Goal: Task Accomplishment & Management: Manage account settings

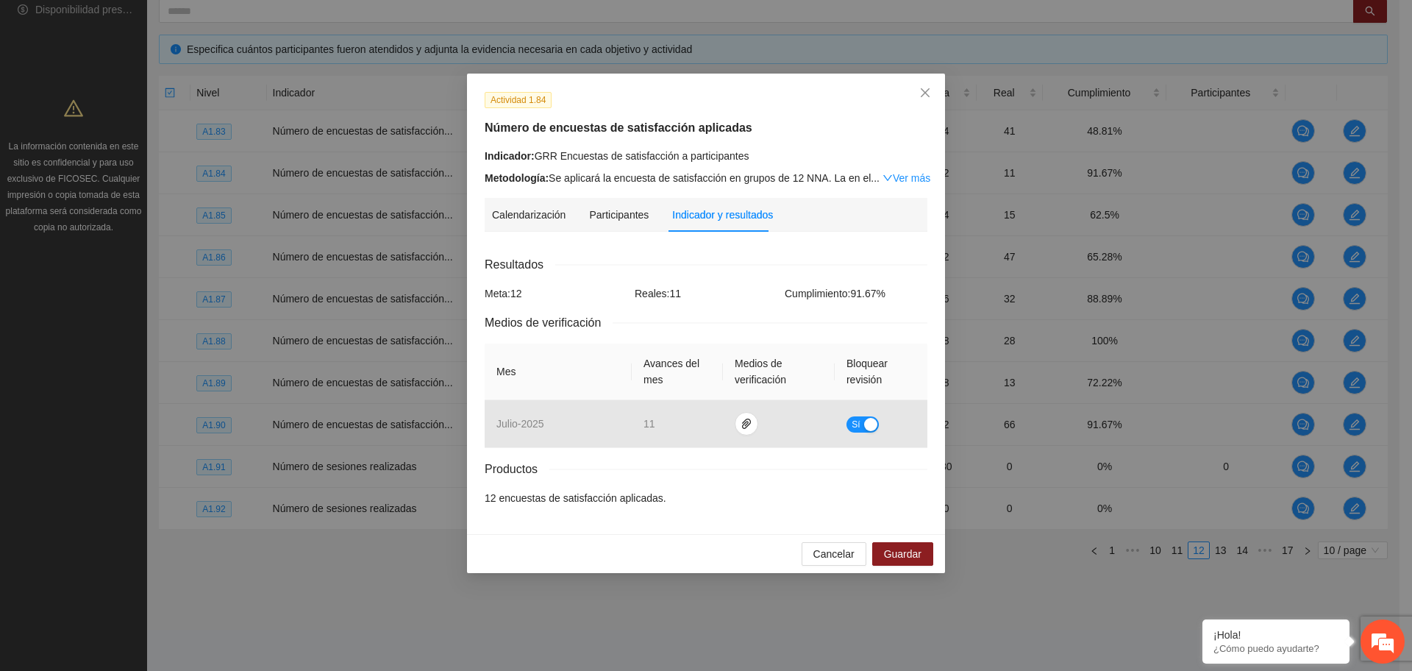
click at [703, 260] on div "Resultados" at bounding box center [706, 264] width 443 height 18
click at [915, 104] on span "Close" at bounding box center [925, 94] width 40 height 40
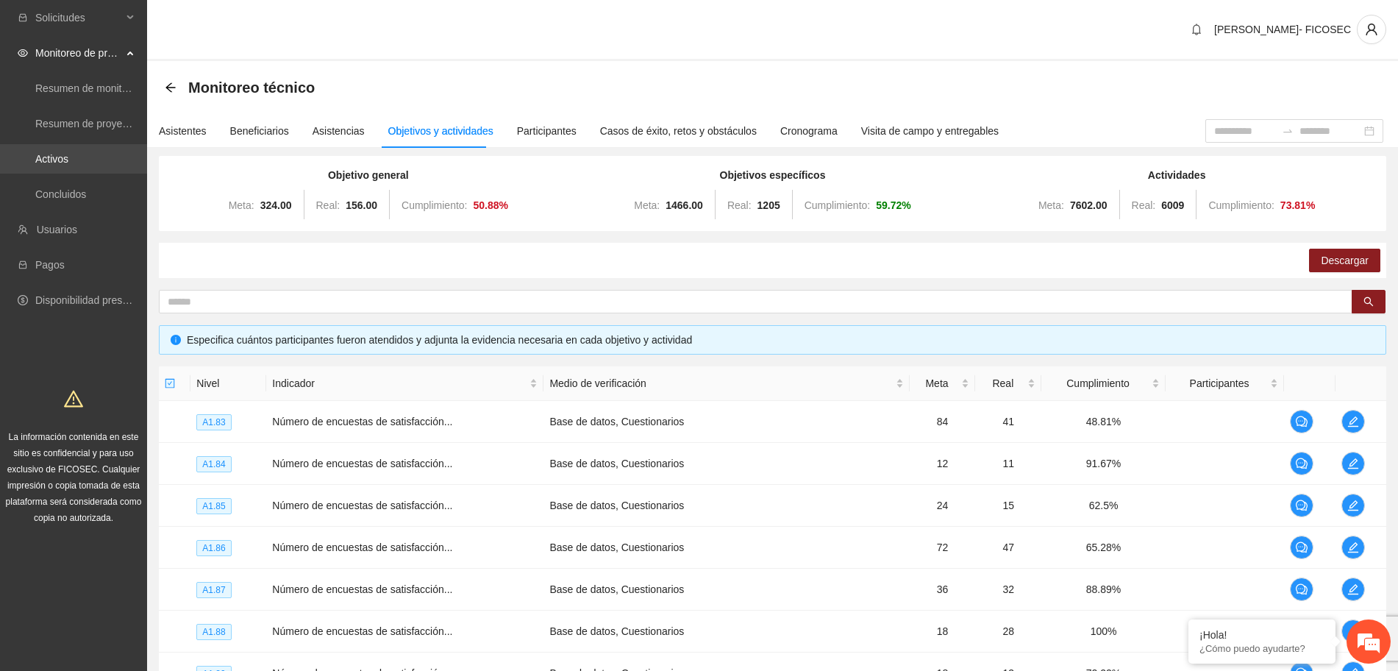
click at [68, 165] on link "Activos" at bounding box center [51, 159] width 33 height 12
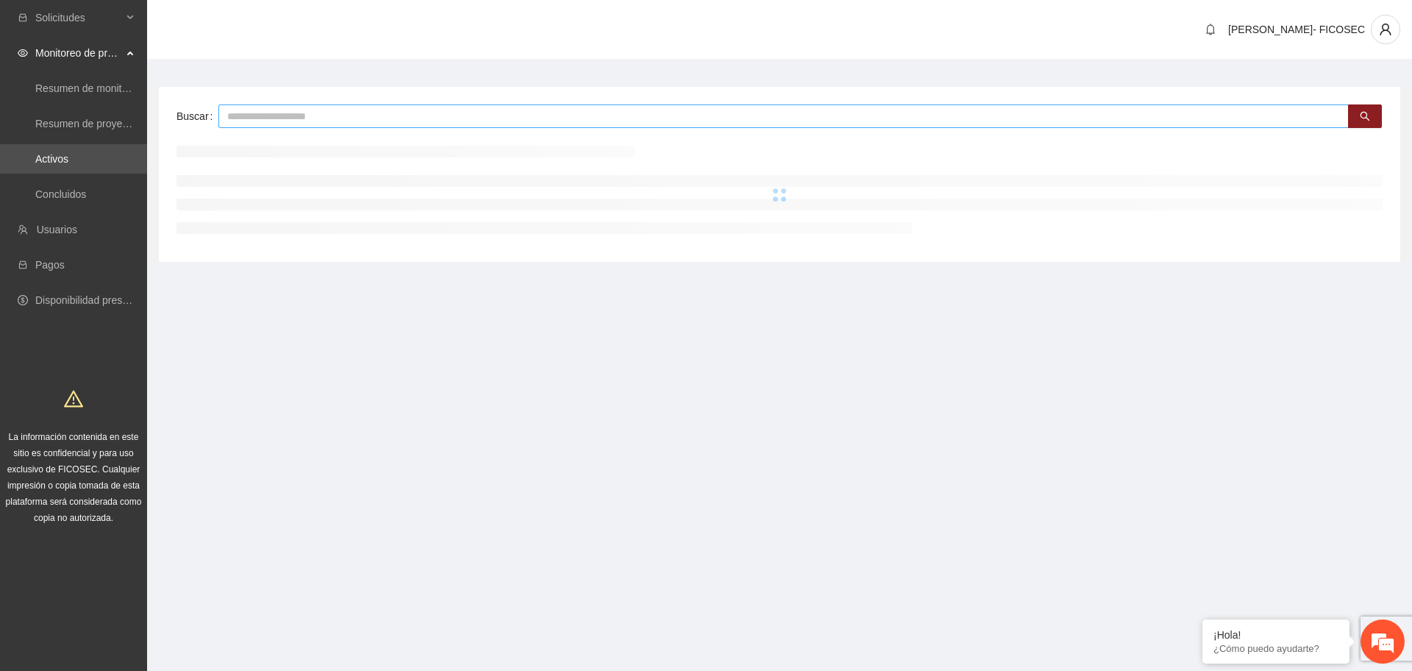
click at [320, 118] on input "text" at bounding box center [783, 116] width 1130 height 24
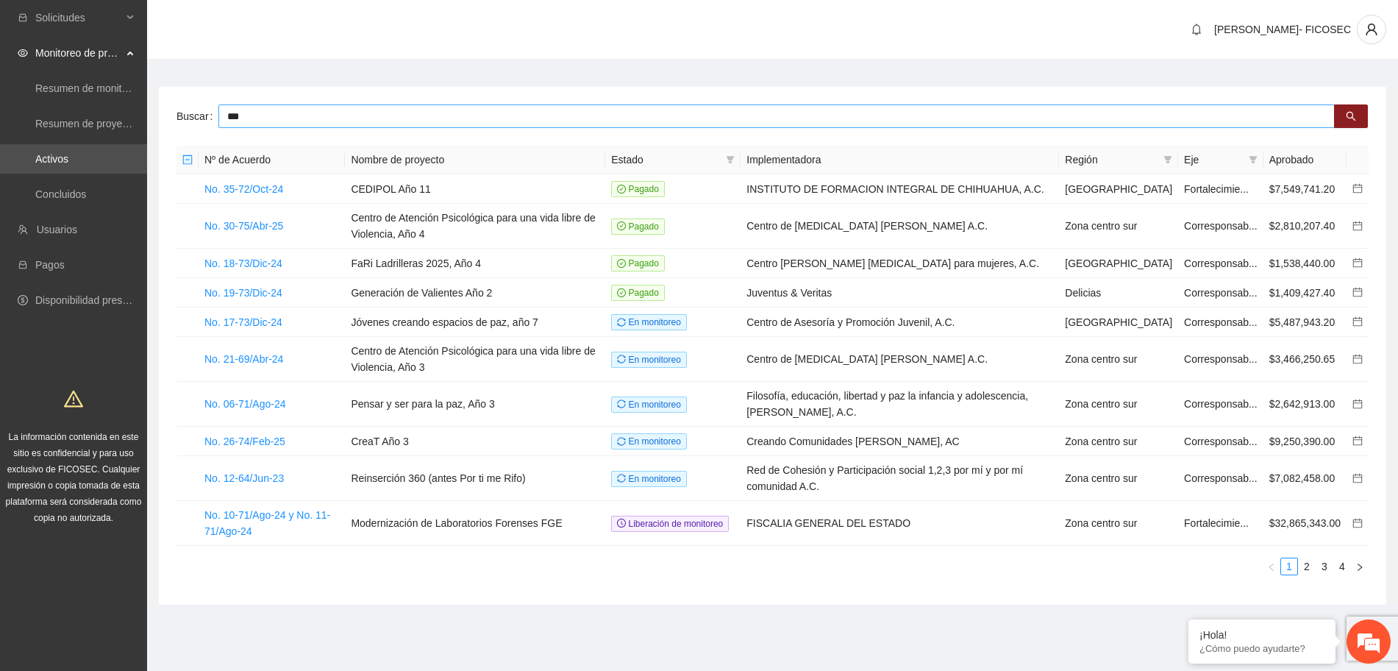
type input "***"
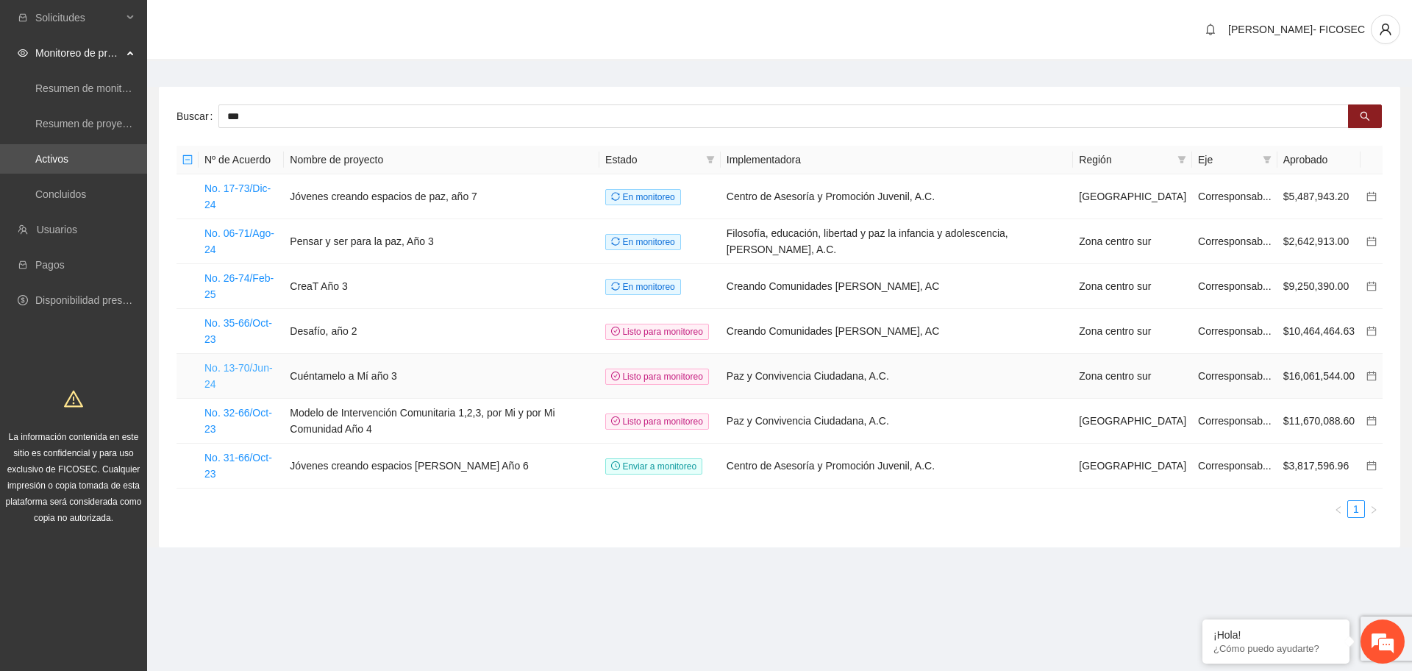
click at [265, 362] on link "No. 13-70/Jun-24" at bounding box center [238, 376] width 68 height 28
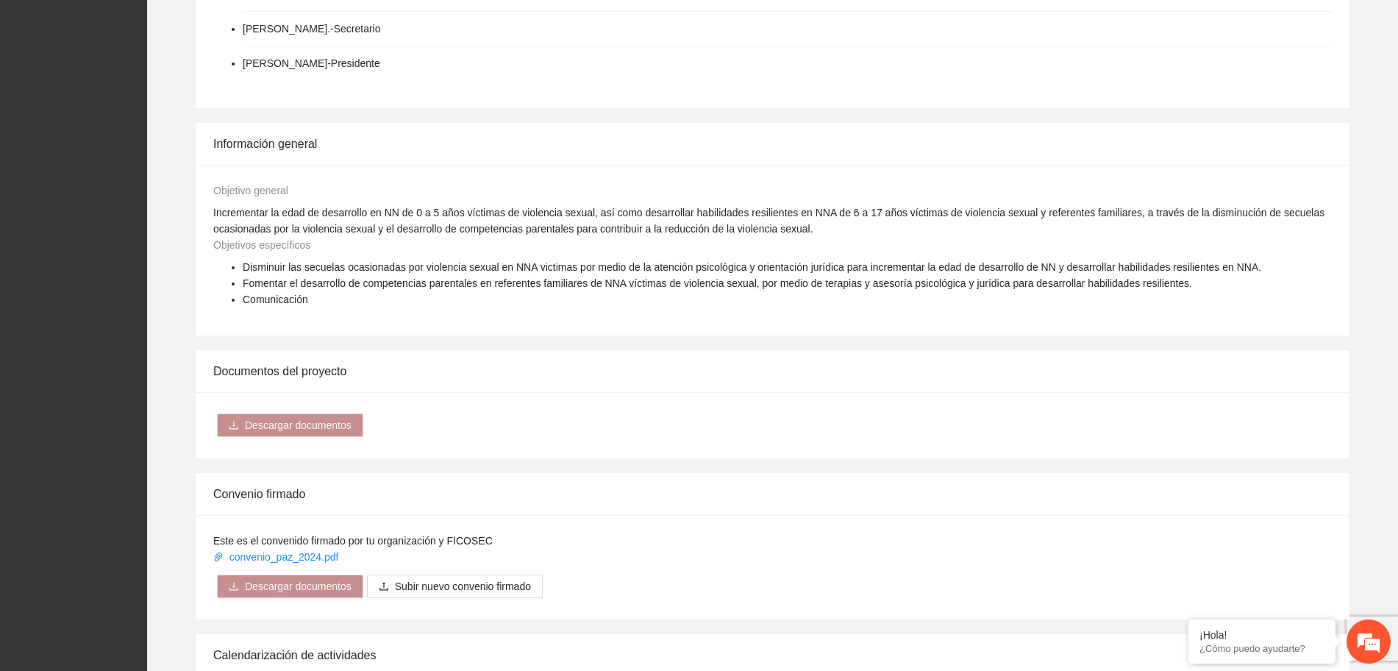
scroll to position [1287, 0]
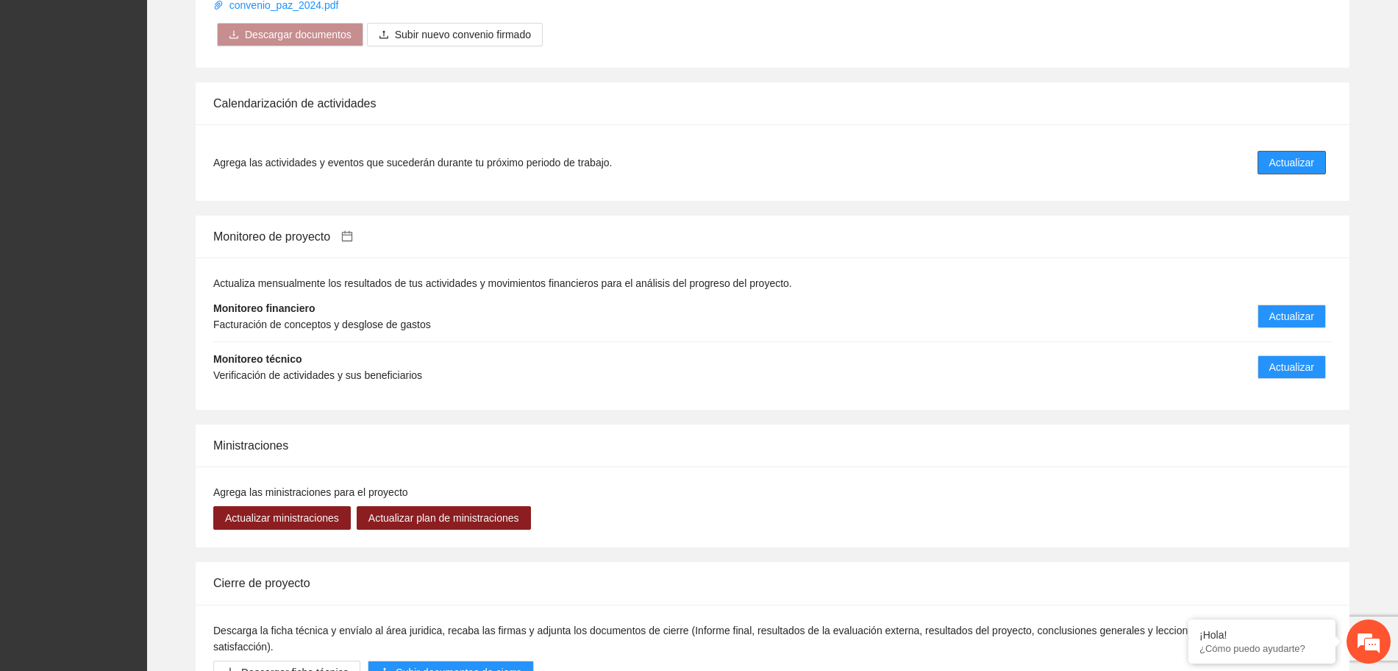
click at [1286, 142] on li "Agrega las actividades y eventos que sucederán durante tu próximo periodo de tr…" at bounding box center [772, 162] width 1118 height 41
click at [1298, 154] on span "Actualizar" at bounding box center [1291, 162] width 45 height 16
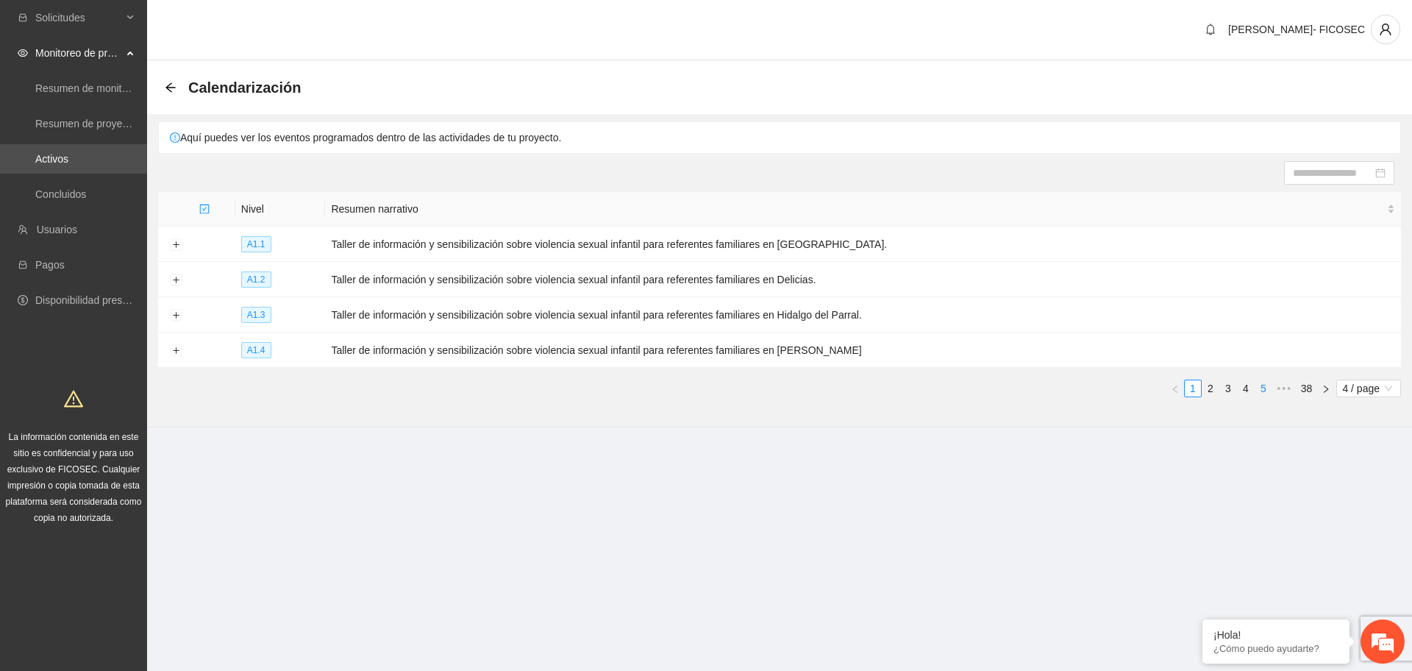
click at [1259, 387] on link "5" at bounding box center [1263, 388] width 16 height 16
click at [1259, 387] on link "7" at bounding box center [1263, 388] width 16 height 16
click at [1259, 387] on link "9" at bounding box center [1263, 388] width 16 height 16
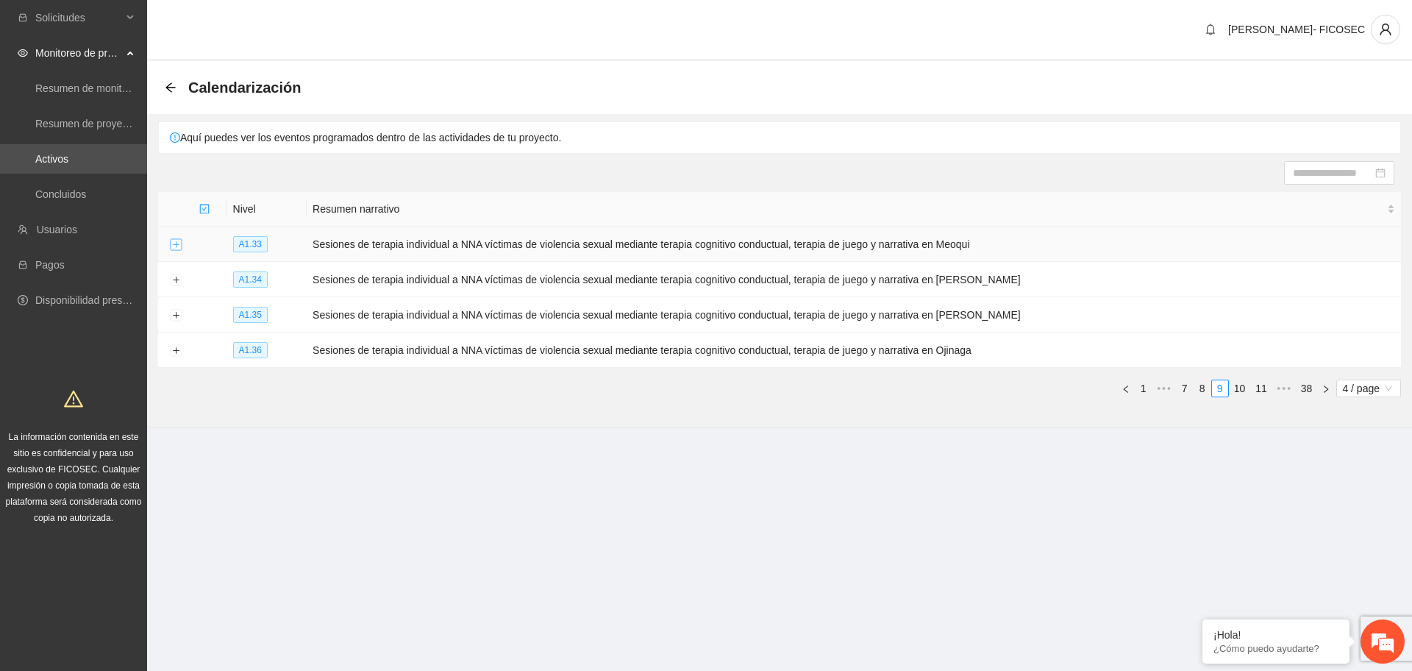
click at [176, 243] on button "Expand row" at bounding box center [176, 245] width 12 height 12
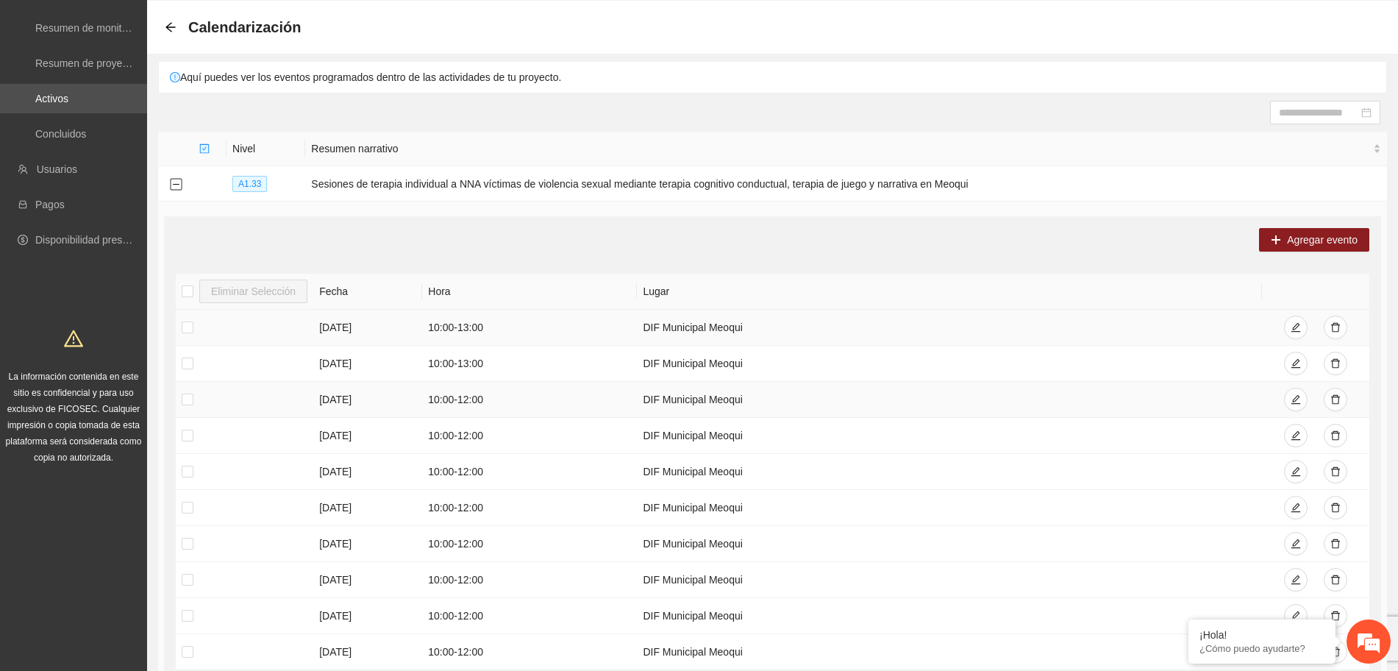
scroll to position [343, 0]
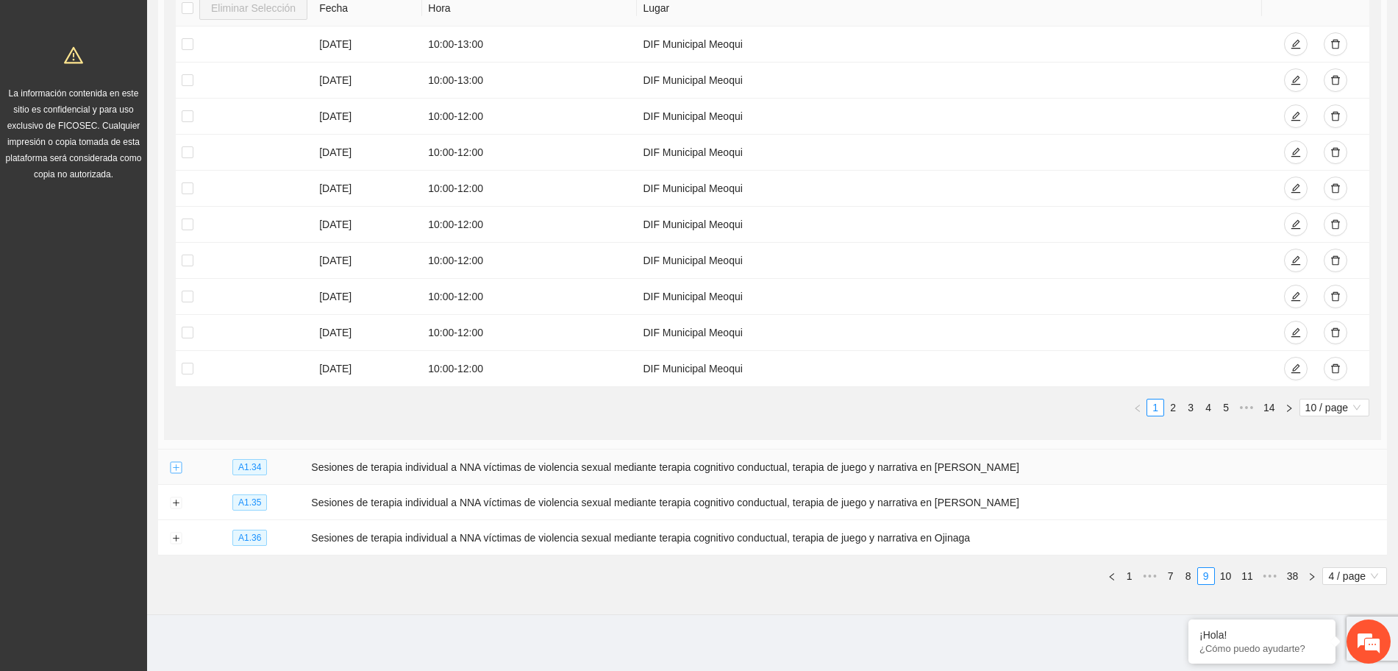
click at [175, 464] on button "Expand row" at bounding box center [176, 468] width 12 height 12
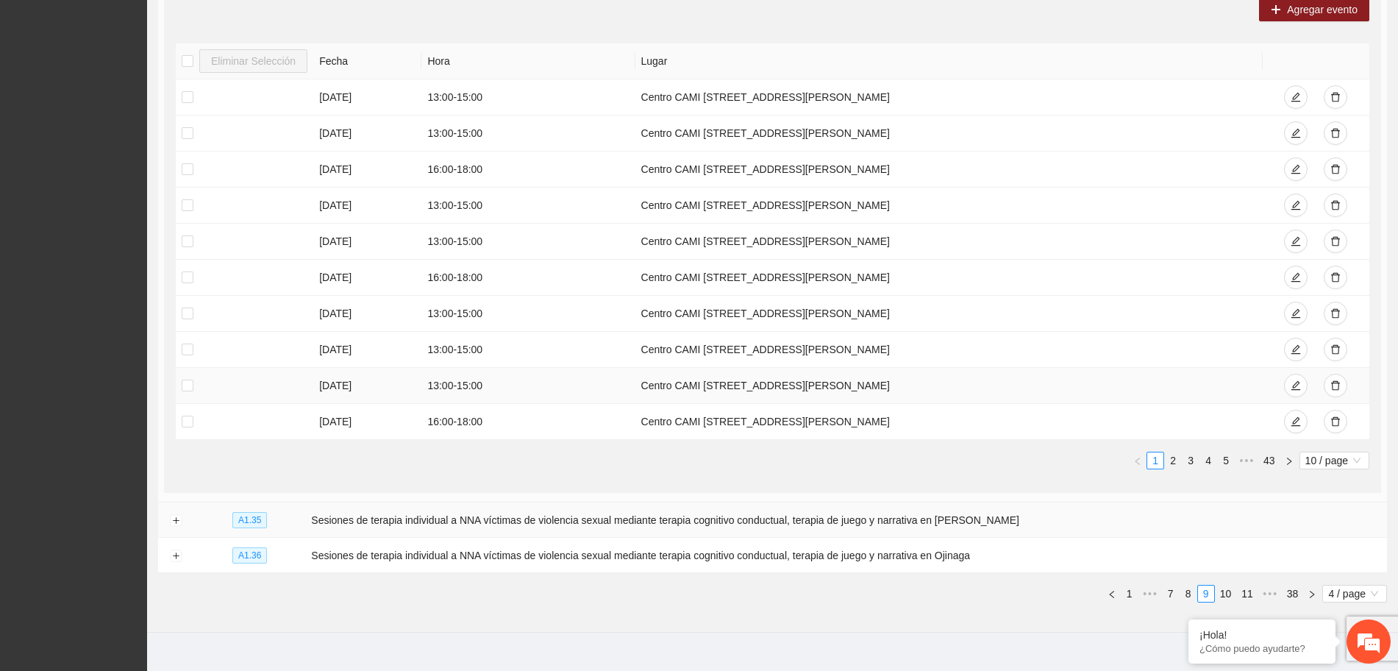
scroll to position [874, 0]
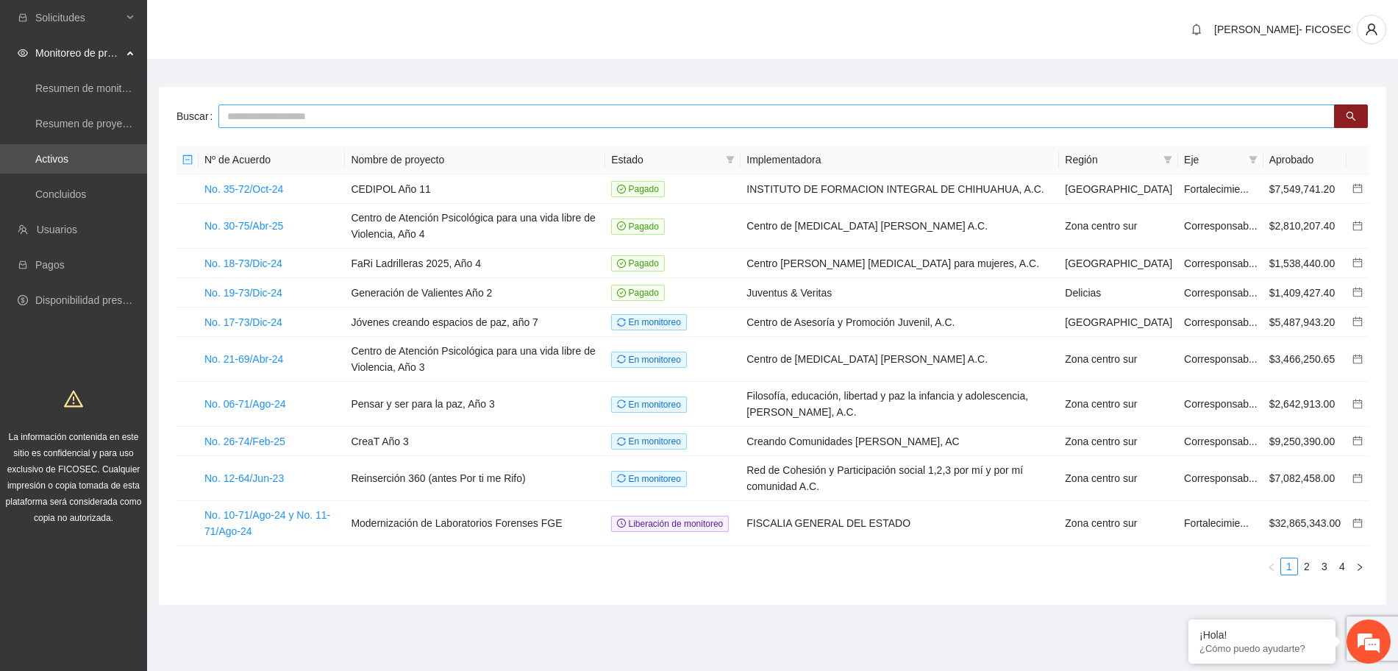
click at [352, 110] on input "text" at bounding box center [776, 116] width 1116 height 24
type input "******"
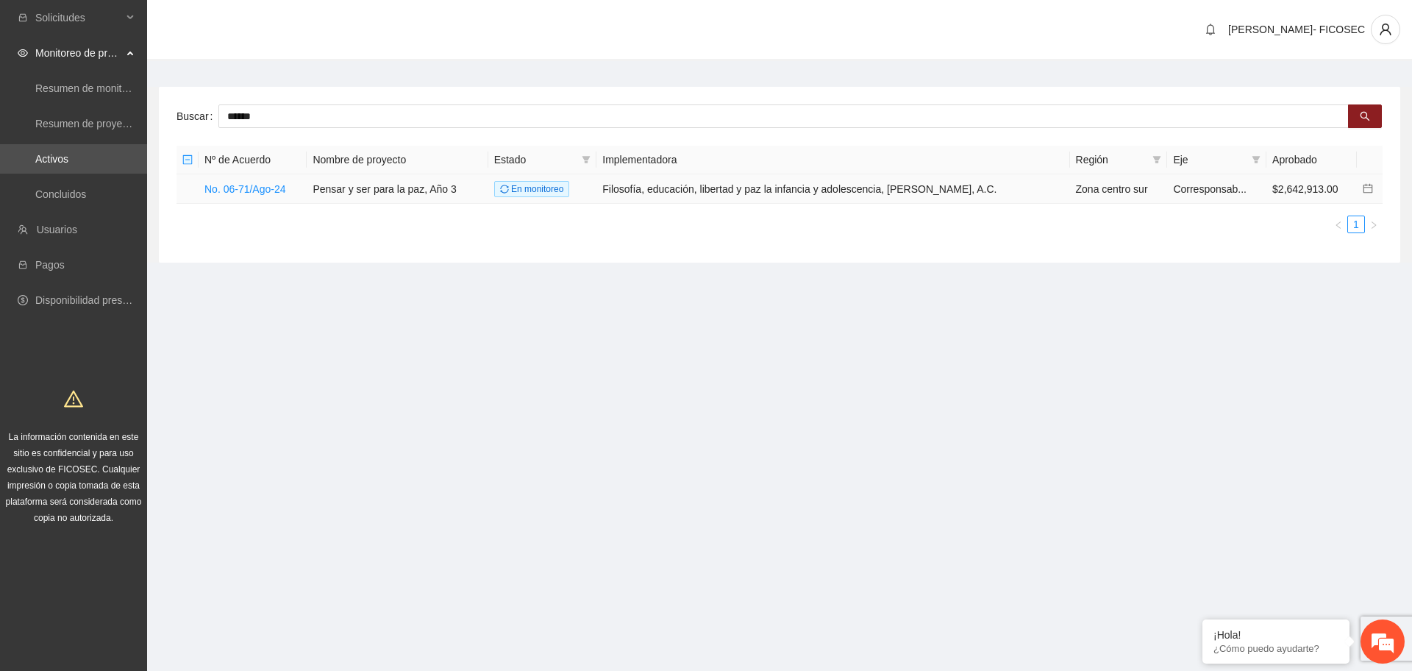
click at [249, 179] on td "No. 06-71/Ago-24" at bounding box center [253, 188] width 108 height 29
click at [261, 190] on link "No. 06-71/Ago-24" at bounding box center [245, 189] width 82 height 12
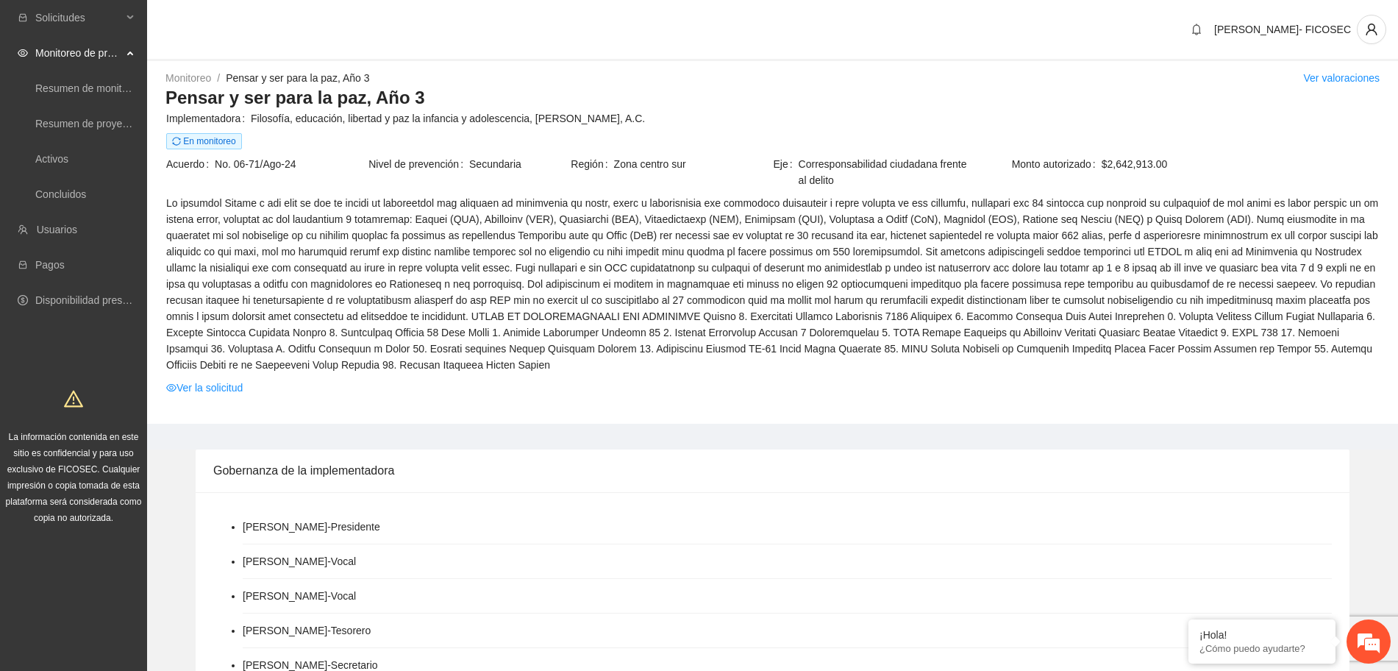
click at [597, 77] on div "Monitoreo / Pensar y ser para la paz, Año 3 / Ver valoraciones" at bounding box center [772, 78] width 1214 height 16
drag, startPoint x: 606, startPoint y: 60, endPoint x: 584, endPoint y: 38, distance: 30.7
click at [606, 60] on div "[PERSON_NAME]- FICOSEC" at bounding box center [772, 30] width 1251 height 61
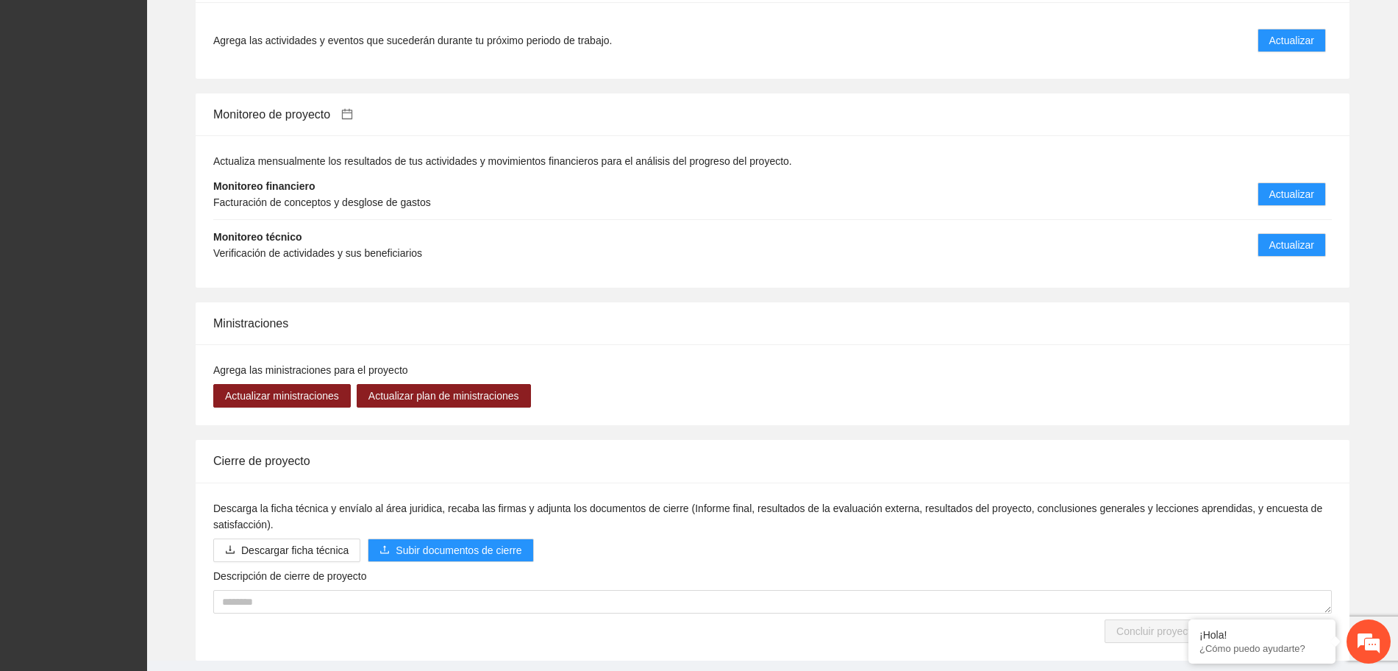
scroll to position [1287, 0]
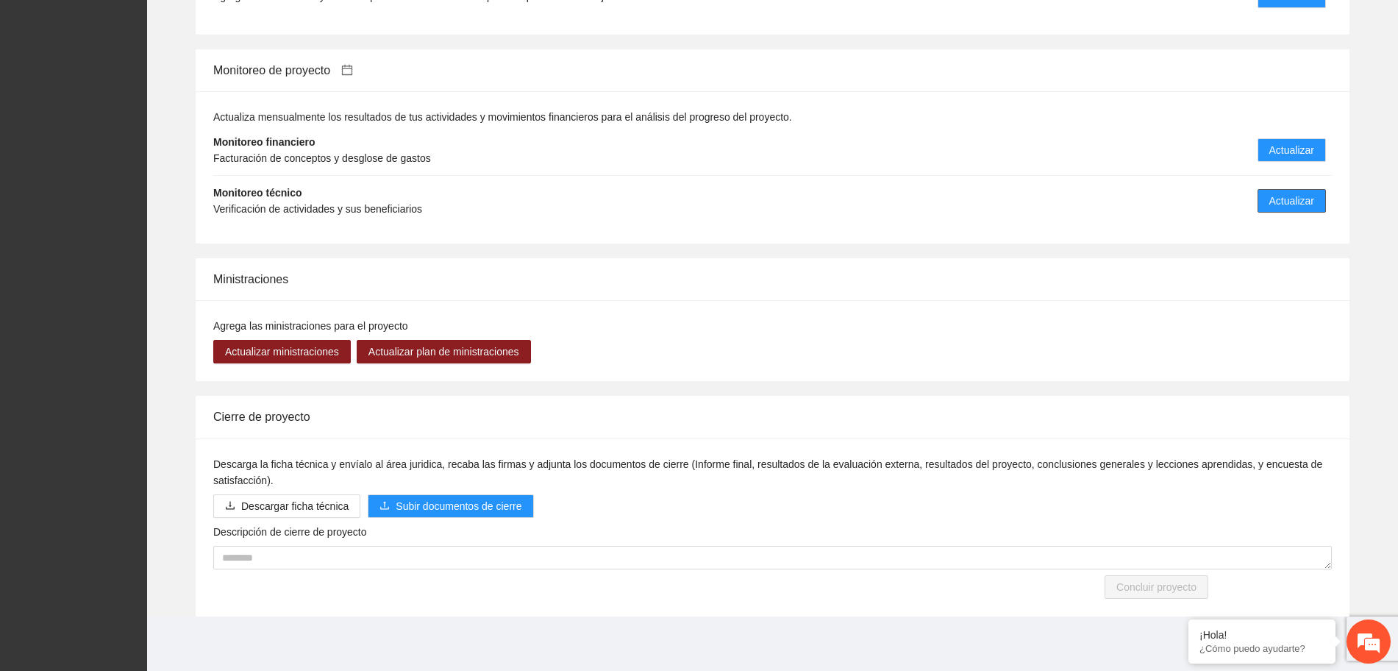
click at [1266, 208] on button "Actualizar" at bounding box center [1291, 201] width 68 height 24
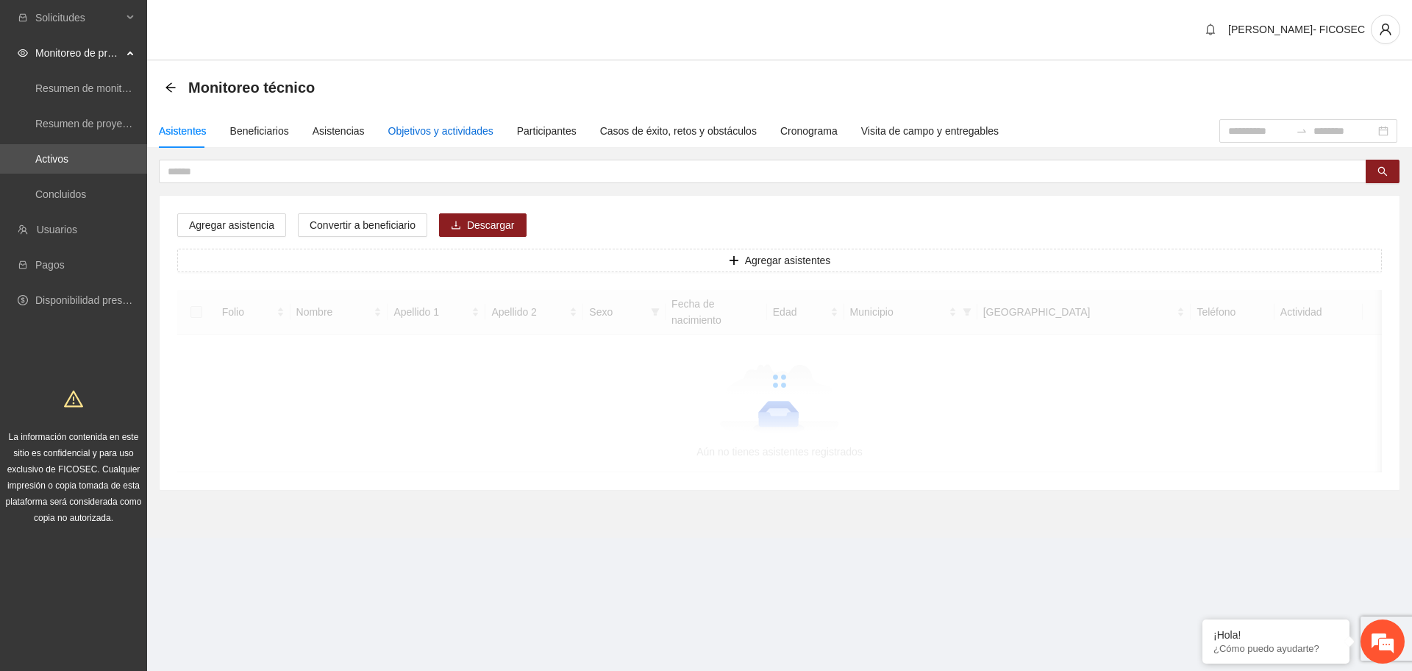
click at [398, 129] on div "Objetivos y actividades" at bounding box center [440, 131] width 105 height 16
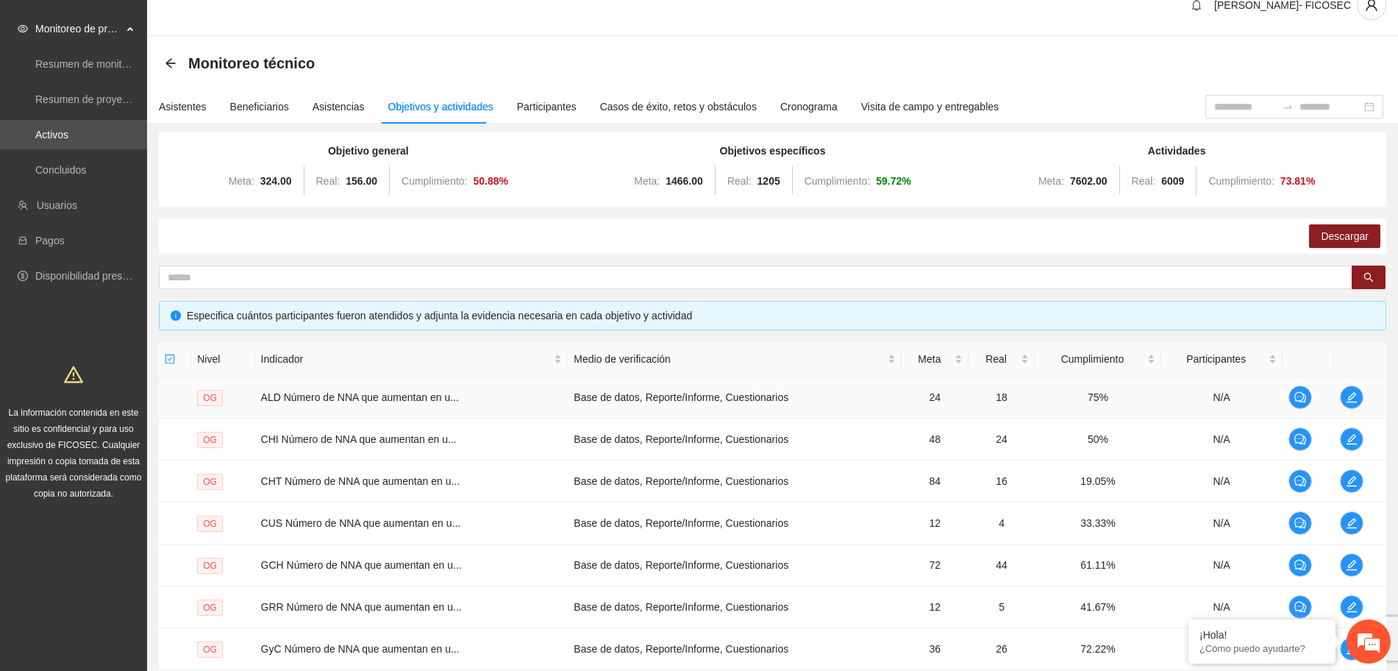
scroll to position [290, 0]
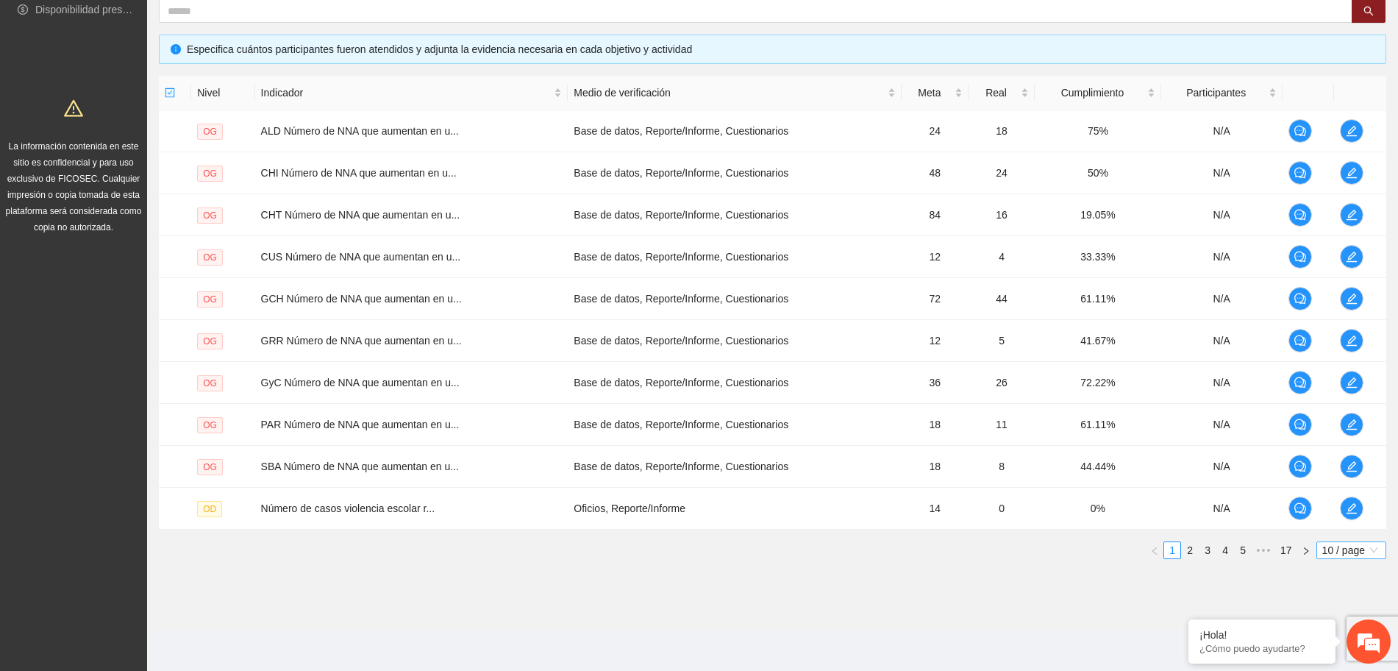
click at [1362, 552] on span "10 / page" at bounding box center [1351, 550] width 58 height 16
click at [1340, 651] on div "100 / page" at bounding box center [1351, 647] width 53 height 16
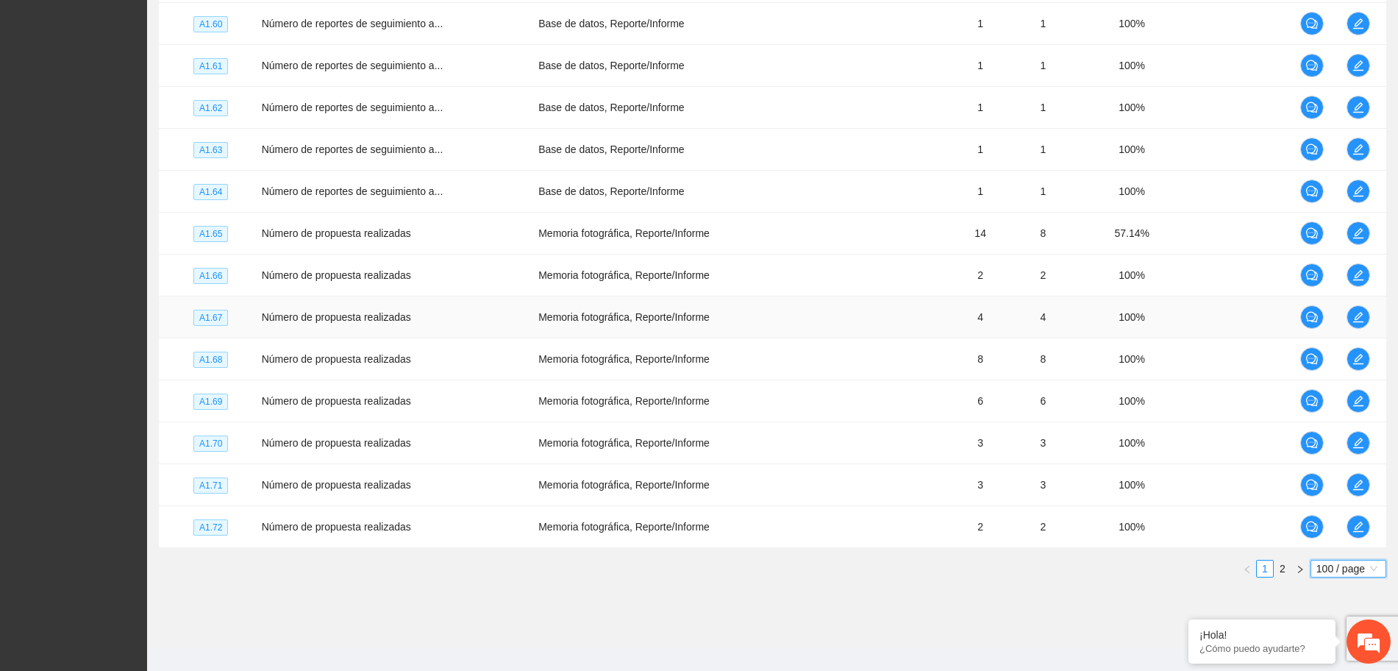
scroll to position [4062, 0]
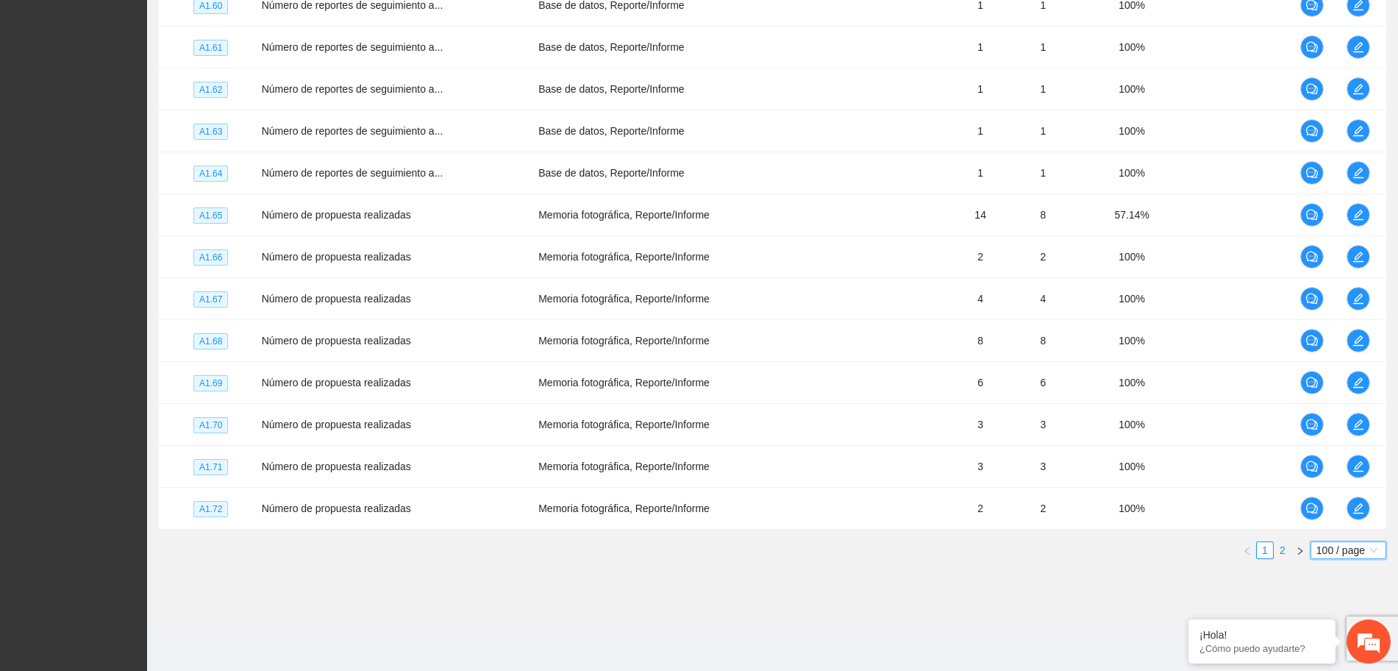
click at [1282, 548] on link "2" at bounding box center [1282, 550] width 16 height 16
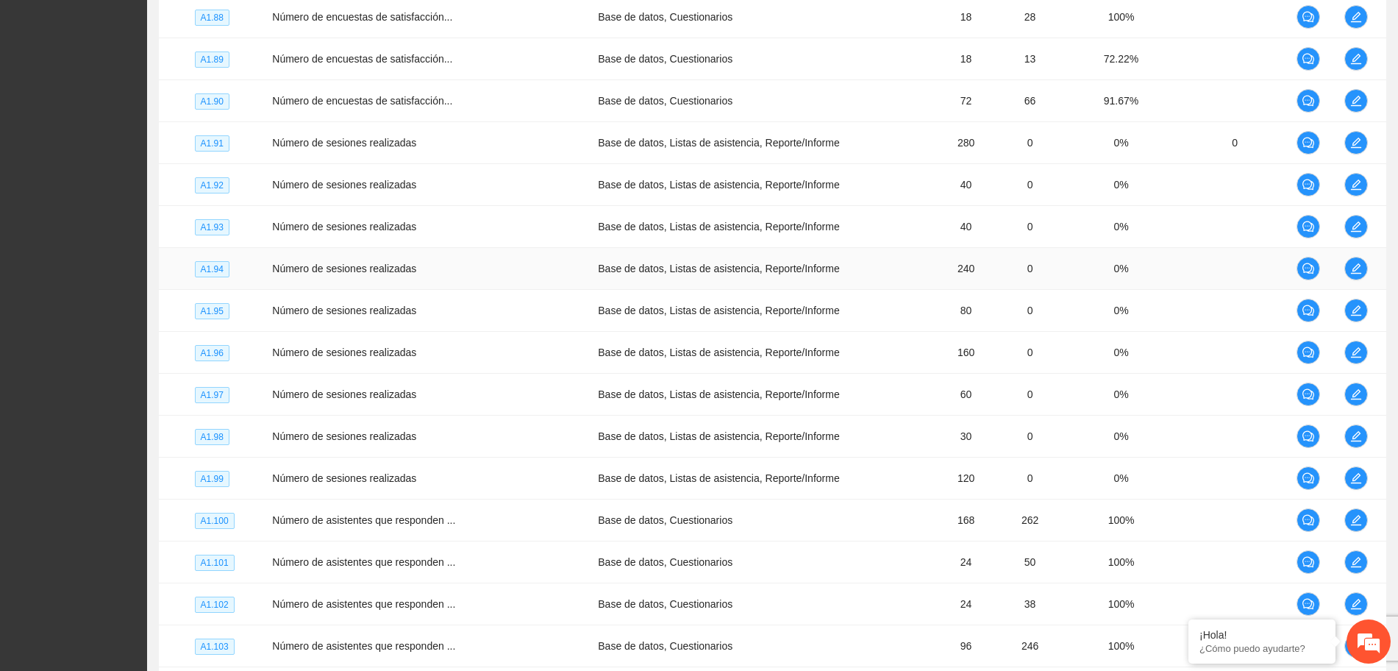
scroll to position [665, 0]
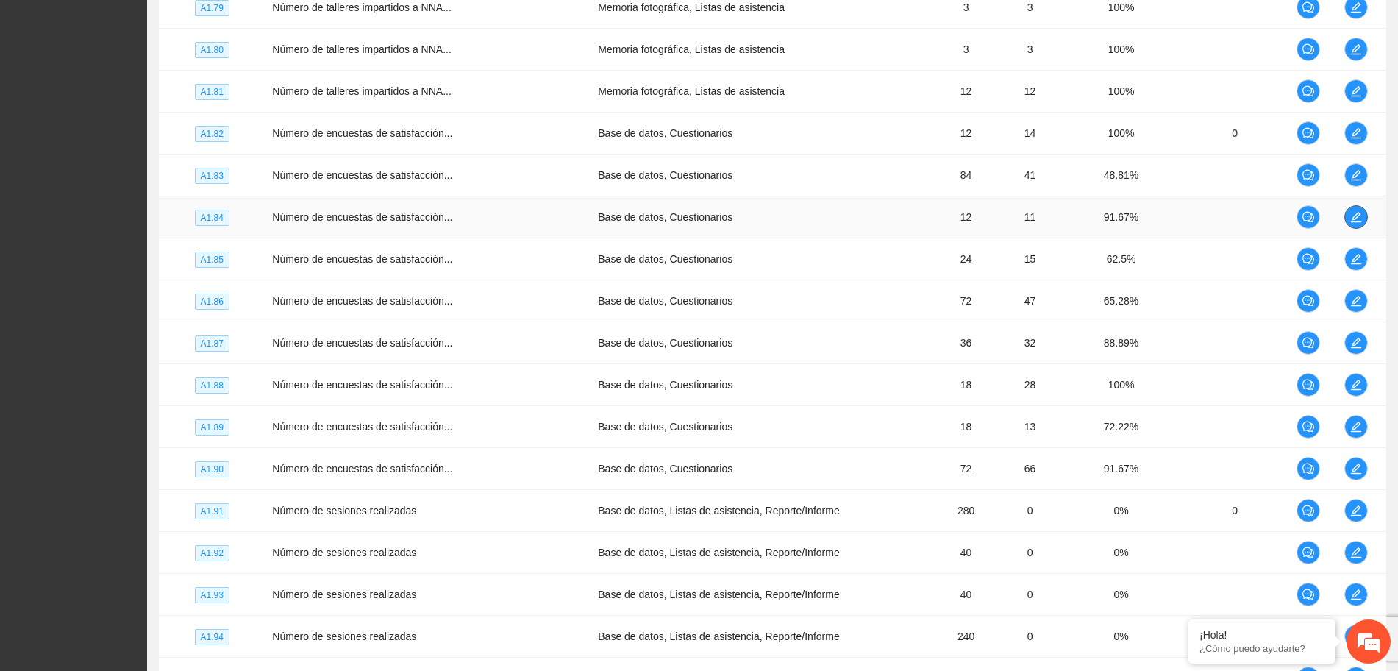
click at [1355, 212] on icon "edit" at bounding box center [1356, 217] width 10 height 10
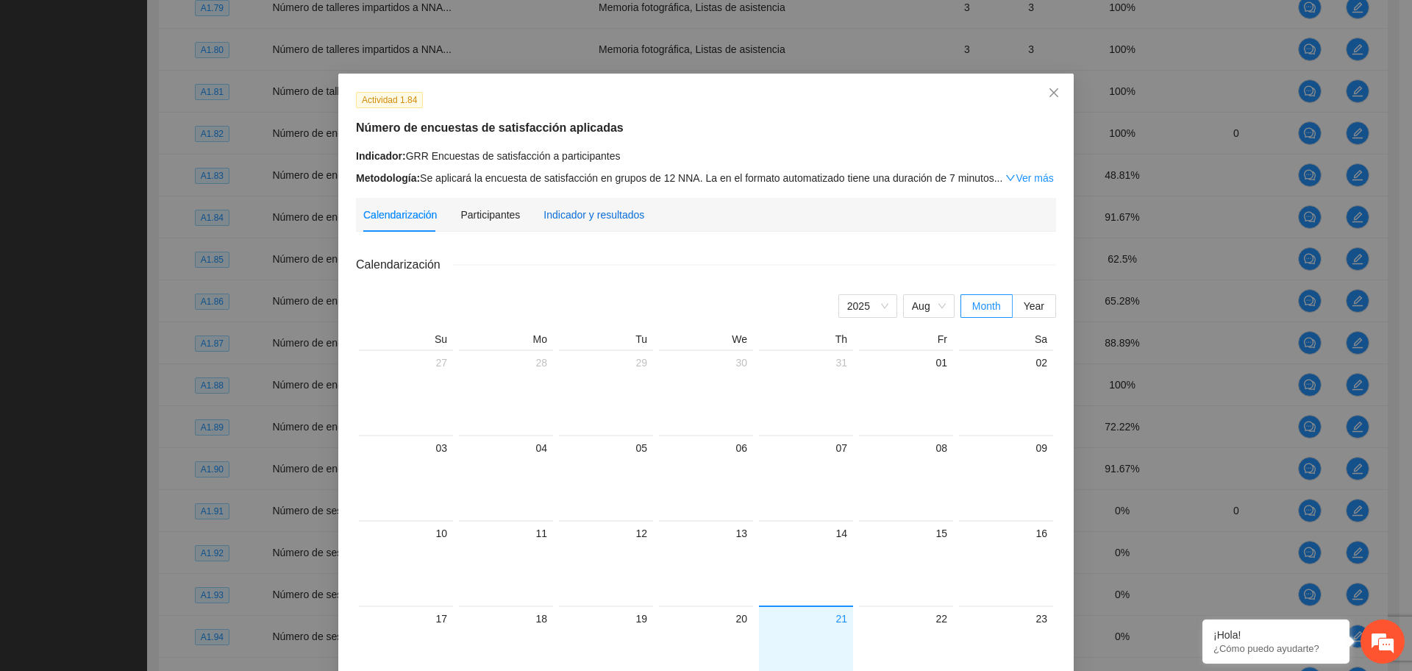
click at [562, 218] on div "Indicador y resultados" at bounding box center [593, 215] width 101 height 16
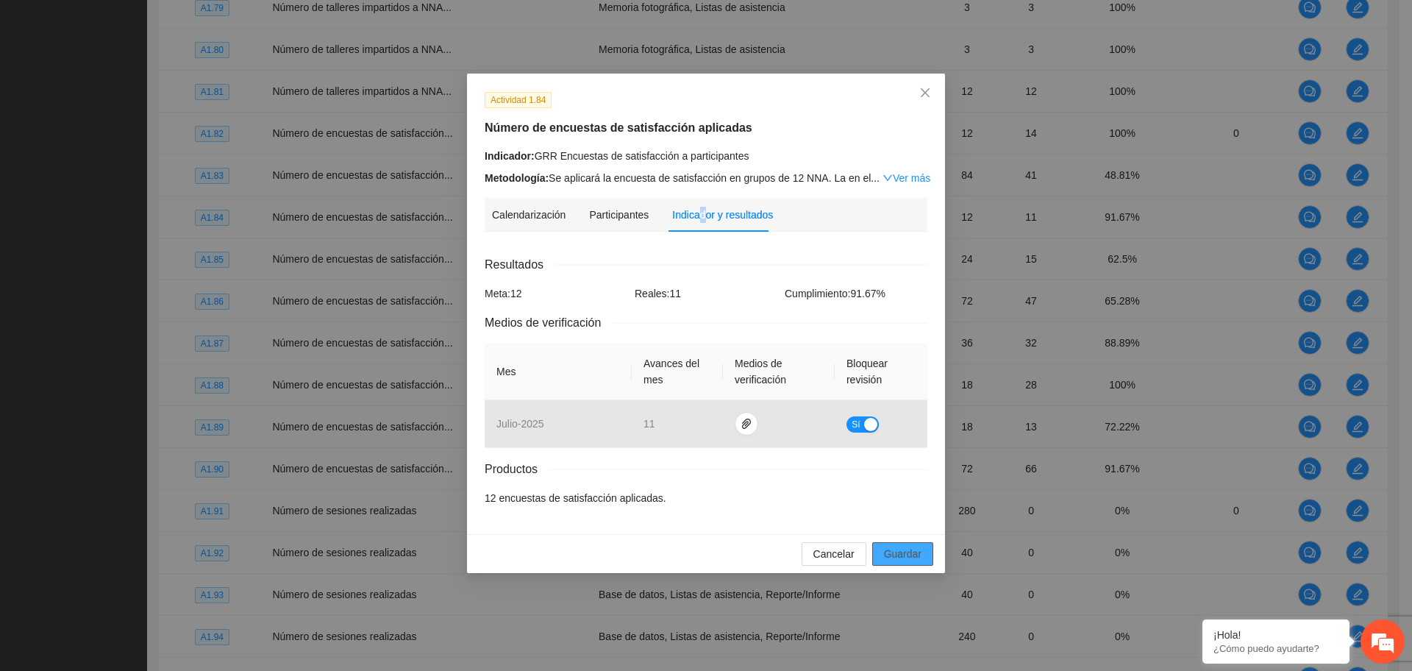
click at [901, 546] on span "Guardar" at bounding box center [902, 554] width 37 height 16
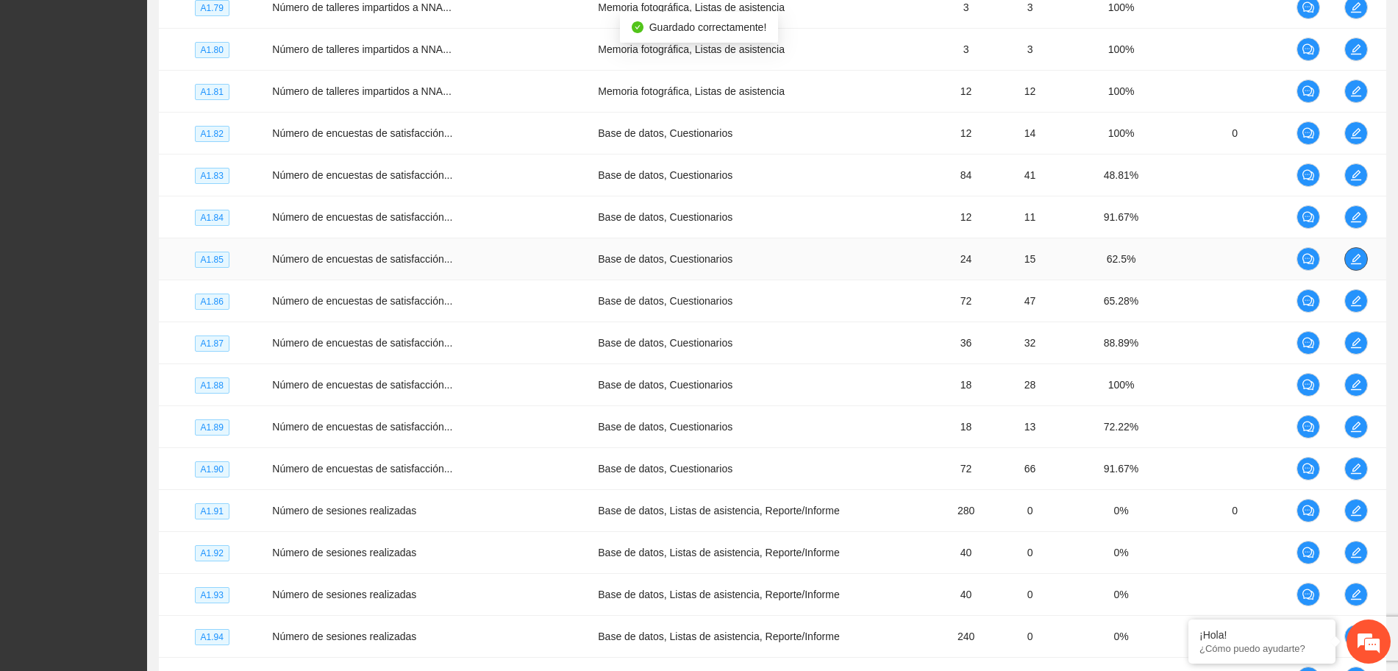
click at [1355, 259] on icon "edit" at bounding box center [1356, 259] width 12 height 12
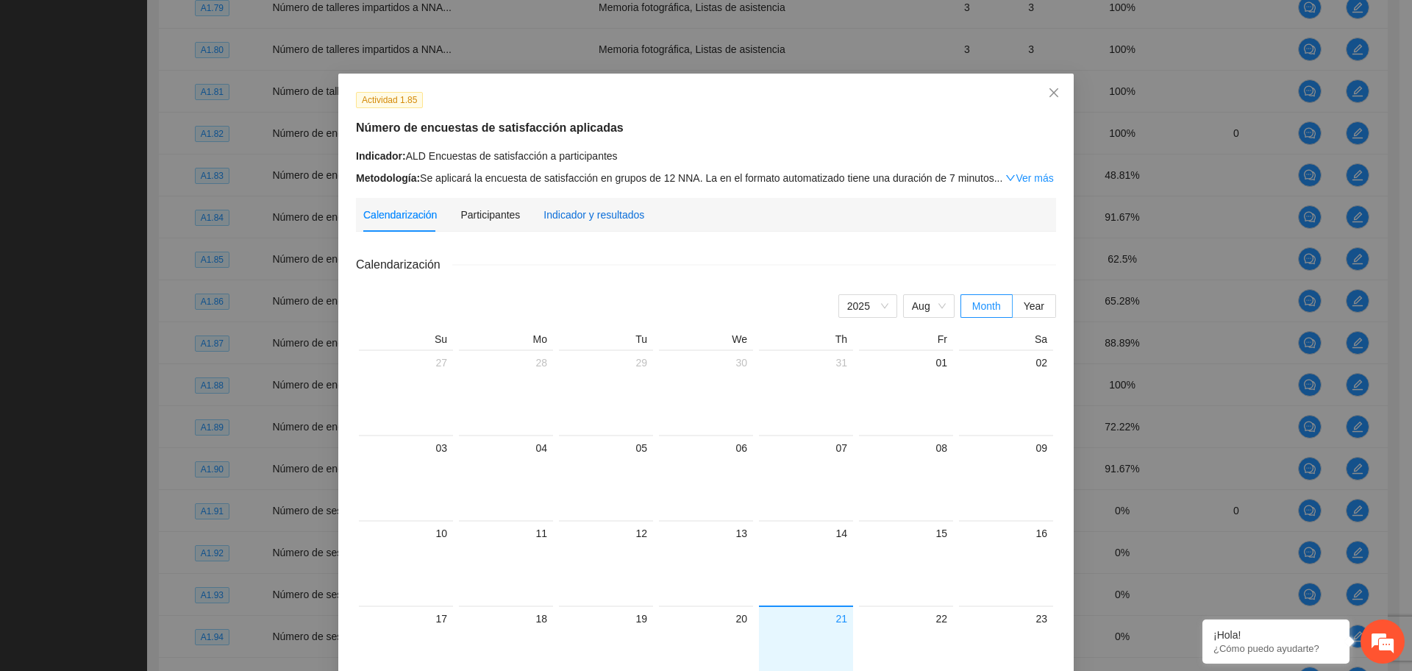
click at [593, 216] on div "Indicador y resultados" at bounding box center [593, 215] width 101 height 16
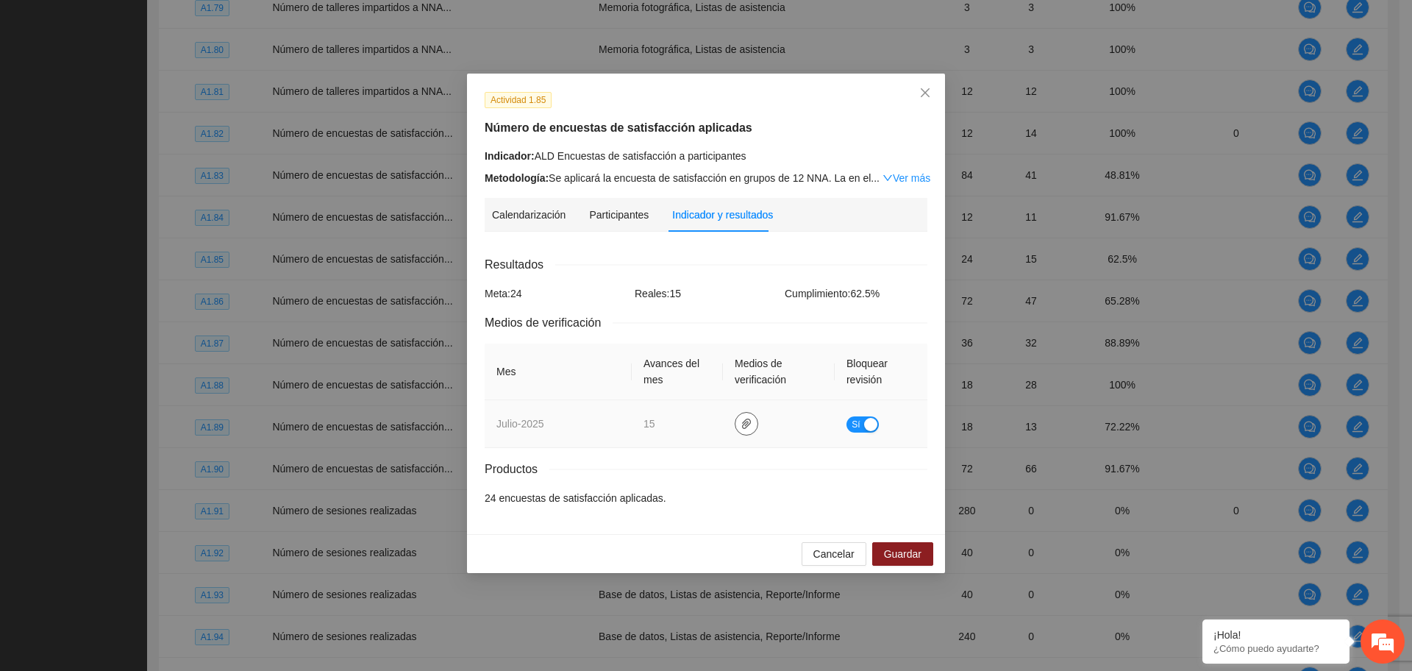
click at [748, 427] on icon "paper-clip" at bounding box center [746, 424] width 12 height 12
click at [663, 376] on link "ALD.zip" at bounding box center [749, 380] width 210 height 16
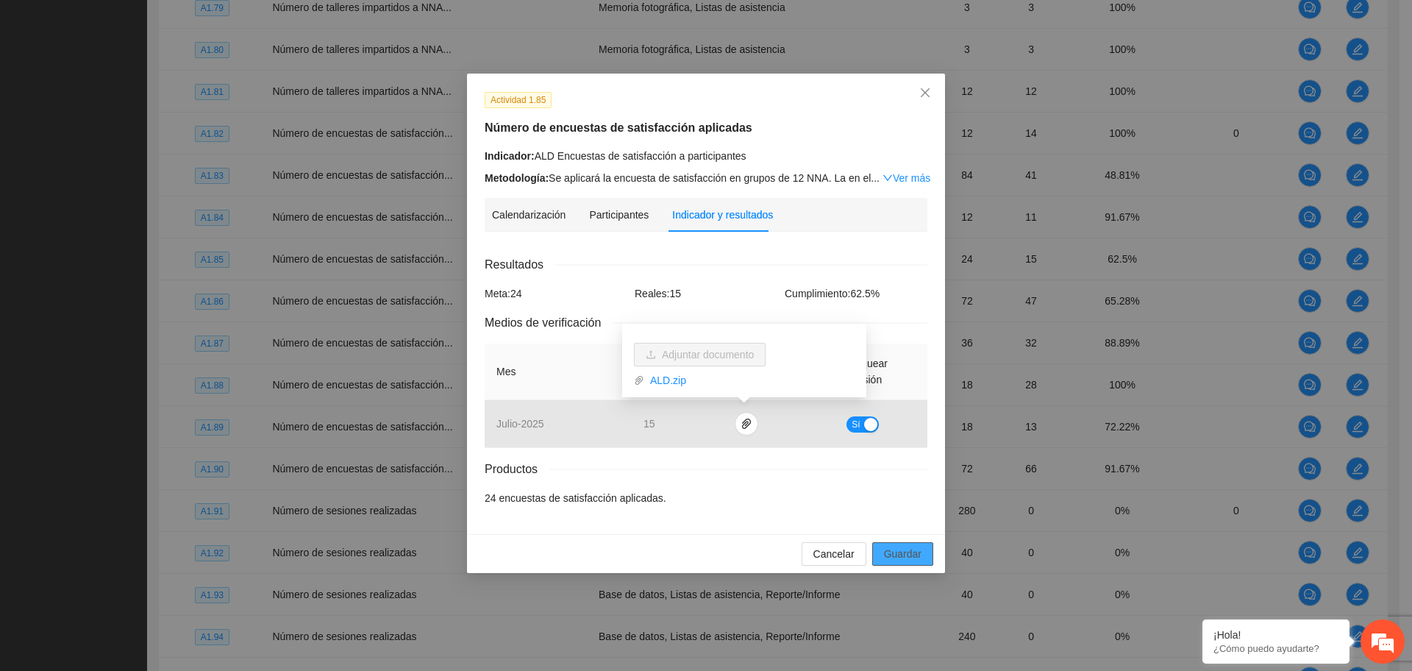
drag, startPoint x: 923, startPoint y: 554, endPoint x: 912, endPoint y: 489, distance: 66.2
click at [922, 554] on button "Guardar" at bounding box center [902, 554] width 61 height 24
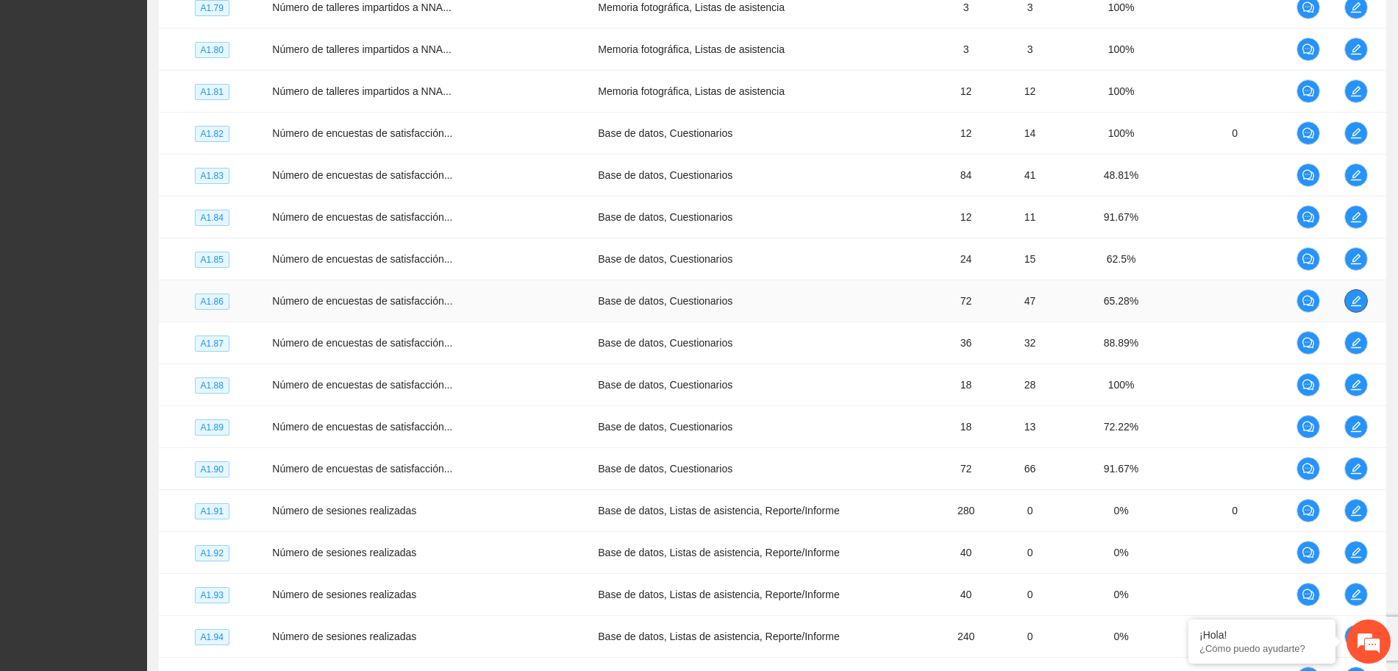
click at [1353, 302] on icon "edit" at bounding box center [1356, 301] width 10 height 10
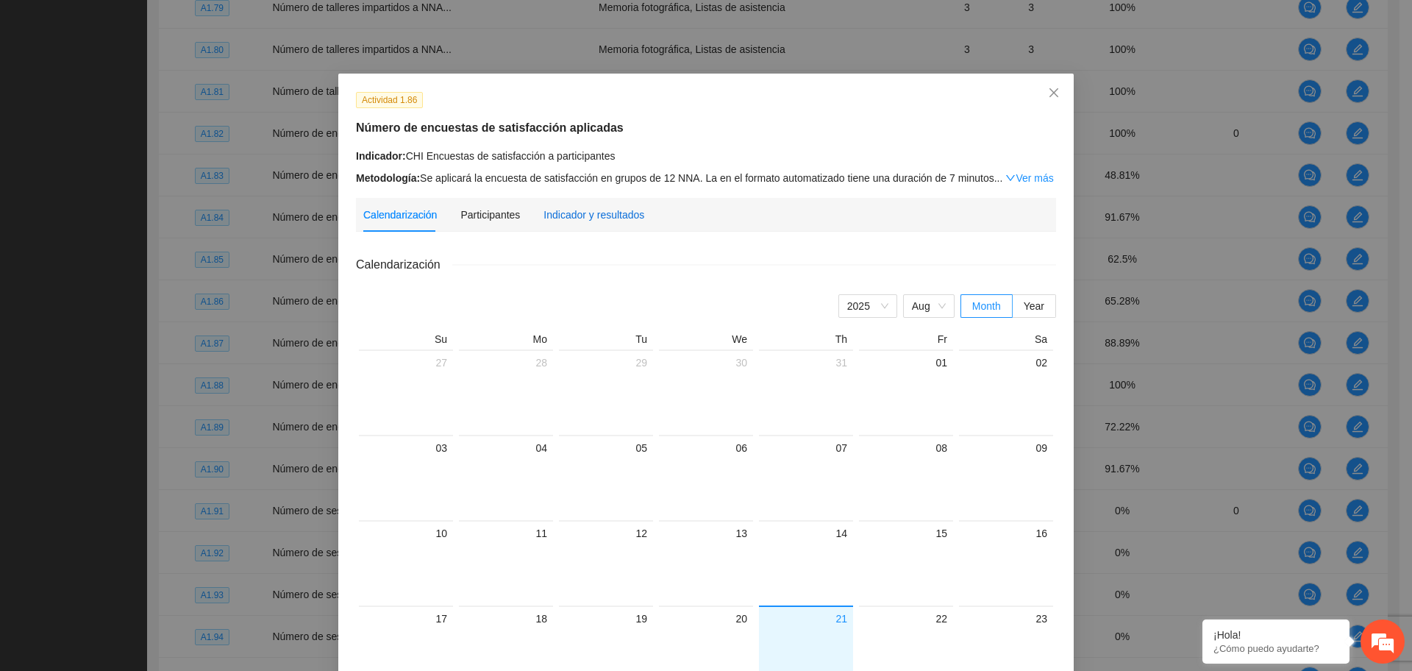
click at [552, 211] on div "Indicador y resultados" at bounding box center [593, 215] width 101 height 16
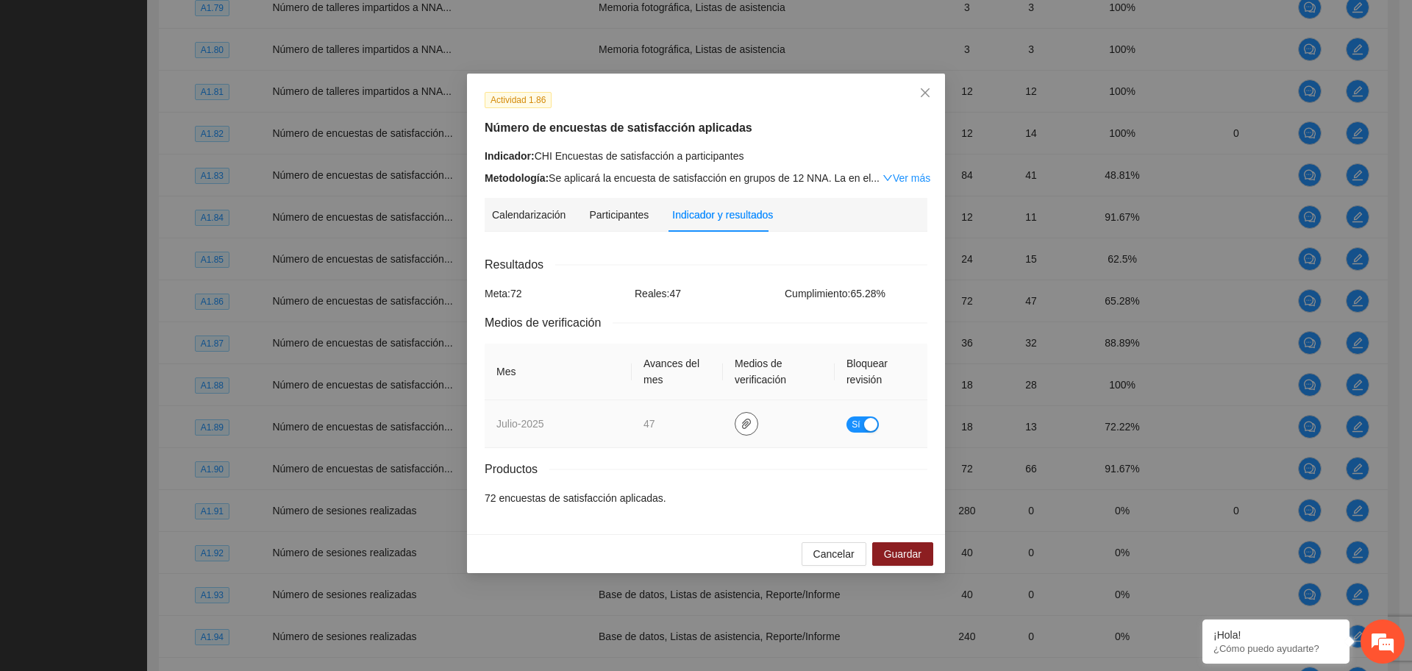
click at [745, 419] on icon "paper-clip" at bounding box center [746, 424] width 12 height 12
click at [669, 376] on link "CHI.zip" at bounding box center [749, 380] width 210 height 16
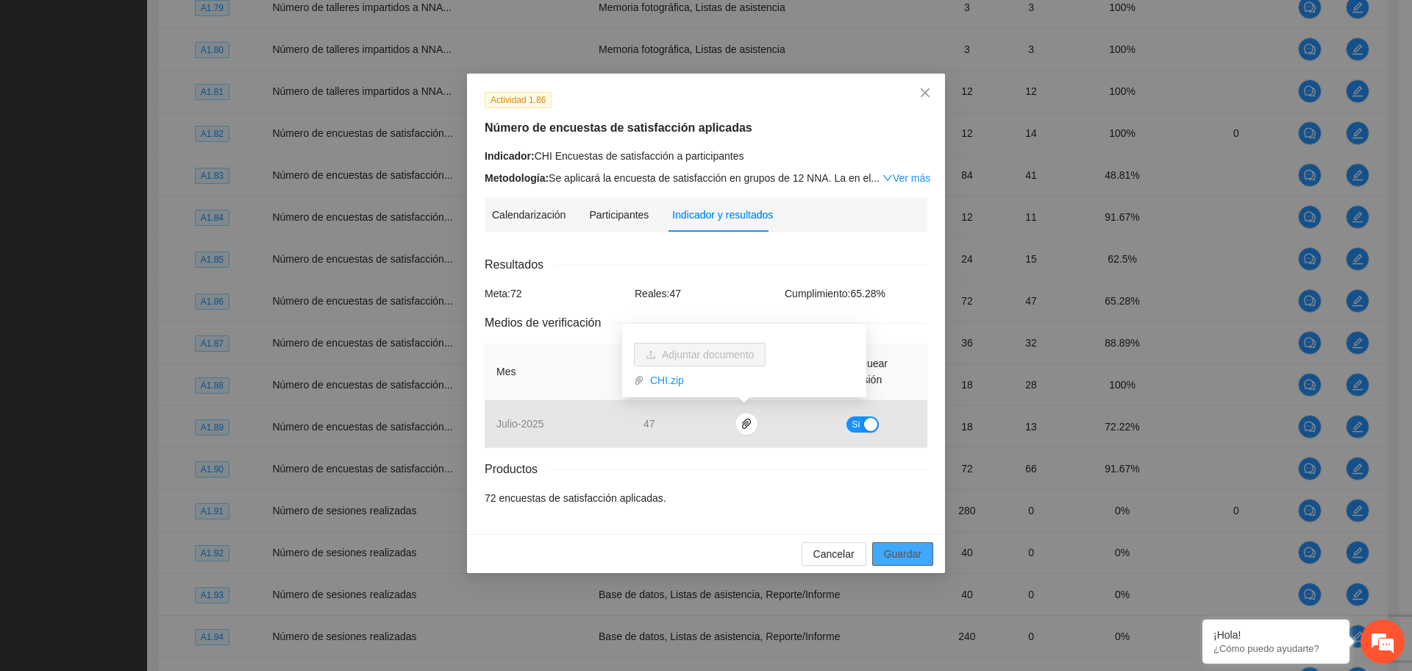
click at [908, 551] on span "Guardar" at bounding box center [902, 554] width 37 height 16
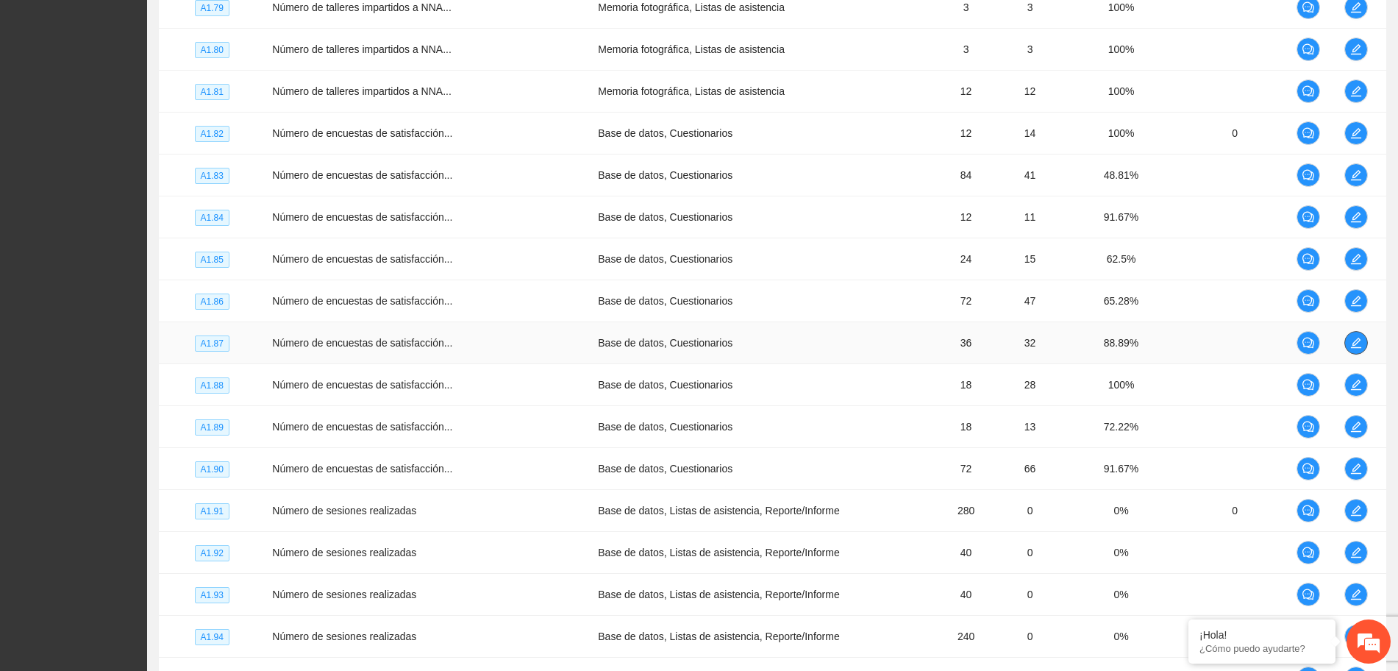
click at [1363, 343] on span "edit" at bounding box center [1356, 343] width 22 height 12
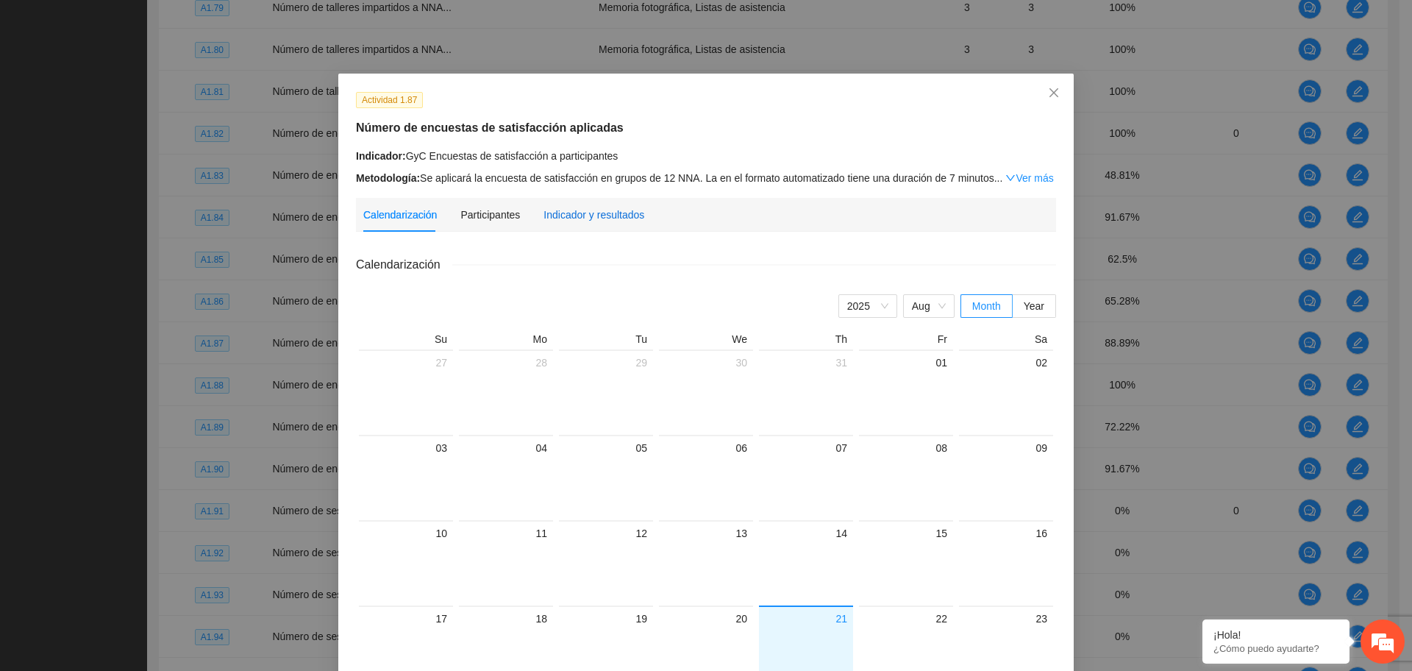
click at [616, 211] on div "Indicador y resultados" at bounding box center [593, 215] width 101 height 16
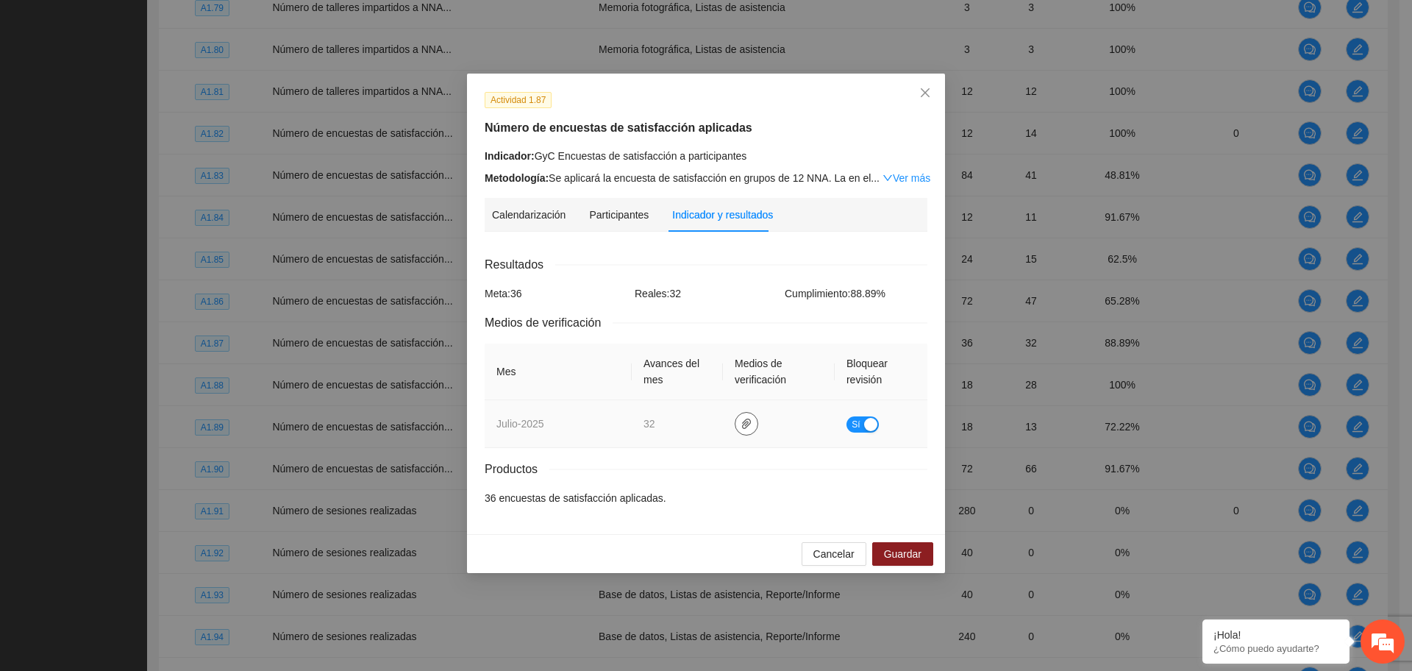
click at [736, 414] on button "button" at bounding box center [747, 424] width 24 height 24
click at [665, 382] on link "GyC.zip" at bounding box center [749, 380] width 210 height 16
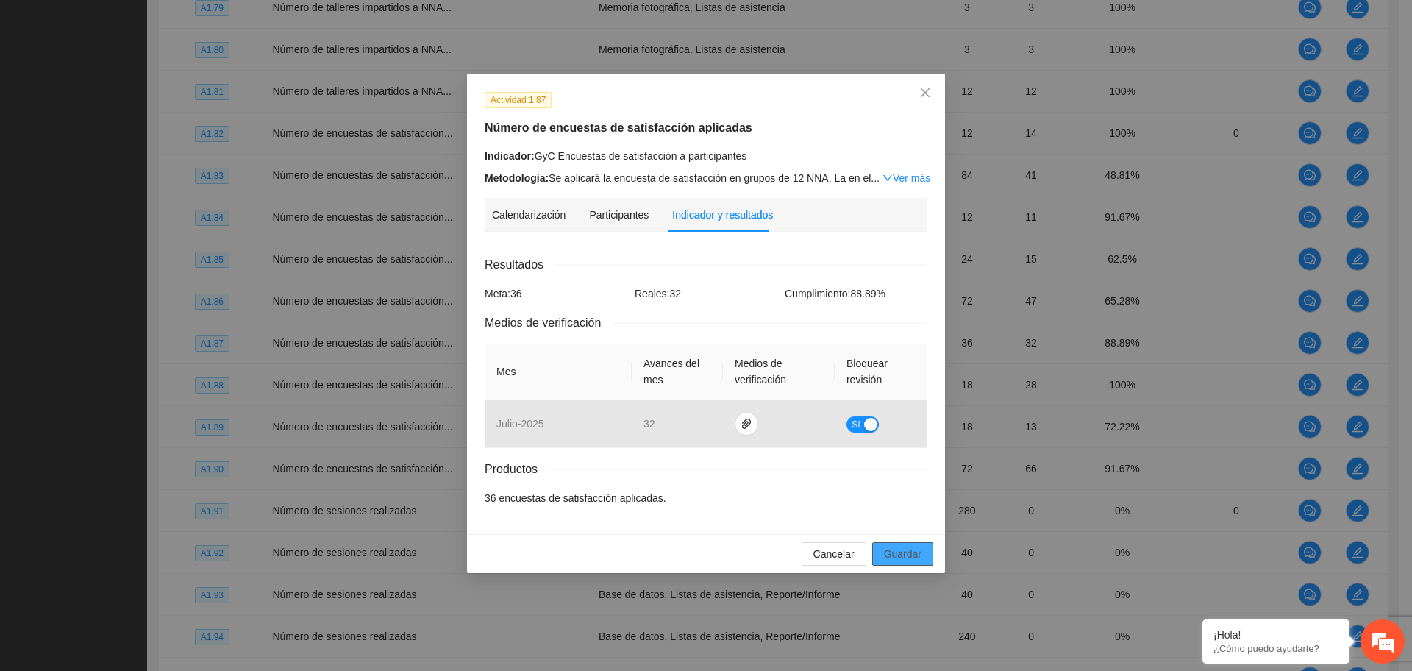
click at [917, 556] on span "Guardar" at bounding box center [902, 554] width 37 height 16
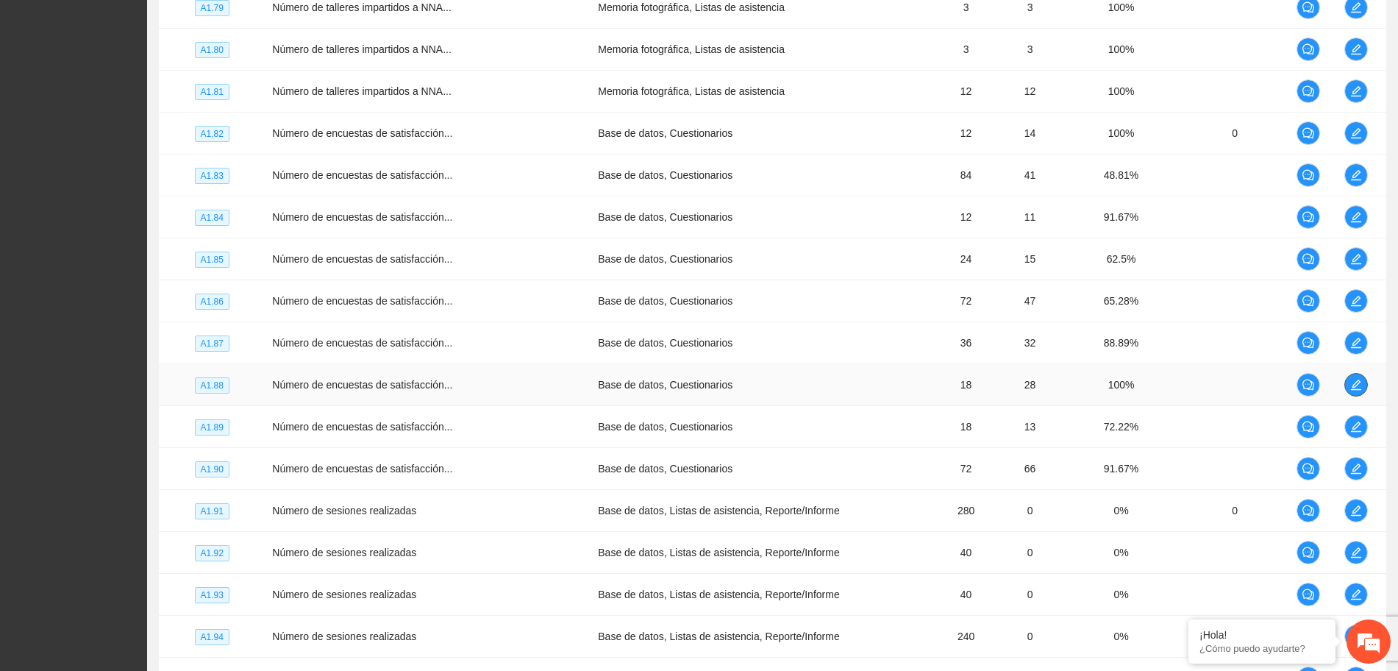
click at [1357, 382] on icon "edit" at bounding box center [1356, 385] width 12 height 12
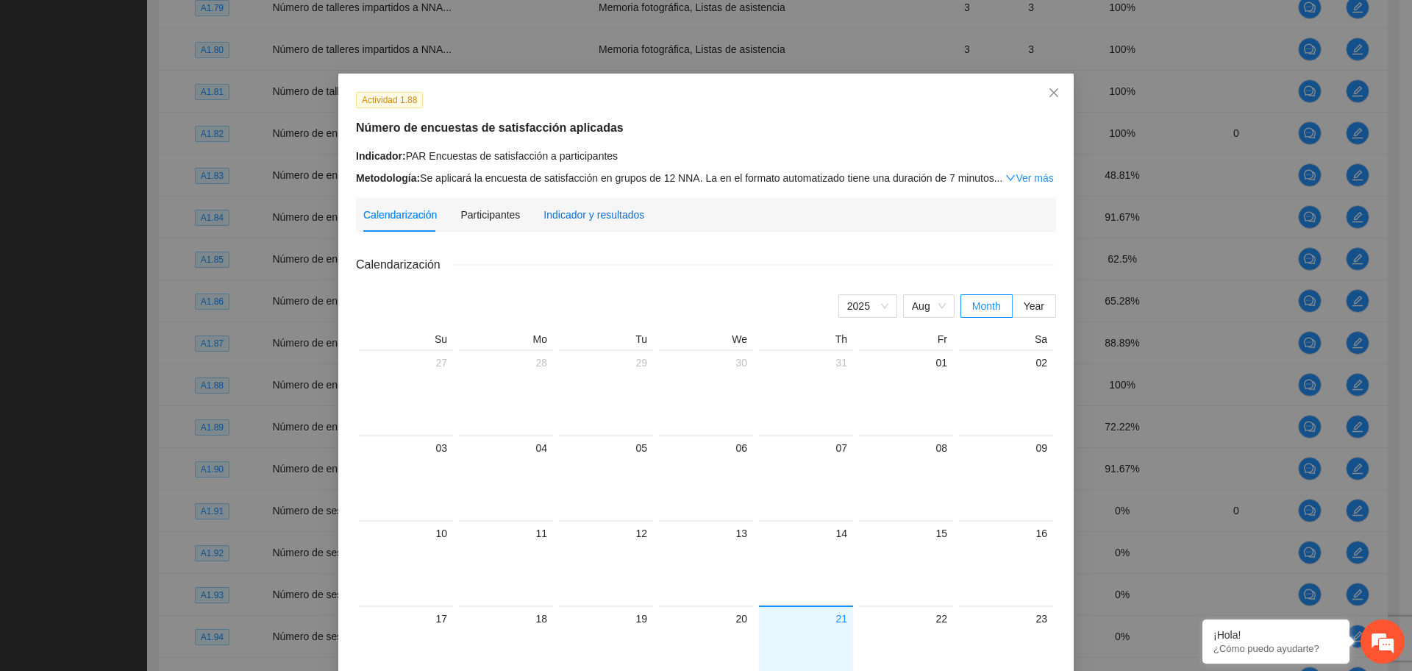
click at [572, 210] on div "Indicador y resultados" at bounding box center [593, 215] width 101 height 16
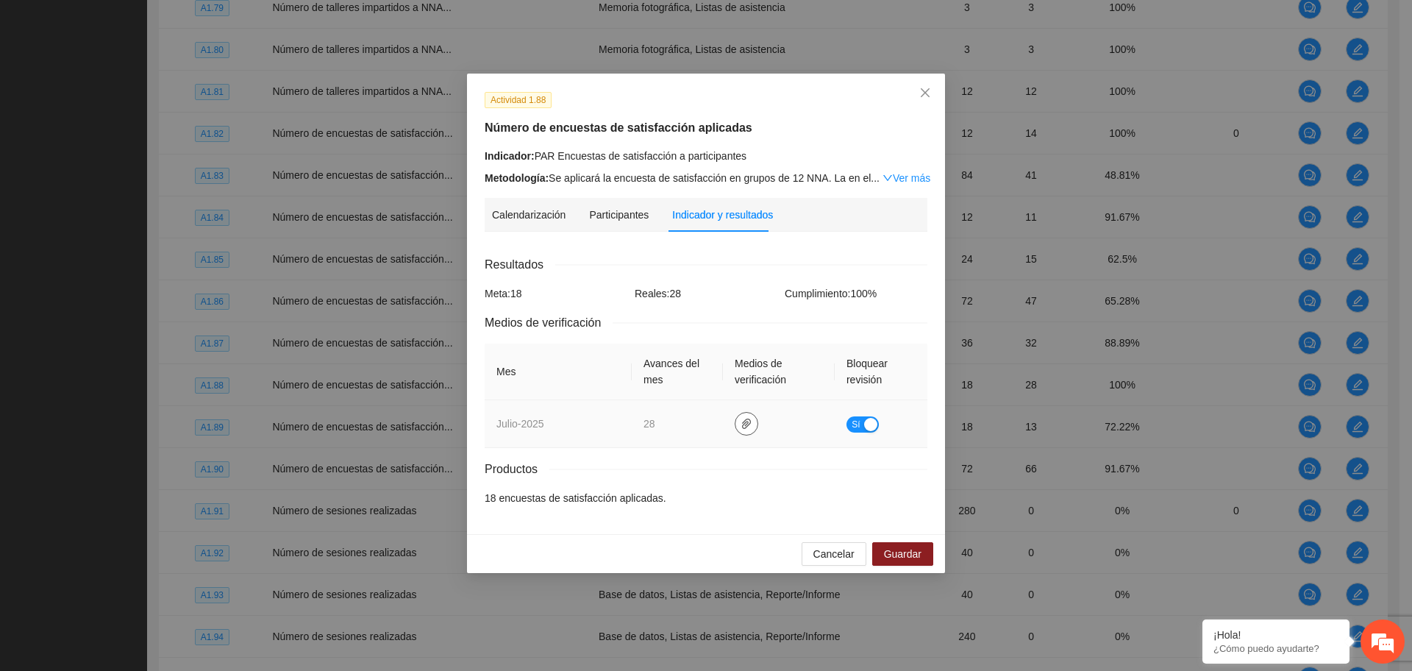
click at [740, 421] on icon "paper-clip" at bounding box center [746, 424] width 12 height 12
click at [660, 379] on link "PAR.zip" at bounding box center [749, 380] width 210 height 16
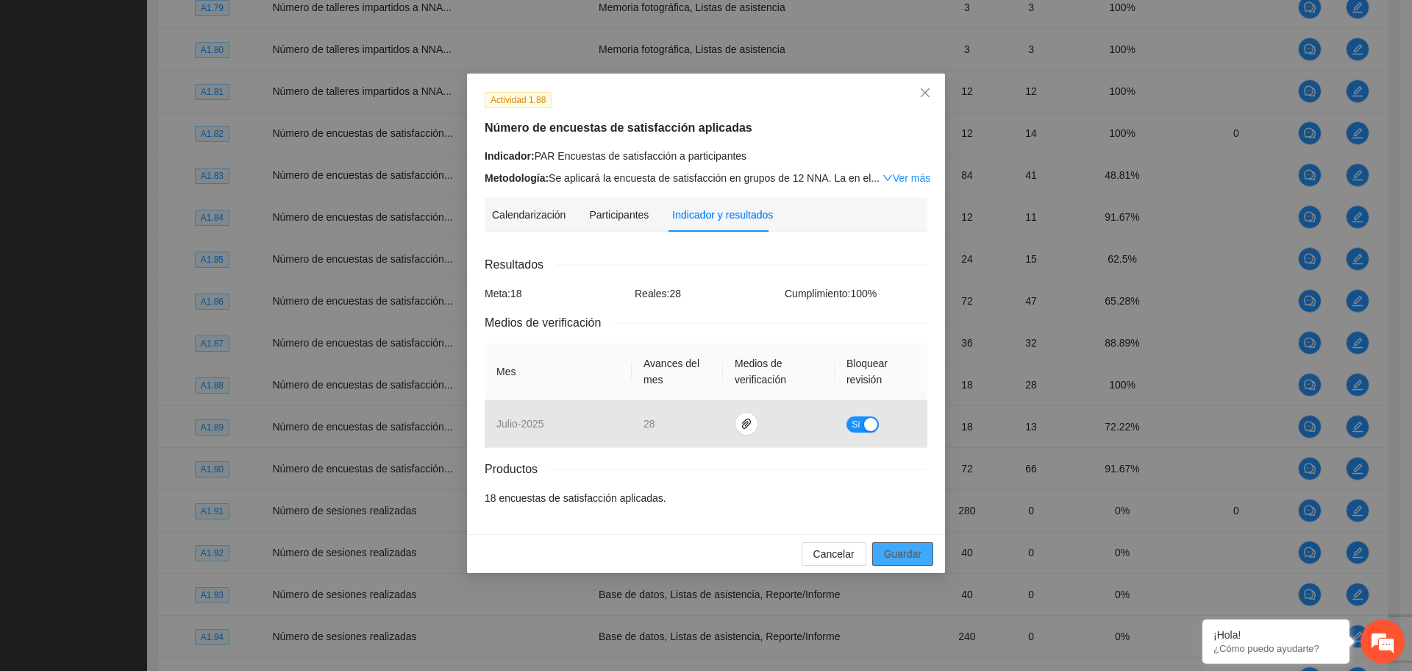
click at [916, 549] on span "Guardar" at bounding box center [902, 554] width 37 height 16
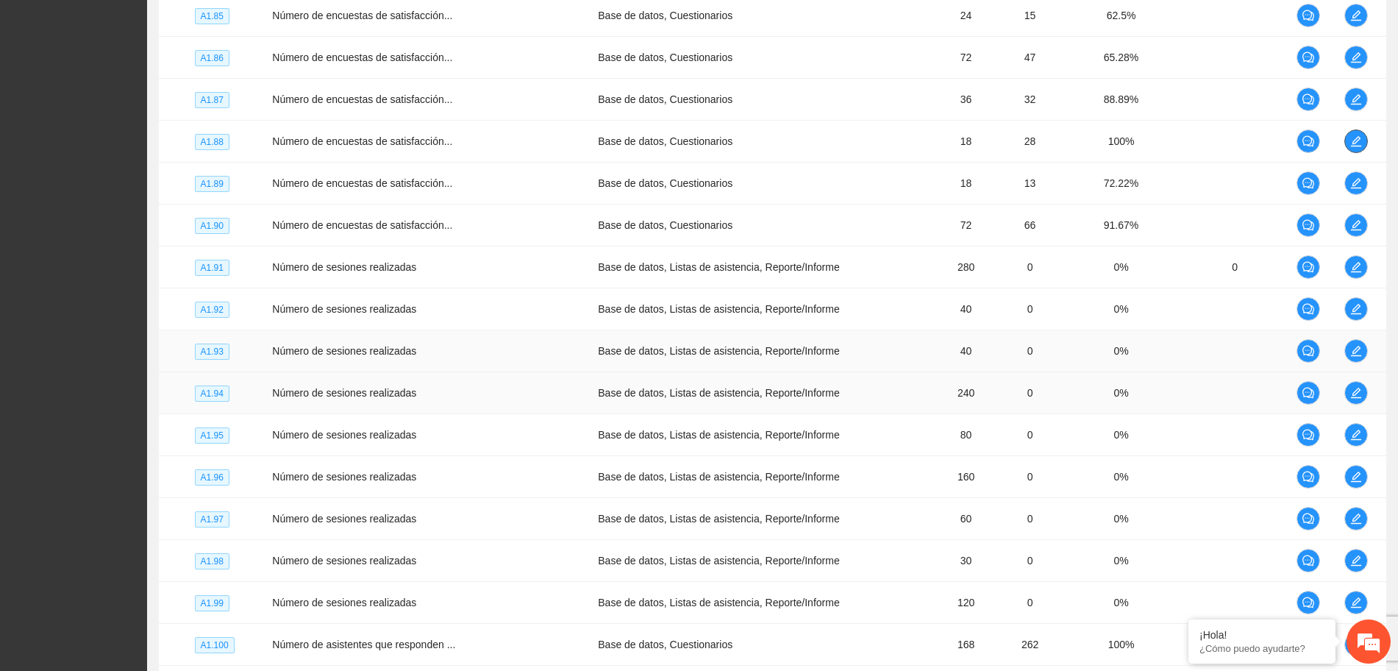
scroll to position [941, 0]
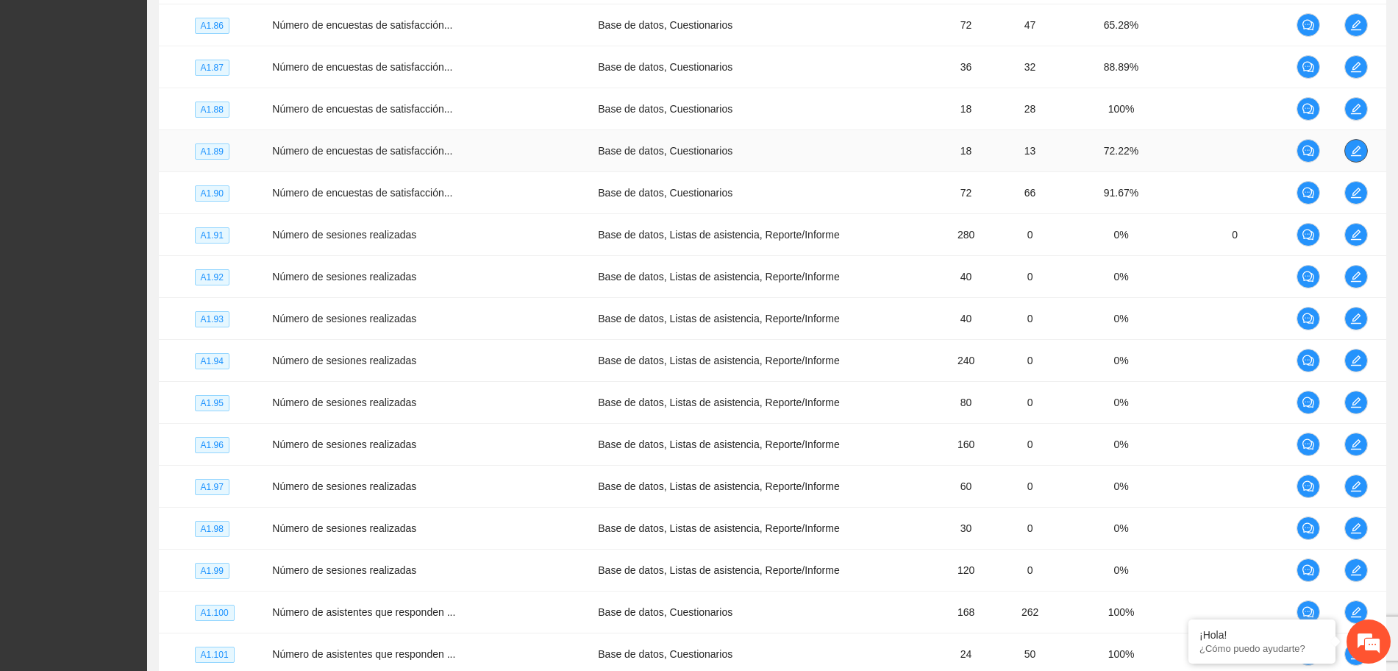
click at [1354, 149] on icon "edit" at bounding box center [1356, 151] width 10 height 10
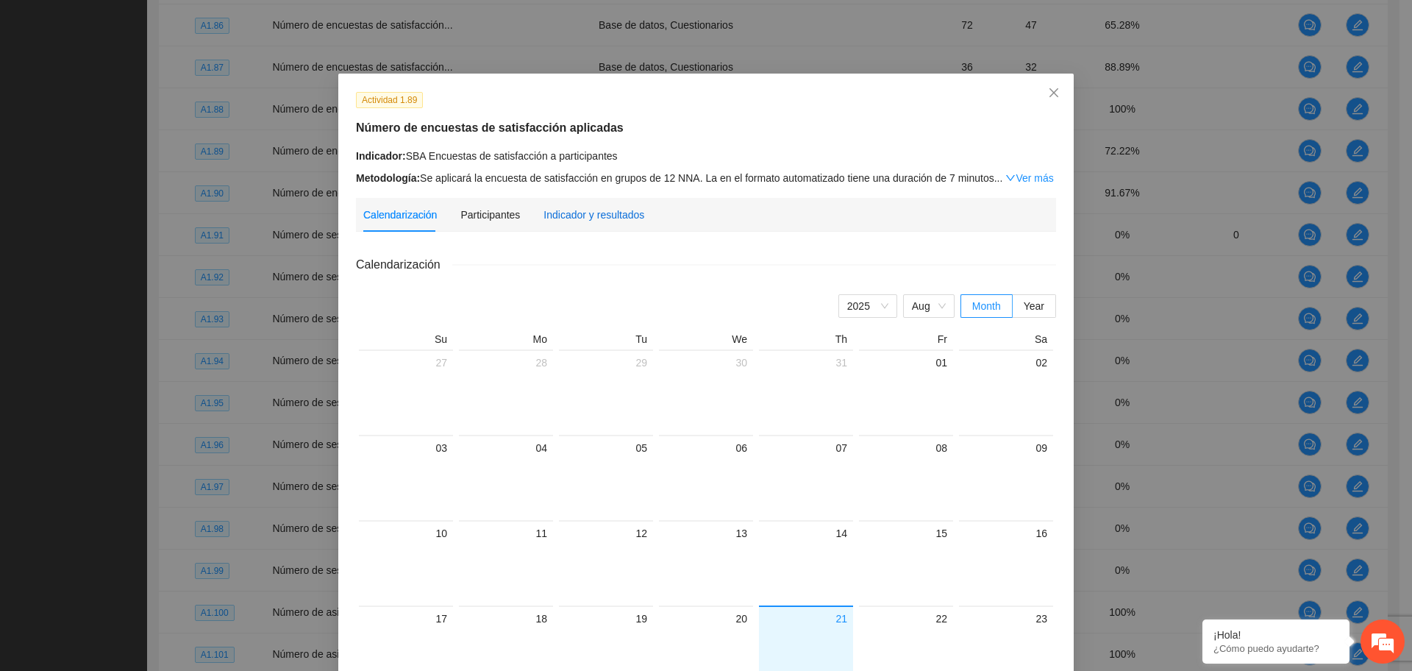
click at [554, 218] on div "Indicador y resultados" at bounding box center [593, 215] width 101 height 16
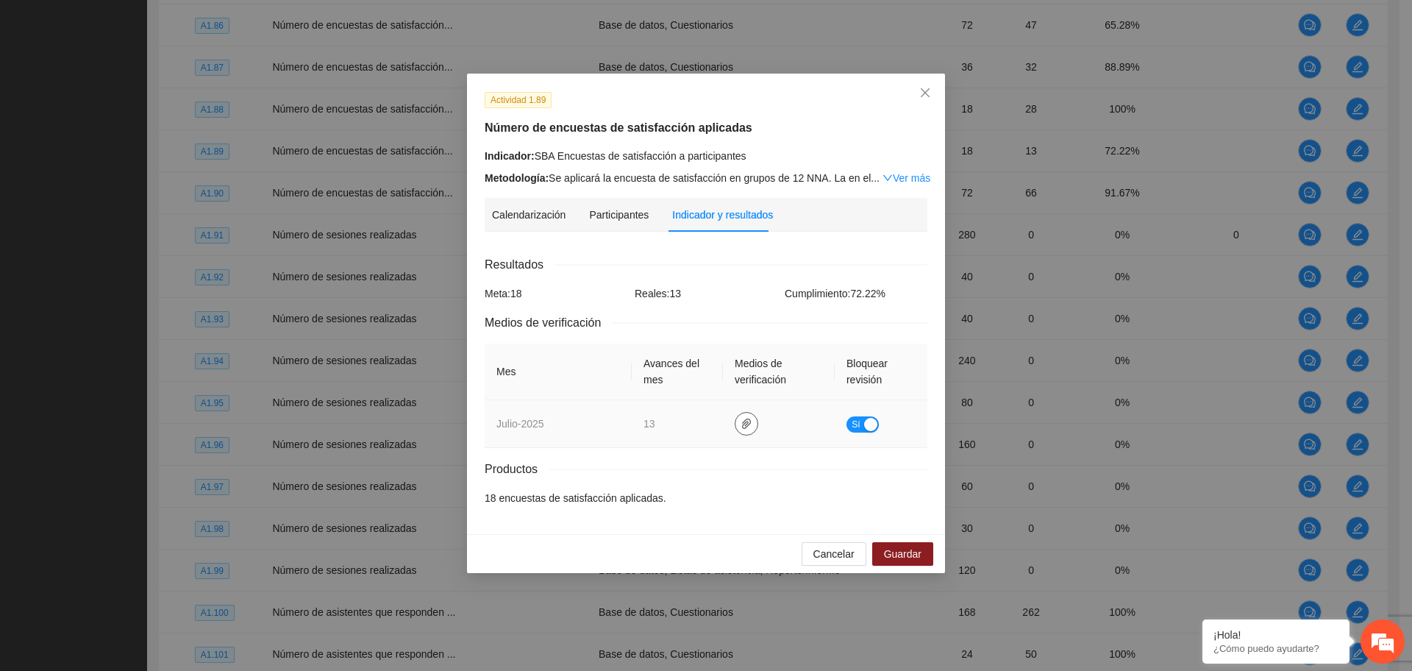
drag, startPoint x: 742, startPoint y: 426, endPoint x: 736, endPoint y: 417, distance: 10.6
click at [743, 426] on icon "paper-clip" at bounding box center [746, 424] width 12 height 12
click at [662, 385] on link "SBA.zip" at bounding box center [749, 380] width 210 height 16
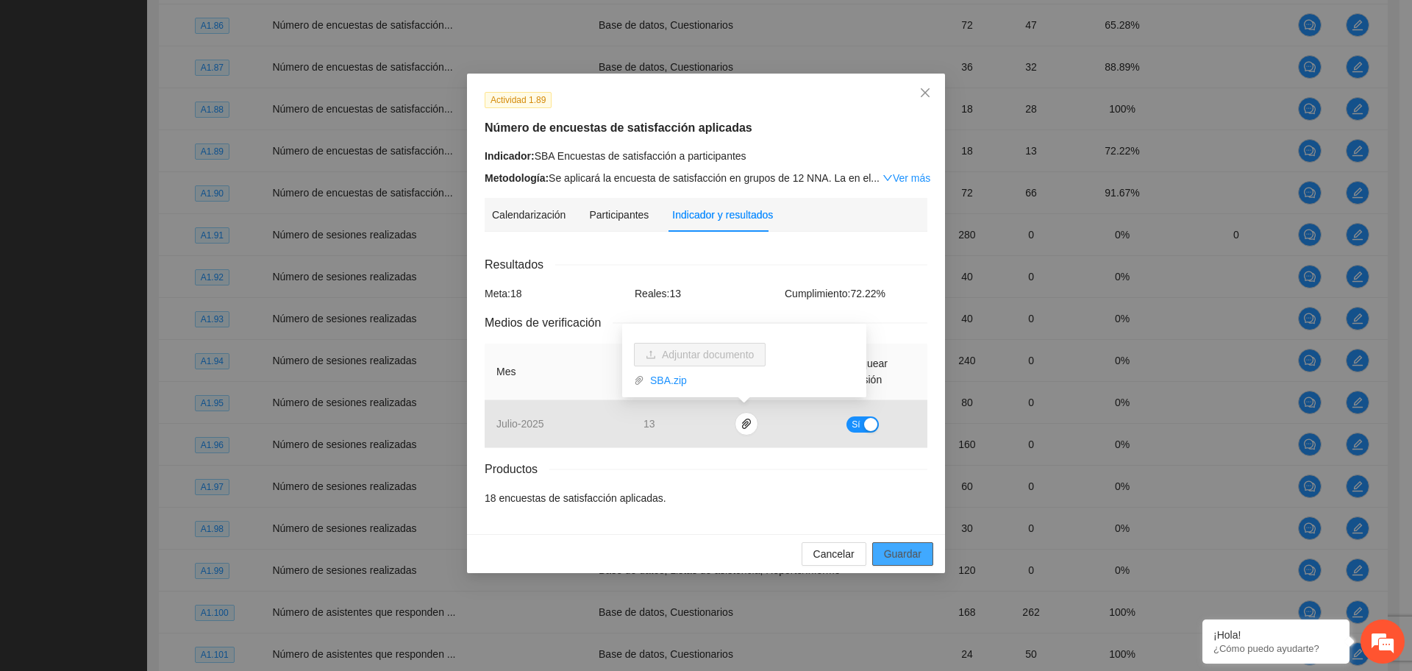
click at [902, 551] on span "Guardar" at bounding box center [902, 554] width 37 height 16
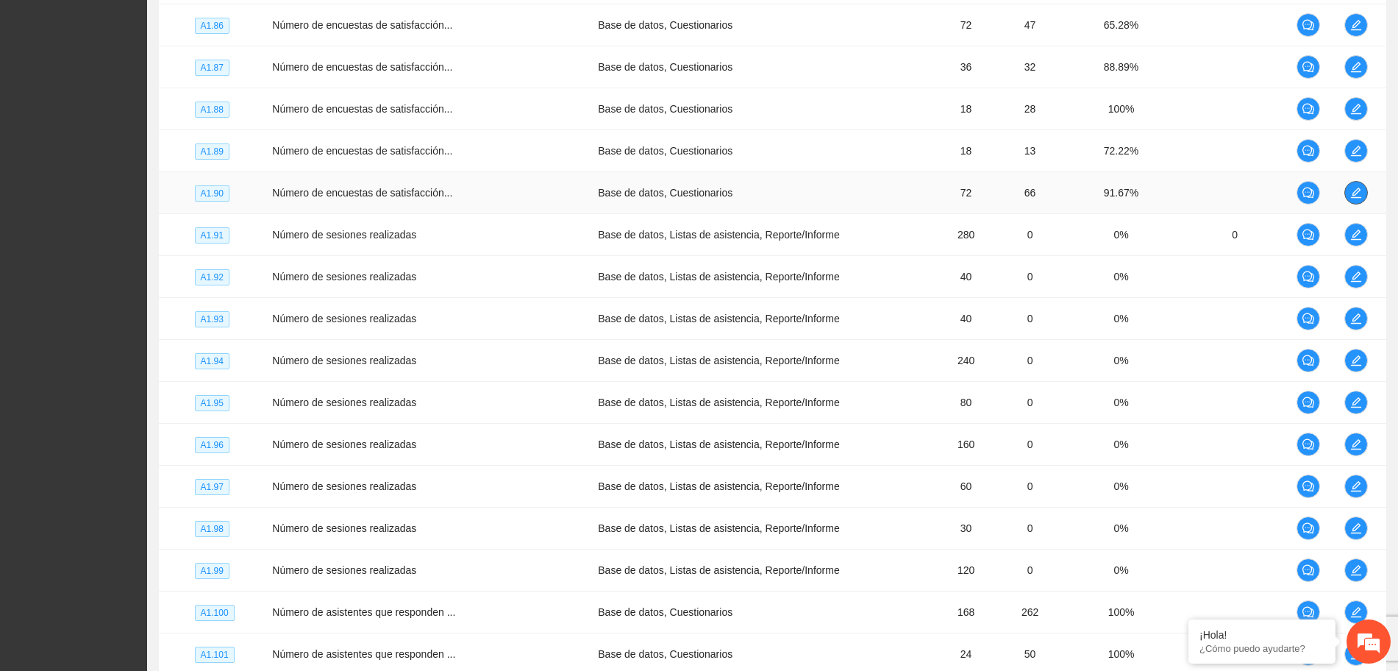
click at [1354, 185] on button "button" at bounding box center [1356, 193] width 24 height 24
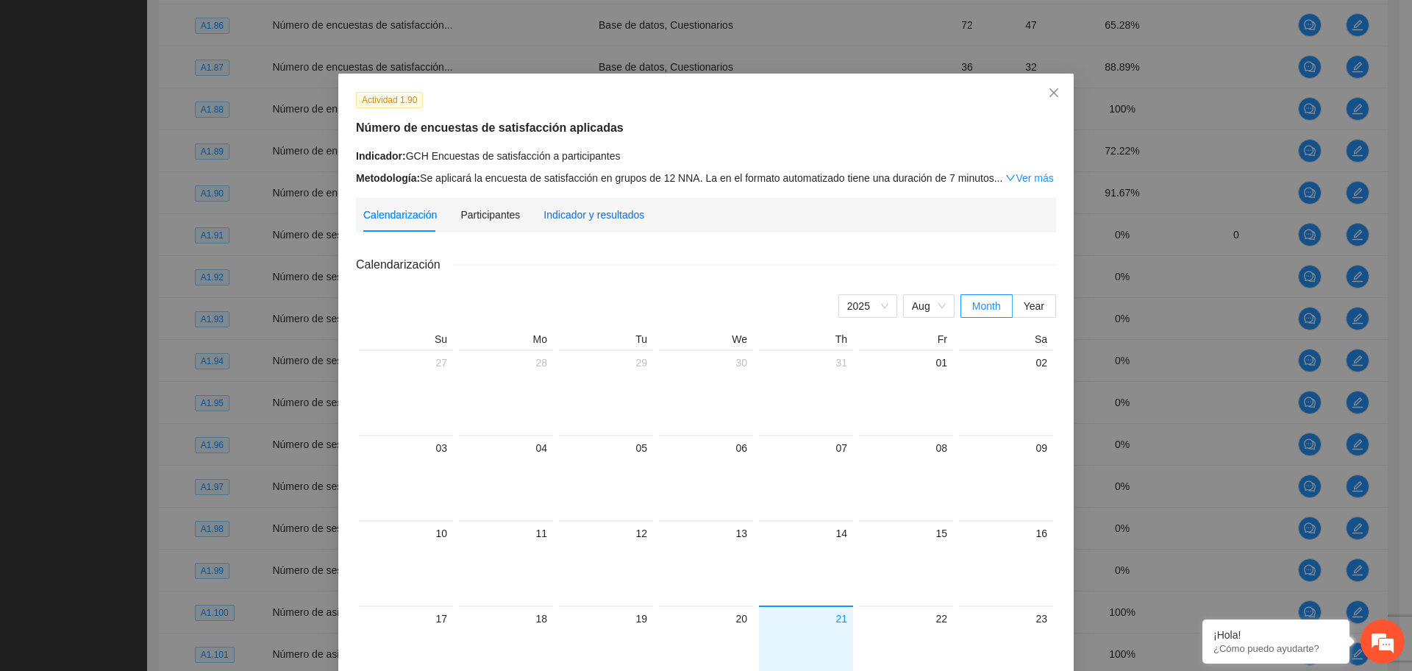
click at [606, 210] on div "Indicador y resultados" at bounding box center [593, 215] width 101 height 16
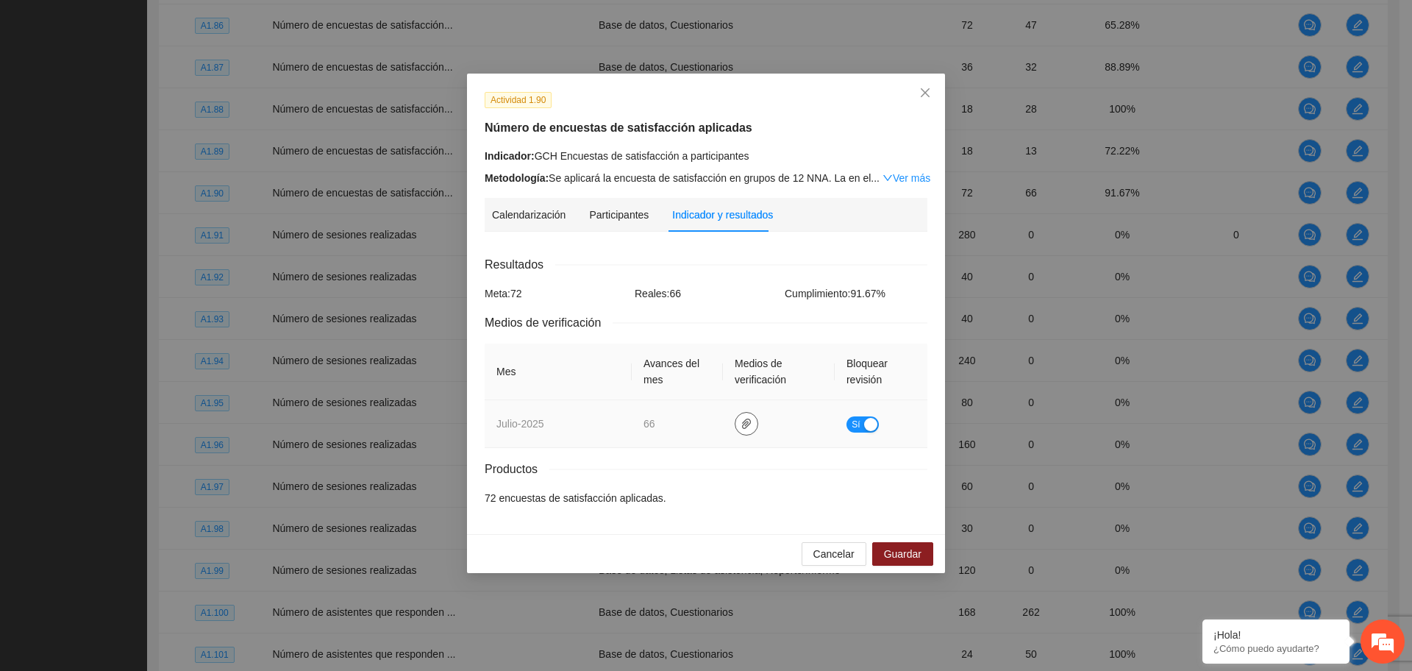
click at [744, 419] on icon "paper-clip" at bounding box center [746, 424] width 12 height 12
click at [657, 382] on link "GCH.zip" at bounding box center [749, 380] width 210 height 16
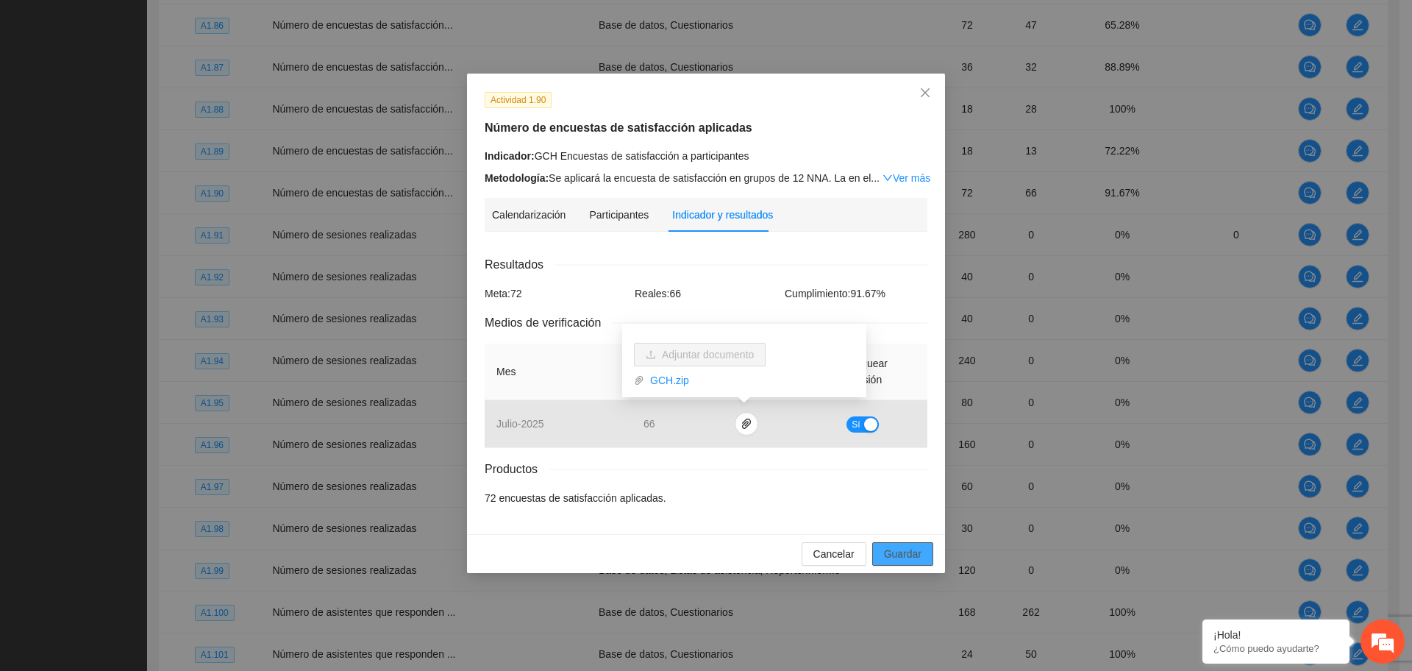
drag, startPoint x: 896, startPoint y: 550, endPoint x: 896, endPoint y: 374, distance: 175.7
click at [896, 549] on span "Guardar" at bounding box center [902, 554] width 37 height 16
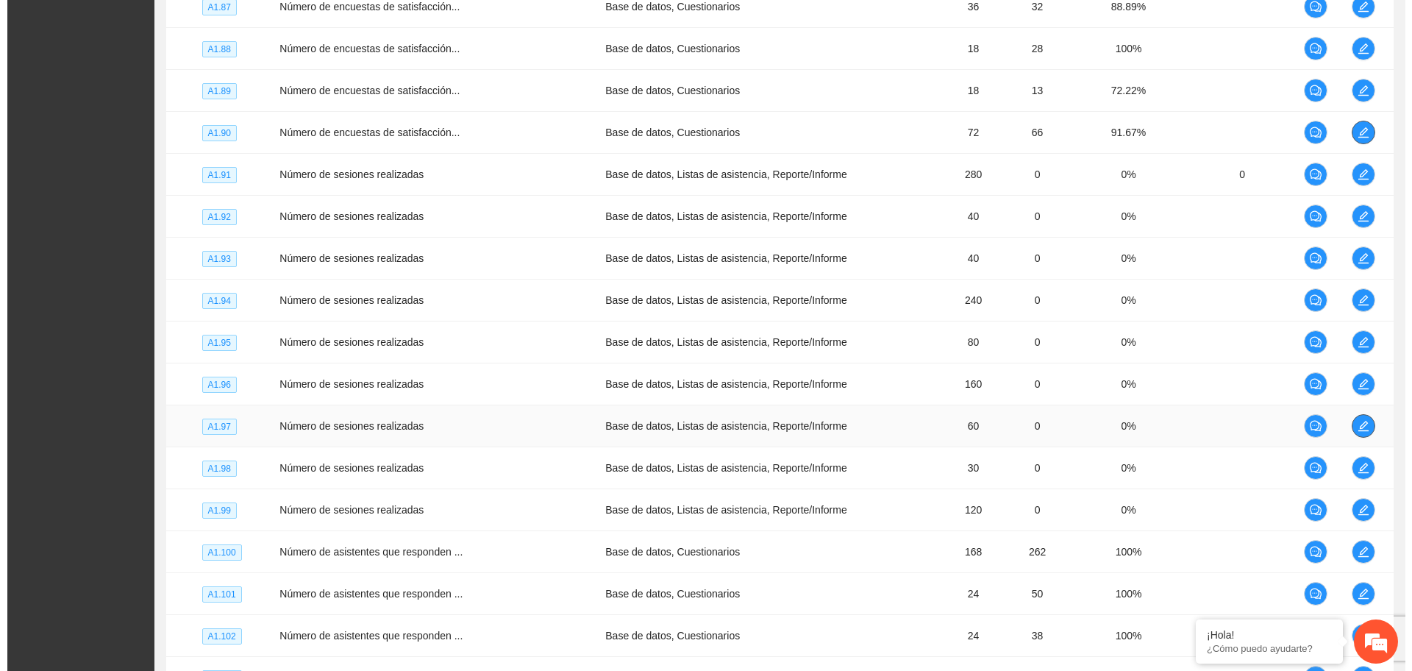
scroll to position [1033, 0]
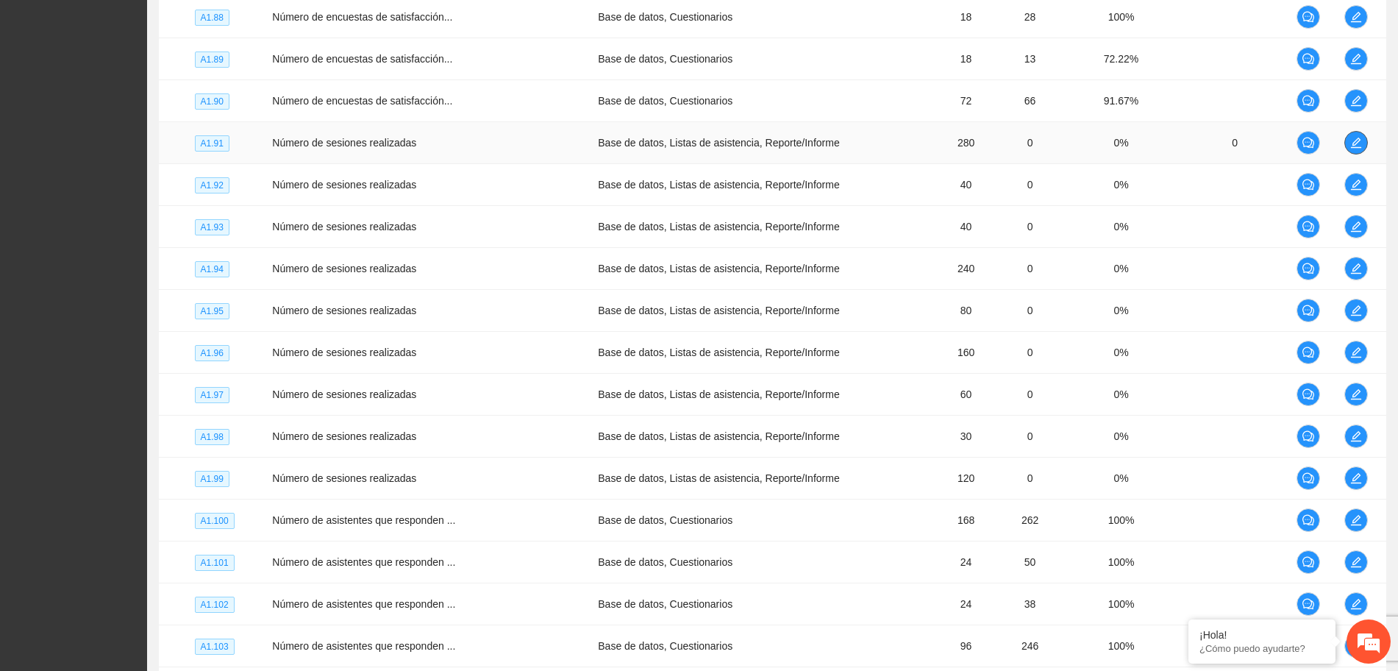
click at [1358, 145] on icon "edit" at bounding box center [1356, 143] width 12 height 12
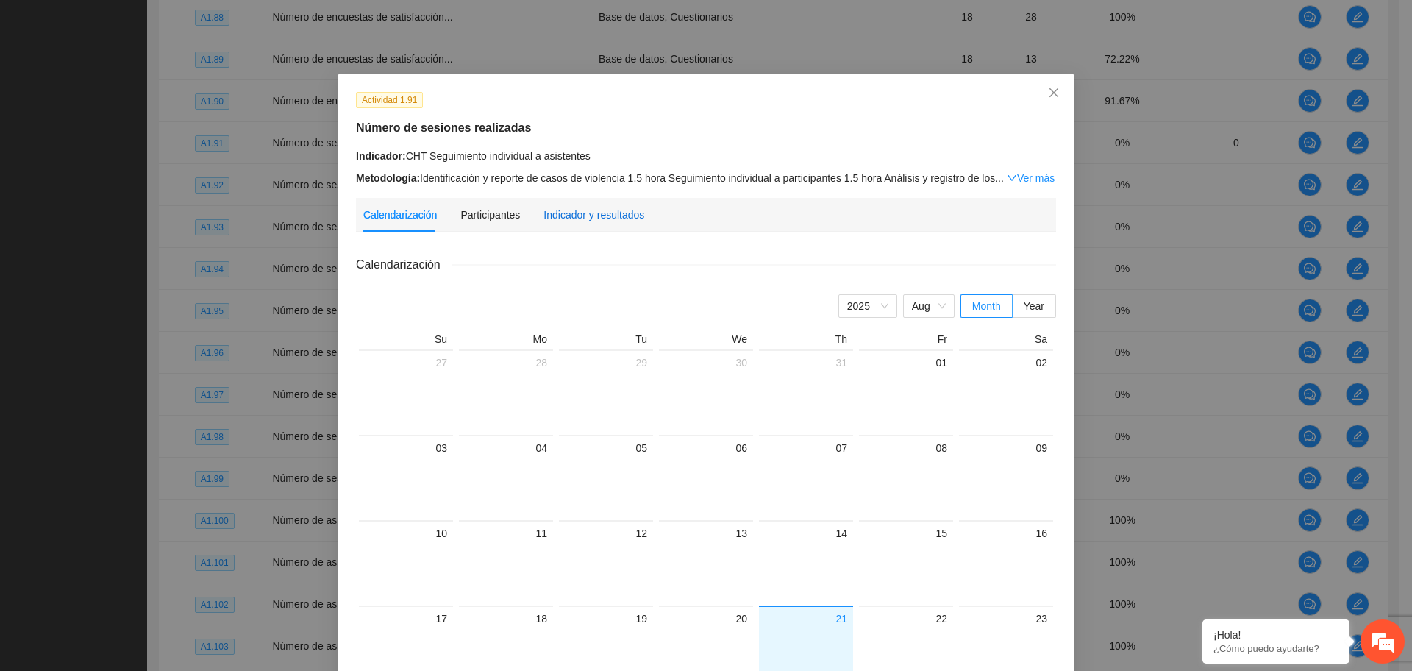
click at [603, 217] on div "Indicador y resultados" at bounding box center [593, 215] width 101 height 16
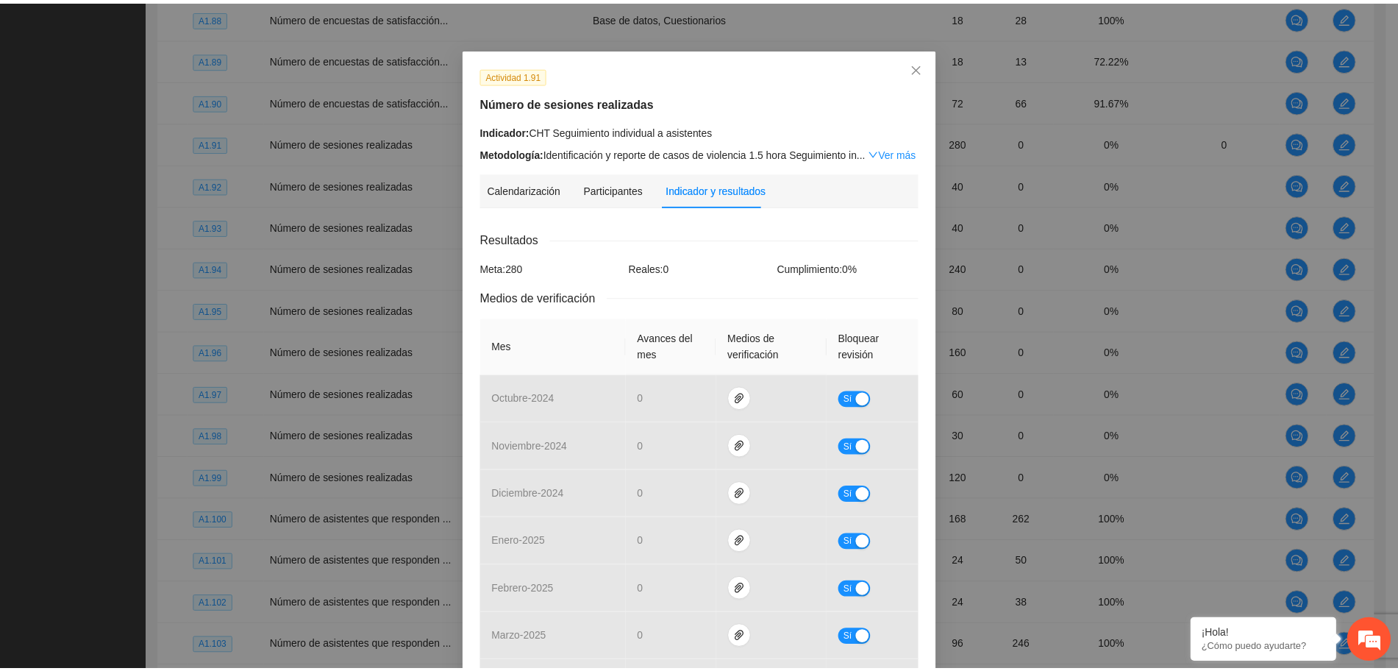
scroll to position [0, 0]
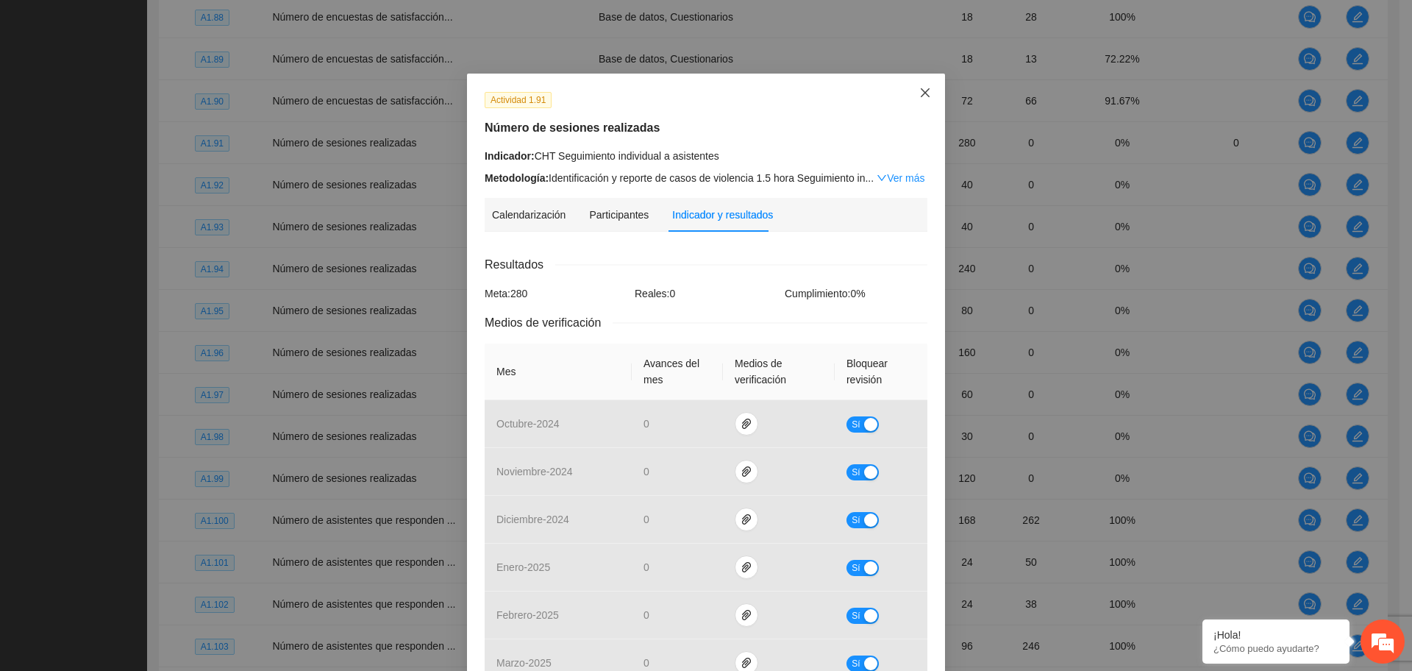
drag, startPoint x: 923, startPoint y: 84, endPoint x: 924, endPoint y: 92, distance: 8.1
click at [923, 85] on span "Close" at bounding box center [925, 94] width 40 height 40
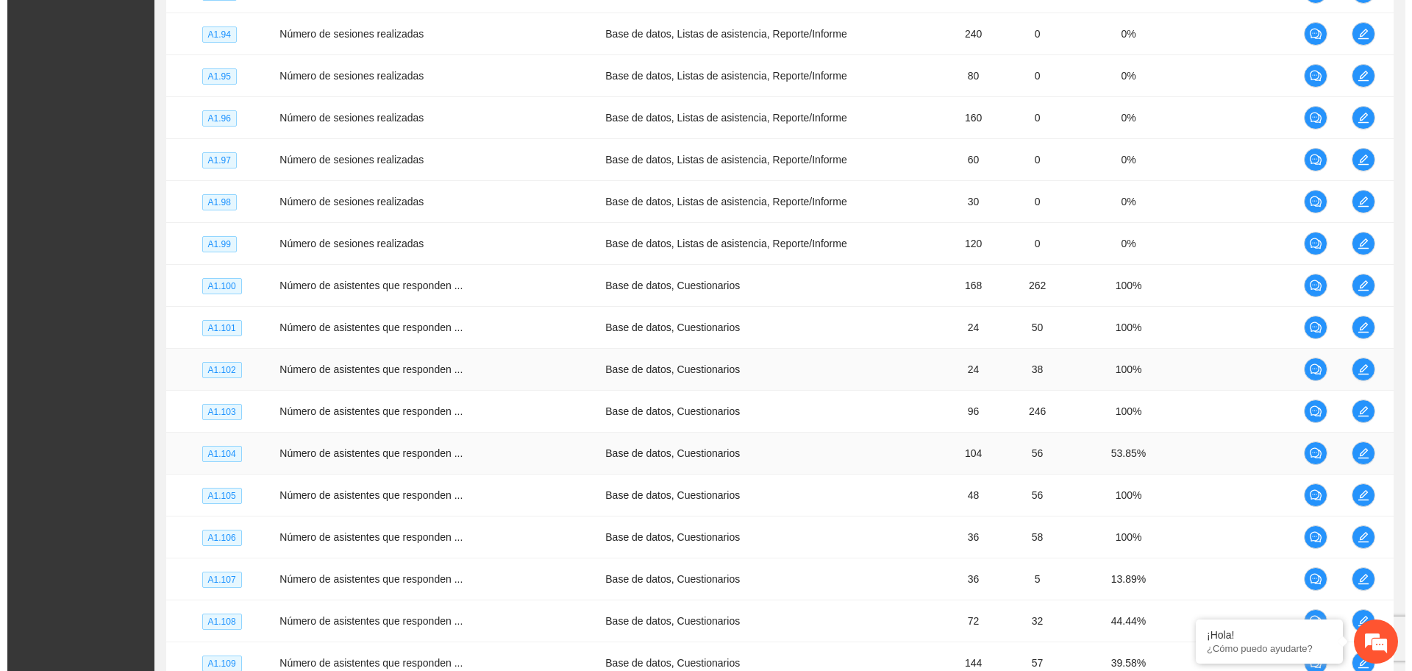
scroll to position [1309, 0]
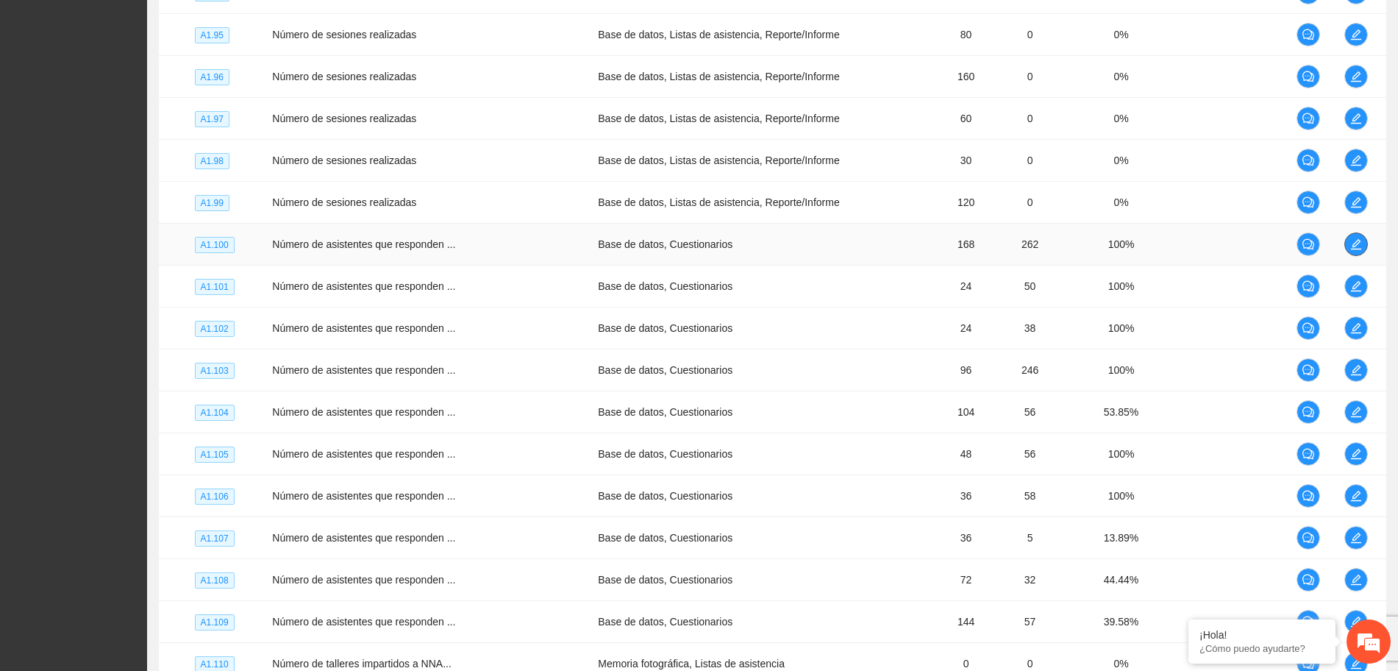
click at [1352, 243] on icon "edit" at bounding box center [1356, 244] width 12 height 12
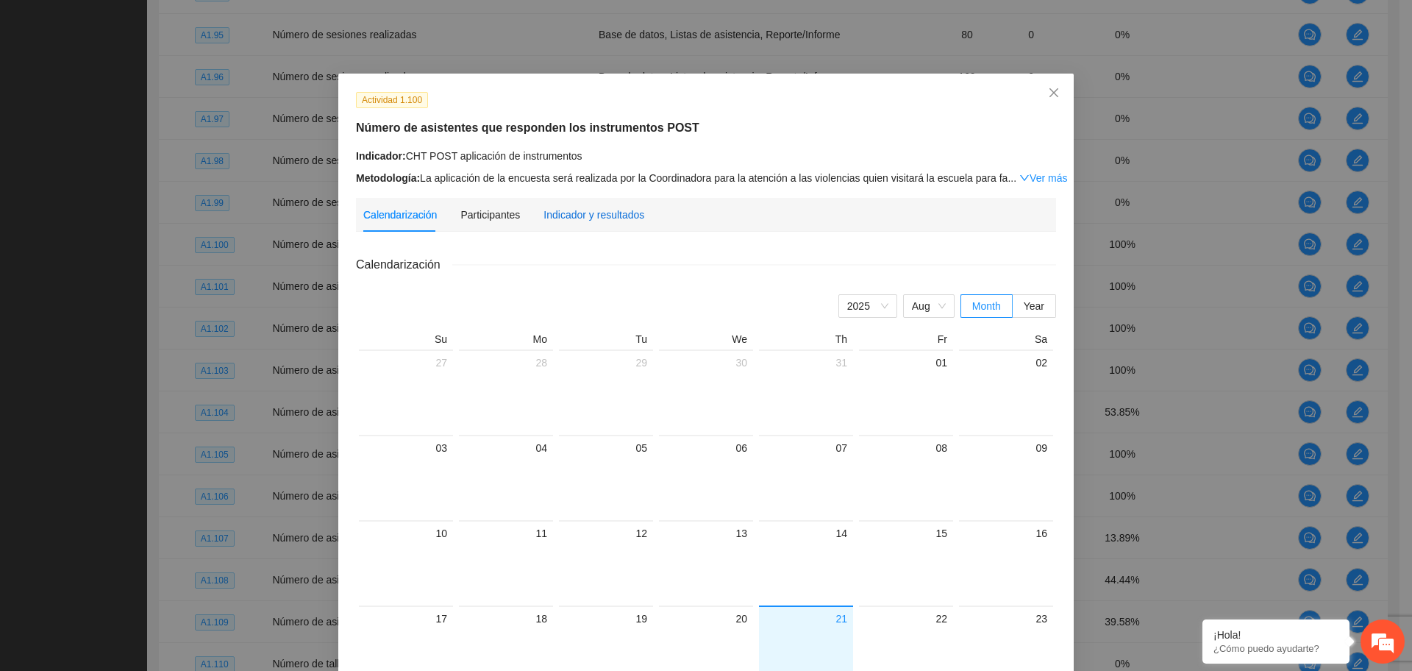
click at [596, 207] on div "Indicador y resultados" at bounding box center [593, 215] width 101 height 16
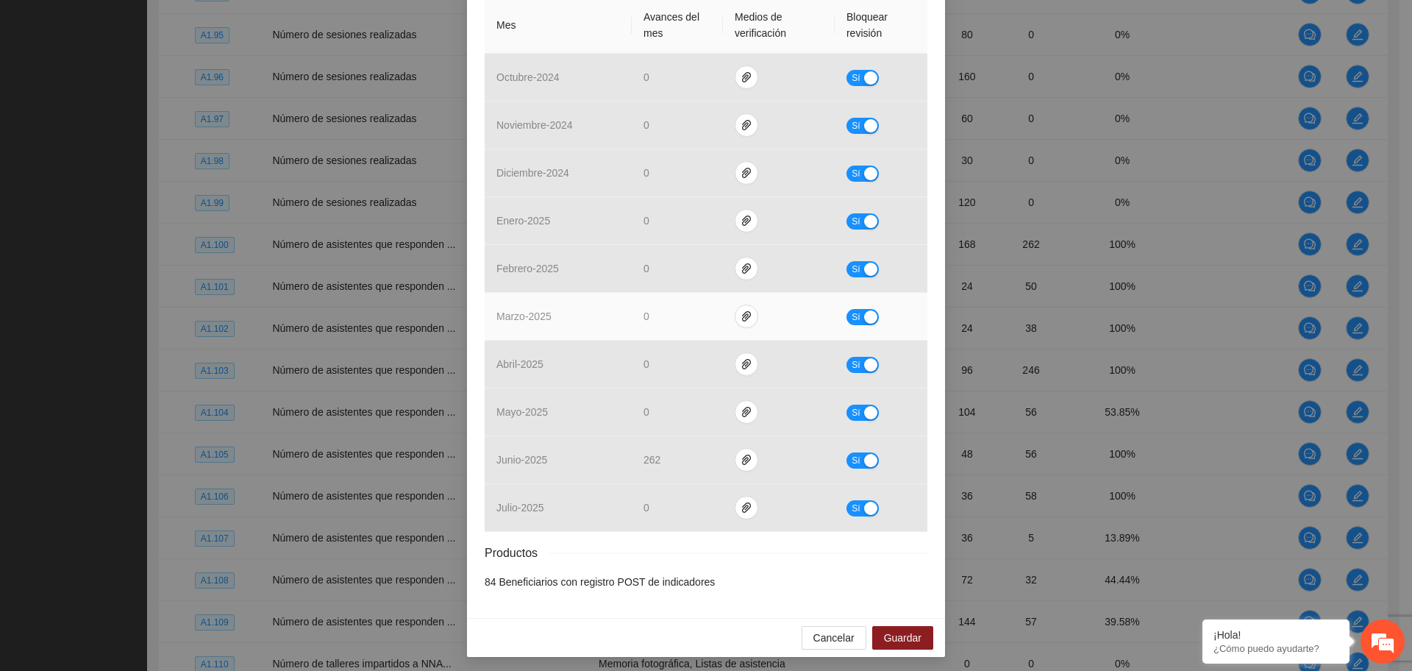
scroll to position [349, 0]
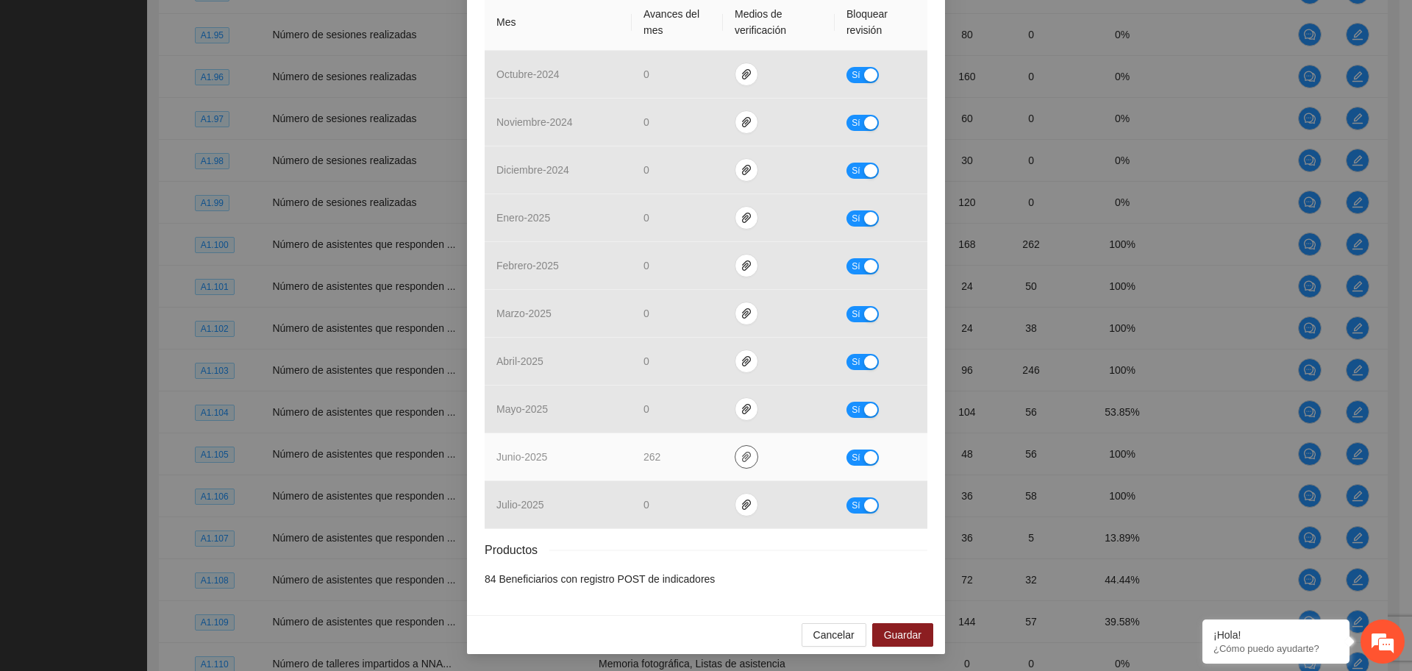
click at [740, 454] on icon "paper-clip" at bounding box center [746, 457] width 12 height 12
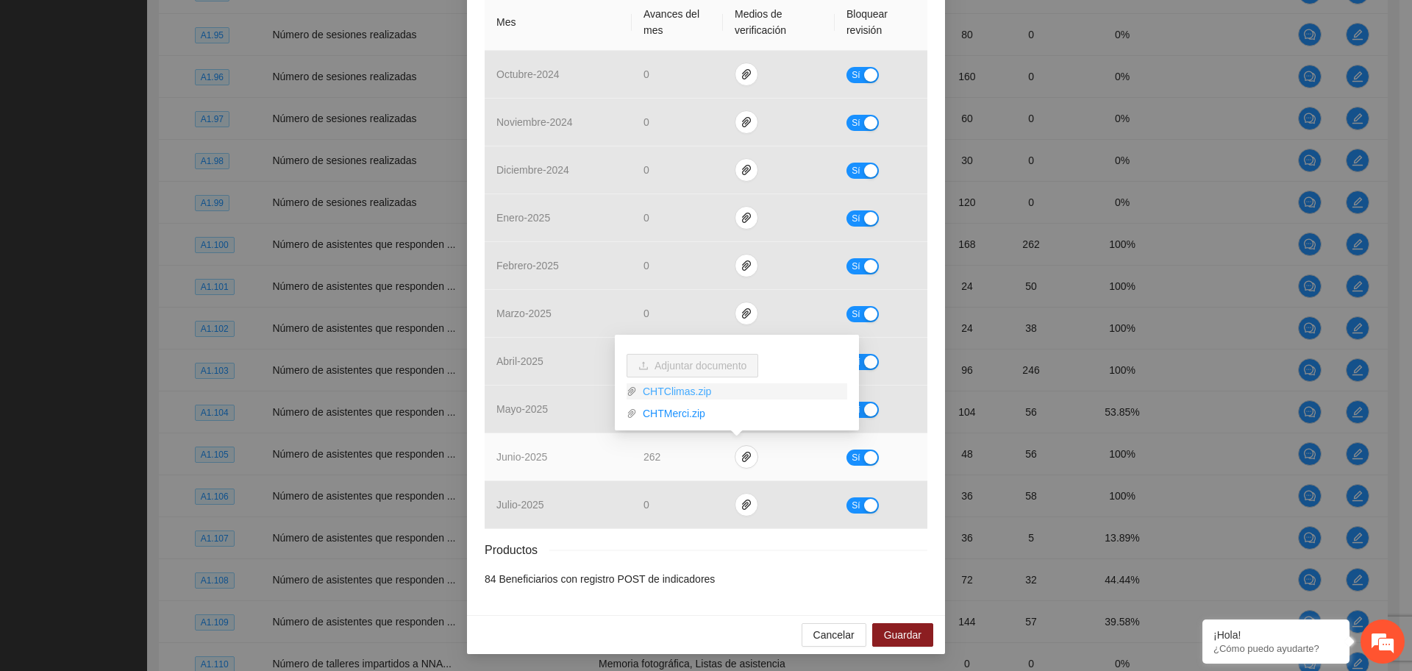
click at [687, 392] on link "CHTClimas.zip" at bounding box center [742, 391] width 210 height 16
click at [682, 414] on link "CHTMerci.zip" at bounding box center [742, 413] width 210 height 16
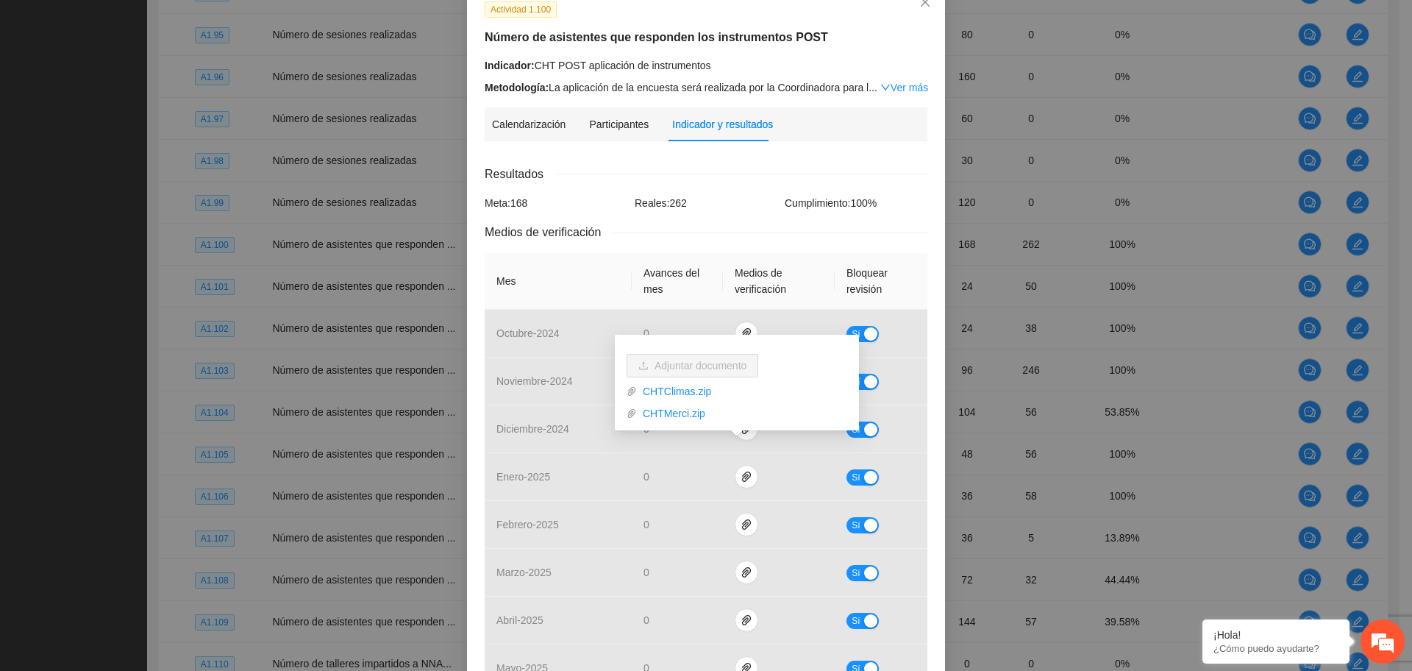
scroll to position [0, 0]
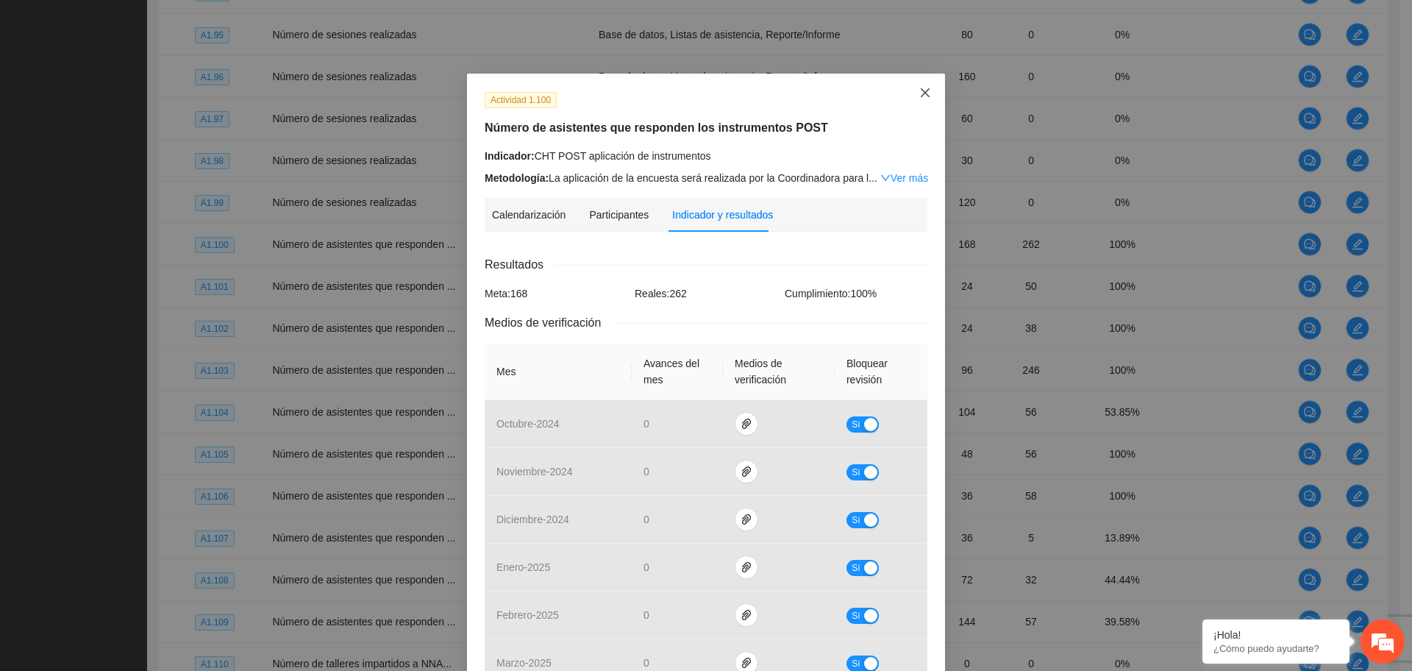
click at [921, 92] on icon "close" at bounding box center [925, 93] width 12 height 12
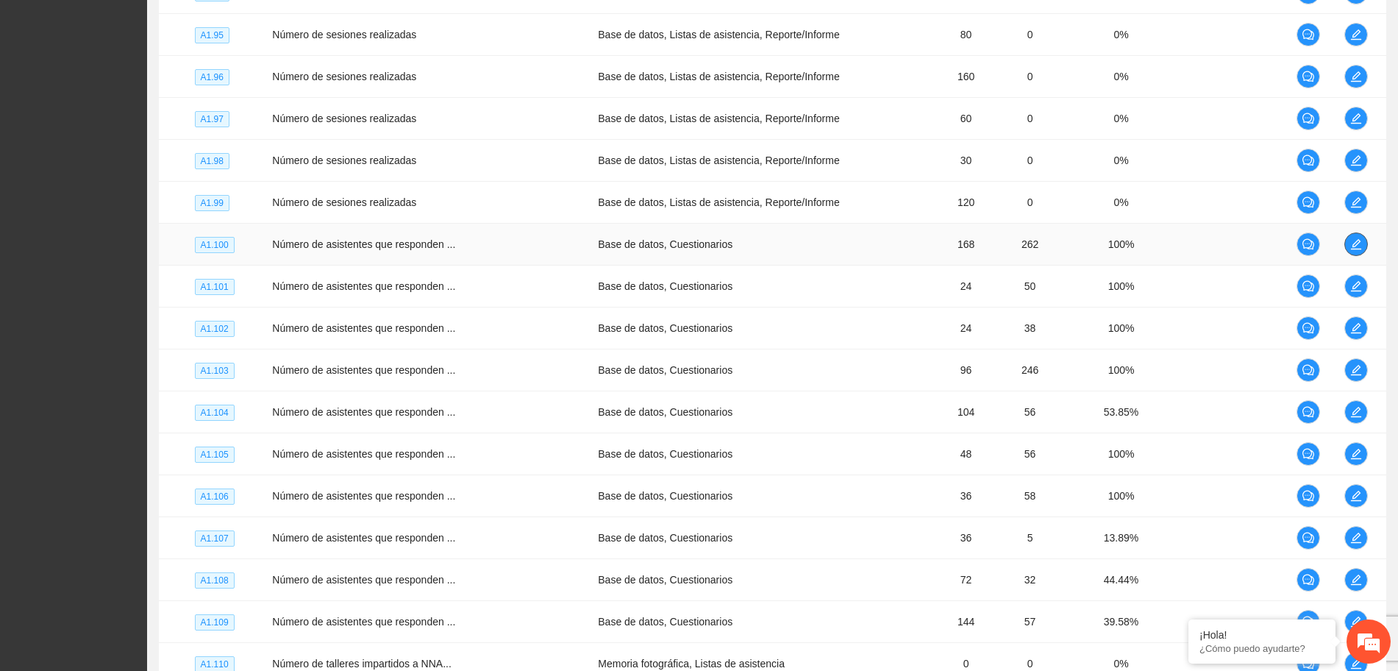
click at [1354, 238] on icon "edit" at bounding box center [1356, 244] width 12 height 12
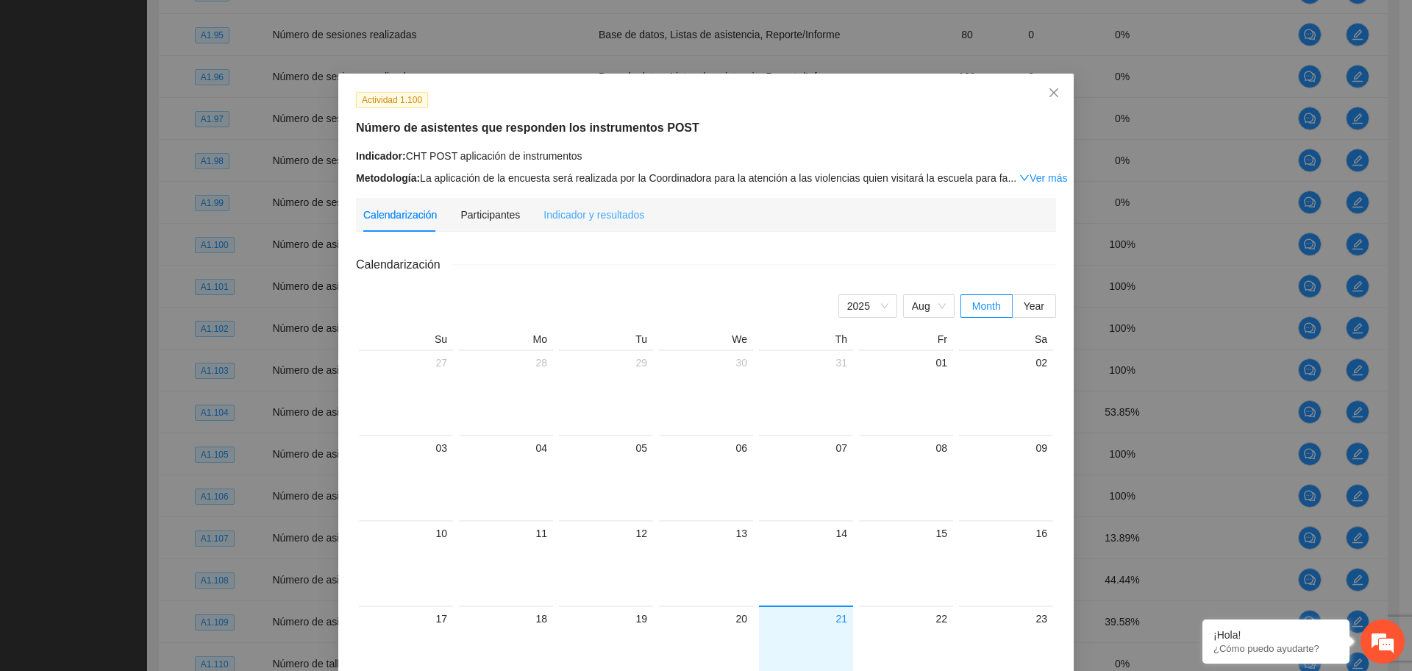
click at [603, 198] on div "Indicador y resultados" at bounding box center [593, 215] width 101 height 34
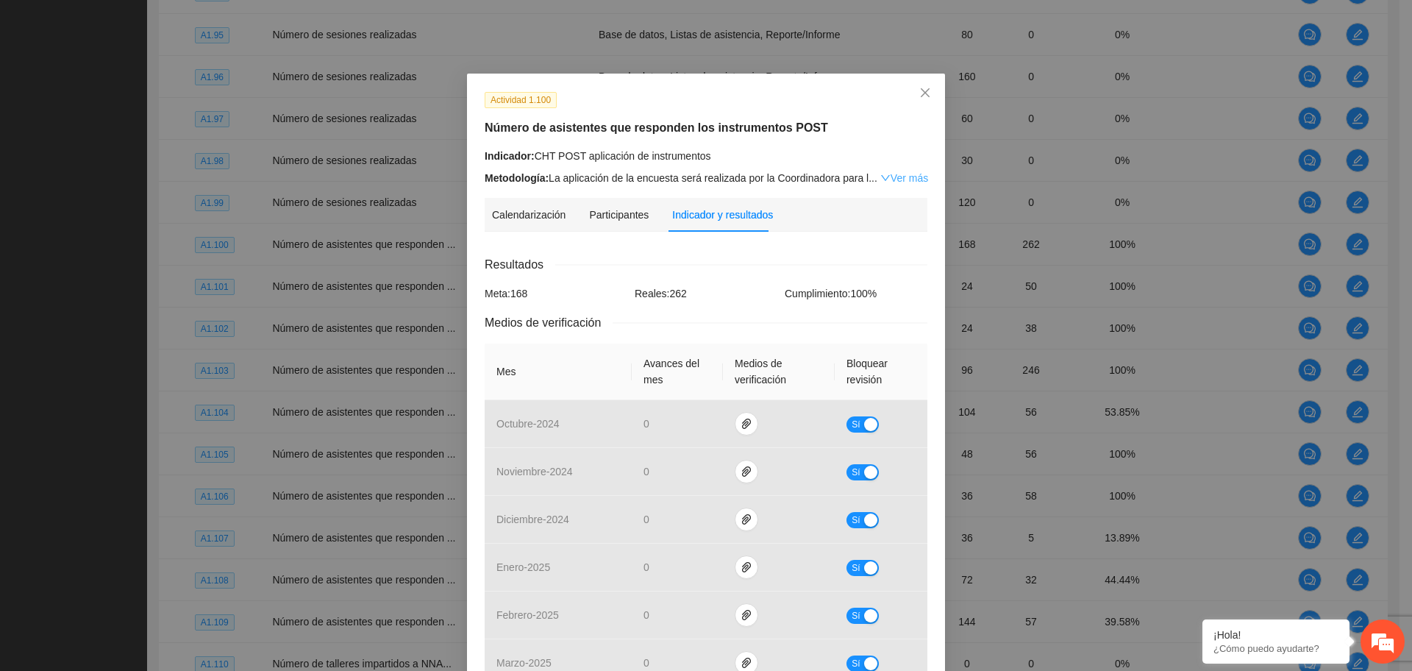
click at [889, 175] on link "Ver más" at bounding box center [904, 178] width 48 height 12
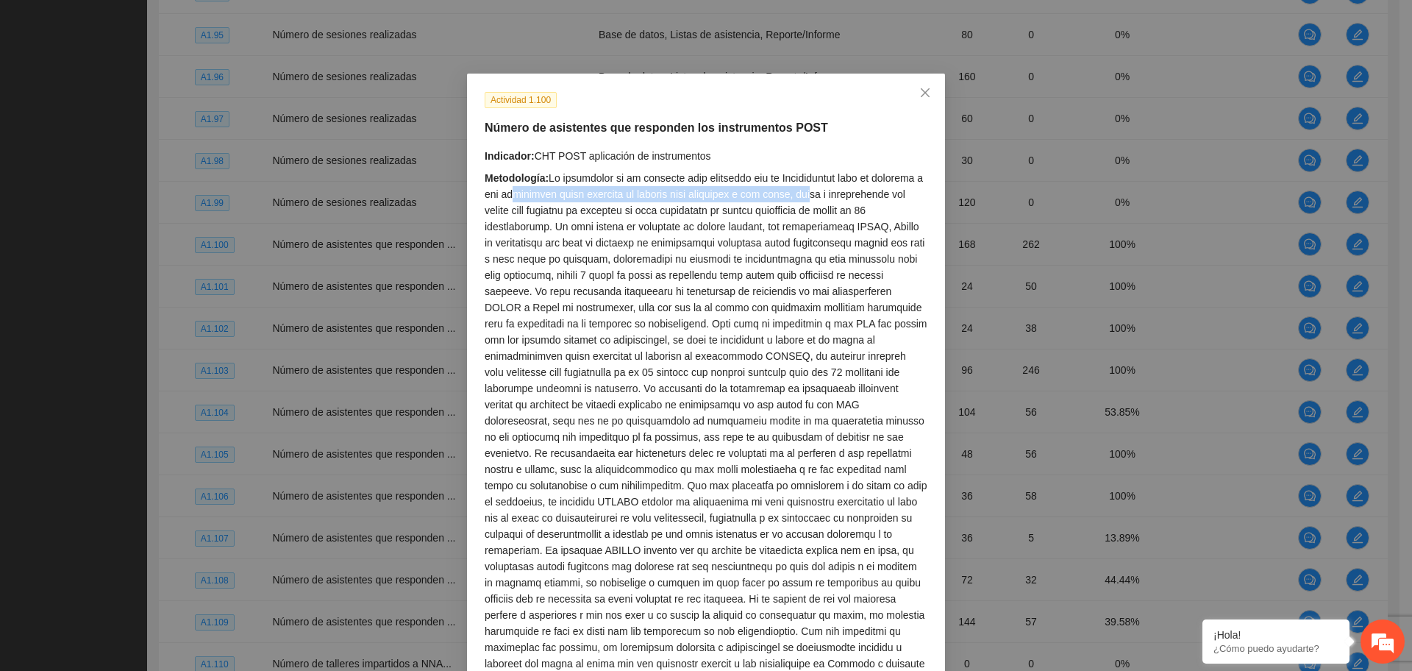
drag, startPoint x: 501, startPoint y: 193, endPoint x: 786, endPoint y: 194, distance: 284.5
click at [783, 194] on div "Metodología:" at bounding box center [706, 429] width 443 height 518
drag, startPoint x: 508, startPoint y: 128, endPoint x: 619, endPoint y: 121, distance: 111.2
click at [619, 121] on h5 "Número de asistentes que responden los instrumentos POST" at bounding box center [706, 128] width 443 height 18
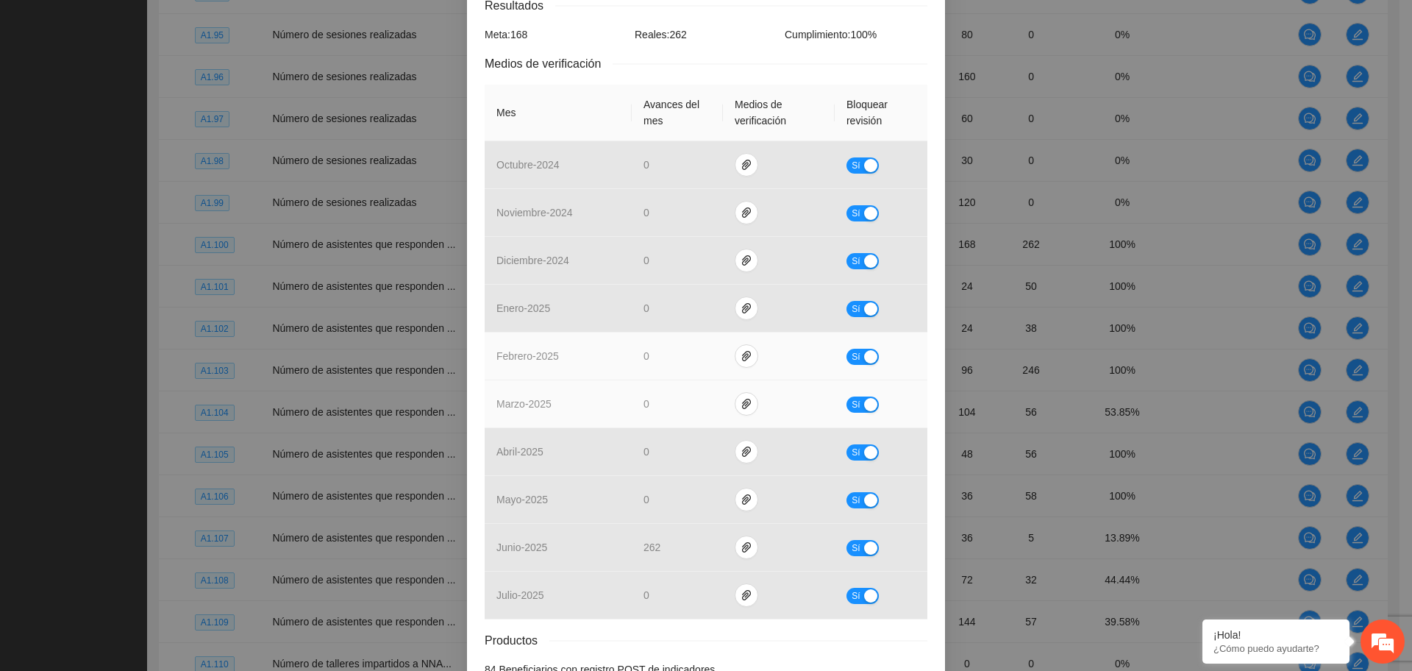
scroll to position [835, 0]
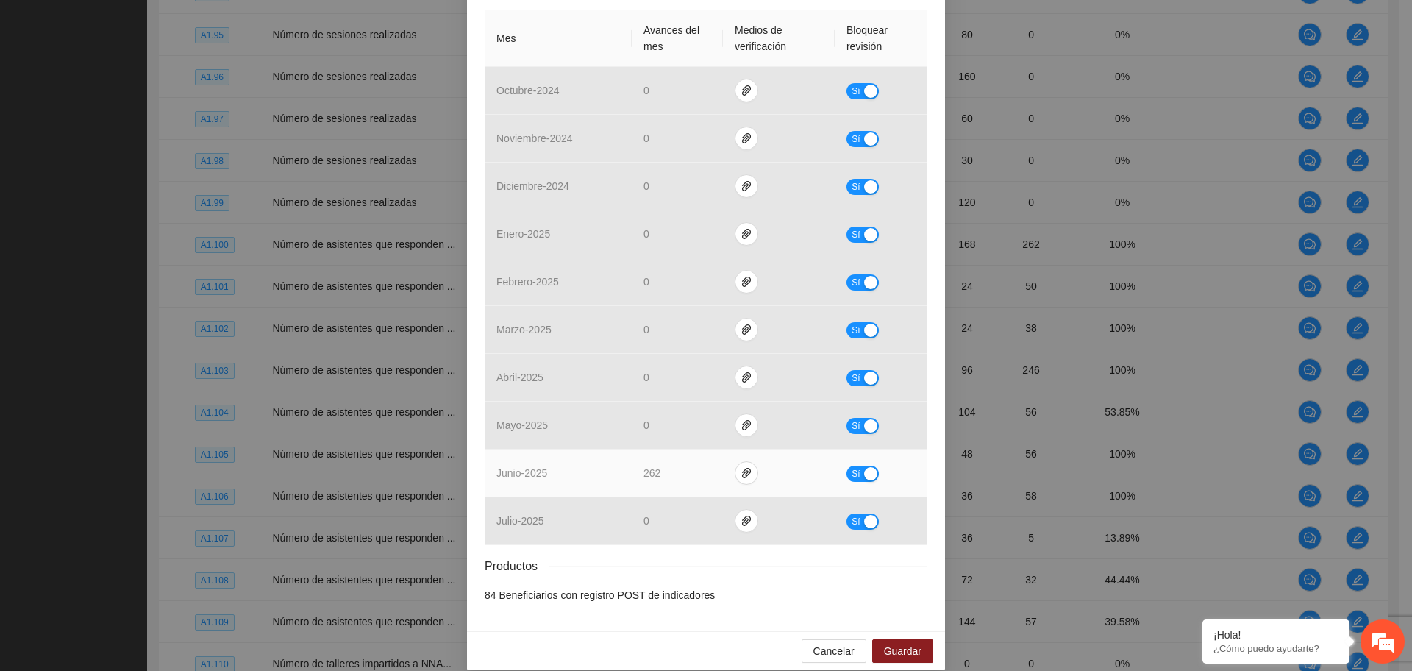
drag, startPoint x: 862, startPoint y: 454, endPoint x: 853, endPoint y: 452, distance: 9.1
click at [864, 467] on div "button" at bounding box center [870, 473] width 13 height 13
drag, startPoint x: 676, startPoint y: 462, endPoint x: 623, endPoint y: 449, distance: 54.6
click at [623, 449] on tr "junio - 2025 *** No" at bounding box center [706, 473] width 443 height 48
type input "**"
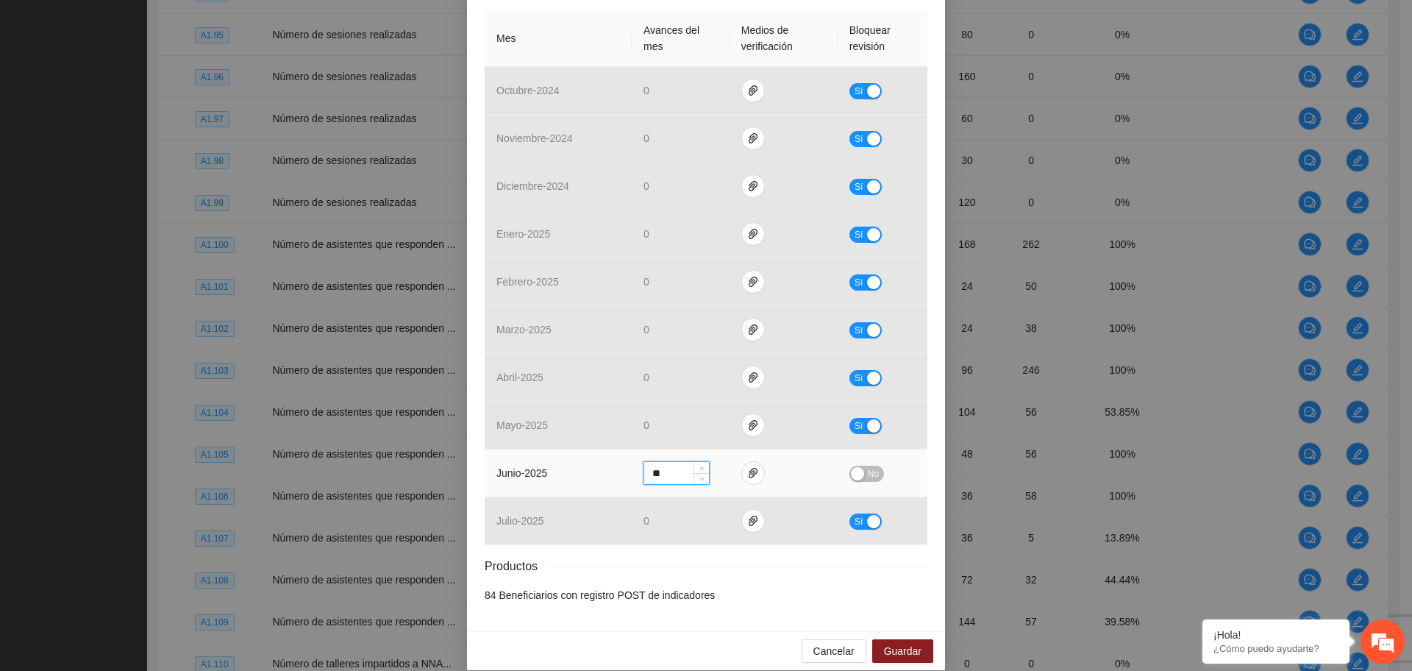
click at [856, 467] on div "button" at bounding box center [857, 473] width 13 height 13
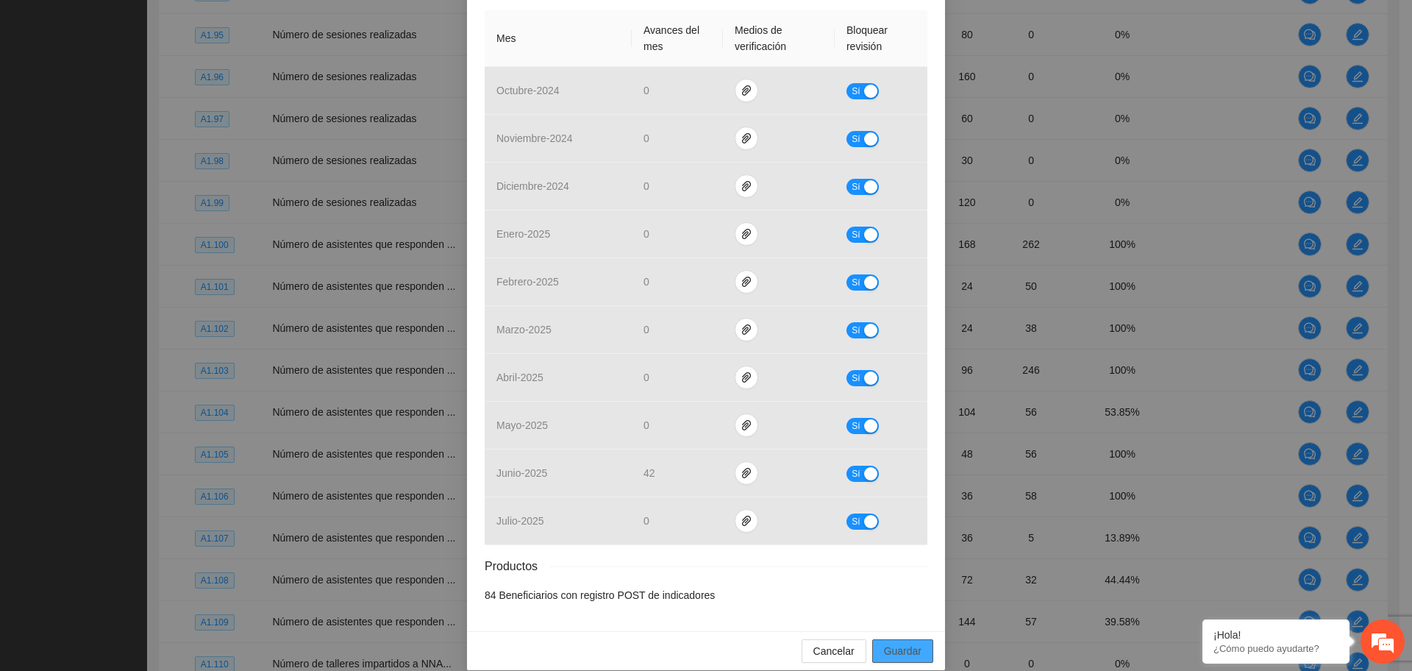
click at [901, 643] on span "Guardar" at bounding box center [902, 651] width 37 height 16
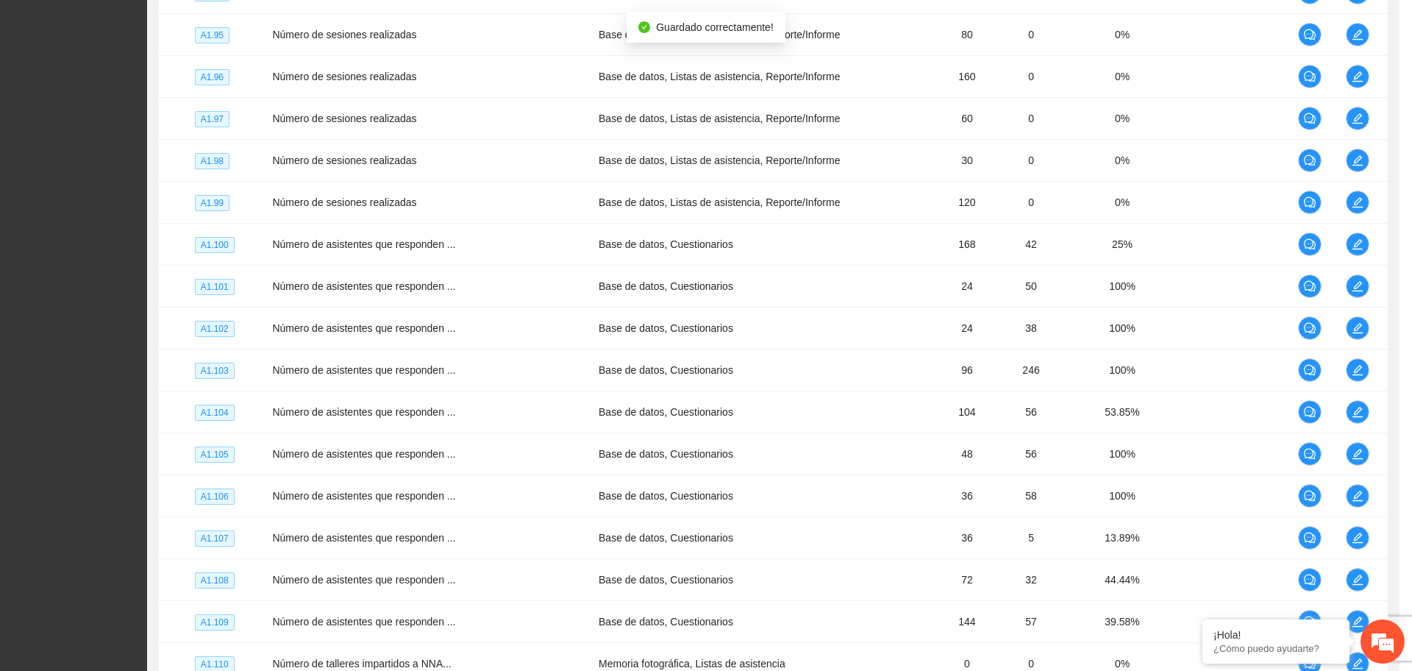
scroll to position [761, 0]
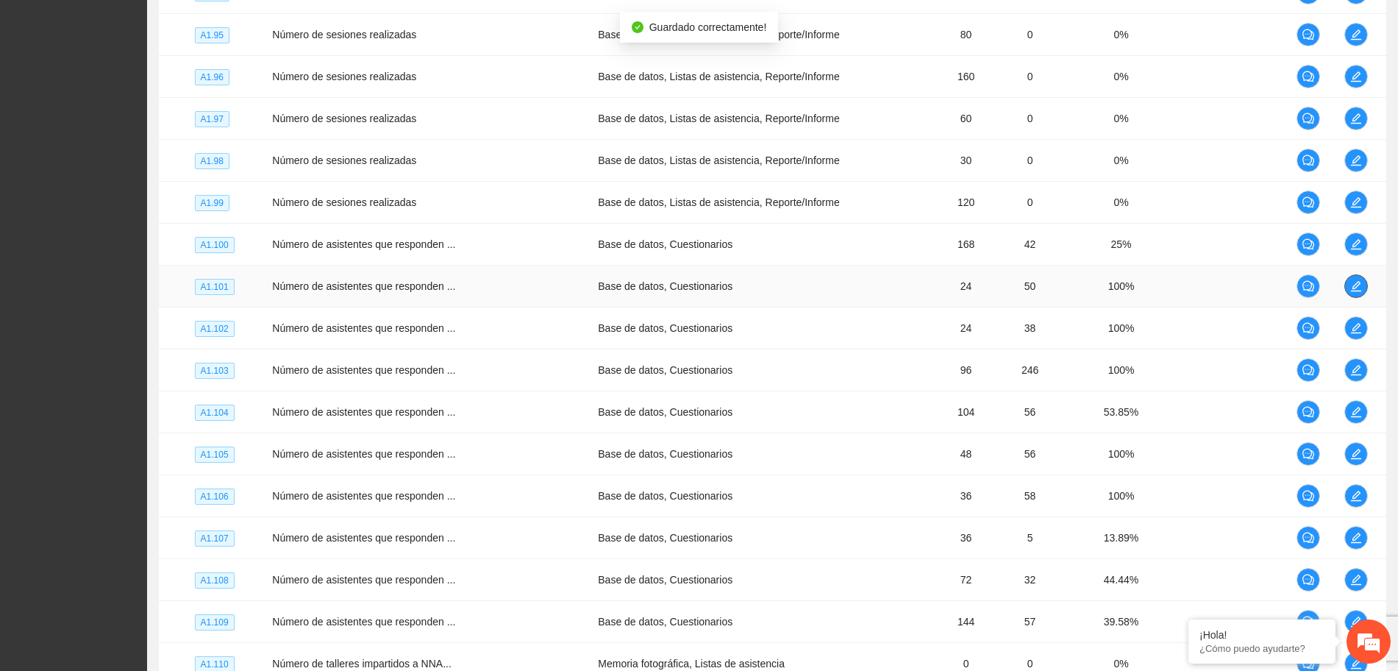
click at [1357, 277] on button "button" at bounding box center [1356, 286] width 24 height 24
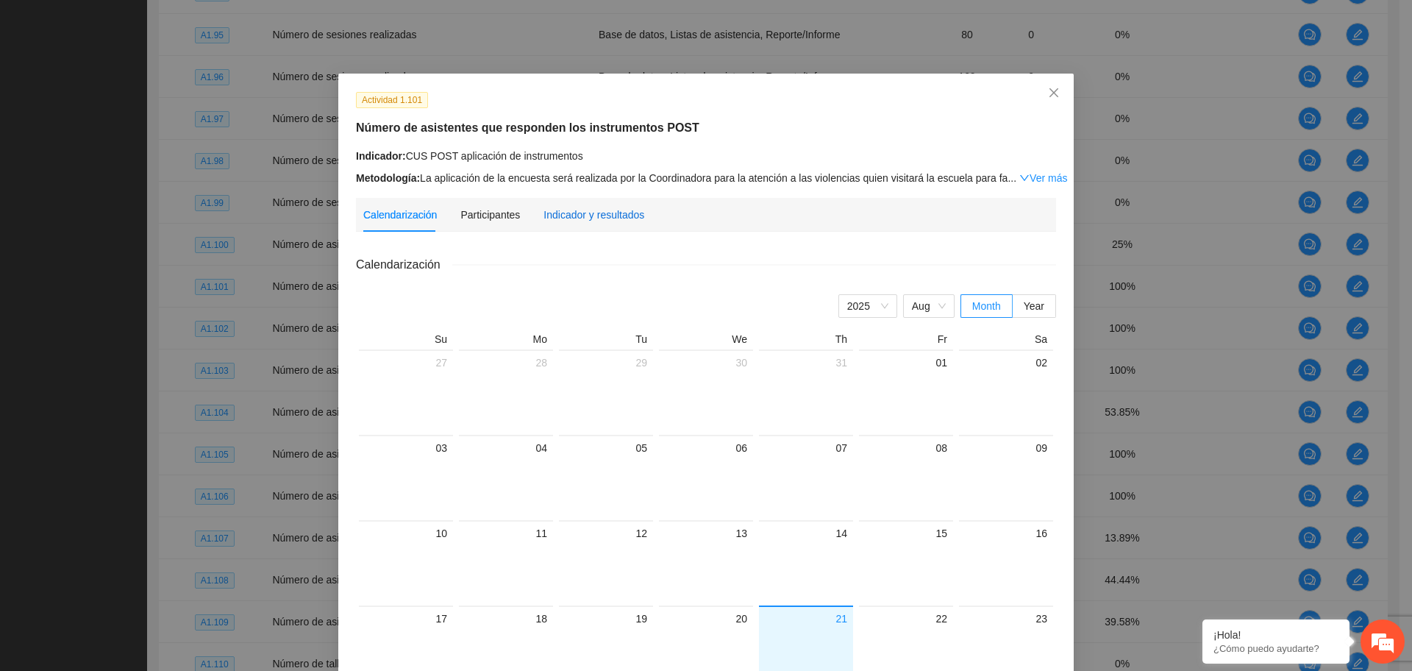
click at [614, 213] on div "Indicador y resultados" at bounding box center [593, 215] width 101 height 16
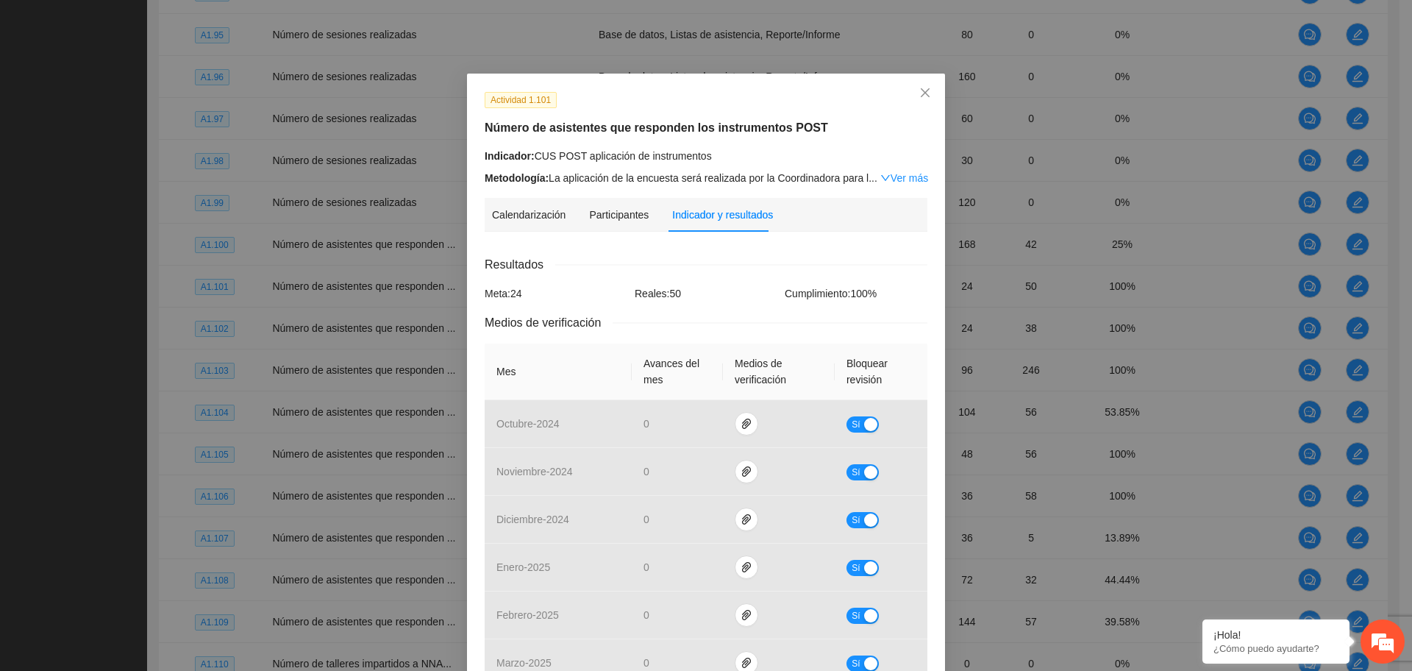
click at [729, 263] on div "Resultados" at bounding box center [706, 264] width 443 height 18
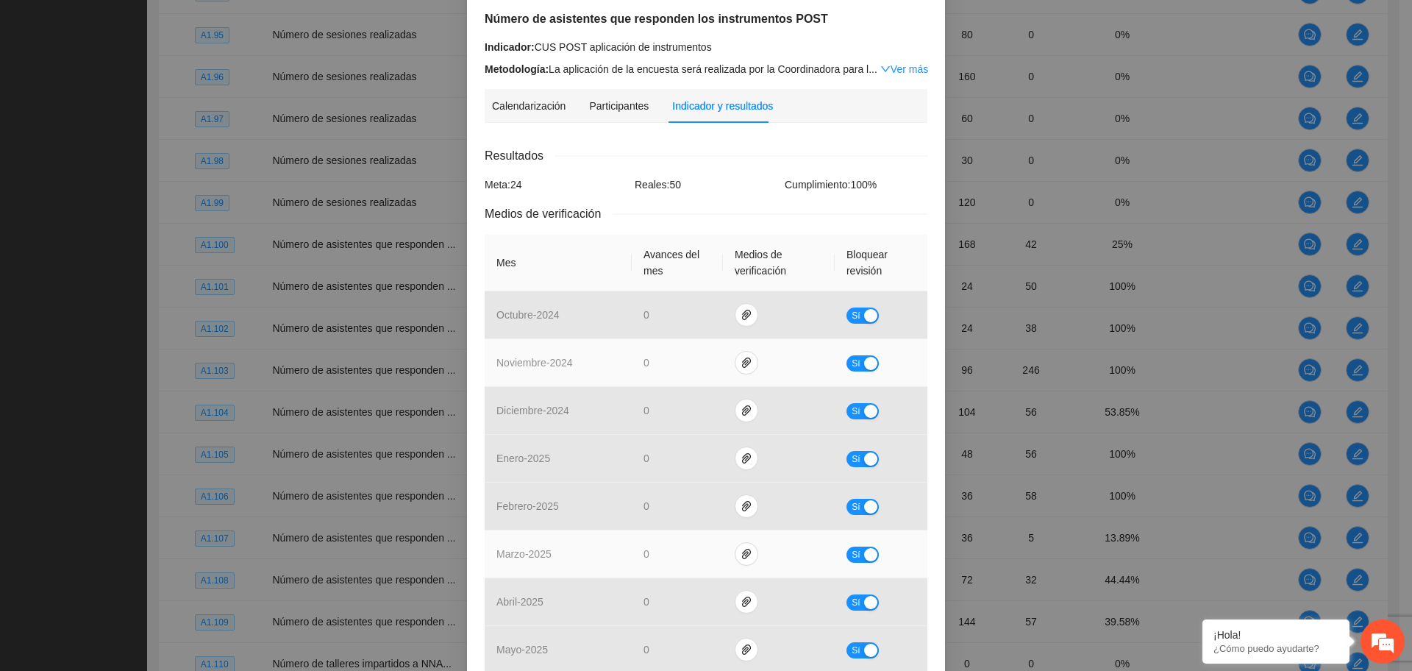
scroll to position [349, 0]
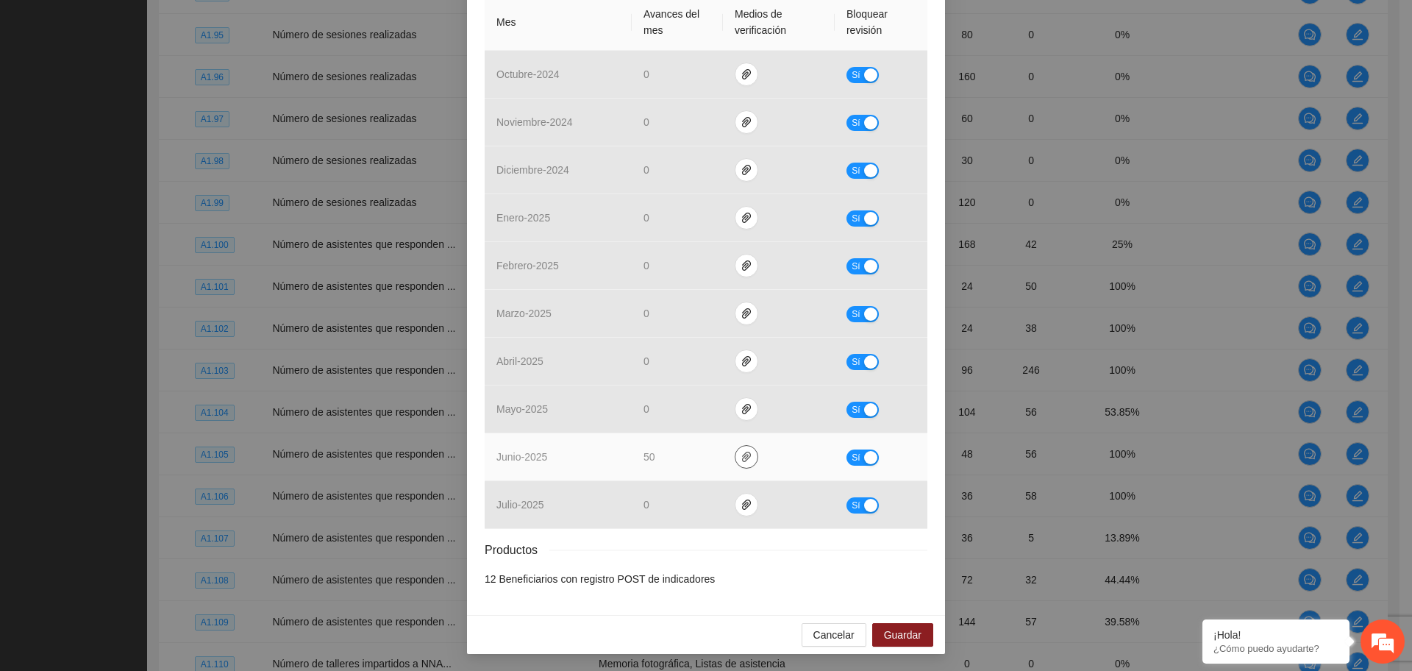
click at [742, 451] on icon "paper-clip" at bounding box center [746, 456] width 9 height 10
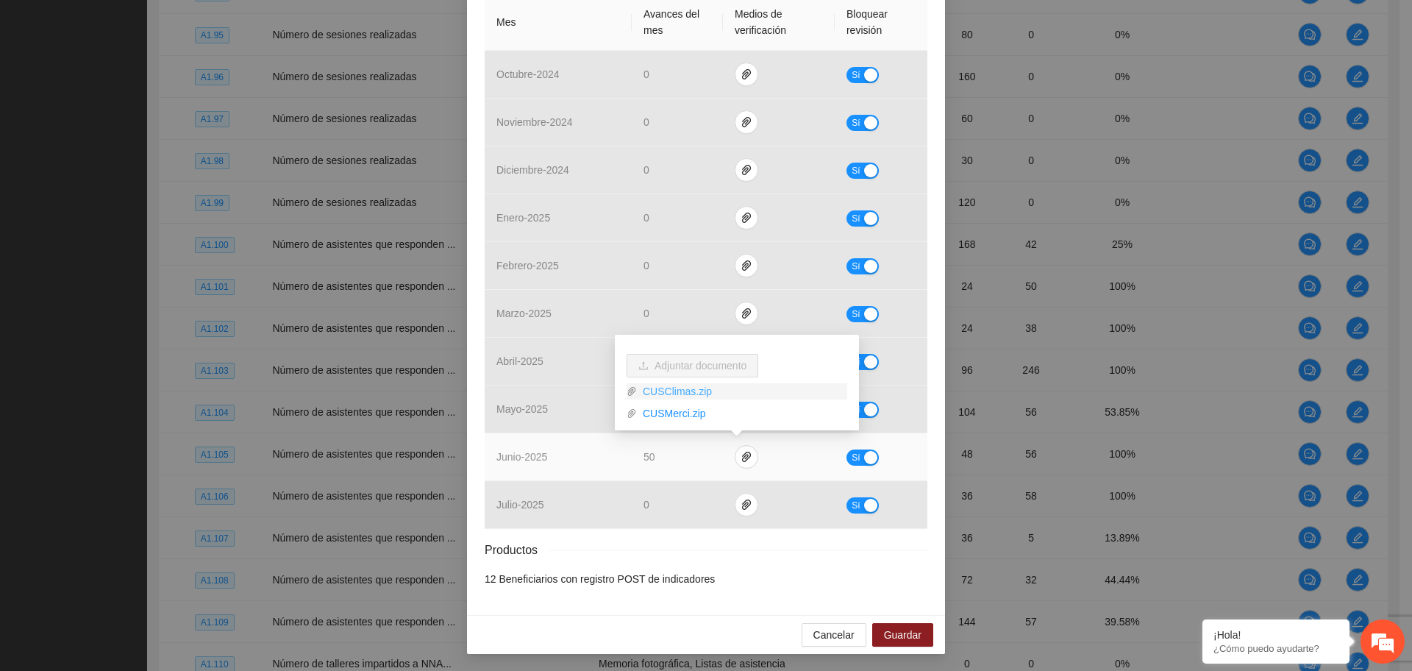
click at [686, 391] on link "CUSClimas.zip" at bounding box center [742, 391] width 210 height 16
click at [677, 414] on link "CUSMerci.zip" at bounding box center [742, 413] width 210 height 16
click at [686, 391] on link "CUSClimas.zip" at bounding box center [742, 391] width 210 height 16
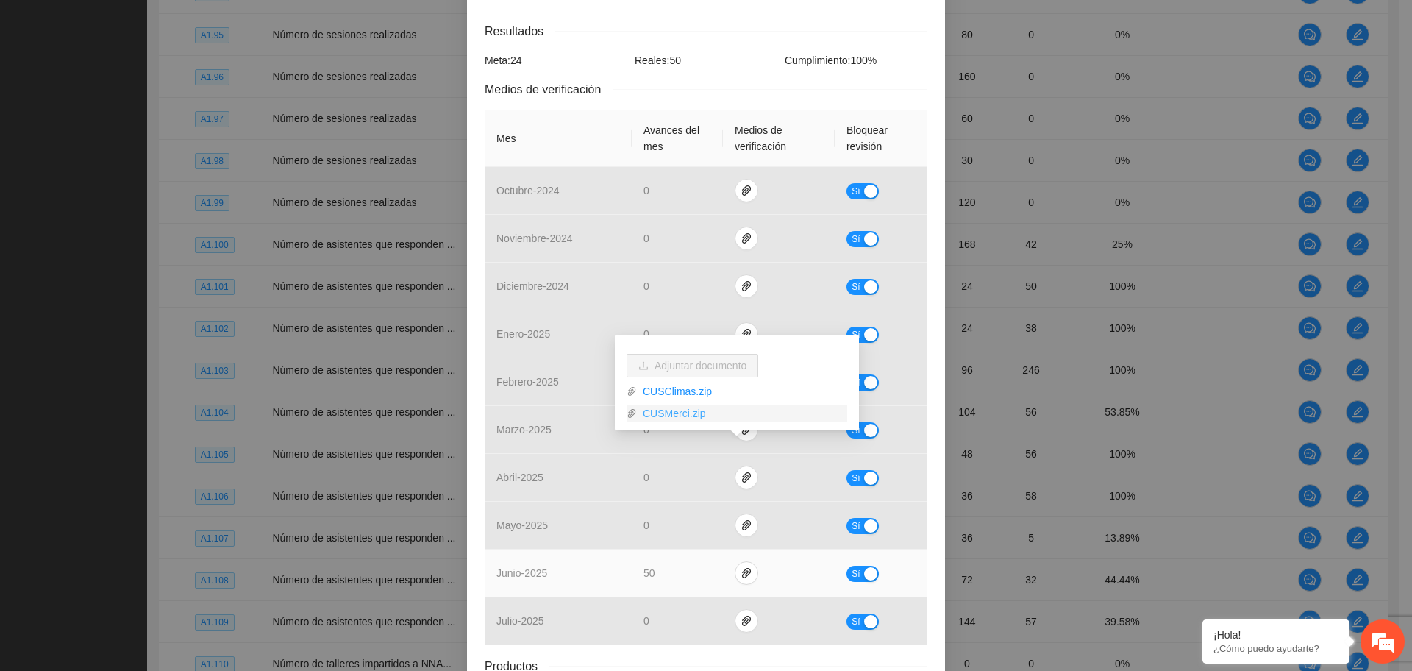
scroll to position [276, 0]
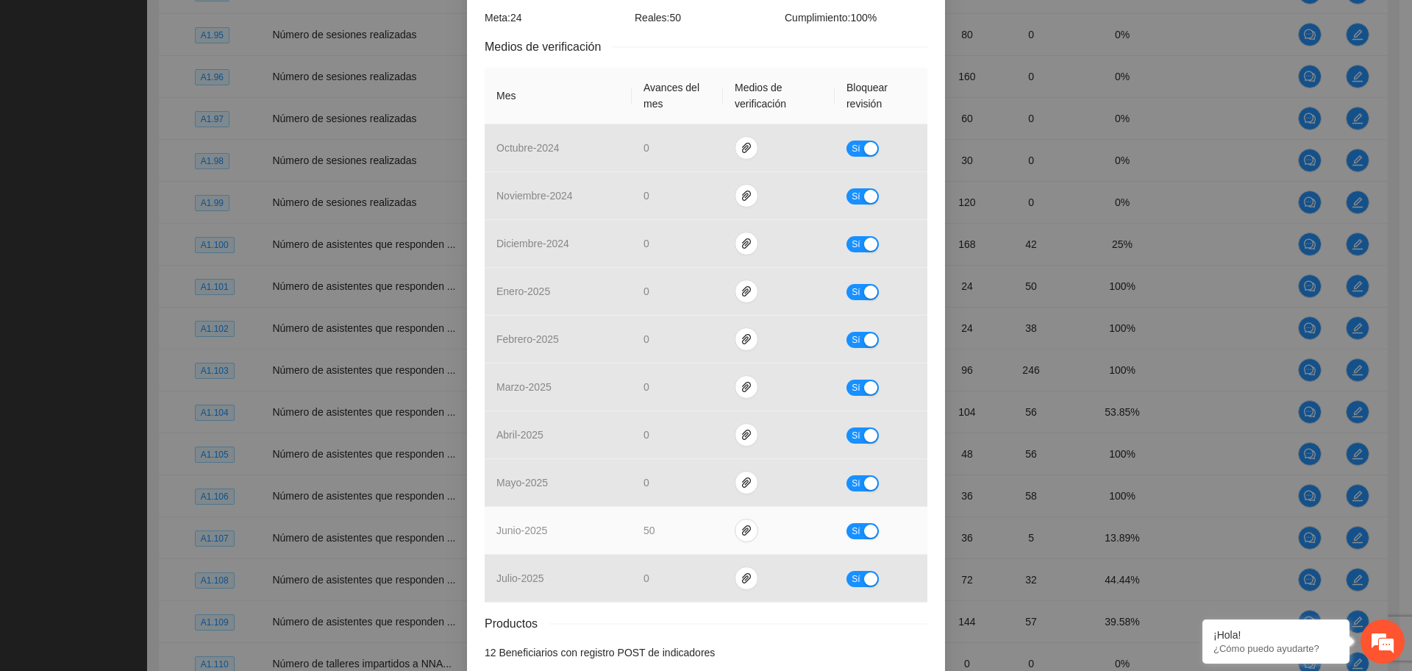
click at [864, 533] on div "button" at bounding box center [870, 530] width 13 height 13
drag, startPoint x: 664, startPoint y: 526, endPoint x: 608, endPoint y: 535, distance: 56.5
click at [608, 535] on tr "junio - 2025 ** No" at bounding box center [706, 531] width 443 height 48
type input "**"
click at [851, 532] on div "button" at bounding box center [857, 530] width 13 height 13
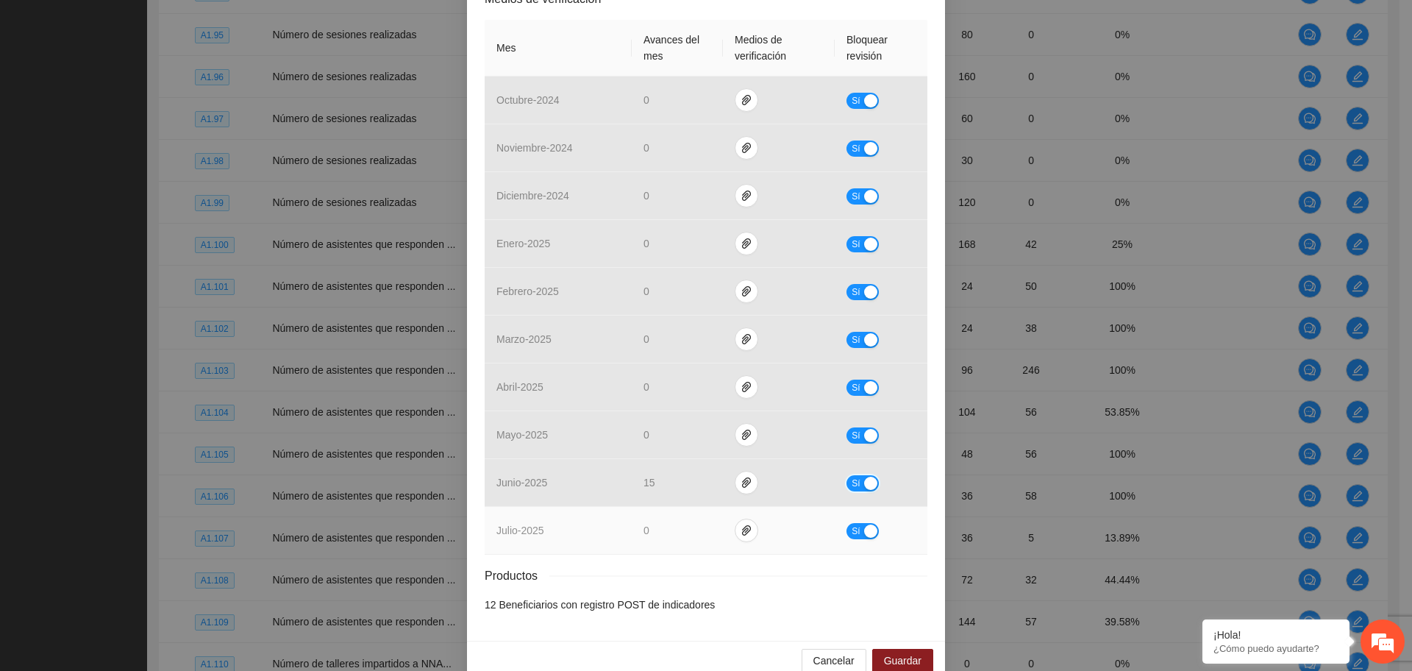
scroll to position [349, 0]
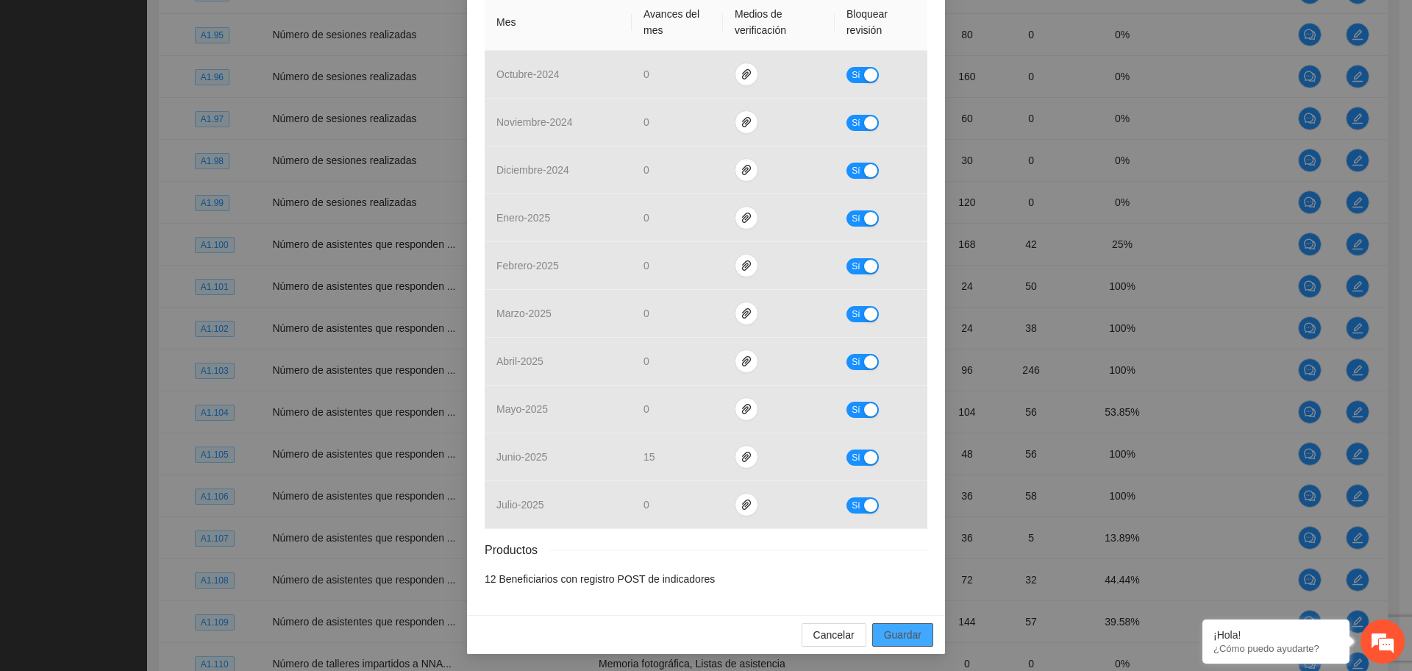
click at [893, 639] on span "Guardar" at bounding box center [902, 634] width 37 height 16
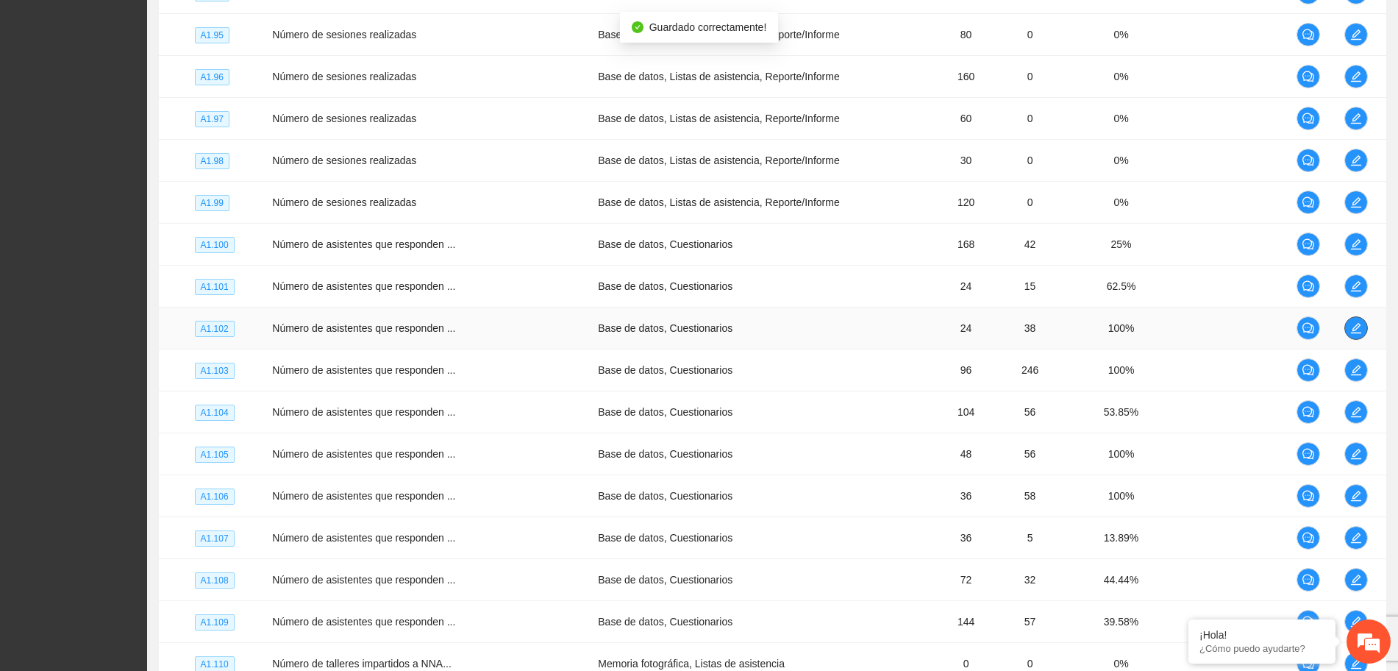
click at [1350, 322] on icon "edit" at bounding box center [1356, 328] width 12 height 12
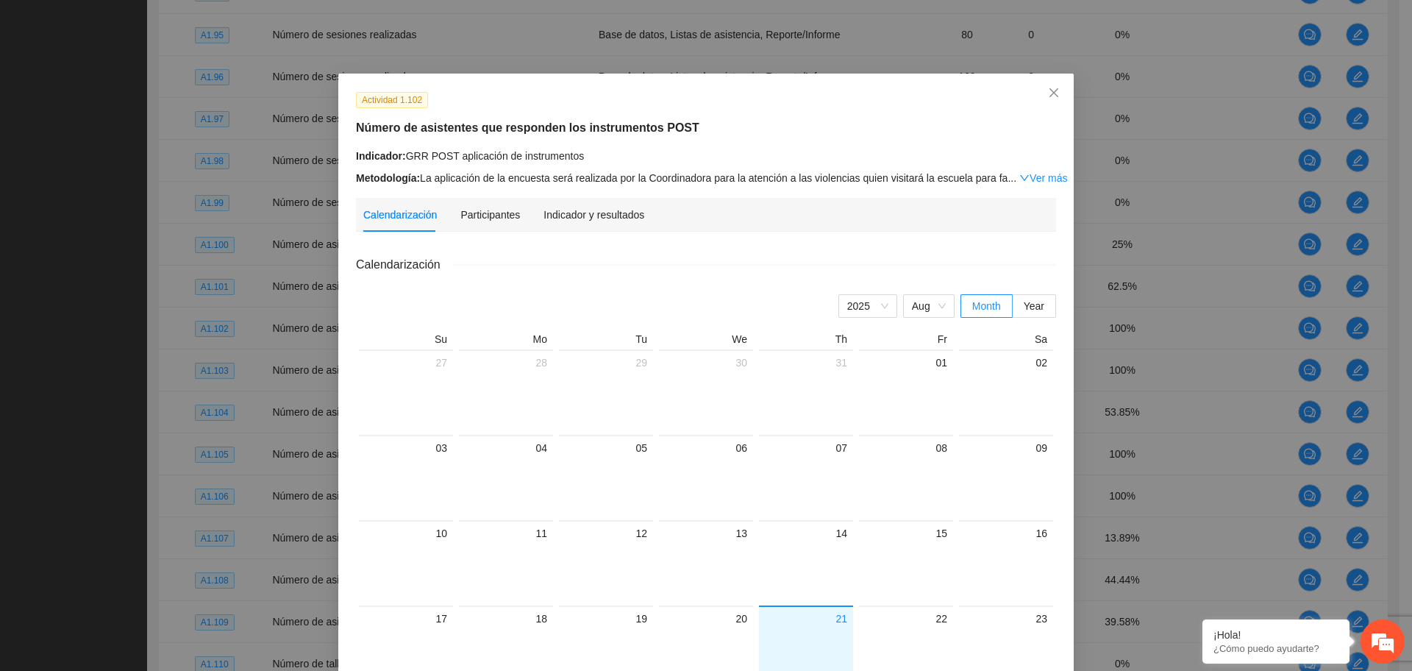
click at [560, 223] on div "Indicador y resultados" at bounding box center [593, 215] width 101 height 34
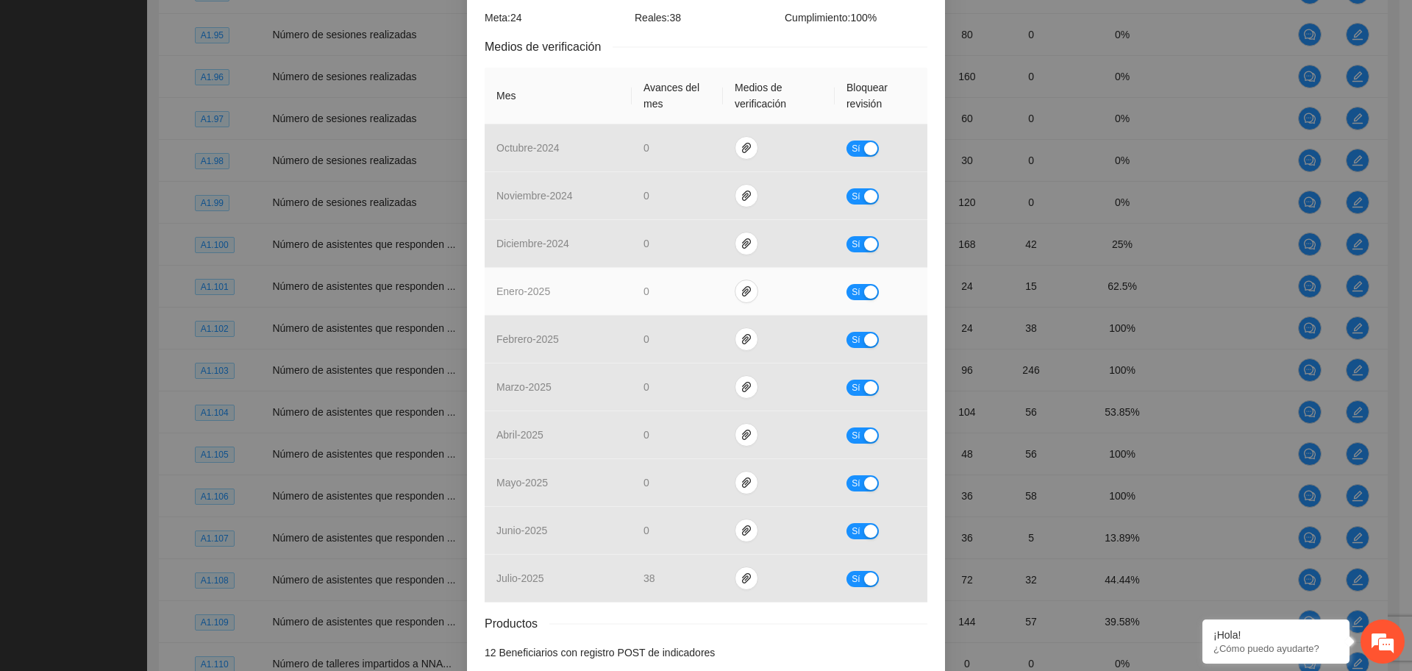
scroll to position [349, 0]
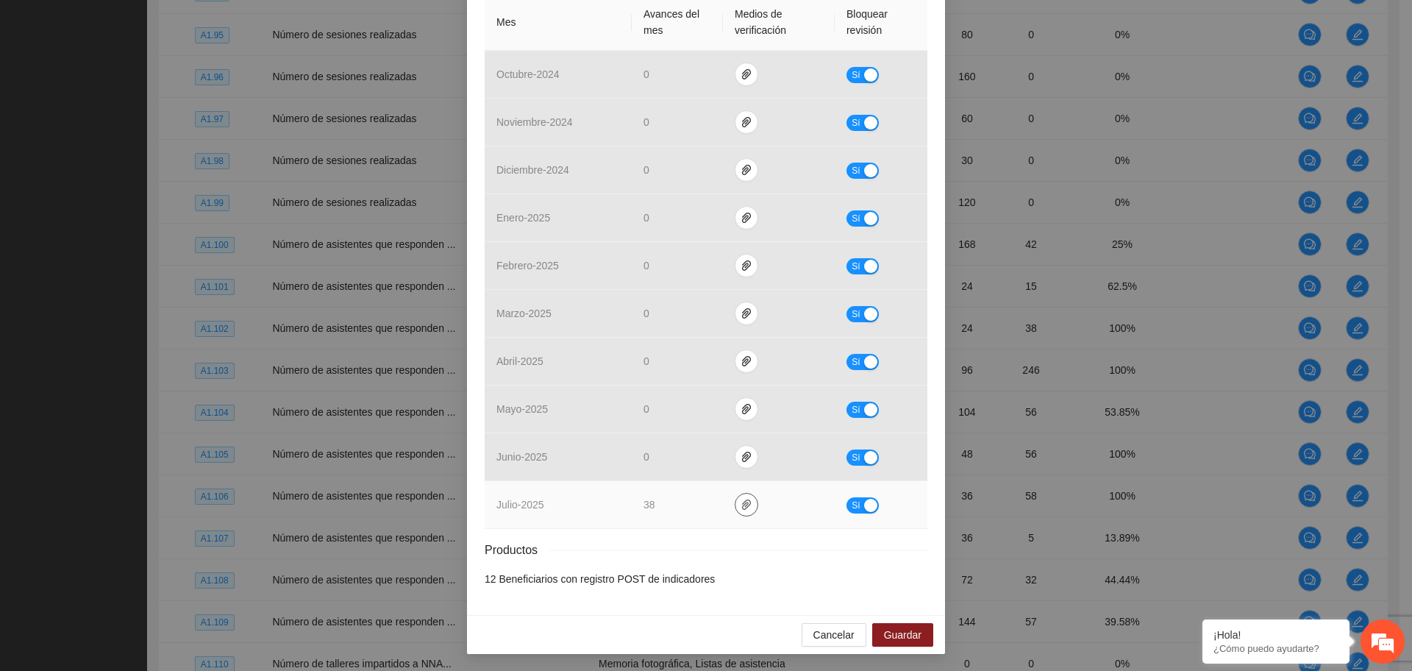
click at [735, 511] on button "button" at bounding box center [747, 505] width 24 height 24
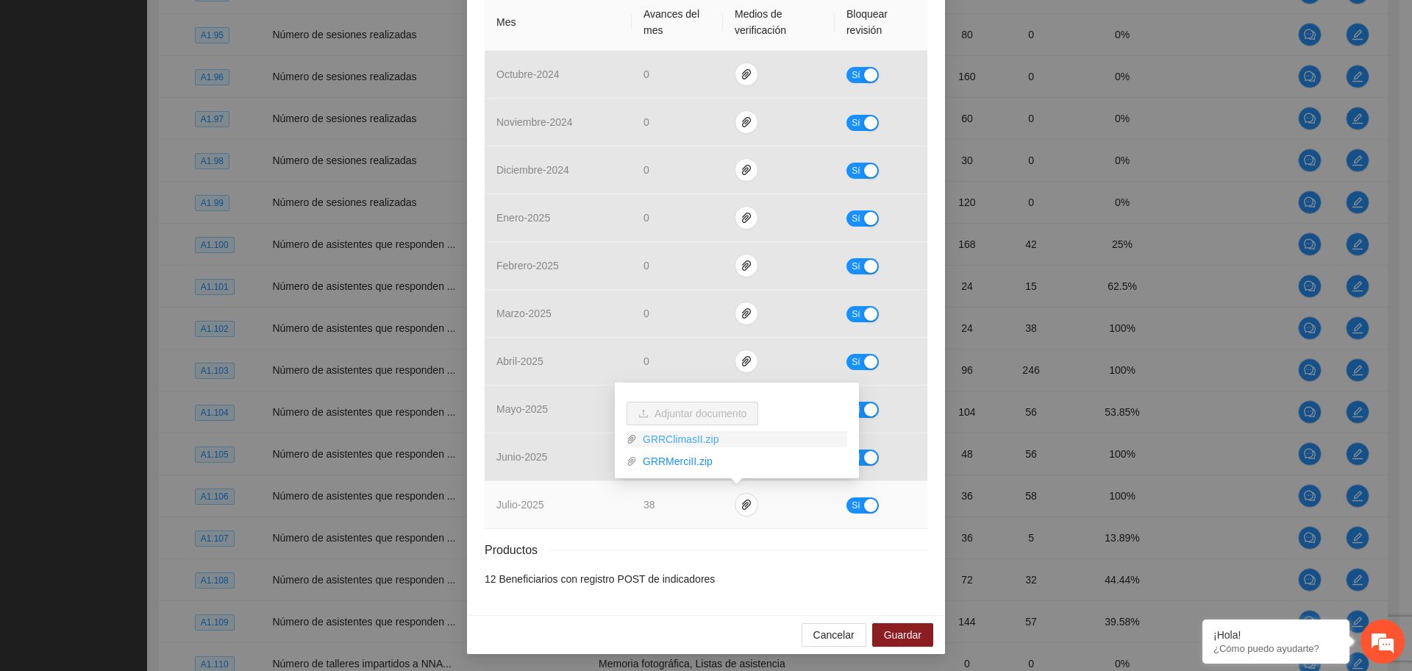
click at [685, 439] on link "GRRClimasII.zip" at bounding box center [742, 439] width 210 height 16
click at [679, 463] on link "GRRMerciII.zip" at bounding box center [742, 461] width 210 height 16
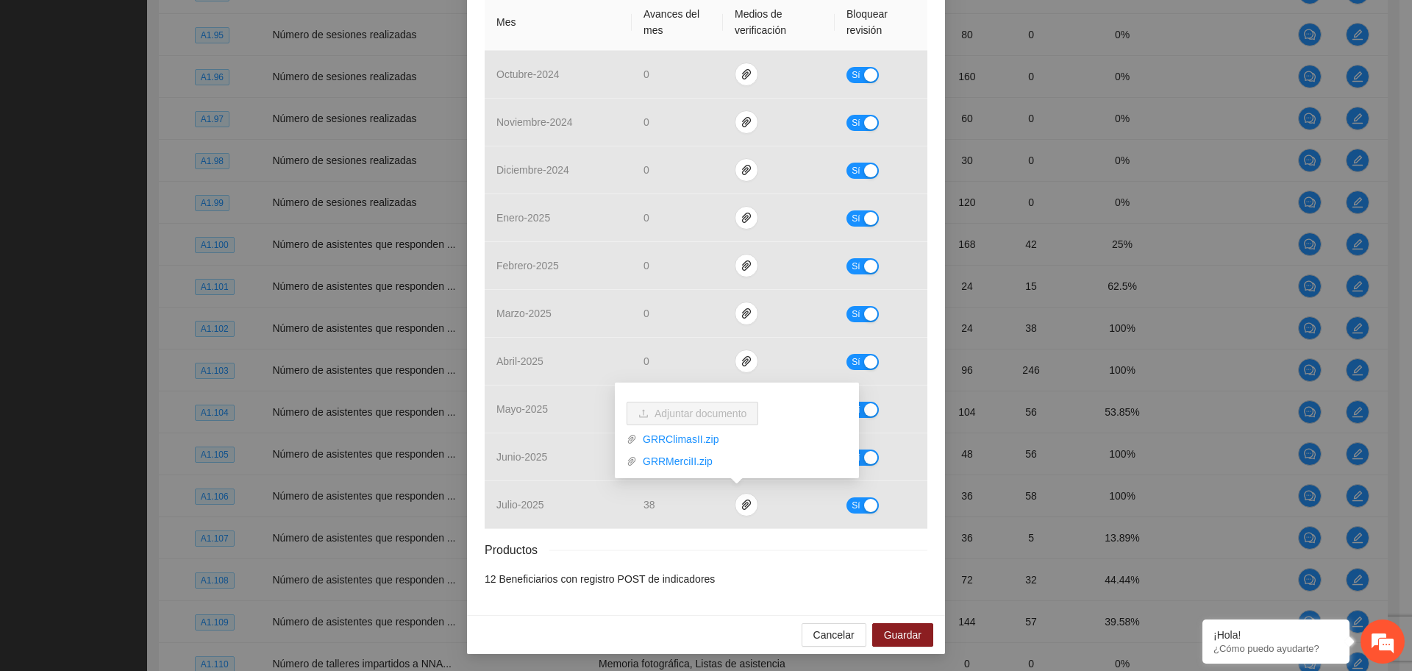
click at [798, 558] on div "Productos" at bounding box center [706, 549] width 443 height 18
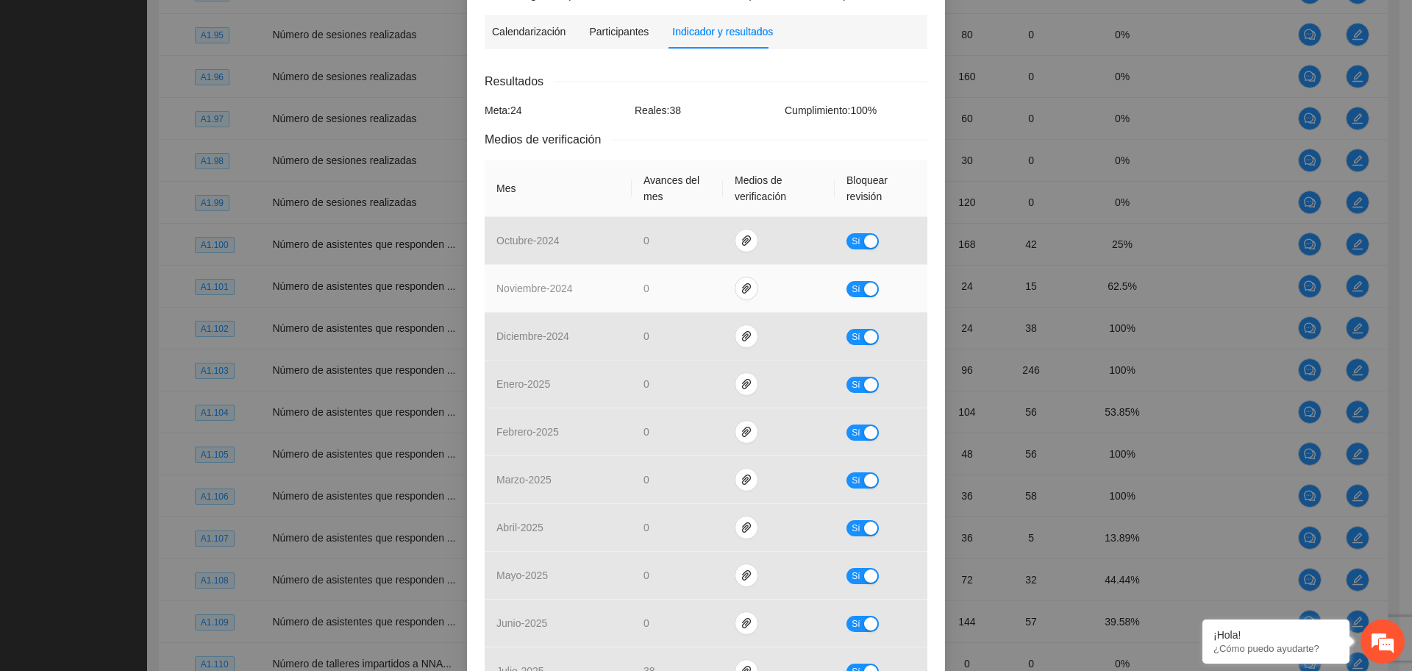
scroll to position [165, 0]
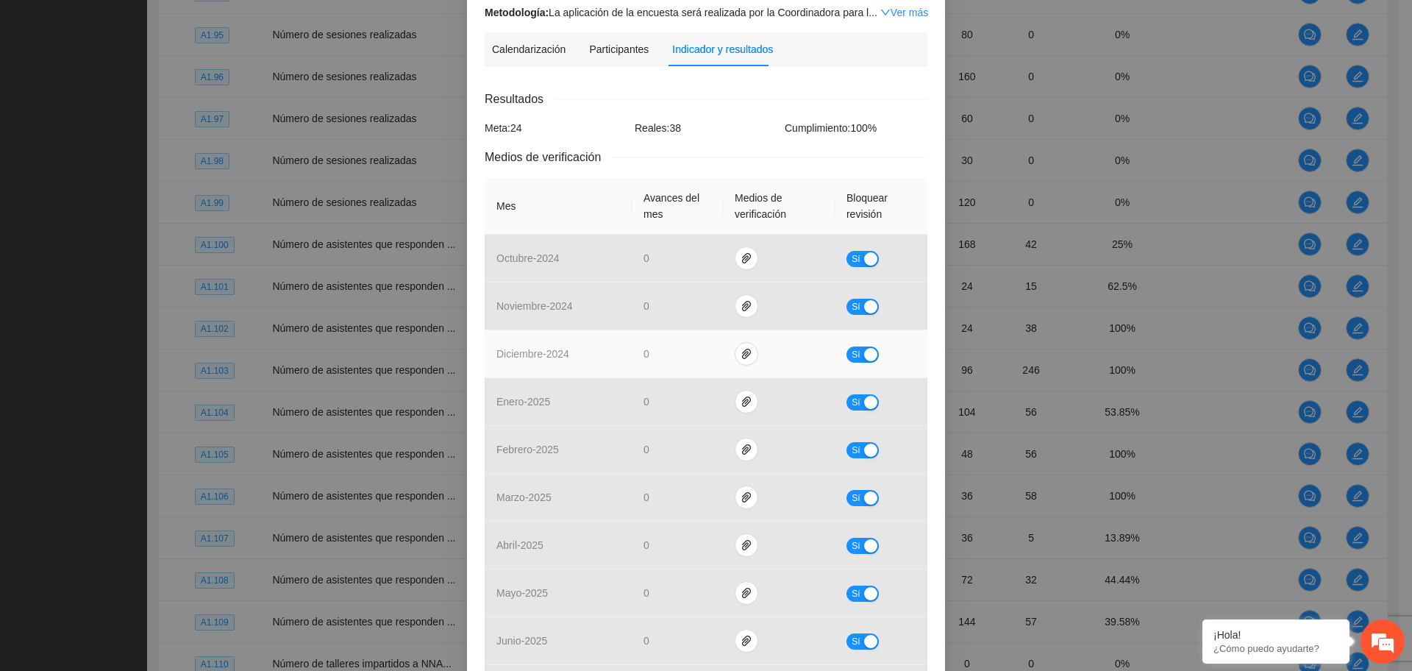
click at [682, 374] on td "0" at bounding box center [677, 354] width 91 height 48
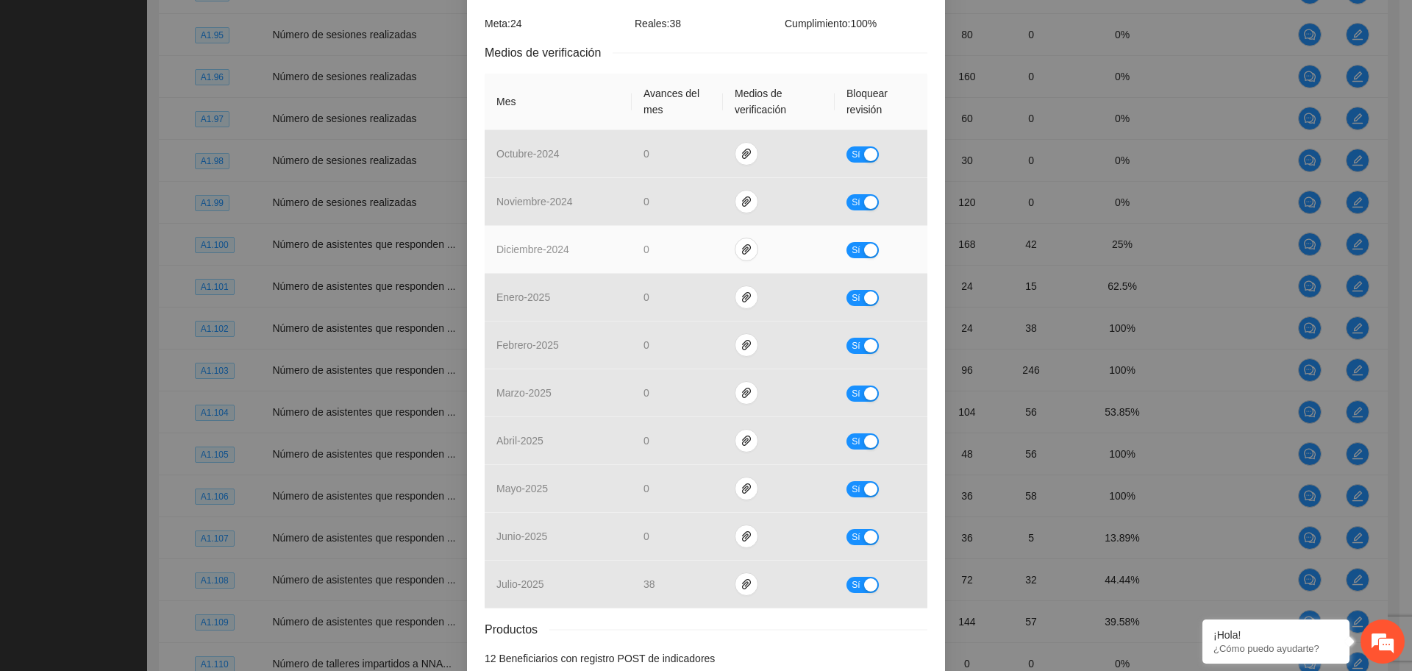
scroll to position [349, 0]
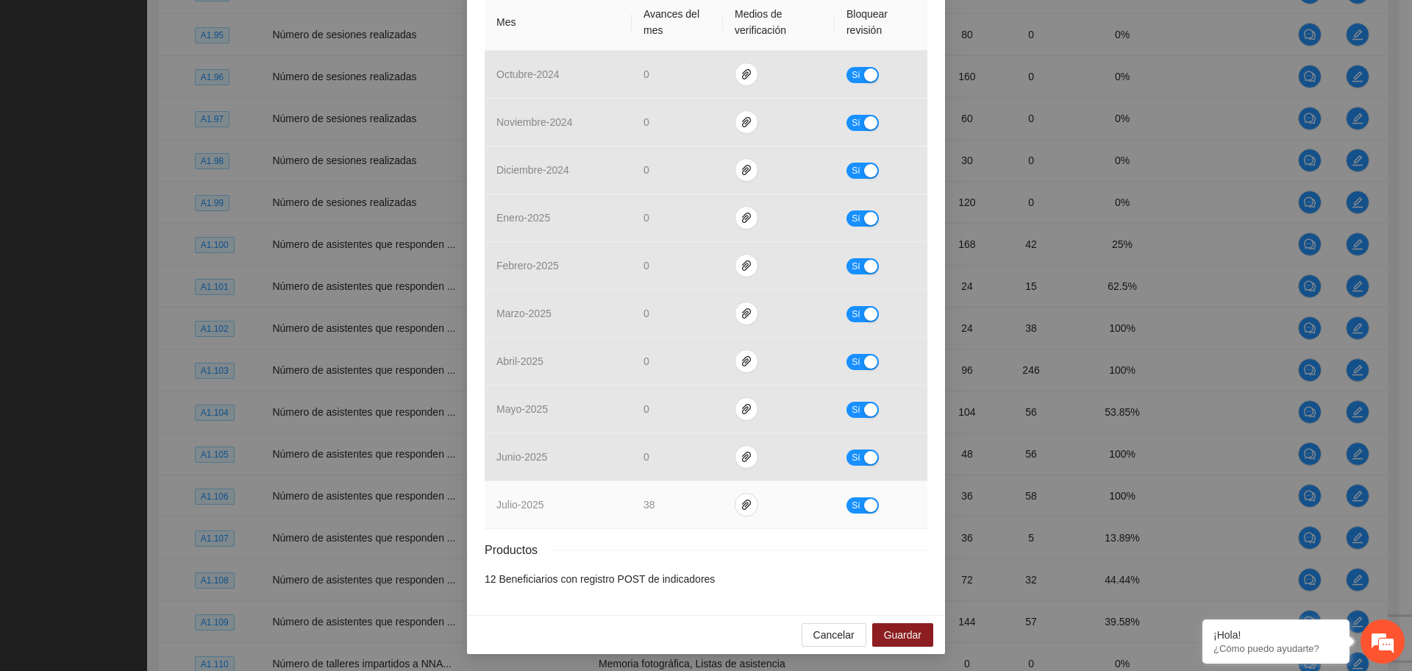
click at [854, 499] on button "Sí" at bounding box center [862, 505] width 32 height 16
drag, startPoint x: 654, startPoint y: 503, endPoint x: 601, endPoint y: 510, distance: 53.4
click at [601, 510] on tr "julio - 2025 ** No" at bounding box center [706, 505] width 443 height 48
type input "**"
click at [854, 505] on div "button" at bounding box center [857, 505] width 13 height 13
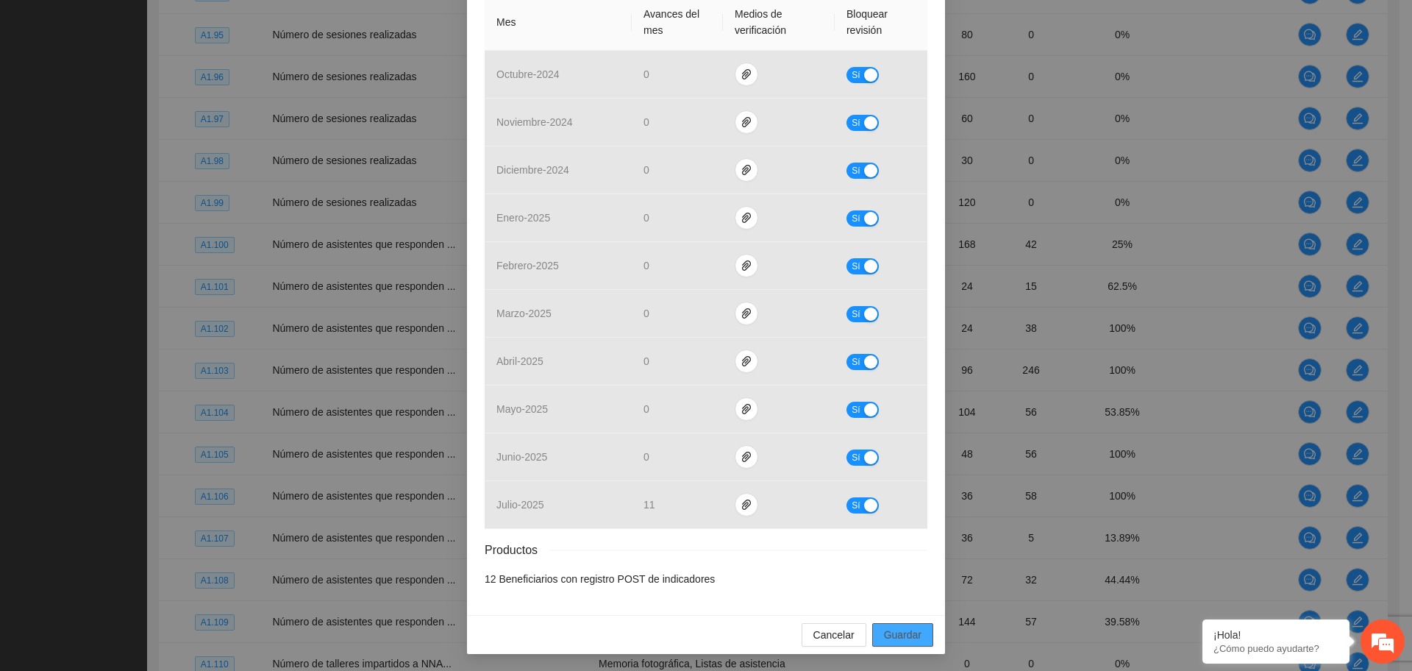
click at [894, 635] on span "Guardar" at bounding box center [902, 634] width 37 height 16
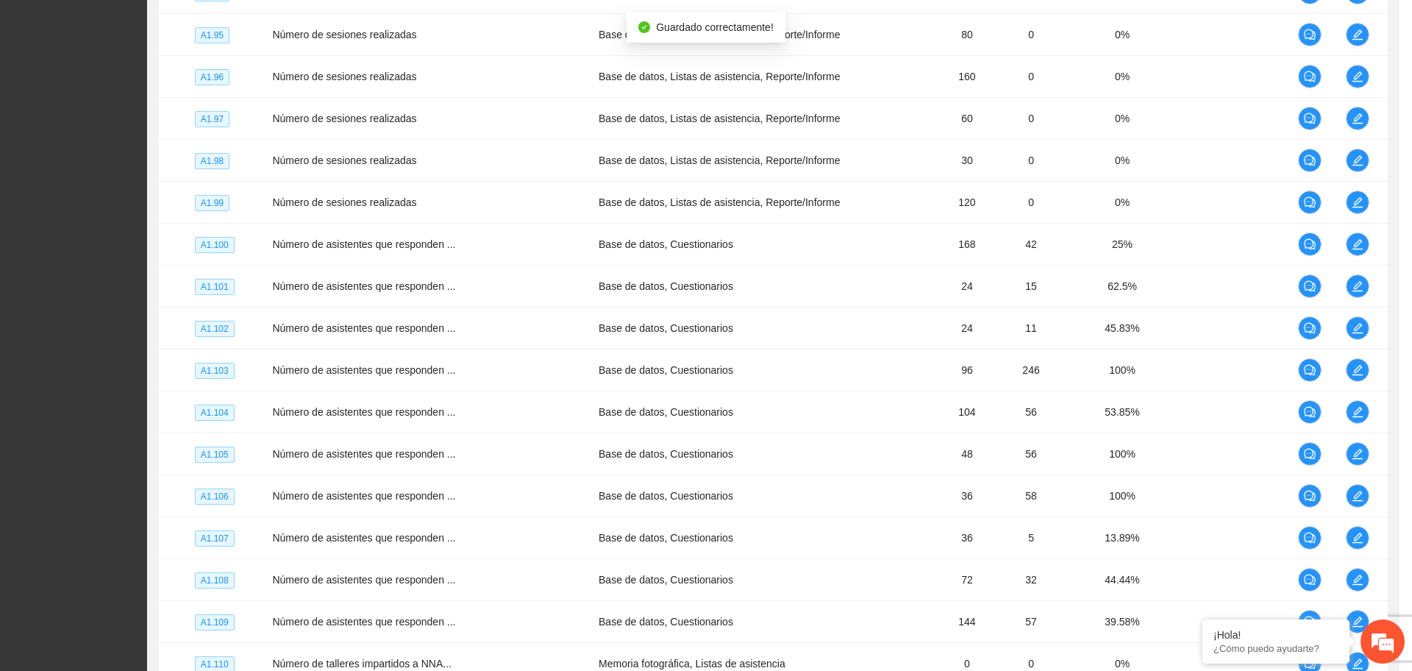
scroll to position [276, 0]
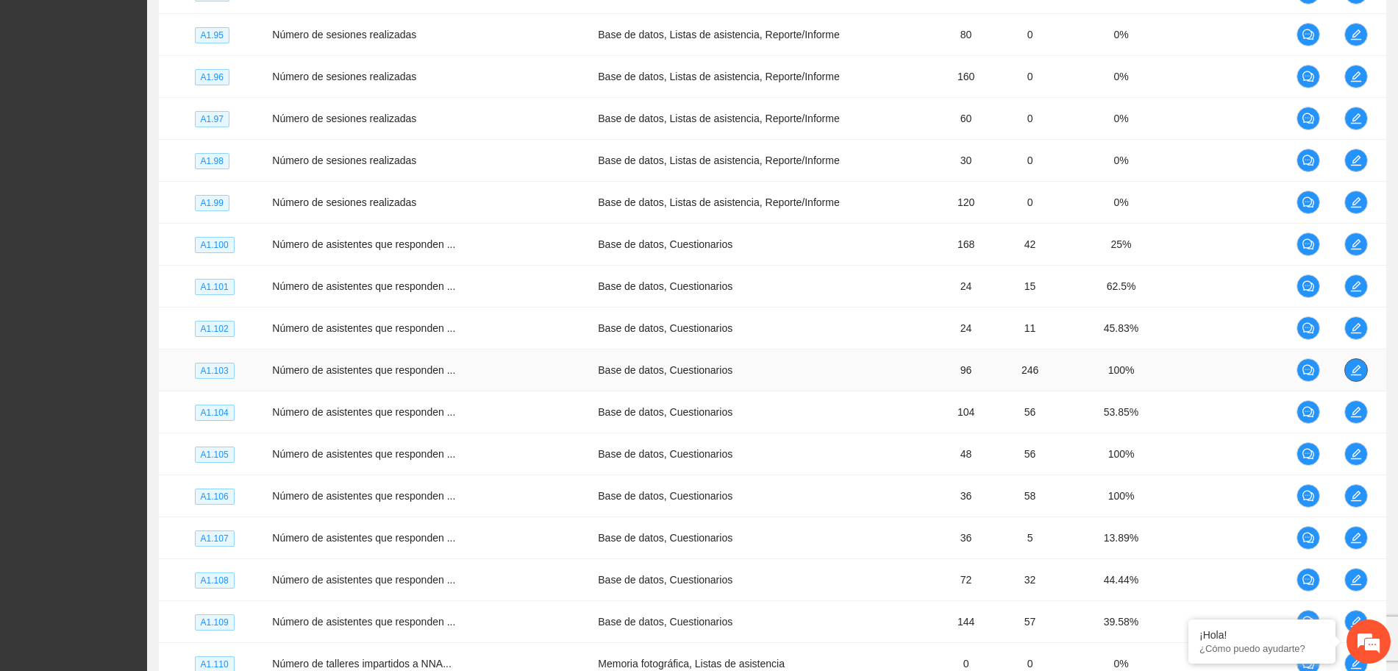
click at [1351, 365] on icon "edit" at bounding box center [1356, 370] width 12 height 12
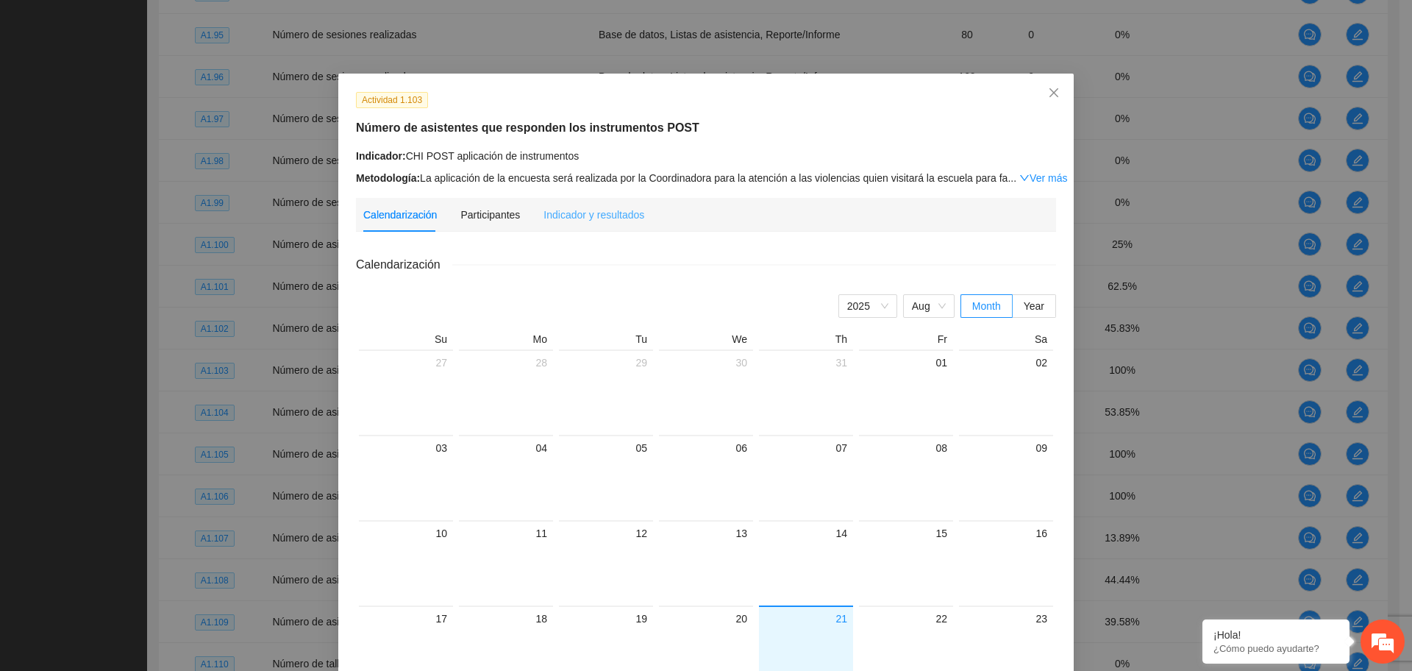
click at [548, 223] on div "Indicador y resultados" at bounding box center [593, 215] width 101 height 34
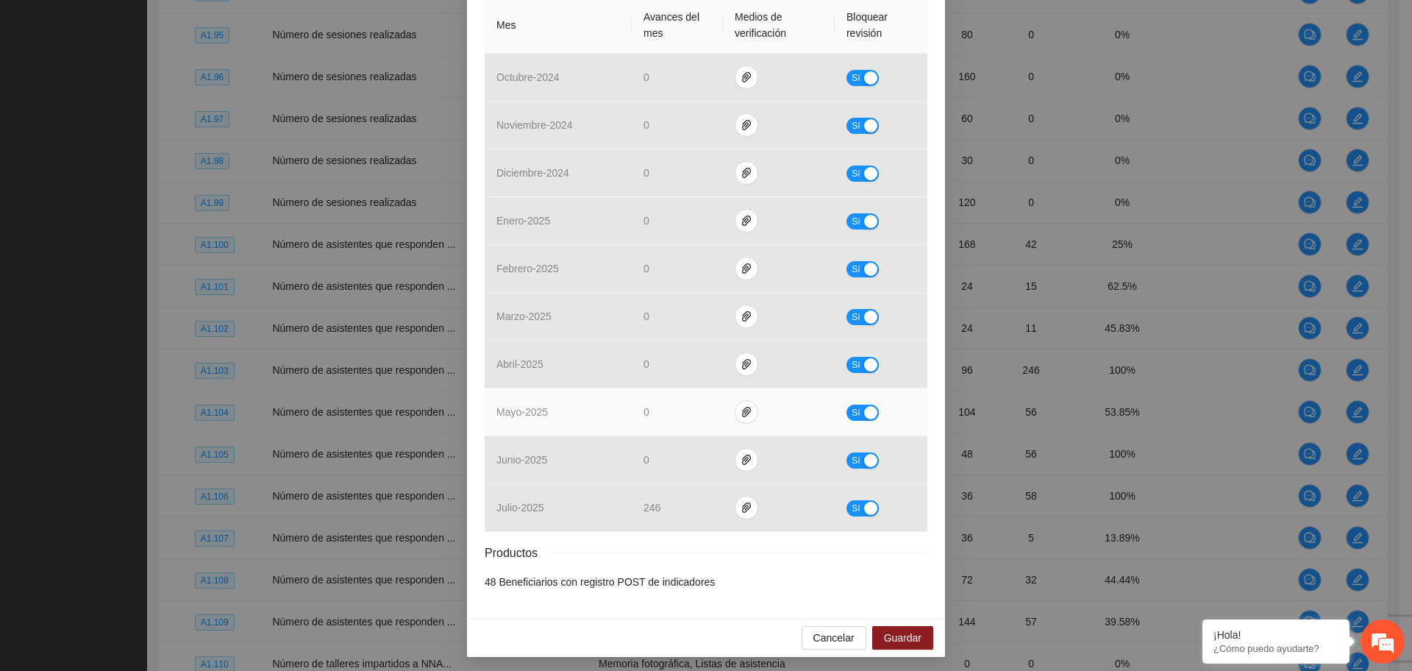
scroll to position [349, 0]
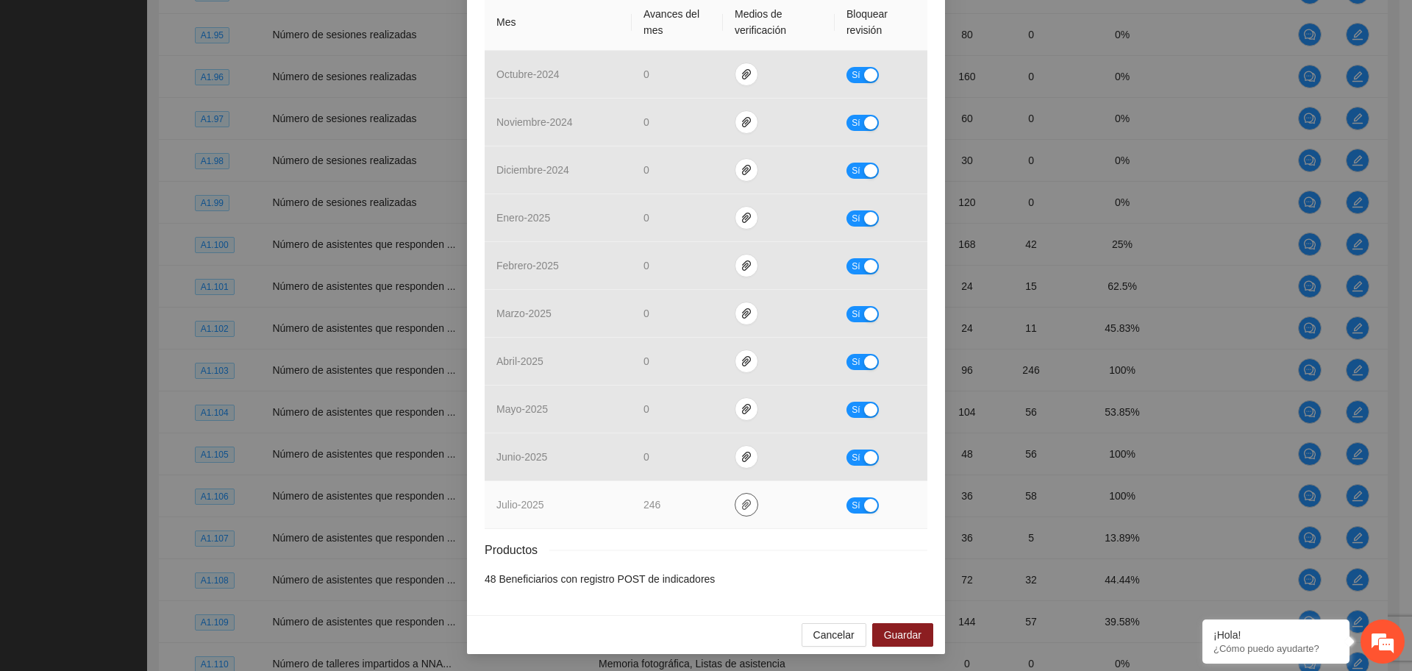
click at [740, 504] on icon "paper-clip" at bounding box center [746, 505] width 12 height 12
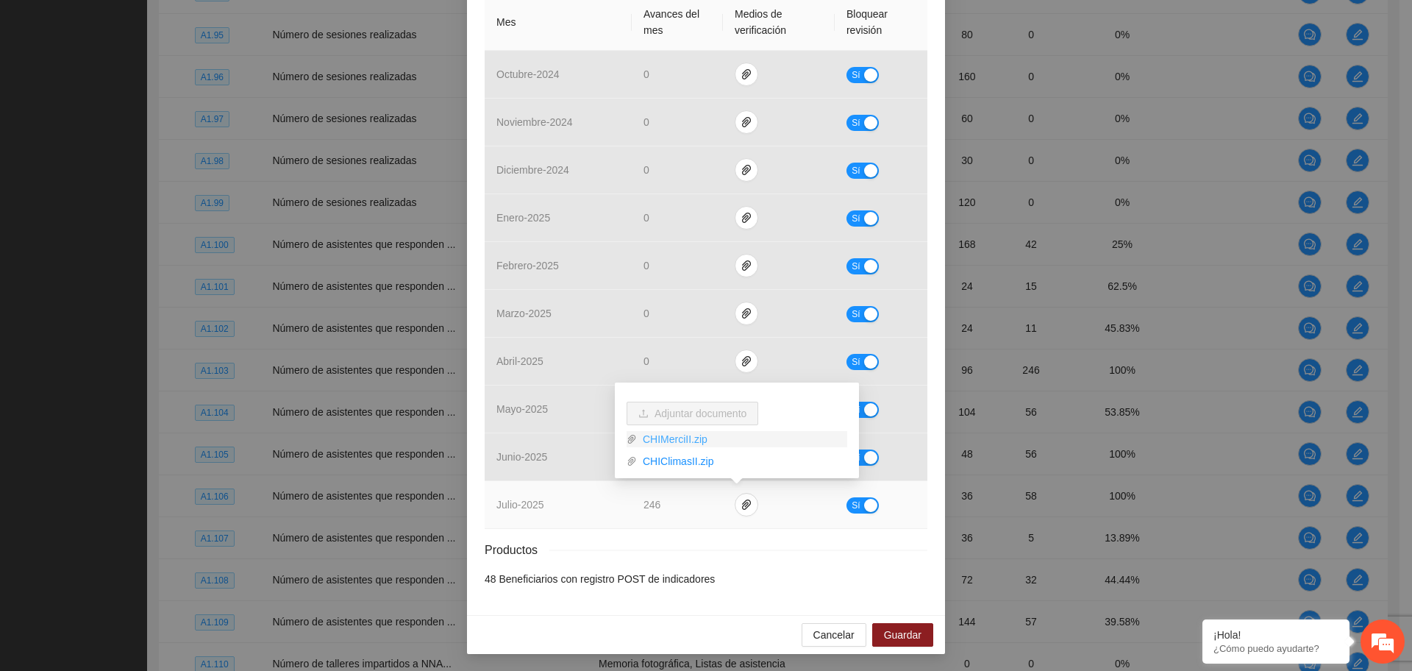
click at [679, 443] on link "CHIMerciII.zip" at bounding box center [742, 439] width 210 height 16
click at [680, 459] on link "CHIClimasII.zip" at bounding box center [742, 461] width 210 height 16
drag, startPoint x: 862, startPoint y: 508, endPoint x: 815, endPoint y: 510, distance: 46.3
click at [864, 507] on div "button" at bounding box center [870, 505] width 13 height 13
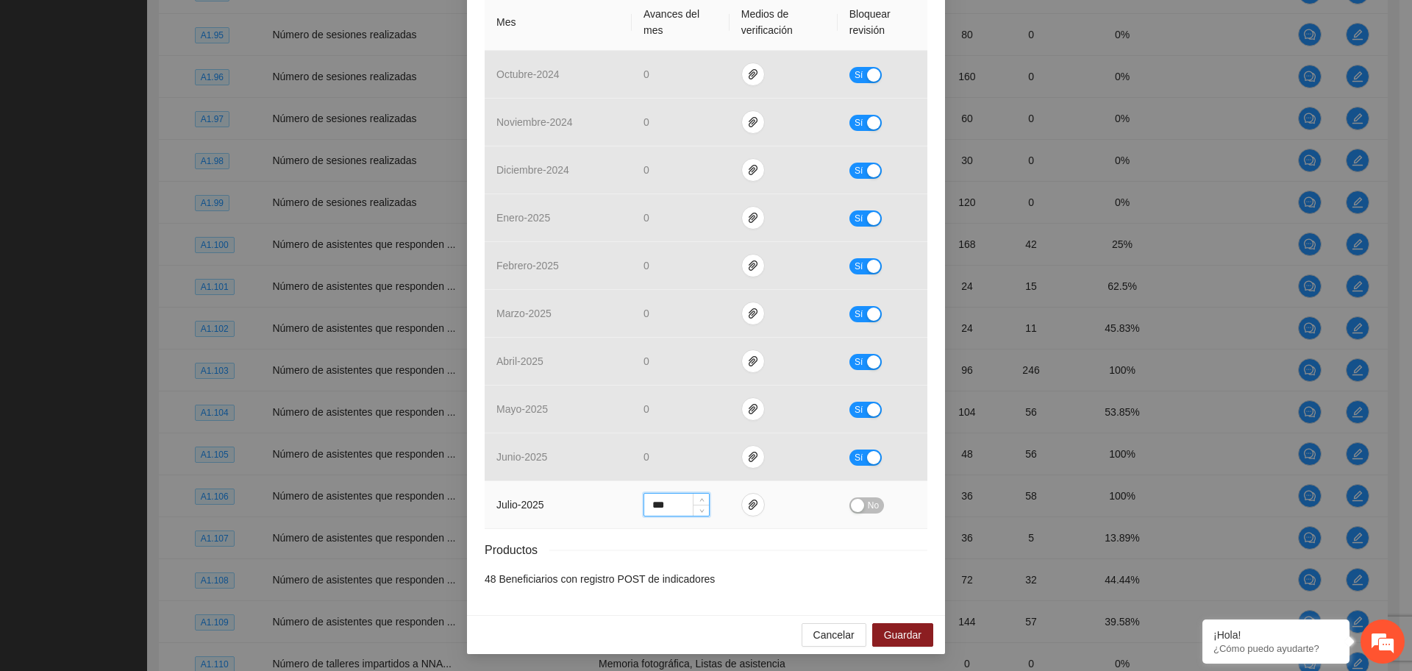
drag, startPoint x: 673, startPoint y: 504, endPoint x: 612, endPoint y: 512, distance: 62.3
click at [612, 512] on tr "julio - 2025 *** No" at bounding box center [706, 505] width 443 height 48
type input "**"
drag, startPoint x: 848, startPoint y: 507, endPoint x: 864, endPoint y: 516, distance: 18.2
click at [851, 507] on div "button" at bounding box center [857, 505] width 13 height 13
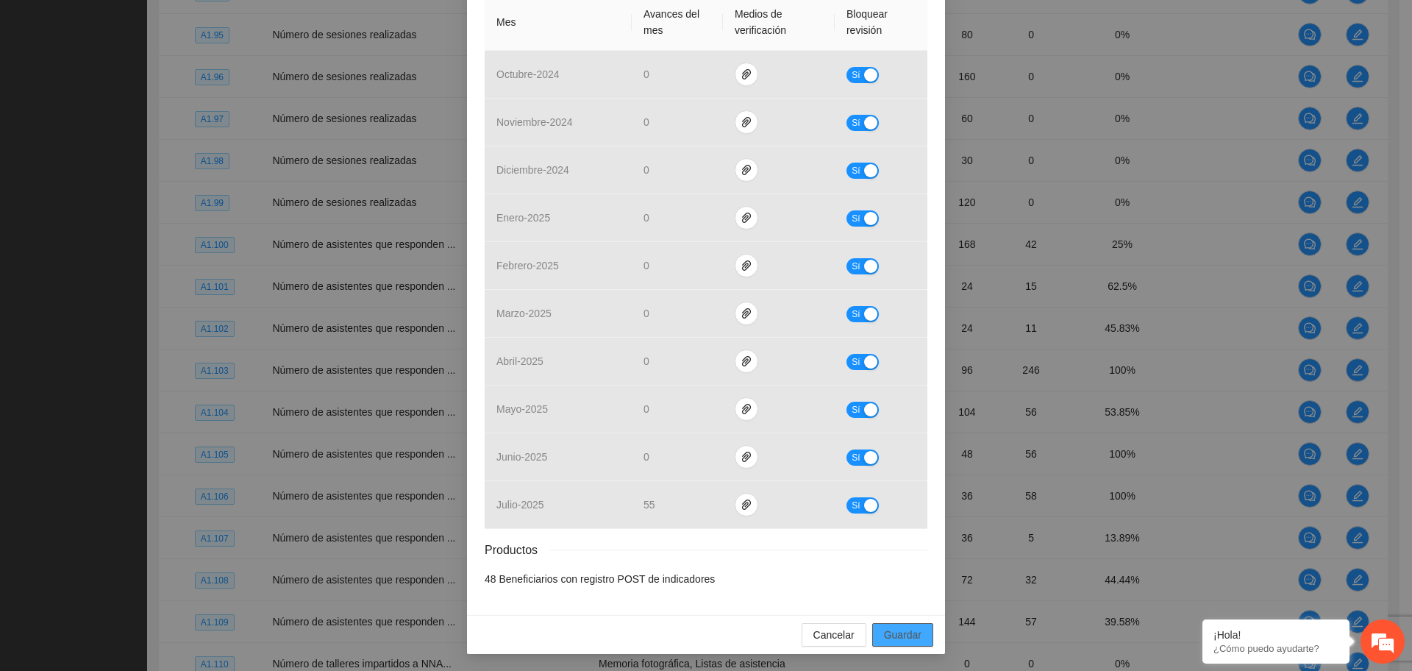
click at [888, 642] on span "Guardar" at bounding box center [902, 634] width 37 height 16
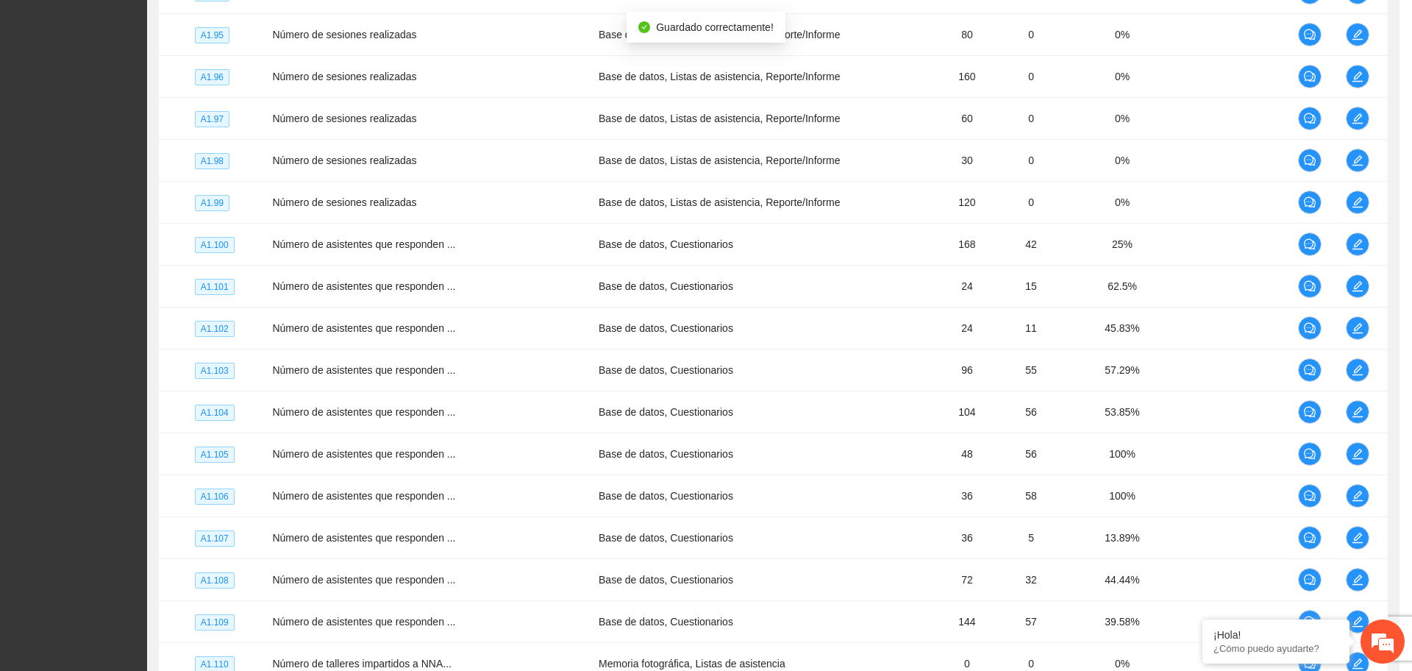
scroll to position [276, 0]
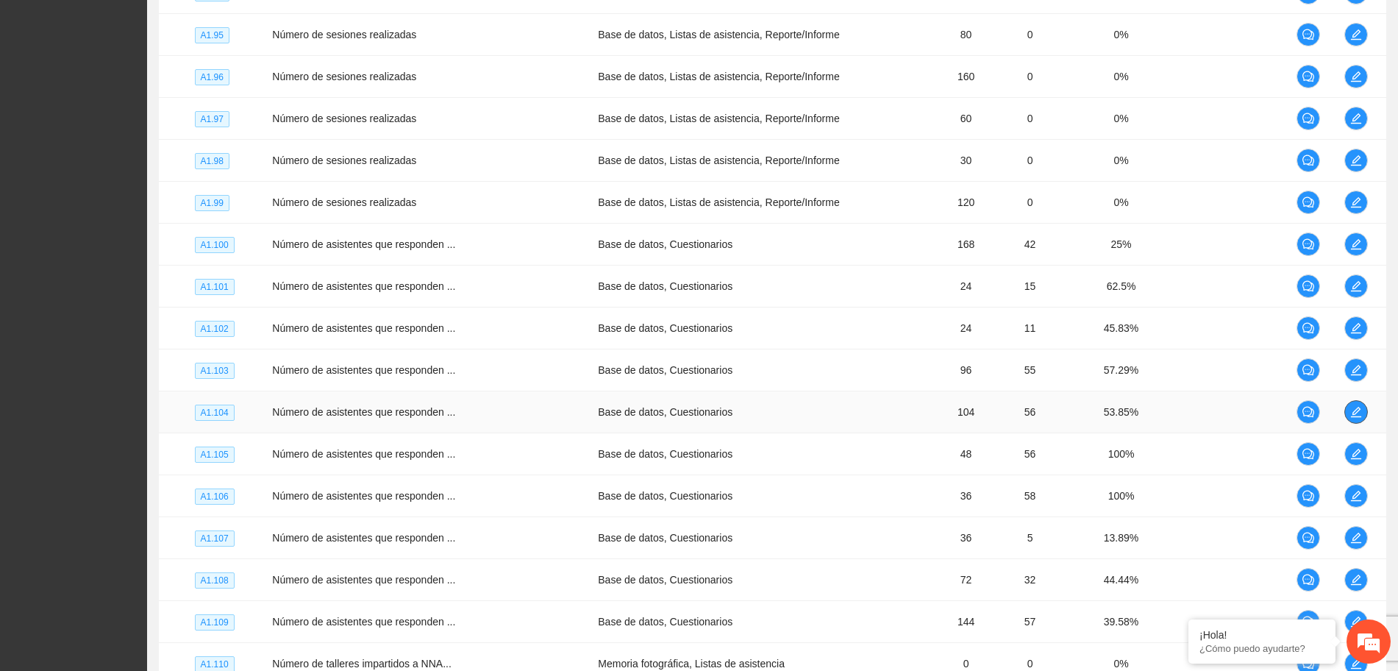
click at [1353, 413] on icon "edit" at bounding box center [1356, 412] width 10 height 10
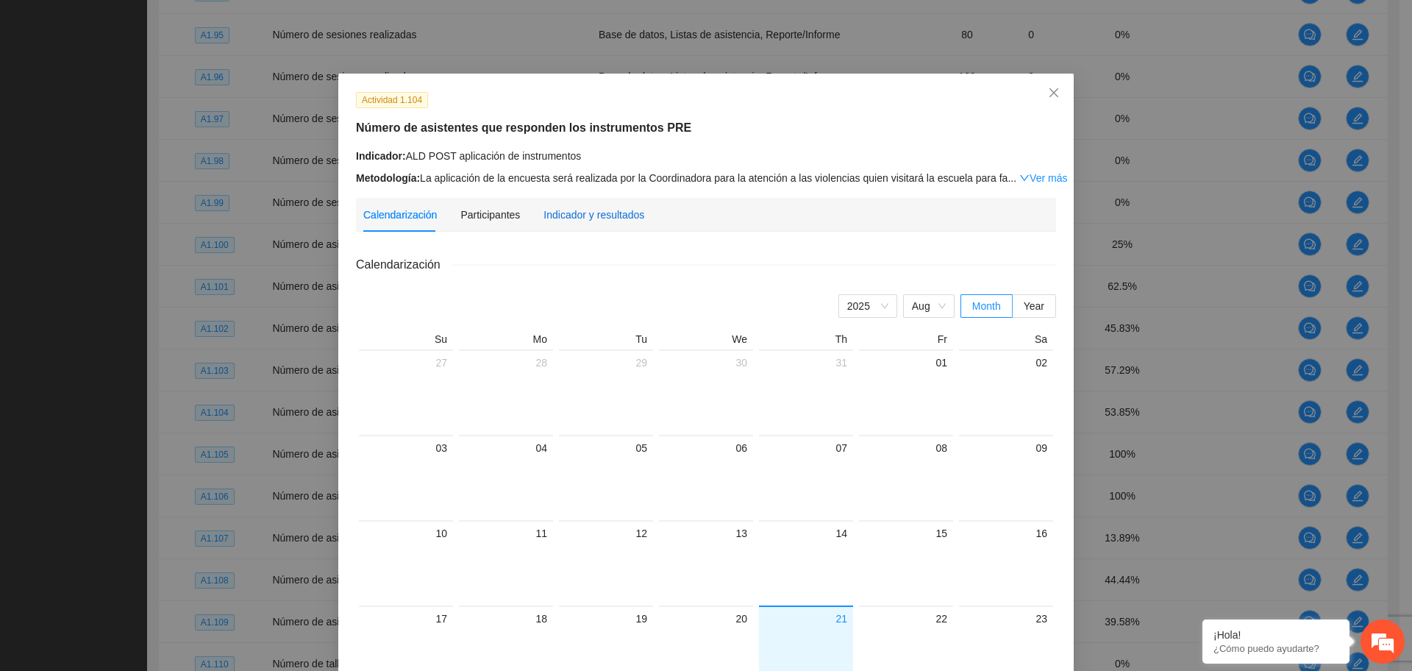
click at [599, 207] on div "Indicador y resultados" at bounding box center [593, 215] width 101 height 16
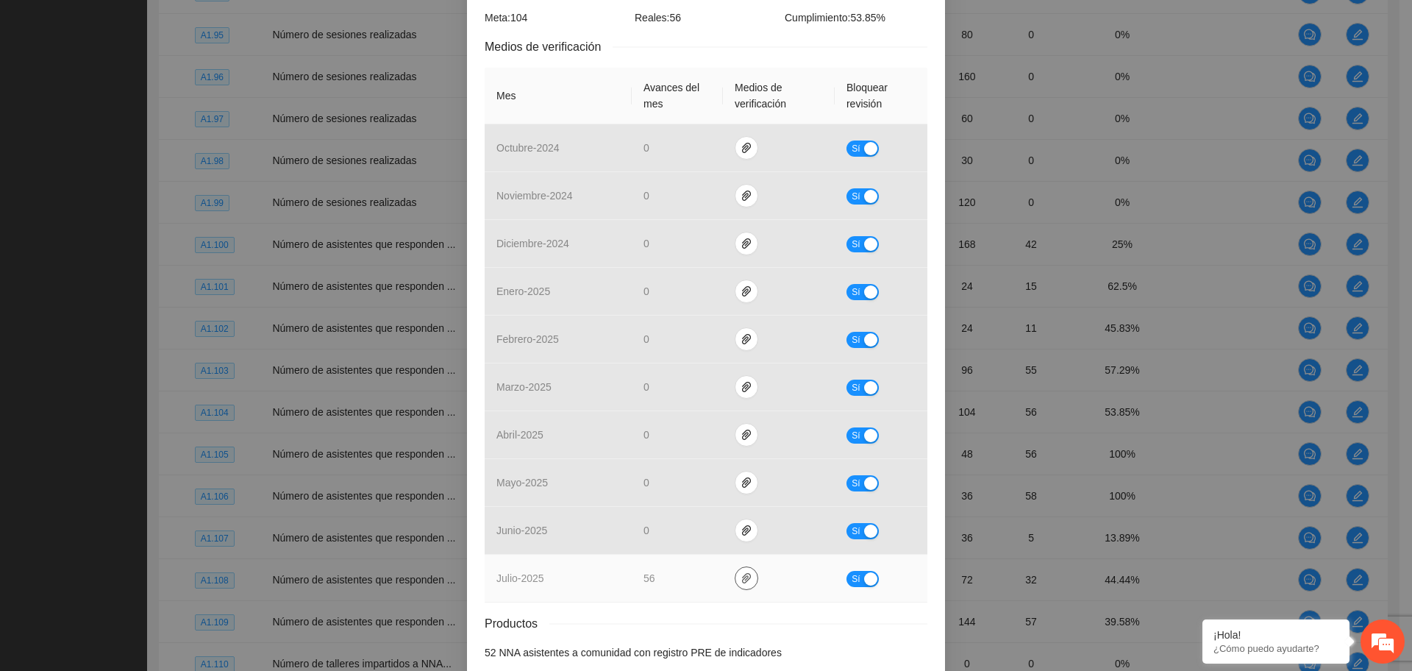
click at [740, 579] on icon "paper-clip" at bounding box center [746, 578] width 12 height 12
drag, startPoint x: 689, startPoint y: 624, endPoint x: 703, endPoint y: 590, distance: 36.6
click at [687, 622] on div "Productos" at bounding box center [706, 623] width 443 height 18
click at [742, 580] on icon "paper-clip" at bounding box center [746, 578] width 12 height 12
click at [740, 579] on icon "paper-clip" at bounding box center [746, 578] width 12 height 12
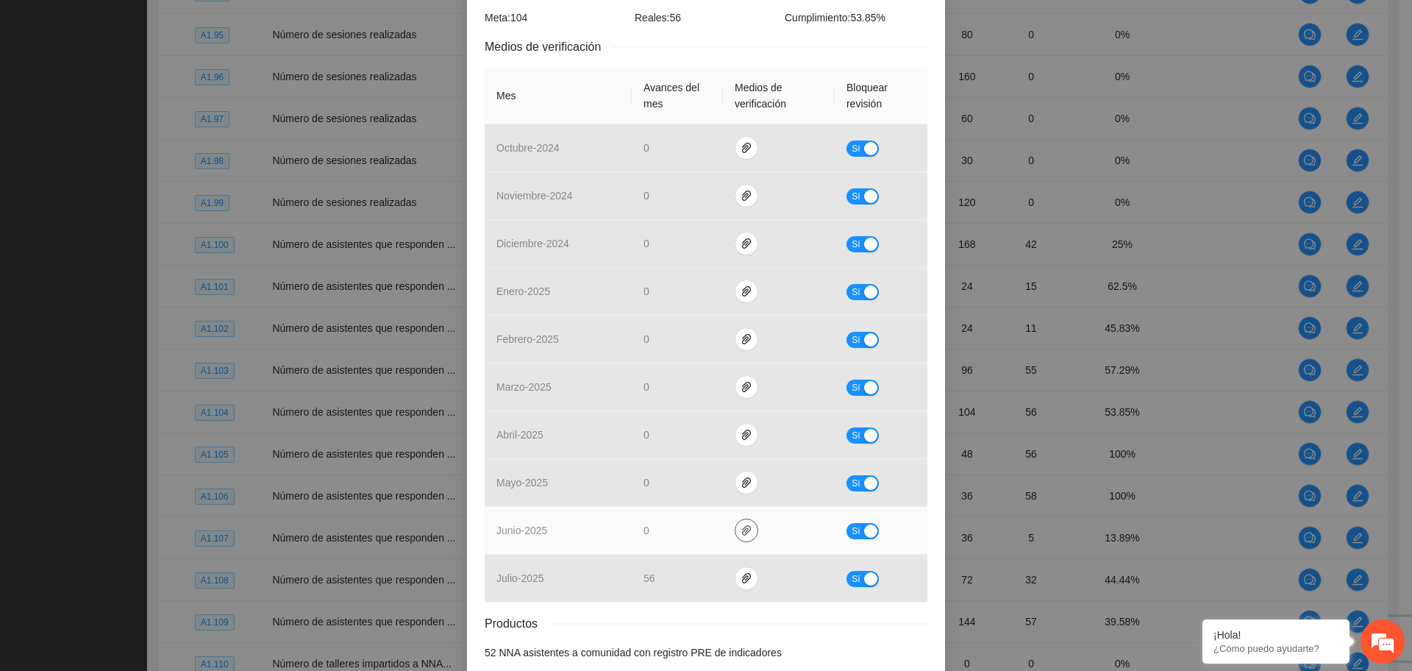
click at [742, 528] on icon "paper-clip" at bounding box center [746, 530] width 9 height 10
click at [740, 528] on icon "paper-clip" at bounding box center [746, 530] width 12 height 12
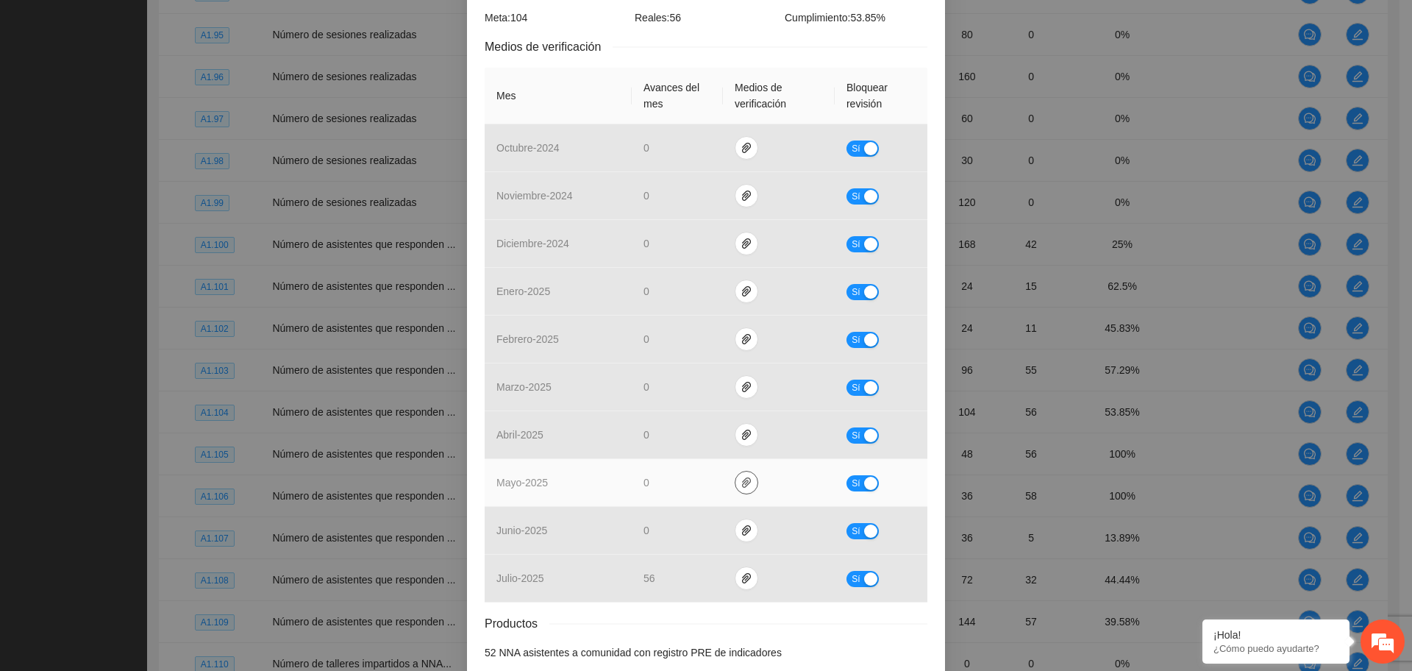
click at [740, 482] on icon "paper-clip" at bounding box center [746, 482] width 12 height 12
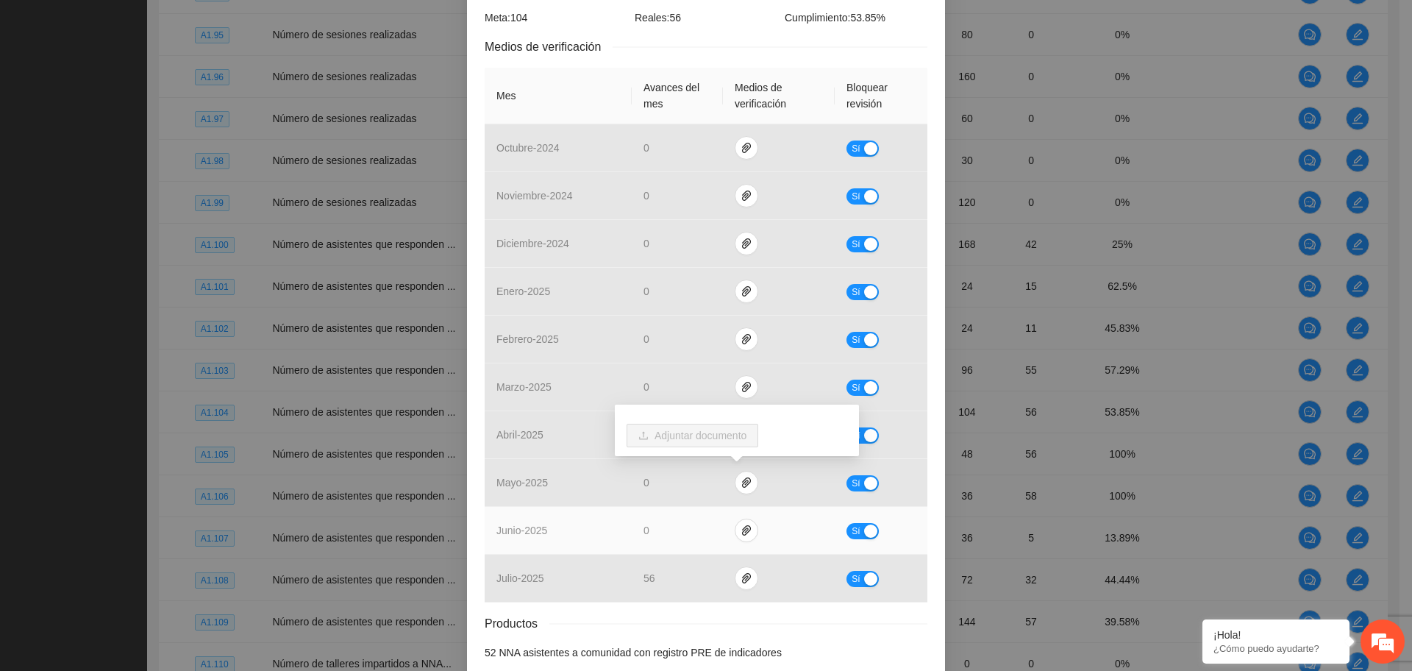
click at [699, 529] on td "0" at bounding box center [677, 531] width 91 height 48
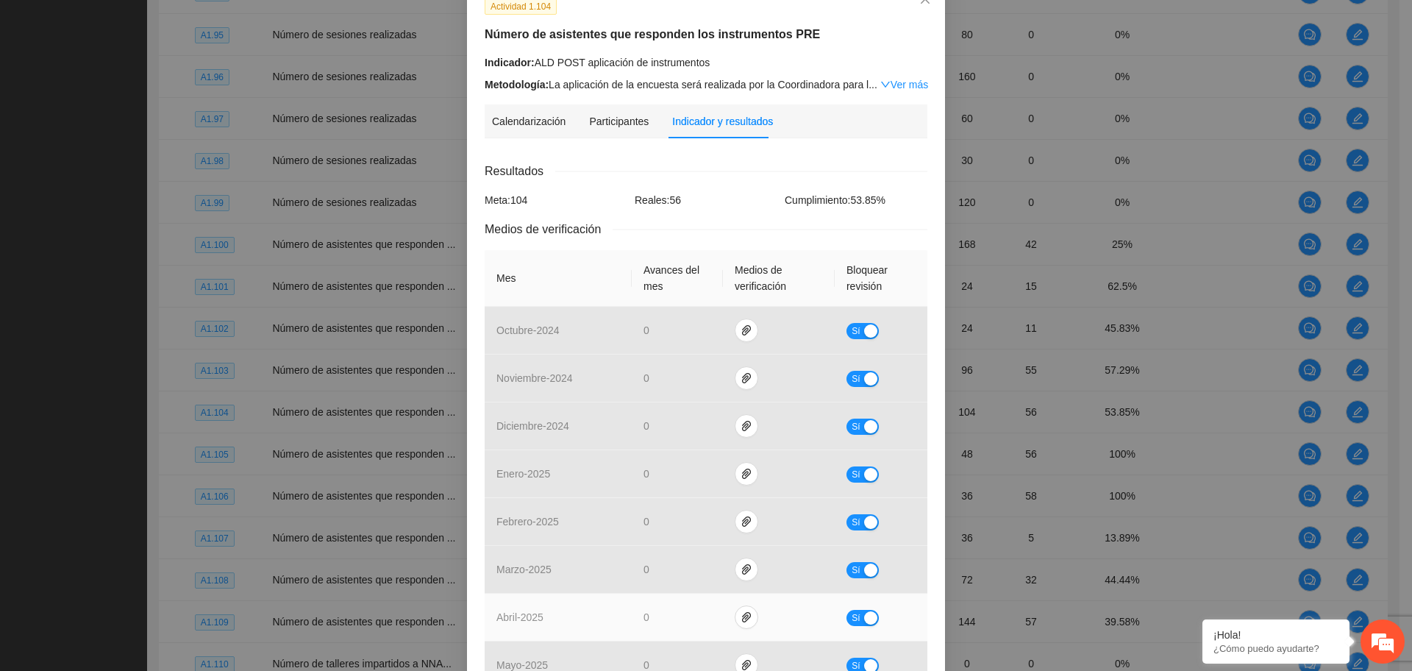
scroll to position [349, 0]
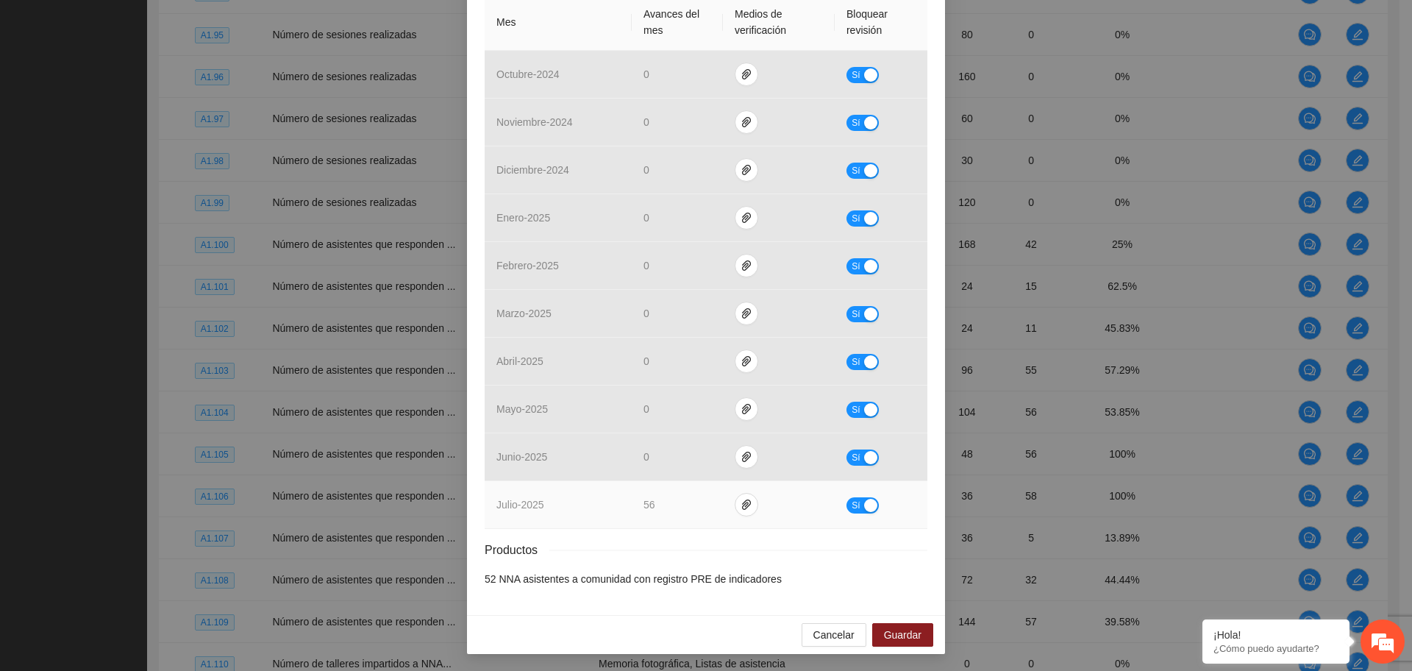
click at [864, 510] on div "button" at bounding box center [870, 505] width 13 height 13
click at [902, 631] on span "Guardar" at bounding box center [902, 634] width 37 height 16
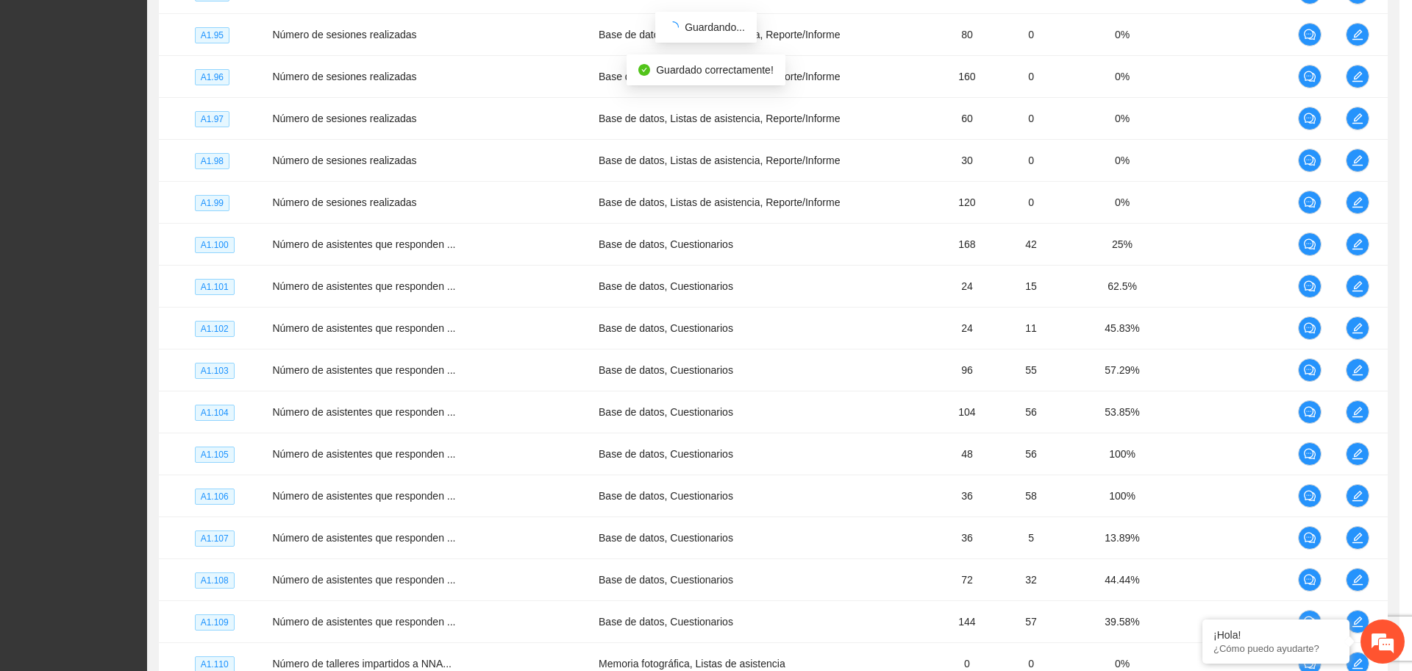
scroll to position [276, 0]
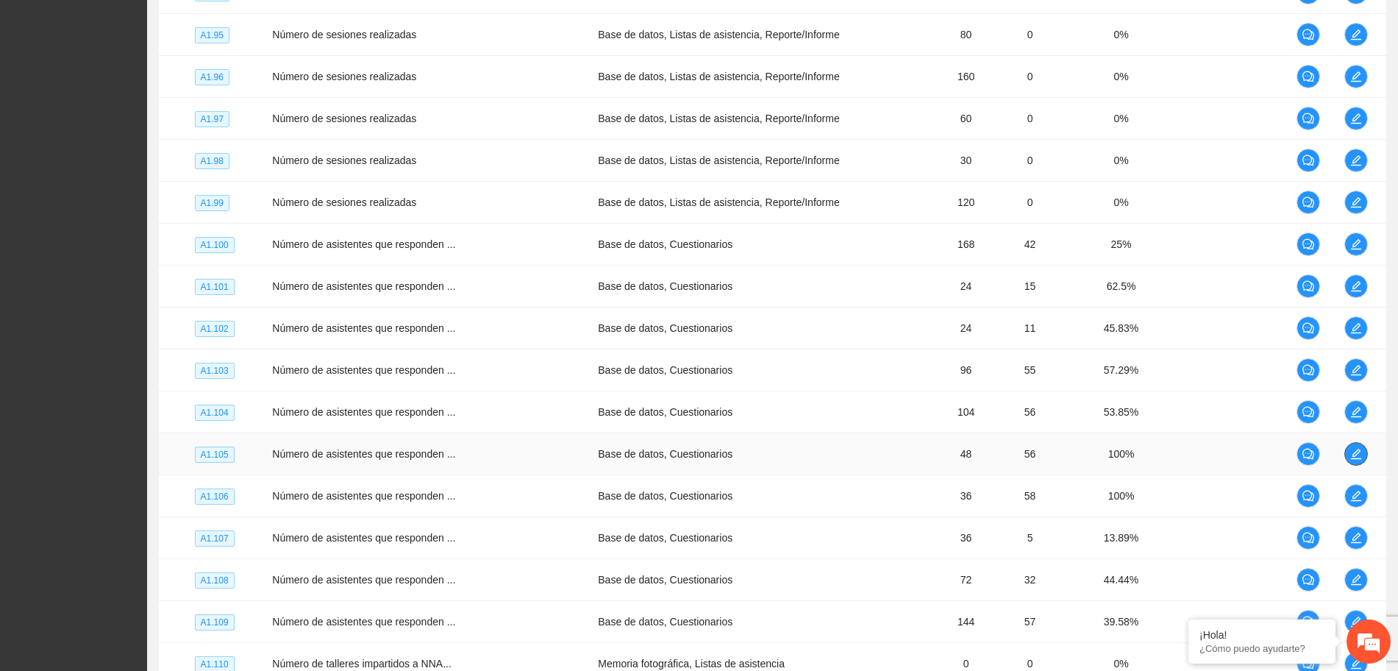
click at [1350, 453] on icon "edit" at bounding box center [1356, 454] width 12 height 12
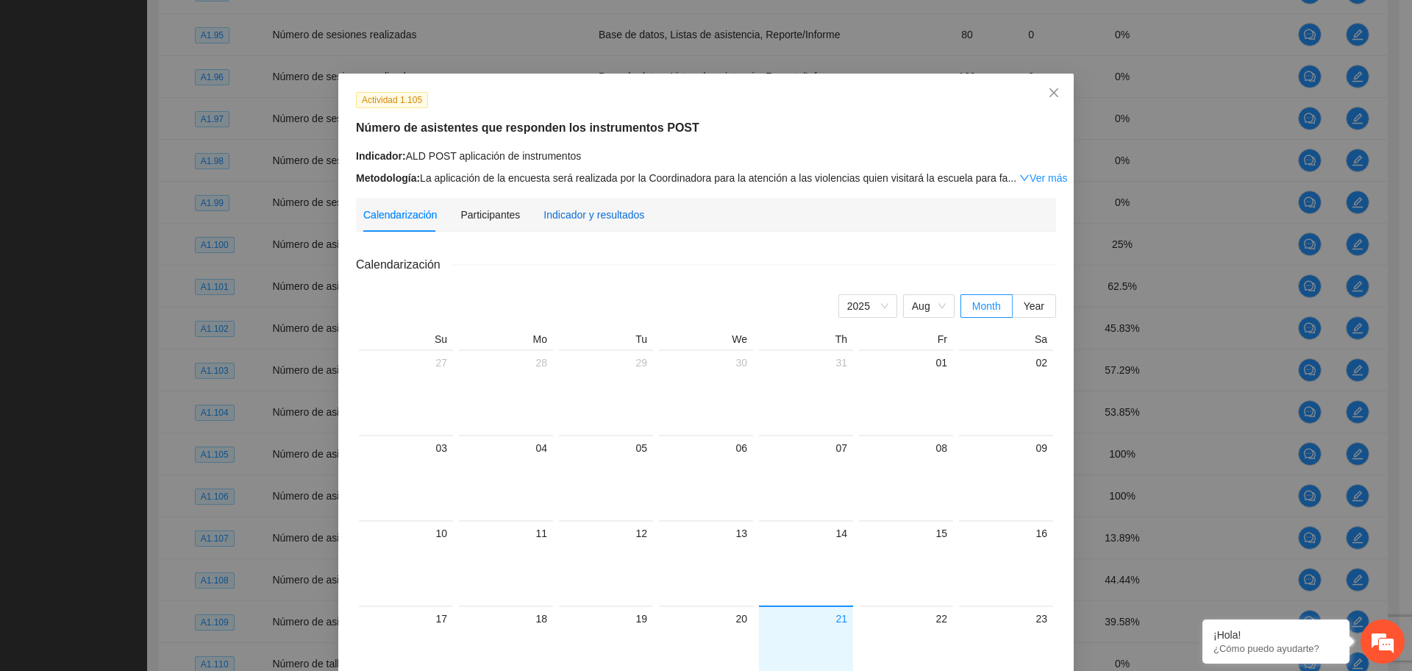
drag, startPoint x: 547, startPoint y: 215, endPoint x: 543, endPoint y: 222, distance: 8.0
click at [544, 212] on div "Indicador y resultados" at bounding box center [593, 215] width 101 height 16
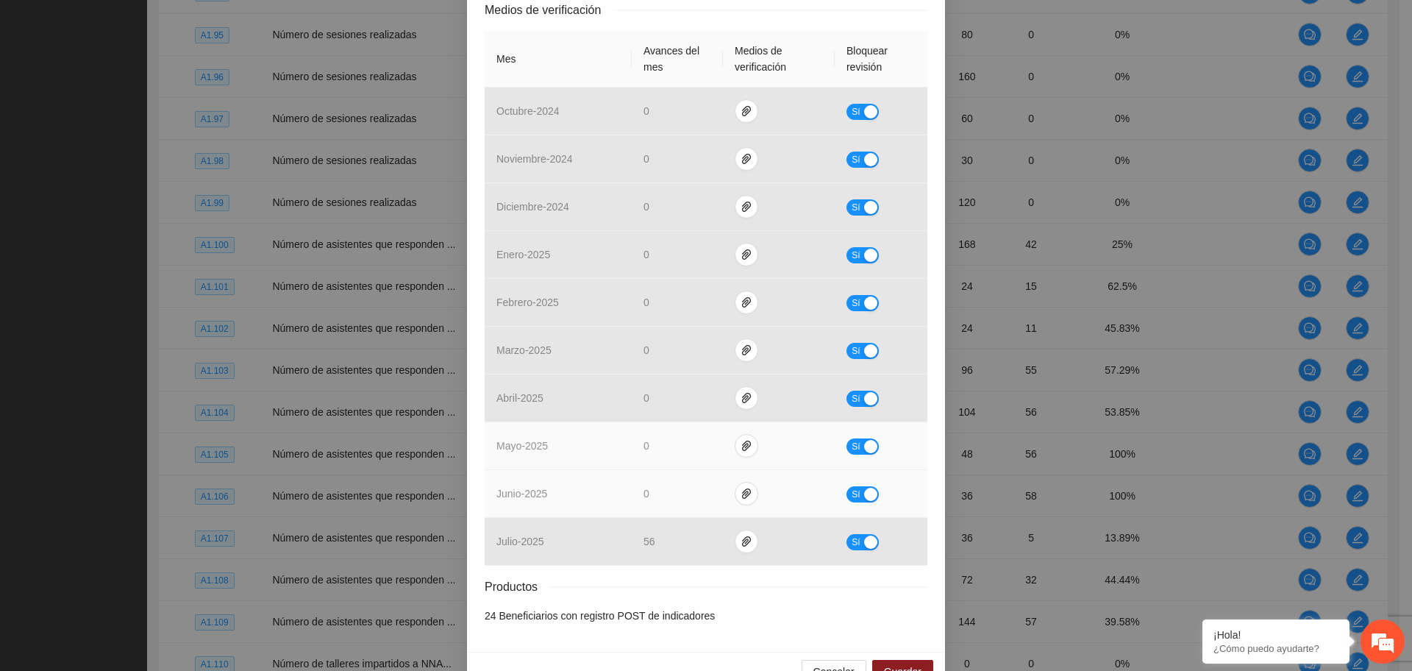
scroll to position [349, 0]
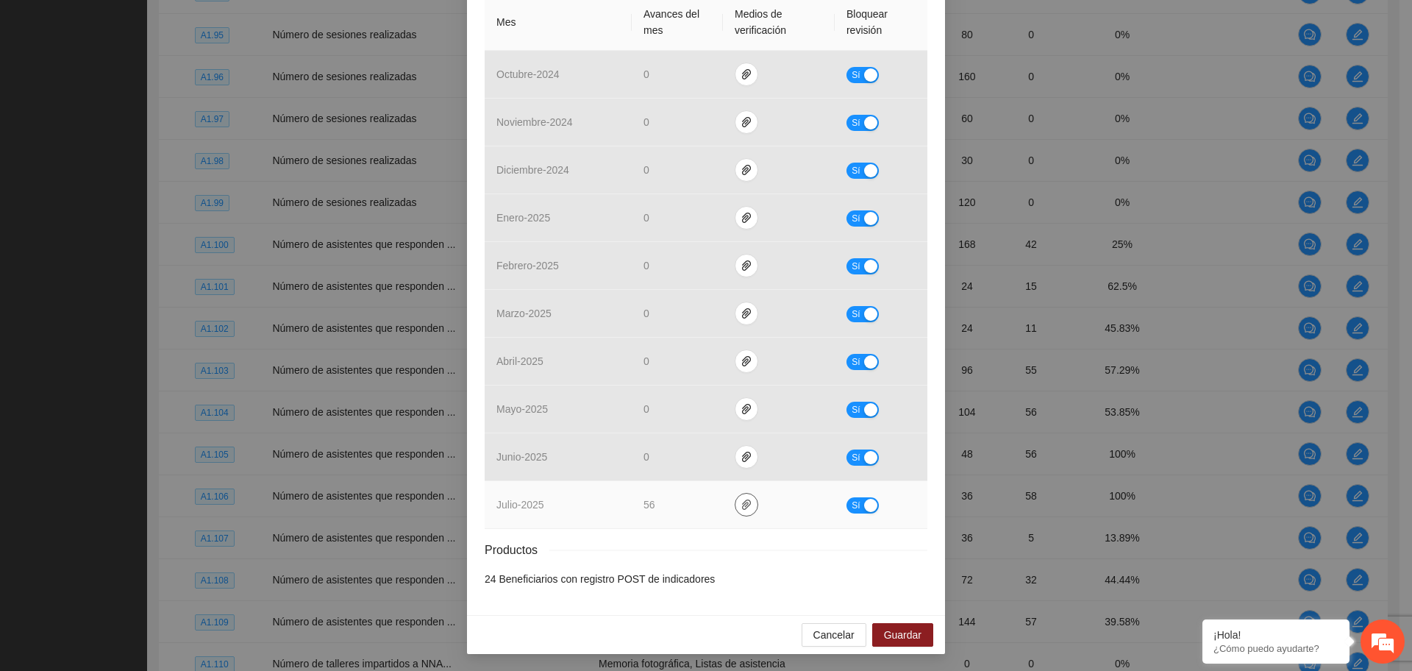
click at [740, 501] on icon "paper-clip" at bounding box center [746, 505] width 12 height 12
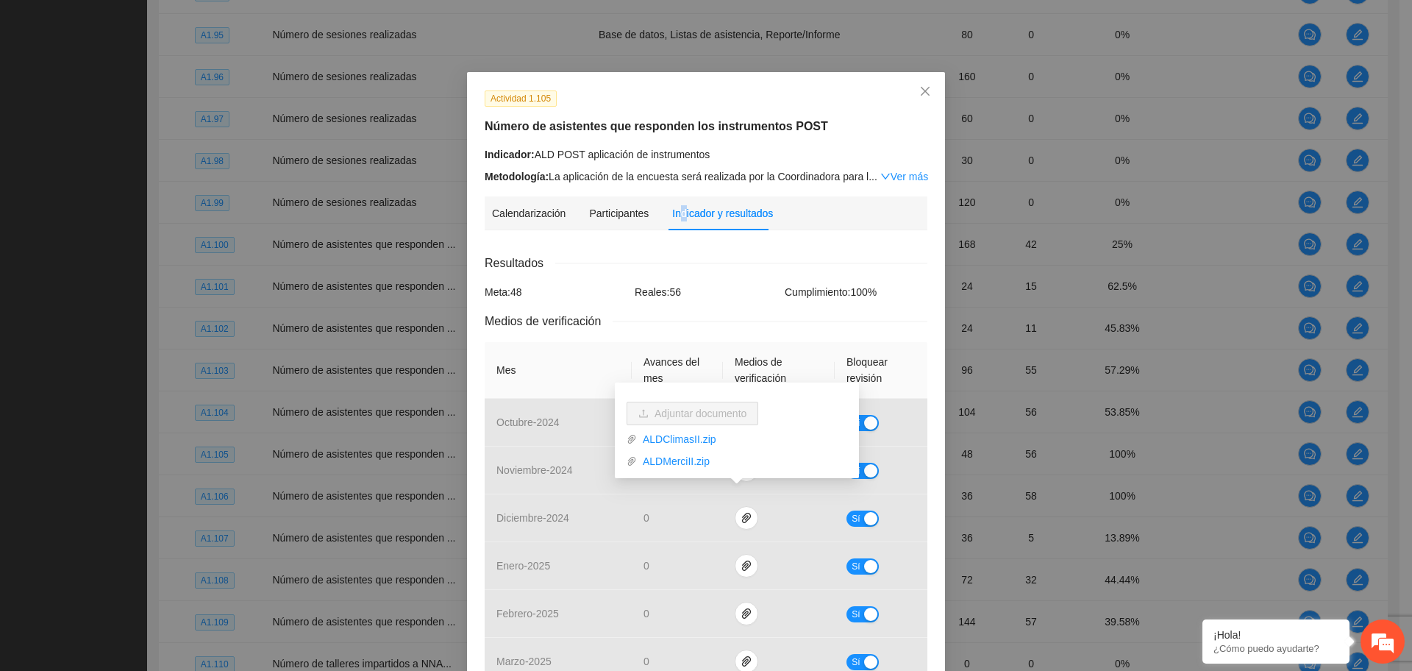
scroll to position [0, 0]
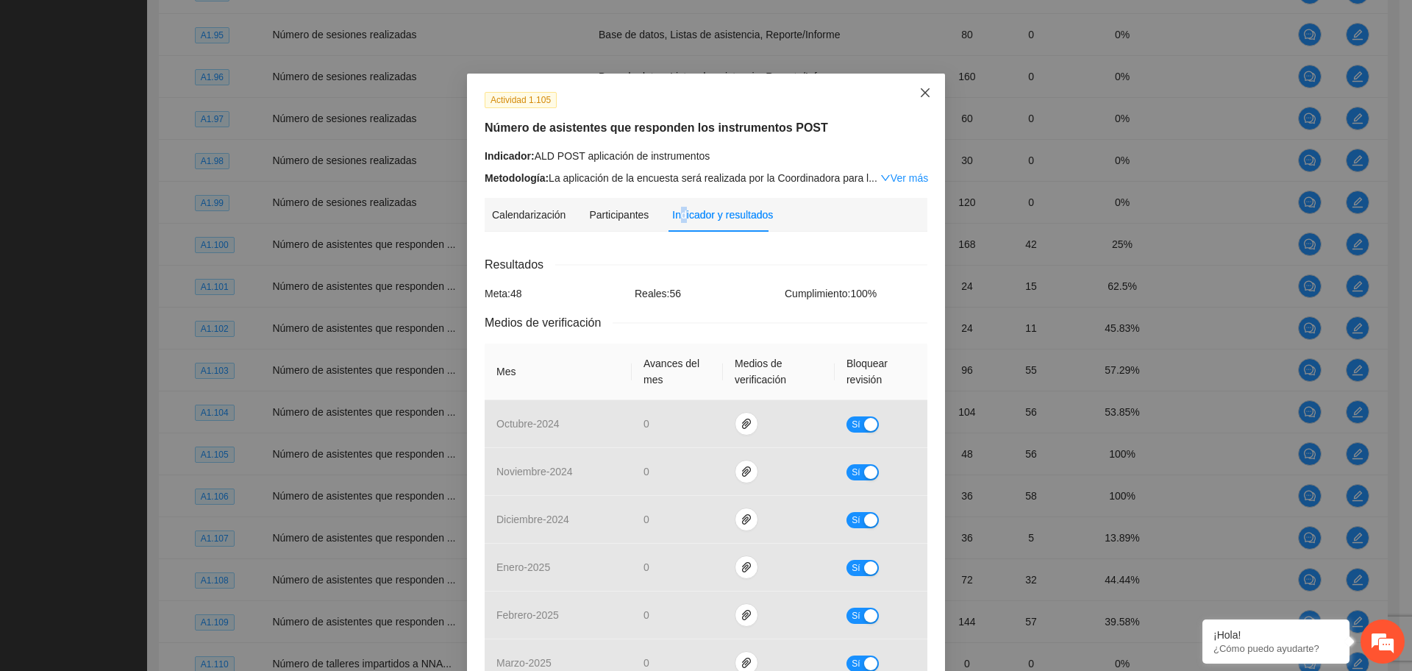
click at [919, 89] on icon "close" at bounding box center [925, 93] width 12 height 12
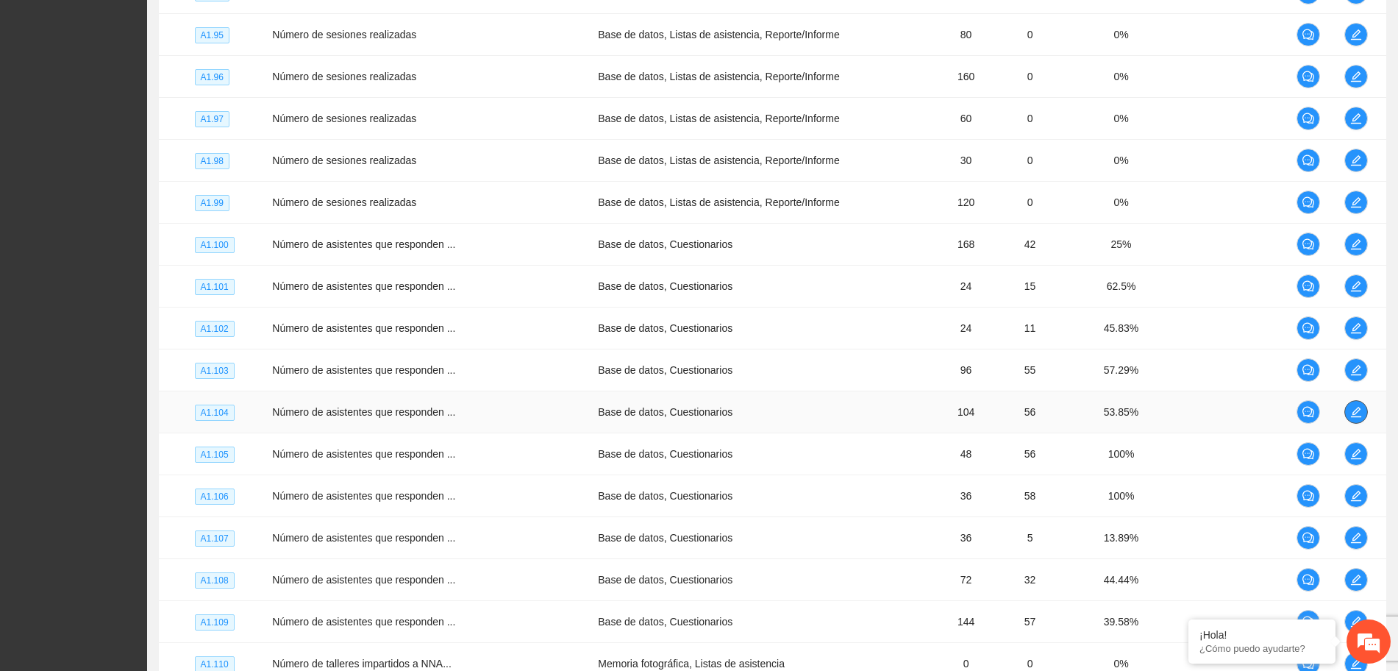
click at [1351, 410] on icon "edit" at bounding box center [1356, 412] width 12 height 12
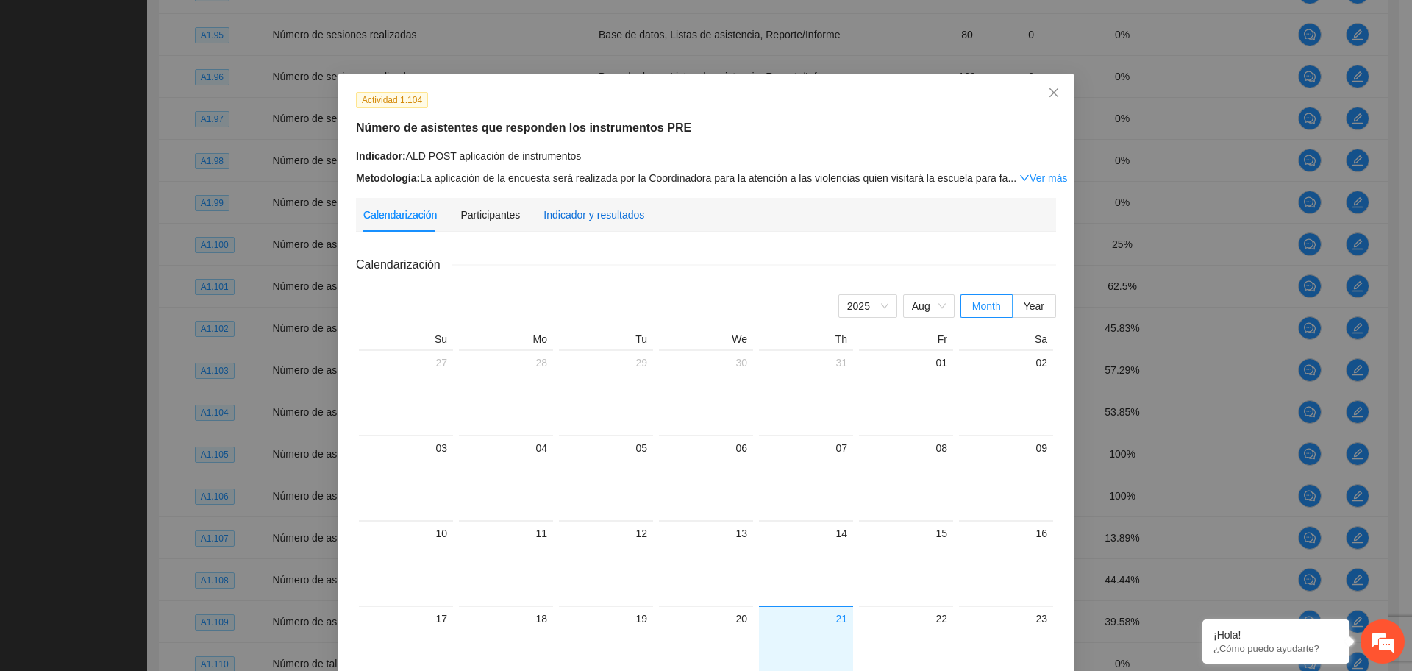
click at [562, 210] on div "Indicador y resultados" at bounding box center [593, 215] width 101 height 16
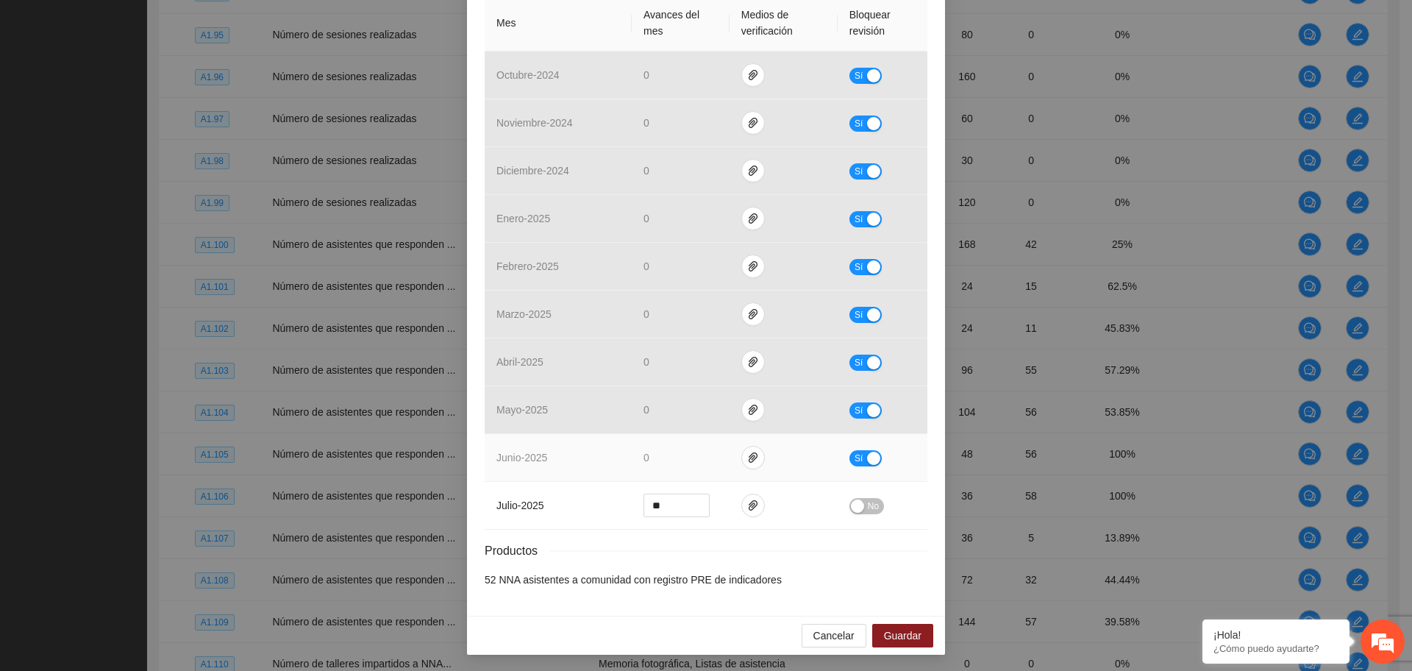
scroll to position [349, 0]
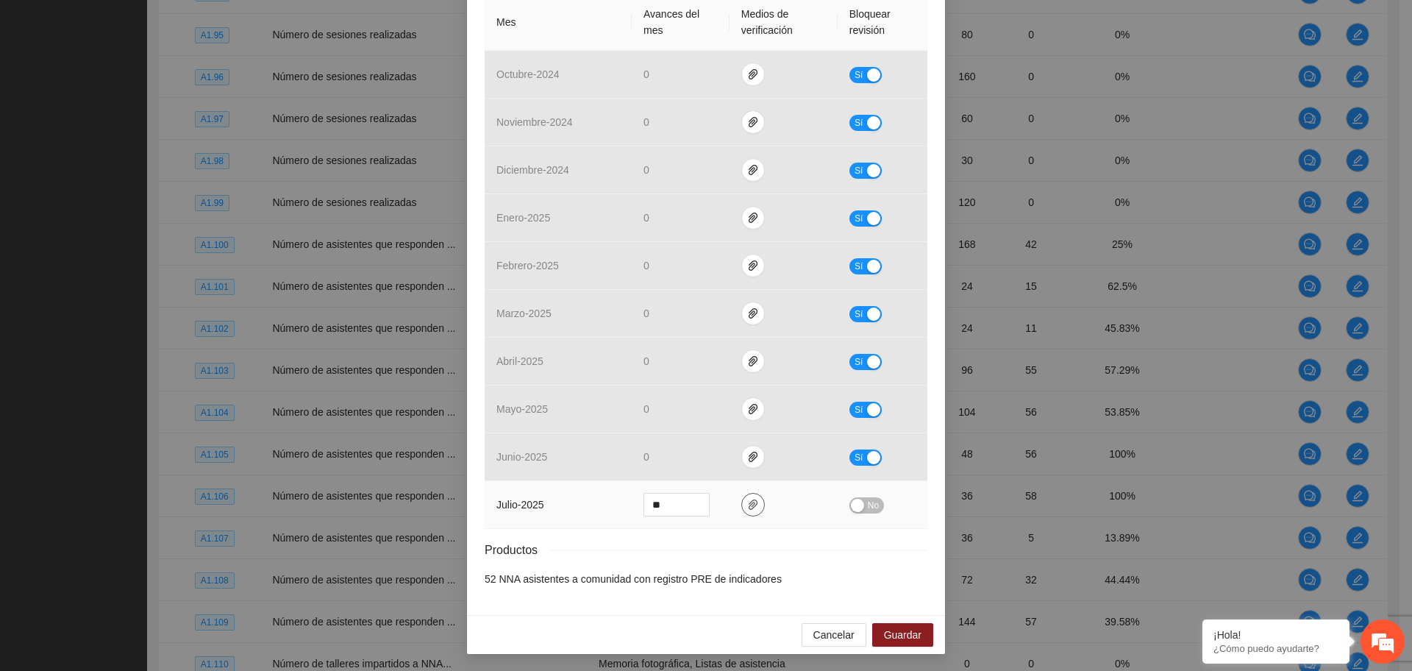
click at [747, 500] on icon "paper-clip" at bounding box center [753, 505] width 12 height 12
click at [751, 529] on div "Resultados Meta: 104 Reales: 56 Cumplimiento: 53.85 % Medios de verificación Me…" at bounding box center [706, 246] width 443 height 681
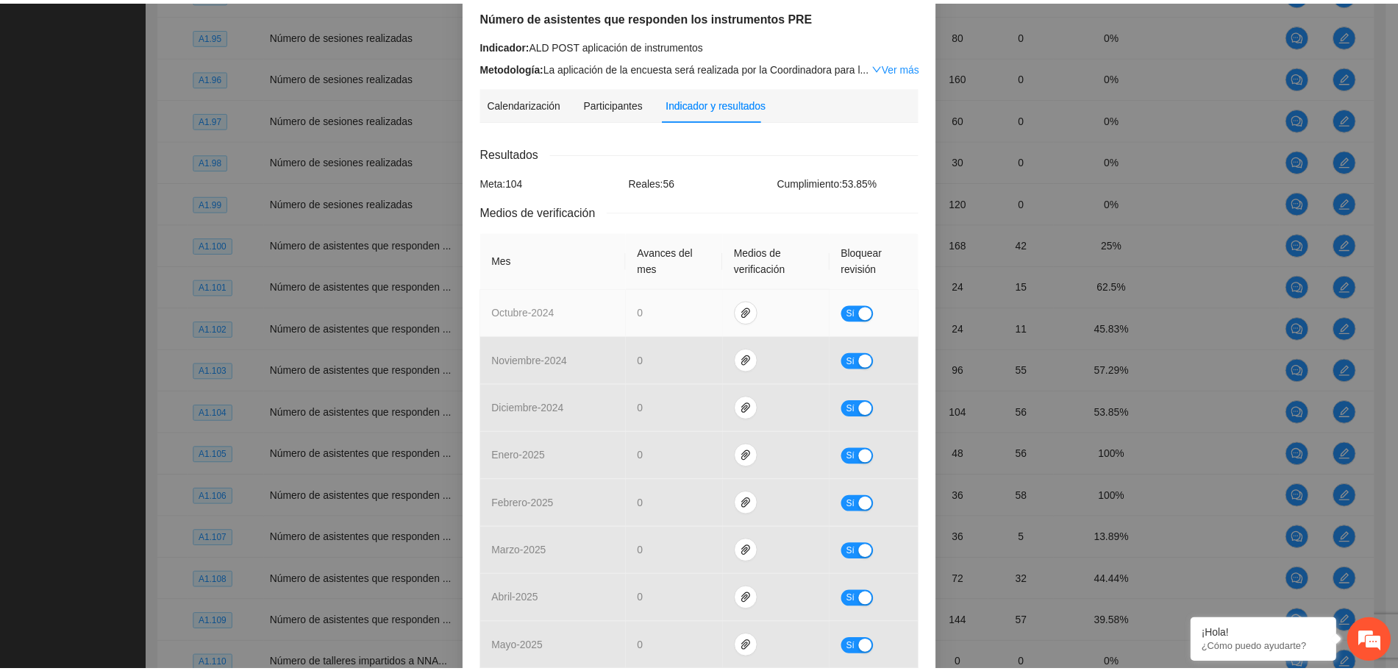
scroll to position [0, 0]
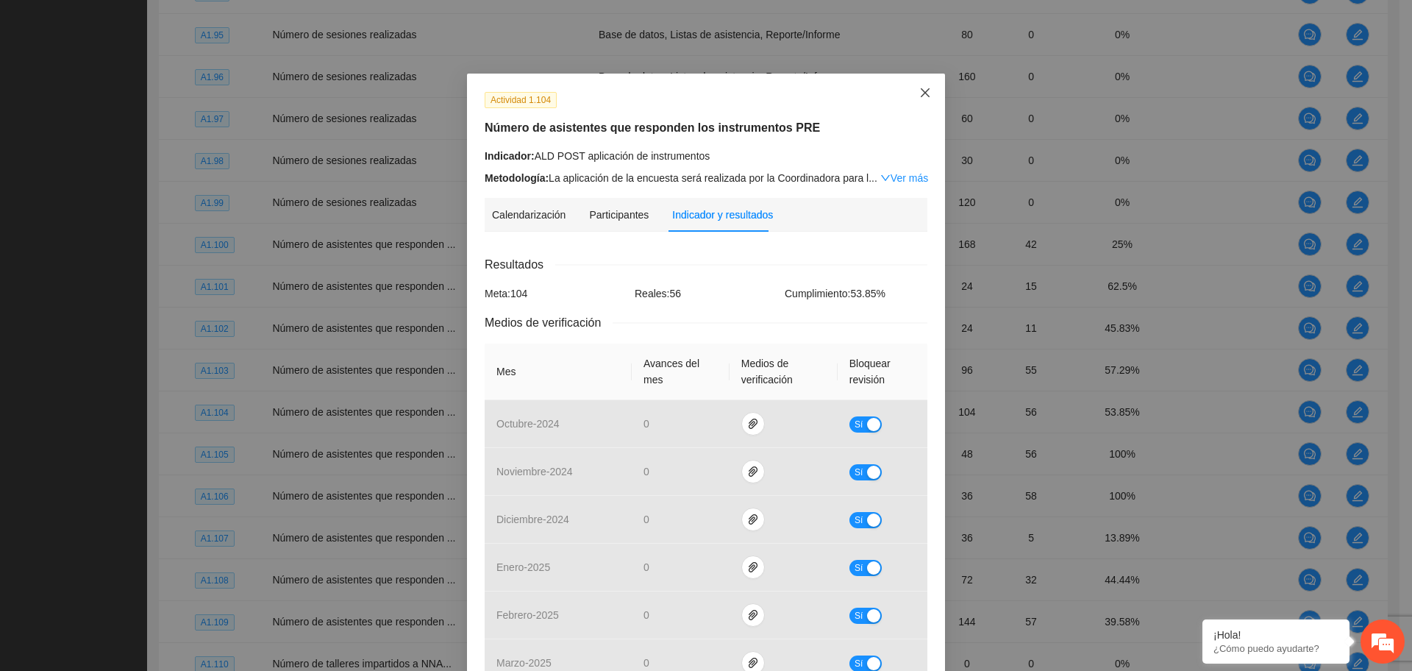
click at [920, 83] on span "Close" at bounding box center [925, 94] width 40 height 40
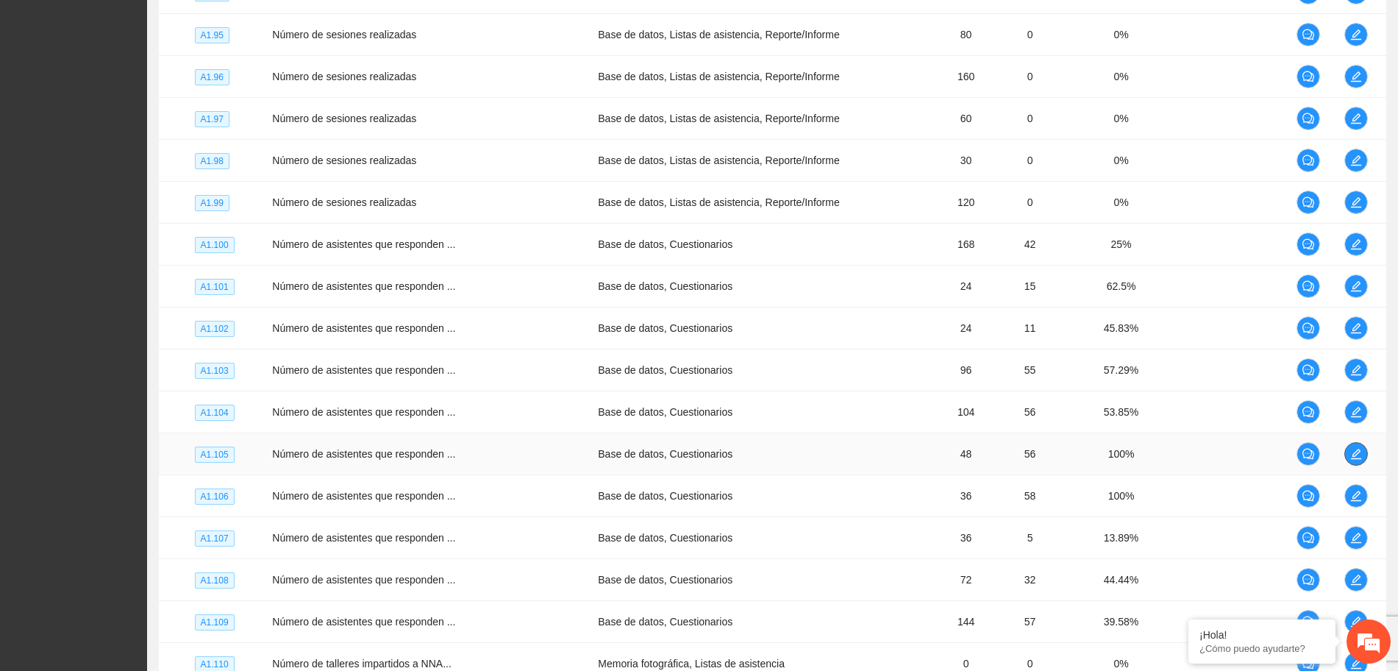
click at [1359, 457] on span "edit" at bounding box center [1356, 454] width 22 height 12
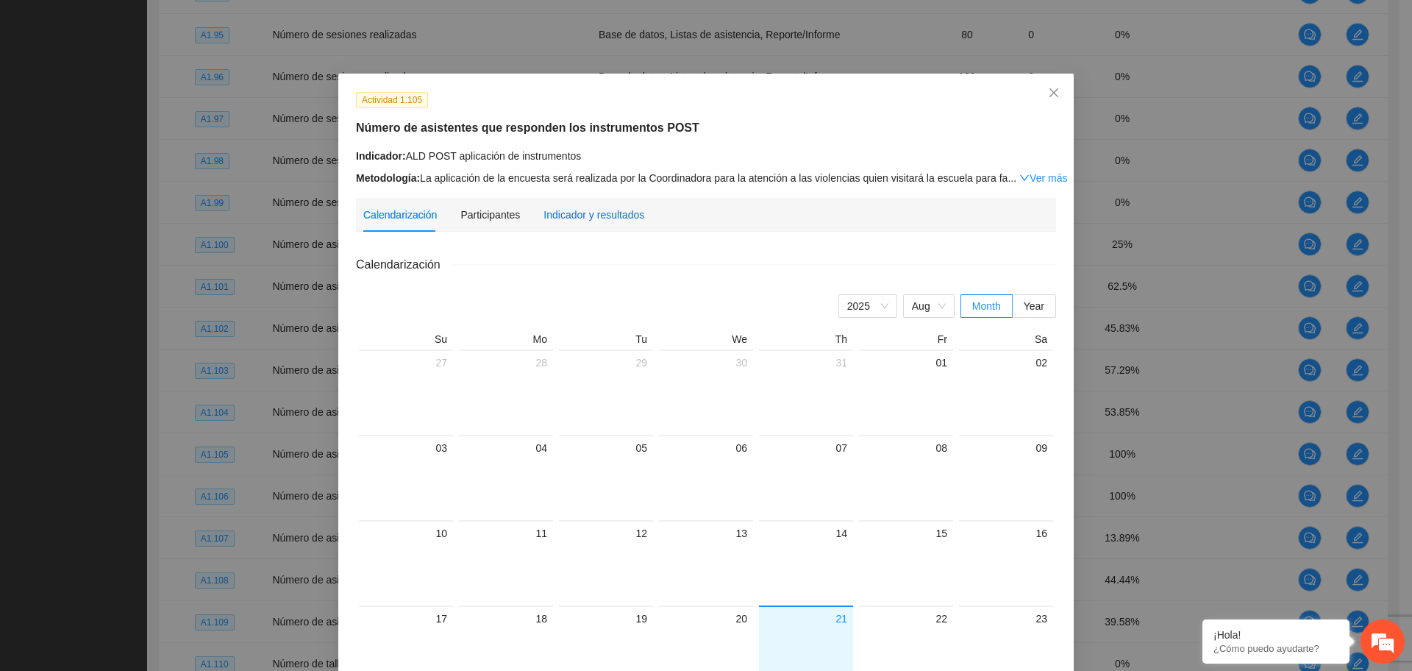
click at [620, 213] on div "Indicador y resultados" at bounding box center [593, 215] width 101 height 16
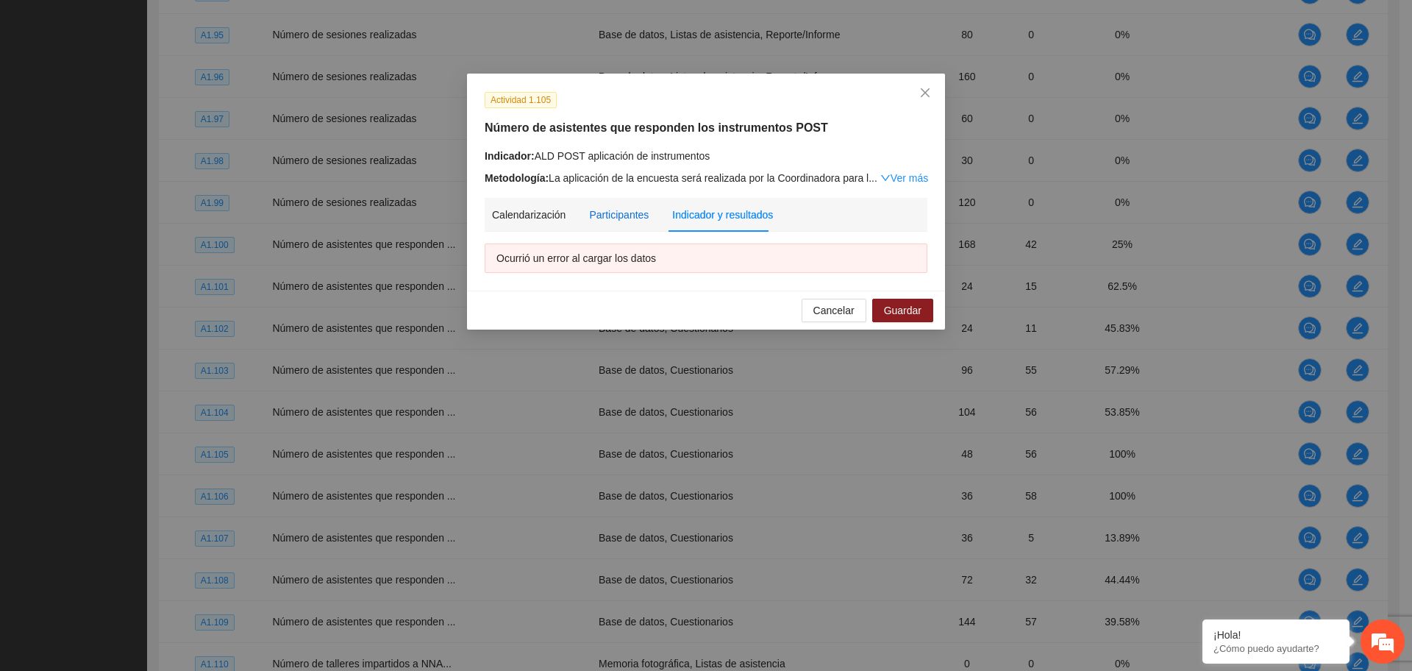
click at [611, 215] on div "Participantes" at bounding box center [619, 215] width 60 height 16
click at [712, 215] on div "Indicador y resultados" at bounding box center [722, 215] width 101 height 16
click at [921, 93] on icon "close" at bounding box center [925, 93] width 12 height 12
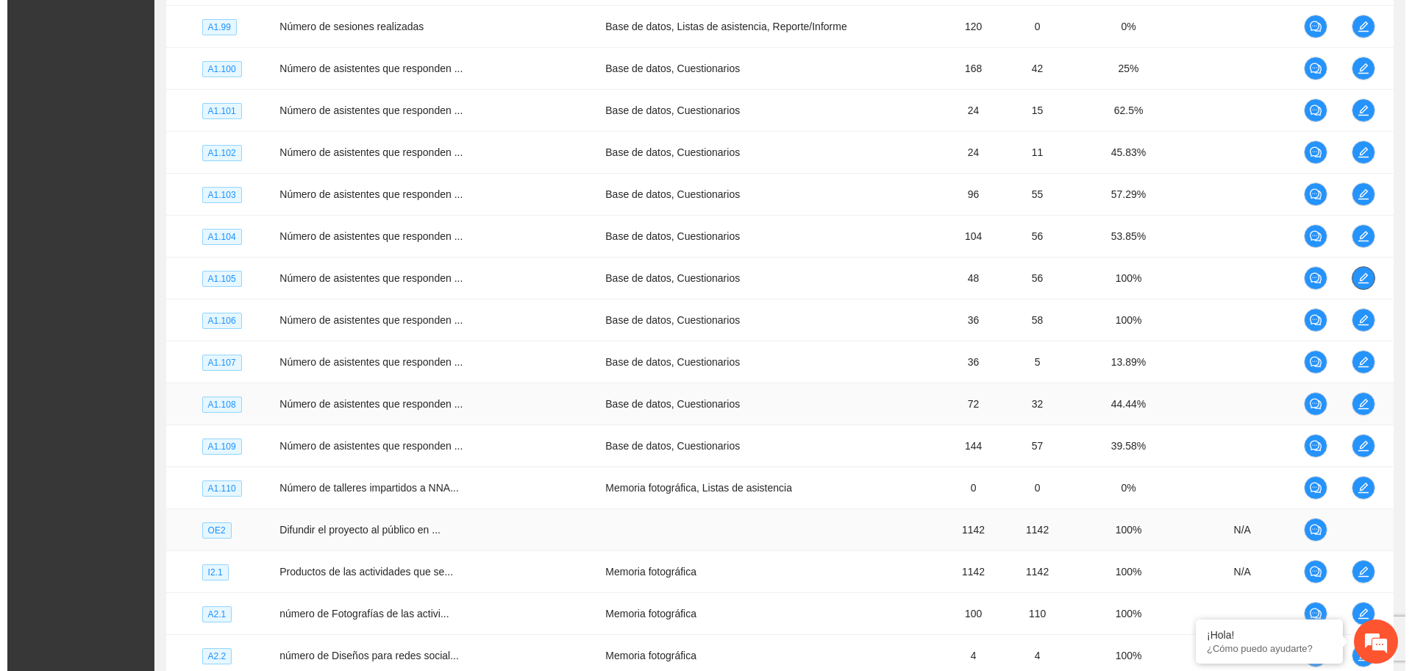
scroll to position [1493, 0]
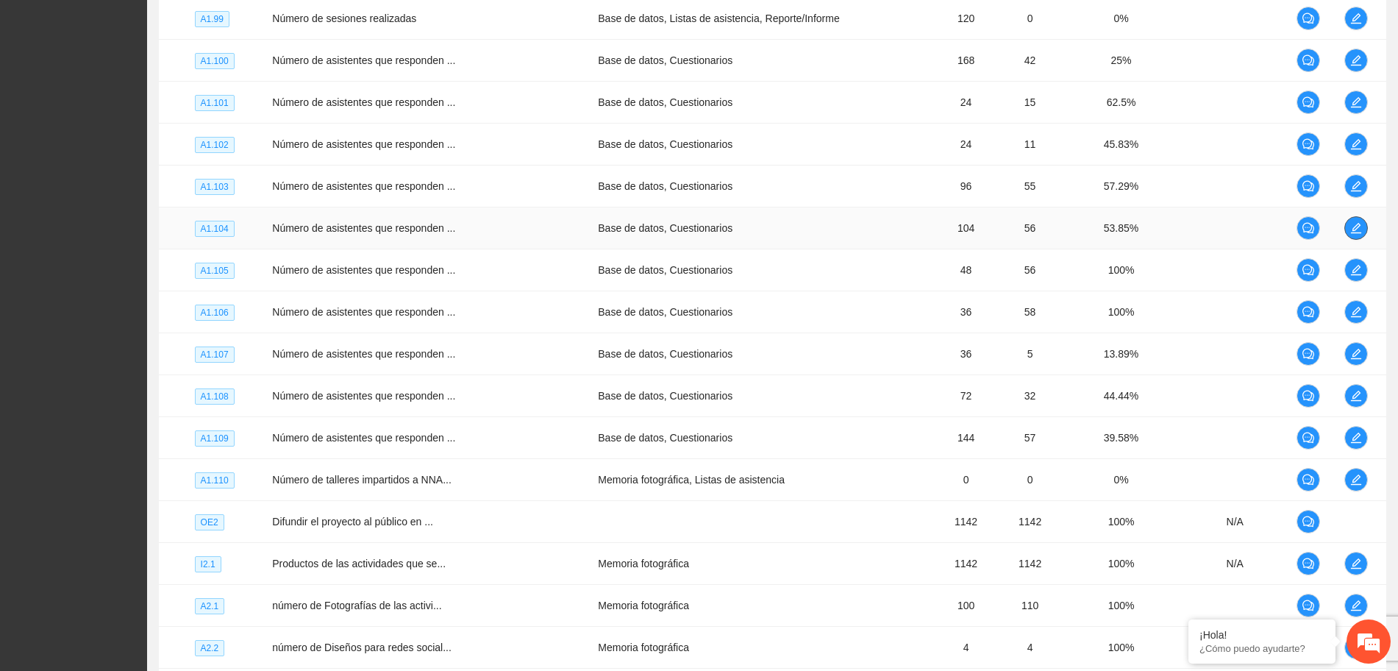
click at [1359, 221] on button "button" at bounding box center [1356, 228] width 24 height 24
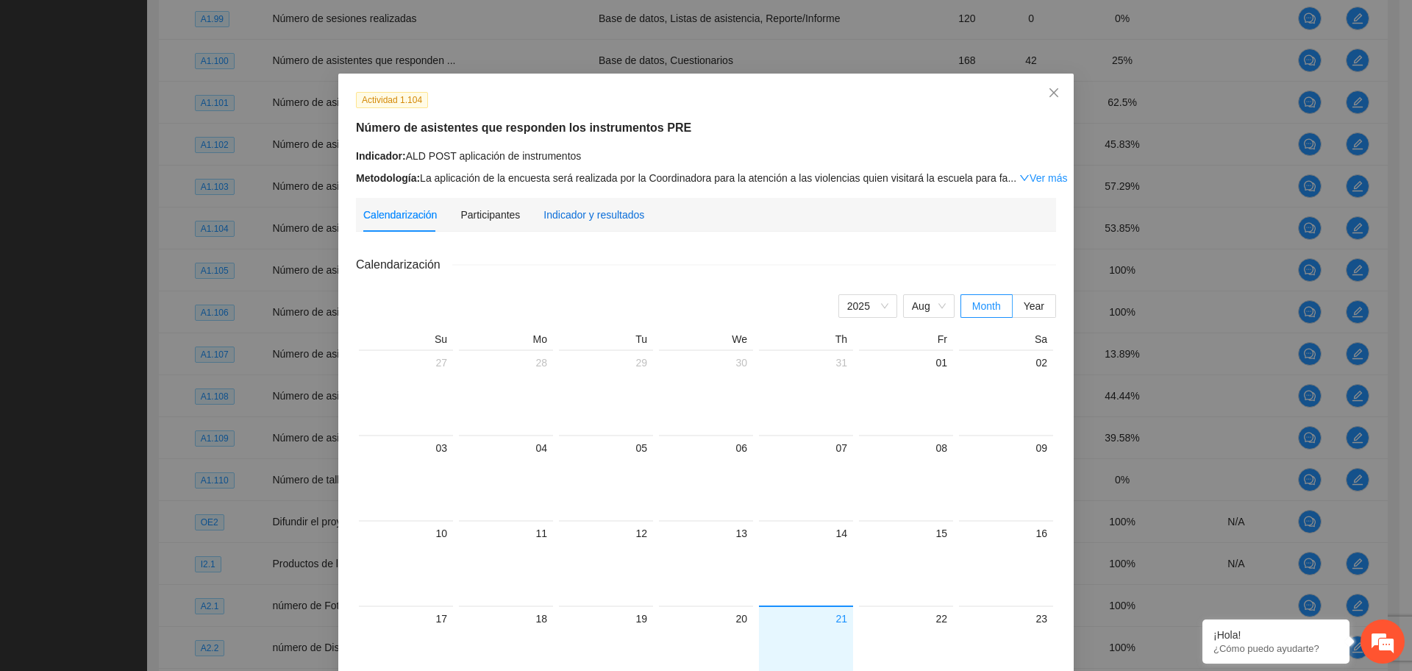
click at [579, 211] on div "Indicador y resultados" at bounding box center [593, 215] width 101 height 16
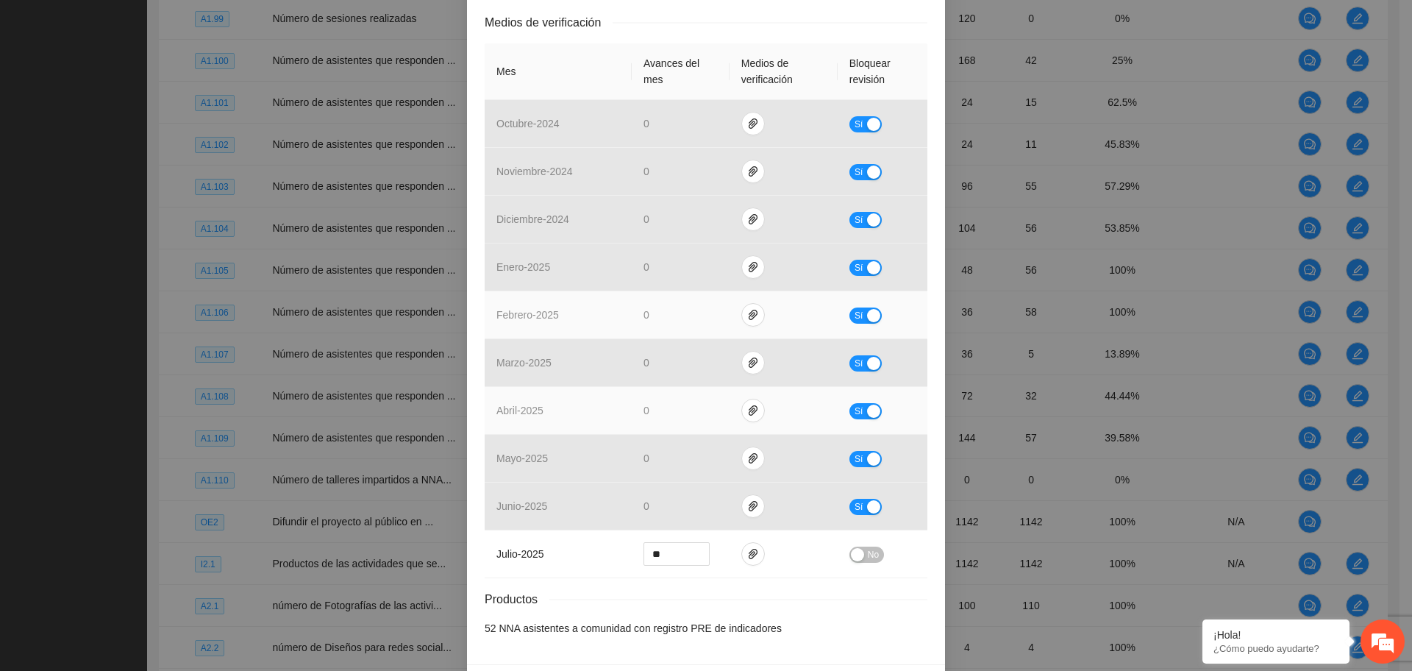
scroll to position [349, 0]
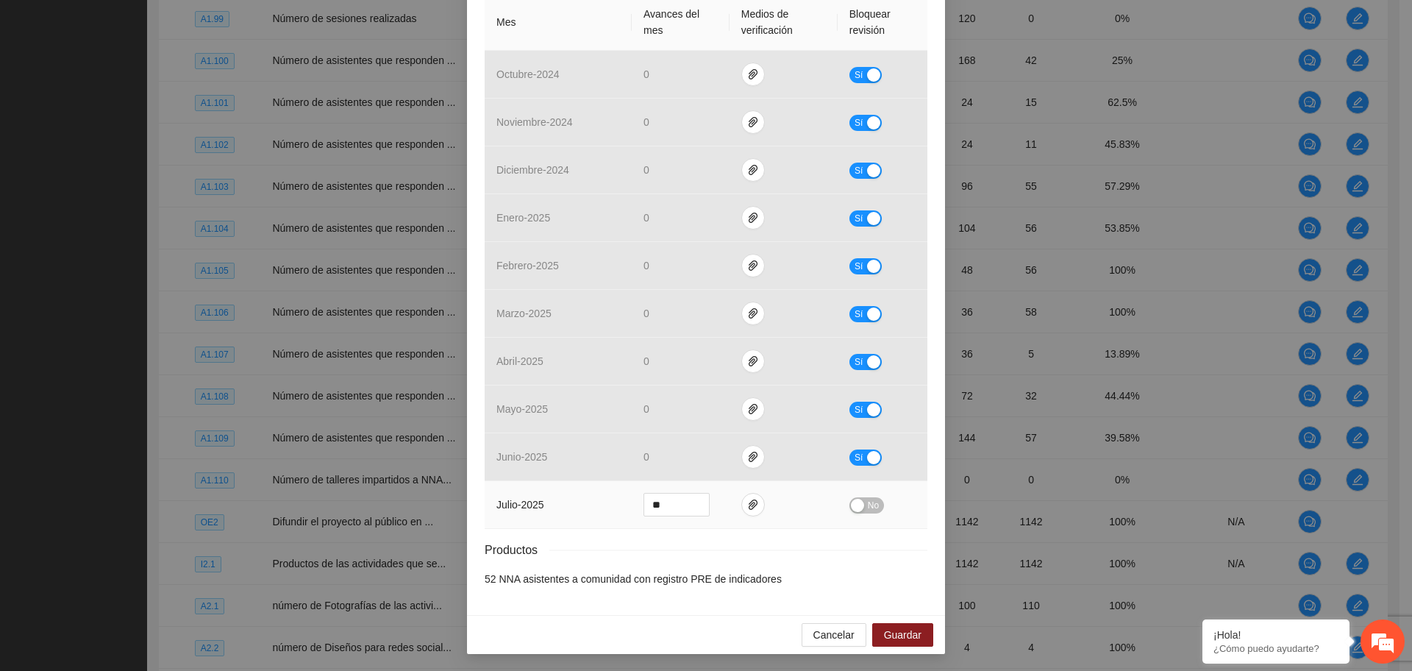
drag, startPoint x: 672, startPoint y: 487, endPoint x: 655, endPoint y: 506, distance: 25.0
click at [632, 510] on td "**" at bounding box center [681, 505] width 98 height 48
drag, startPoint x: 667, startPoint y: 509, endPoint x: 599, endPoint y: 513, distance: 68.5
click at [599, 513] on tr "julio - 2025 ** No" at bounding box center [706, 505] width 443 height 48
type input "*"
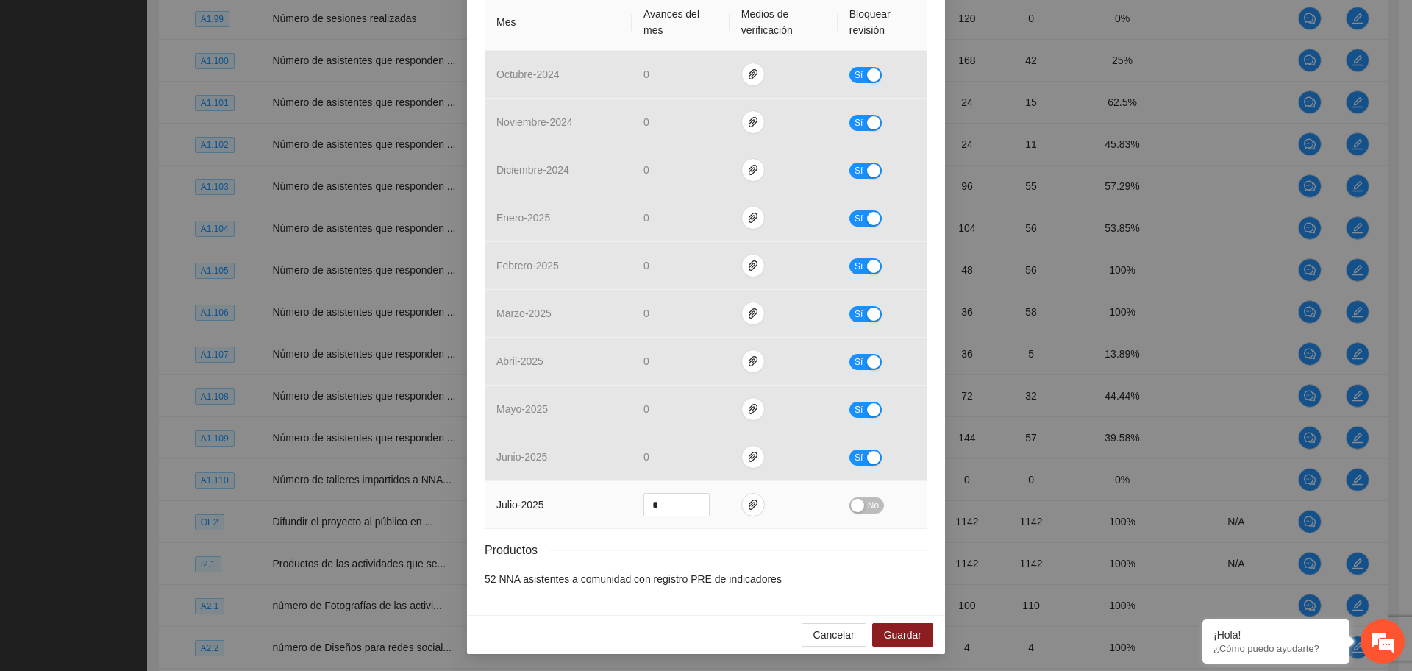
click at [854, 506] on div "button" at bounding box center [857, 505] width 13 height 13
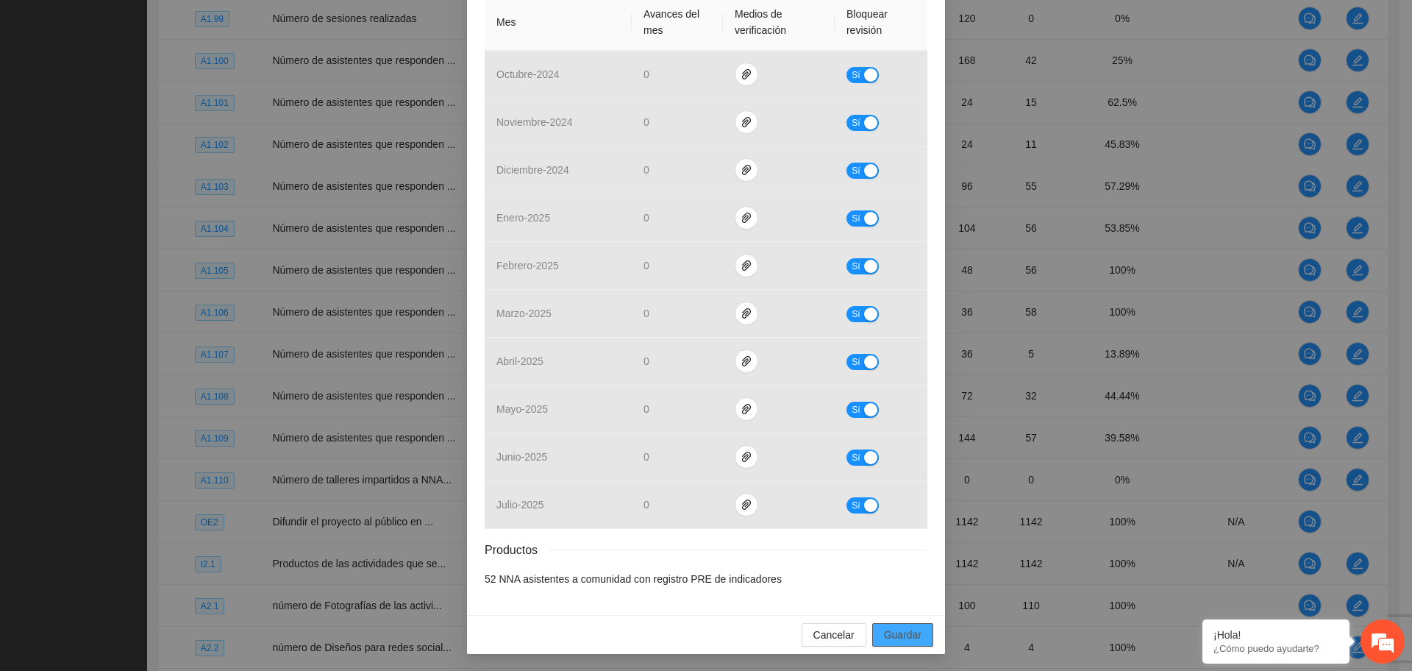
click at [892, 632] on span "Guardar" at bounding box center [902, 634] width 37 height 16
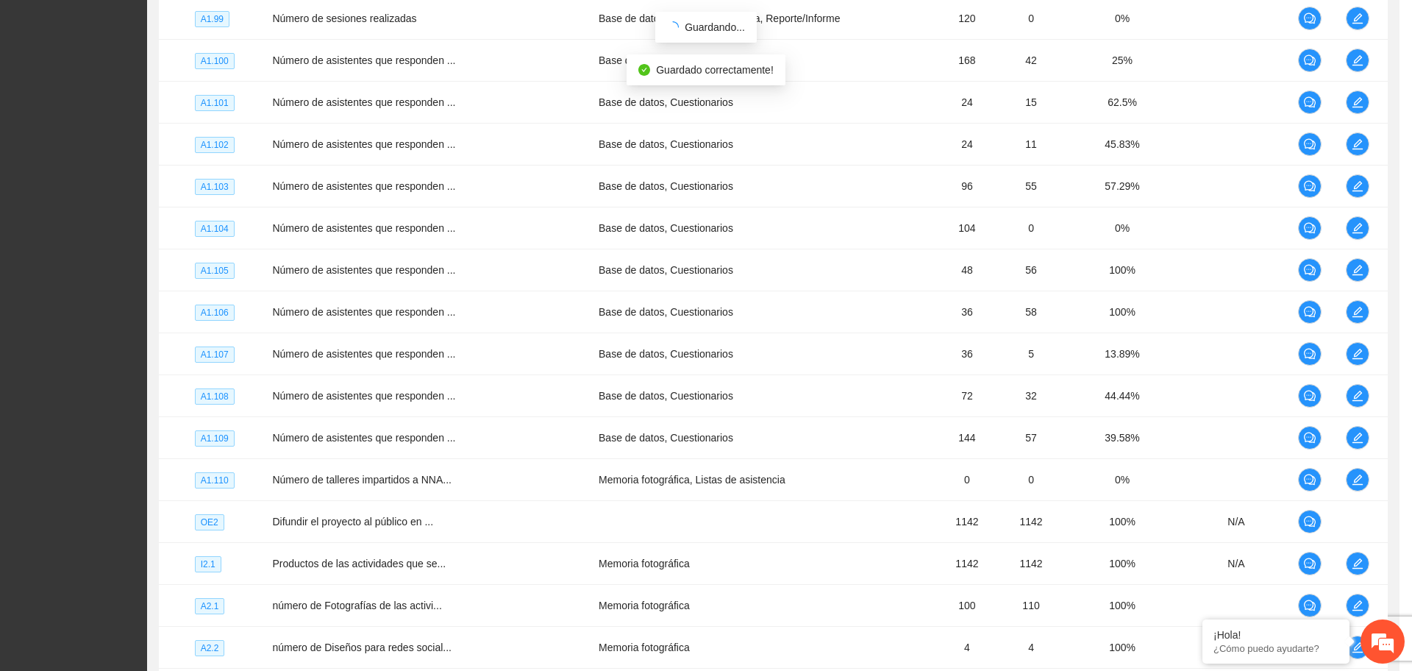
scroll to position [276, 0]
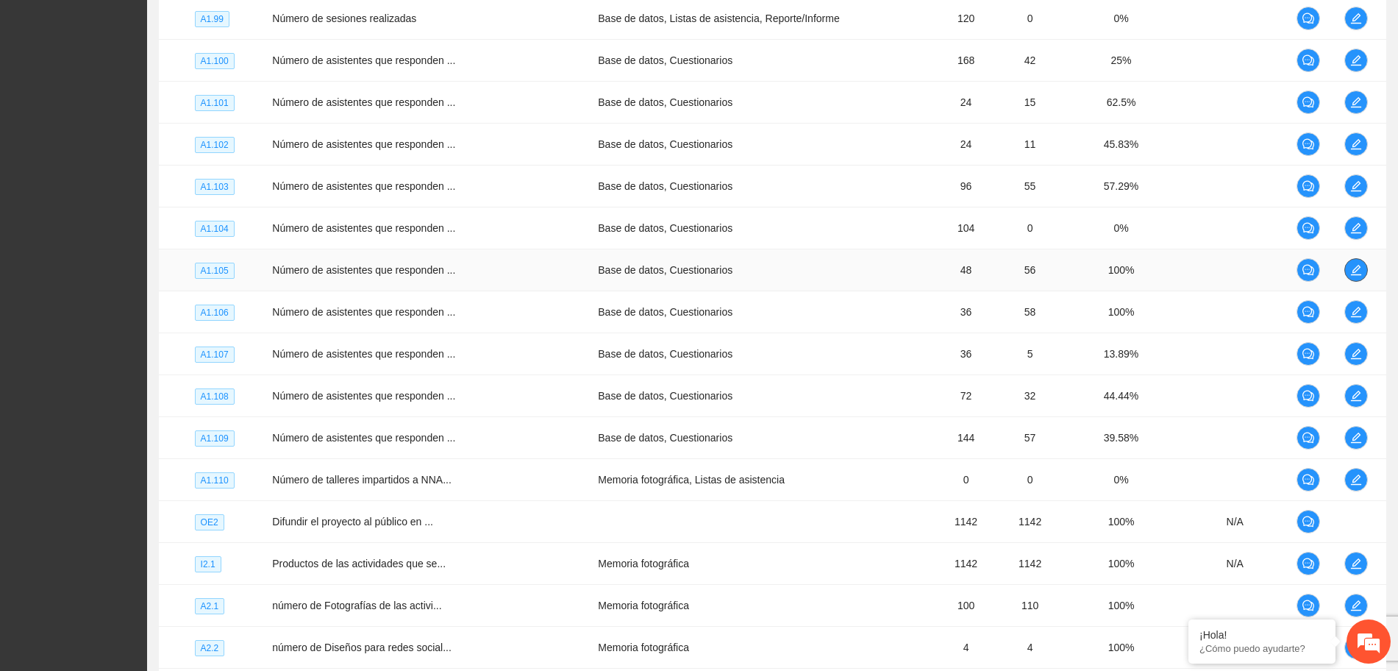
click at [1350, 274] on icon "edit" at bounding box center [1356, 270] width 12 height 12
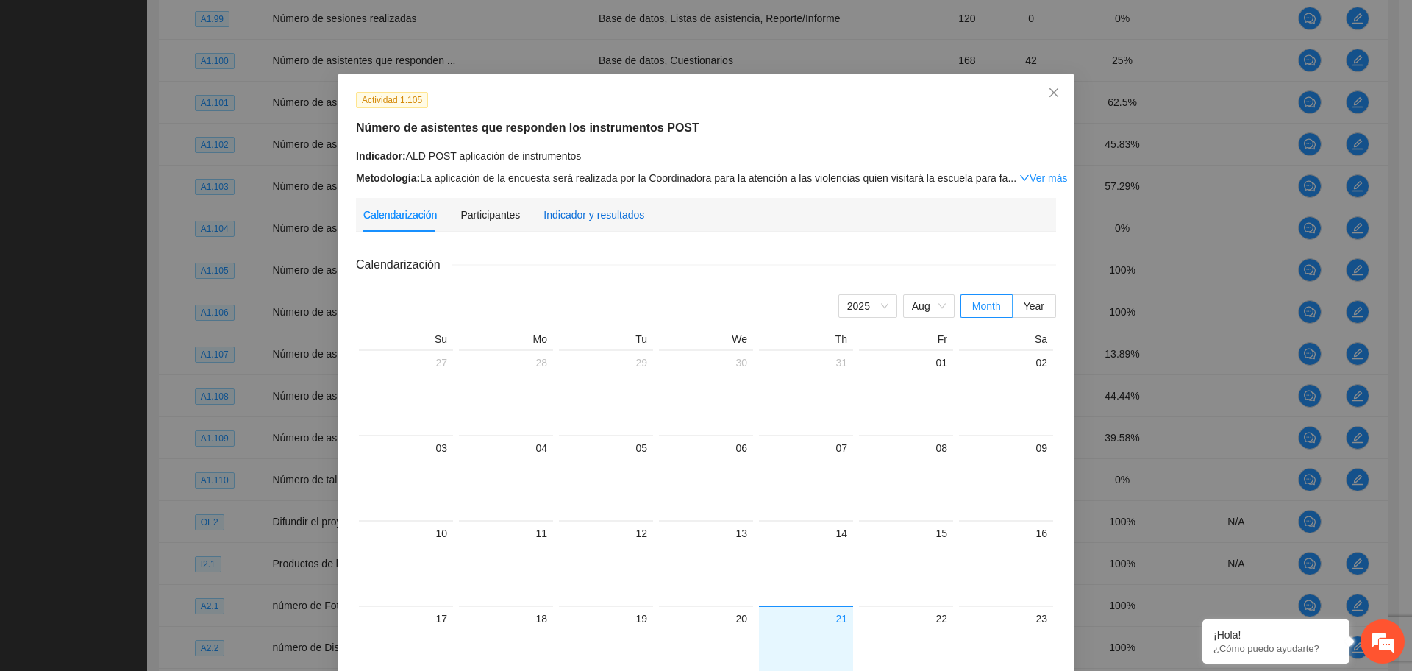
click at [590, 212] on div "Indicador y resultados" at bounding box center [593, 215] width 101 height 16
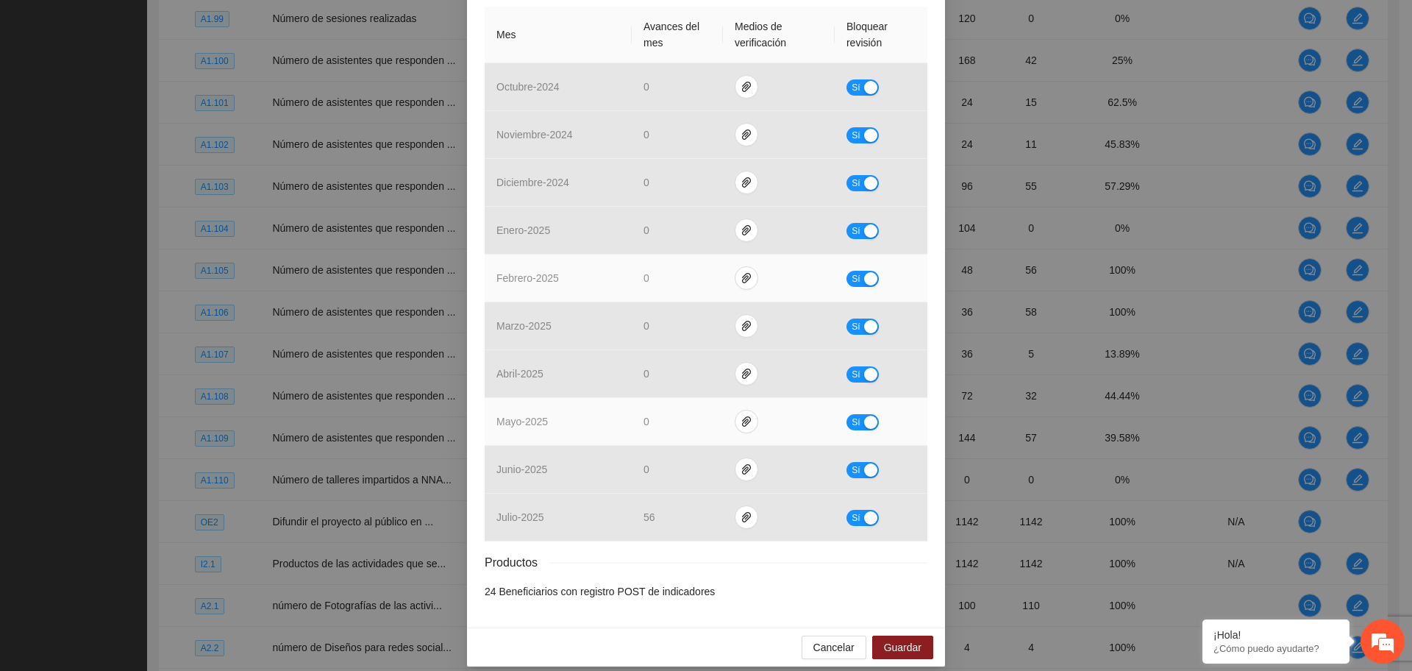
scroll to position [349, 0]
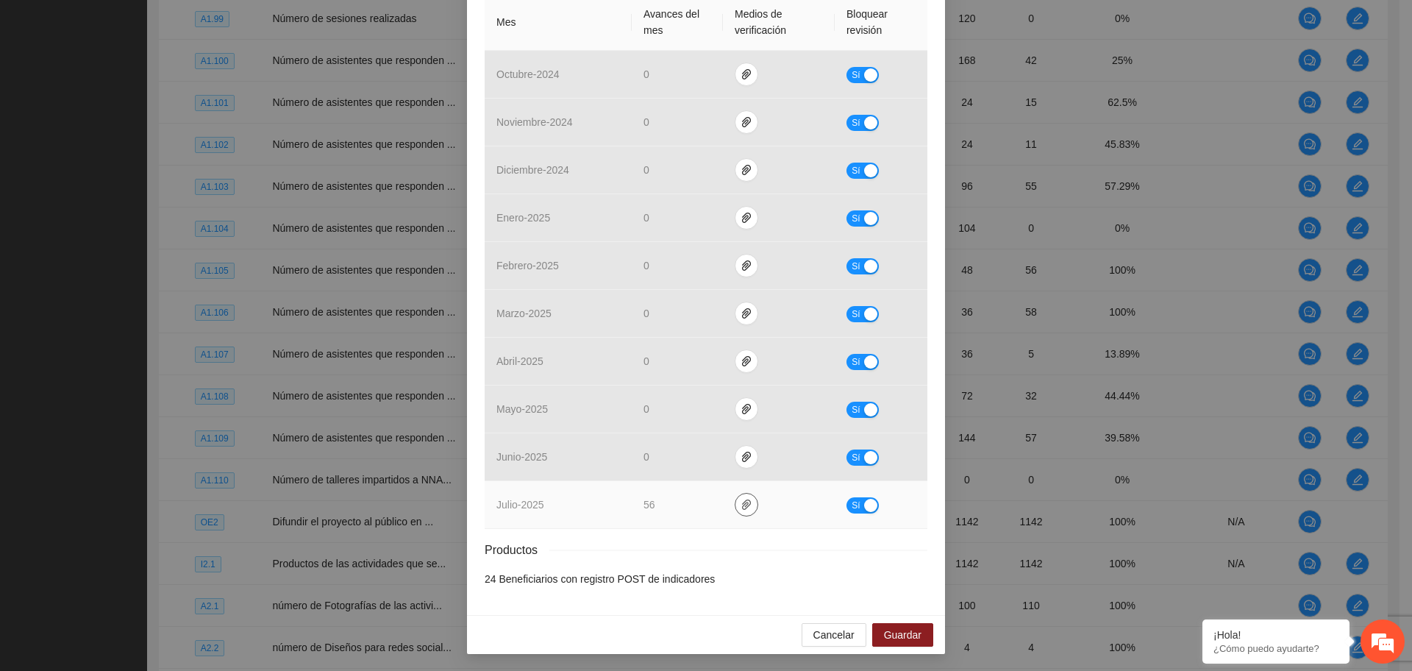
click at [735, 510] on button "button" at bounding box center [747, 505] width 24 height 24
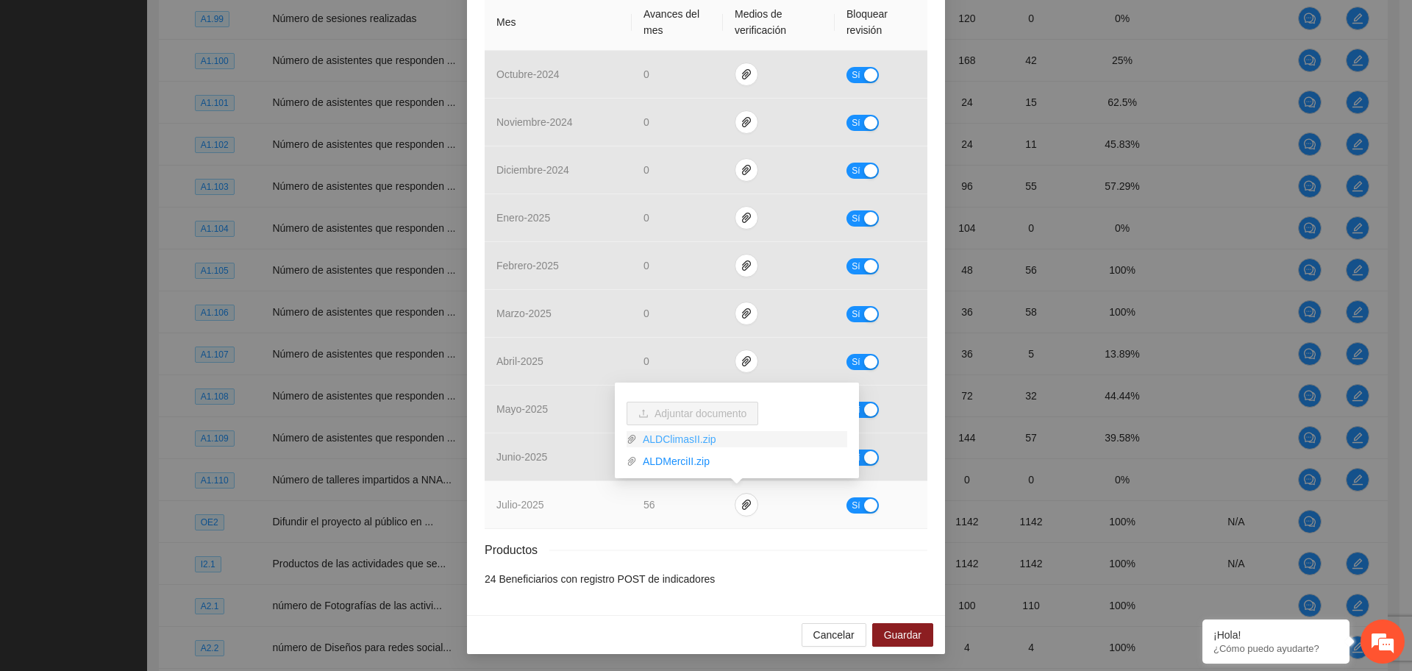
click at [657, 435] on link "ALDClimasII.zip" at bounding box center [742, 439] width 210 height 16
click at [679, 462] on link "ALDMerciII.zip" at bounding box center [742, 461] width 210 height 16
drag, startPoint x: 865, startPoint y: 501, endPoint x: 848, endPoint y: 504, distance: 16.4
click at [865, 501] on div "button" at bounding box center [870, 505] width 13 height 13
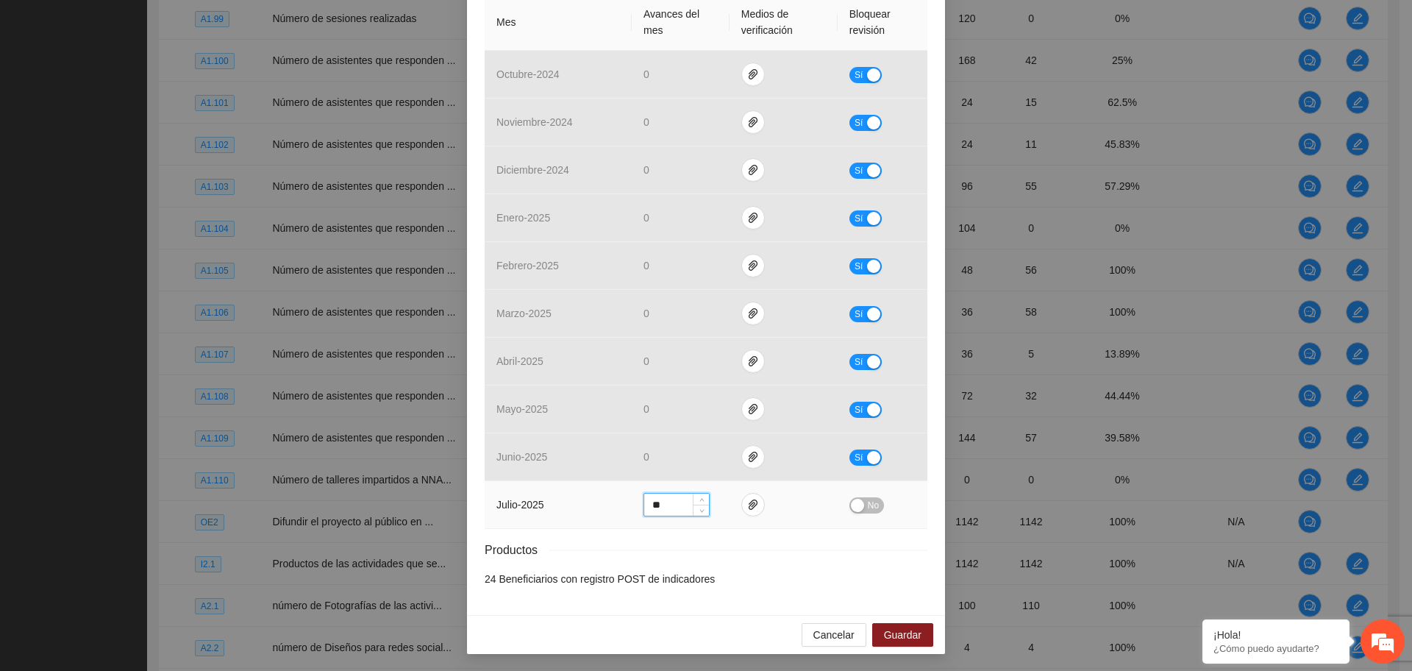
drag, startPoint x: 649, startPoint y: 504, endPoint x: 626, endPoint y: 506, distance: 22.8
click at [632, 506] on td "**" at bounding box center [681, 505] width 98 height 48
type input "**"
click at [868, 507] on span "No" at bounding box center [873, 505] width 11 height 16
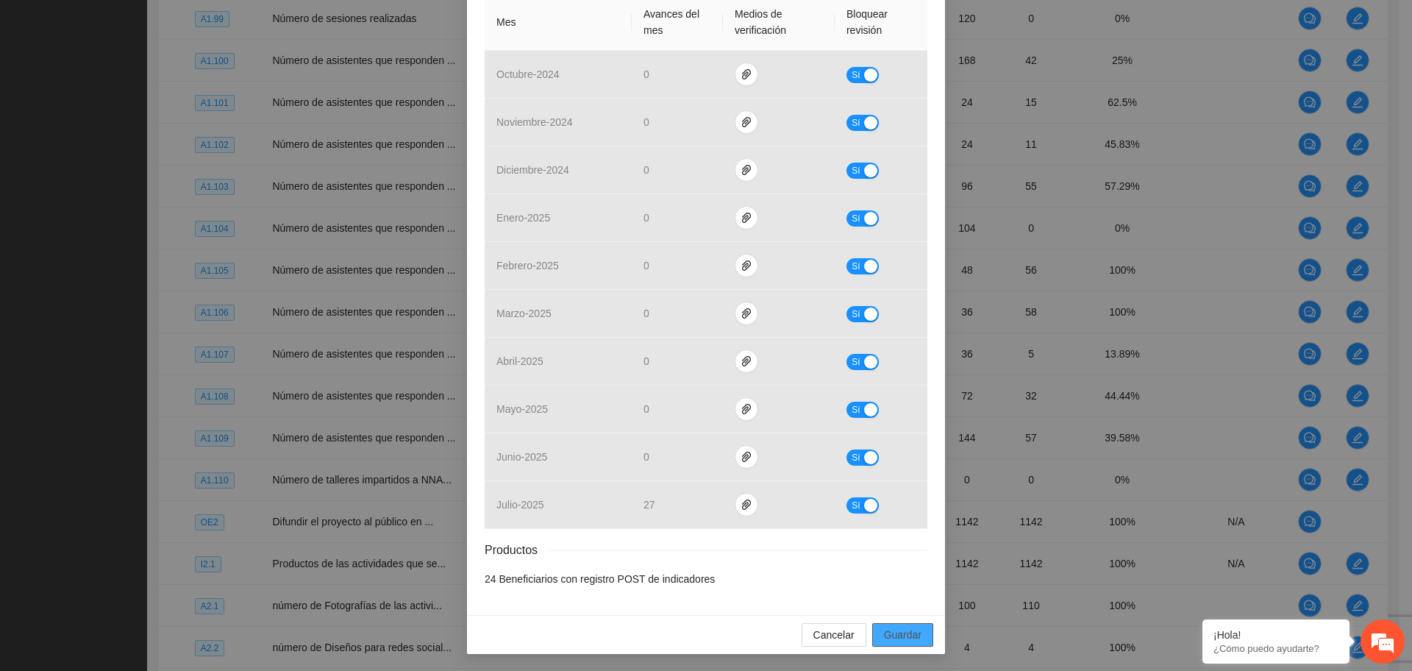
click at [885, 632] on span "Guardar" at bounding box center [902, 634] width 37 height 16
drag, startPoint x: 894, startPoint y: 632, endPoint x: 887, endPoint y: 631, distance: 7.5
click at [893, 632] on span "Guardar" at bounding box center [902, 634] width 37 height 16
click at [816, 581] on li "24 Beneficiarios con registro POST de indicadores" at bounding box center [706, 579] width 443 height 16
click at [888, 635] on span "Guardar" at bounding box center [902, 634] width 37 height 16
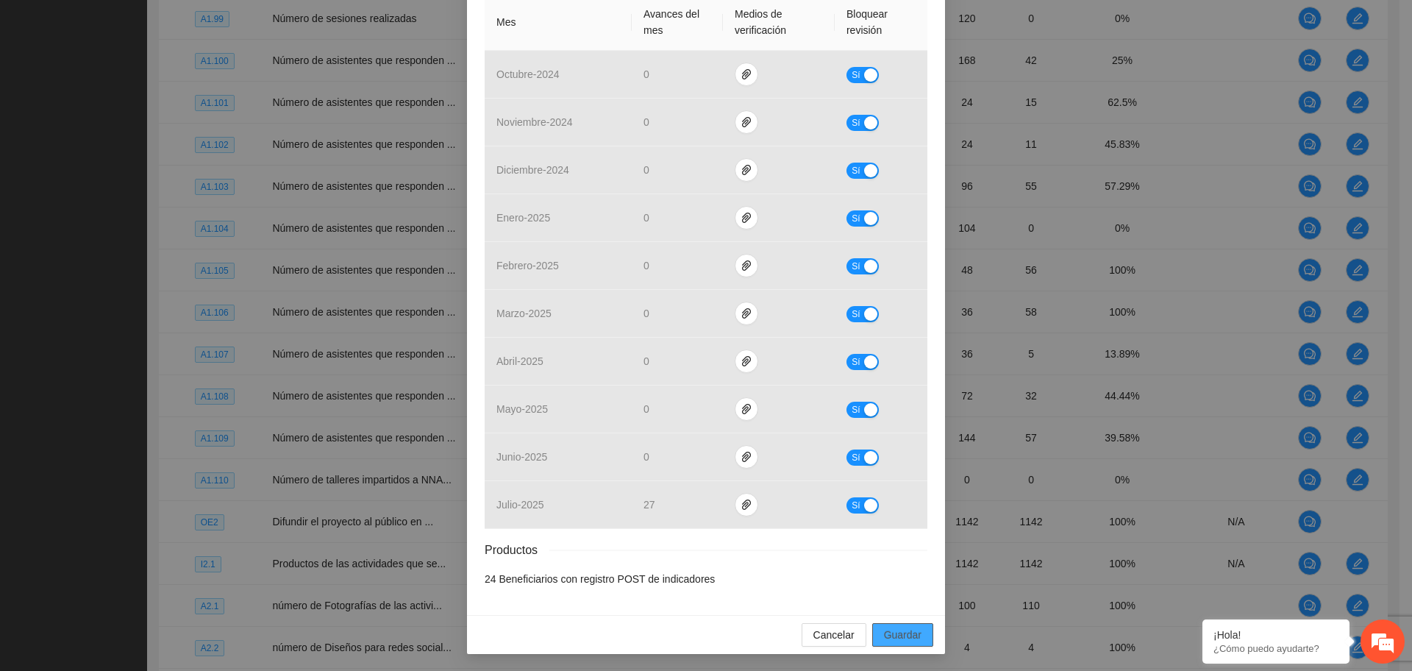
drag, startPoint x: 904, startPoint y: 630, endPoint x: 922, endPoint y: 640, distance: 20.4
click at [902, 629] on span "Guardar" at bounding box center [902, 634] width 37 height 16
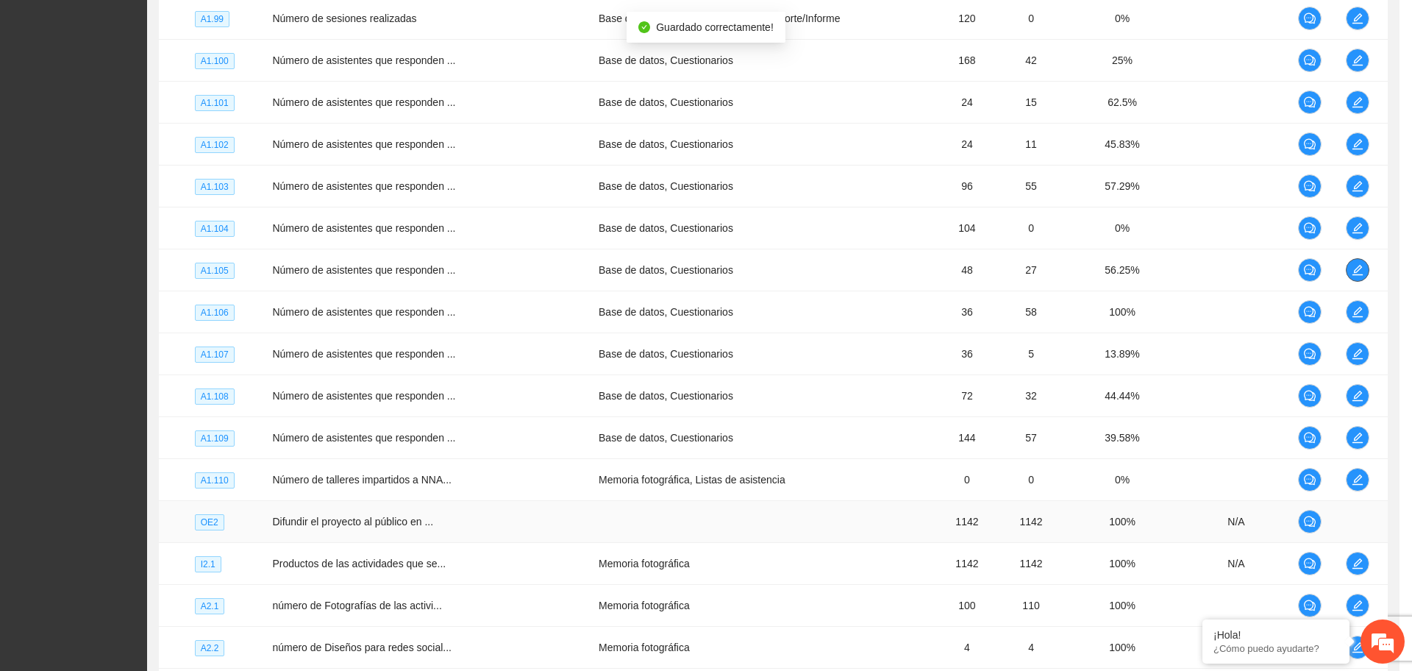
scroll to position [0, 0]
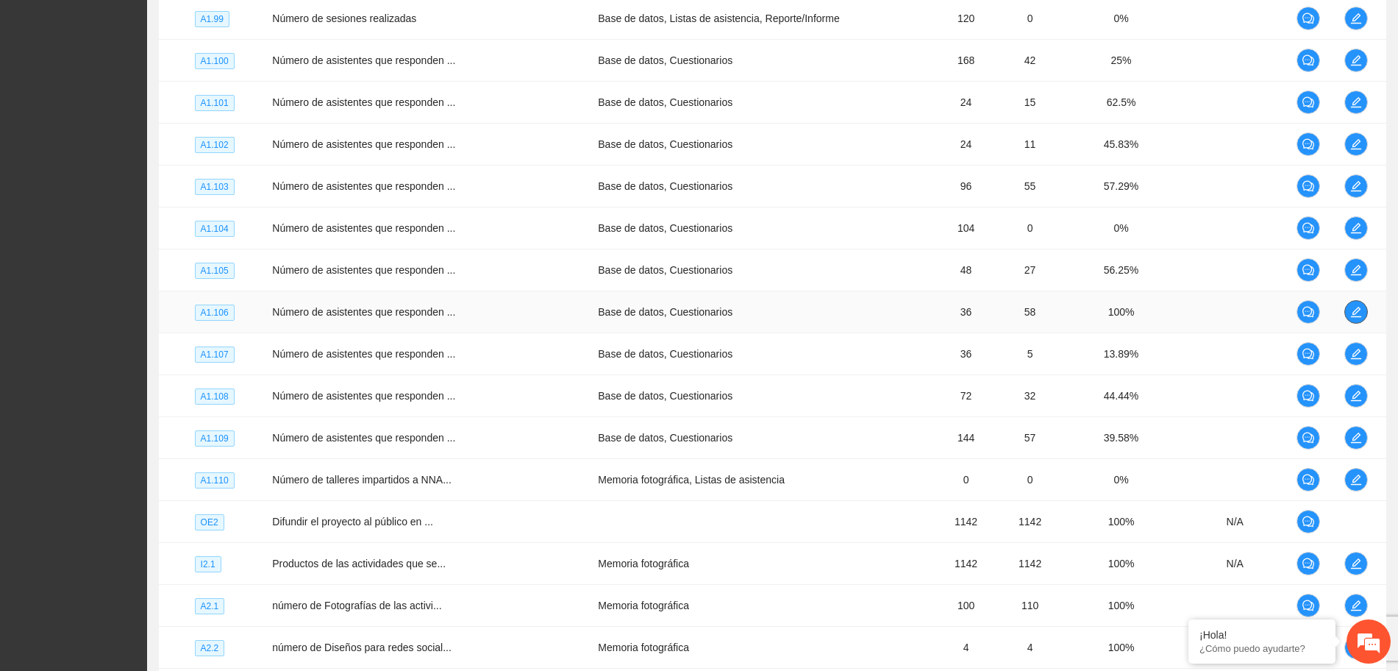
click at [1347, 302] on button "button" at bounding box center [1356, 312] width 24 height 24
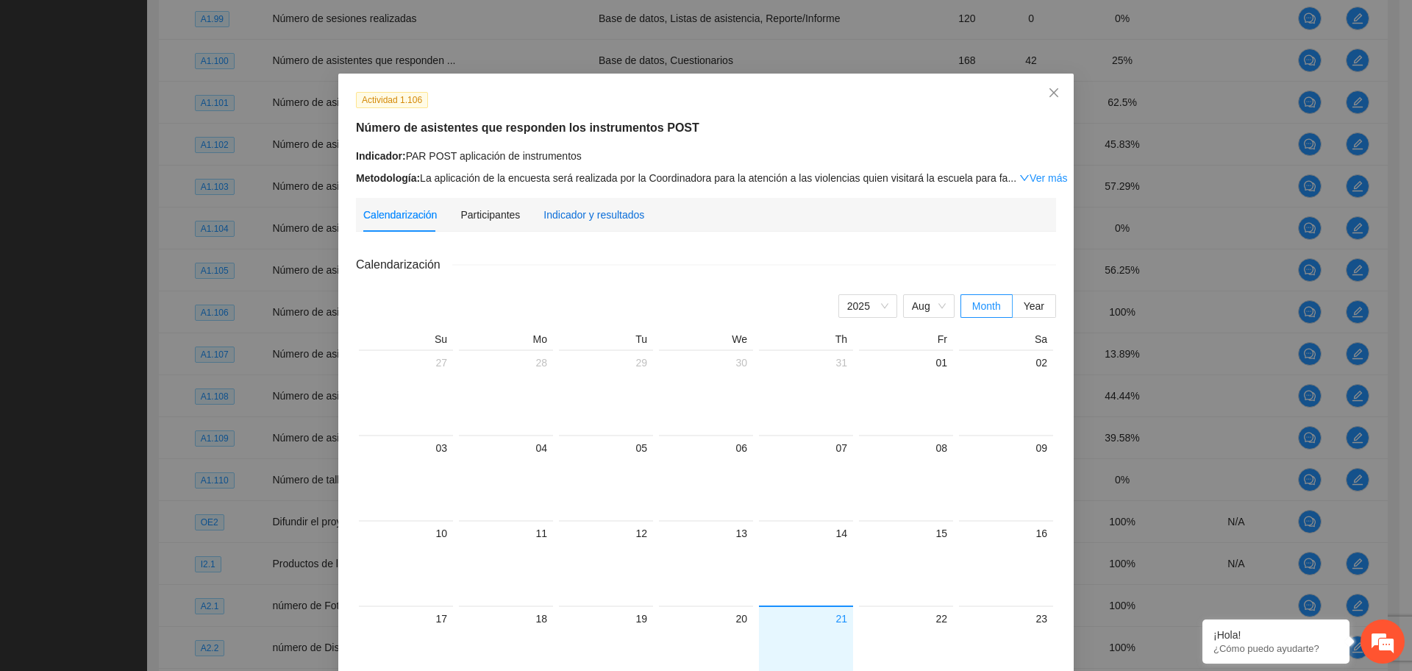
click at [566, 212] on div "Indicador y resultados" at bounding box center [593, 215] width 101 height 16
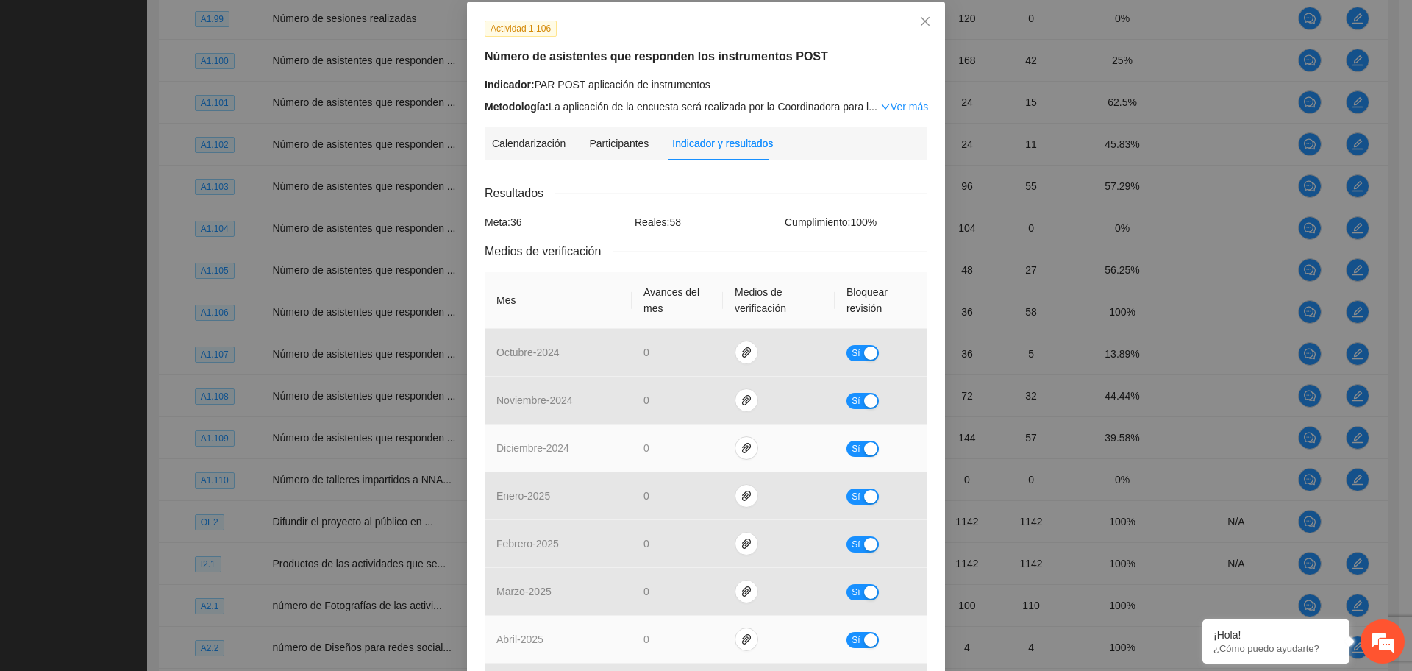
scroll to position [349, 0]
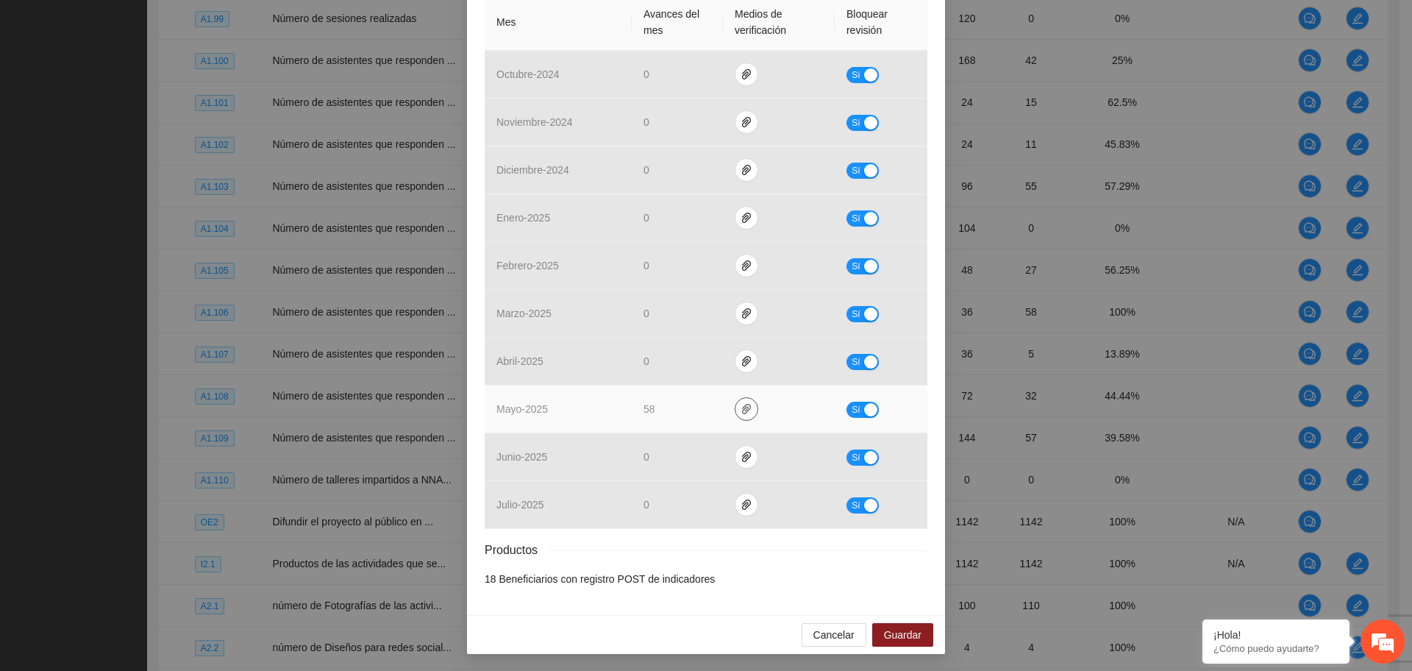
click at [740, 412] on icon "paper-clip" at bounding box center [746, 409] width 12 height 12
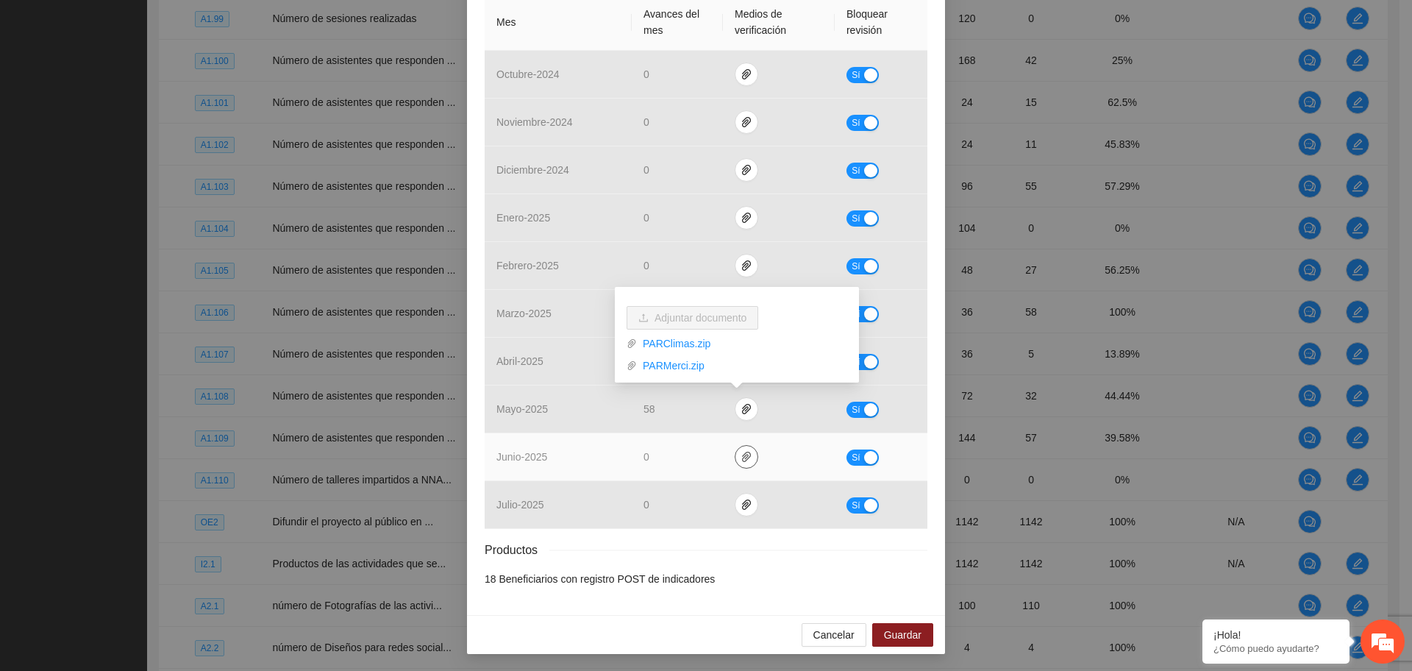
click at [740, 459] on icon "paper-clip" at bounding box center [746, 457] width 12 height 12
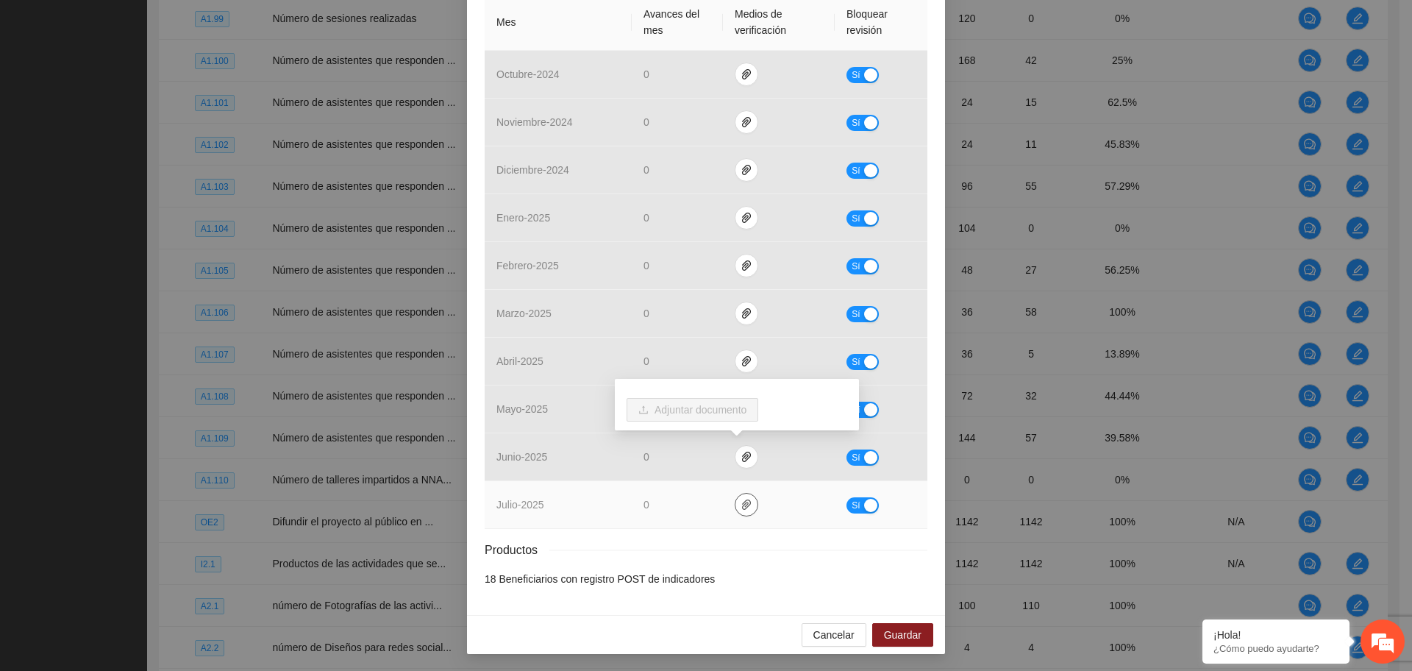
click at [735, 499] on span "paper-clip" at bounding box center [746, 505] width 22 height 12
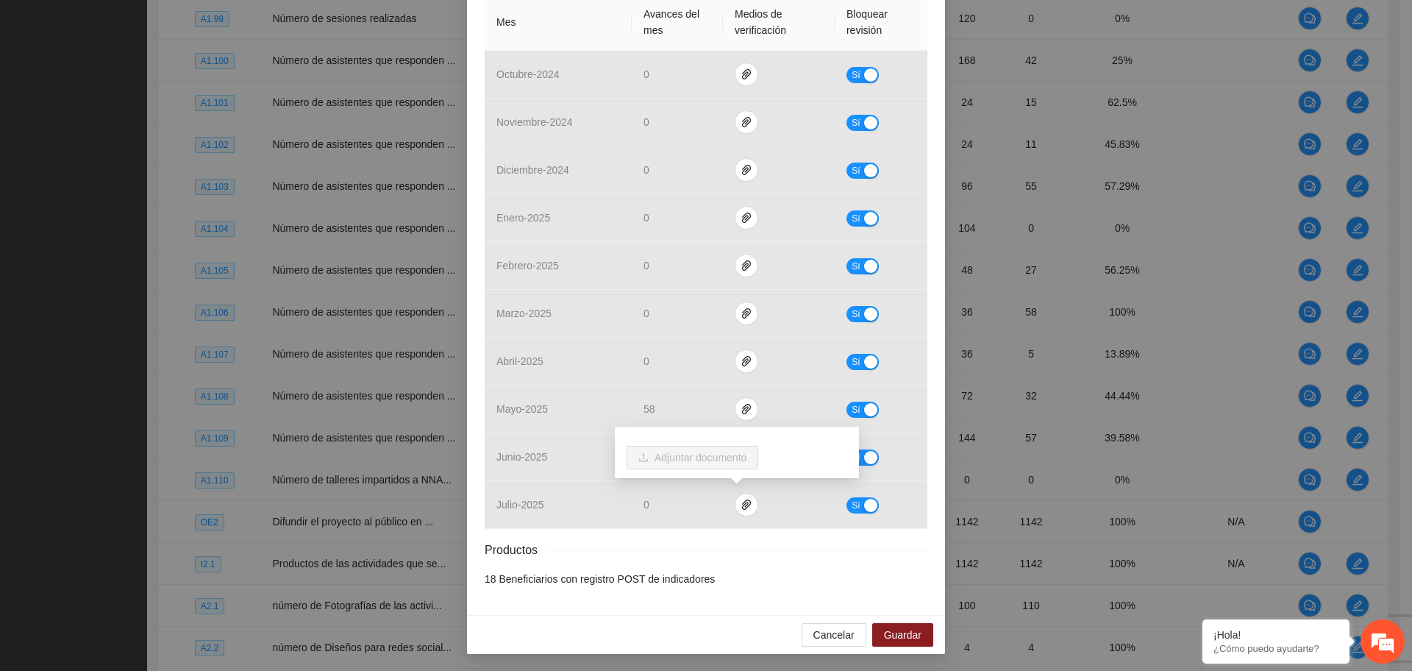
drag, startPoint x: 811, startPoint y: 561, endPoint x: 820, endPoint y: 571, distance: 13.6
click at [810, 561] on div "Resultados Meta: 36 Reales: 58 Cumplimiento: 100 % Medios de verificación Mes A…" at bounding box center [706, 246] width 443 height 681
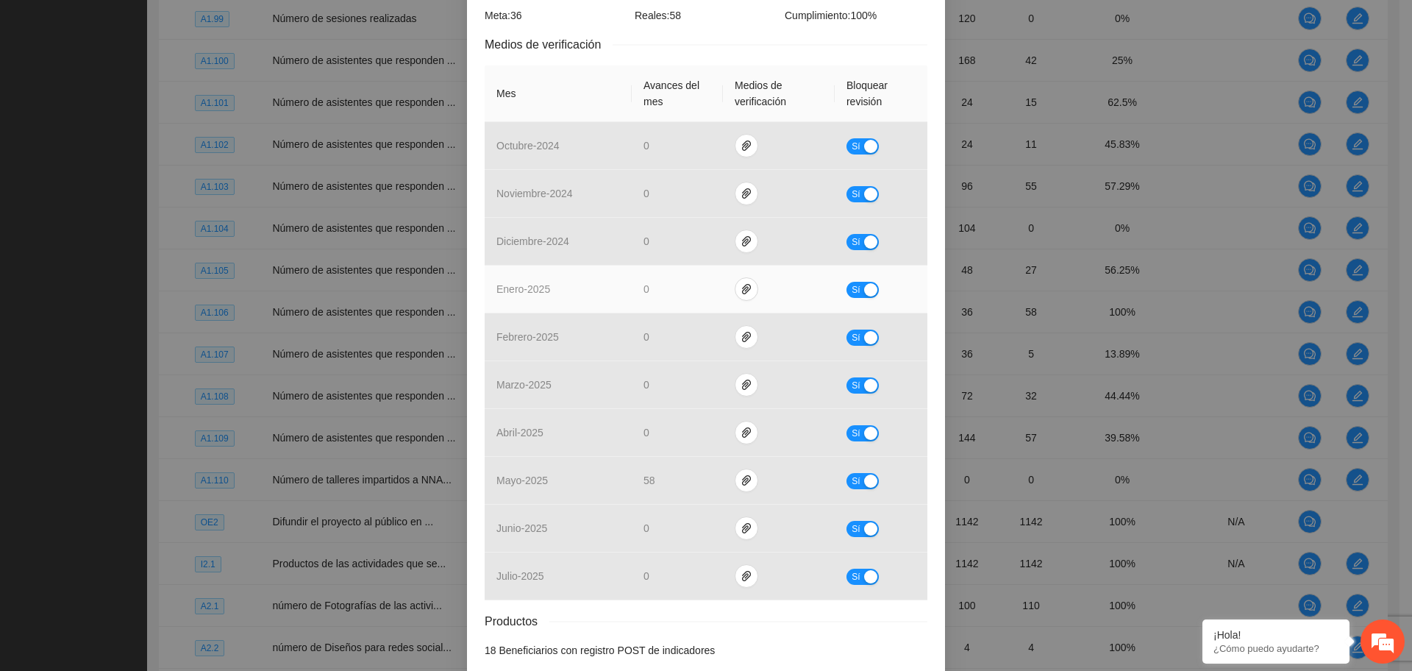
scroll to position [257, 0]
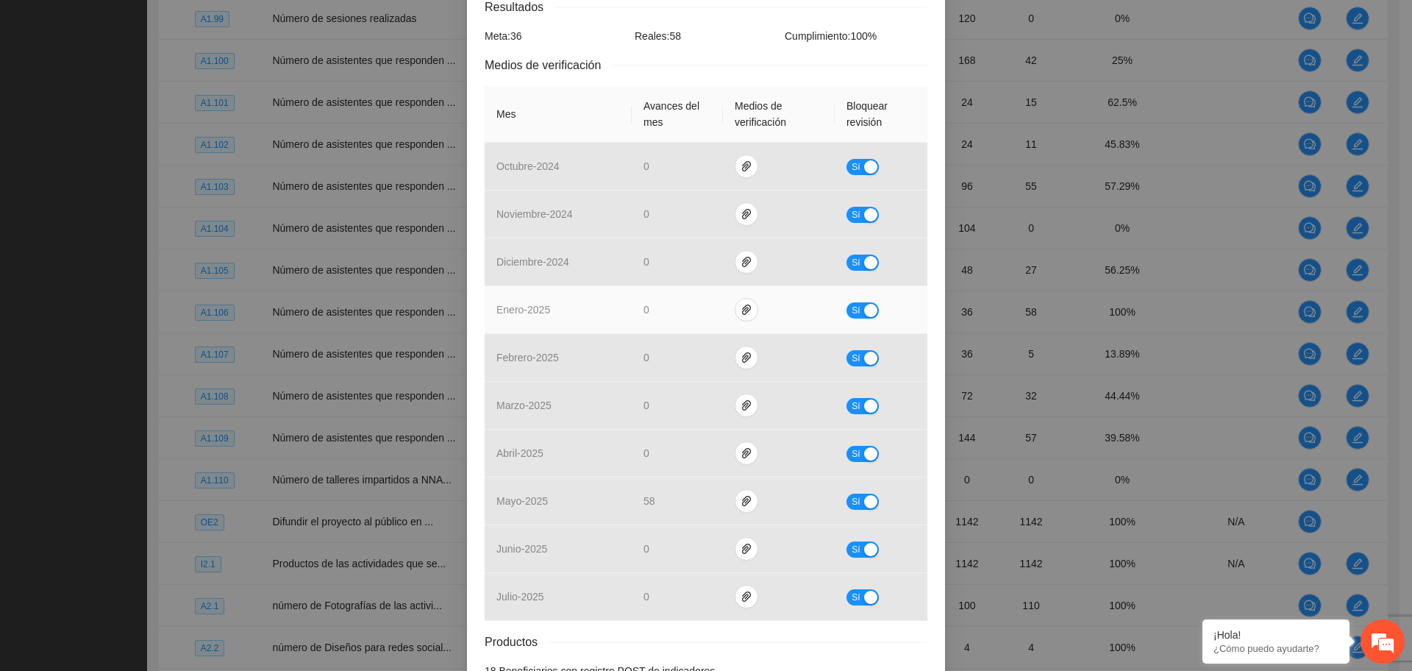
click at [687, 294] on td "0" at bounding box center [677, 310] width 91 height 48
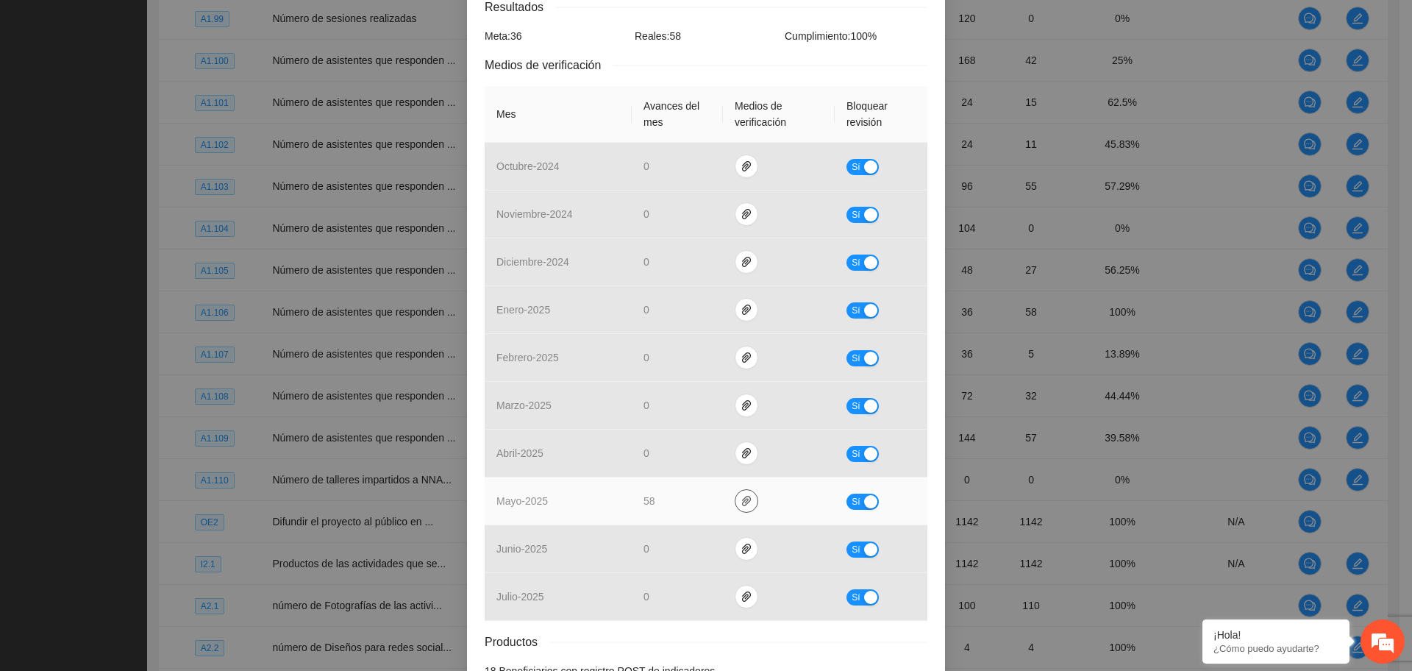
click at [743, 499] on icon "paper-clip" at bounding box center [746, 501] width 12 height 12
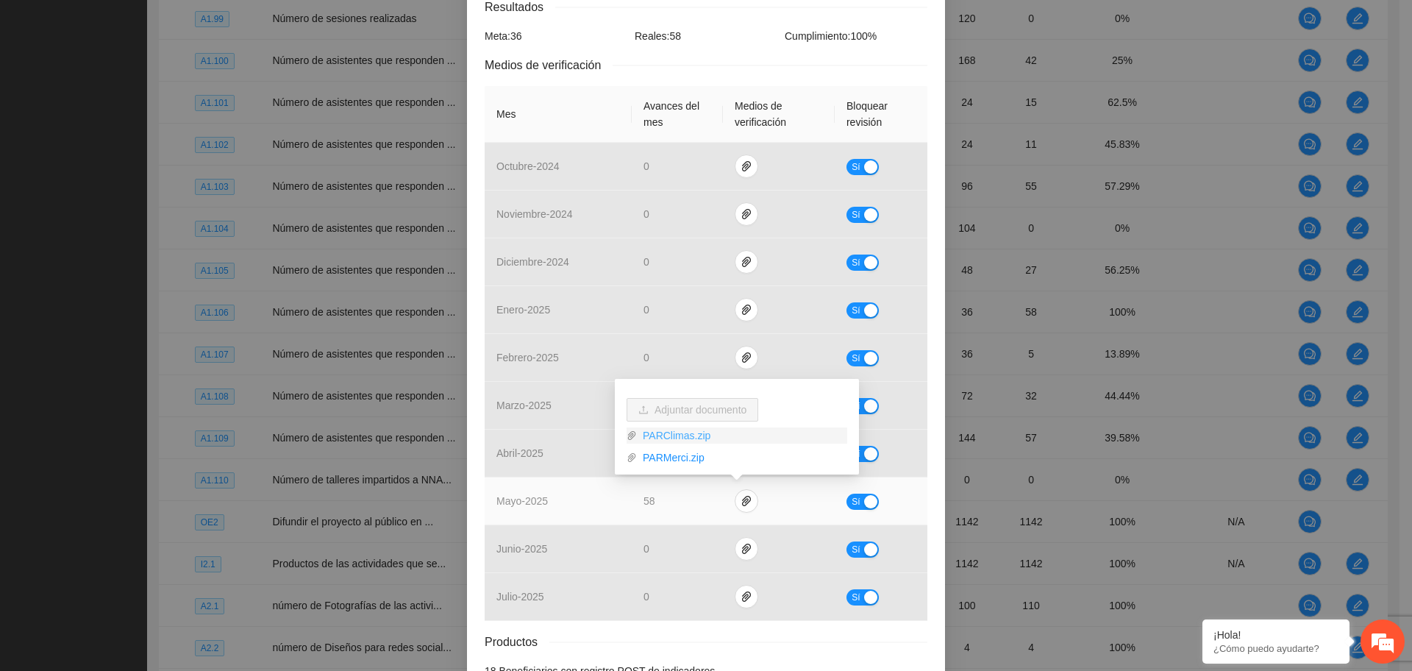
click at [685, 440] on link "PARClimas.zip" at bounding box center [742, 435] width 210 height 16
click at [689, 460] on link "PARMerci.zip" at bounding box center [742, 457] width 210 height 16
click at [685, 437] on link "PARClimas.zip" at bounding box center [742, 435] width 210 height 16
click at [745, 496] on span "paper-clip" at bounding box center [746, 501] width 22 height 12
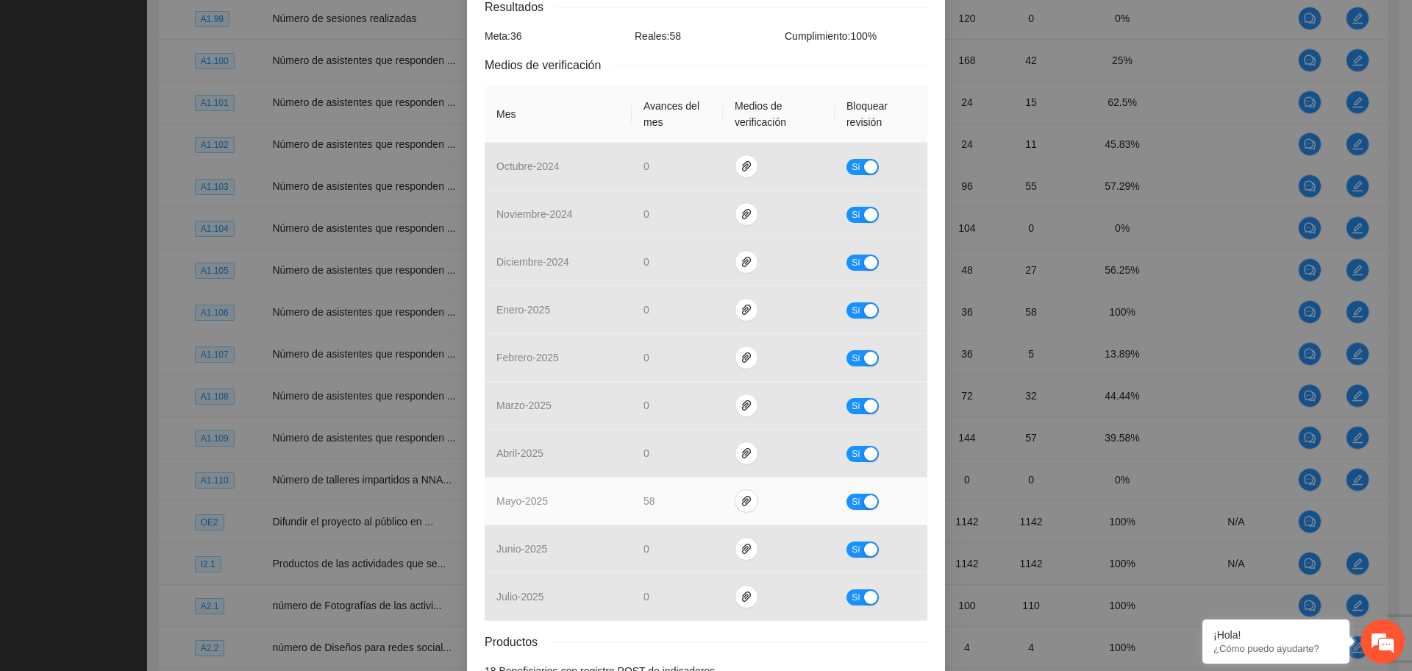
click at [854, 494] on button "Sí" at bounding box center [862, 501] width 32 height 16
drag, startPoint x: 659, startPoint y: 498, endPoint x: 621, endPoint y: 499, distance: 38.2
click at [621, 499] on tr "mayo - 2025 ** No" at bounding box center [706, 501] width 443 height 48
type input "**"
click at [868, 501] on span "No" at bounding box center [873, 501] width 11 height 16
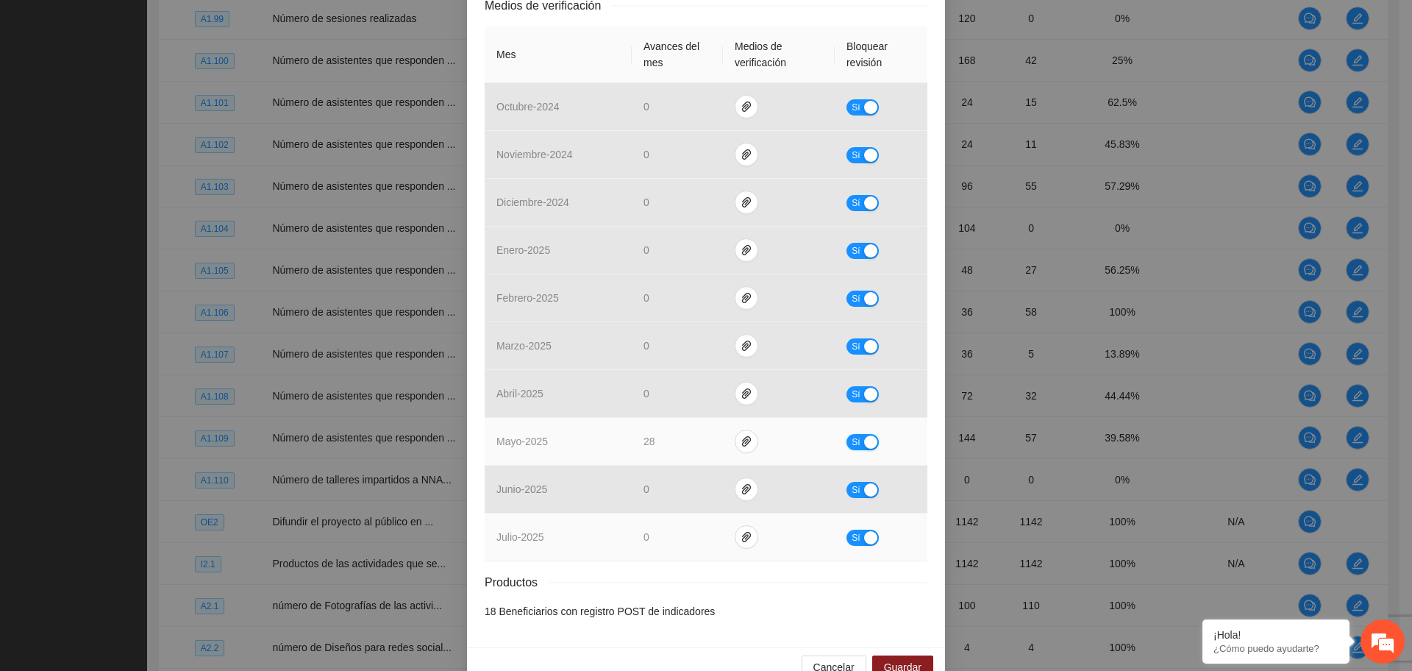
scroll to position [349, 0]
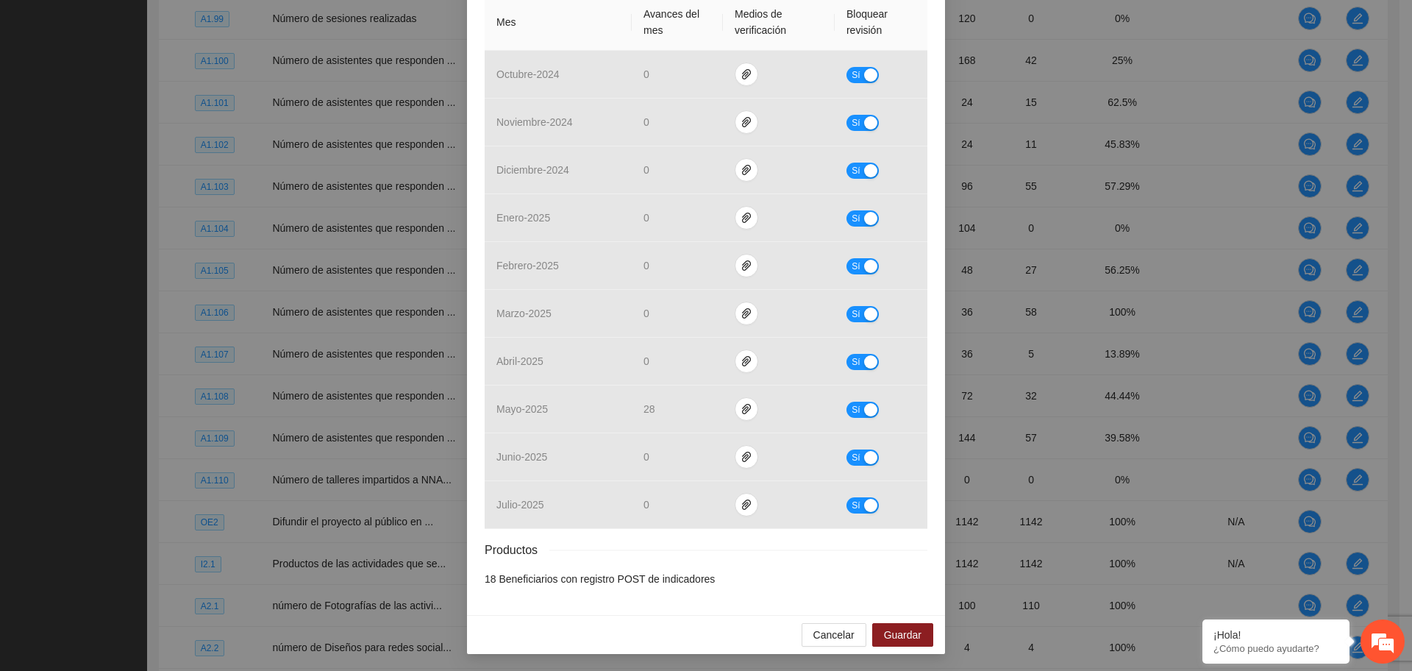
click at [885, 621] on div "Cancelar Guardar" at bounding box center [706, 634] width 478 height 39
click at [889, 626] on span "Guardar" at bounding box center [902, 634] width 37 height 16
click at [895, 635] on span "Guardar" at bounding box center [902, 634] width 37 height 16
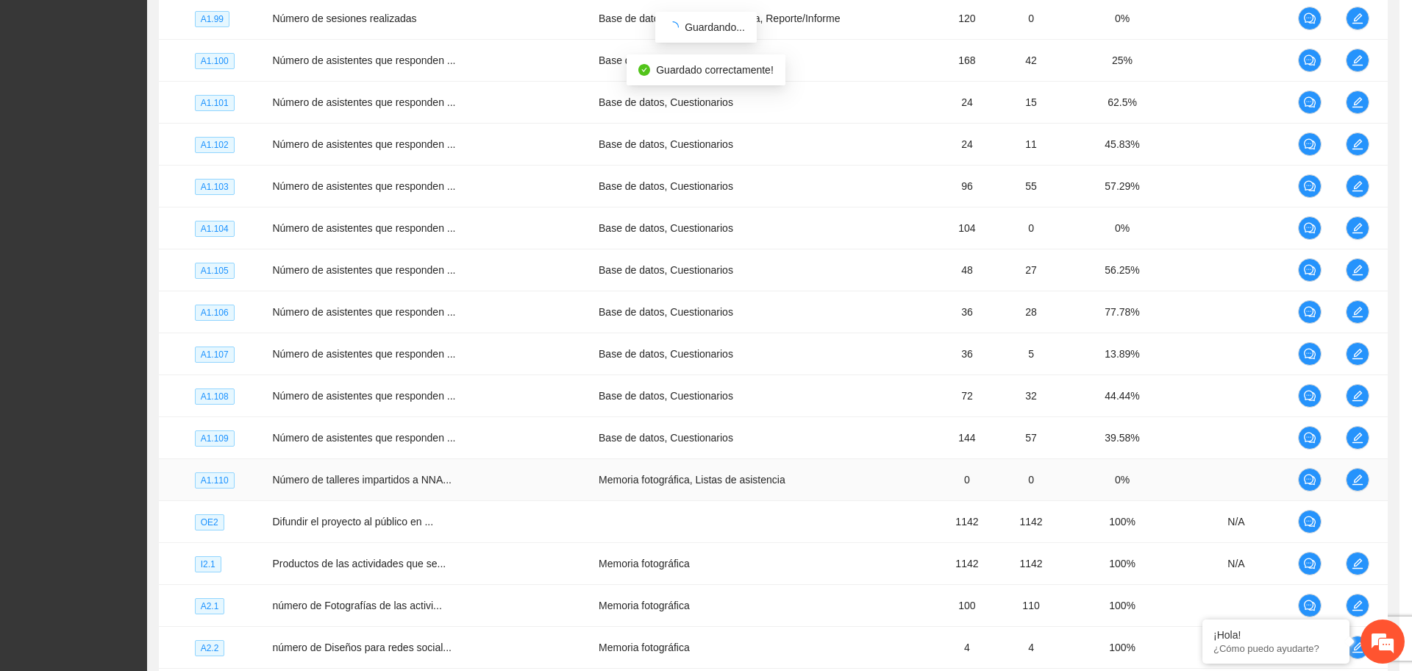
scroll to position [276, 0]
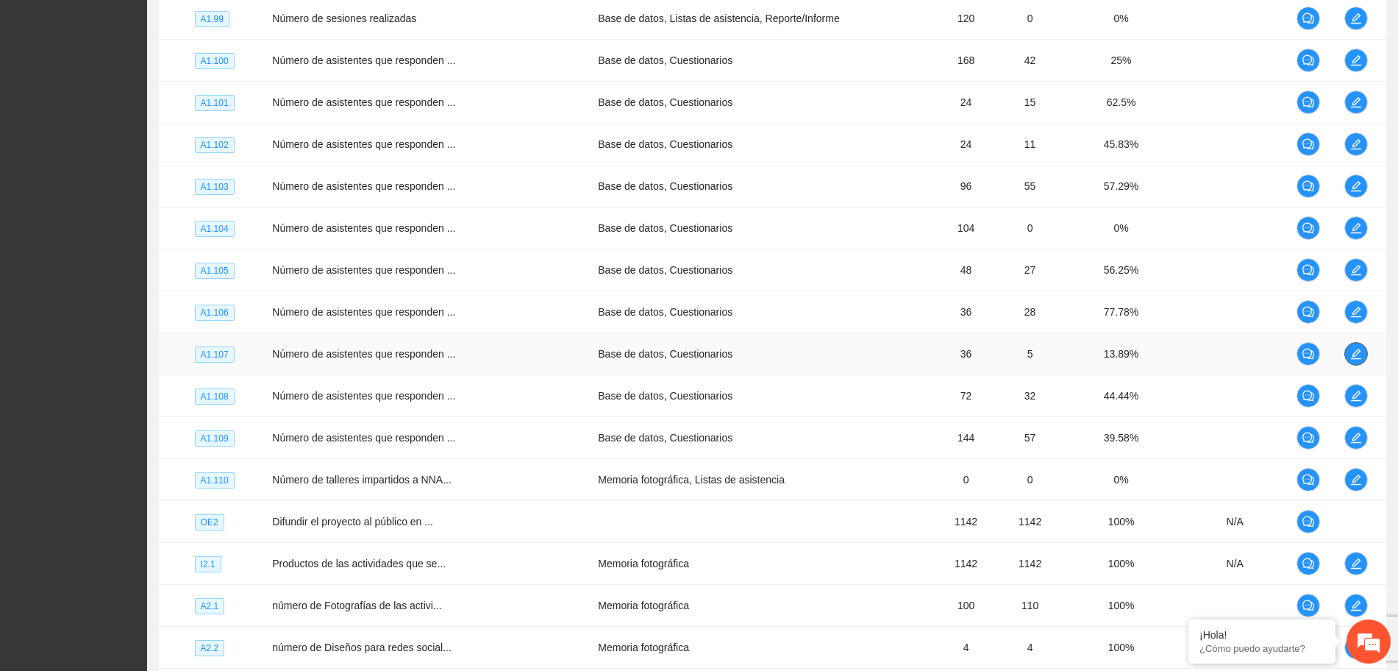
click at [1352, 361] on button "button" at bounding box center [1356, 354] width 24 height 24
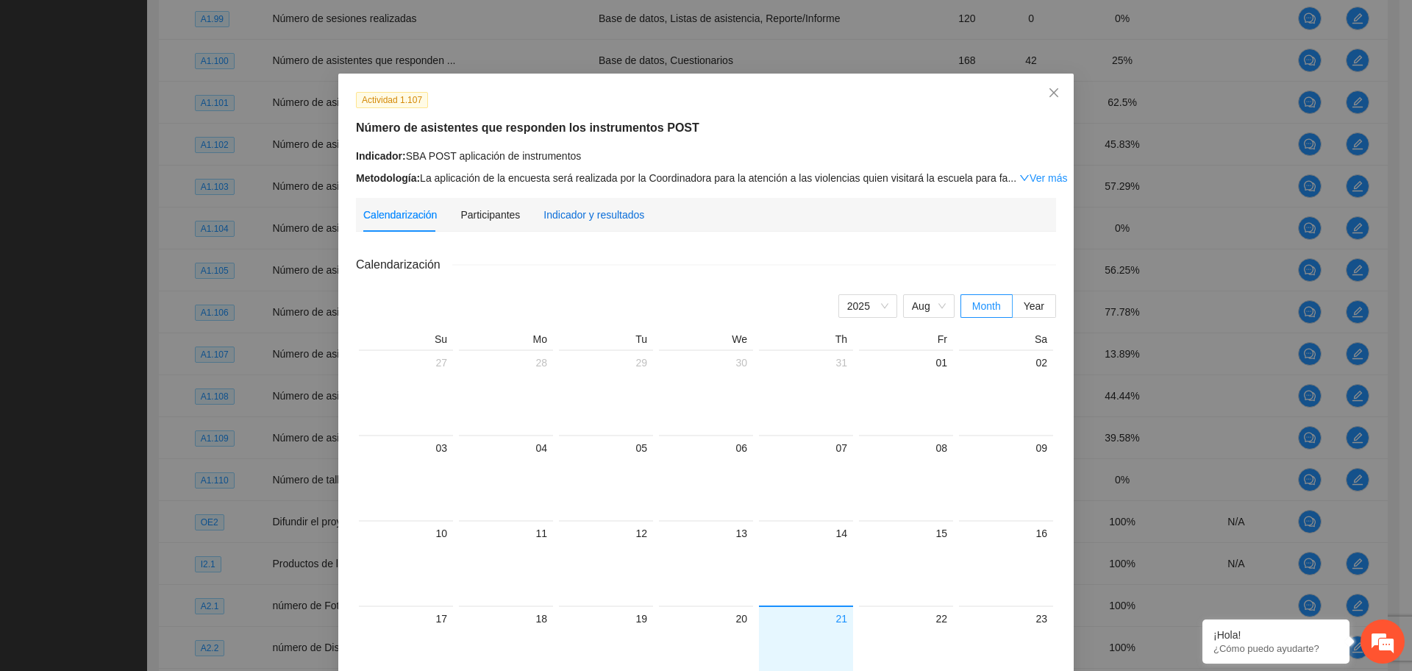
click at [620, 214] on div "Indicador y resultados" at bounding box center [593, 215] width 101 height 16
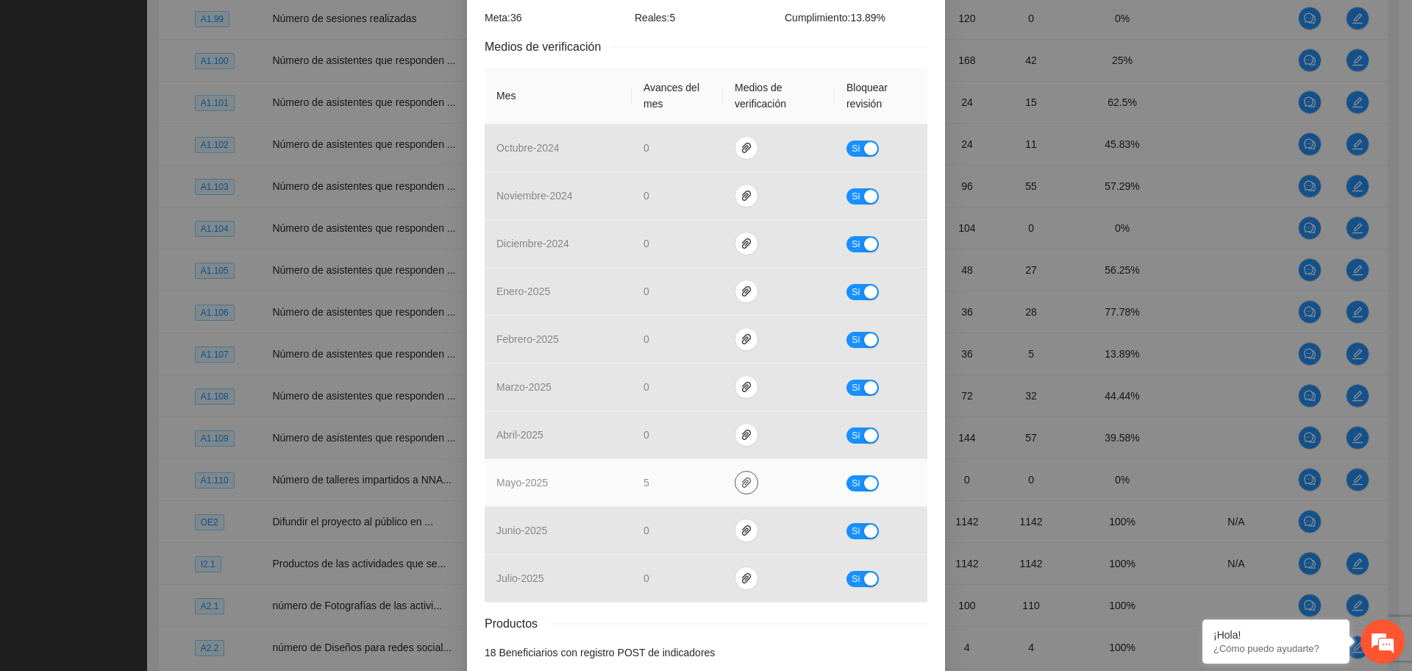
click at [740, 486] on icon "paper-clip" at bounding box center [746, 482] width 12 height 12
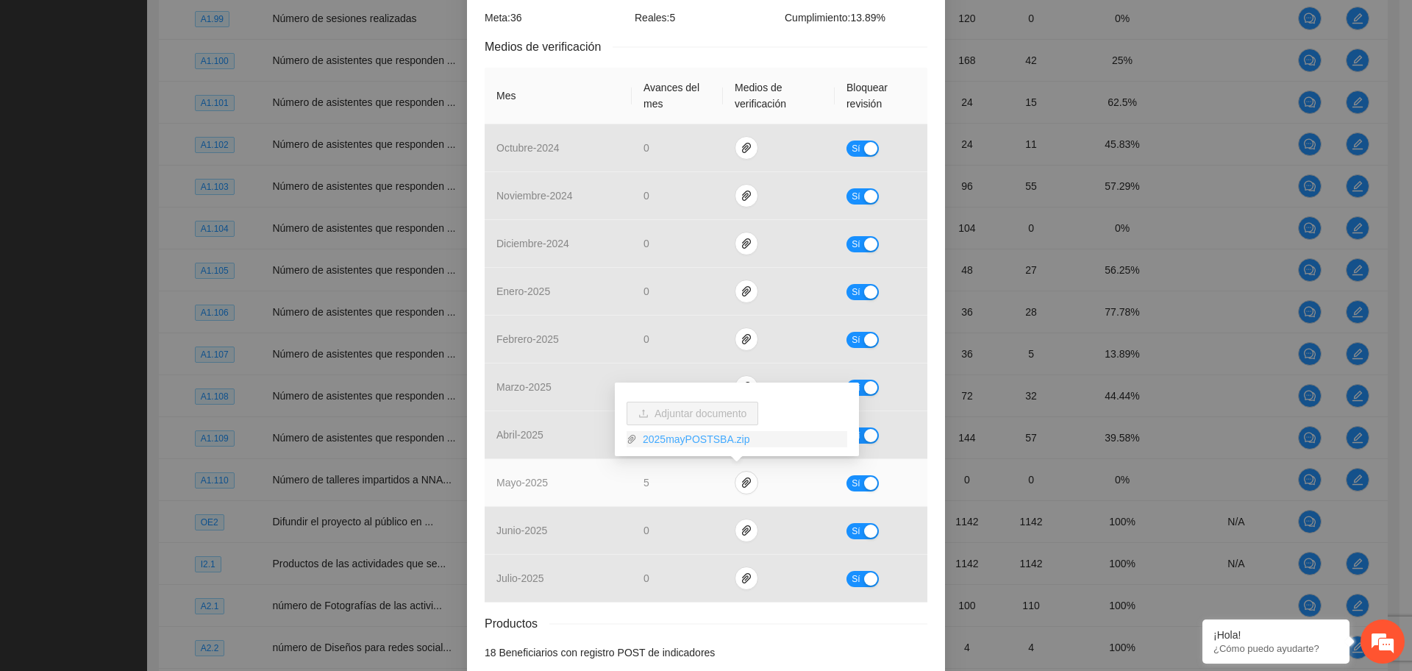
click at [686, 443] on link "2025mayPOSTSBA.zip" at bounding box center [742, 439] width 210 height 16
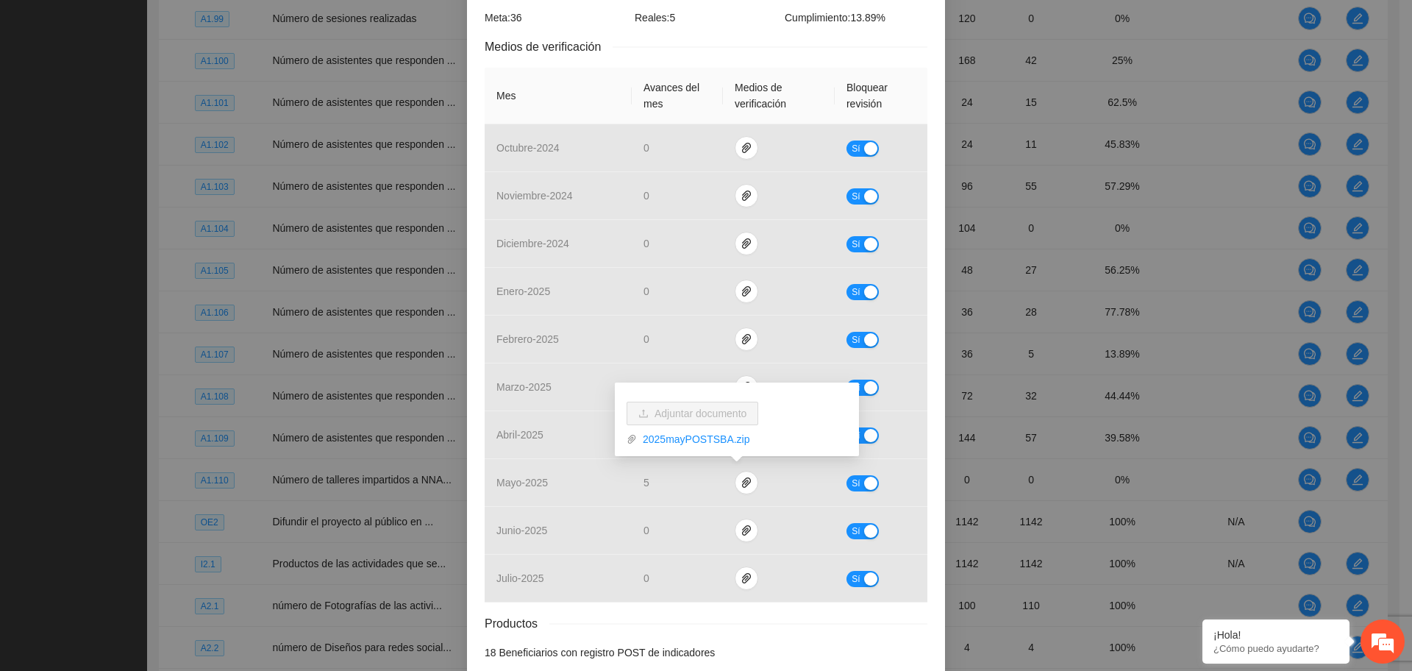
click at [740, 624] on div "Productos" at bounding box center [706, 623] width 443 height 18
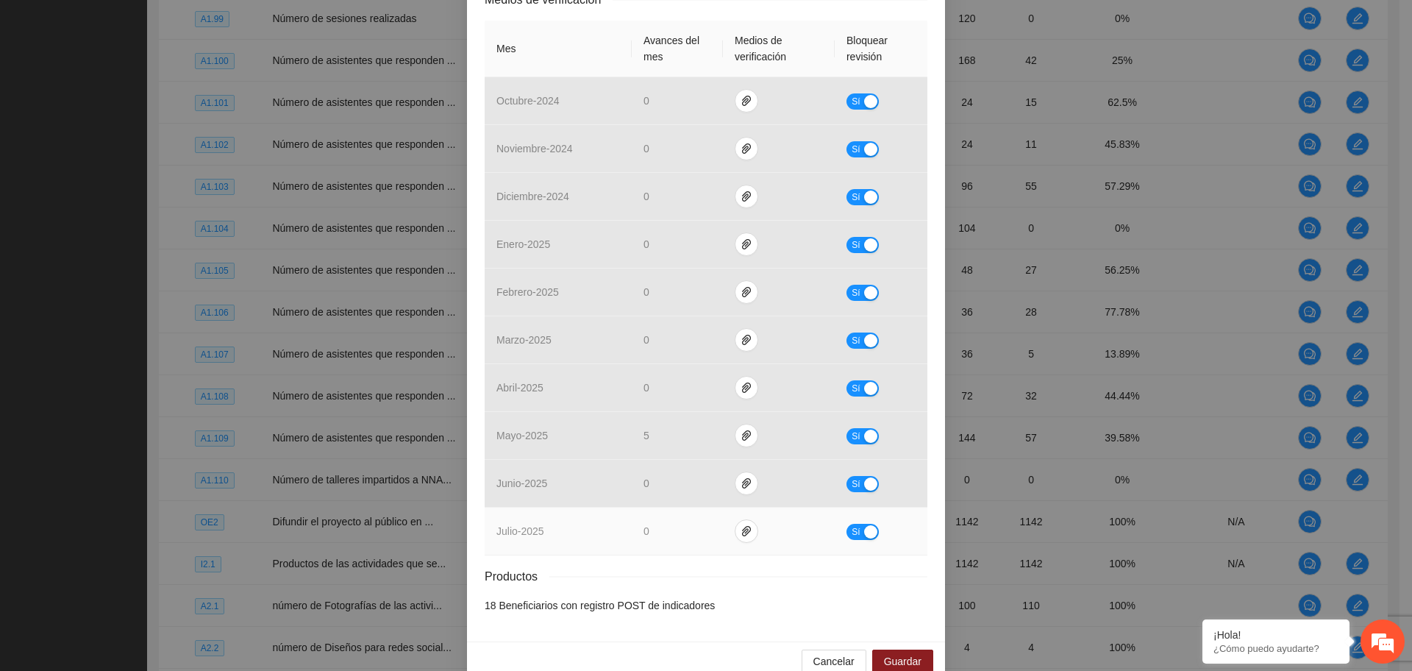
scroll to position [349, 0]
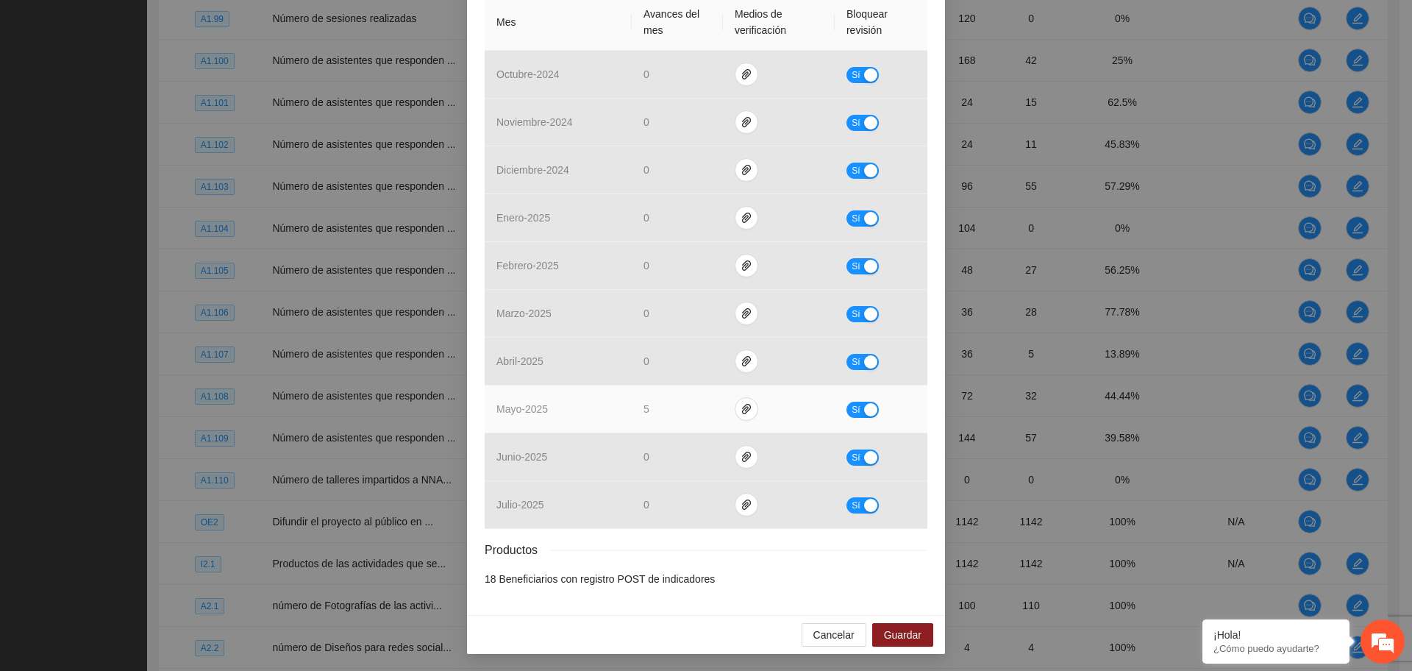
drag, startPoint x: 873, startPoint y: 398, endPoint x: 862, endPoint y: 404, distance: 11.9
click at [870, 398] on td "Sí" at bounding box center [881, 409] width 93 height 48
drag, startPoint x: 859, startPoint y: 407, endPoint x: 846, endPoint y: 416, distance: 15.7
click at [864, 407] on div "button" at bounding box center [870, 409] width 13 height 13
drag, startPoint x: 643, startPoint y: 412, endPoint x: 626, endPoint y: 409, distance: 17.9
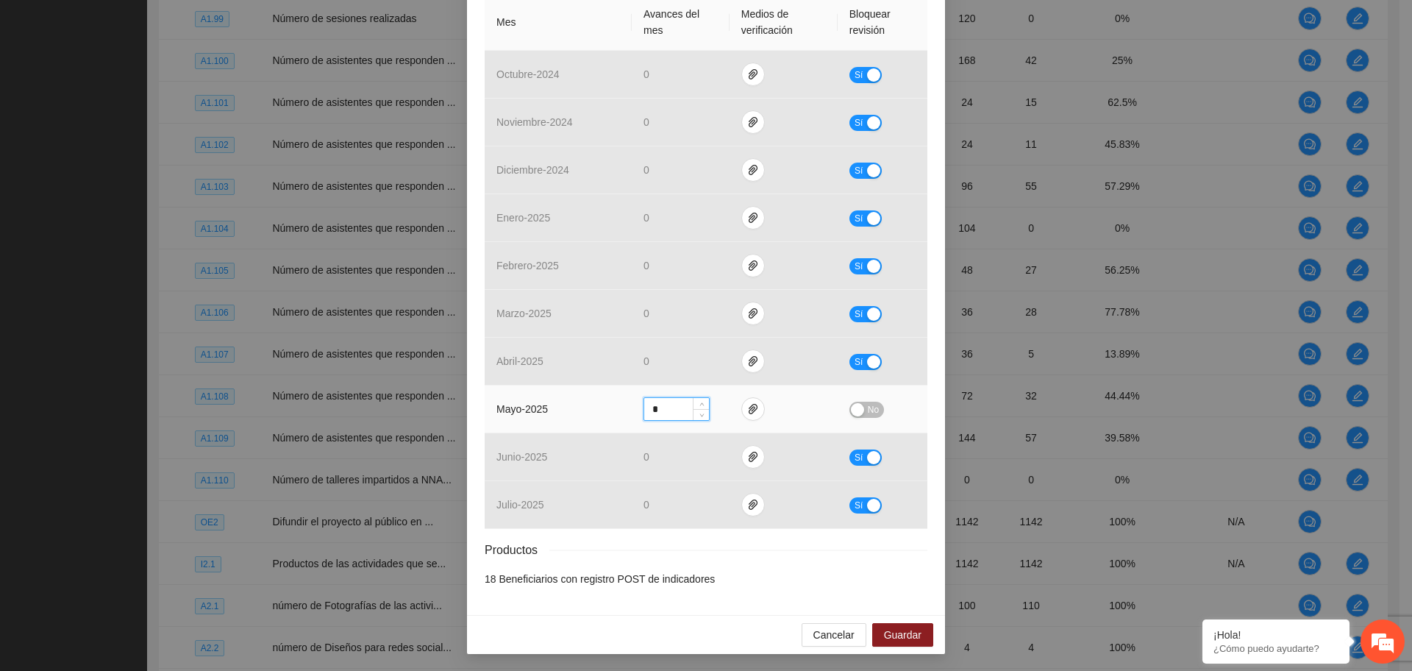
click at [632, 409] on td "*" at bounding box center [681, 409] width 98 height 48
drag, startPoint x: 653, startPoint y: 407, endPoint x: 612, endPoint y: 408, distance: 41.2
click at [616, 410] on tr "mayo - 2025 * No" at bounding box center [706, 409] width 443 height 48
type input "**"
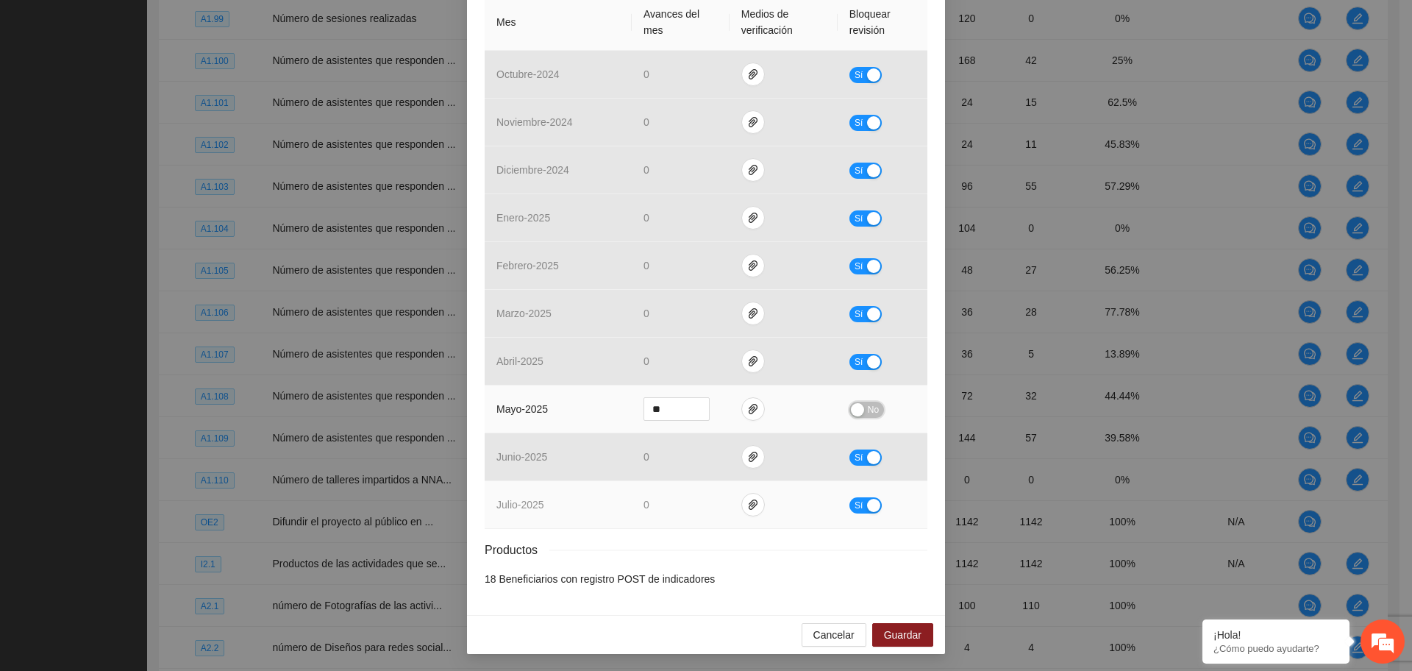
drag, startPoint x: 850, startPoint y: 407, endPoint x: 835, endPoint y: 482, distance: 75.7
click at [851, 410] on div "button" at bounding box center [857, 409] width 13 height 13
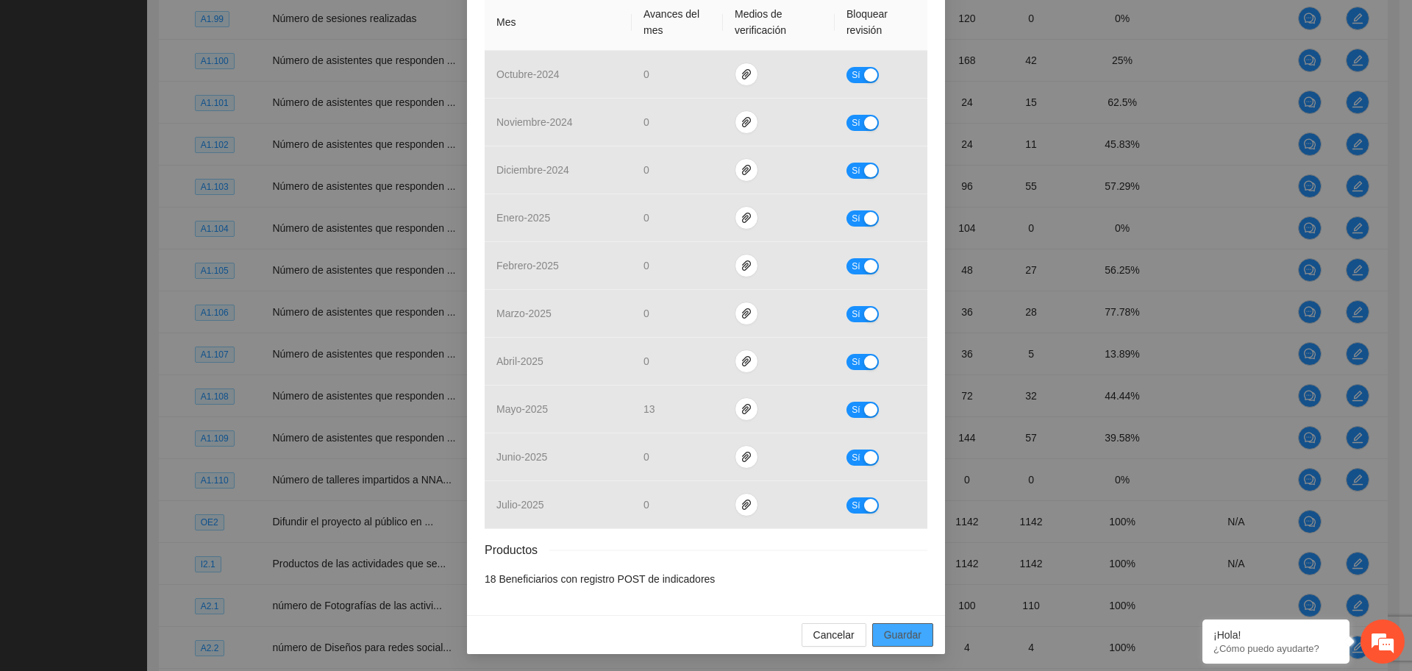
drag, startPoint x: 905, startPoint y: 630, endPoint x: 888, endPoint y: 631, distance: 16.9
click at [904, 630] on span "Guardar" at bounding box center [902, 634] width 37 height 16
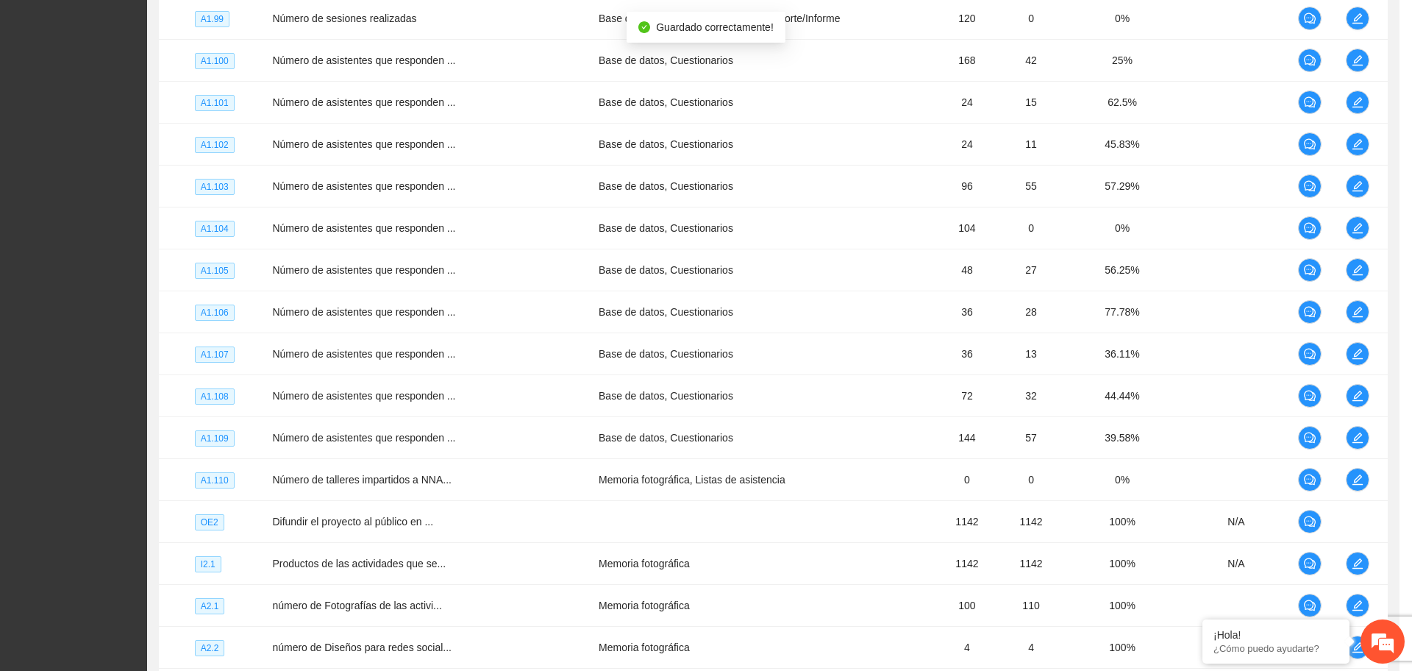
scroll to position [276, 0]
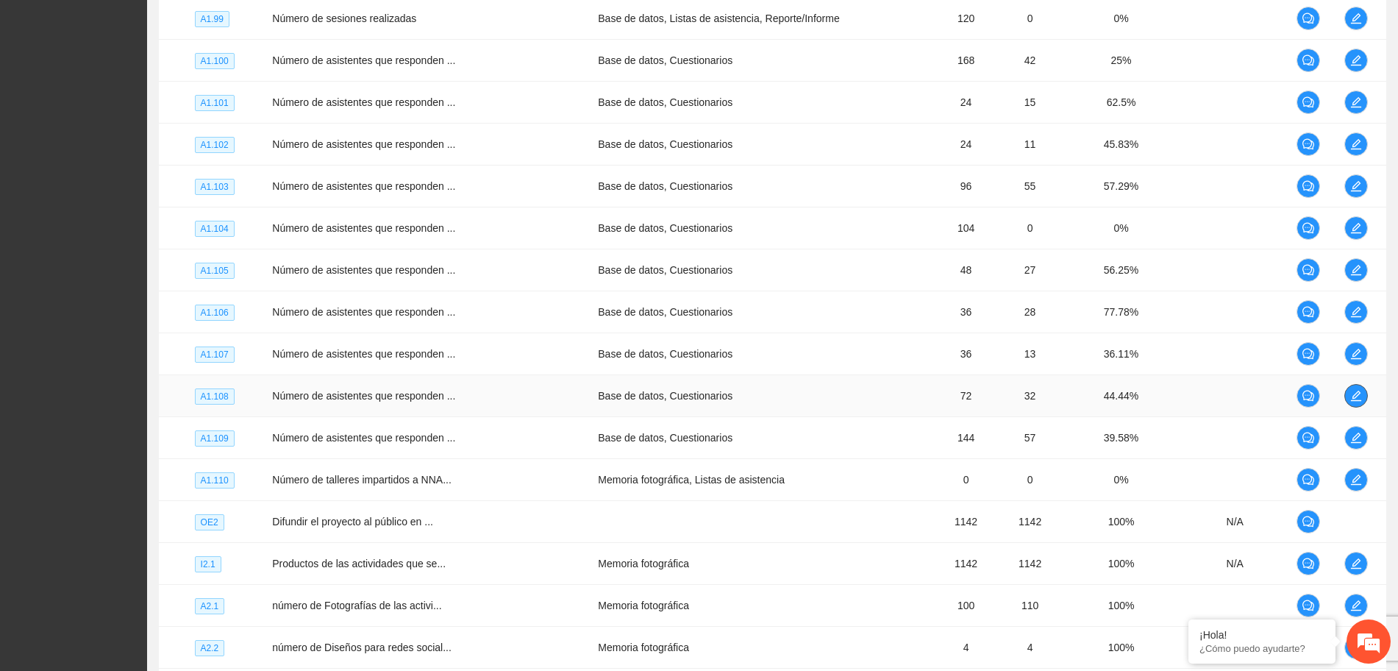
click at [1350, 396] on icon "edit" at bounding box center [1356, 396] width 12 height 12
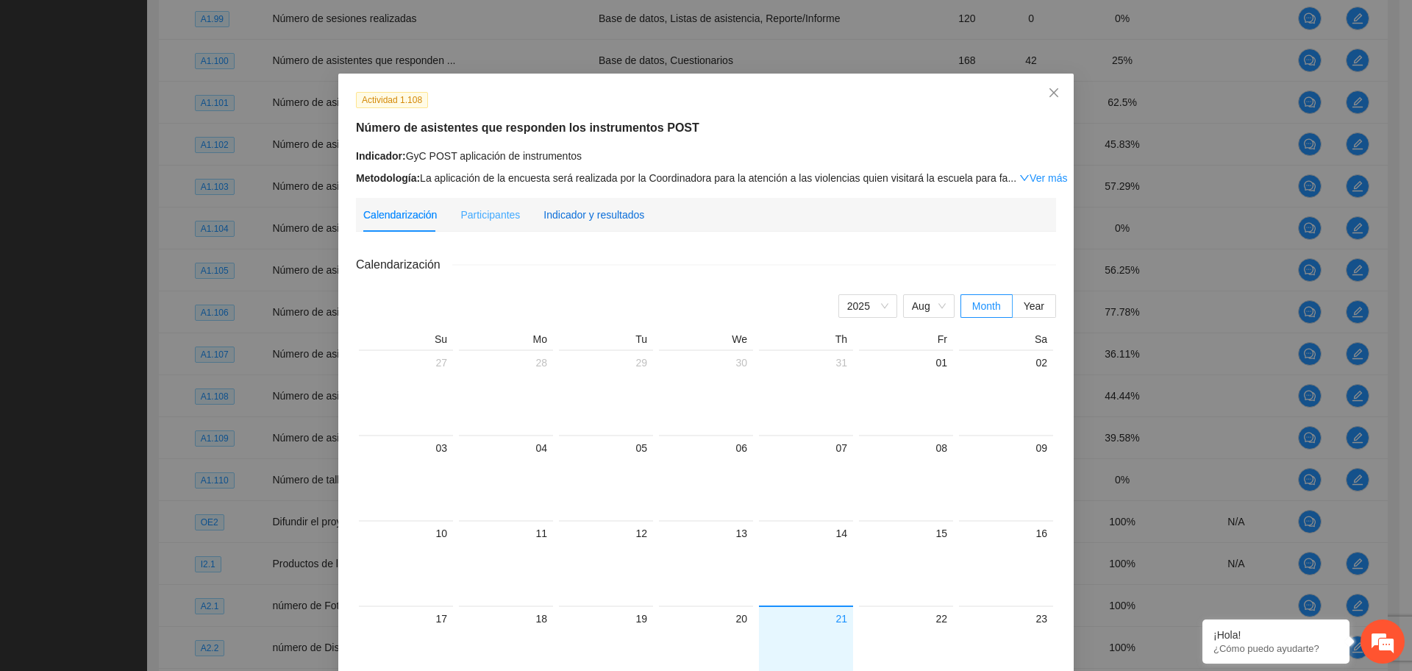
drag, startPoint x: 613, startPoint y: 215, endPoint x: 602, endPoint y: 203, distance: 16.1
click at [610, 211] on div "Indicador y resultados" at bounding box center [593, 215] width 101 height 16
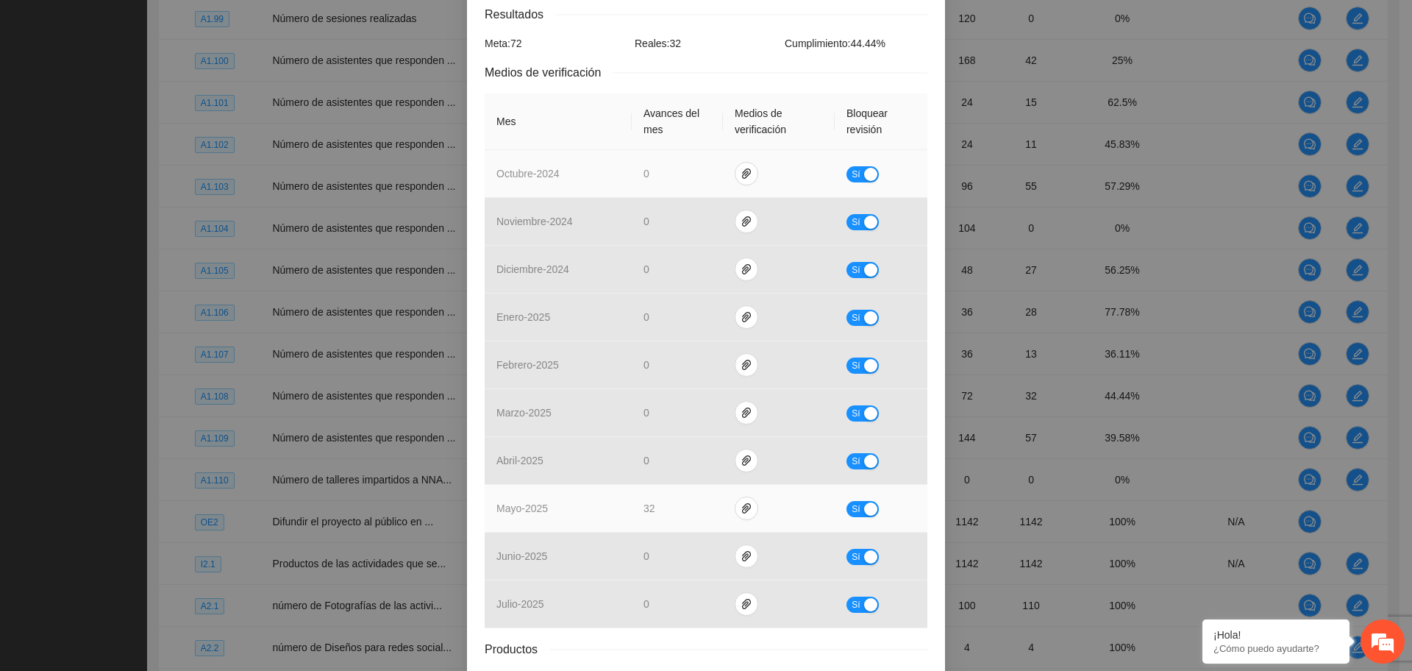
scroll to position [349, 0]
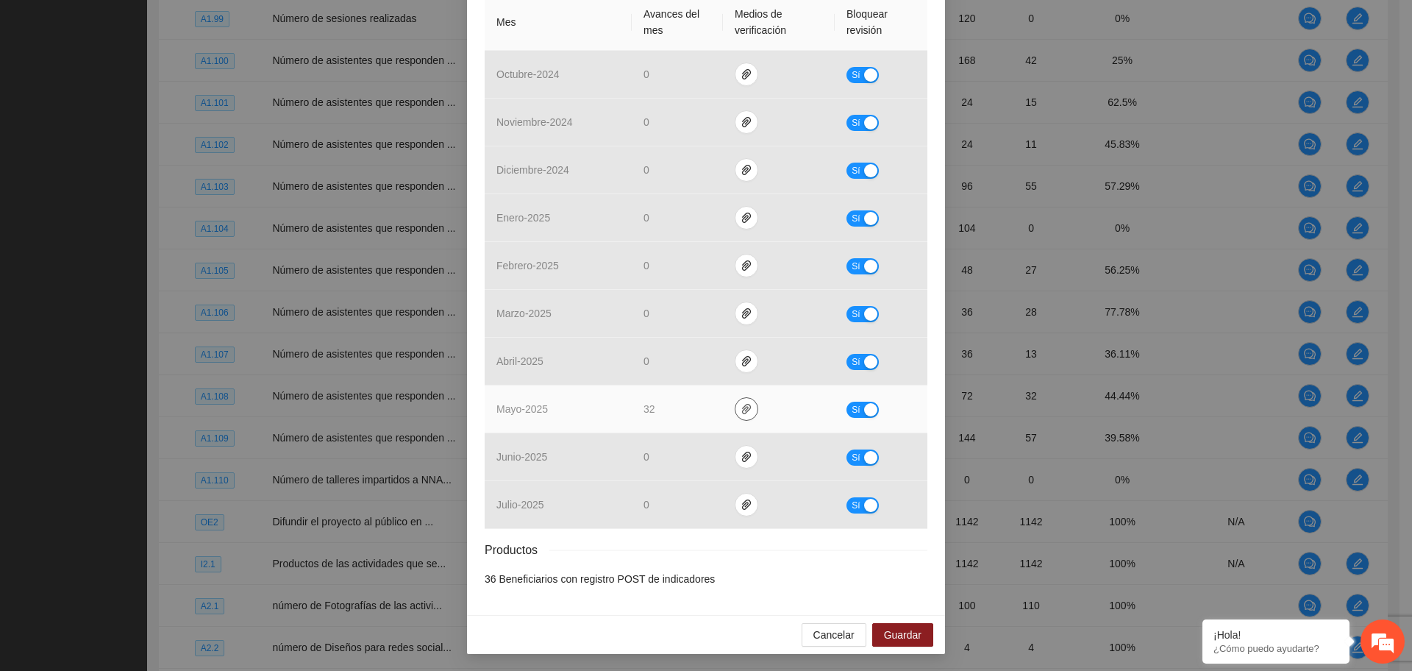
click at [740, 404] on icon "paper-clip" at bounding box center [746, 409] width 12 height 12
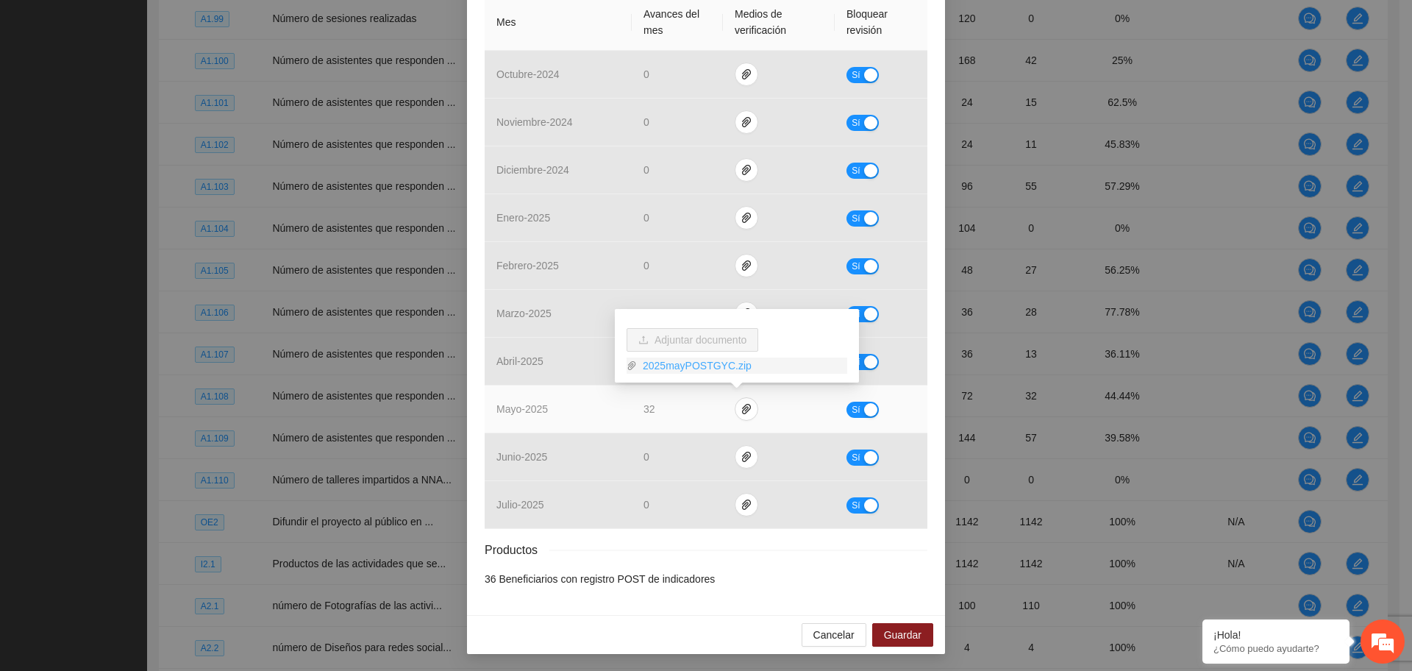
click at [657, 365] on link "2025mayPOSTGYC.zip" at bounding box center [742, 365] width 210 height 16
click at [696, 368] on link "2025mayPOSTGYC.zip" at bounding box center [742, 365] width 210 height 16
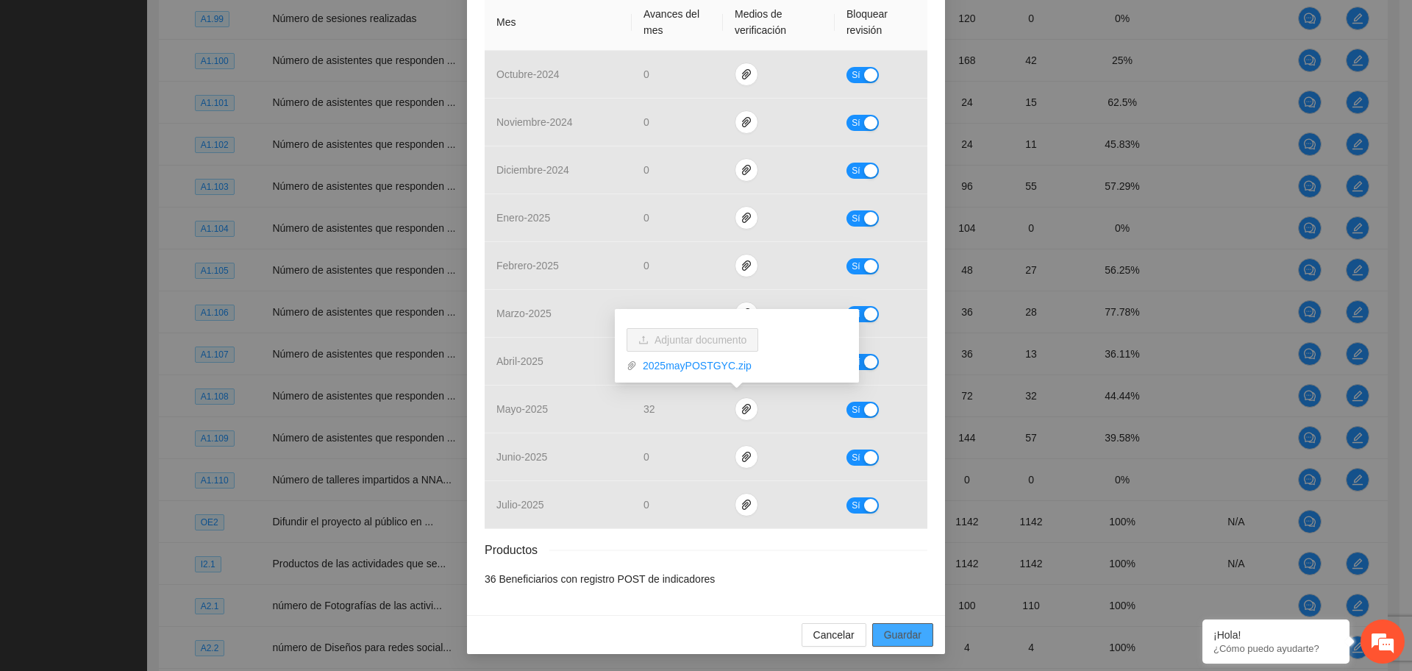
click at [887, 638] on span "Guardar" at bounding box center [902, 634] width 37 height 16
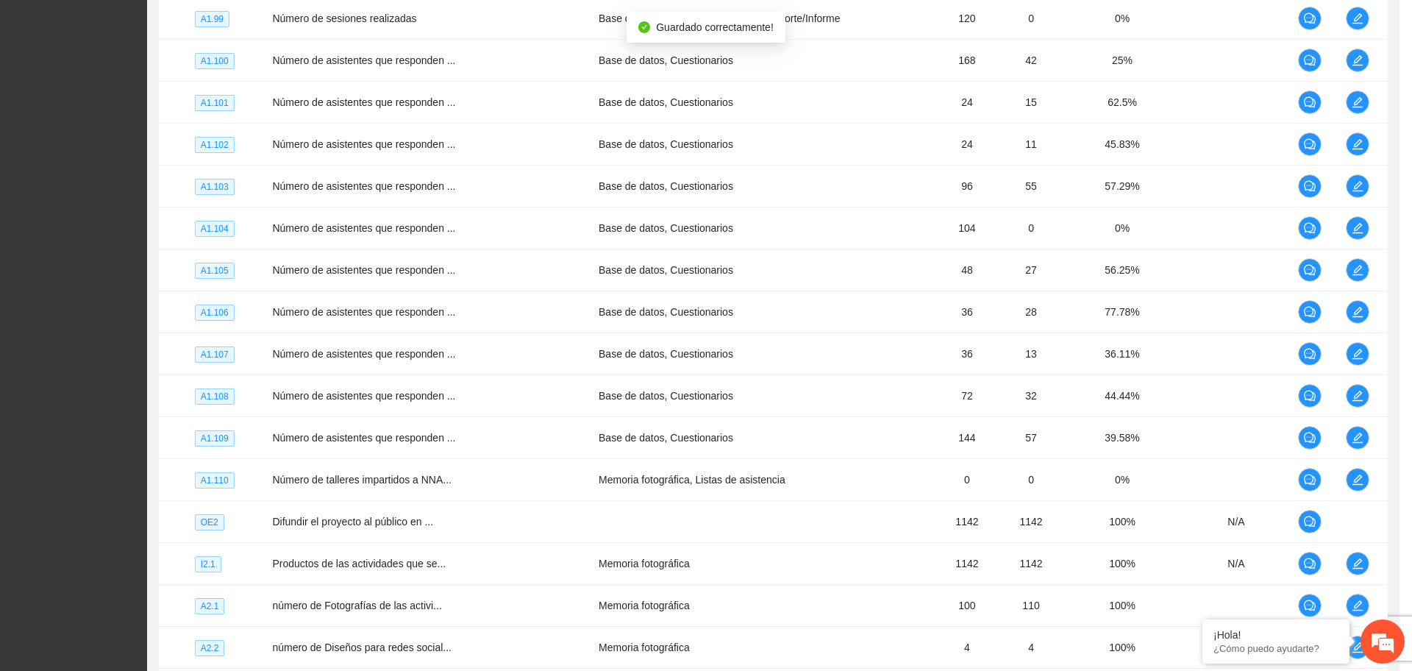
scroll to position [276, 0]
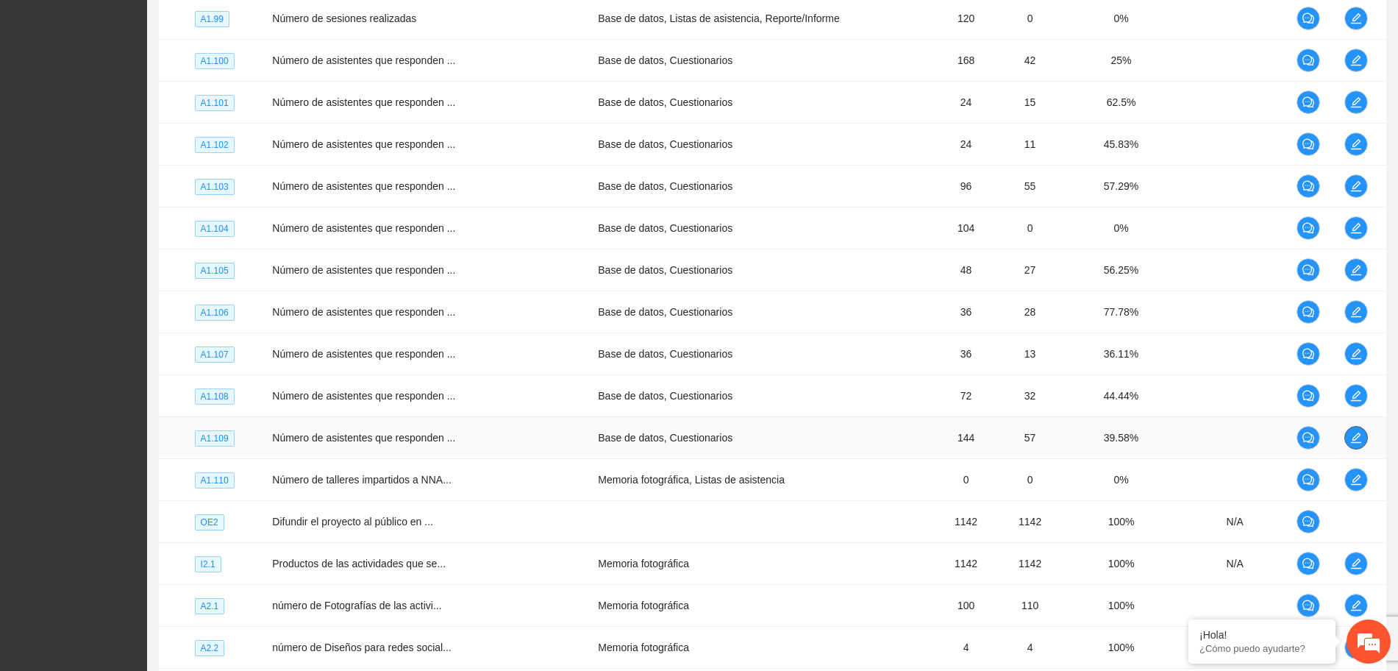
click at [1350, 435] on icon "edit" at bounding box center [1356, 438] width 12 height 12
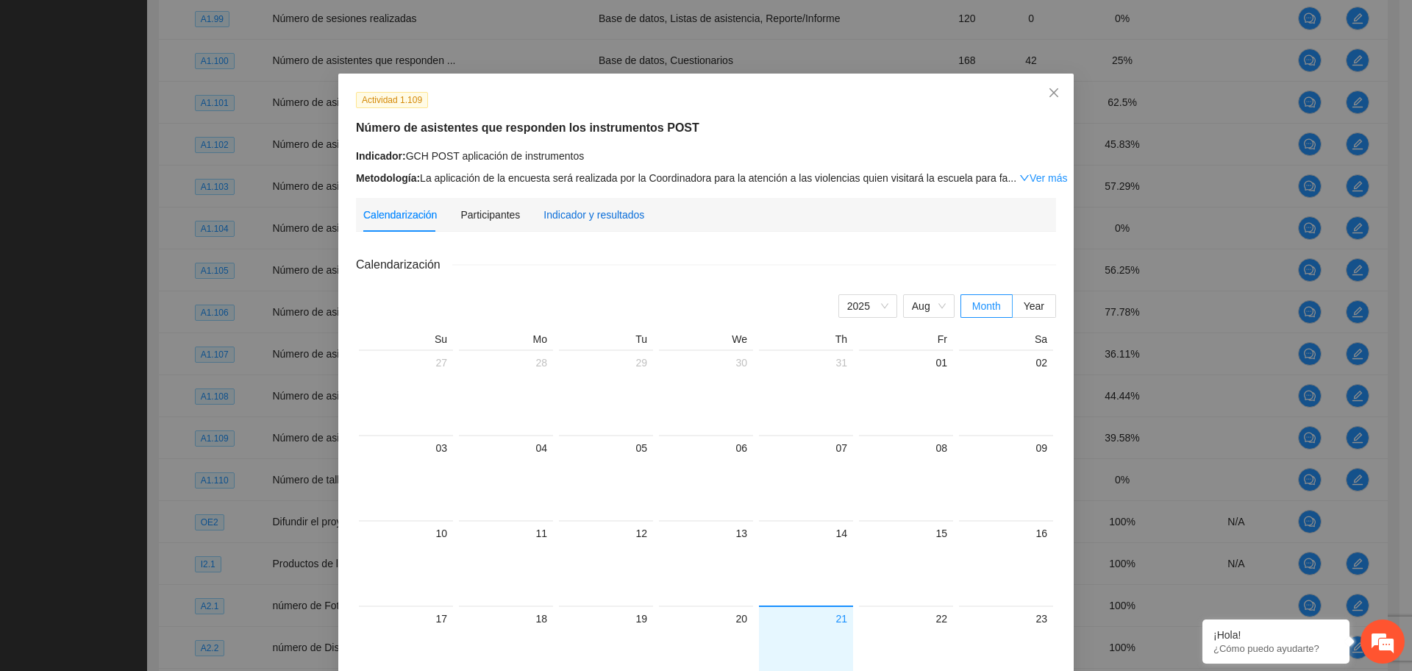
click at [583, 218] on div "Indicador y resultados" at bounding box center [593, 215] width 101 height 16
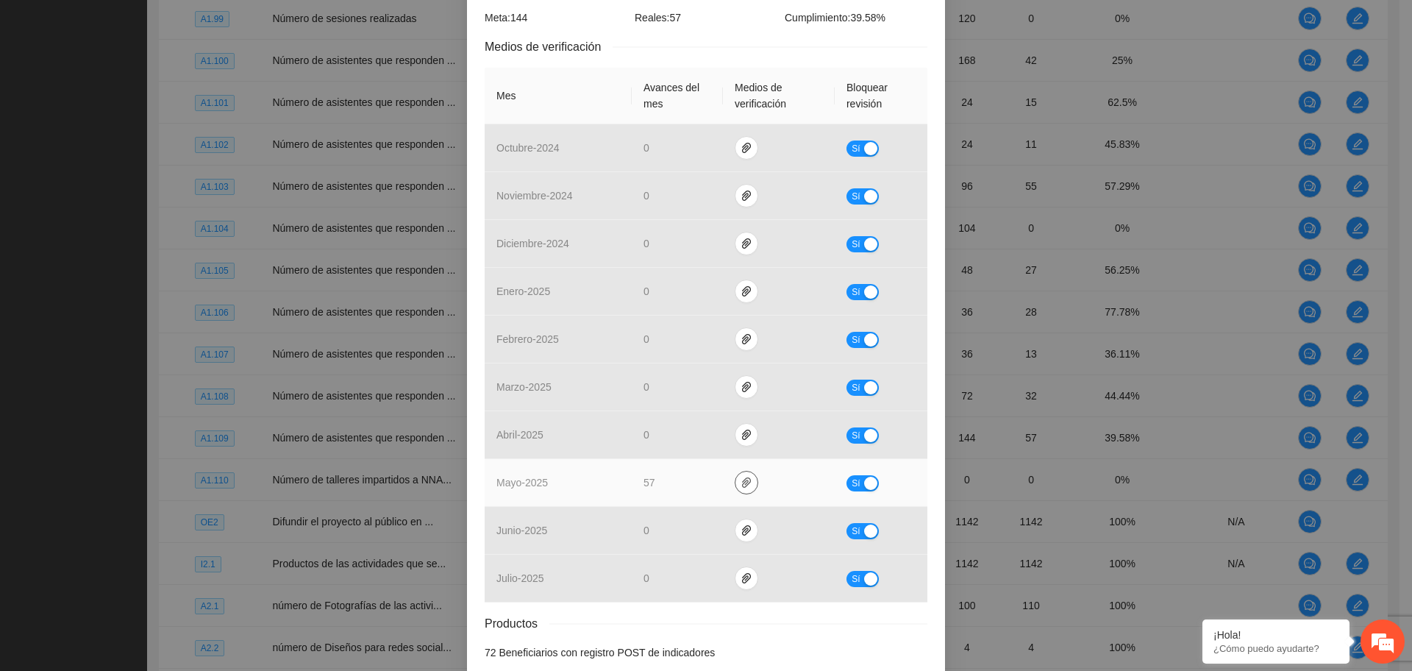
drag, startPoint x: 744, startPoint y: 484, endPoint x: 732, endPoint y: 479, distance: 13.3
click at [740, 483] on span "paper-clip" at bounding box center [746, 482] width 22 height 12
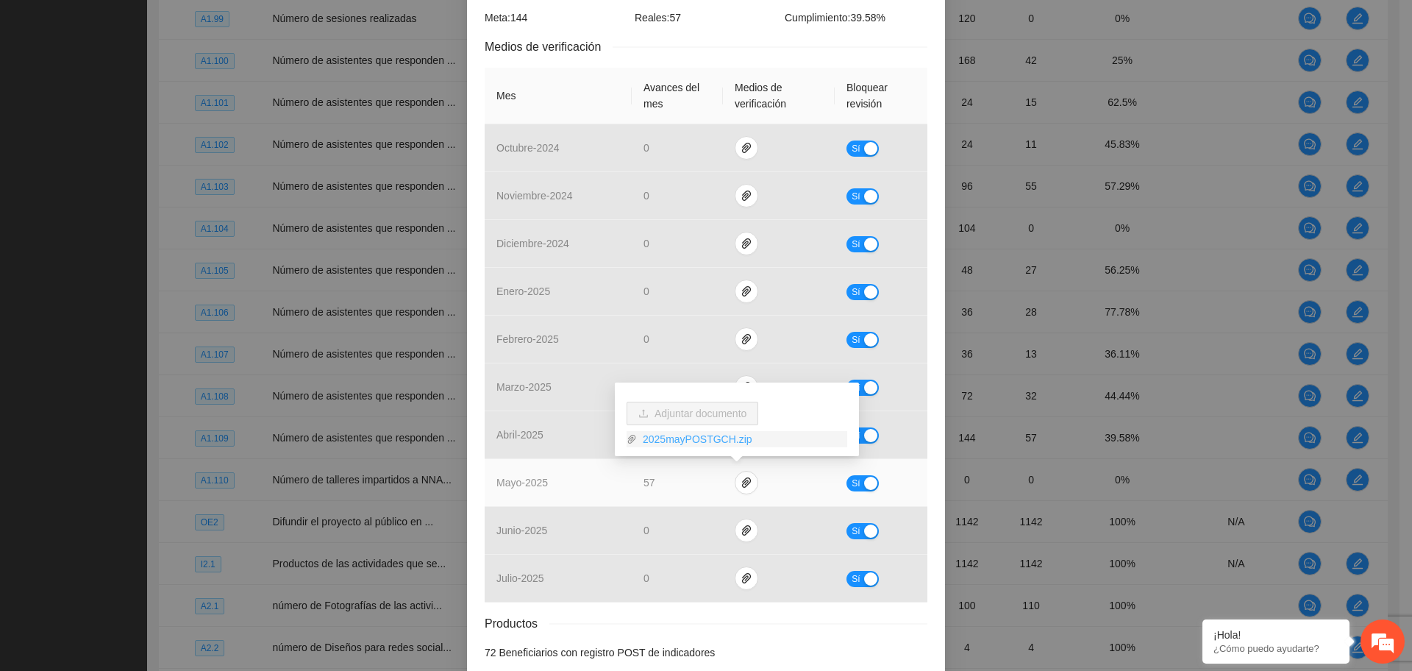
click at [692, 442] on link "2025mayPOSTGCH.zip" at bounding box center [742, 439] width 210 height 16
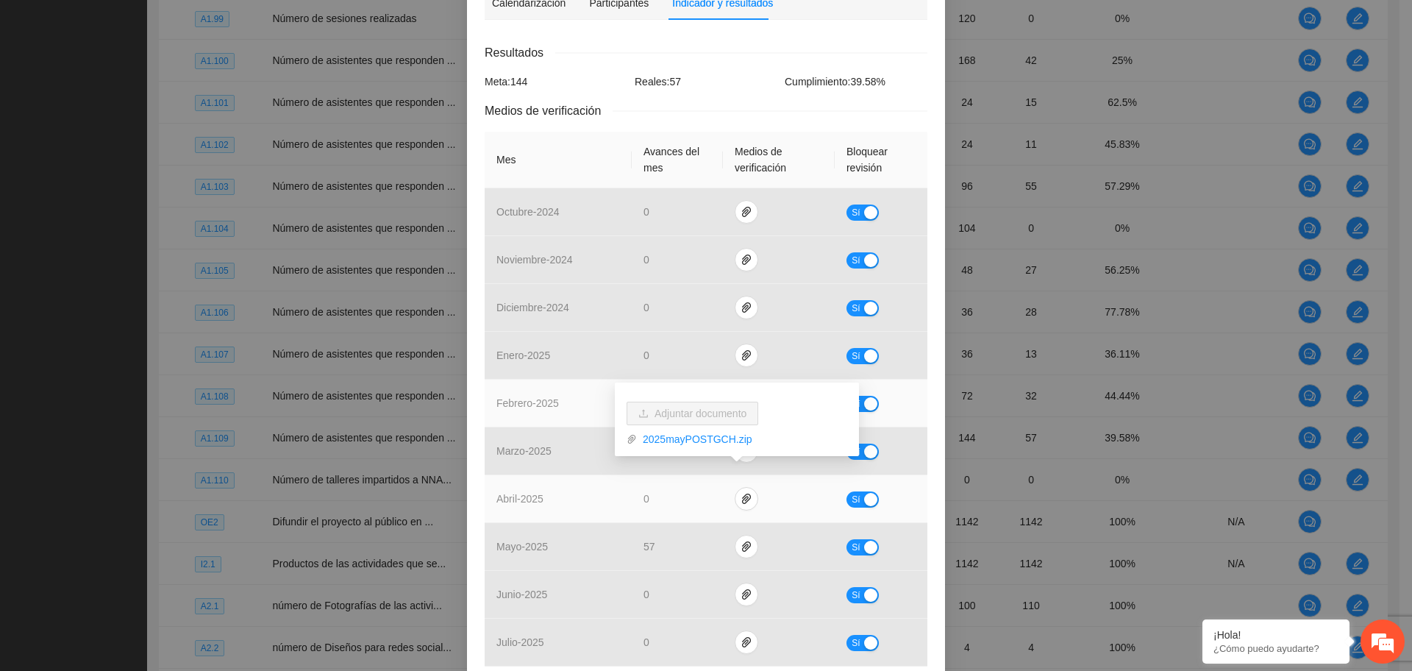
scroll to position [349, 0]
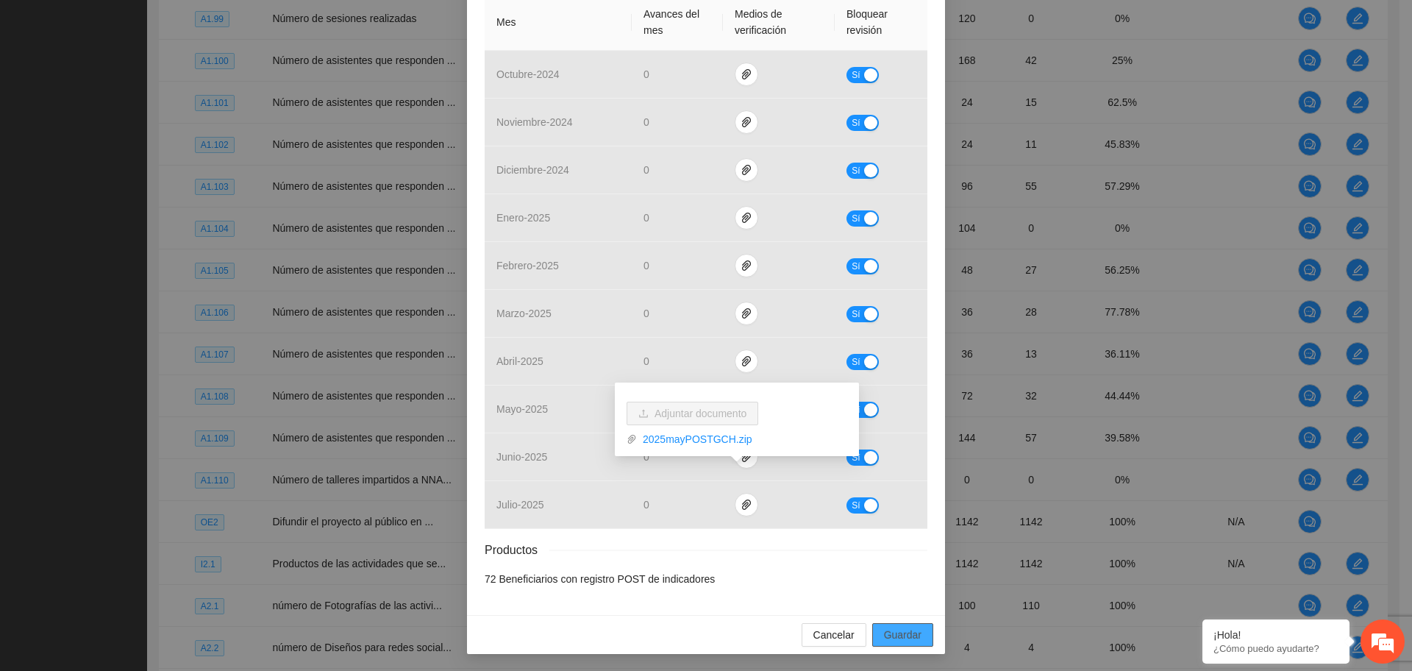
click at [884, 628] on span "Guardar" at bounding box center [902, 634] width 37 height 16
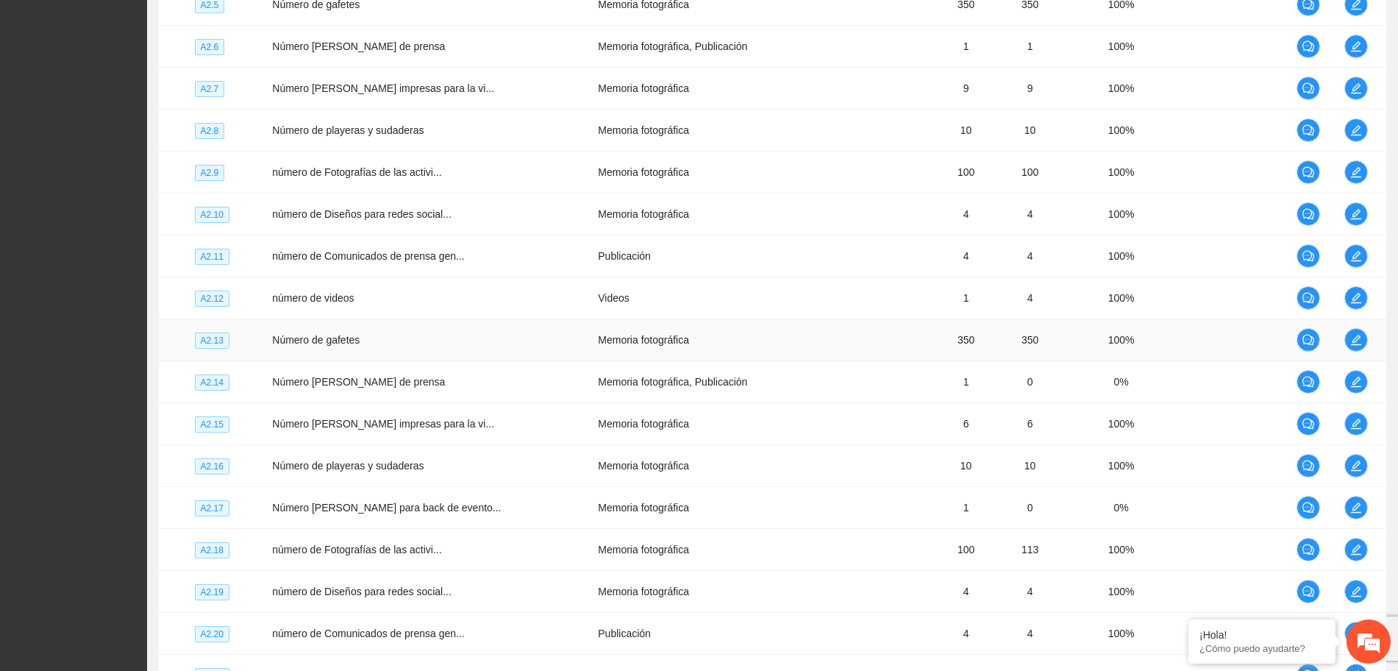
scroll to position [2595, 0]
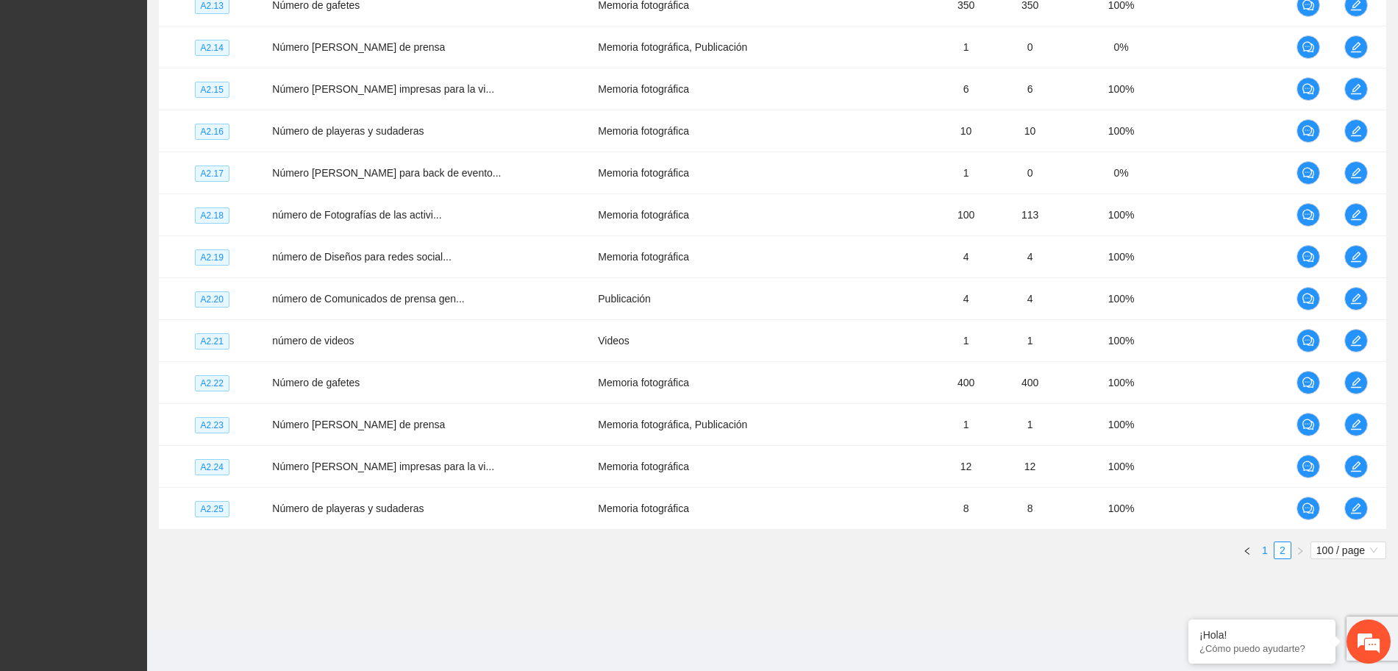
click at [1268, 554] on link "1" at bounding box center [1265, 550] width 16 height 16
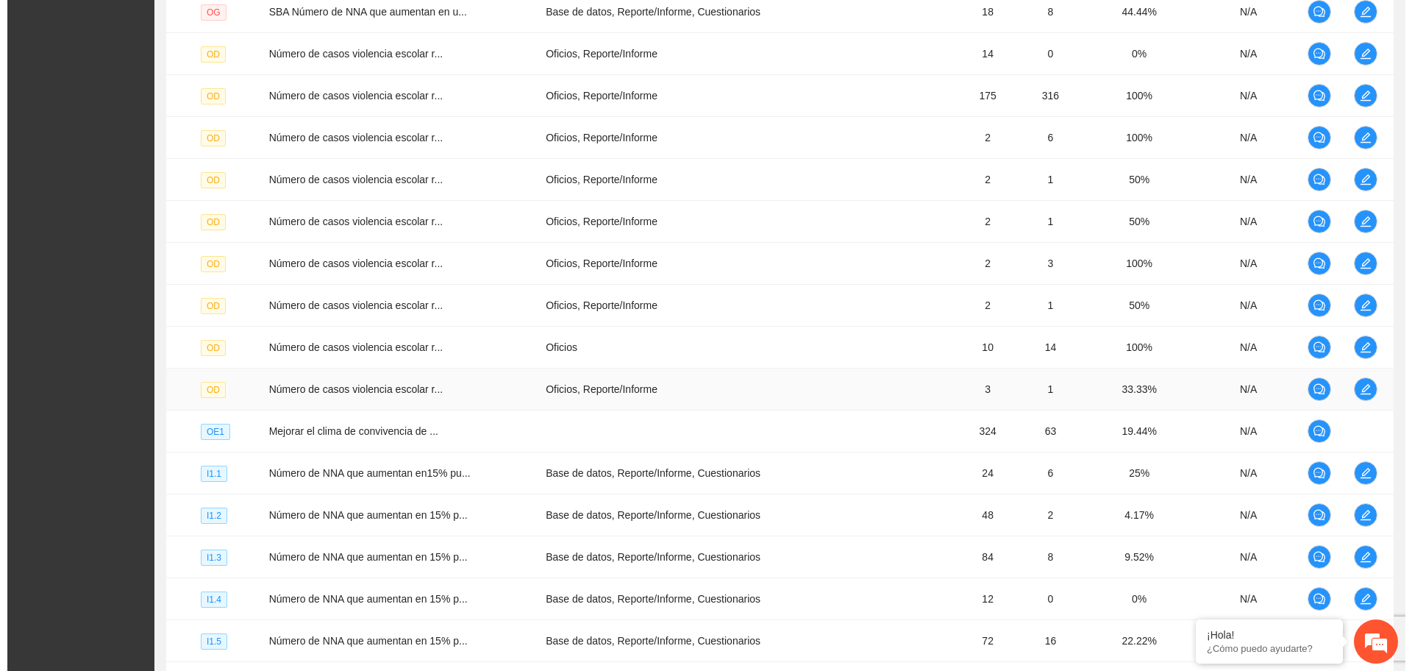
scroll to position [665, 0]
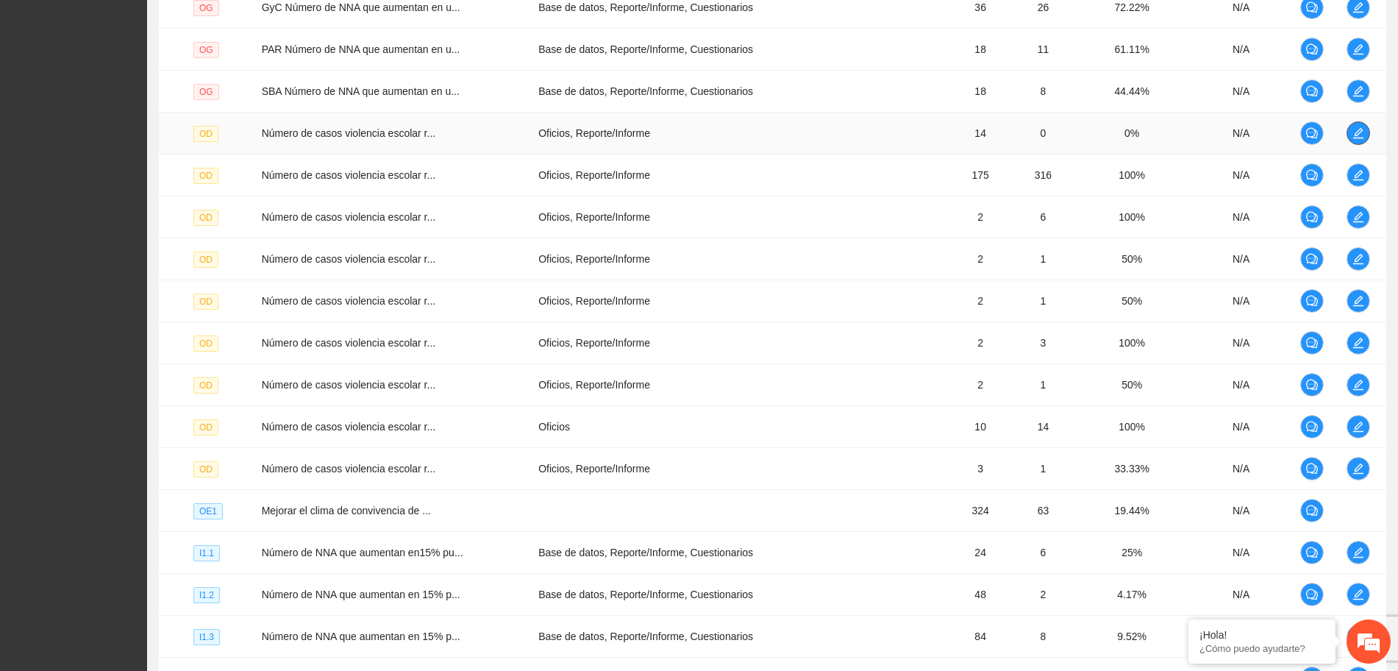
click at [1356, 132] on icon "edit" at bounding box center [1358, 133] width 12 height 12
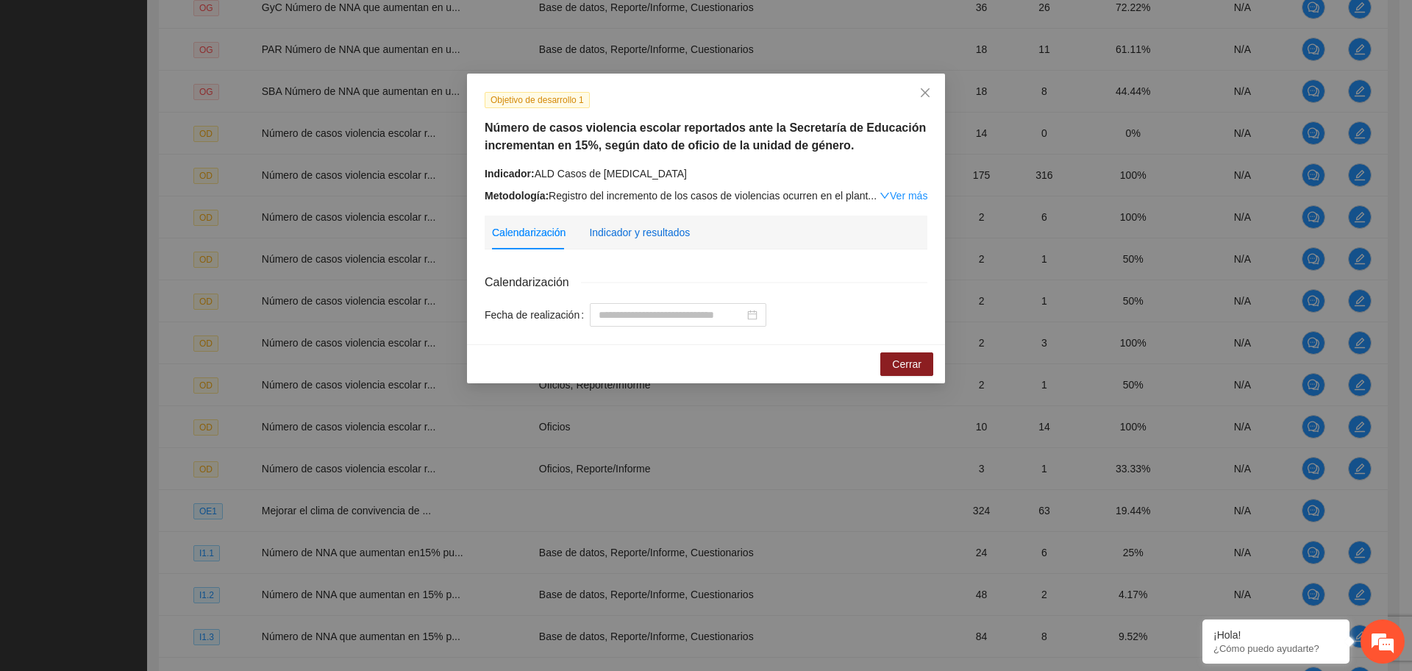
click at [663, 229] on div "Indicador y resultados" at bounding box center [639, 232] width 101 height 16
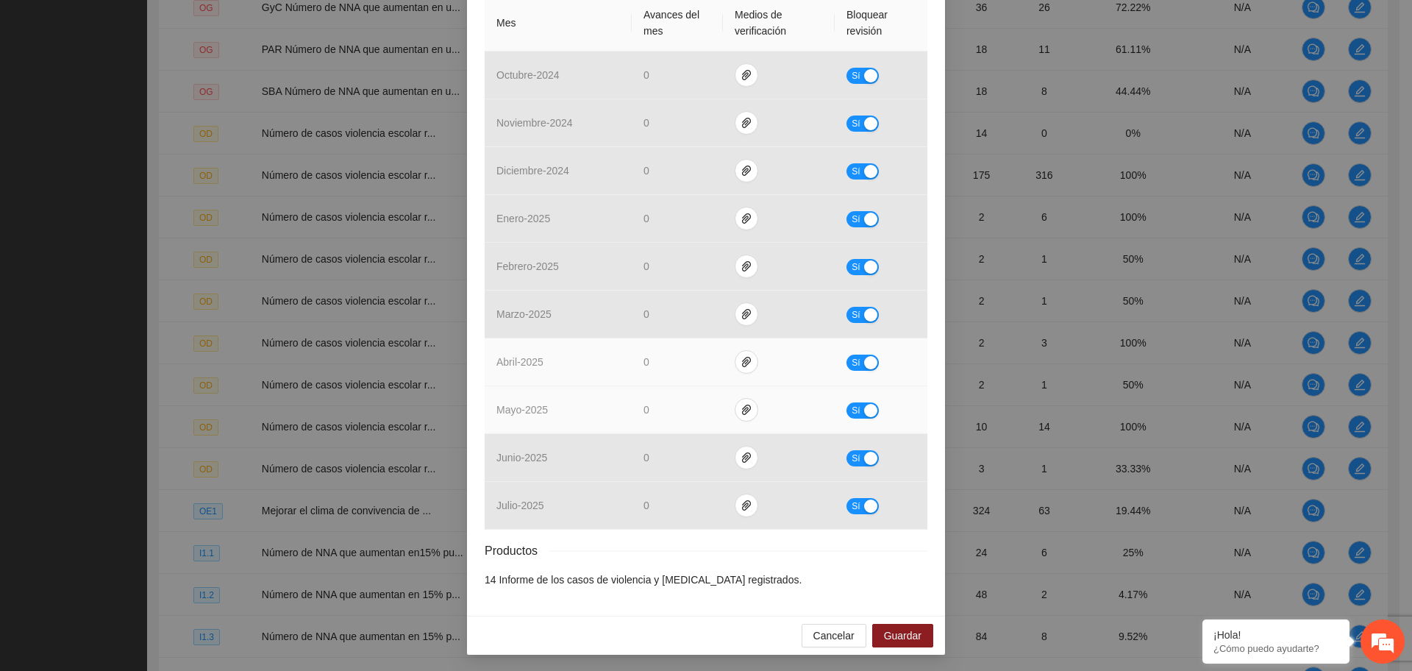
scroll to position [367, 0]
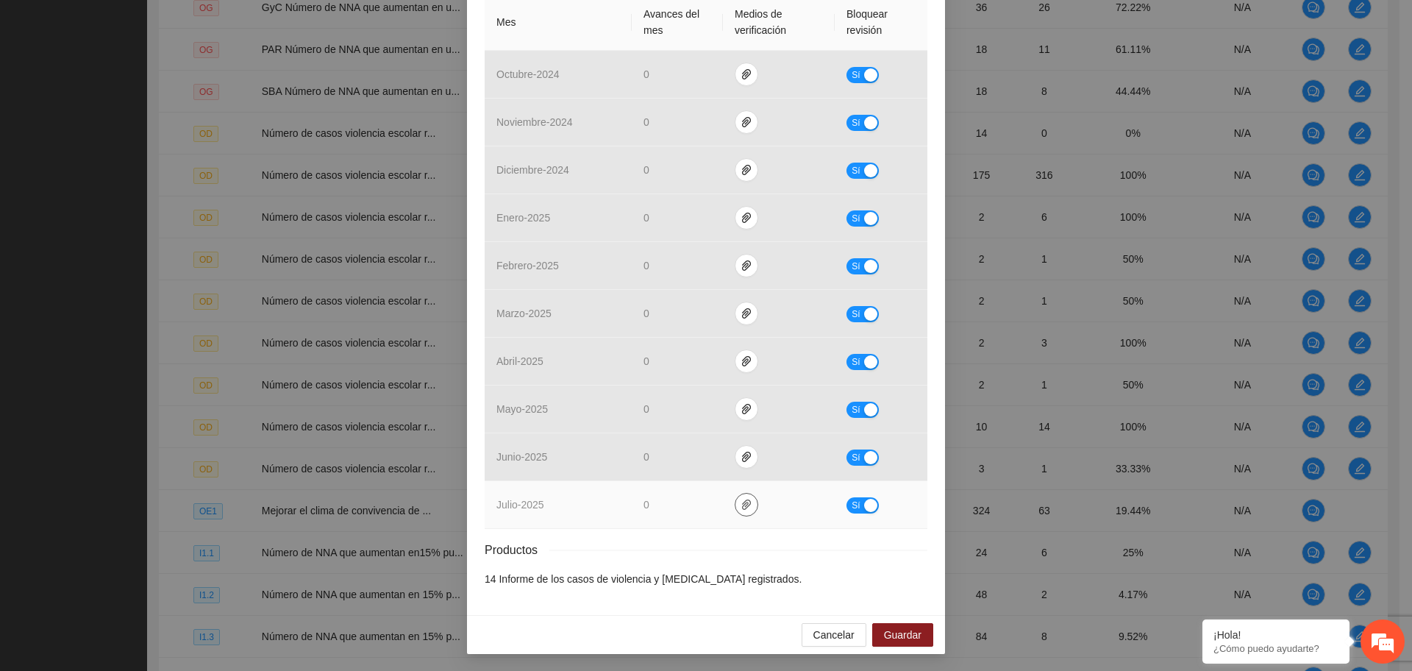
click at [743, 507] on span "paper-clip" at bounding box center [746, 505] width 22 height 12
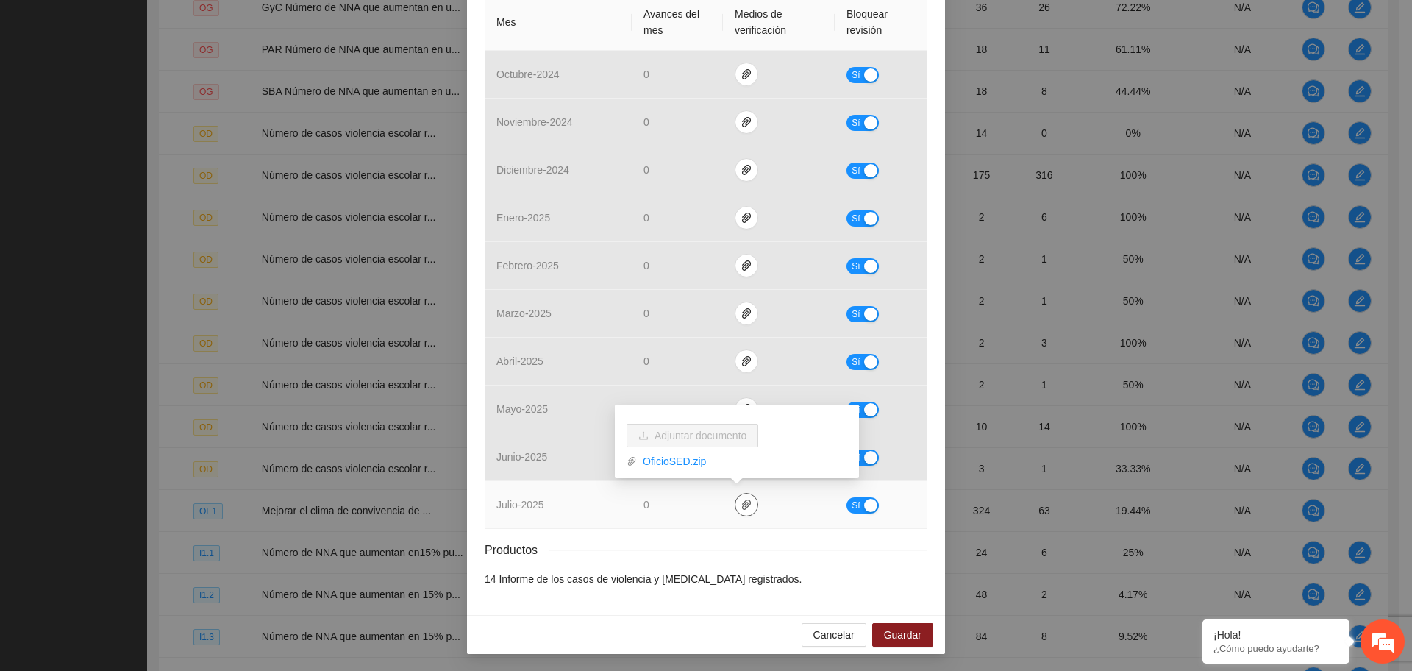
click at [743, 507] on icon "paper-clip" at bounding box center [746, 505] width 12 height 12
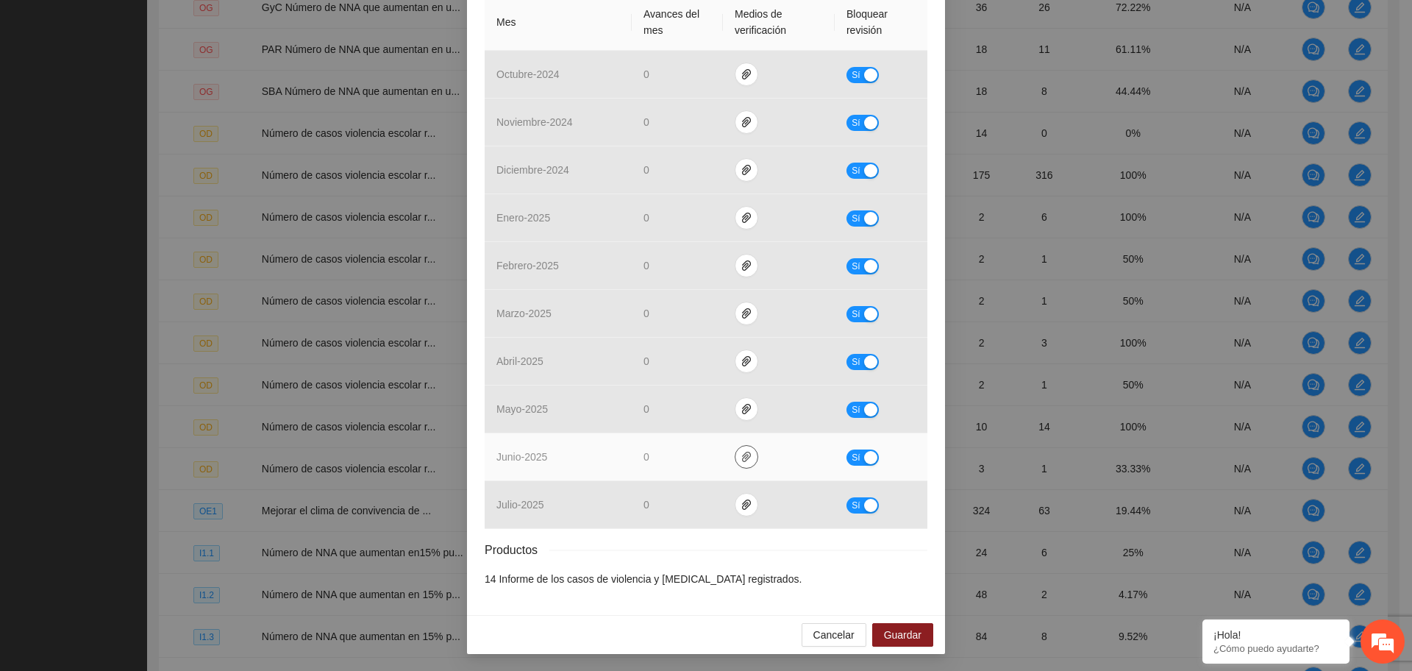
click at [740, 456] on icon "paper-clip" at bounding box center [746, 457] width 12 height 12
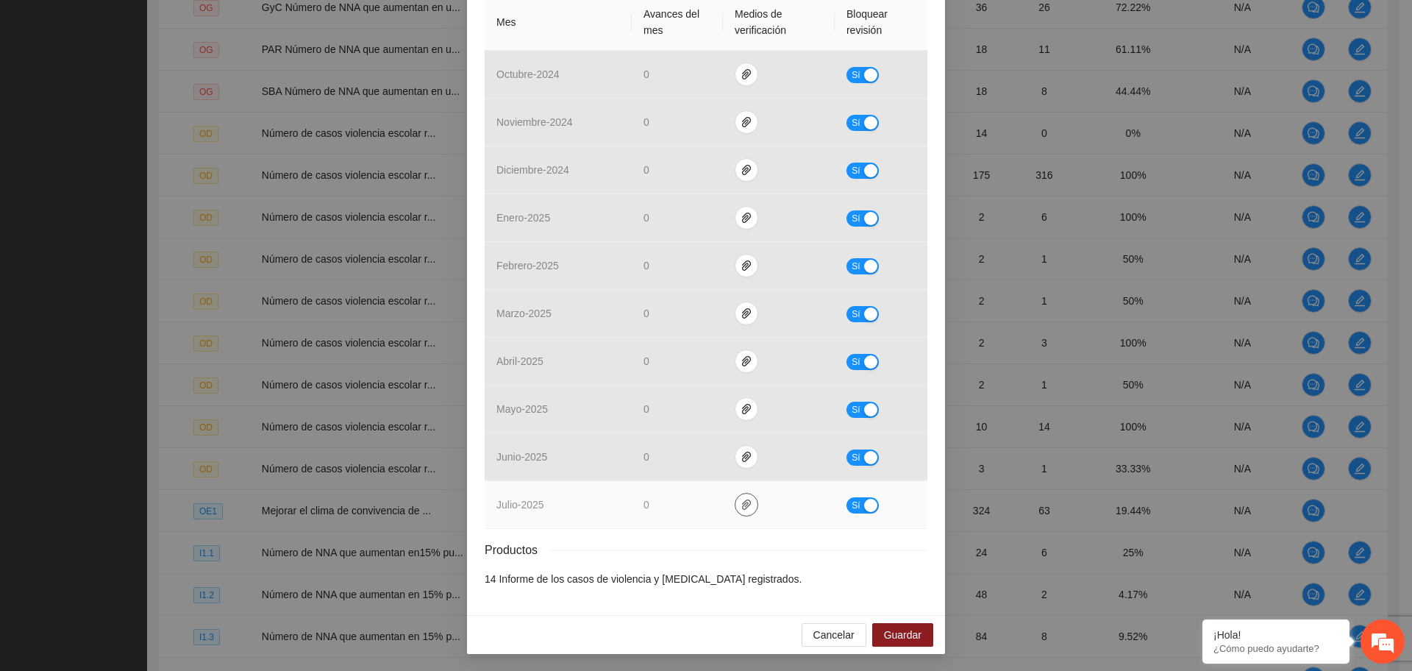
click at [735, 507] on span "paper-clip" at bounding box center [746, 505] width 22 height 12
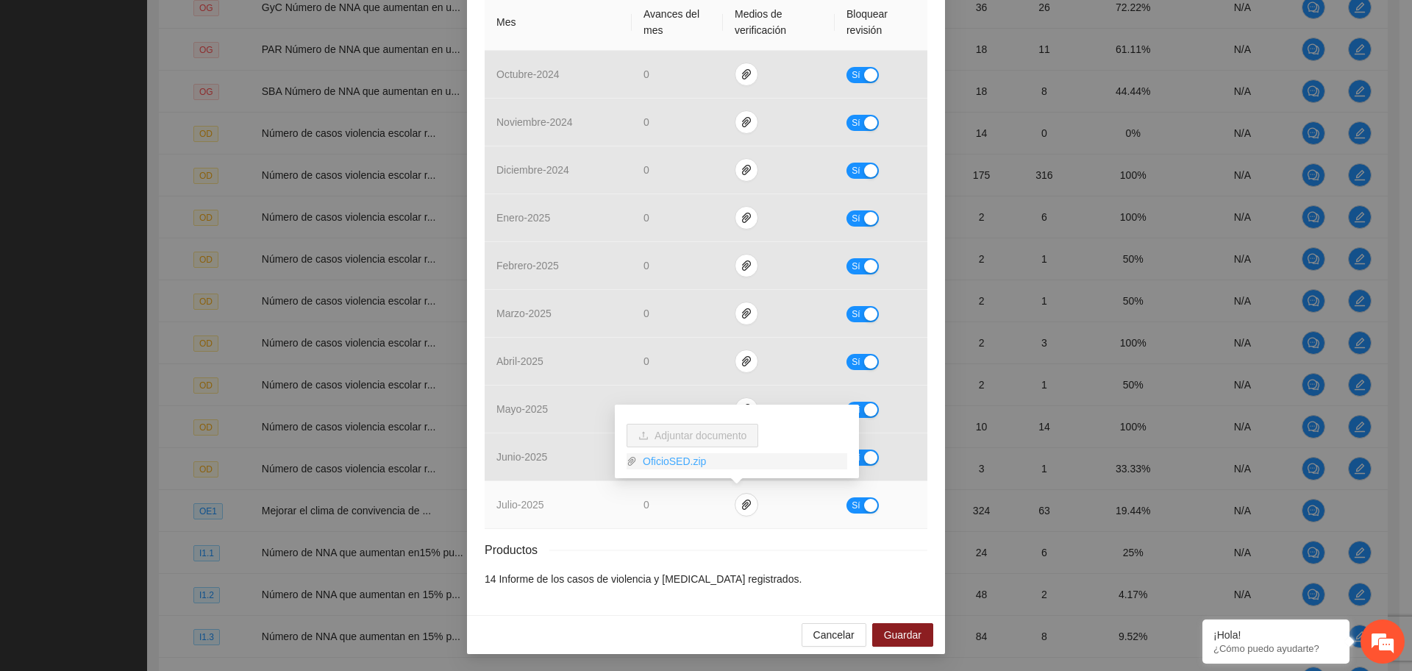
click at [678, 463] on link "OficioSED.zip" at bounding box center [742, 461] width 210 height 16
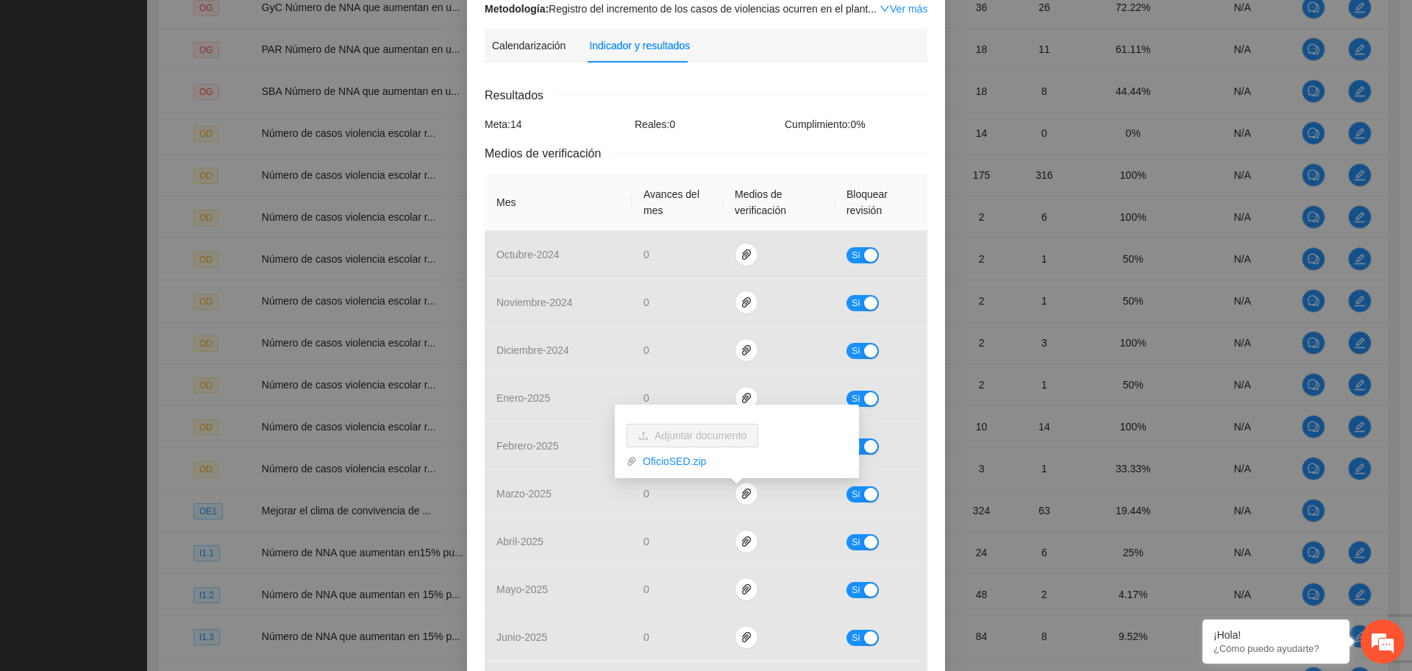
scroll to position [183, 0]
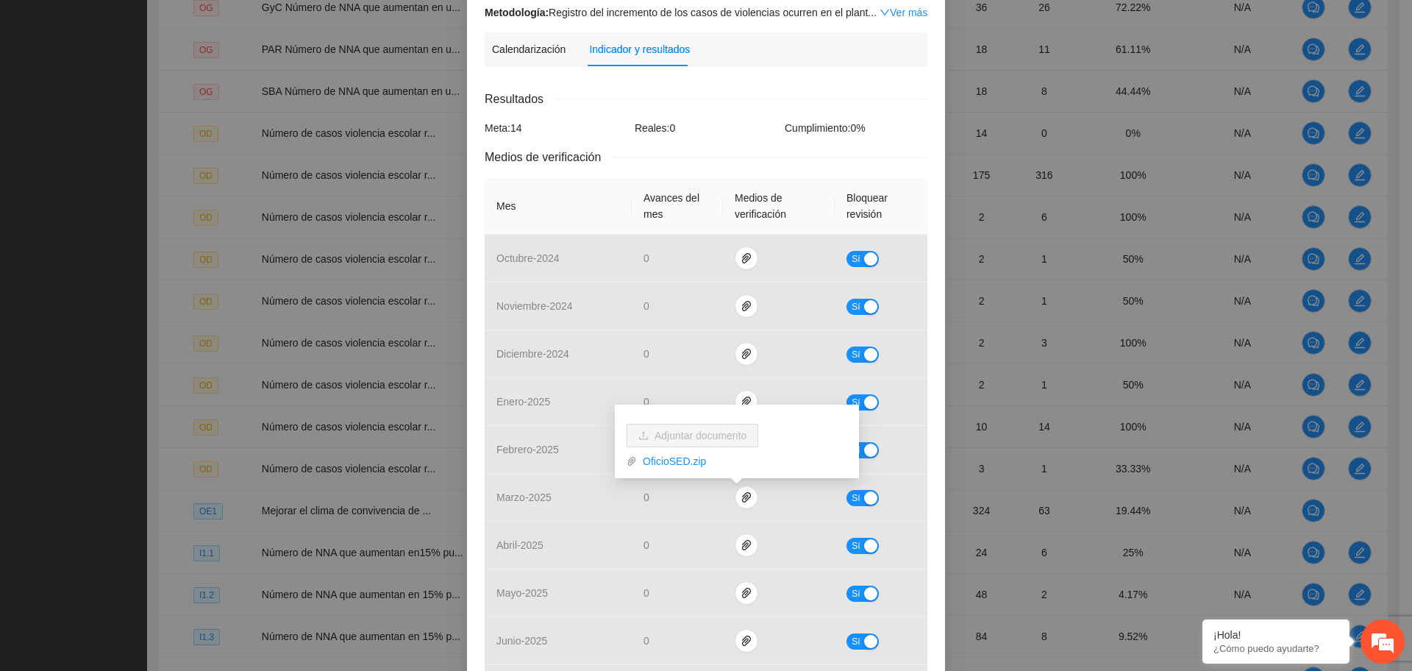
click at [724, 90] on div "Resultados" at bounding box center [706, 99] width 443 height 18
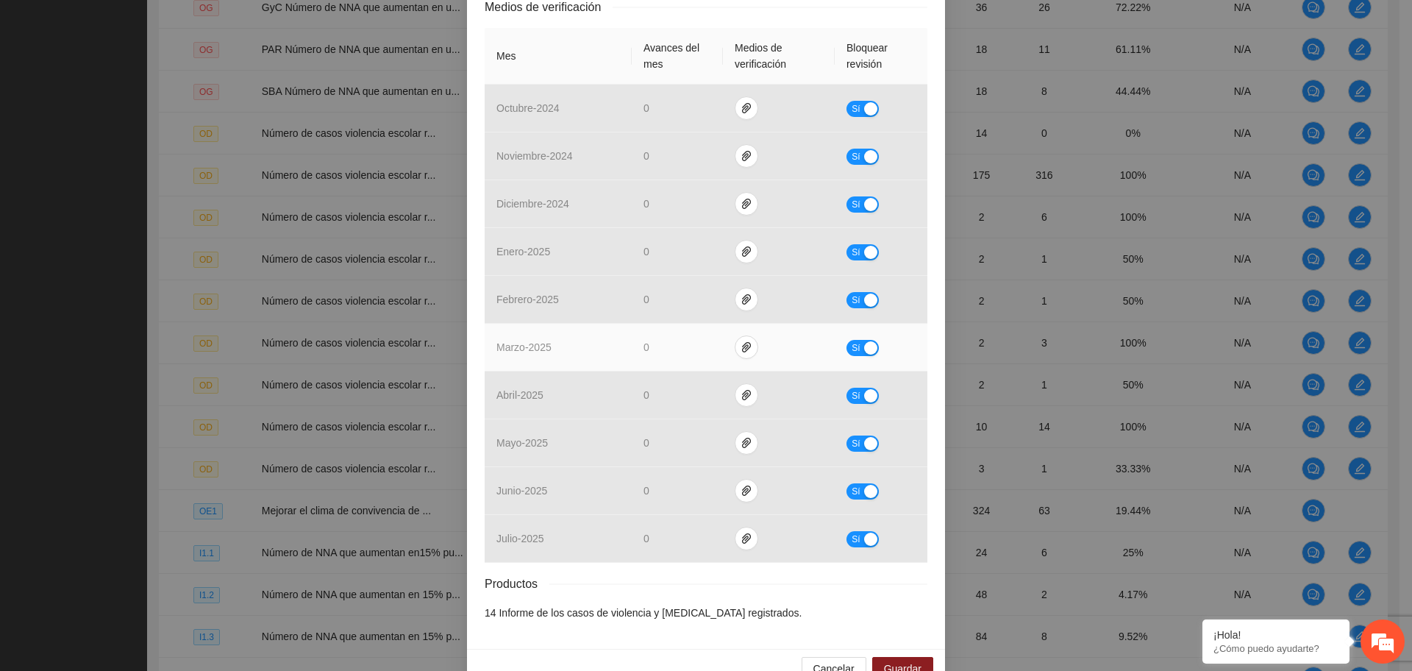
scroll to position [367, 0]
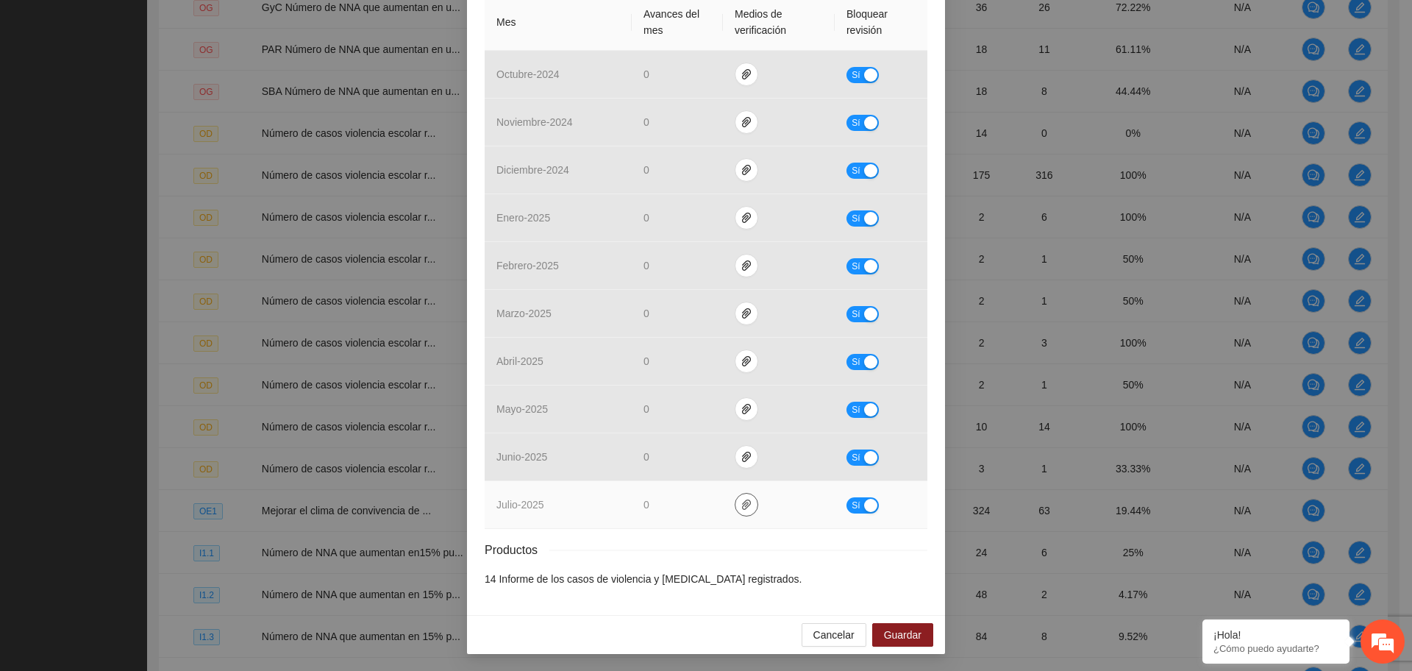
click at [740, 503] on icon "paper-clip" at bounding box center [746, 505] width 12 height 12
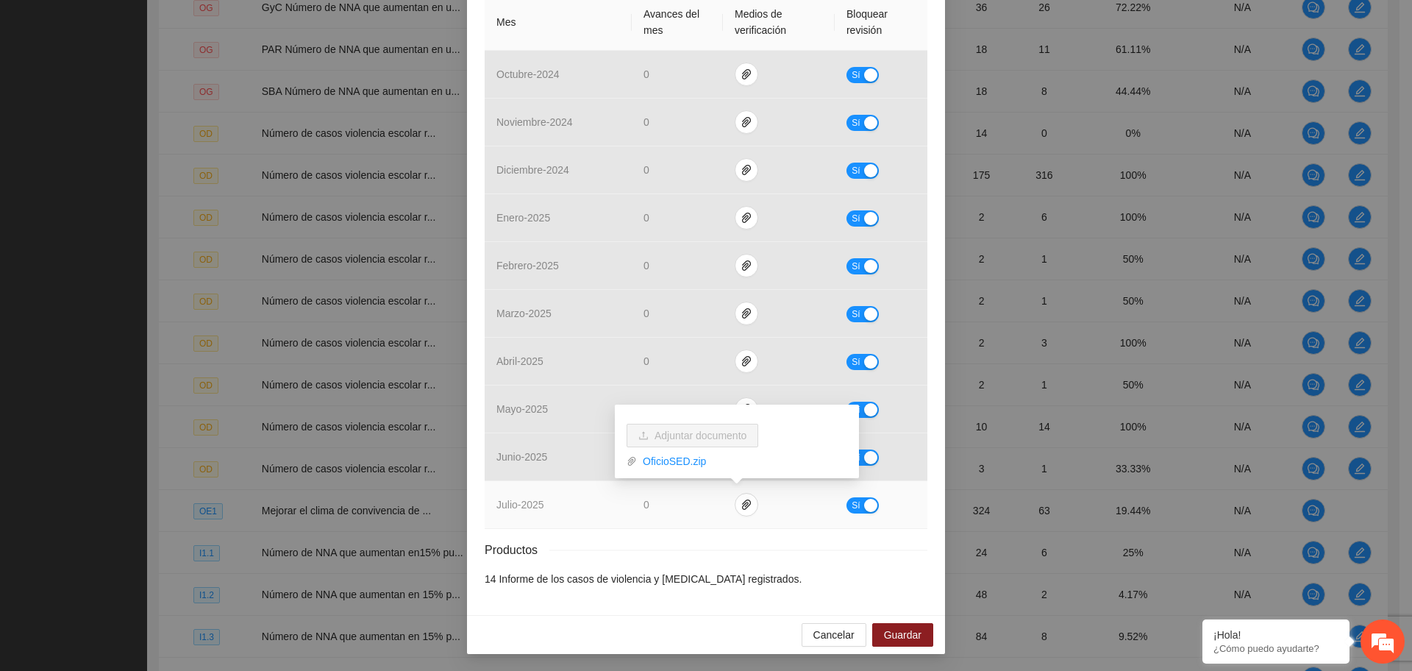
drag, startPoint x: 867, startPoint y: 501, endPoint x: 846, endPoint y: 543, distance: 46.7
click at [866, 501] on div "button" at bounding box center [870, 505] width 13 height 13
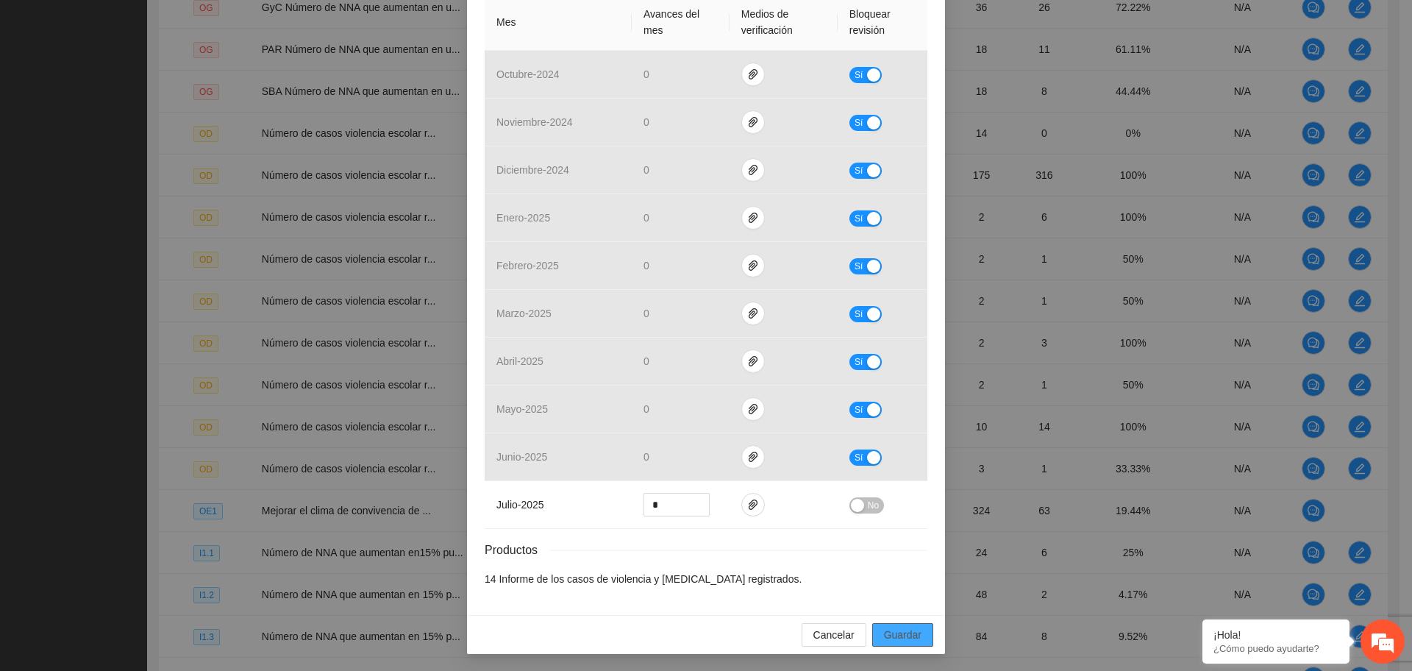
click at [890, 630] on span "Guardar" at bounding box center [902, 634] width 37 height 16
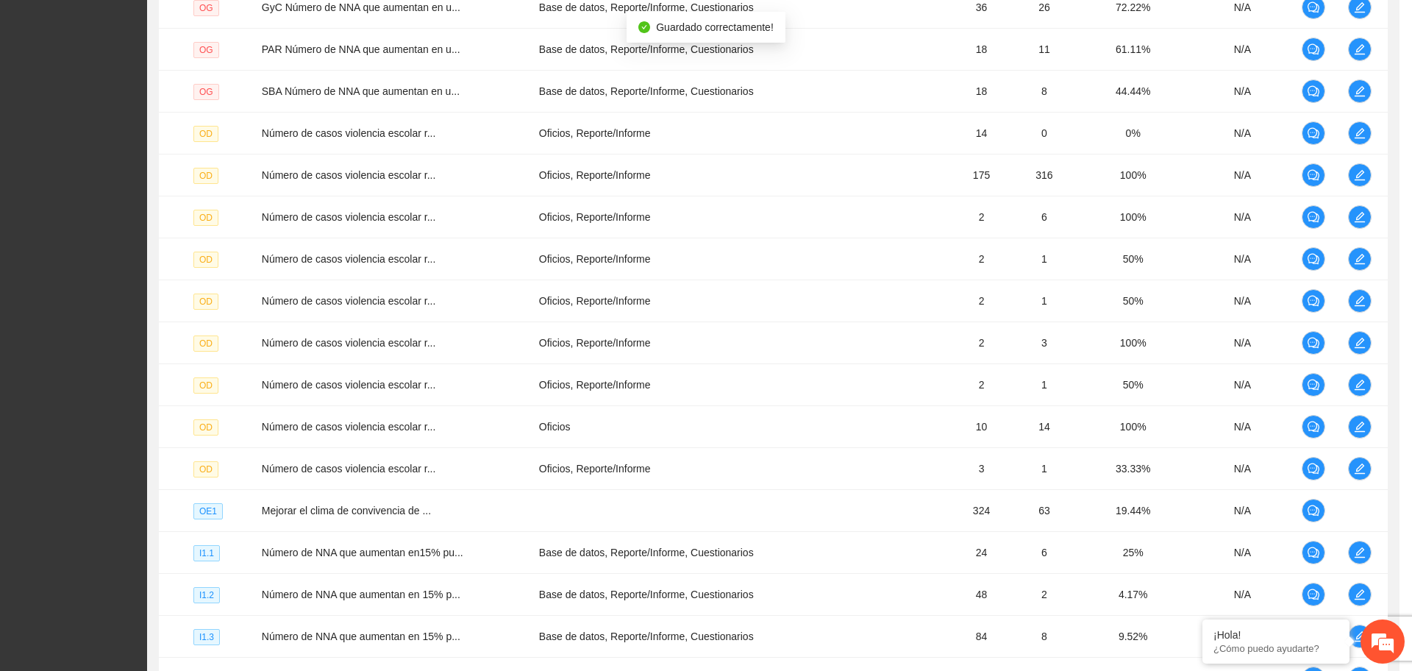
scroll to position [293, 0]
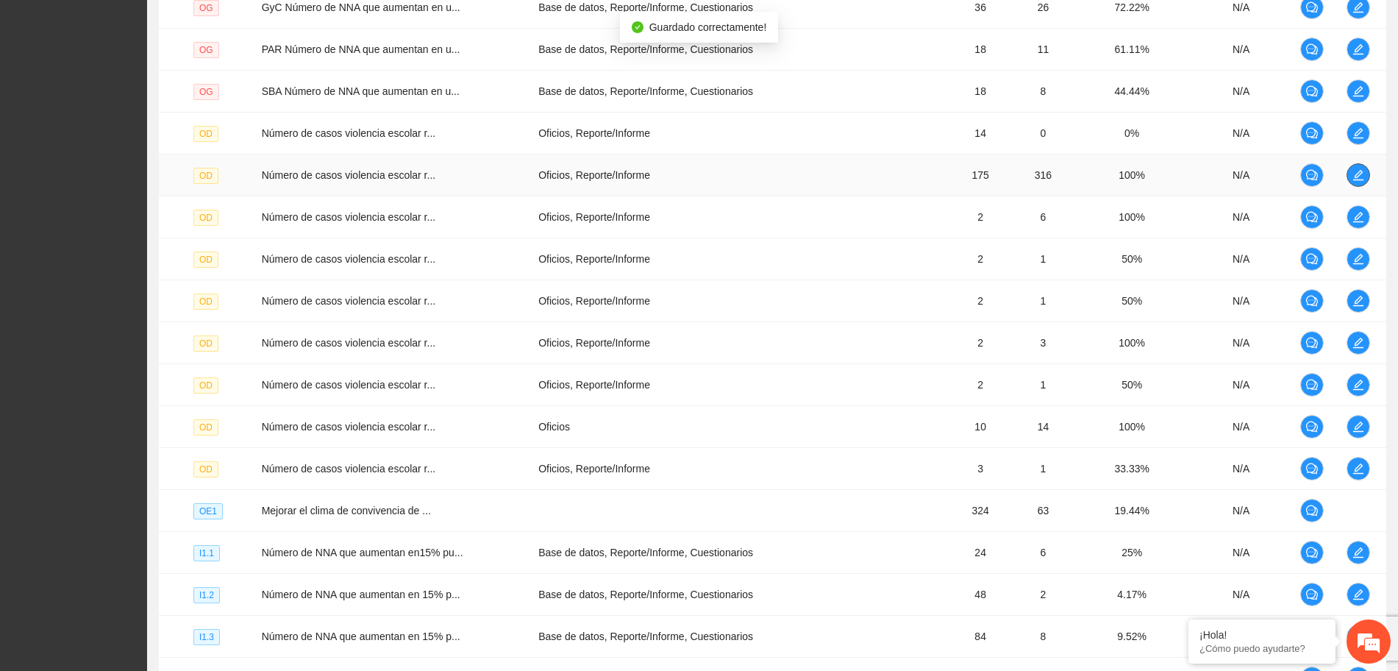
click at [1360, 179] on icon "edit" at bounding box center [1357, 175] width 10 height 10
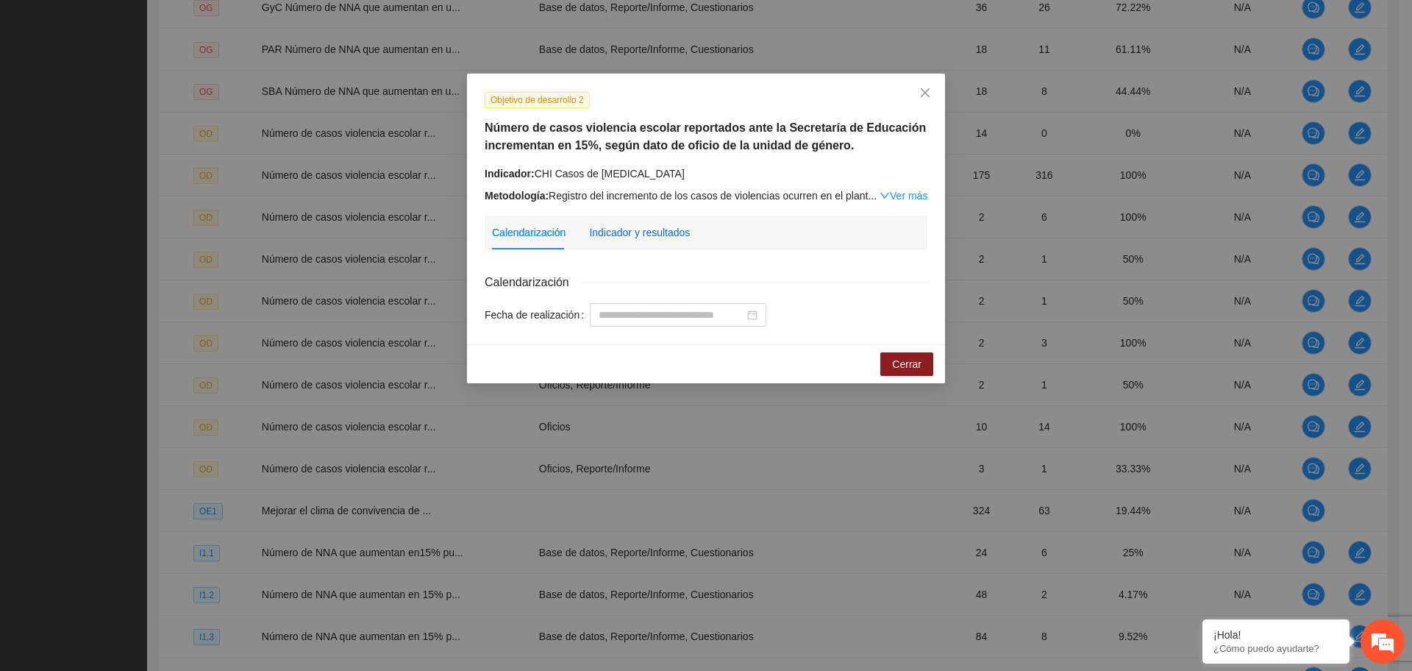
click at [629, 231] on div "Indicador y resultados" at bounding box center [639, 232] width 101 height 16
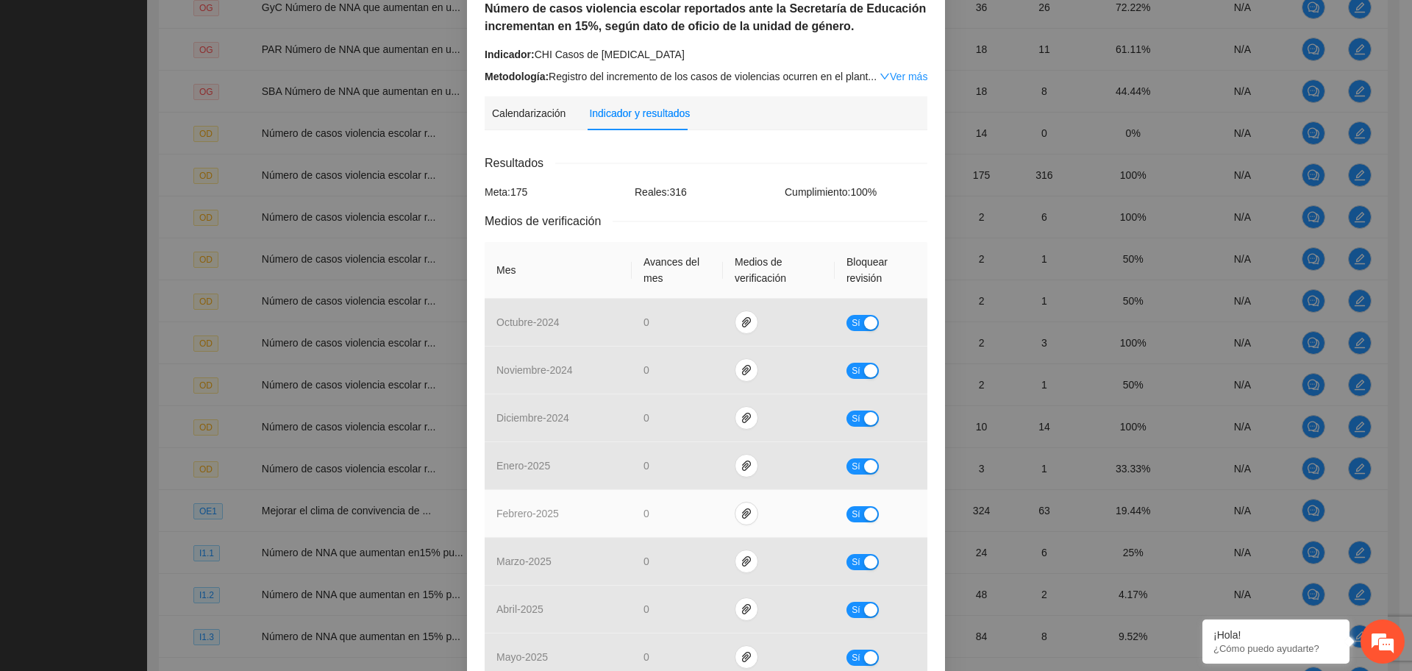
scroll to position [0, 0]
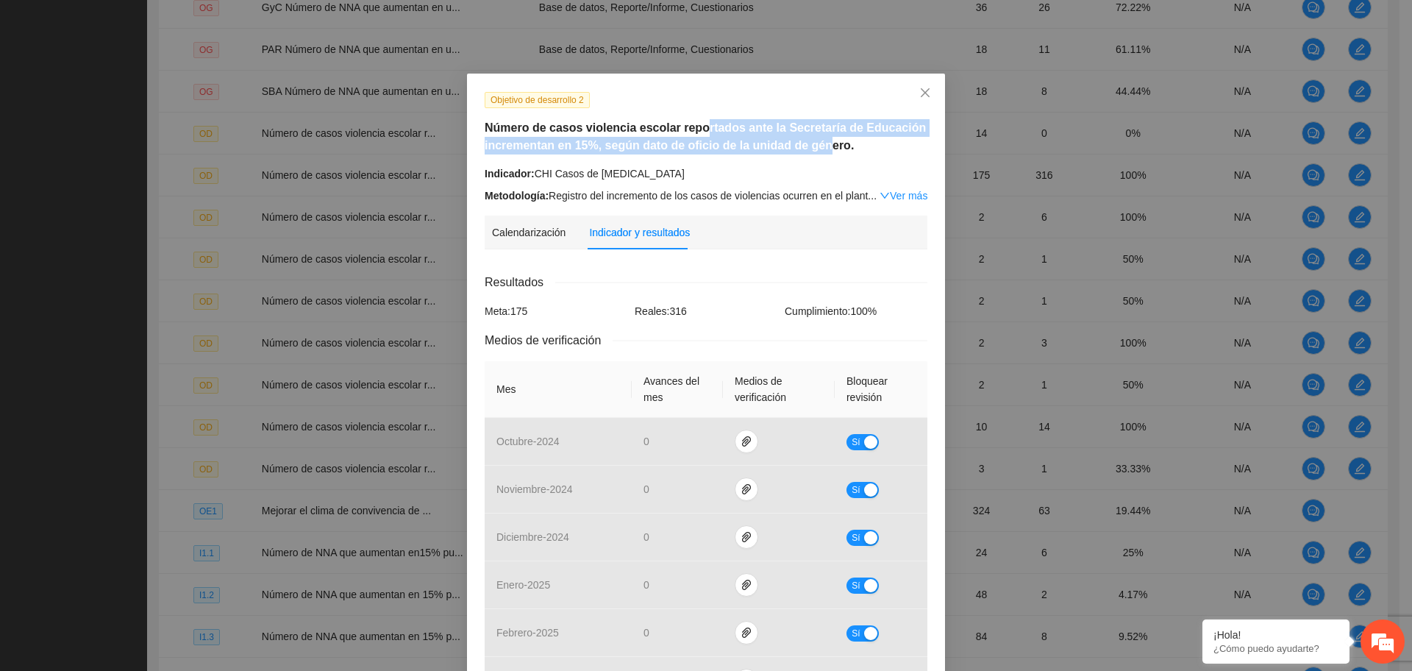
drag, startPoint x: 687, startPoint y: 126, endPoint x: 816, endPoint y: 156, distance: 132.2
click at [816, 156] on div "Objetivo de desarrollo 2 Número de casos violencia escolar reportados ante la S…" at bounding box center [706, 147] width 454 height 112
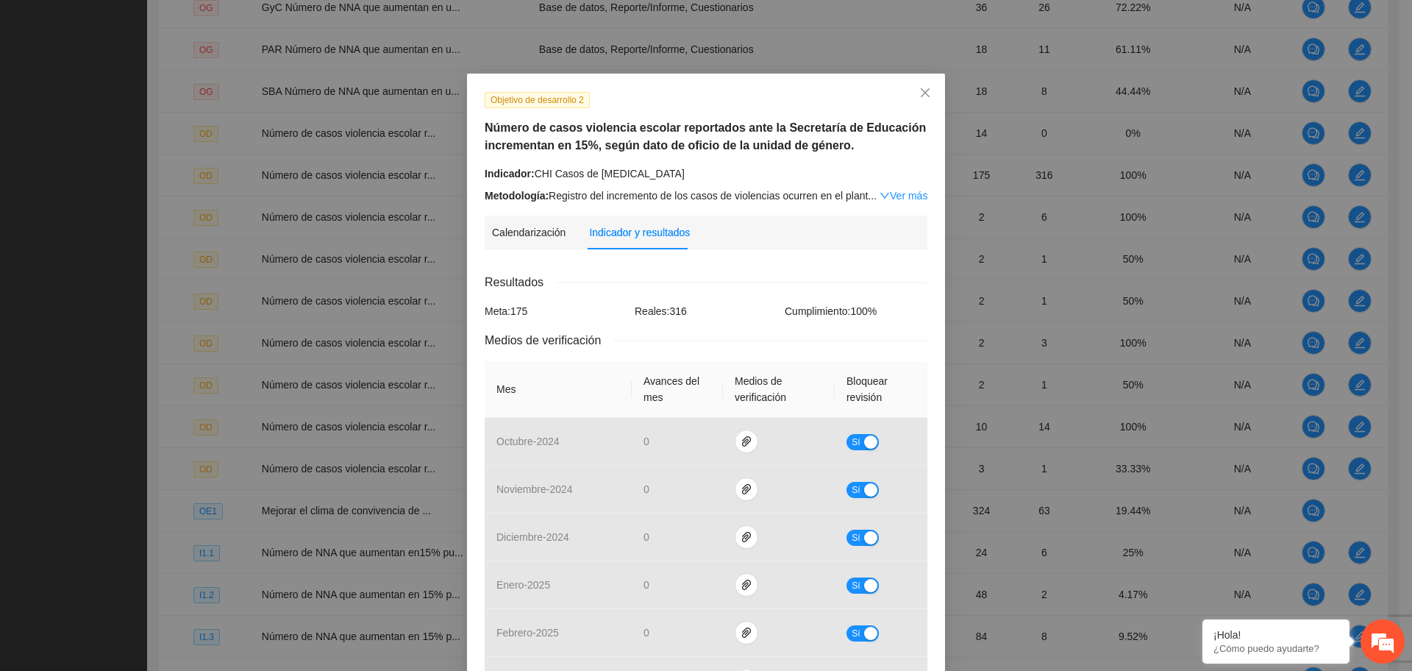
click at [801, 187] on div "Metodología: Registro del incremento de los casos de violencias ocurren en el p…" at bounding box center [706, 195] width 443 height 16
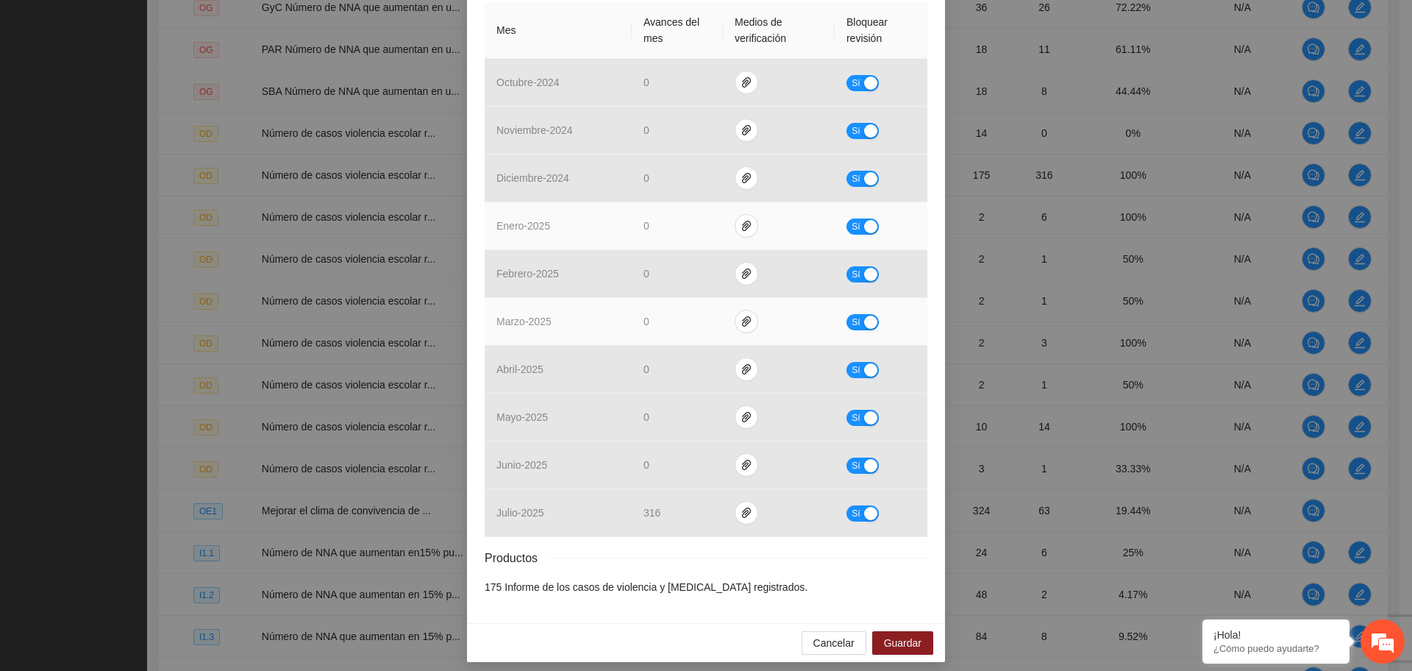
scroll to position [367, 0]
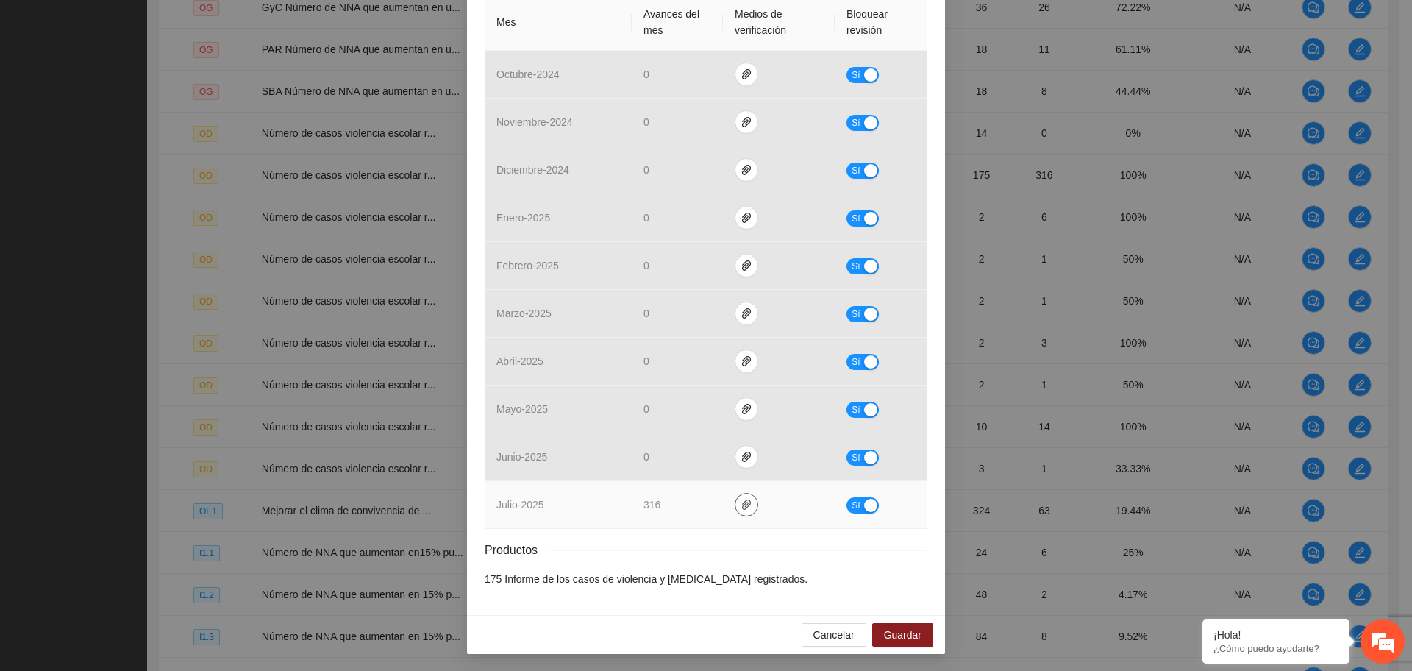
click at [740, 509] on icon "paper-clip" at bounding box center [746, 505] width 12 height 12
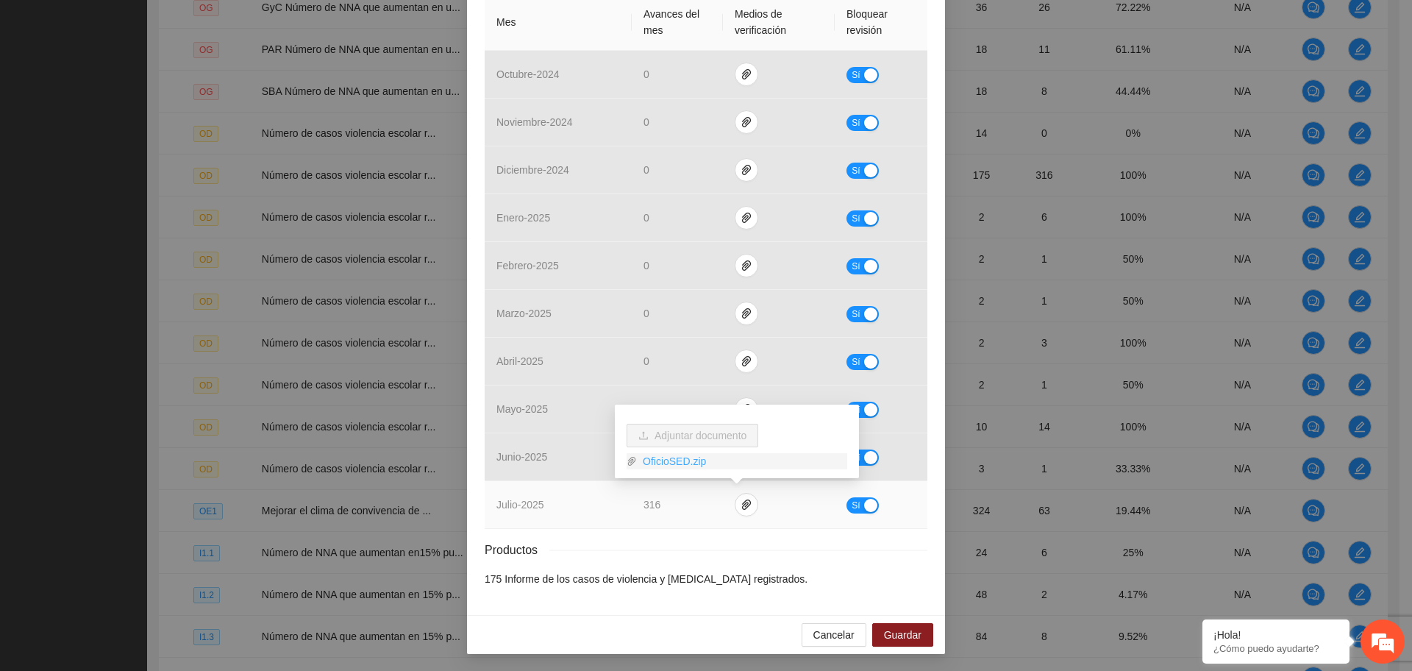
click at [687, 460] on link "OficioSED.zip" at bounding box center [742, 461] width 210 height 16
click at [864, 506] on div "button" at bounding box center [870, 505] width 13 height 13
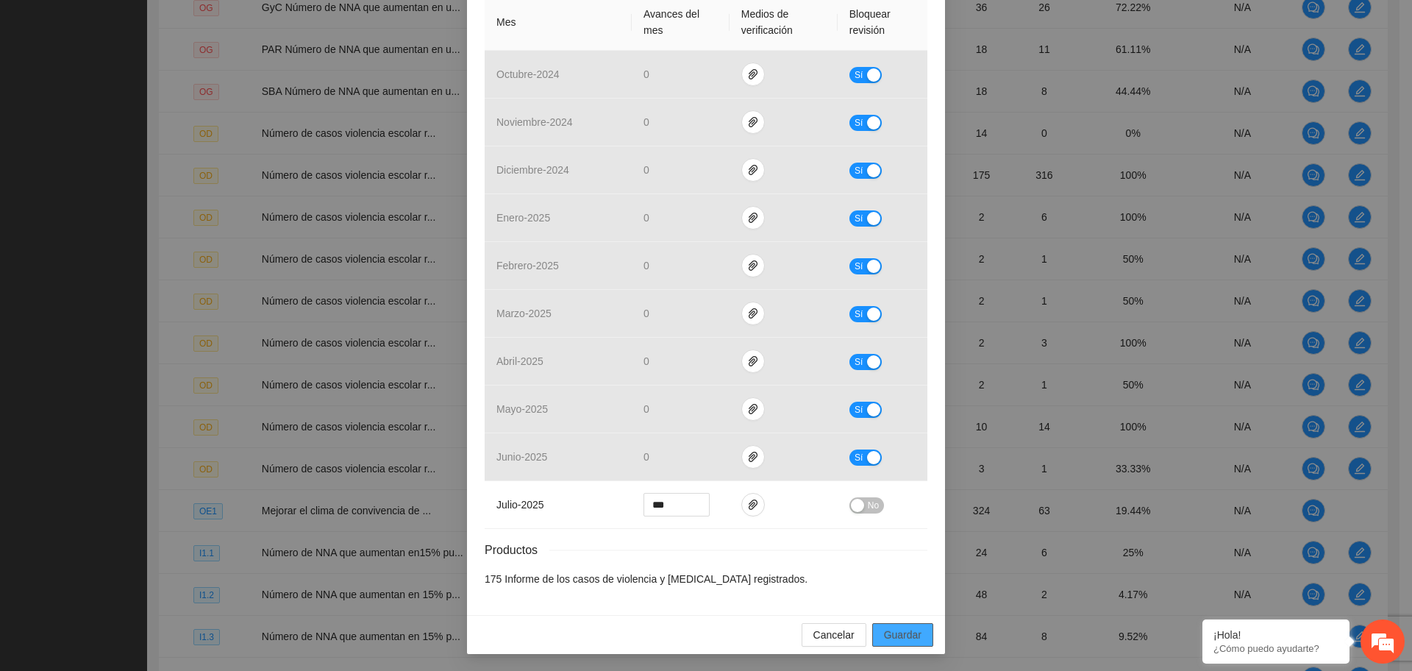
click at [888, 641] on span "Guardar" at bounding box center [902, 634] width 37 height 16
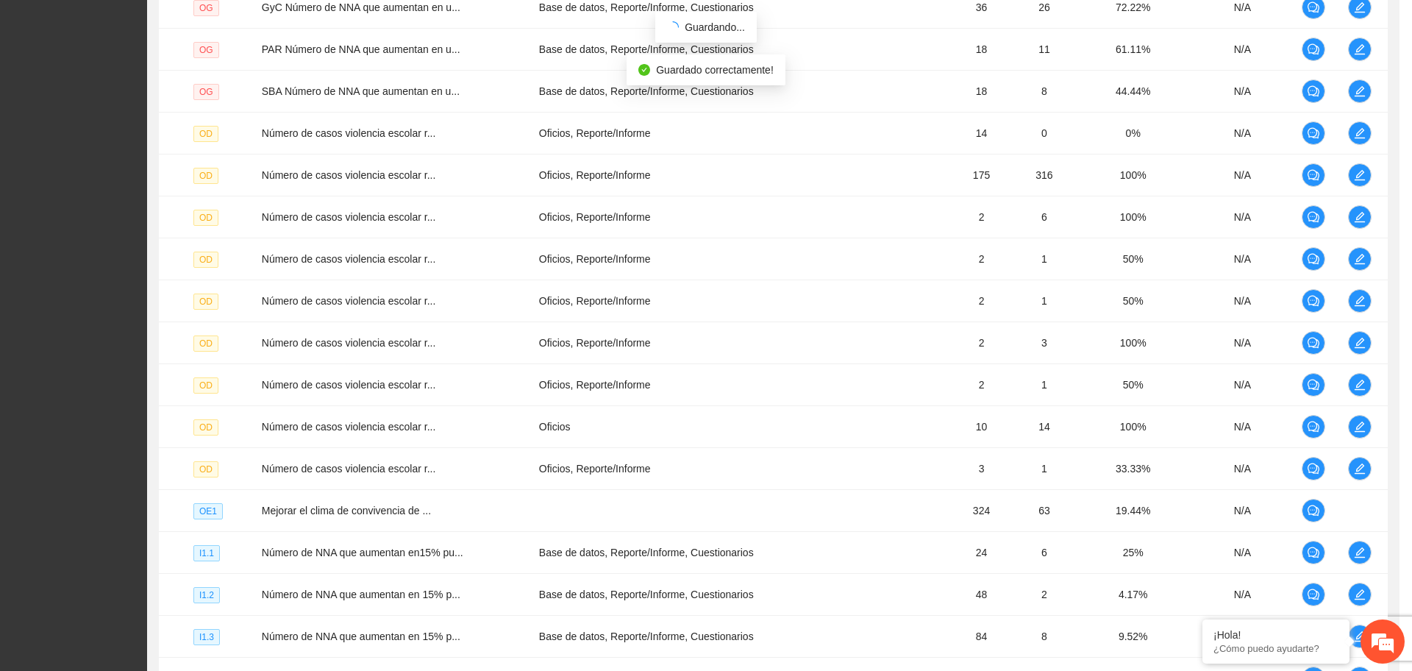
scroll to position [293, 0]
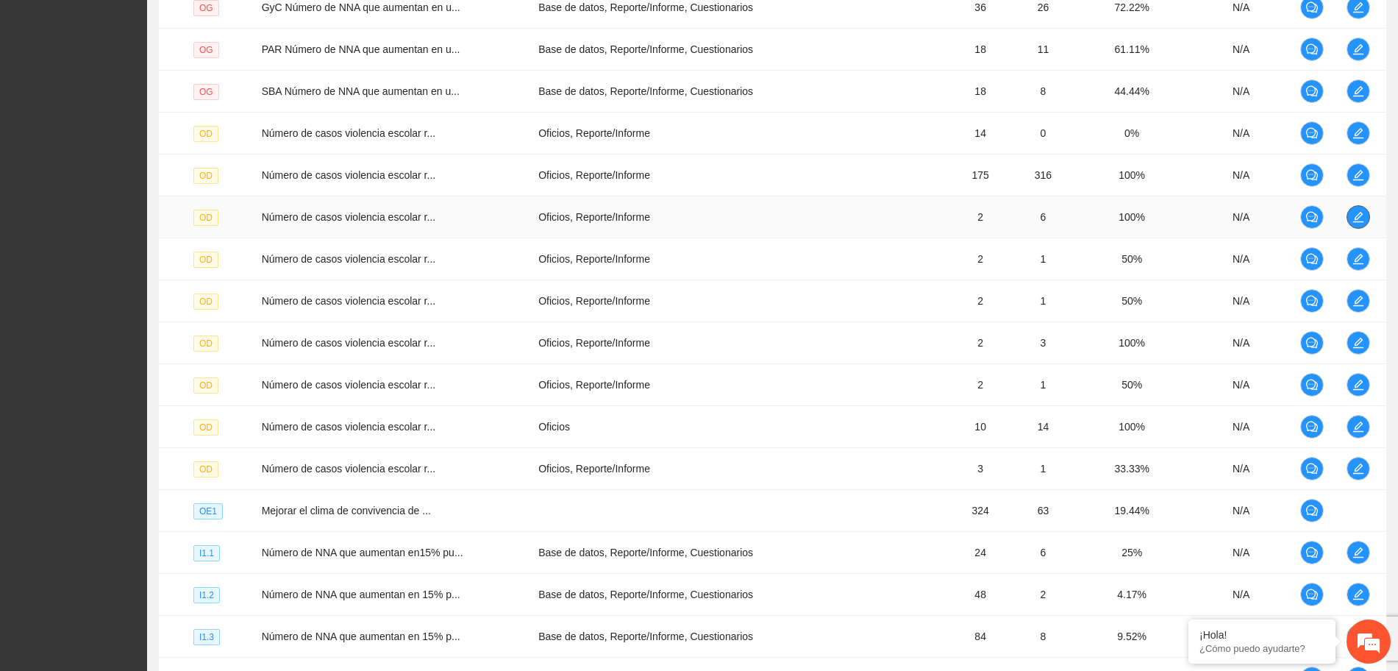
click at [1362, 217] on icon "edit" at bounding box center [1358, 217] width 12 height 12
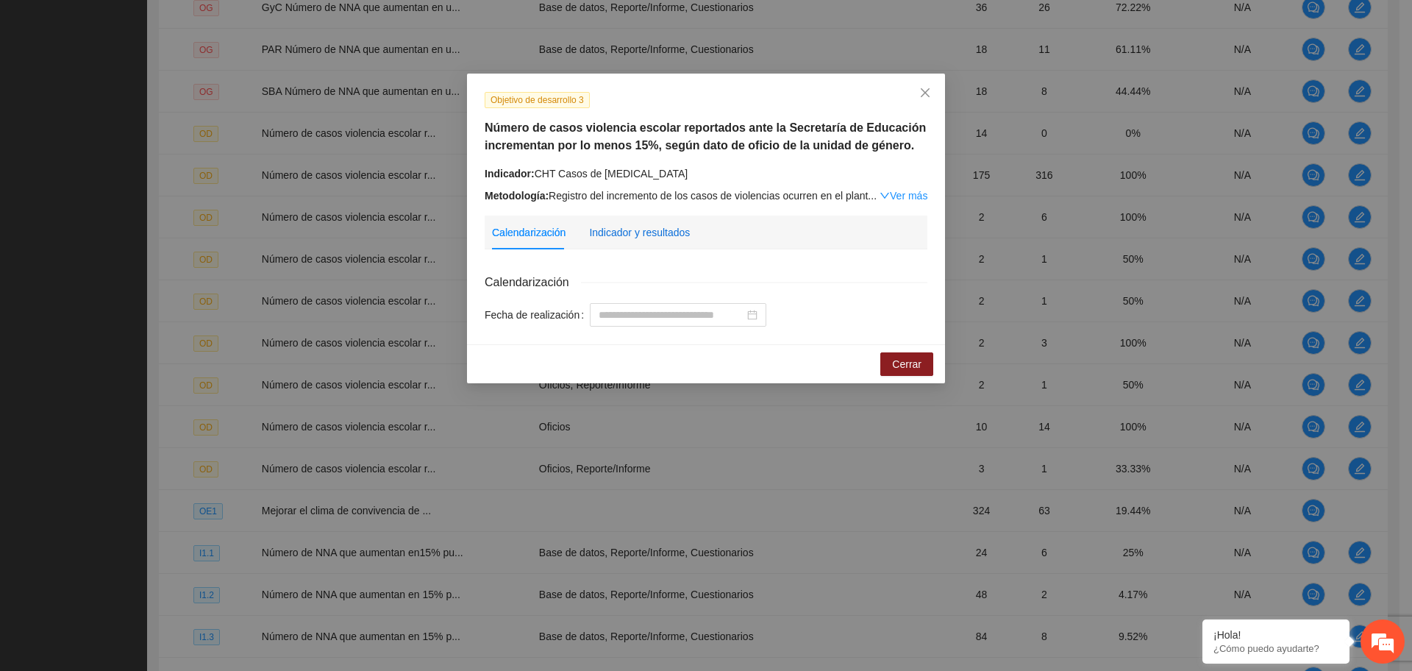
click at [650, 230] on div "Indicador y resultados" at bounding box center [639, 232] width 101 height 16
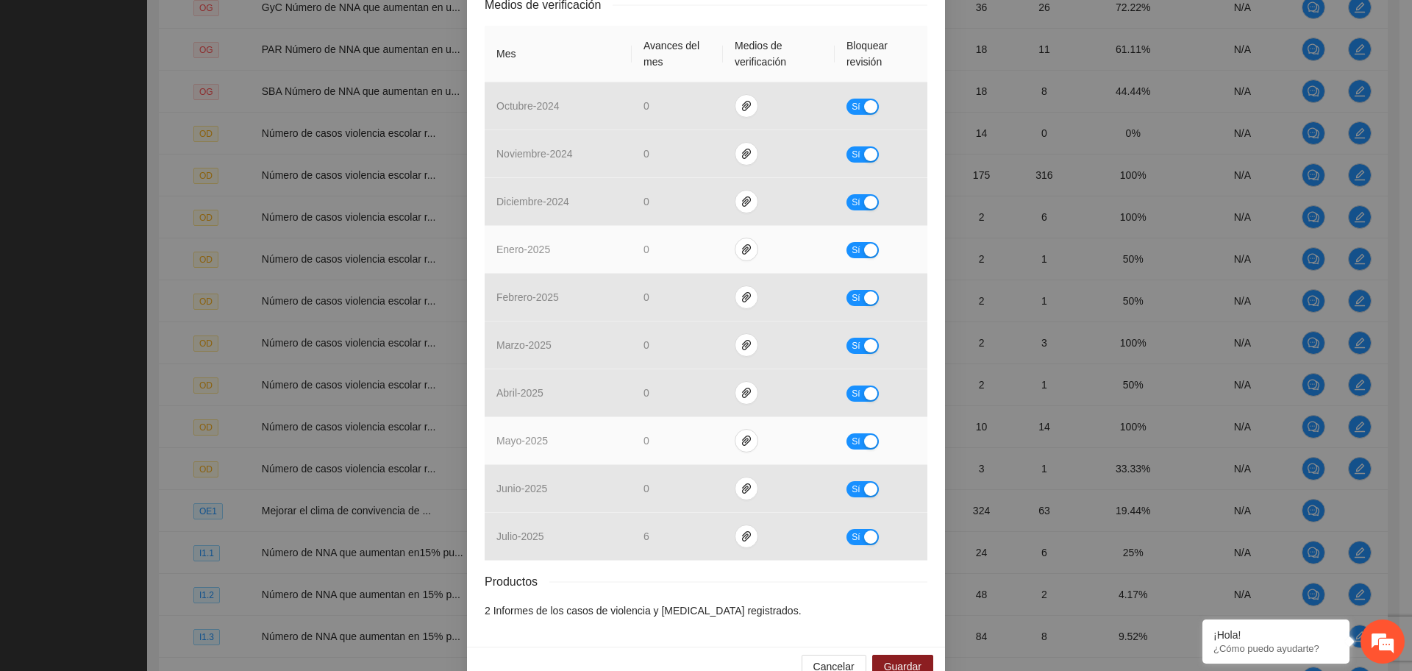
scroll to position [367, 0]
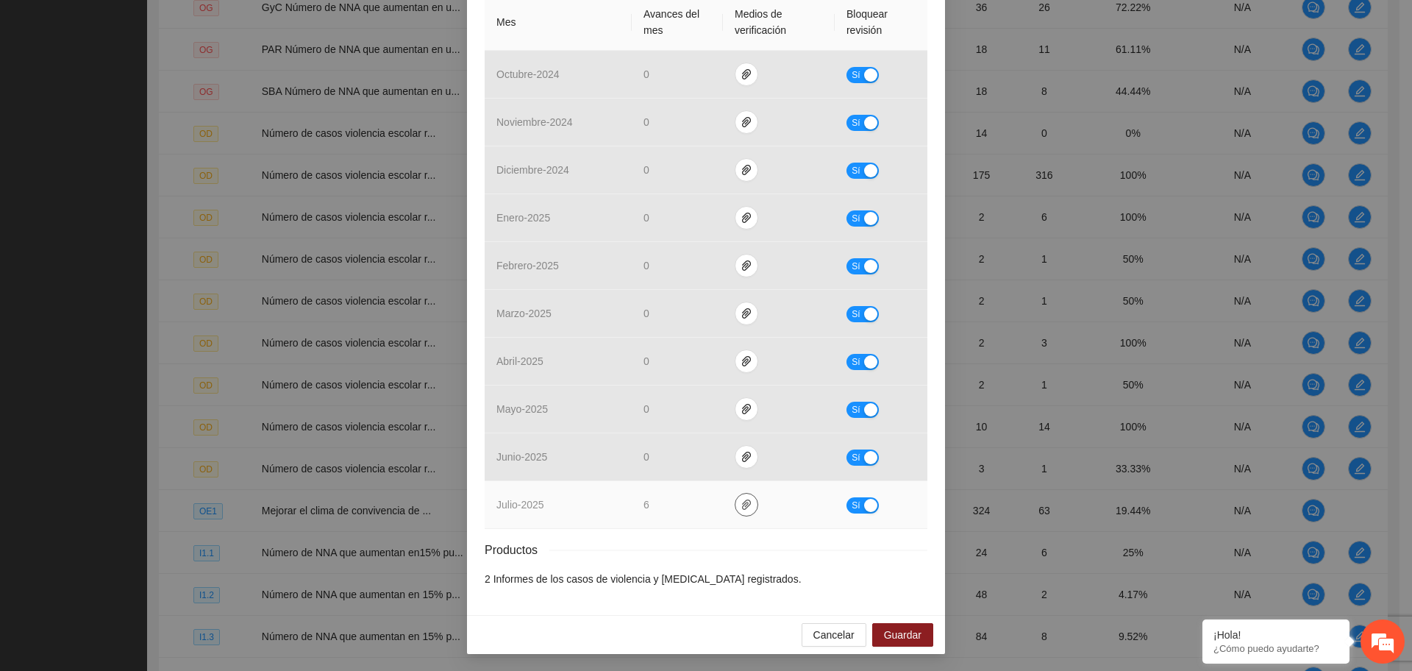
click at [740, 504] on icon "paper-clip" at bounding box center [746, 505] width 12 height 12
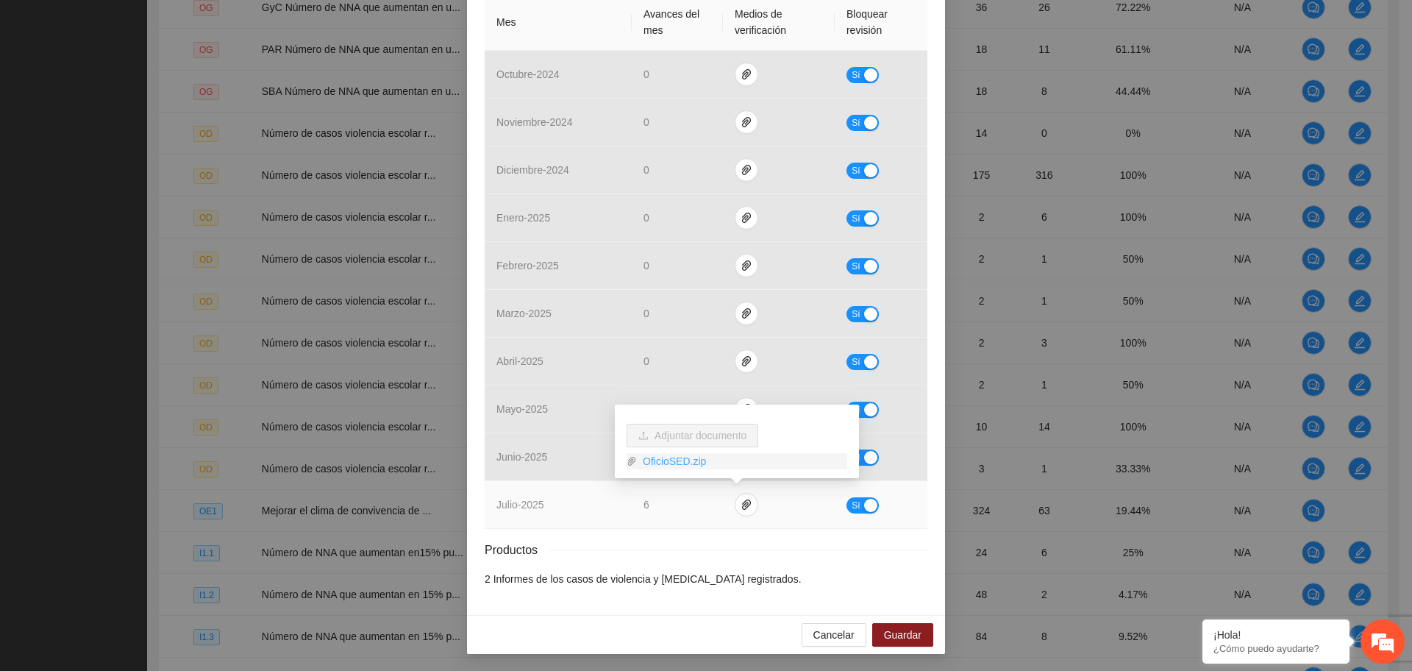
click at [689, 460] on link "OficioSED.zip" at bounding box center [742, 461] width 210 height 16
click at [854, 504] on button "Sí" at bounding box center [862, 505] width 32 height 16
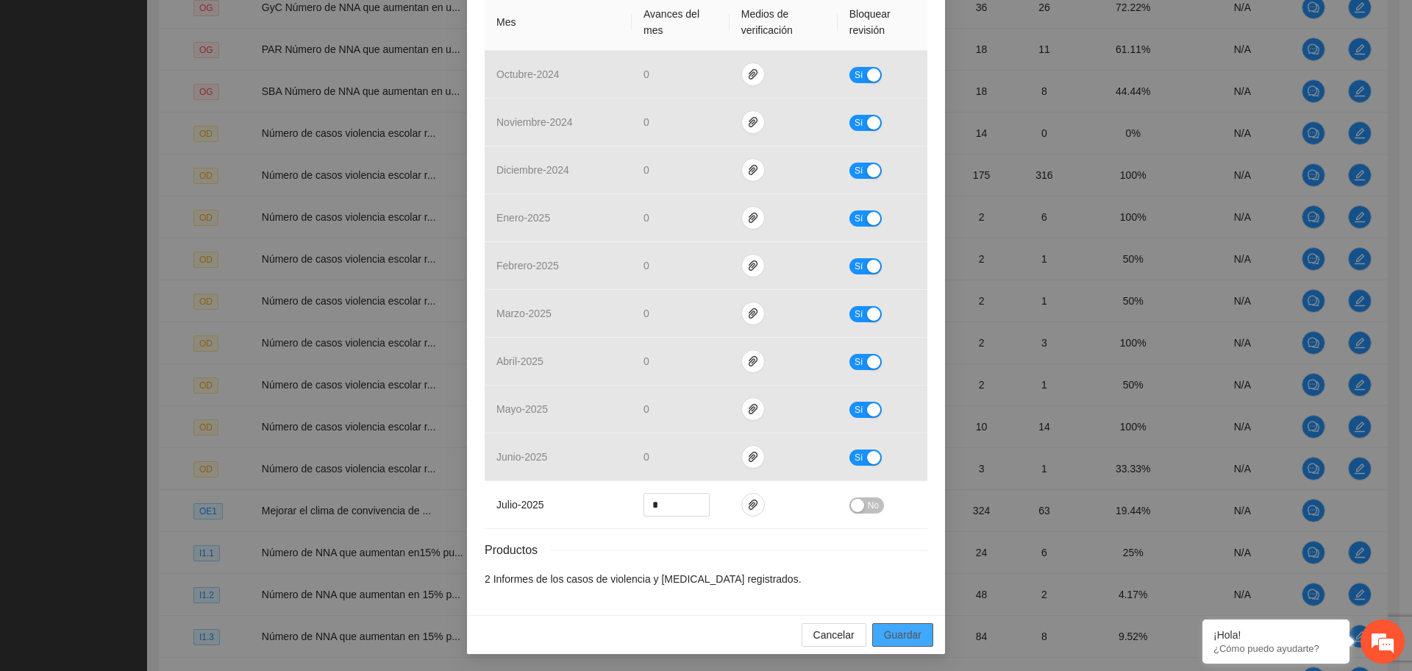
click at [901, 633] on span "Guardar" at bounding box center [902, 634] width 37 height 16
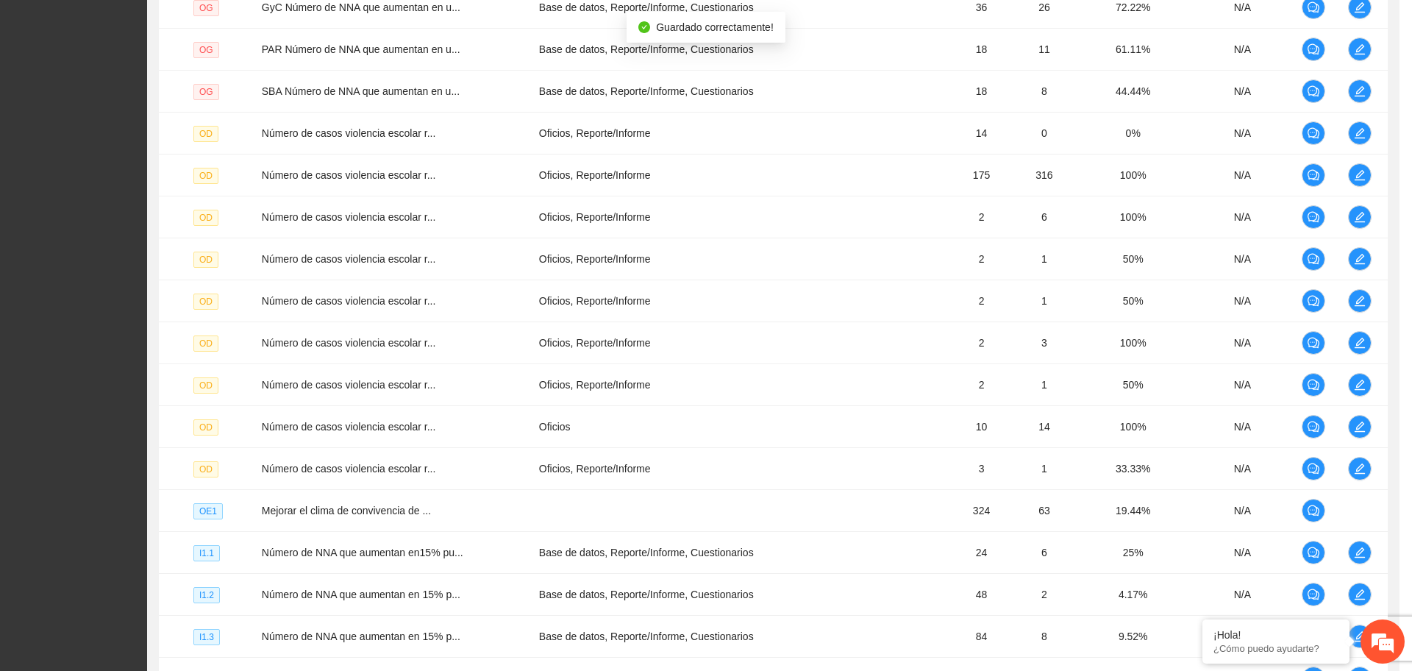
scroll to position [293, 0]
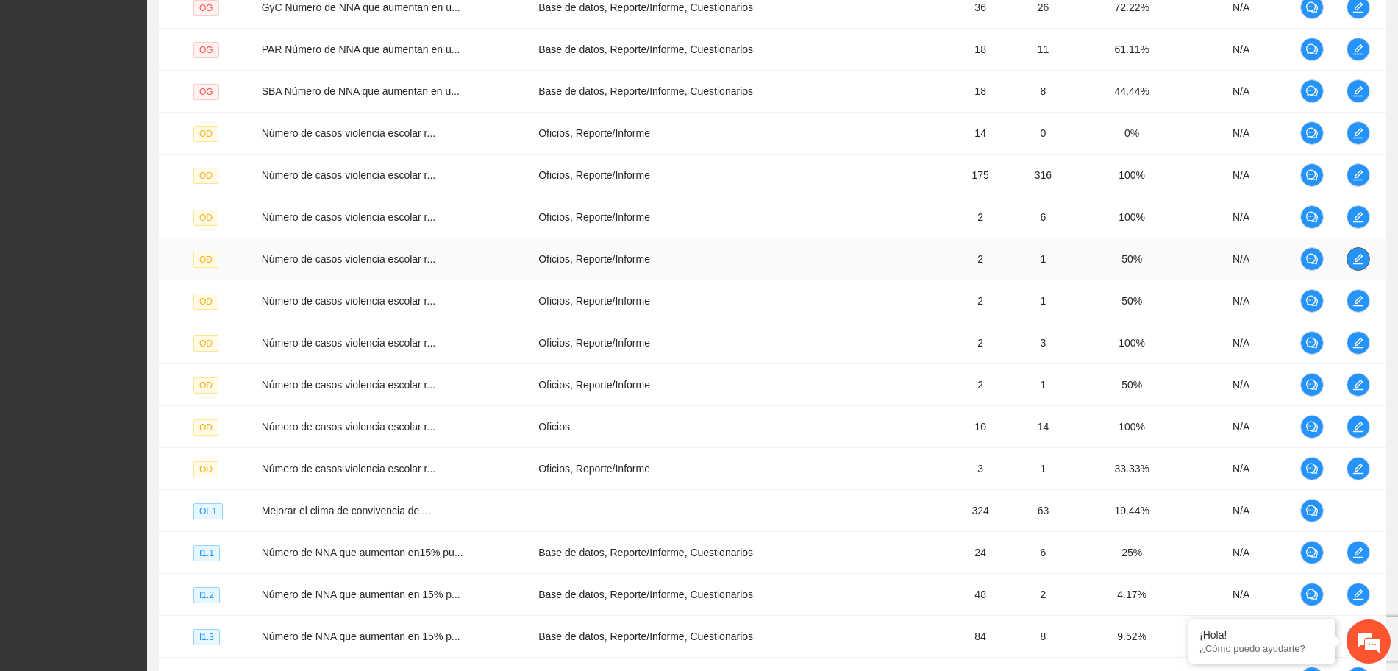
click at [1356, 262] on icon "edit" at bounding box center [1358, 259] width 12 height 12
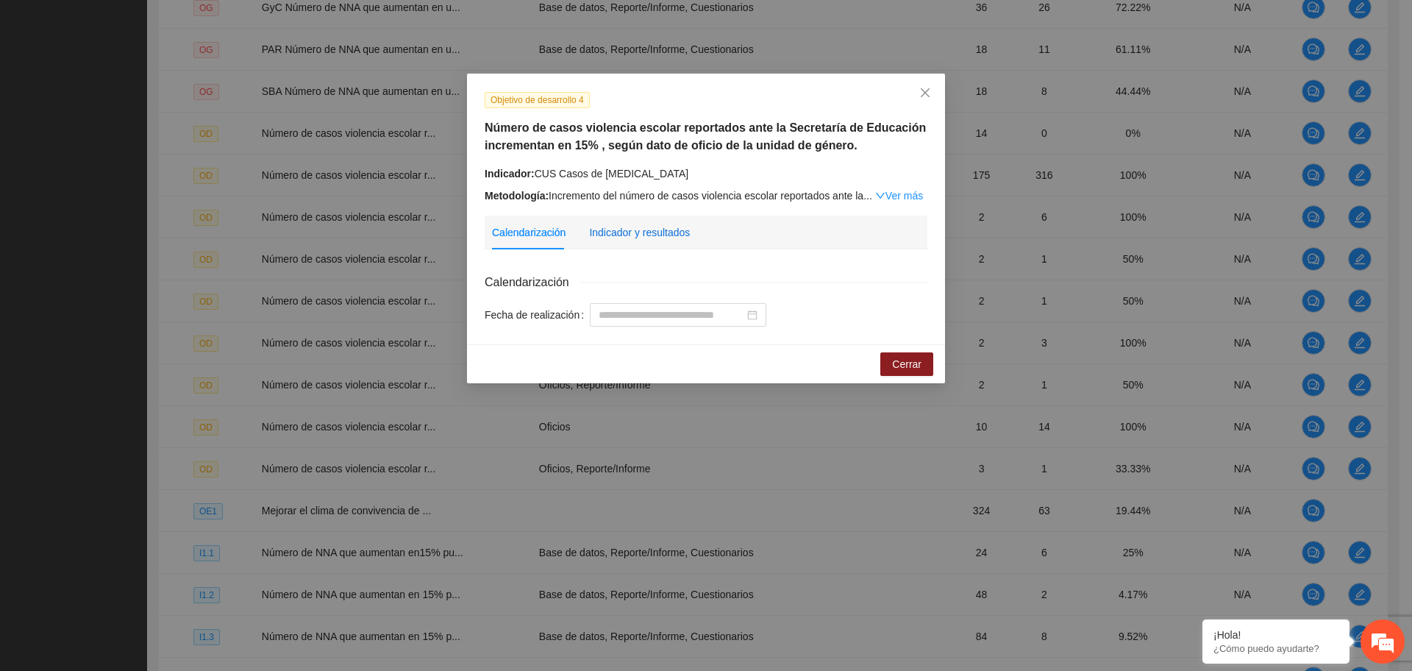
click at [668, 237] on div "Indicador y resultados" at bounding box center [639, 232] width 101 height 16
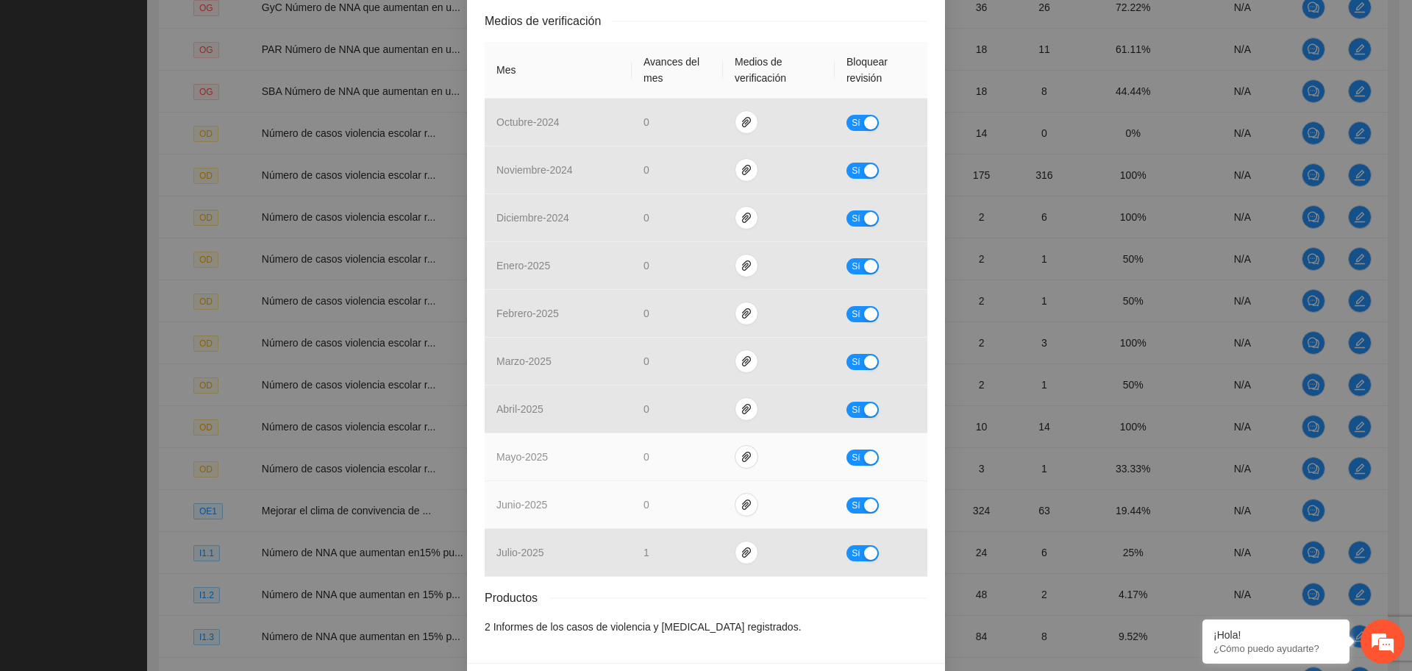
scroll to position [367, 0]
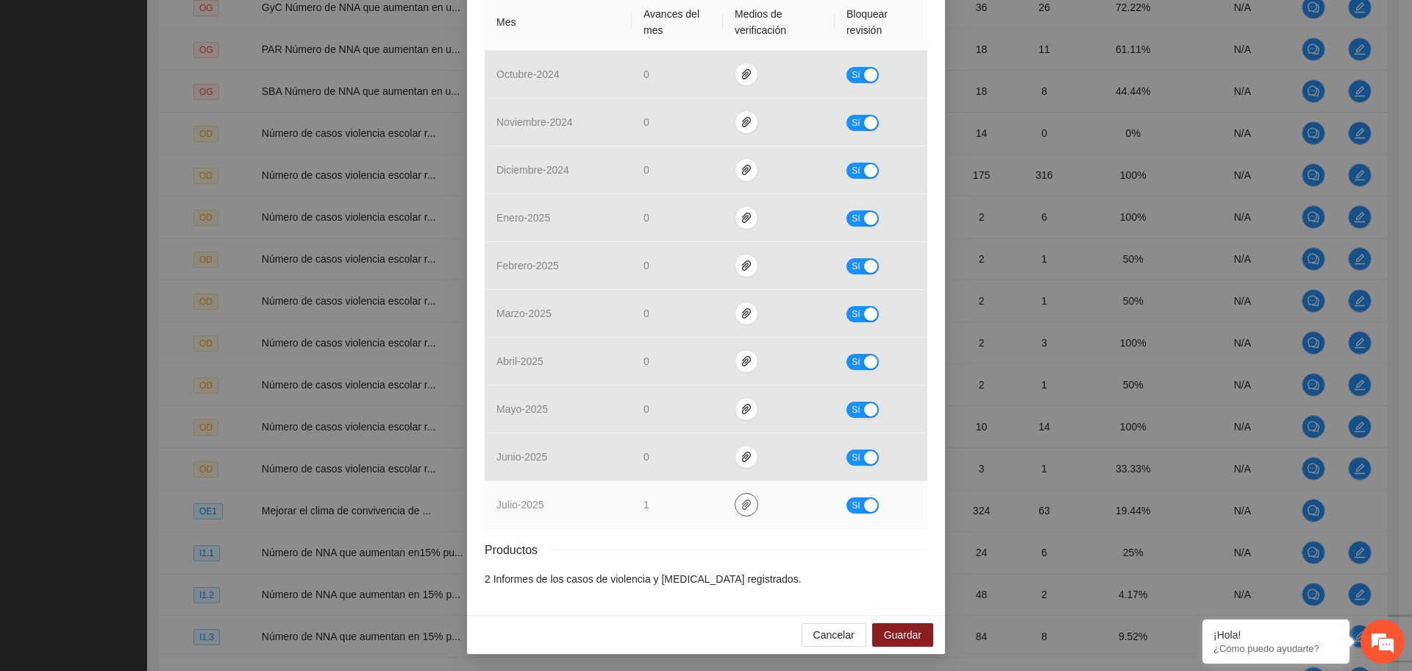
click at [742, 503] on icon "paper-clip" at bounding box center [746, 504] width 9 height 10
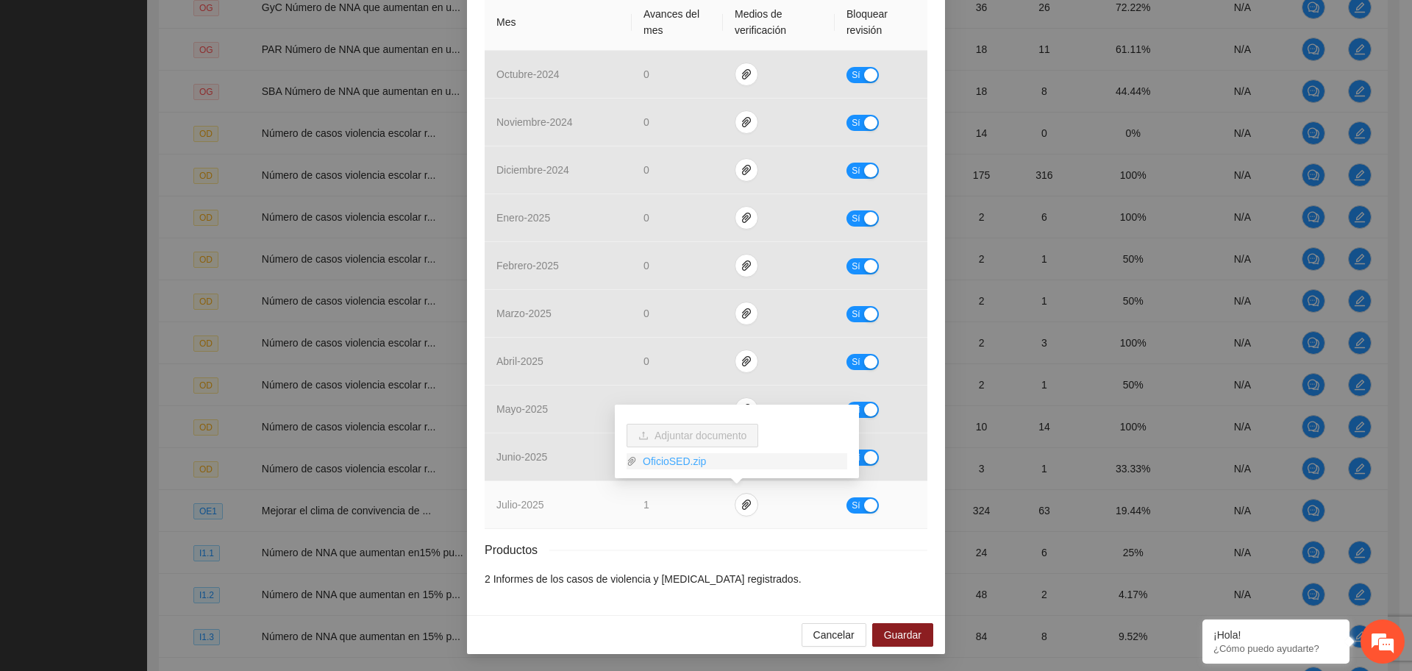
click at [679, 460] on link "OficioSED.zip" at bounding box center [742, 461] width 210 height 16
click at [864, 505] on div "button" at bounding box center [870, 505] width 13 height 13
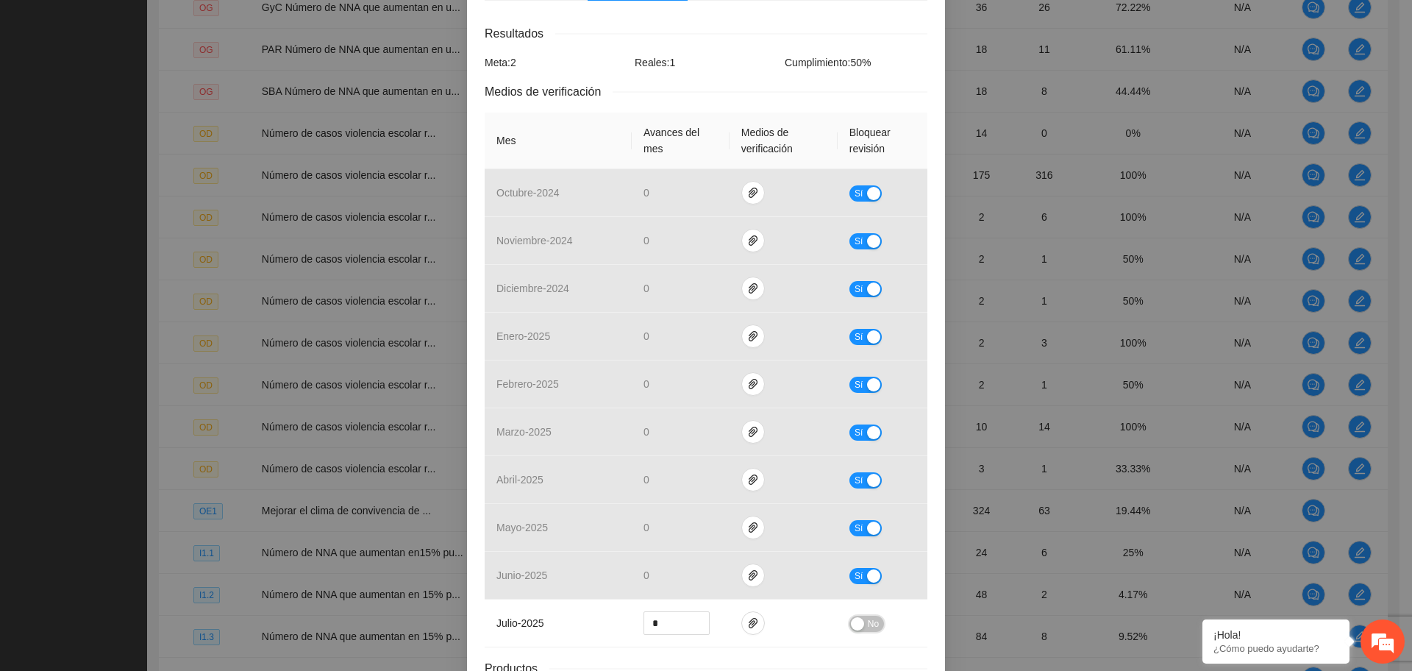
scroll to position [0, 0]
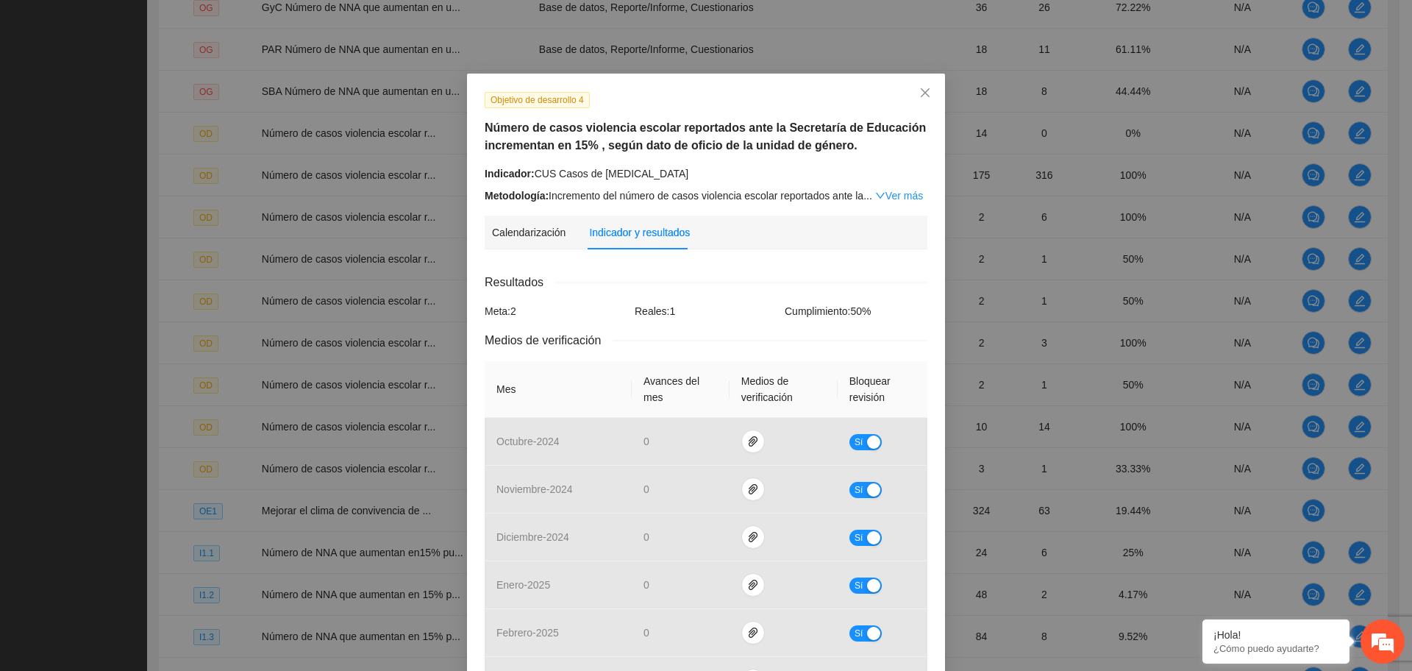
click at [682, 293] on div "Resultados Meta: 2 Reales: 1 Cumplimiento: 50 % Medios de verificación Mes Avan…" at bounding box center [706, 613] width 443 height 681
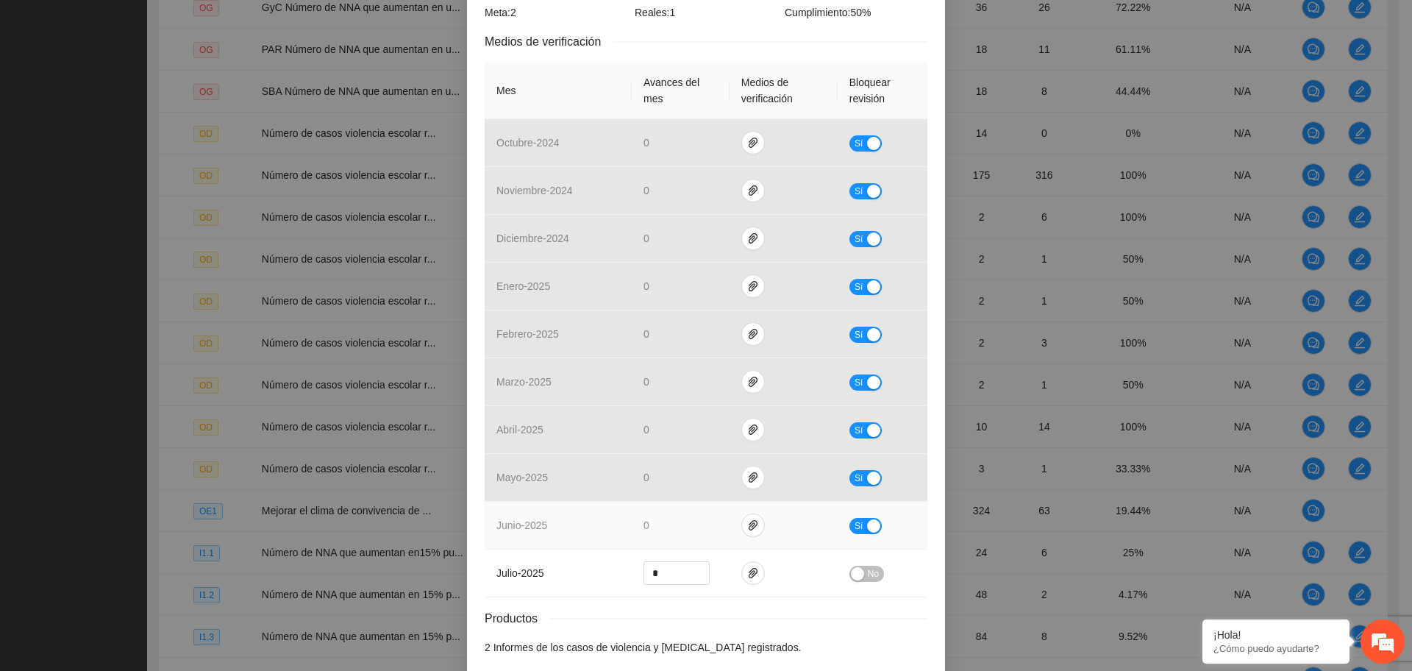
scroll to position [367, 0]
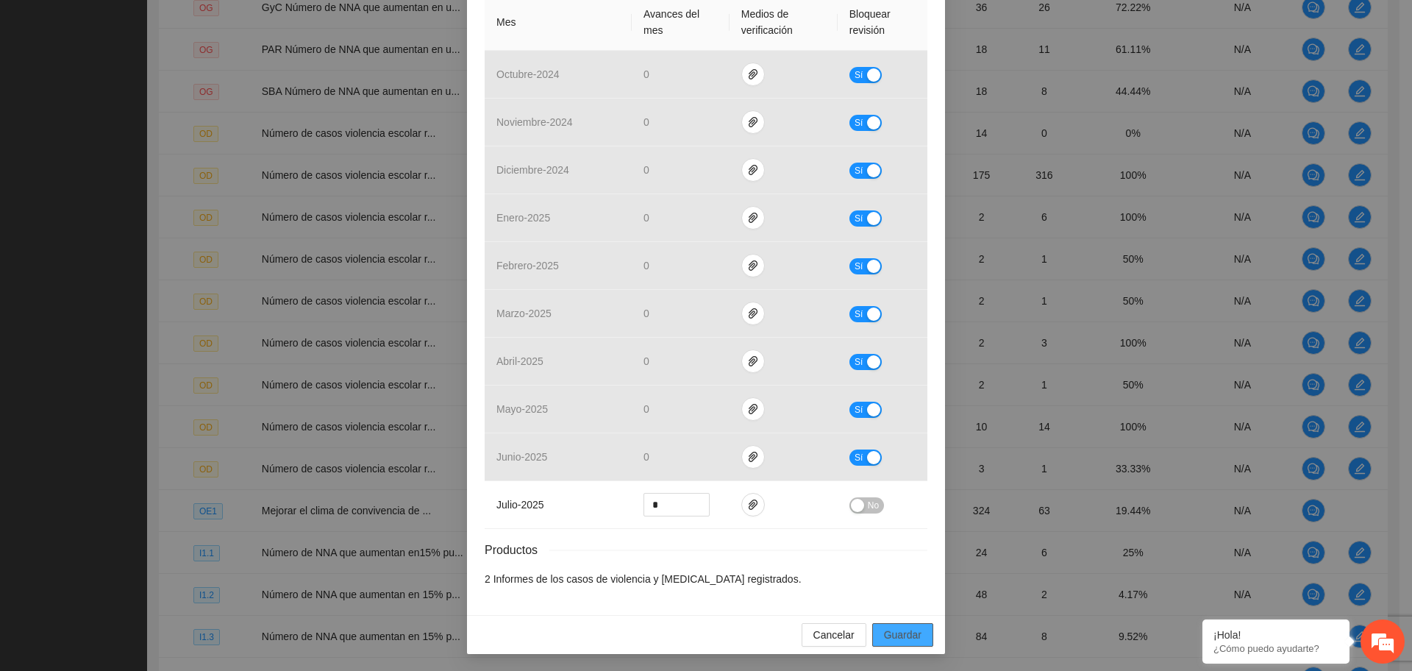
click at [891, 643] on button "Guardar" at bounding box center [902, 635] width 61 height 24
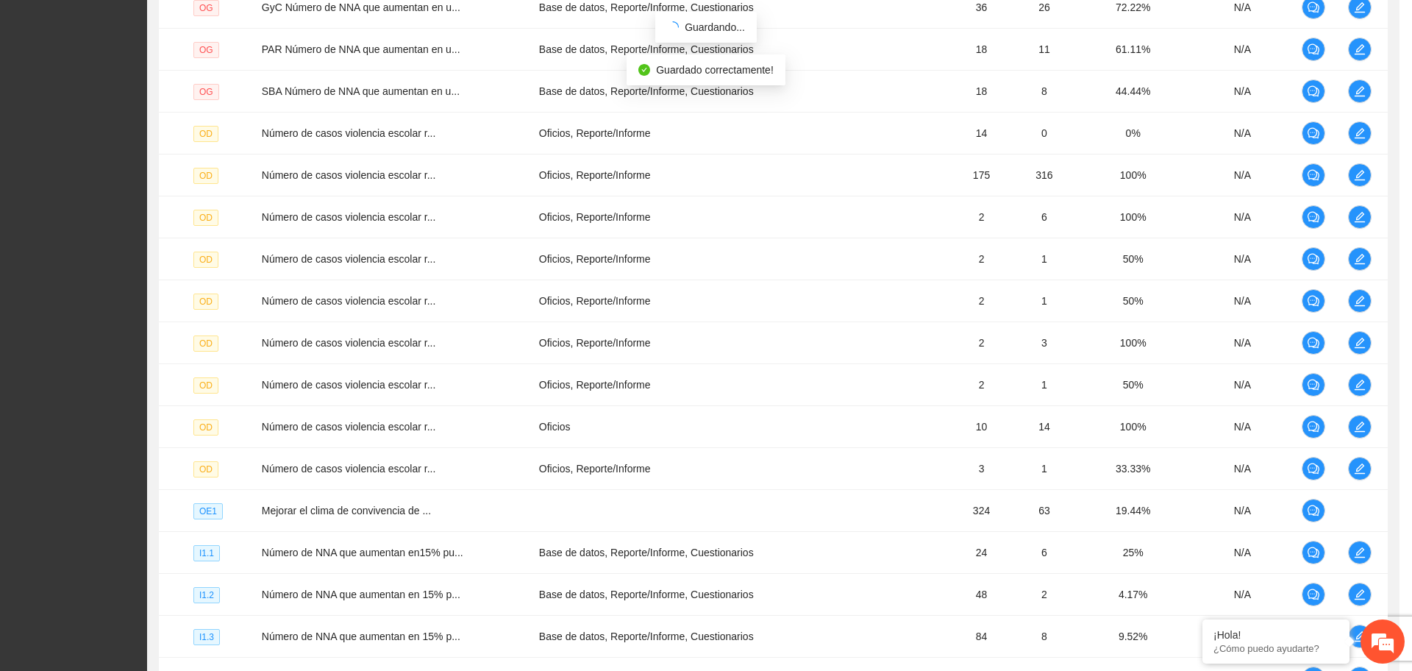
scroll to position [293, 0]
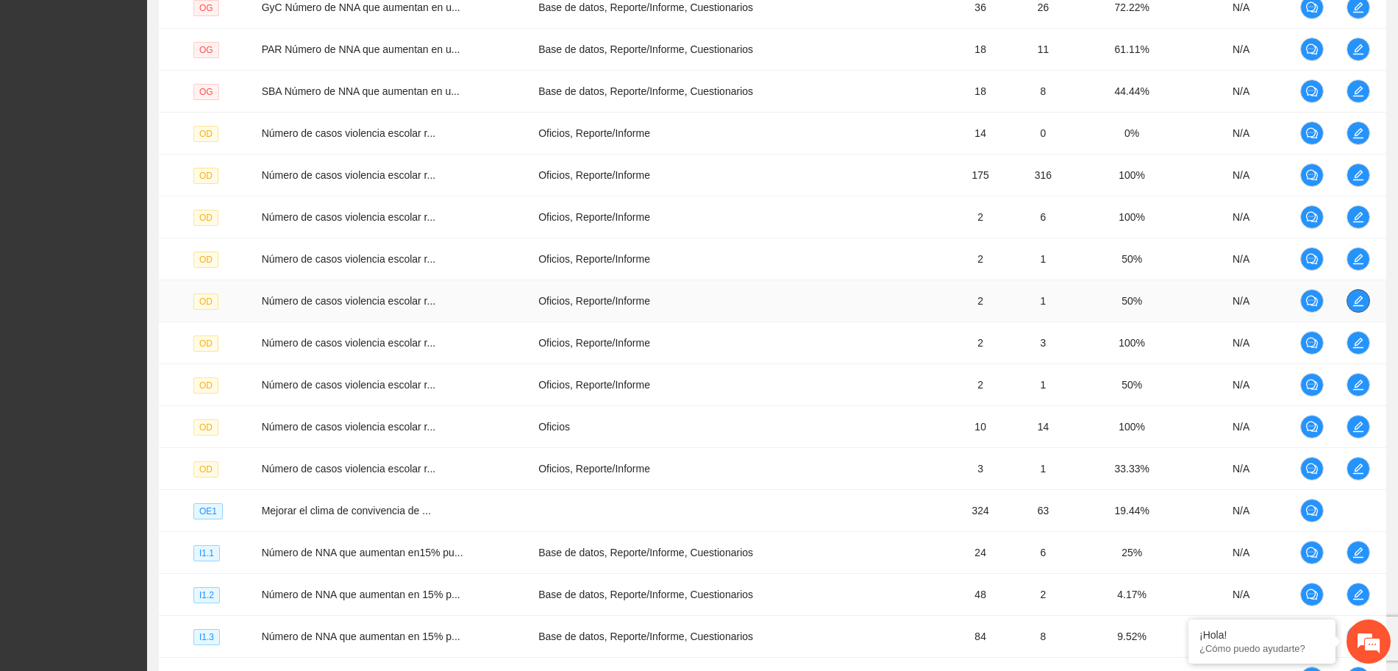
click at [1358, 299] on icon "edit" at bounding box center [1358, 301] width 12 height 12
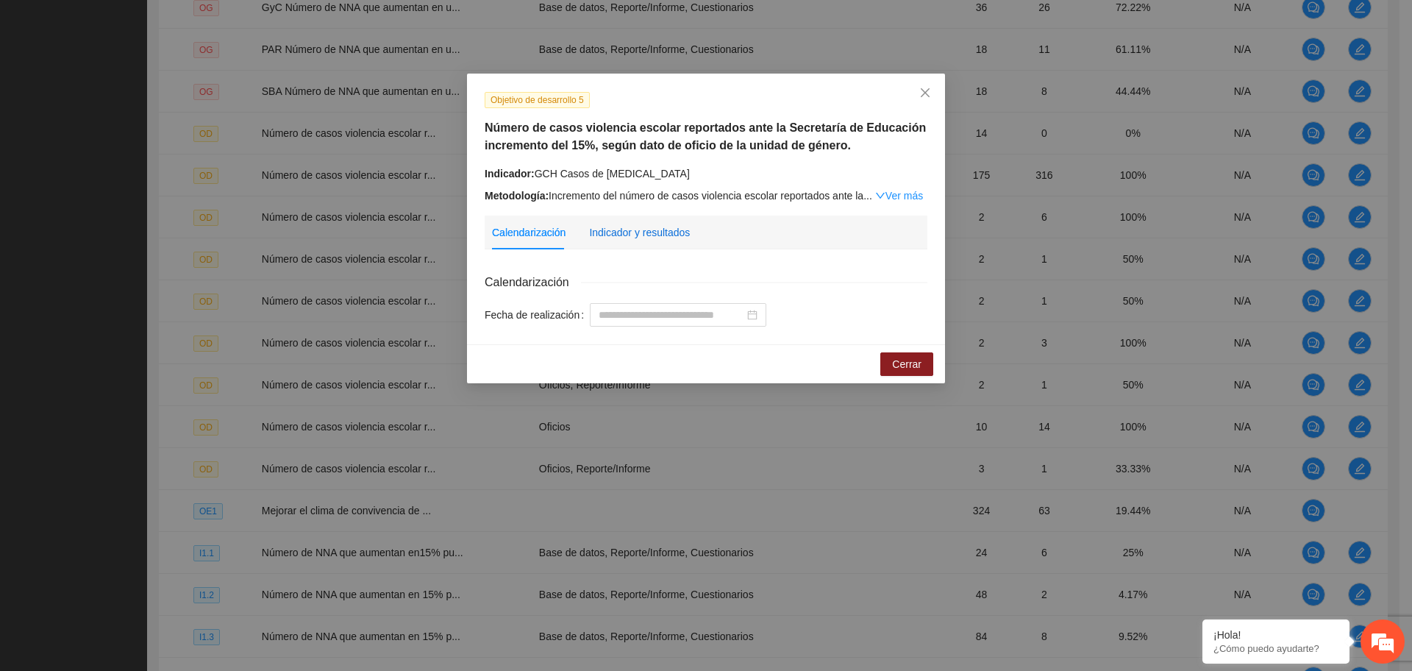
click at [668, 237] on div "Indicador y resultados" at bounding box center [639, 232] width 101 height 16
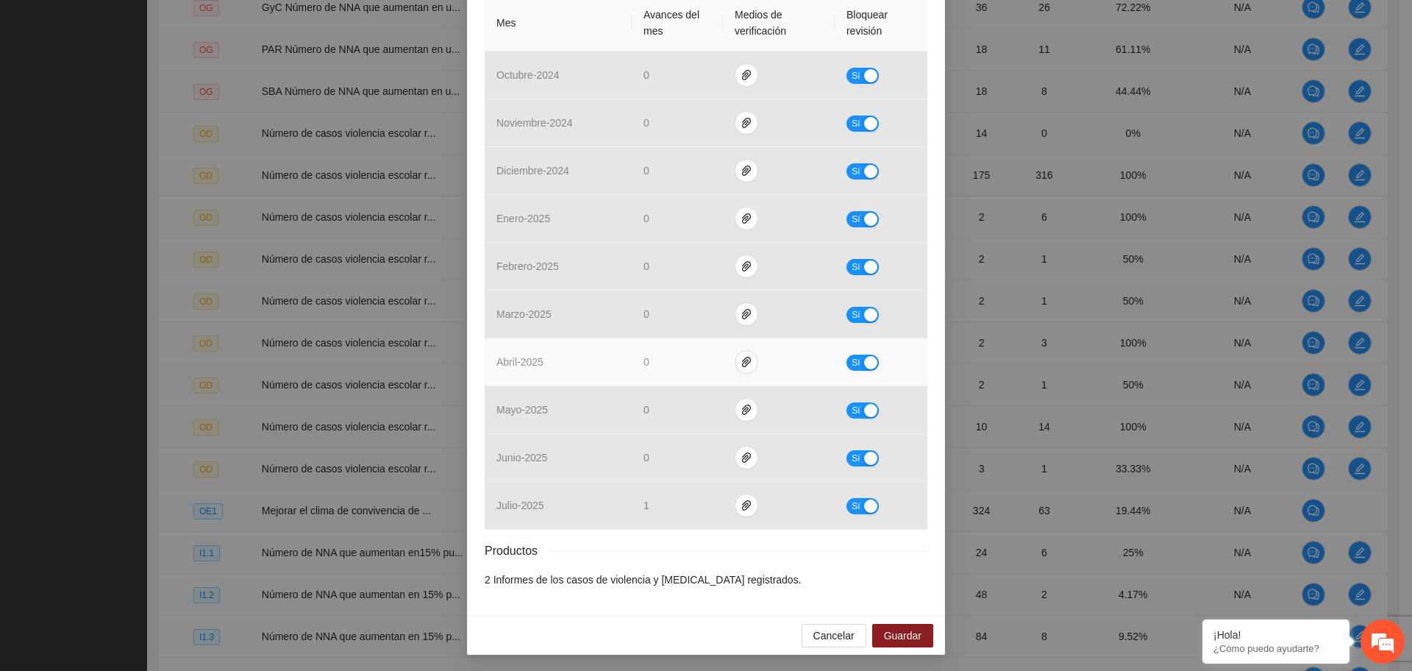
scroll to position [367, 0]
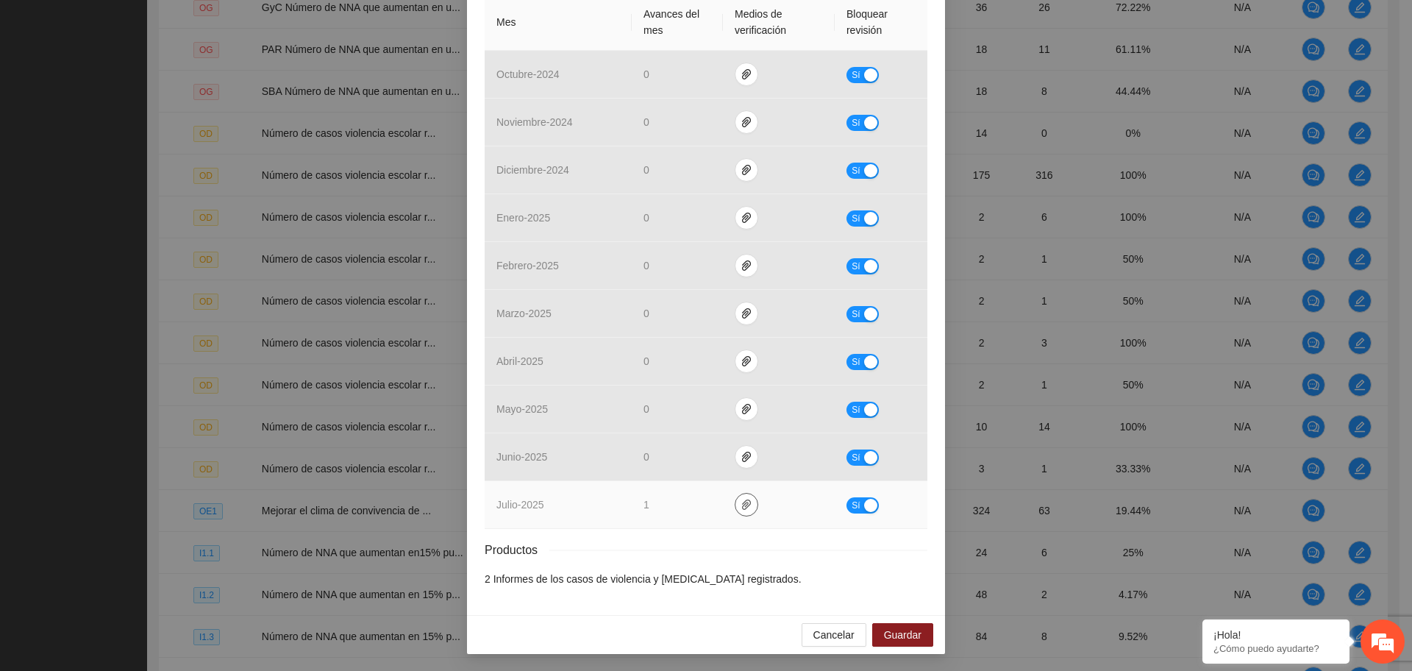
click at [742, 507] on icon "paper-clip" at bounding box center [746, 504] width 9 height 10
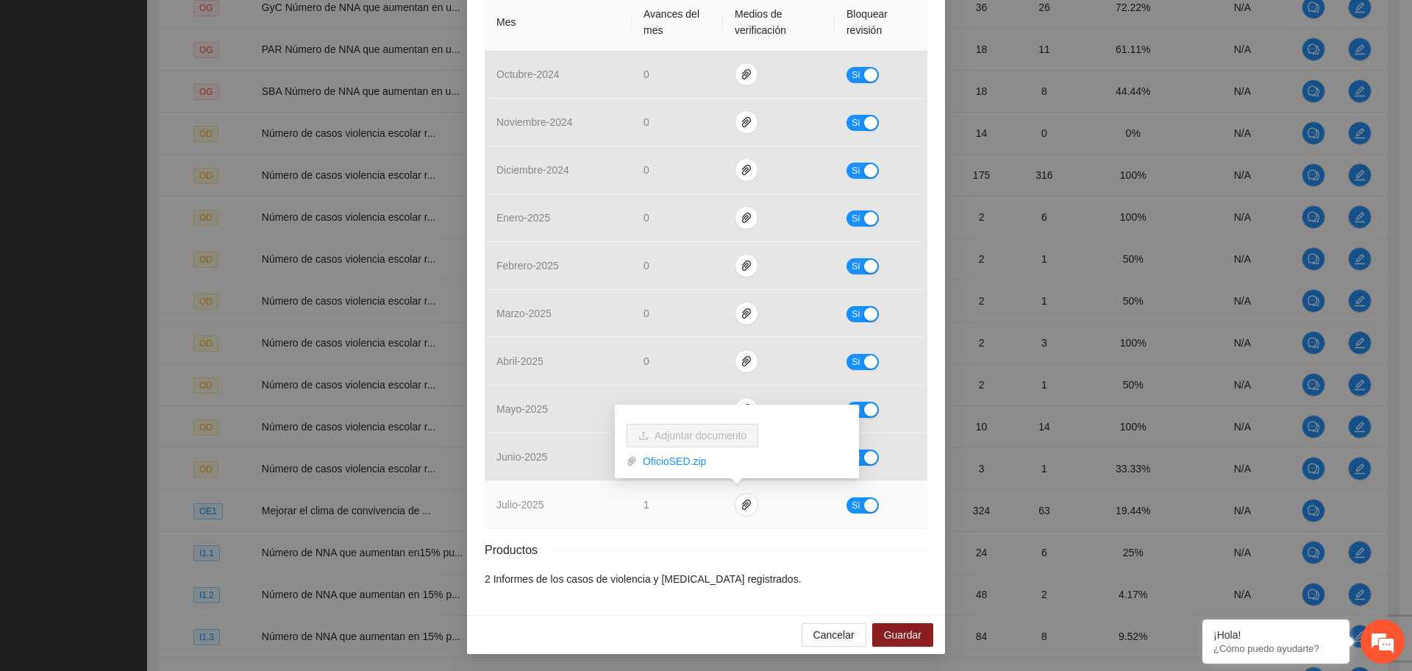
drag, startPoint x: 865, startPoint y: 498, endPoint x: 837, endPoint y: 494, distance: 27.5
click at [864, 499] on div "button" at bounding box center [870, 505] width 13 height 13
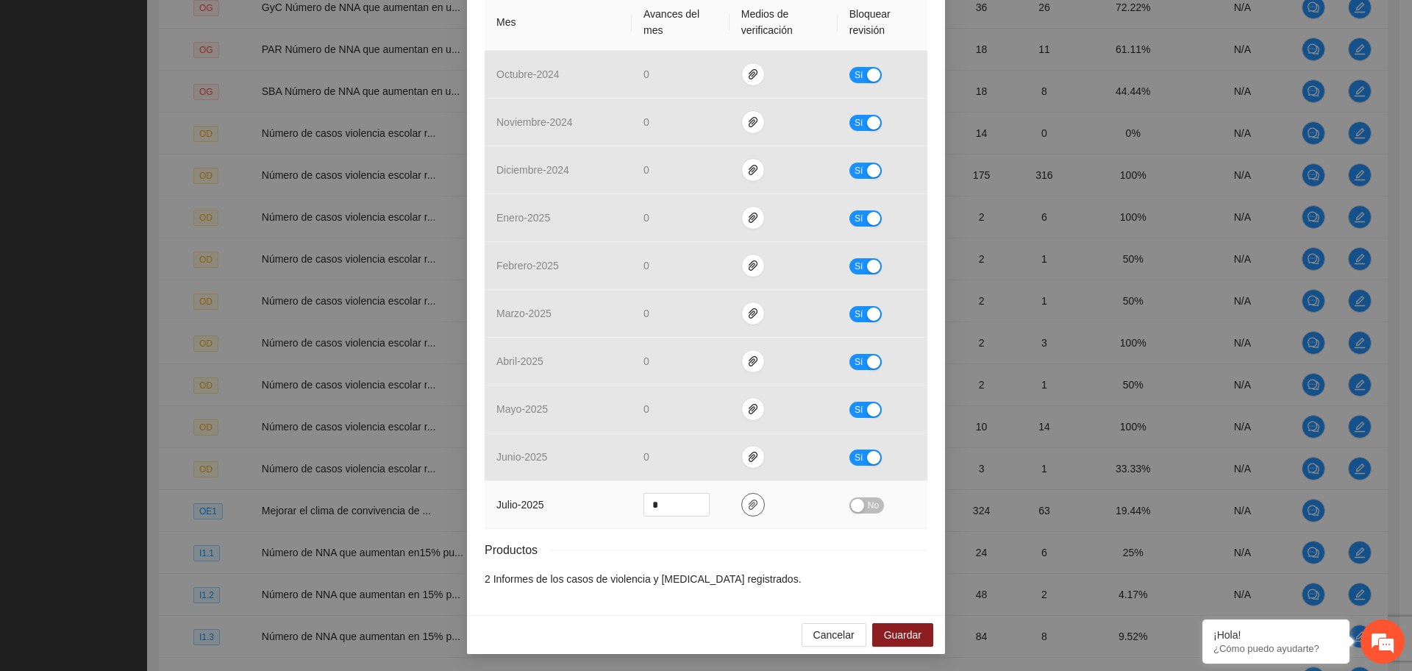
click at [754, 500] on span "paper-clip" at bounding box center [753, 505] width 22 height 12
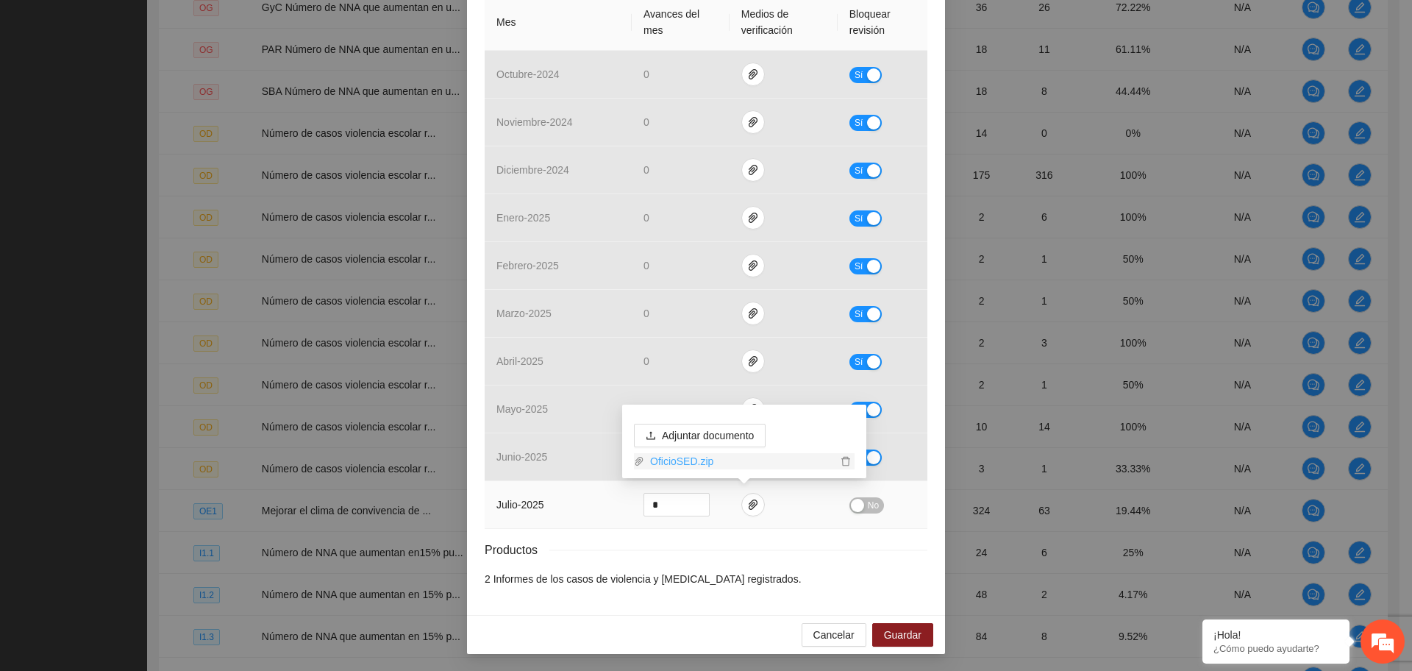
click at [696, 460] on link "OficioSED.zip" at bounding box center [740, 461] width 193 height 16
click at [912, 632] on span "Guardar" at bounding box center [902, 634] width 37 height 16
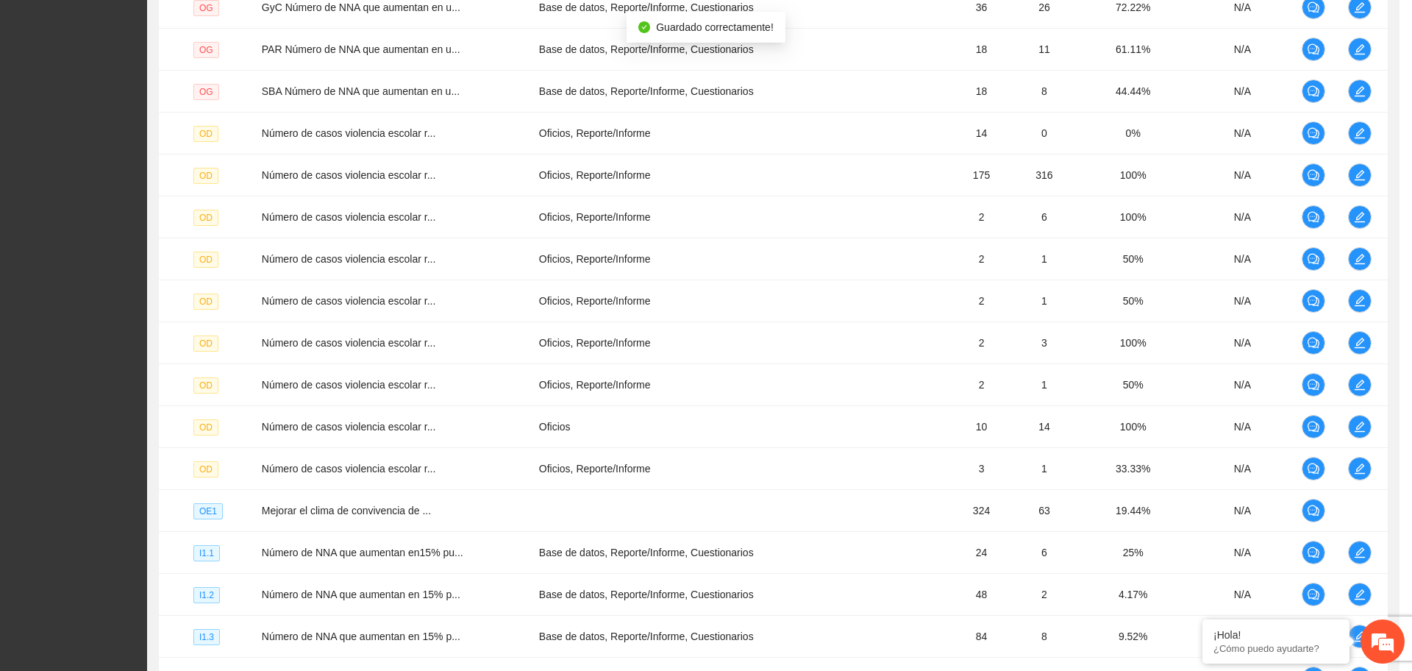
scroll to position [293, 0]
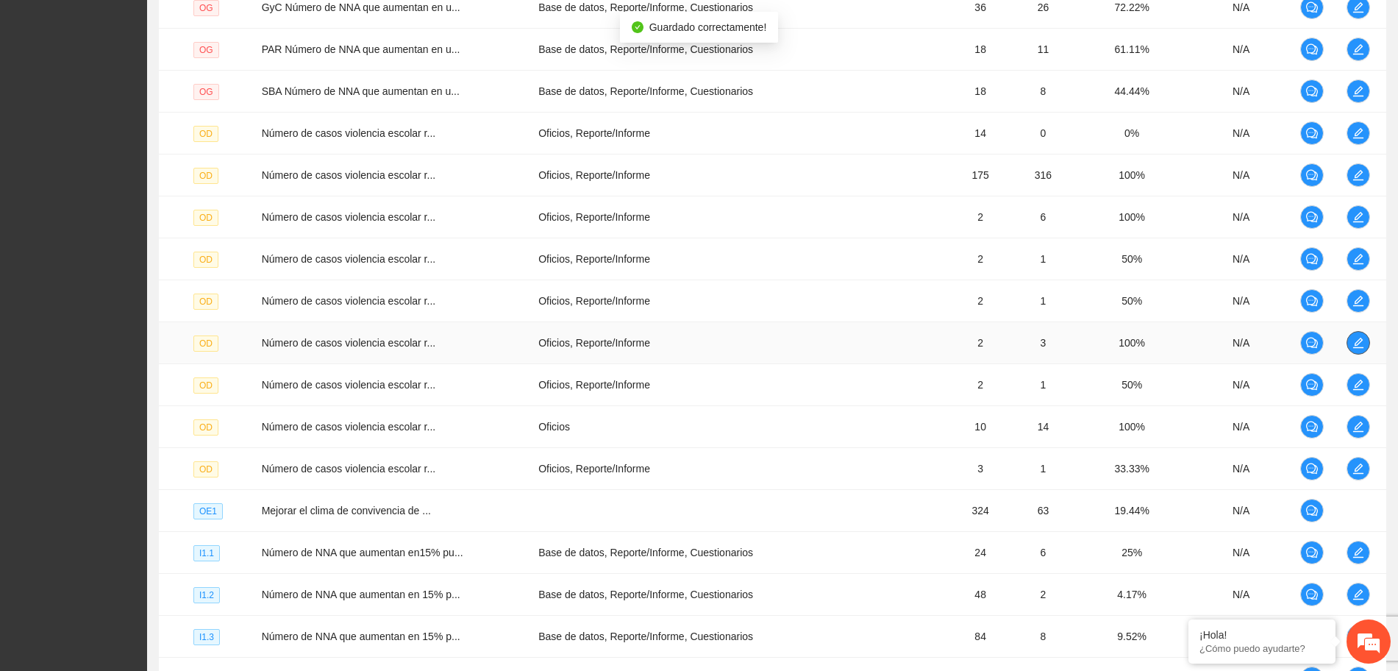
click at [1352, 343] on icon "edit" at bounding box center [1358, 343] width 12 height 12
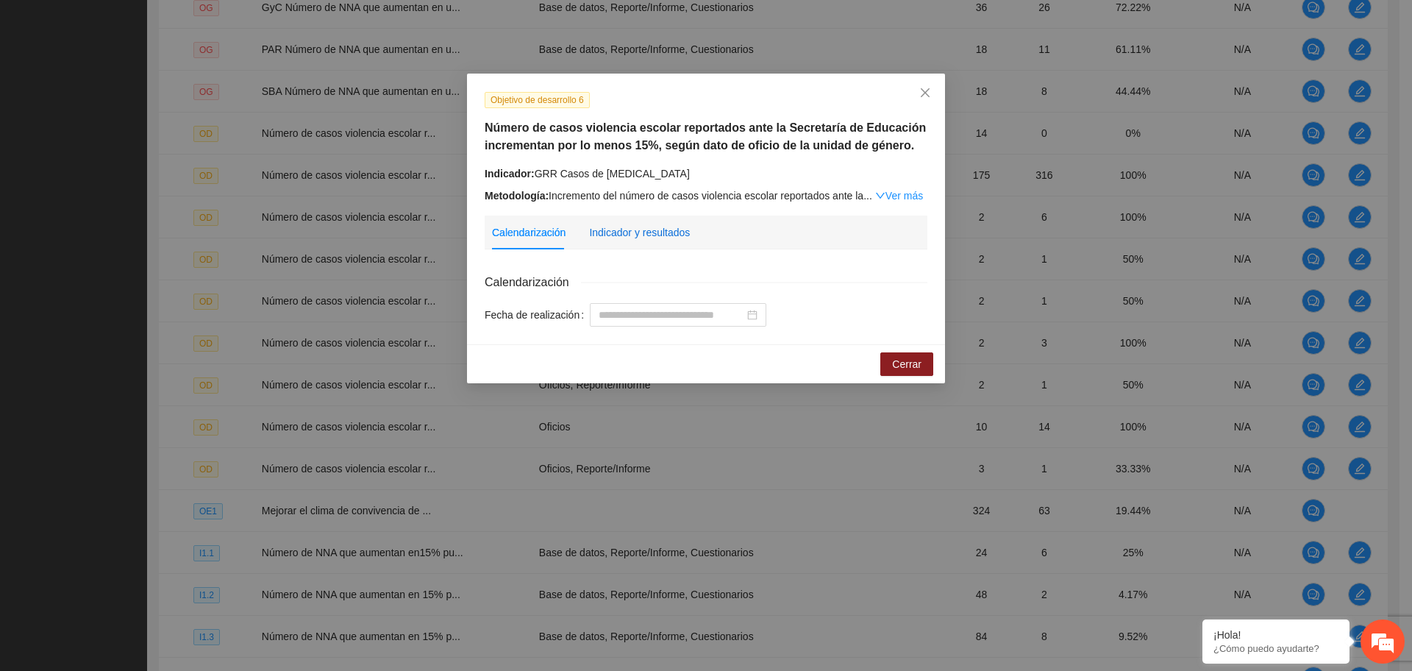
click at [643, 235] on div "Indicador y resultados" at bounding box center [639, 232] width 101 height 16
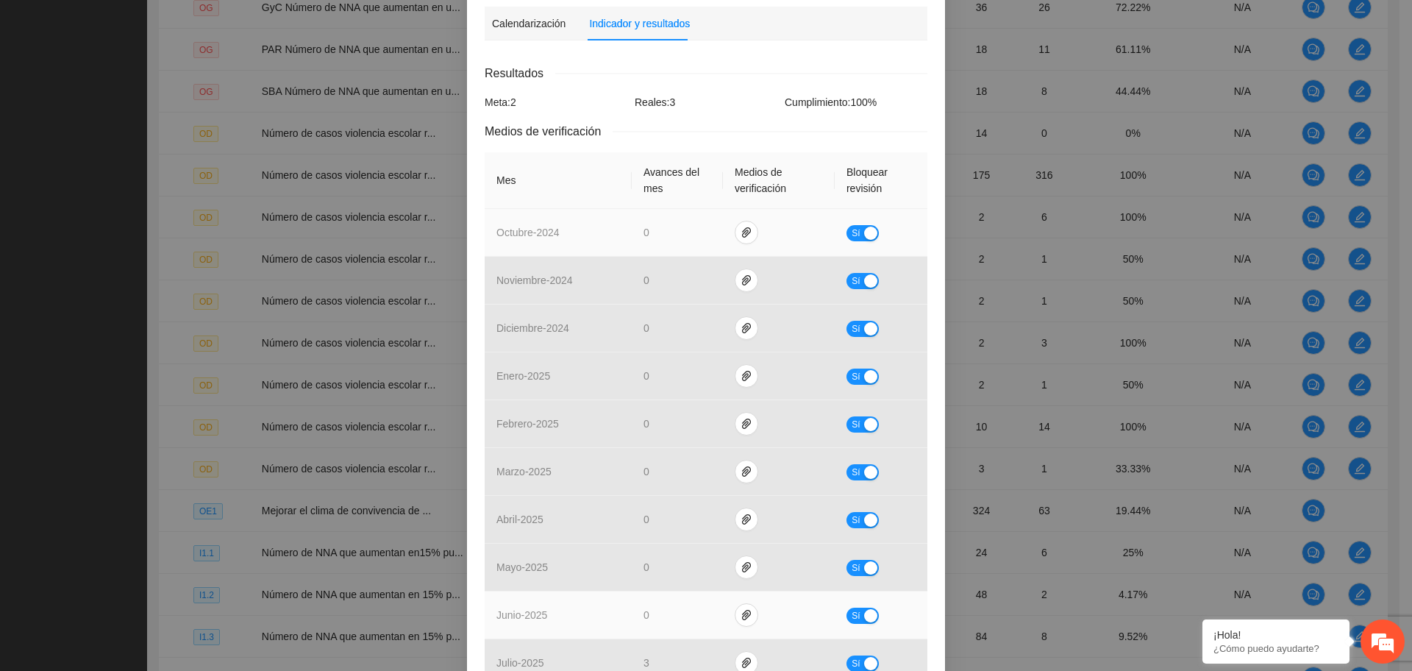
scroll to position [367, 0]
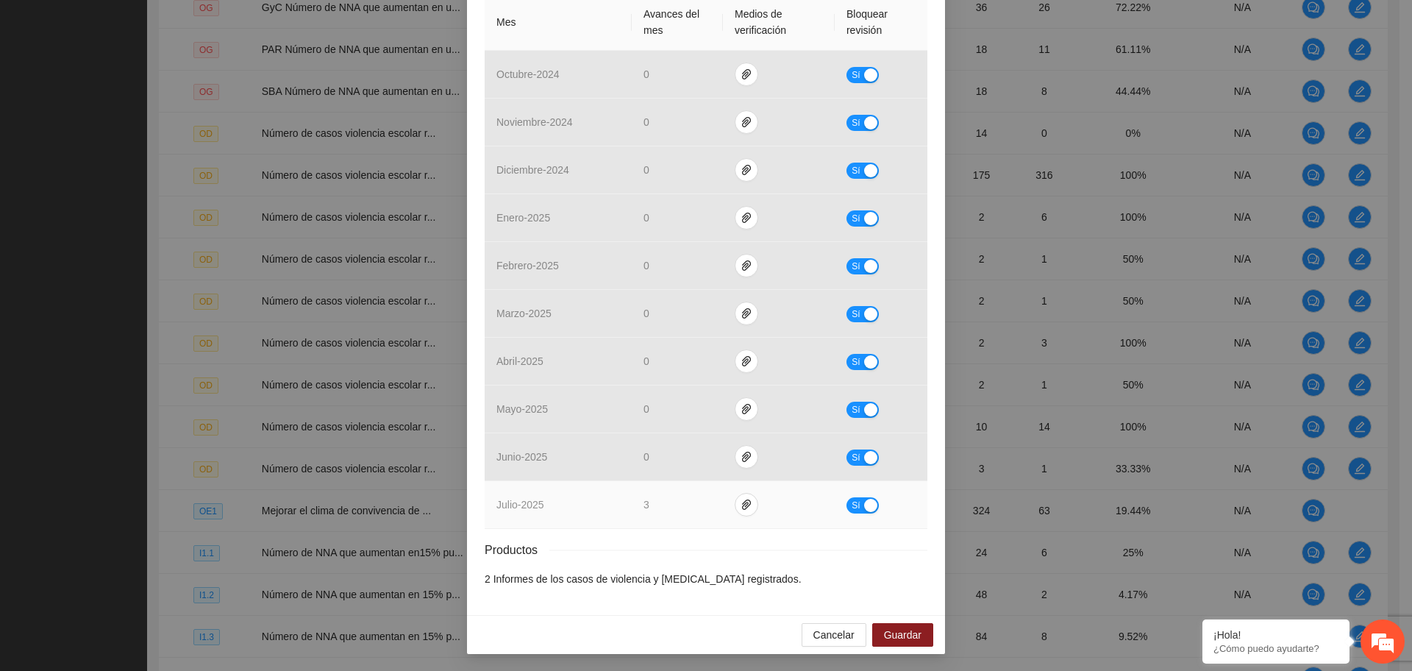
click at [855, 501] on button "Sí" at bounding box center [862, 505] width 32 height 16
click at [747, 507] on icon "paper-clip" at bounding box center [753, 505] width 12 height 12
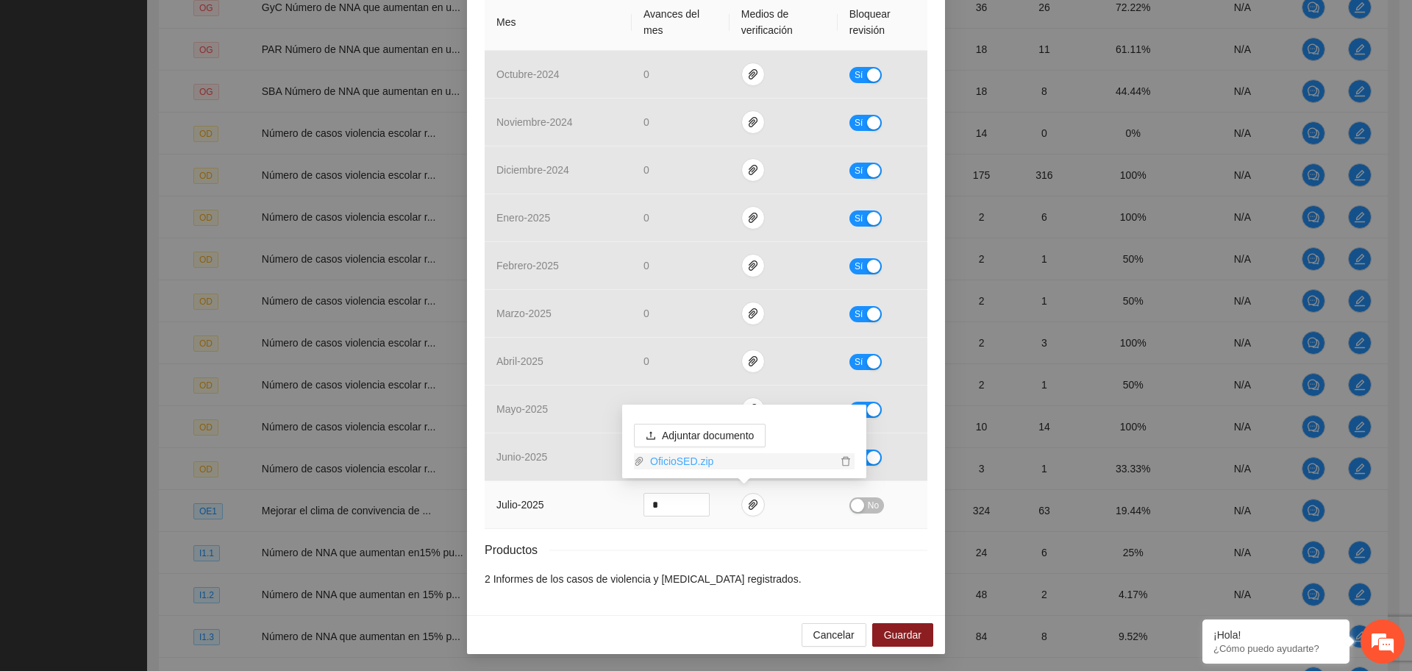
click at [688, 462] on link "OficioSED.zip" at bounding box center [740, 461] width 193 height 16
click at [887, 632] on span "Guardar" at bounding box center [902, 634] width 37 height 16
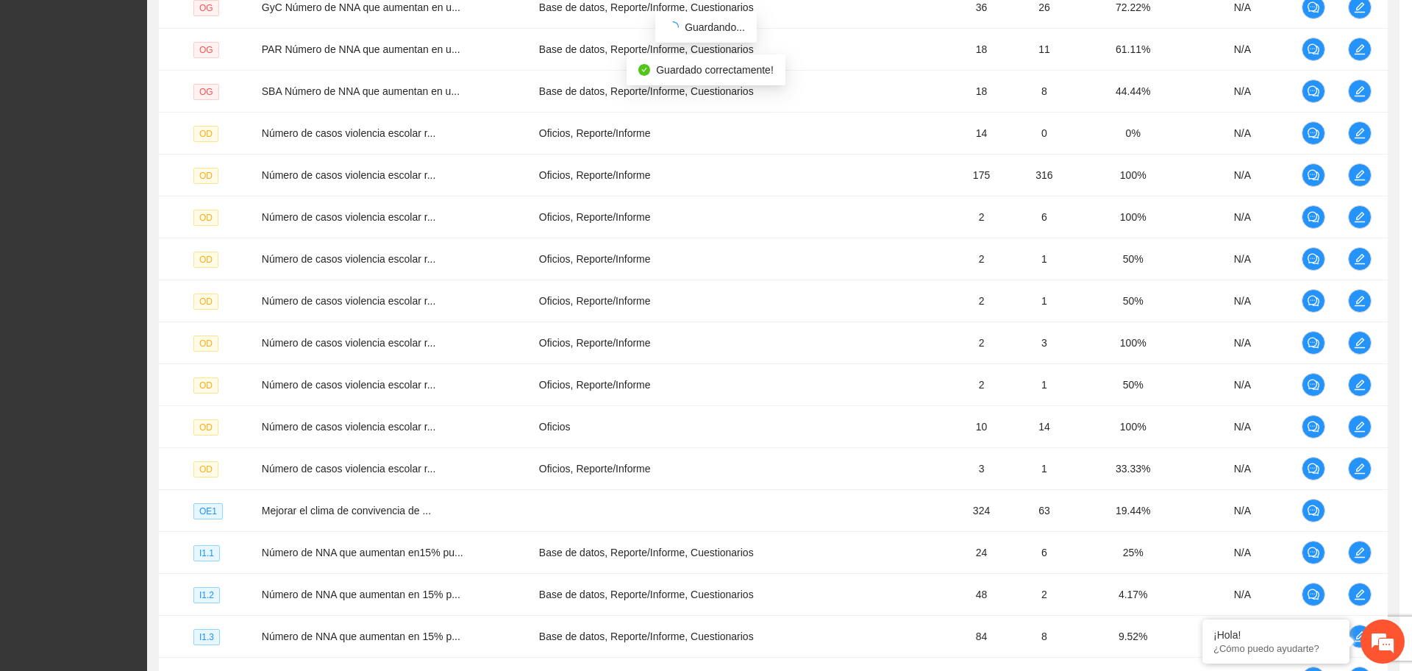
scroll to position [293, 0]
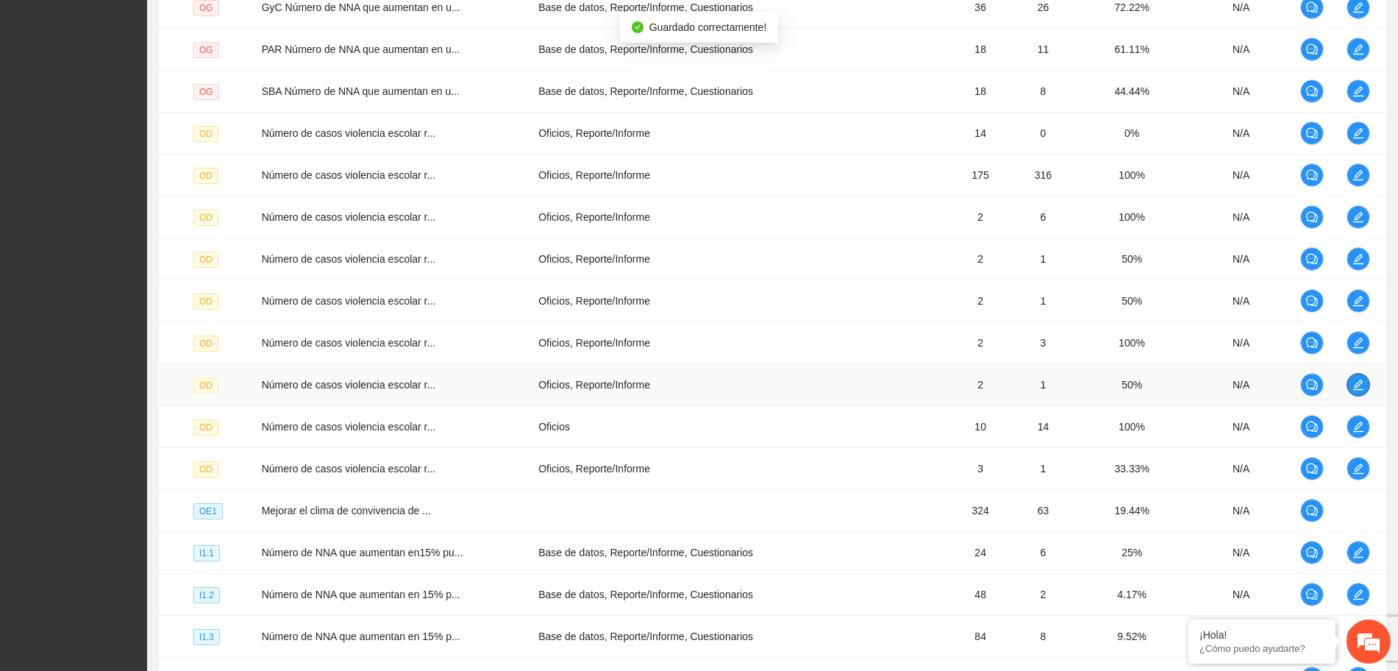
click at [1365, 384] on span "edit" at bounding box center [1358, 385] width 22 height 12
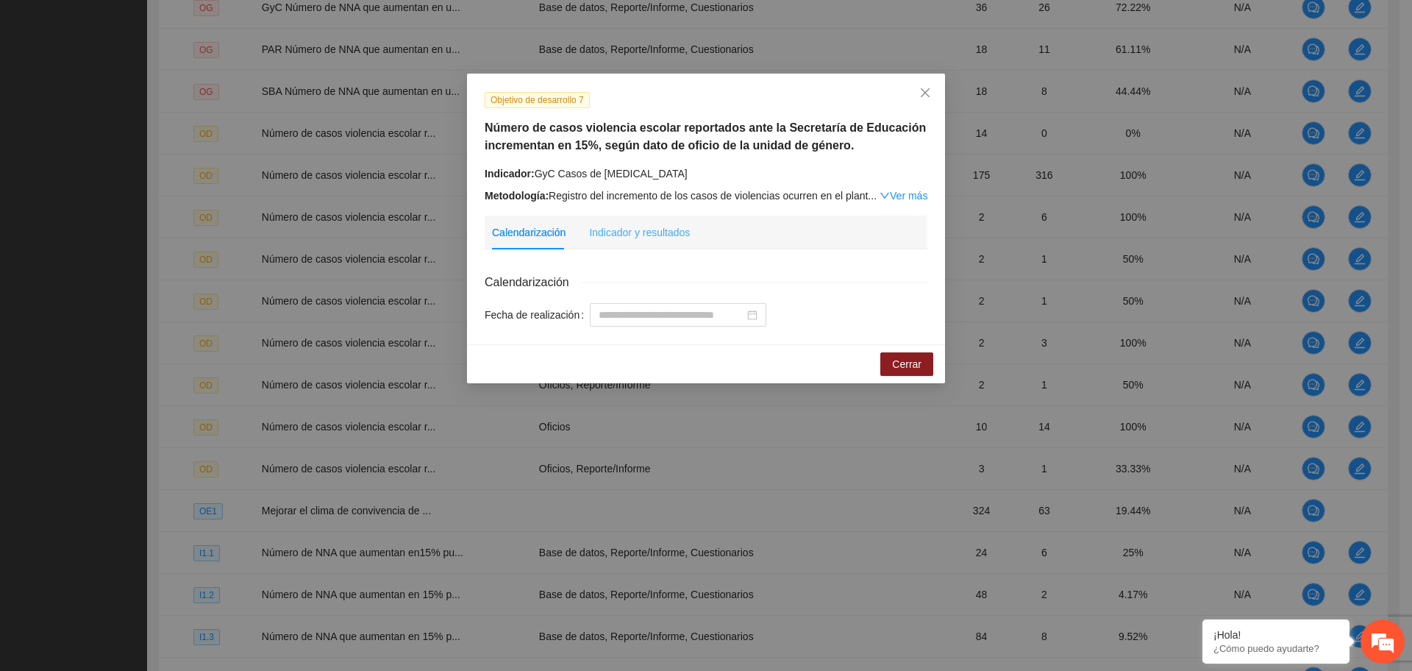
click at [646, 241] on div "Indicador y resultados" at bounding box center [639, 232] width 101 height 34
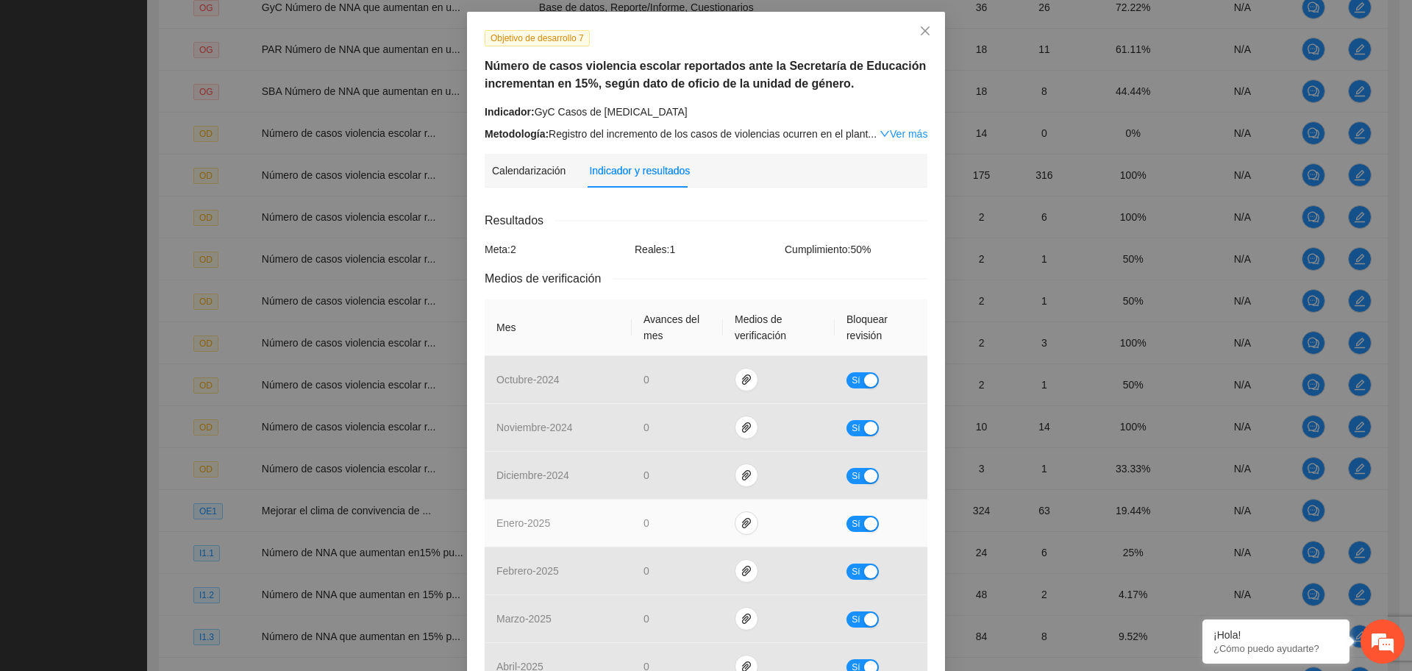
scroll to position [367, 0]
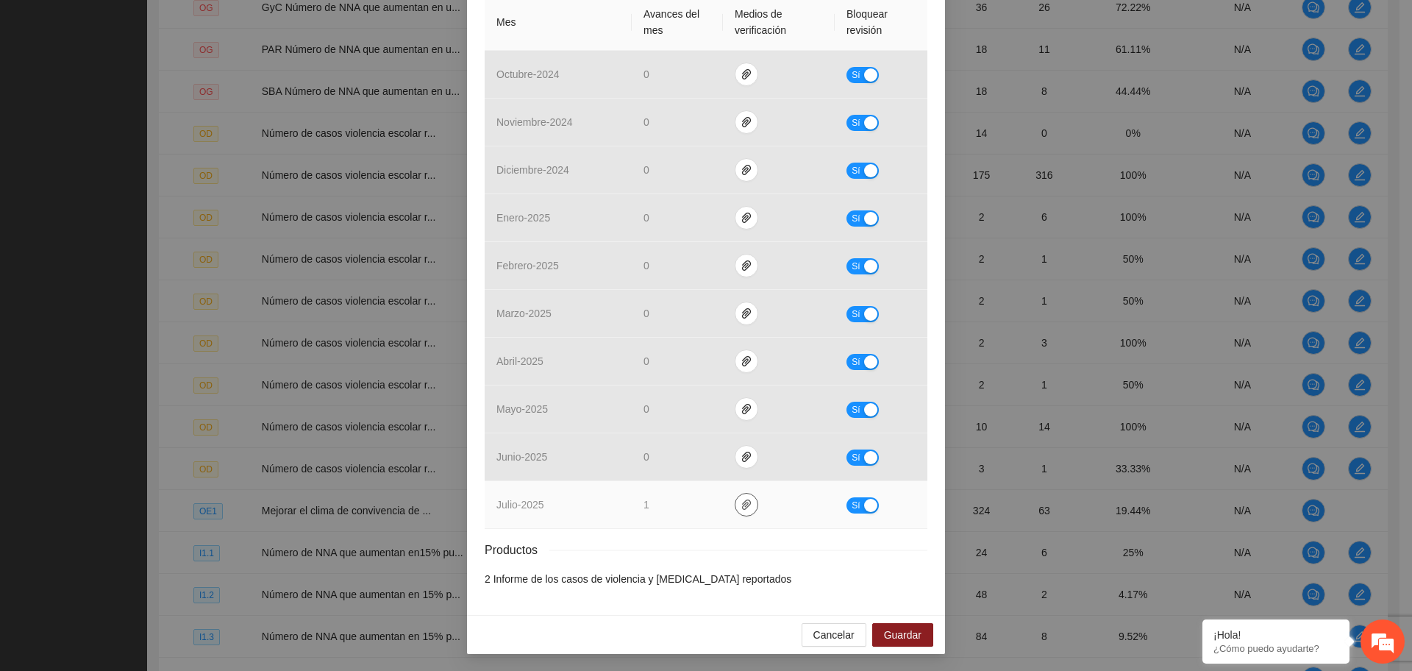
click at [742, 504] on icon "paper-clip" at bounding box center [746, 504] width 9 height 10
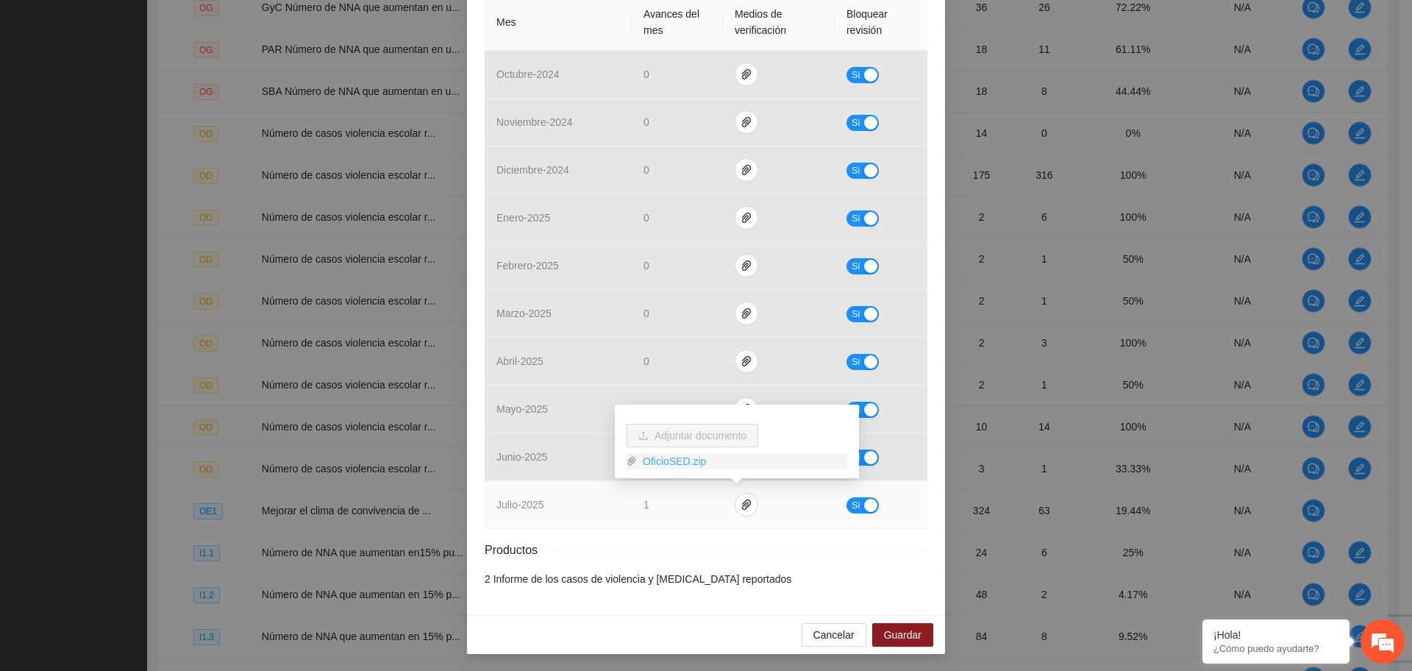
click at [661, 462] on link "OficioSED.zip" at bounding box center [742, 461] width 210 height 16
click at [864, 504] on div "button" at bounding box center [870, 505] width 13 height 13
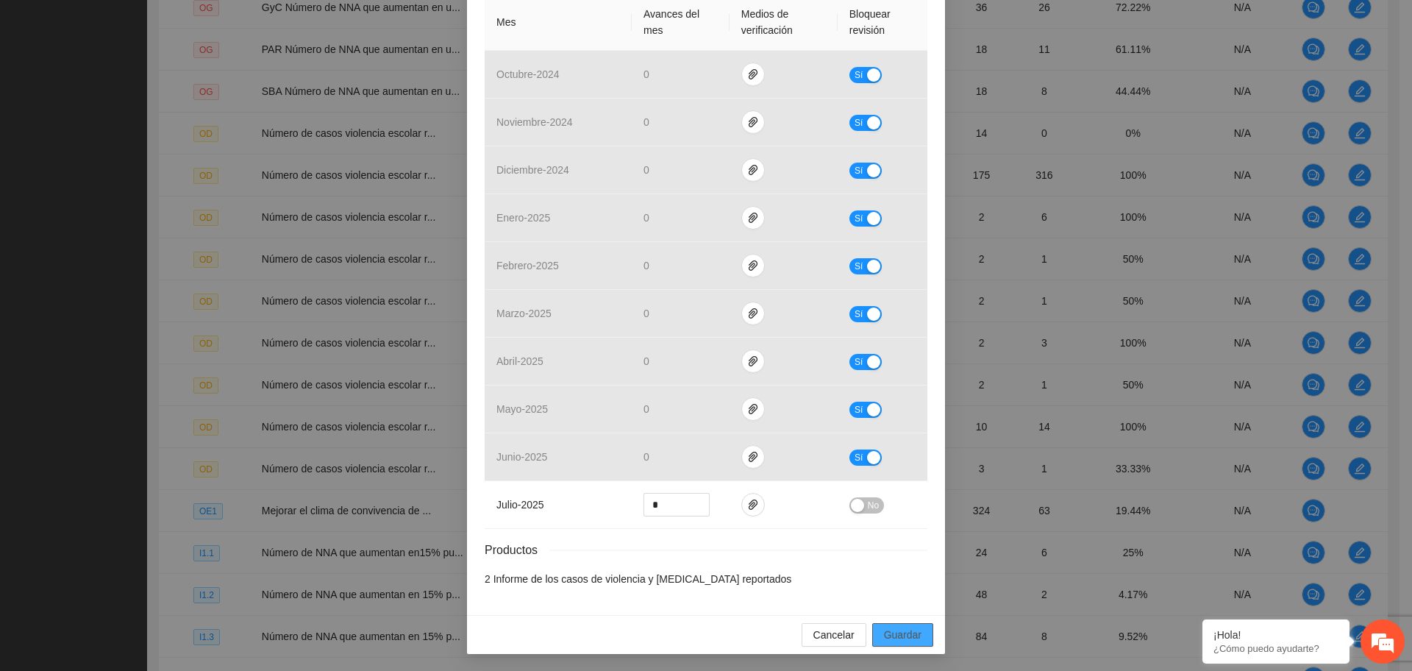
click at [884, 636] on span "Guardar" at bounding box center [902, 634] width 37 height 16
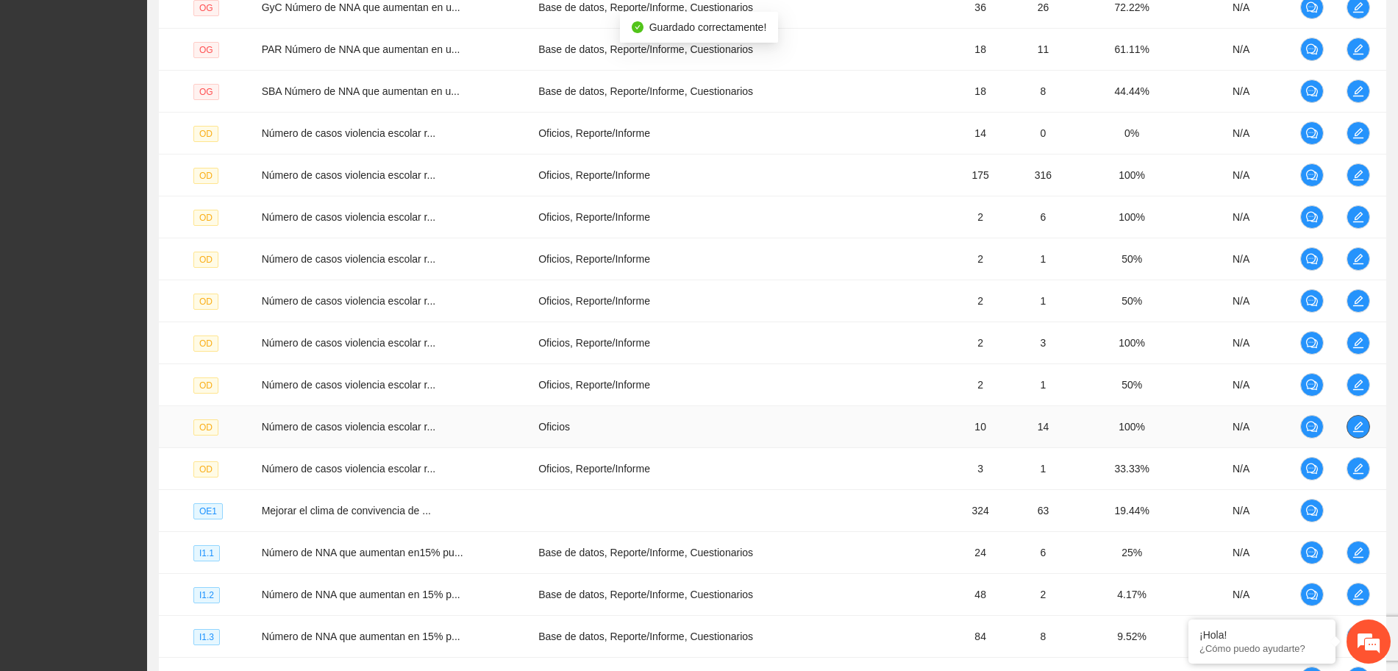
click at [1359, 430] on icon "edit" at bounding box center [1358, 427] width 12 height 12
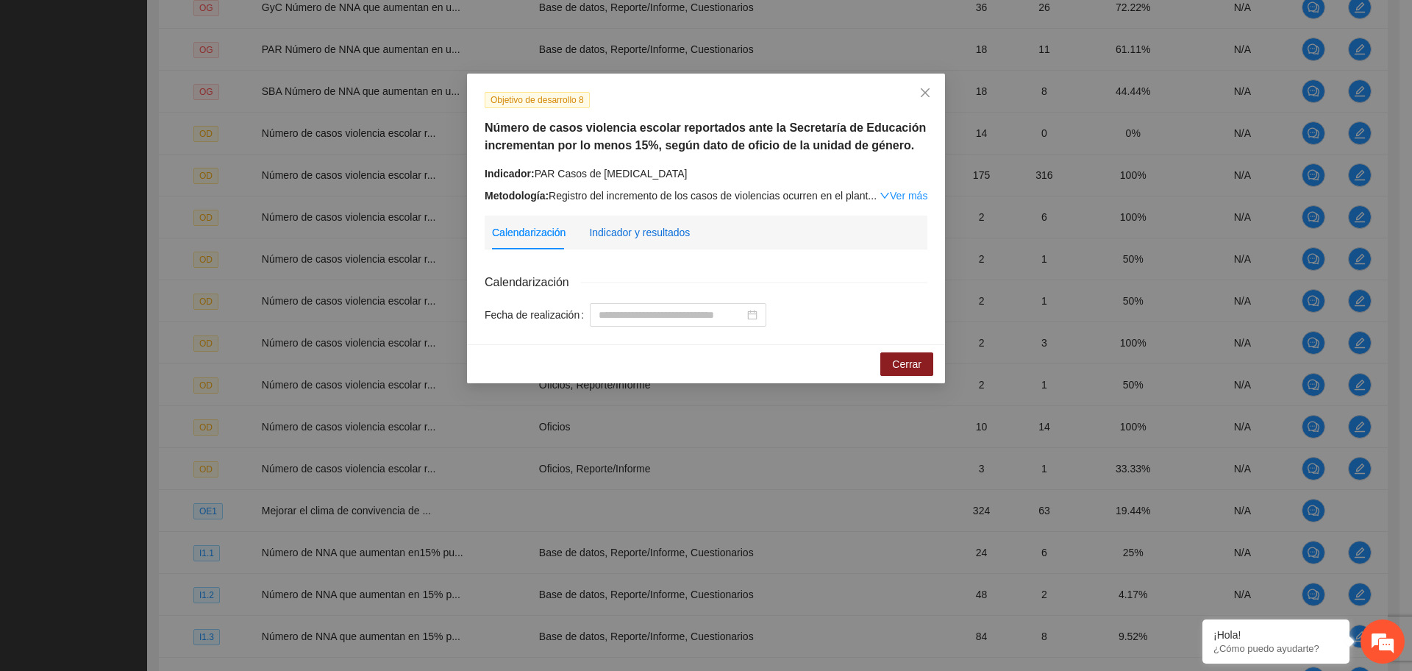
click at [651, 228] on div "Indicador y resultados" at bounding box center [639, 232] width 101 height 16
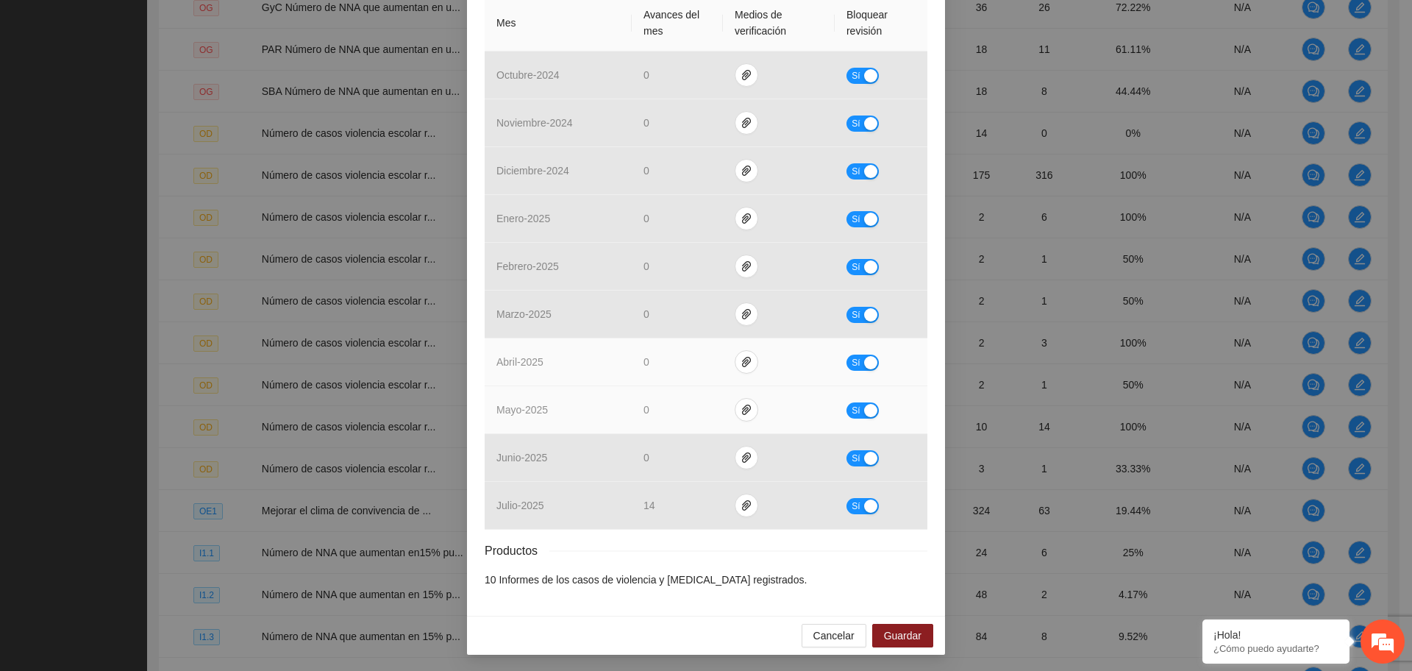
scroll to position [367, 0]
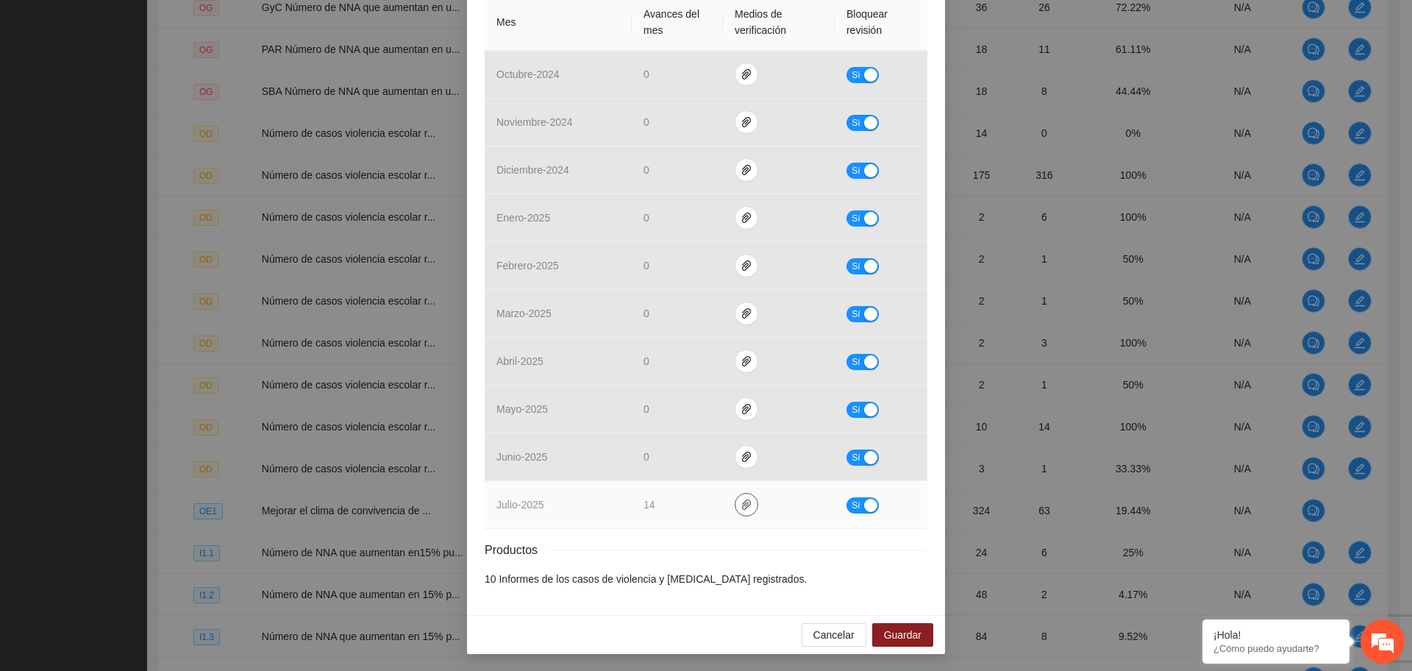
click at [737, 493] on button "button" at bounding box center [747, 505] width 24 height 24
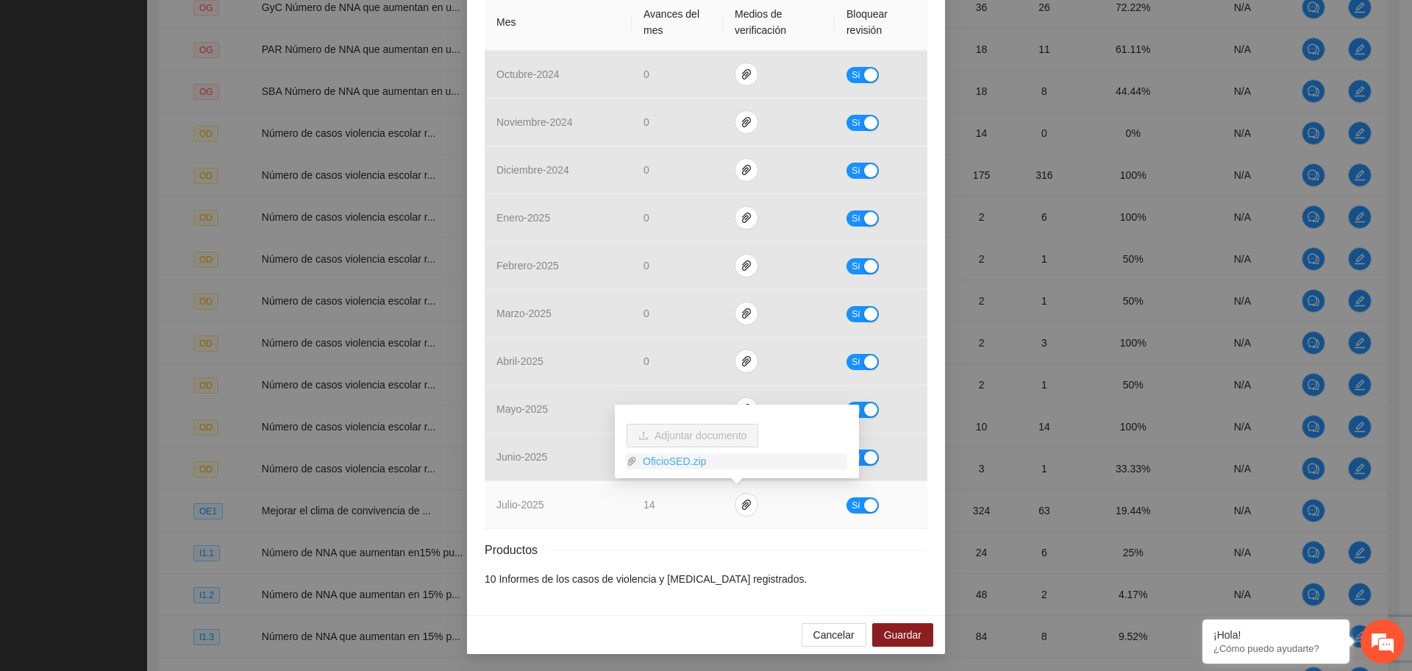
click at [673, 464] on link "OficioSED.zip" at bounding box center [742, 461] width 210 height 16
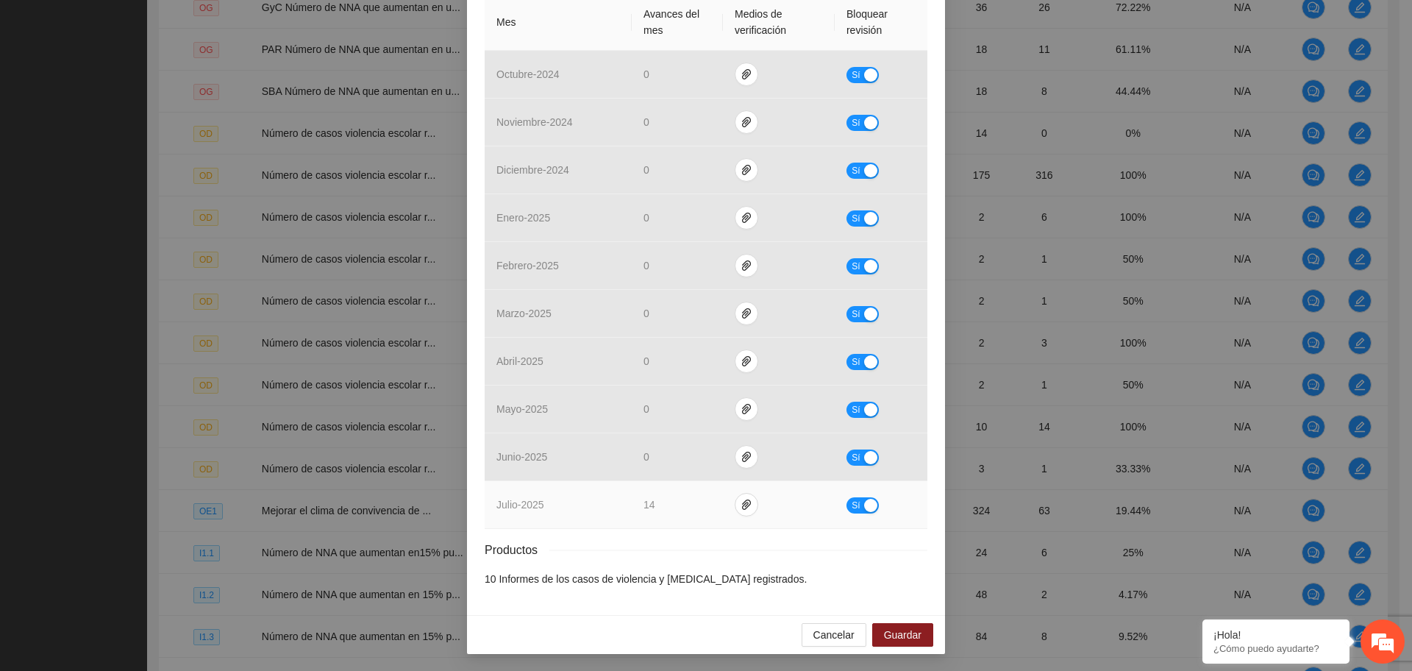
click at [864, 501] on div "button" at bounding box center [870, 505] width 13 height 13
click at [884, 627] on span "Guardar" at bounding box center [902, 634] width 37 height 16
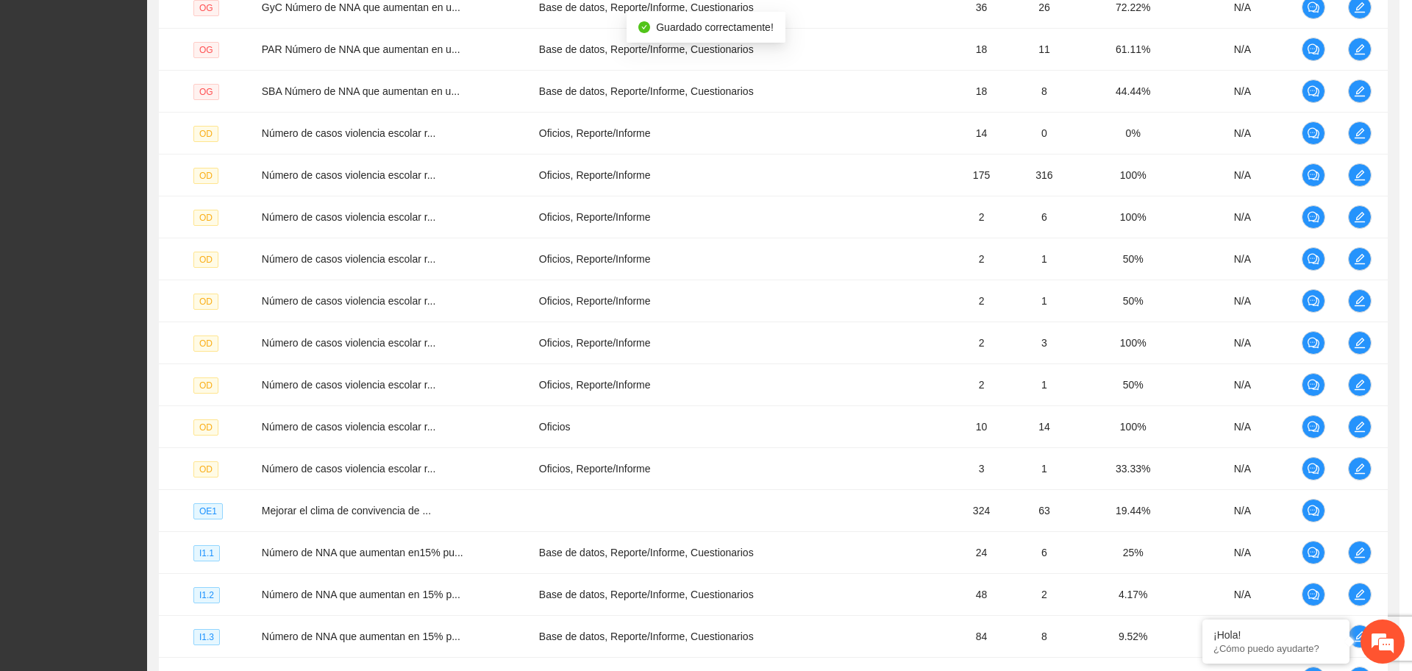
scroll to position [293, 0]
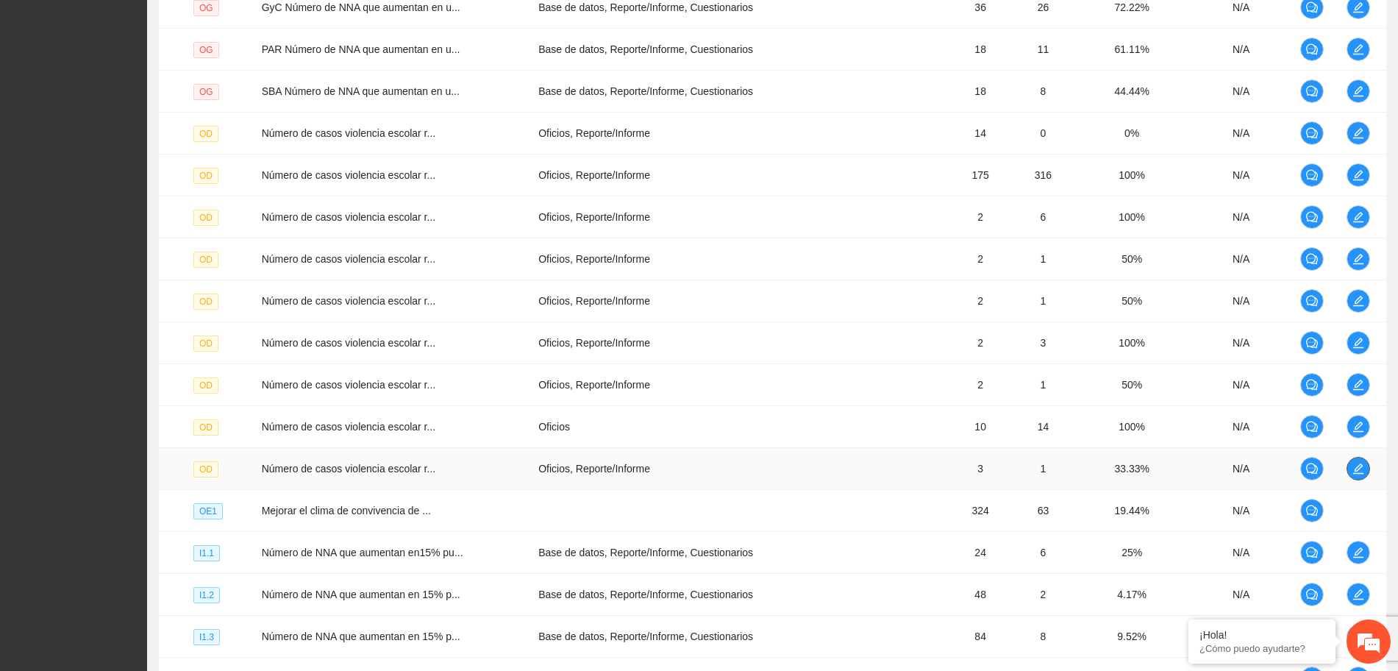
click at [1364, 471] on span "edit" at bounding box center [1358, 468] width 22 height 12
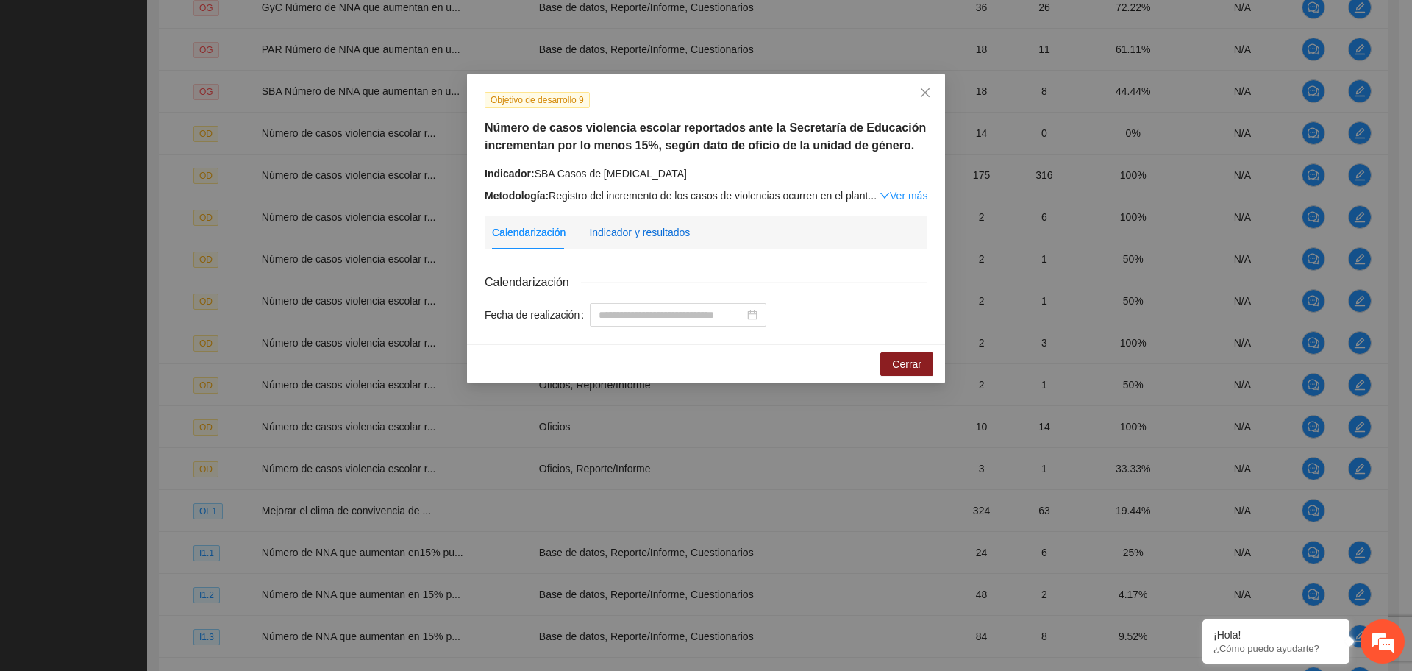
click at [646, 231] on div "Indicador y resultados" at bounding box center [639, 232] width 101 height 16
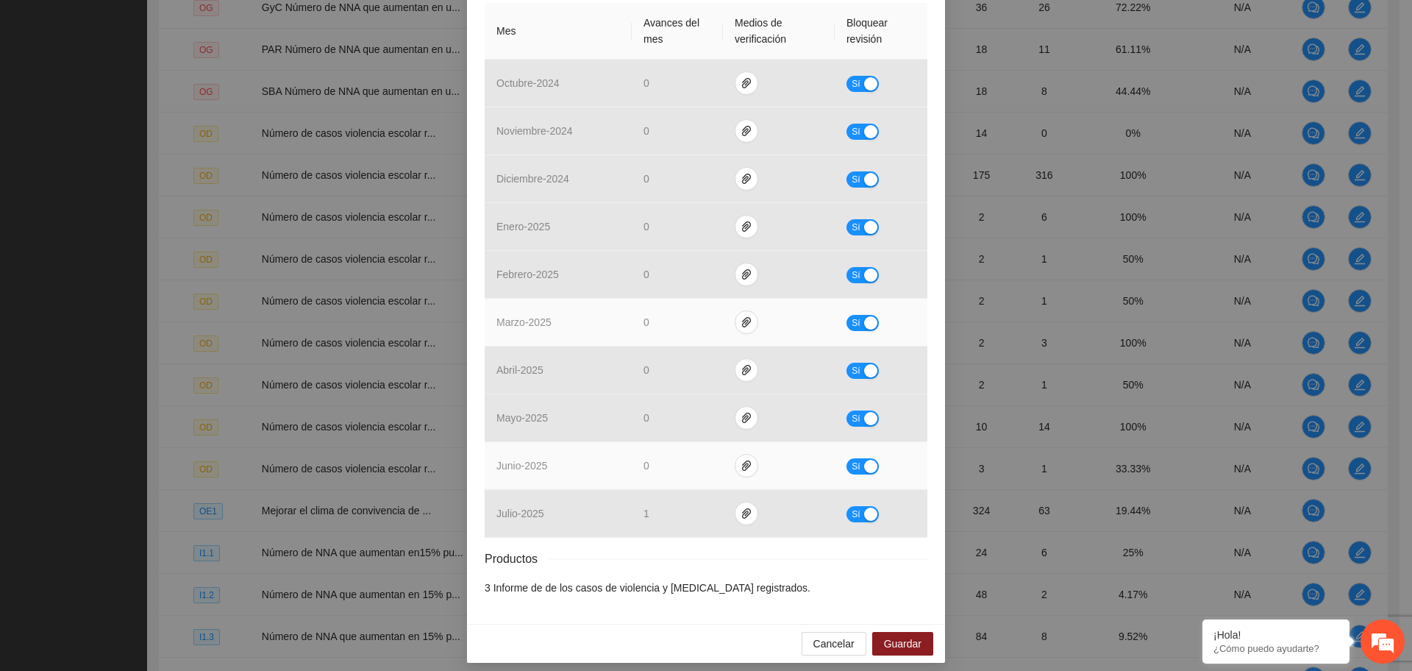
scroll to position [367, 0]
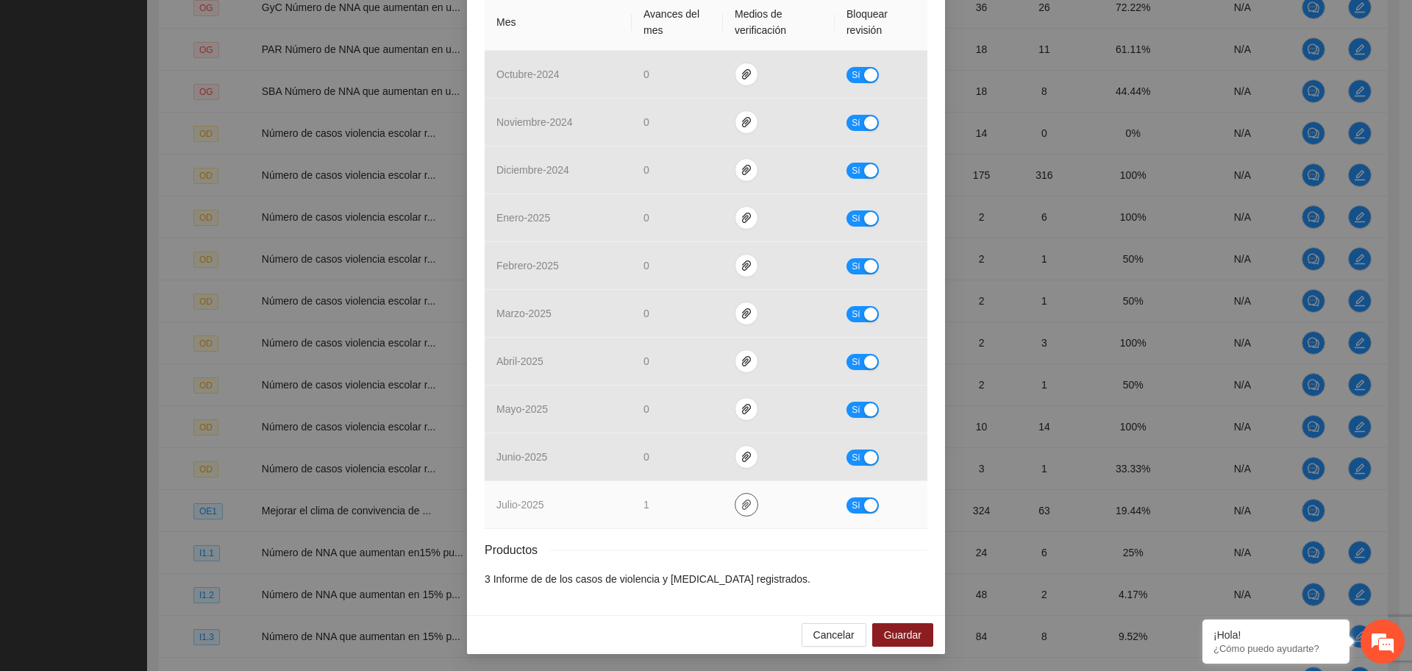
click at [735, 507] on span "paper-clip" at bounding box center [746, 505] width 22 height 12
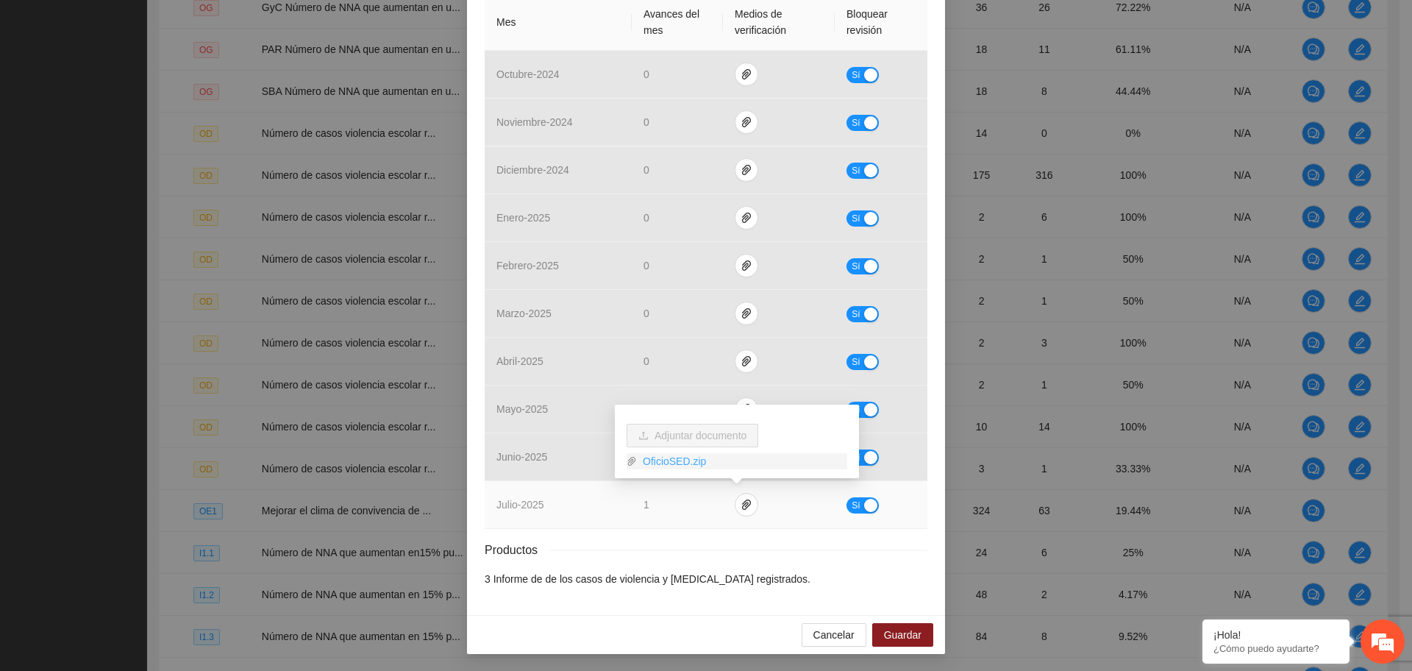
click at [673, 465] on link "OficioSED.zip" at bounding box center [742, 461] width 210 height 16
click at [852, 507] on span "Sí" at bounding box center [855, 505] width 9 height 16
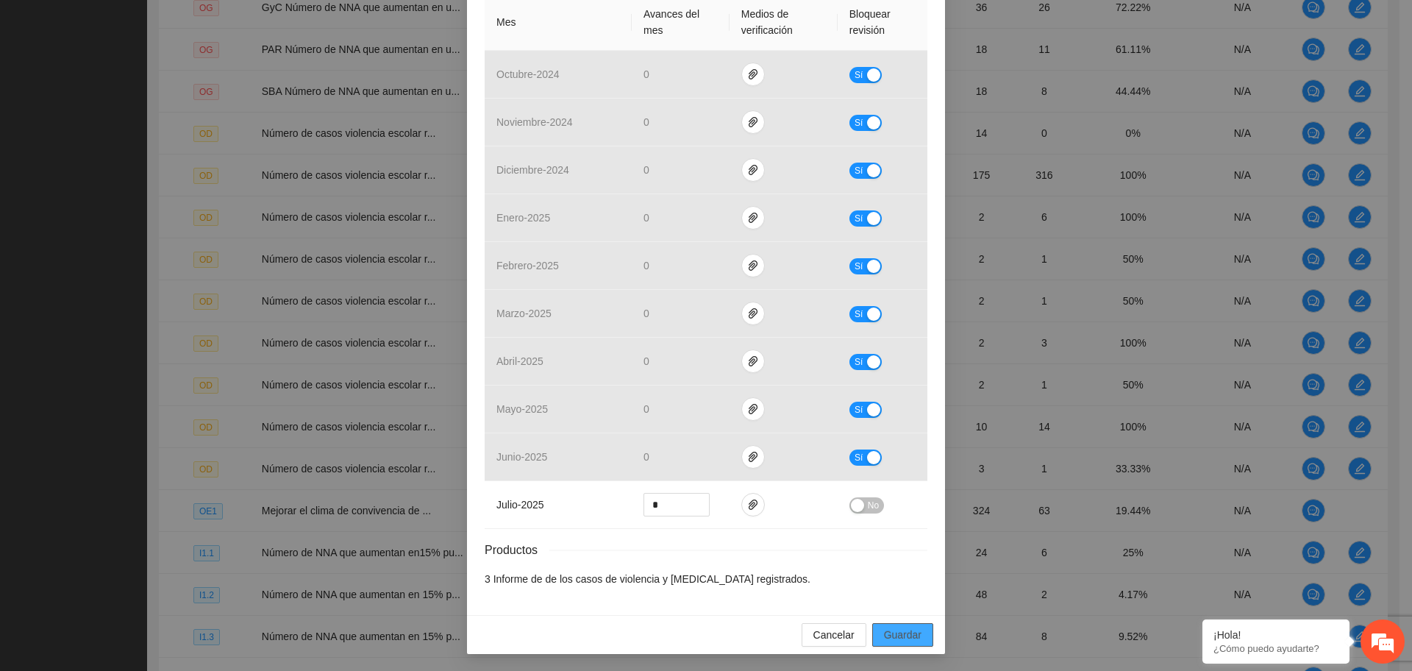
click at [887, 639] on span "Guardar" at bounding box center [902, 634] width 37 height 16
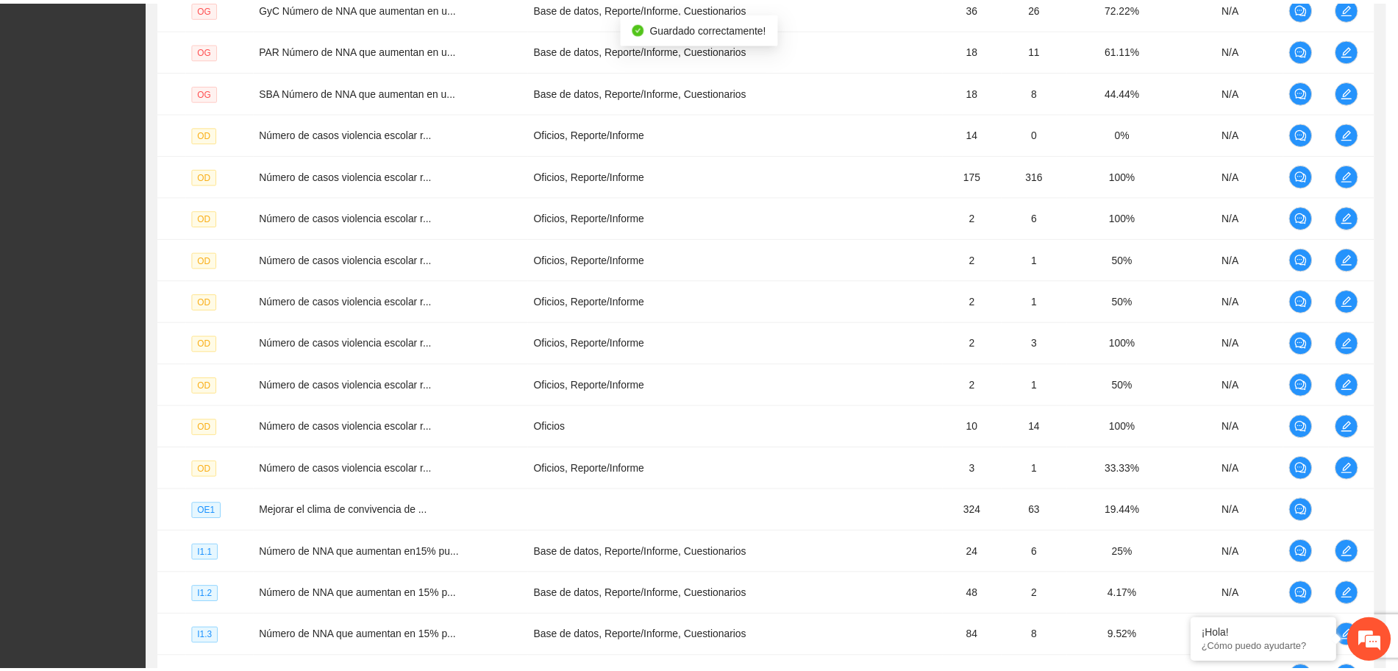
scroll to position [293, 0]
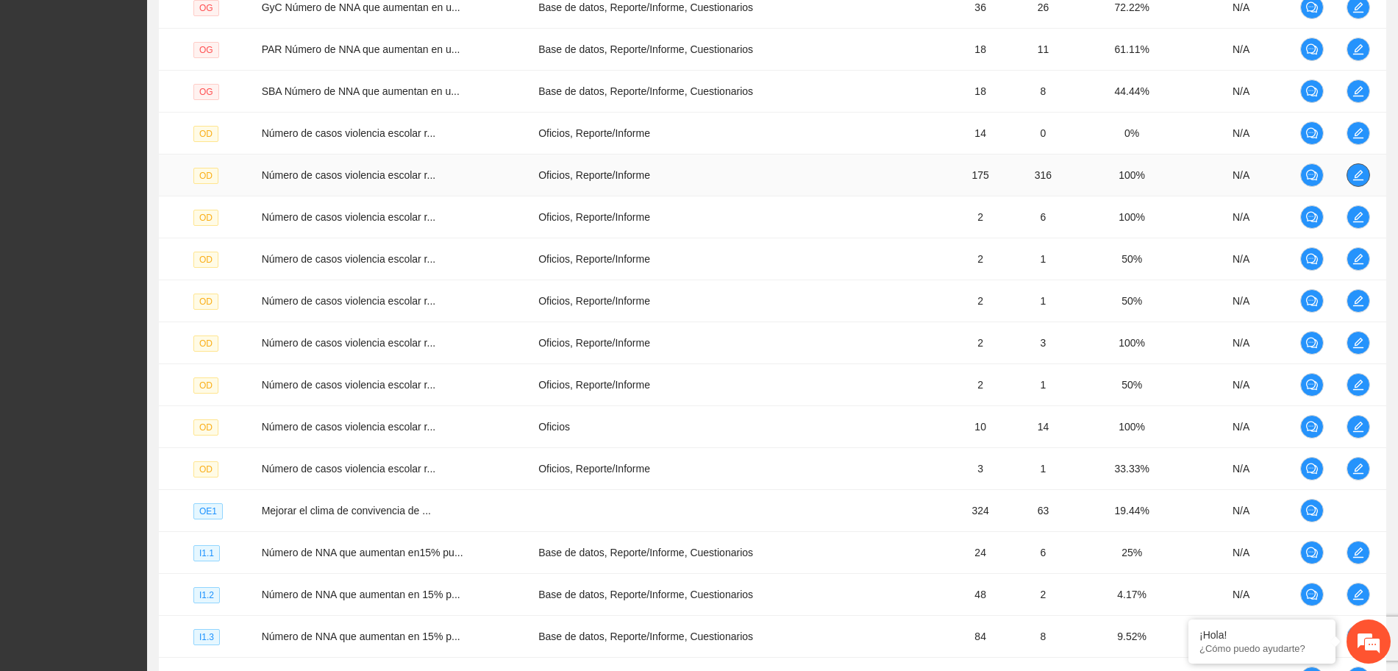
click at [1357, 173] on icon "edit" at bounding box center [1358, 175] width 12 height 12
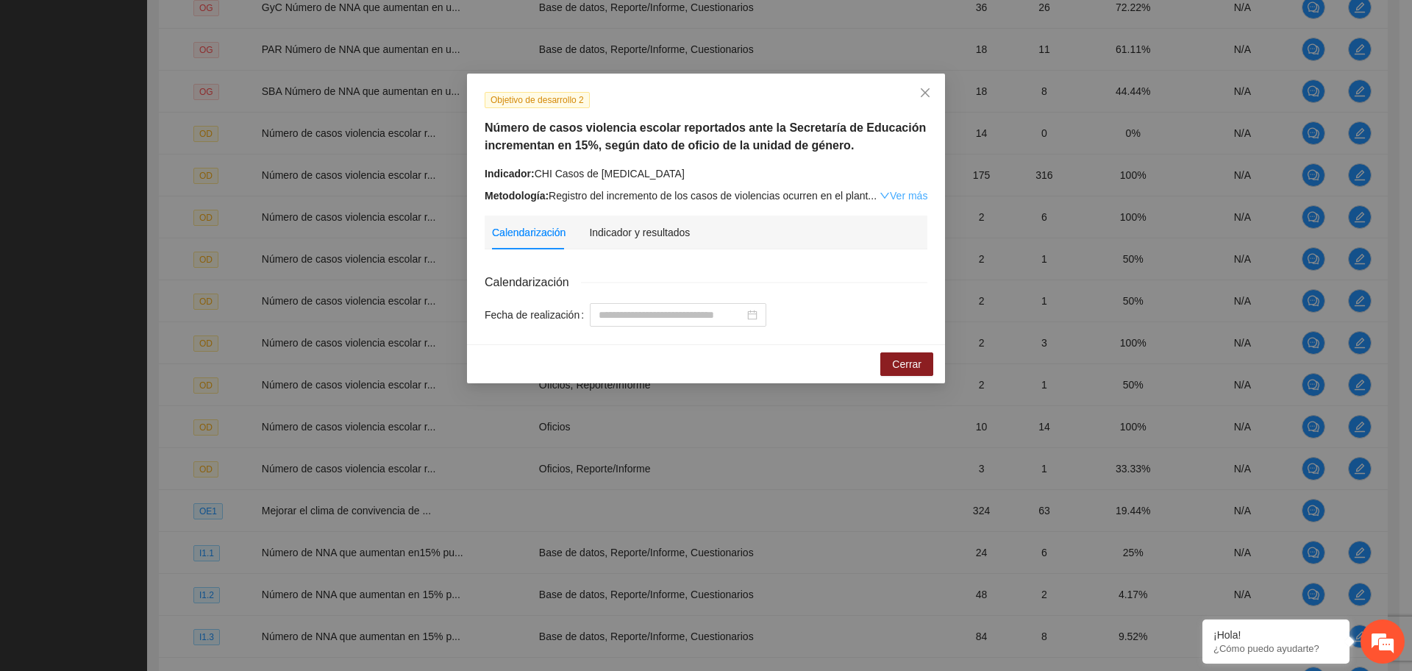
click at [898, 196] on link "Ver más" at bounding box center [903, 196] width 48 height 12
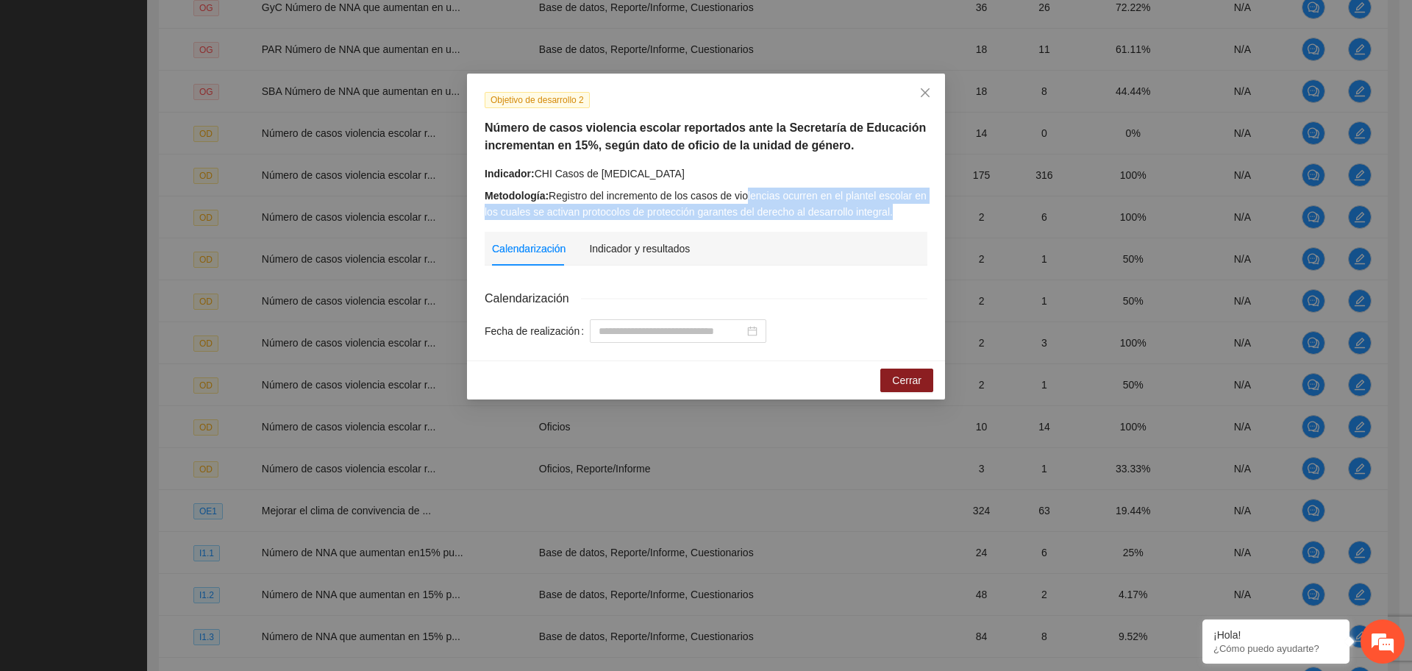
drag, startPoint x: 754, startPoint y: 194, endPoint x: 903, endPoint y: 207, distance: 149.8
click at [902, 207] on div "Metodología: Registro del incremento de los casos de violencias ocurren en el p…" at bounding box center [706, 203] width 443 height 32
click at [917, 97] on span "Close" at bounding box center [925, 94] width 40 height 40
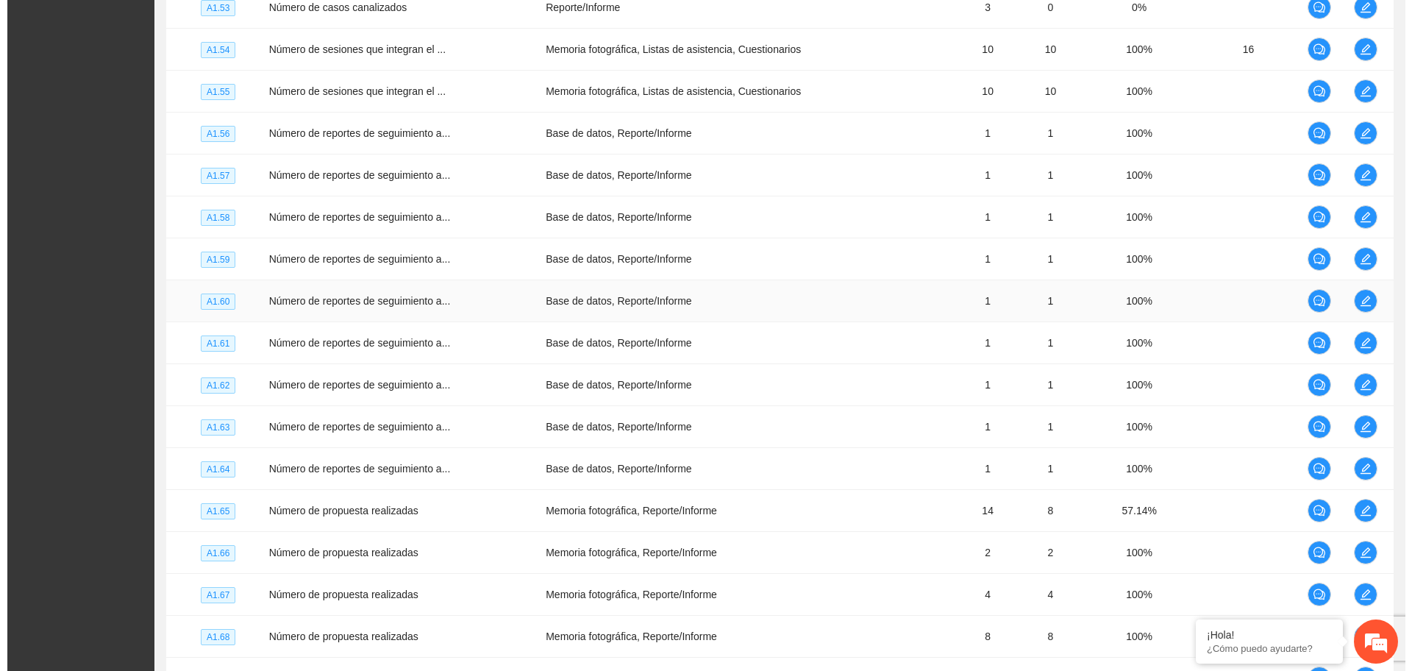
scroll to position [4062, 0]
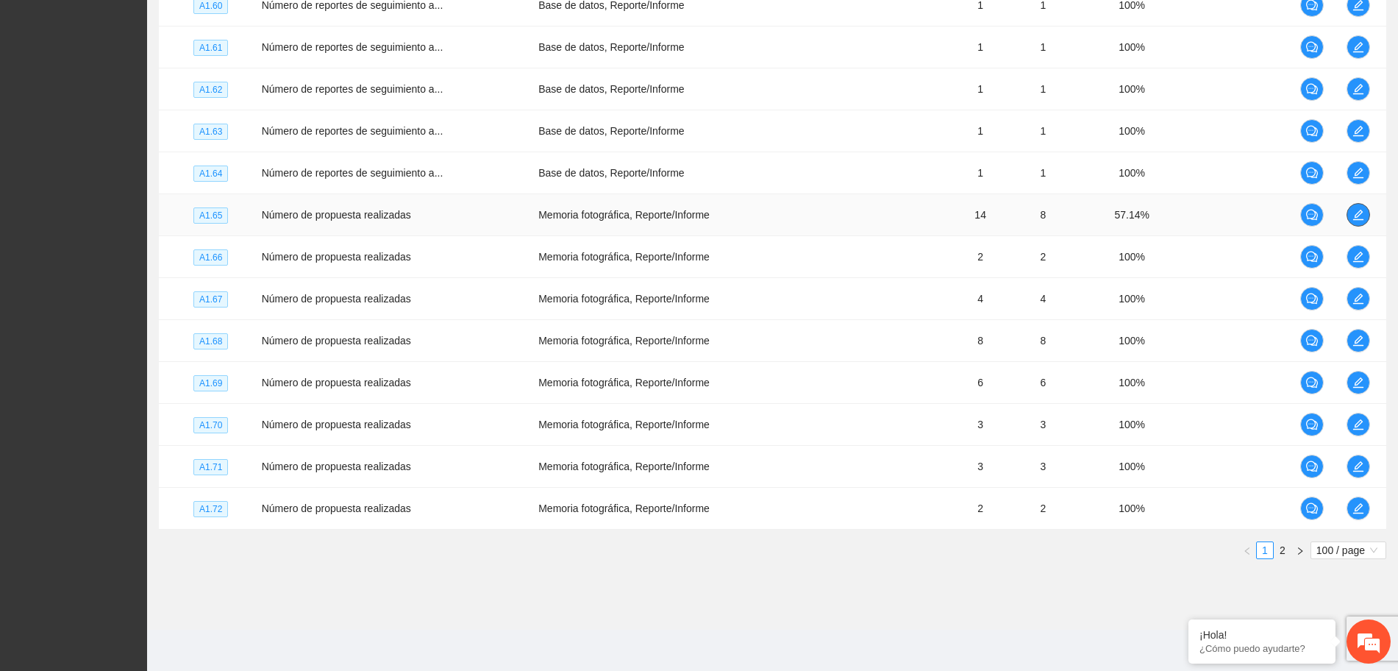
click at [1364, 217] on span "edit" at bounding box center [1358, 215] width 22 height 12
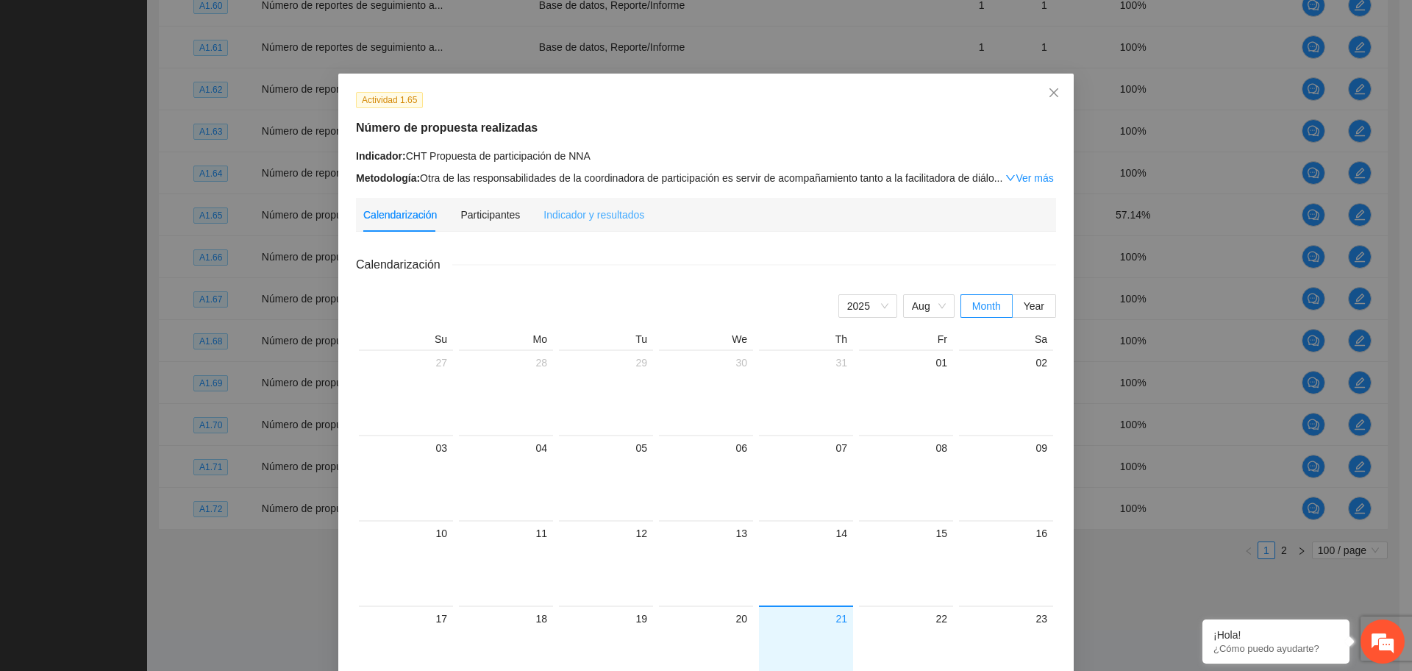
click at [605, 225] on div "Indicador y resultados" at bounding box center [593, 215] width 101 height 34
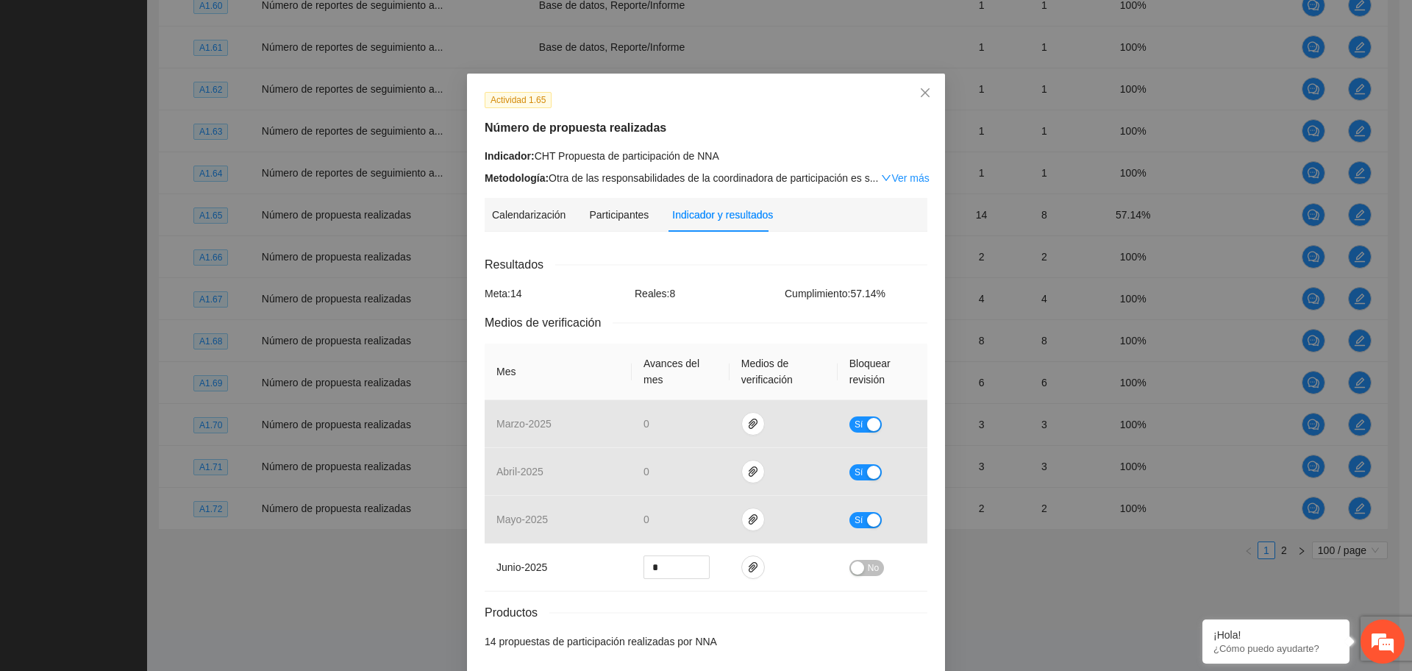
click at [673, 245] on div "Calendarización 2025 Aug Month Year Su Mo Tu We Th Fr Sa 27 28 29 30 31 01 02 0…" at bounding box center [706, 451] width 443 height 416
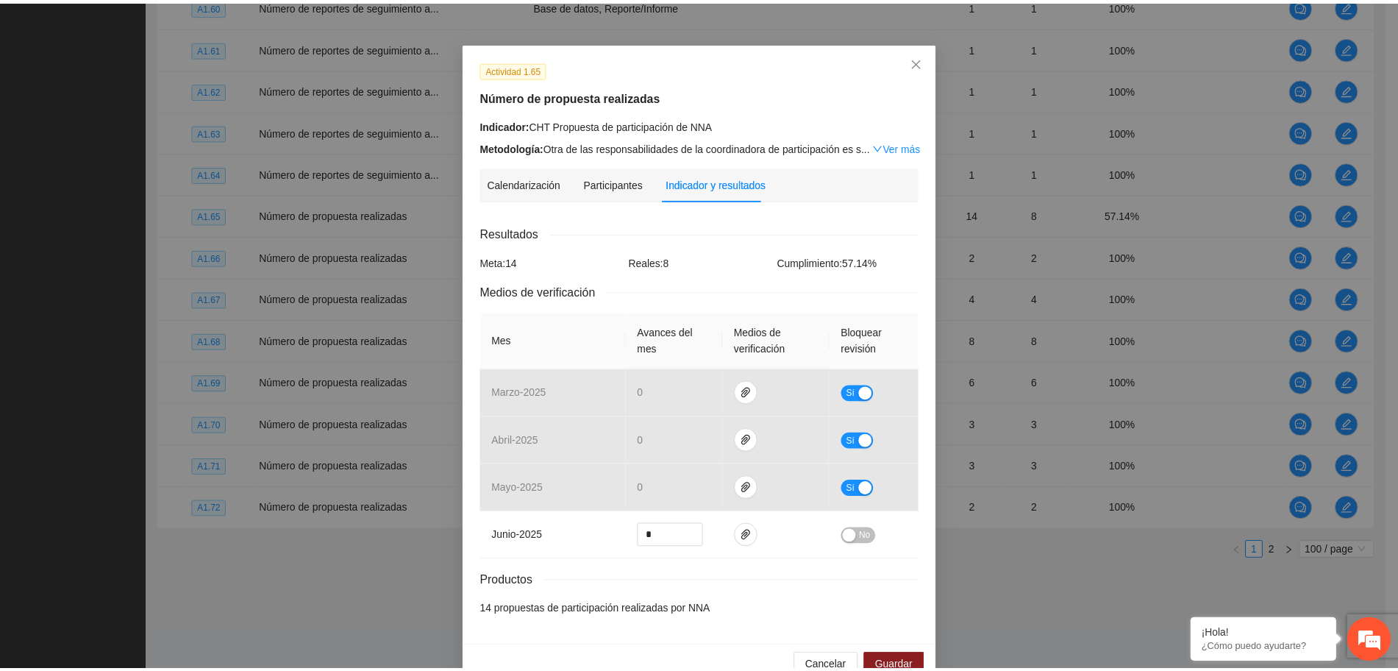
scroll to position [0, 0]
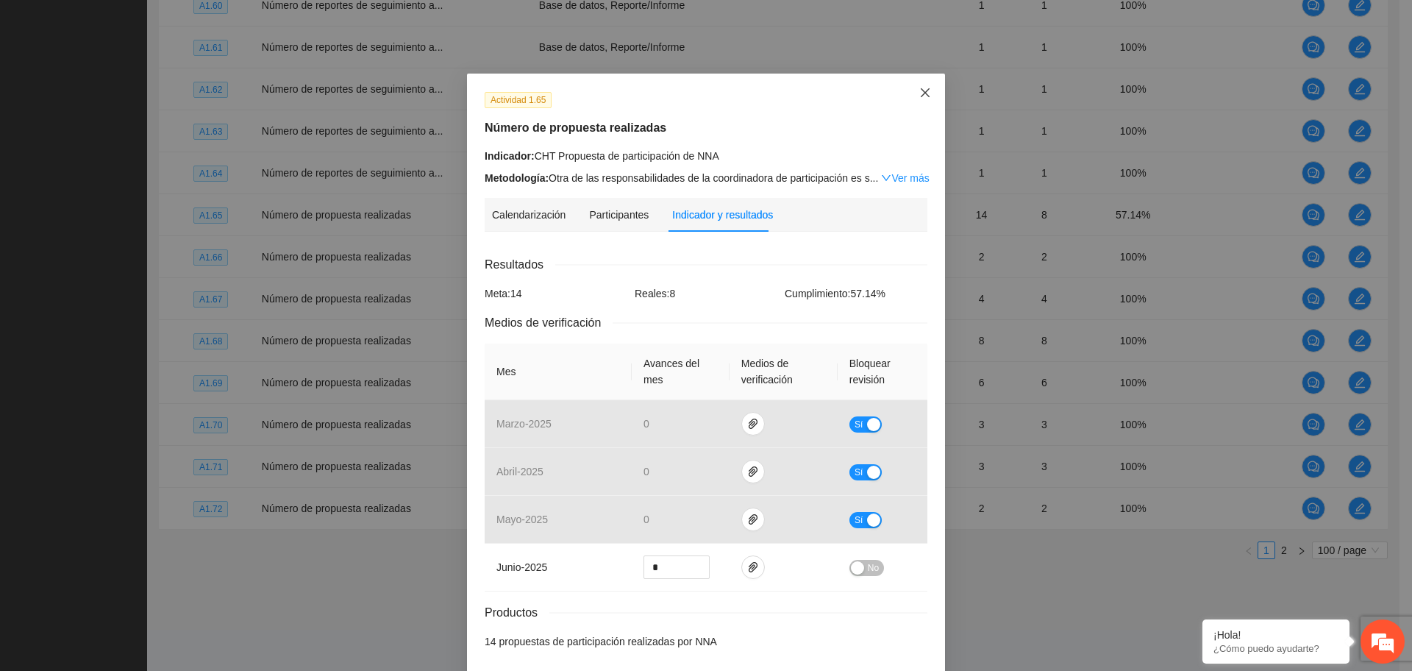
click at [913, 100] on span "Close" at bounding box center [925, 94] width 40 height 40
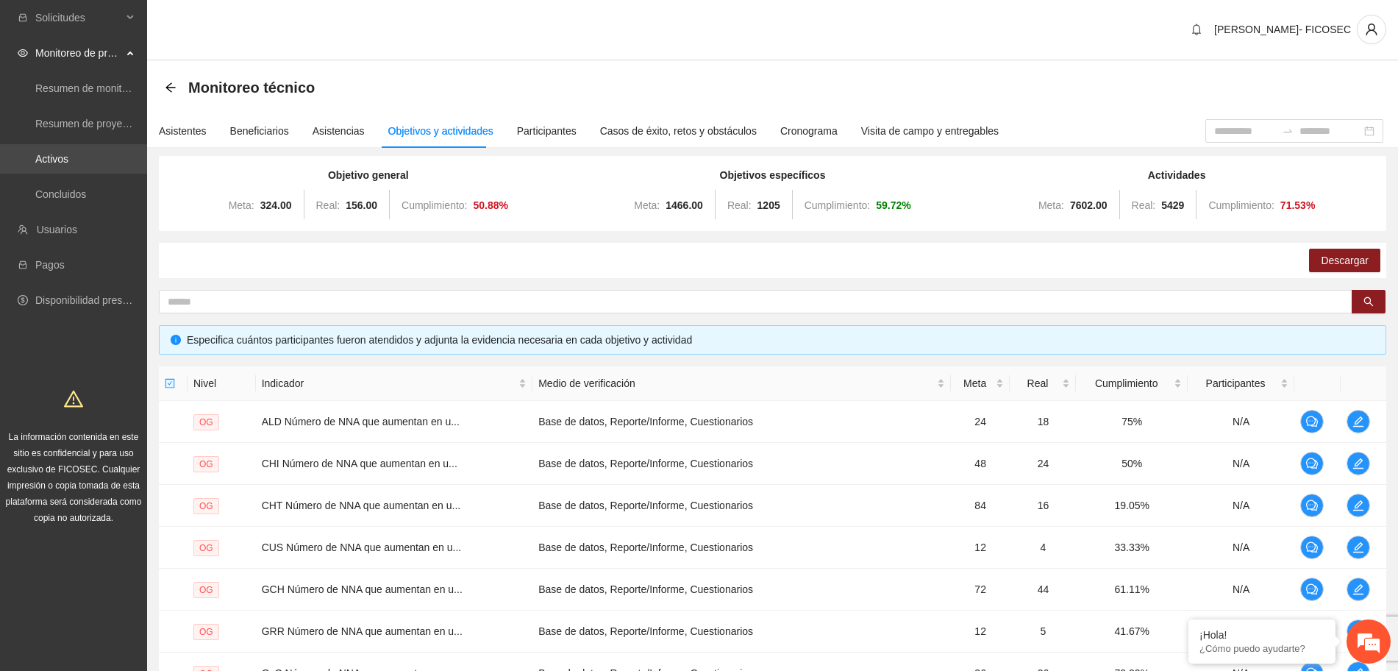
click at [68, 165] on link "Activos" at bounding box center [51, 159] width 33 height 12
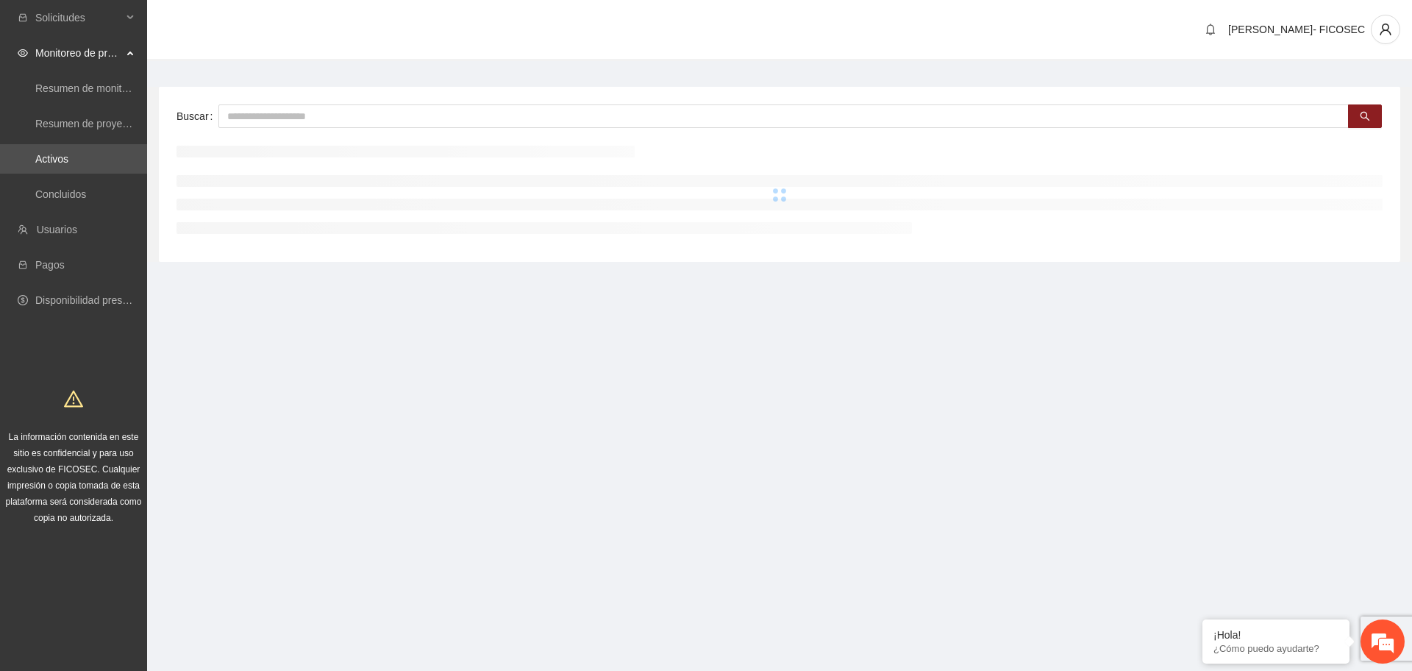
click at [335, 137] on div "Buscar" at bounding box center [779, 174] width 1241 height 175
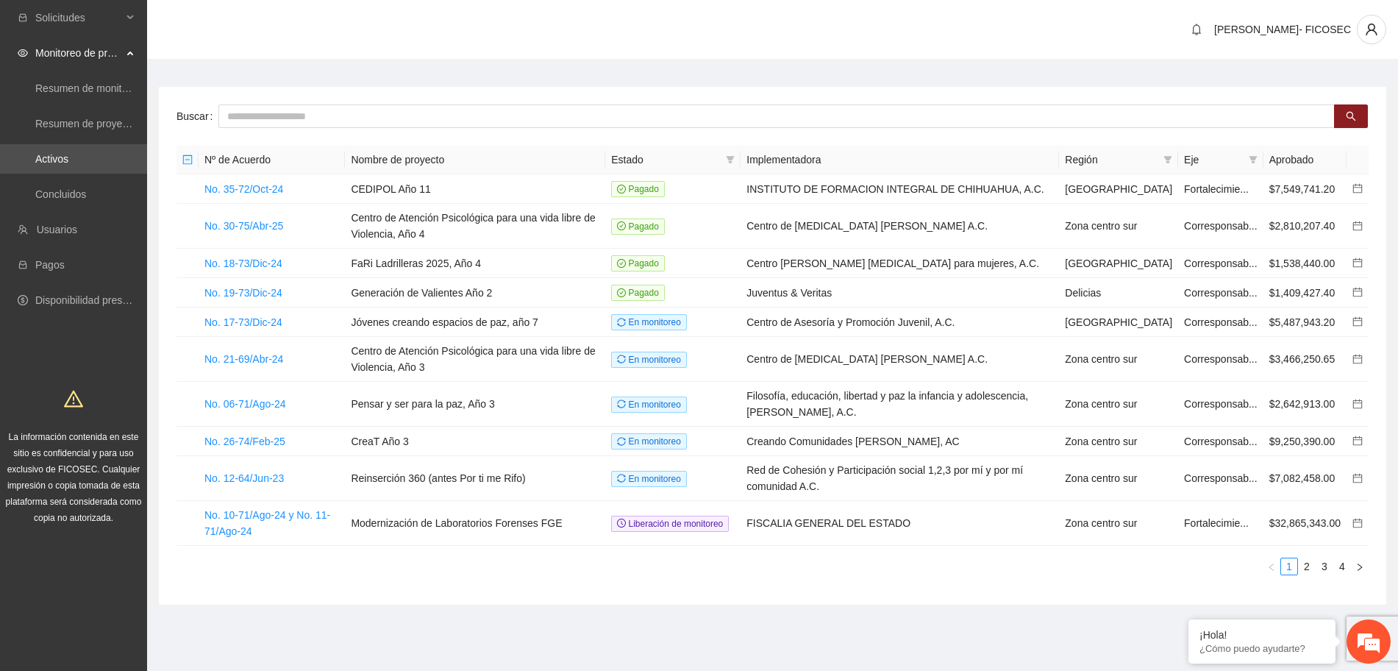
click at [322, 51] on div "[PERSON_NAME]- FICOSEC" at bounding box center [772, 30] width 1251 height 61
click at [362, 112] on input "text" at bounding box center [776, 116] width 1116 height 24
type input "***"
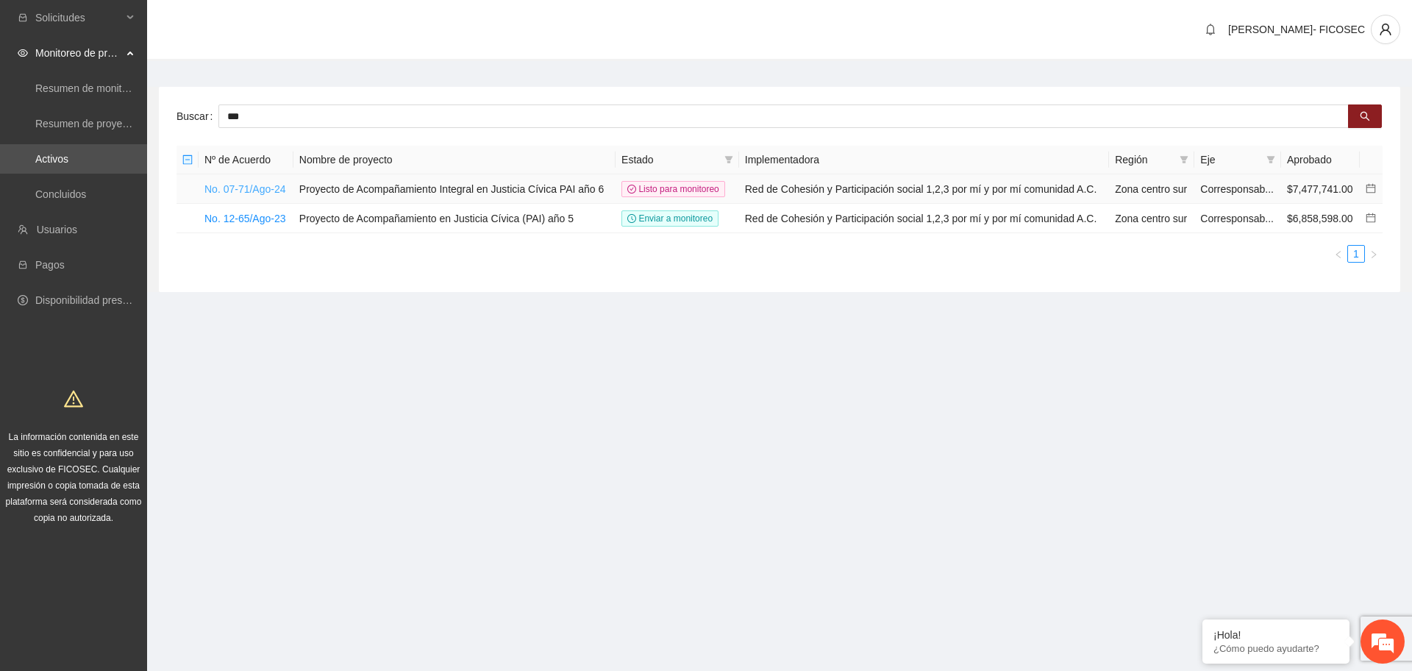
click at [260, 193] on link "No. 07-71/Ago-24" at bounding box center [245, 189] width 82 height 12
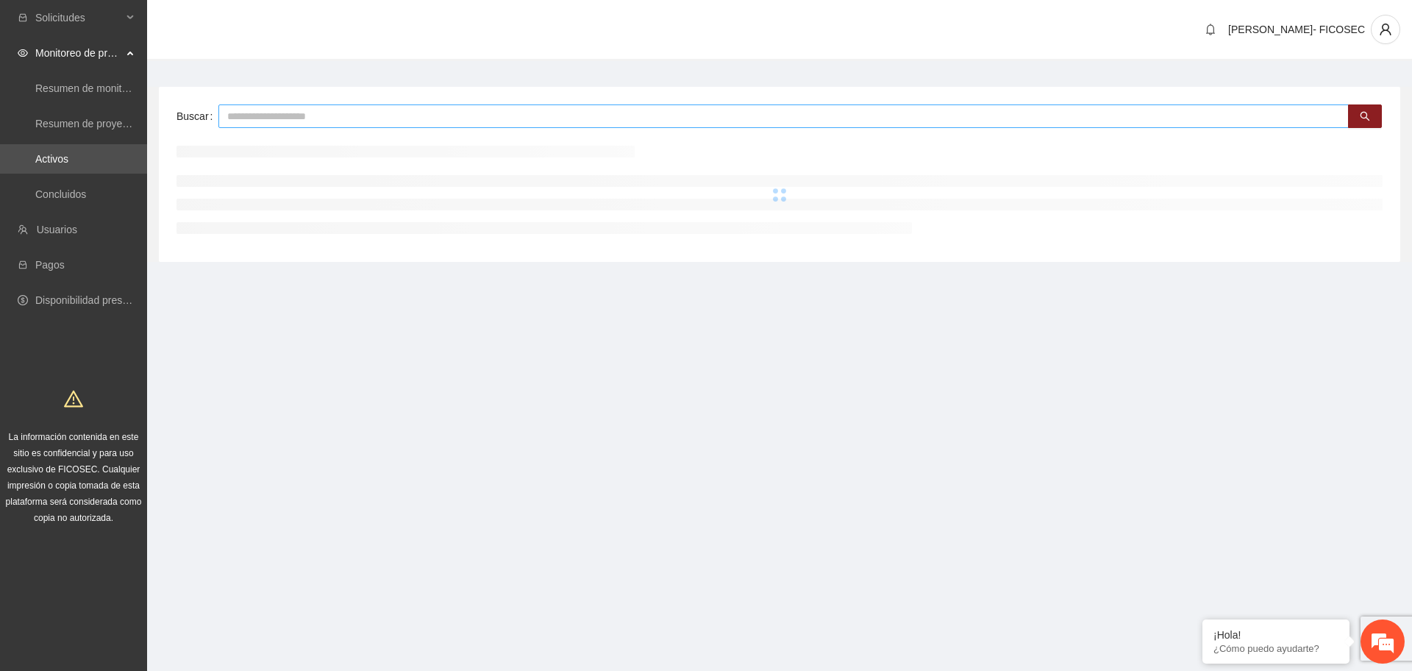
click at [279, 117] on input "text" at bounding box center [783, 116] width 1130 height 24
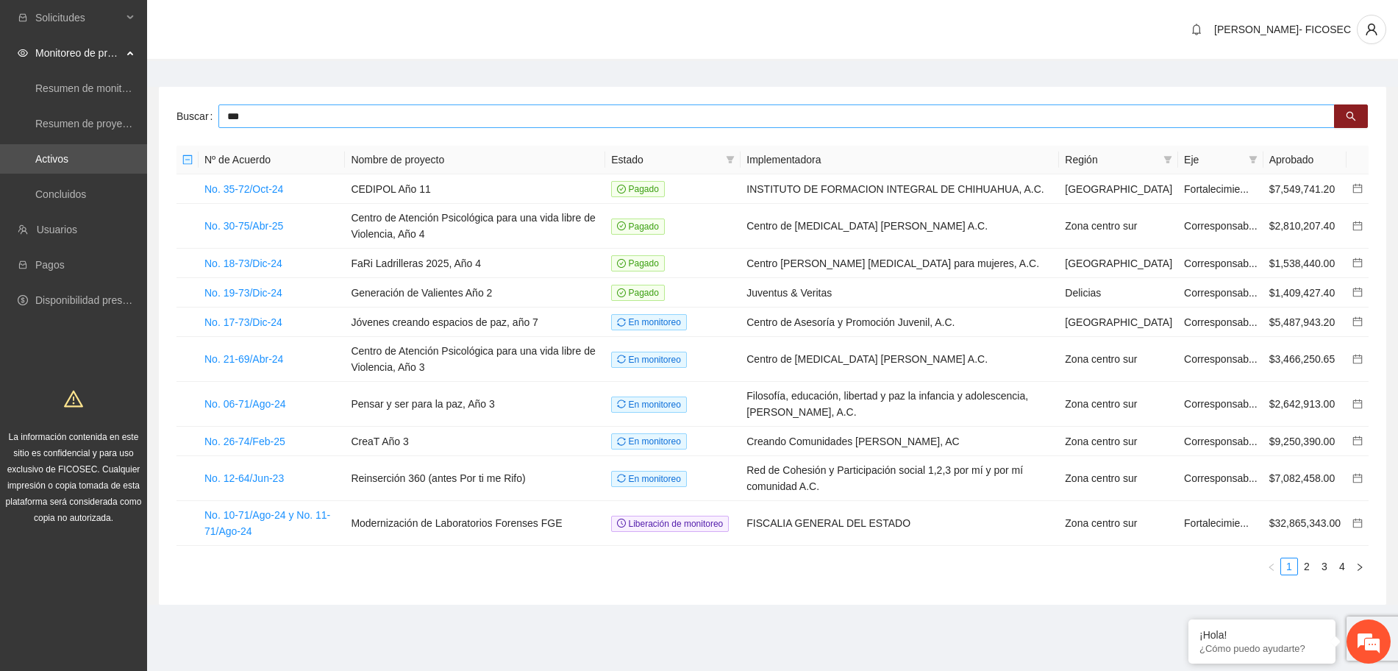
type input "***"
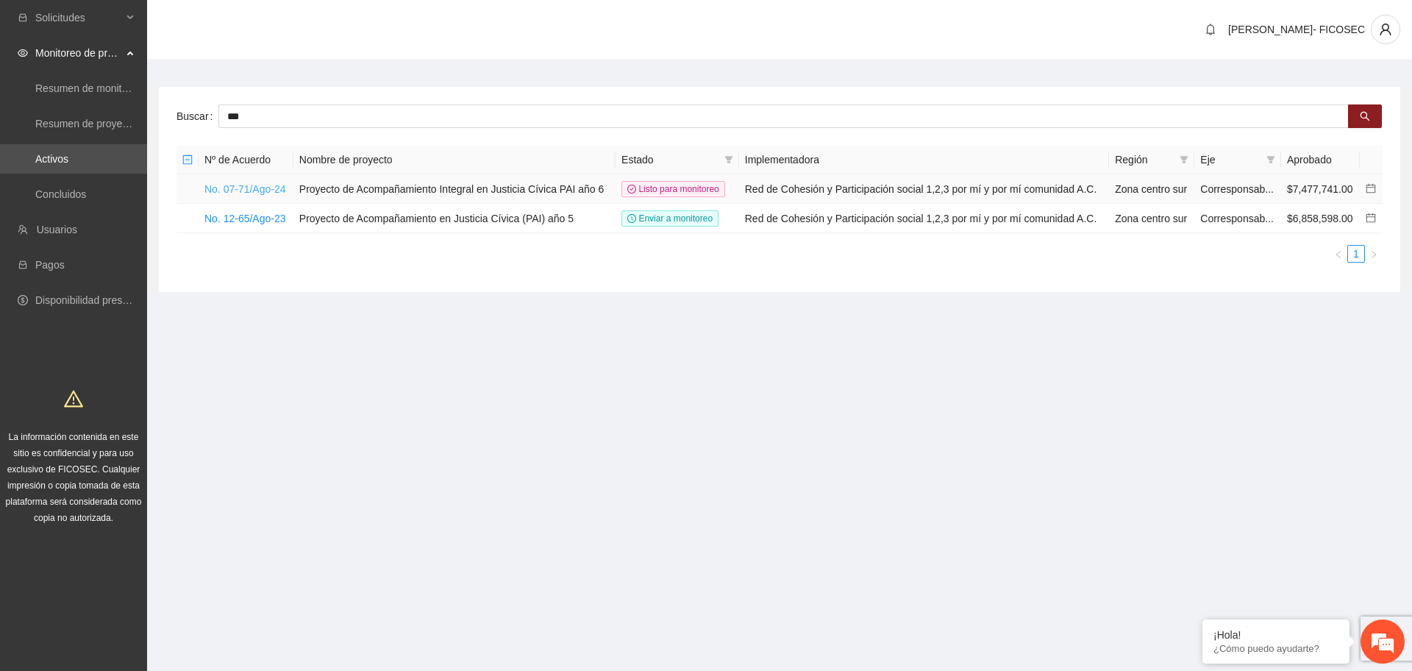
click at [218, 185] on link "No. 07-71/Ago-24" at bounding box center [245, 189] width 82 height 12
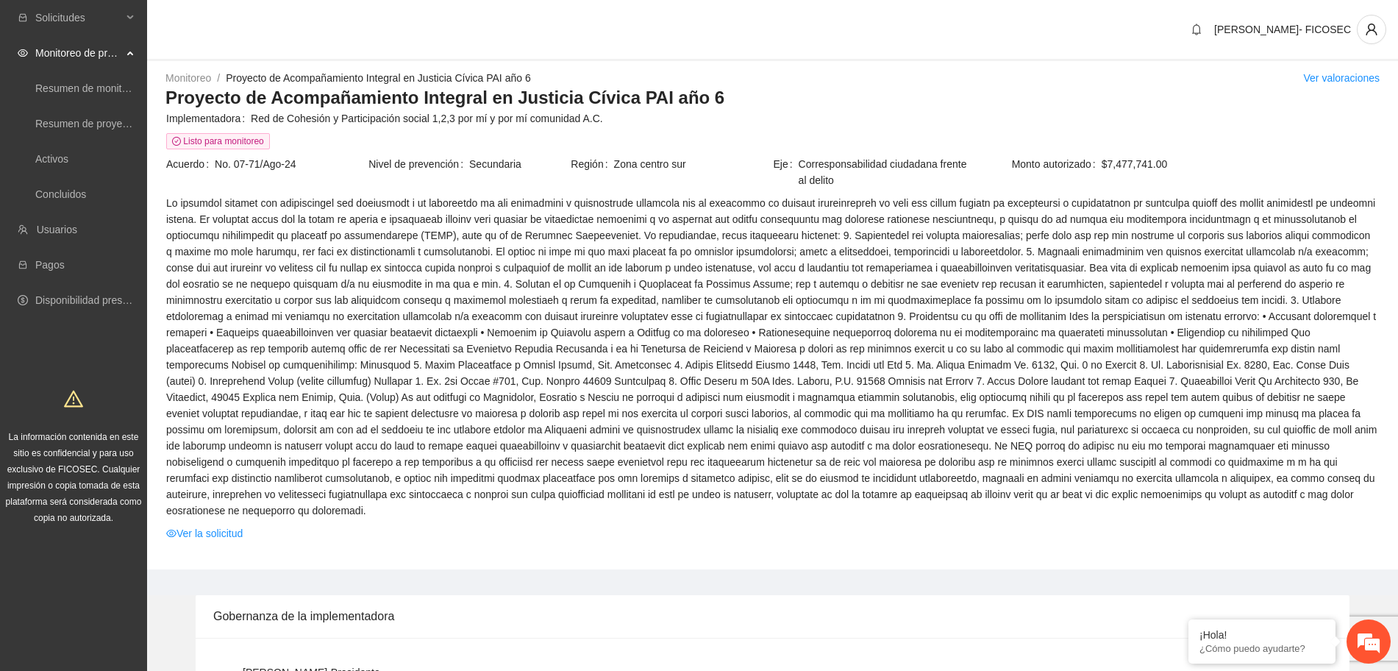
click at [314, 536] on div "Monitoreo / Proyecto de Acompañamiento Integral en Justicia Cívica PAI año 6 / …" at bounding box center [772, 319] width 1251 height 499
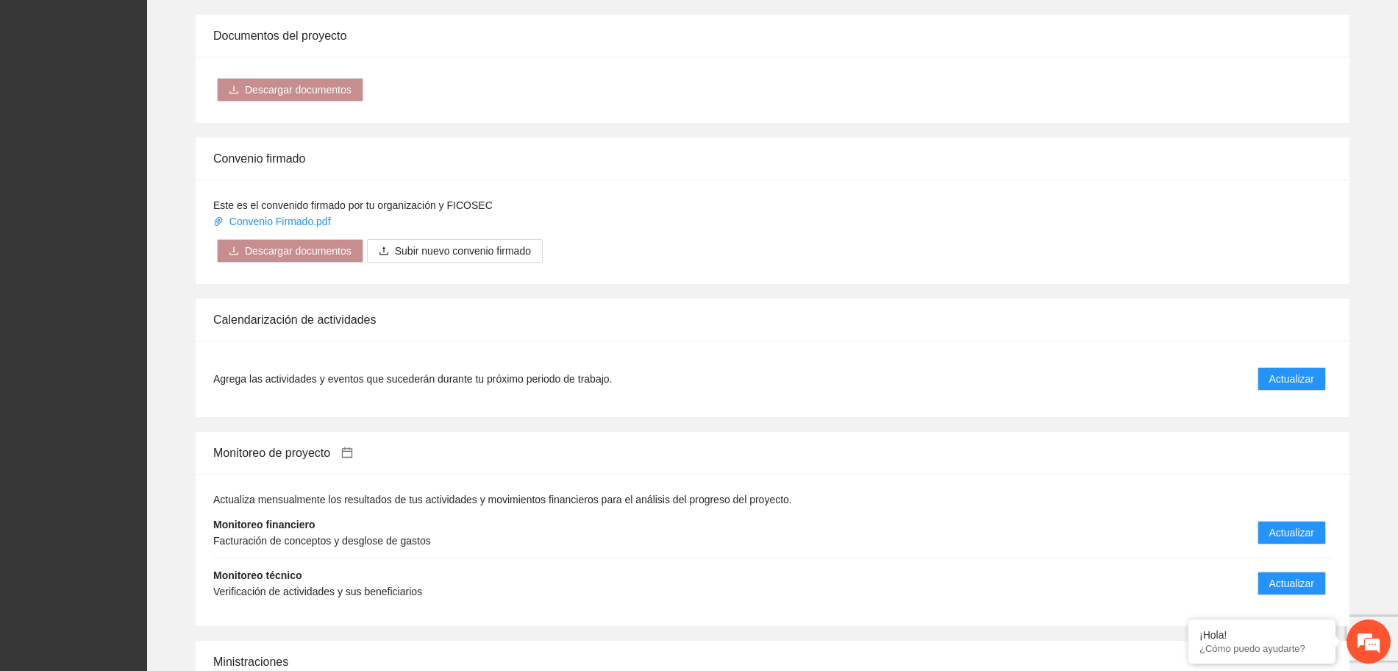
scroll to position [1287, 0]
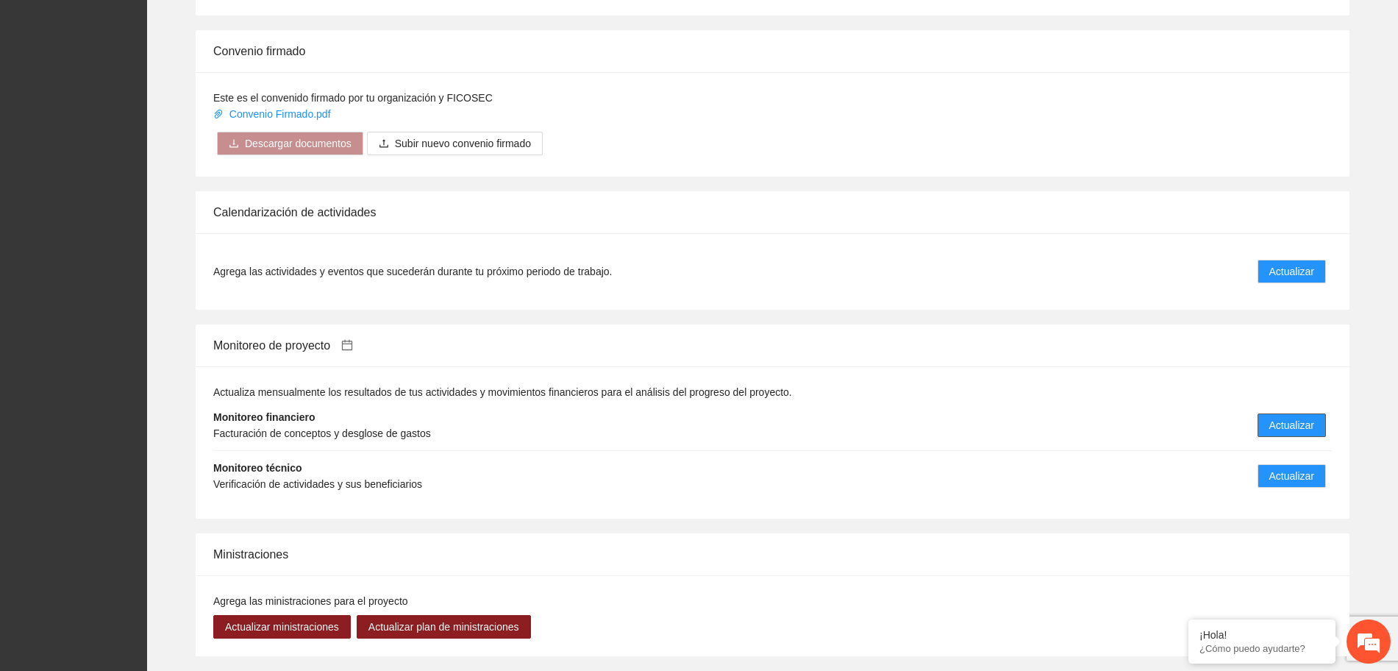
click at [1283, 417] on span "Actualizar" at bounding box center [1291, 425] width 45 height 16
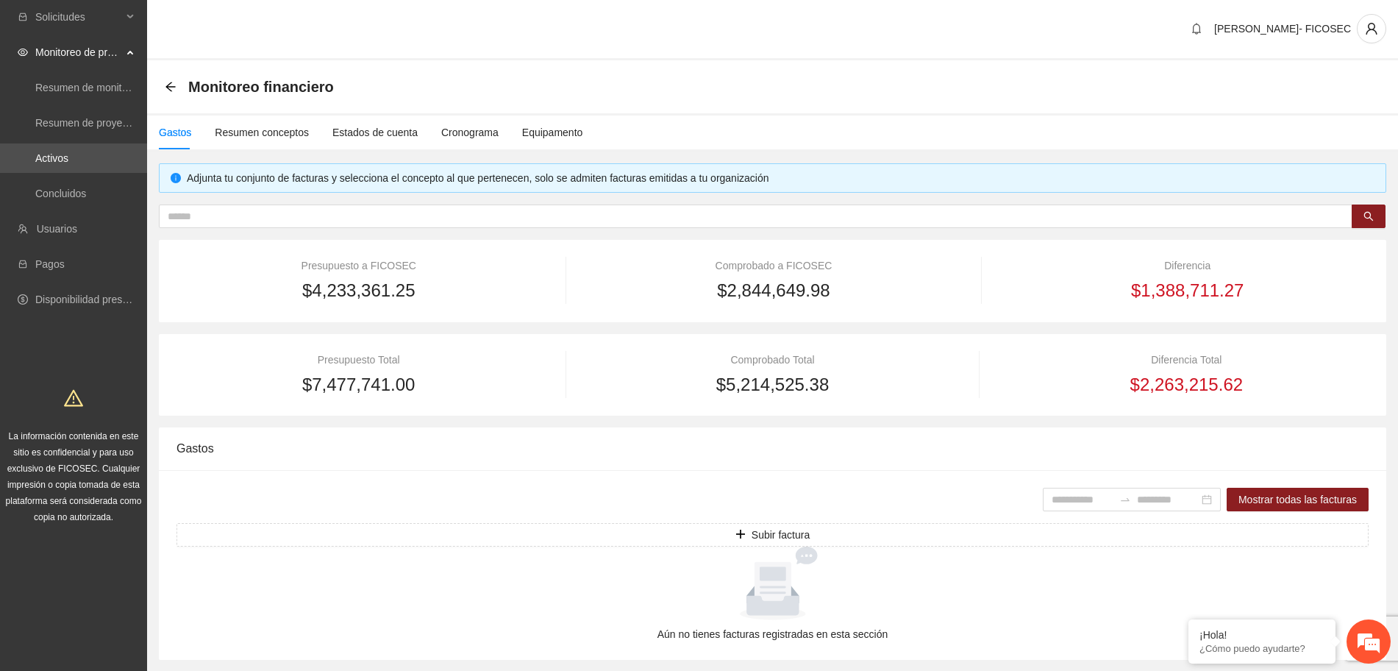
scroll to position [43, 0]
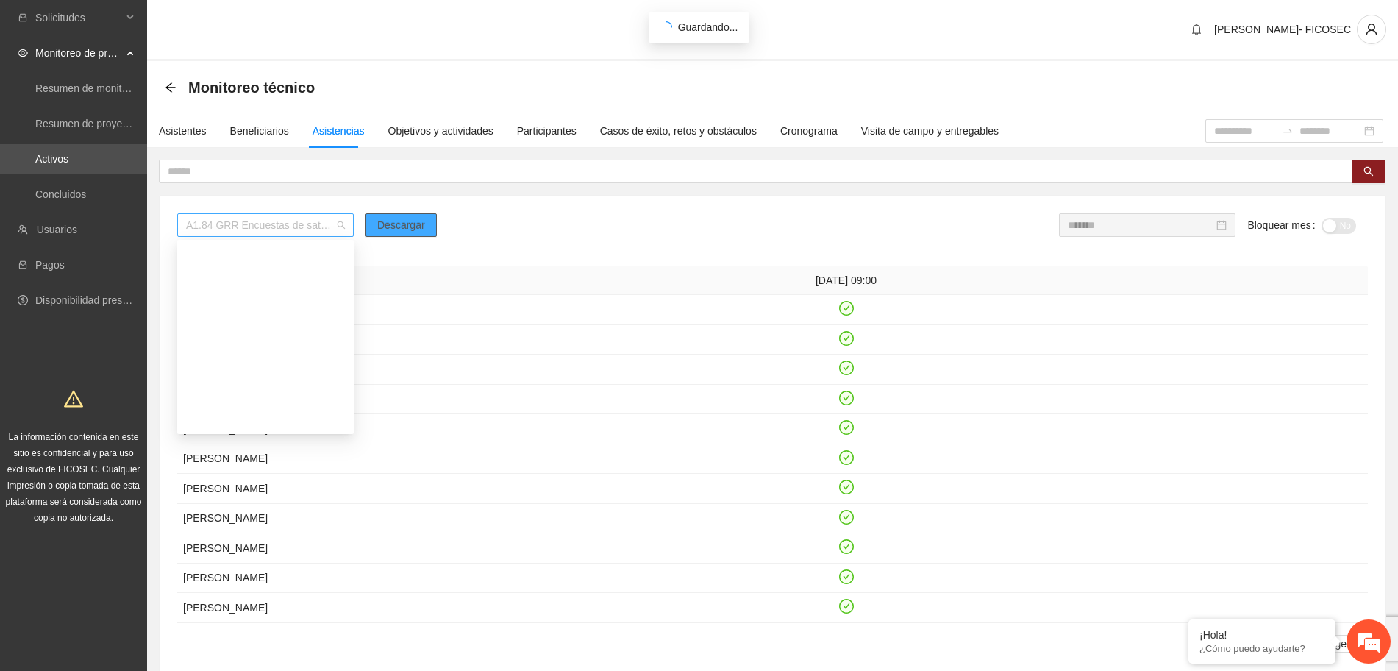
click at [271, 227] on span "A1.84 GRR Encuestas de satisfacción a participantes" at bounding box center [265, 225] width 159 height 22
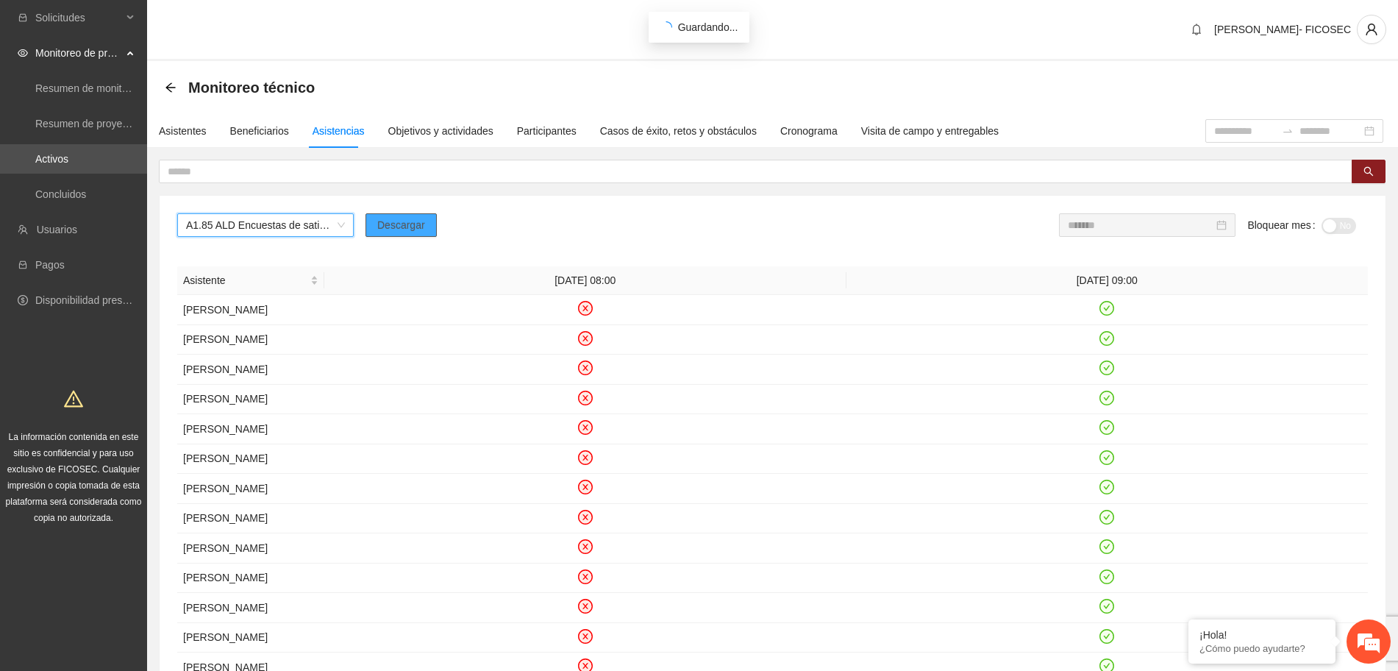
click at [407, 223] on span "Descargar" at bounding box center [401, 225] width 48 height 16
click at [418, 226] on span "Descargar" at bounding box center [401, 225] width 48 height 16
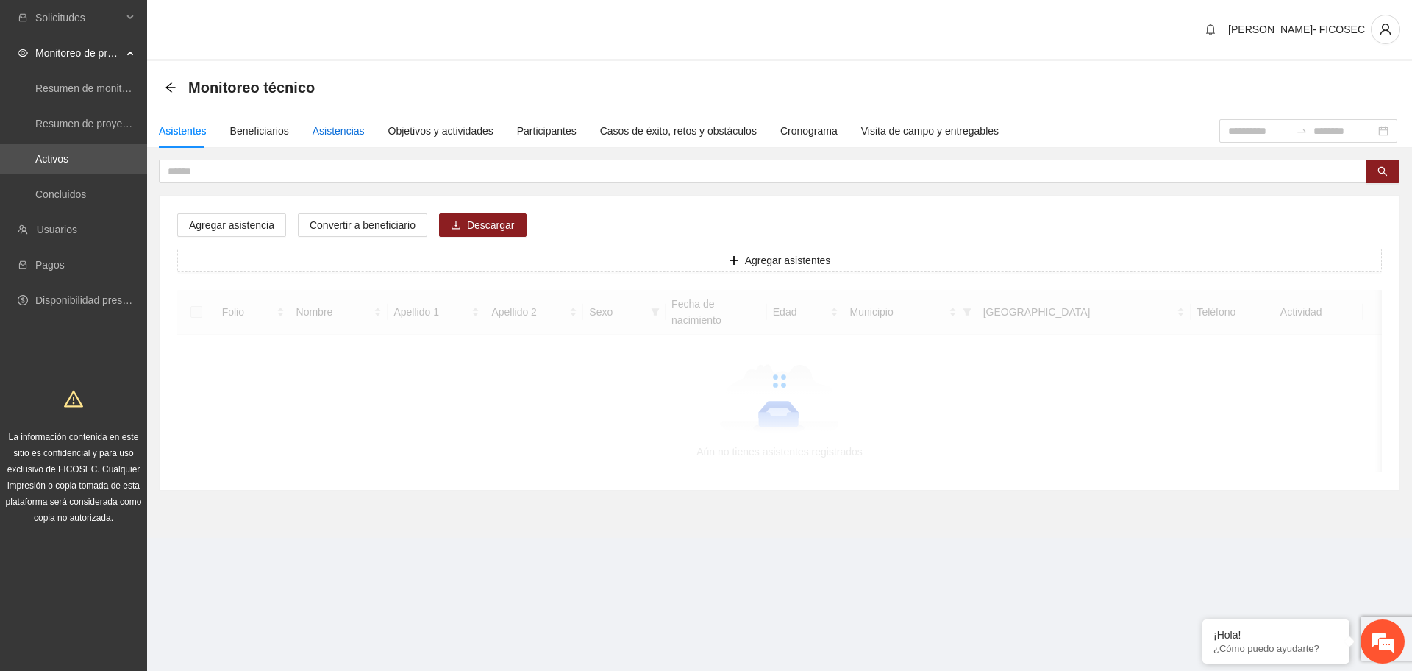
drag, startPoint x: 343, startPoint y: 129, endPoint x: 332, endPoint y: 146, distance: 20.2
click at [341, 129] on div "Asistencias" at bounding box center [338, 131] width 52 height 16
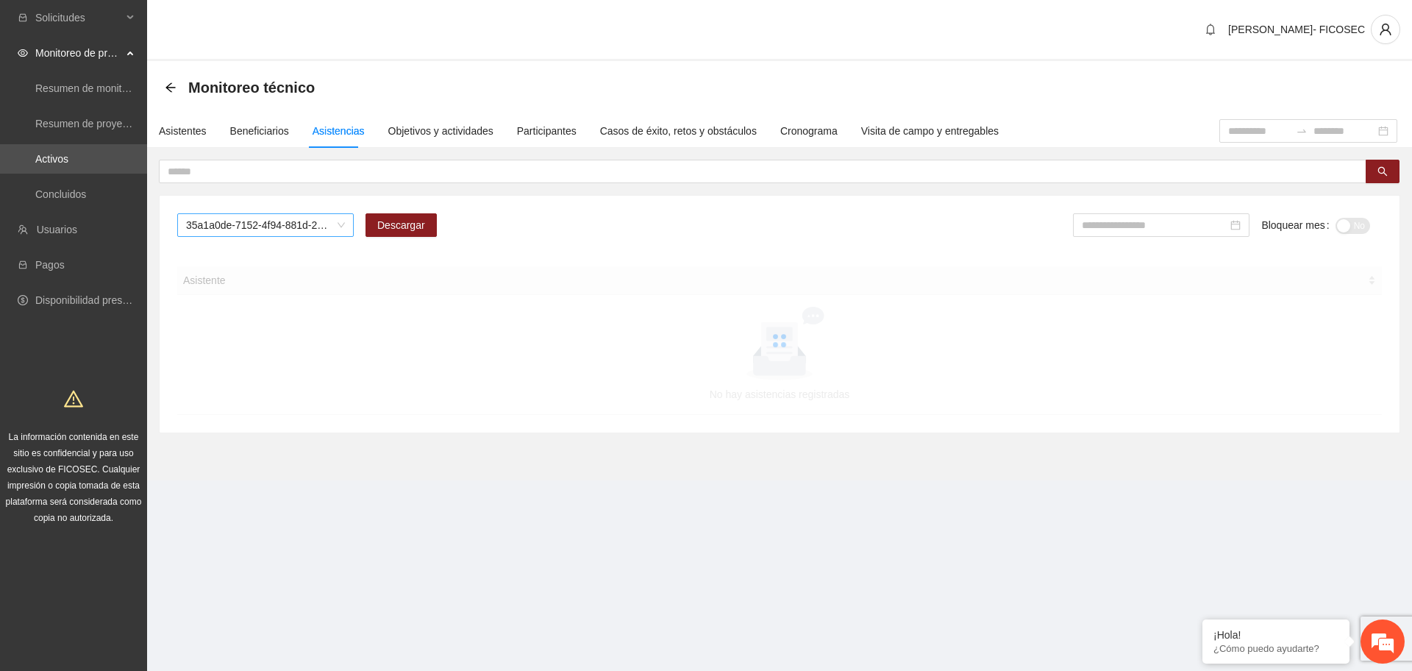
click at [246, 219] on span "35a1a0de-7152-4f94-881d-2e19e1dfd1c5" at bounding box center [265, 225] width 159 height 22
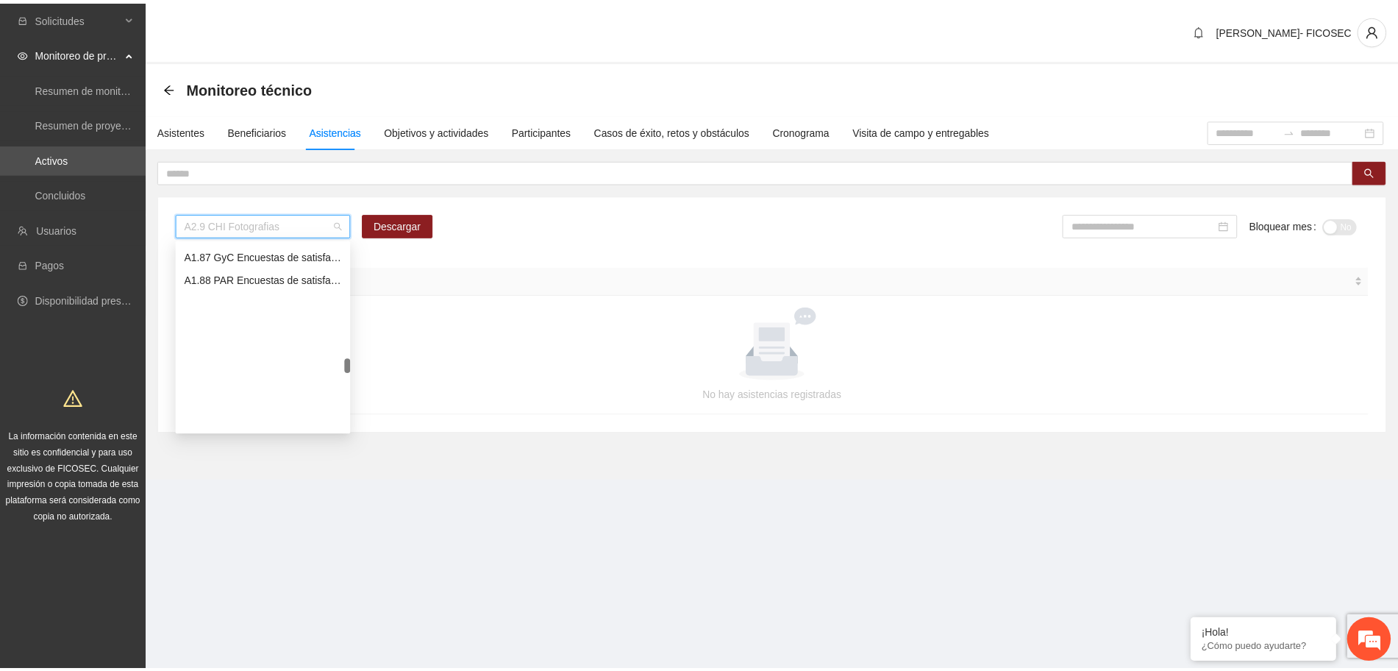
scroll to position [1838, 0]
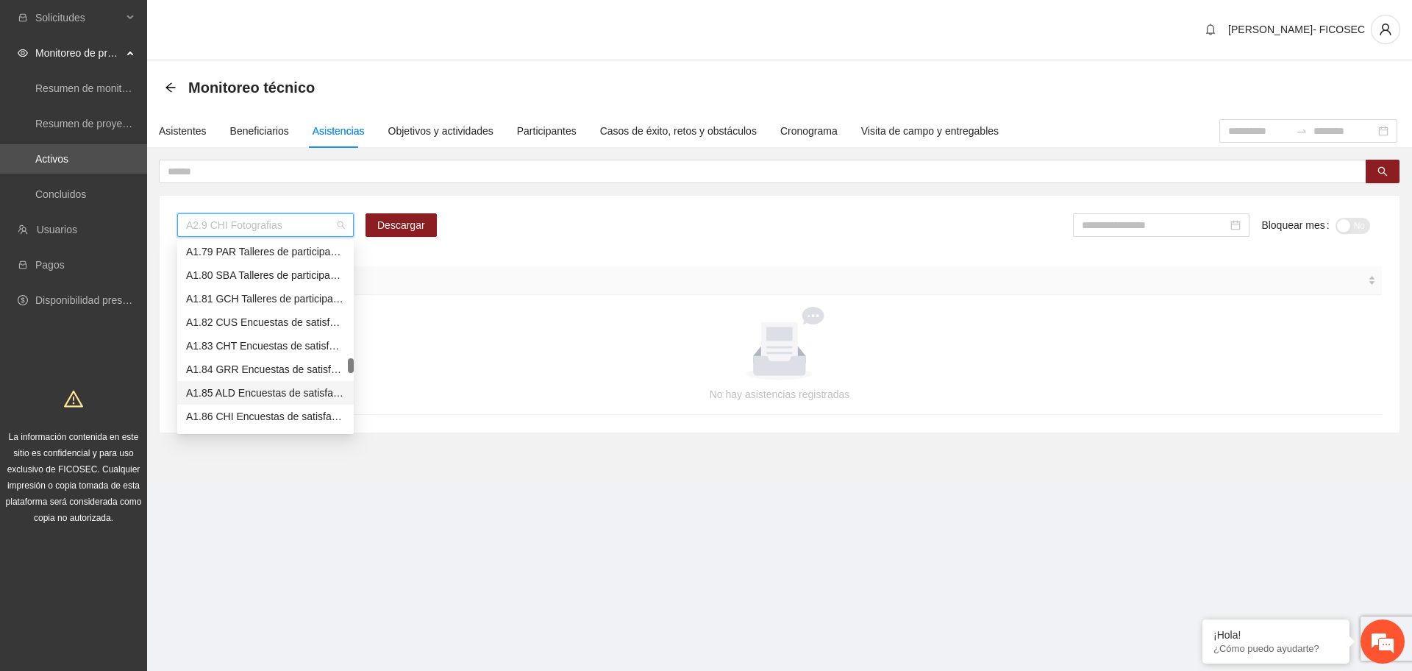
click at [245, 392] on div "A1.85 ALD Encuestas de satisfacción a participantes" at bounding box center [265, 393] width 159 height 16
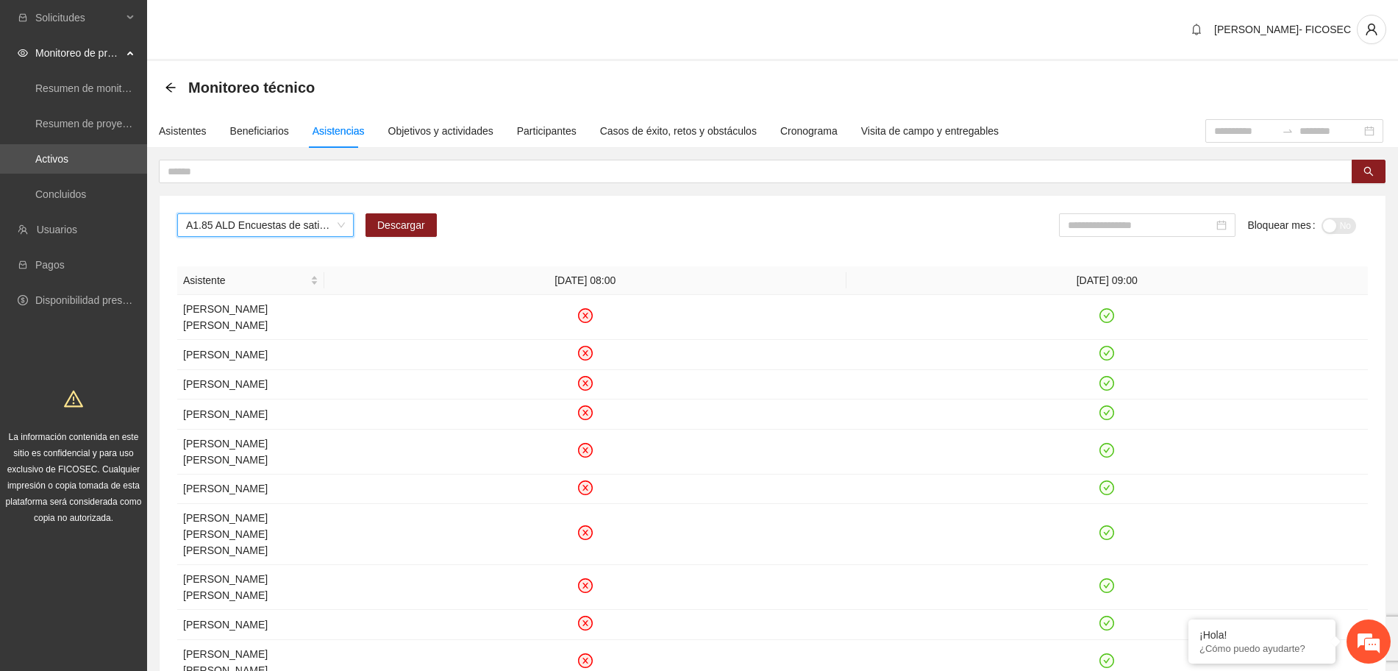
scroll to position [0, 0]
click at [1140, 234] on div at bounding box center [1147, 225] width 176 height 24
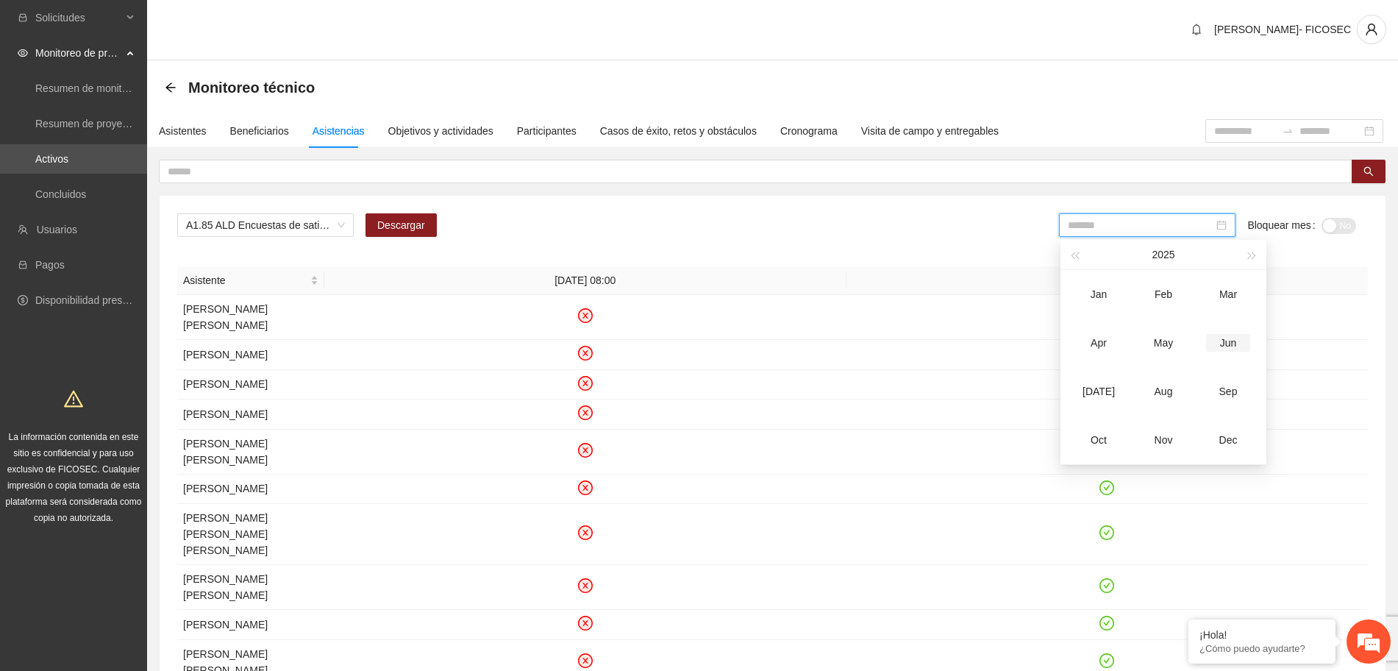
click at [1230, 345] on div "Jun" at bounding box center [1228, 343] width 44 height 18
click at [1123, 227] on input "*******" at bounding box center [1144, 225] width 146 height 16
click at [1101, 387] on div "Jul" at bounding box center [1101, 391] width 44 height 18
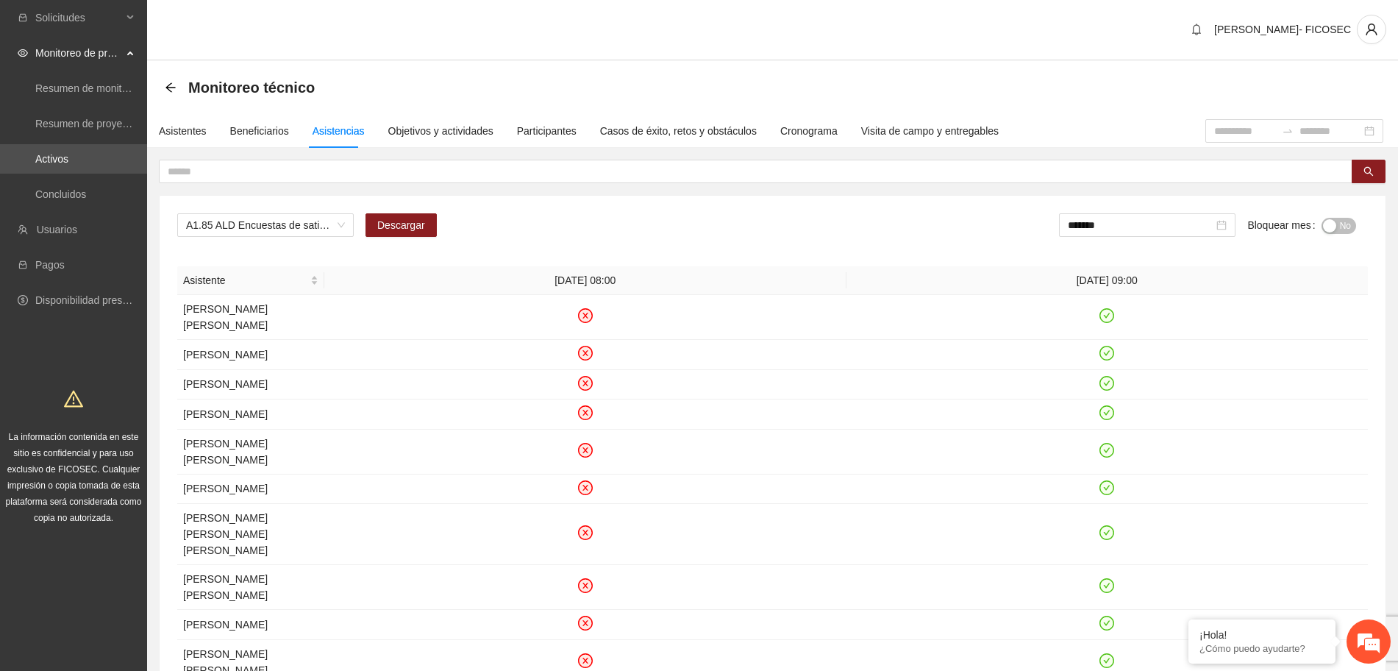
click at [1348, 222] on span "No" at bounding box center [1345, 226] width 11 height 16
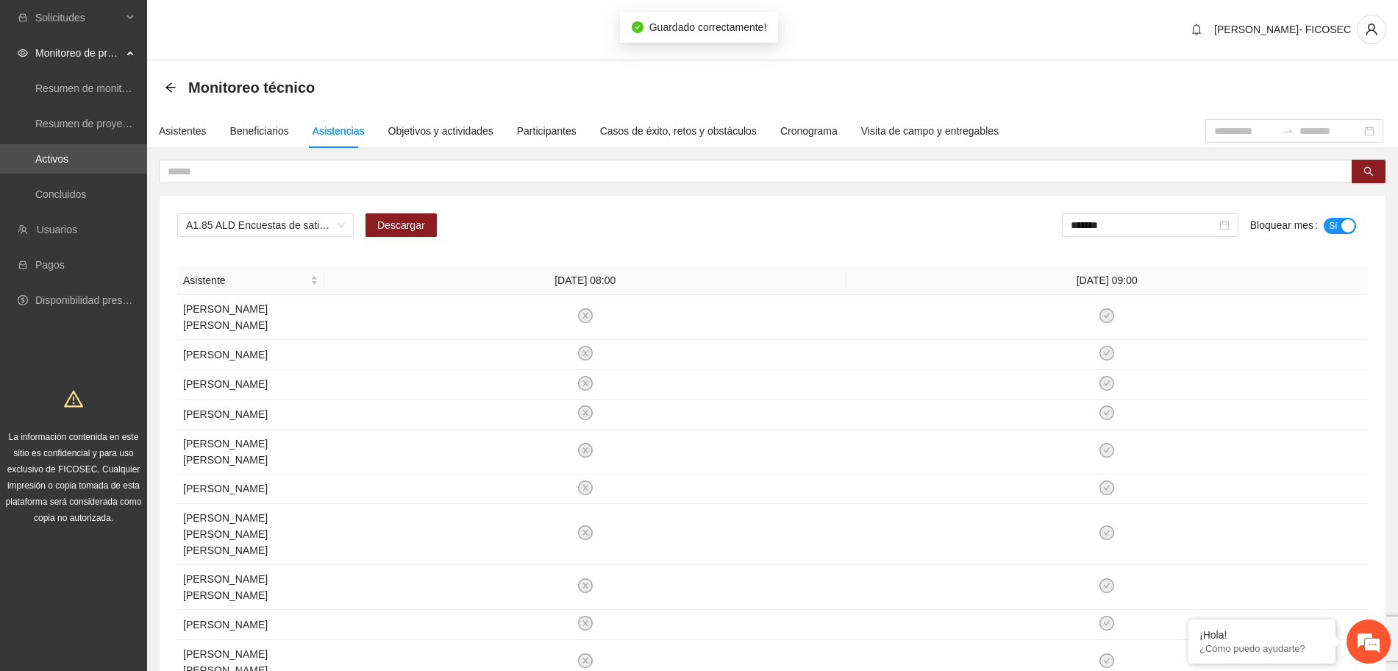
click at [829, 219] on div "A1.85 ALD Encuestas de satisfacción a participantes Descargar ******* Bloquear …" at bounding box center [772, 230] width 1190 height 35
click at [260, 237] on div "A1.85 ALD Encuestas de satisfacción a participantes Descargar ******* Bloquear …" at bounding box center [772, 230] width 1190 height 35
click at [254, 221] on span "A1.85 ALD Encuestas de satisfacción a participantes" at bounding box center [265, 225] width 159 height 22
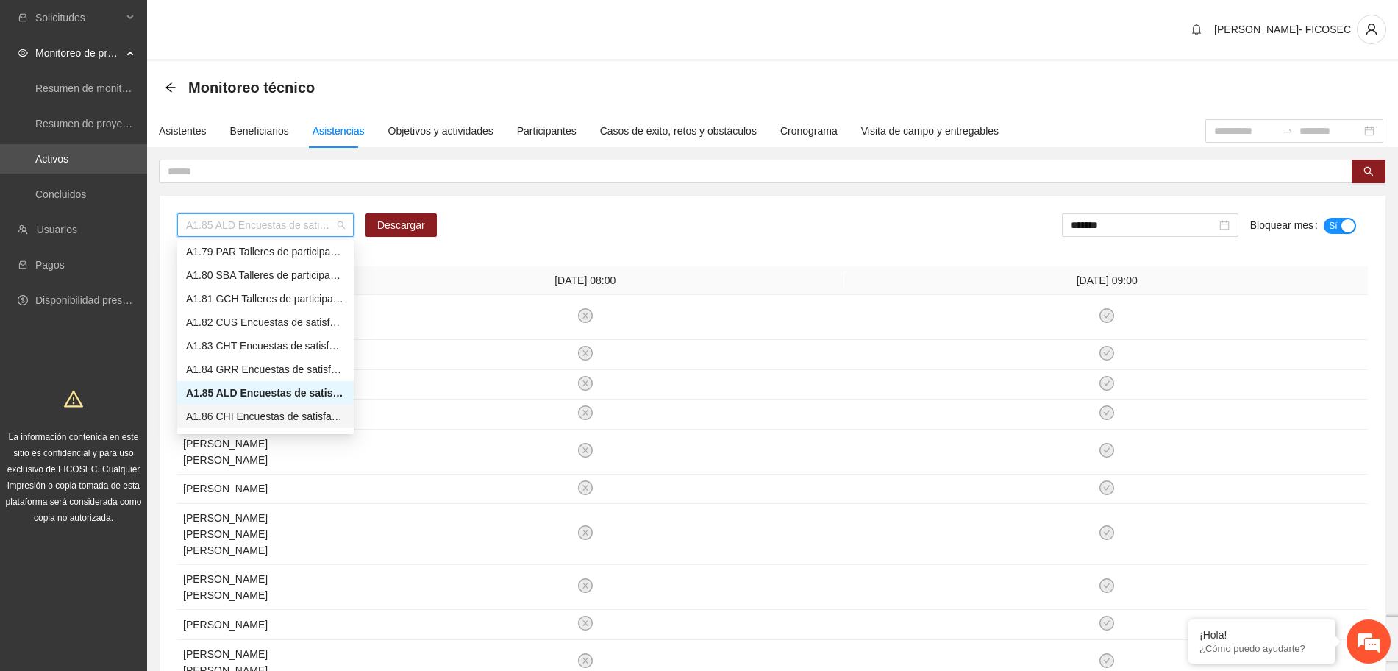
click at [251, 425] on div "A1.86 CHI Encuestas de satisfacción a participantes" at bounding box center [265, 416] width 176 height 24
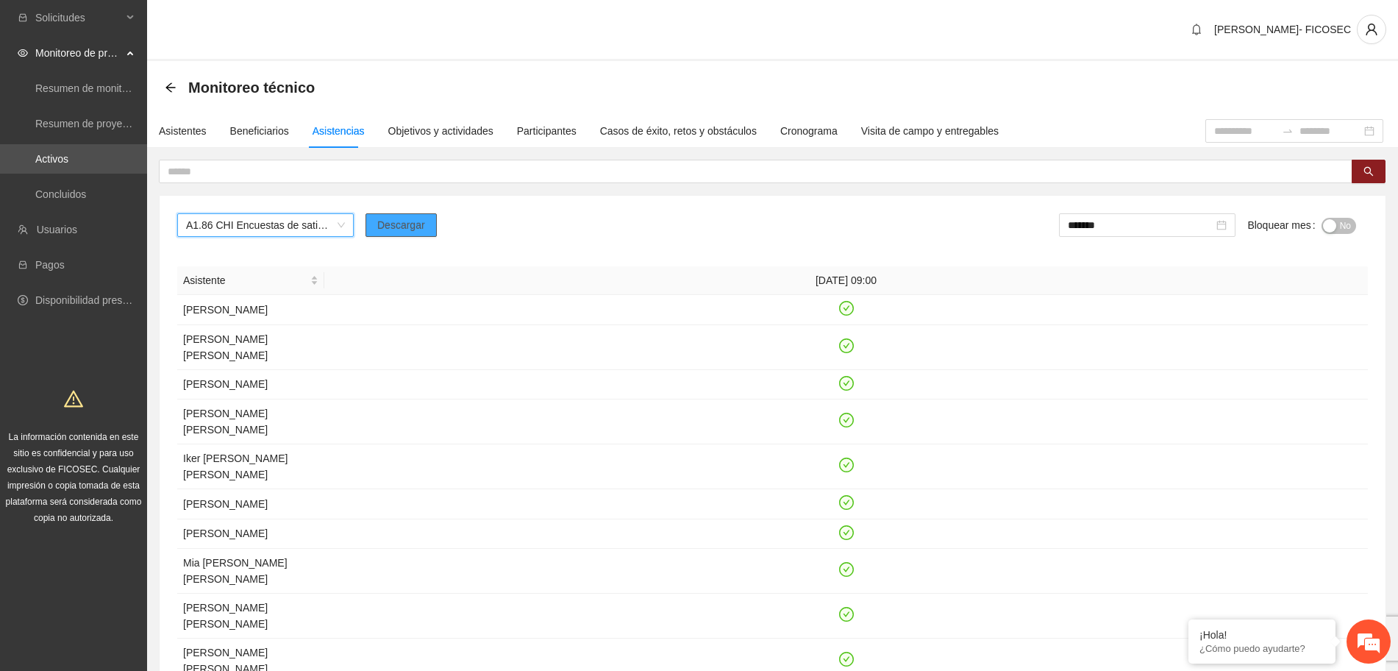
click at [379, 223] on span "Descargar" at bounding box center [401, 225] width 48 height 16
click at [1326, 228] on div "button" at bounding box center [1329, 225] width 13 height 13
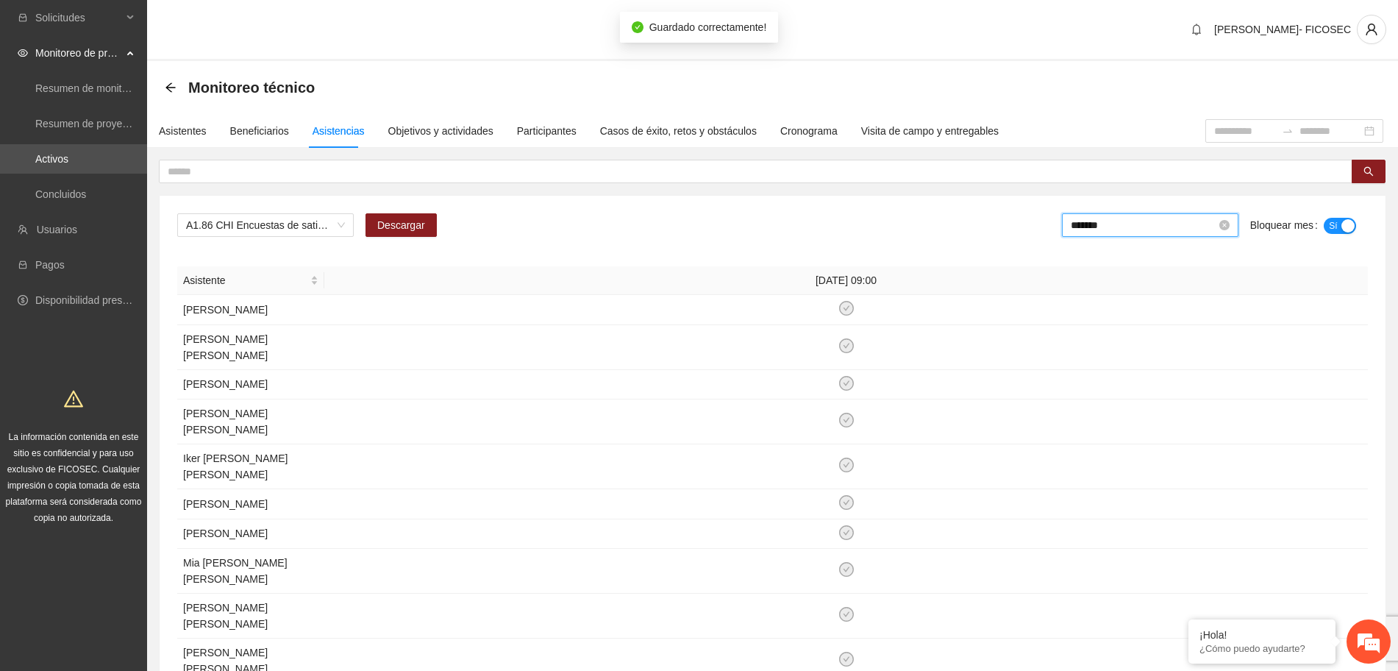
click at [1148, 226] on input "*******" at bounding box center [1144, 225] width 146 height 16
drag, startPoint x: 1235, startPoint y: 346, endPoint x: 1263, endPoint y: 302, distance: 52.2
click at [1235, 340] on div "Jun" at bounding box center [1231, 343] width 44 height 18
click at [1337, 229] on button "Sí" at bounding box center [1339, 226] width 32 height 16
click at [1334, 229] on div "button" at bounding box center [1329, 225] width 13 height 13
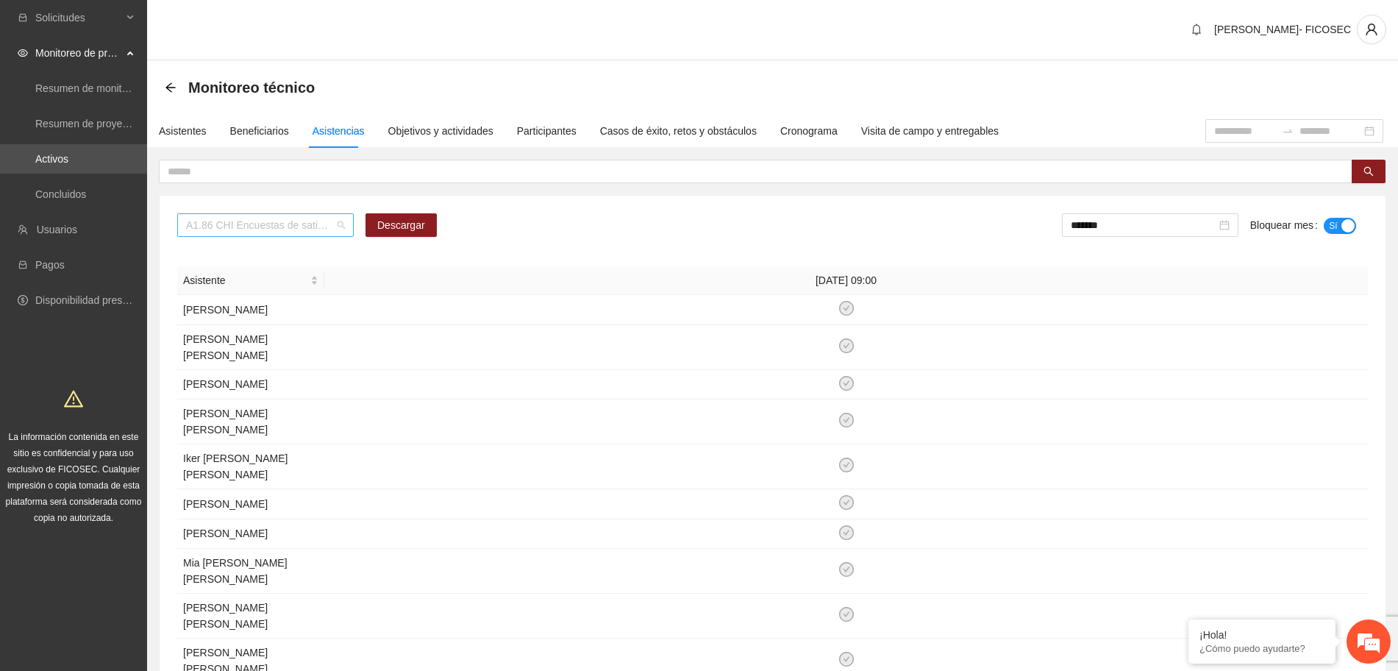
click at [246, 221] on span "A1.86 CHI Encuestas de satisfacción a participantes" at bounding box center [265, 225] width 159 height 22
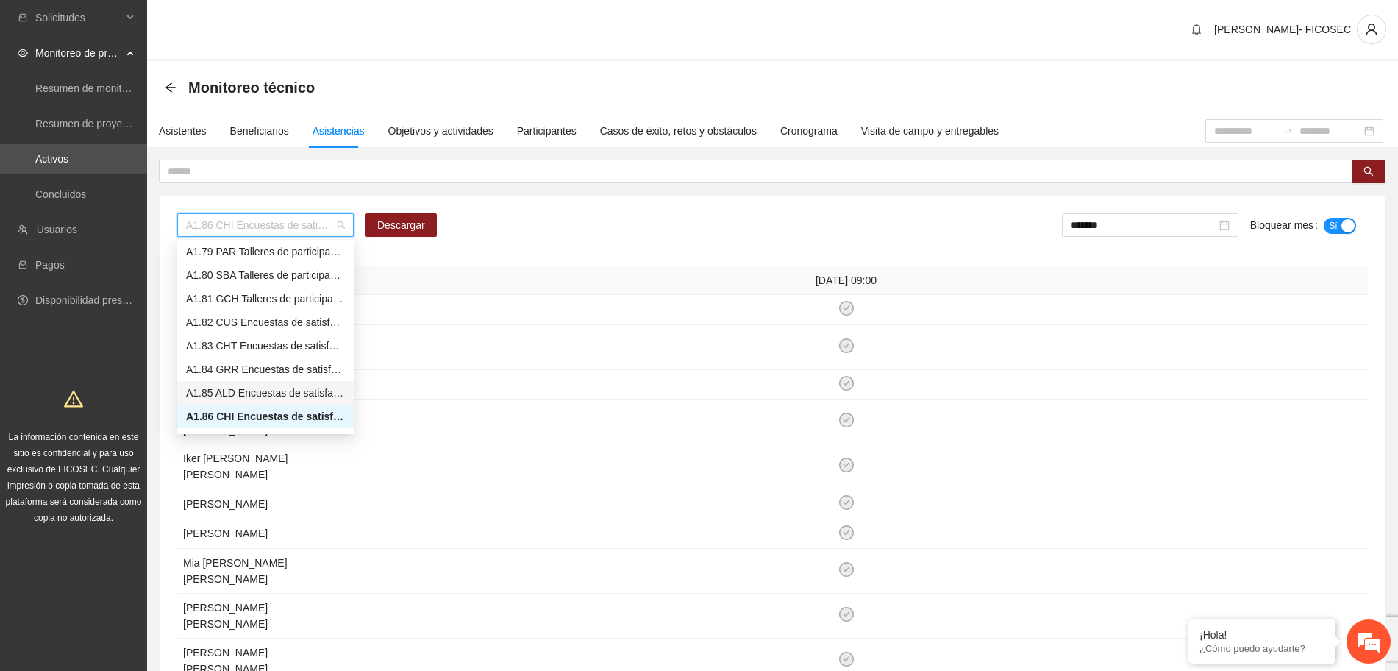
scroll to position [1930, 0]
click at [229, 349] on div "A1.87 GyC Encuestas de satisfacción a participantes" at bounding box center [265, 348] width 159 height 16
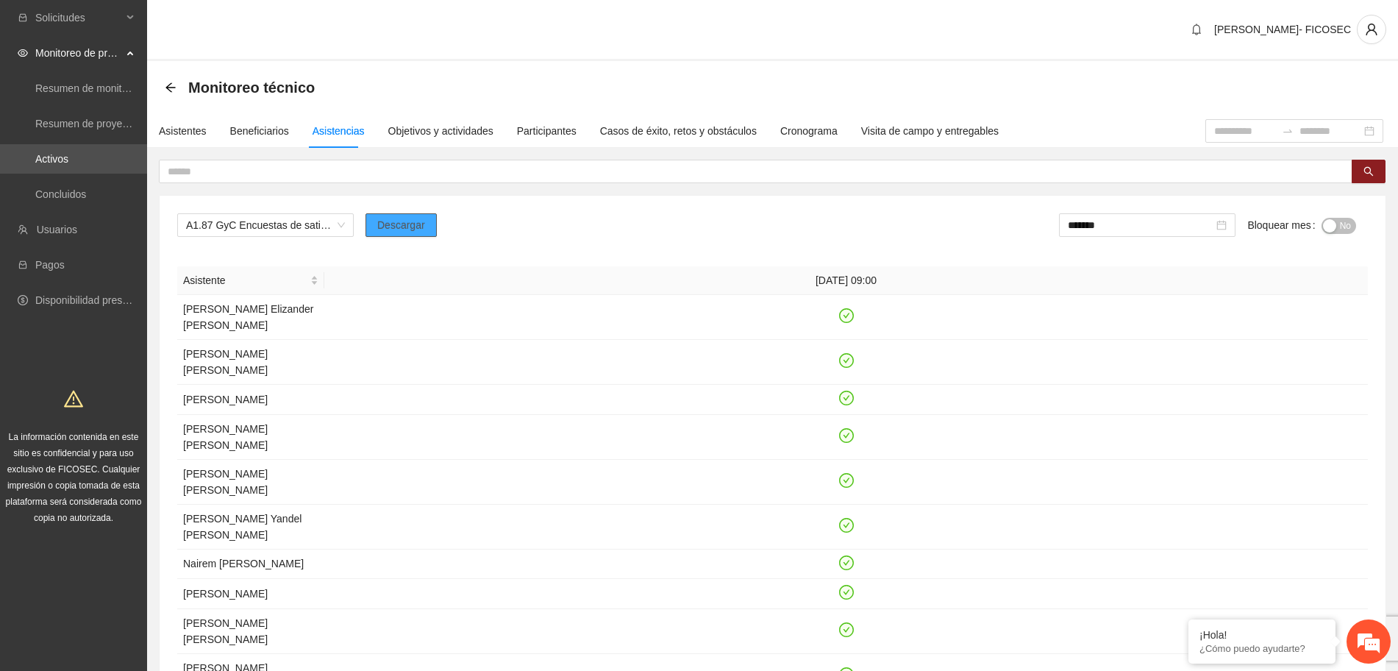
click at [399, 222] on span "Descargar" at bounding box center [401, 225] width 48 height 16
click at [1335, 221] on button "No" at bounding box center [1338, 226] width 35 height 16
click at [1116, 232] on input "*******" at bounding box center [1144, 225] width 146 height 16
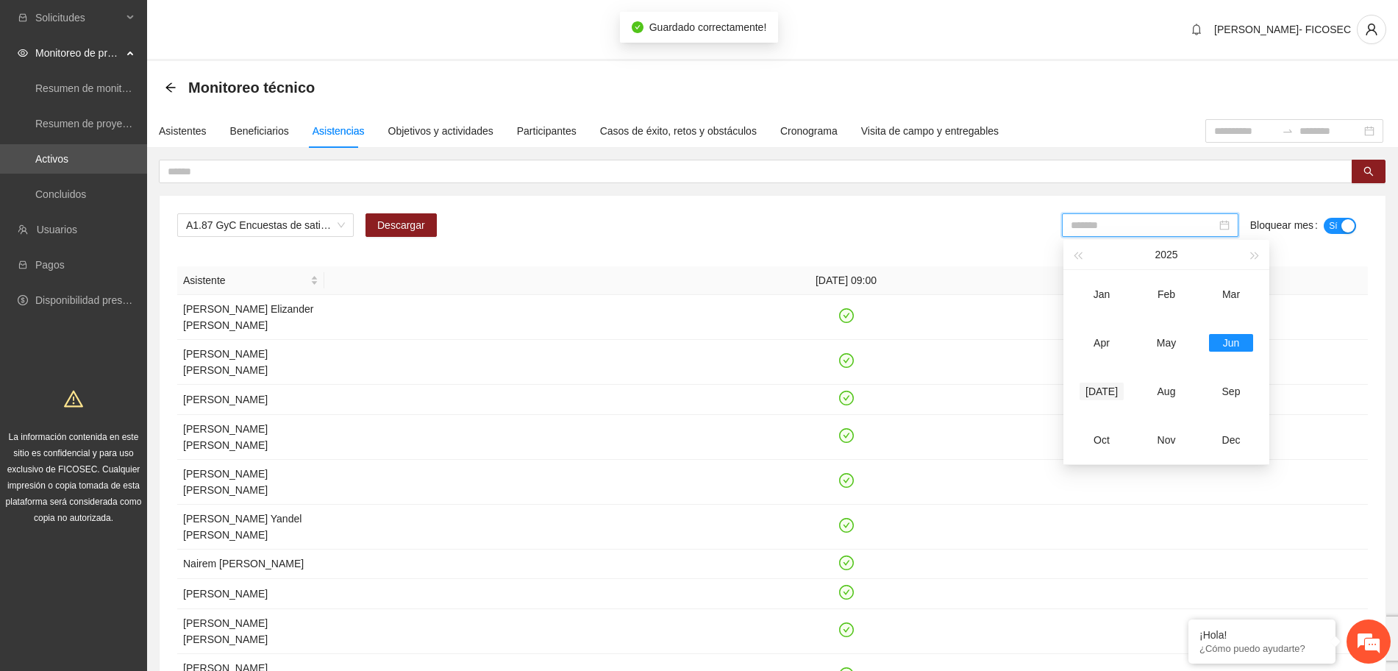
click at [1099, 389] on div "Jul" at bounding box center [1101, 391] width 44 height 18
click at [1331, 234] on div "No" at bounding box center [1338, 225] width 35 height 24
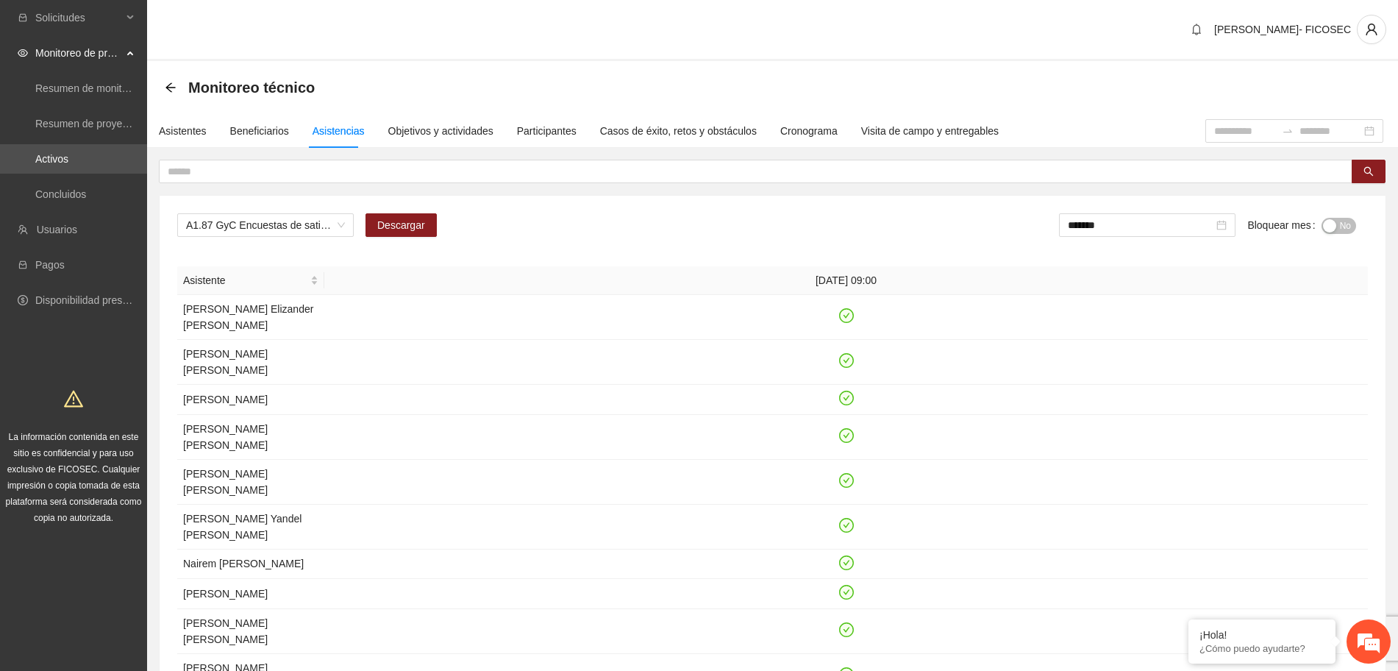
click at [1329, 225] on div "button" at bounding box center [1329, 225] width 13 height 13
click at [296, 231] on span "A1.87 GyC Encuestas de satisfacción a participantes" at bounding box center [265, 225] width 159 height 22
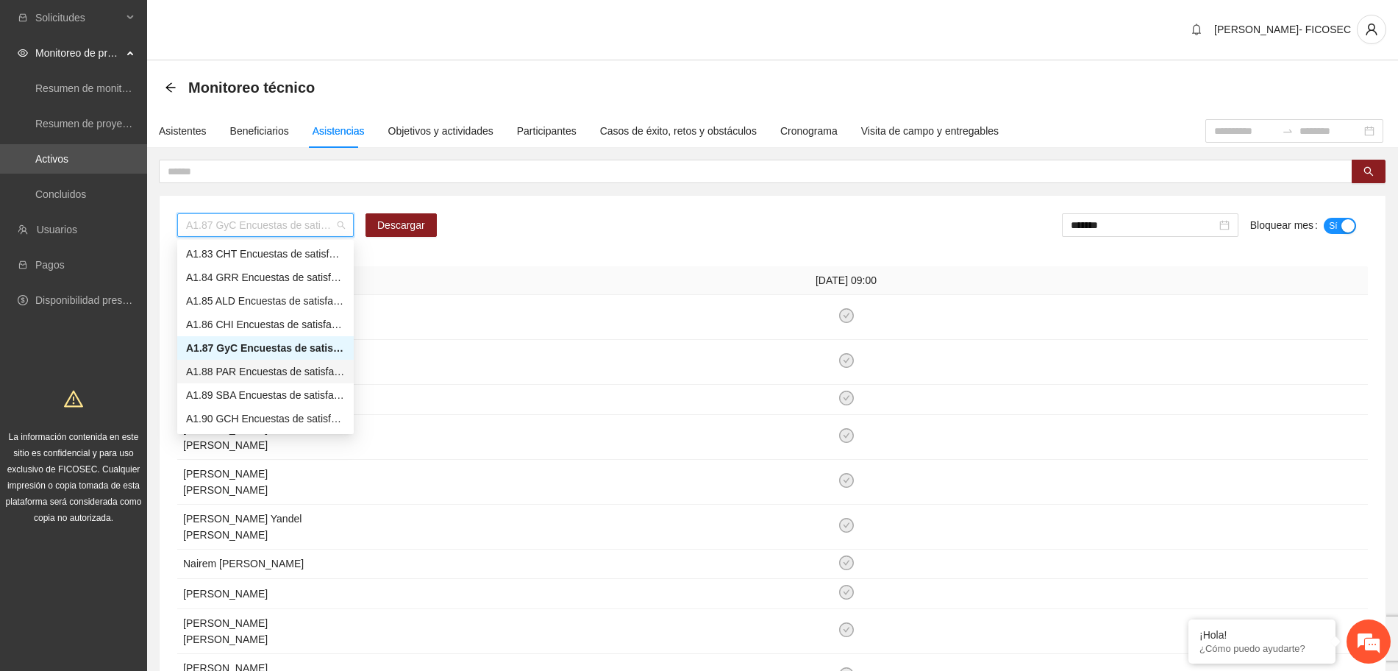
click at [255, 371] on div "A1.88 PAR Encuestas de satisfacción a participantes" at bounding box center [265, 371] width 159 height 16
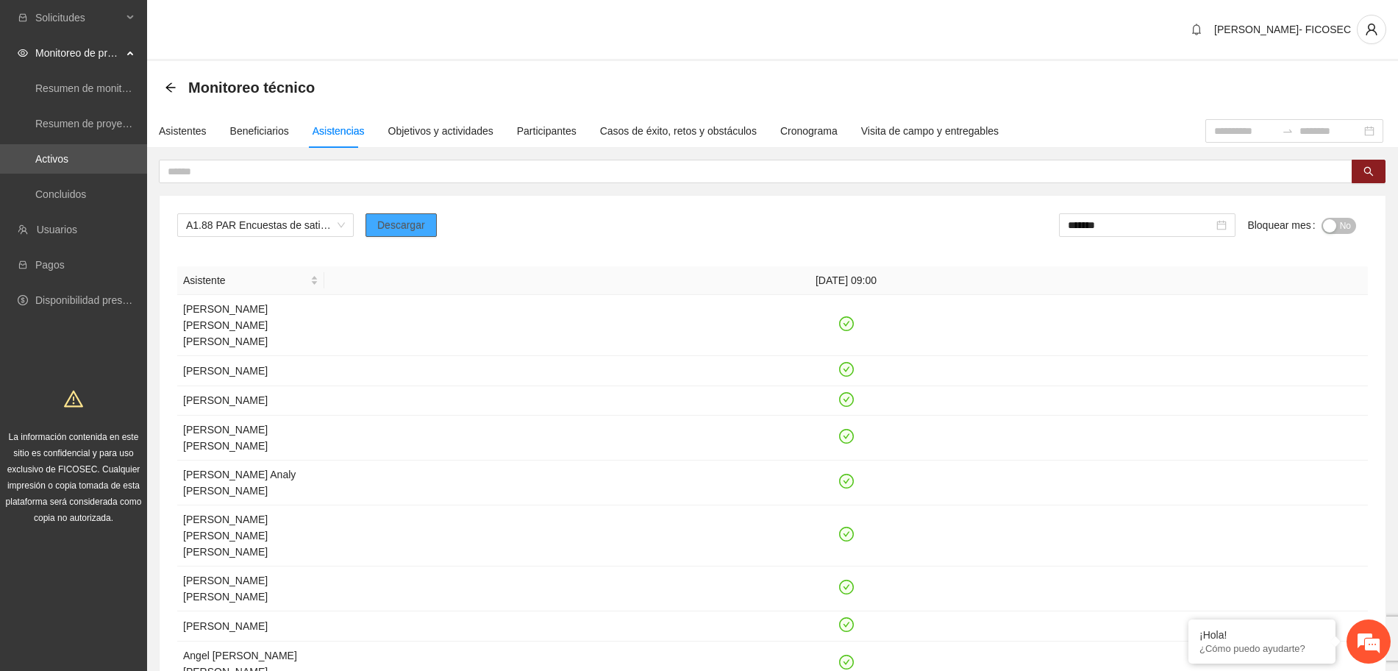
click at [412, 225] on span "Descargar" at bounding box center [401, 225] width 48 height 16
drag, startPoint x: 1332, startPoint y: 226, endPoint x: 1286, endPoint y: 231, distance: 46.5
click at [1330, 226] on div "button" at bounding box center [1329, 225] width 13 height 13
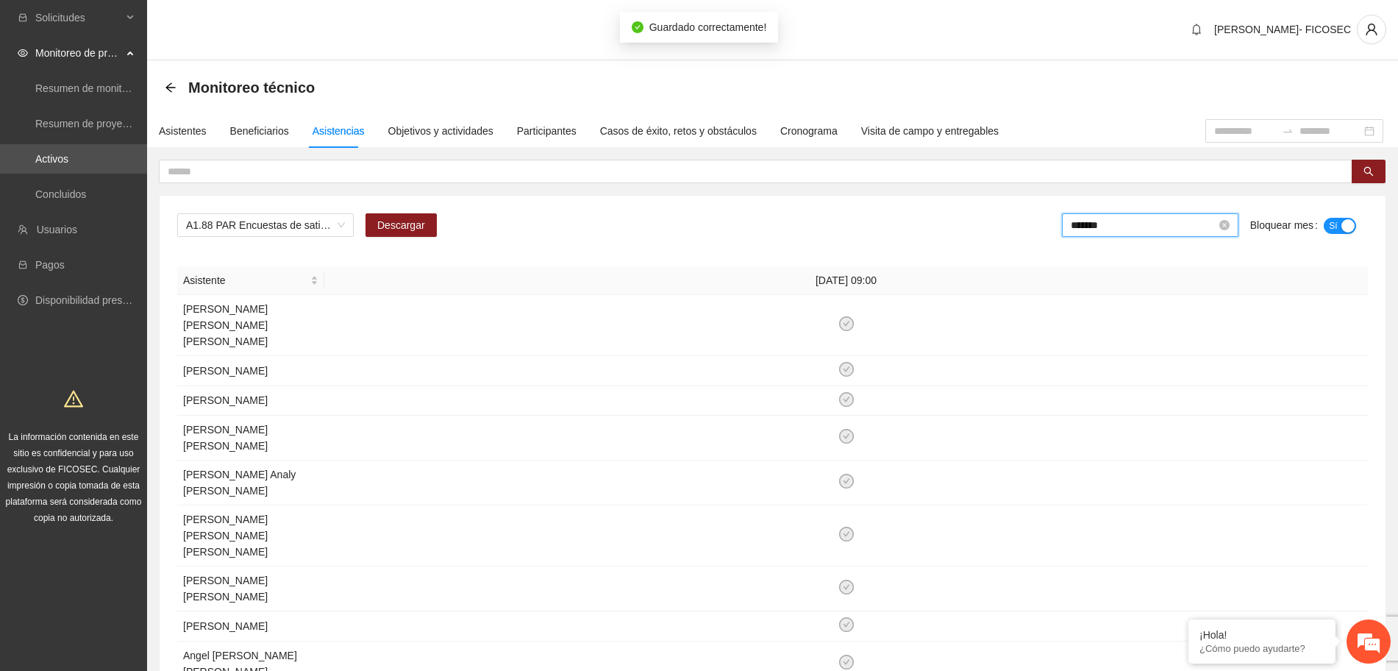
click at [1156, 229] on input "*******" at bounding box center [1144, 225] width 146 height 16
click at [1246, 334] on div "Jun" at bounding box center [1231, 343] width 44 height 18
type input "*******"
click at [1337, 221] on button "No" at bounding box center [1338, 226] width 35 height 16
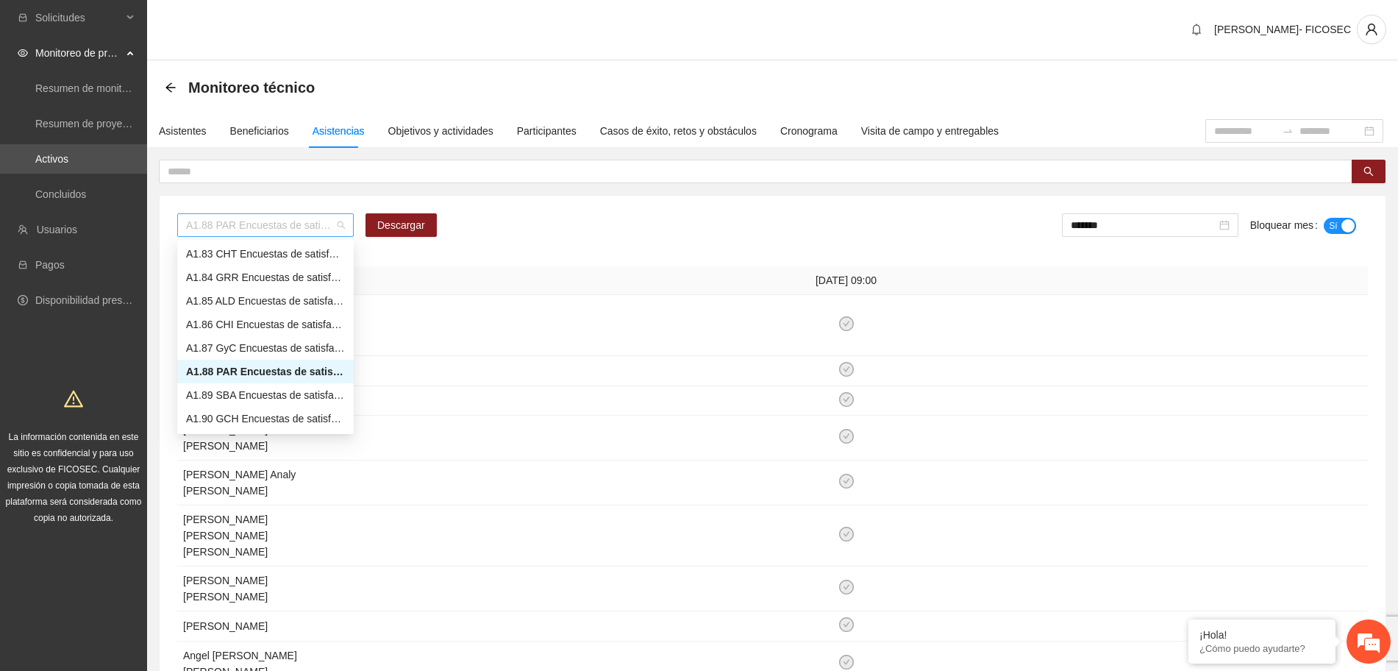
click at [234, 218] on span "A1.88 PAR Encuestas de satisfacción a participantes" at bounding box center [265, 225] width 159 height 22
click at [250, 396] on div "A1.89 SBA Encuestas de satisfacción a participantes" at bounding box center [265, 395] width 159 height 16
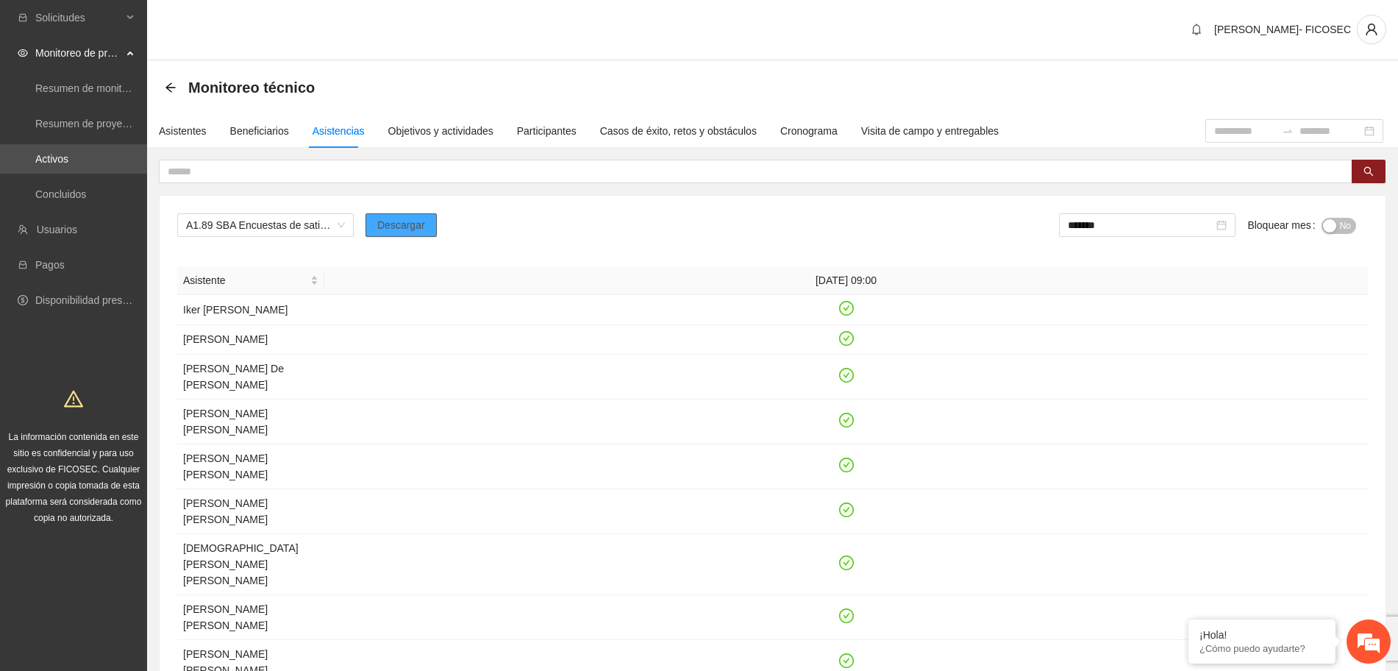
click at [414, 224] on span "Descargar" at bounding box center [401, 225] width 48 height 16
click at [258, 229] on span "A1.89 SBA Encuestas de satisfacción a participantes" at bounding box center [265, 225] width 159 height 22
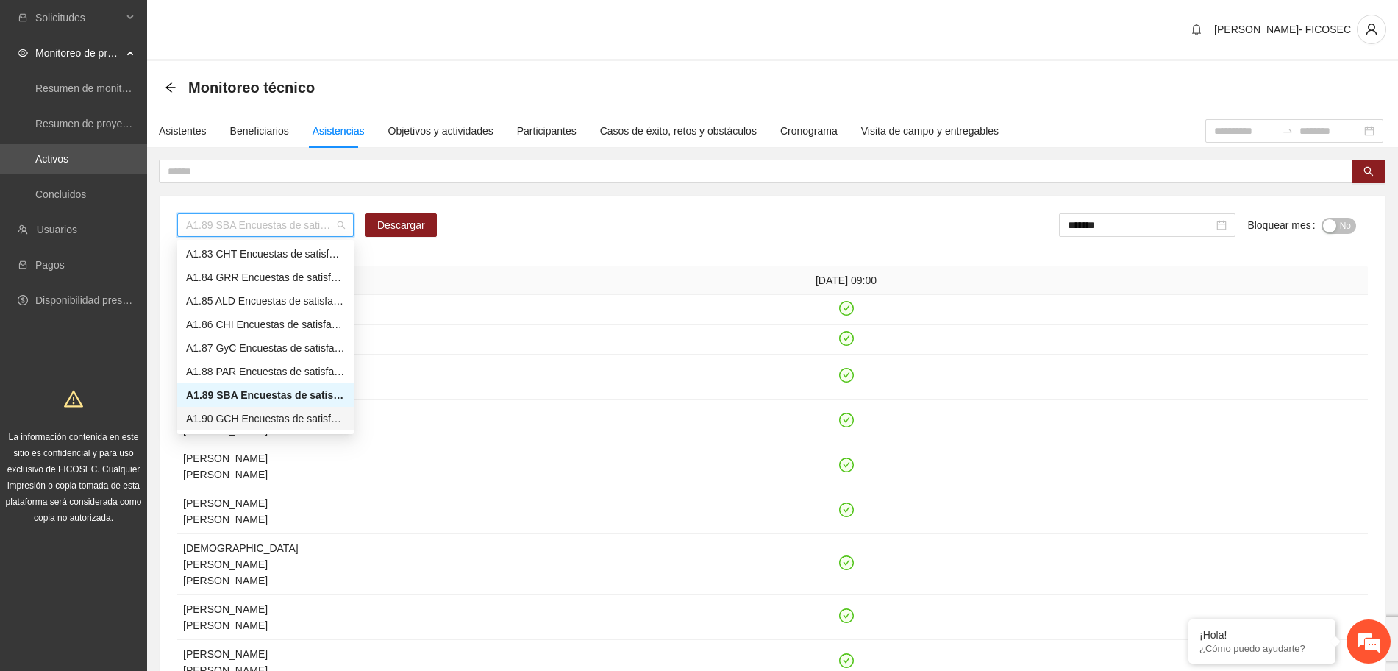
click at [237, 420] on div "A1.90 GCH Encuestas de satisfacción a participantes" at bounding box center [265, 418] width 159 height 16
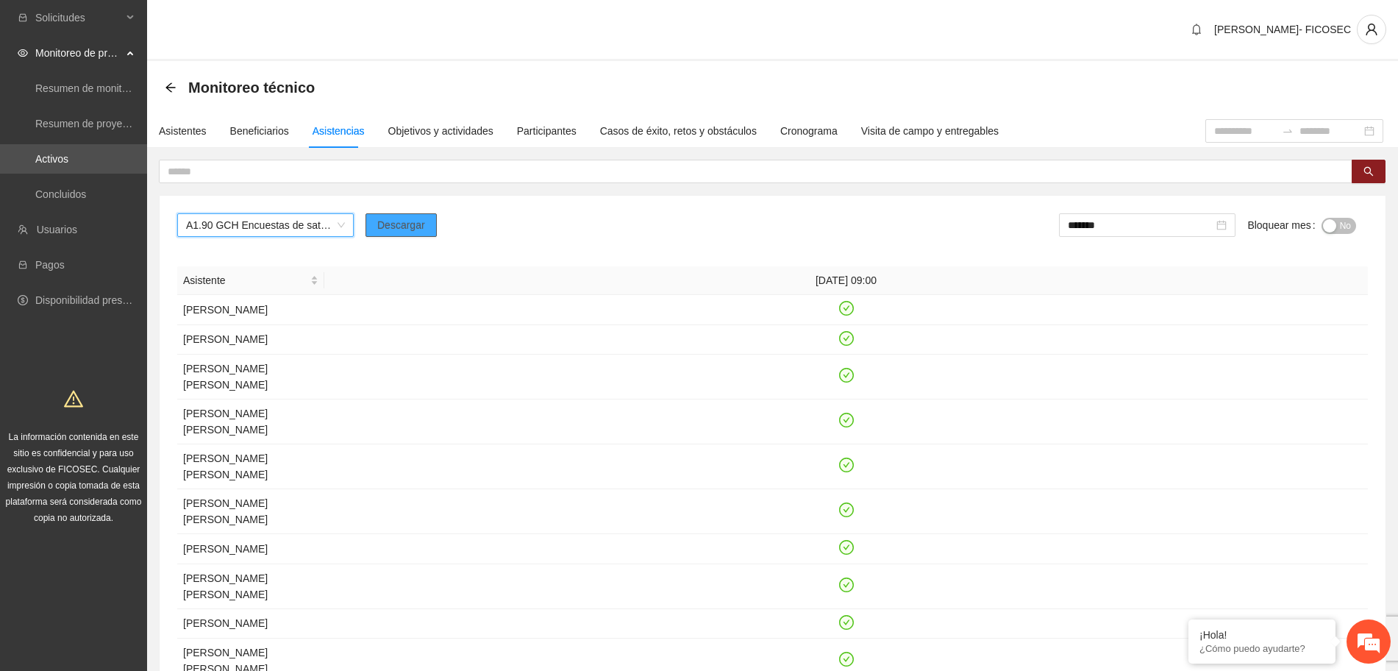
click at [385, 232] on span "Descargar" at bounding box center [401, 225] width 48 height 16
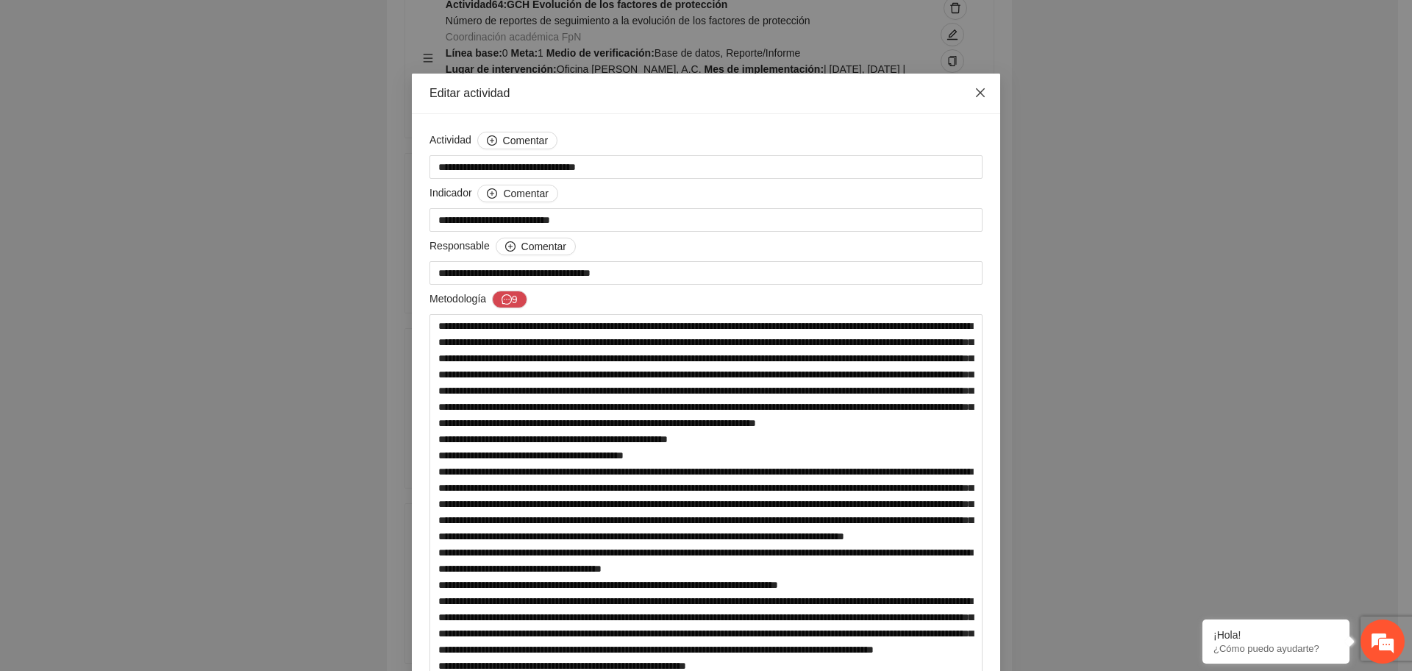
click at [982, 98] on span "Close" at bounding box center [980, 94] width 40 height 40
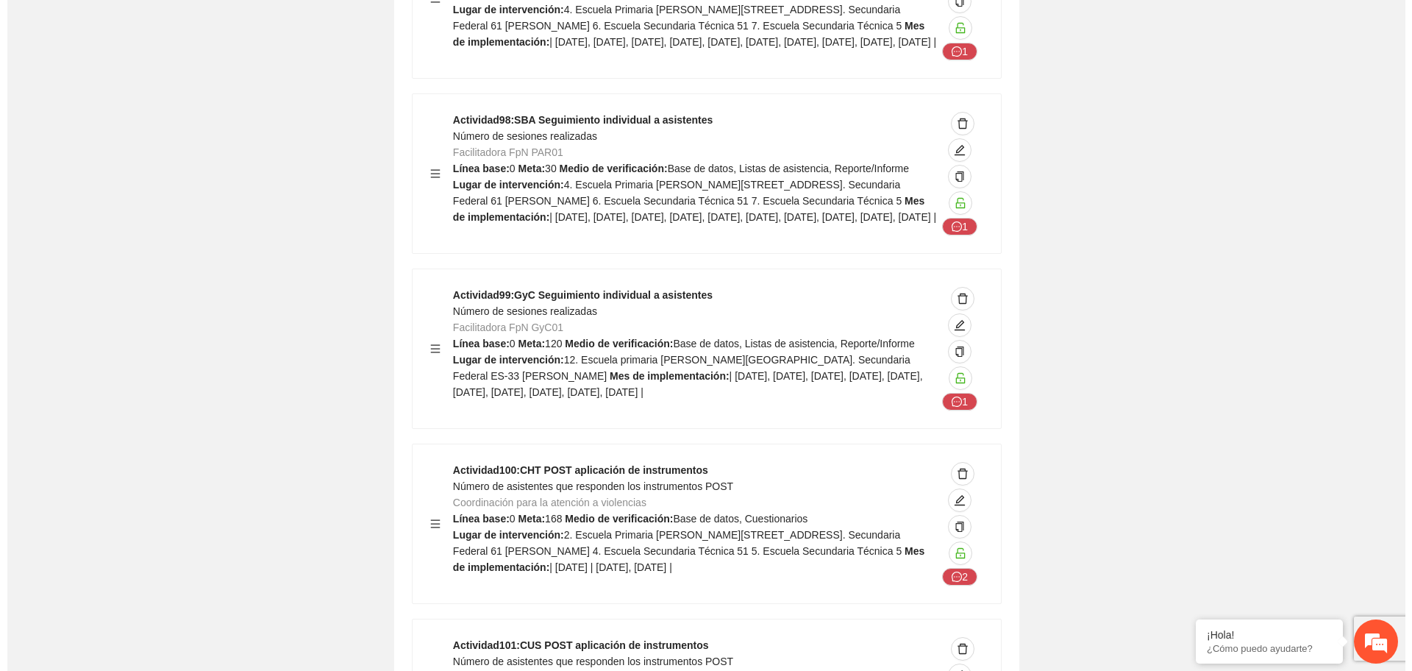
scroll to position [22885, 0]
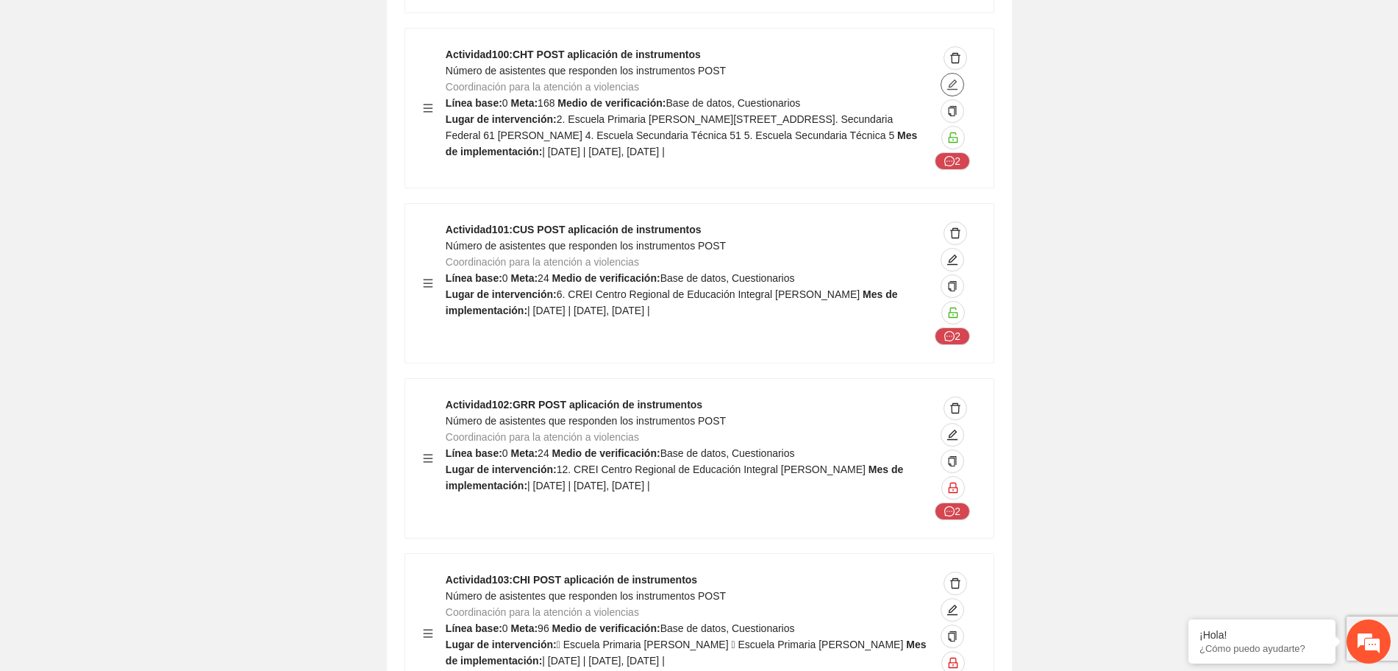
click at [947, 96] on button "button" at bounding box center [952, 85] width 24 height 24
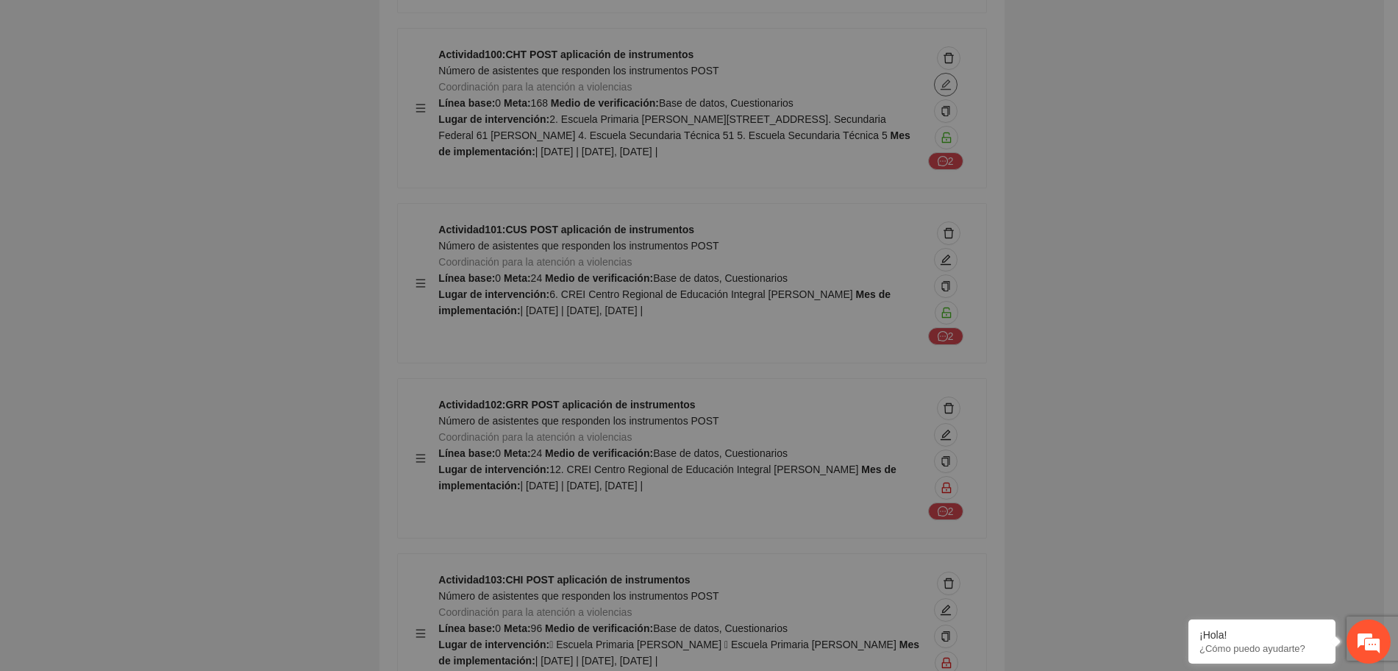
type textarea "**********"
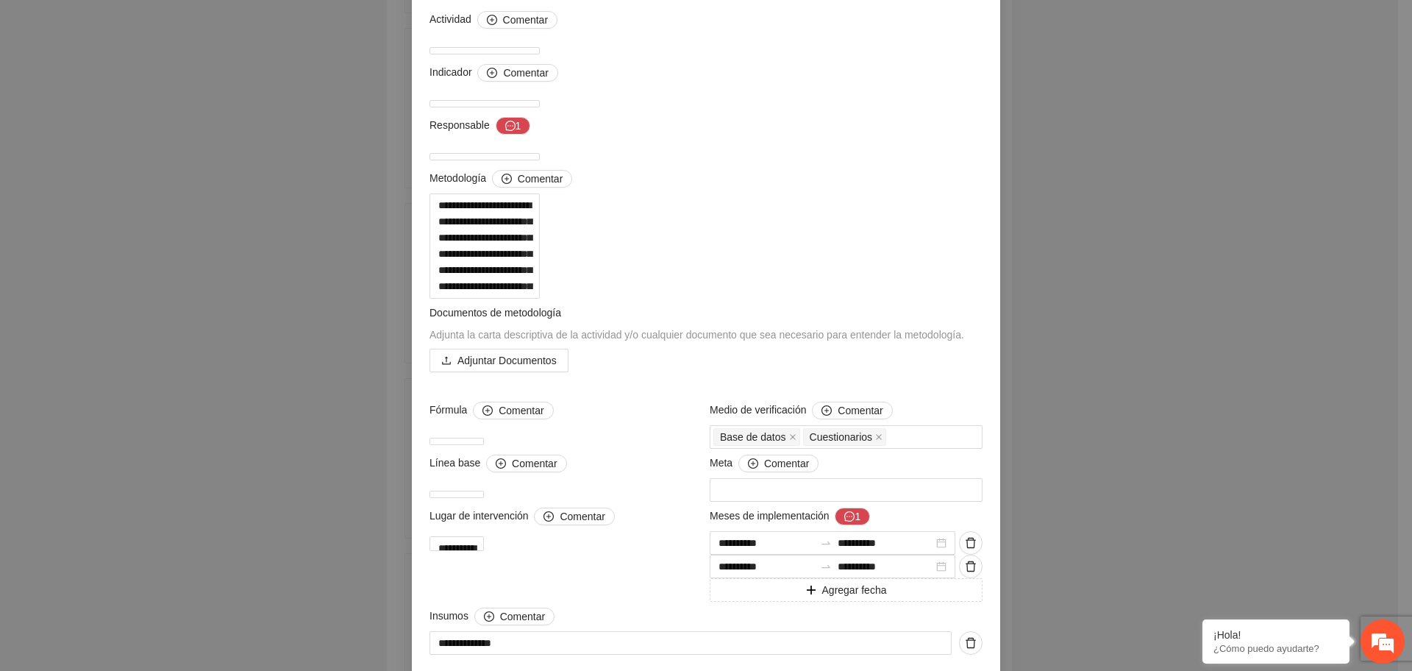
scroll to position [41, 0]
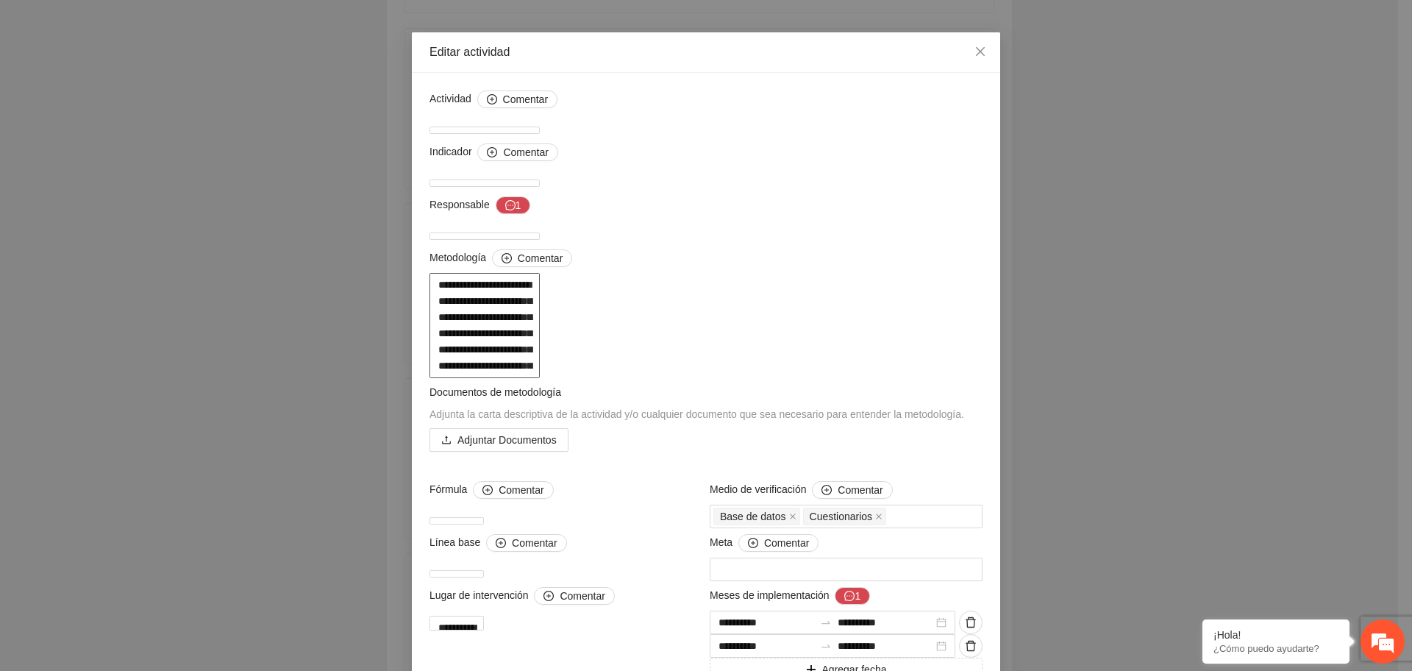
drag, startPoint x: 516, startPoint y: 299, endPoint x: 676, endPoint y: 322, distance: 161.2
click at [540, 322] on textarea at bounding box center [484, 325] width 110 height 105
drag, startPoint x: 487, startPoint y: 351, endPoint x: 593, endPoint y: 404, distance: 117.4
click at [540, 378] on textarea at bounding box center [484, 325] width 110 height 105
click at [976, 51] on icon "close" at bounding box center [980, 51] width 9 height 9
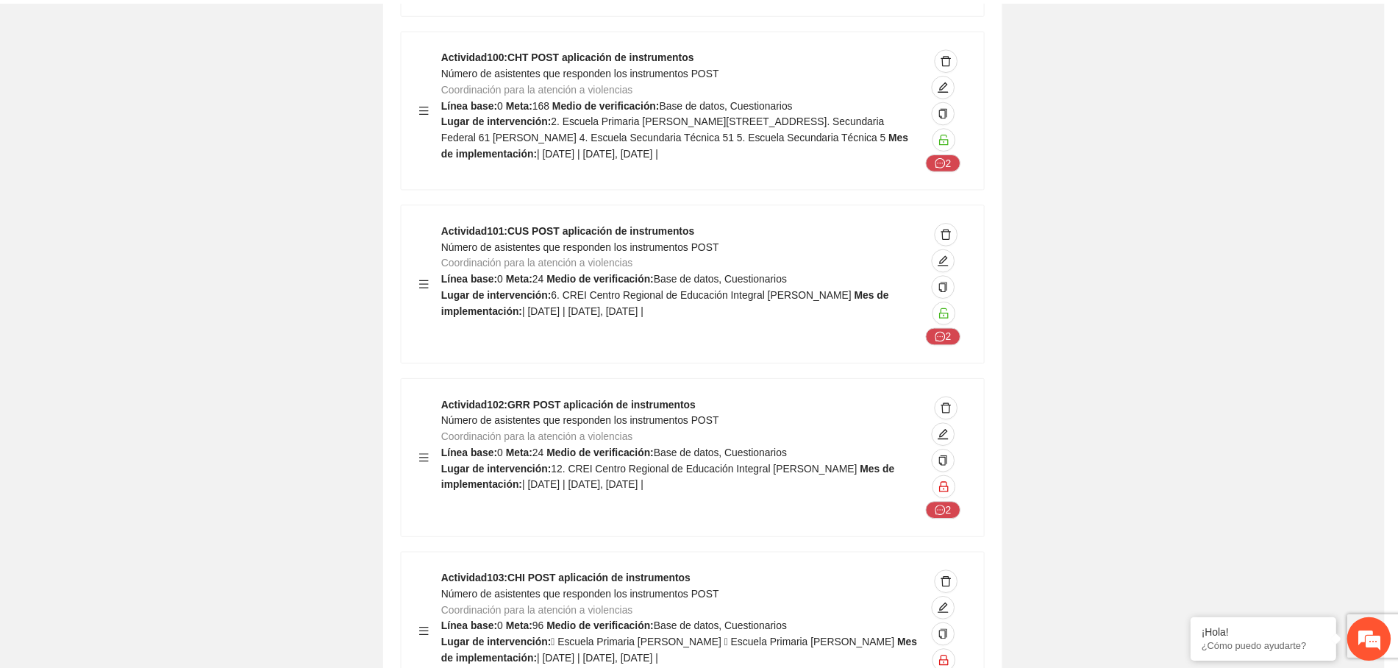
scroll to position [29, 0]
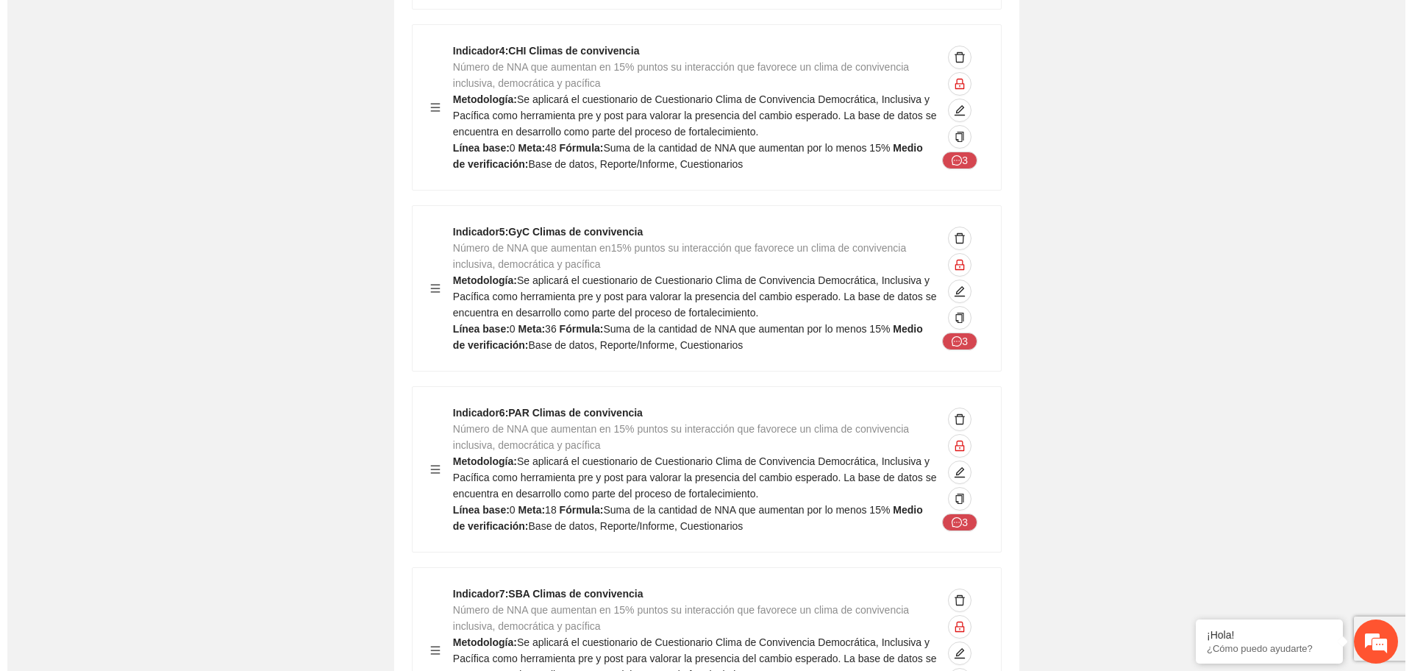
scroll to position [4336, 0]
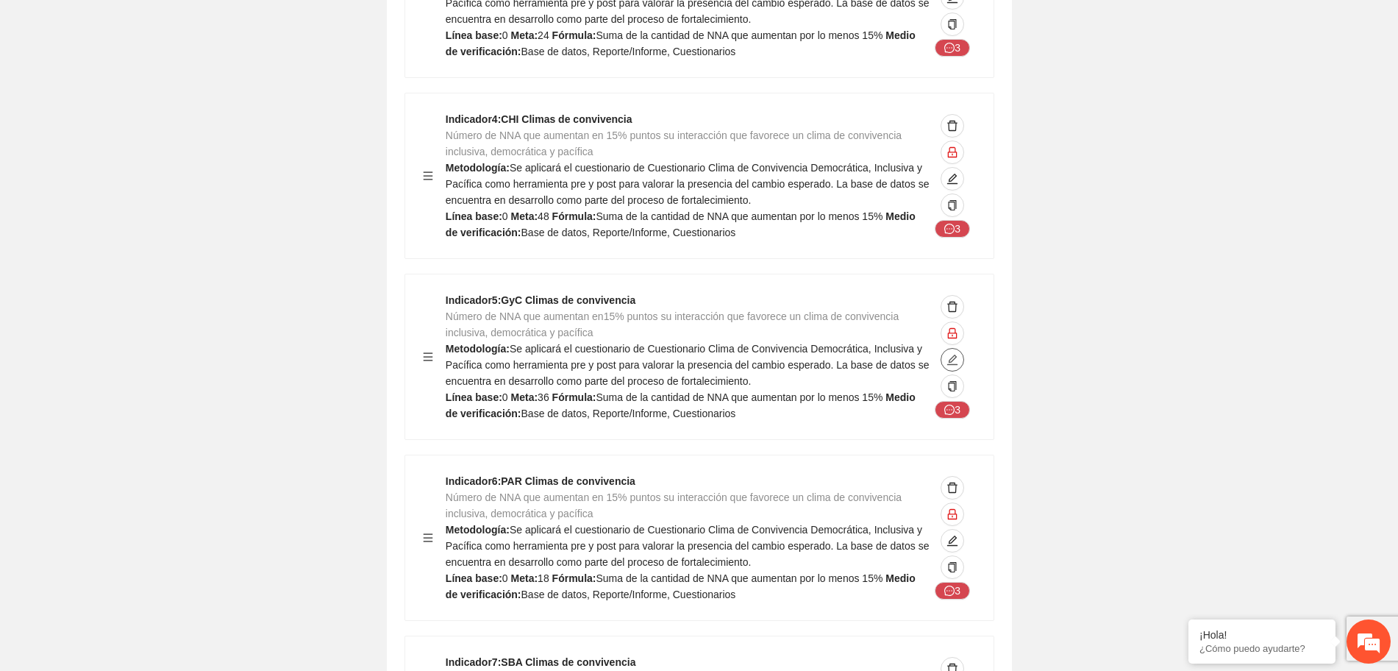
click at [949, 365] on icon "edit" at bounding box center [952, 360] width 12 height 12
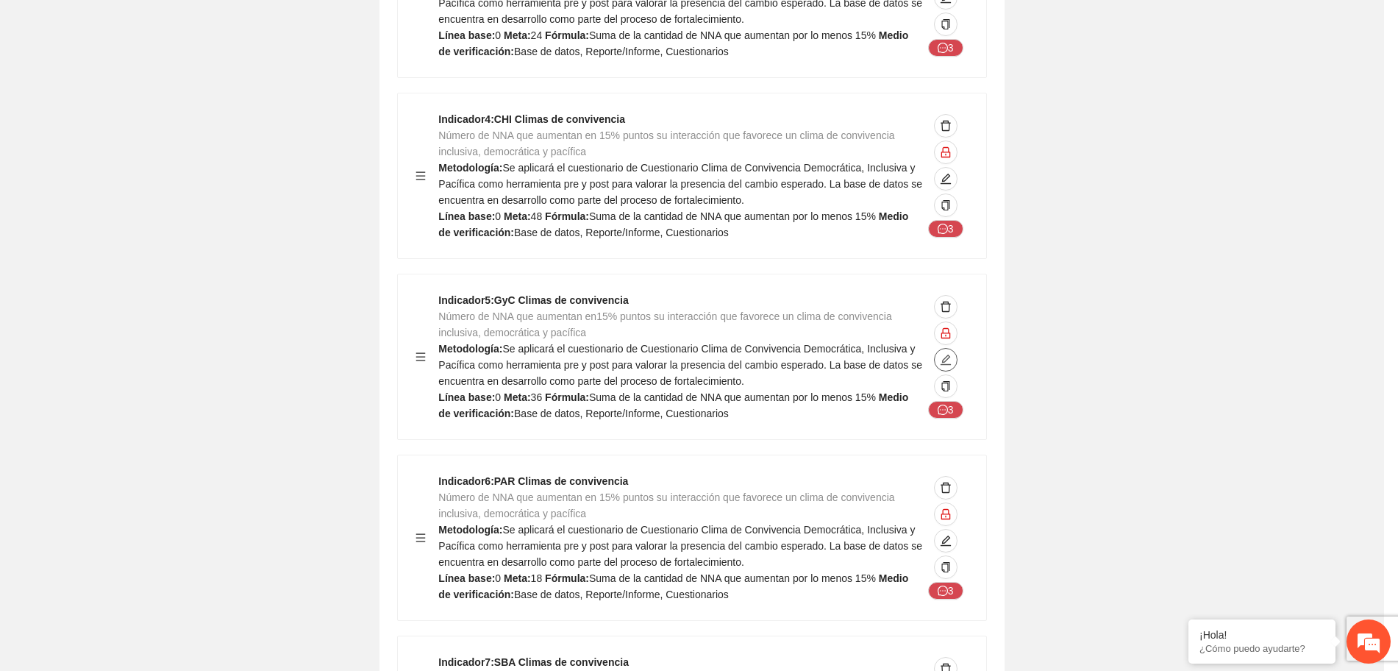
type textarea "*"
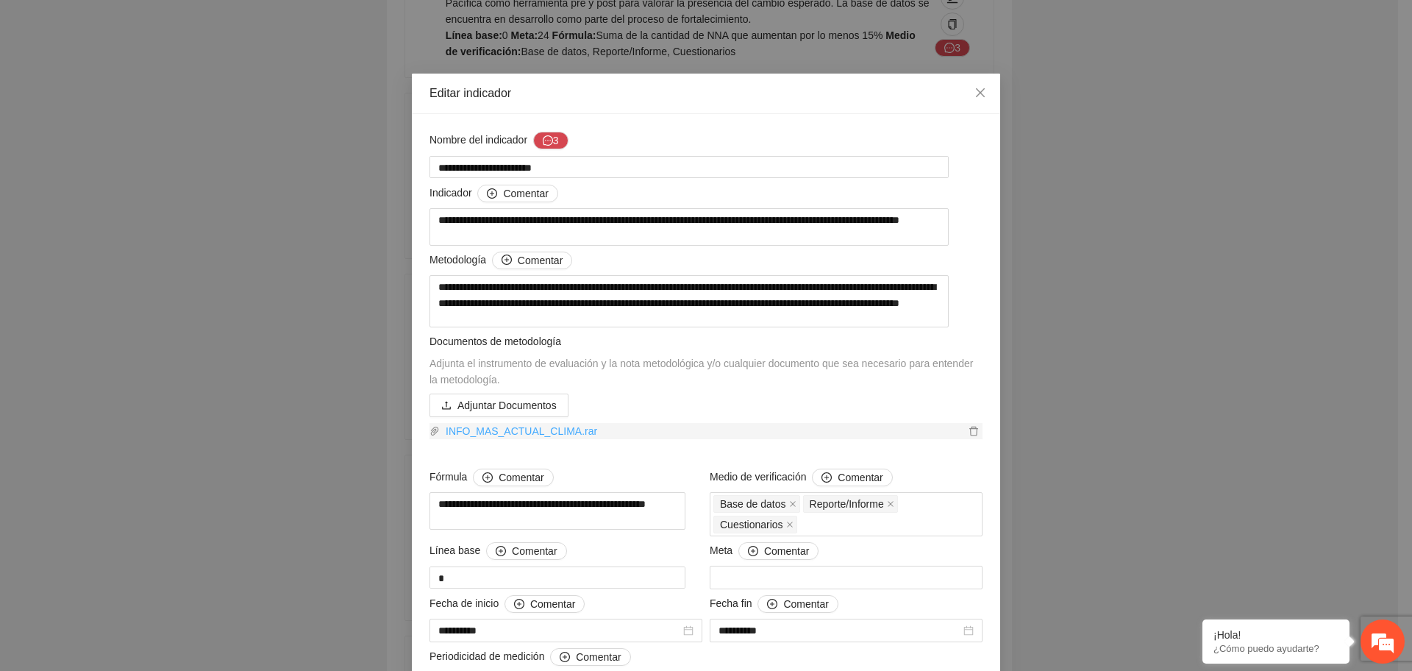
click at [535, 439] on link "INFO_MAS_ACTUAL_CLIMA.rar" at bounding box center [702, 431] width 525 height 16
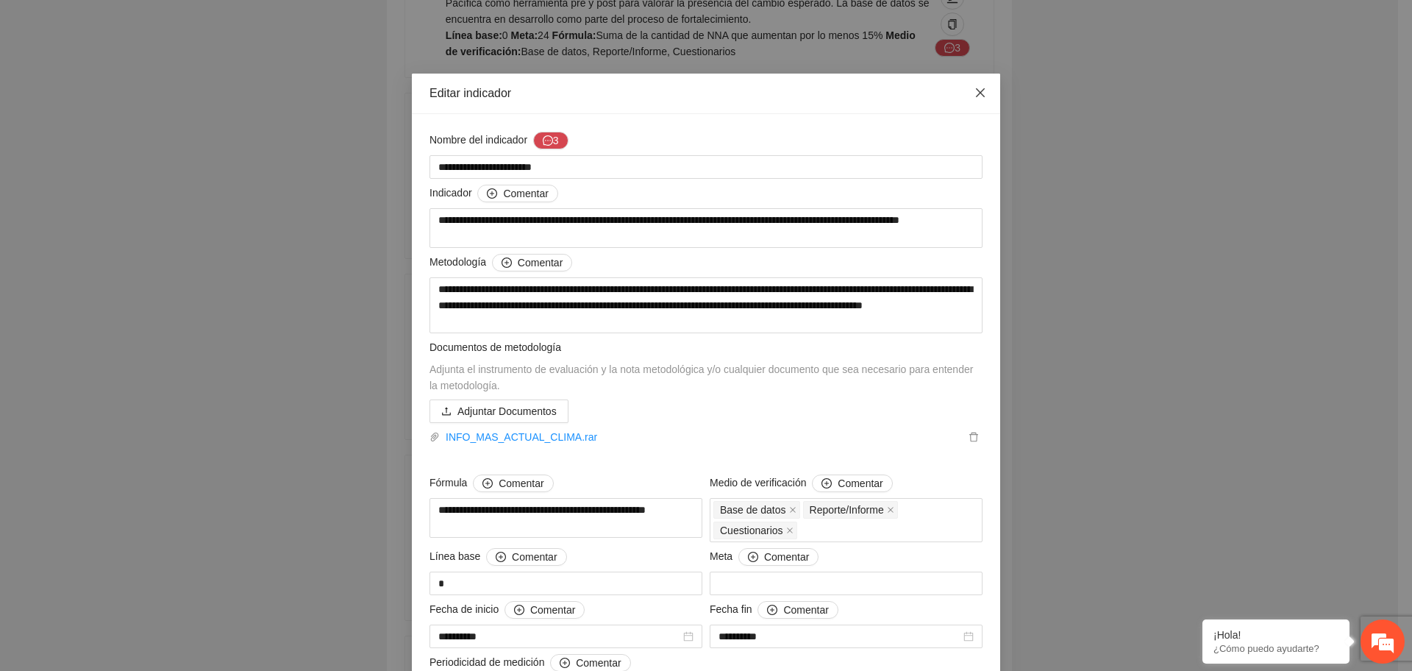
click at [974, 87] on icon "close" at bounding box center [980, 93] width 12 height 12
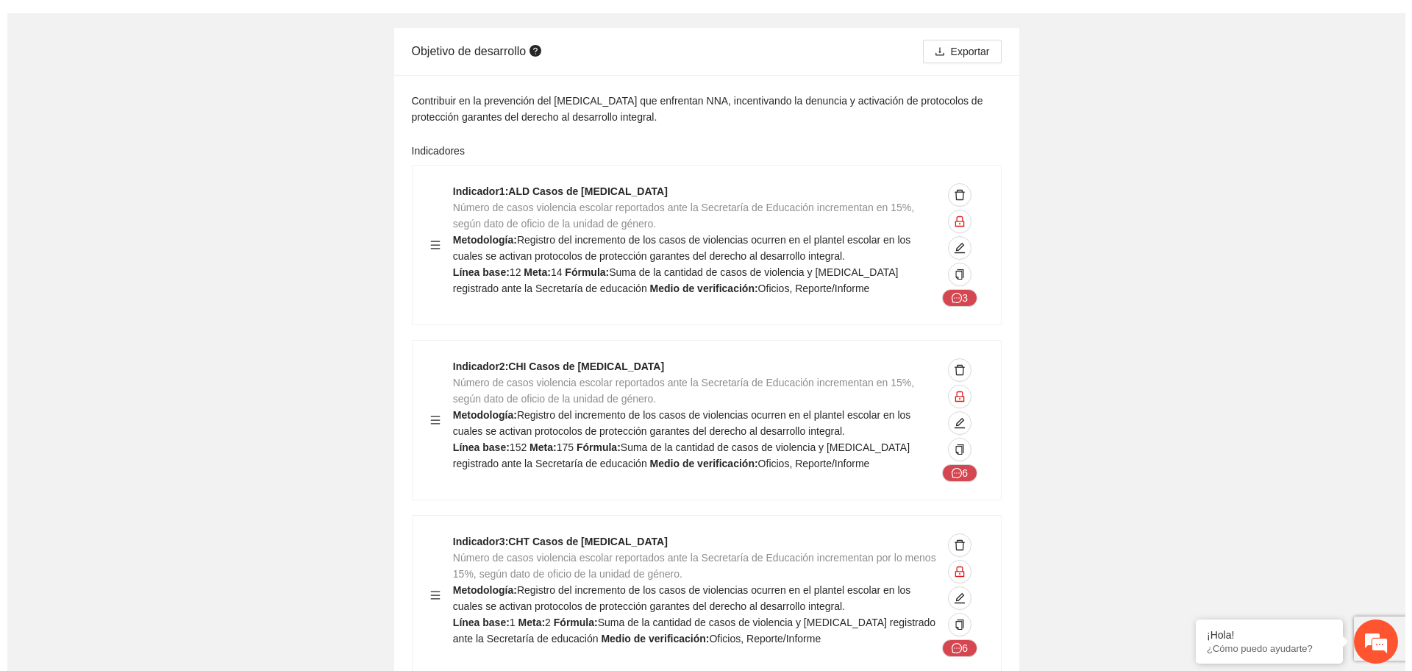
scroll to position [16, 0]
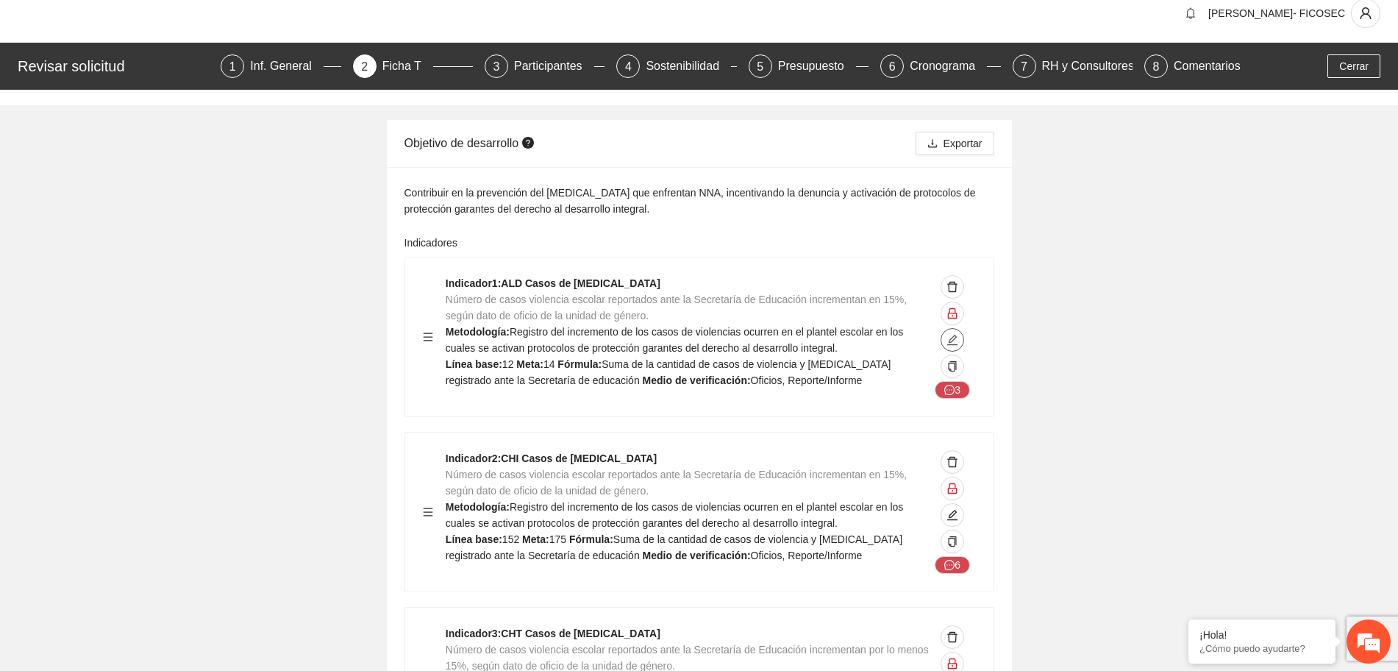
click at [949, 337] on icon "edit" at bounding box center [952, 340] width 12 height 12
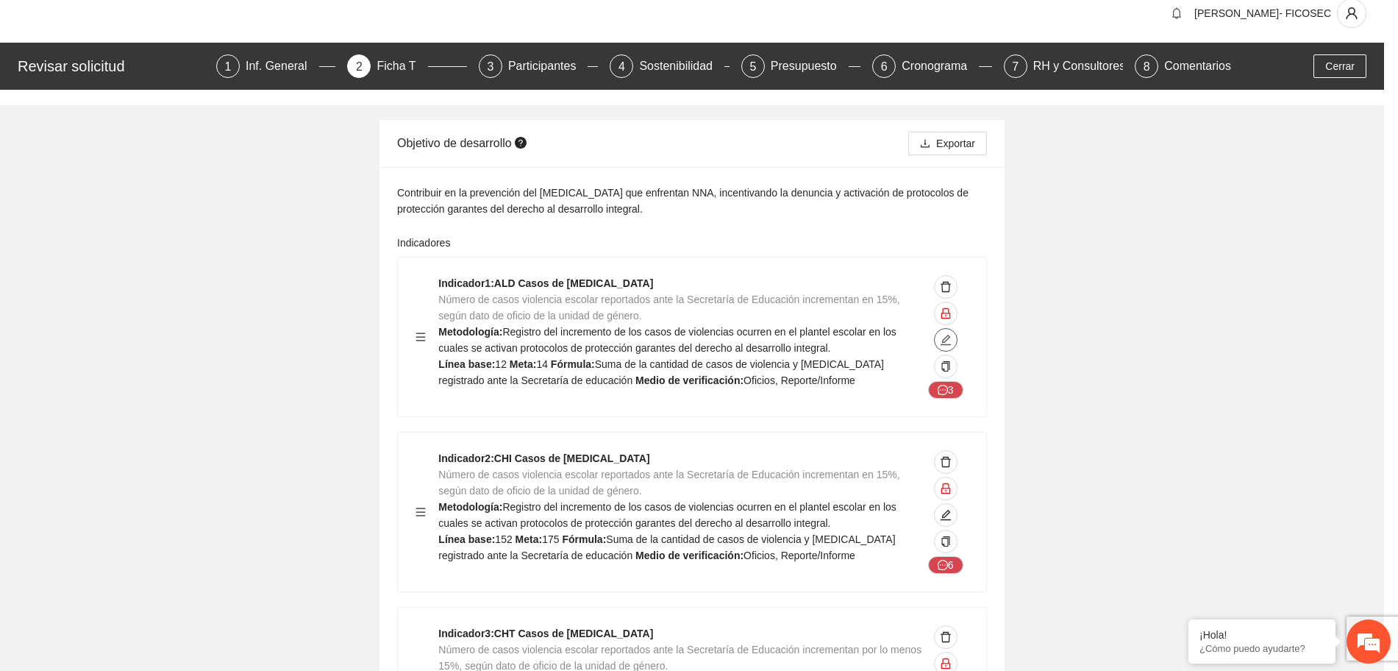
type textarea "**"
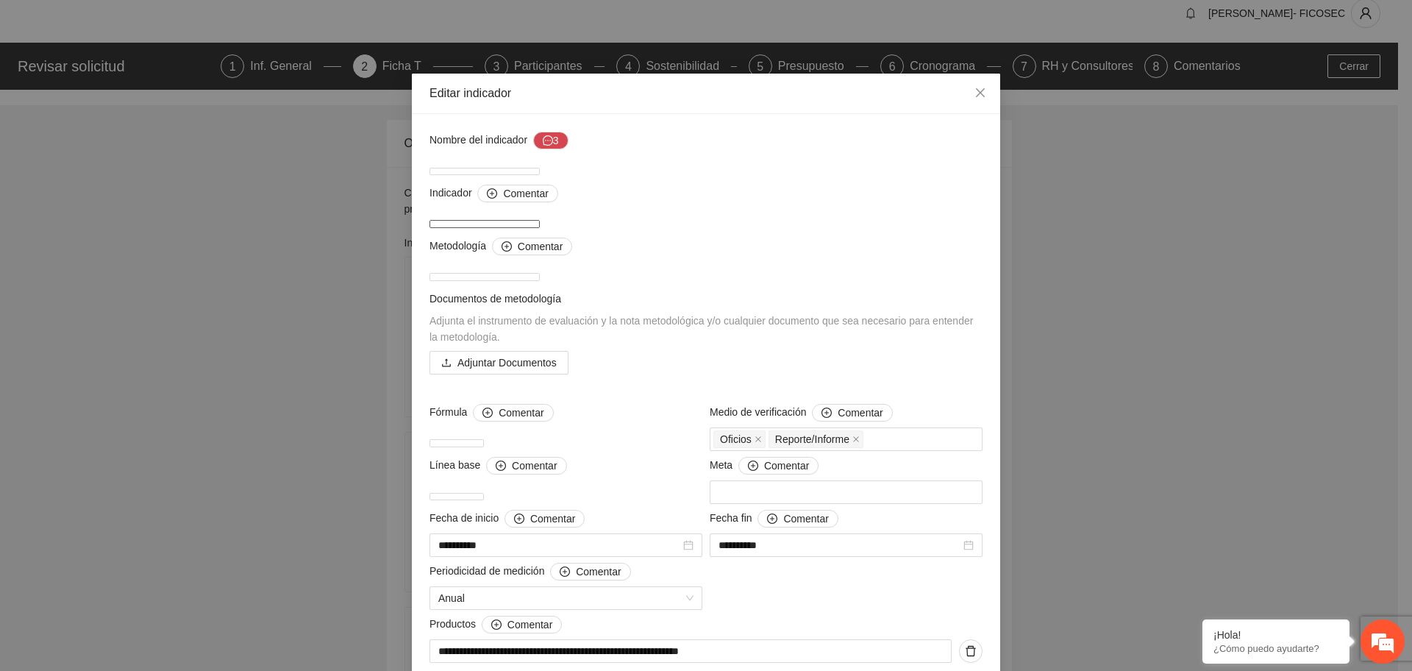
drag, startPoint x: 493, startPoint y: 221, endPoint x: 739, endPoint y: 219, distance: 246.3
click at [540, 220] on textarea "**********" at bounding box center [484, 224] width 110 height 8
click at [540, 228] on textarea "**********" at bounding box center [484, 224] width 110 height 8
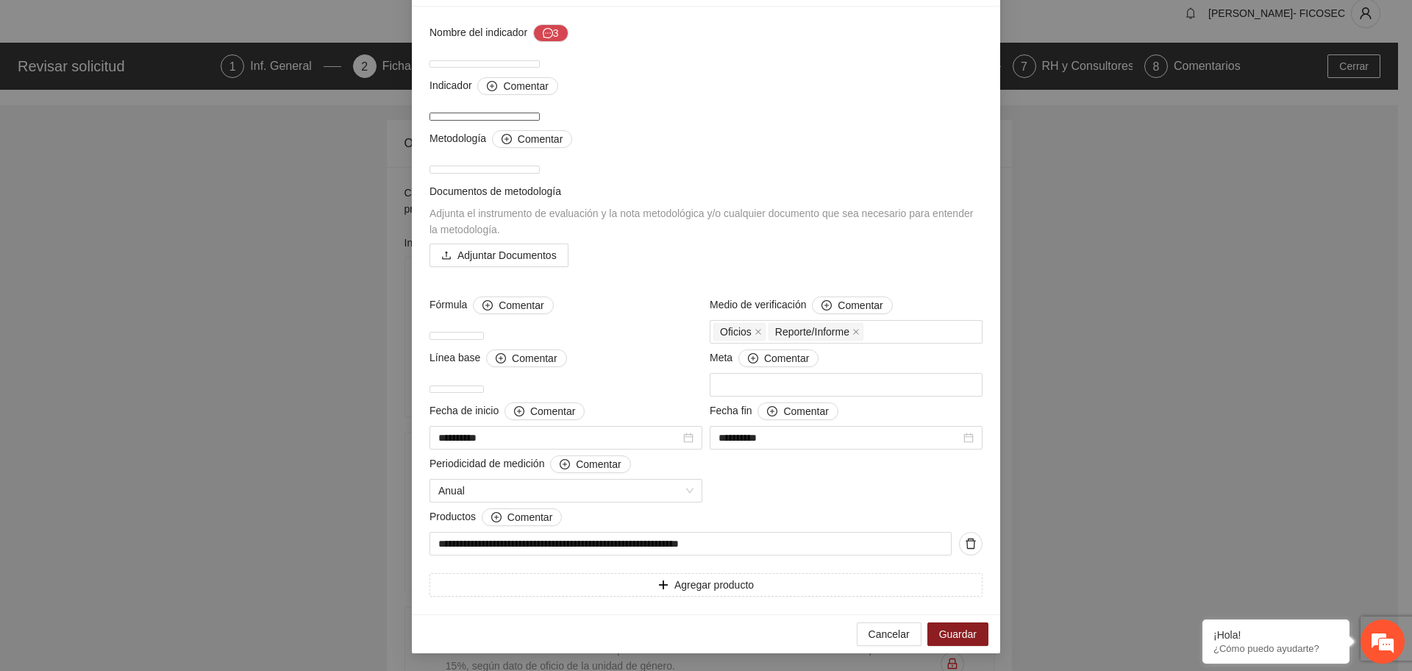
scroll to position [156, 0]
click at [763, 487] on div "**********" at bounding box center [706, 310] width 560 height 572
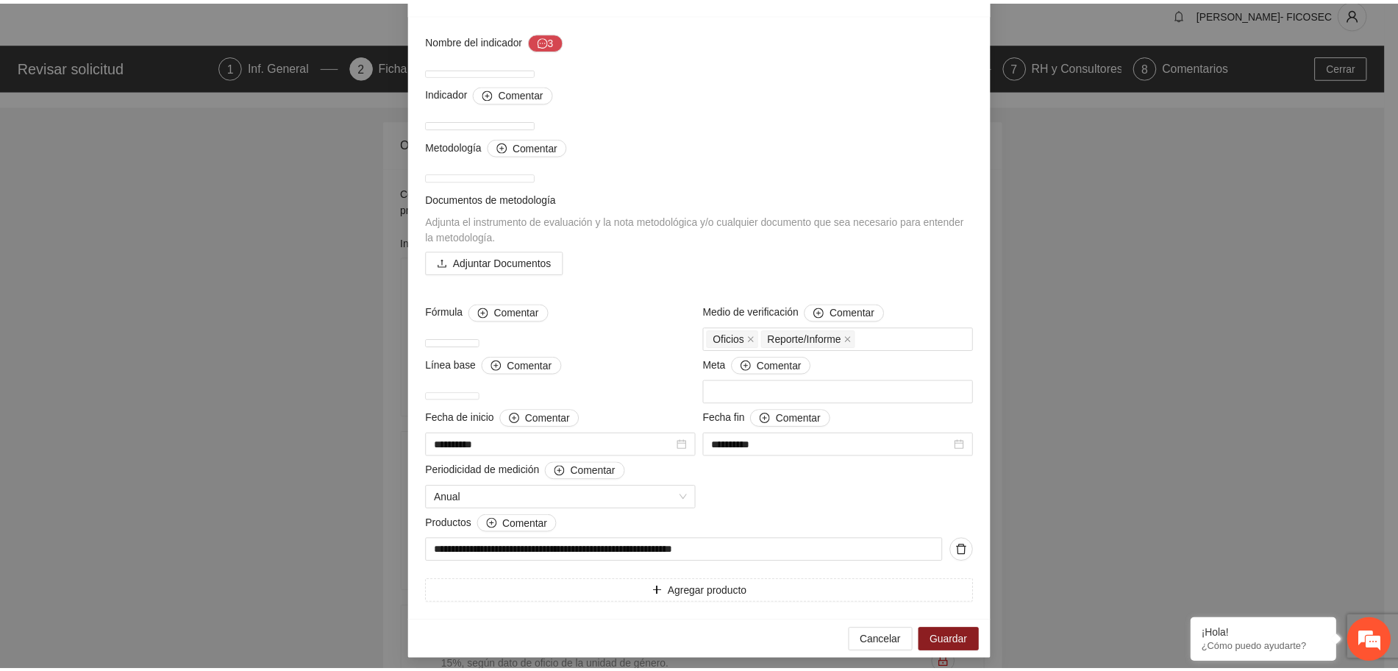
scroll to position [0, 0]
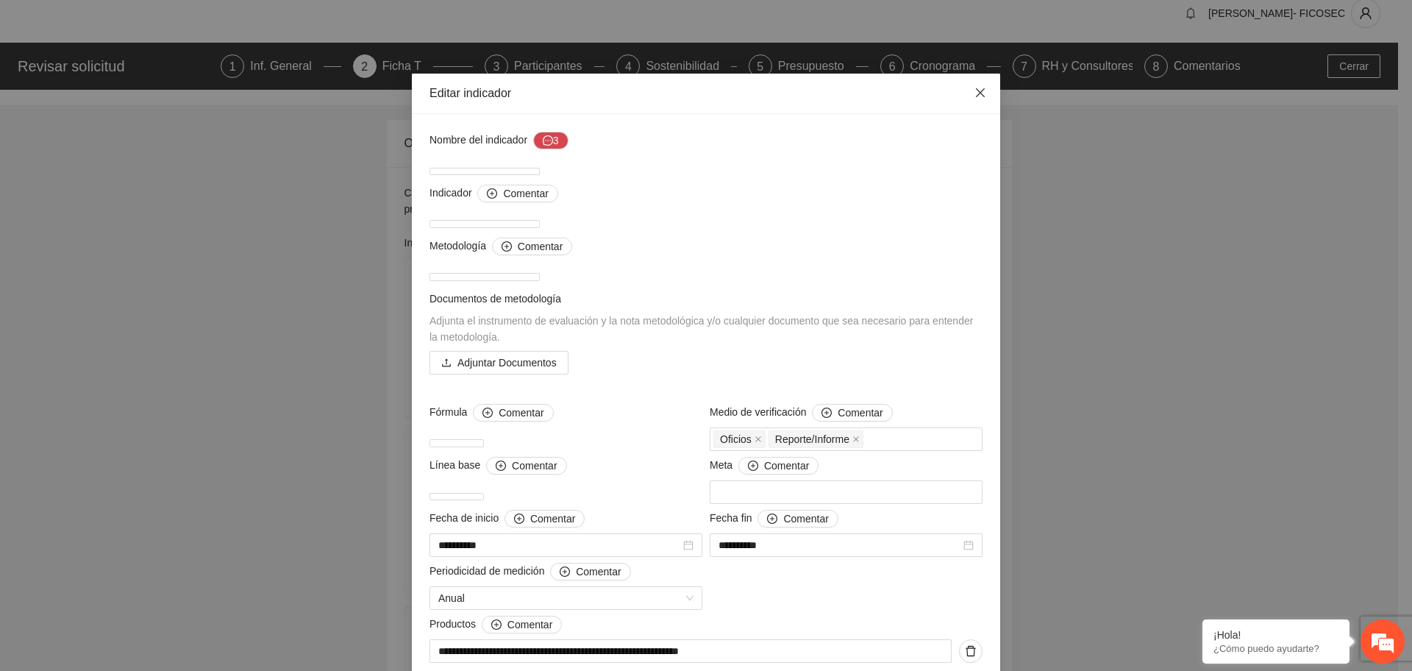
drag, startPoint x: 973, startPoint y: 96, endPoint x: 929, endPoint y: 139, distance: 61.4
click at [974, 97] on icon "close" at bounding box center [980, 93] width 12 height 12
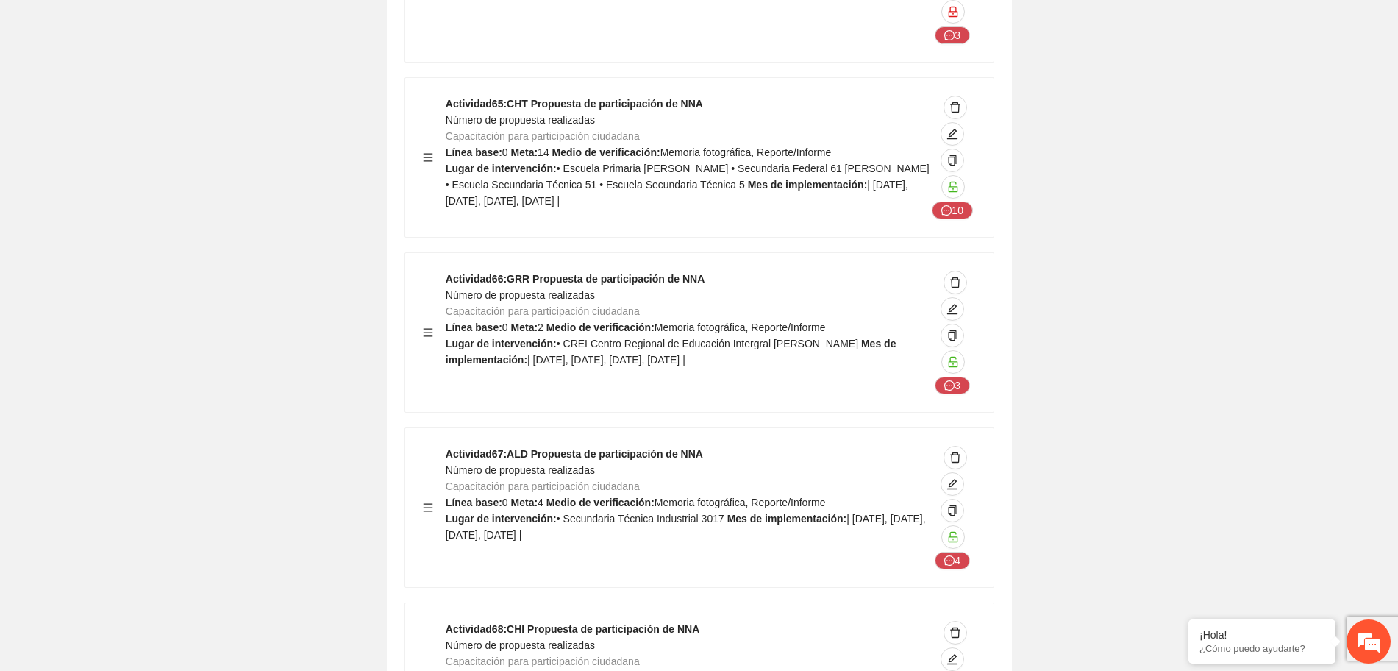
scroll to position [16743, 0]
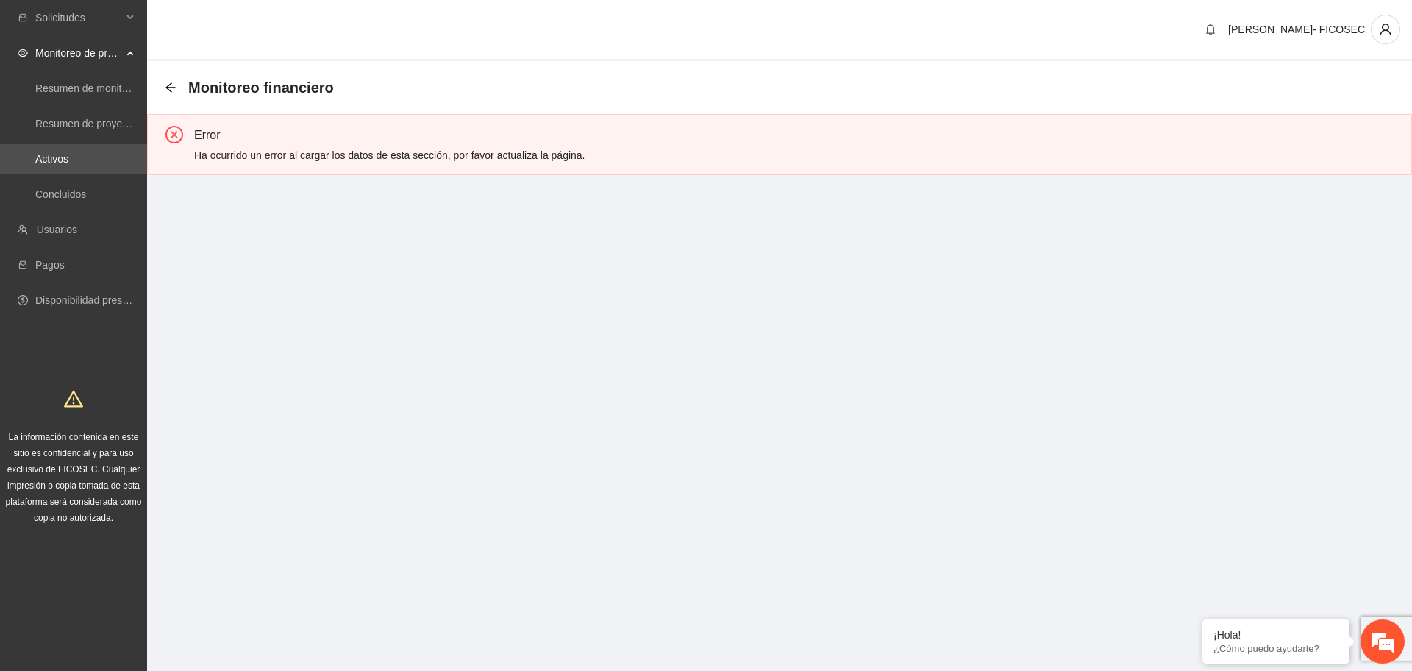
click at [417, 340] on section "Solicitudes Monitoreo de proyectos Resumen de monitoreo Resumen de proyectos ap…" at bounding box center [706, 335] width 1412 height 671
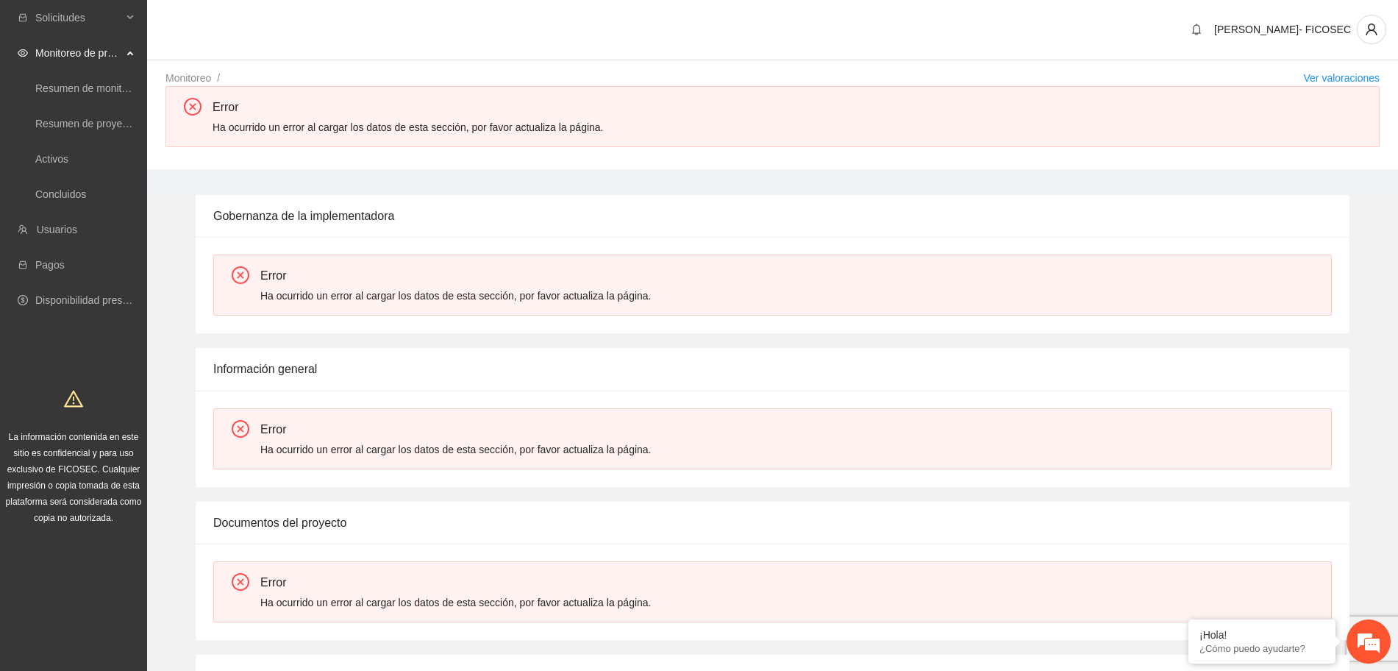
click at [1351, 286] on div "Gobernanza de la implementadora Error Ha ocurrido un error al cargar los datos …" at bounding box center [772, 264] width 1227 height 138
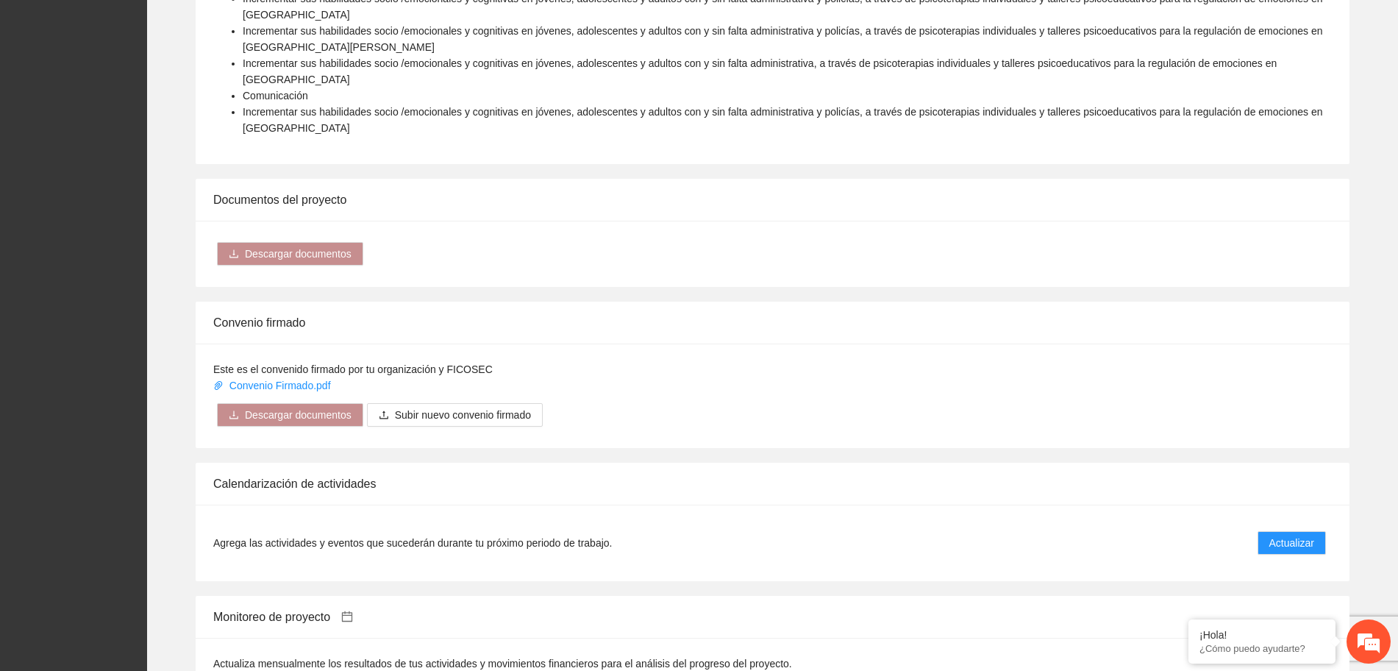
scroll to position [1195, 0]
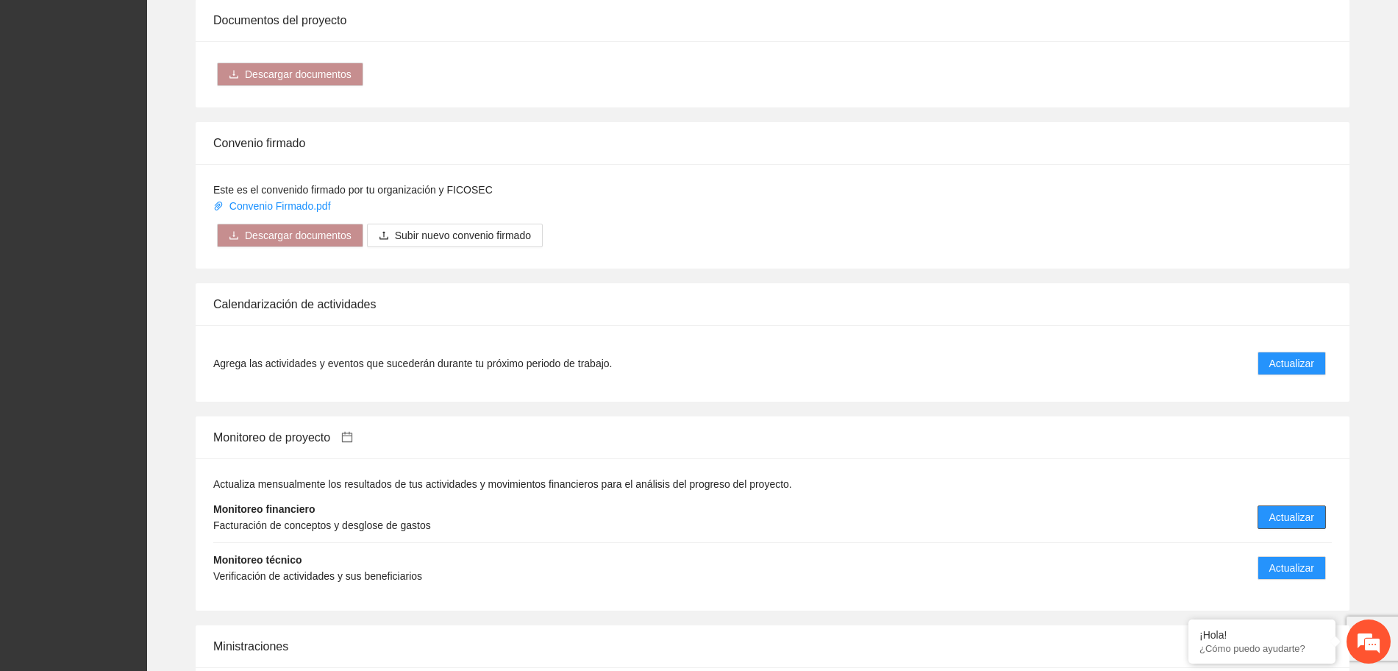
click at [1290, 509] on span "Actualizar" at bounding box center [1291, 517] width 45 height 16
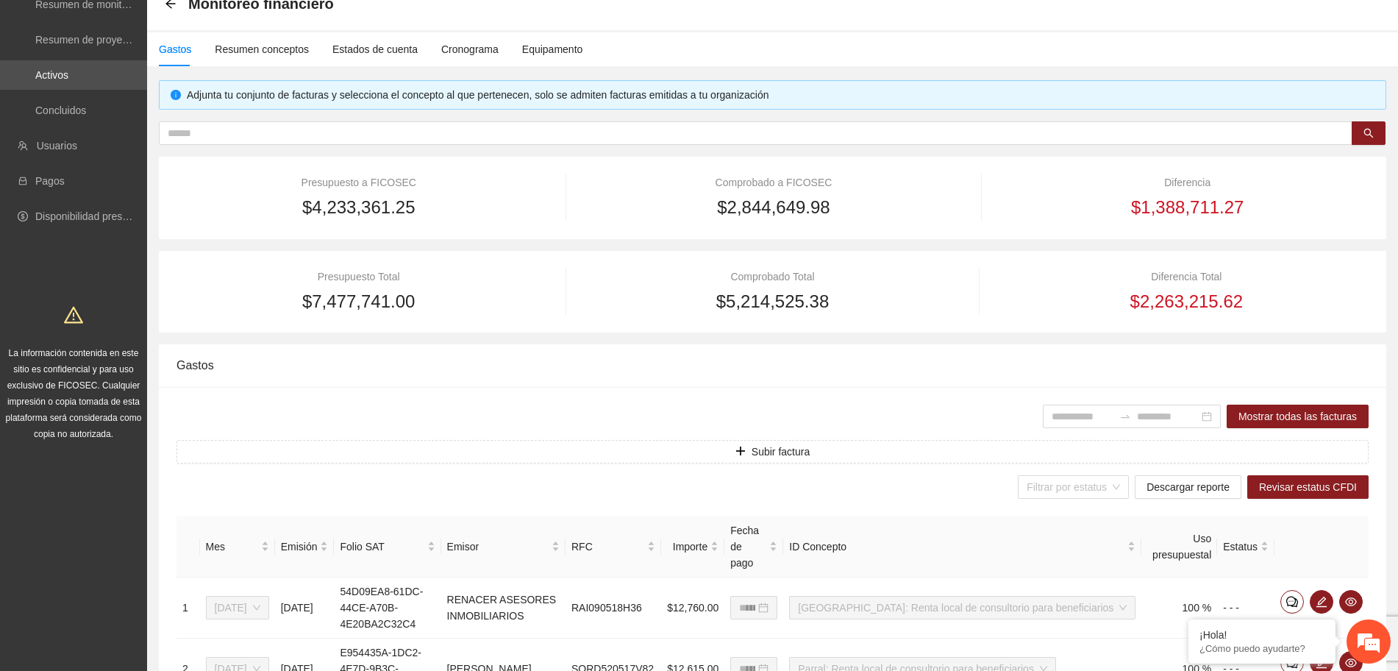
scroll to position [276, 0]
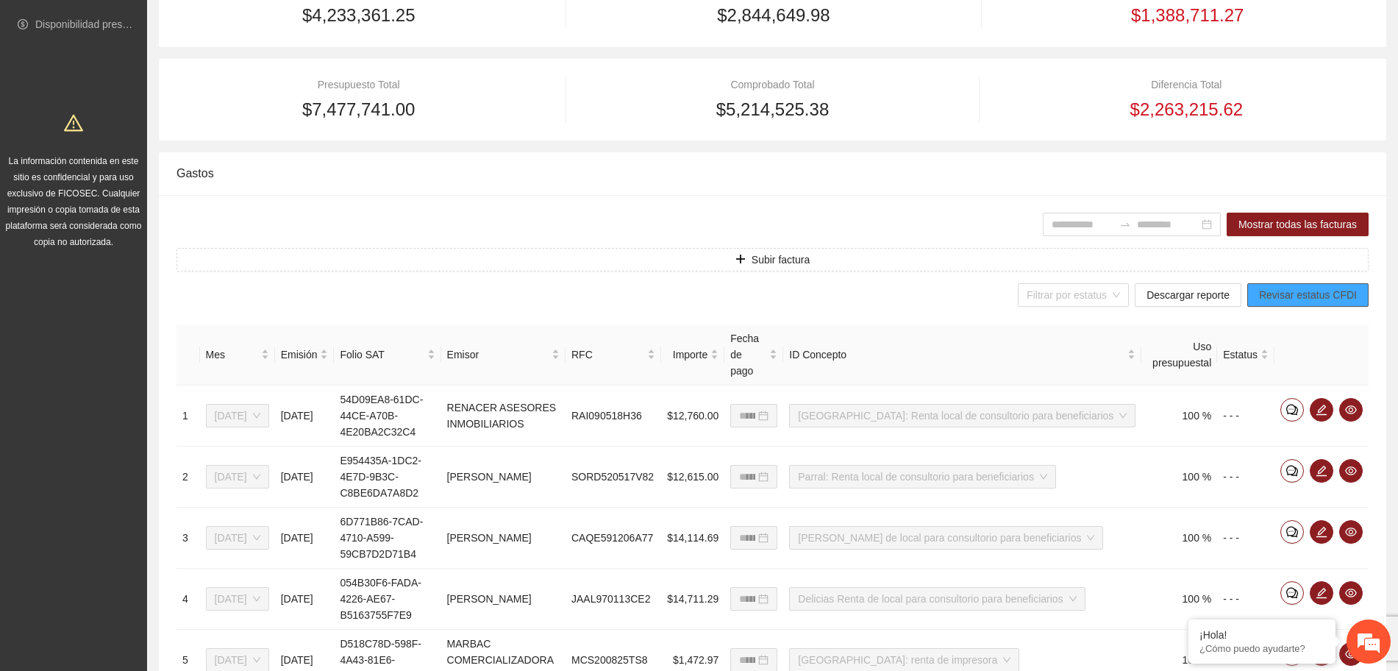
click at [1282, 295] on span "Revisar estatus CFDI" at bounding box center [1308, 295] width 98 height 16
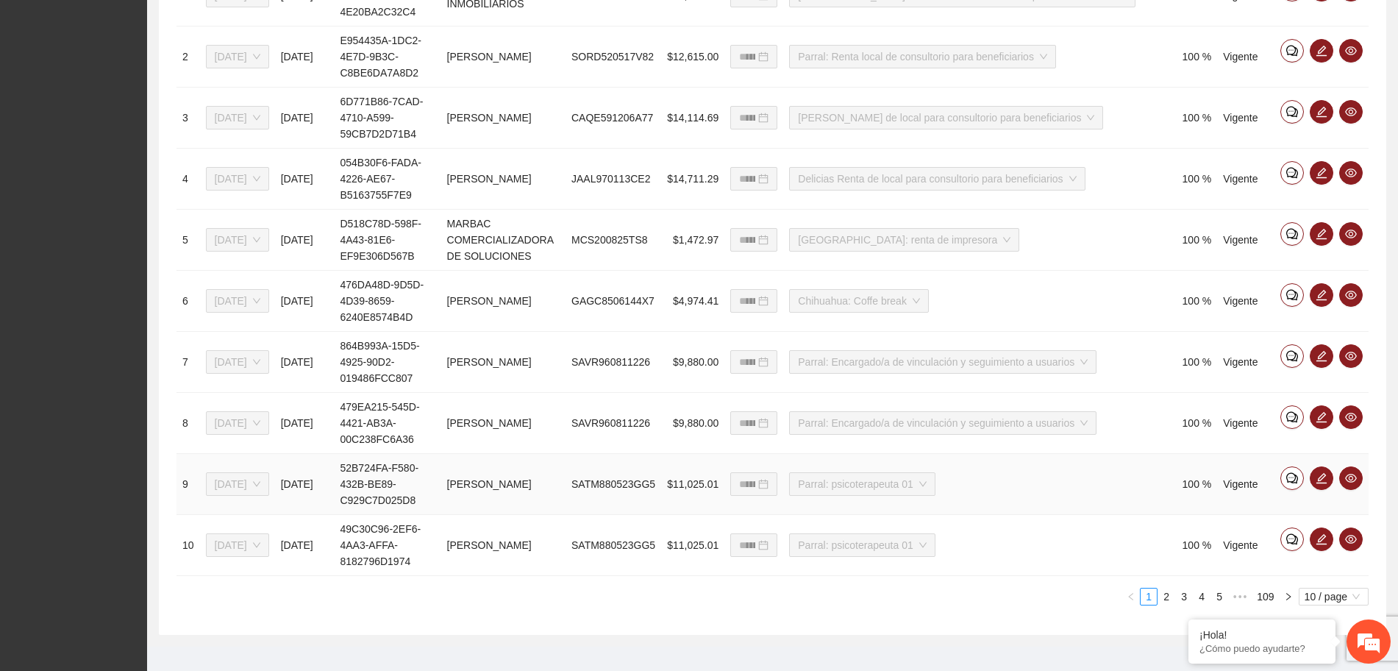
scroll to position [696, 0]
click at [727, 604] on div "**********" at bounding box center [772, 204] width 1227 height 860
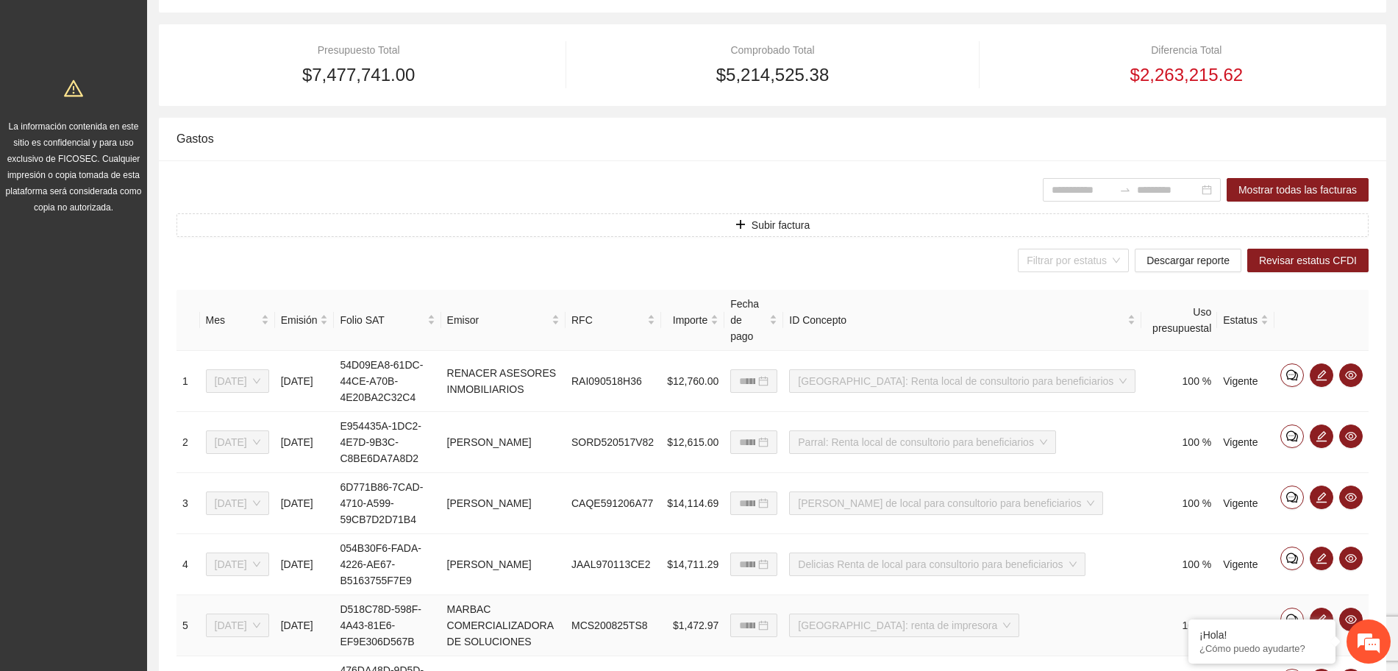
scroll to position [237, 0]
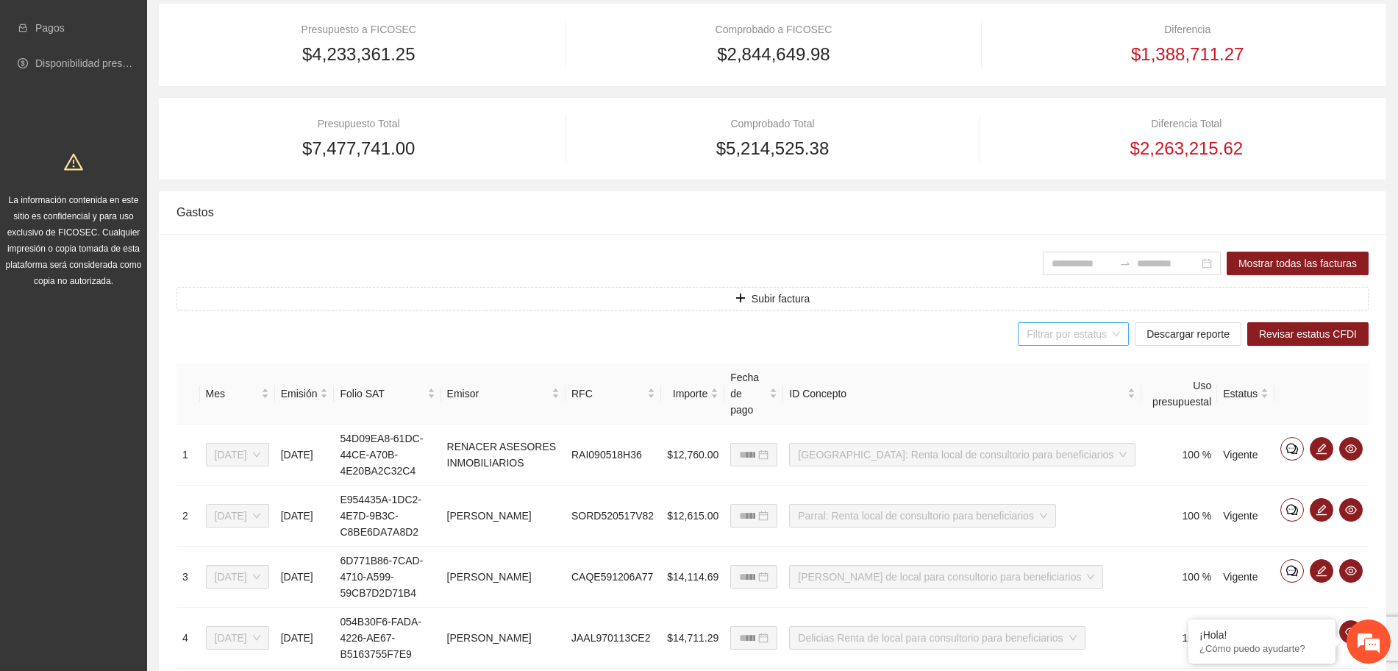
click at [1048, 337] on input "search" at bounding box center [1067, 334] width 83 height 22
click at [951, 332] on div "Filtrar por estatus Descargar reporte Revisar estatus CFDI" at bounding box center [772, 334] width 1192 height 24
click at [1200, 333] on span "Descargar reporte" at bounding box center [1187, 334] width 83 height 16
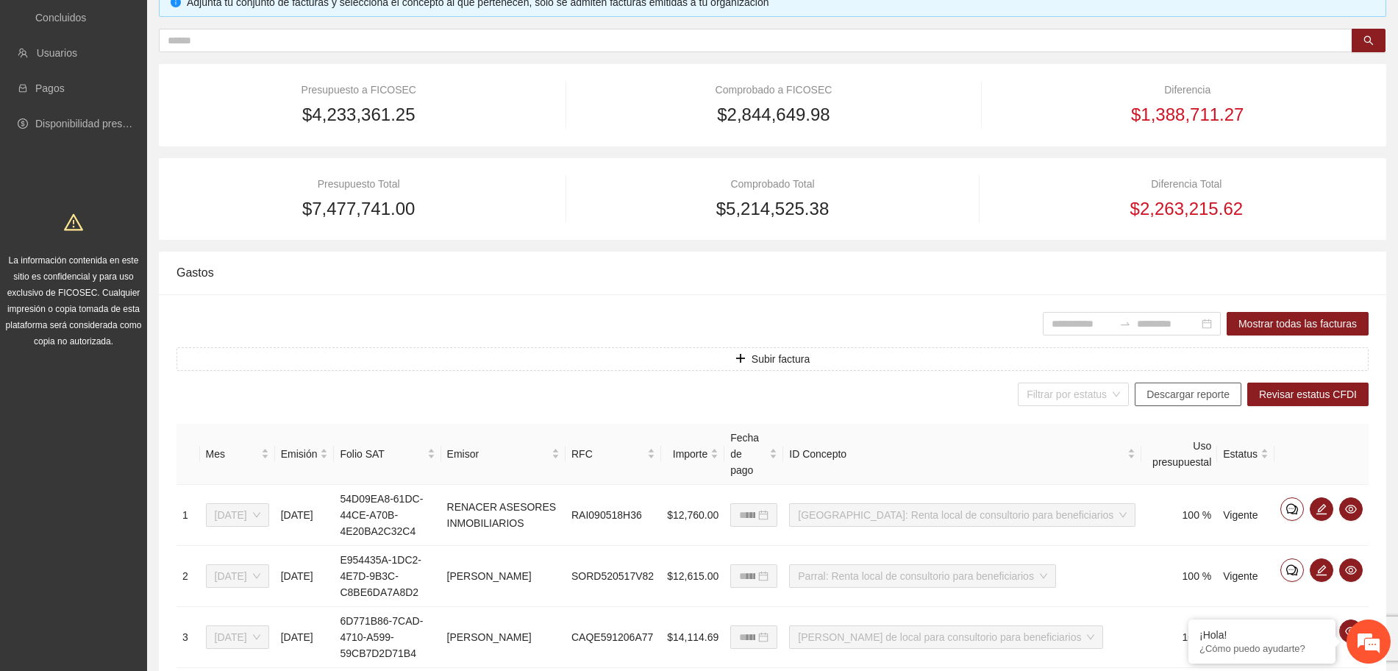
scroll to position [145, 0]
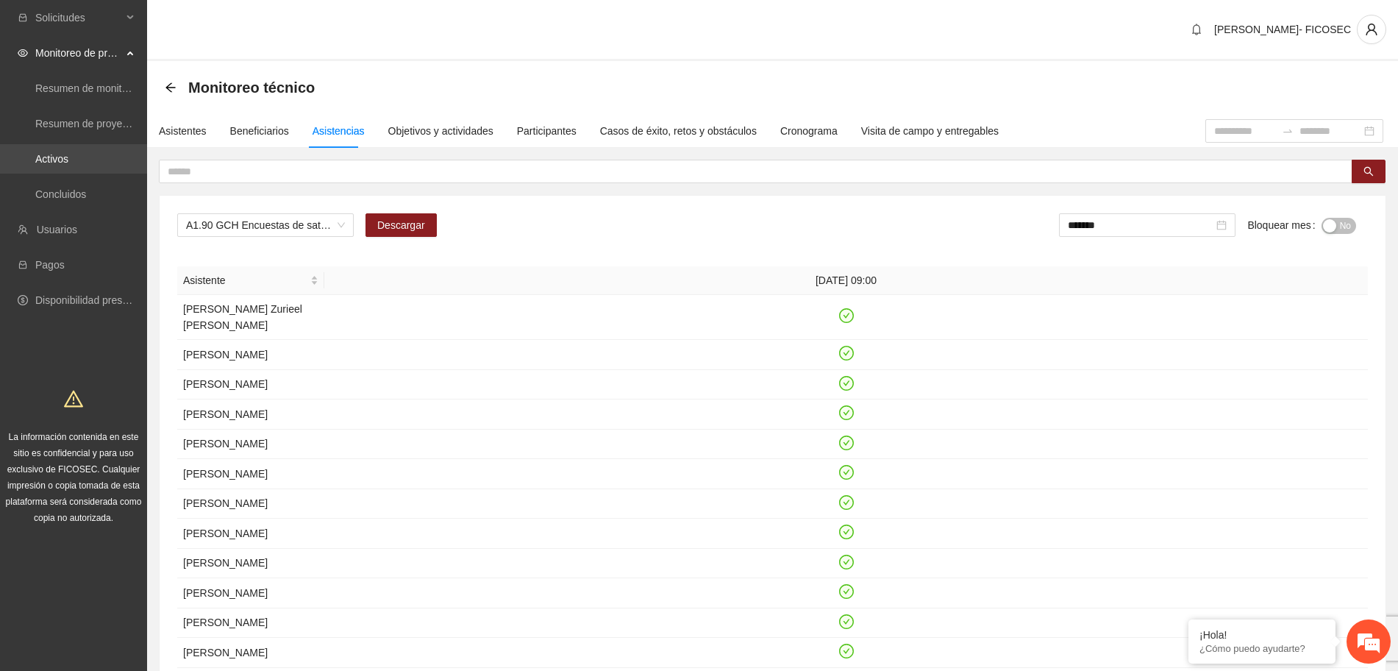
click at [68, 160] on link "Activos" at bounding box center [51, 159] width 33 height 12
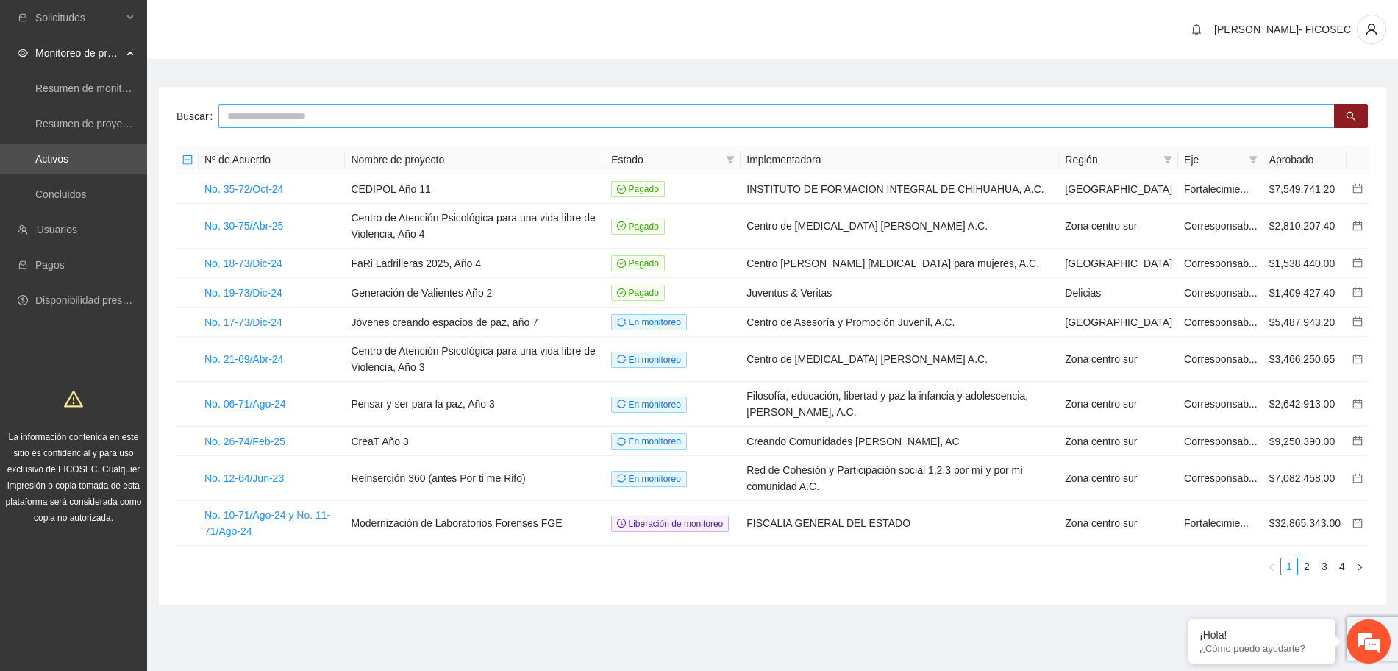
click at [305, 104] on input "text" at bounding box center [776, 116] width 1116 height 24
type input "******"
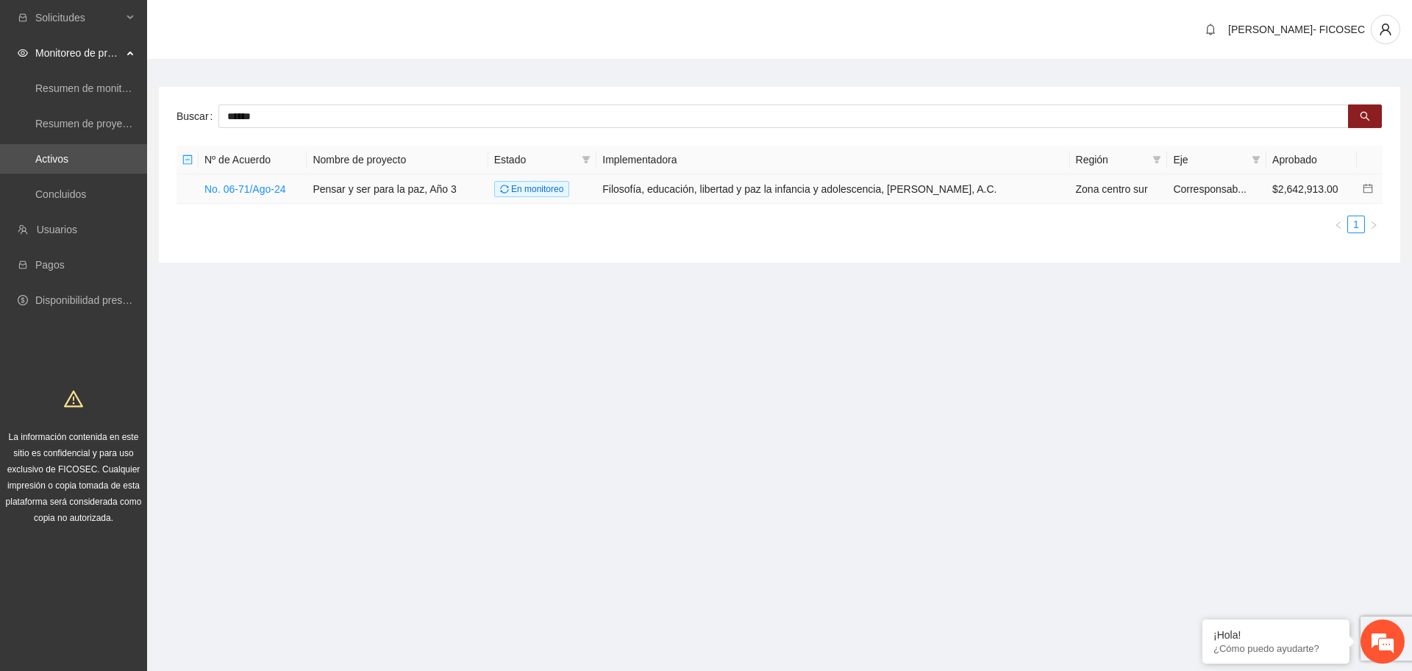
drag, startPoint x: 252, startPoint y: 190, endPoint x: 258, endPoint y: 212, distance: 22.1
click at [251, 190] on link "No. 06-71/Ago-24" at bounding box center [245, 189] width 82 height 12
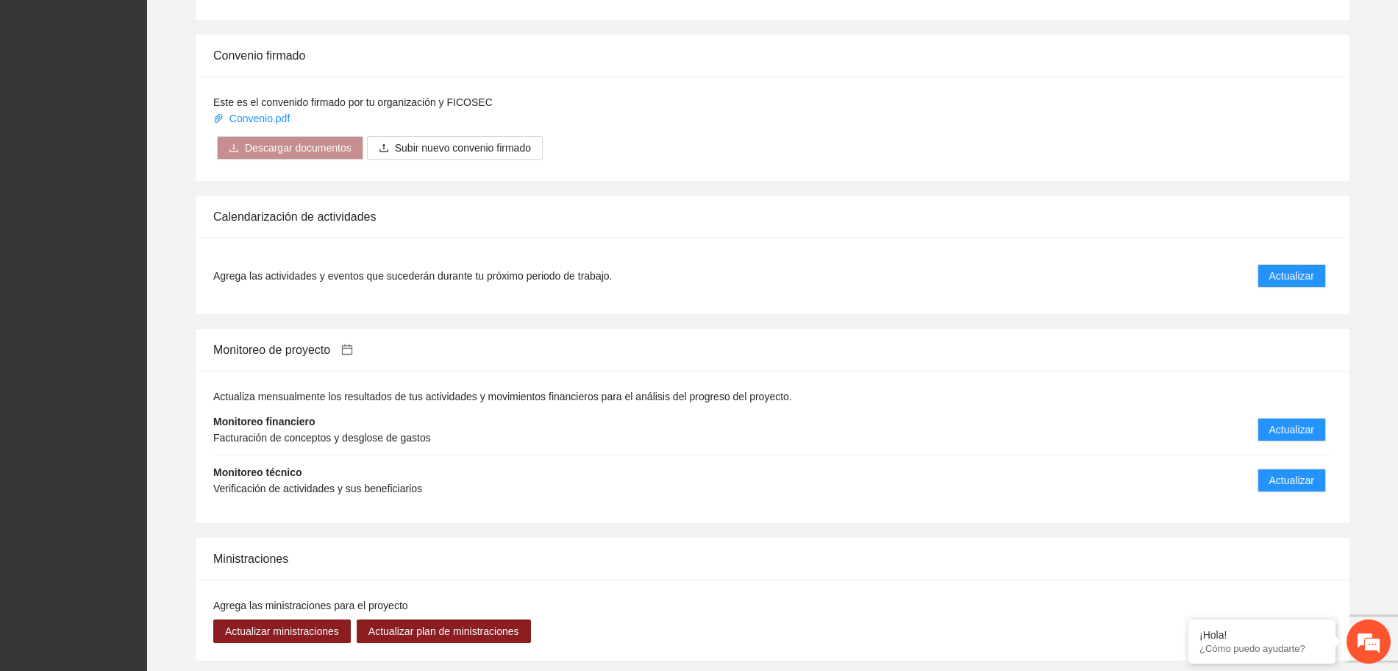
scroll to position [1011, 0]
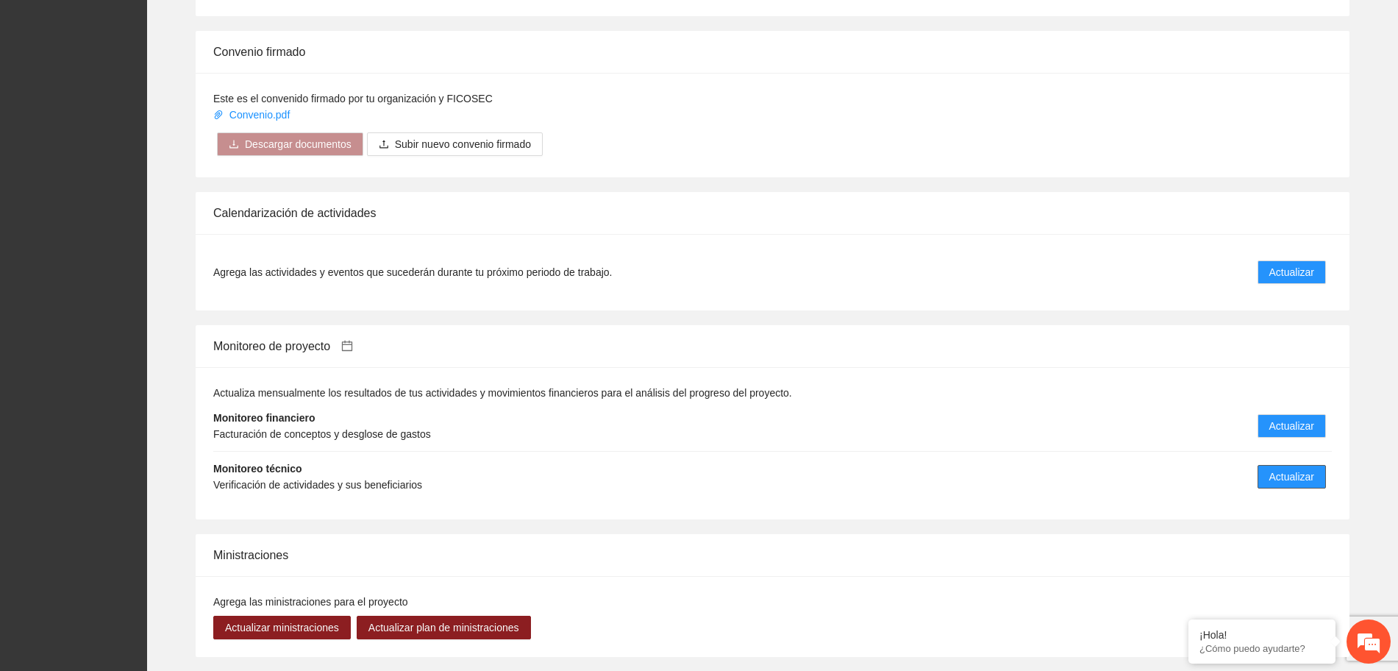
click at [1304, 475] on span "Actualizar" at bounding box center [1291, 476] width 45 height 16
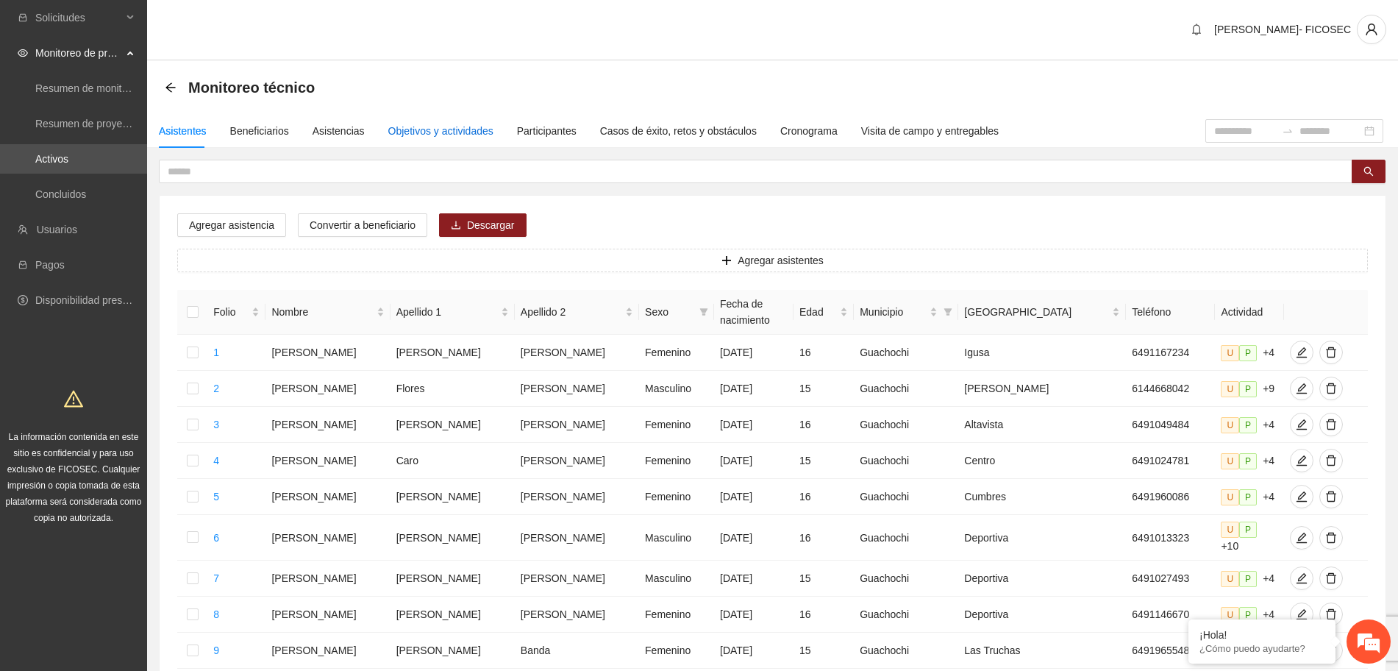
click at [440, 130] on div "Objetivos y actividades" at bounding box center [440, 131] width 105 height 16
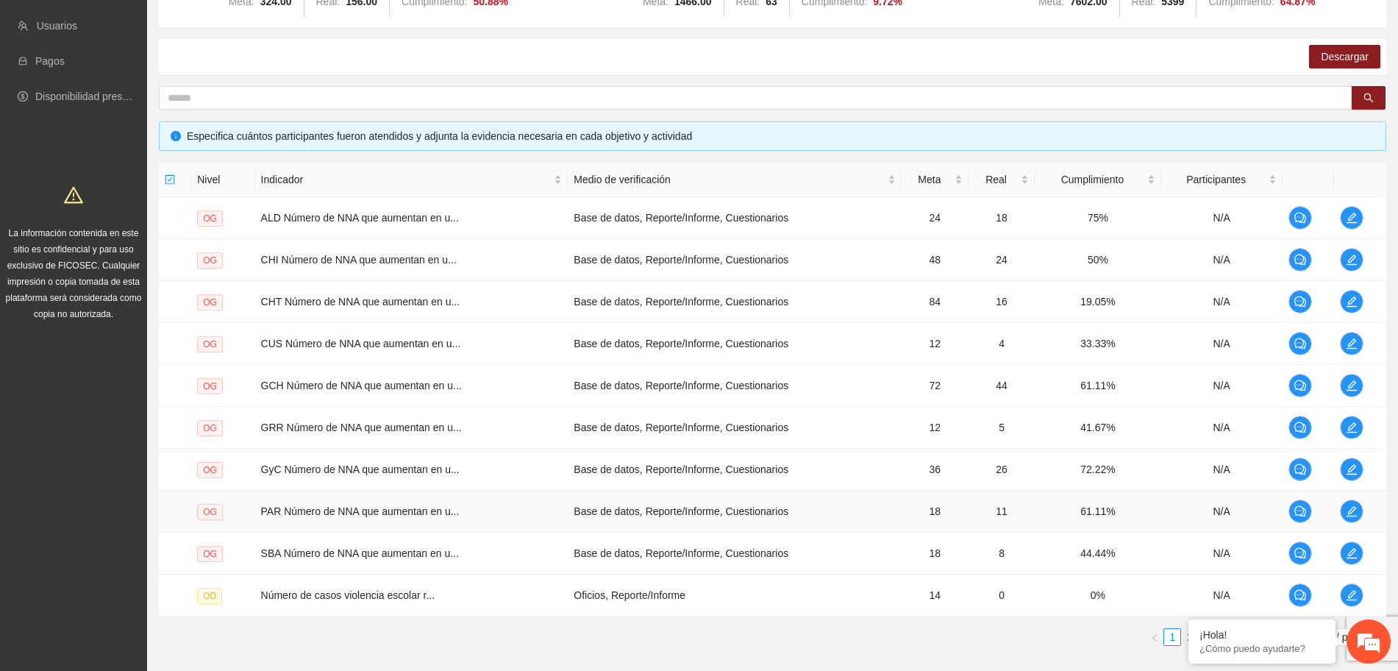
scroll to position [290, 0]
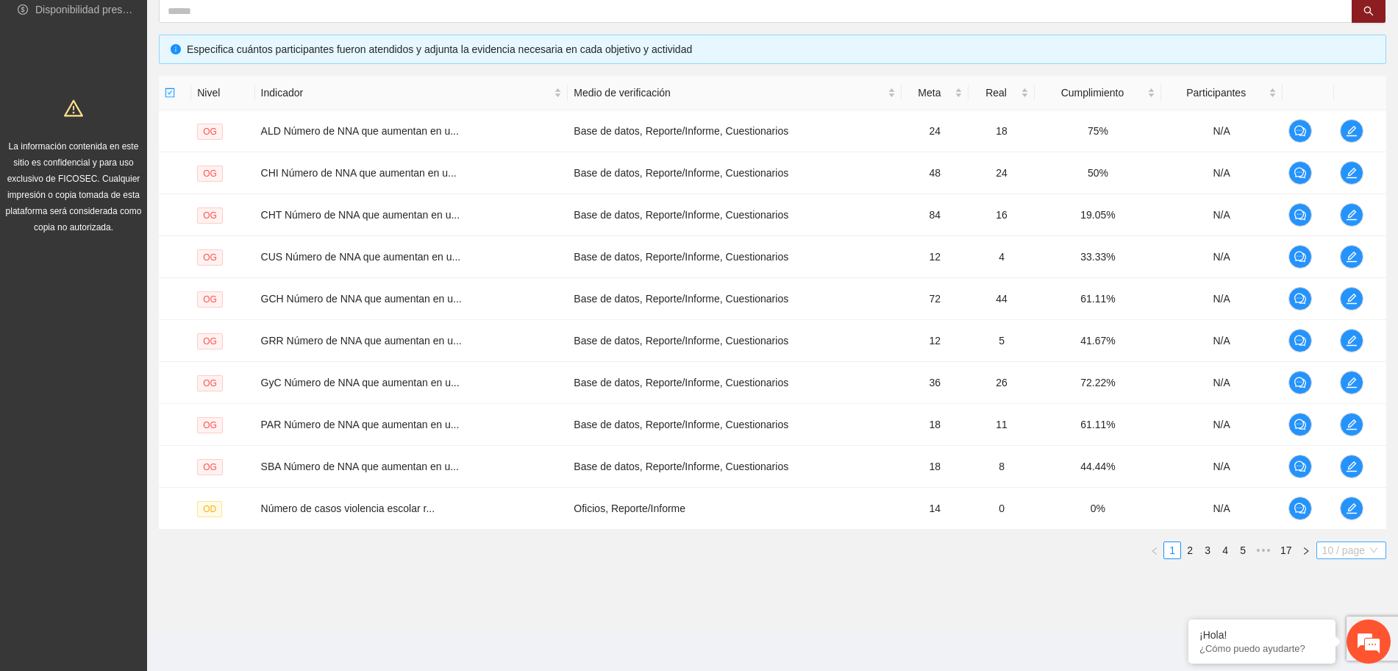
click at [1350, 552] on span "10 / page" at bounding box center [1351, 550] width 58 height 16
click at [1343, 657] on div "100 / page" at bounding box center [1351, 647] width 71 height 24
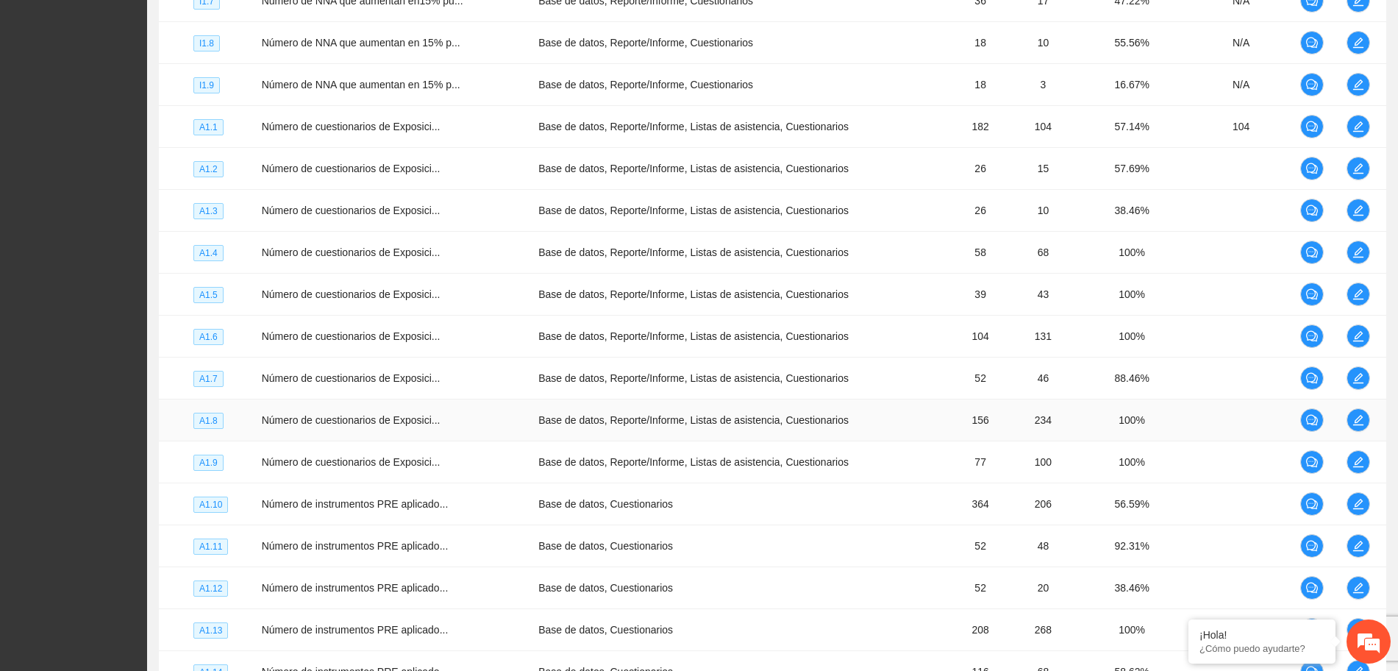
scroll to position [1485, 0]
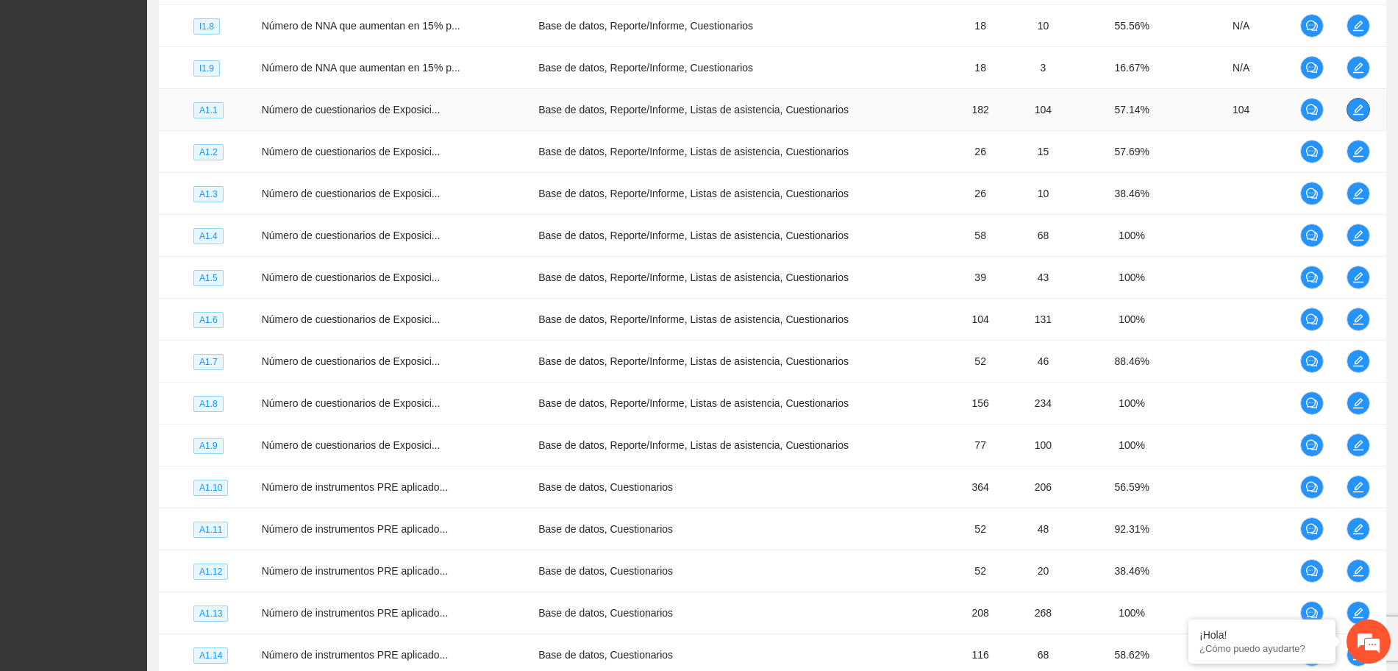
click at [1349, 109] on span "edit" at bounding box center [1358, 110] width 22 height 12
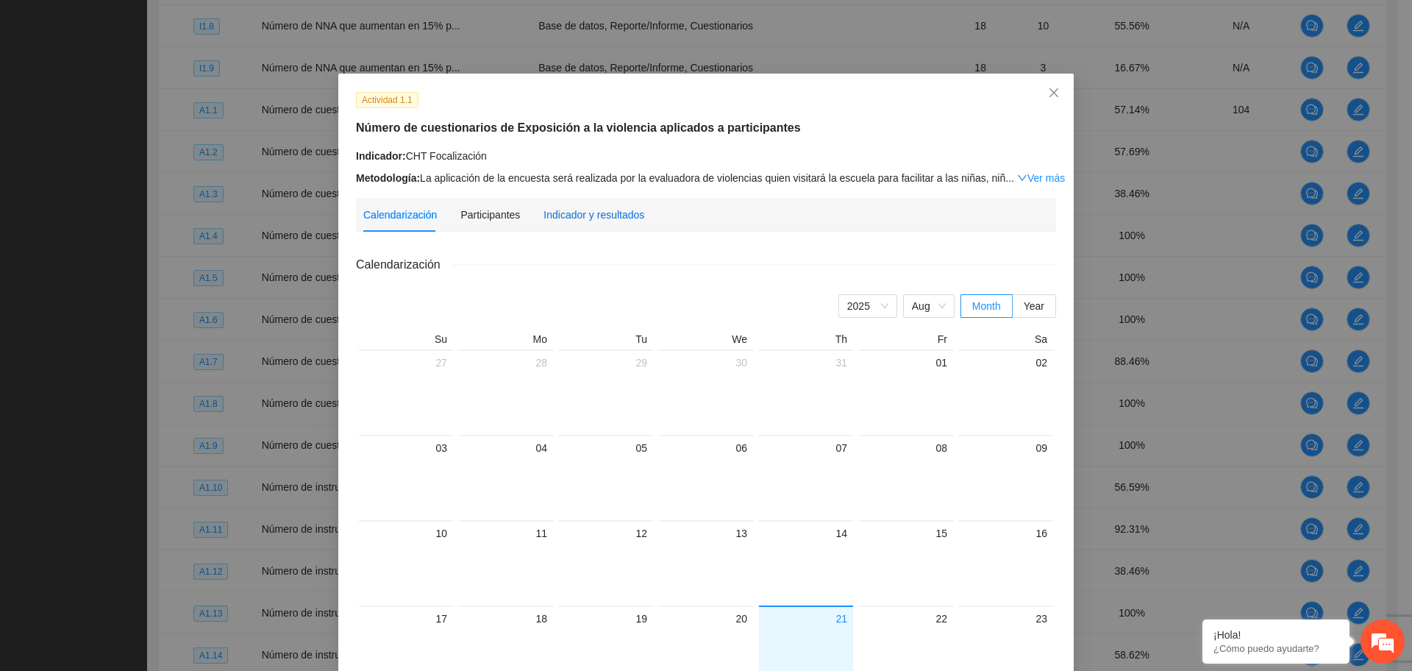
click at [549, 219] on div "Indicador y resultados" at bounding box center [593, 215] width 101 height 16
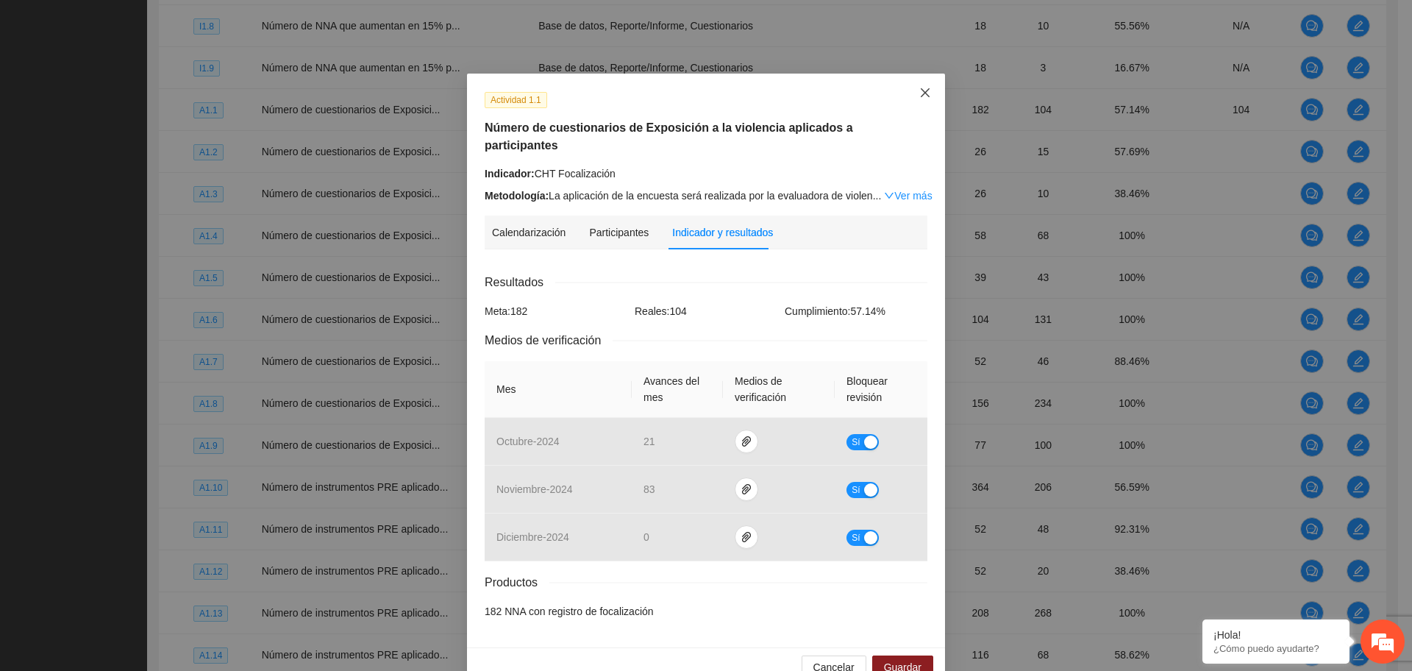
click at [919, 90] on icon "close" at bounding box center [925, 93] width 12 height 12
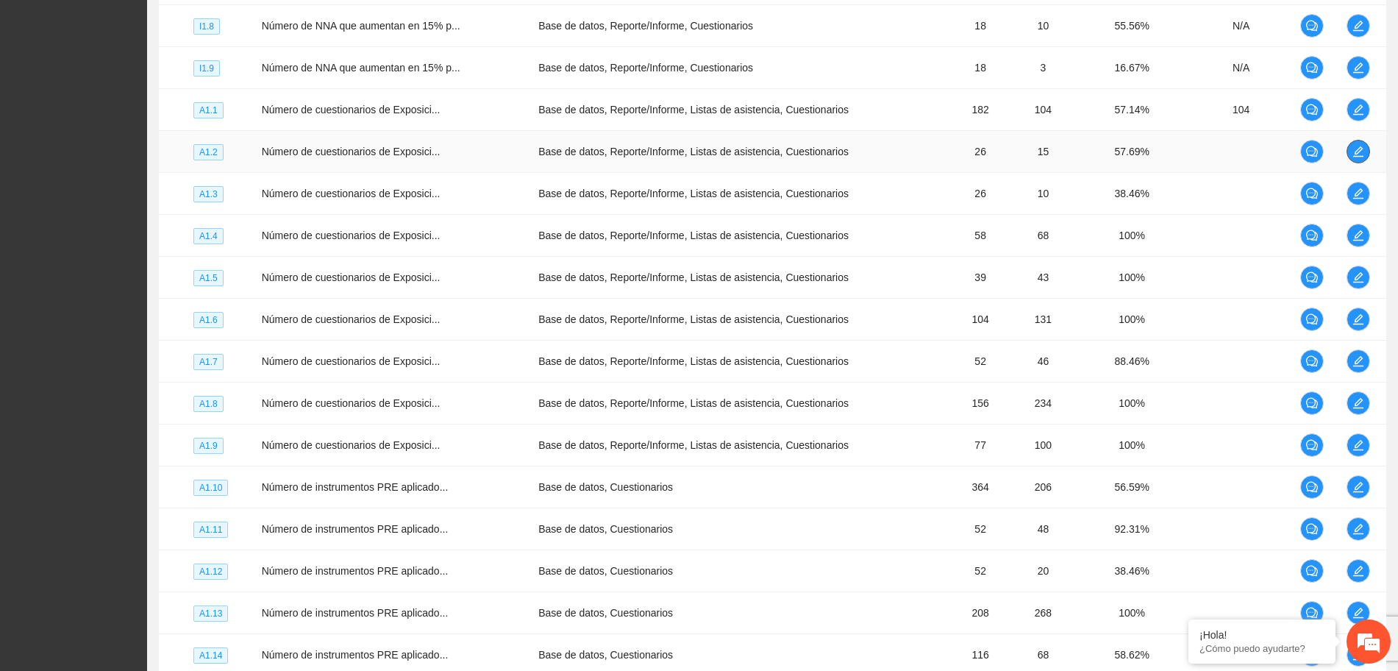
click at [1362, 143] on button "button" at bounding box center [1358, 152] width 24 height 24
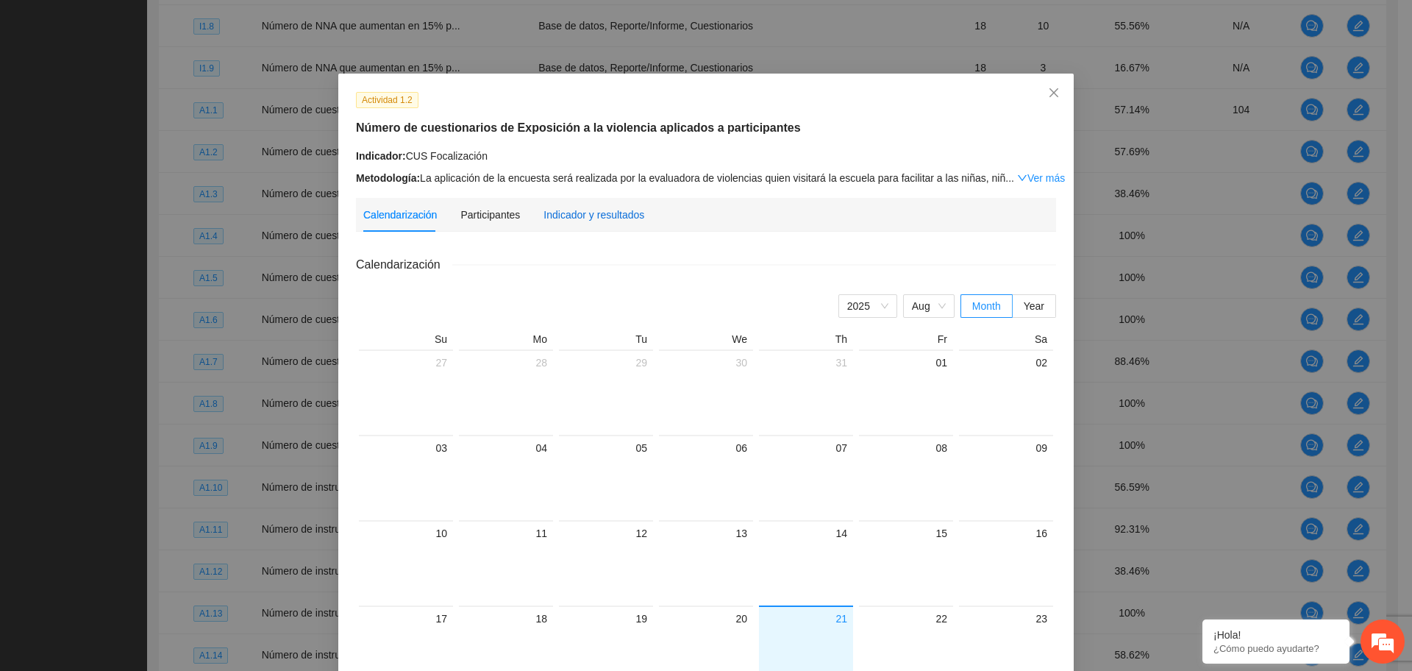
click at [596, 214] on div "Indicador y resultados" at bounding box center [593, 215] width 101 height 16
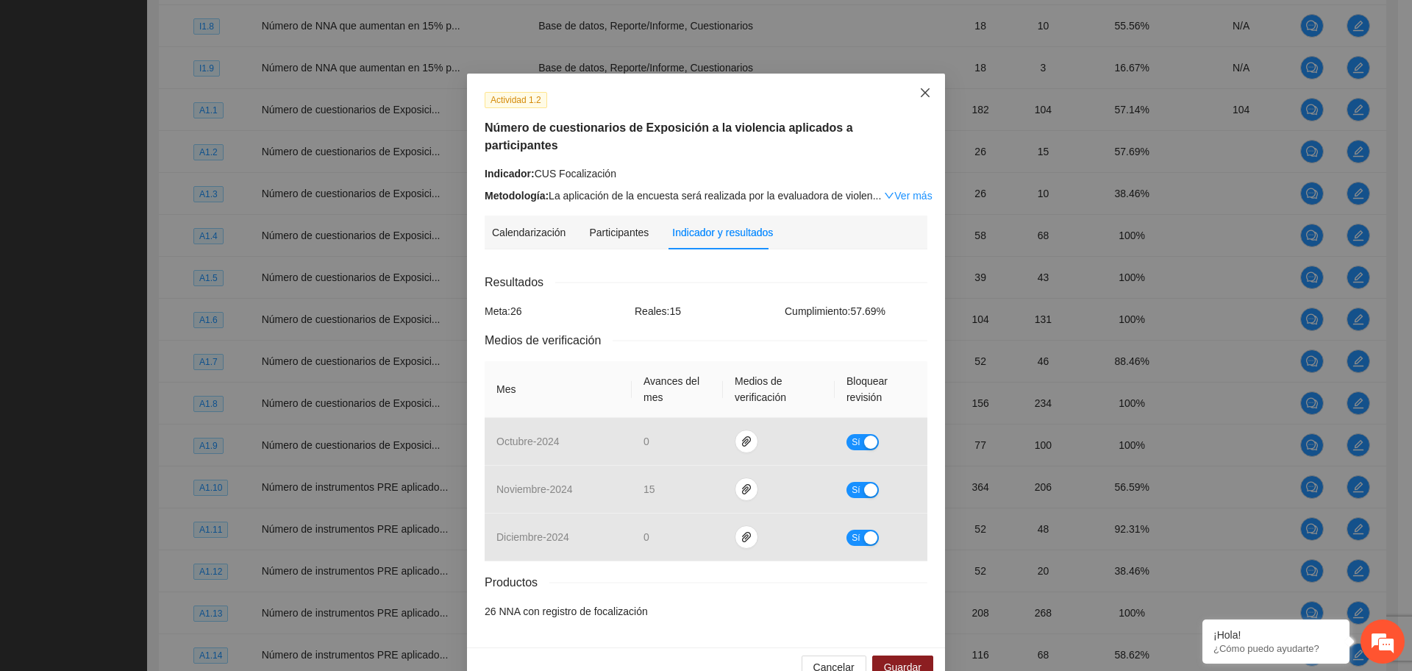
click at [923, 96] on icon "close" at bounding box center [925, 93] width 12 height 12
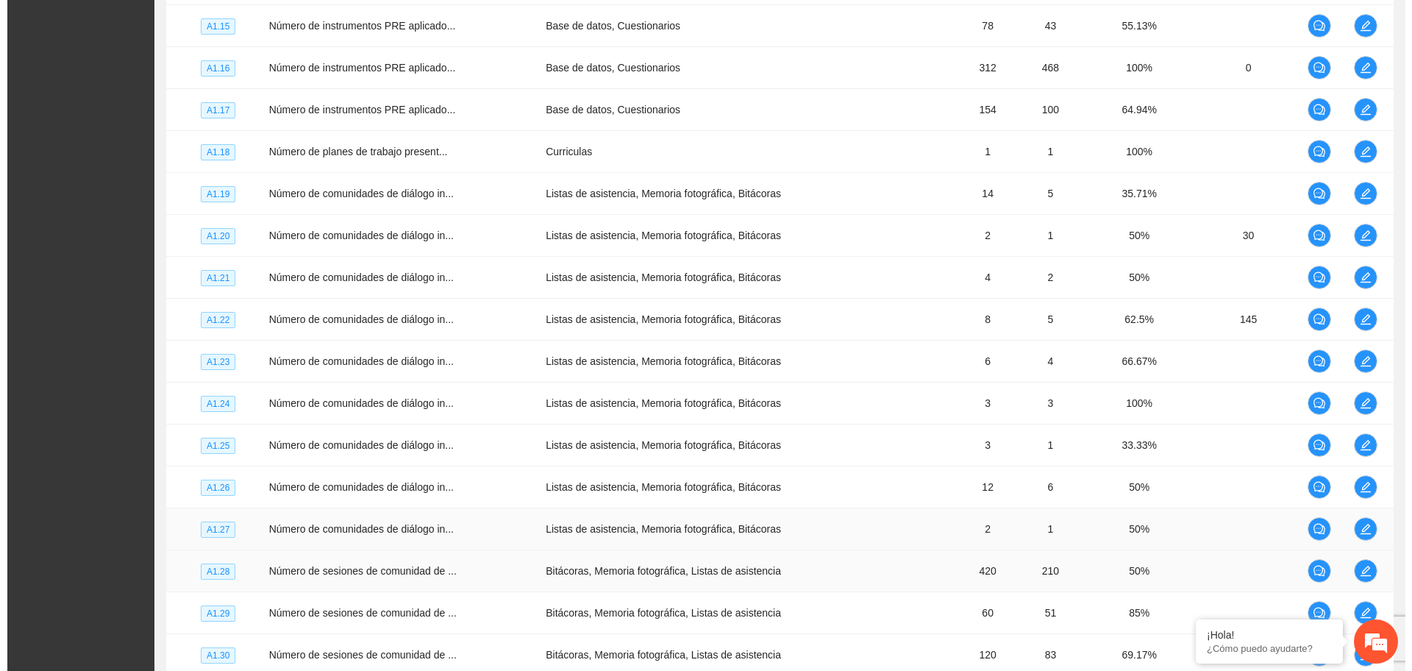
scroll to position [2220, 0]
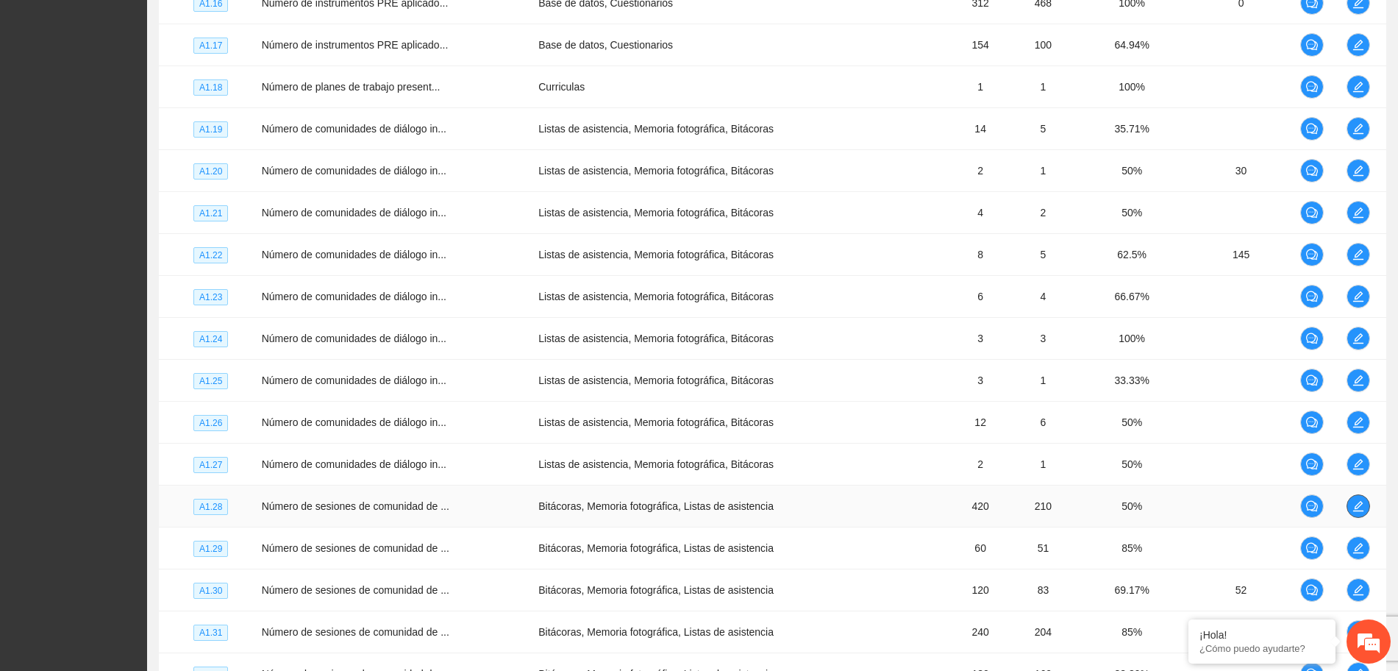
click at [1356, 511] on icon "edit" at bounding box center [1358, 506] width 12 height 12
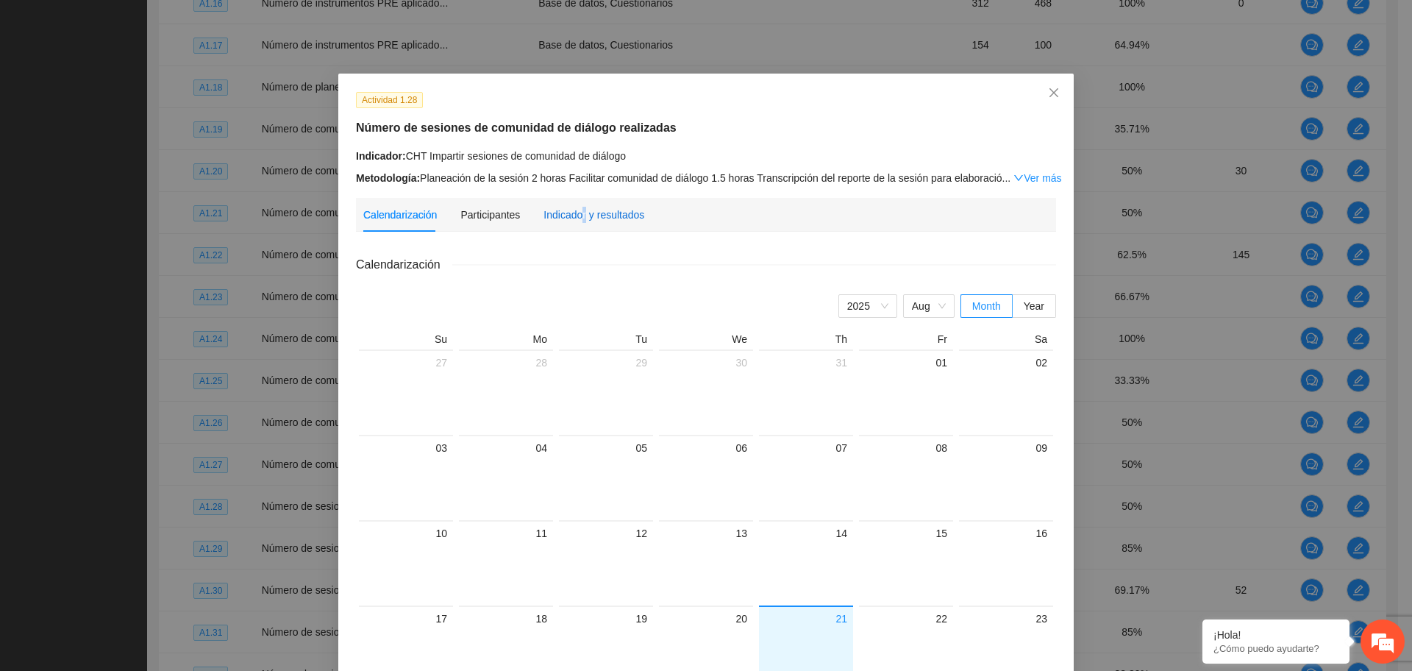
click at [574, 215] on div "Indicador y resultados" at bounding box center [593, 215] width 101 height 16
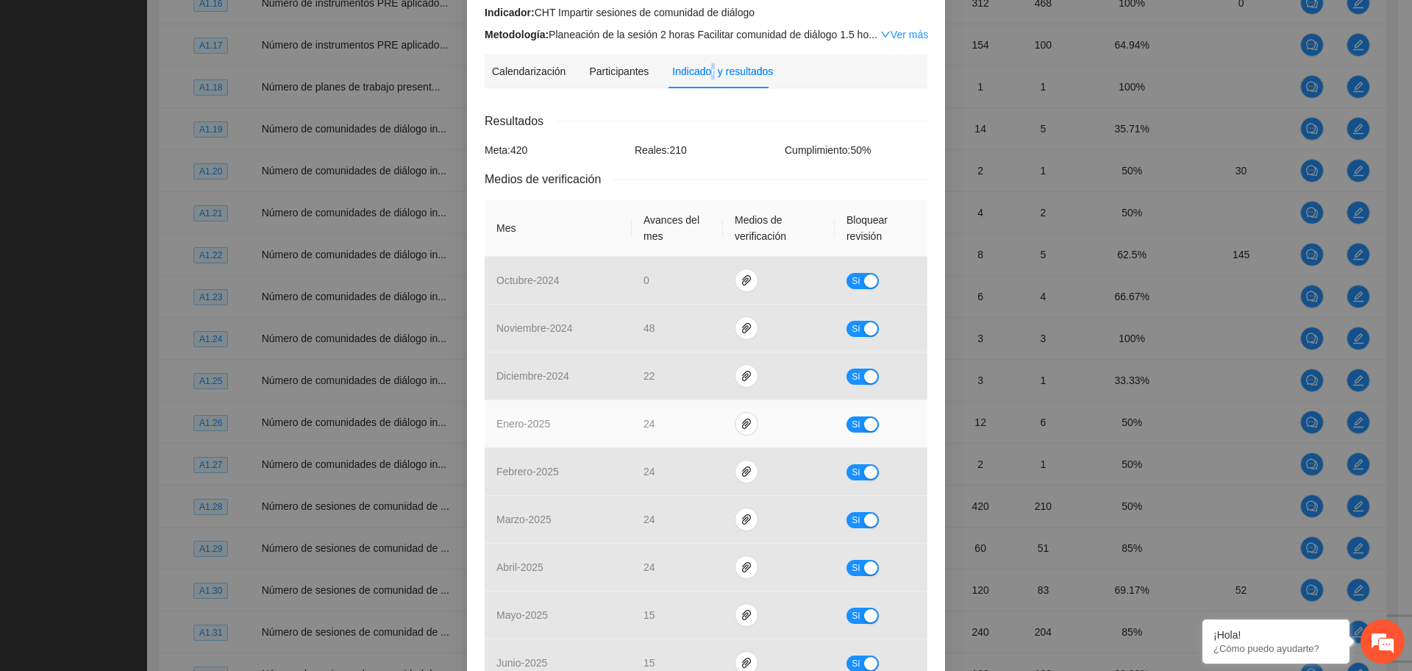
scroll to position [349, 0]
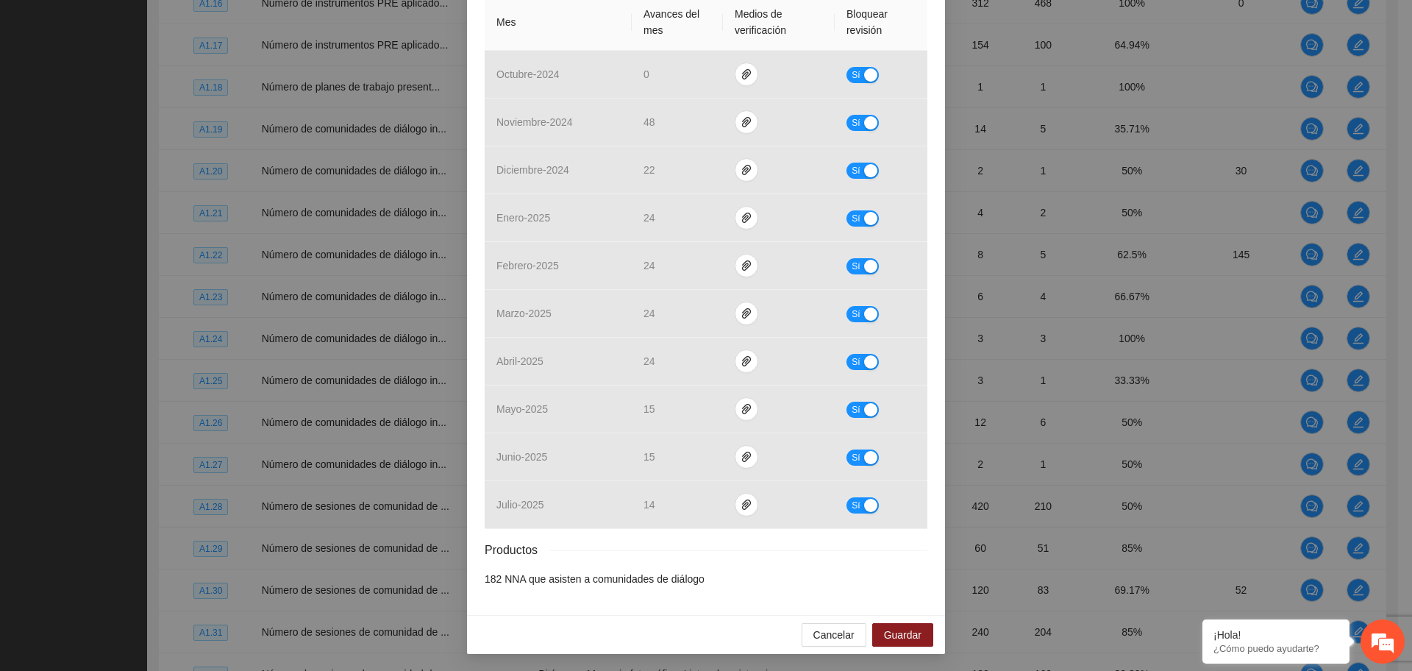
click at [657, 548] on div "Productos" at bounding box center [706, 549] width 443 height 18
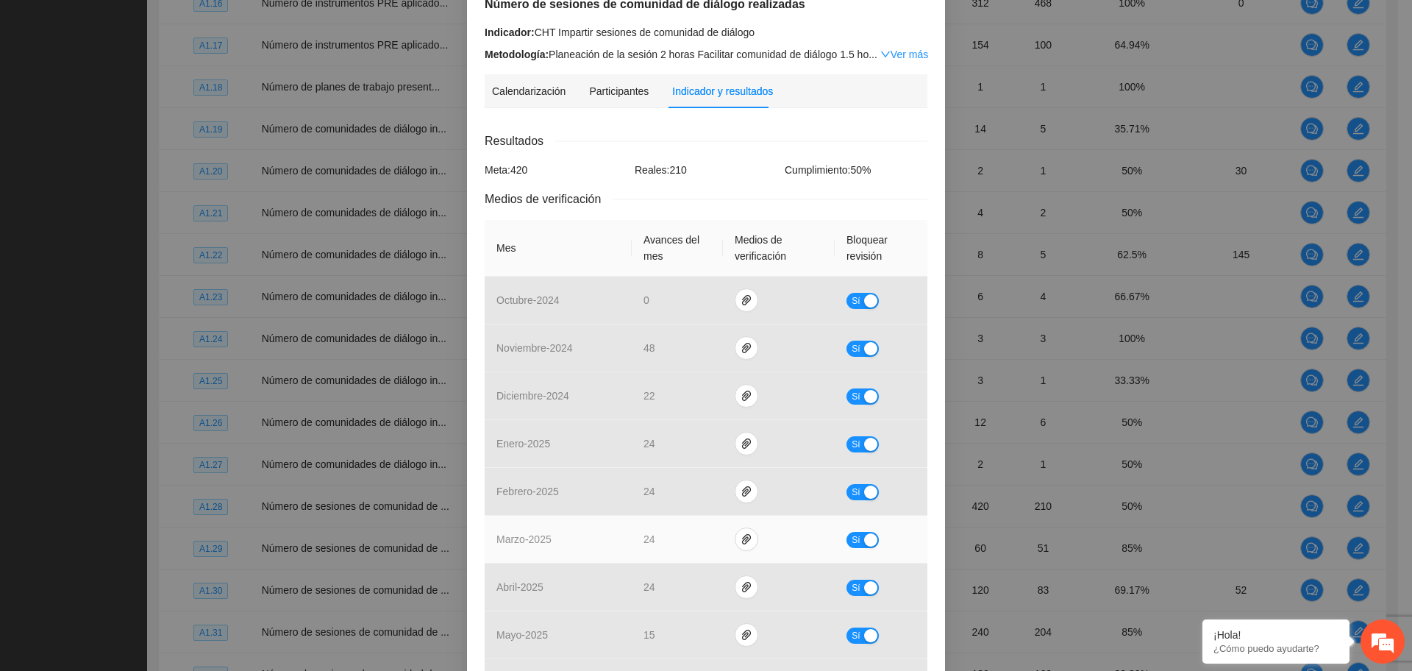
scroll to position [0, 0]
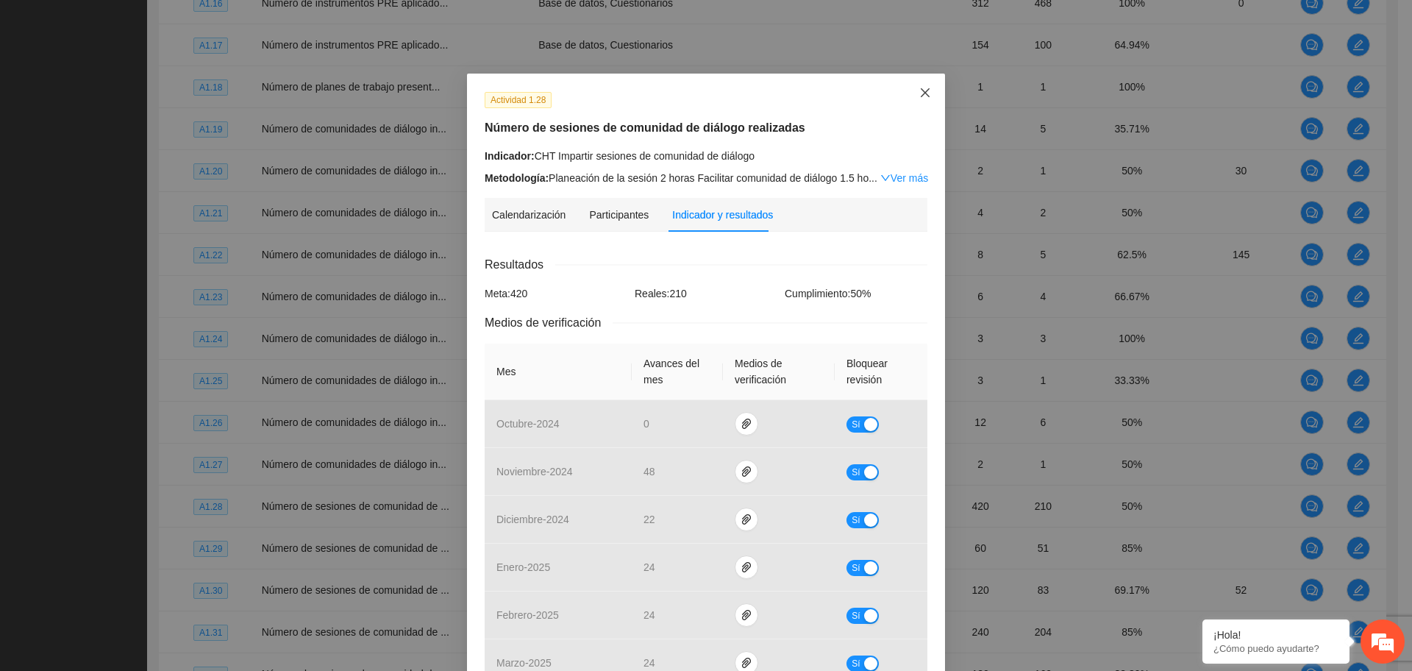
click at [919, 92] on icon "close" at bounding box center [925, 93] width 12 height 12
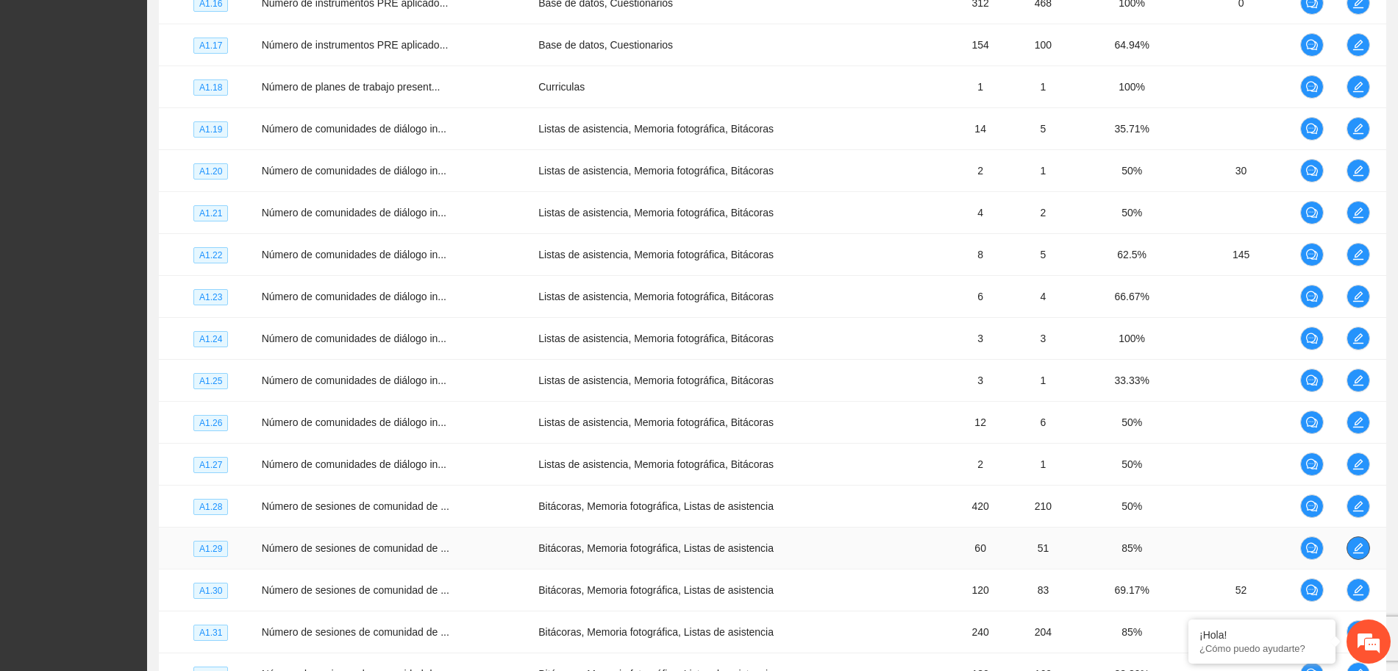
click at [1359, 542] on icon "edit" at bounding box center [1358, 548] width 12 height 12
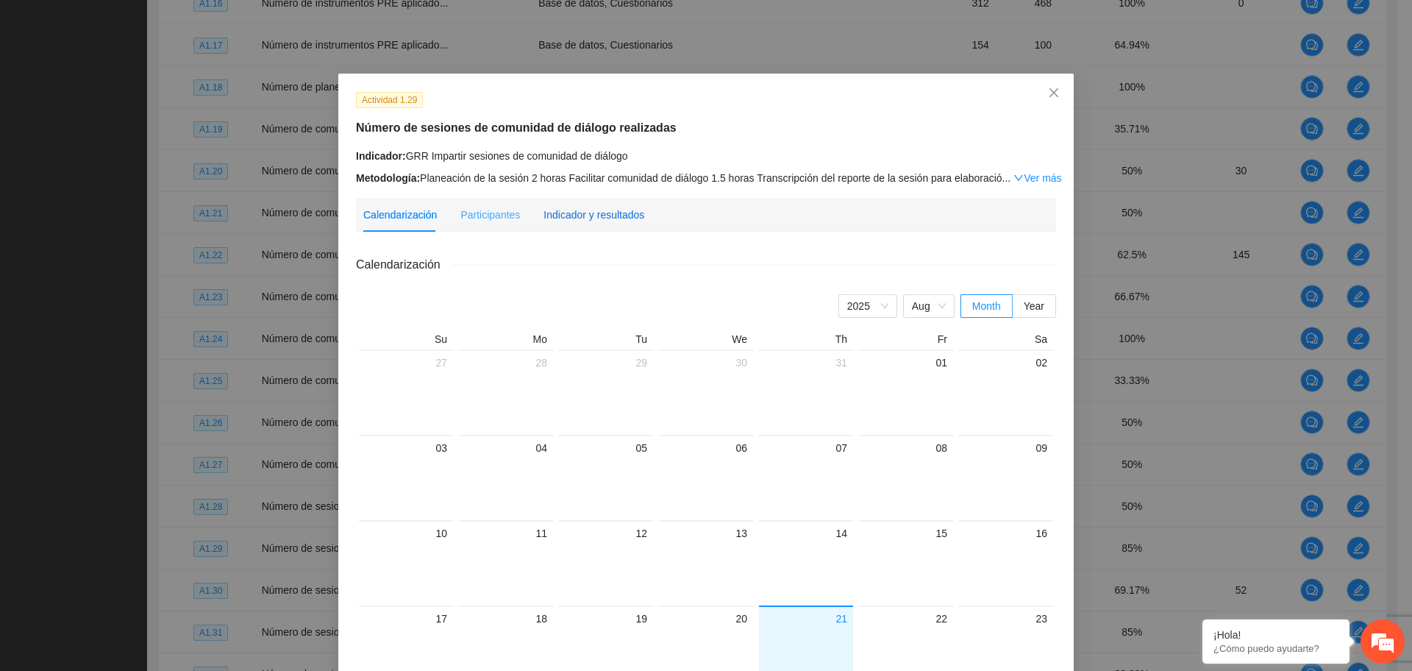
click at [600, 212] on div "Indicador y resultados" at bounding box center [593, 215] width 101 height 16
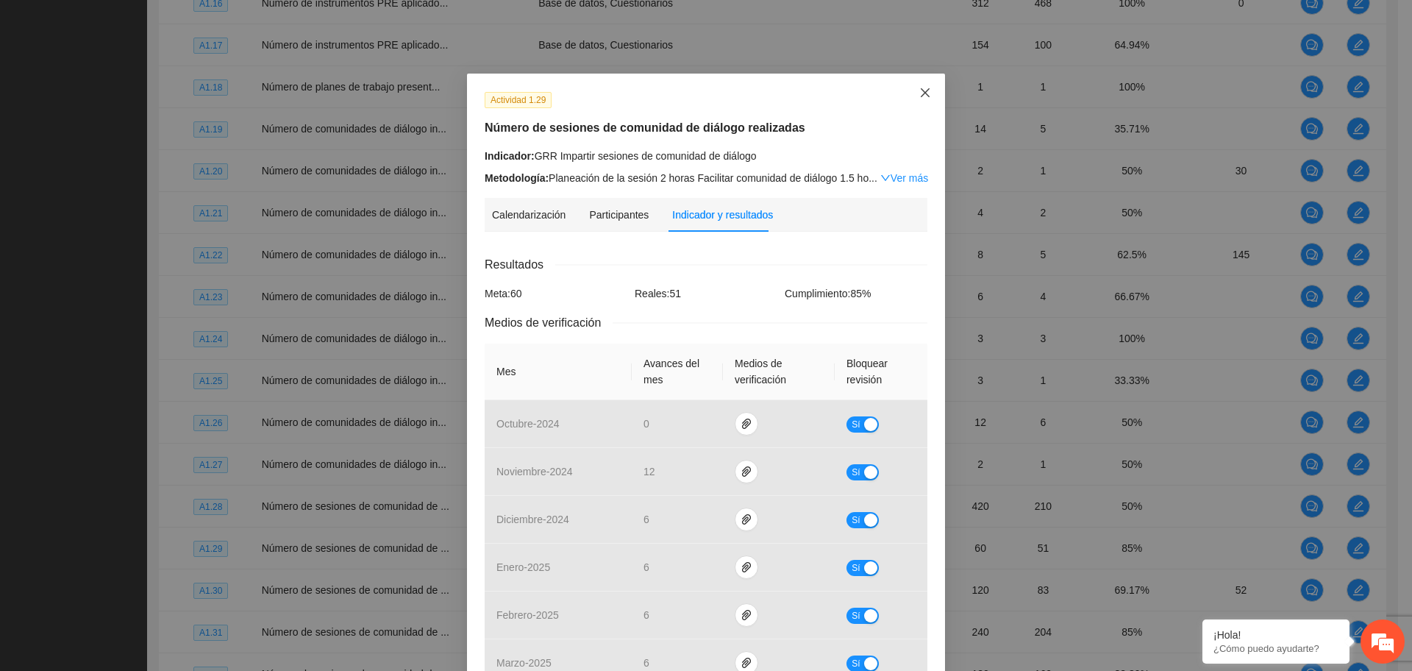
click at [919, 93] on icon "close" at bounding box center [925, 93] width 12 height 12
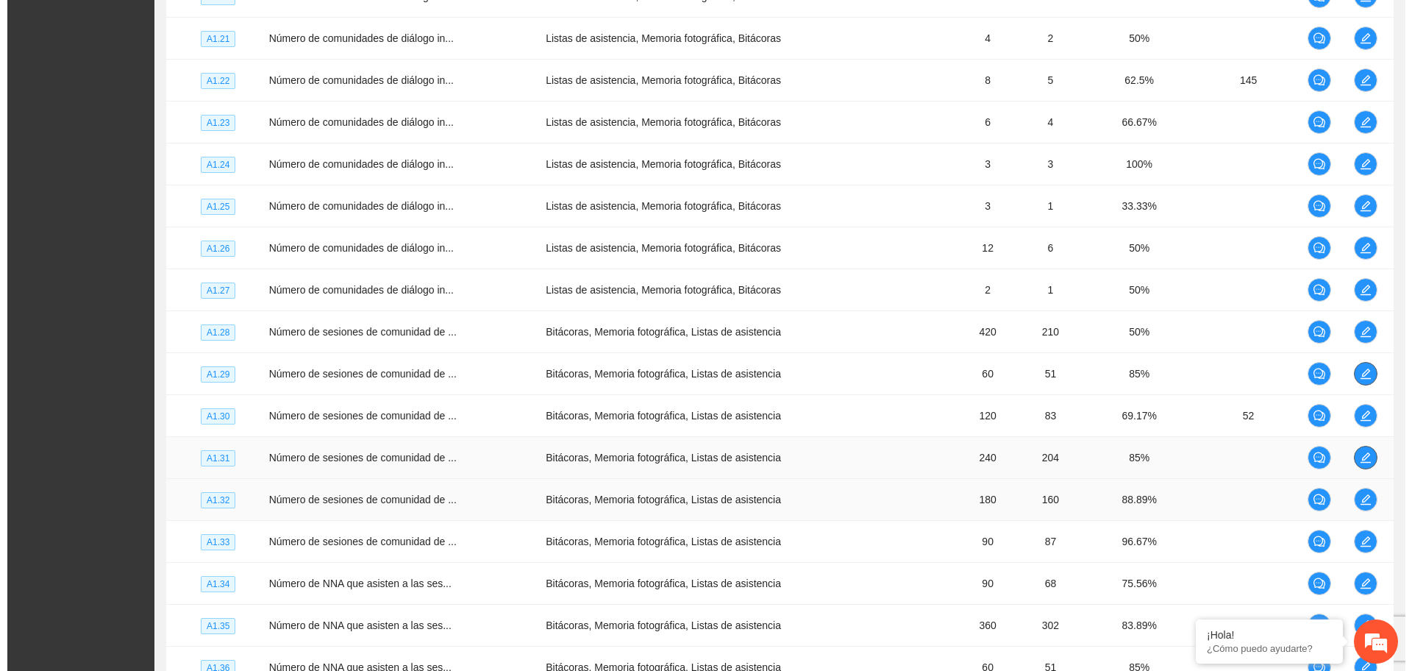
scroll to position [2404, 0]
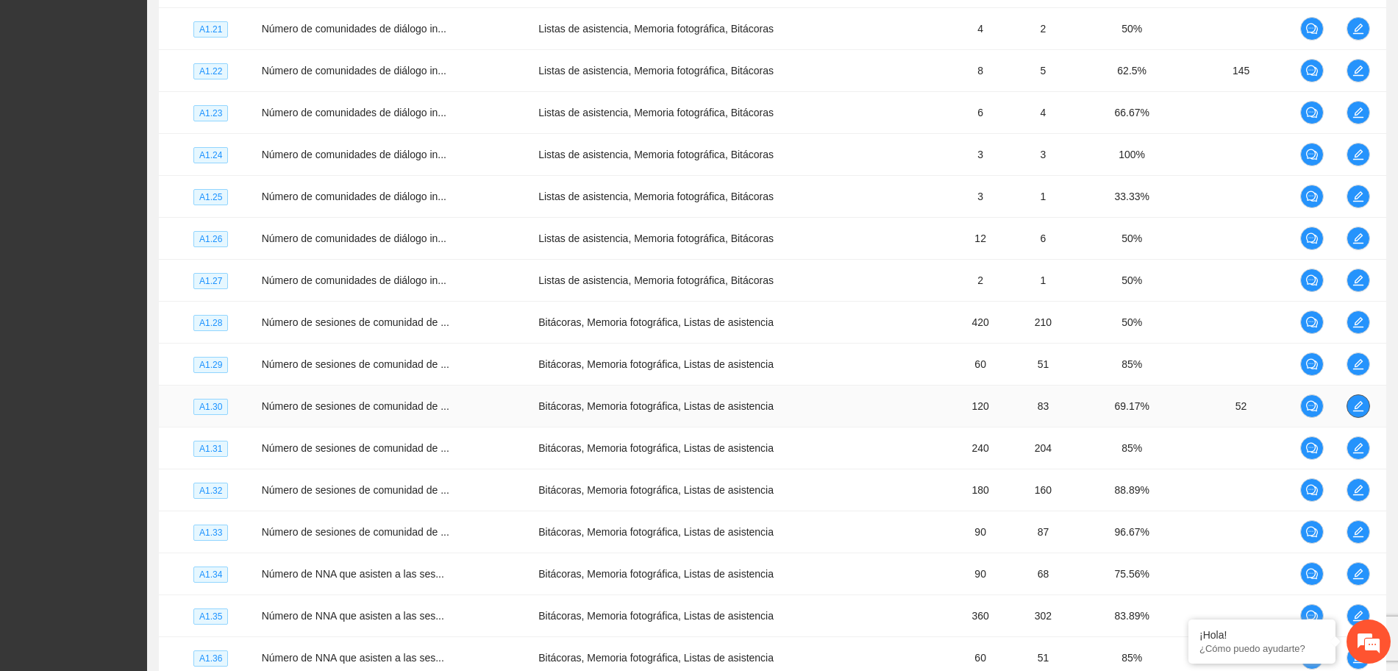
click at [1359, 405] on icon "edit" at bounding box center [1357, 406] width 10 height 10
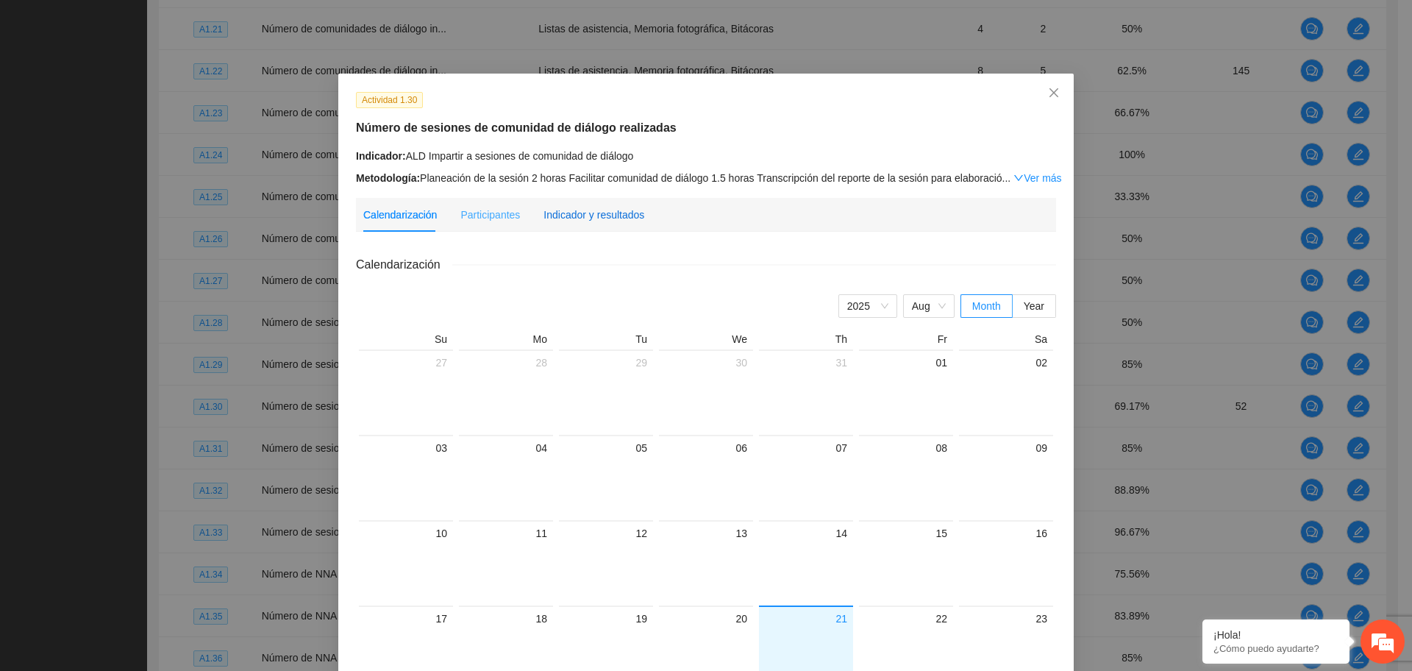
click at [618, 220] on div "Indicador y resultados" at bounding box center [593, 215] width 101 height 16
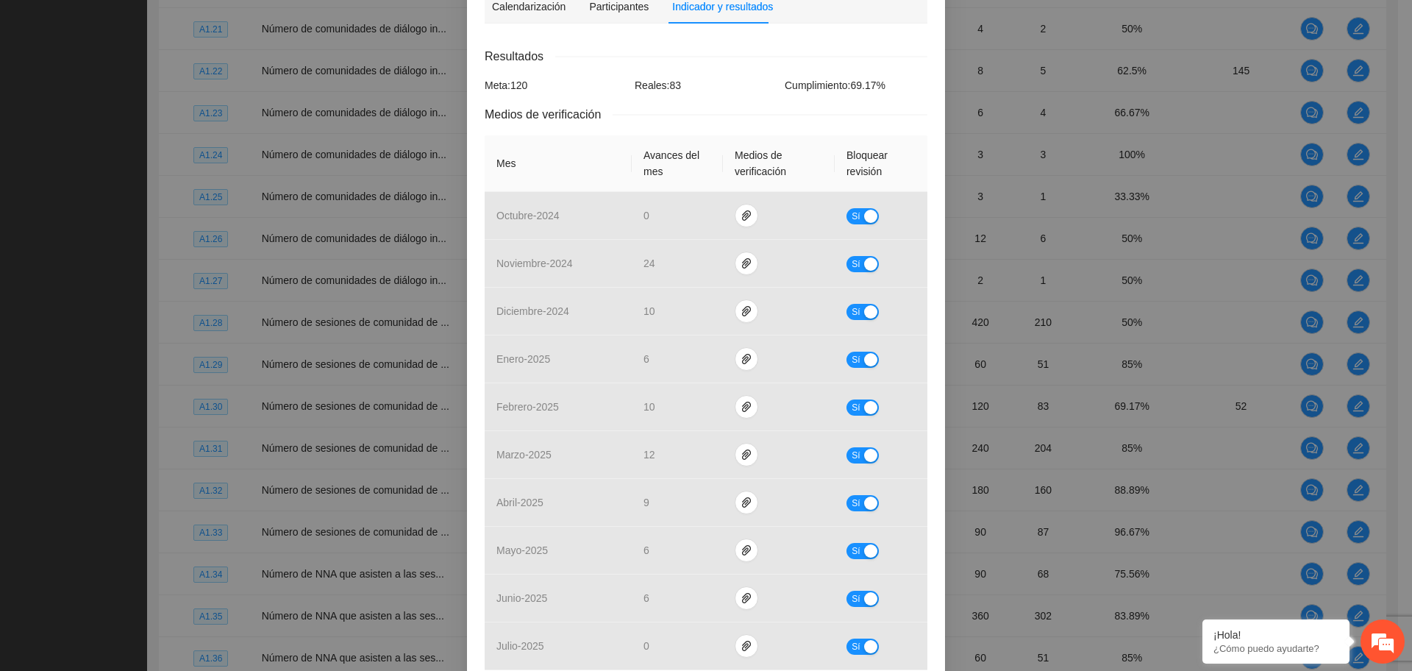
scroll to position [0, 0]
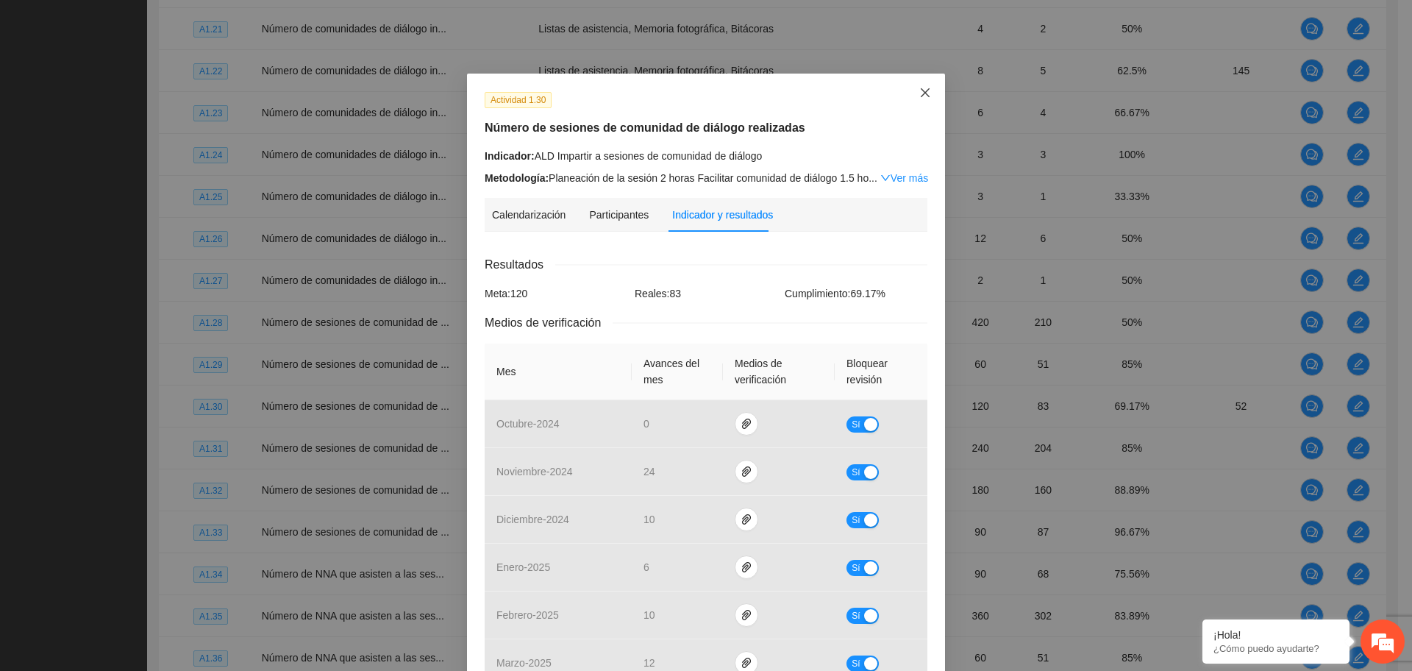
click at [918, 83] on span "Close" at bounding box center [925, 94] width 40 height 40
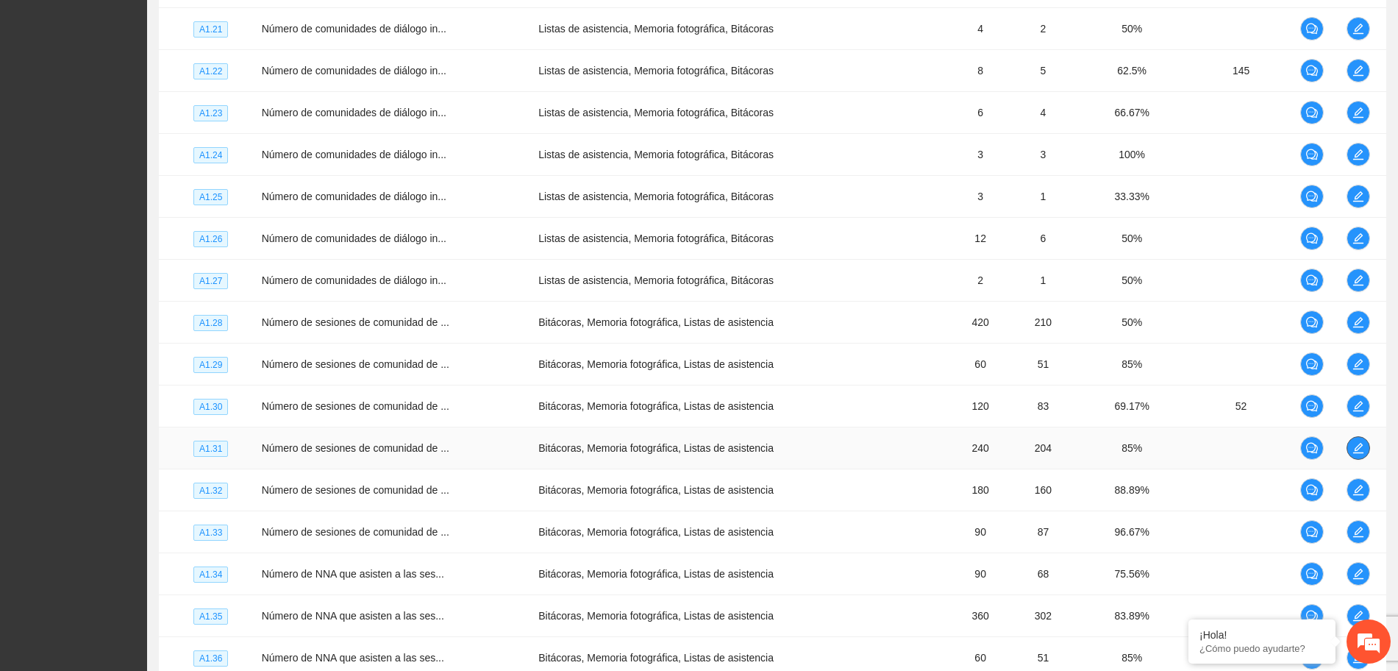
click at [1357, 448] on icon "edit" at bounding box center [1358, 448] width 12 height 12
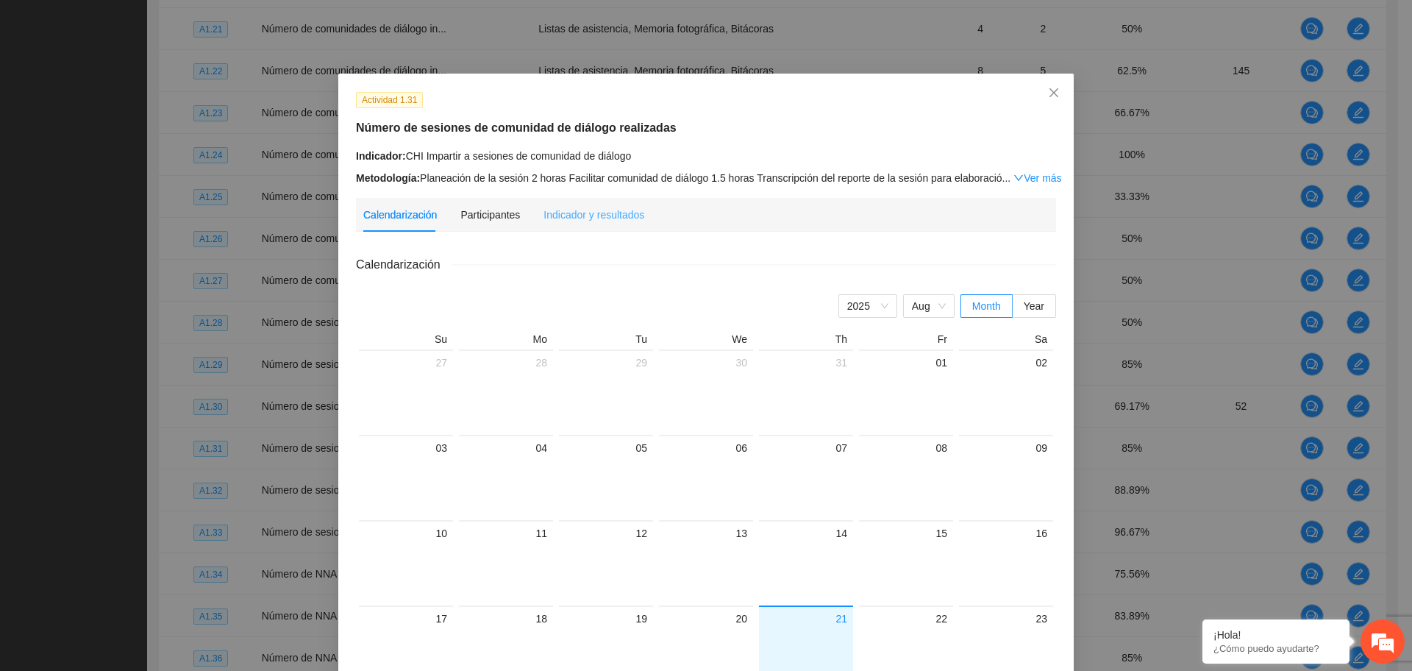
click at [581, 202] on div "Indicador y resultados" at bounding box center [593, 215] width 101 height 34
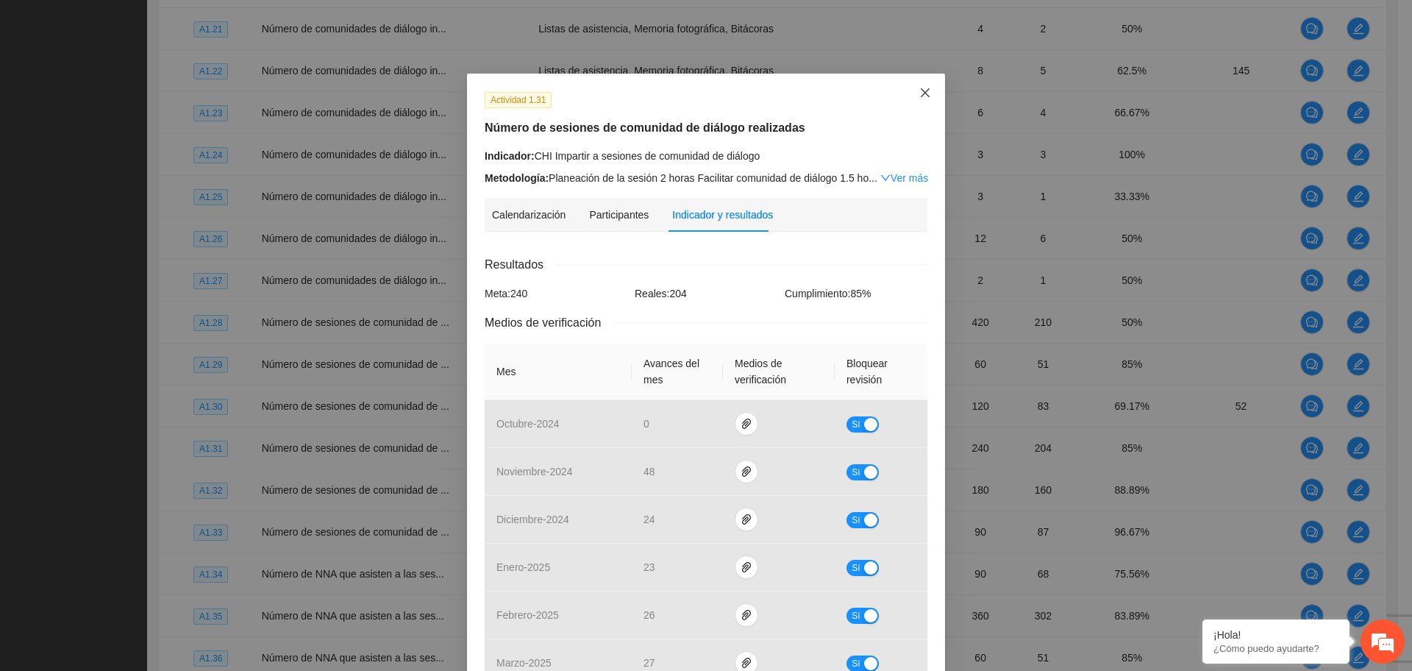
click at [911, 92] on span "Close" at bounding box center [925, 94] width 40 height 40
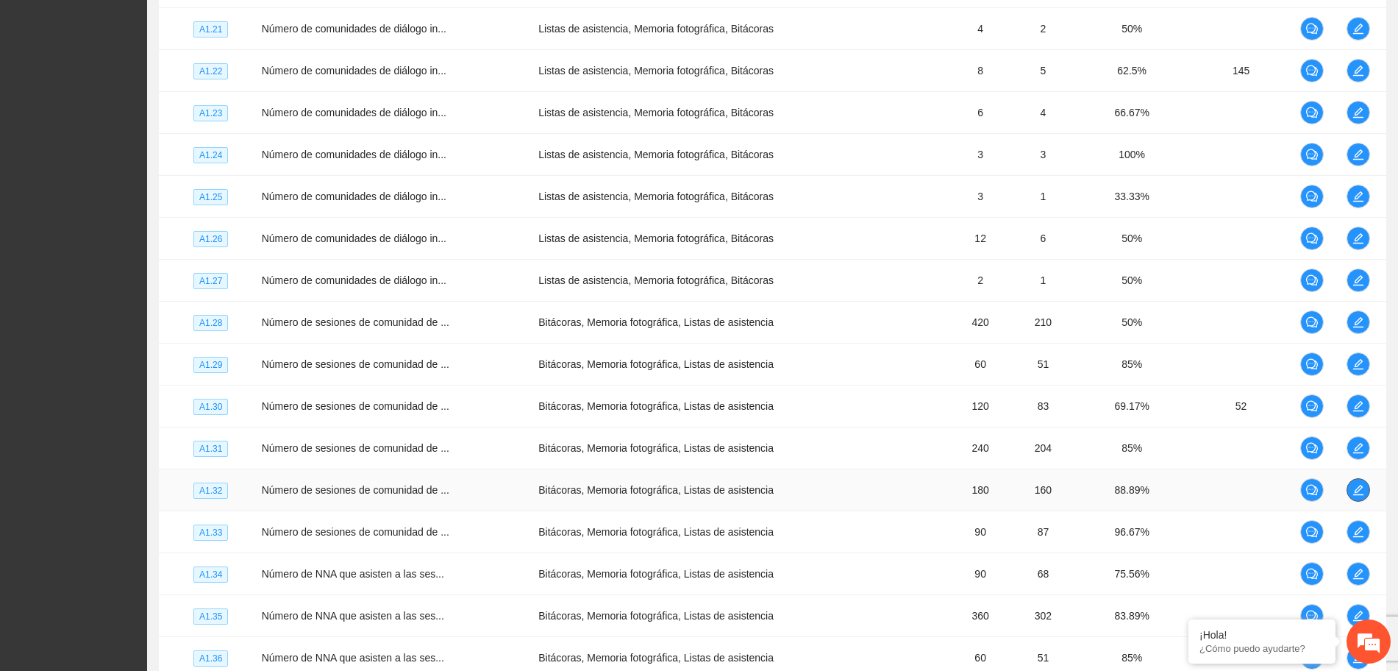
click at [1362, 487] on icon "edit" at bounding box center [1358, 490] width 12 height 12
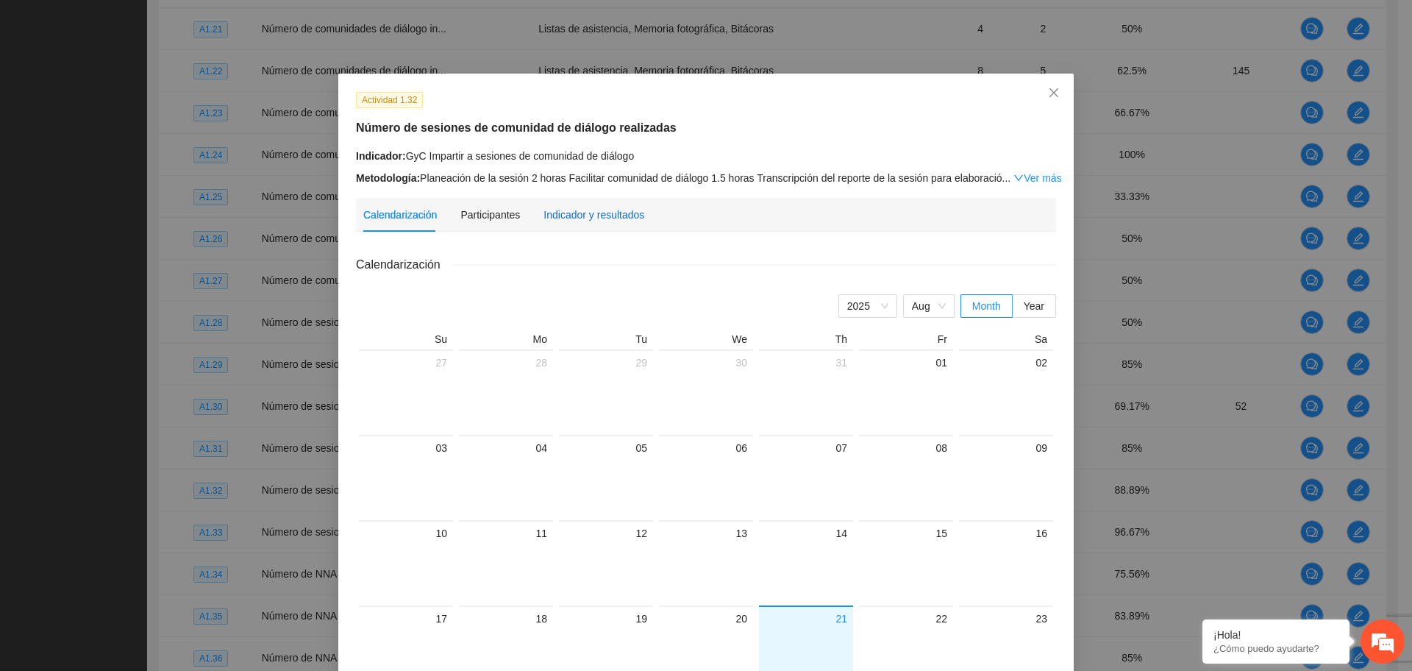
click at [583, 216] on div "Indicador y resultados" at bounding box center [593, 215] width 101 height 16
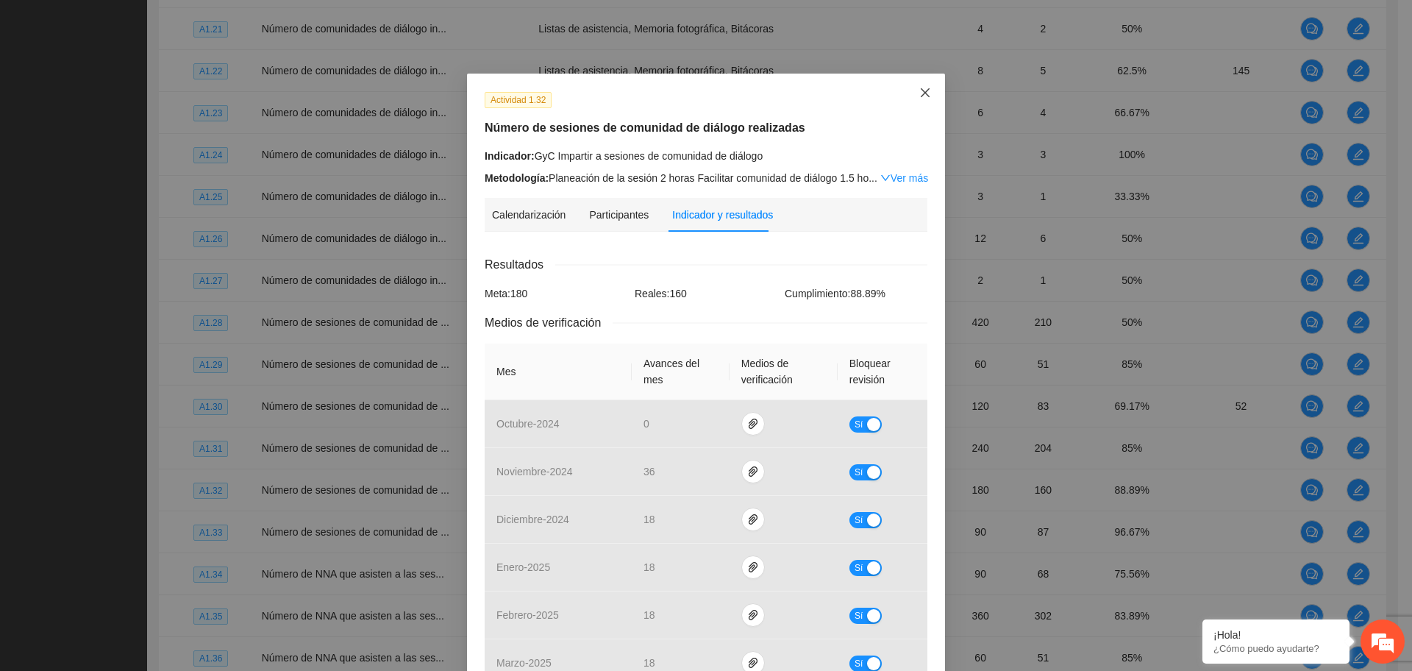
click at [916, 83] on span "Close" at bounding box center [925, 94] width 40 height 40
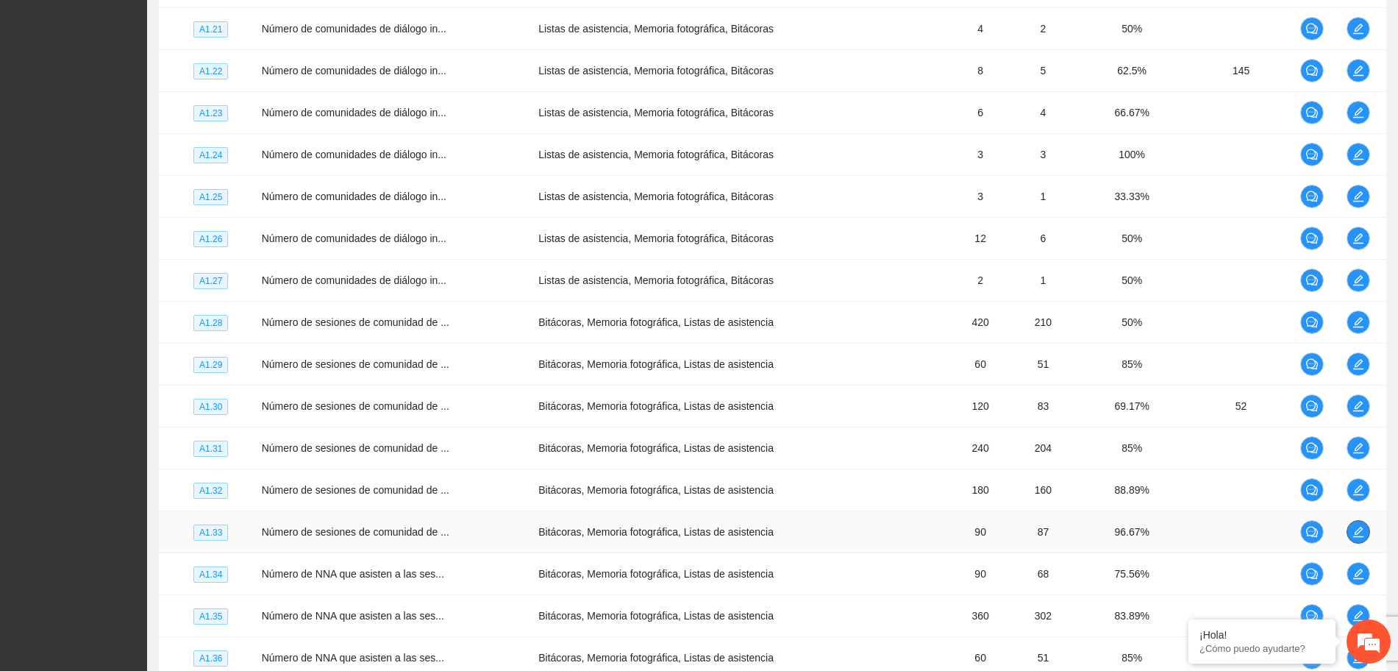
click at [1357, 538] on button "button" at bounding box center [1358, 532] width 24 height 24
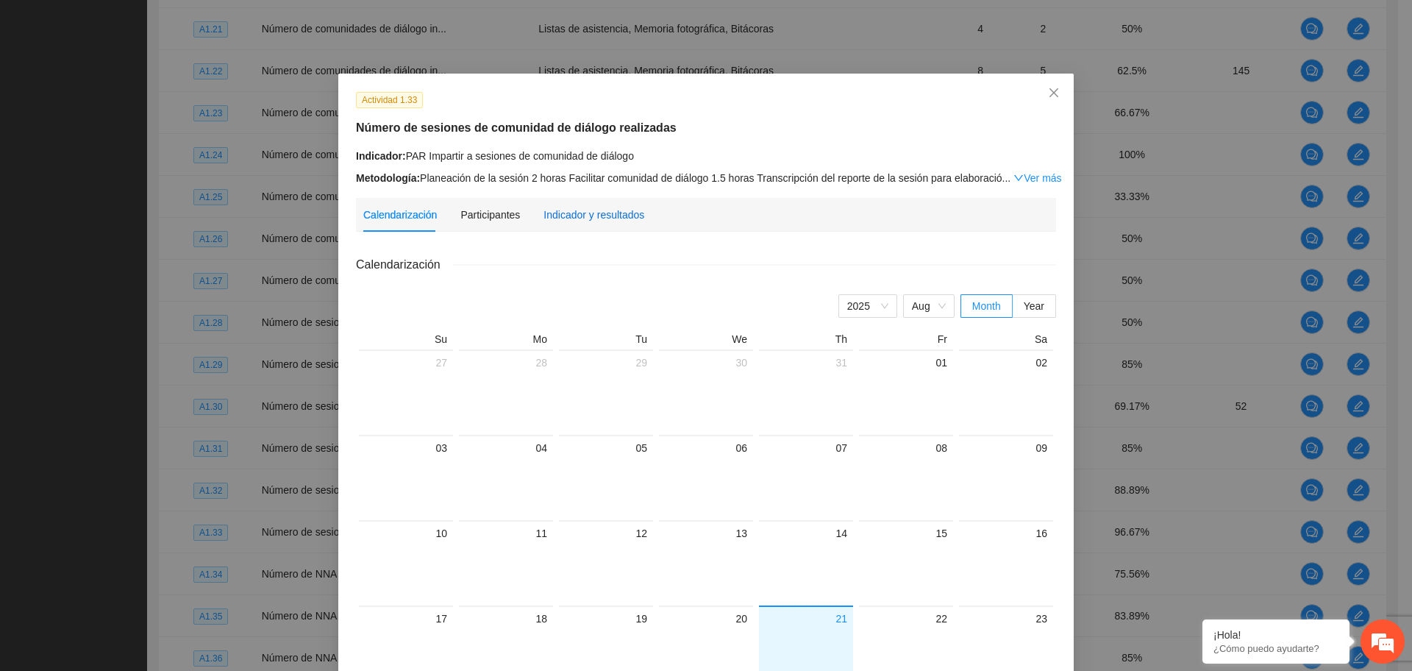
click at [595, 207] on div "Indicador y resultados" at bounding box center [593, 215] width 101 height 16
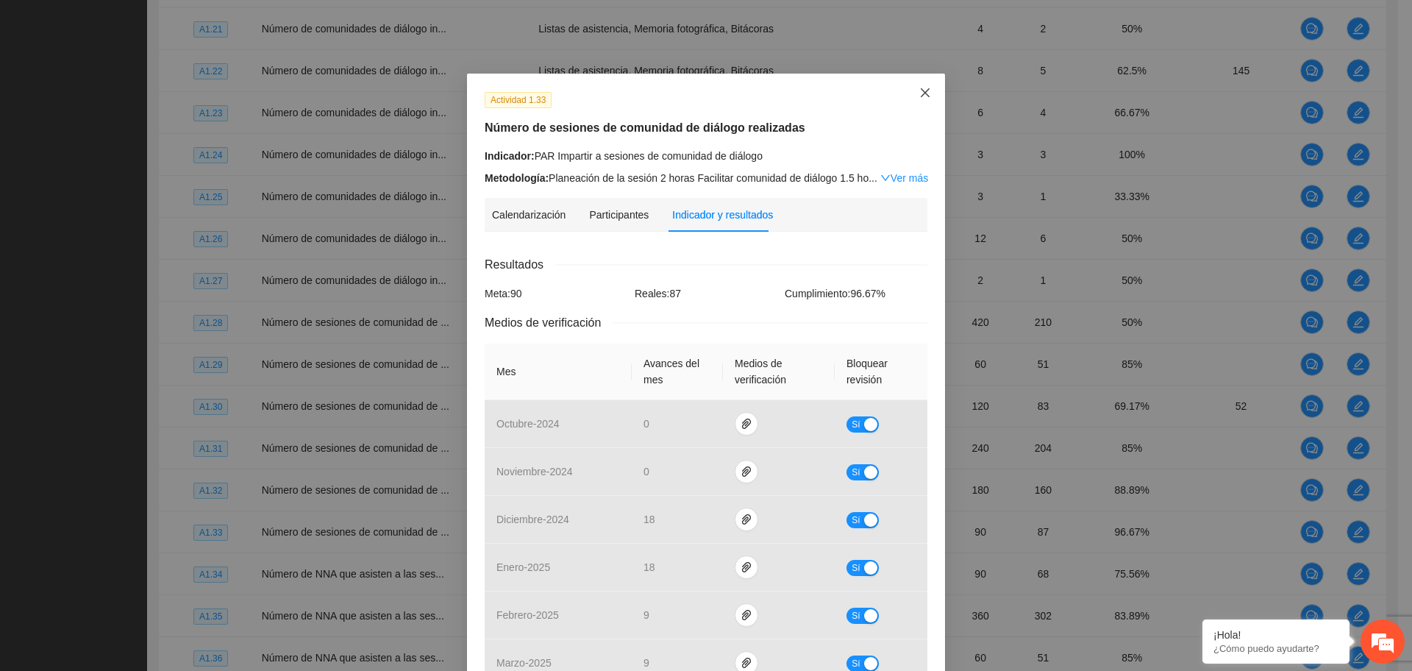
click at [905, 95] on span "Close" at bounding box center [925, 94] width 40 height 40
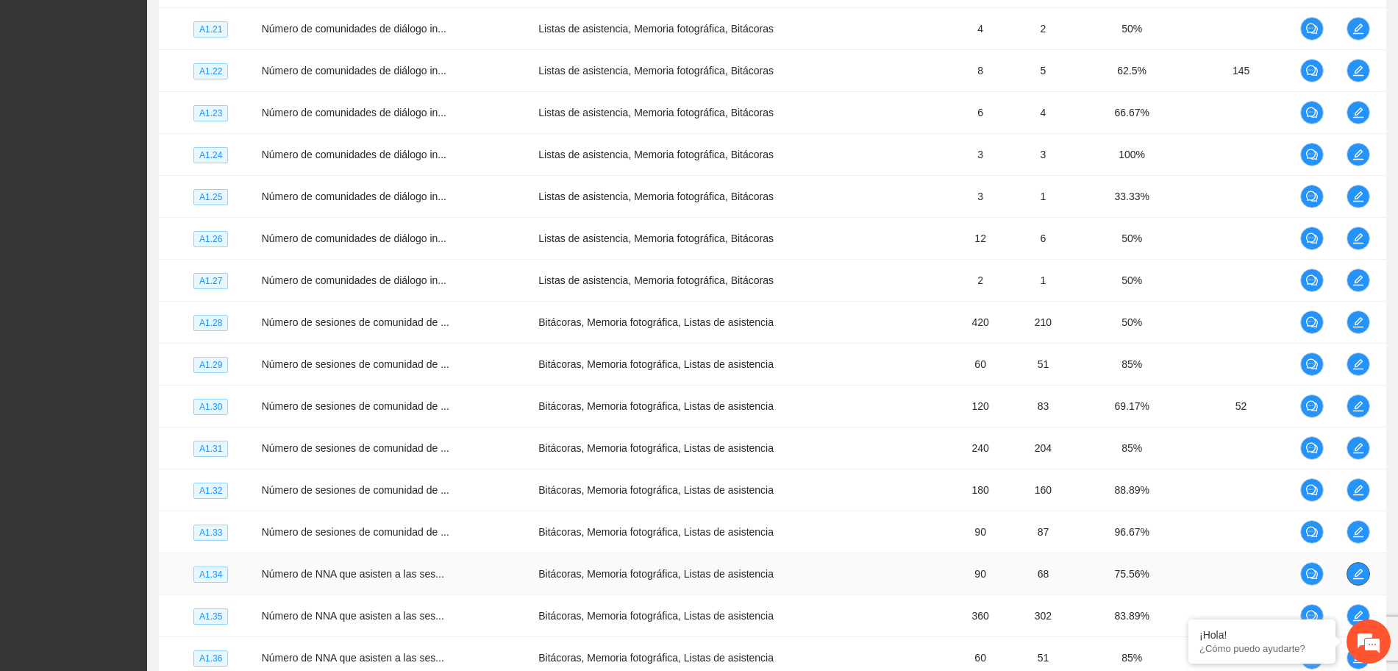
click at [1358, 574] on icon "edit" at bounding box center [1358, 574] width 12 height 12
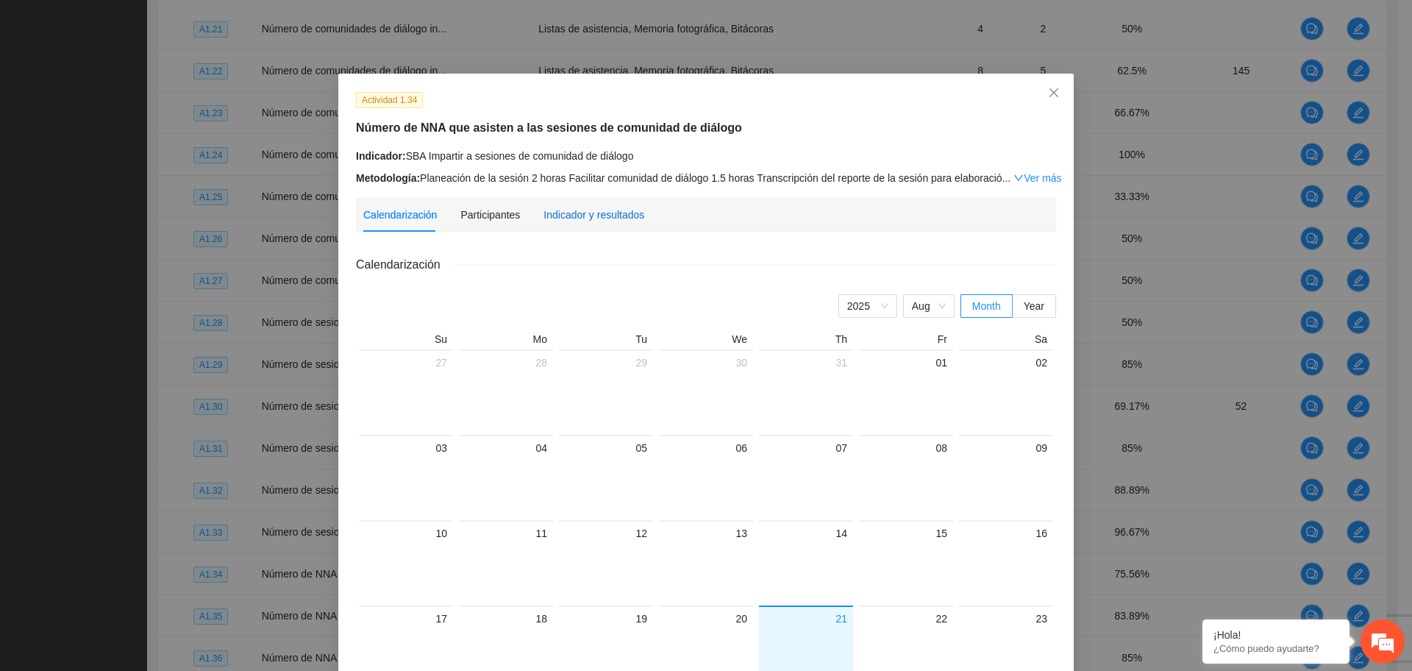
click at [601, 218] on div "Indicador y resultados" at bounding box center [593, 215] width 101 height 16
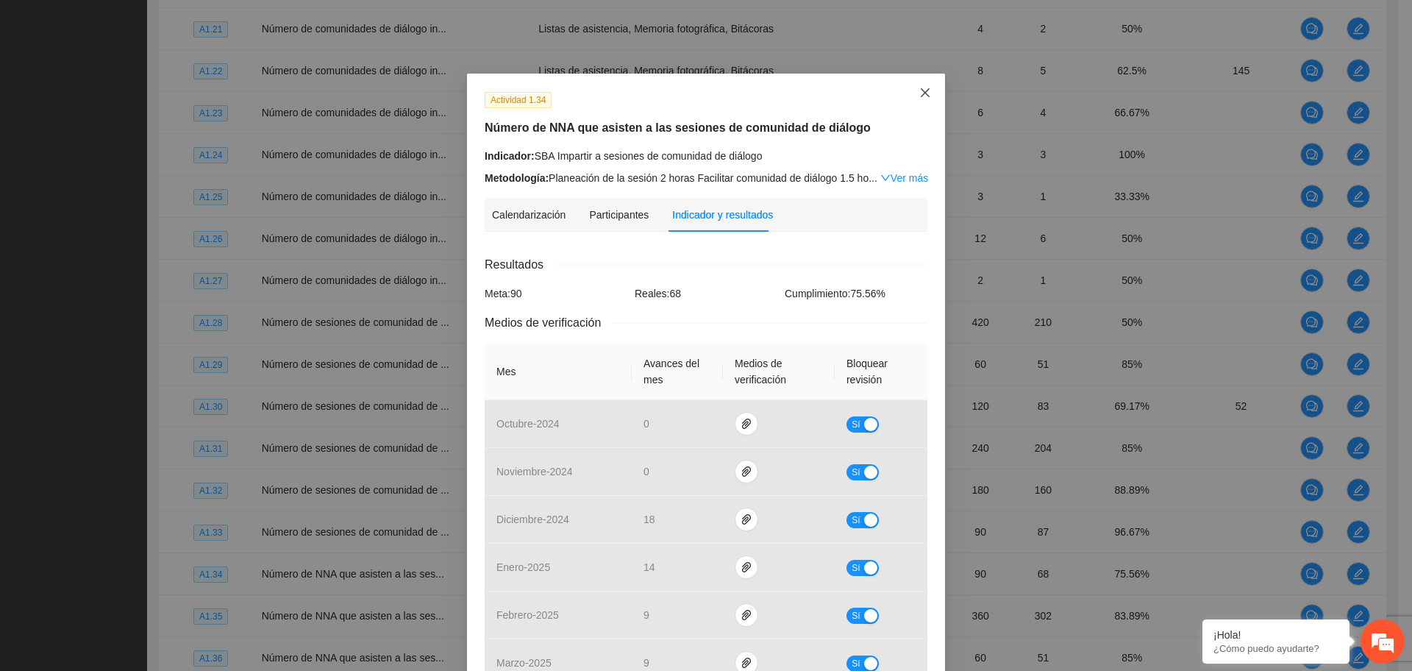
click at [915, 85] on span "Close" at bounding box center [925, 94] width 40 height 40
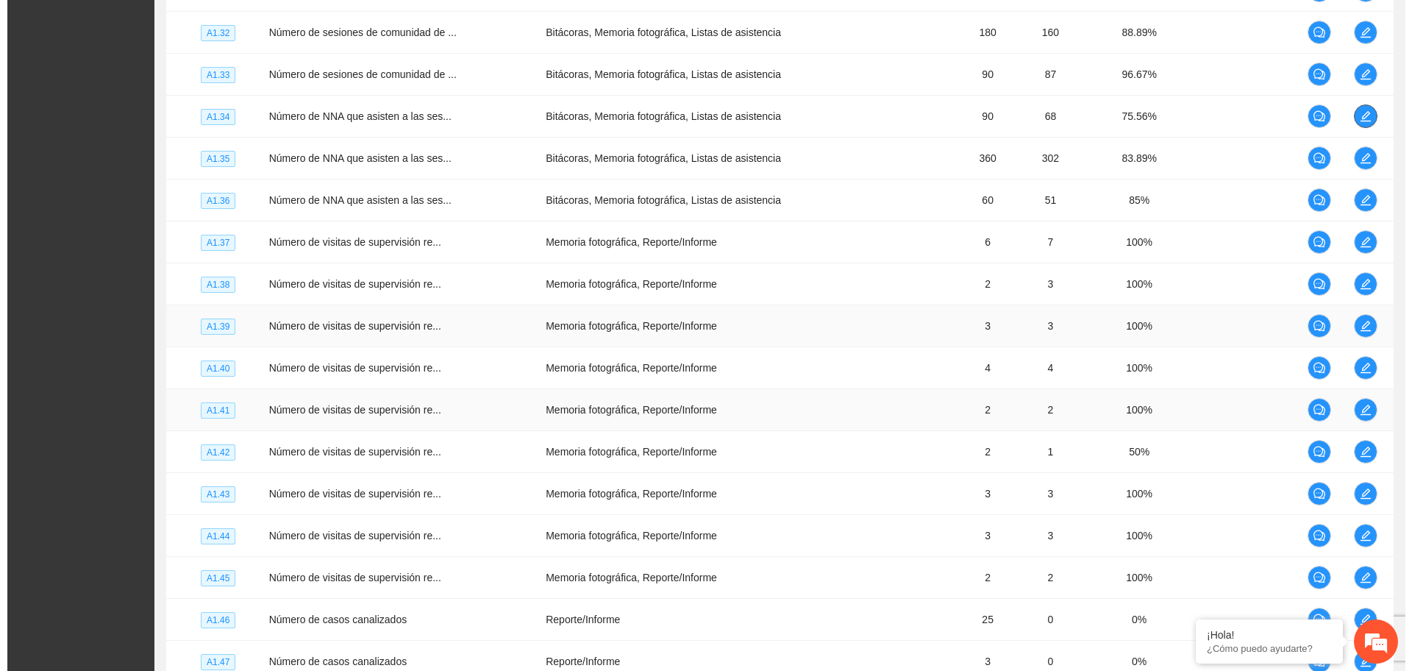
scroll to position [2864, 0]
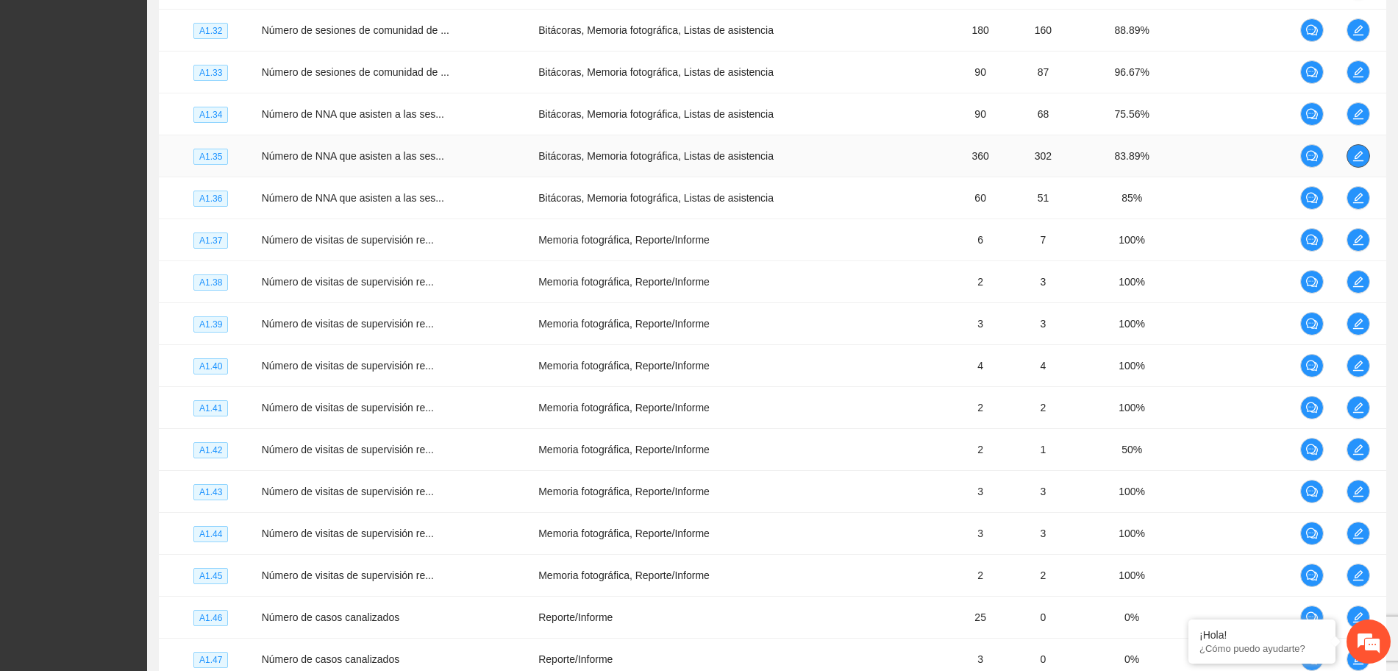
click at [1362, 147] on button "button" at bounding box center [1358, 156] width 24 height 24
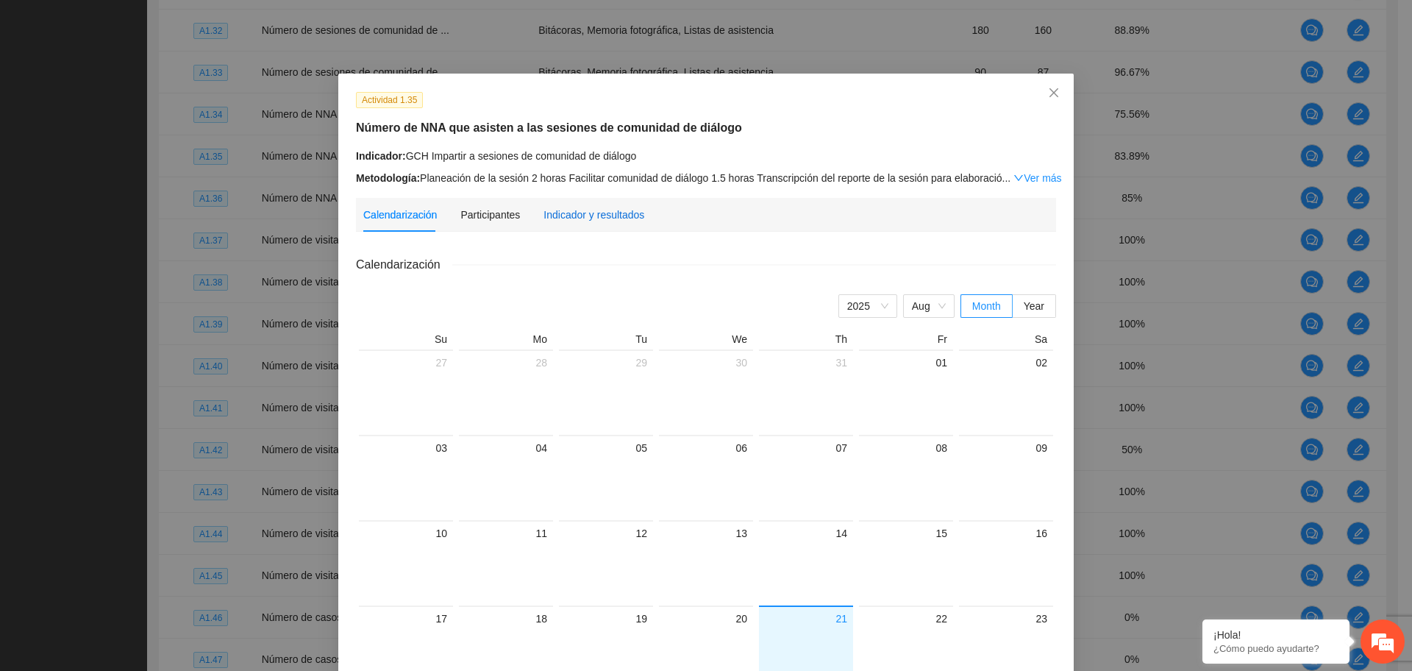
click at [598, 220] on div "Indicador y resultados" at bounding box center [593, 215] width 101 height 16
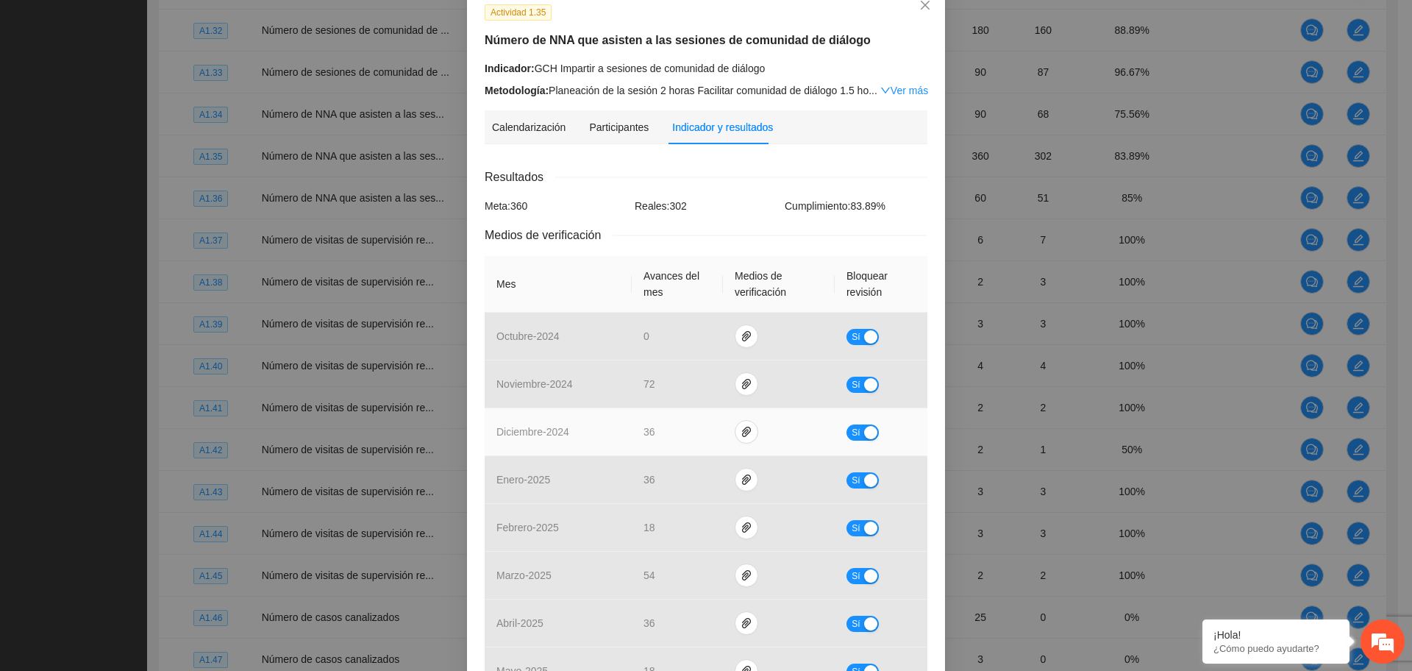
scroll to position [0, 0]
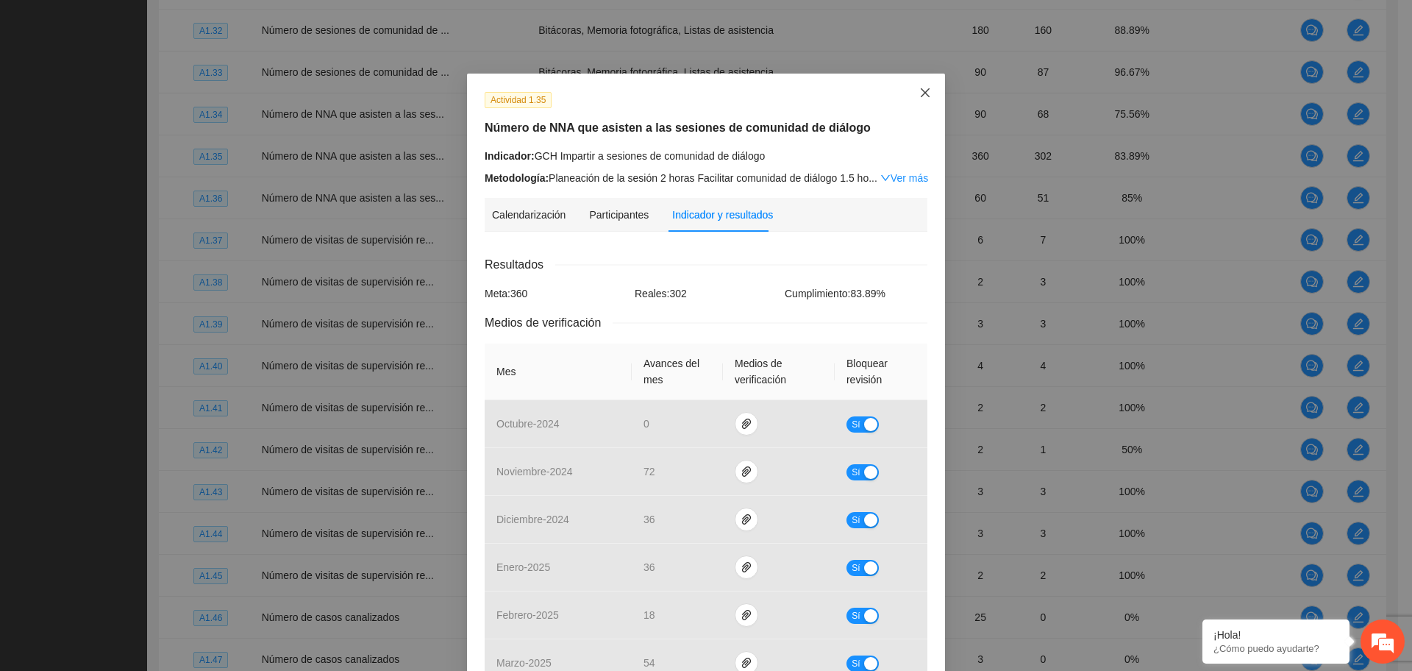
click at [921, 87] on icon "close" at bounding box center [925, 93] width 12 height 12
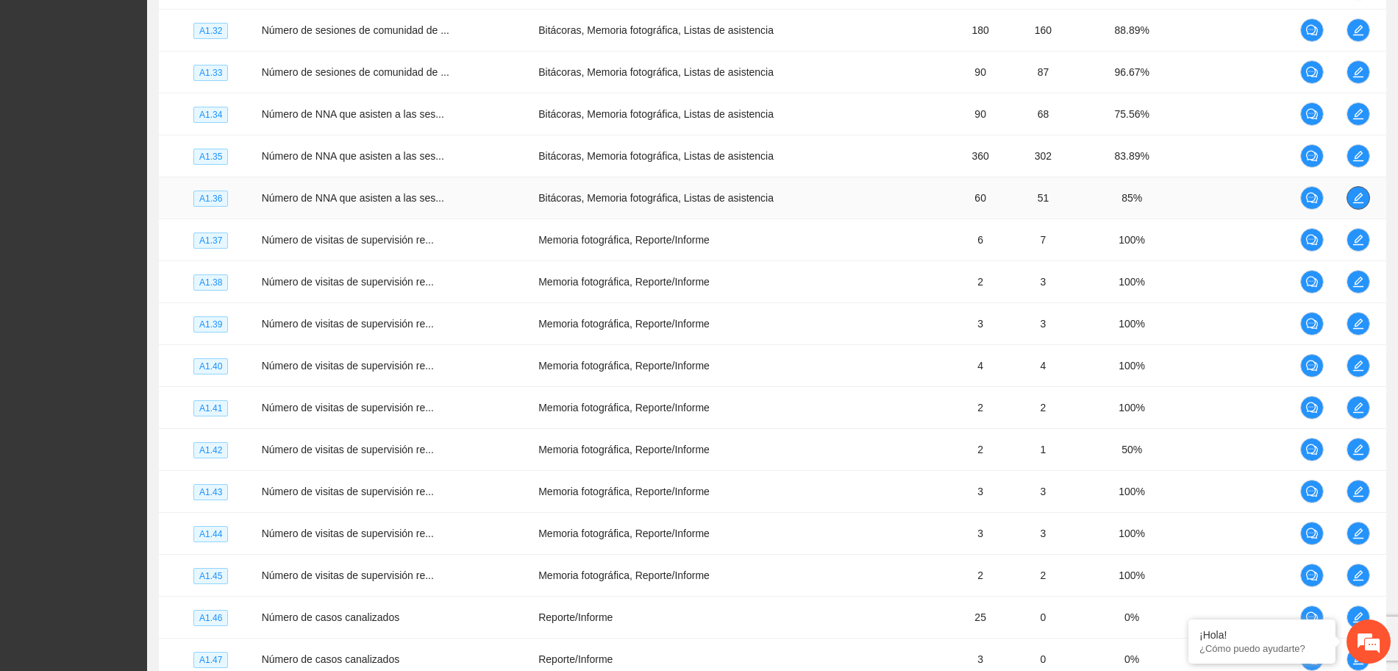
click at [1353, 188] on button "button" at bounding box center [1358, 198] width 24 height 24
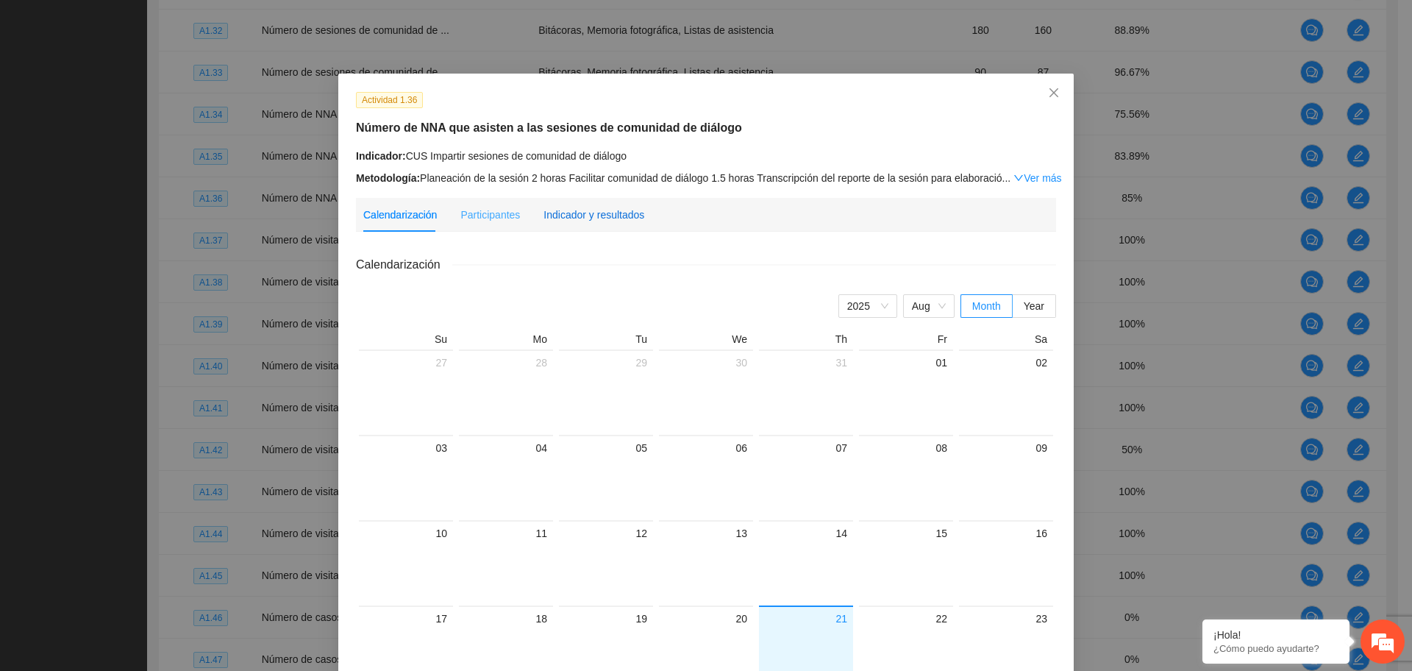
drag, startPoint x: 615, startPoint y: 215, endPoint x: 624, endPoint y: 221, distance: 10.5
click at [615, 215] on div "Indicador y resultados" at bounding box center [593, 215] width 101 height 16
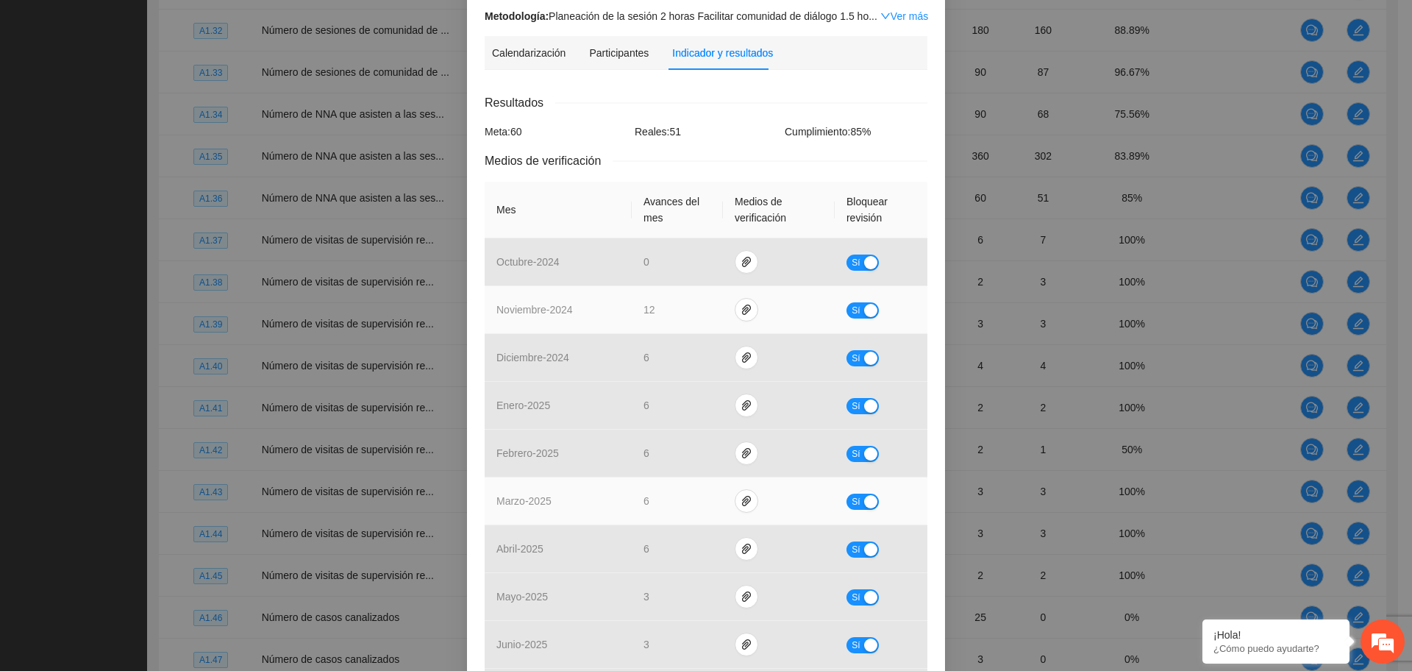
scroll to position [74, 0]
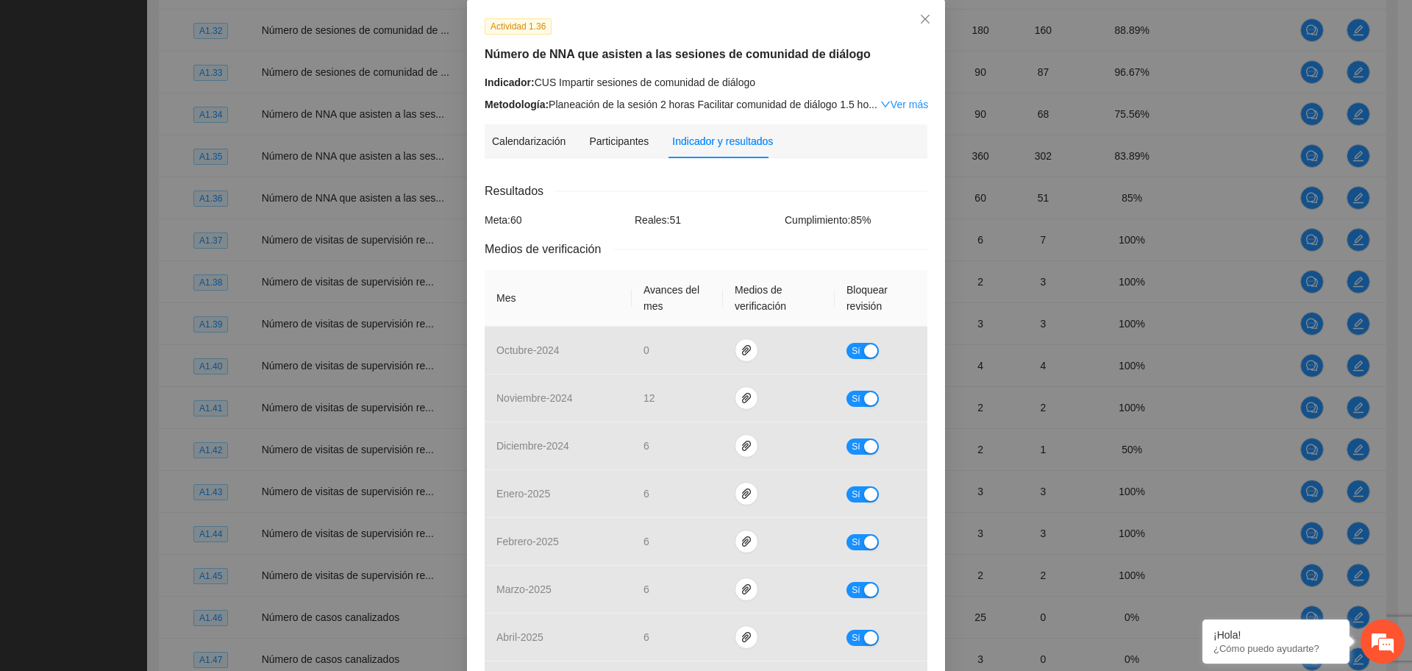
click at [693, 195] on div "Resultados" at bounding box center [706, 191] width 443 height 18
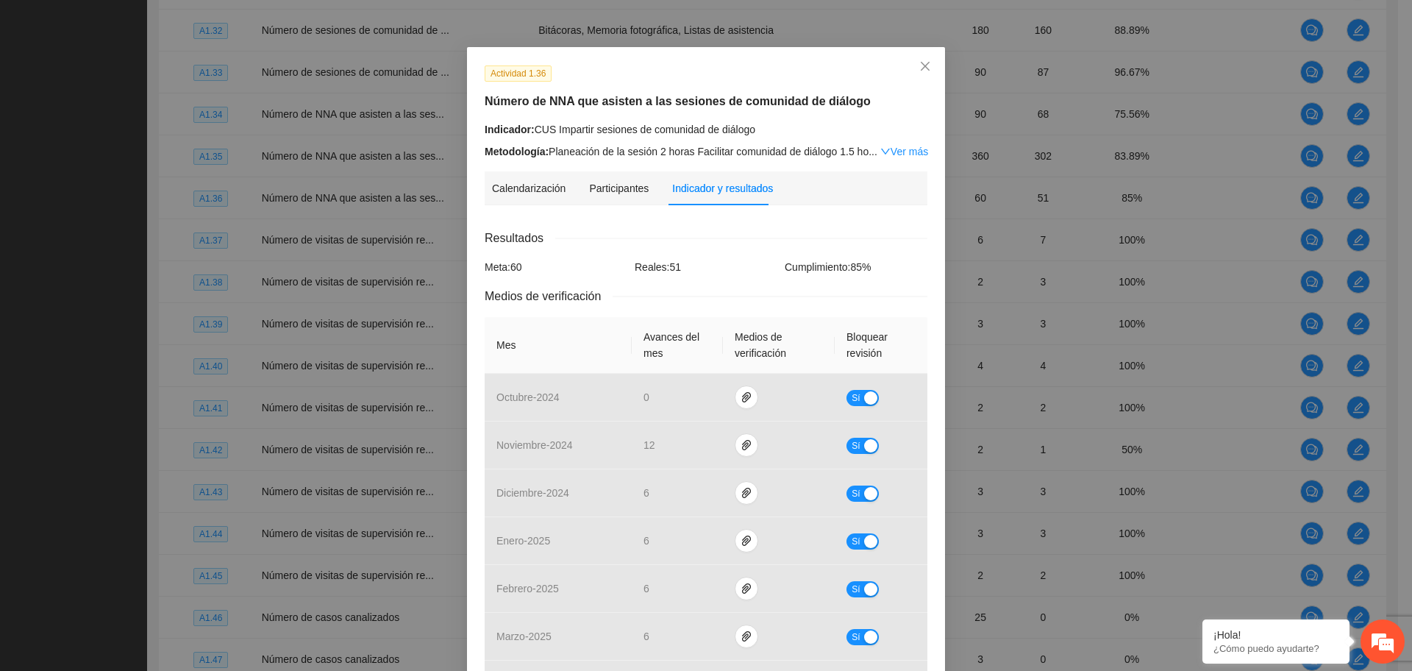
scroll to position [0, 0]
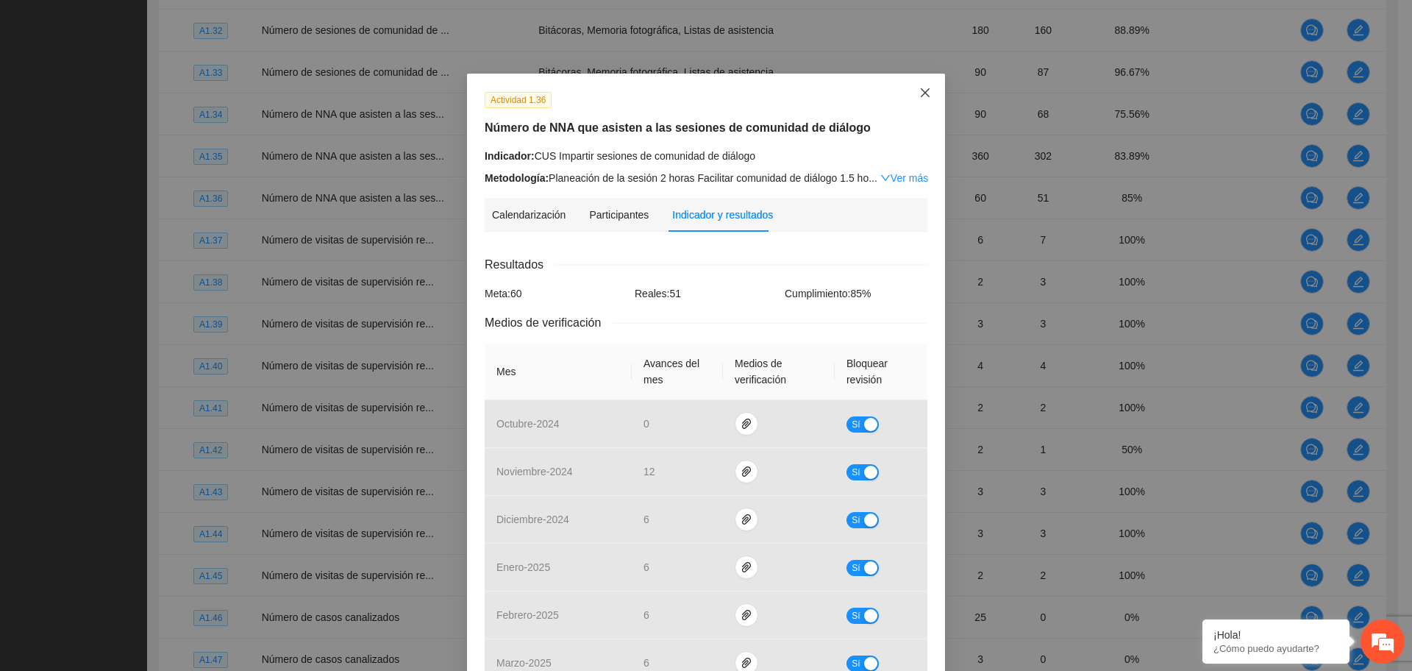
click at [921, 93] on icon "close" at bounding box center [925, 93] width 12 height 12
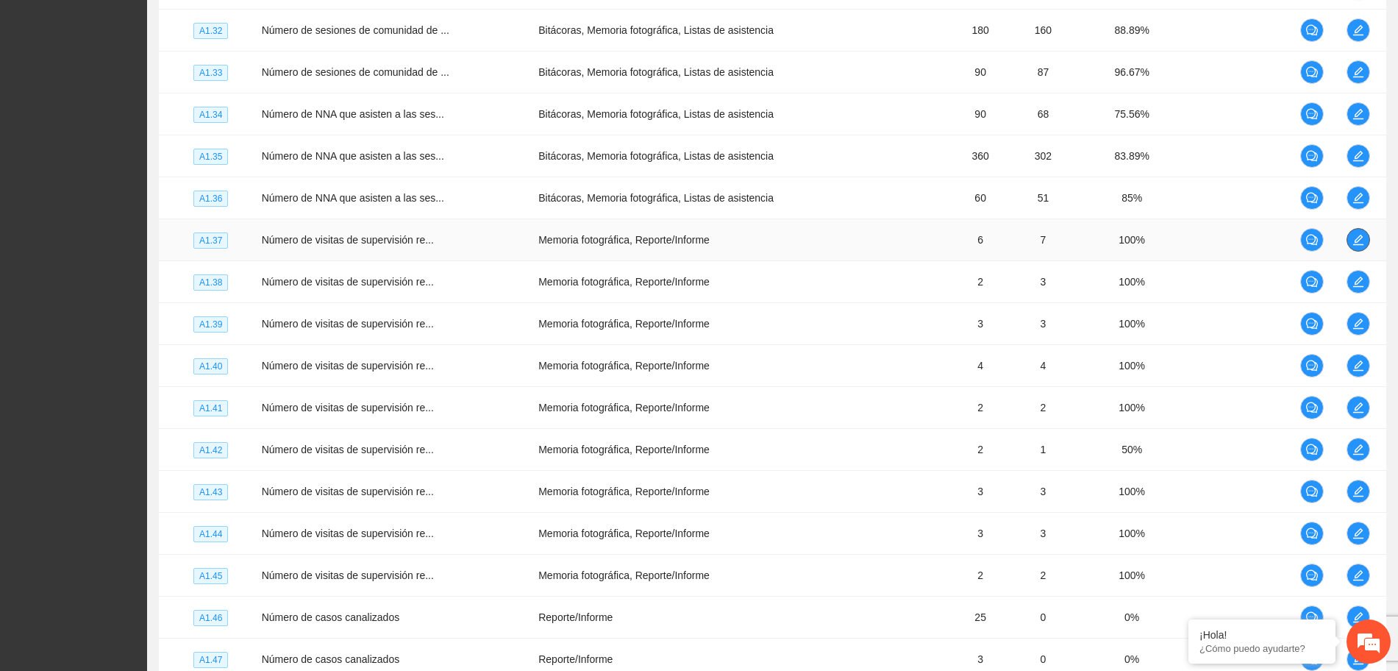
click at [1360, 243] on icon "edit" at bounding box center [1358, 240] width 12 height 12
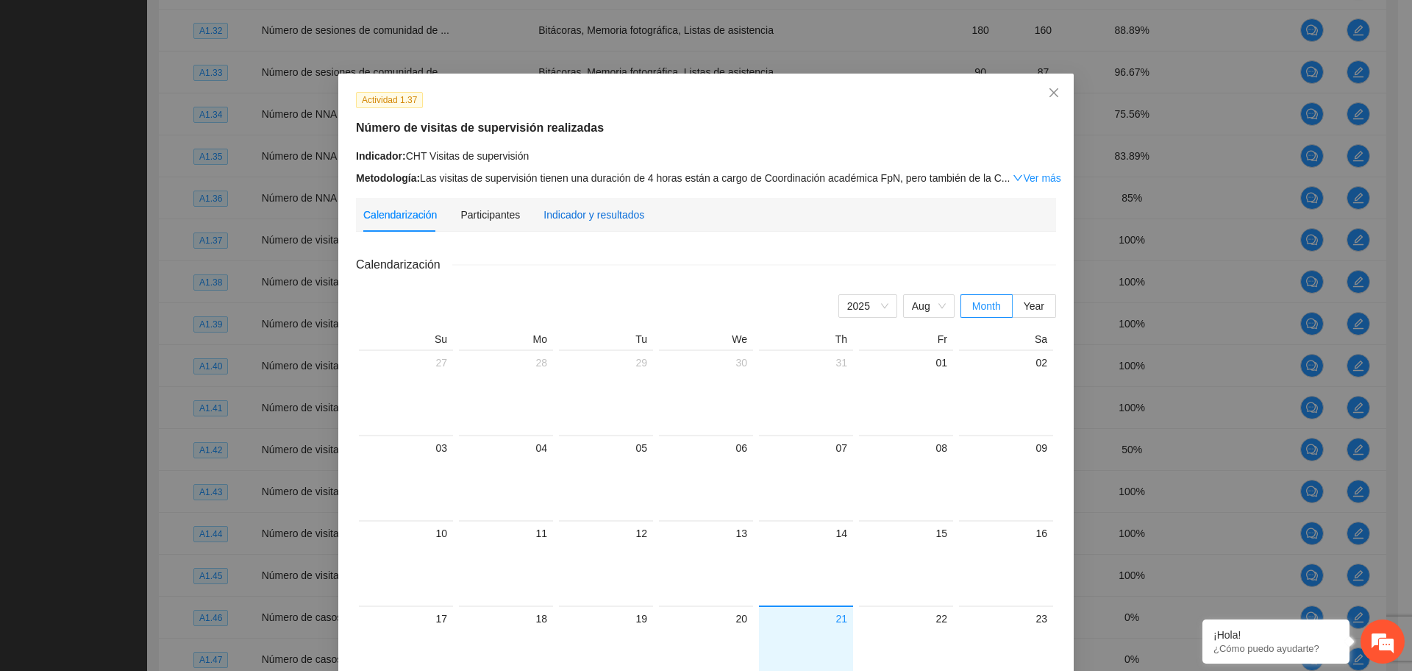
click at [557, 213] on div "Indicador y resultados" at bounding box center [593, 215] width 101 height 16
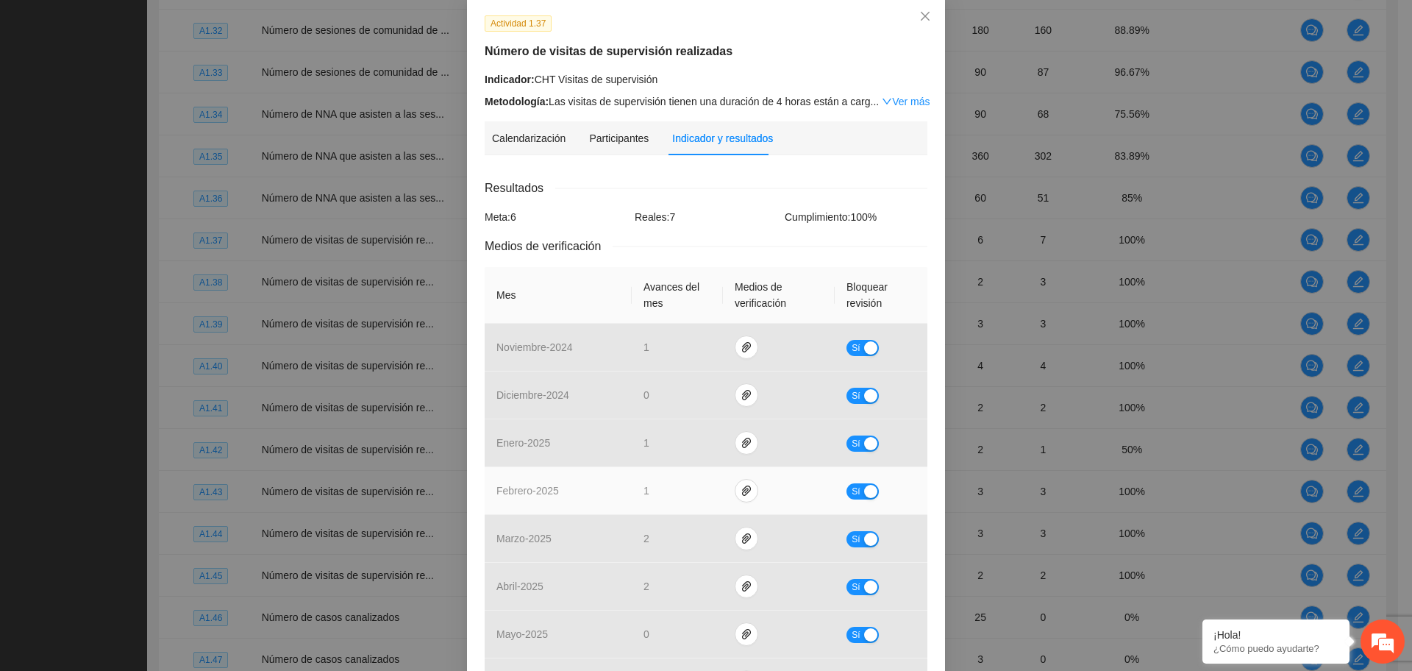
scroll to position [26, 0]
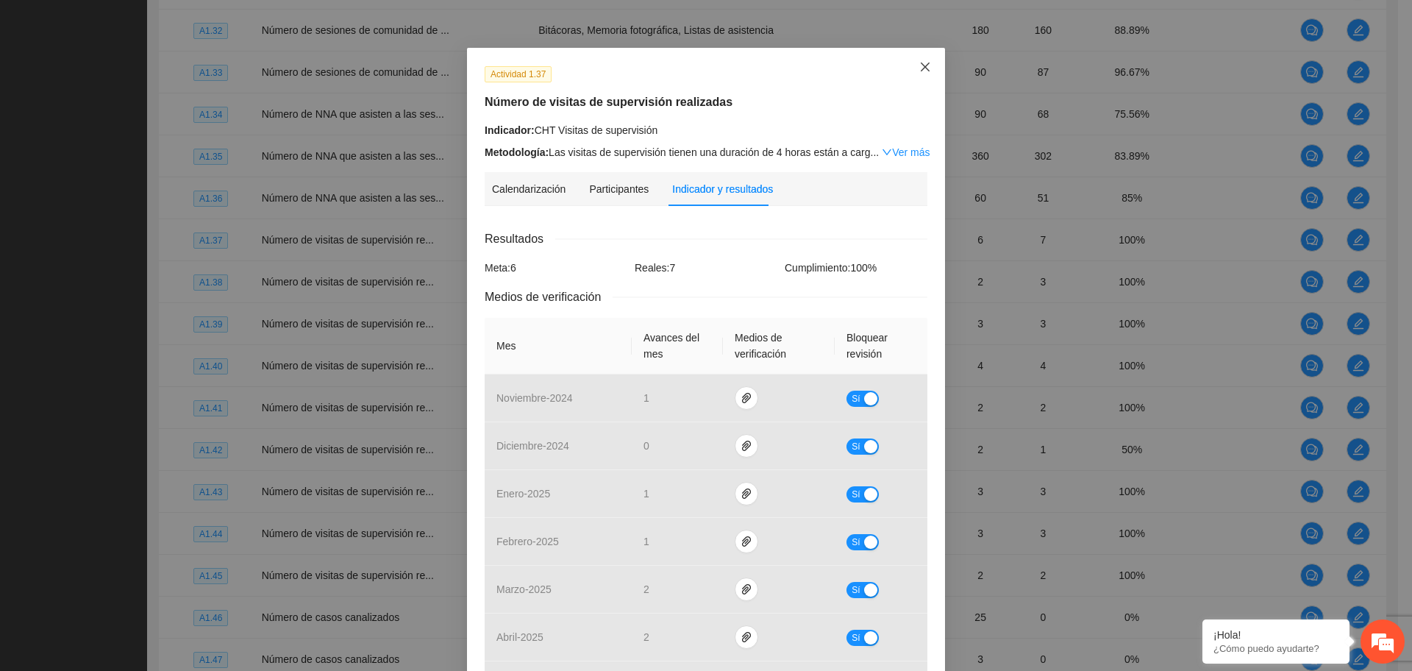
click at [909, 71] on span "Close" at bounding box center [925, 68] width 40 height 40
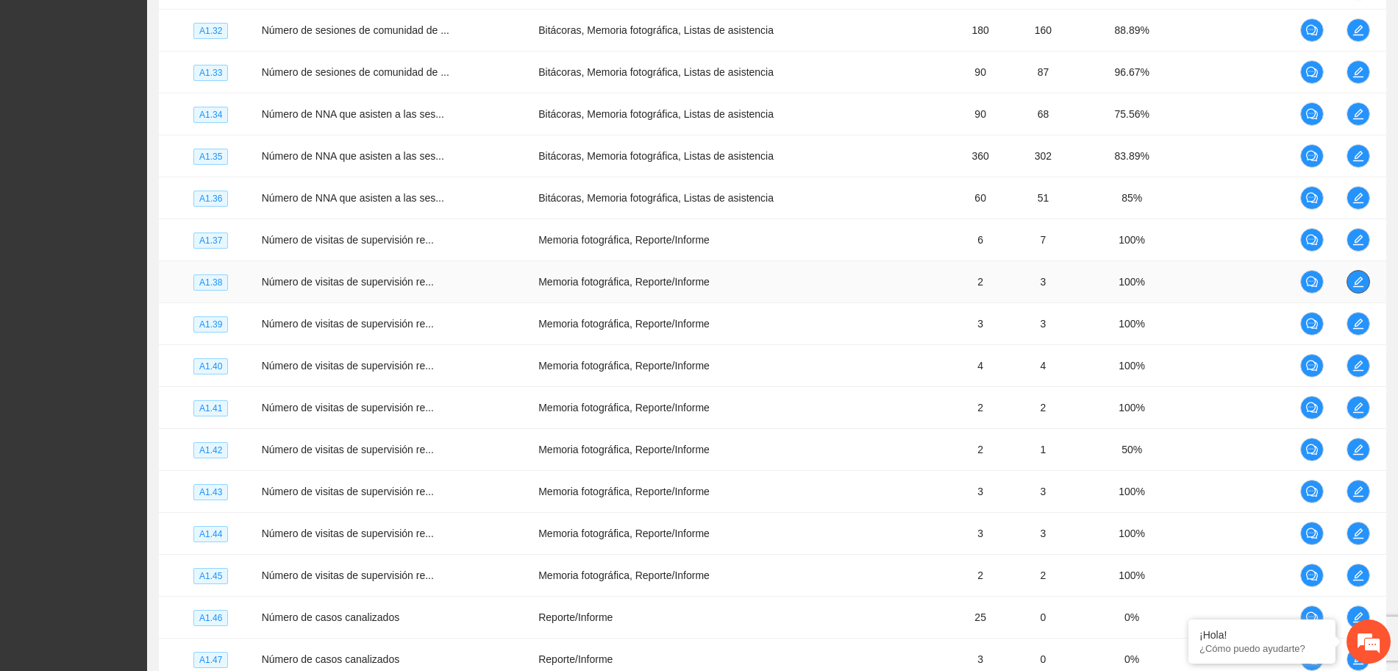
click at [1350, 281] on span "edit" at bounding box center [1358, 282] width 22 height 12
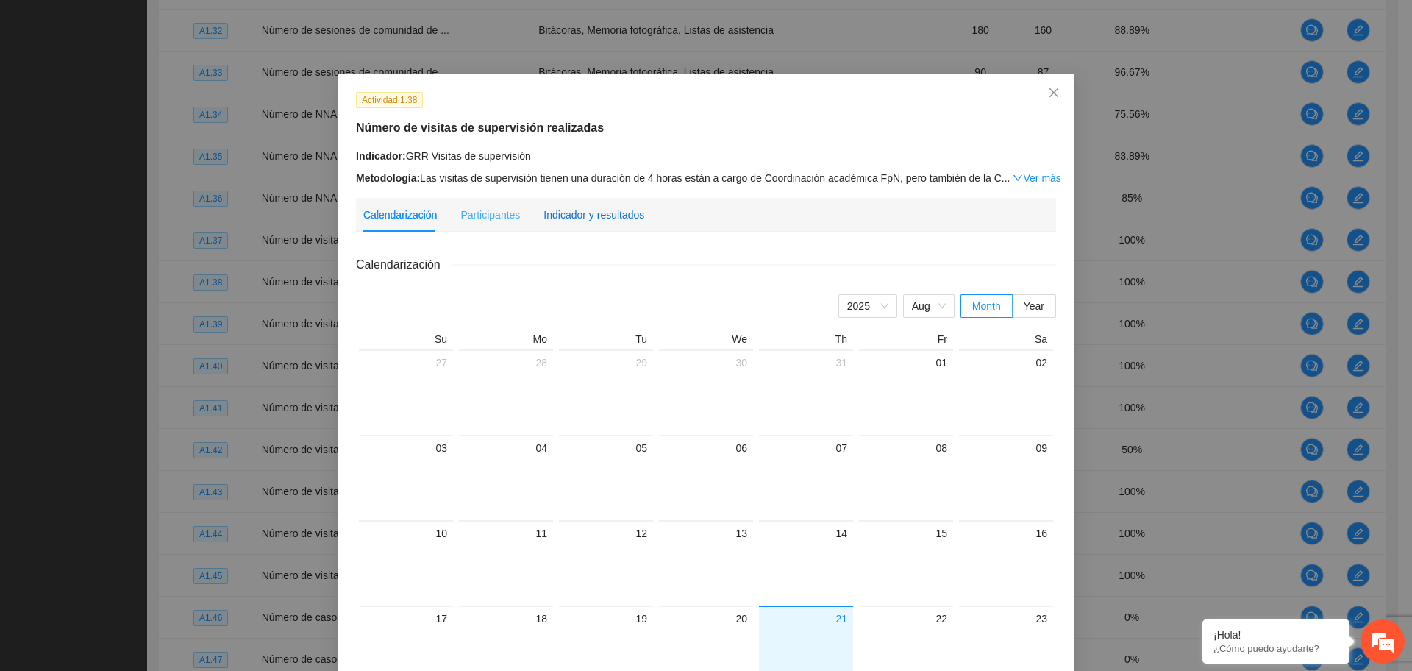
click at [618, 210] on div "Indicador y resultados" at bounding box center [593, 215] width 101 height 16
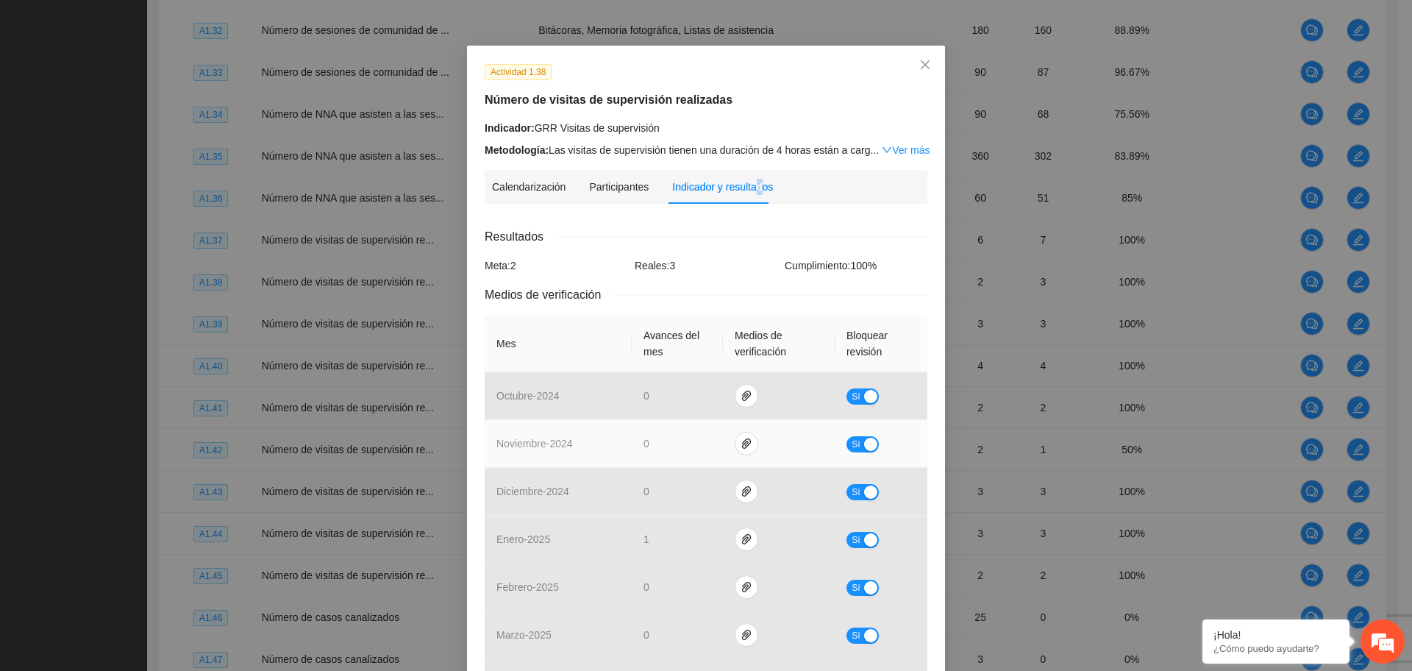
scroll to position [0, 0]
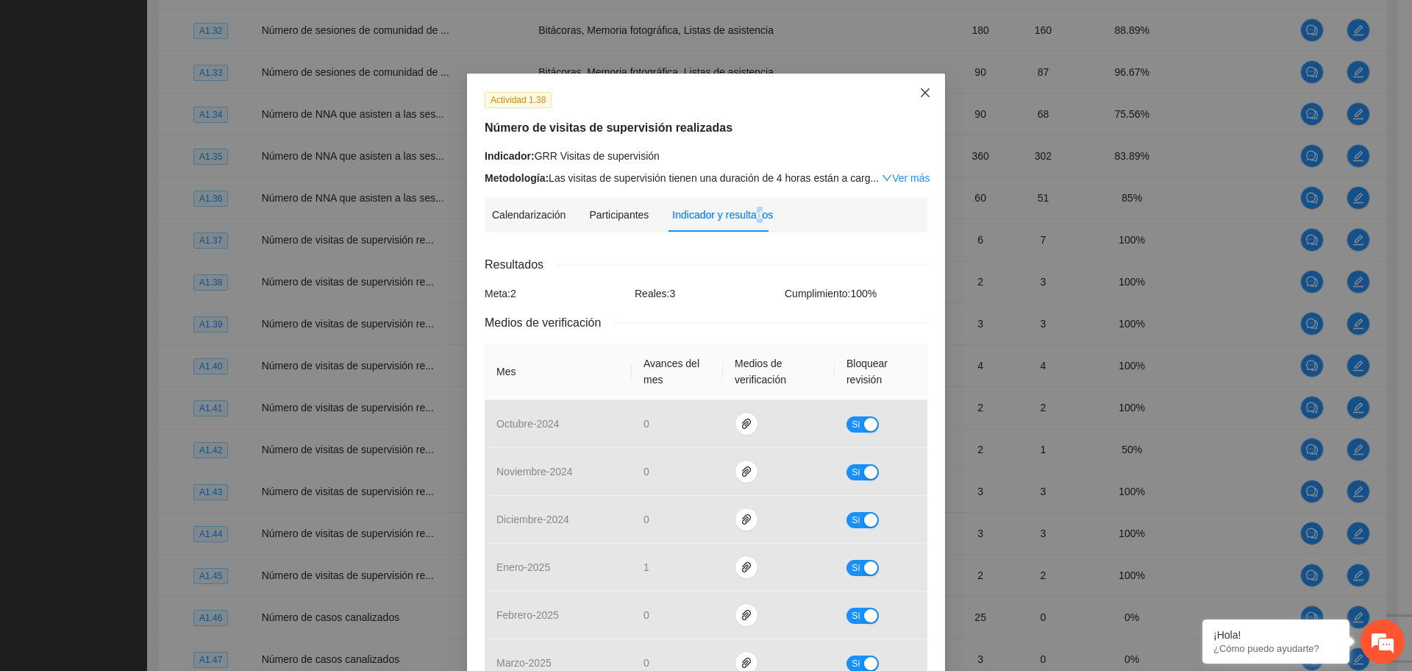
click at [911, 85] on span "Close" at bounding box center [925, 94] width 40 height 40
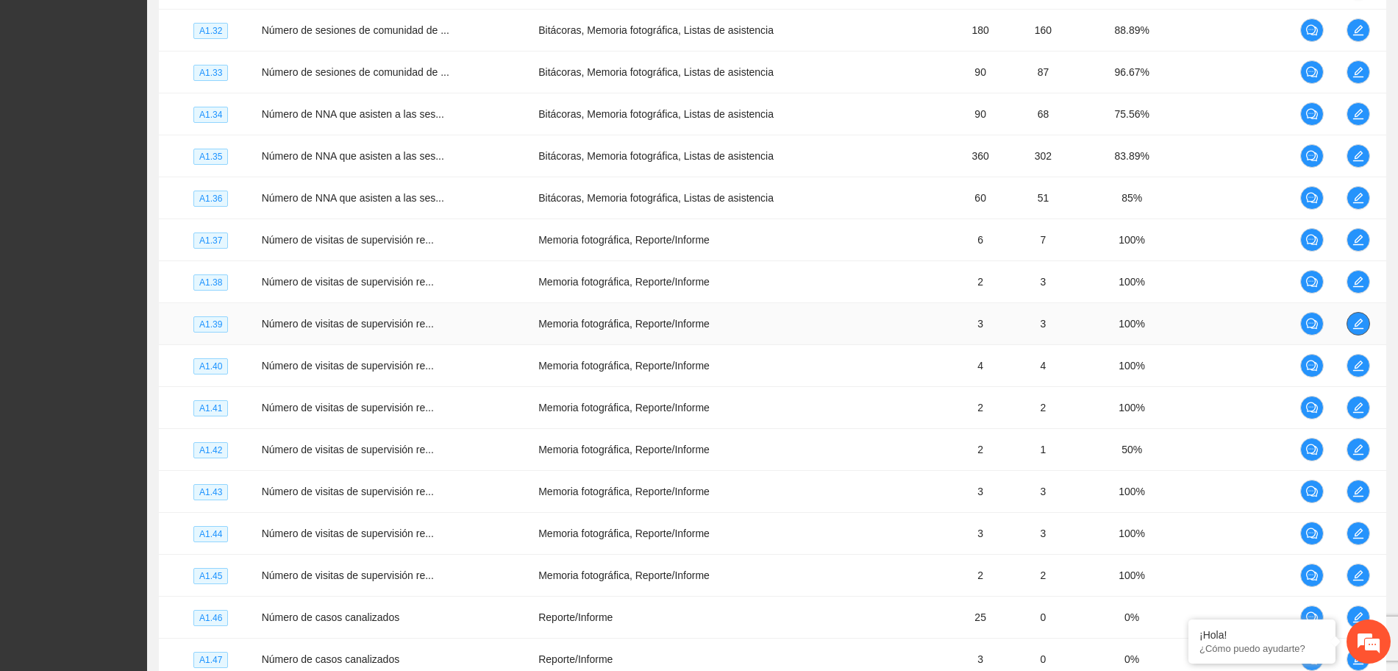
click at [1354, 320] on icon "edit" at bounding box center [1358, 324] width 12 height 12
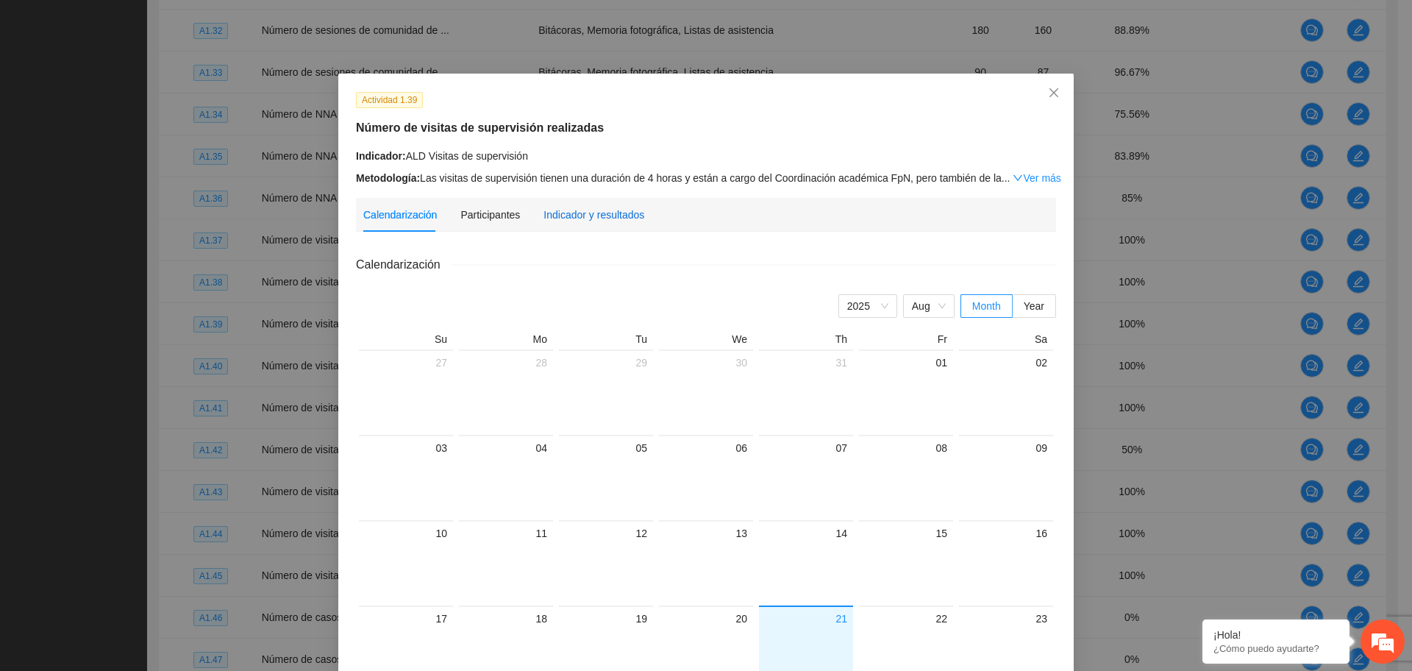
click at [552, 217] on div "Indicador y resultados" at bounding box center [593, 215] width 101 height 16
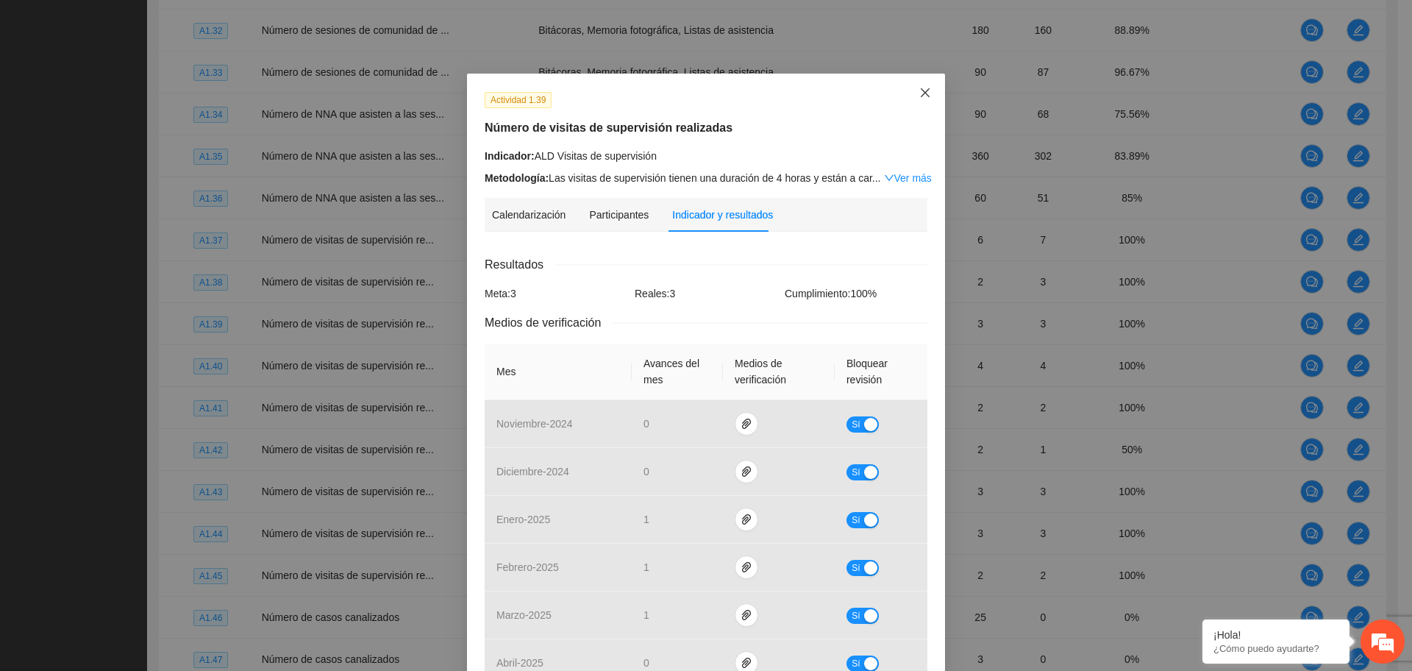
click at [910, 89] on span "Close" at bounding box center [925, 94] width 40 height 40
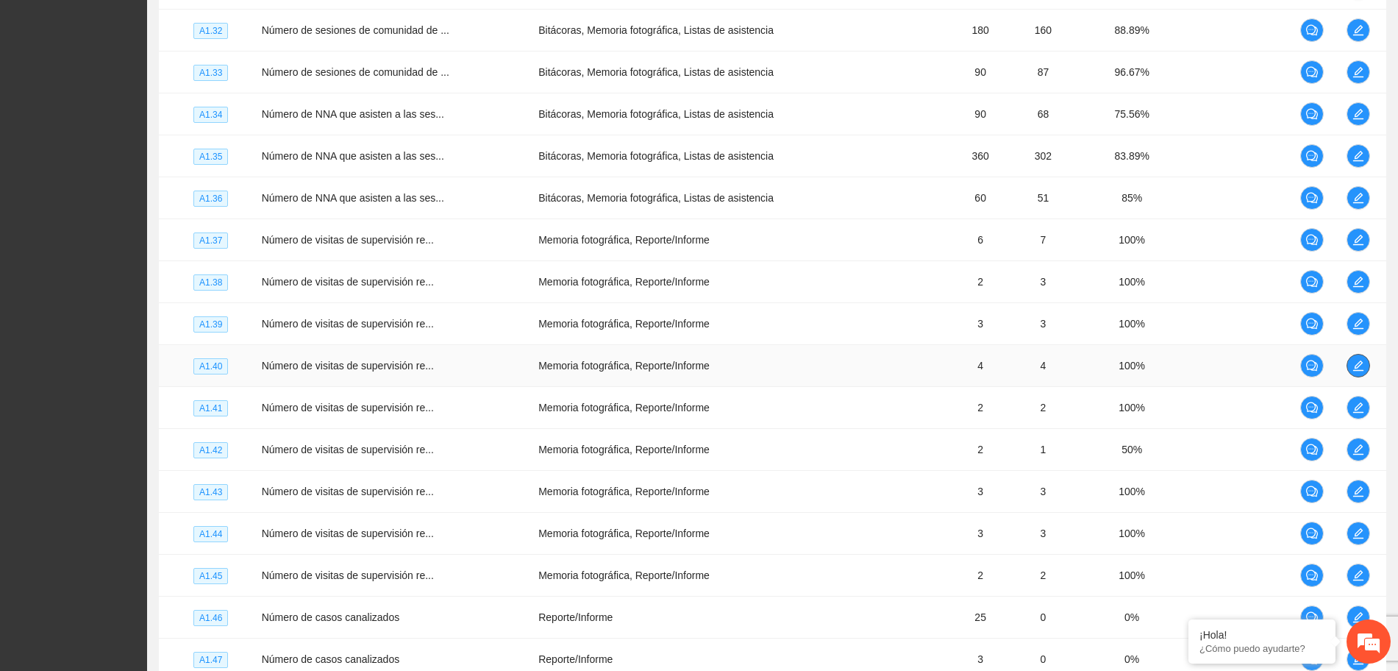
click at [1354, 372] on button "button" at bounding box center [1358, 366] width 24 height 24
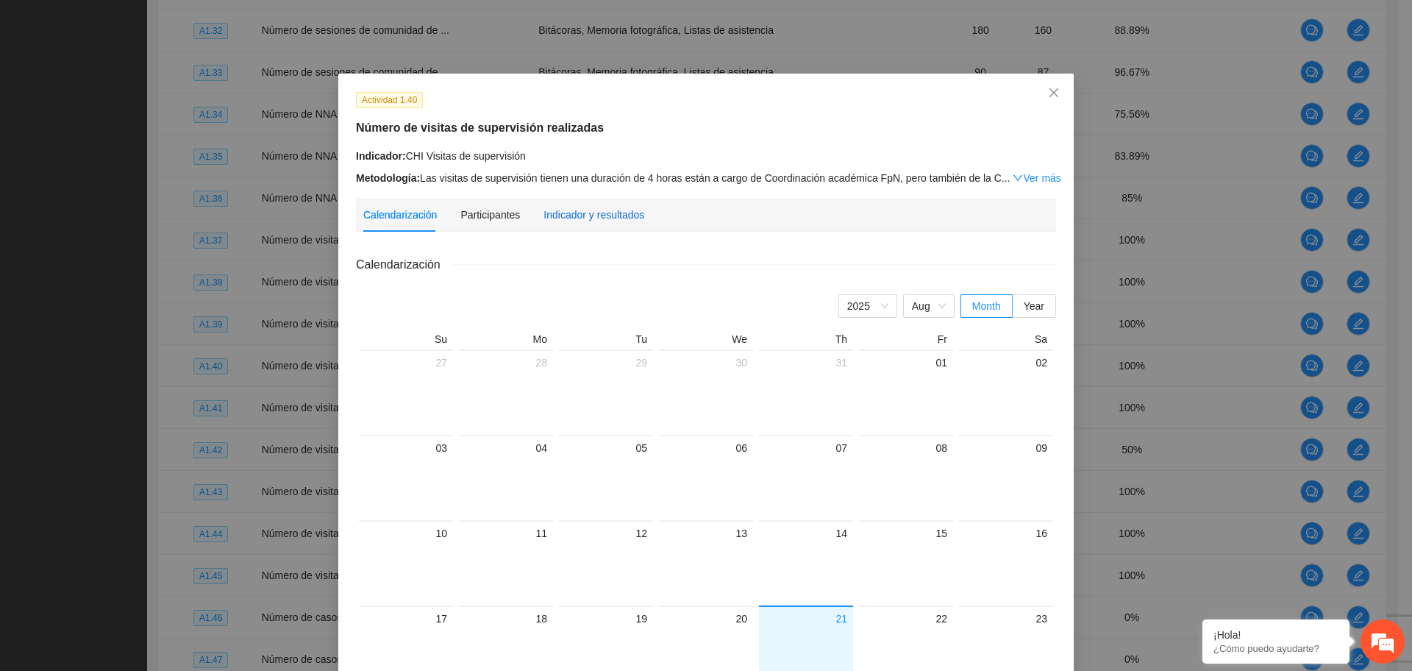
click at [561, 211] on div "Indicador y resultados" at bounding box center [593, 215] width 101 height 16
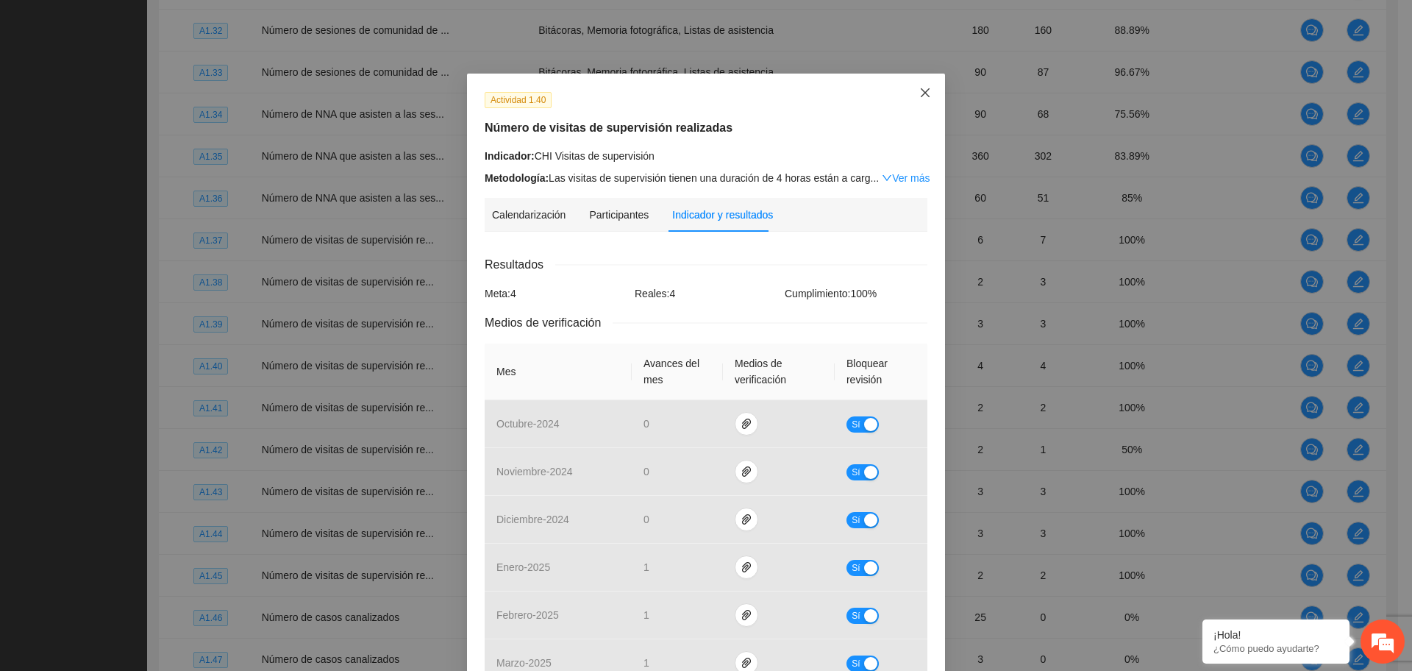
click at [921, 94] on icon "close" at bounding box center [925, 92] width 9 height 9
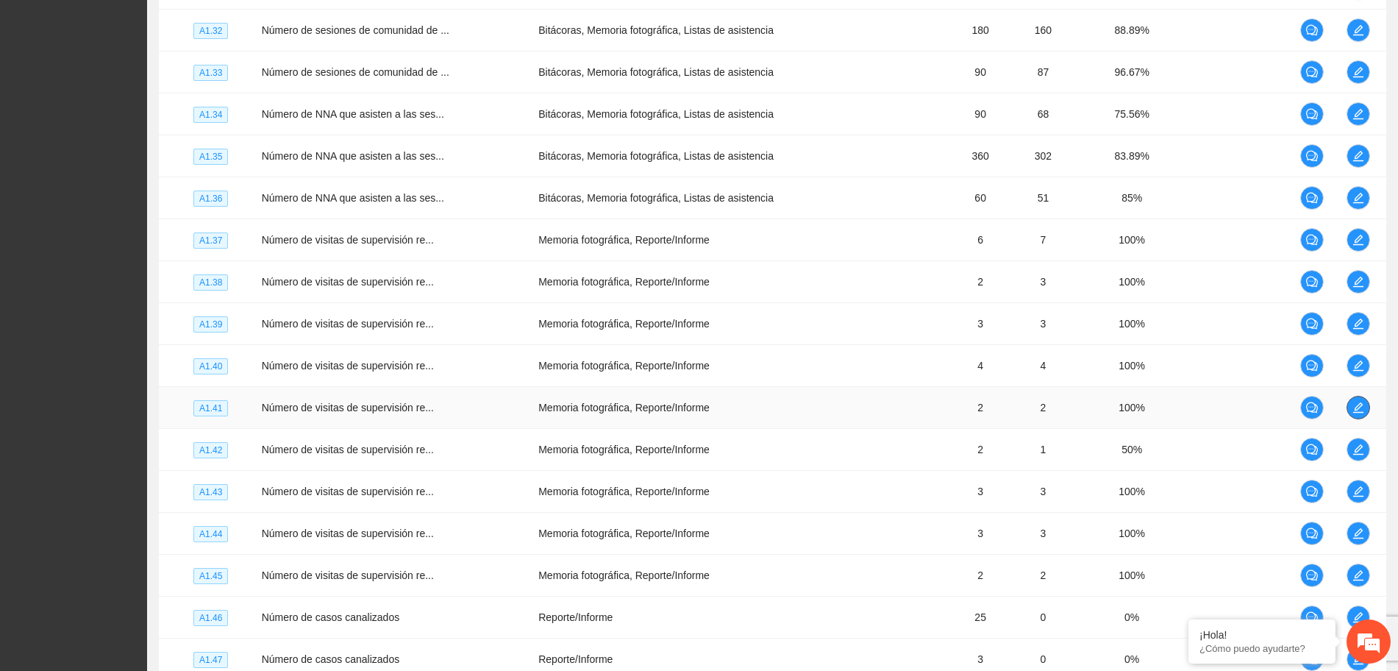
click at [1358, 403] on icon "edit" at bounding box center [1358, 407] width 12 height 12
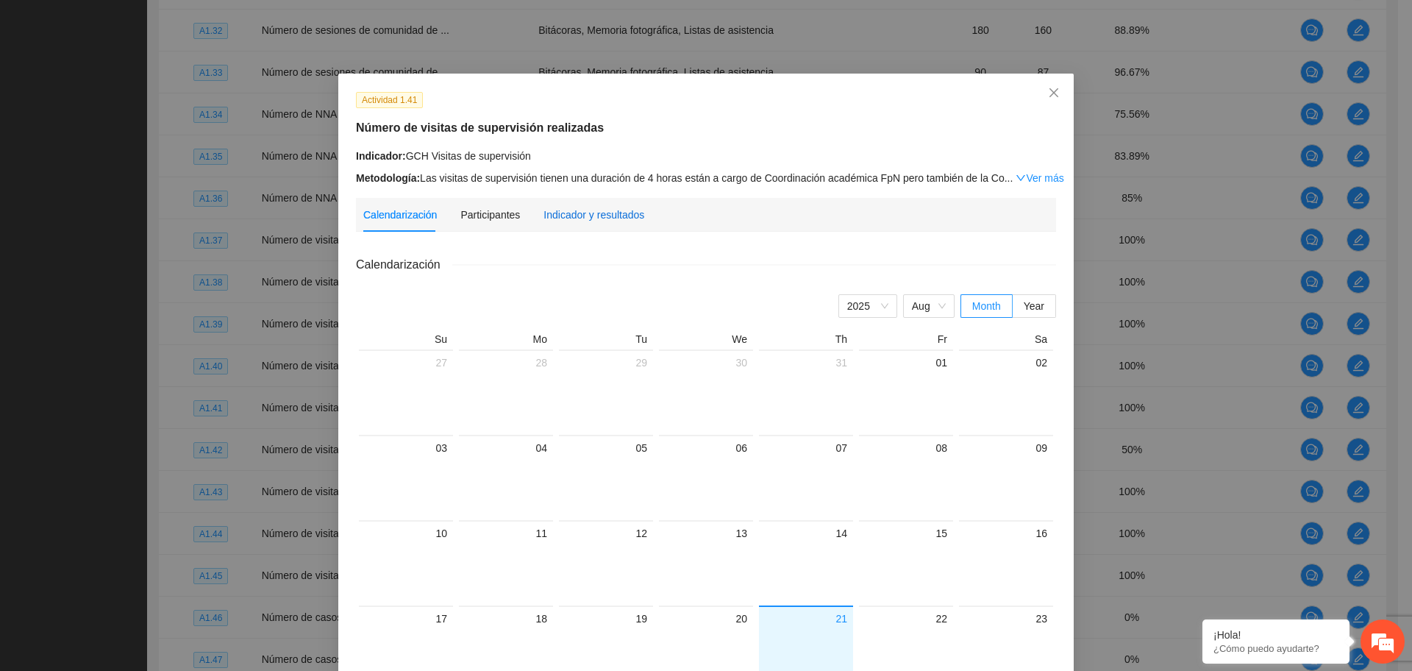
click at [568, 208] on div "Indicador y resultados" at bounding box center [593, 215] width 101 height 16
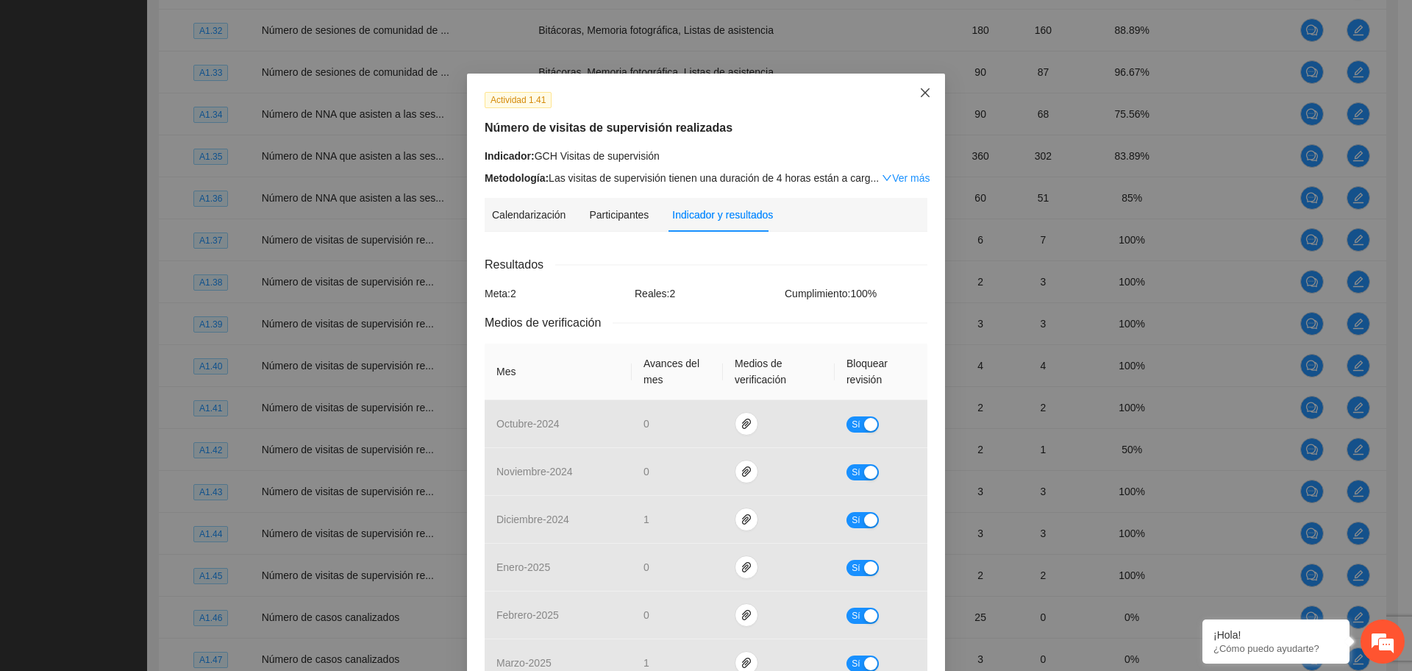
click at [921, 93] on icon "close" at bounding box center [925, 92] width 9 height 9
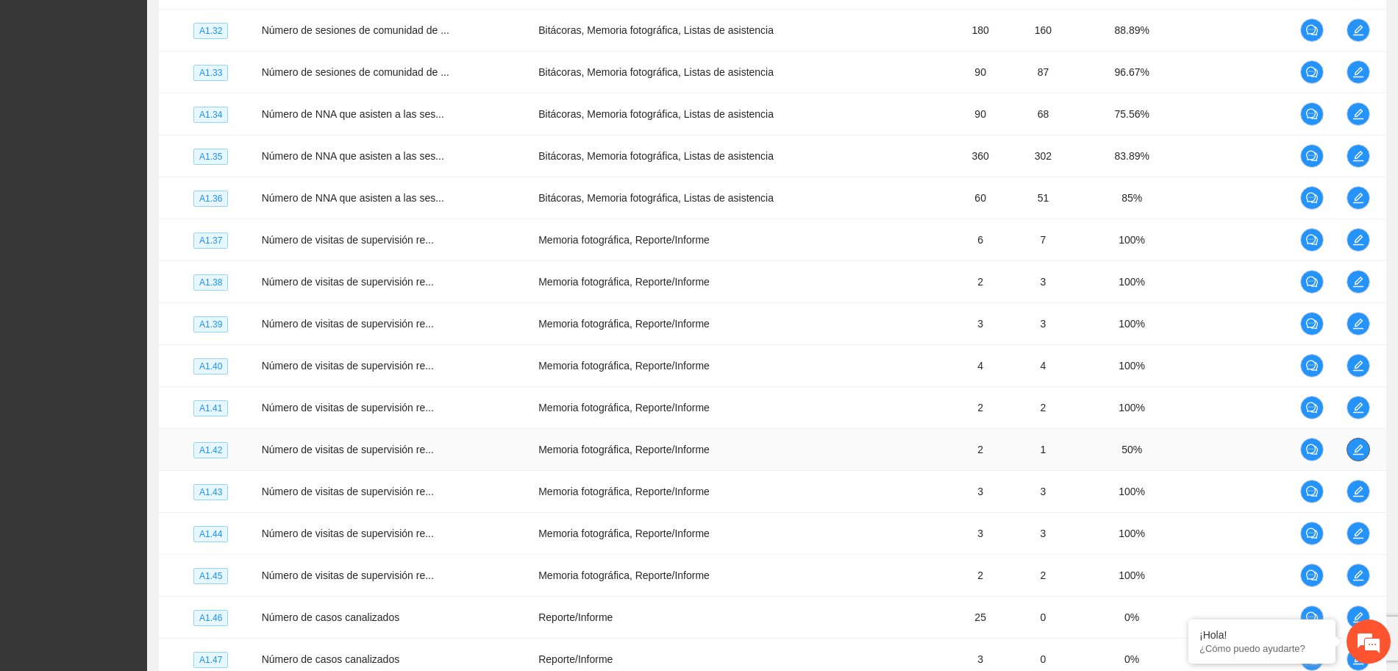
click at [1358, 460] on button "button" at bounding box center [1358, 449] width 24 height 24
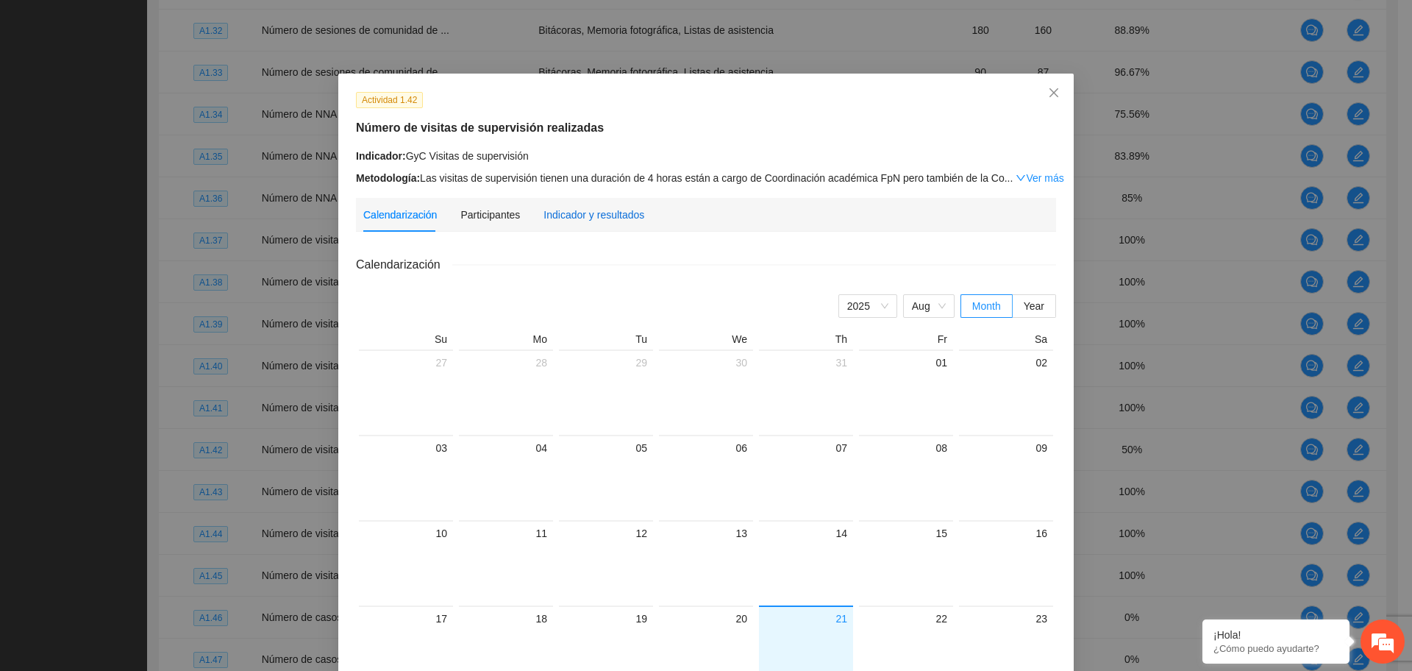
click at [612, 215] on div "Indicador y resultados" at bounding box center [593, 215] width 101 height 16
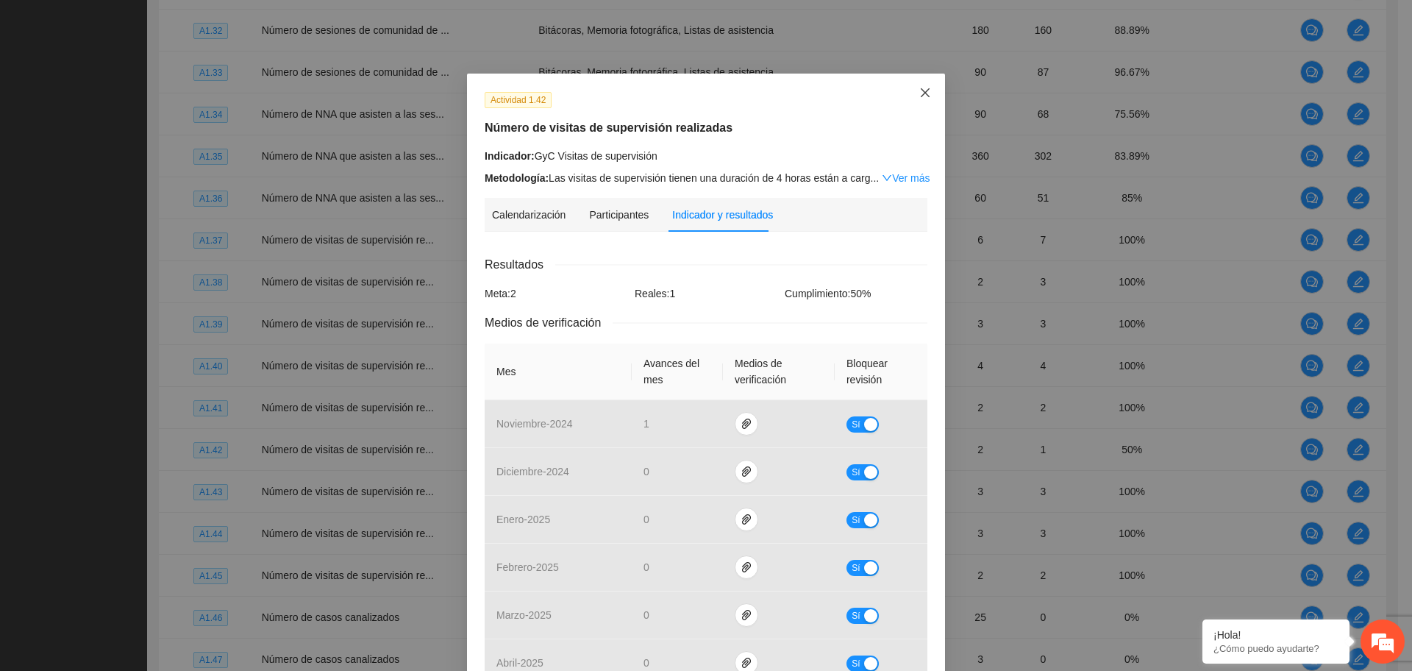
click at [908, 90] on span "Close" at bounding box center [925, 94] width 40 height 40
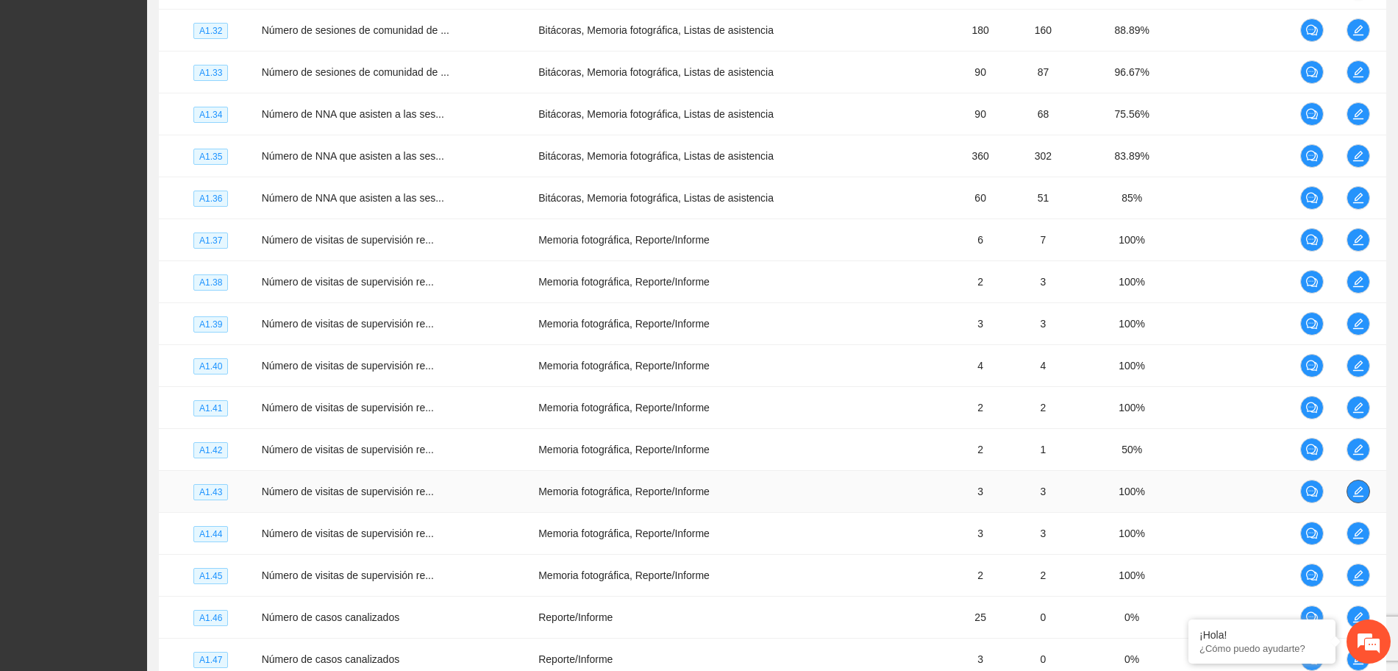
click at [1353, 490] on icon "edit" at bounding box center [1358, 491] width 12 height 12
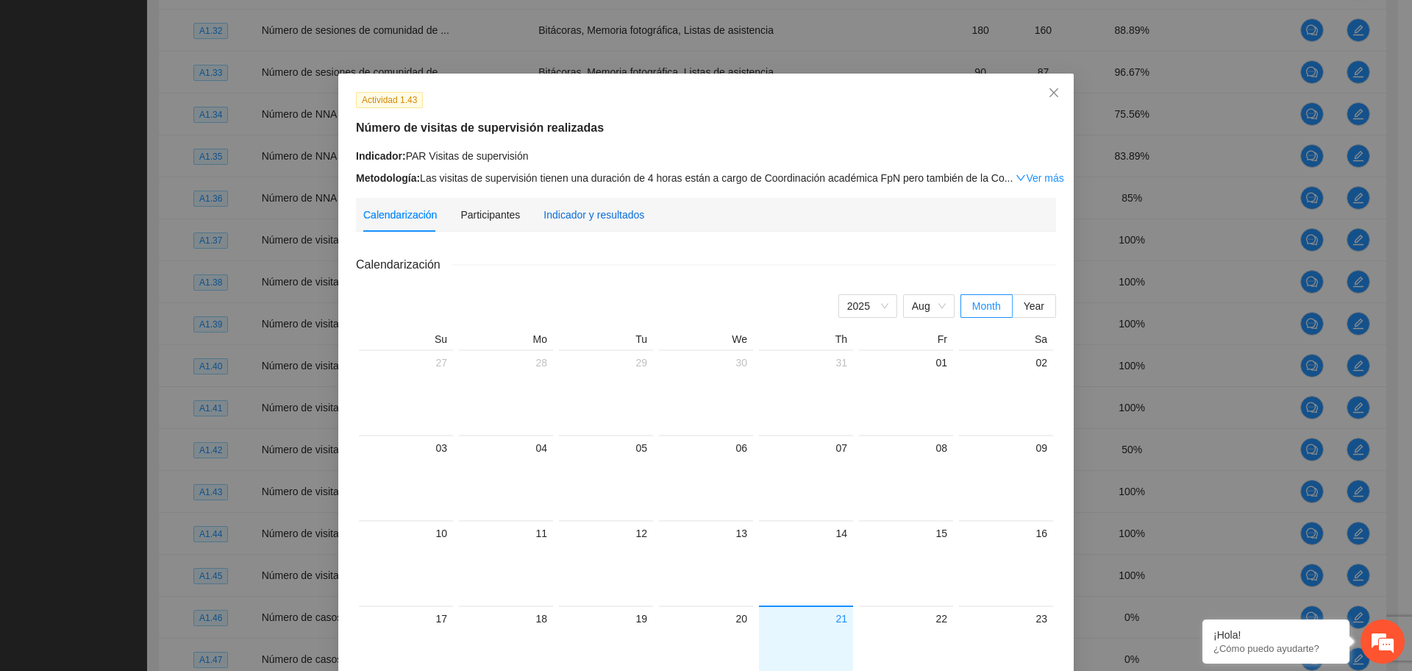
click at [551, 209] on div "Indicador y resultados" at bounding box center [593, 215] width 101 height 16
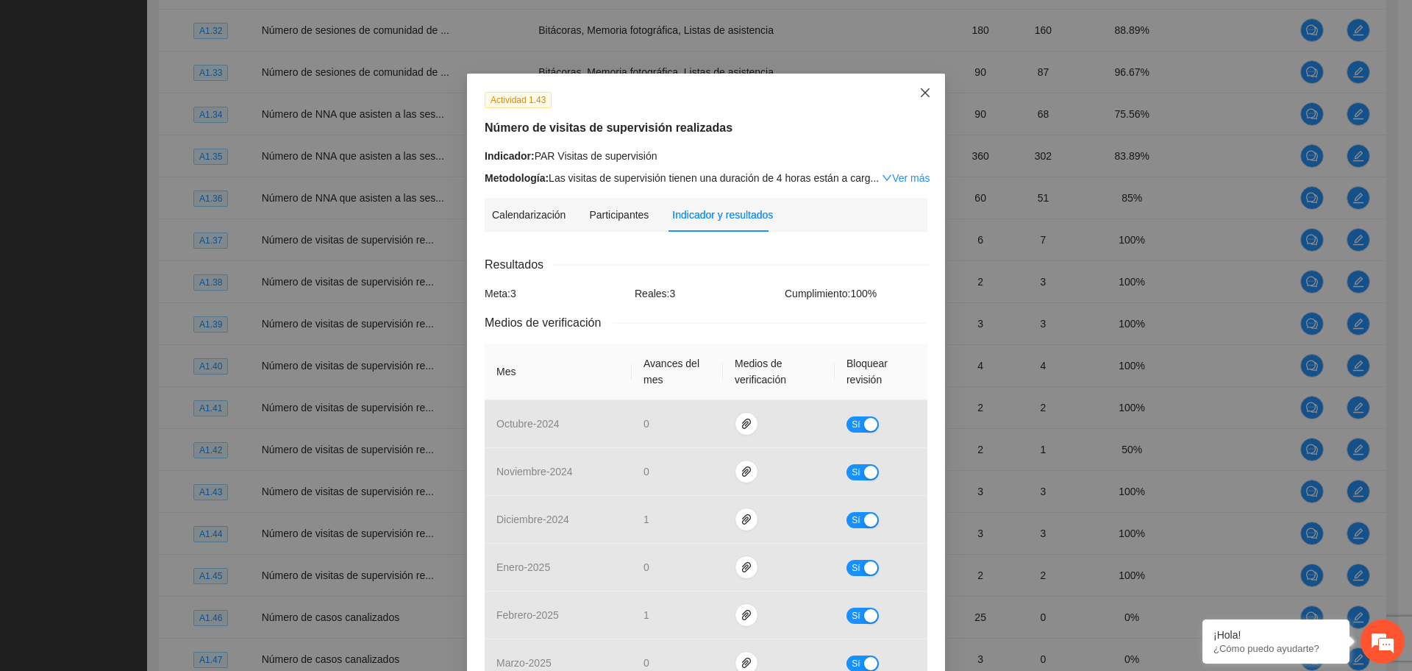
click at [929, 83] on span "Close" at bounding box center [925, 94] width 40 height 40
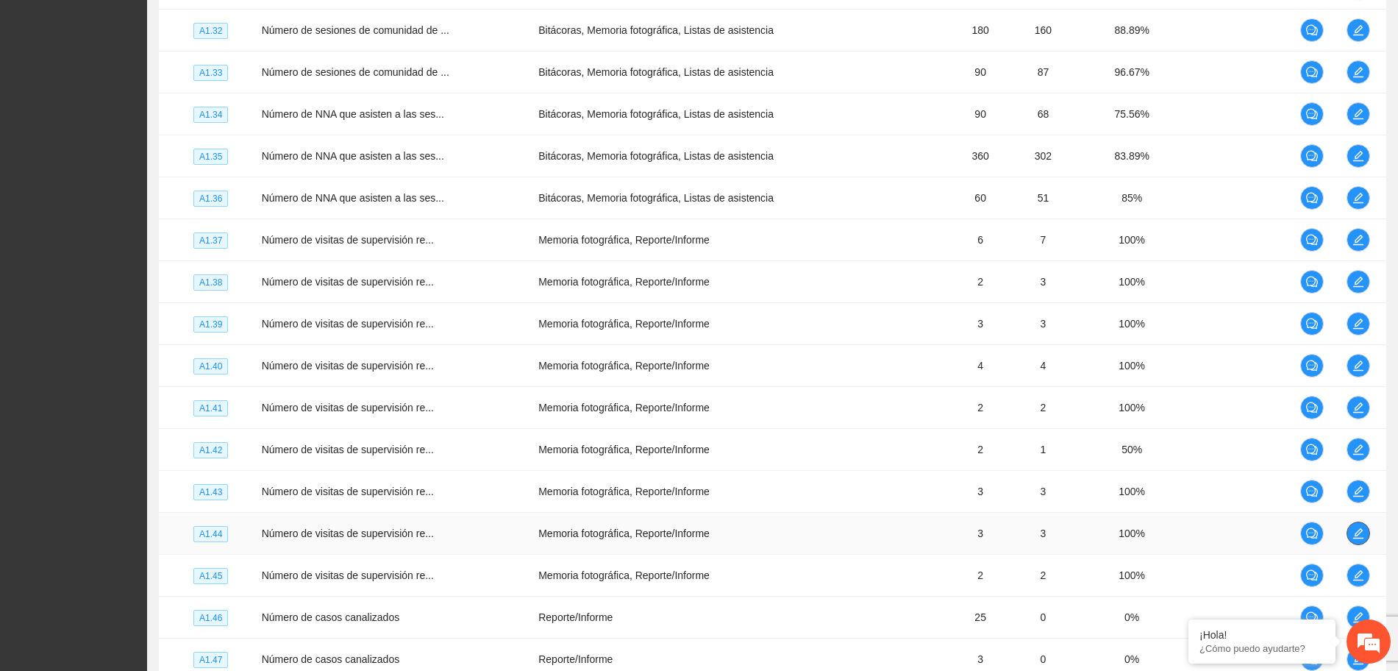
click at [1359, 542] on button "button" at bounding box center [1358, 533] width 24 height 24
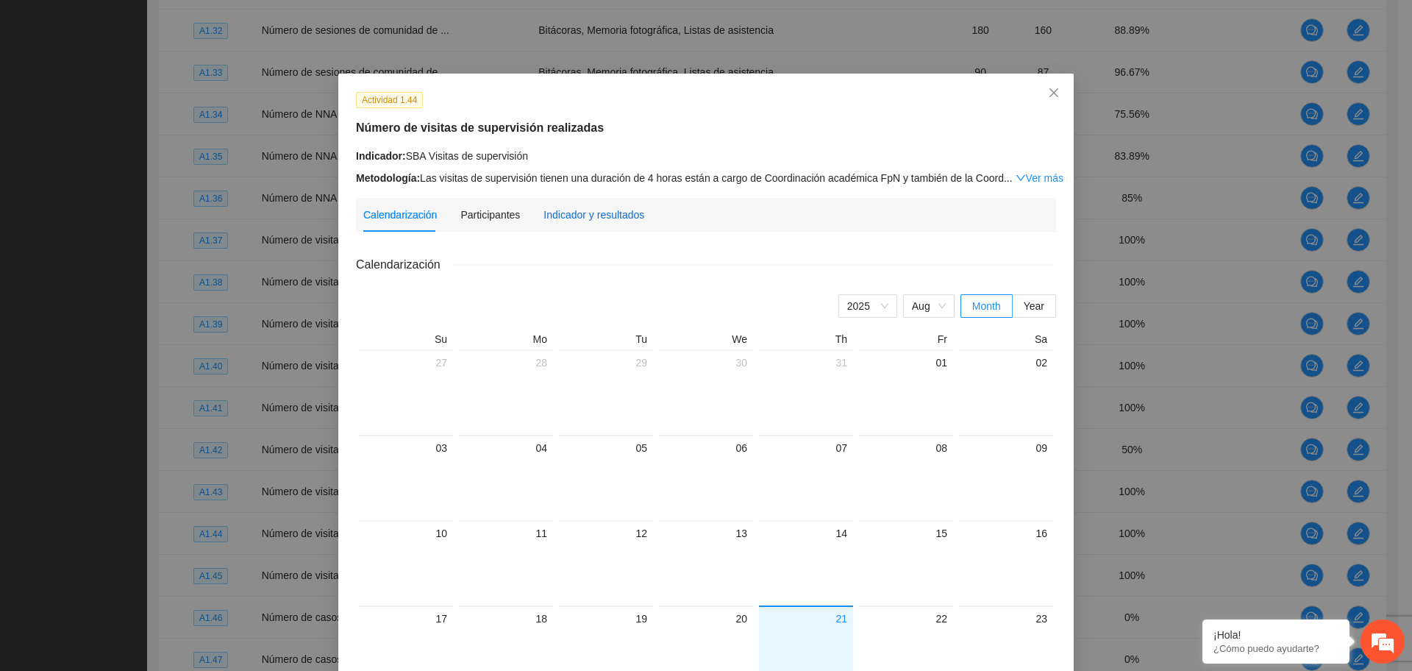
click at [592, 212] on div "Indicador y resultados" at bounding box center [593, 215] width 101 height 16
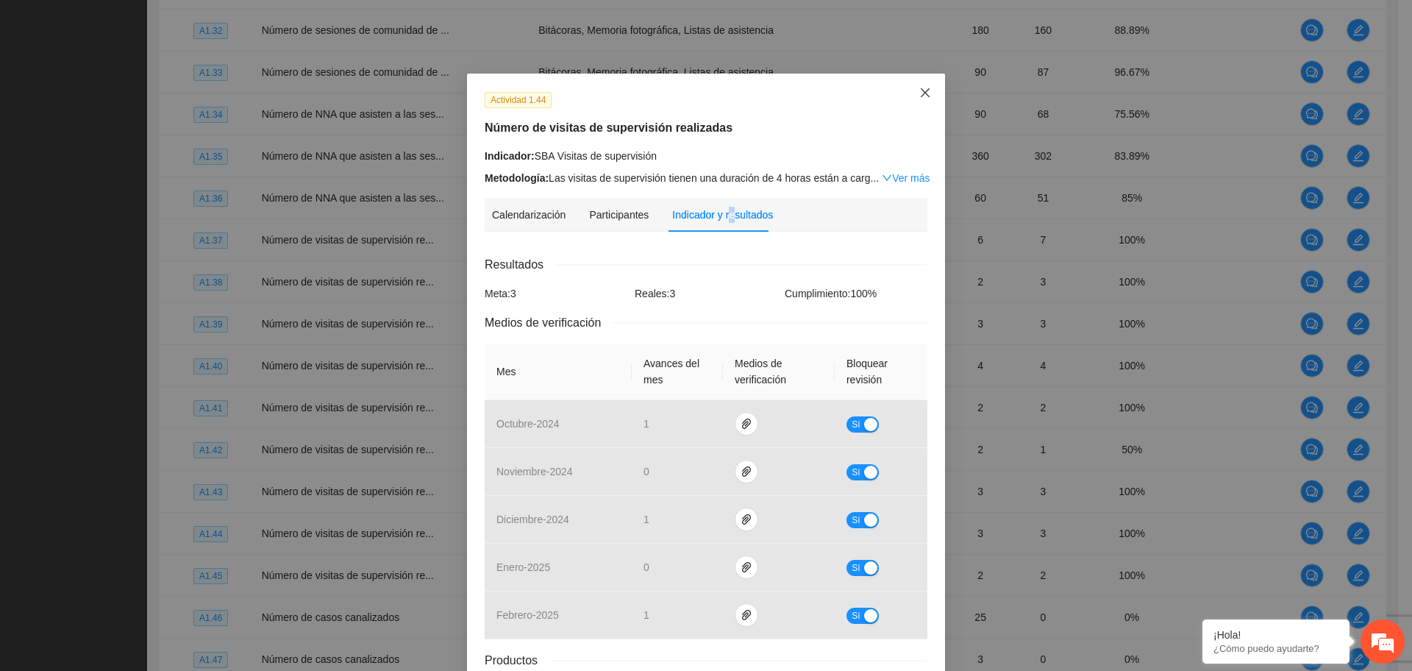
click at [909, 92] on span "Close" at bounding box center [925, 94] width 40 height 40
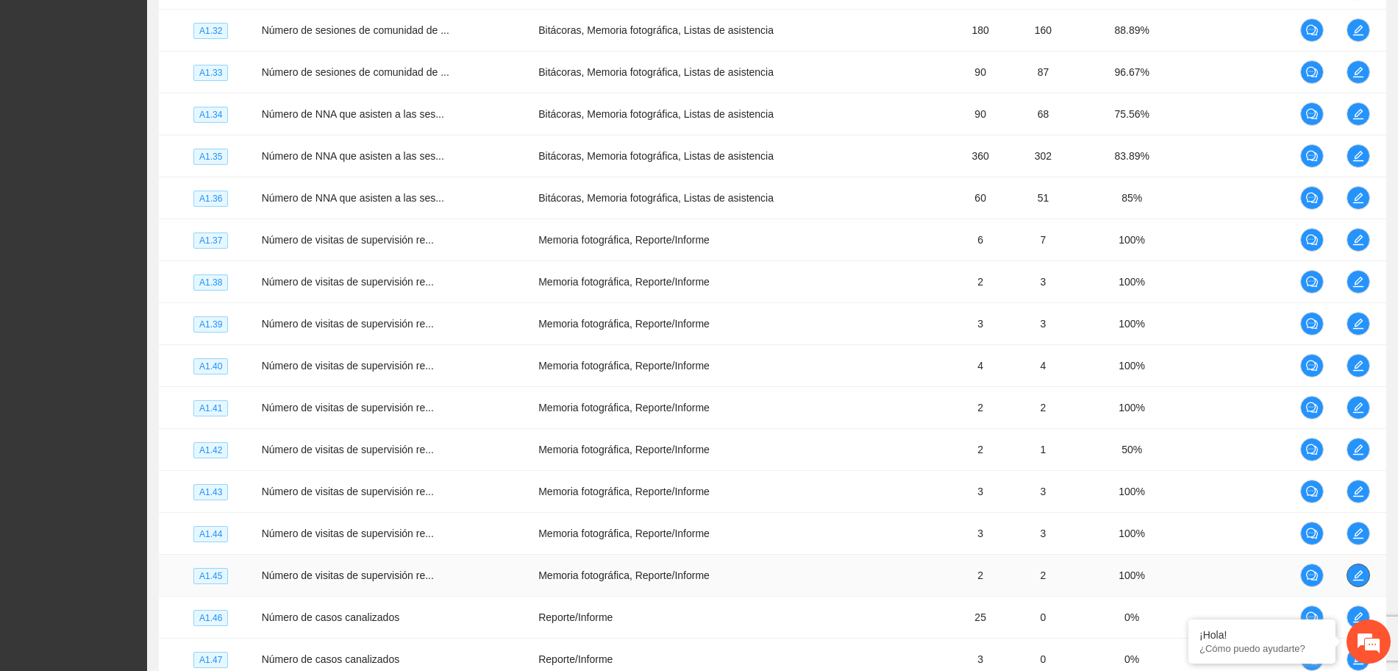
click at [1352, 571] on icon "edit" at bounding box center [1358, 575] width 12 height 12
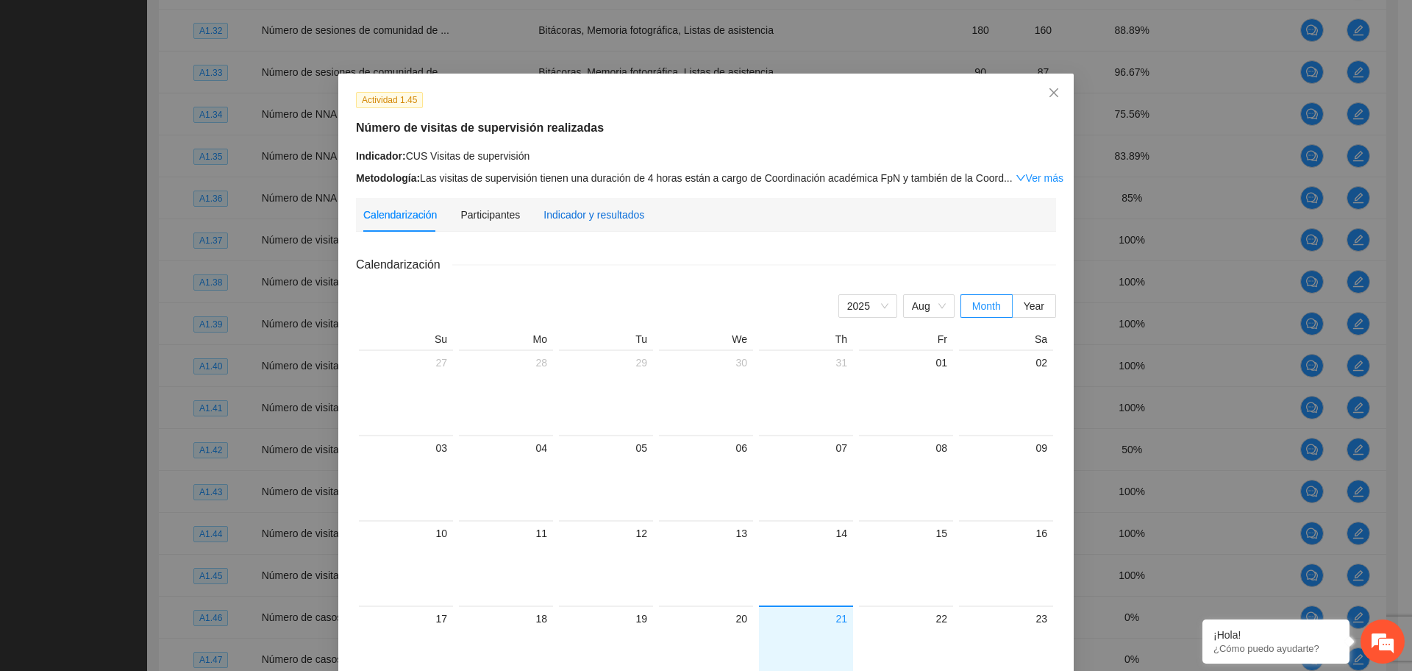
click at [576, 213] on div "Indicador y resultados" at bounding box center [593, 215] width 101 height 16
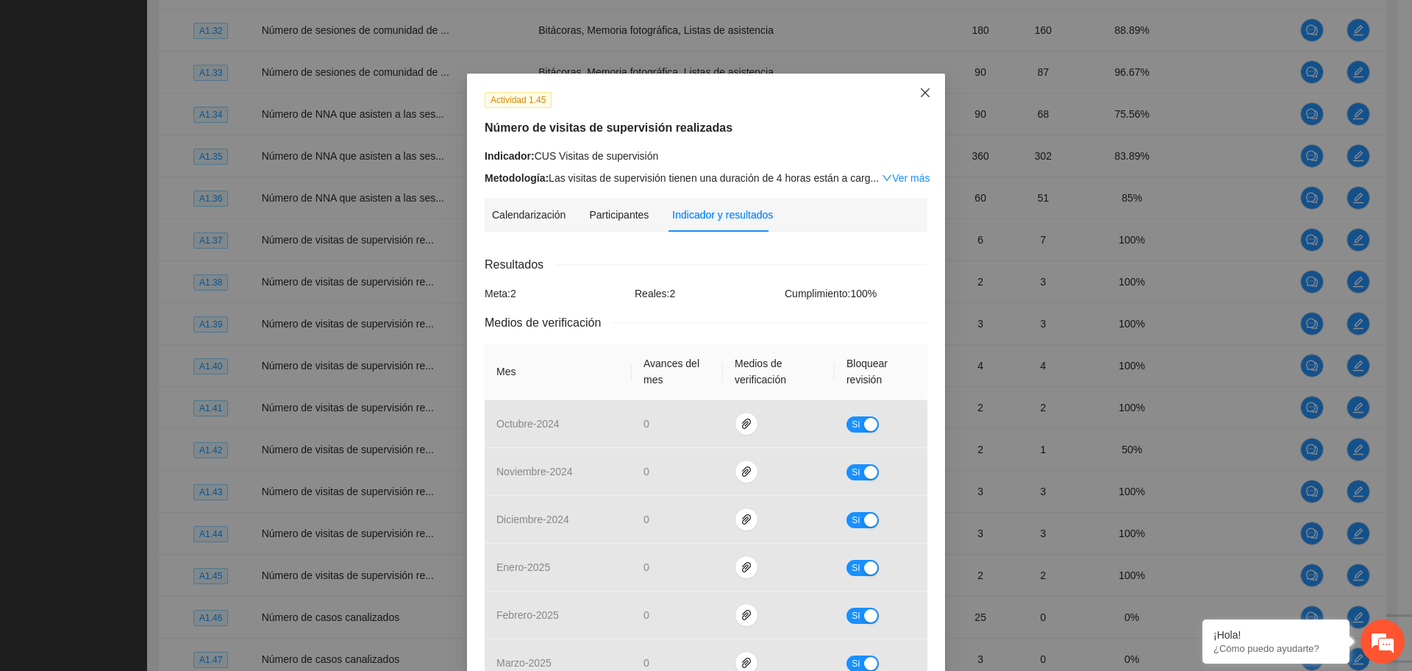
click at [921, 92] on icon "close" at bounding box center [925, 93] width 12 height 12
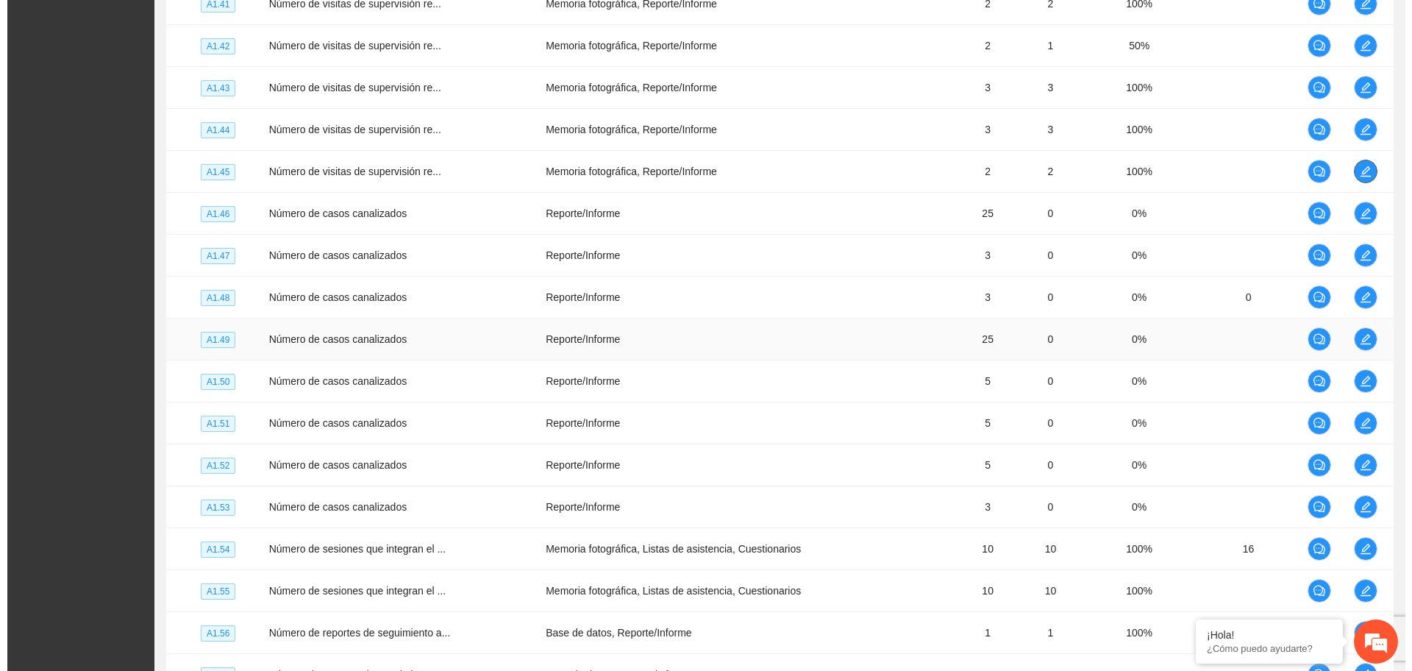
scroll to position [3323, 0]
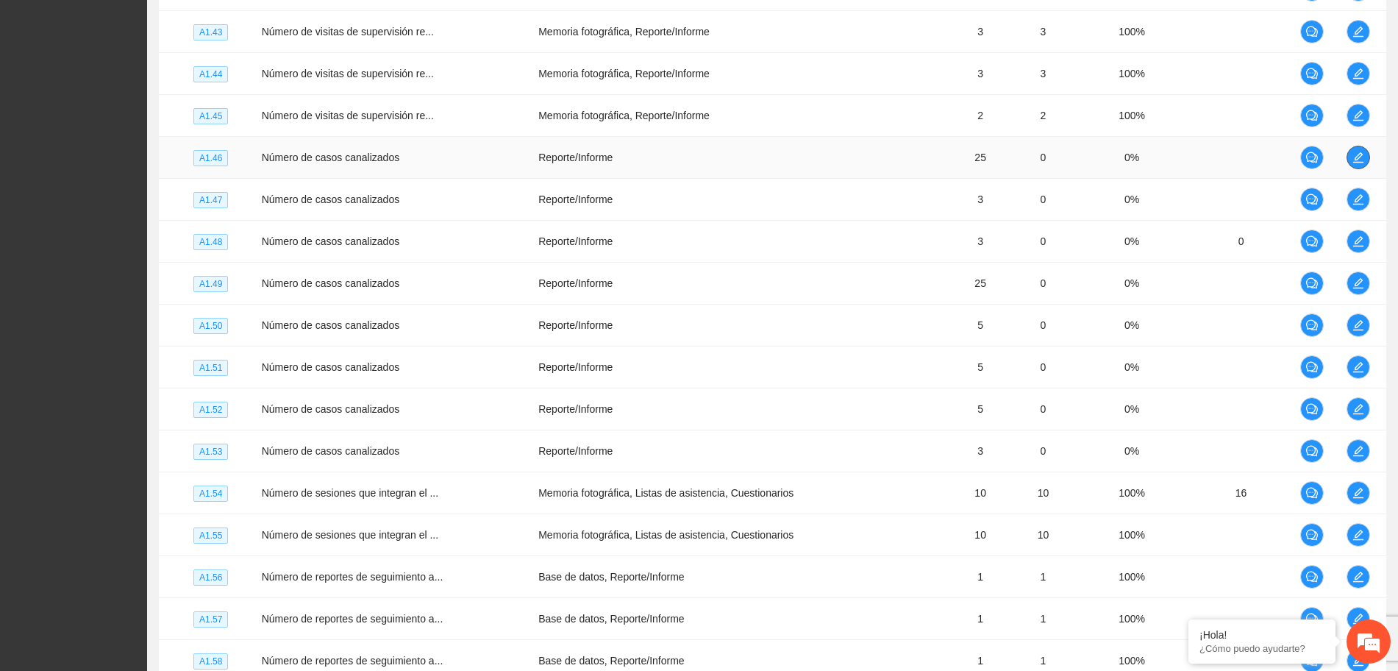
click at [1361, 157] on icon "edit" at bounding box center [1358, 157] width 12 height 12
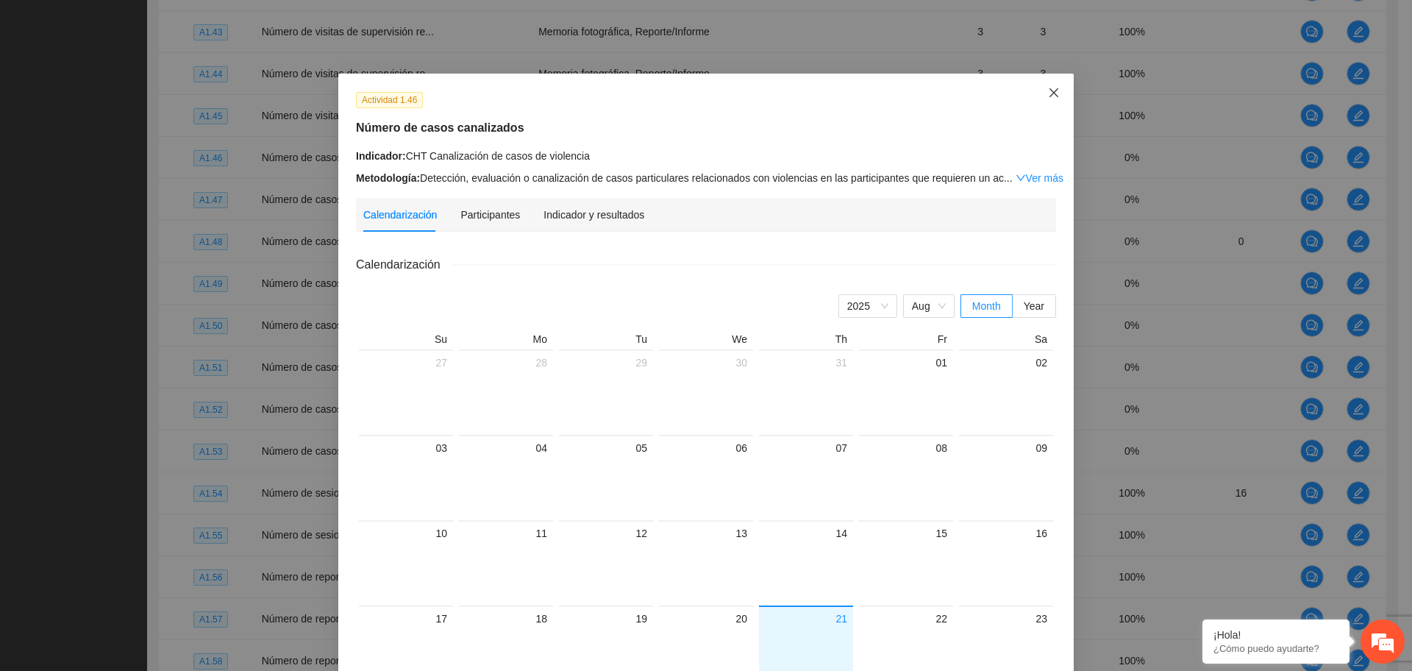
click at [1048, 92] on icon "close" at bounding box center [1054, 93] width 12 height 12
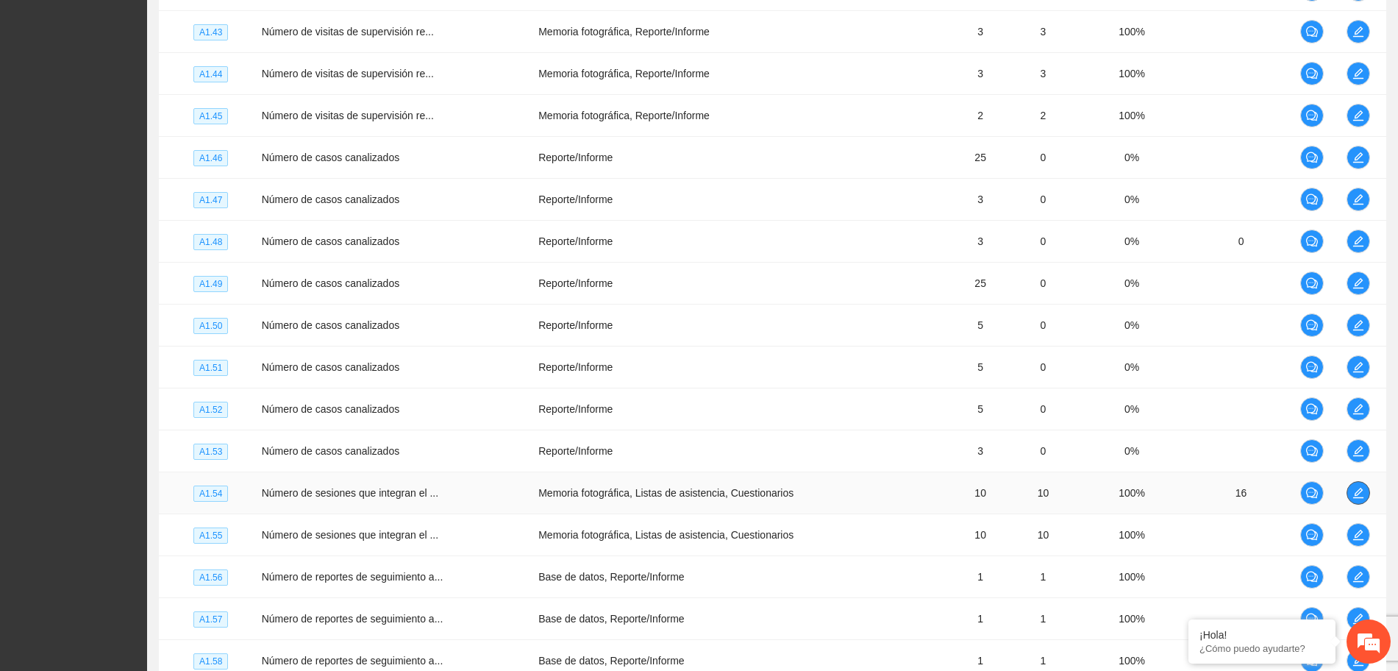
click at [1362, 497] on icon "edit" at bounding box center [1358, 493] width 12 height 12
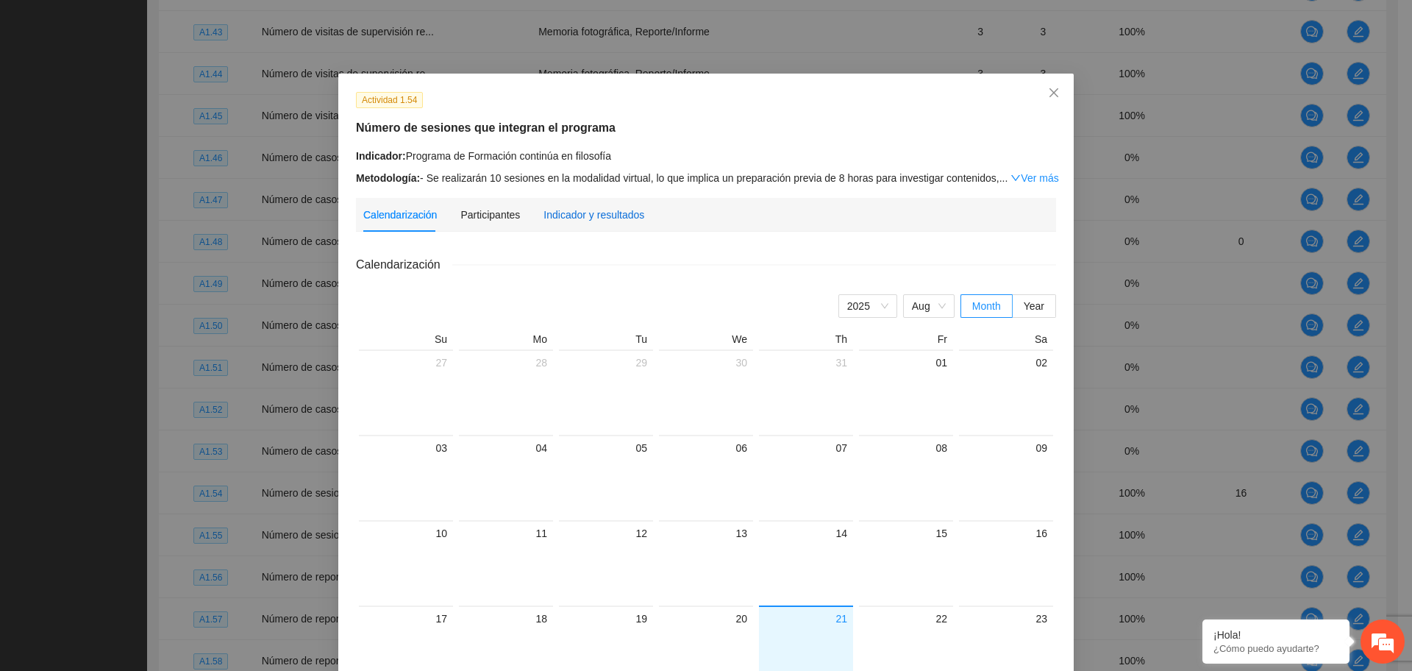
click at [576, 207] on div "Indicador y resultados" at bounding box center [593, 215] width 101 height 16
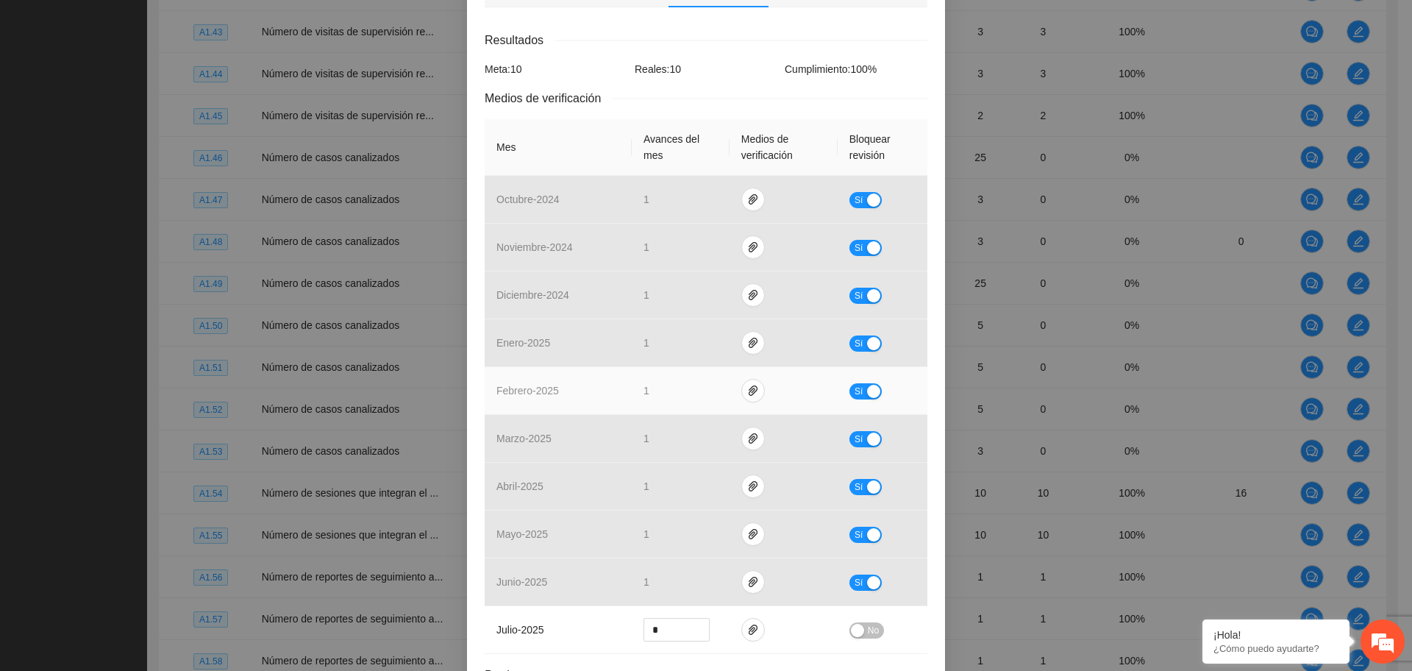
scroll to position [74, 0]
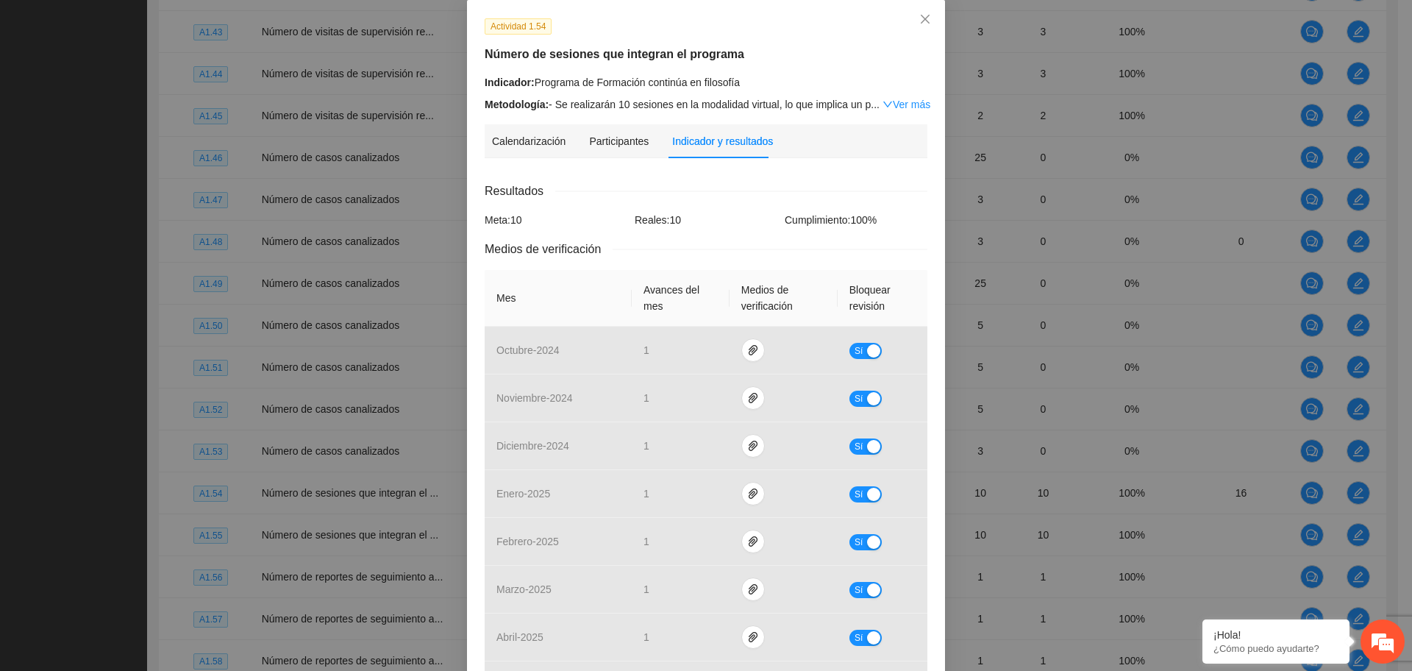
click at [673, 177] on div "Calendarización 2025 Aug Month Year Su Mo Tu We Th Fr Sa 27 28 29 30 31 01 02 0…" at bounding box center [706, 521] width 443 height 703
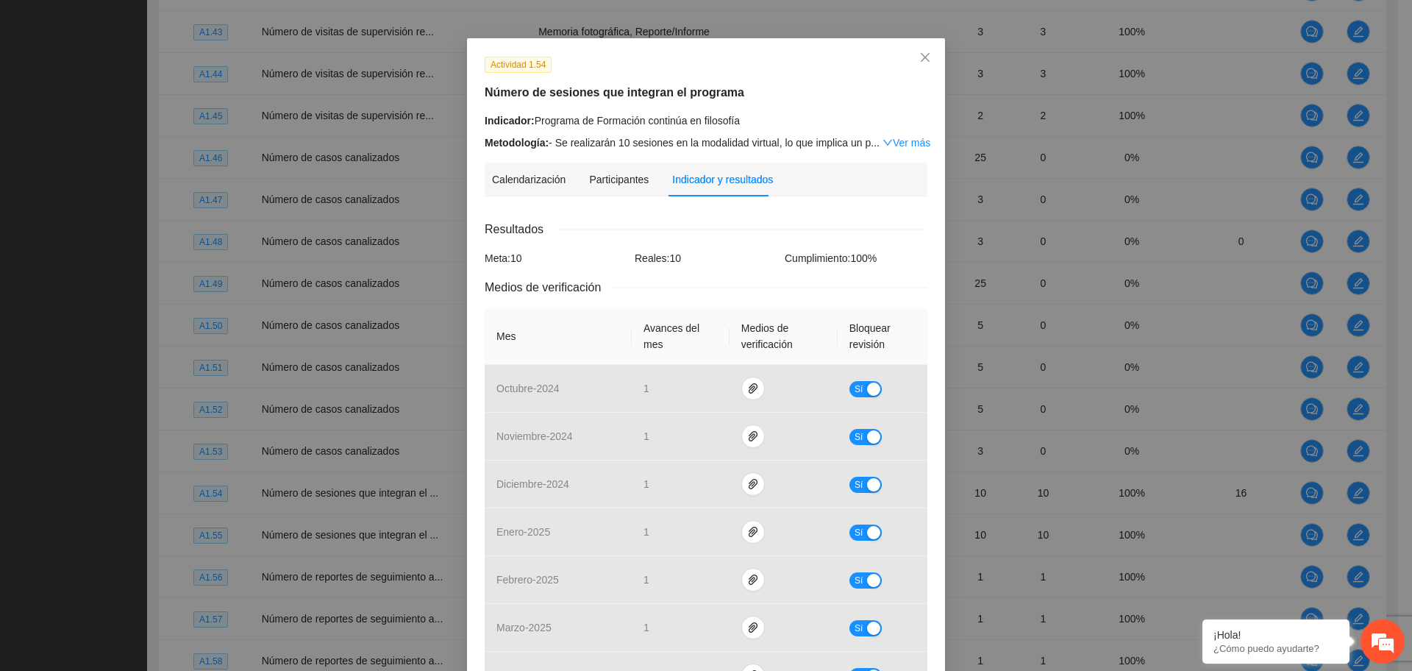
scroll to position [0, 0]
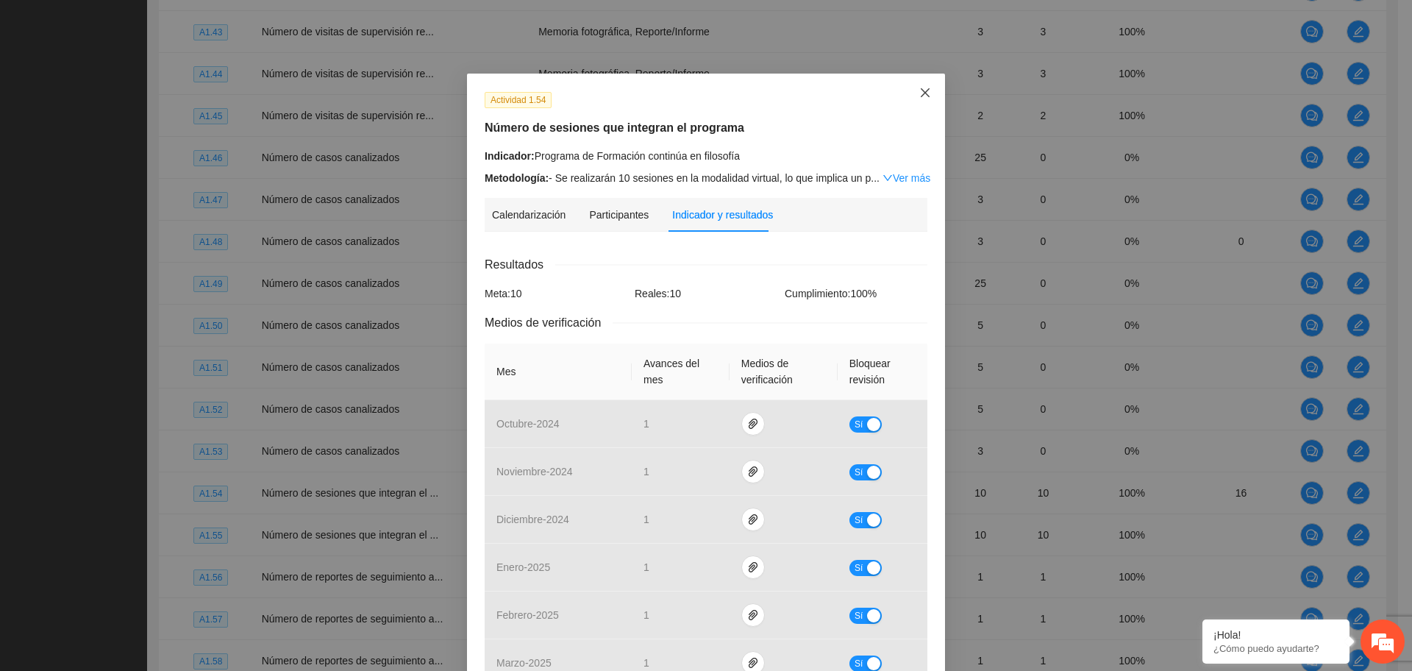
click at [921, 96] on icon "close" at bounding box center [925, 92] width 9 height 9
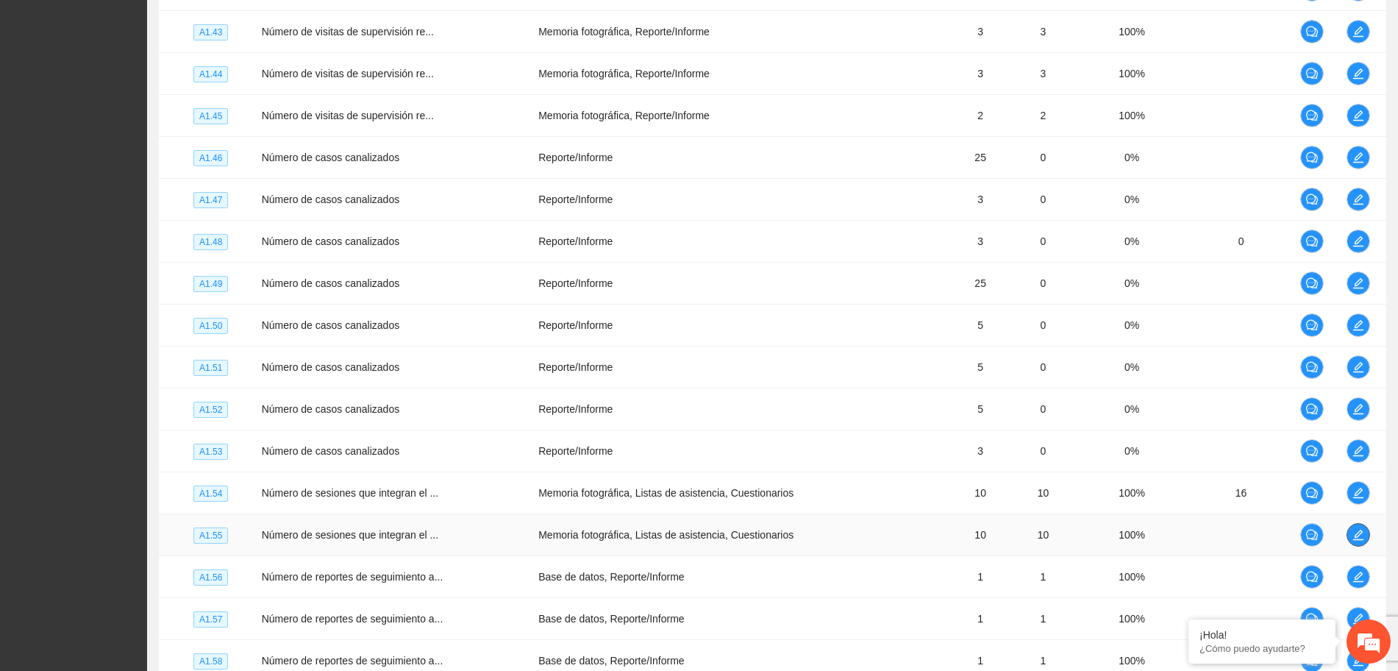
click at [1359, 539] on icon "edit" at bounding box center [1357, 534] width 10 height 10
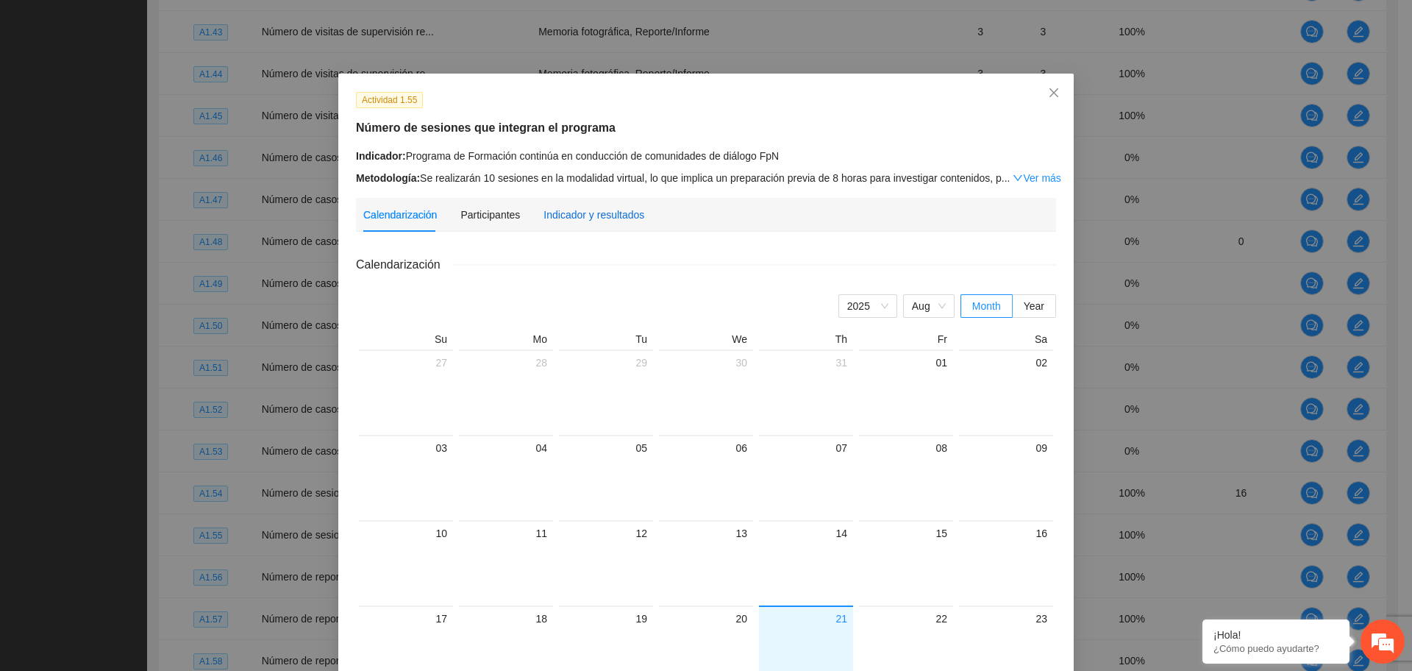
click at [579, 210] on div "Indicador y resultados" at bounding box center [593, 215] width 101 height 16
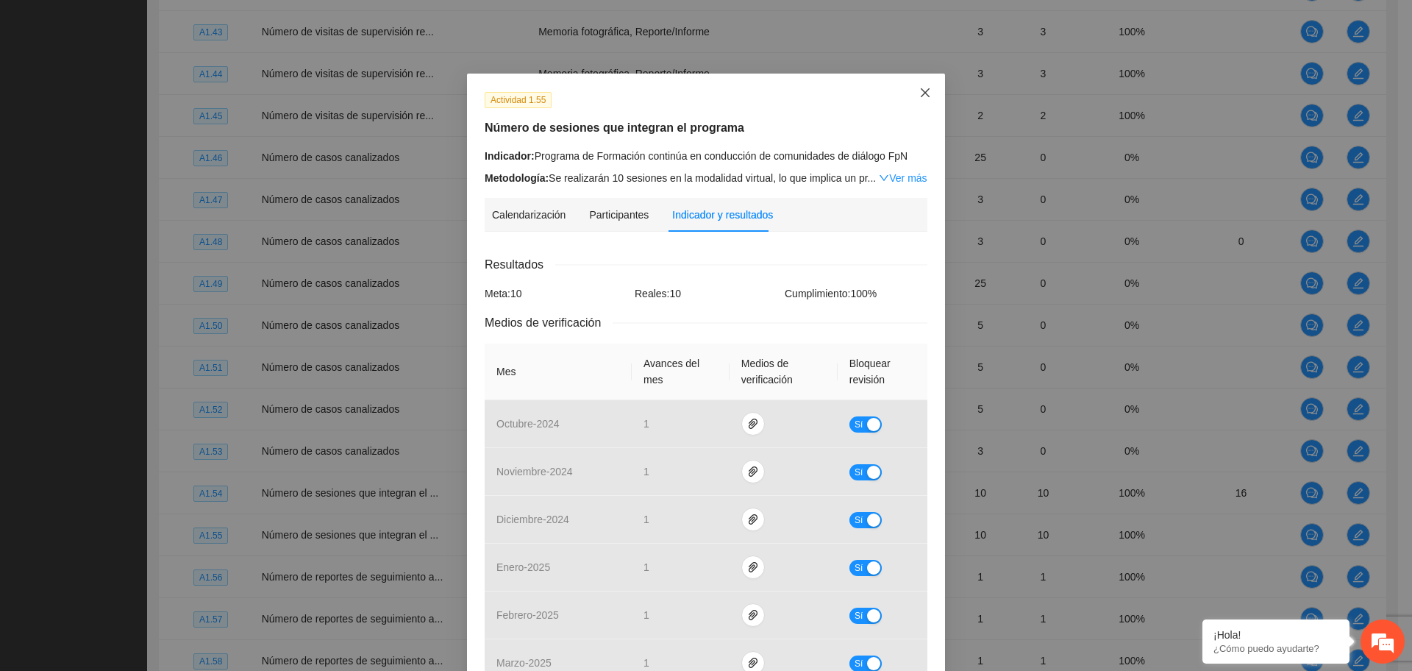
click at [926, 94] on span "Close" at bounding box center [925, 94] width 40 height 40
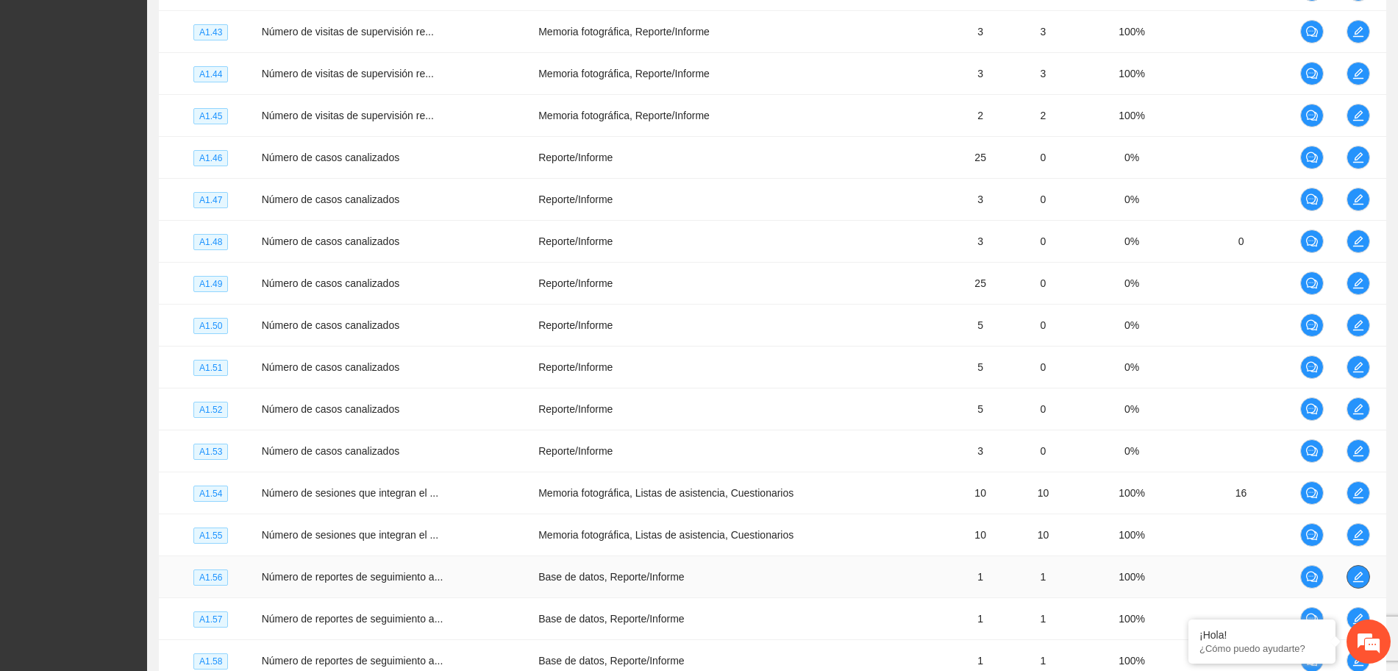
click at [1362, 585] on button "button" at bounding box center [1358, 577] width 24 height 24
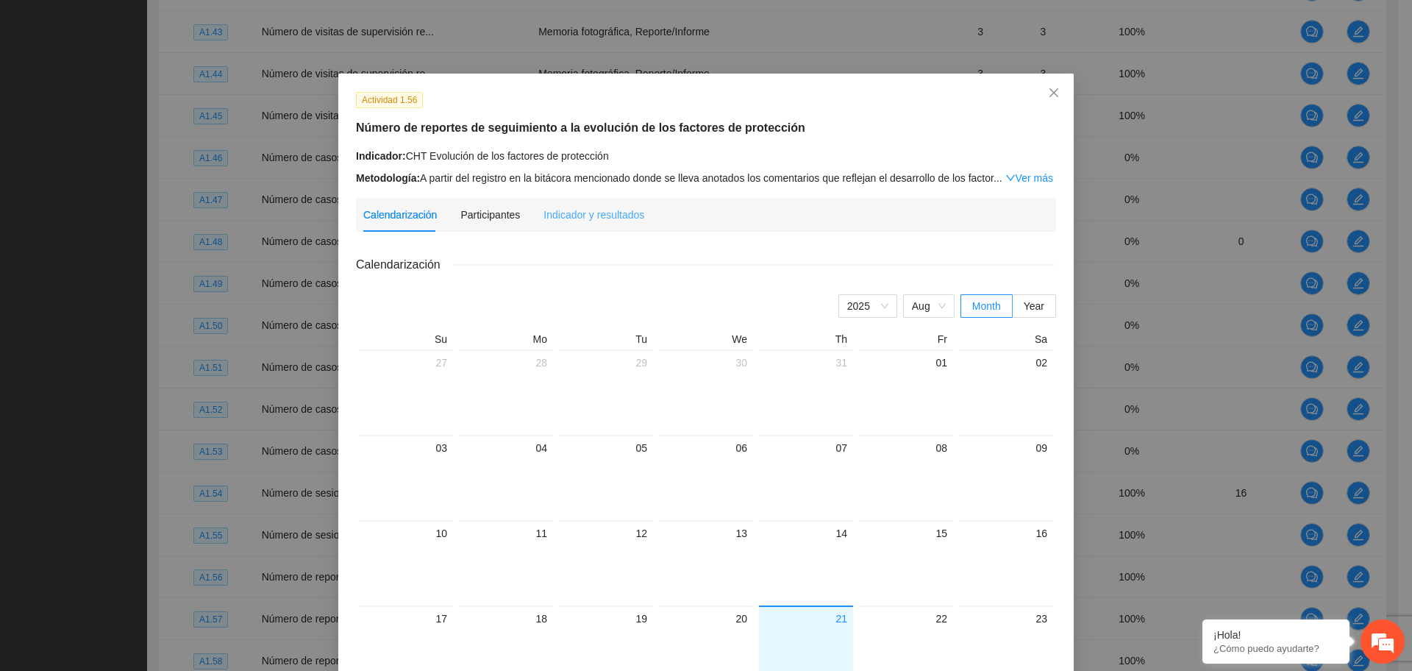
click at [571, 223] on div "Indicador y resultados" at bounding box center [593, 215] width 101 height 34
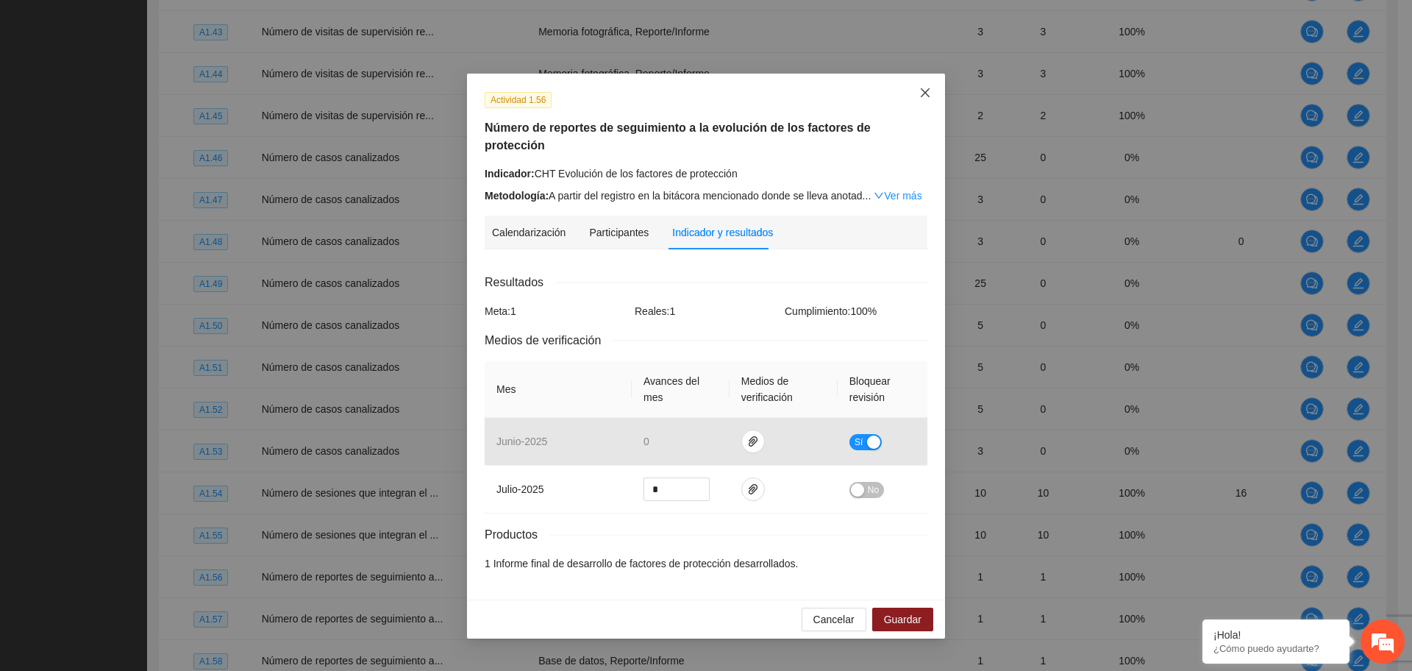
click at [928, 90] on icon "close" at bounding box center [925, 92] width 9 height 9
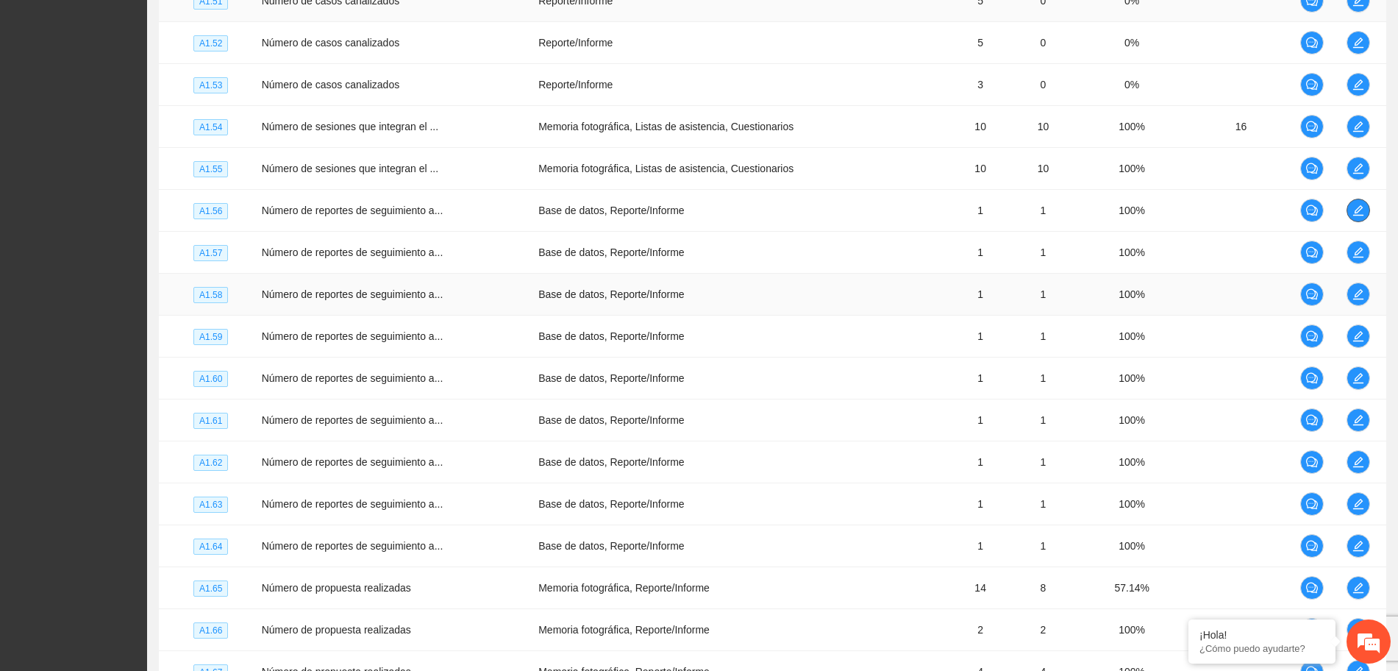
scroll to position [3691, 0]
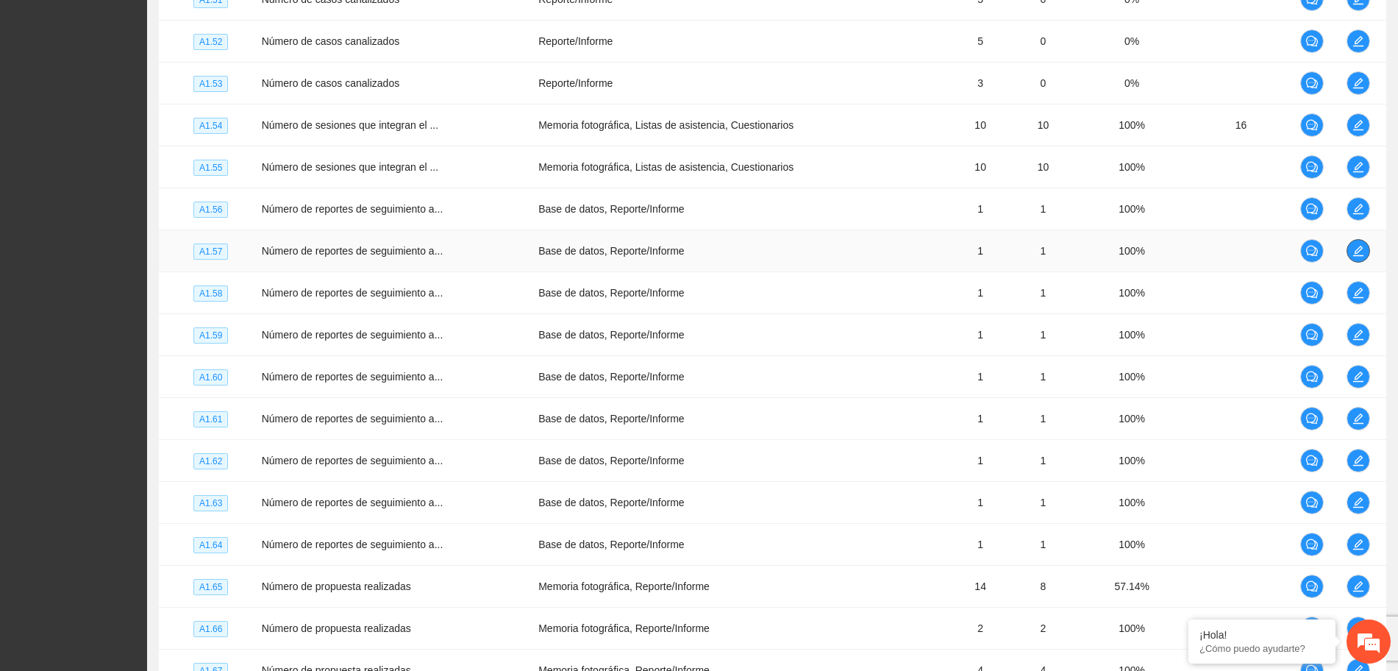
click at [1350, 252] on span "edit" at bounding box center [1358, 251] width 22 height 12
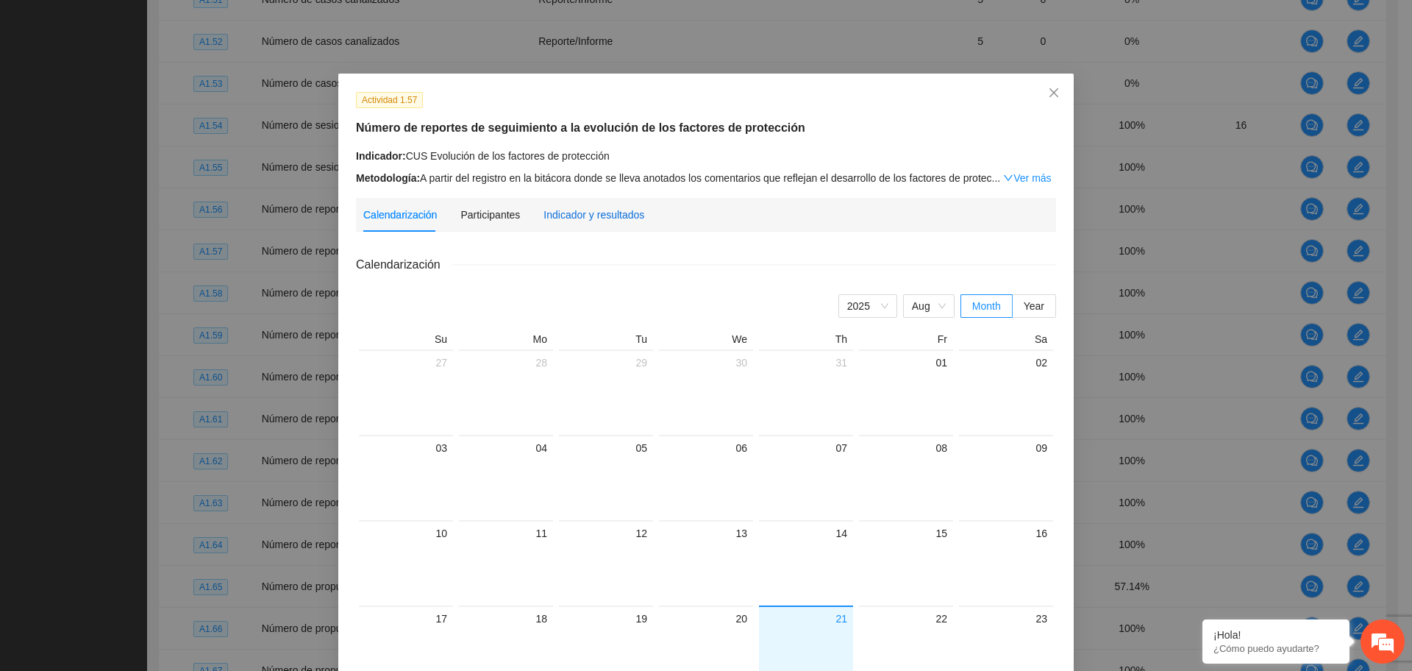
click at [582, 215] on div "Indicador y resultados" at bounding box center [593, 215] width 101 height 16
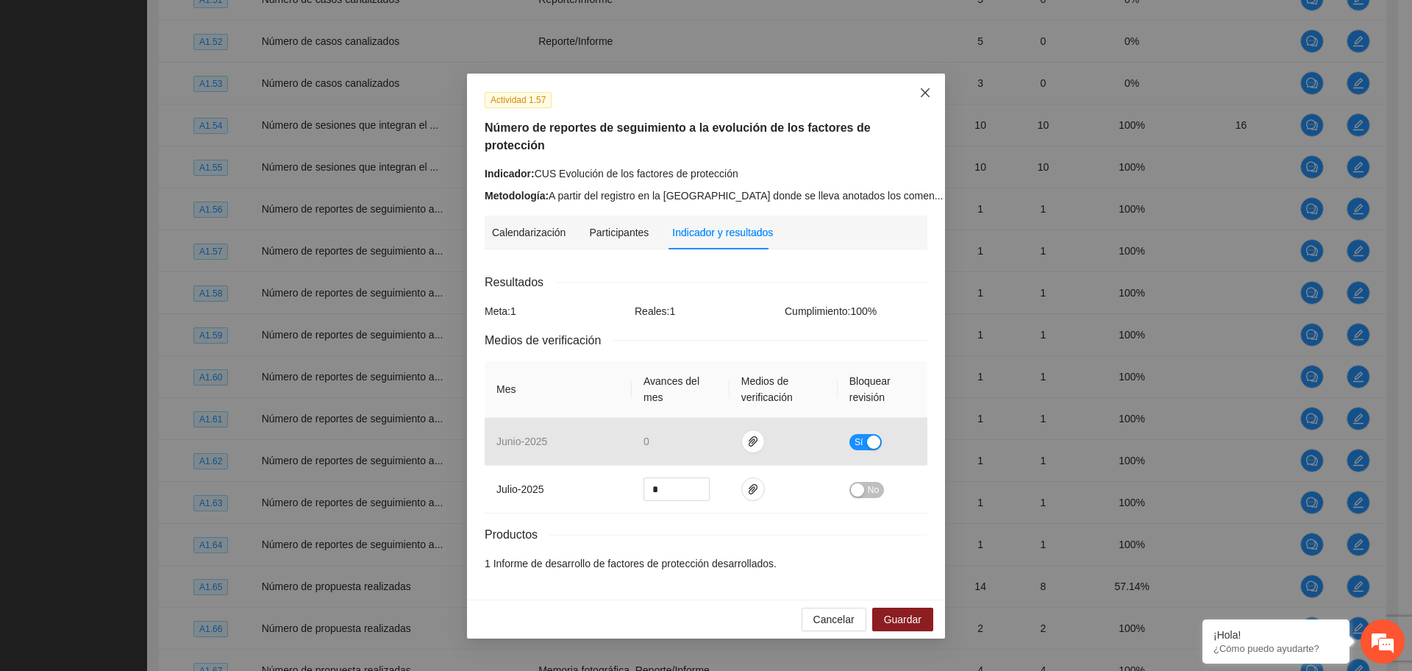
click at [923, 96] on icon "close" at bounding box center [925, 93] width 12 height 12
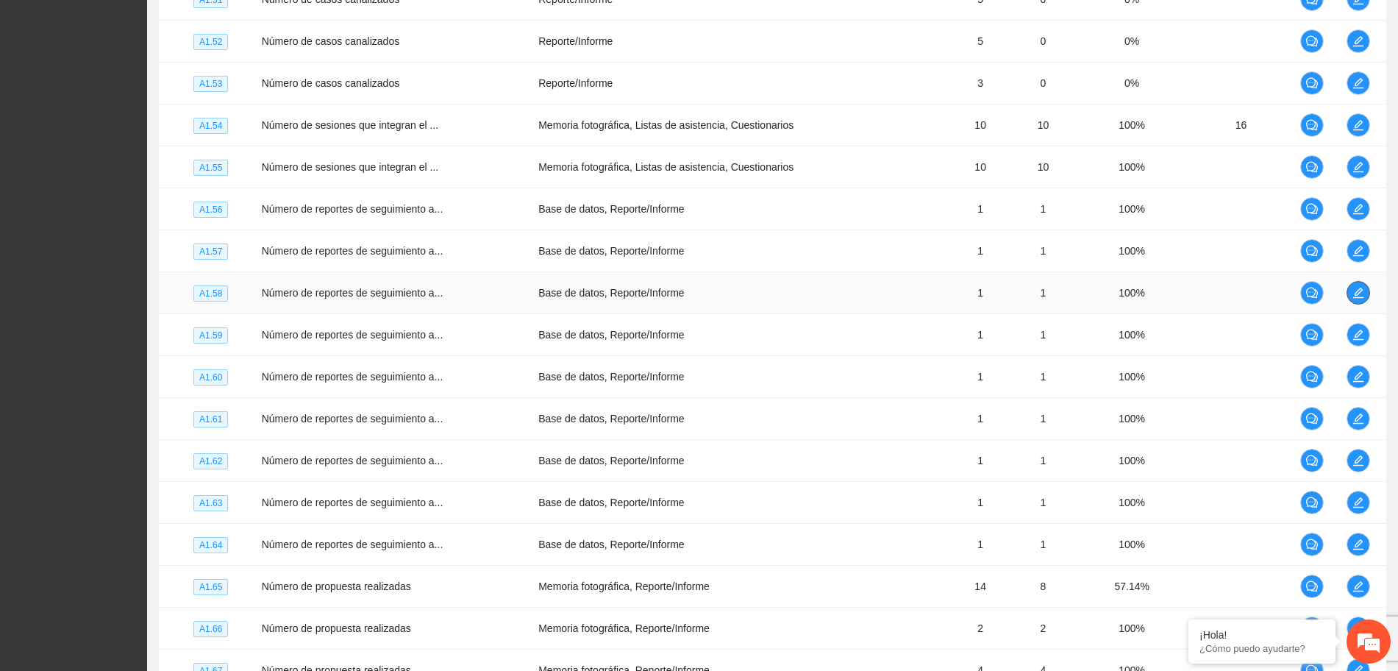
click at [1350, 290] on span "edit" at bounding box center [1358, 293] width 22 height 12
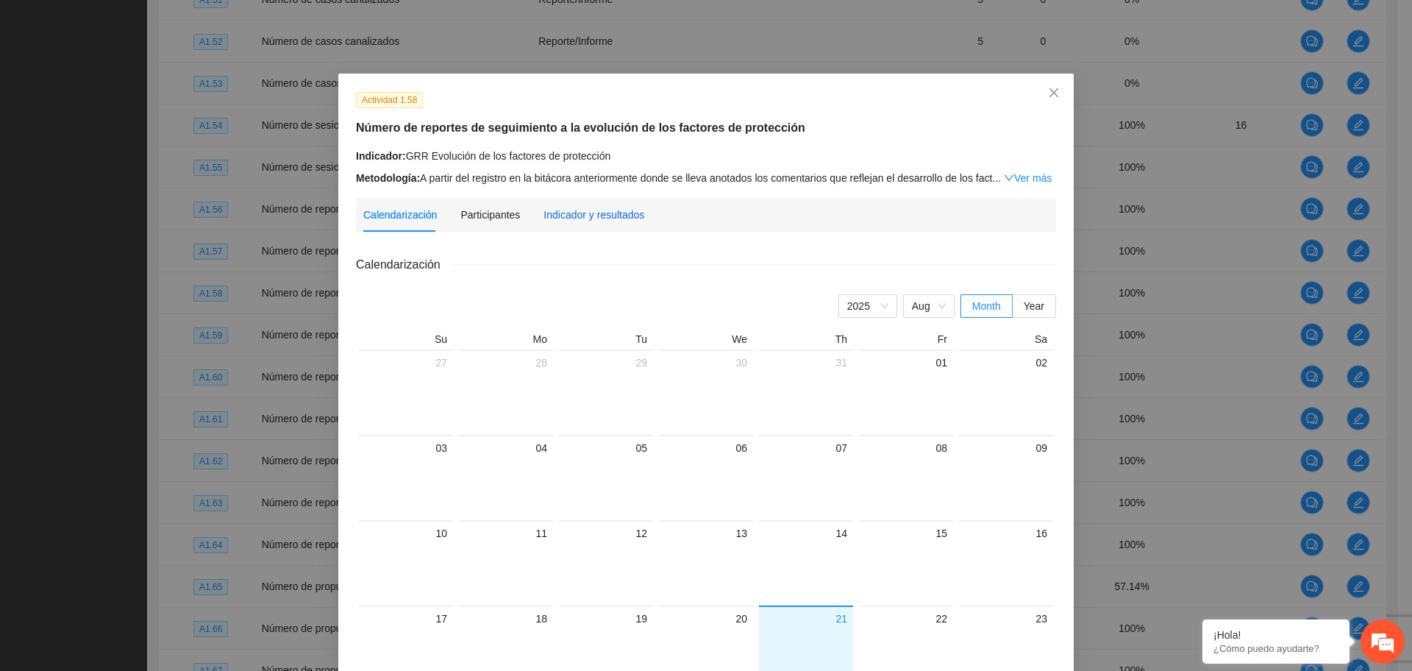
click at [571, 207] on div "Indicador y resultados" at bounding box center [593, 215] width 101 height 16
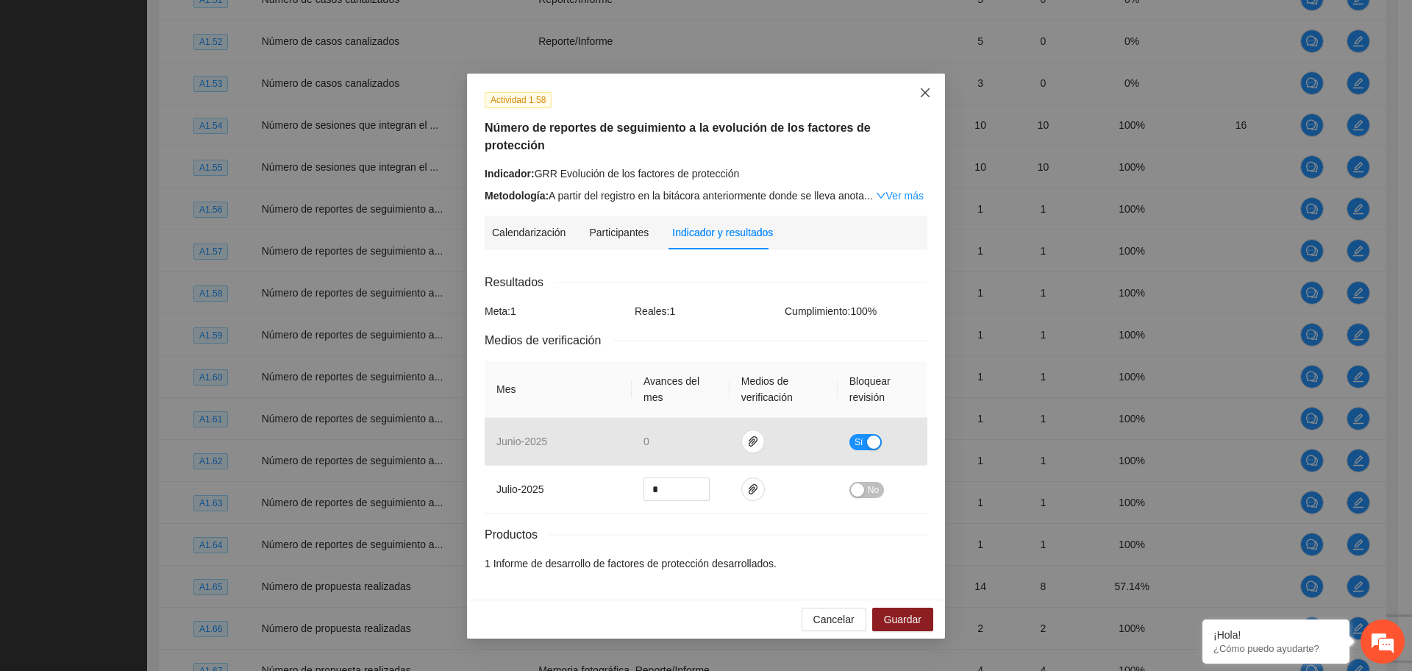
click at [926, 87] on icon "close" at bounding box center [925, 93] width 12 height 12
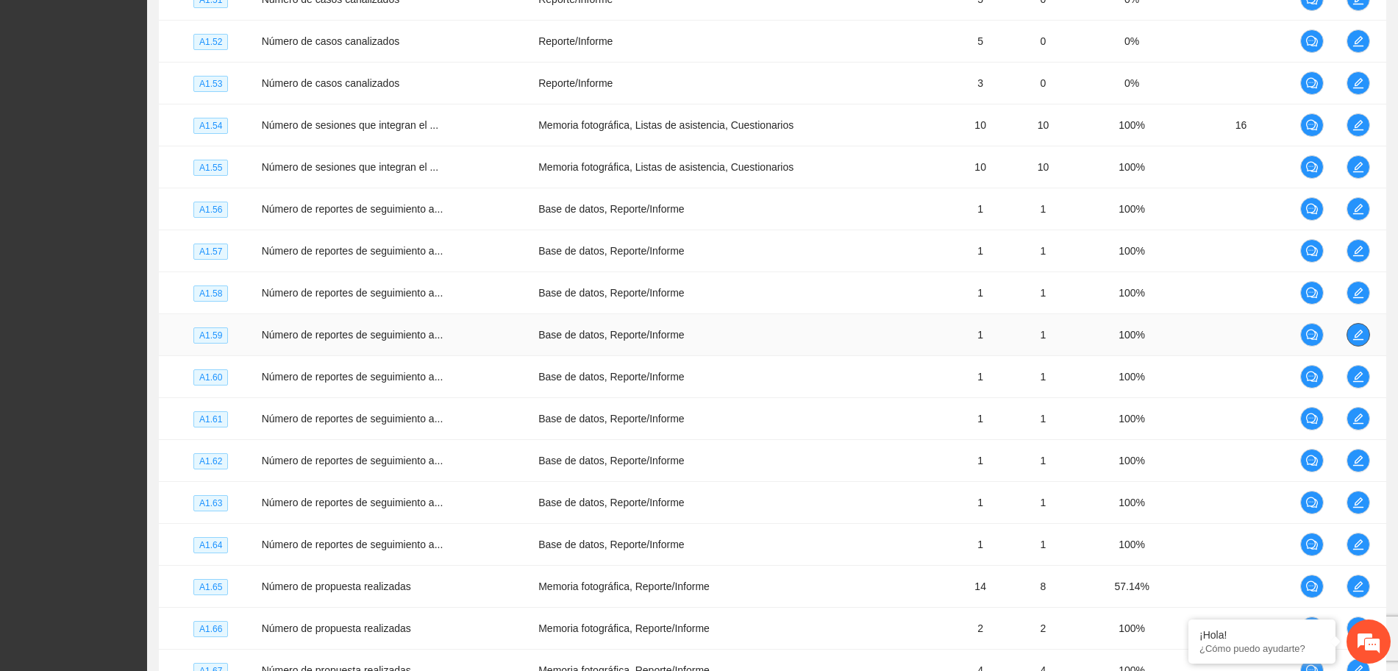
click at [1360, 331] on icon "edit" at bounding box center [1357, 334] width 10 height 10
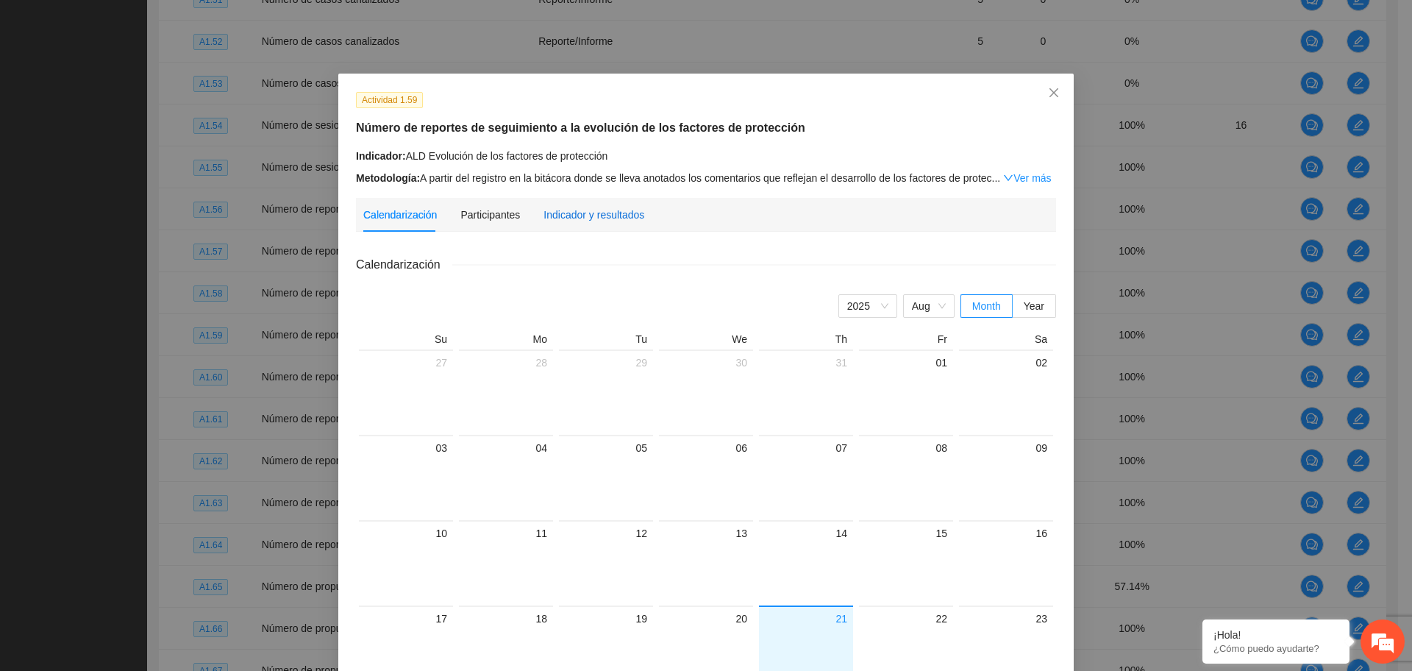
click at [578, 213] on div "Indicador y resultados" at bounding box center [593, 215] width 101 height 16
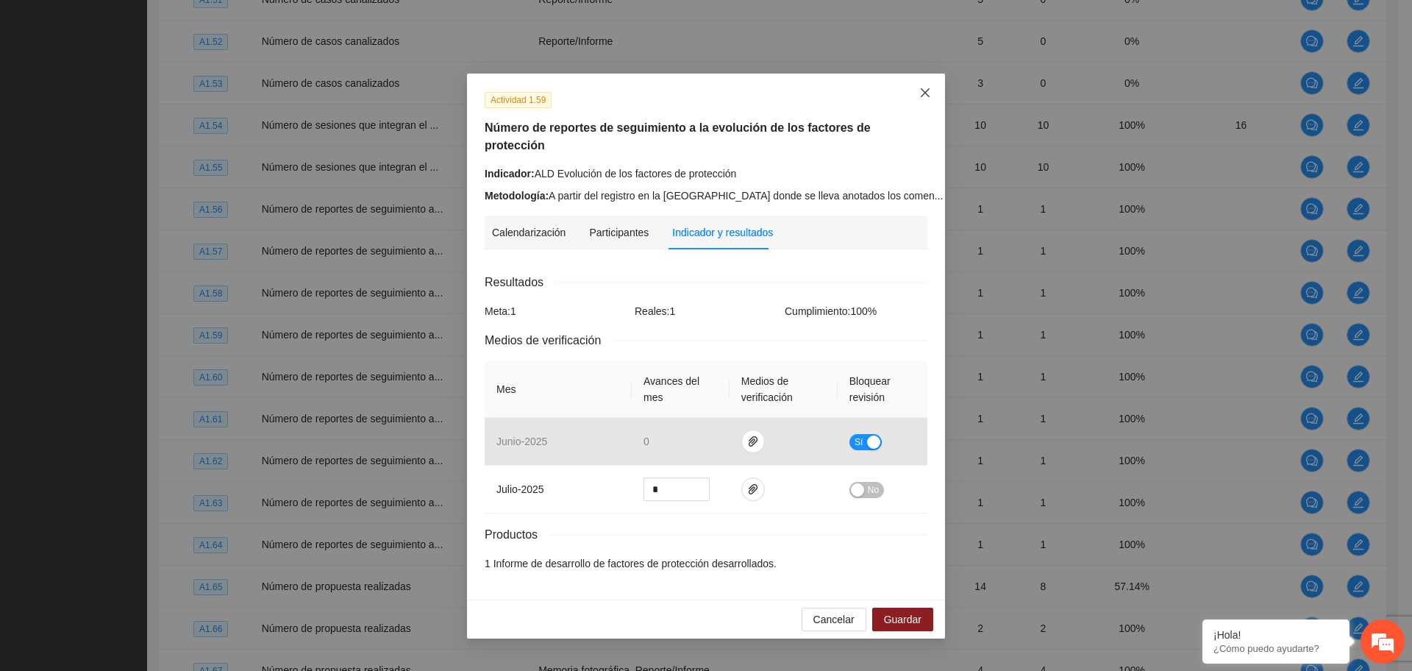
click at [917, 96] on span "Close" at bounding box center [925, 94] width 40 height 40
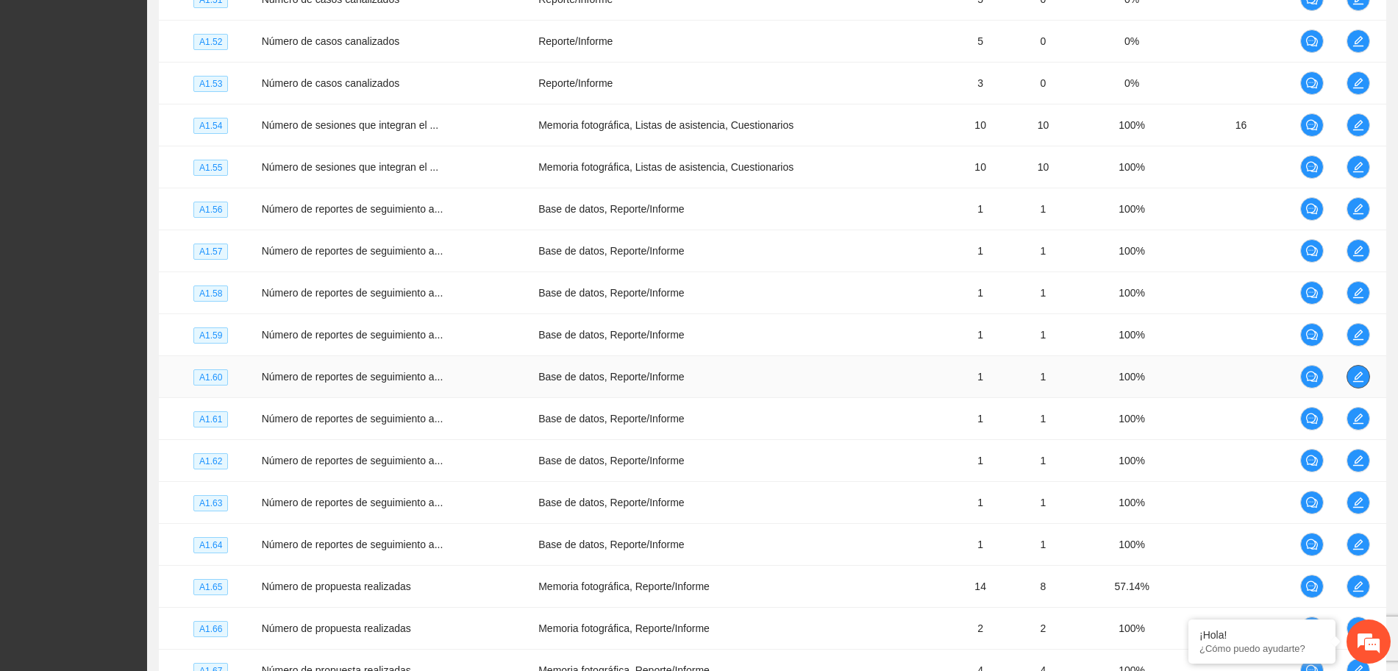
click at [1359, 374] on icon "edit" at bounding box center [1358, 377] width 12 height 12
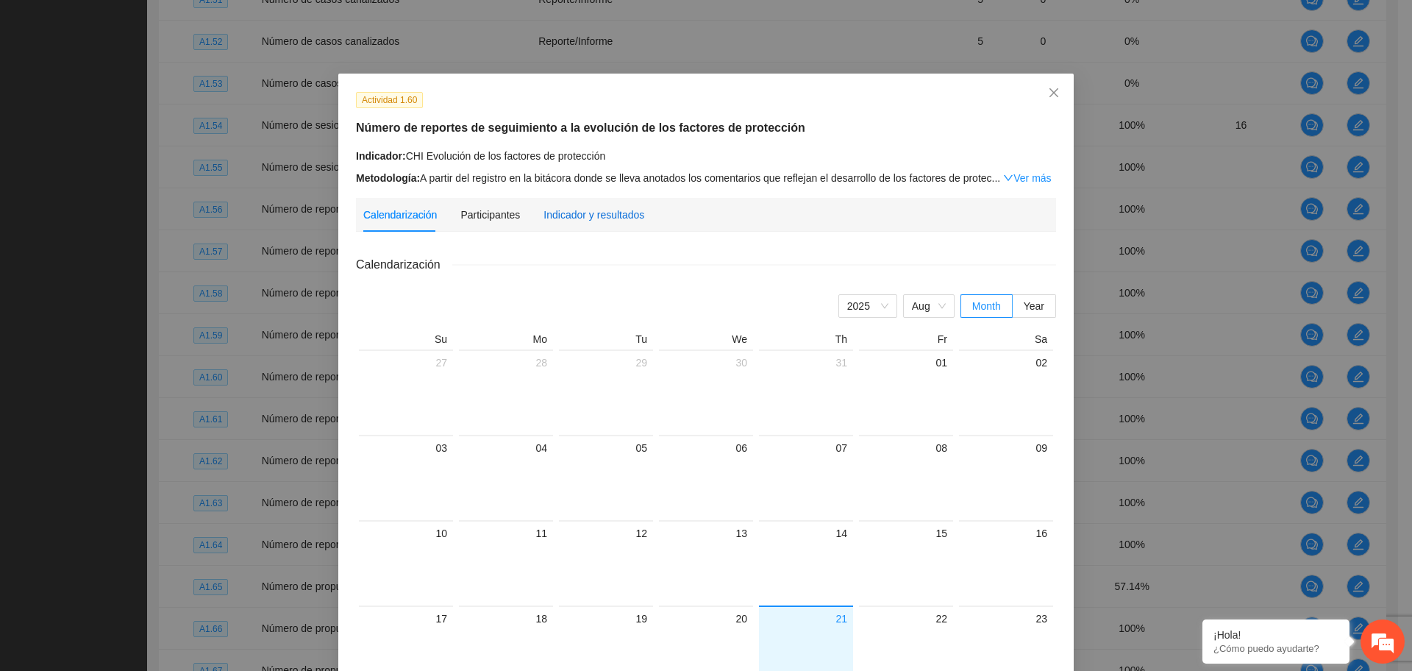
click at [590, 213] on div "Indicador y resultados" at bounding box center [593, 215] width 101 height 16
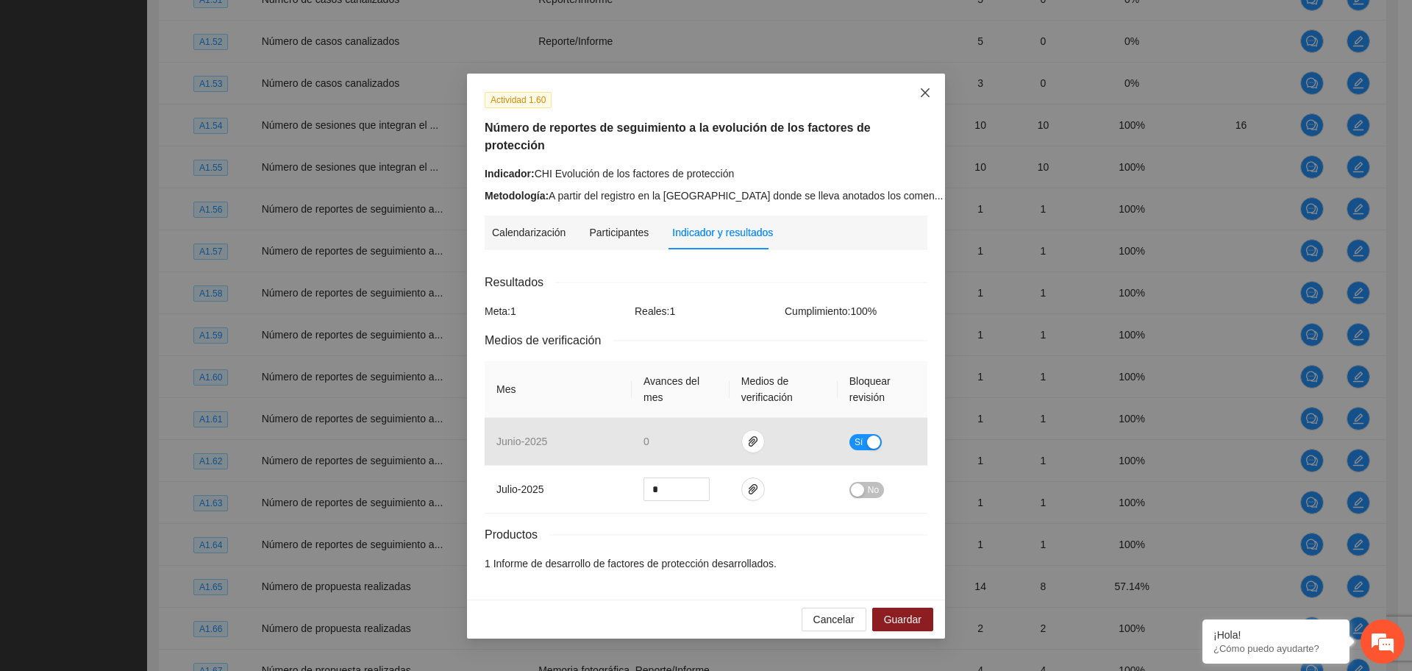
click at [932, 92] on span "Close" at bounding box center [925, 94] width 40 height 40
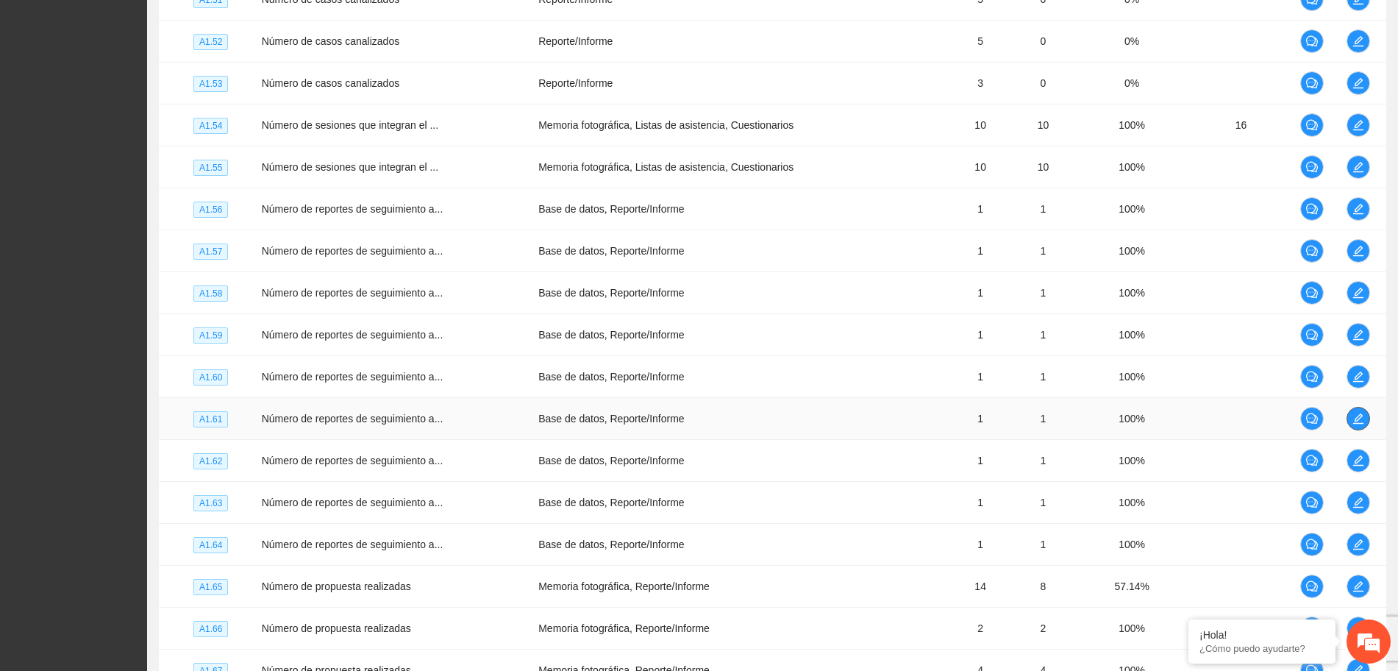
click at [1357, 414] on icon "edit" at bounding box center [1358, 418] width 12 height 12
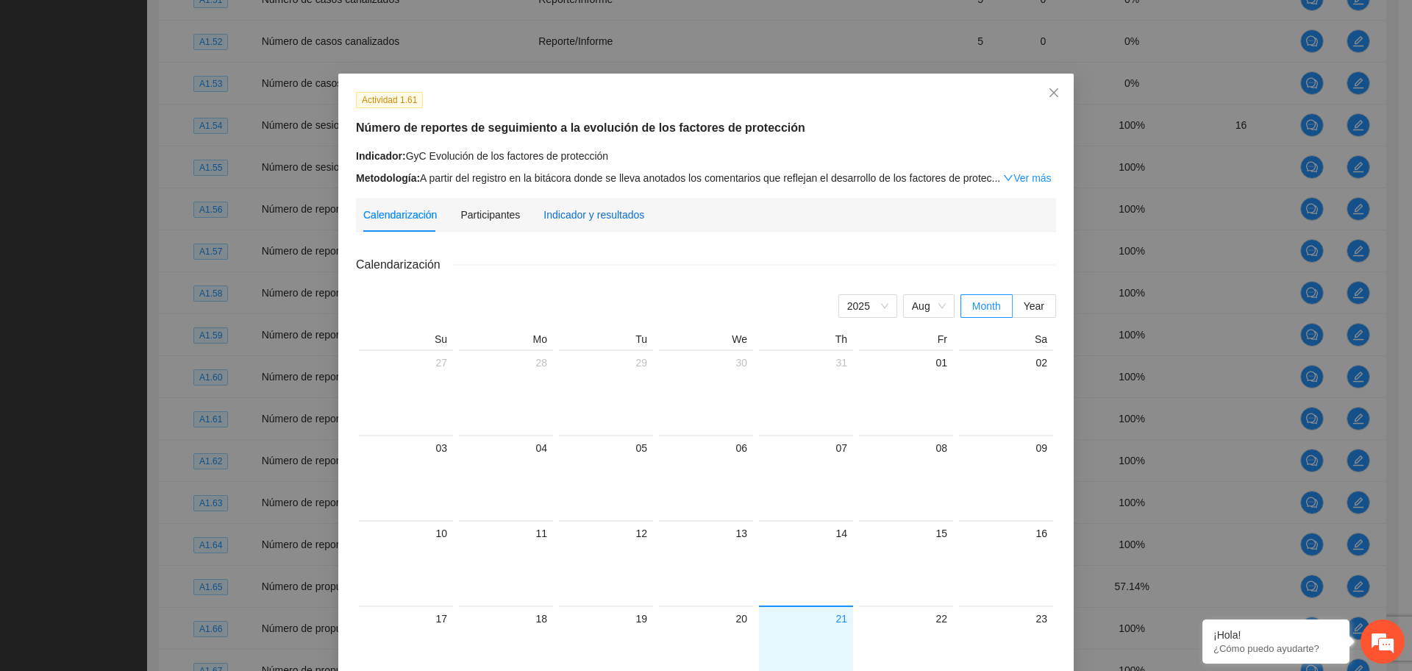
click at [593, 215] on div "Indicador y resultados" at bounding box center [593, 215] width 101 height 16
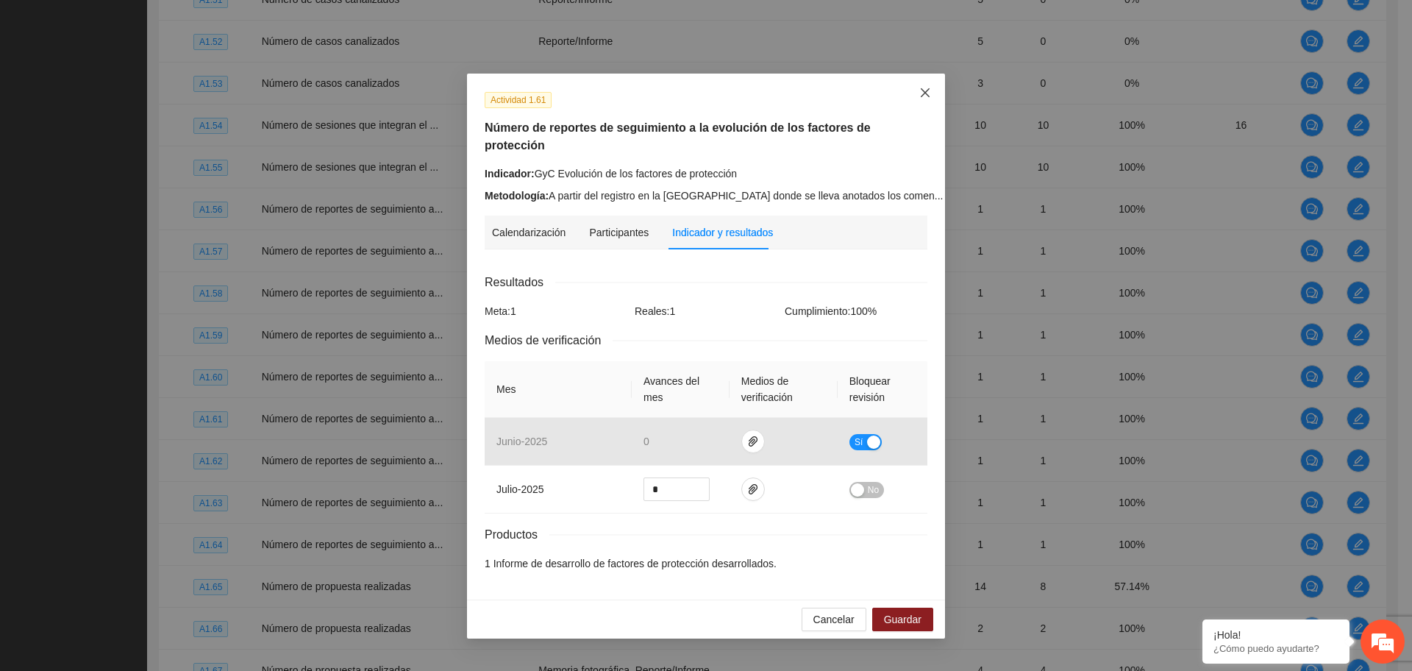
drag, startPoint x: 926, startPoint y: 85, endPoint x: 915, endPoint y: 86, distance: 11.1
click at [920, 85] on span "Close" at bounding box center [925, 94] width 40 height 40
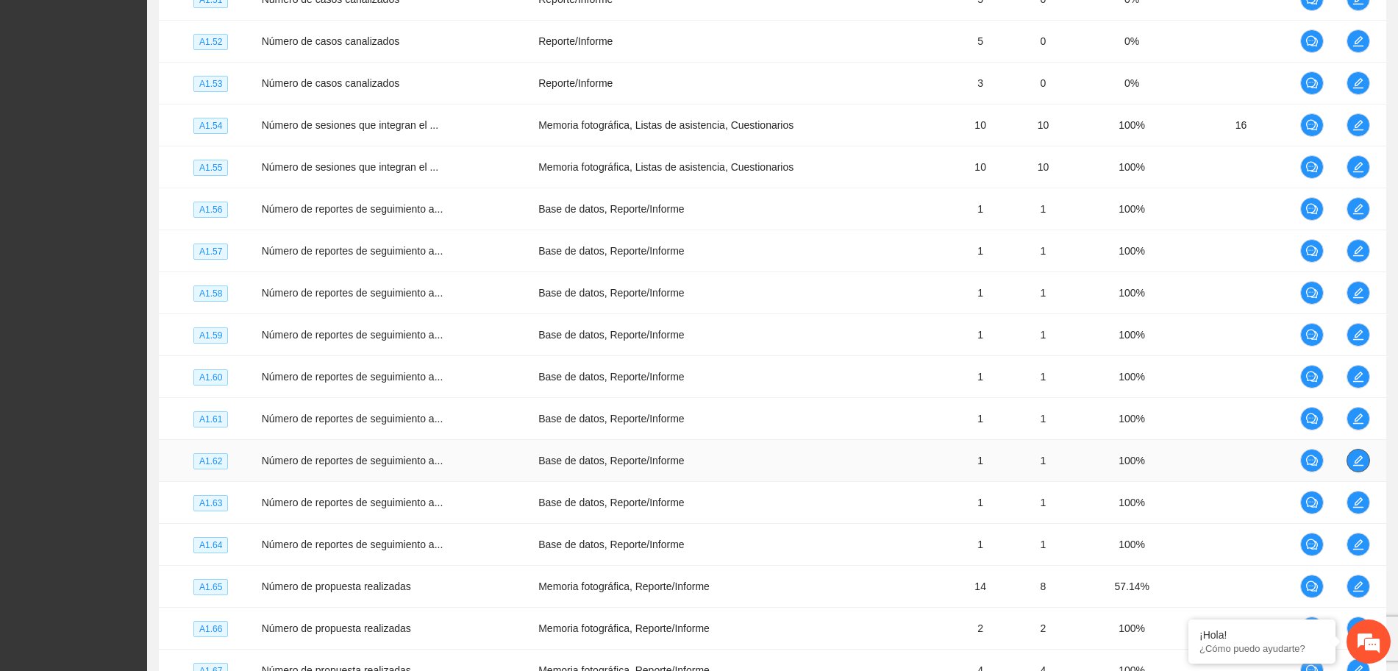
click at [1360, 459] on icon "edit" at bounding box center [1357, 460] width 10 height 10
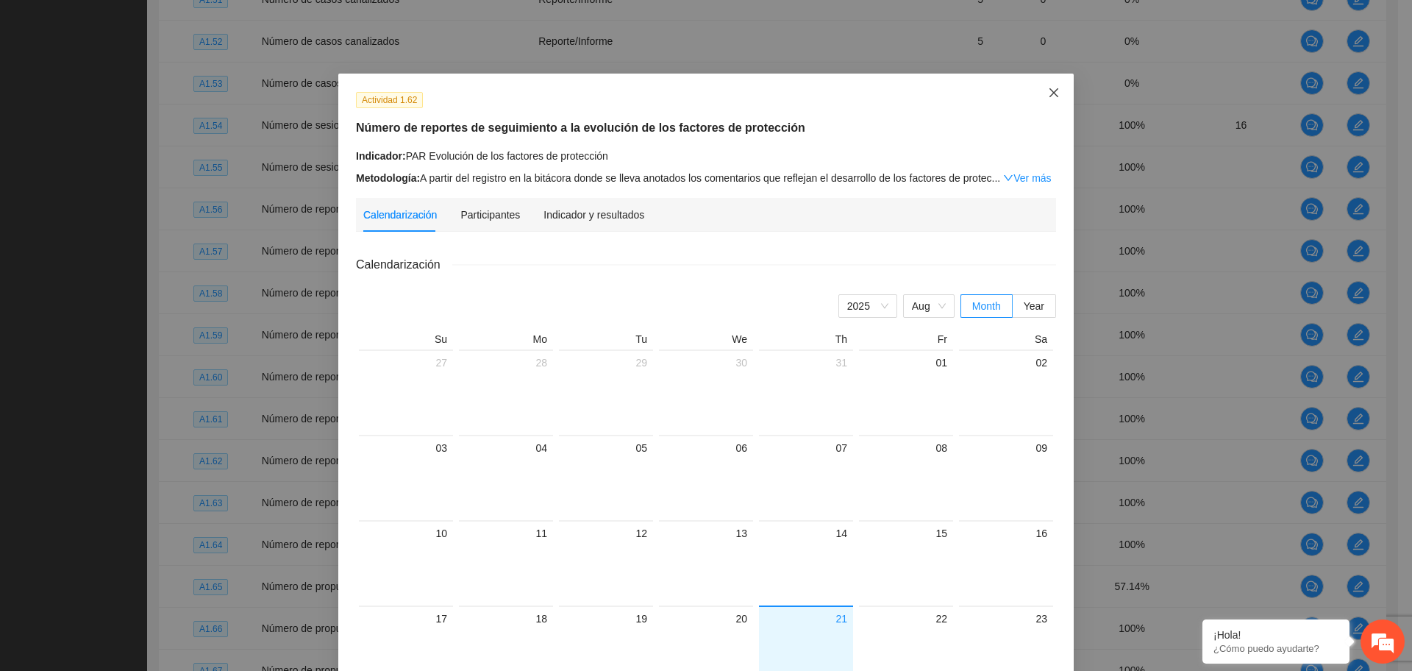
click at [1054, 81] on span "Close" at bounding box center [1054, 94] width 40 height 40
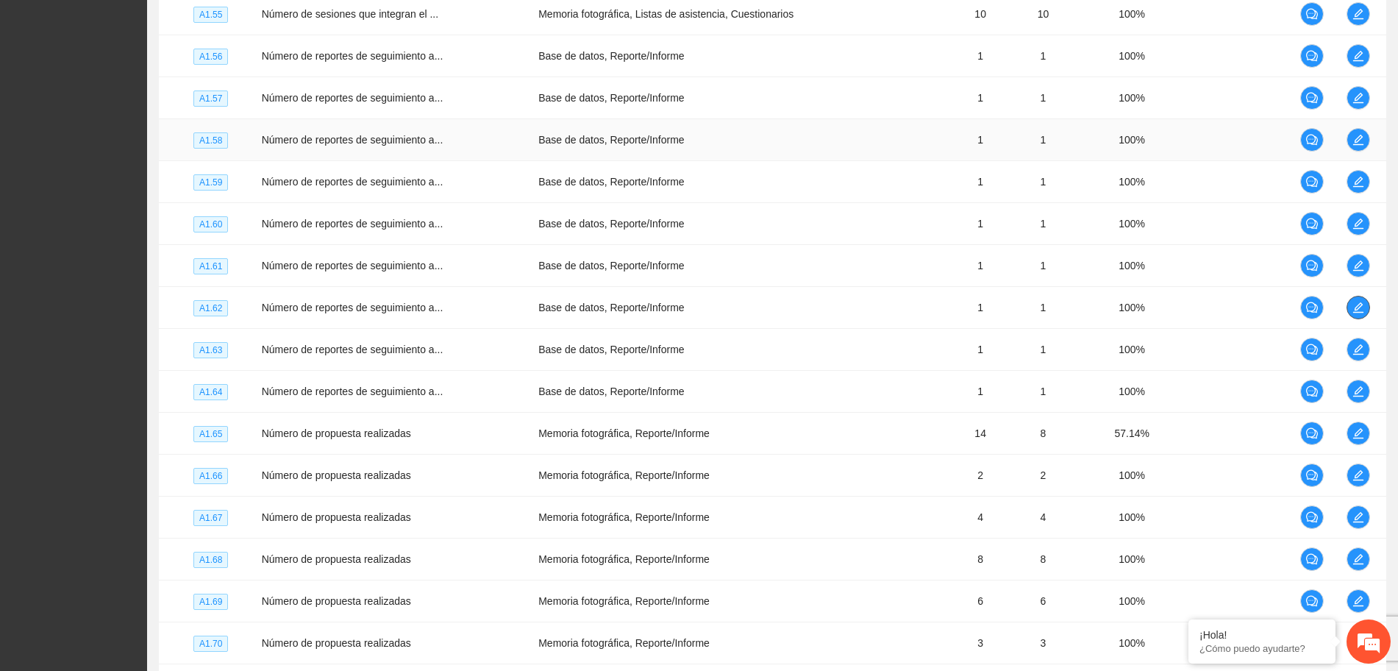
scroll to position [3875, 0]
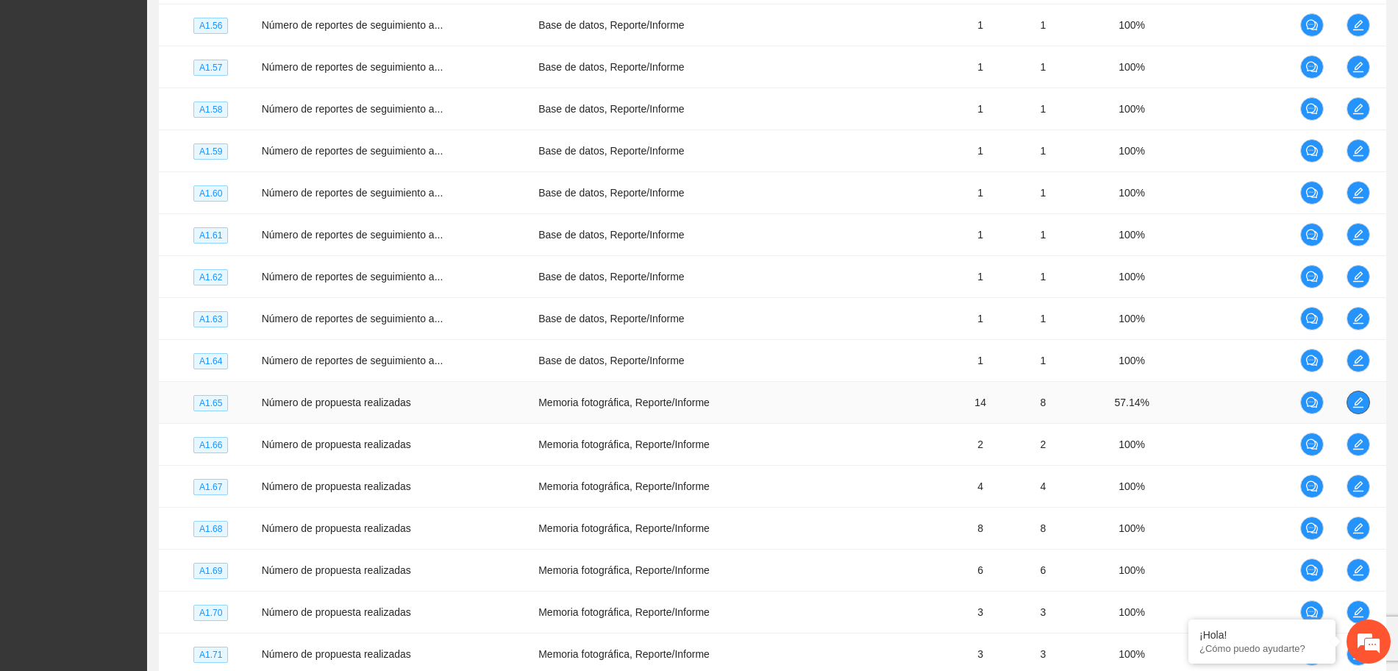
click at [1351, 407] on button "button" at bounding box center [1358, 402] width 24 height 24
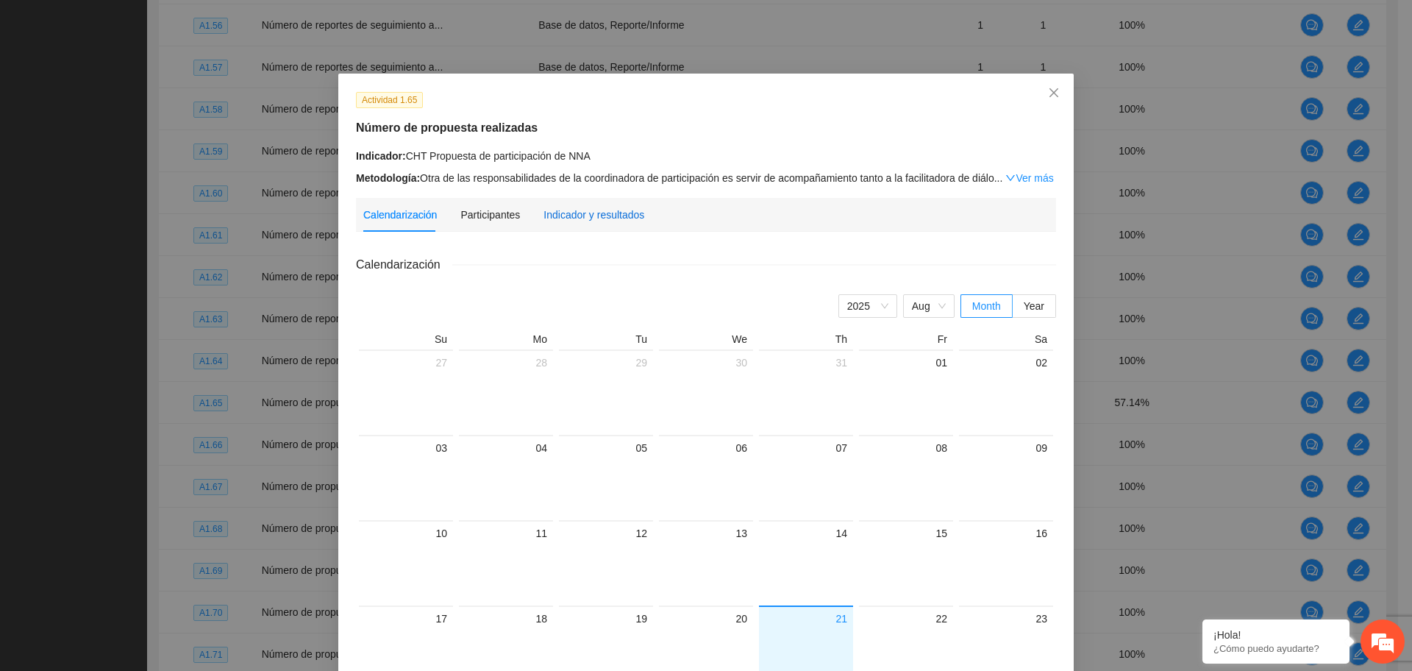
click at [576, 213] on div "Indicador y resultados" at bounding box center [593, 215] width 101 height 16
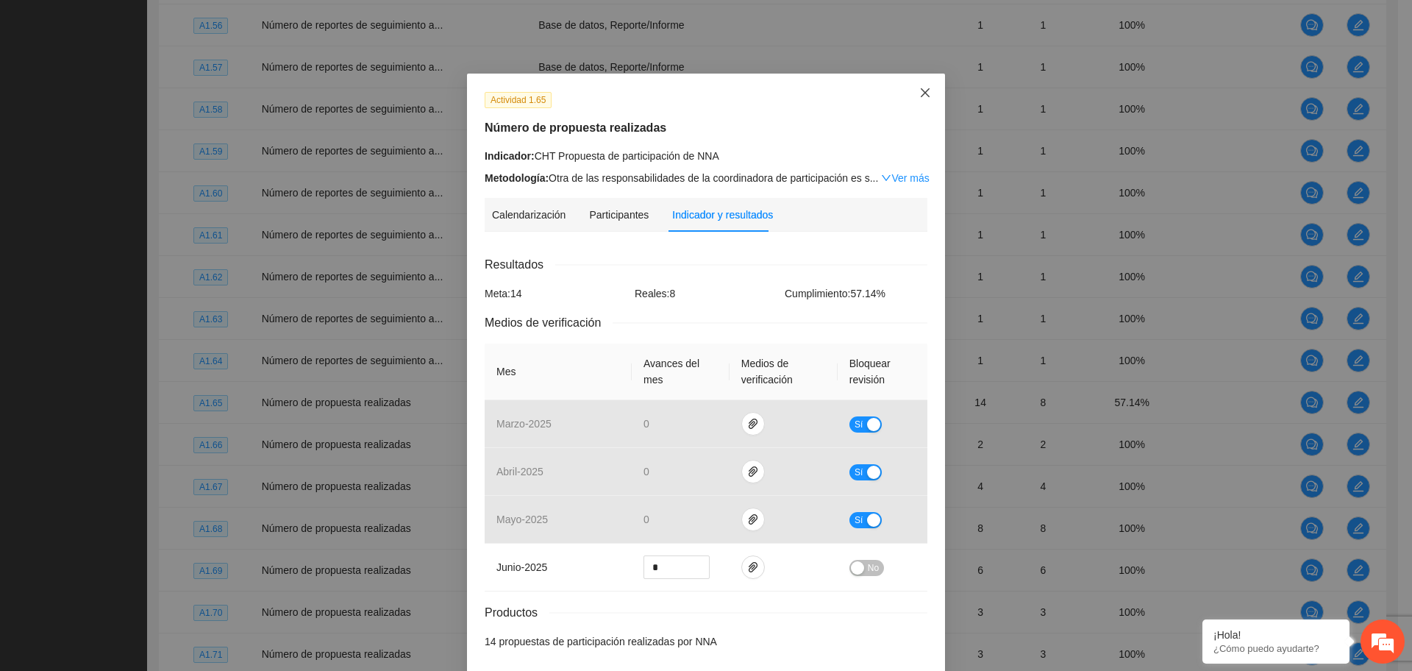
click at [919, 88] on icon "close" at bounding box center [925, 93] width 12 height 12
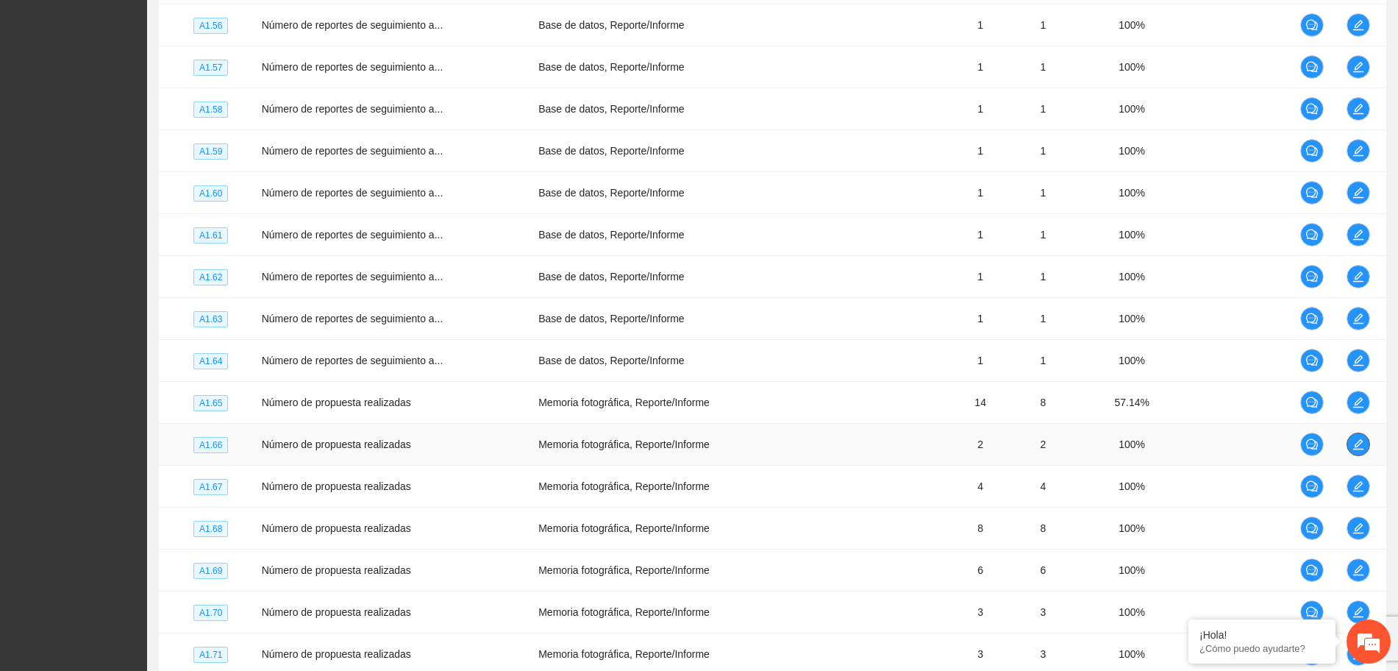
click at [1356, 442] on icon "edit" at bounding box center [1358, 444] width 12 height 12
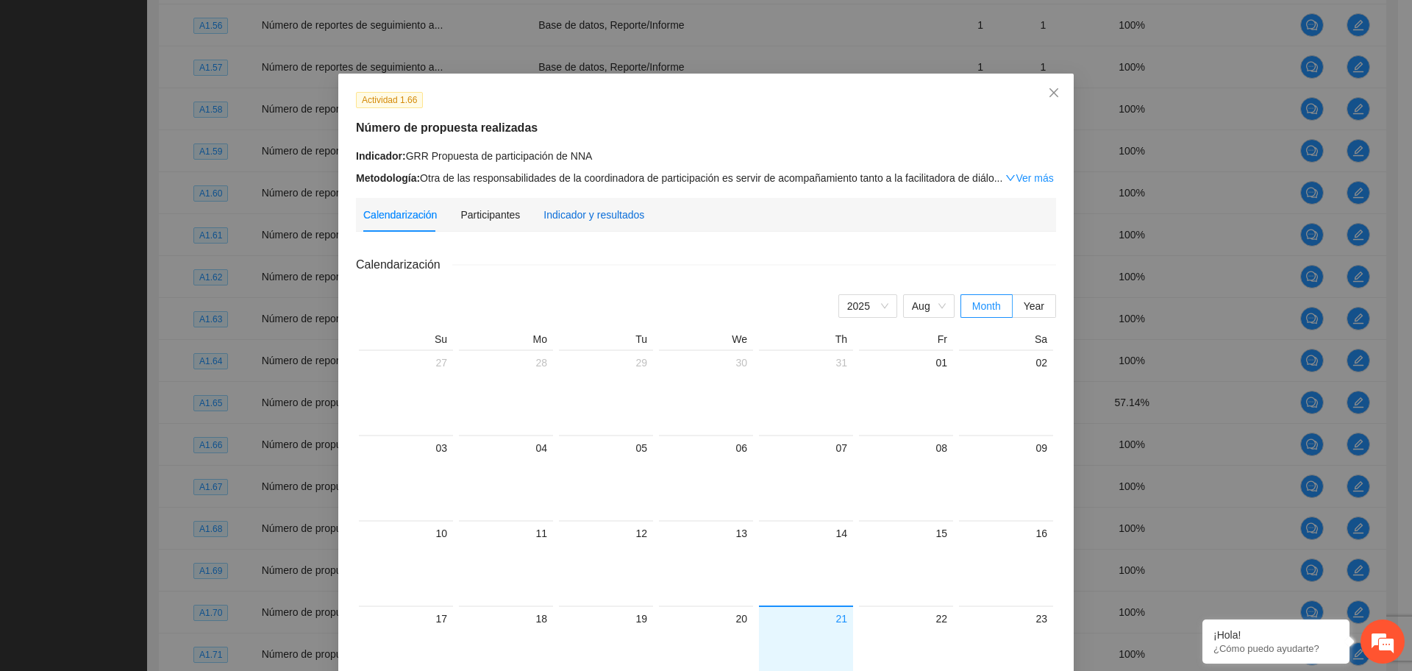
click at [578, 214] on div "Indicador y resultados" at bounding box center [593, 215] width 101 height 16
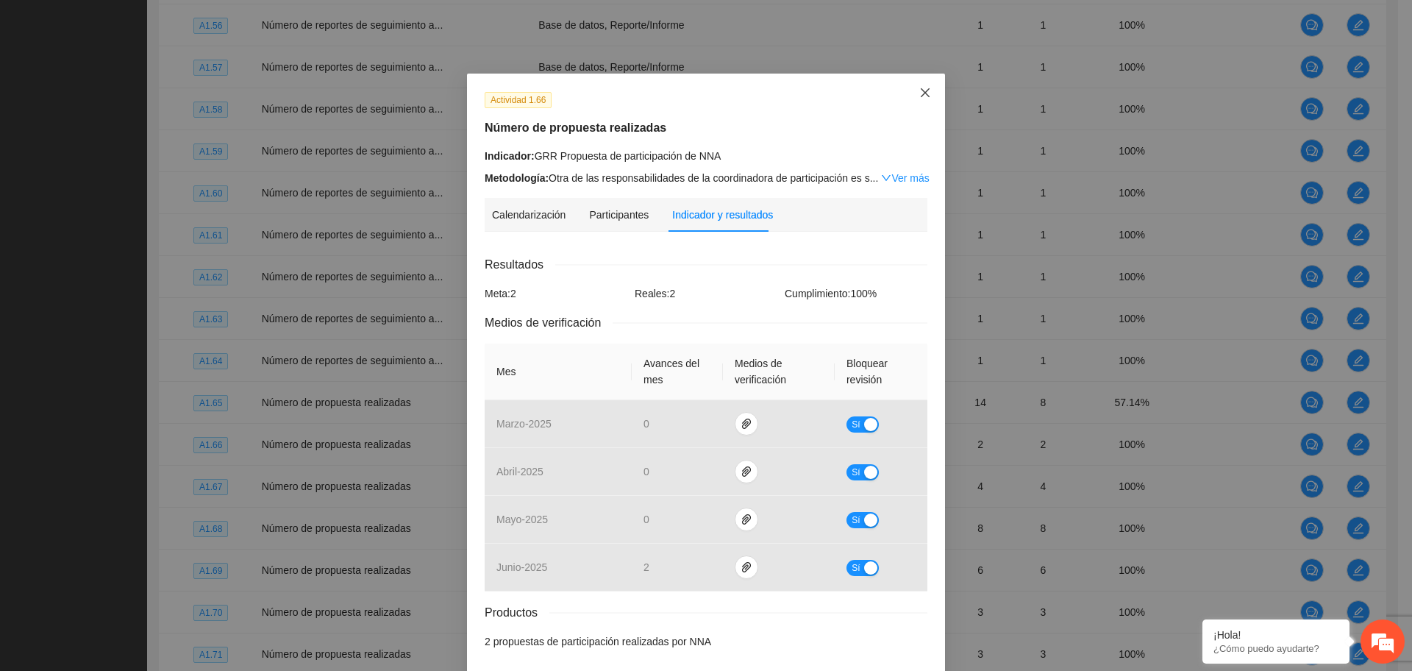
click at [919, 93] on icon "close" at bounding box center [925, 93] width 12 height 12
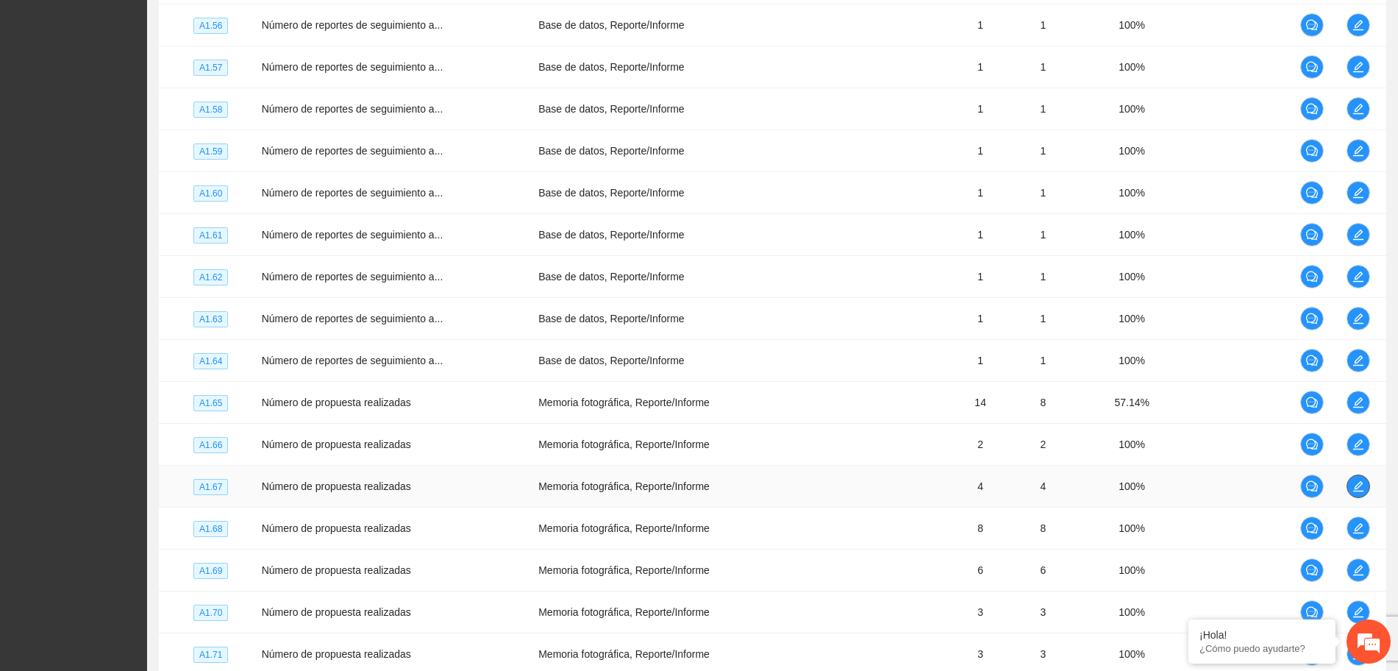
click at [1354, 487] on icon "edit" at bounding box center [1357, 486] width 10 height 10
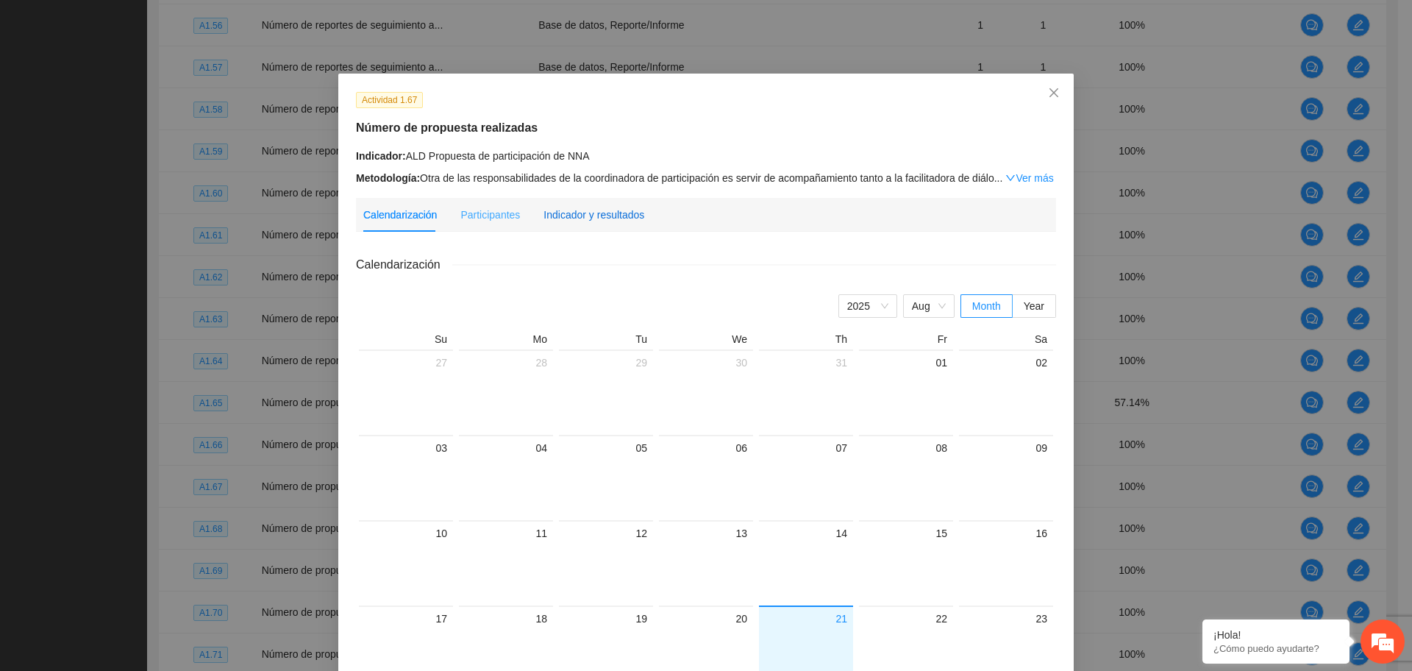
click at [586, 207] on div "Indicador y resultados" at bounding box center [593, 215] width 101 height 16
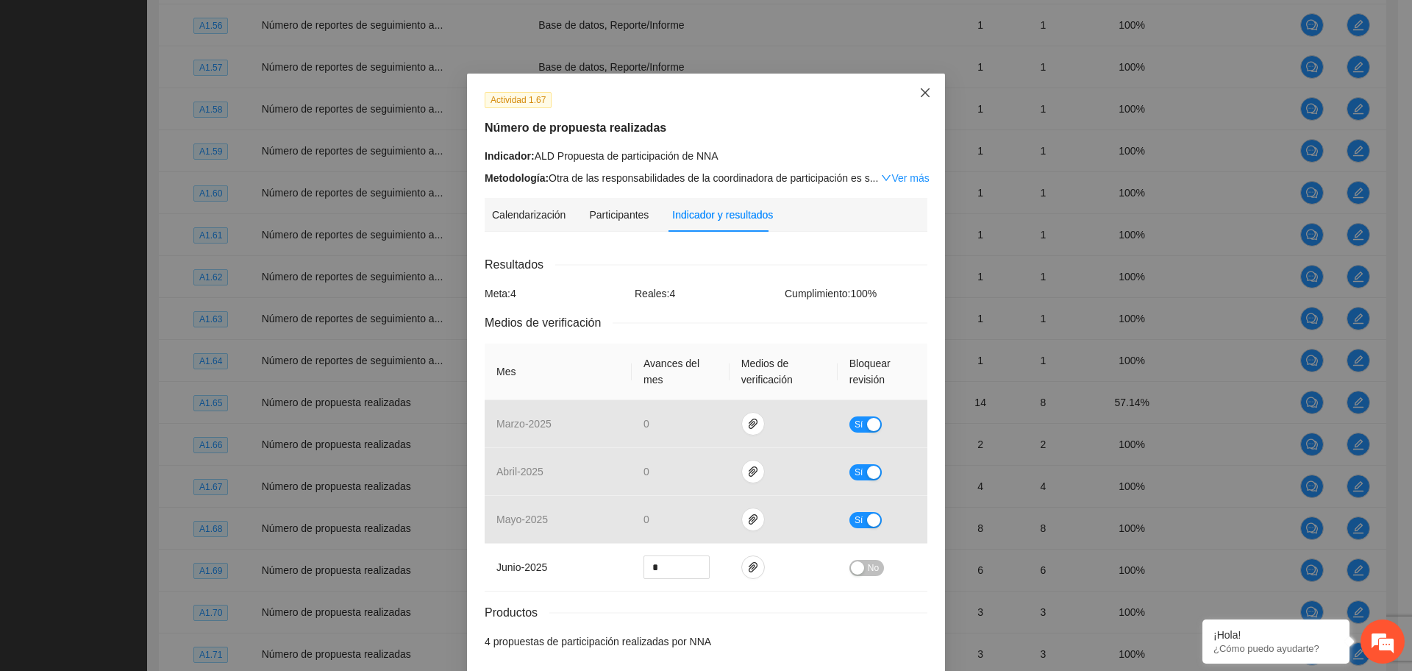
click at [922, 88] on icon "close" at bounding box center [925, 93] width 12 height 12
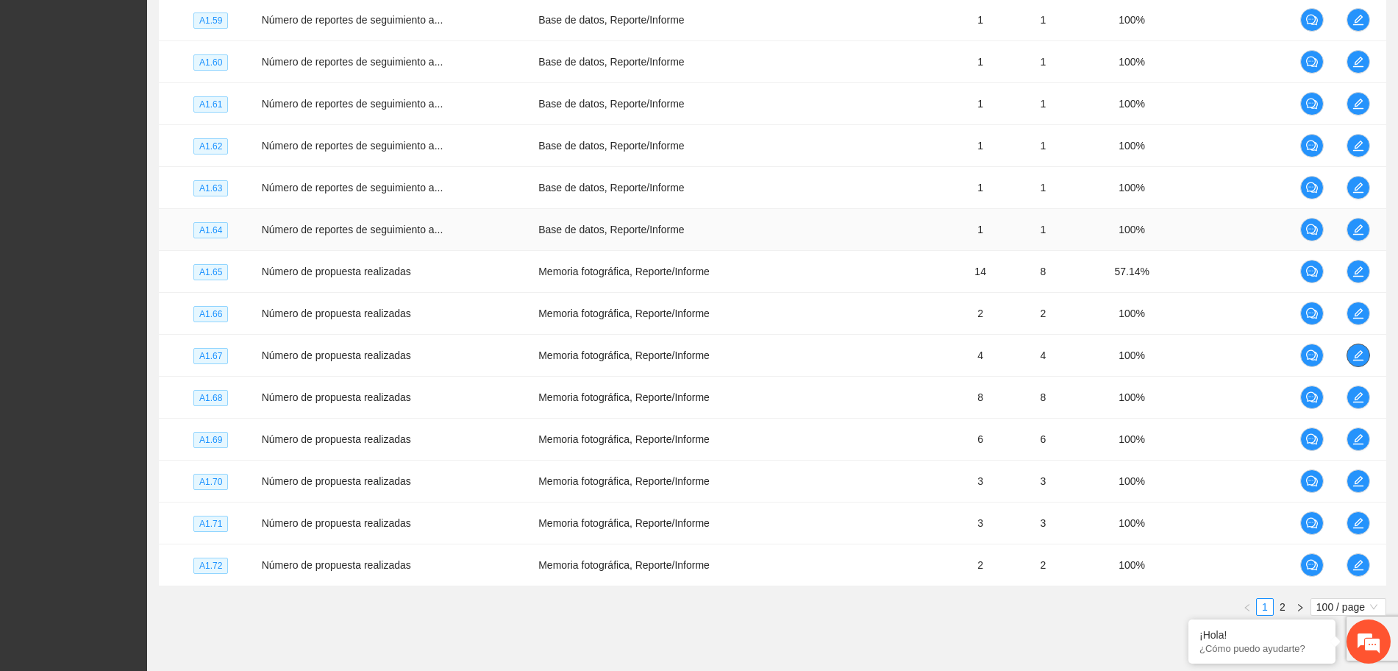
scroll to position [4059, 0]
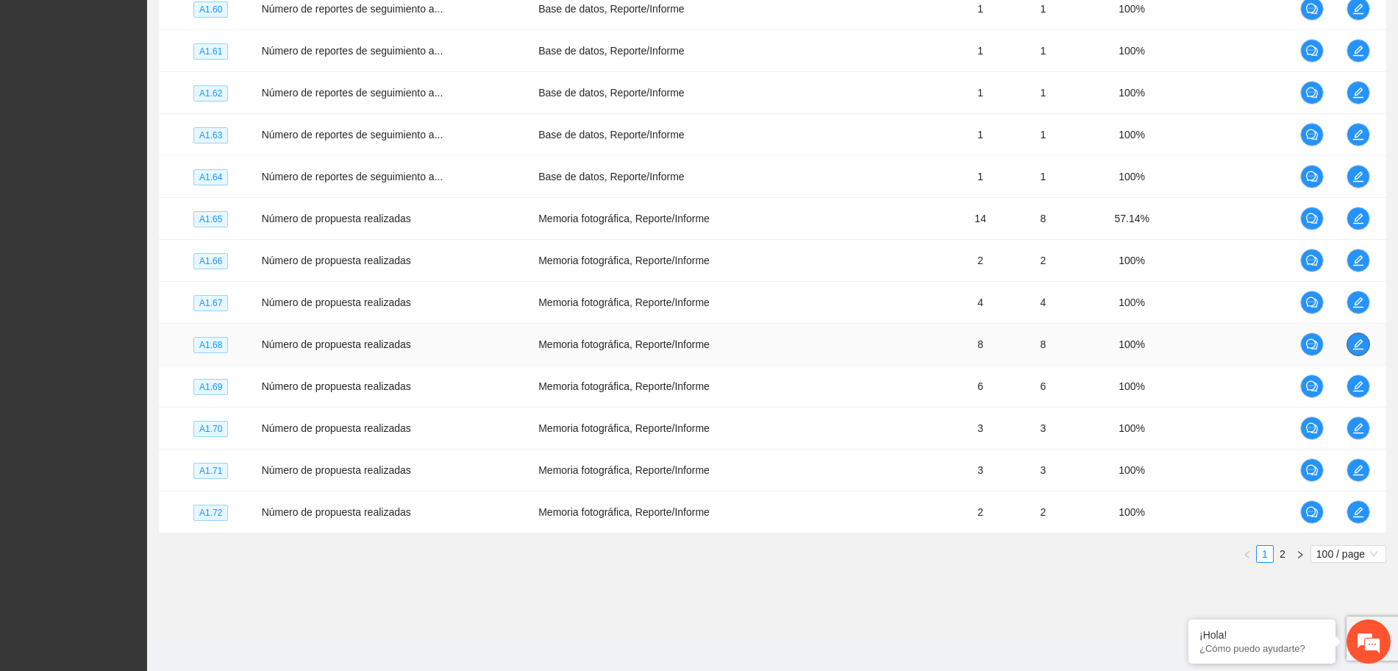
click at [1357, 333] on button "button" at bounding box center [1358, 344] width 24 height 24
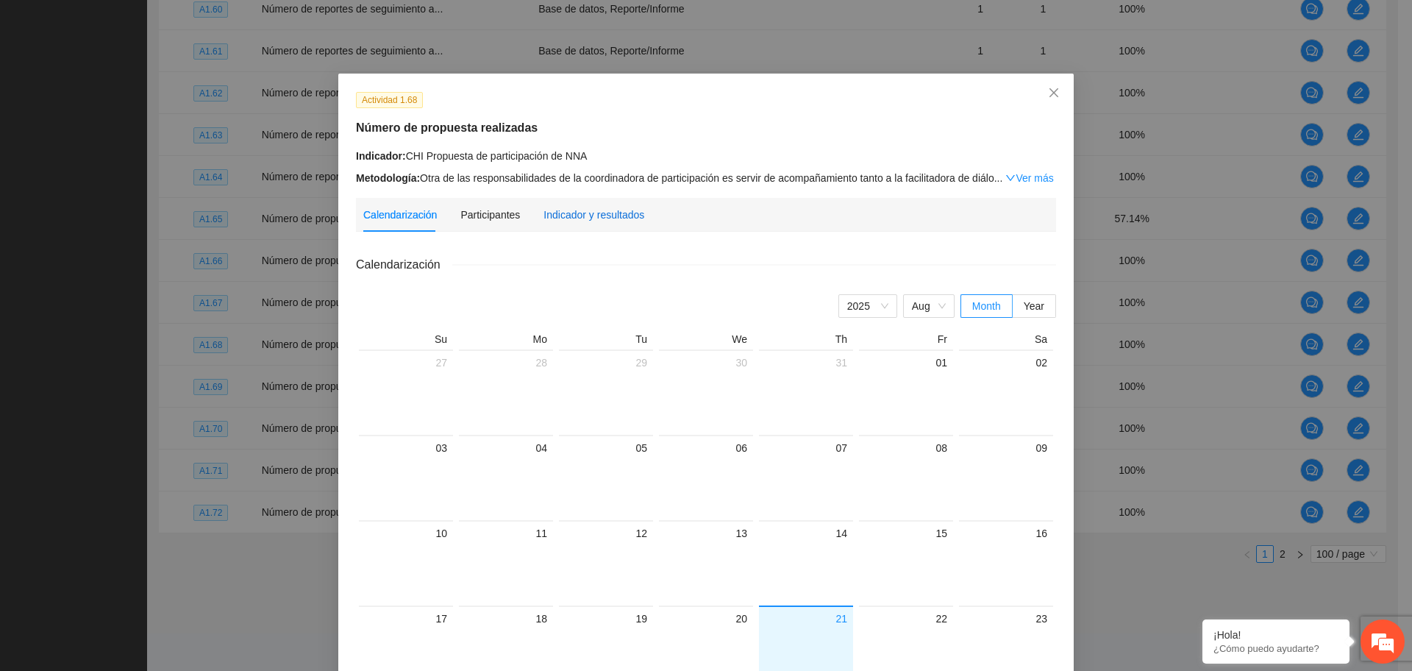
click at [565, 209] on div "Indicador y resultados" at bounding box center [593, 215] width 101 height 16
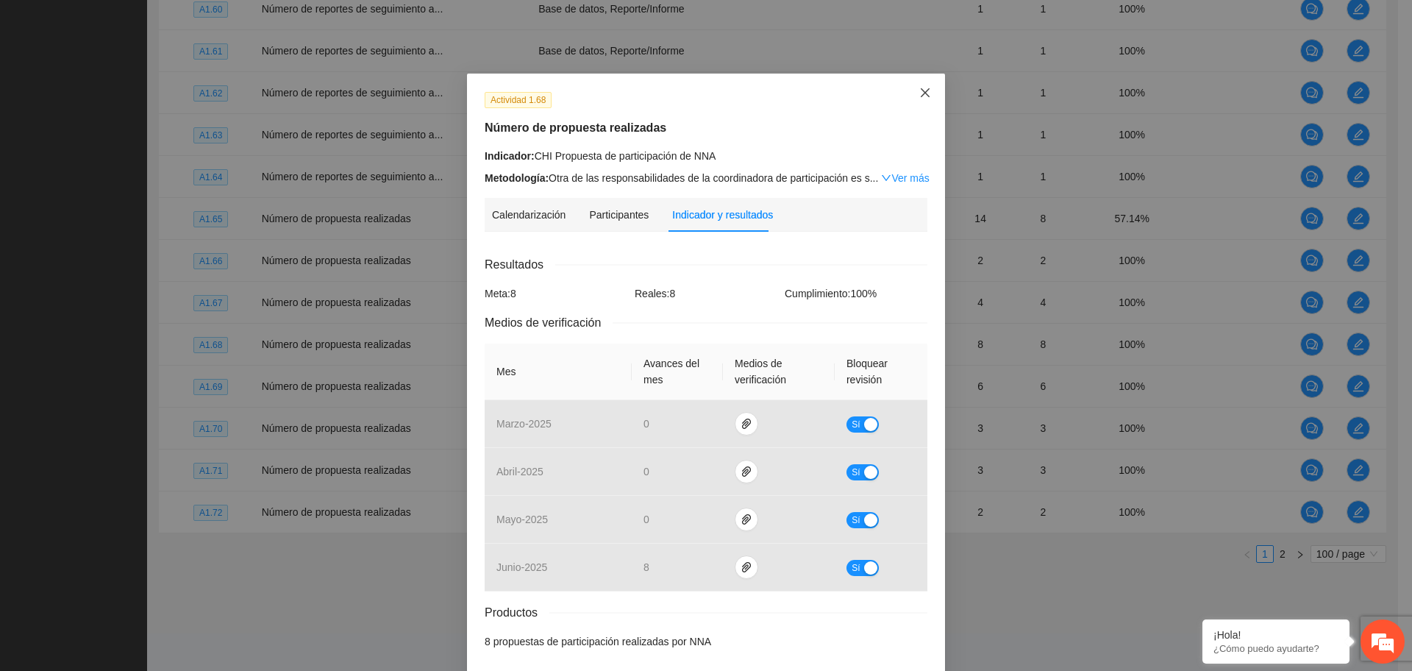
click at [919, 90] on icon "close" at bounding box center [925, 93] width 12 height 12
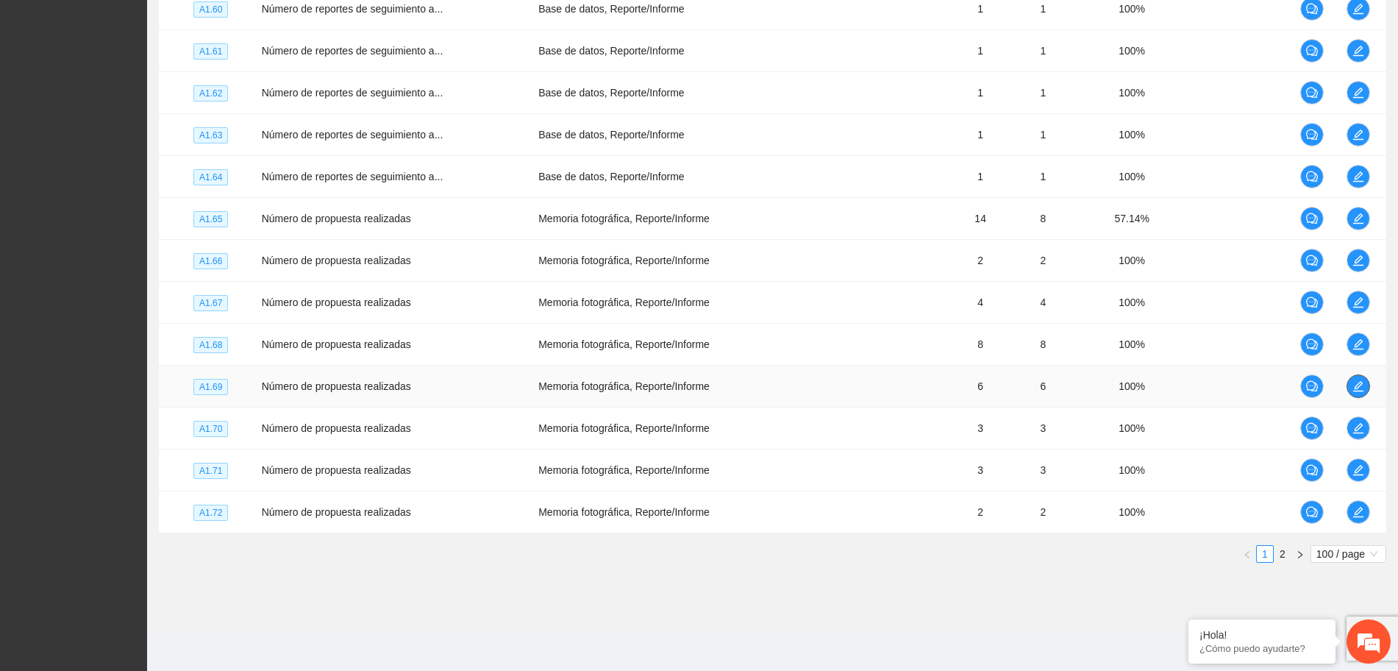
click at [1357, 384] on icon "edit" at bounding box center [1357, 386] width 10 height 10
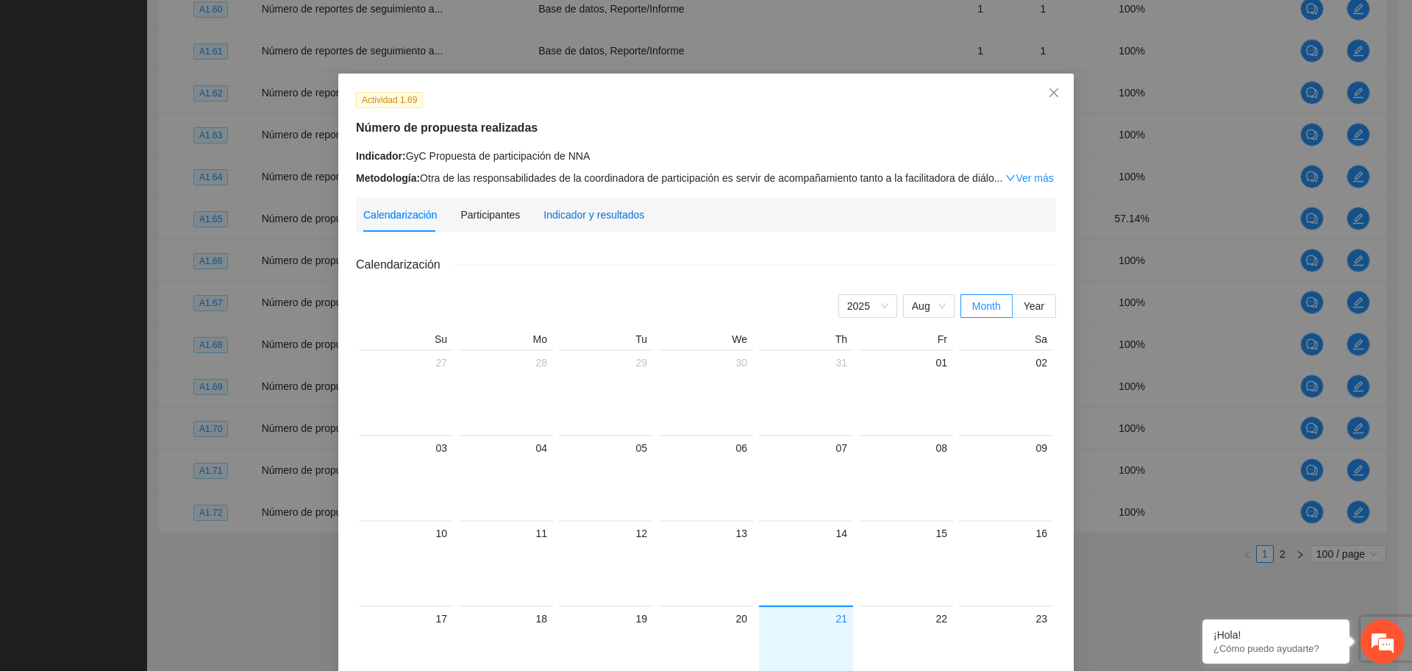
click at [563, 212] on div "Indicador y resultados" at bounding box center [593, 215] width 101 height 16
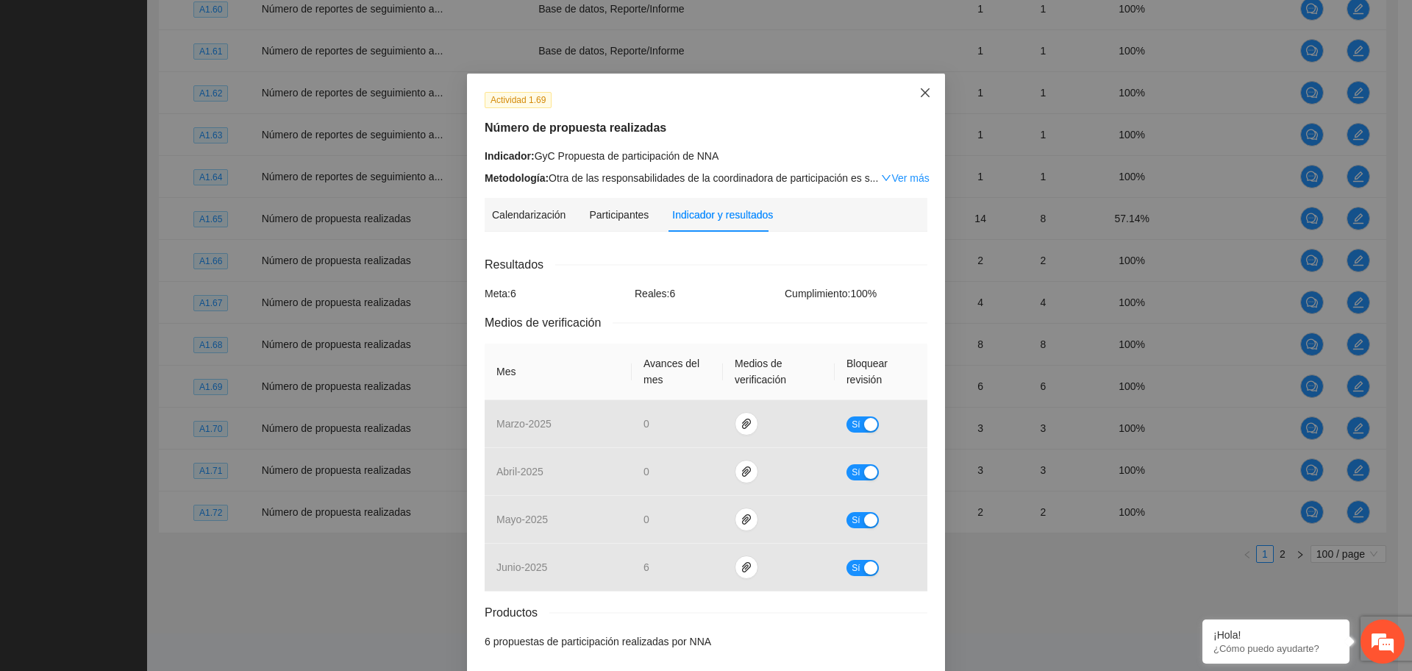
click at [919, 93] on icon "close" at bounding box center [925, 93] width 12 height 12
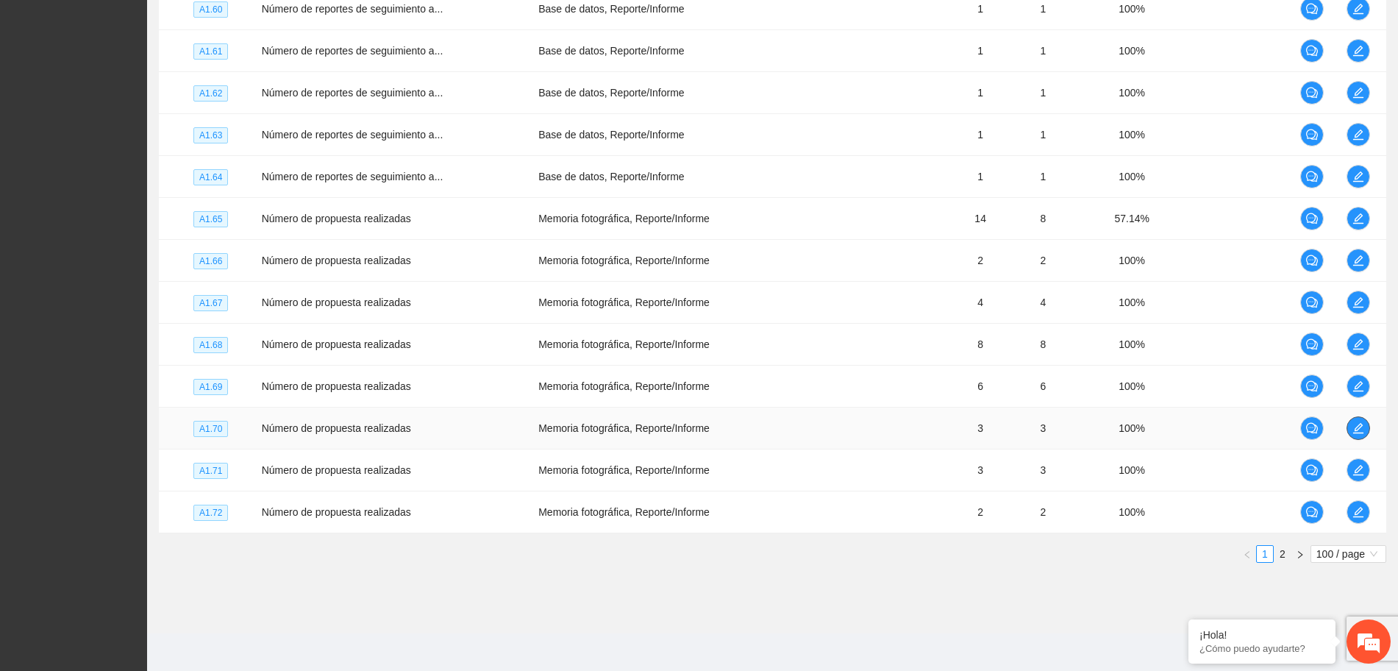
click at [1362, 426] on icon "edit" at bounding box center [1358, 428] width 12 height 12
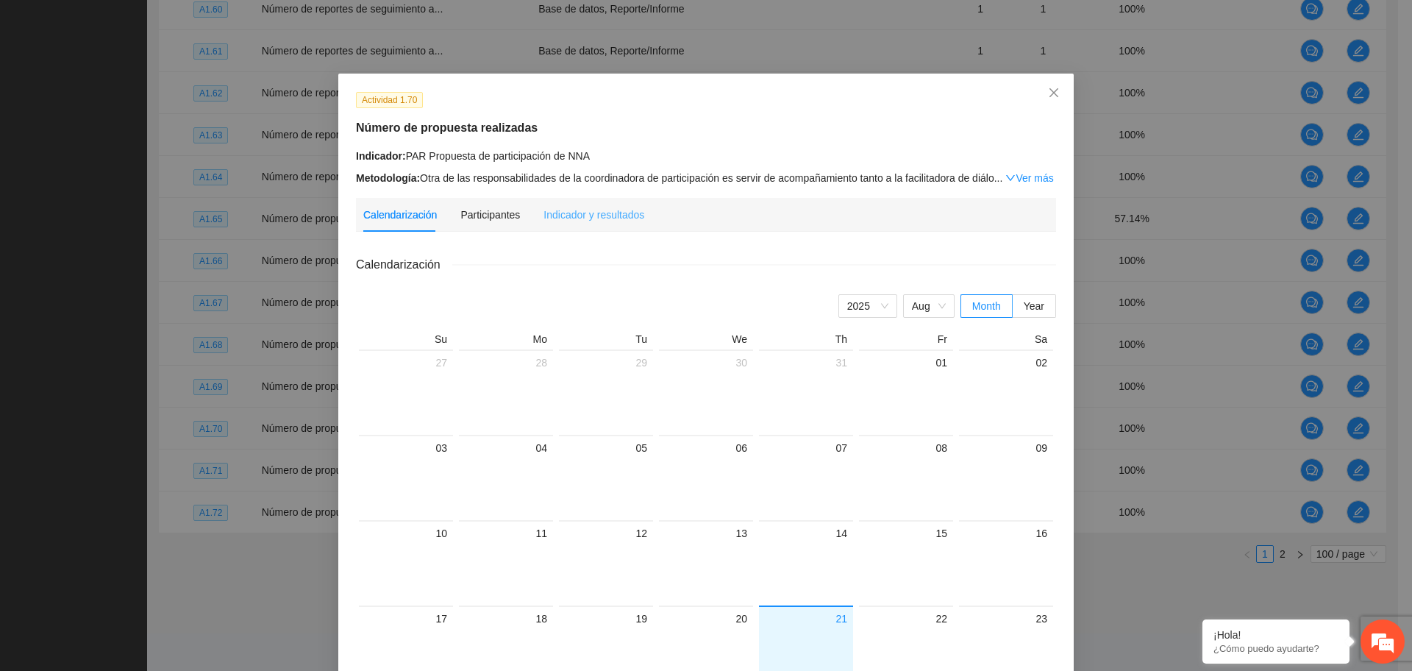
click at [566, 199] on div "Indicador y resultados" at bounding box center [593, 215] width 101 height 34
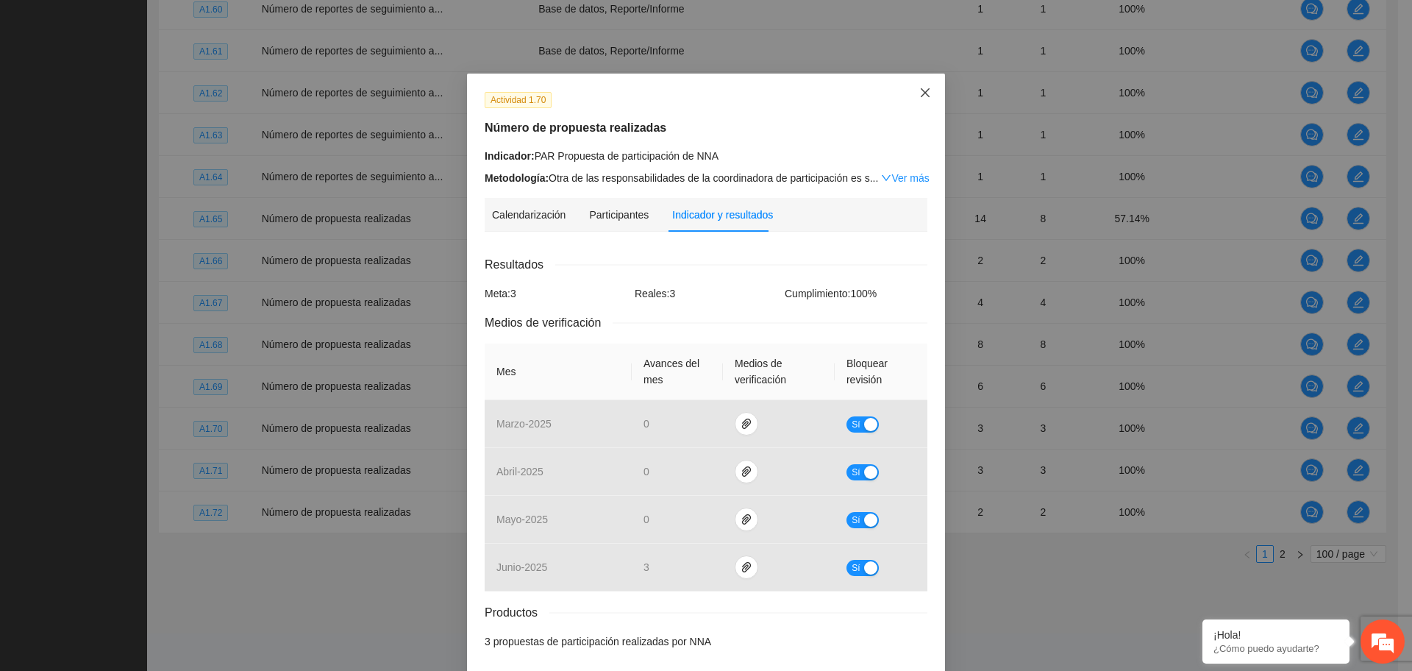
click at [919, 95] on icon "close" at bounding box center [925, 93] width 12 height 12
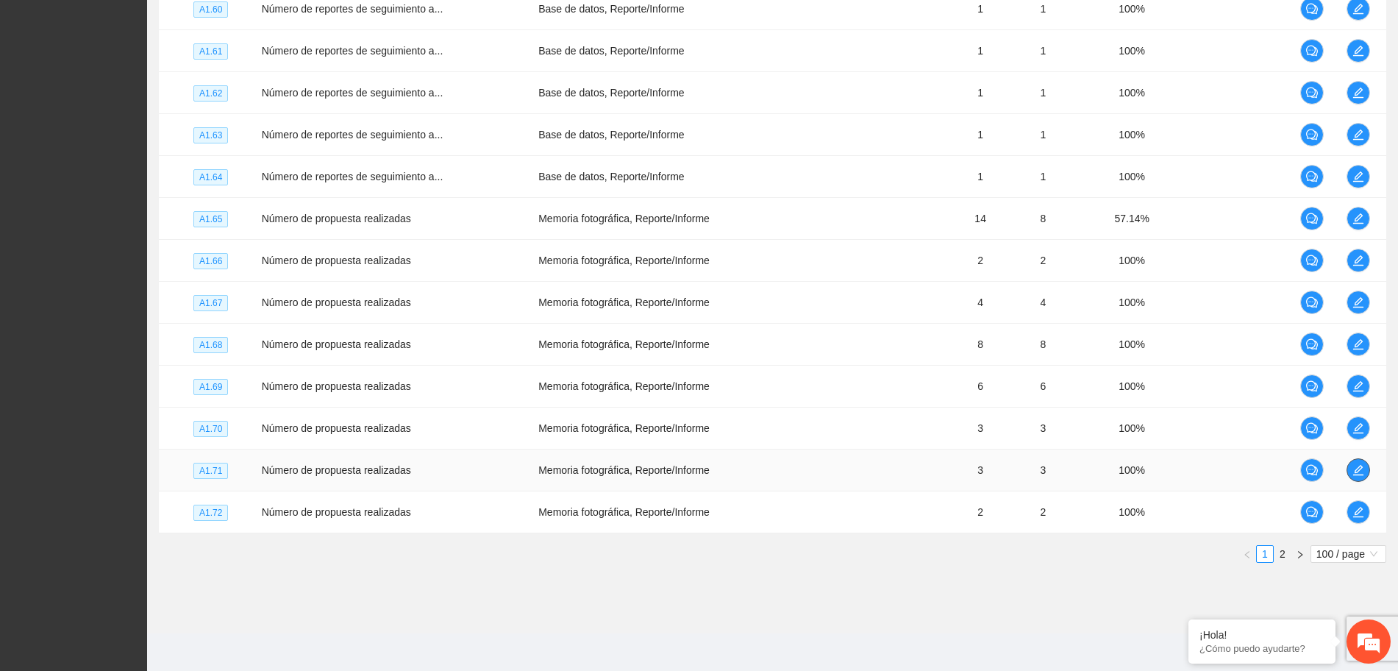
click at [1354, 477] on button "button" at bounding box center [1358, 470] width 24 height 24
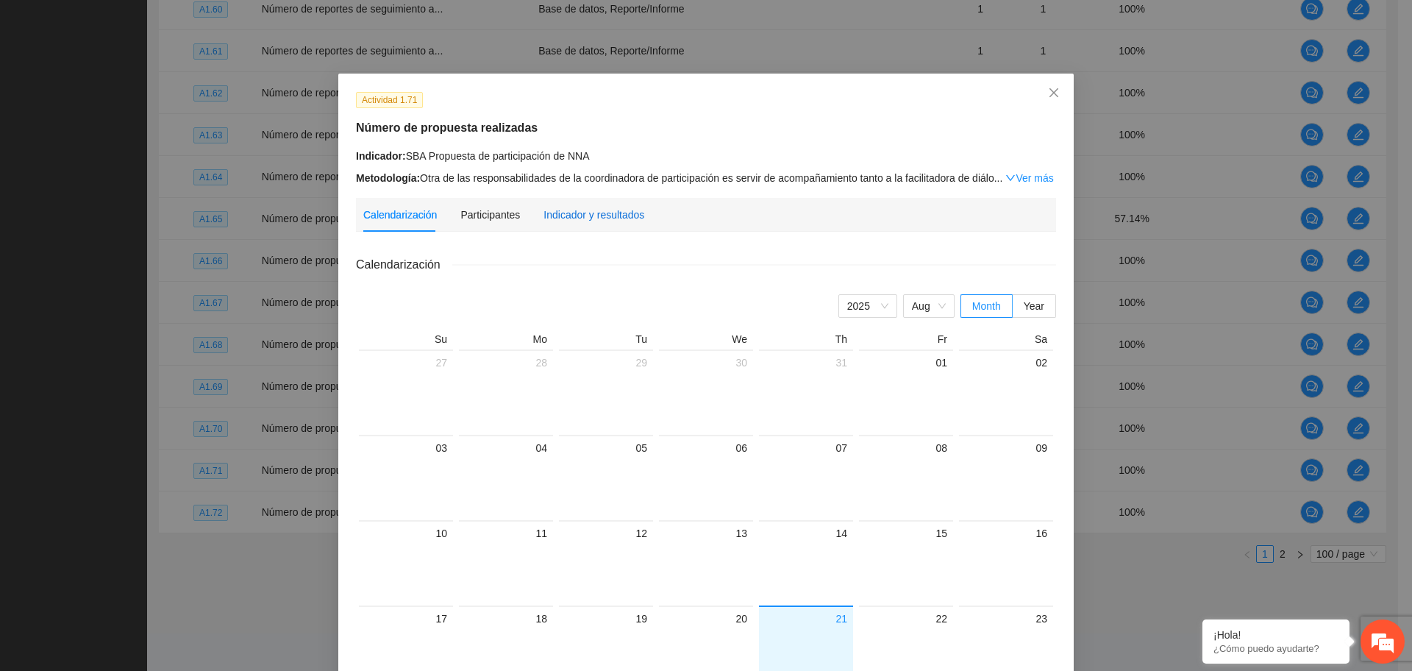
click at [570, 218] on div "Indicador y resultados" at bounding box center [593, 215] width 101 height 16
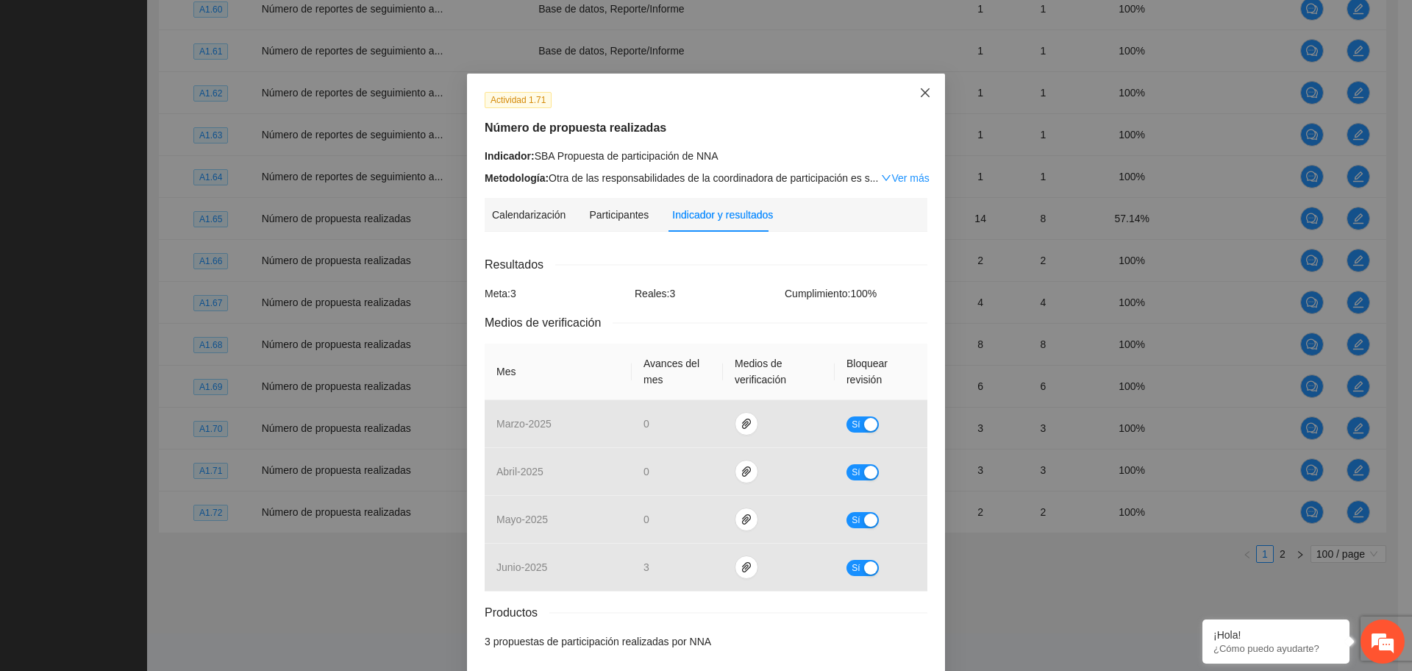
click at [921, 86] on span "Close" at bounding box center [925, 94] width 40 height 40
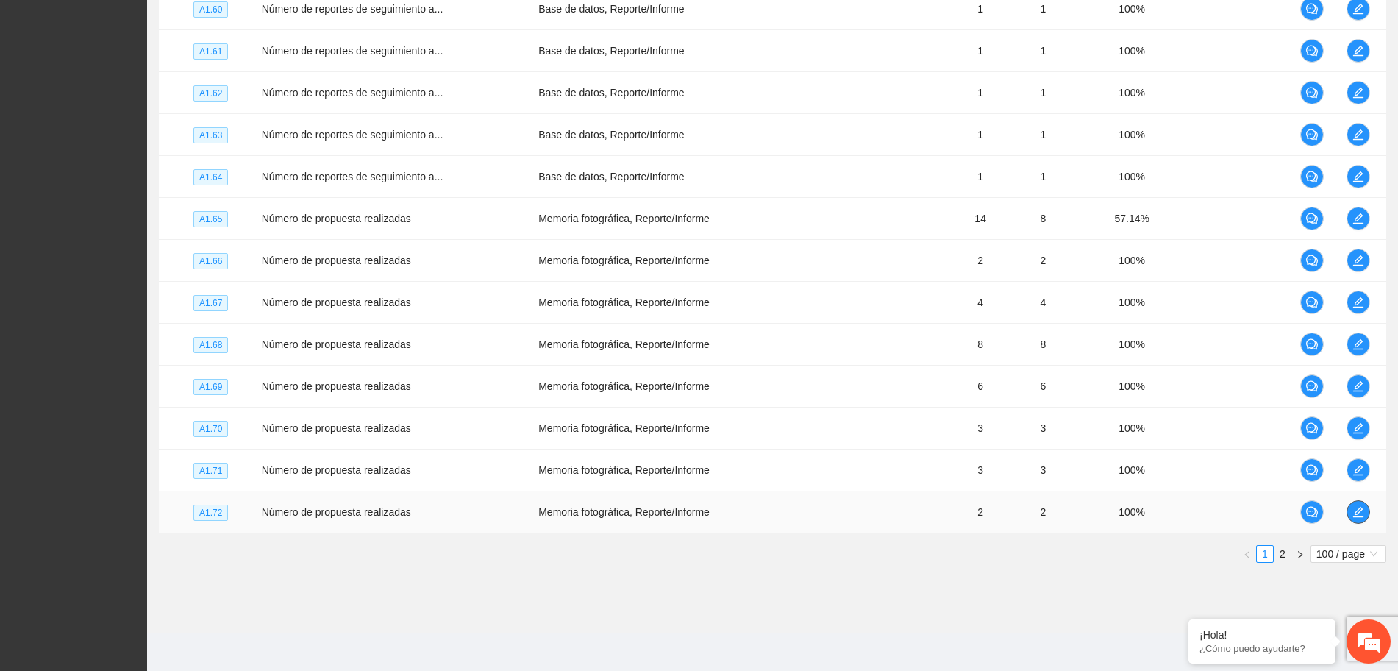
click at [1362, 515] on icon "edit" at bounding box center [1358, 512] width 12 height 12
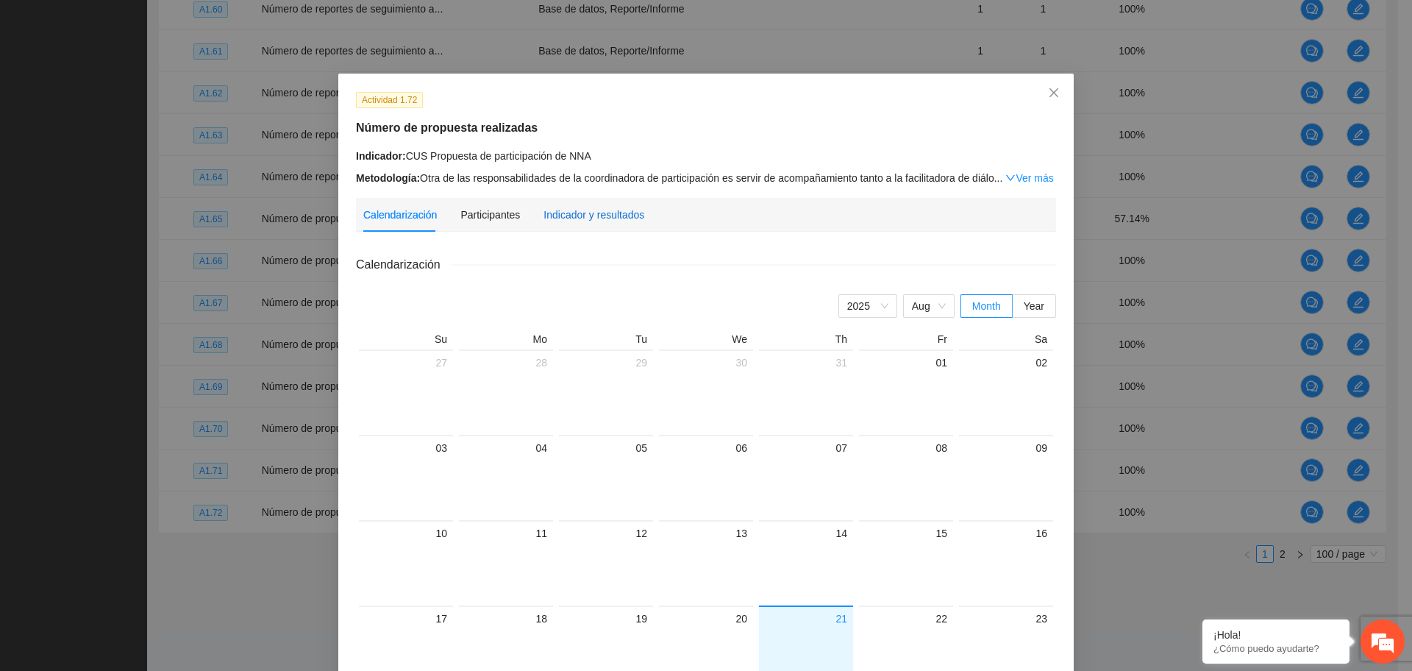
click at [575, 218] on div "Indicador y resultados" at bounding box center [593, 215] width 101 height 16
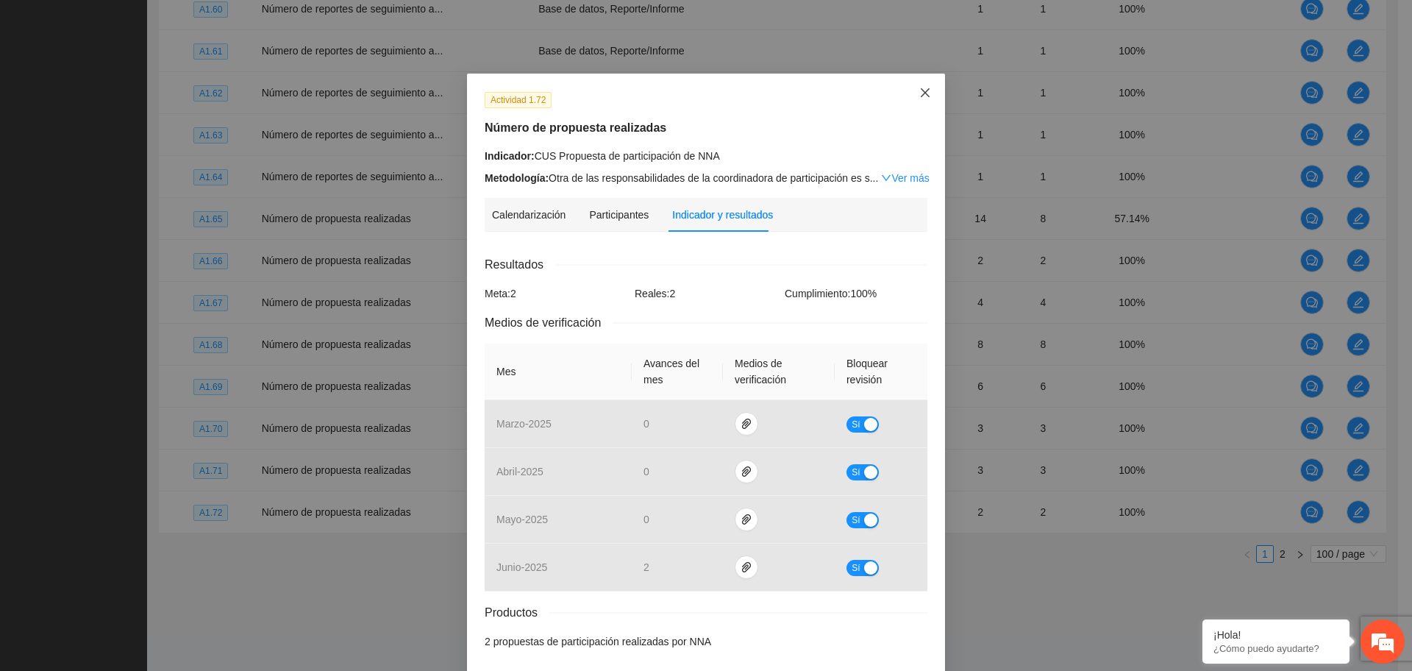
click at [929, 87] on span "Close" at bounding box center [925, 94] width 40 height 40
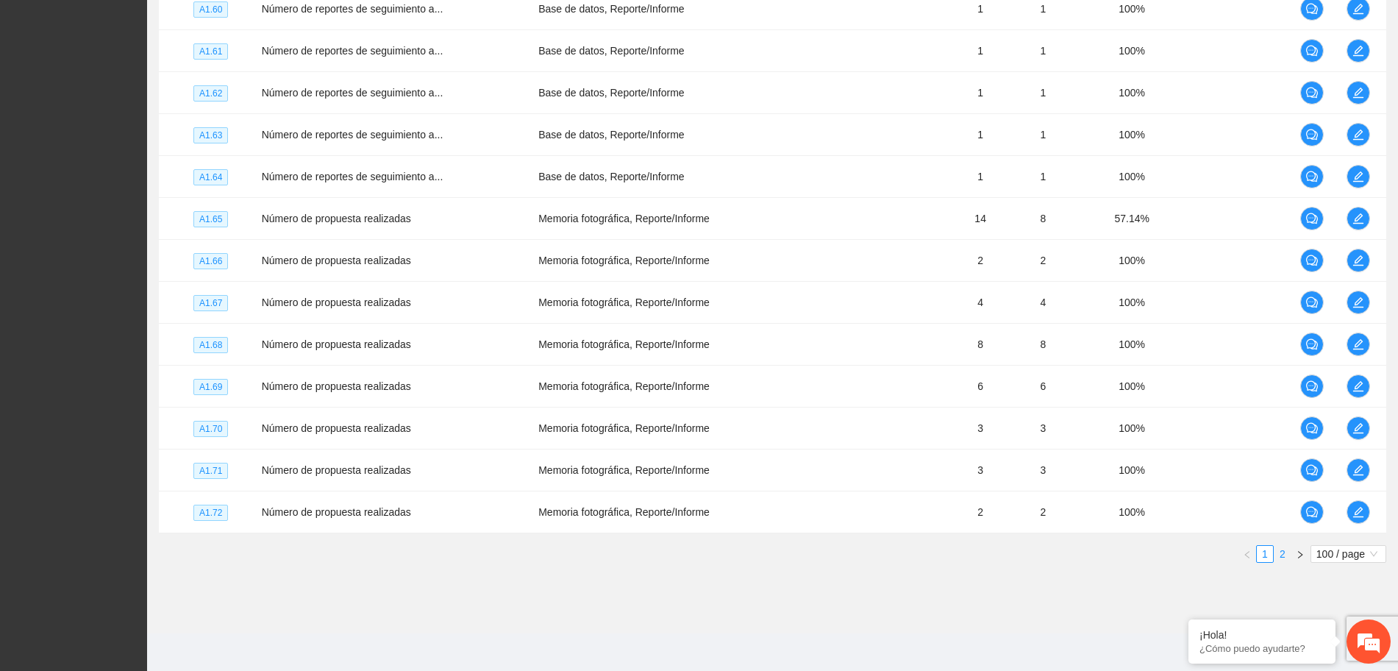
click at [1287, 553] on link "2" at bounding box center [1282, 554] width 16 height 16
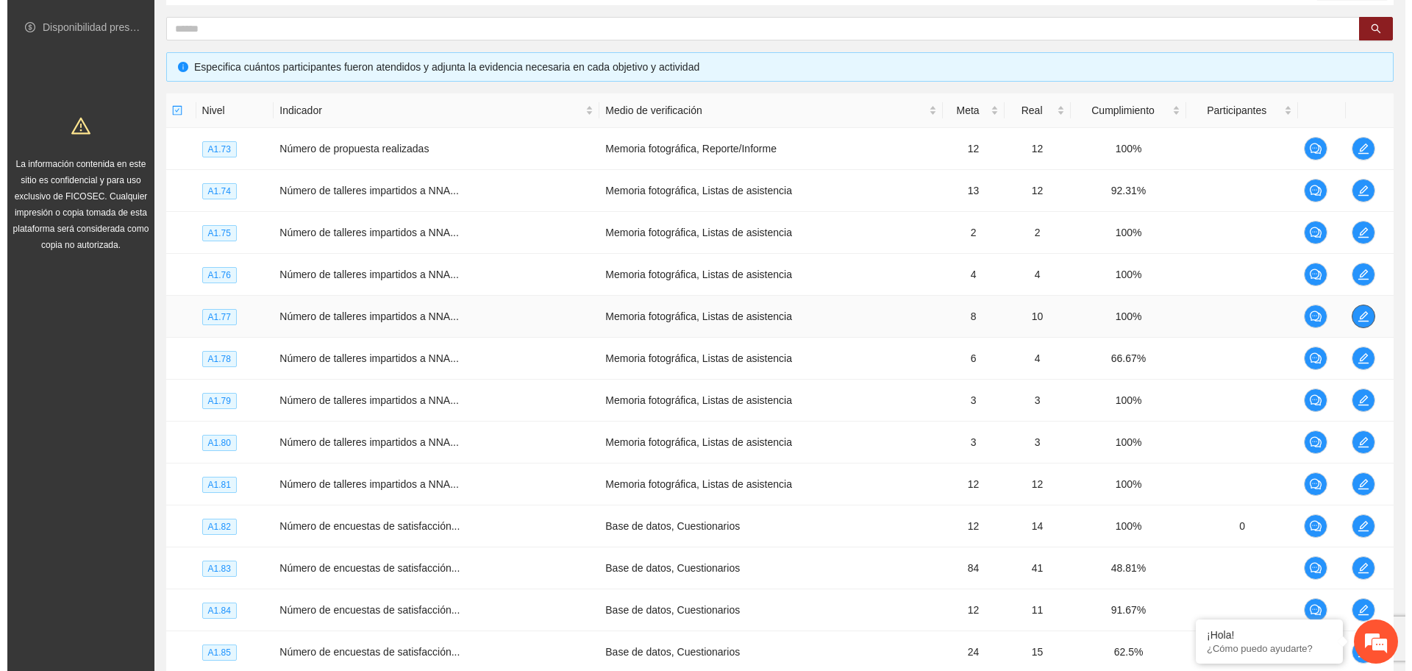
scroll to position [368, 0]
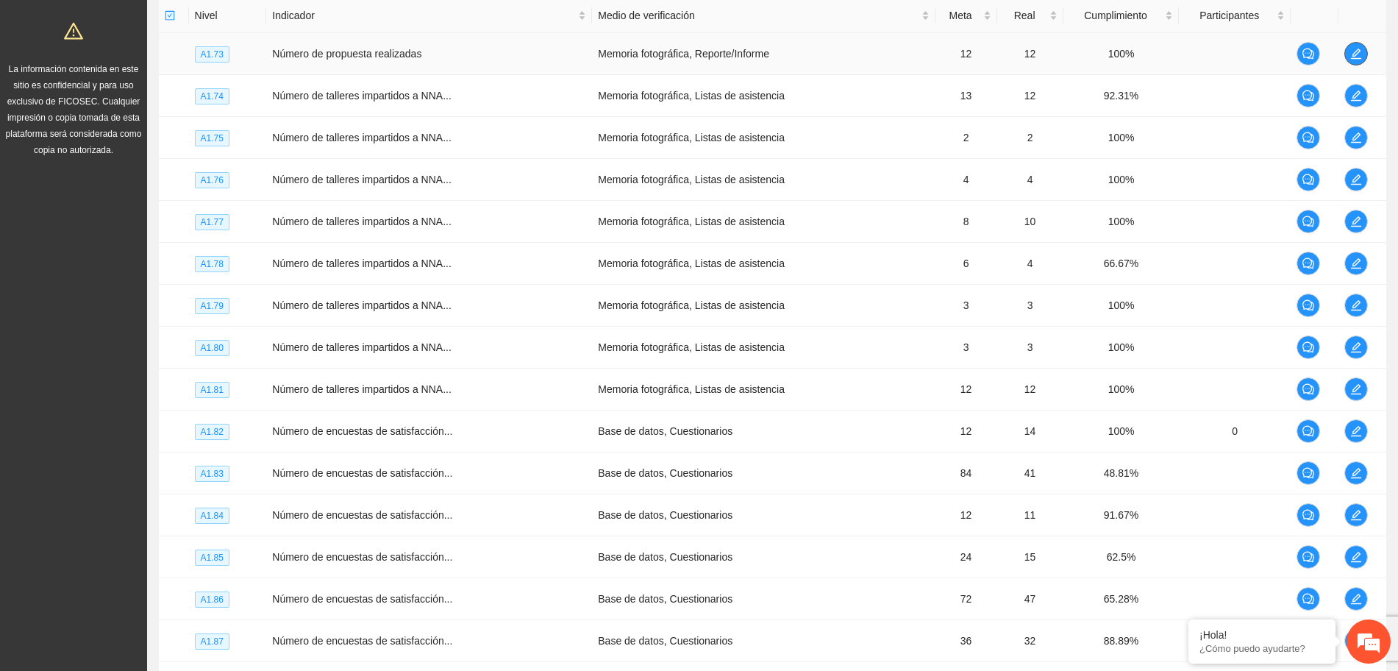
click at [1357, 52] on icon "edit" at bounding box center [1356, 54] width 12 height 12
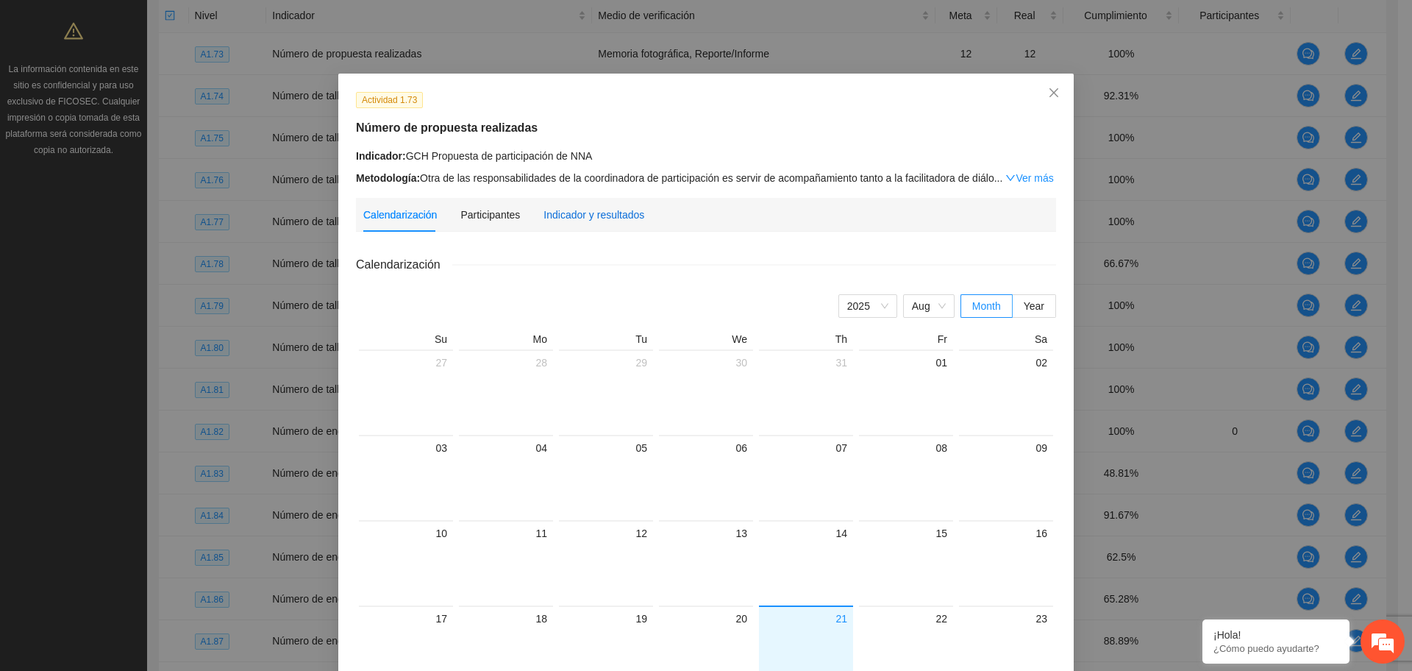
click at [581, 210] on div "Indicador y resultados" at bounding box center [593, 215] width 101 height 16
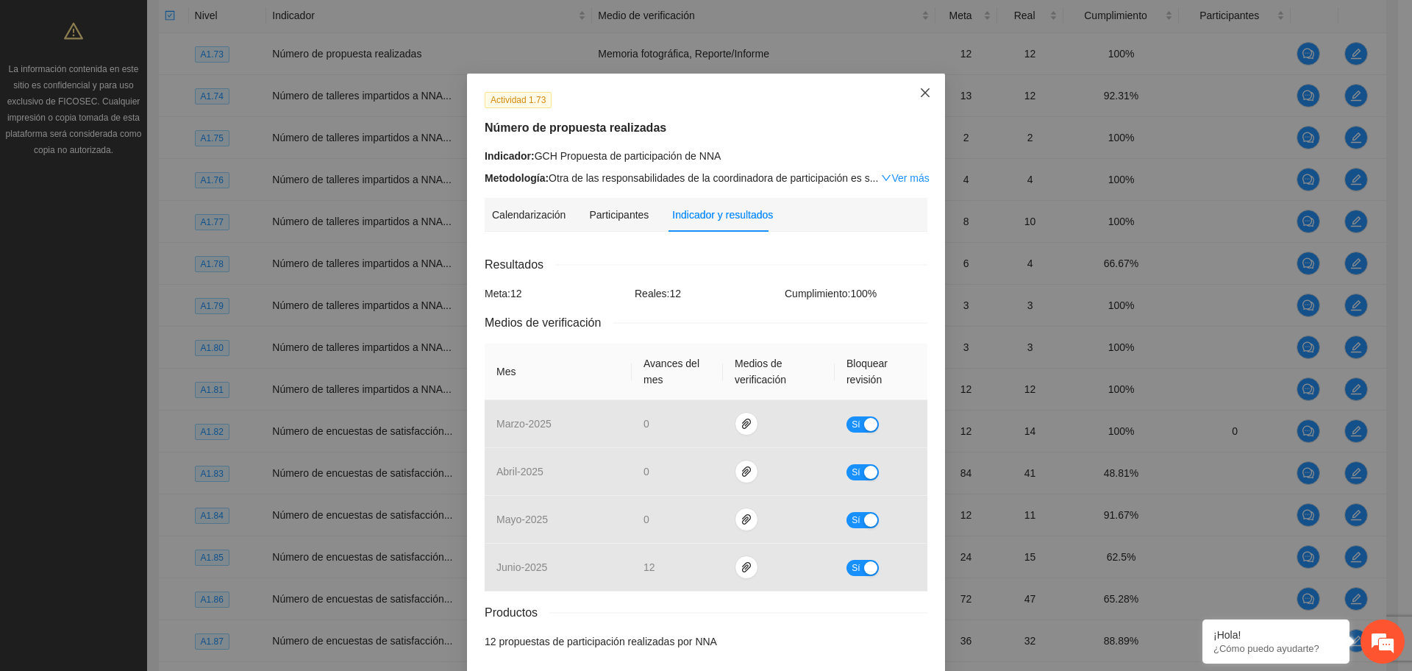
click at [919, 90] on icon "close" at bounding box center [925, 93] width 12 height 12
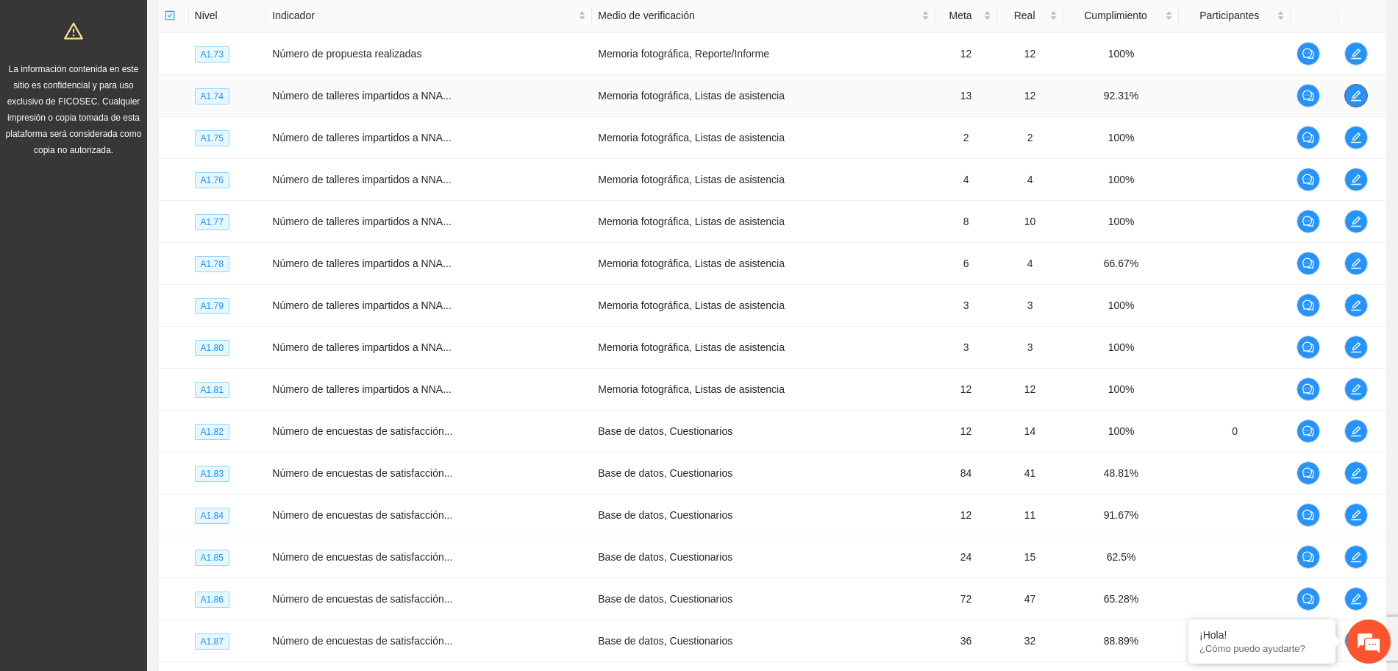
click at [1351, 99] on icon "edit" at bounding box center [1356, 96] width 12 height 12
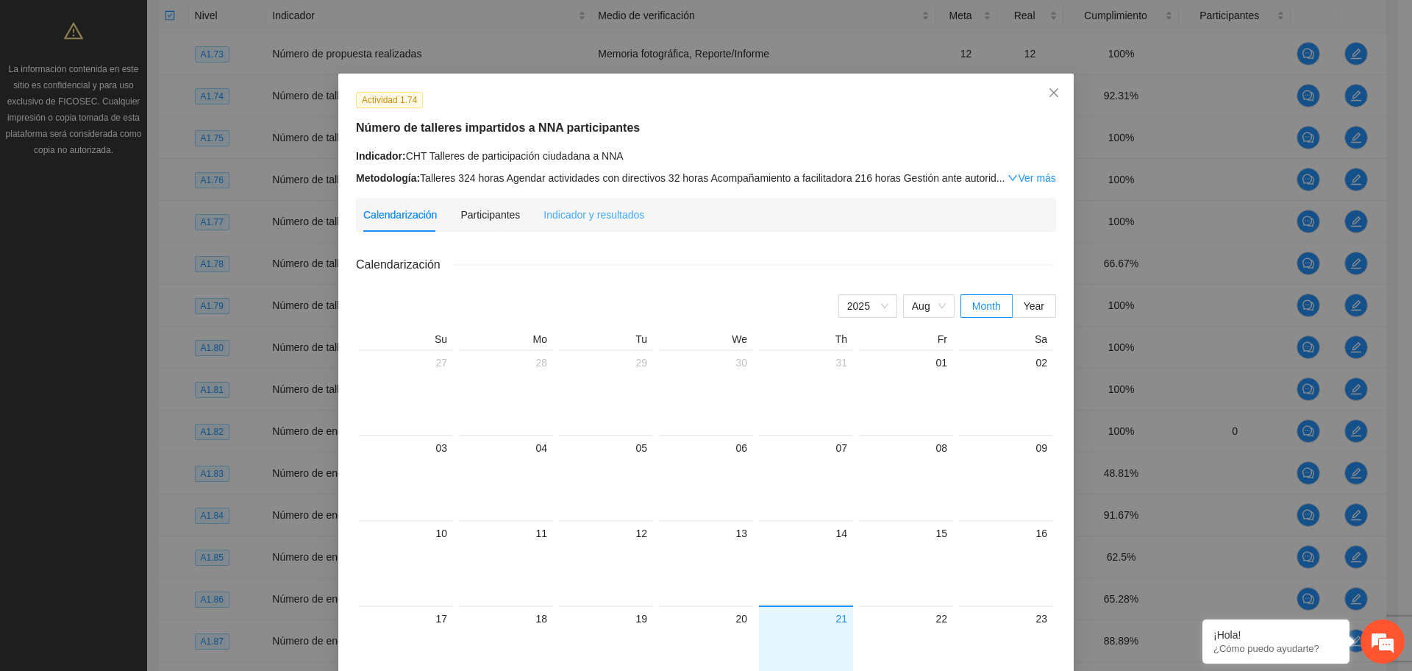
click at [563, 199] on div "Indicador y resultados" at bounding box center [593, 215] width 101 height 34
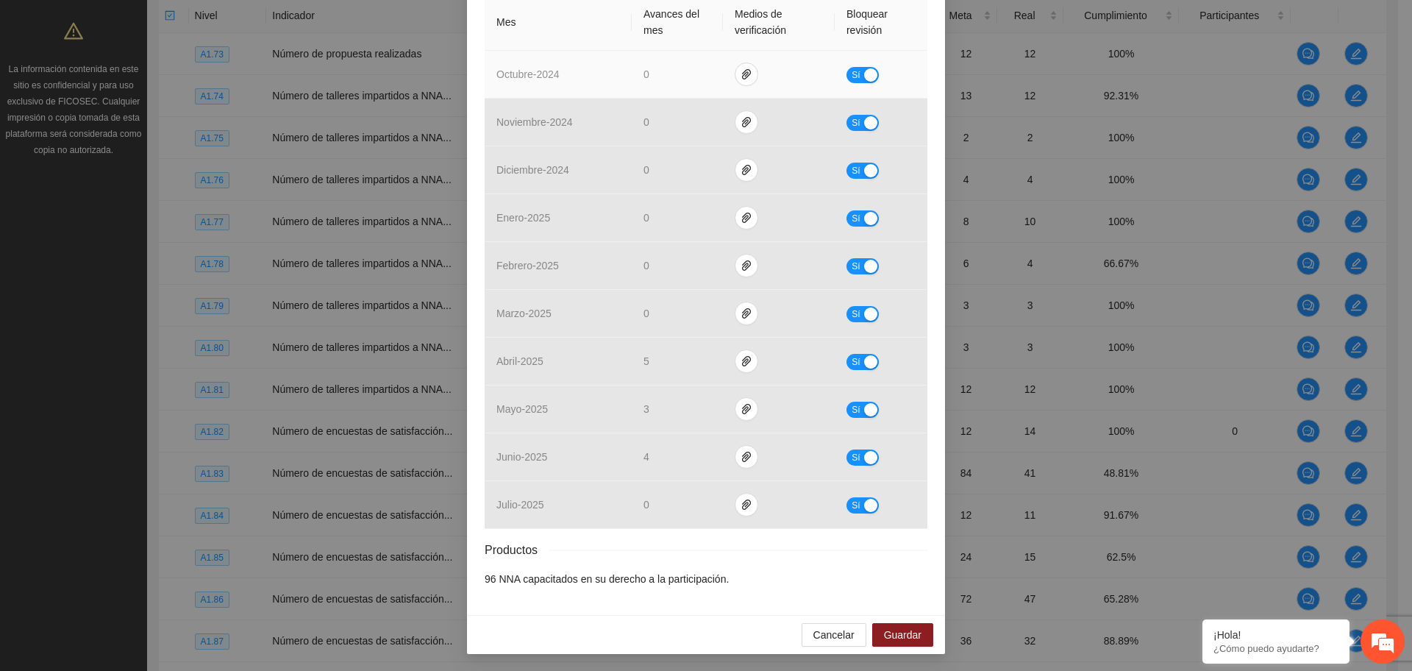
scroll to position [0, 0]
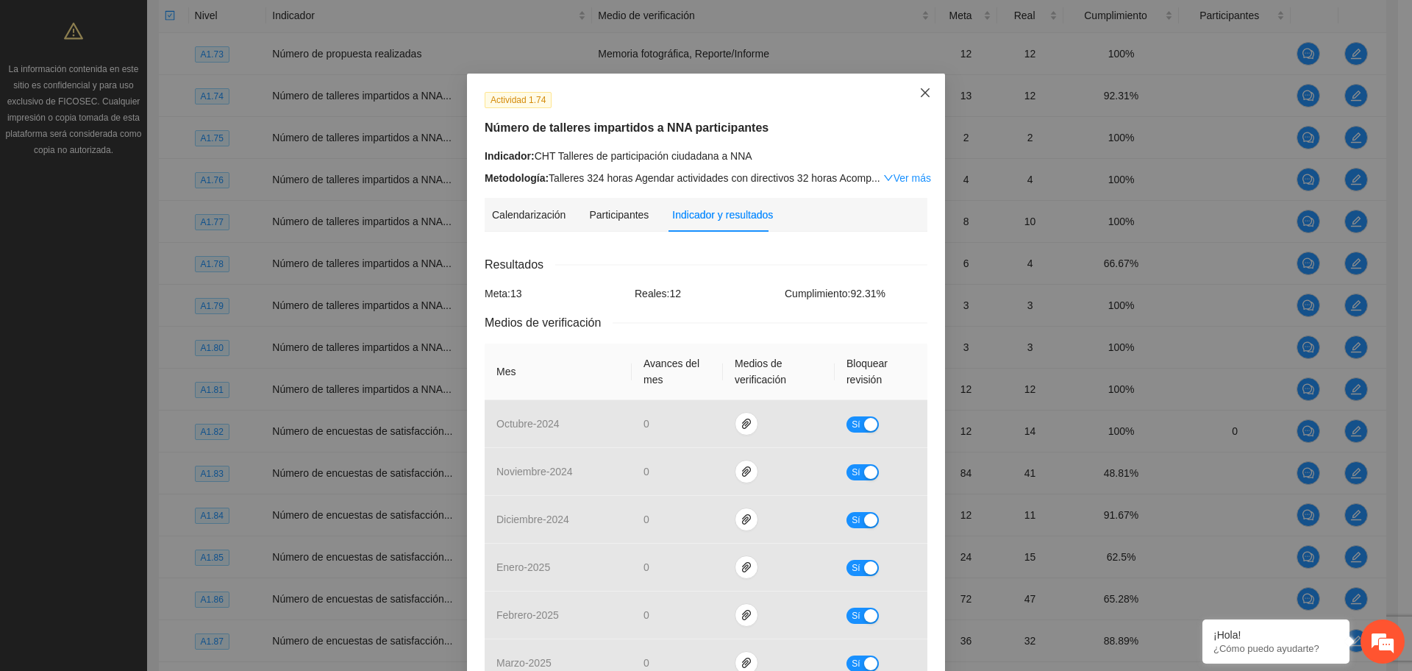
click at [917, 104] on span "Close" at bounding box center [925, 94] width 40 height 40
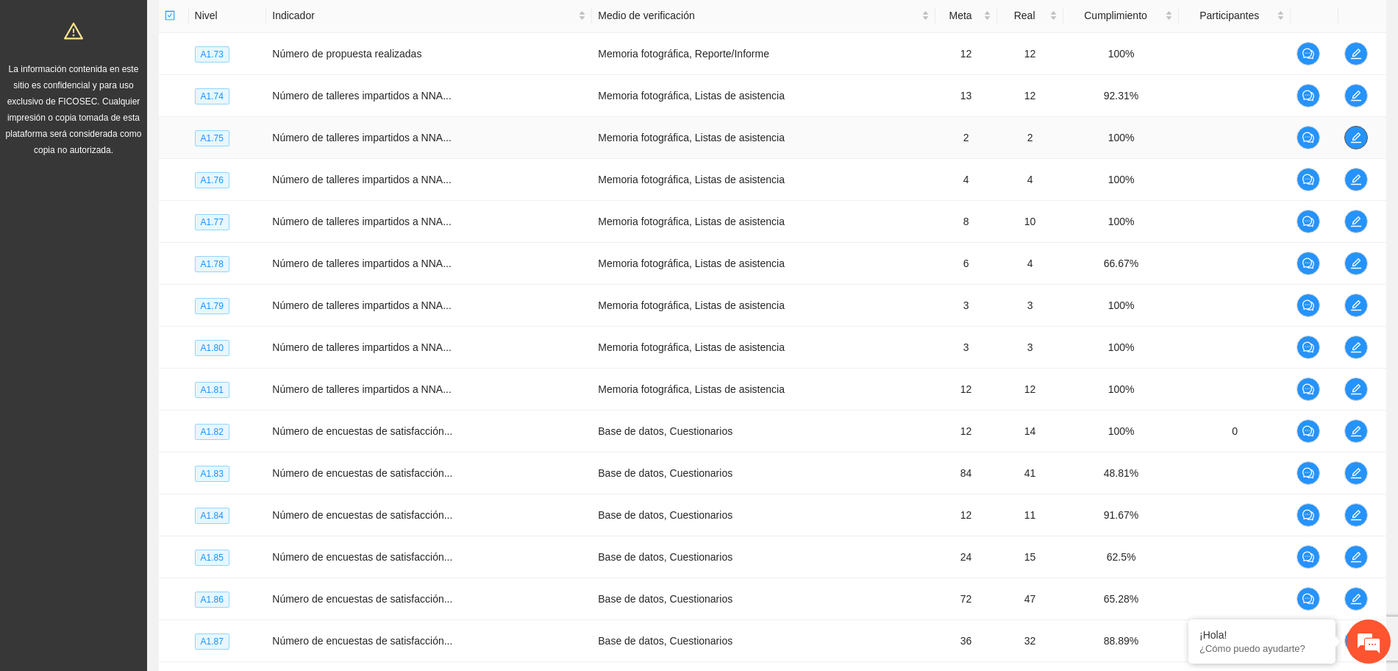
click at [1350, 137] on icon "edit" at bounding box center [1356, 138] width 12 height 12
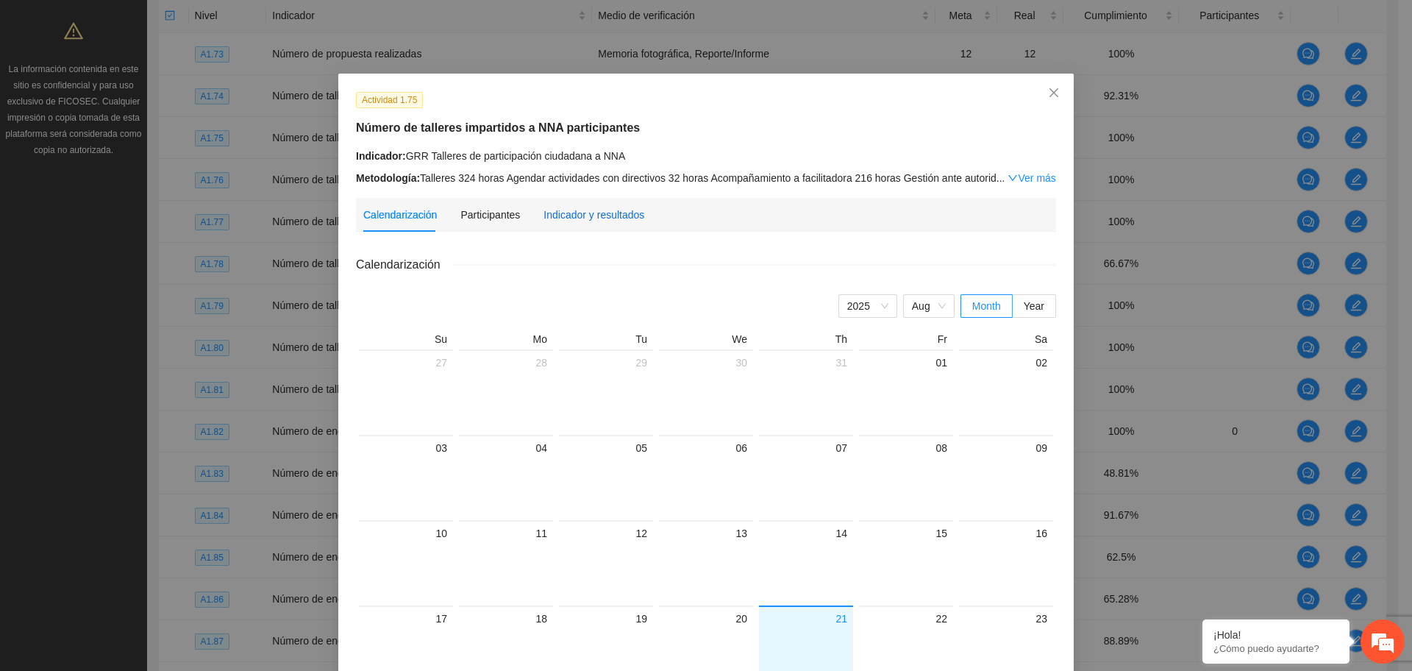
click at [579, 220] on div "Indicador y resultados" at bounding box center [593, 215] width 101 height 16
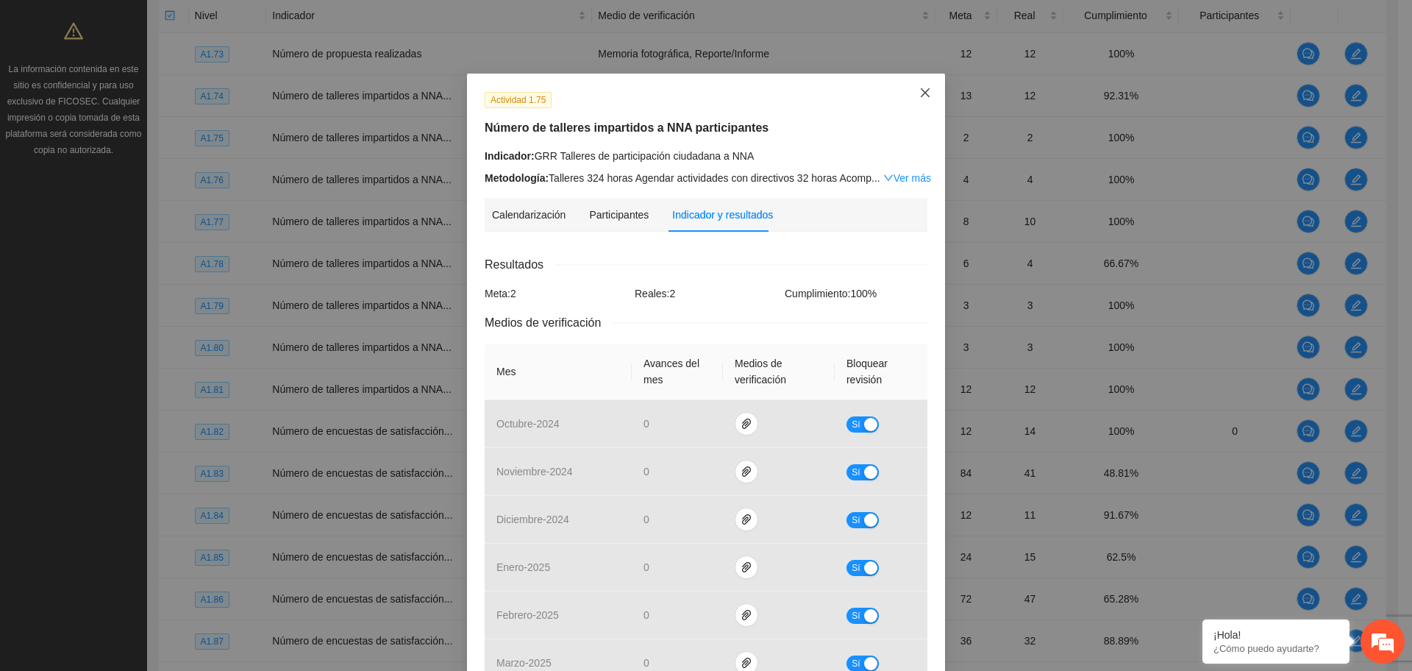
click at [905, 90] on span "Close" at bounding box center [925, 94] width 40 height 40
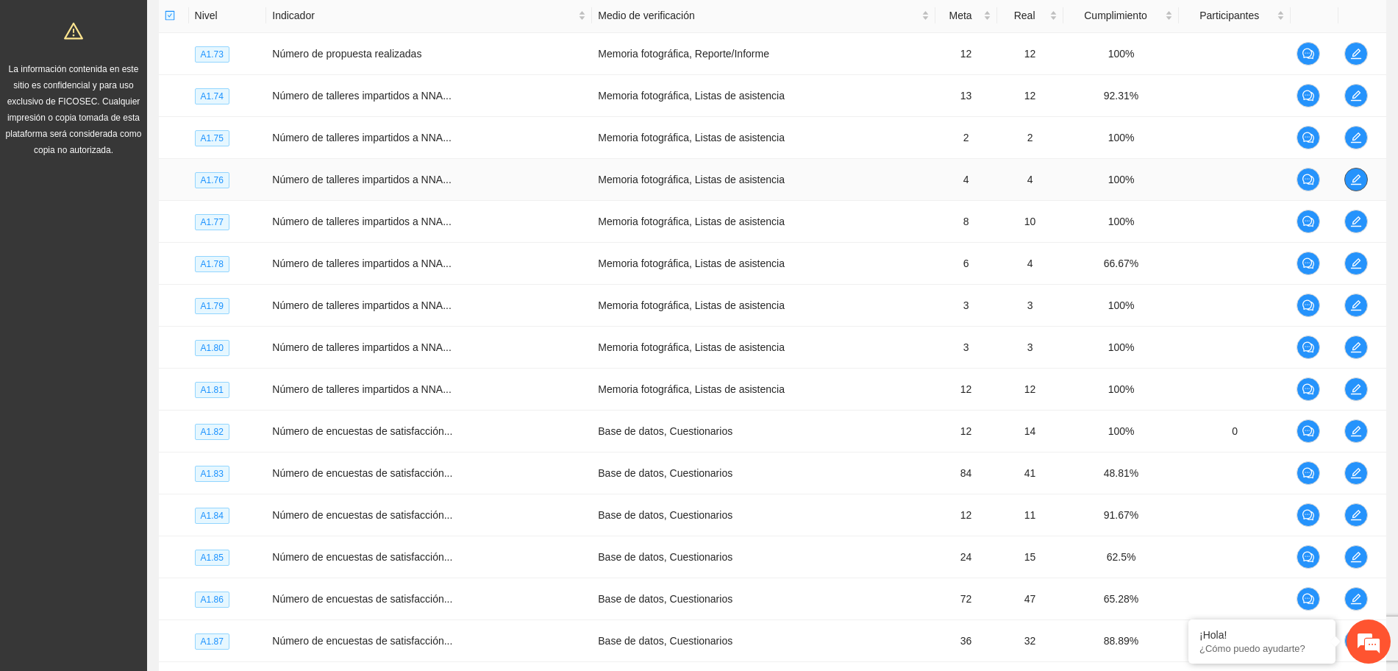
click at [1350, 179] on icon "edit" at bounding box center [1356, 180] width 12 height 12
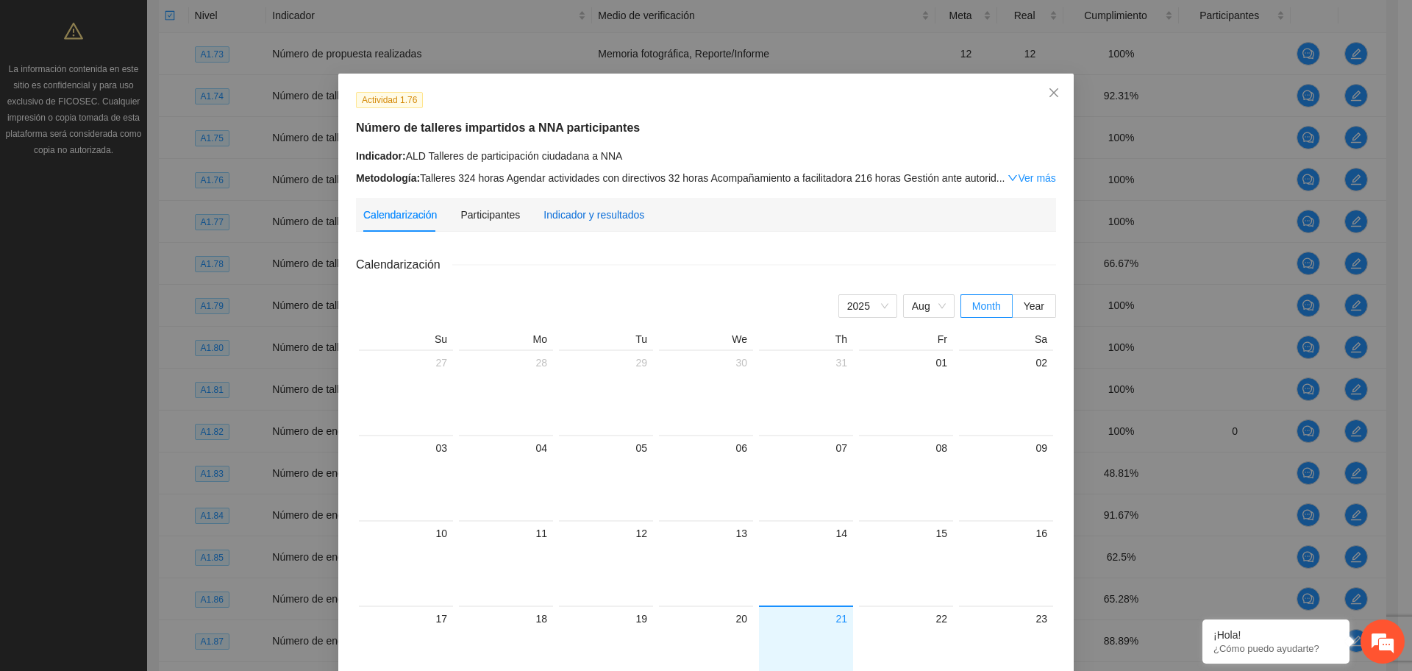
click at [619, 216] on div "Indicador y resultados" at bounding box center [593, 215] width 101 height 16
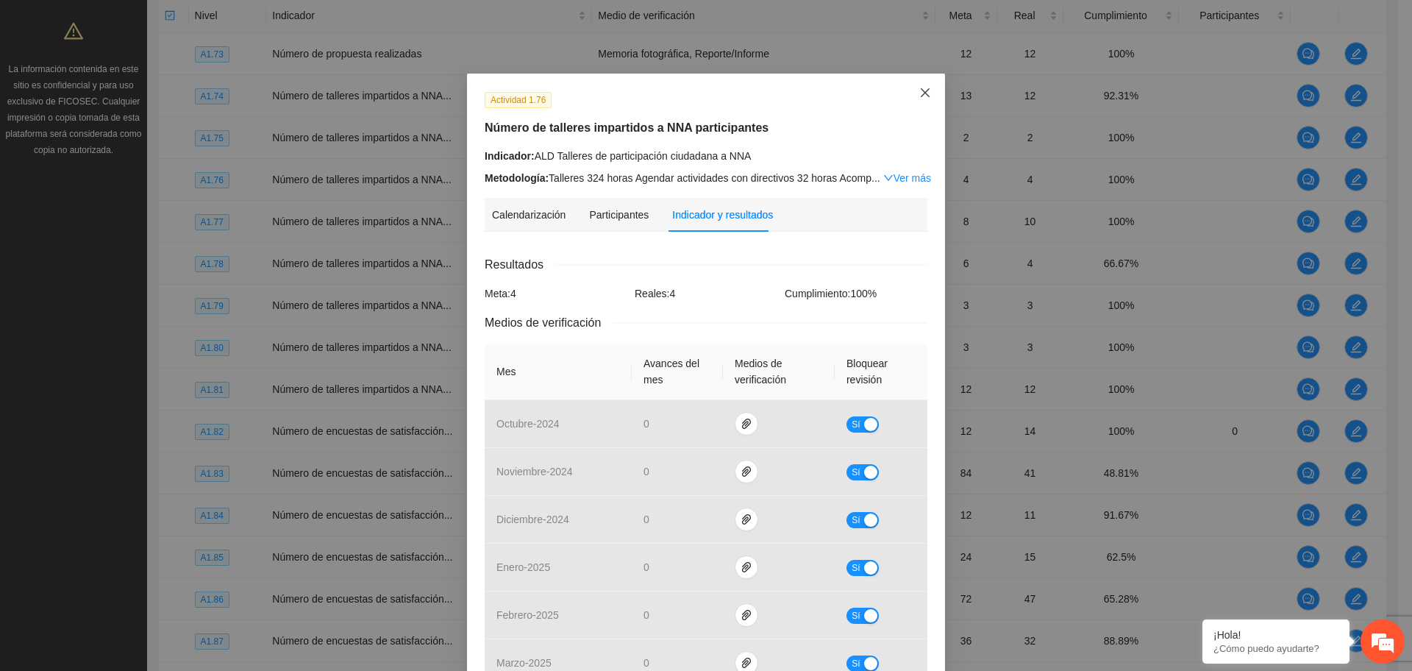
click at [922, 93] on icon "close" at bounding box center [925, 93] width 12 height 12
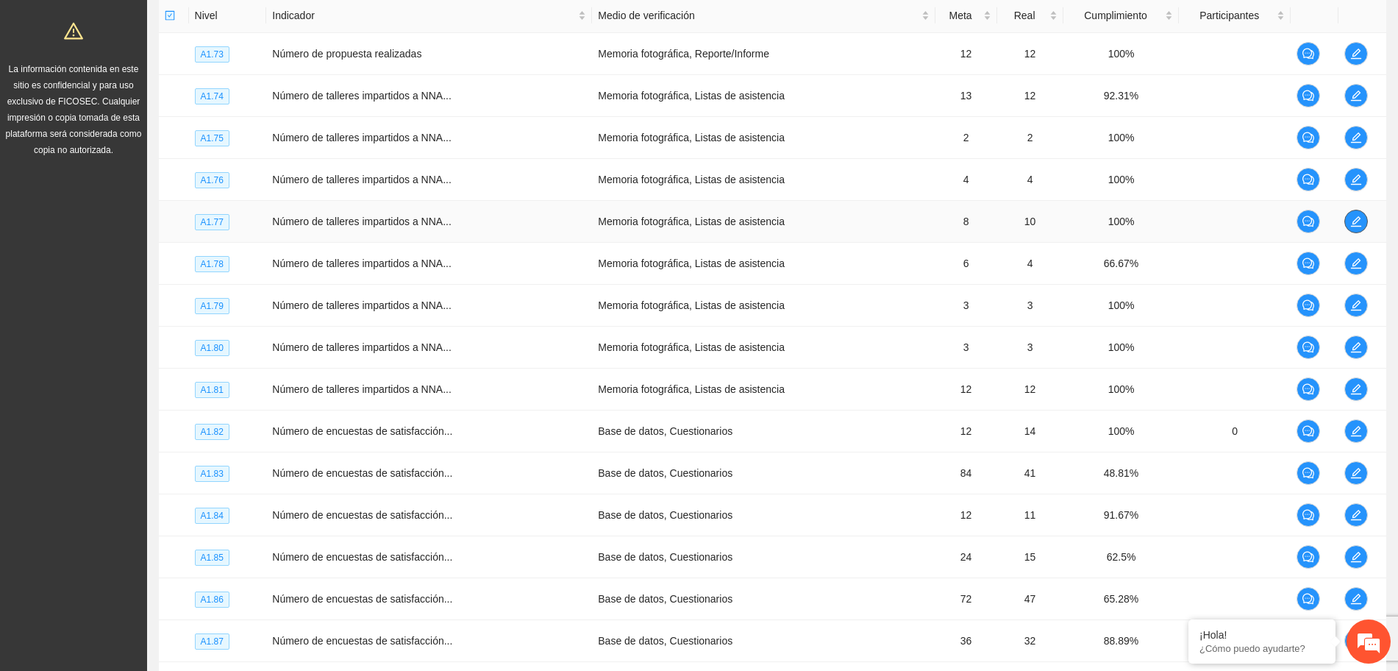
click at [1351, 222] on icon "edit" at bounding box center [1356, 221] width 10 height 10
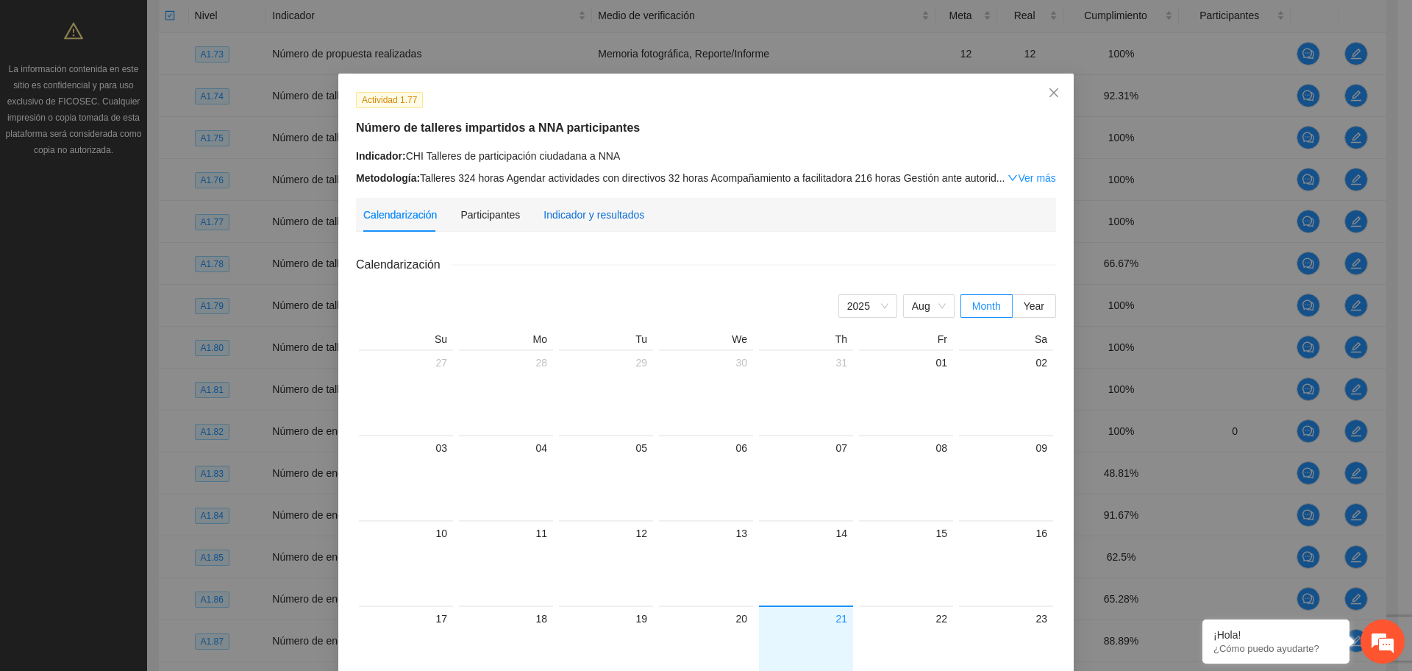
click at [565, 210] on div "Indicador y resultados" at bounding box center [593, 215] width 101 height 16
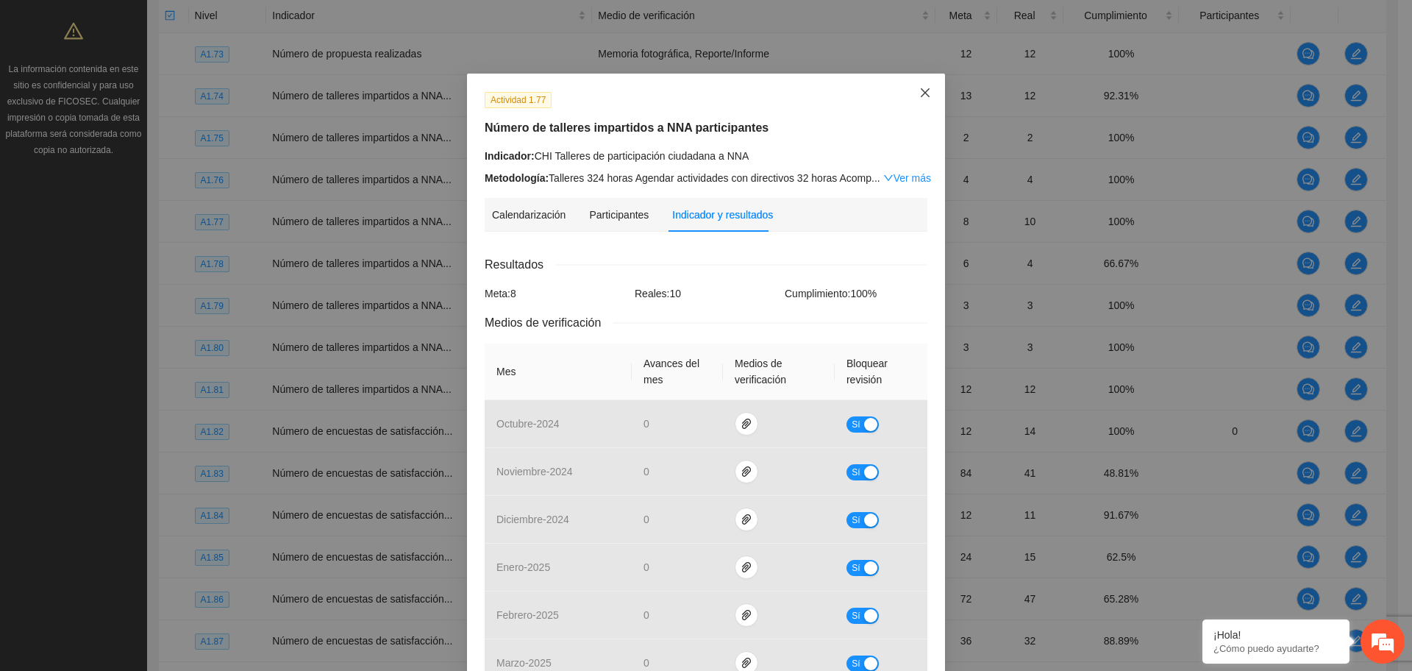
click at [916, 100] on span "Close" at bounding box center [925, 94] width 40 height 40
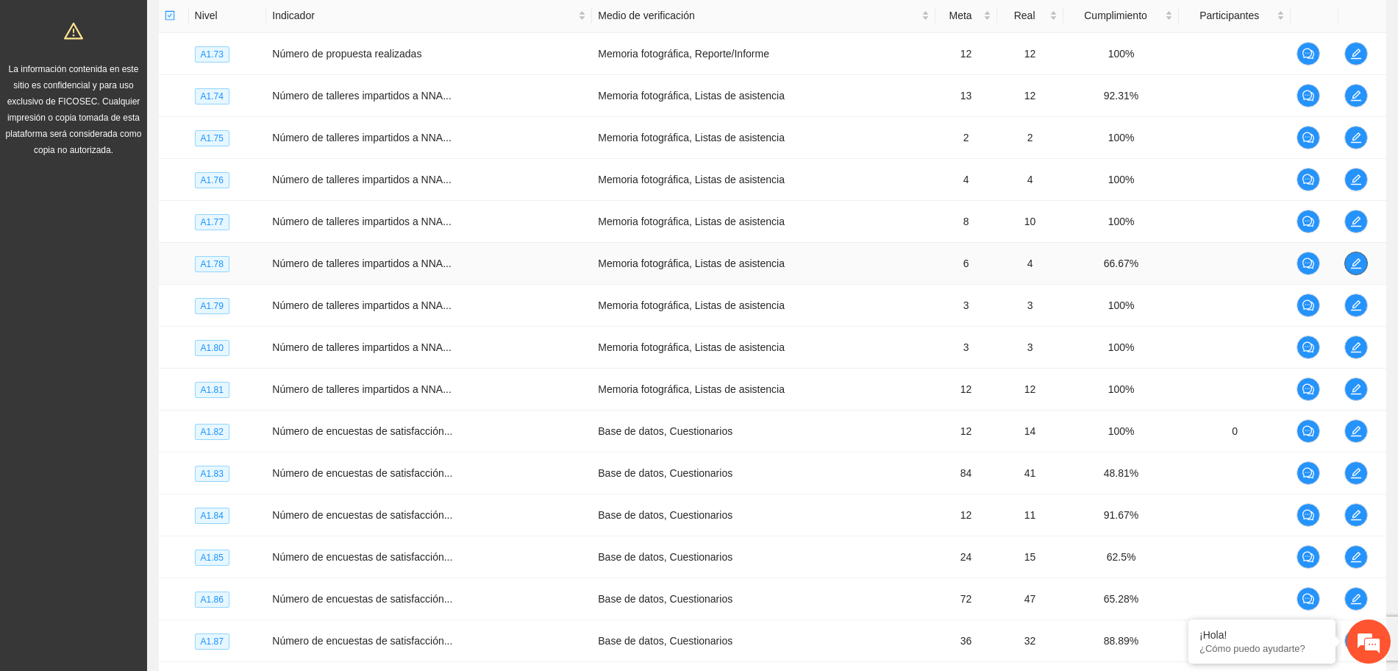
click at [1357, 268] on icon "edit" at bounding box center [1356, 263] width 12 height 12
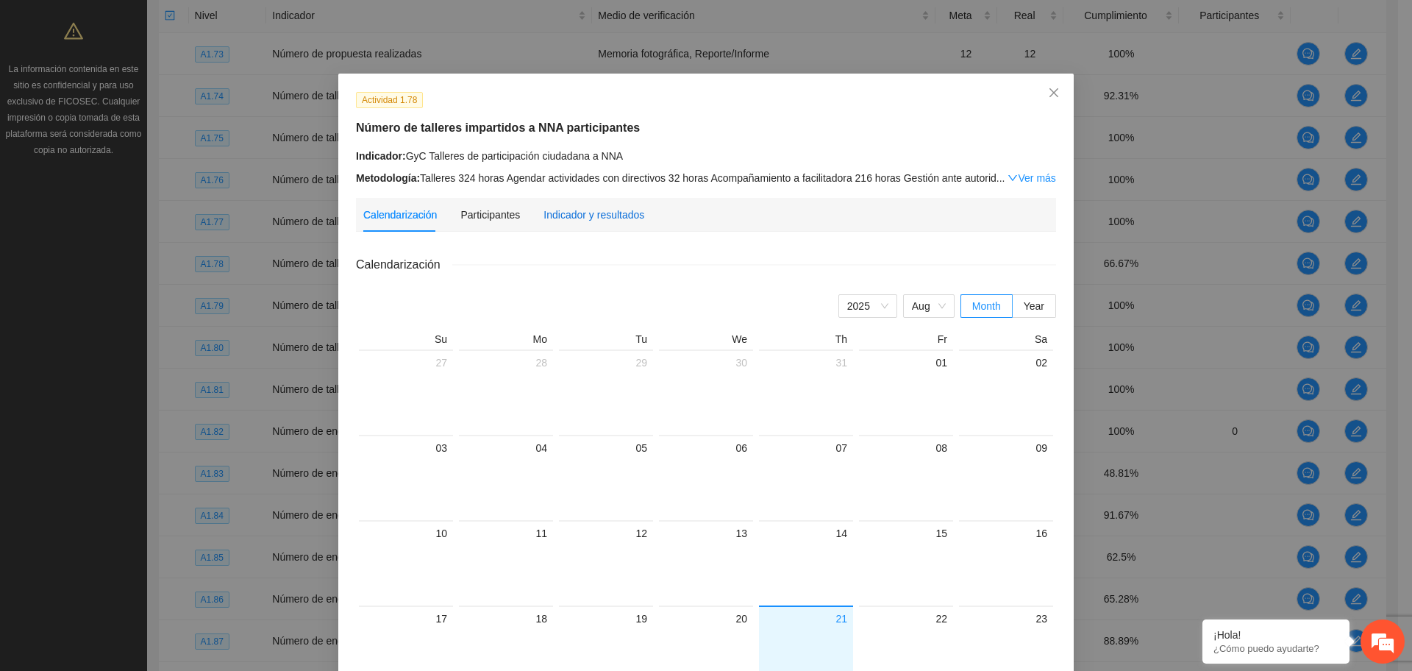
click at [579, 210] on div "Indicador y resultados" at bounding box center [593, 215] width 101 height 16
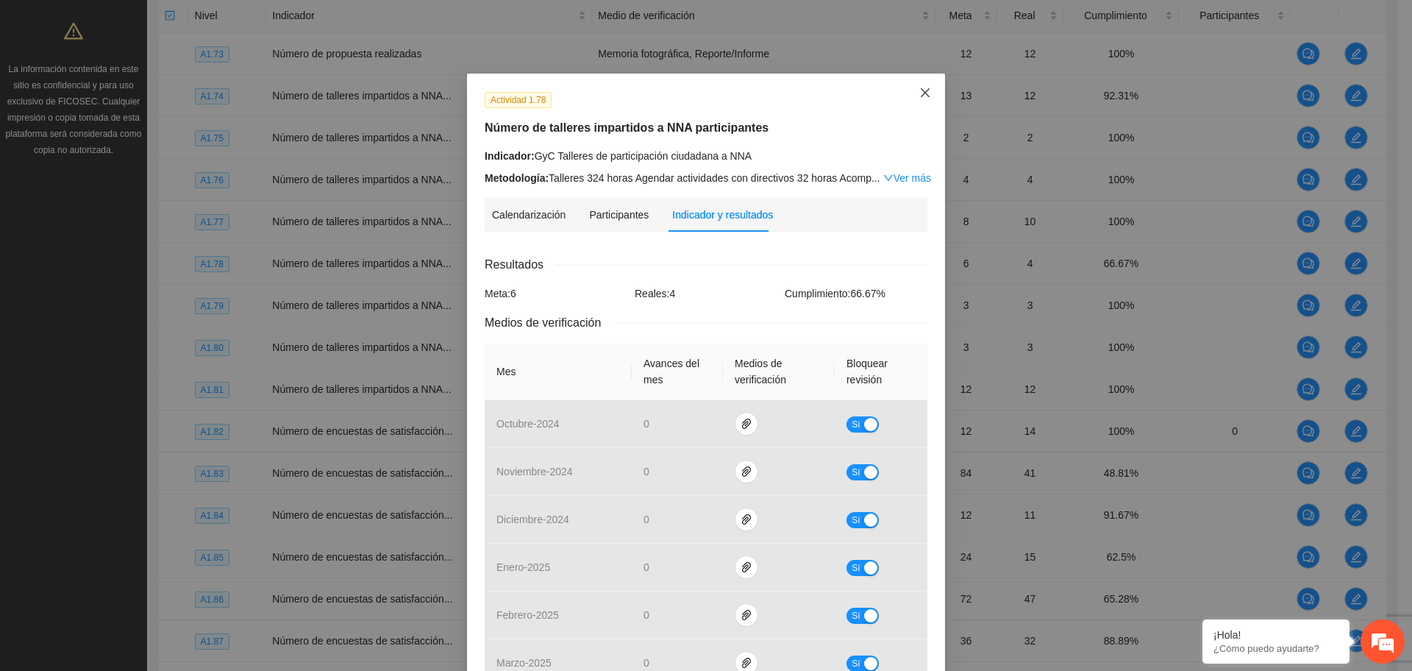
drag, startPoint x: 923, startPoint y: 93, endPoint x: 951, endPoint y: 111, distance: 33.7
click at [924, 91] on span "Close" at bounding box center [925, 94] width 40 height 40
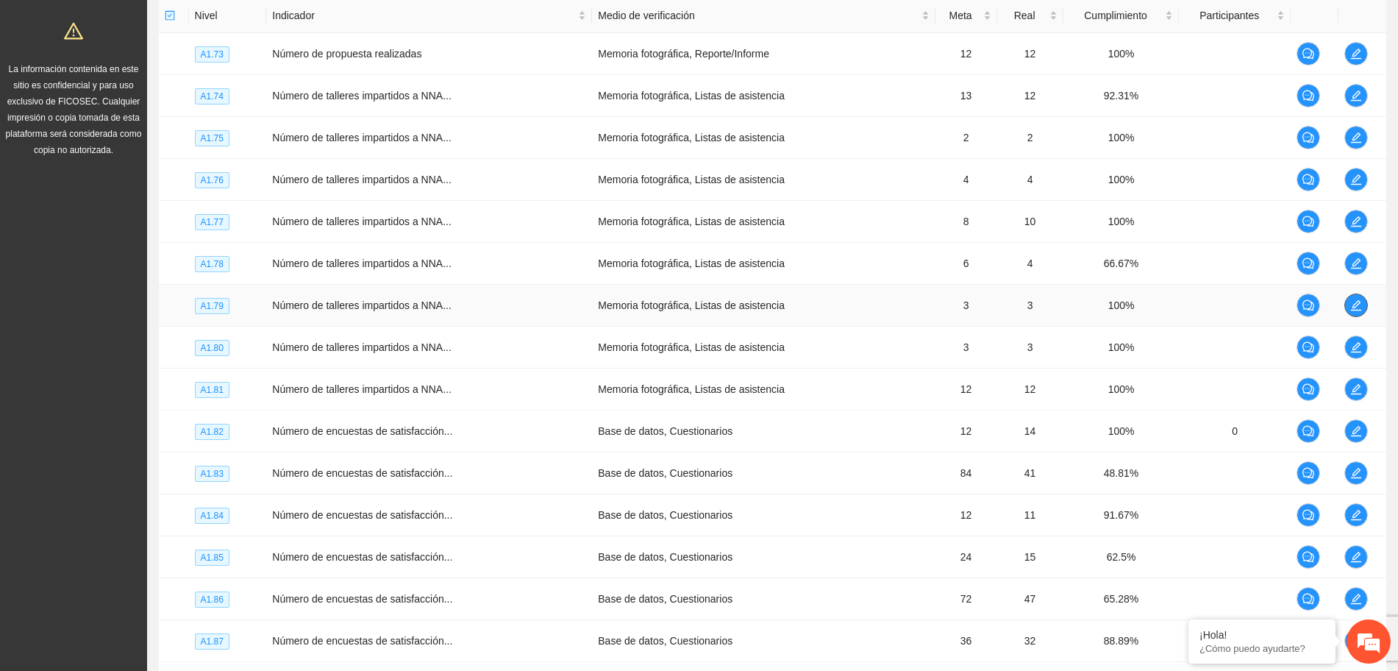
click at [1354, 301] on icon "edit" at bounding box center [1356, 305] width 12 height 12
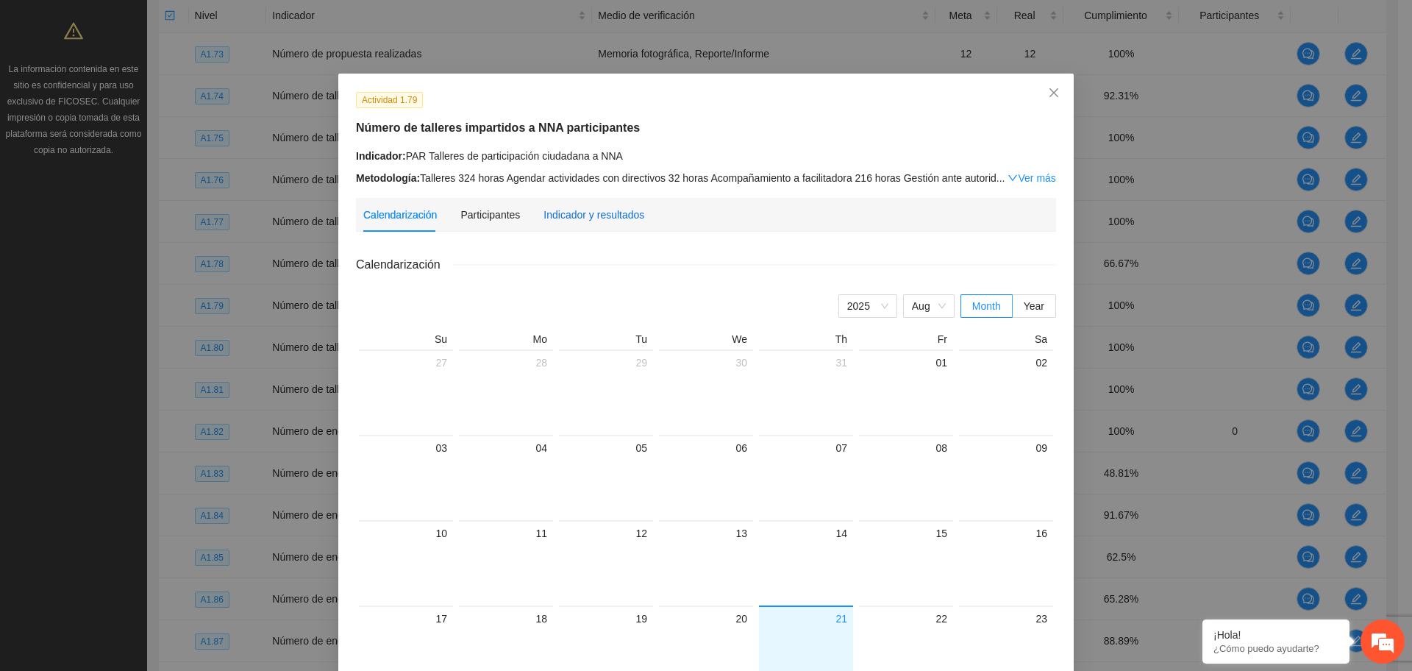
click at [552, 215] on div "Indicador y resultados" at bounding box center [593, 215] width 101 height 16
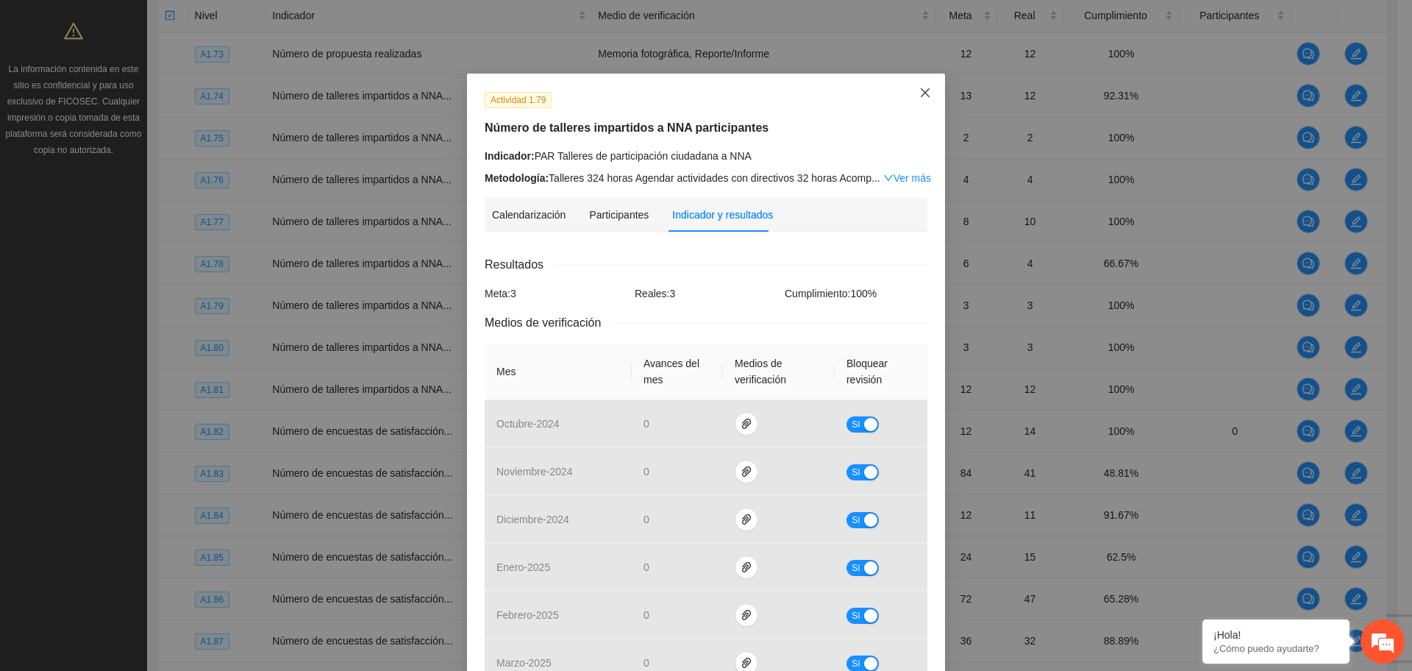
drag, startPoint x: 924, startPoint y: 90, endPoint x: 963, endPoint y: 116, distance: 46.7
click at [925, 90] on span "Close" at bounding box center [925, 94] width 40 height 40
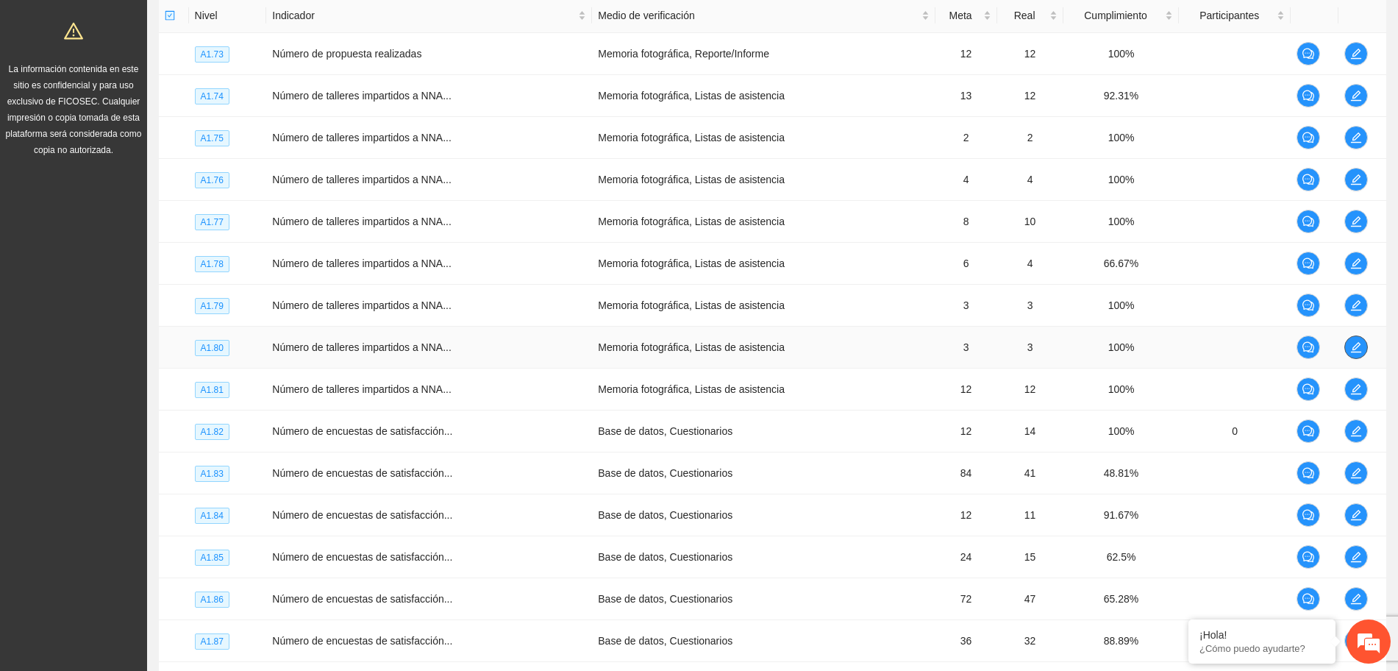
click at [1354, 348] on icon "edit" at bounding box center [1356, 347] width 10 height 10
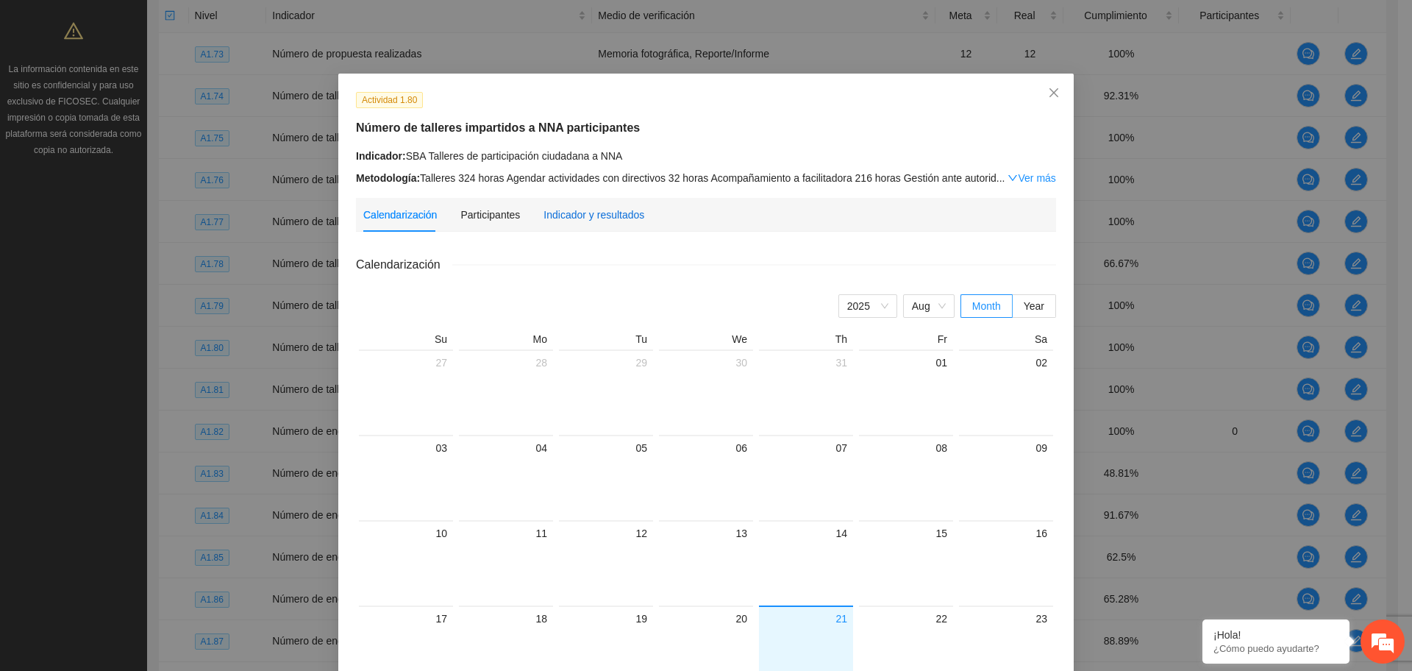
click at [585, 216] on div "Indicador y resultados" at bounding box center [593, 215] width 101 height 16
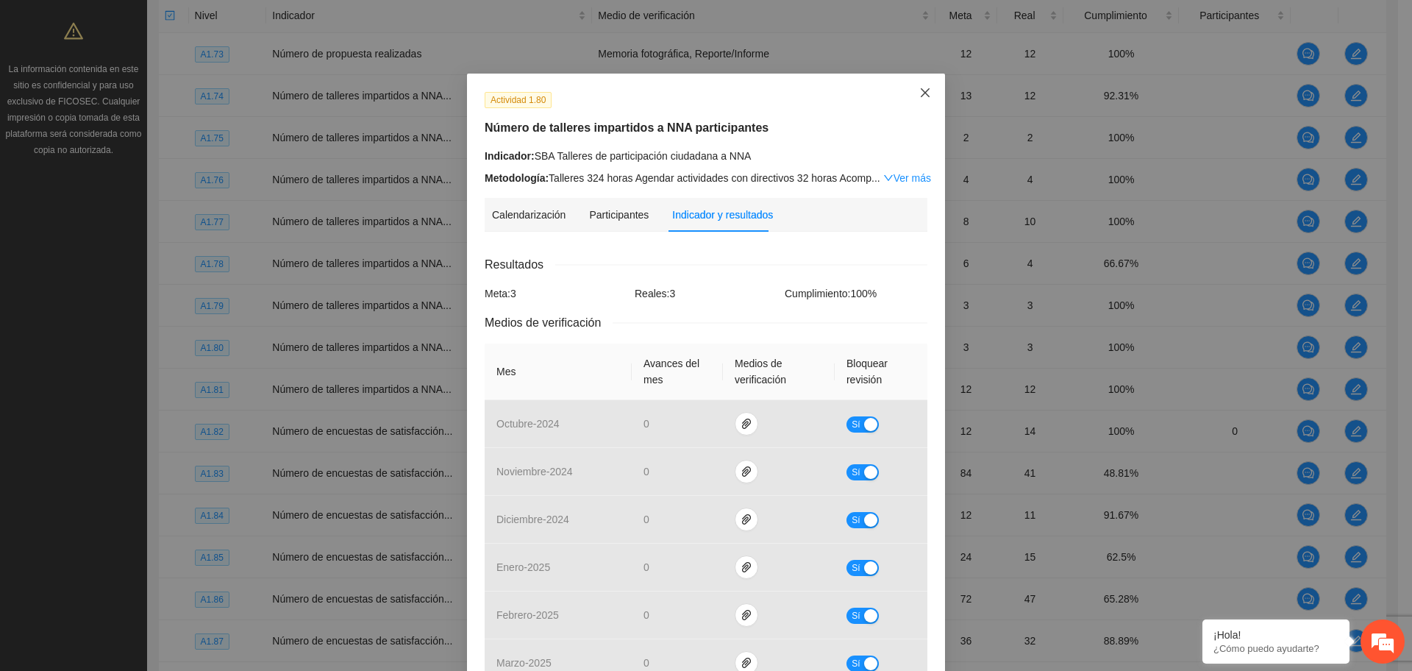
click at [911, 85] on span "Close" at bounding box center [925, 94] width 40 height 40
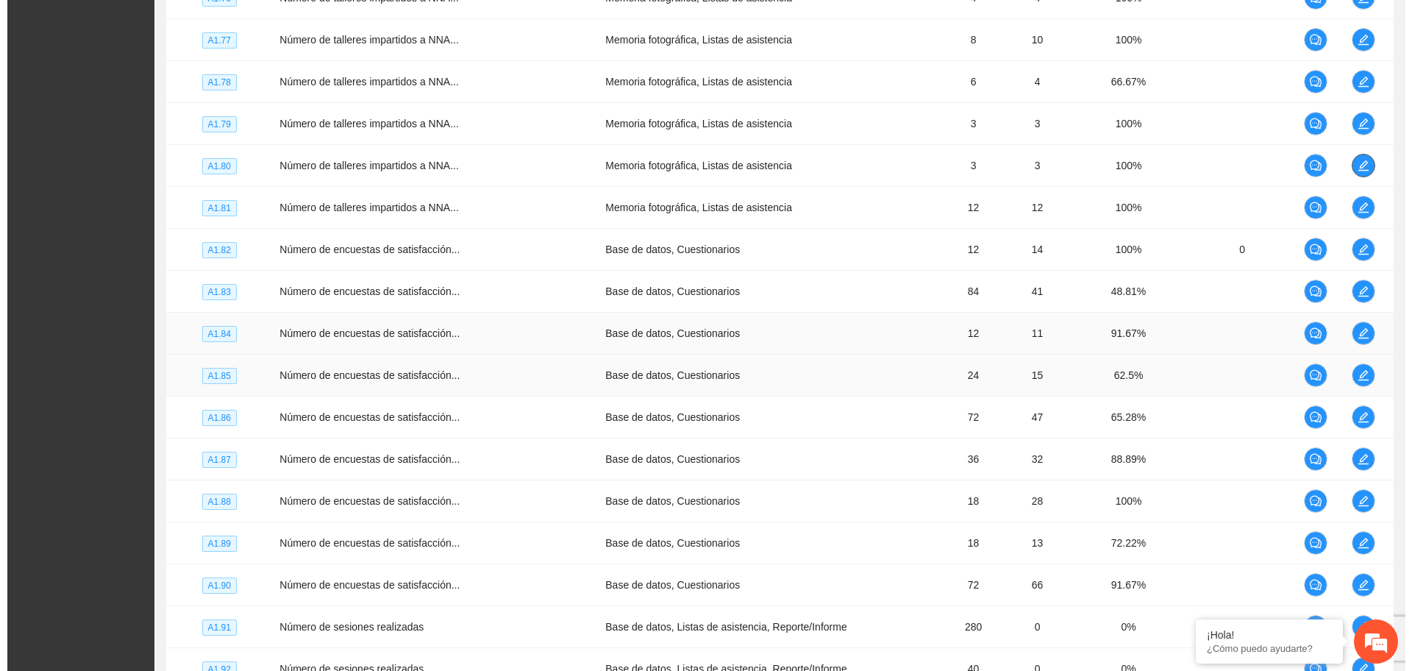
scroll to position [551, 0]
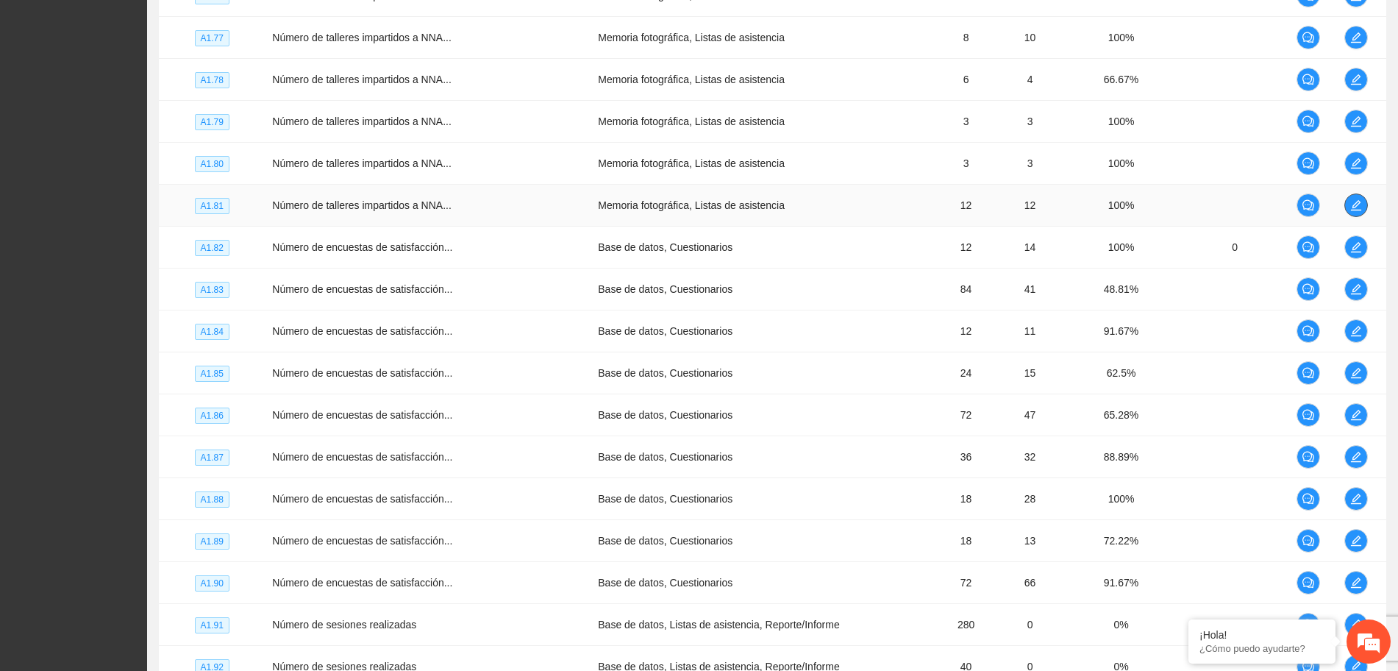
click at [1350, 203] on icon "edit" at bounding box center [1356, 205] width 12 height 12
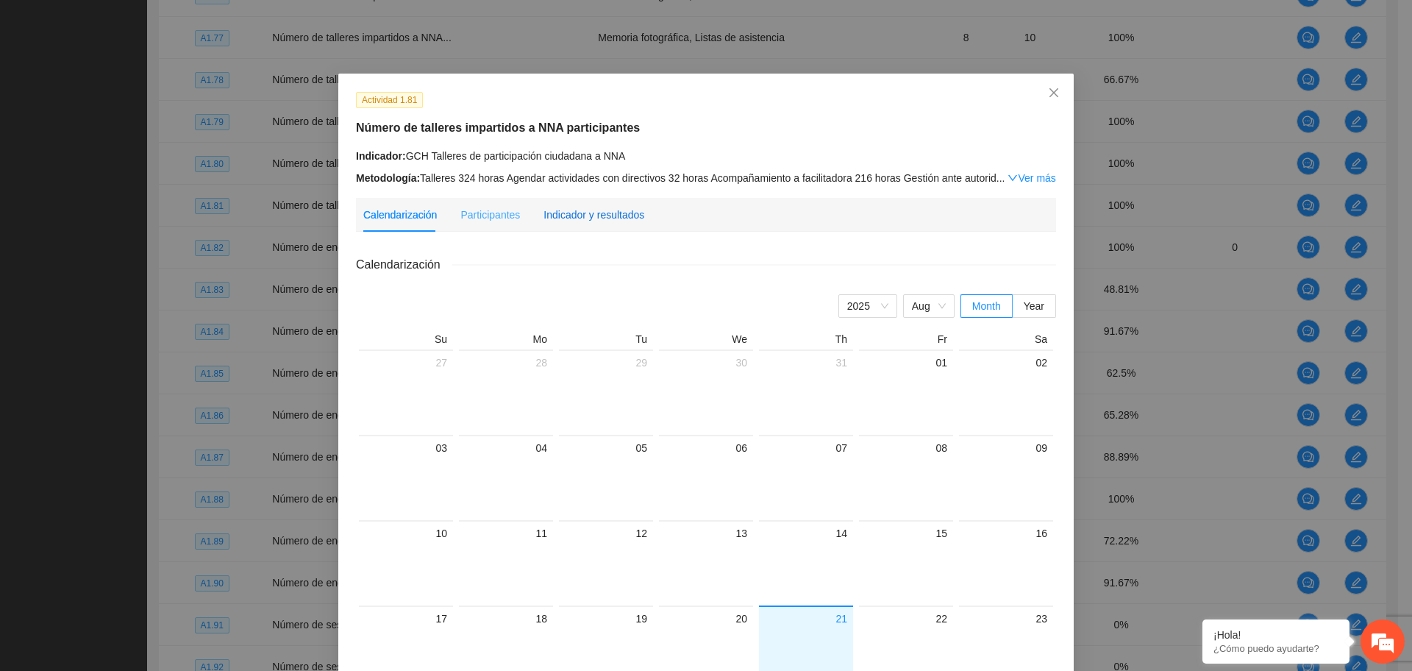
click at [607, 210] on div "Indicador y resultados" at bounding box center [593, 215] width 101 height 16
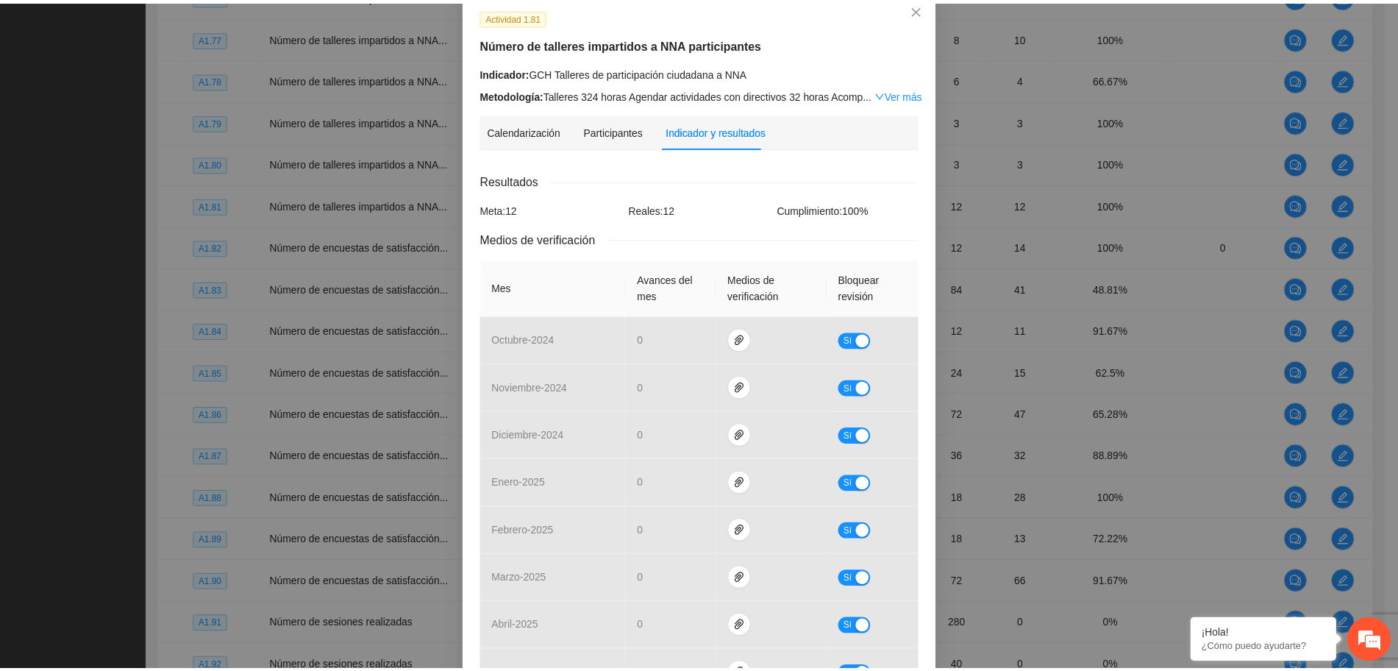
scroll to position [0, 0]
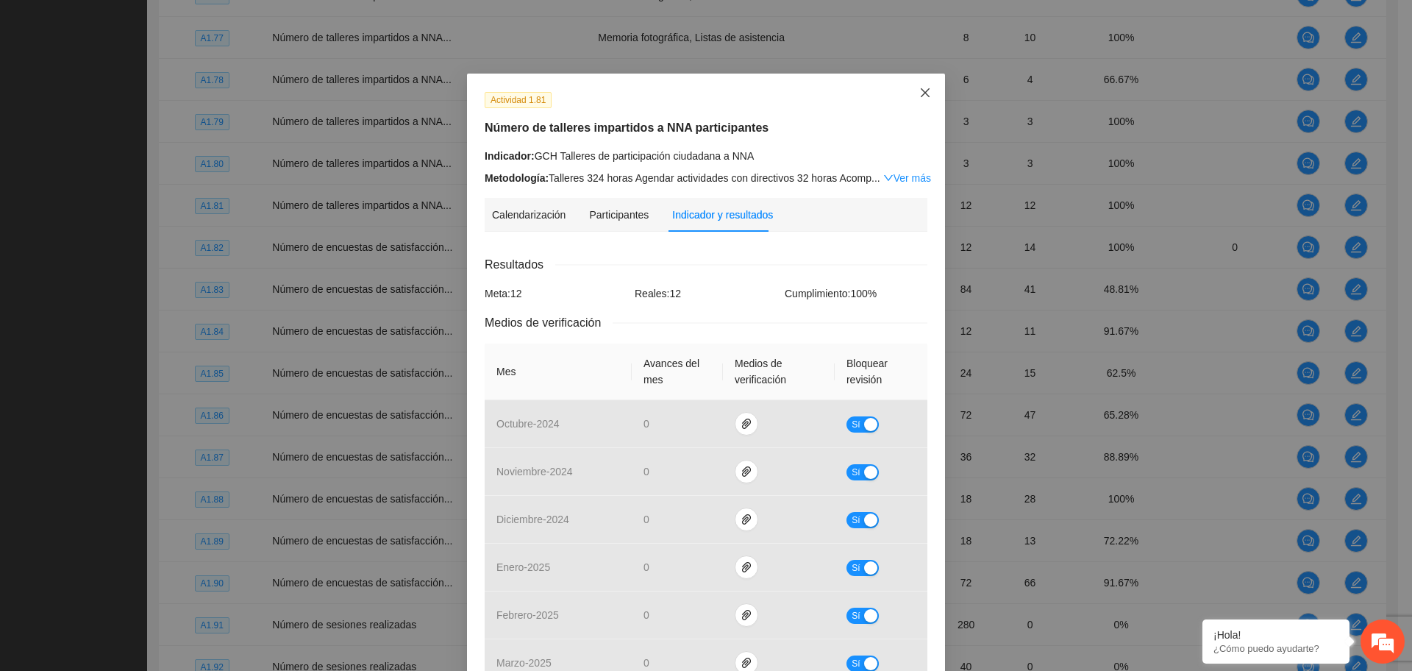
click at [931, 91] on span "Close" at bounding box center [925, 94] width 40 height 40
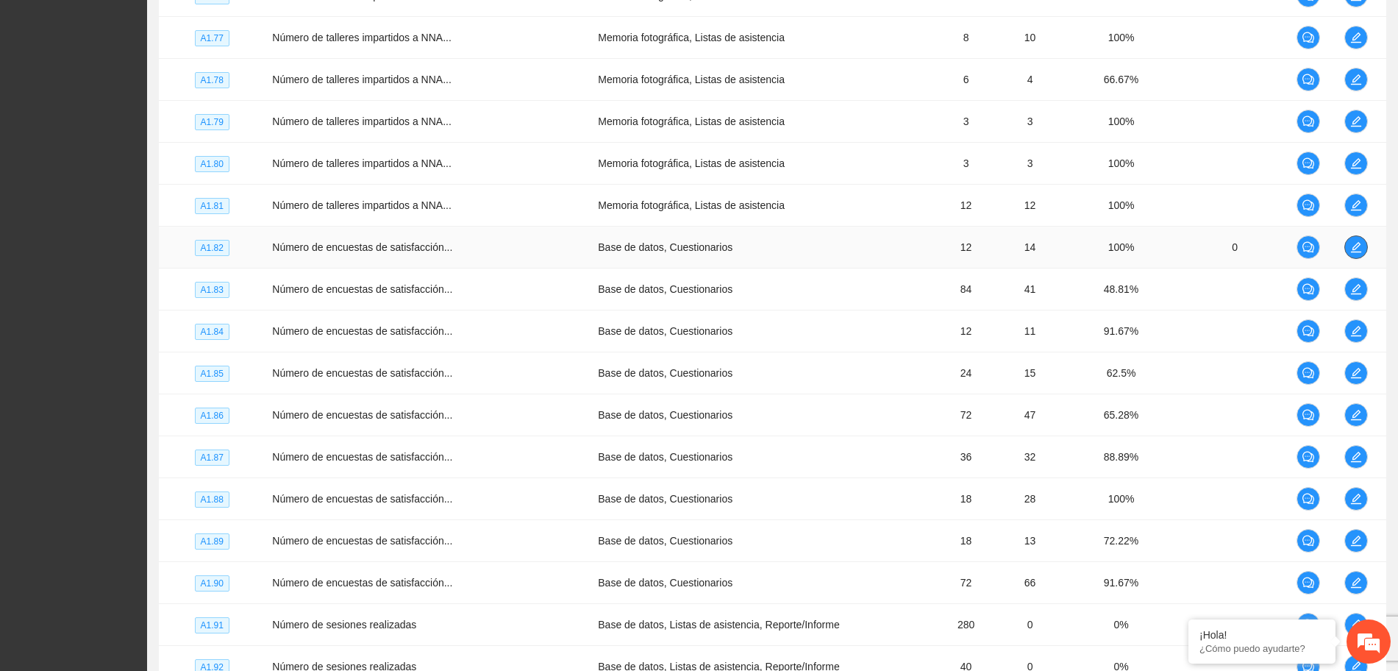
click at [1357, 246] on icon "edit" at bounding box center [1356, 247] width 12 height 12
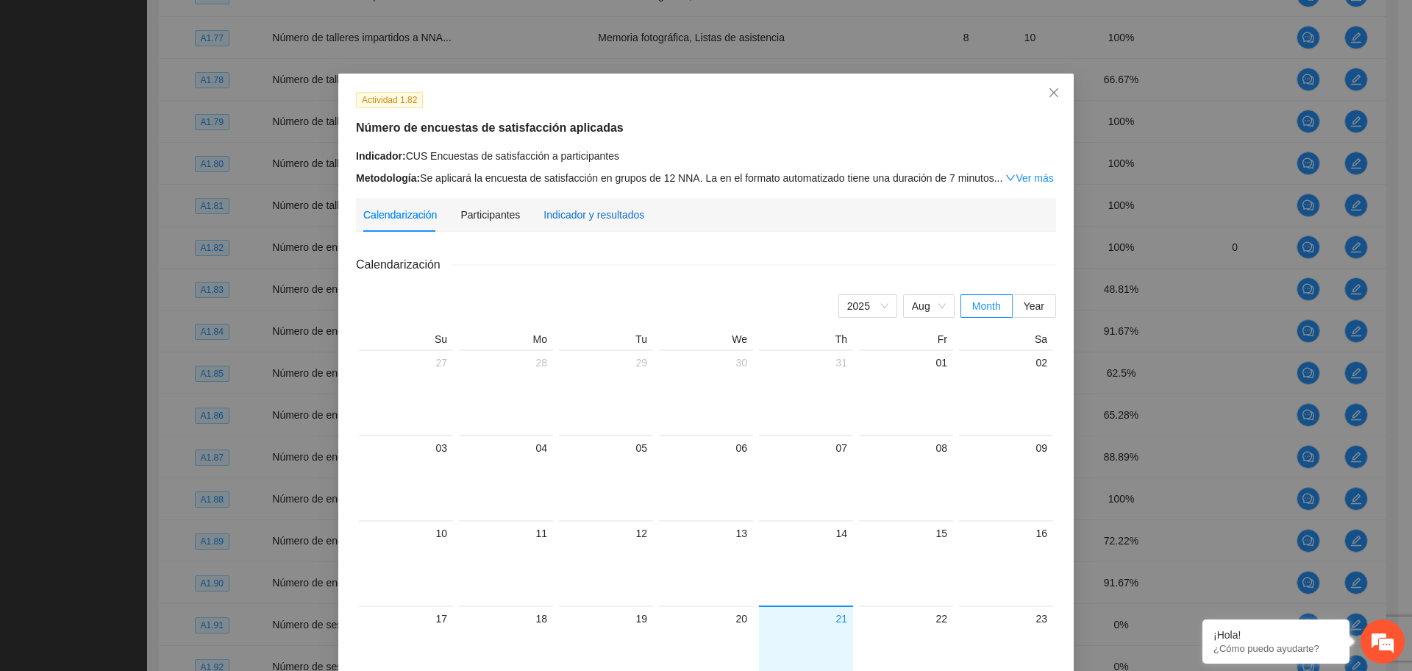
click at [614, 209] on div "Indicador y resultados" at bounding box center [593, 215] width 101 height 16
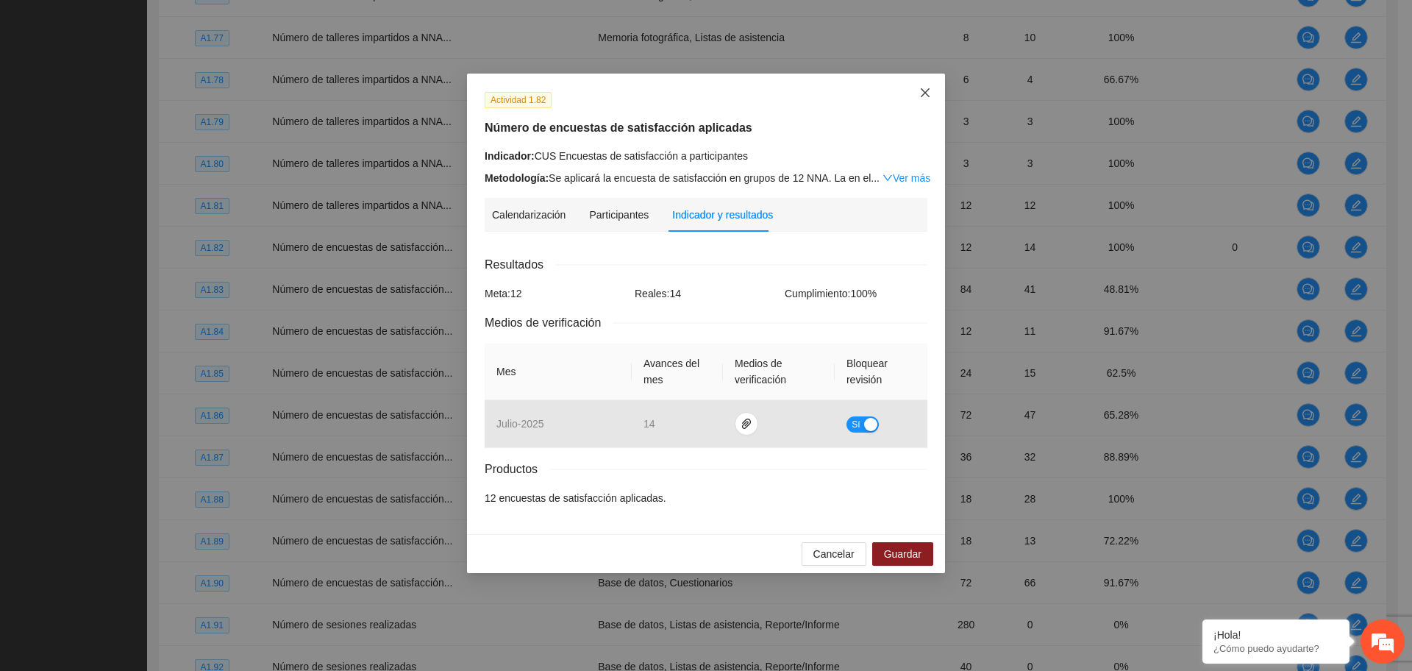
click at [932, 85] on span "Close" at bounding box center [925, 94] width 40 height 40
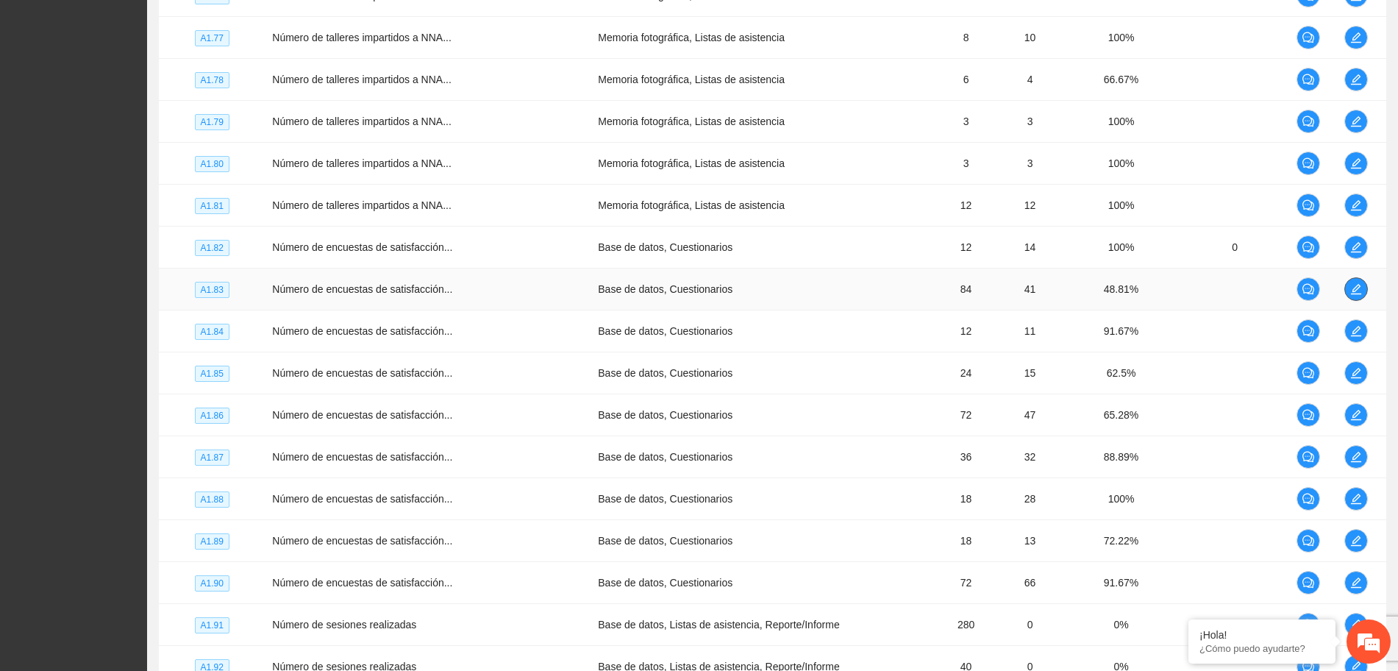
click at [1354, 290] on icon "edit" at bounding box center [1356, 289] width 10 height 10
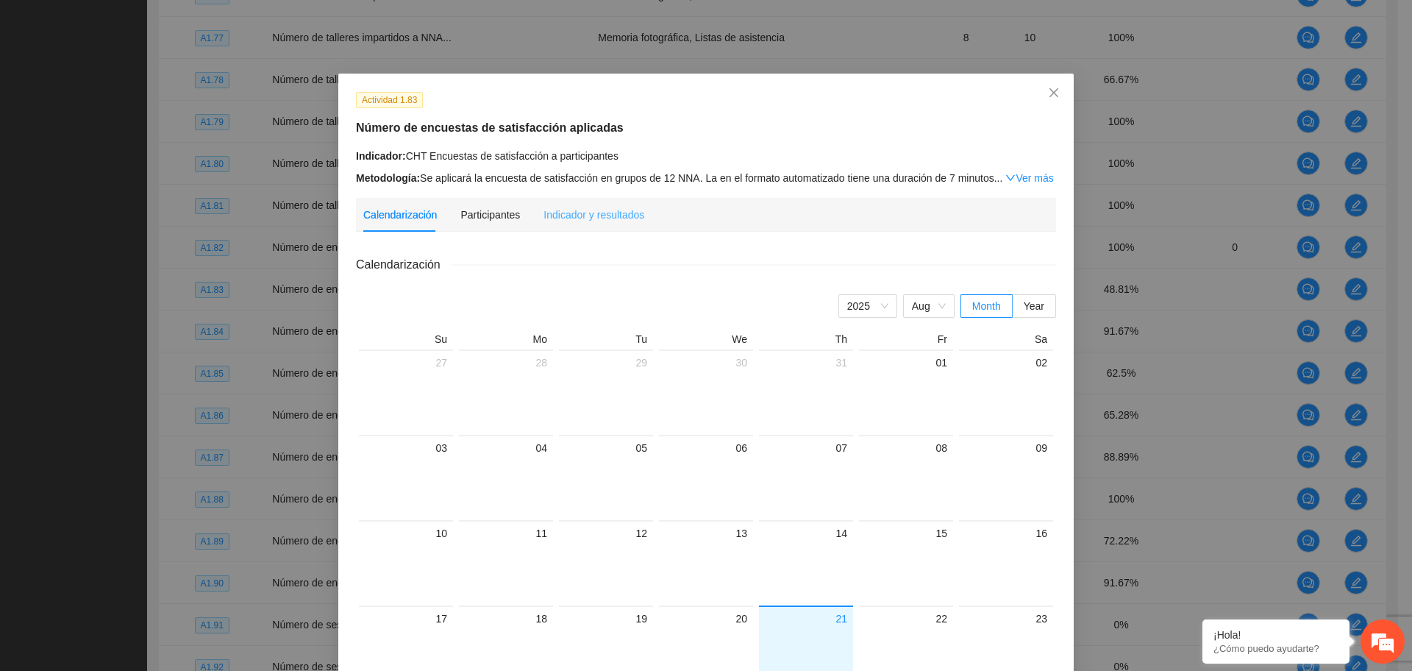
click at [568, 201] on div "Indicador y resultados" at bounding box center [593, 215] width 101 height 34
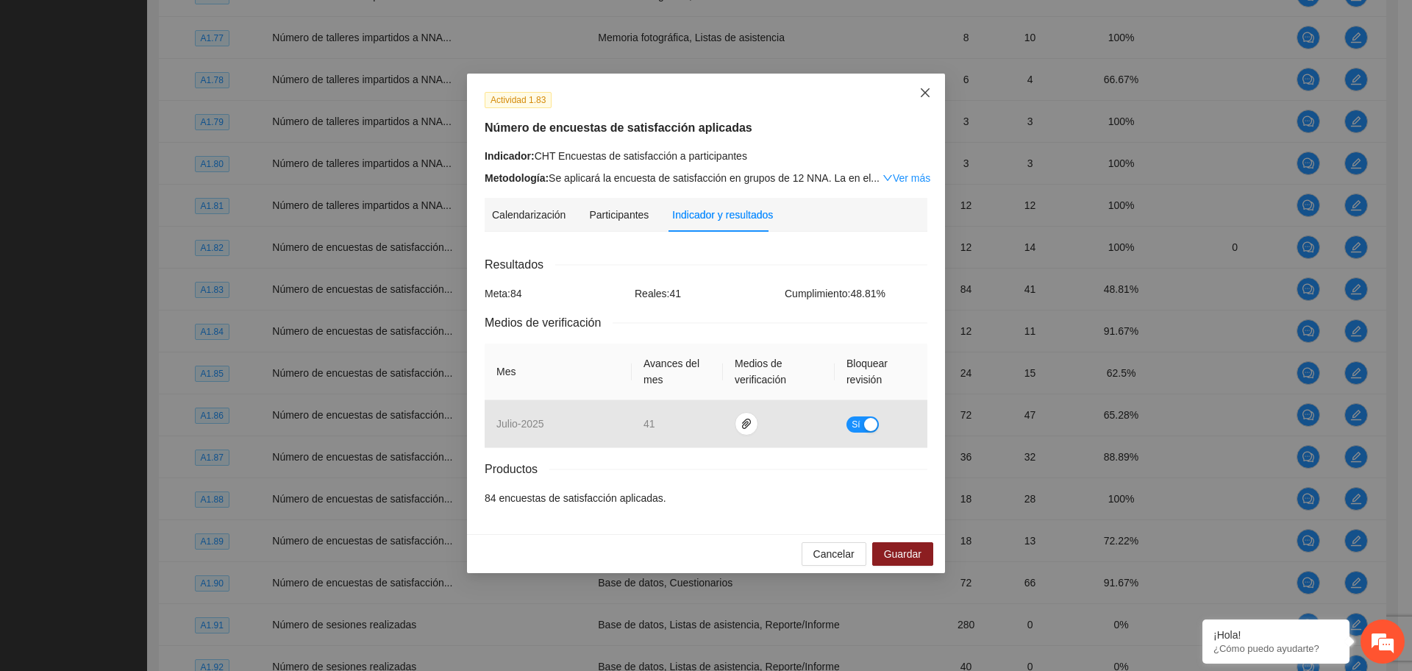
click at [915, 91] on span "Close" at bounding box center [925, 94] width 40 height 40
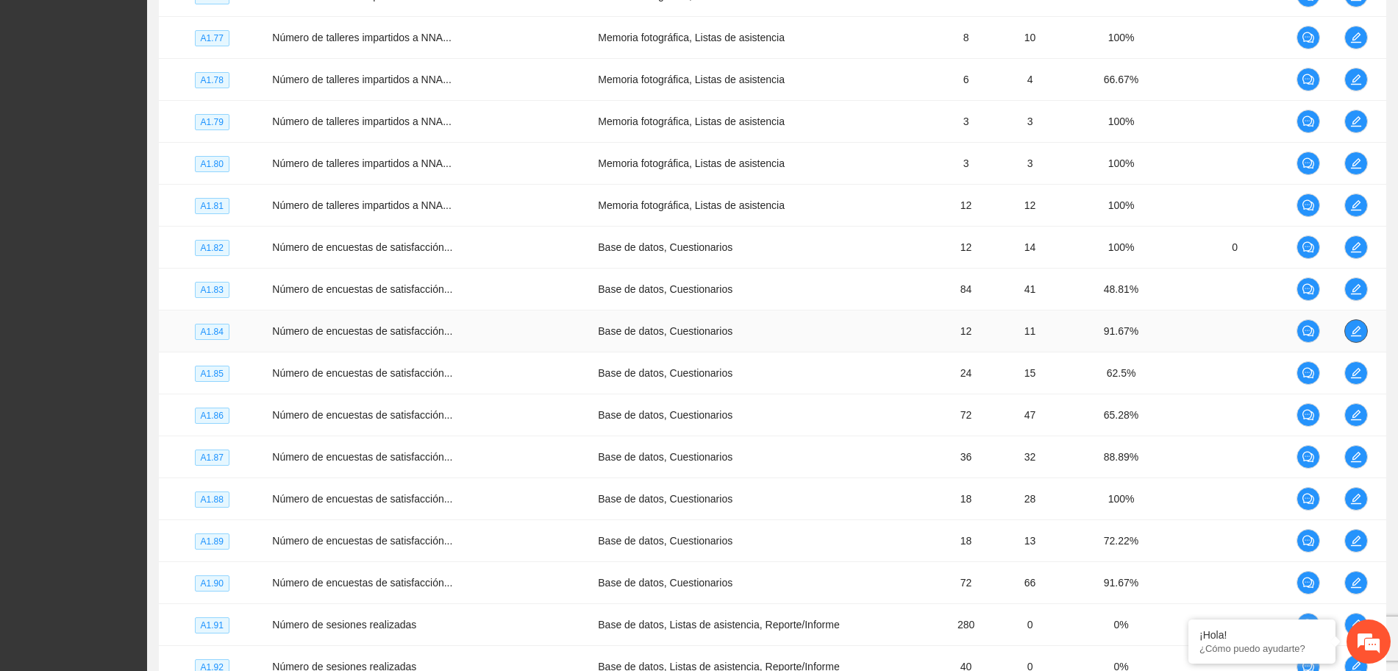
click at [1351, 330] on icon "edit" at bounding box center [1356, 331] width 12 height 12
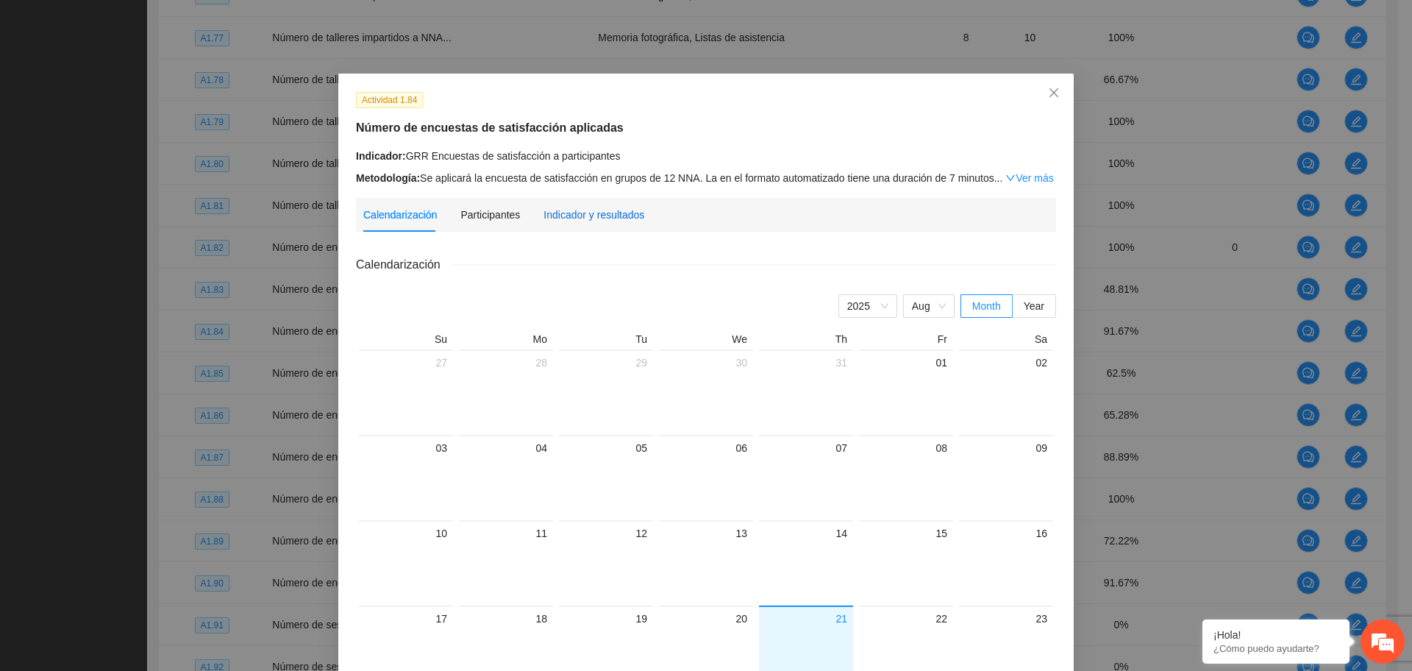
click at [572, 210] on div "Indicador y resultados" at bounding box center [593, 215] width 101 height 16
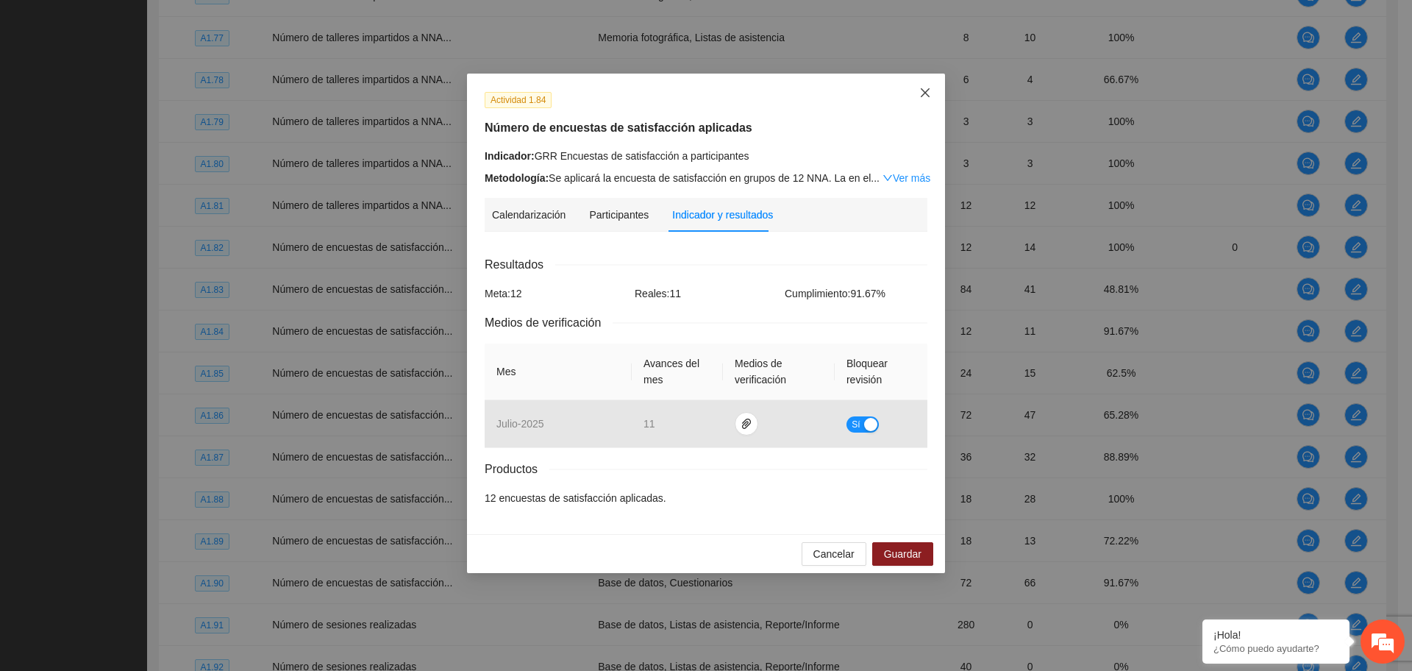
click at [921, 93] on icon "close" at bounding box center [925, 93] width 12 height 12
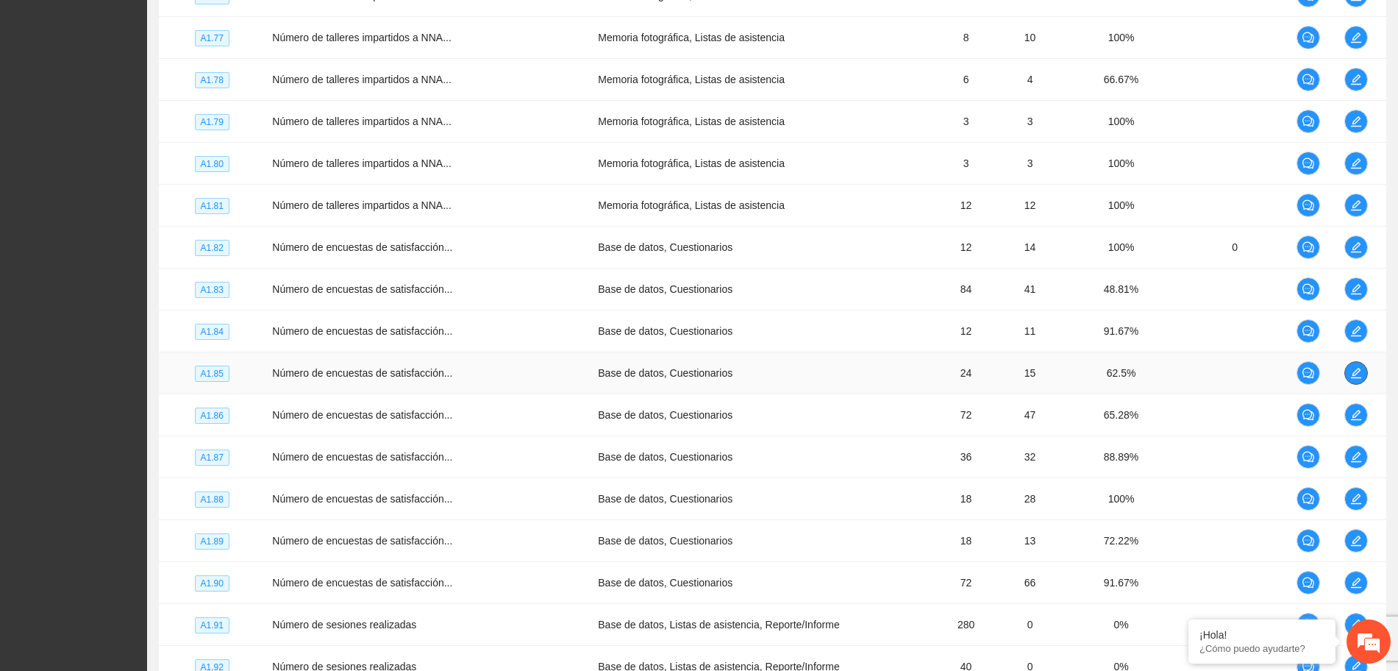
click at [1354, 370] on icon "edit" at bounding box center [1356, 373] width 12 height 12
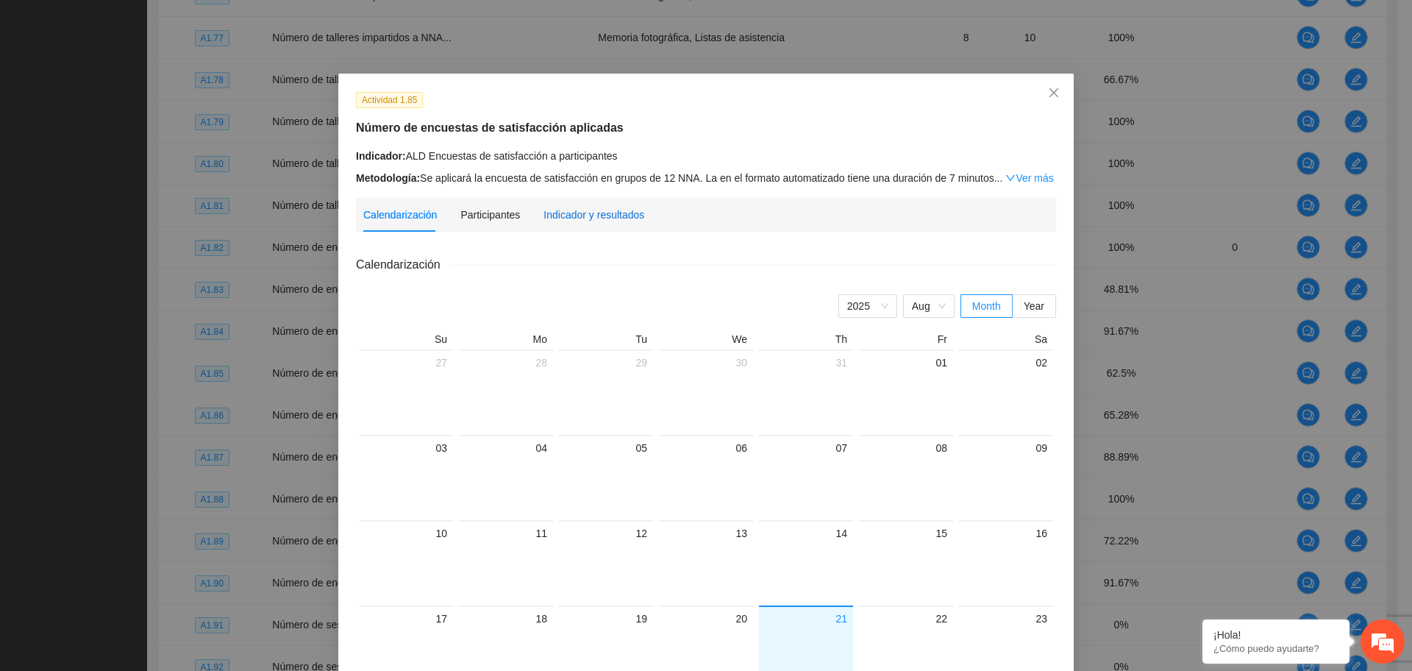
click at [585, 218] on div "Indicador y resultados" at bounding box center [593, 215] width 101 height 16
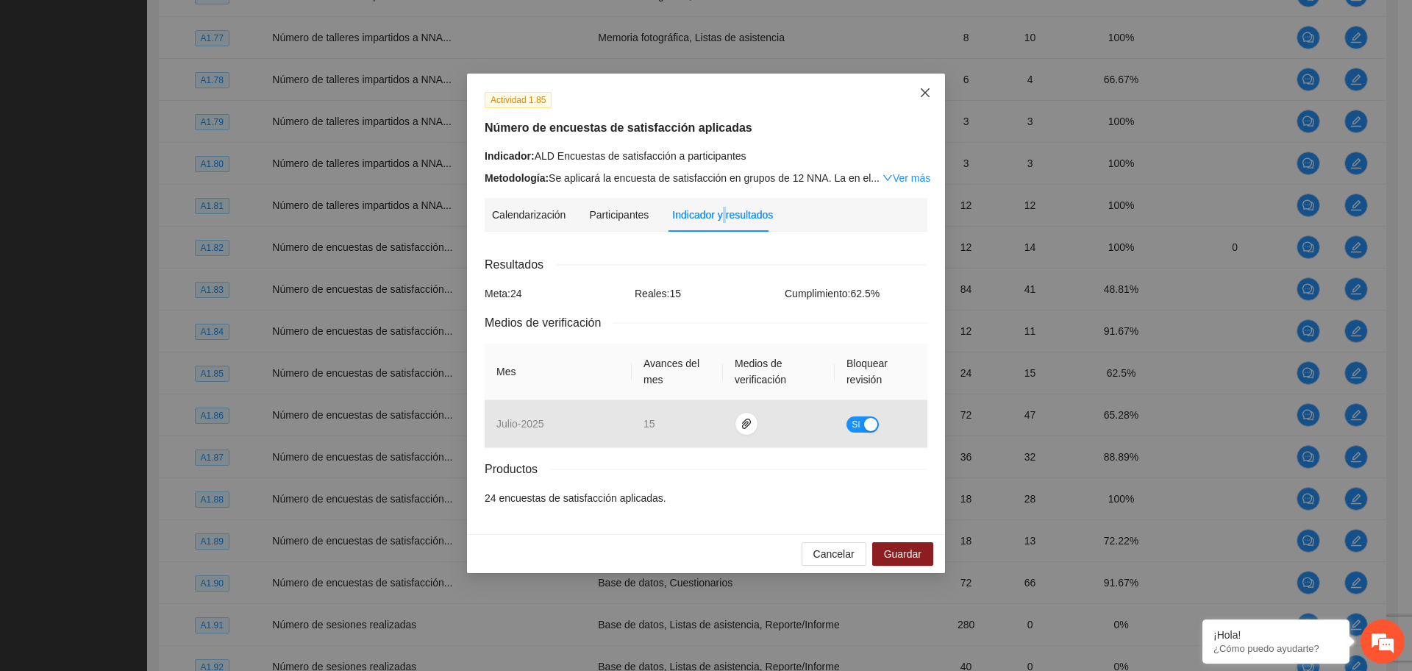
click at [924, 96] on icon "close" at bounding box center [925, 93] width 12 height 12
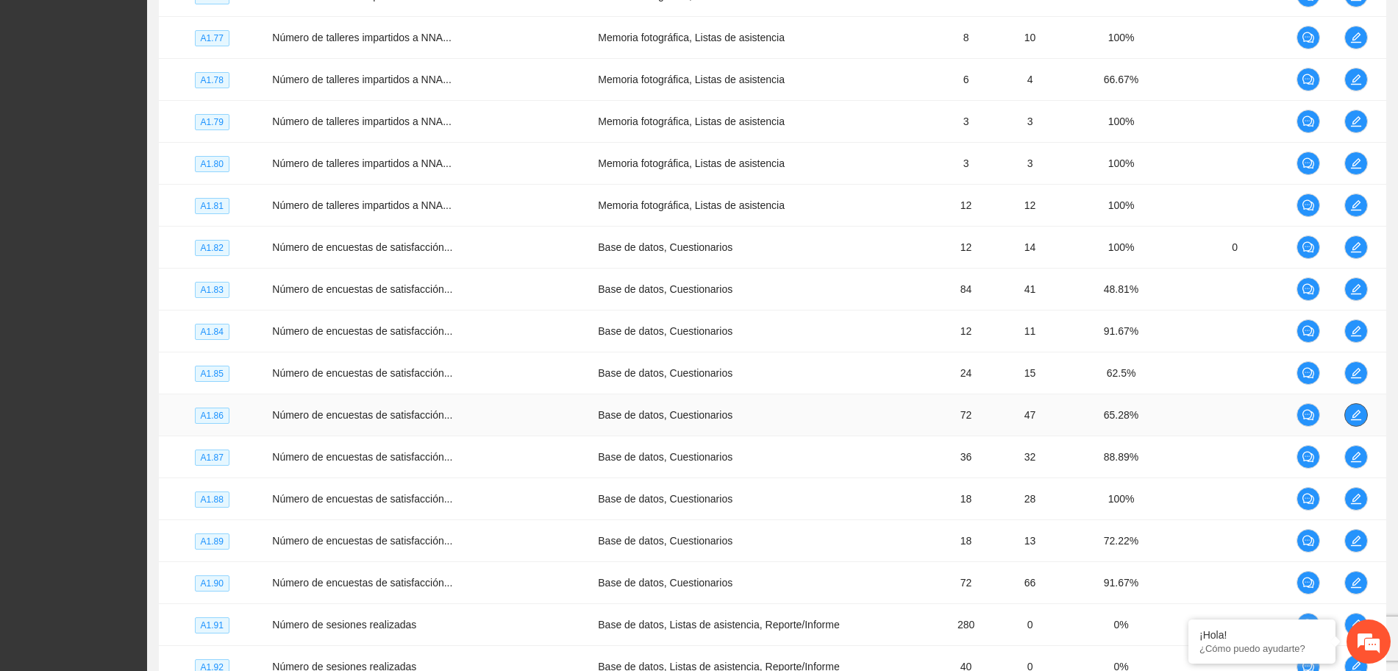
click at [1350, 414] on icon "edit" at bounding box center [1356, 415] width 12 height 12
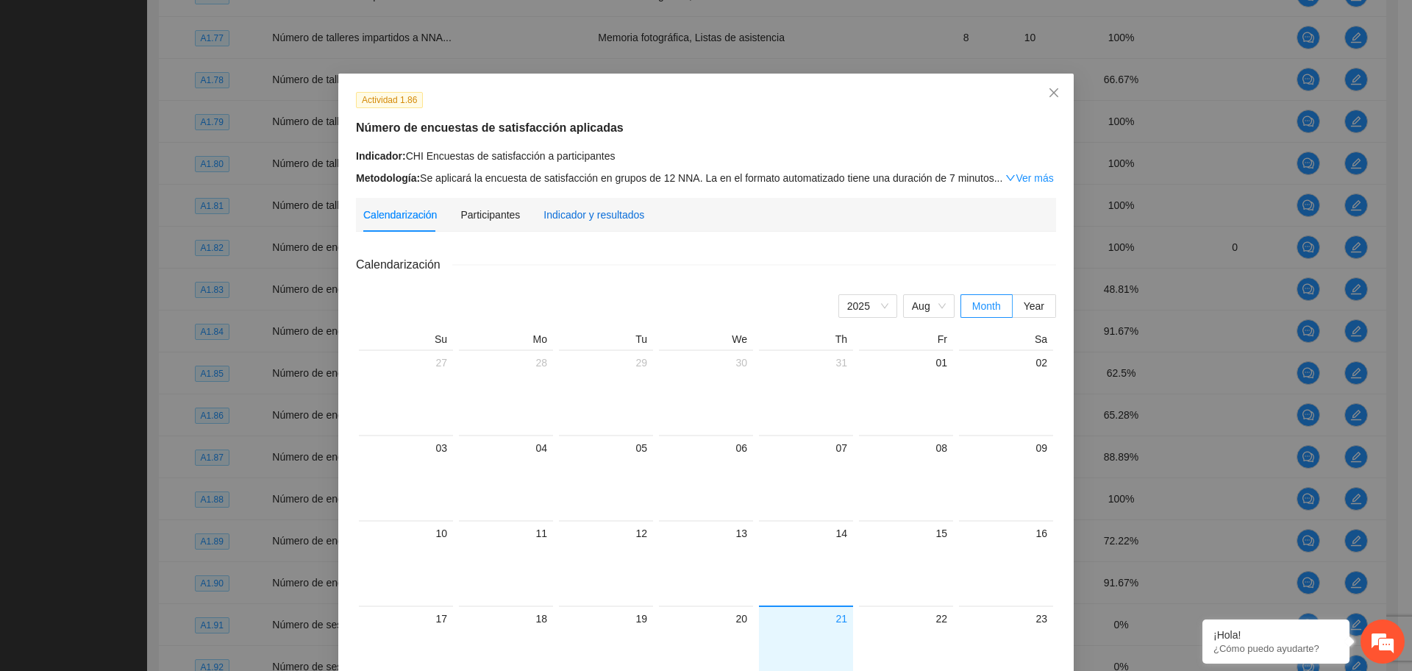
click at [571, 218] on div "Indicador y resultados" at bounding box center [593, 215] width 101 height 16
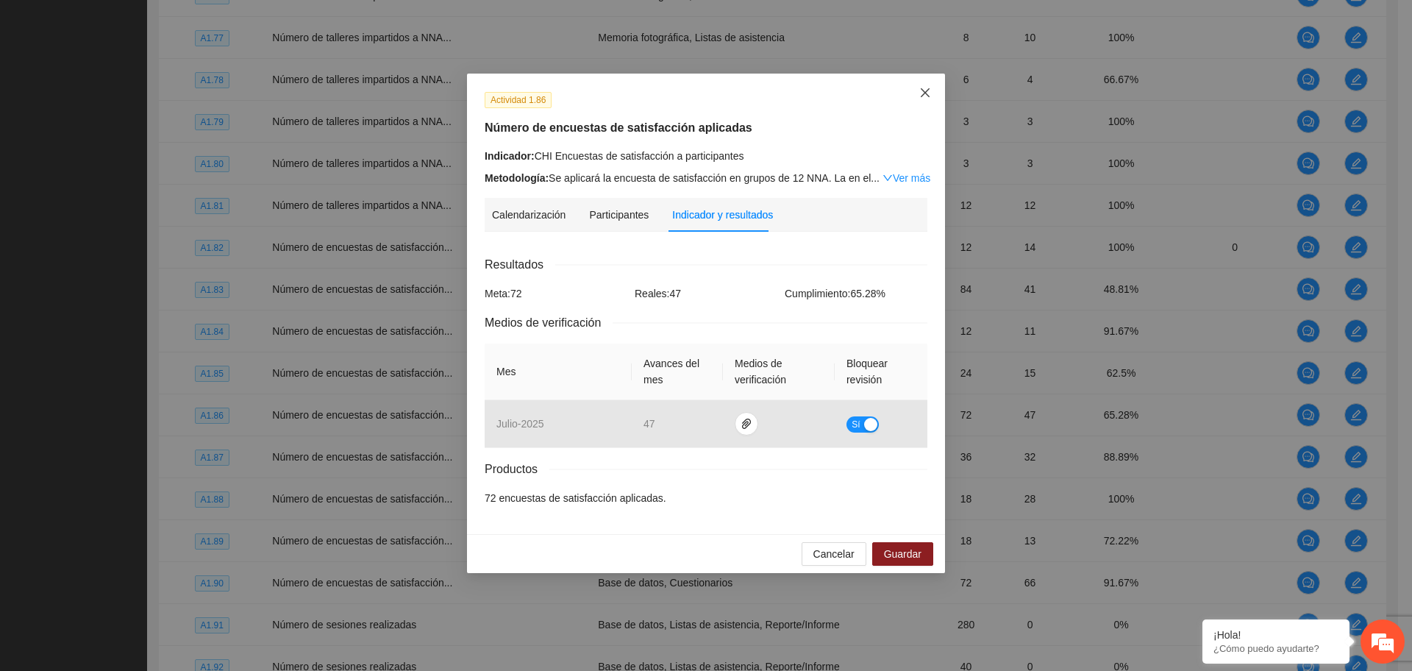
drag, startPoint x: 917, startPoint y: 88, endPoint x: 909, endPoint y: 86, distance: 8.4
click at [913, 86] on span "Close" at bounding box center [925, 94] width 40 height 40
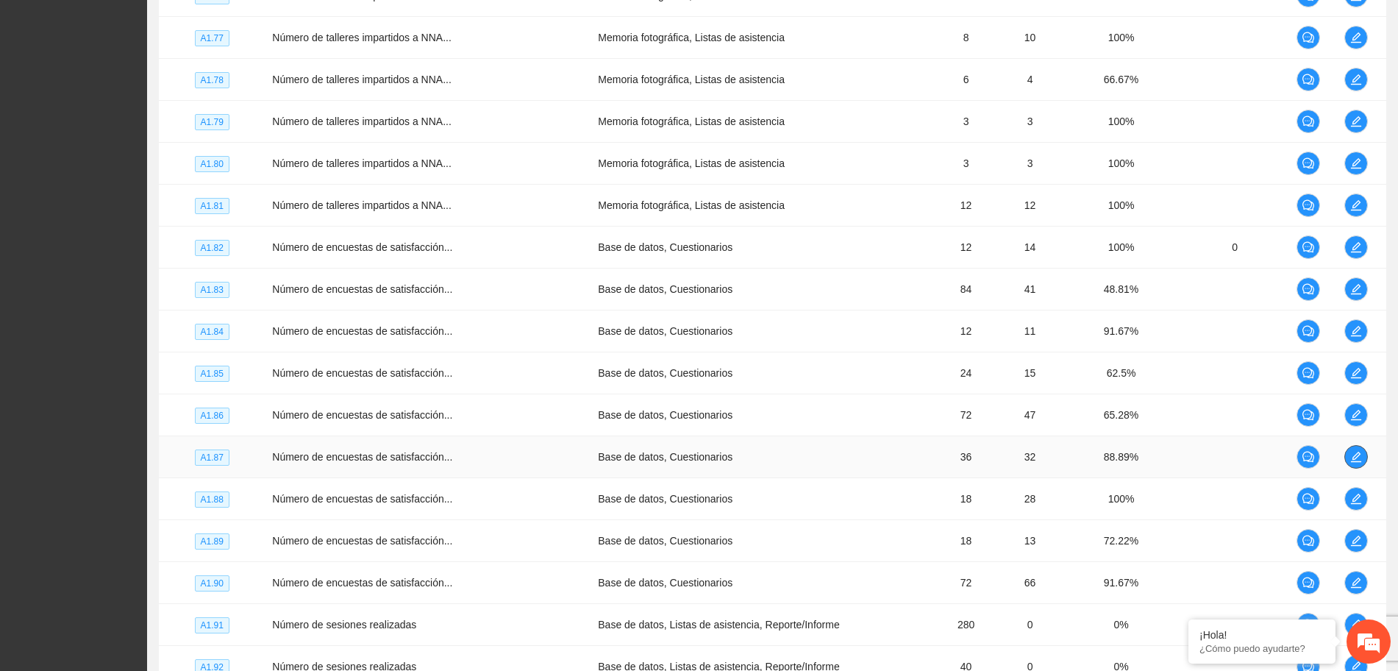
click at [1350, 460] on icon "edit" at bounding box center [1356, 457] width 12 height 12
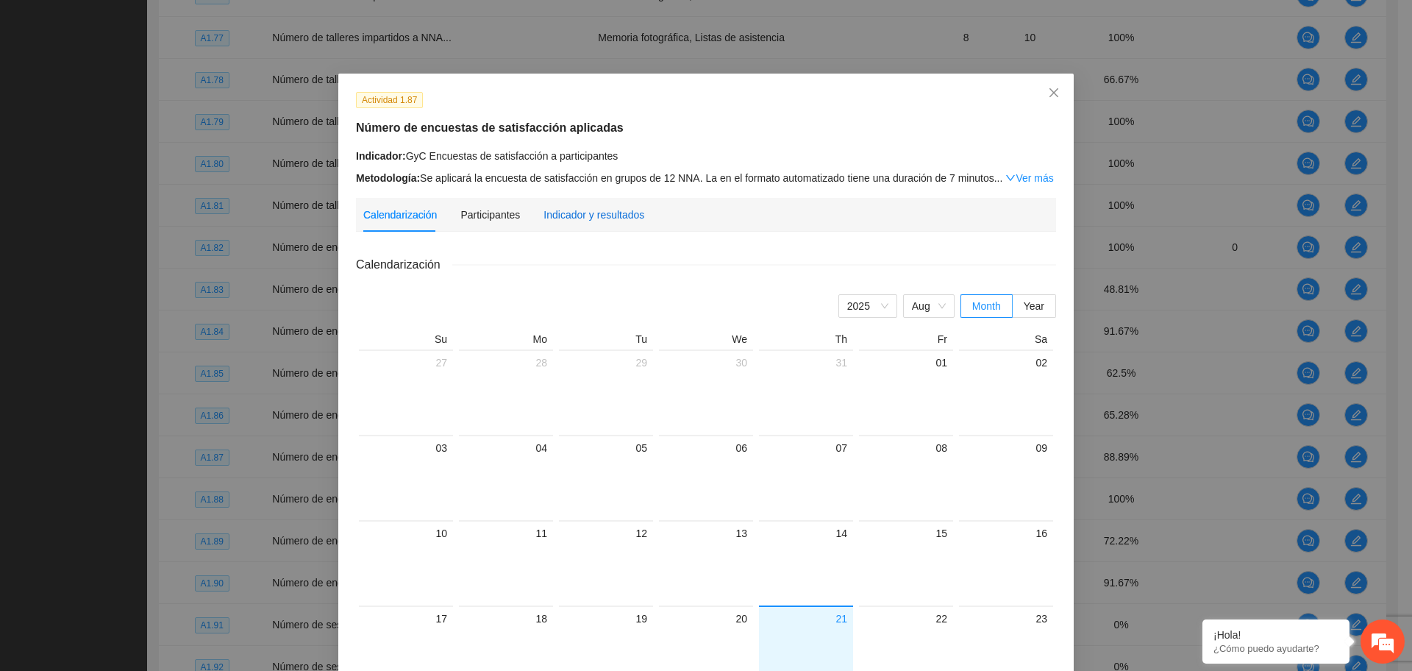
click at [586, 216] on div "Indicador y resultados" at bounding box center [593, 215] width 101 height 16
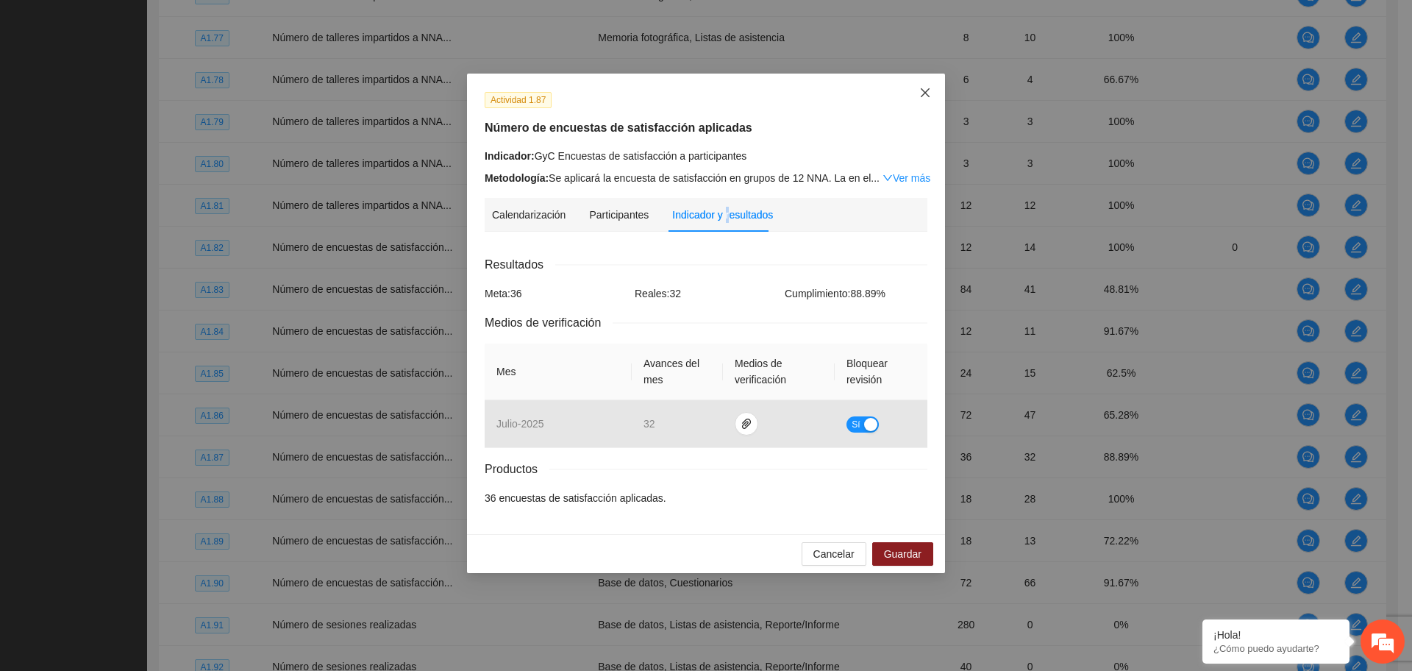
click at [926, 84] on span "Close" at bounding box center [925, 94] width 40 height 40
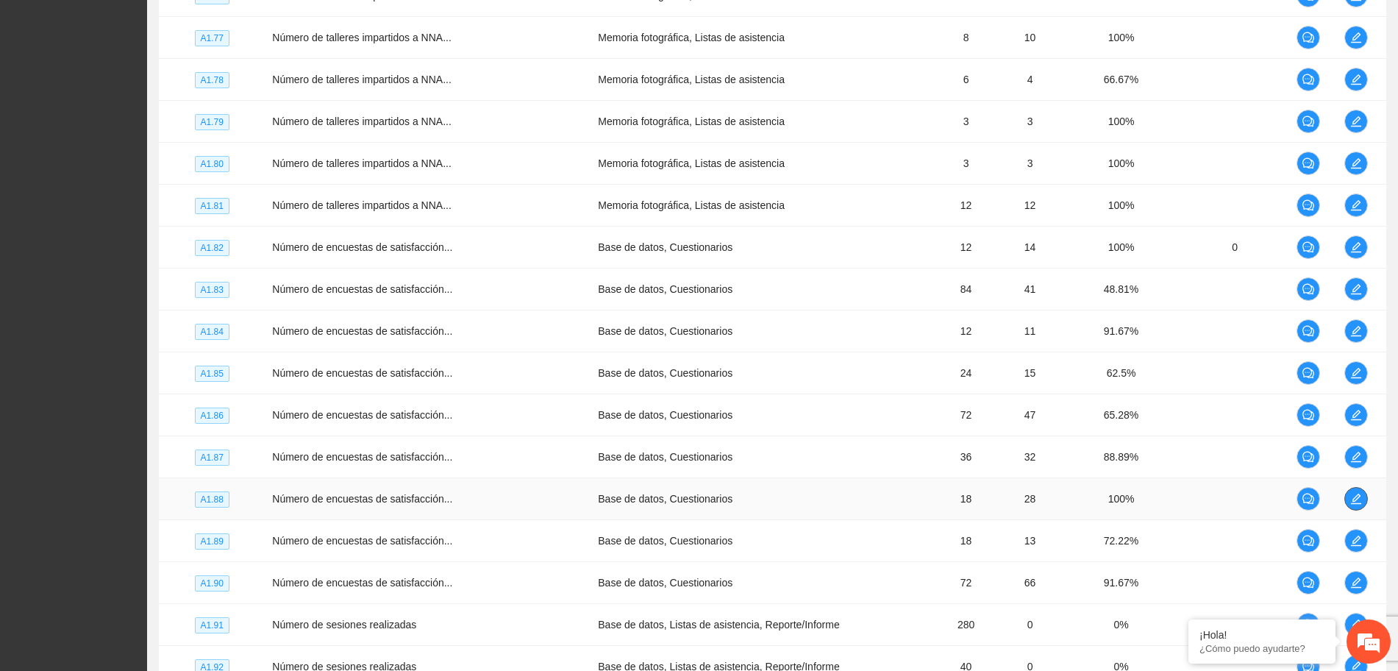
click at [1357, 500] on icon "edit" at bounding box center [1356, 499] width 12 height 12
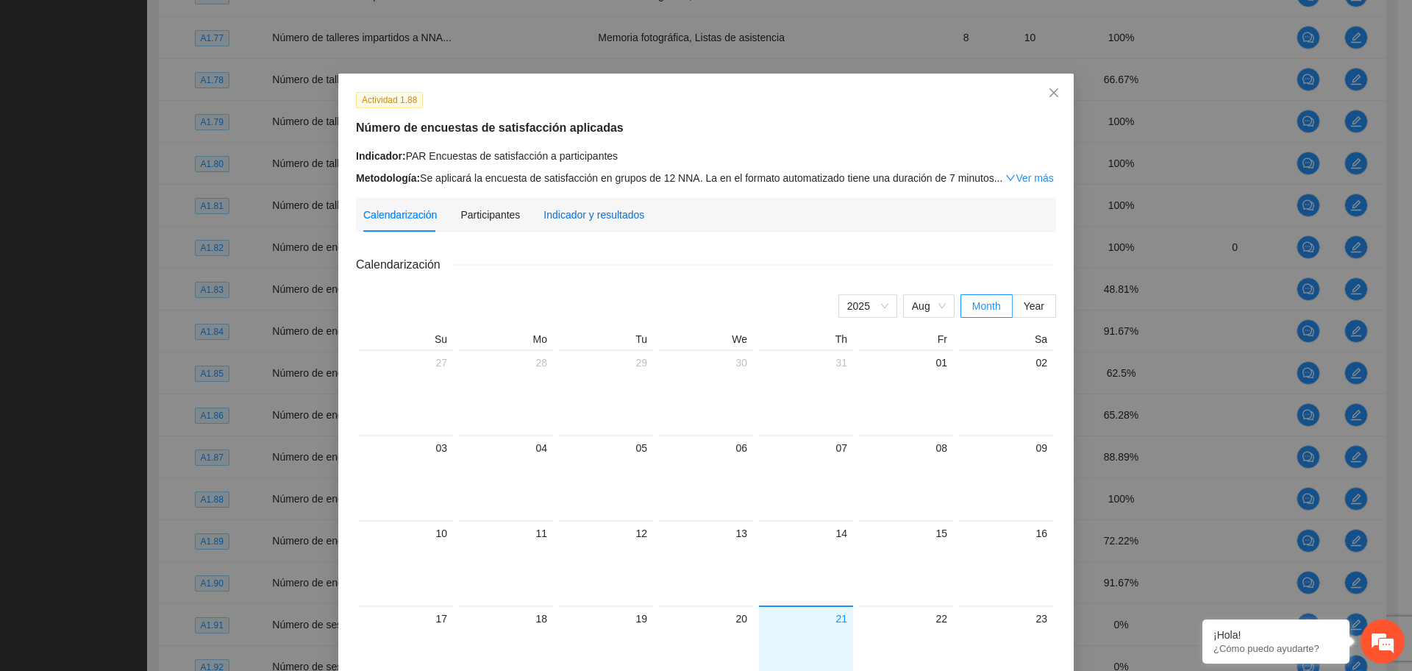
click at [554, 210] on div "Indicador y resultados" at bounding box center [593, 215] width 101 height 16
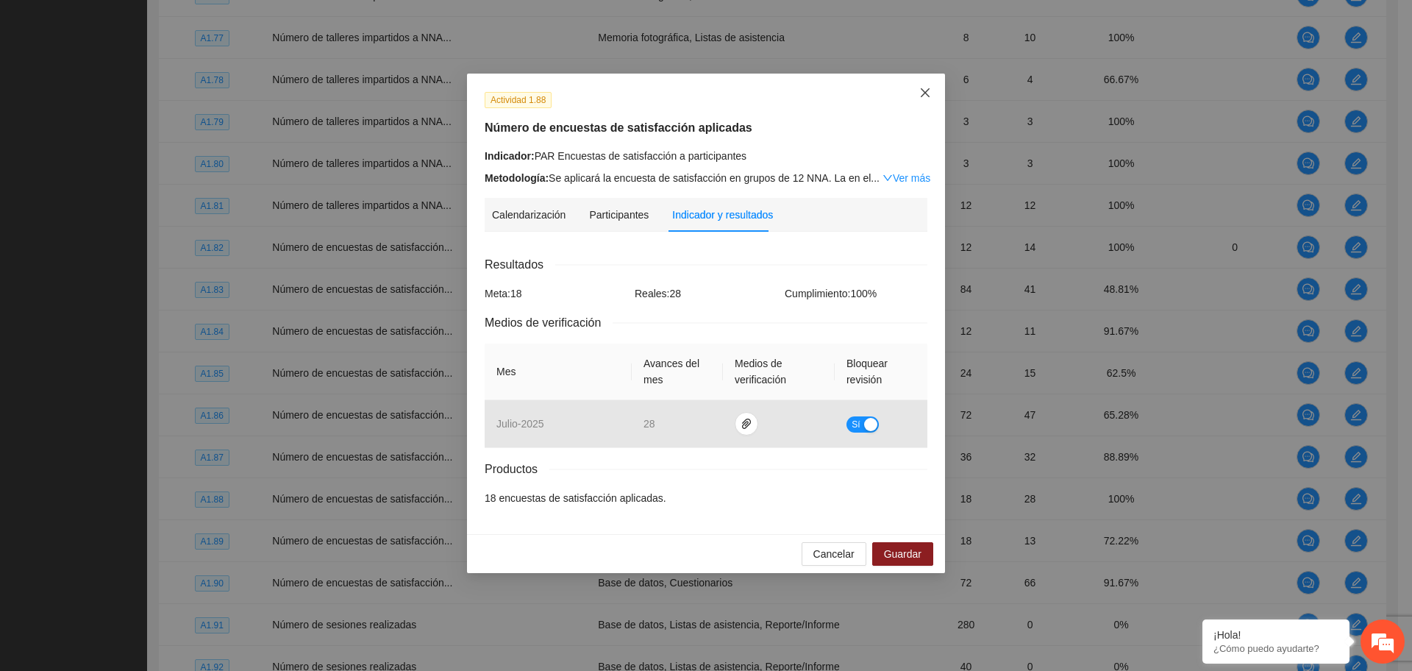
click at [923, 104] on span "Close" at bounding box center [925, 94] width 40 height 40
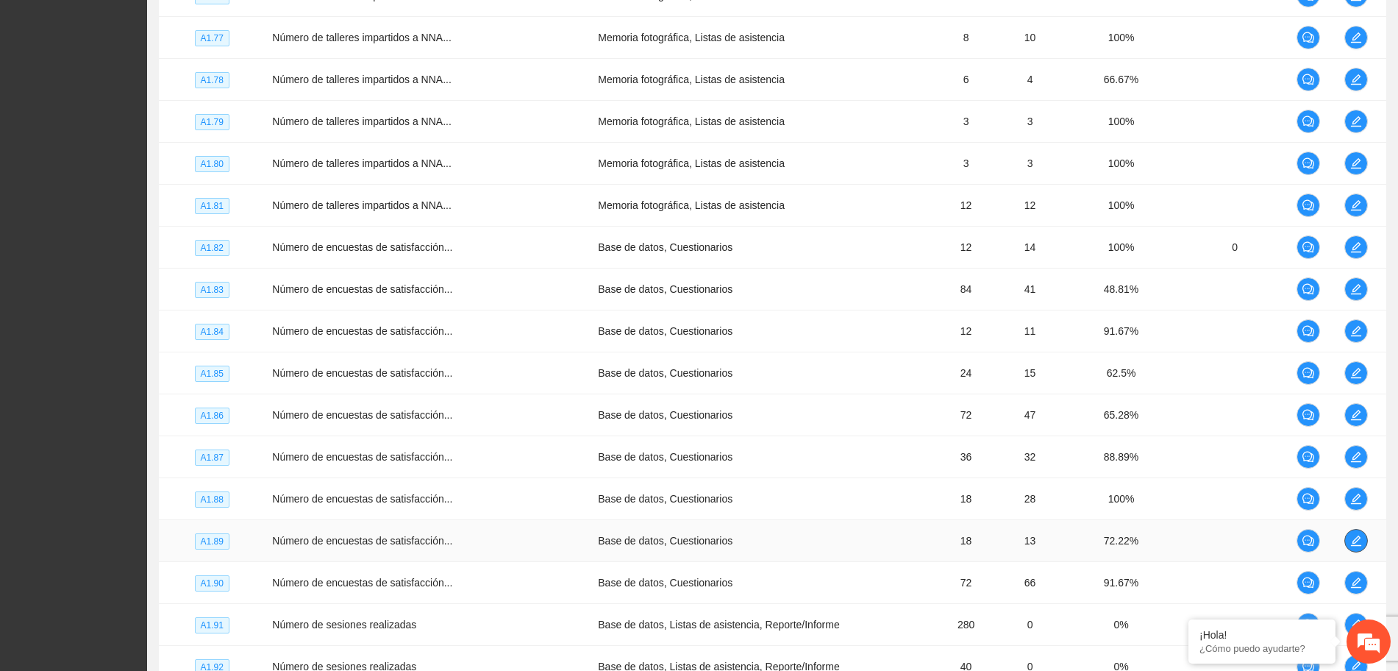
click at [1351, 542] on icon "edit" at bounding box center [1356, 541] width 12 height 12
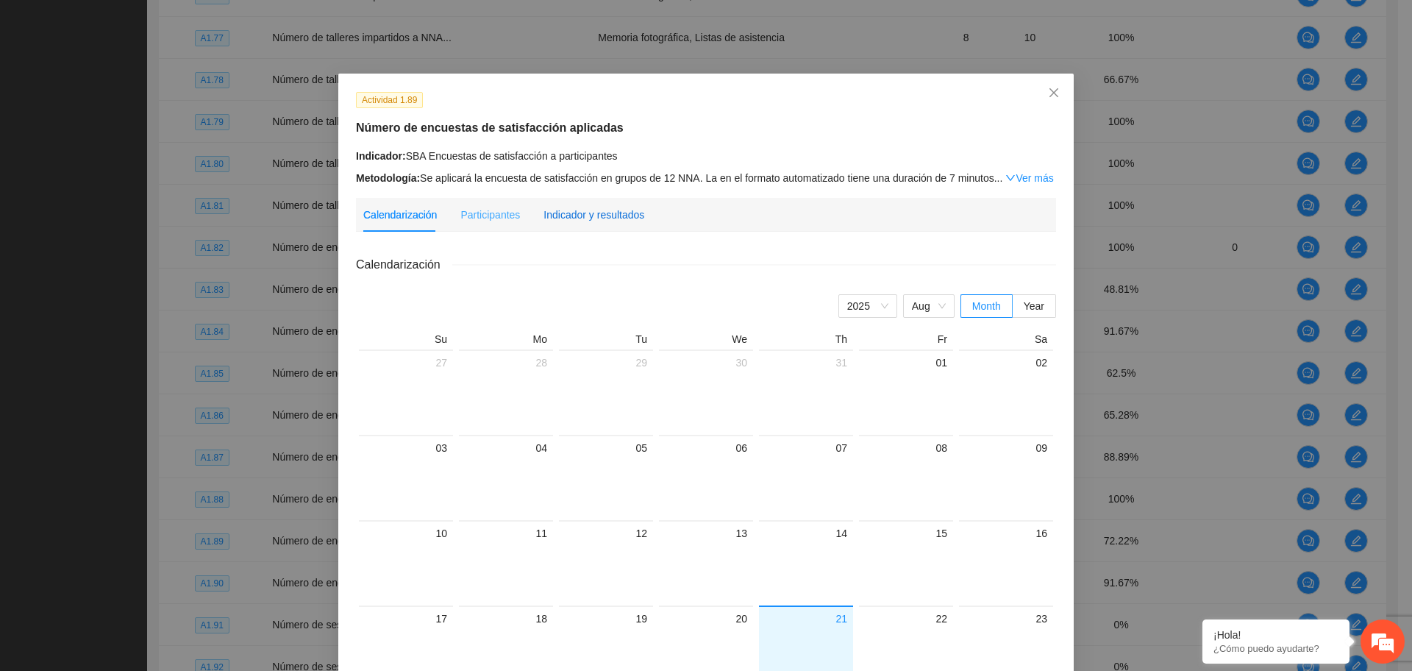
click at [603, 220] on div "Indicador y resultados" at bounding box center [593, 215] width 101 height 16
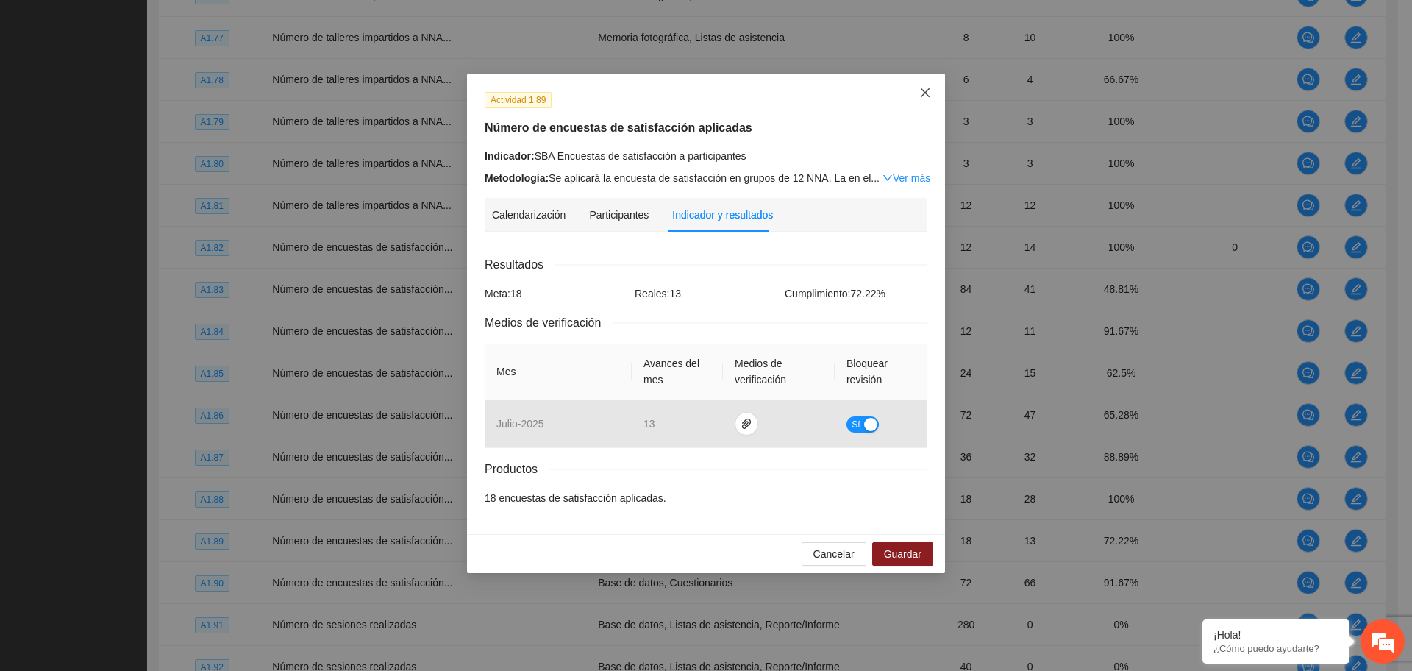
click at [927, 89] on icon "close" at bounding box center [925, 93] width 12 height 12
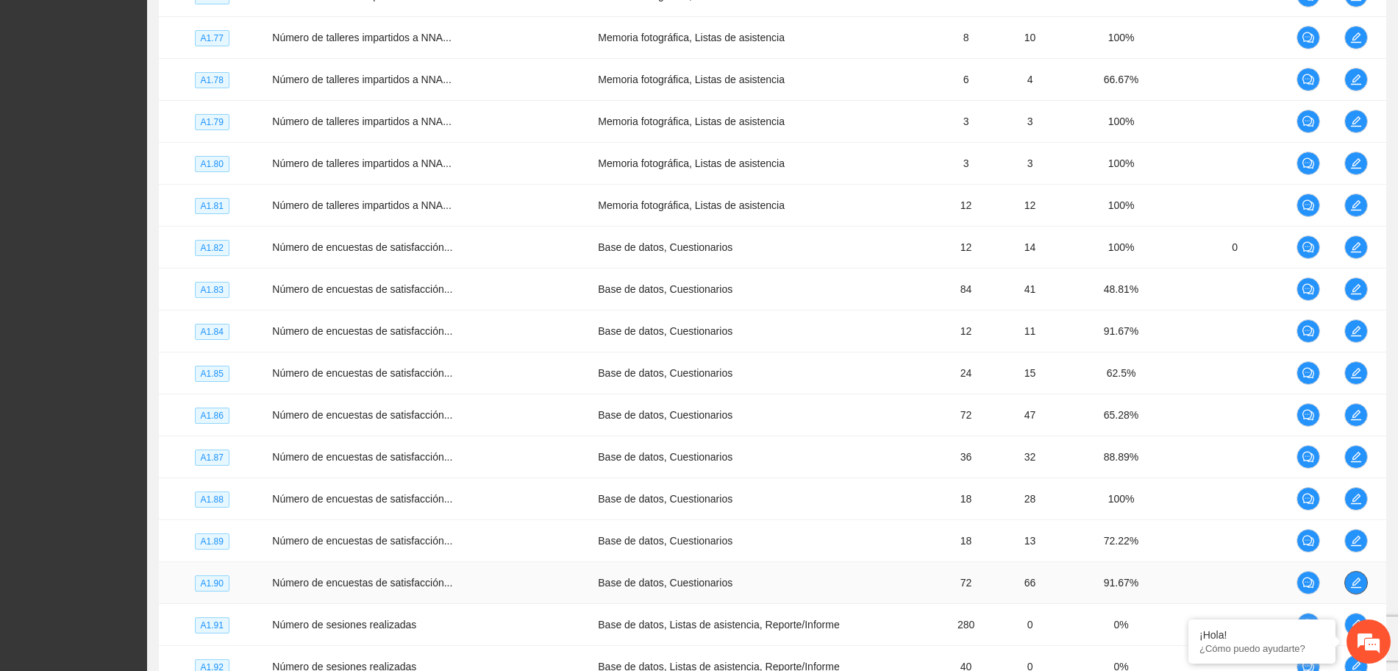
click at [1350, 585] on icon "edit" at bounding box center [1356, 582] width 12 height 12
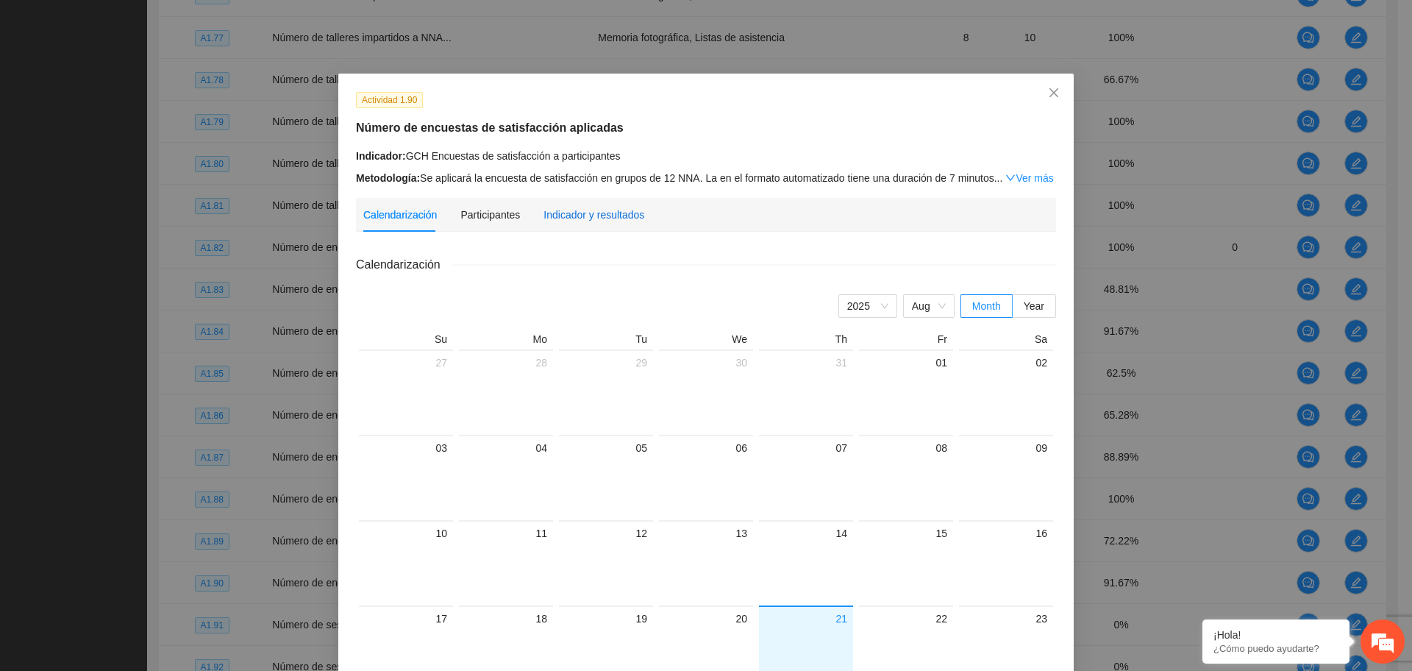
click at [562, 211] on div "Indicador y resultados" at bounding box center [593, 215] width 101 height 16
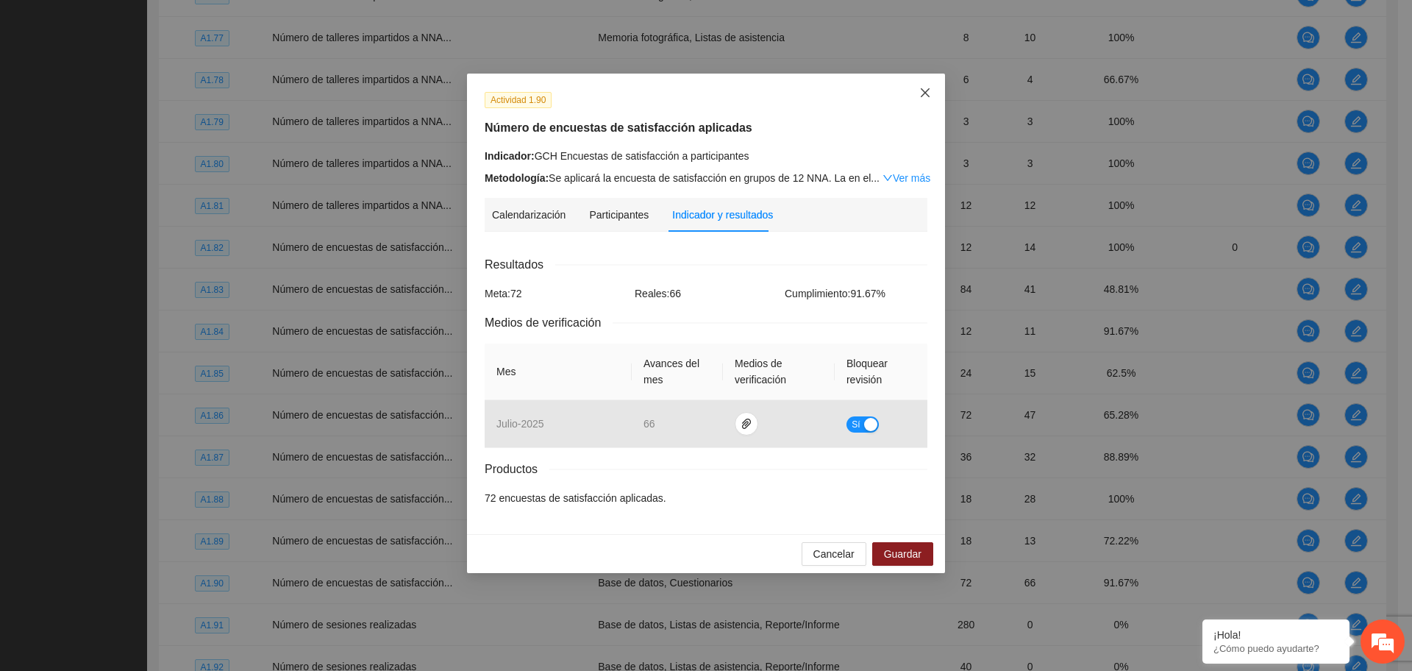
click at [923, 87] on icon "close" at bounding box center [925, 93] width 12 height 12
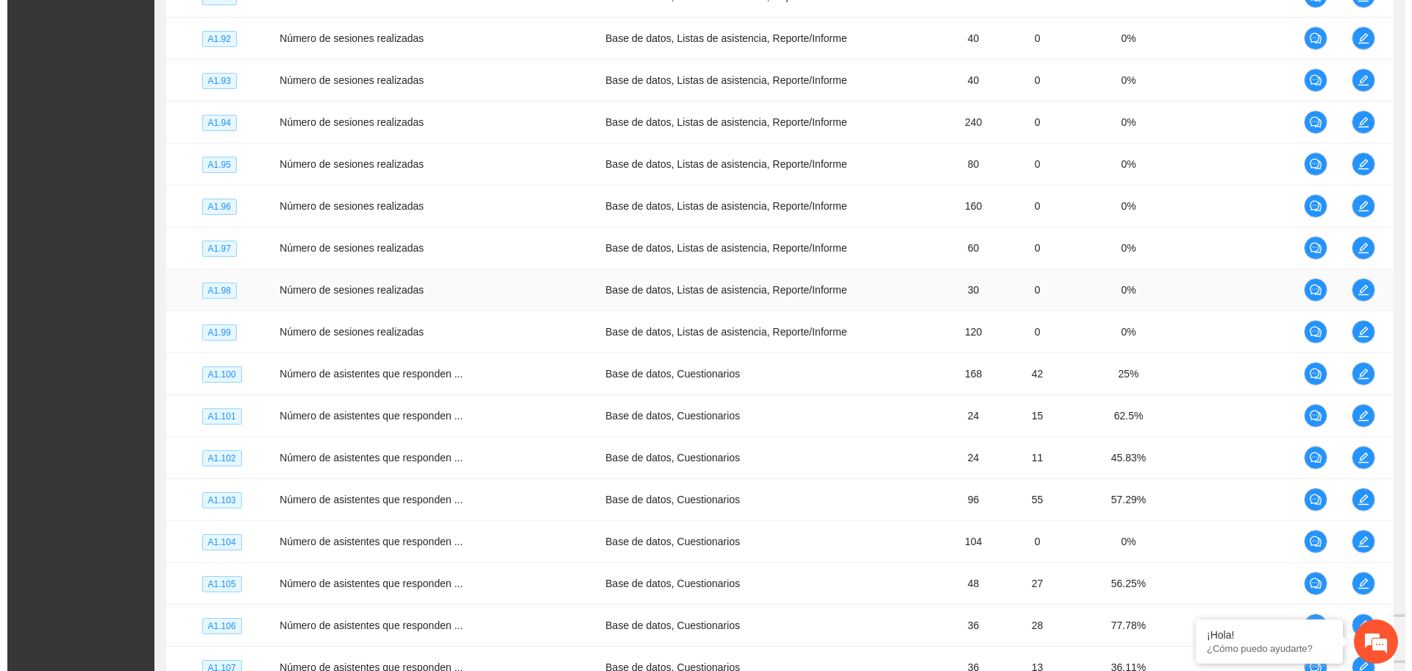
scroll to position [1195, 0]
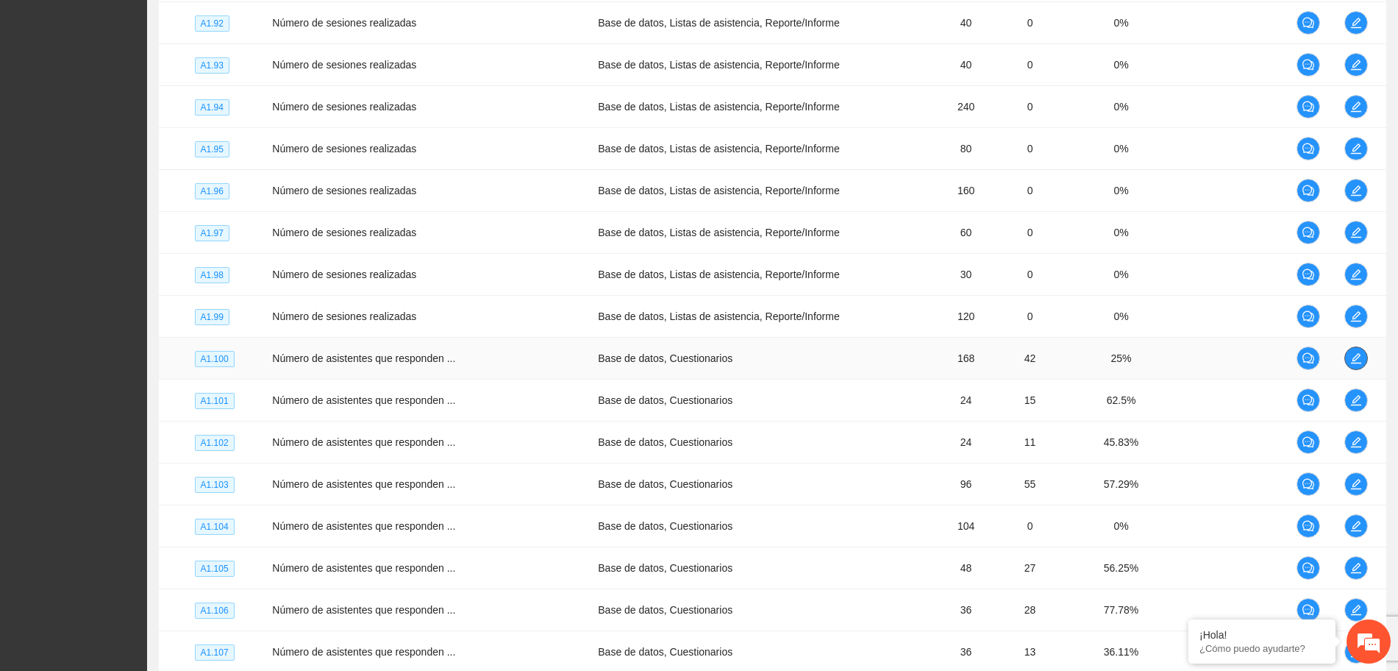
click at [1353, 359] on icon "edit" at bounding box center [1356, 358] width 10 height 10
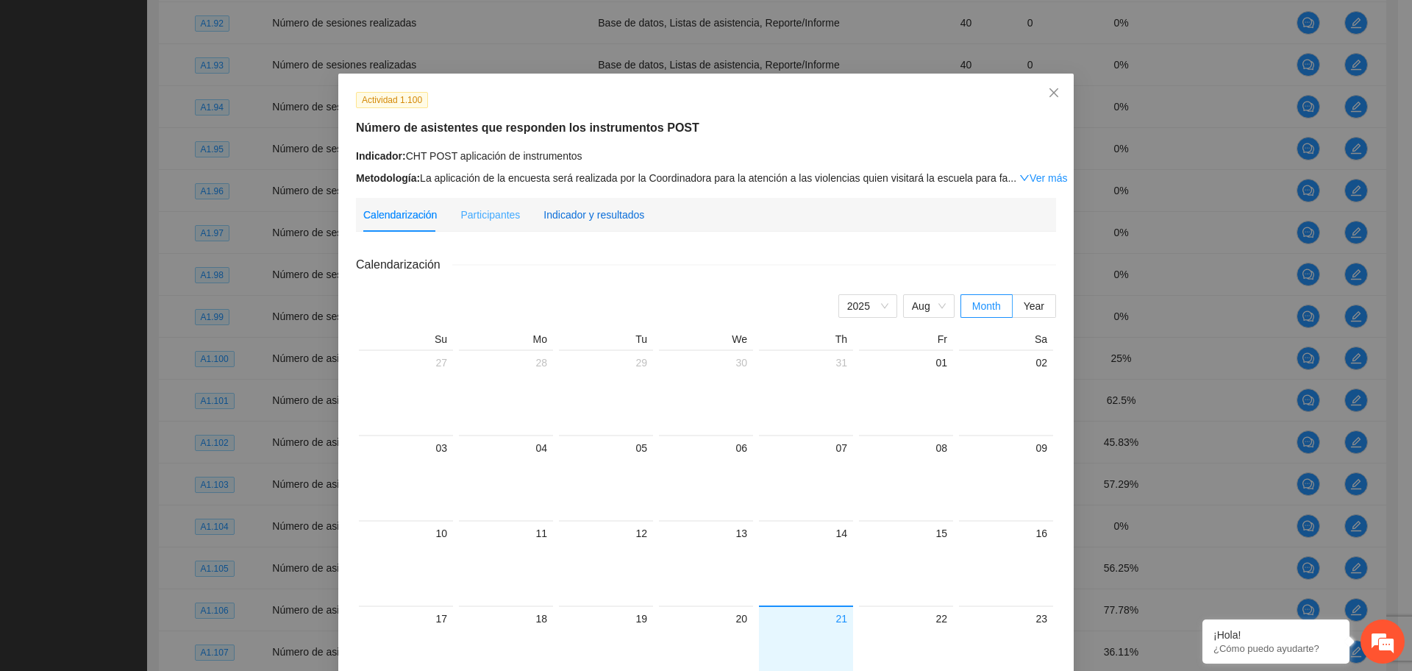
click at [606, 207] on div "Indicador y resultados" at bounding box center [593, 215] width 101 height 16
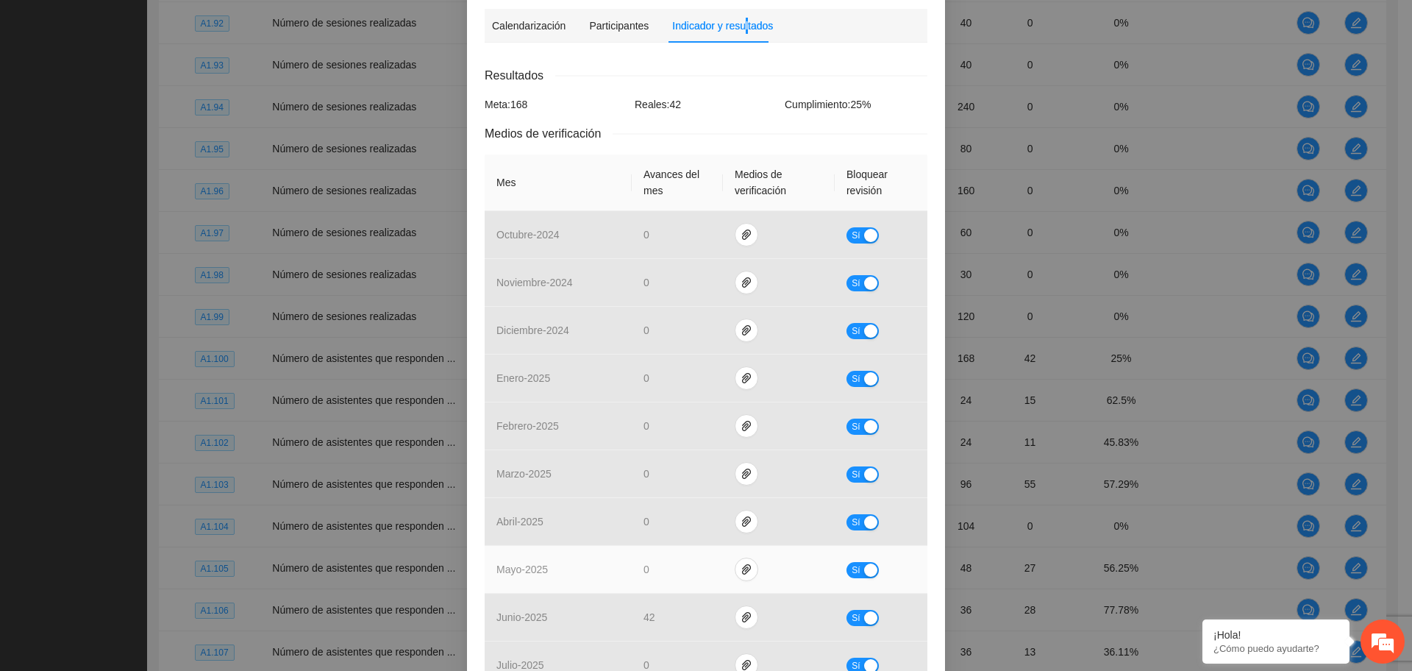
scroll to position [349, 0]
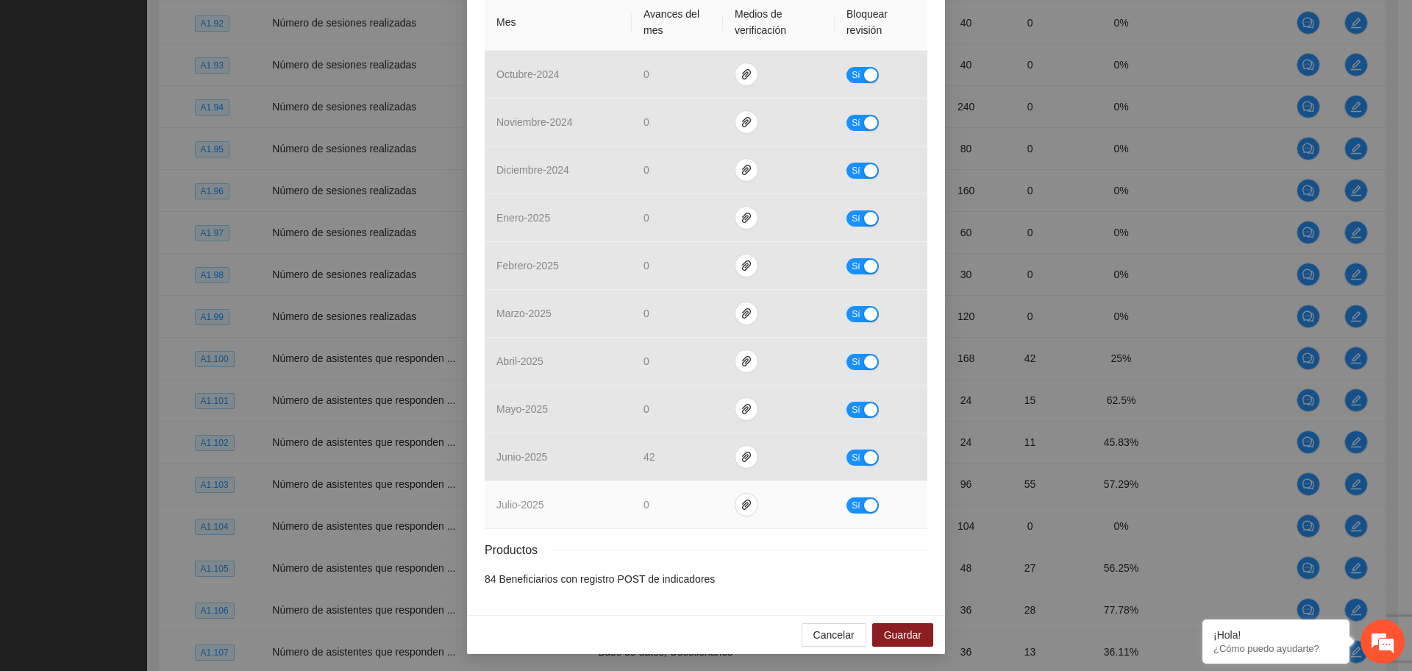
drag, startPoint x: 707, startPoint y: 535, endPoint x: 693, endPoint y: 510, distance: 28.9
click at [707, 535] on div "Resultados Meta: 168 Reales: 42 Cumplimiento: 25 % Medios de verificación Mes A…" at bounding box center [706, 246] width 443 height 681
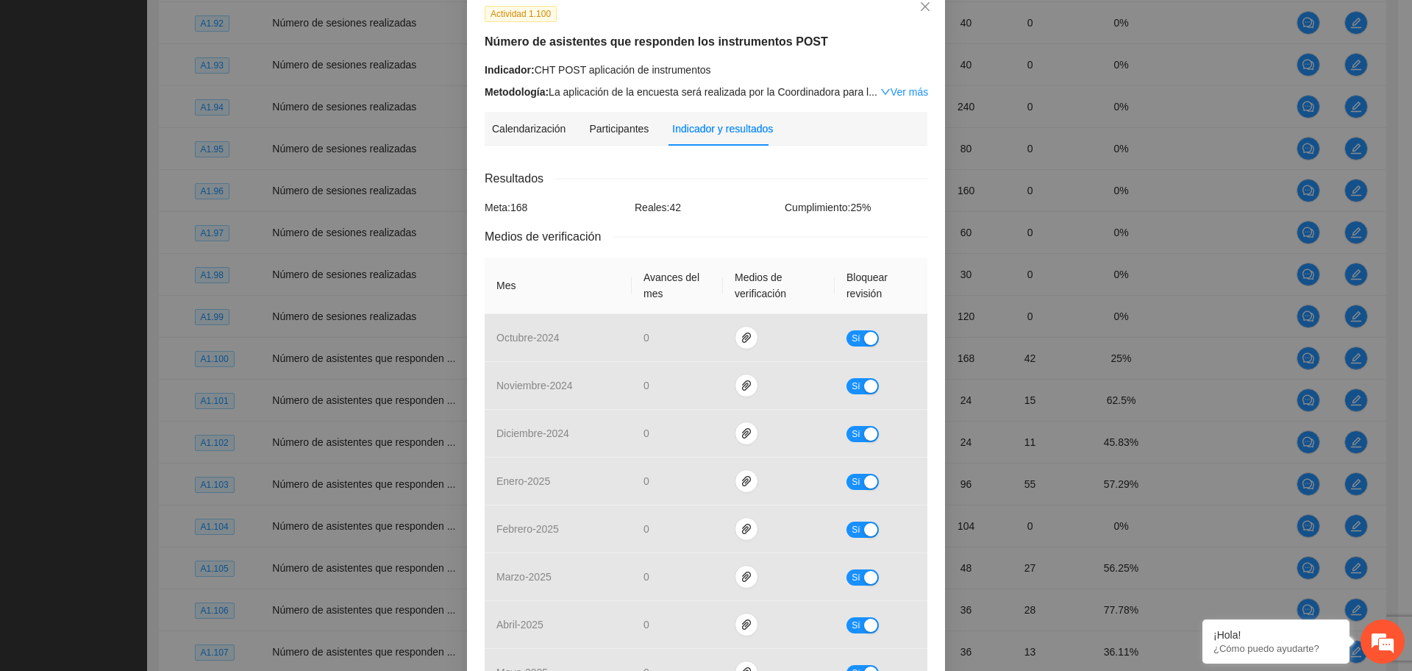
scroll to position [0, 0]
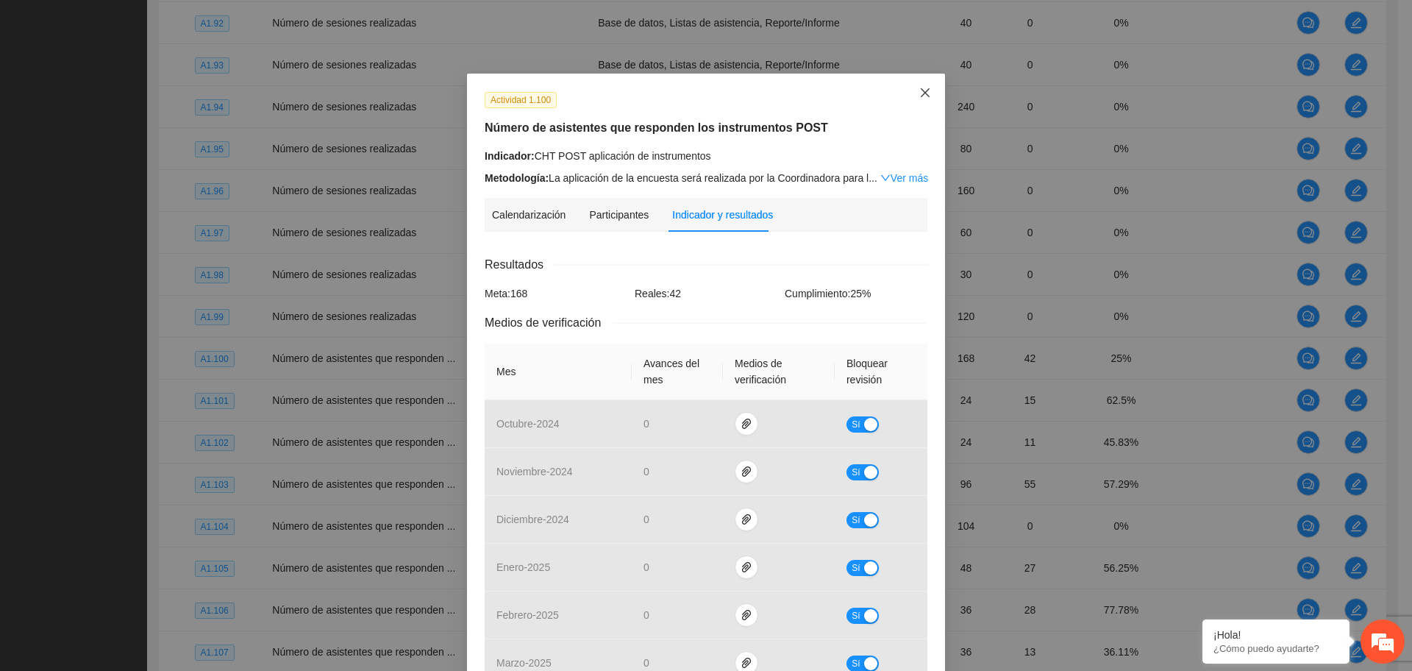
click at [919, 98] on icon "close" at bounding box center [925, 93] width 12 height 12
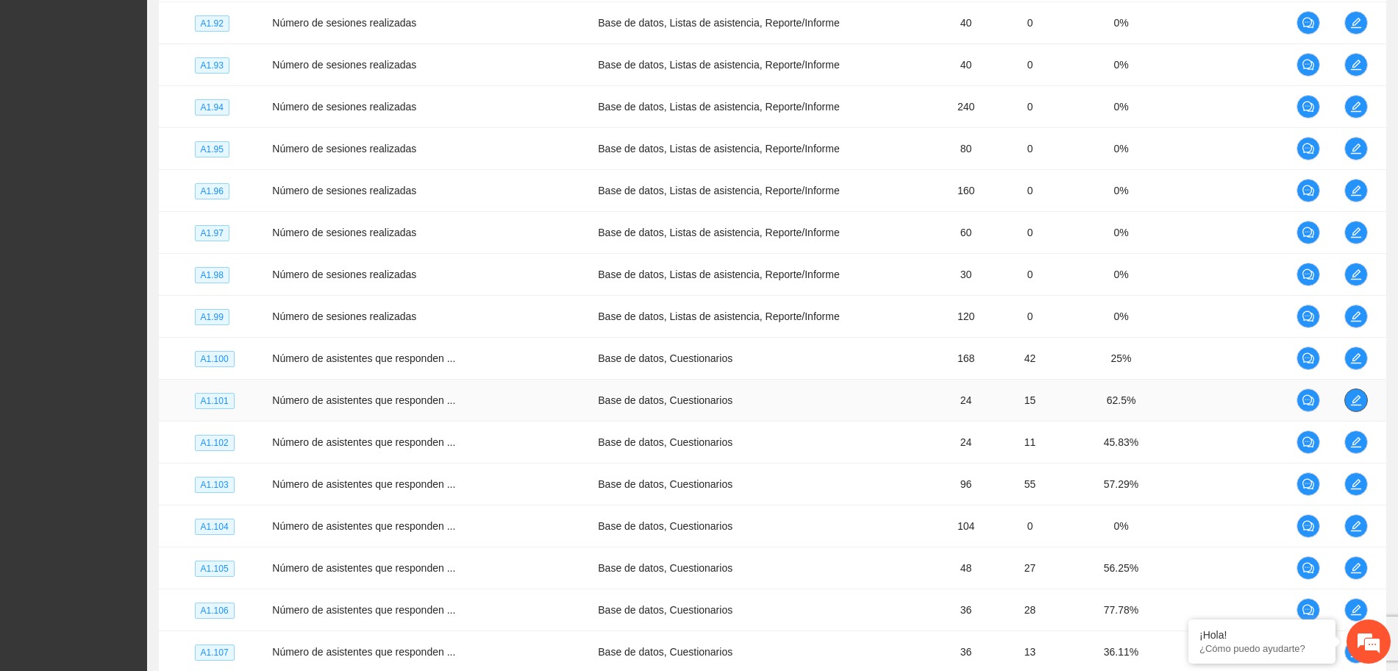
click at [1353, 402] on icon "edit" at bounding box center [1356, 400] width 12 height 12
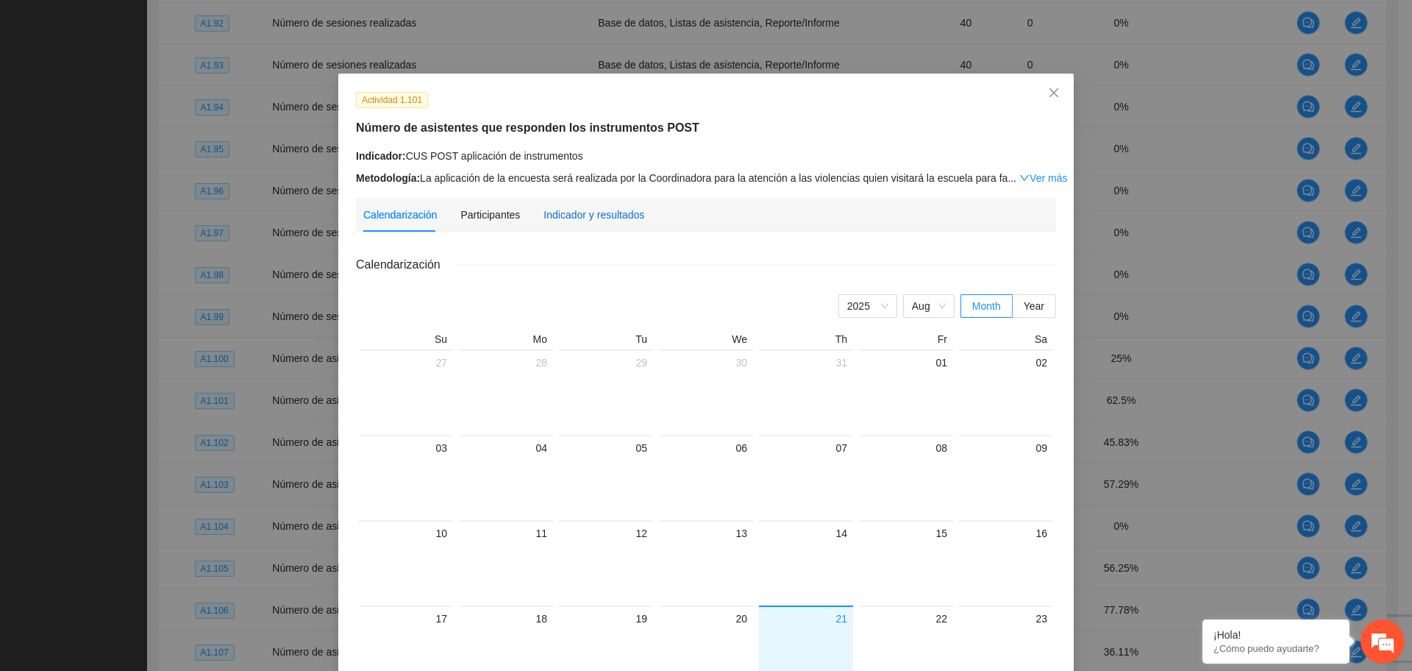
click at [590, 213] on div "Indicador y resultados" at bounding box center [593, 215] width 101 height 16
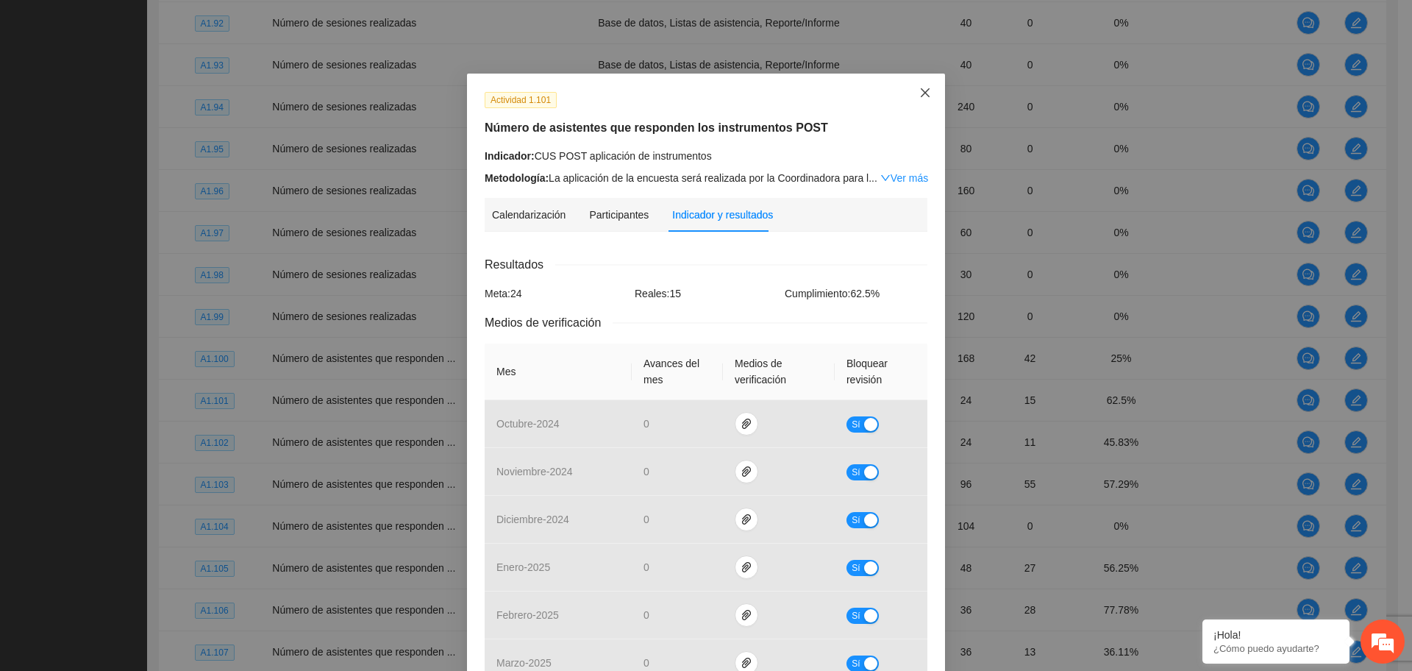
click at [918, 85] on span "Close" at bounding box center [925, 94] width 40 height 40
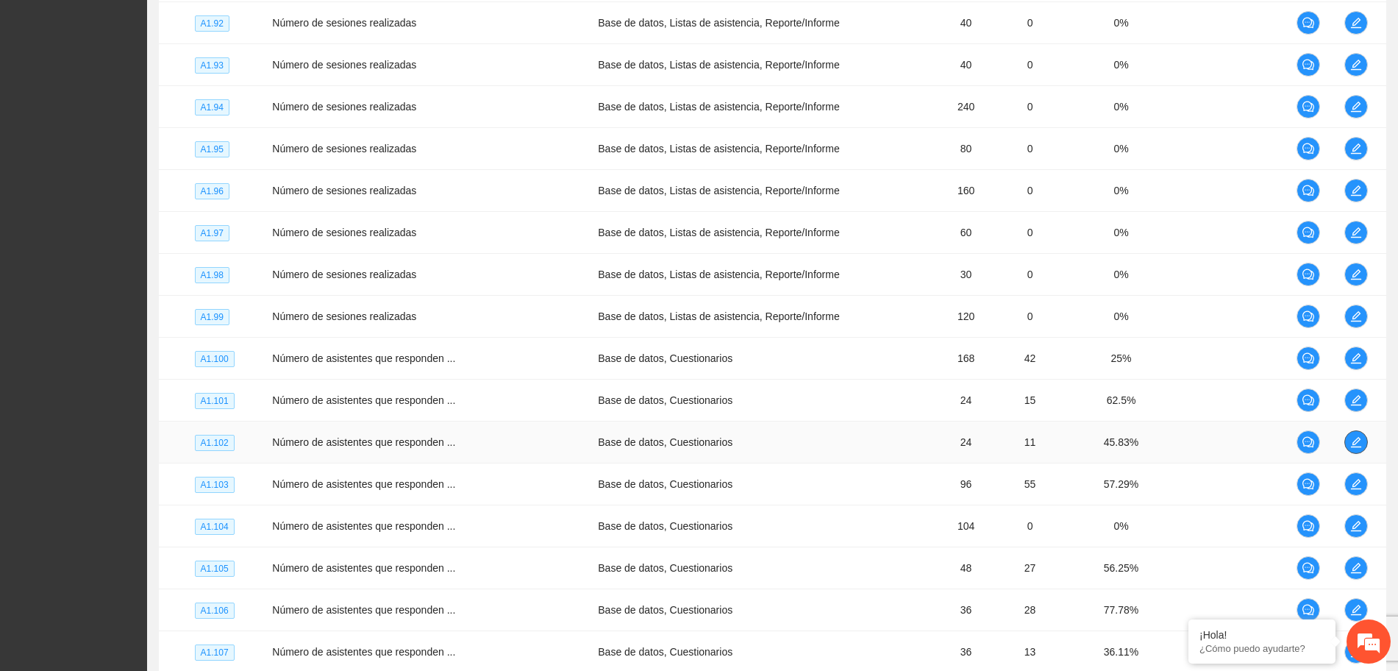
click at [1360, 437] on span "edit" at bounding box center [1356, 442] width 22 height 12
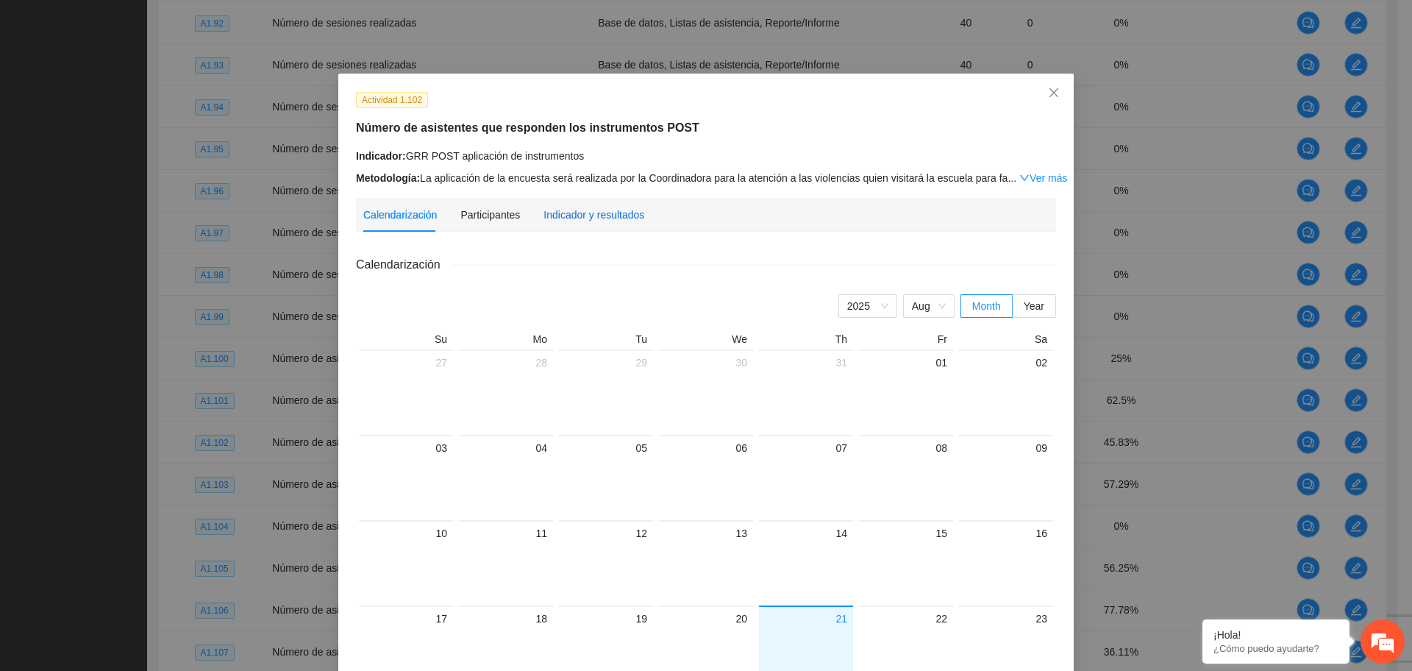
click at [579, 215] on div "Indicador y resultados" at bounding box center [593, 215] width 101 height 16
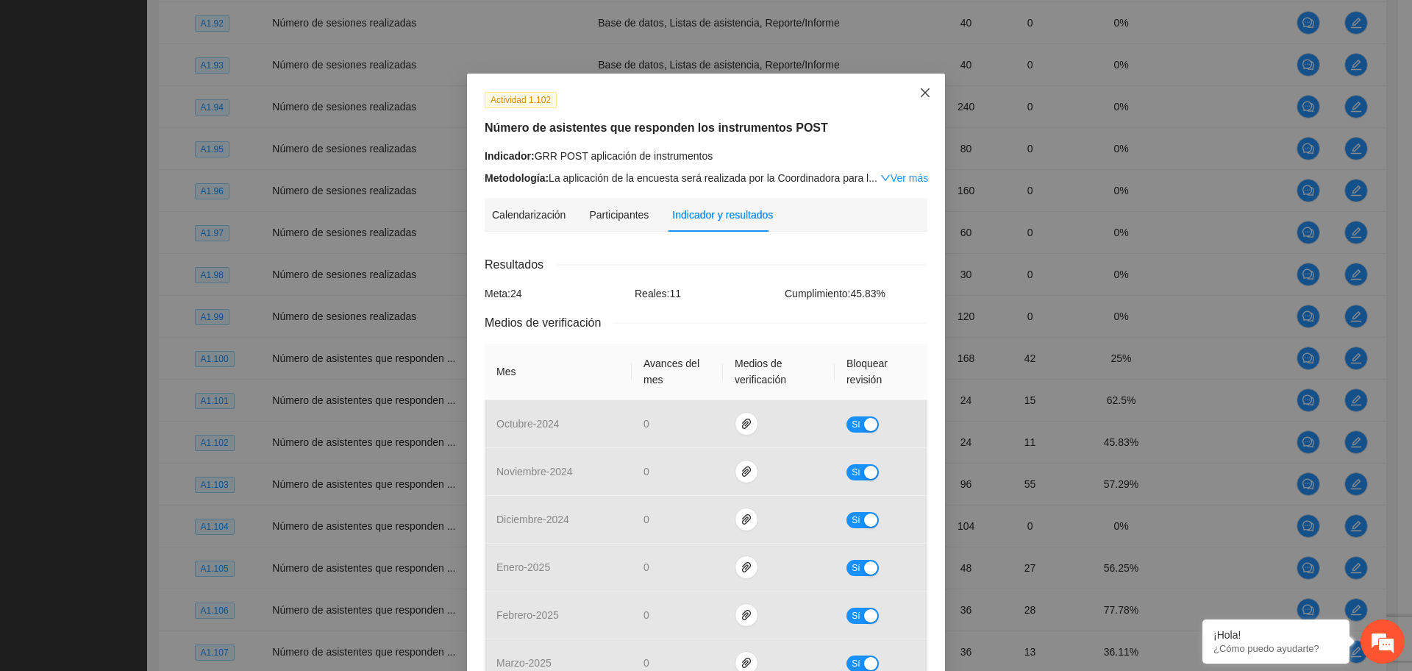
click at [921, 90] on icon "close" at bounding box center [925, 92] width 9 height 9
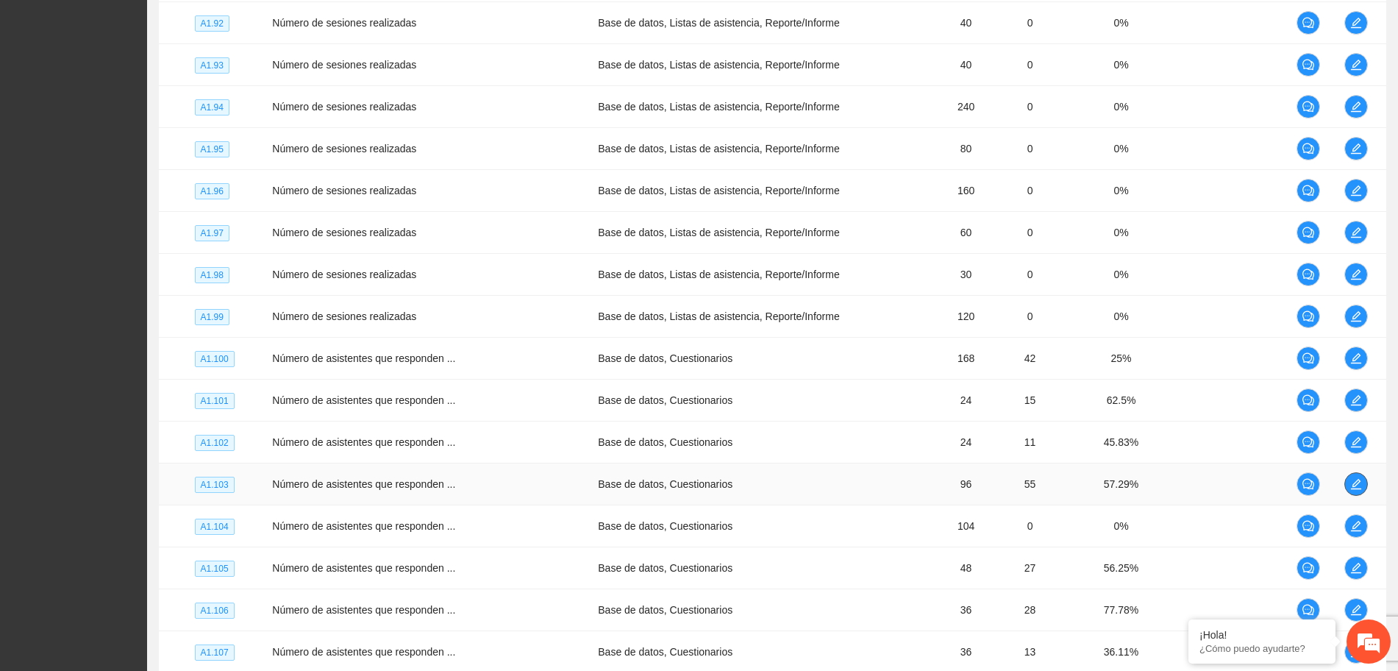
click at [1360, 484] on span "edit" at bounding box center [1356, 484] width 22 height 12
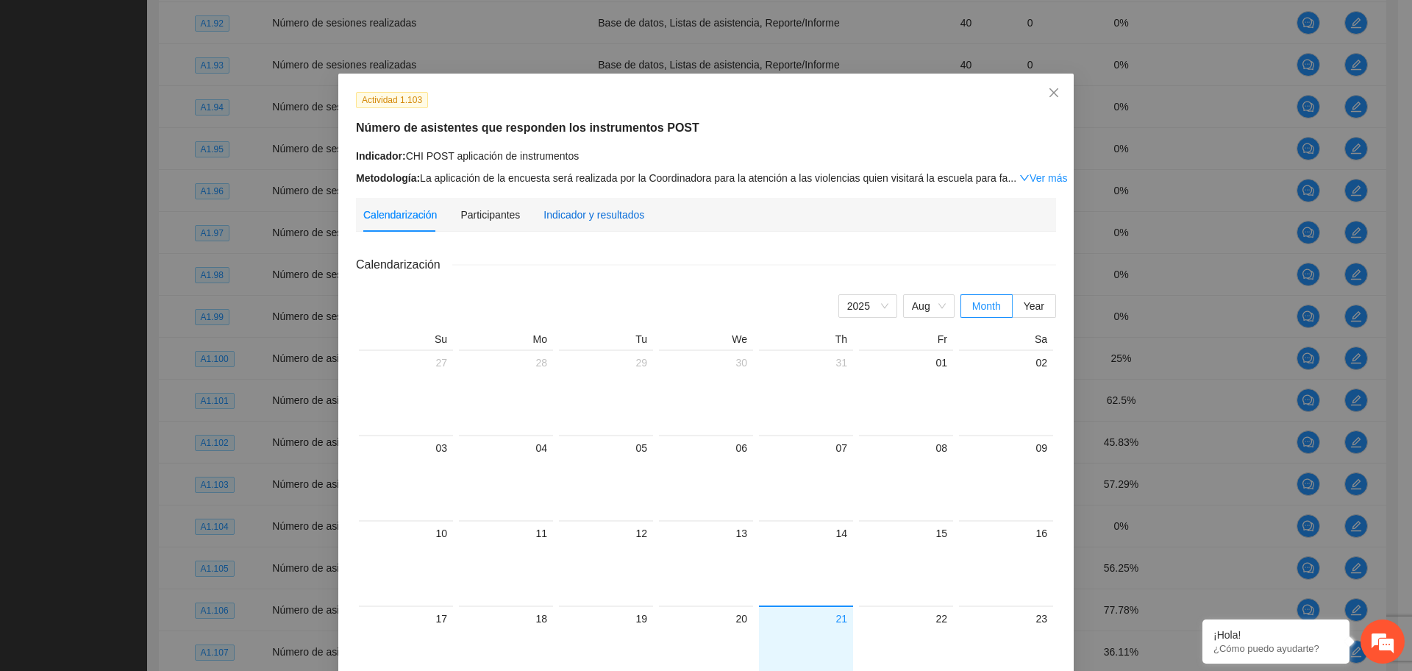
click at [604, 208] on div "Indicador y resultados" at bounding box center [593, 215] width 101 height 16
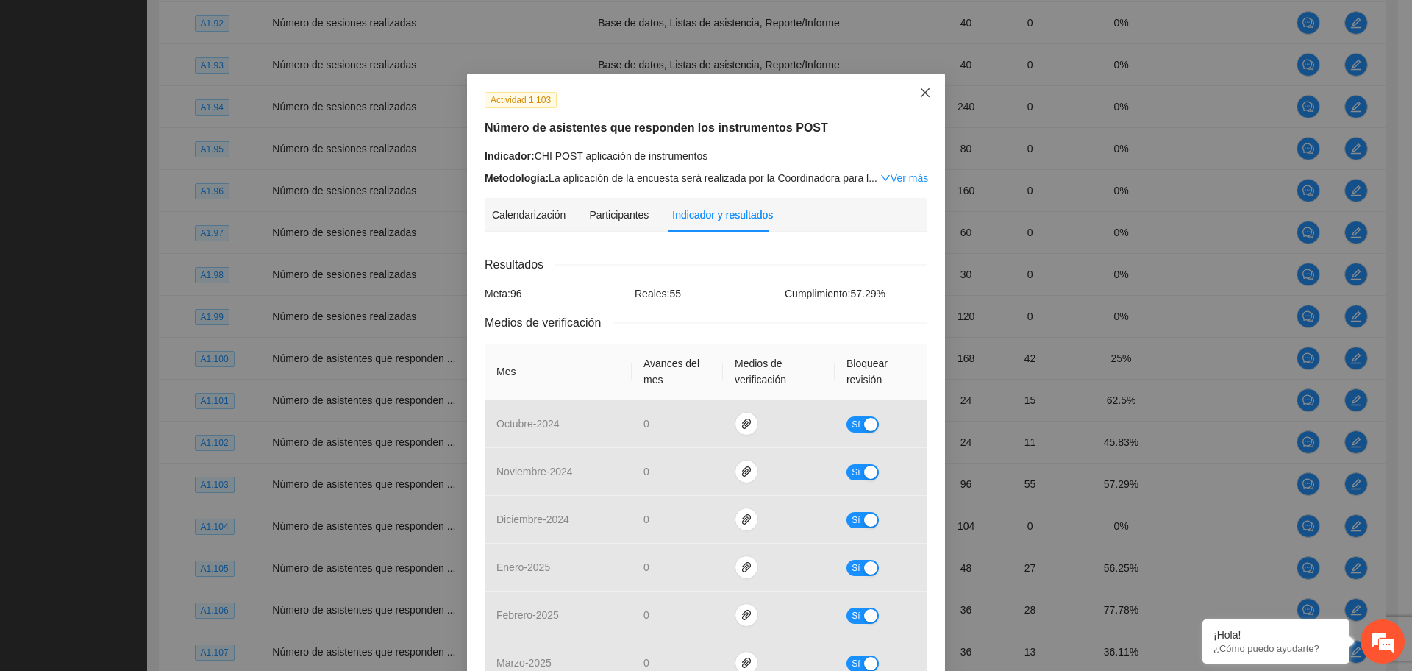
click at [920, 90] on icon "close" at bounding box center [925, 93] width 12 height 12
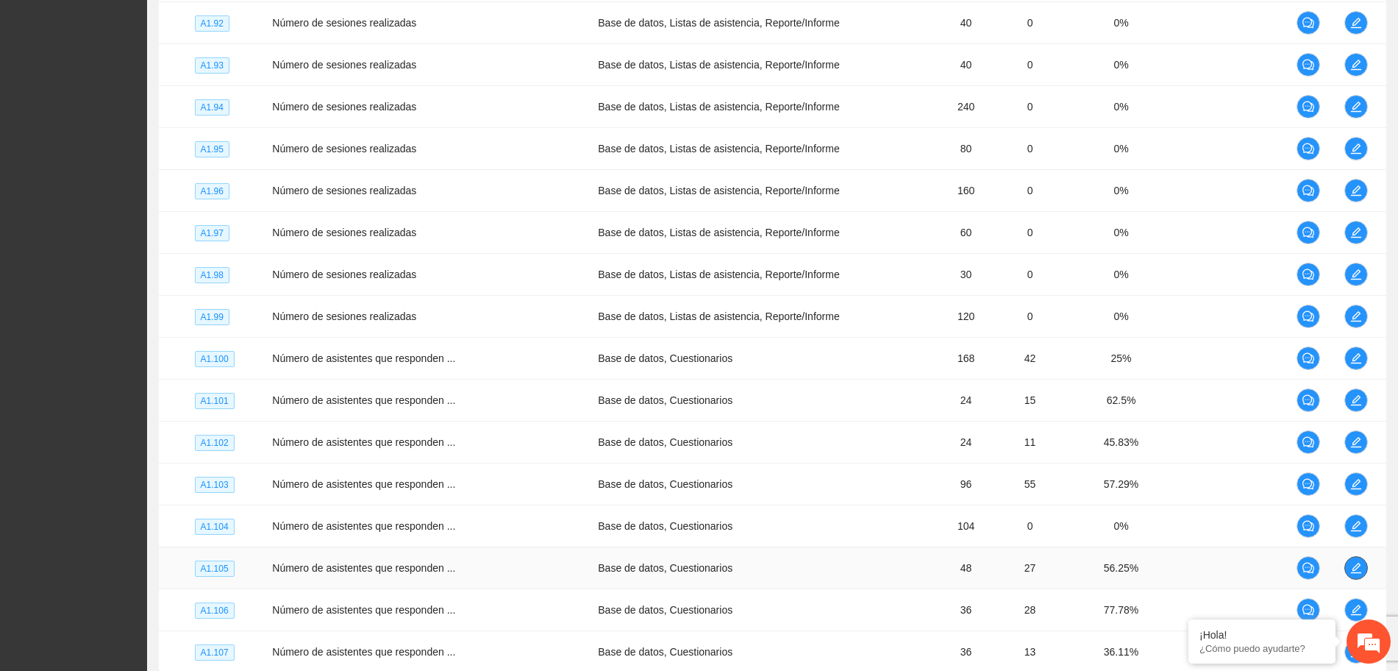
click at [1350, 567] on icon "edit" at bounding box center [1356, 568] width 12 height 12
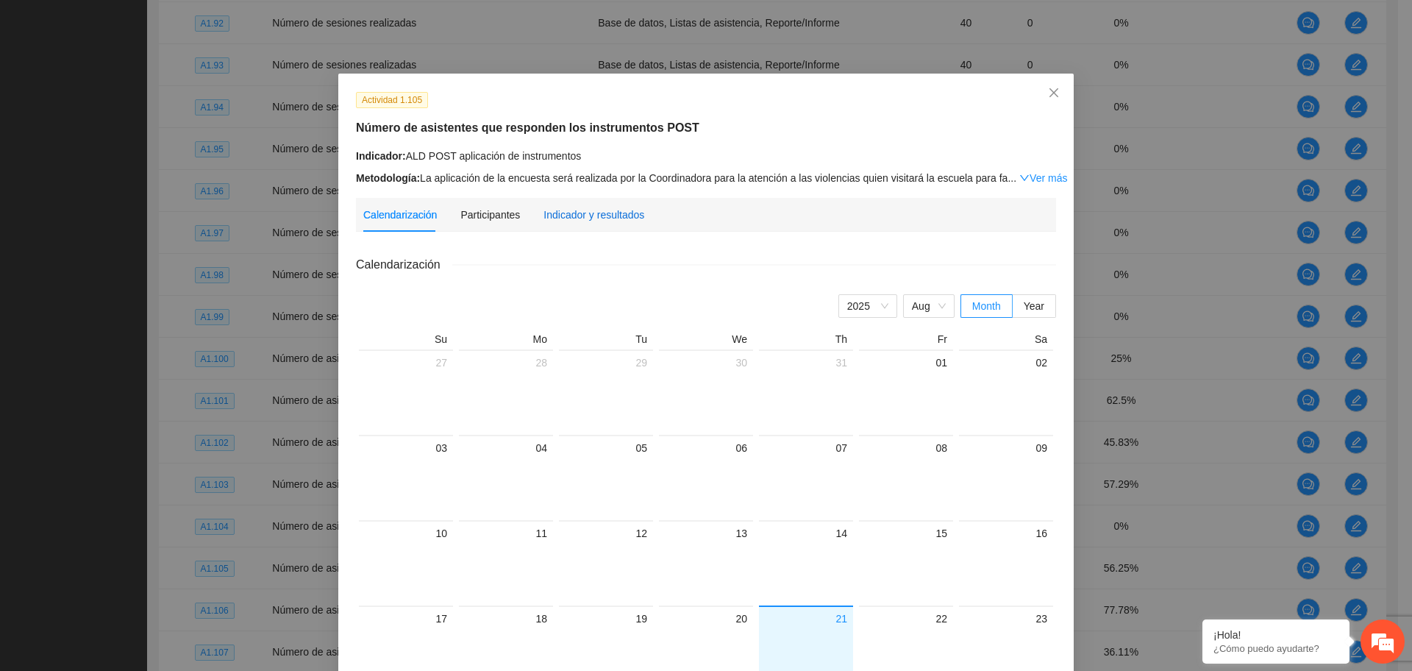
click at [592, 217] on div "Indicador y resultados" at bounding box center [593, 215] width 101 height 16
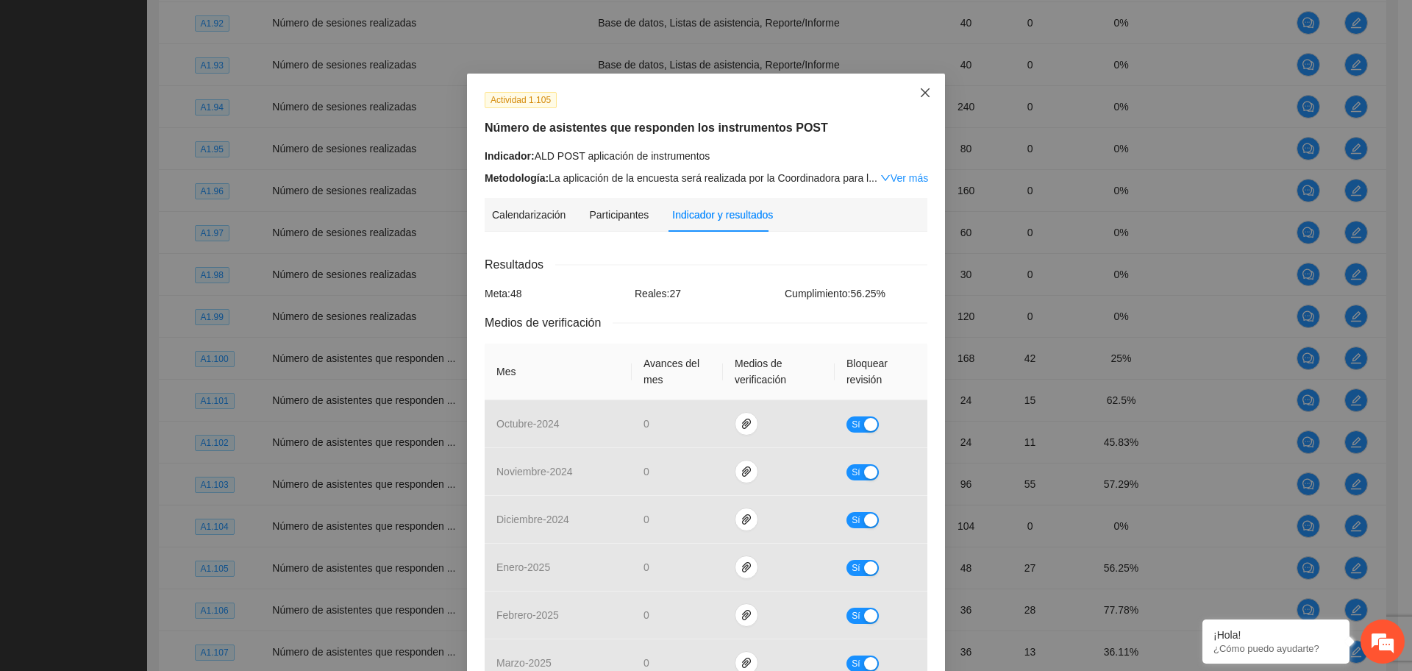
click at [918, 85] on span "Close" at bounding box center [925, 94] width 40 height 40
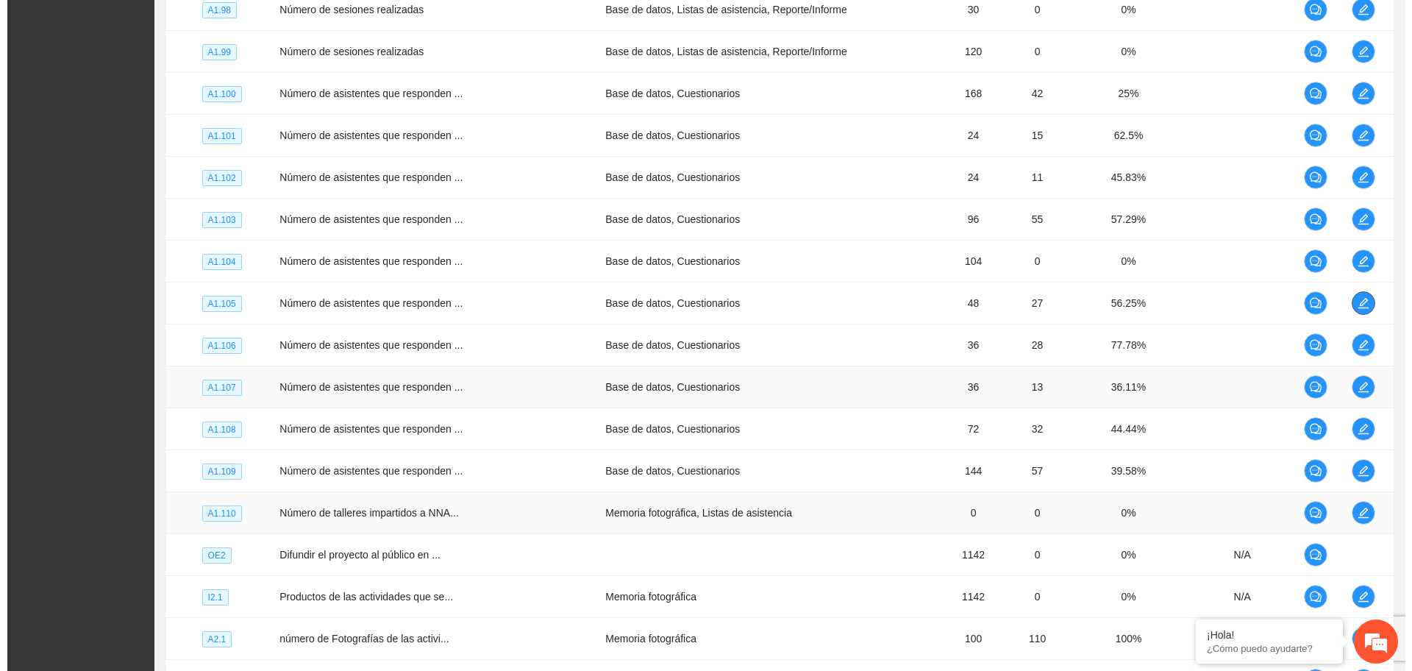
scroll to position [1471, 0]
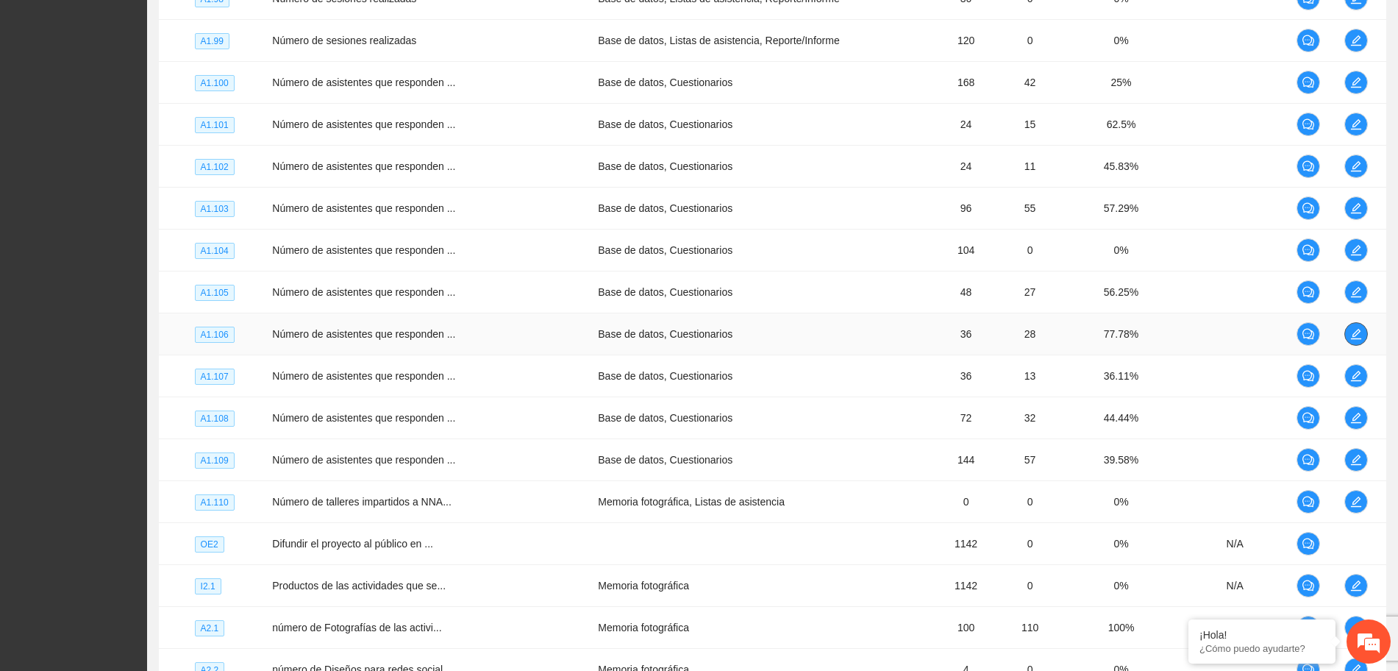
click at [1346, 332] on span "edit" at bounding box center [1356, 334] width 22 height 12
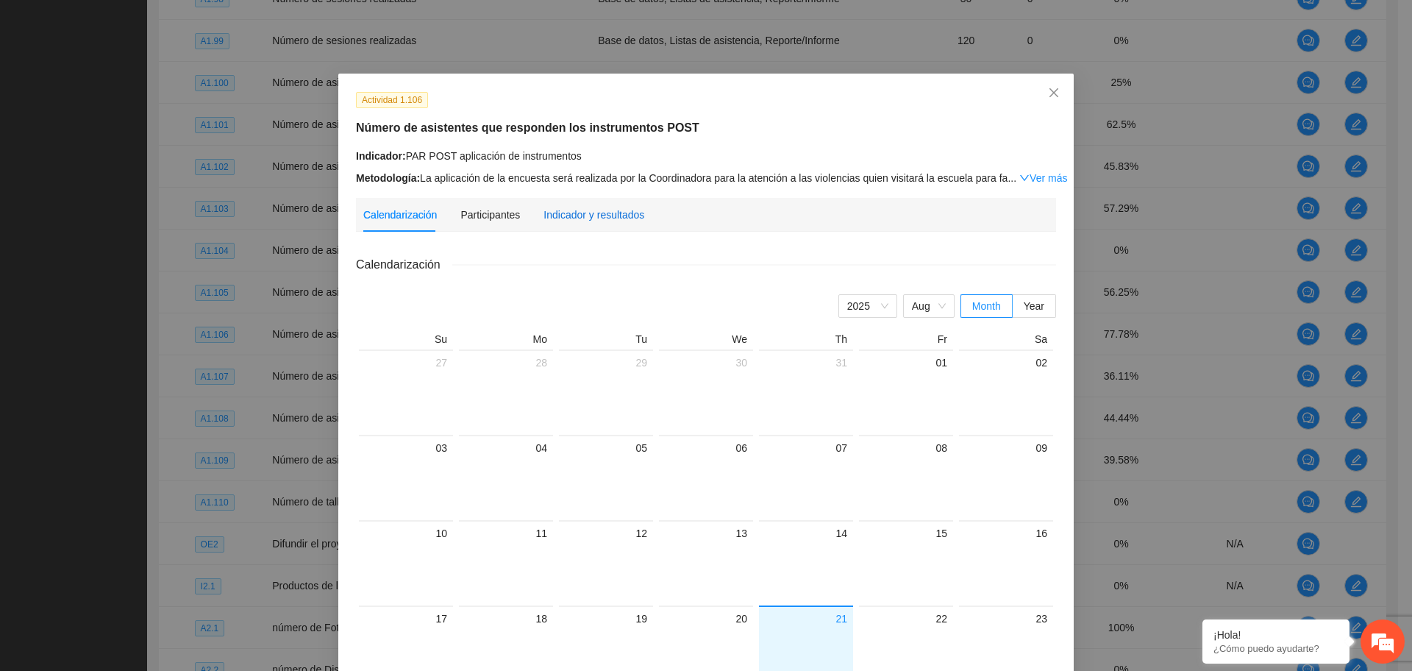
click at [598, 207] on div "Indicador y resultados" at bounding box center [593, 215] width 101 height 16
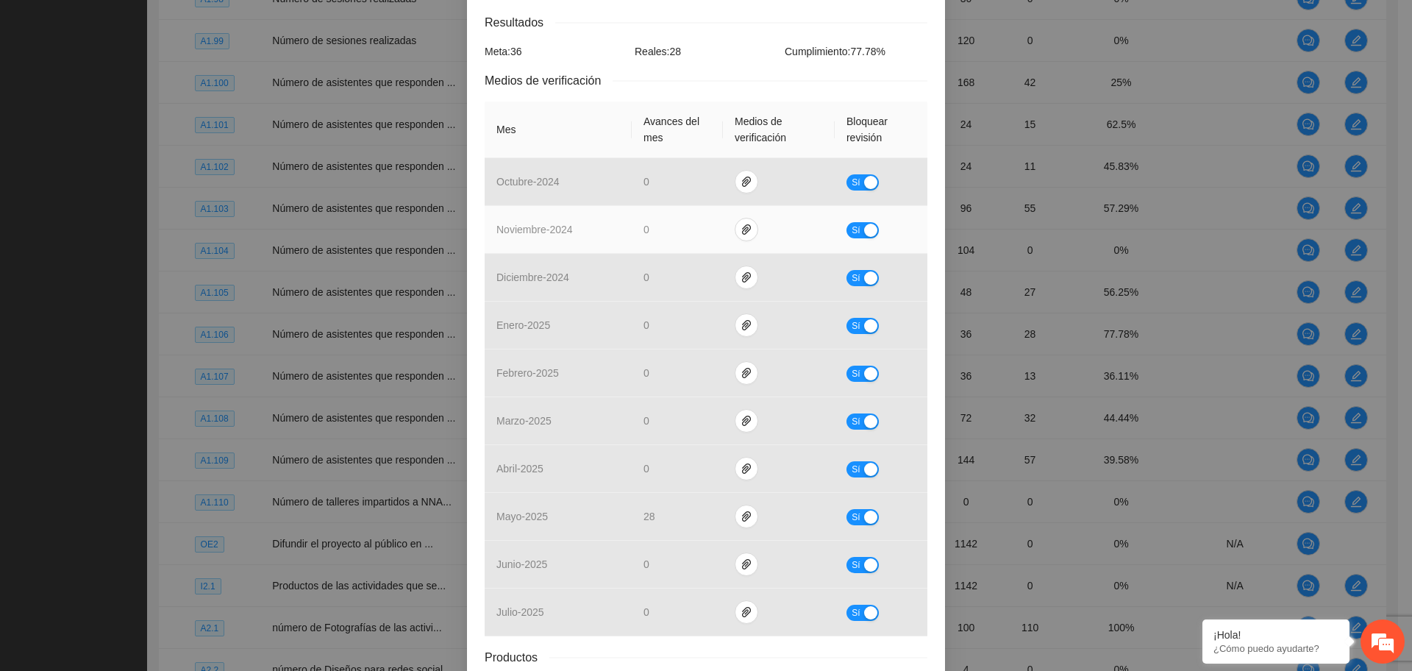
scroll to position [0, 0]
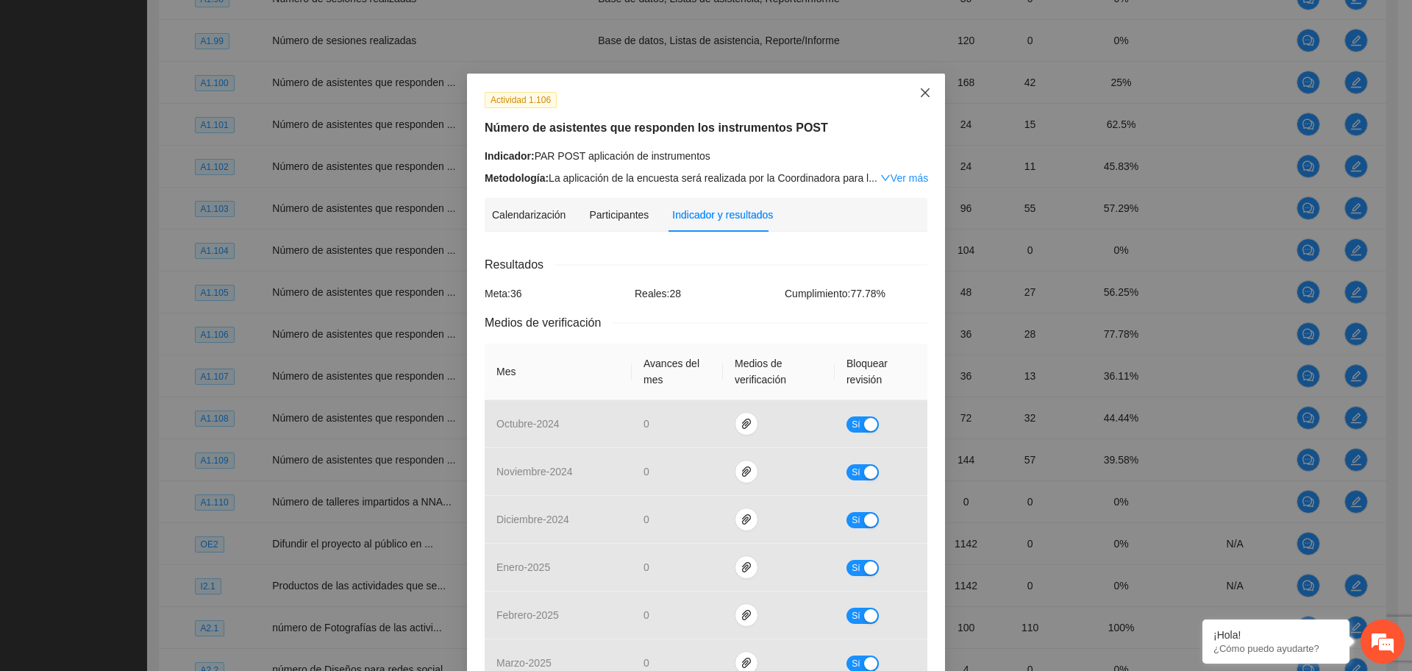
click at [919, 89] on icon "close" at bounding box center [925, 93] width 12 height 12
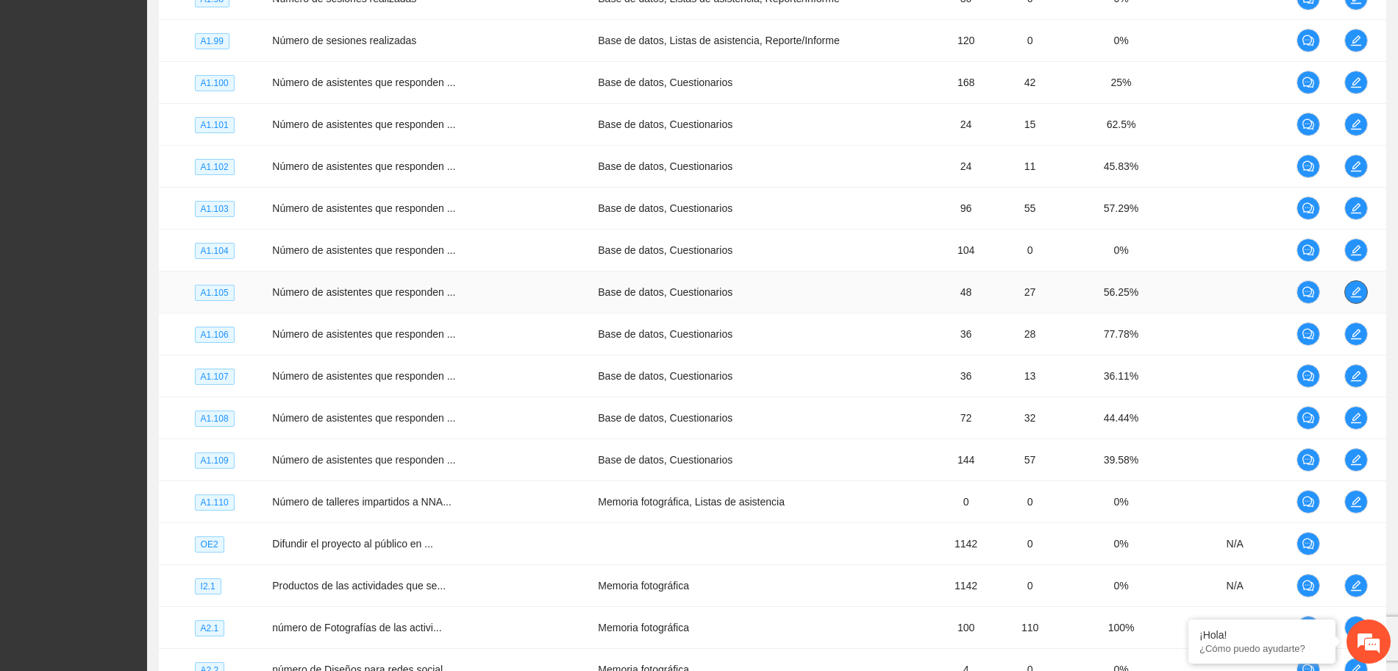
click at [1353, 296] on icon "edit" at bounding box center [1356, 292] width 12 height 12
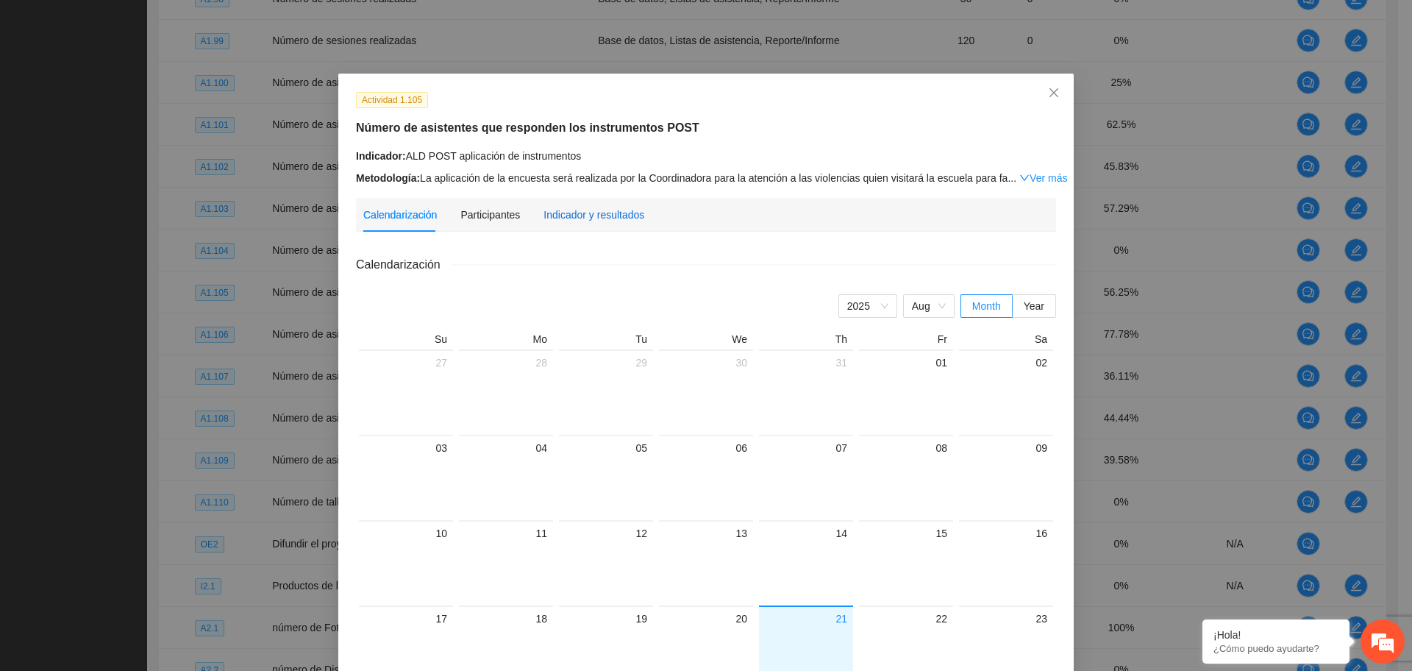
click at [578, 210] on div "Indicador y resultados" at bounding box center [593, 215] width 101 height 16
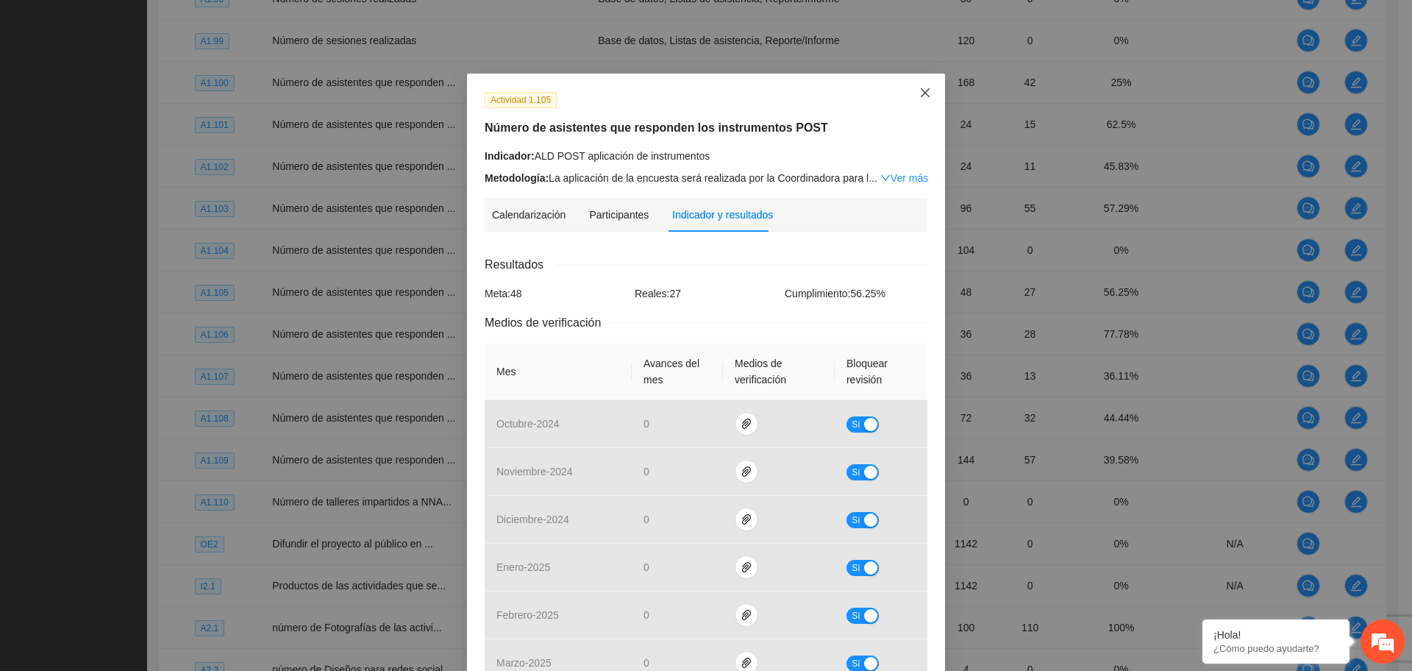
click at [919, 98] on icon "close" at bounding box center [925, 93] width 12 height 12
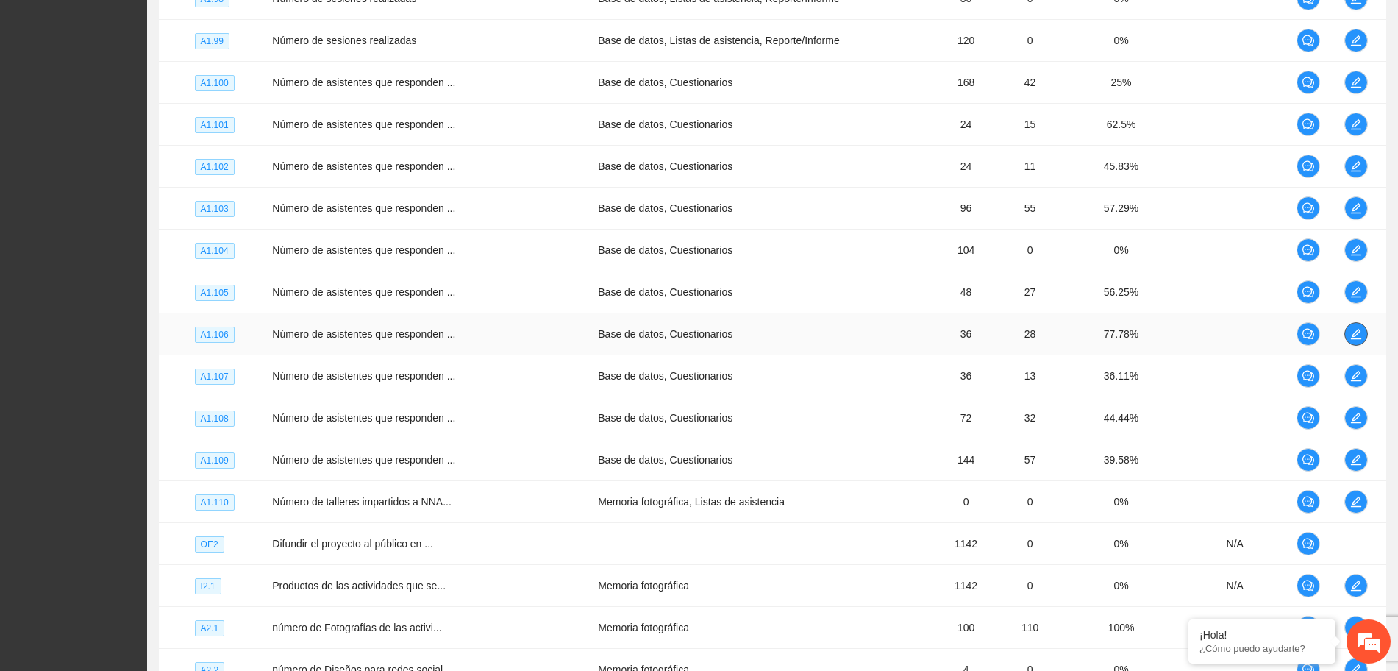
click at [1357, 329] on icon "edit" at bounding box center [1356, 334] width 12 height 12
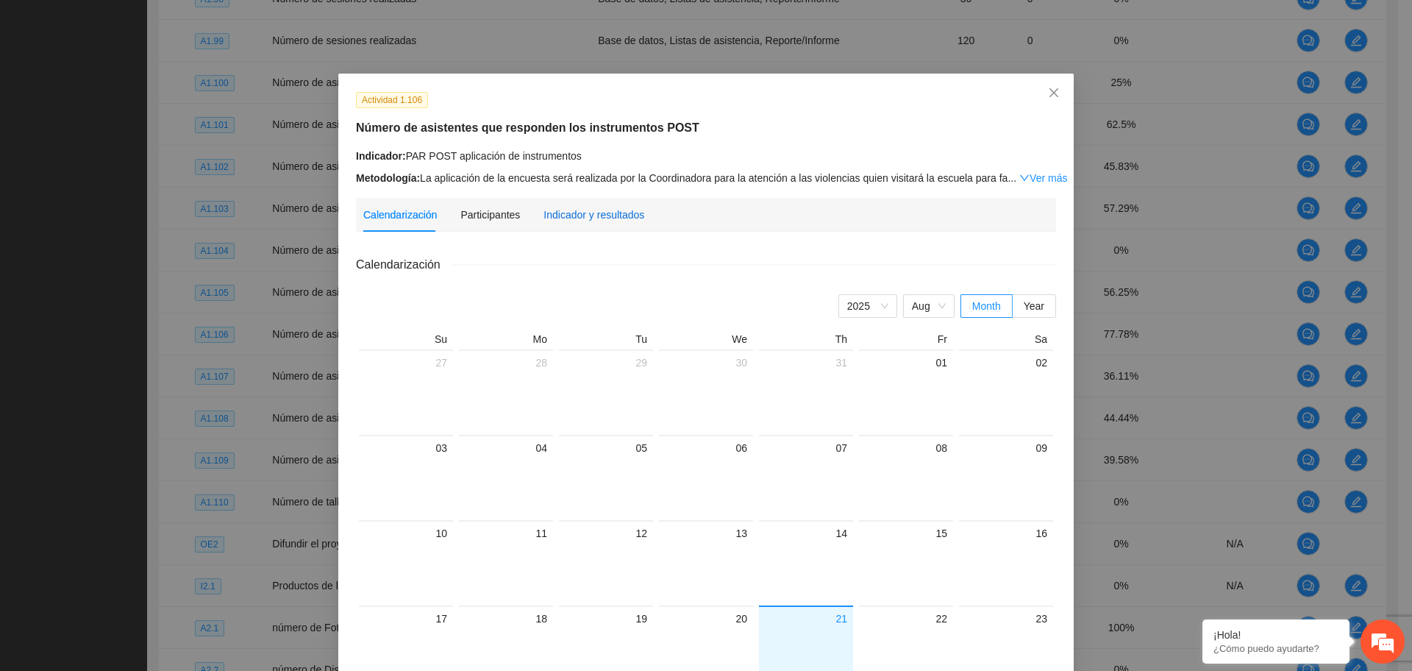
click at [607, 207] on div "Indicador y resultados" at bounding box center [593, 215] width 101 height 16
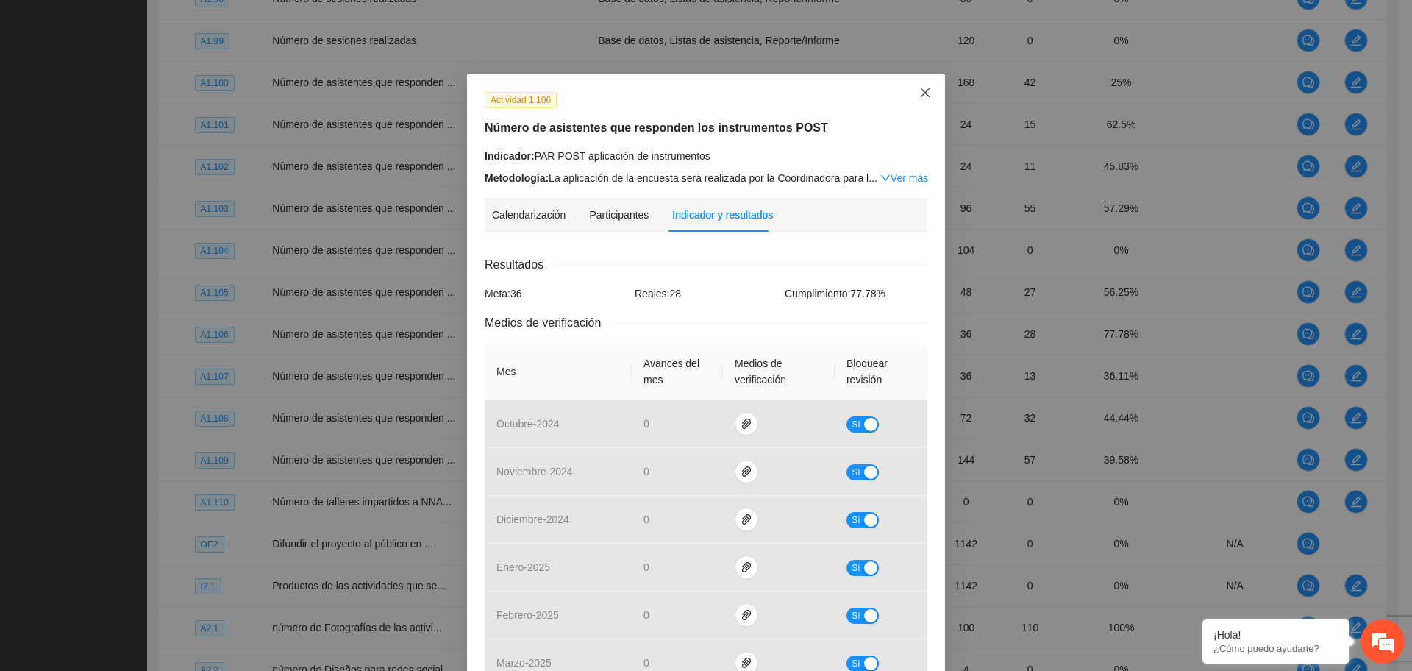
drag, startPoint x: 920, startPoint y: 87, endPoint x: 929, endPoint y: 101, distance: 16.3
click at [919, 88] on icon "close" at bounding box center [925, 93] width 12 height 12
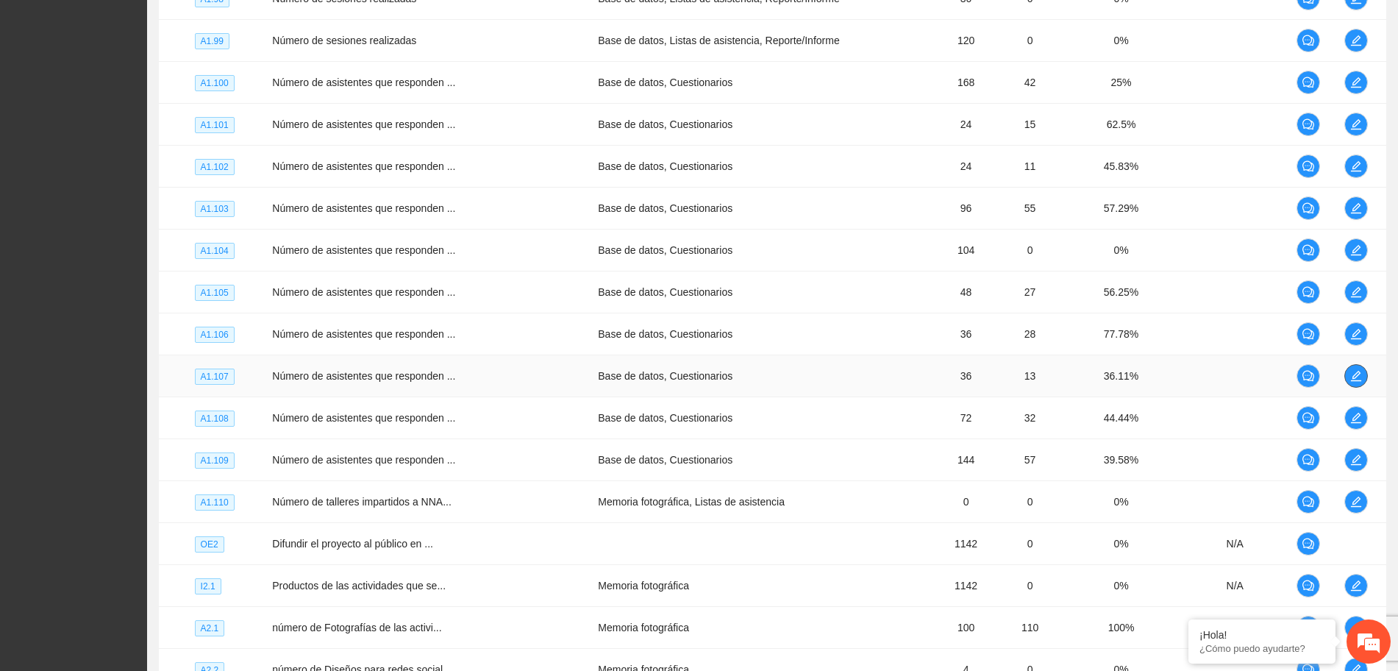
click at [1351, 371] on icon "edit" at bounding box center [1356, 376] width 12 height 12
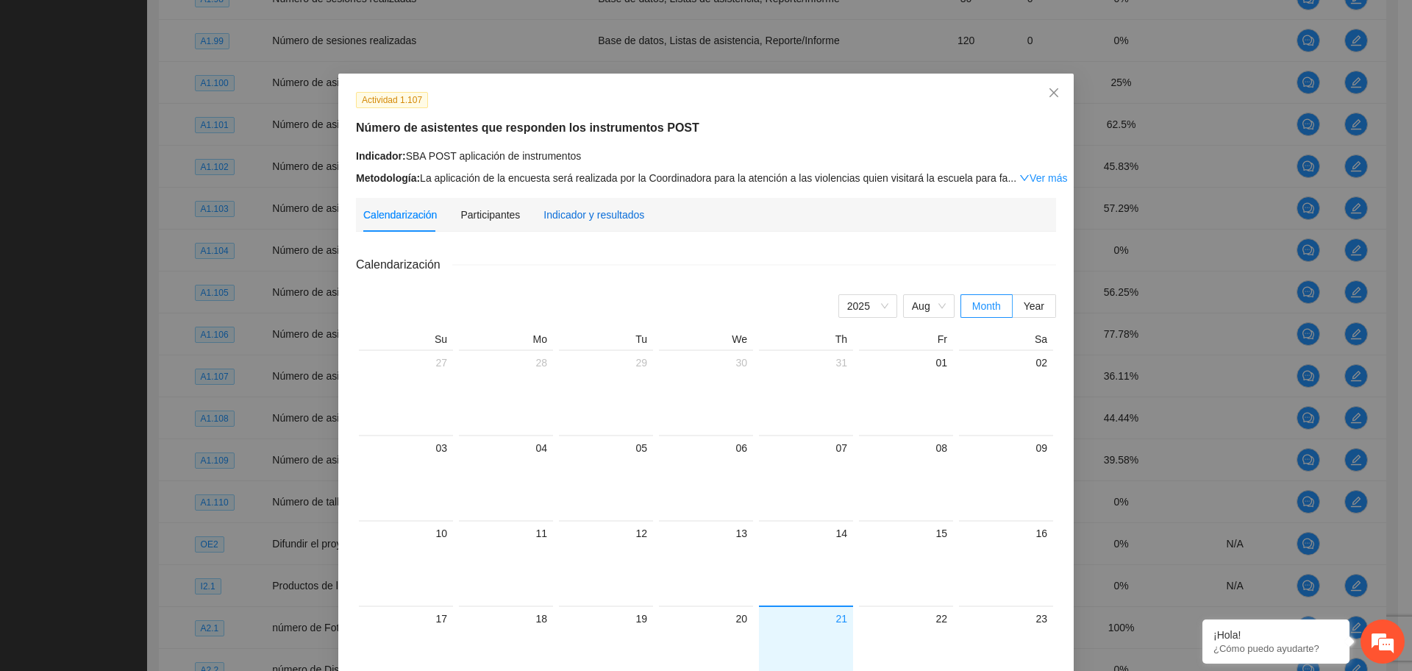
click at [573, 215] on div "Indicador y resultados" at bounding box center [593, 215] width 101 height 16
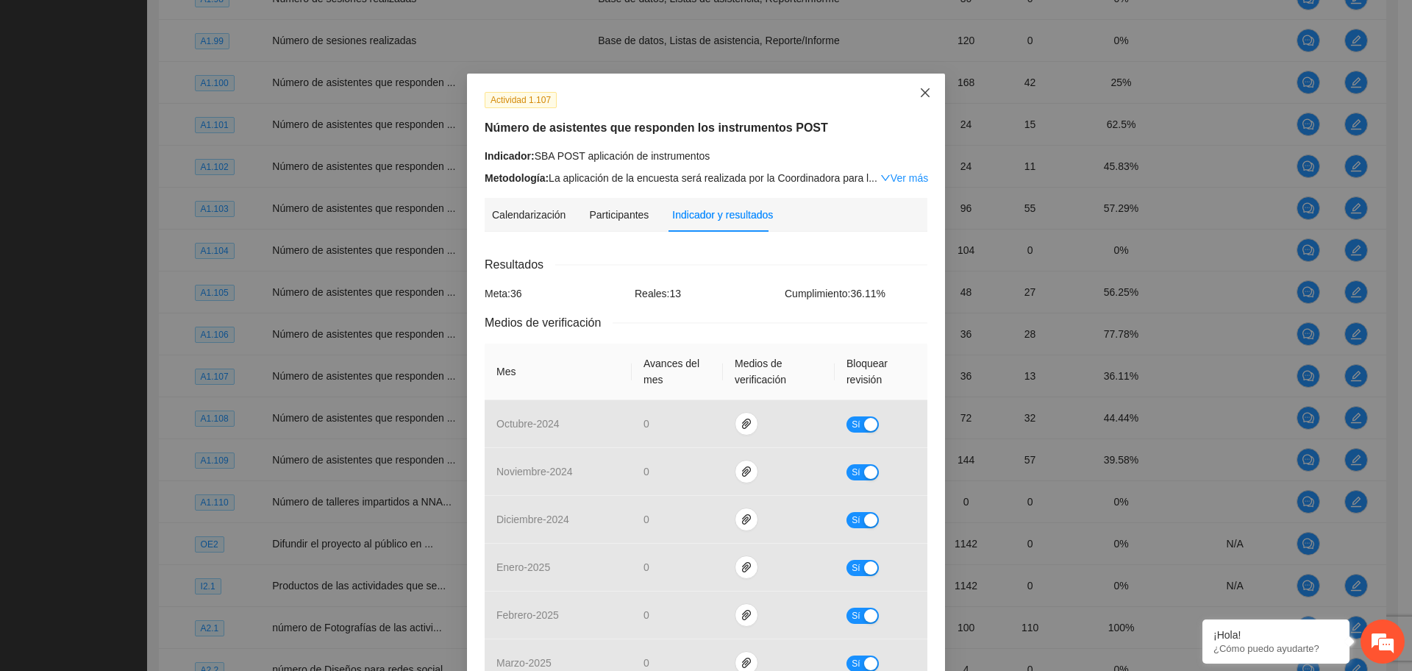
click at [921, 88] on icon "close" at bounding box center [925, 93] width 12 height 12
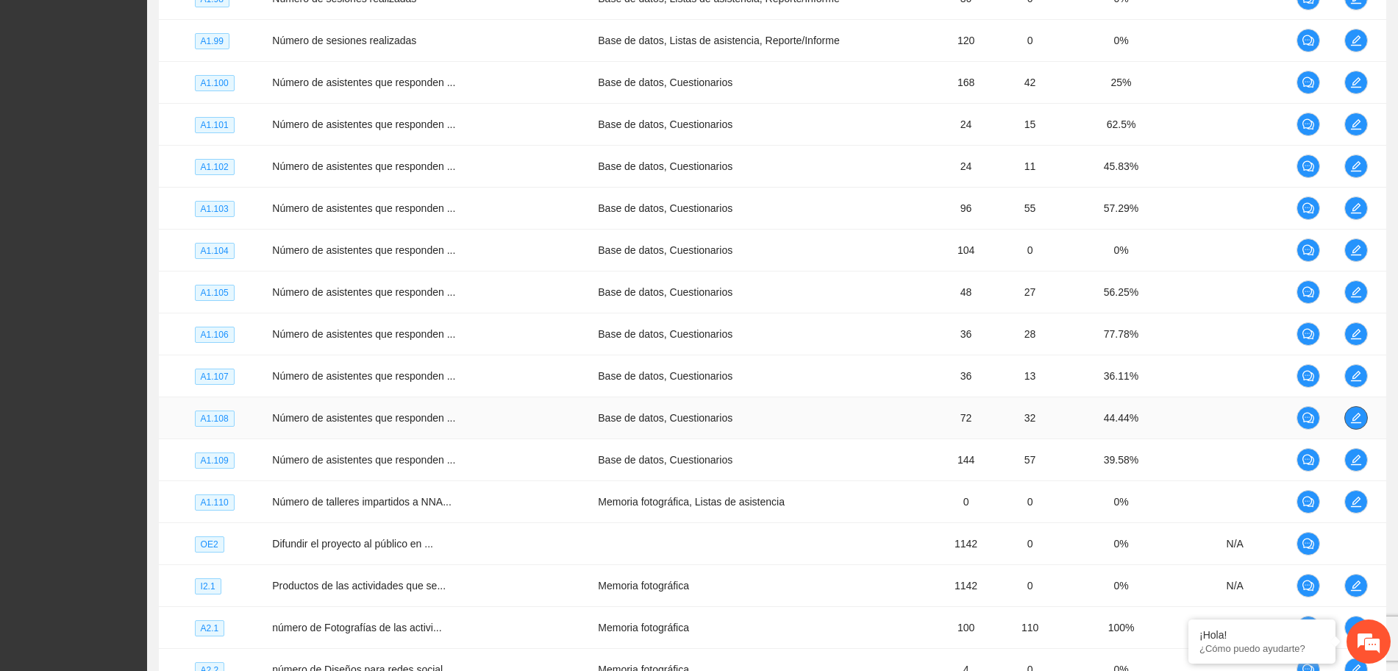
click at [1351, 421] on icon "edit" at bounding box center [1356, 418] width 12 height 12
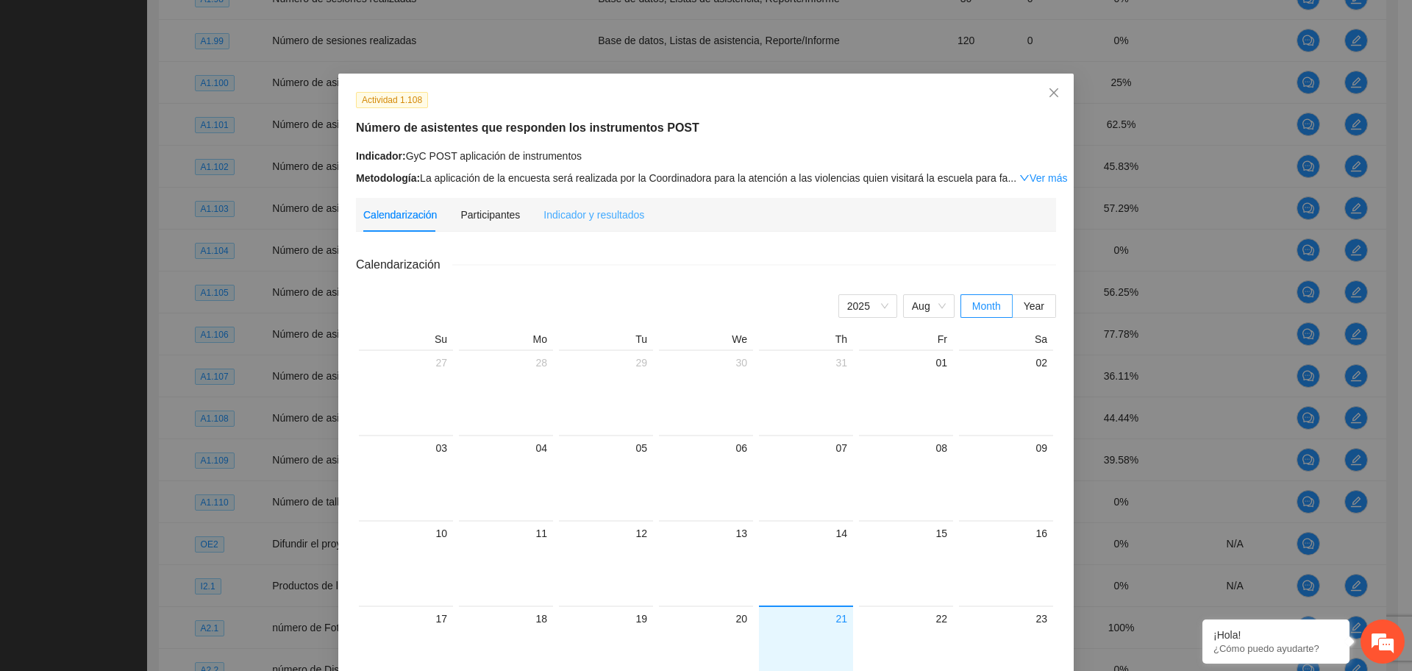
click at [594, 222] on div "Indicador y resultados" at bounding box center [593, 215] width 101 height 34
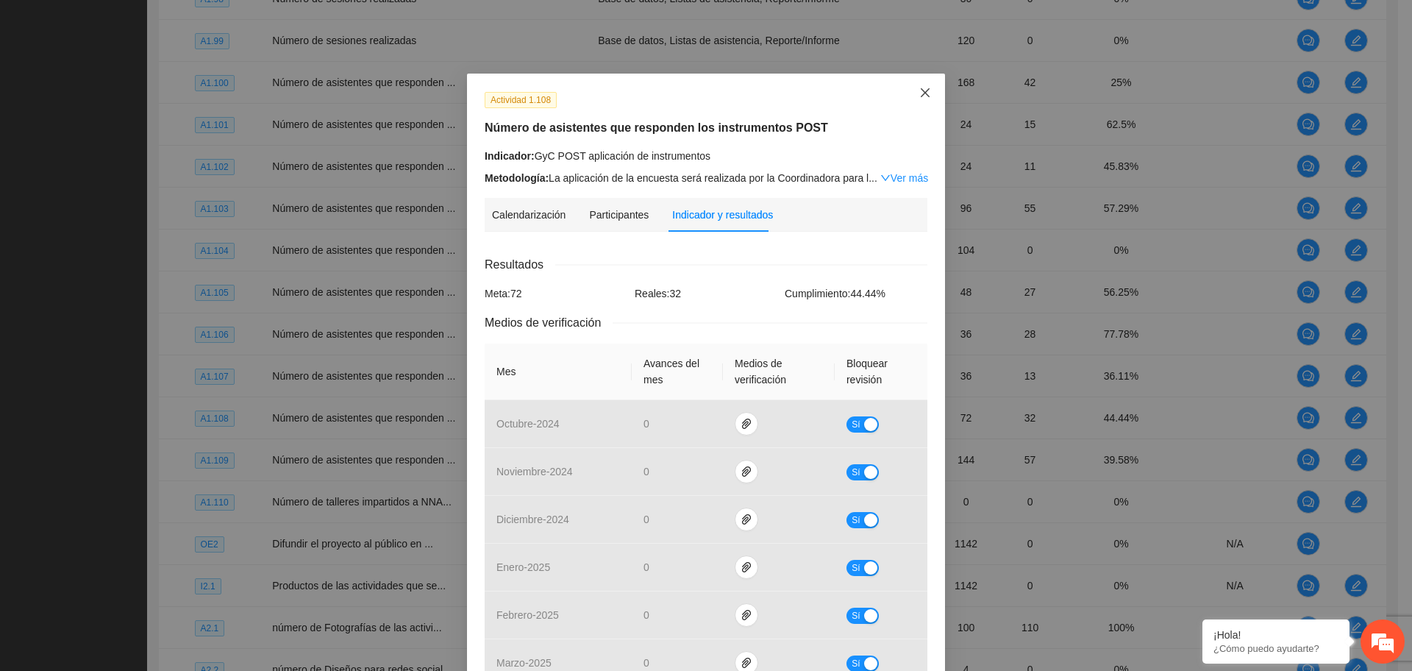
click at [926, 85] on span "Close" at bounding box center [925, 94] width 40 height 40
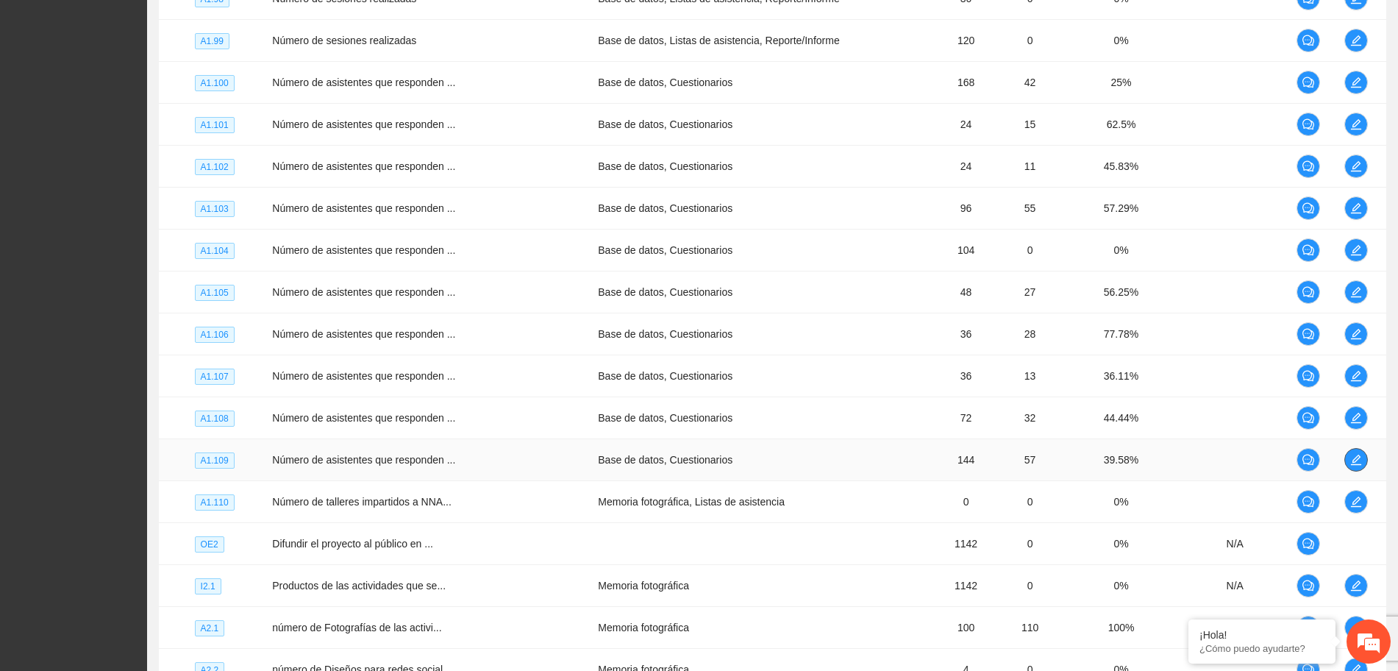
click at [1354, 455] on icon "edit" at bounding box center [1356, 460] width 12 height 12
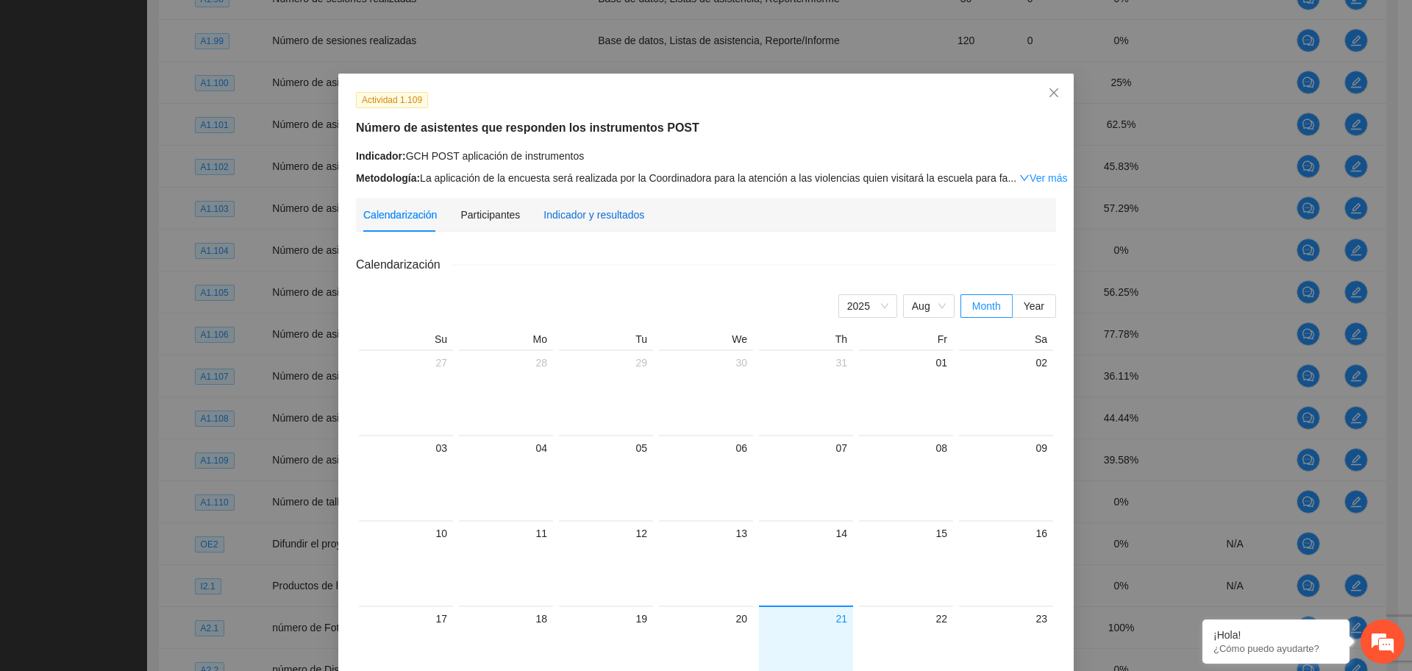
click at [557, 210] on div "Indicador y resultados" at bounding box center [593, 215] width 101 height 16
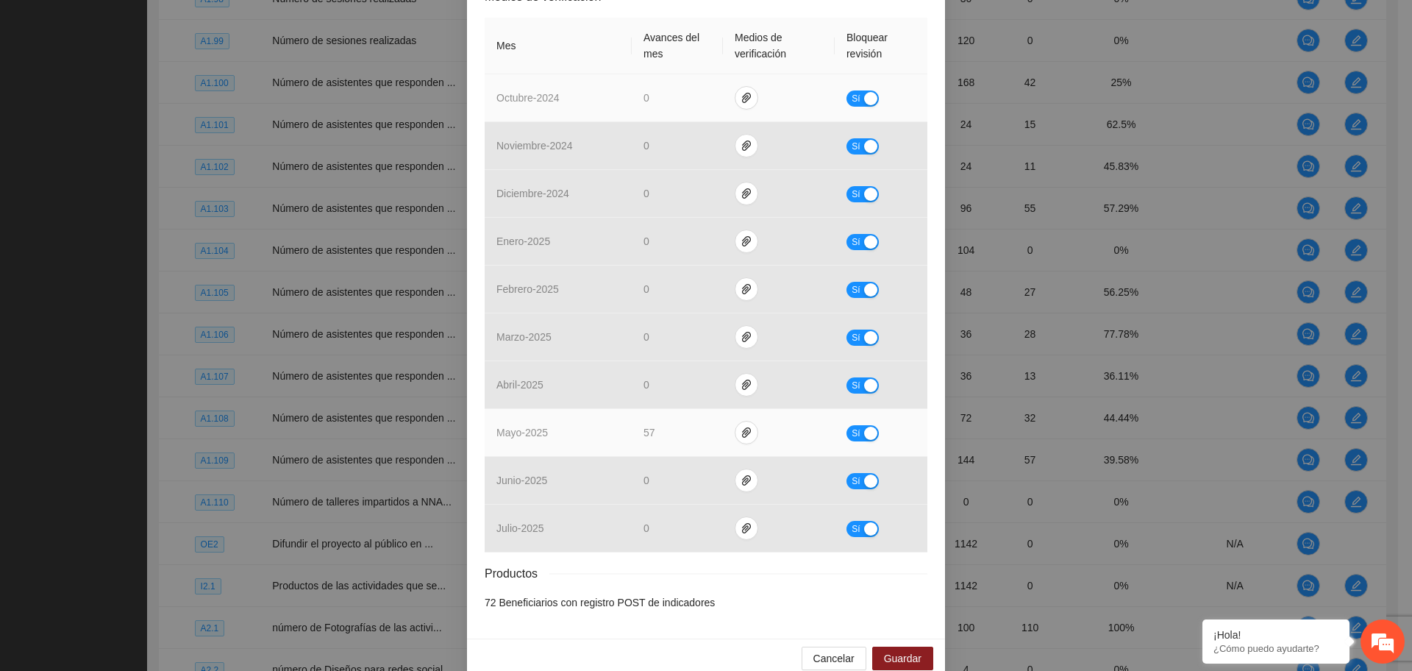
scroll to position [349, 0]
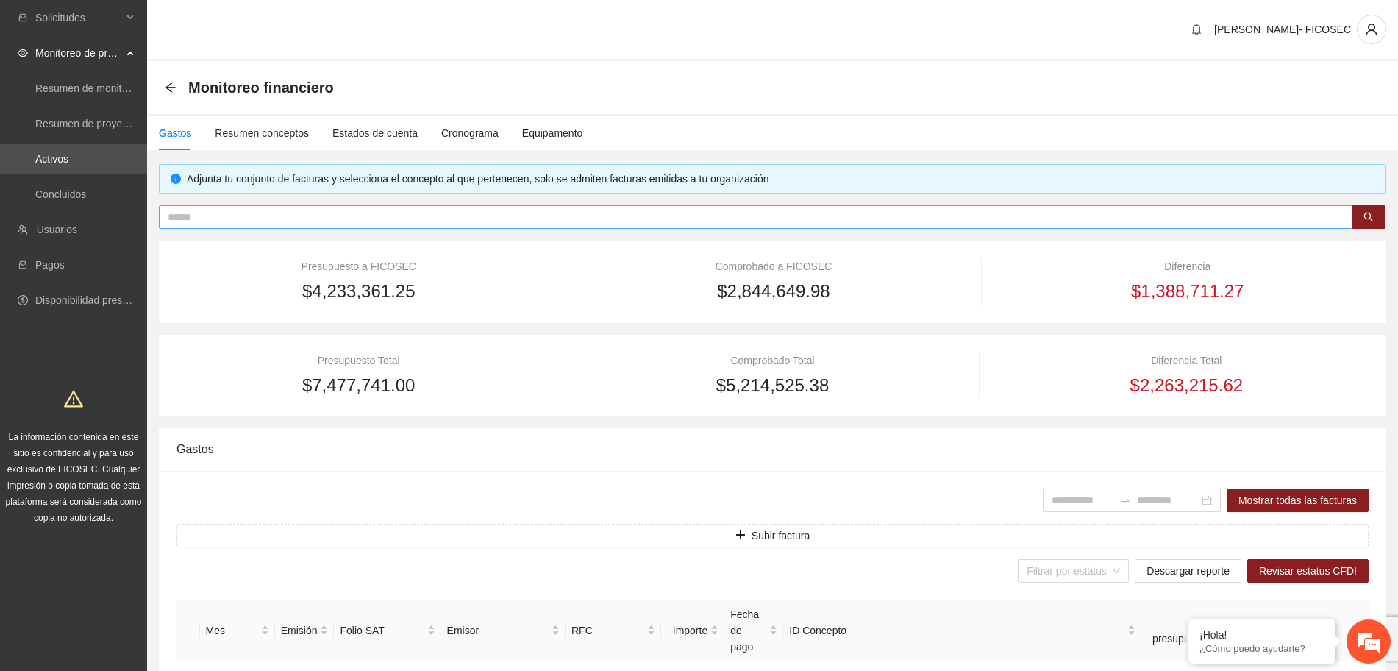
click at [355, 224] on input "text" at bounding box center [750, 217] width 1164 height 16
paste input "**********"
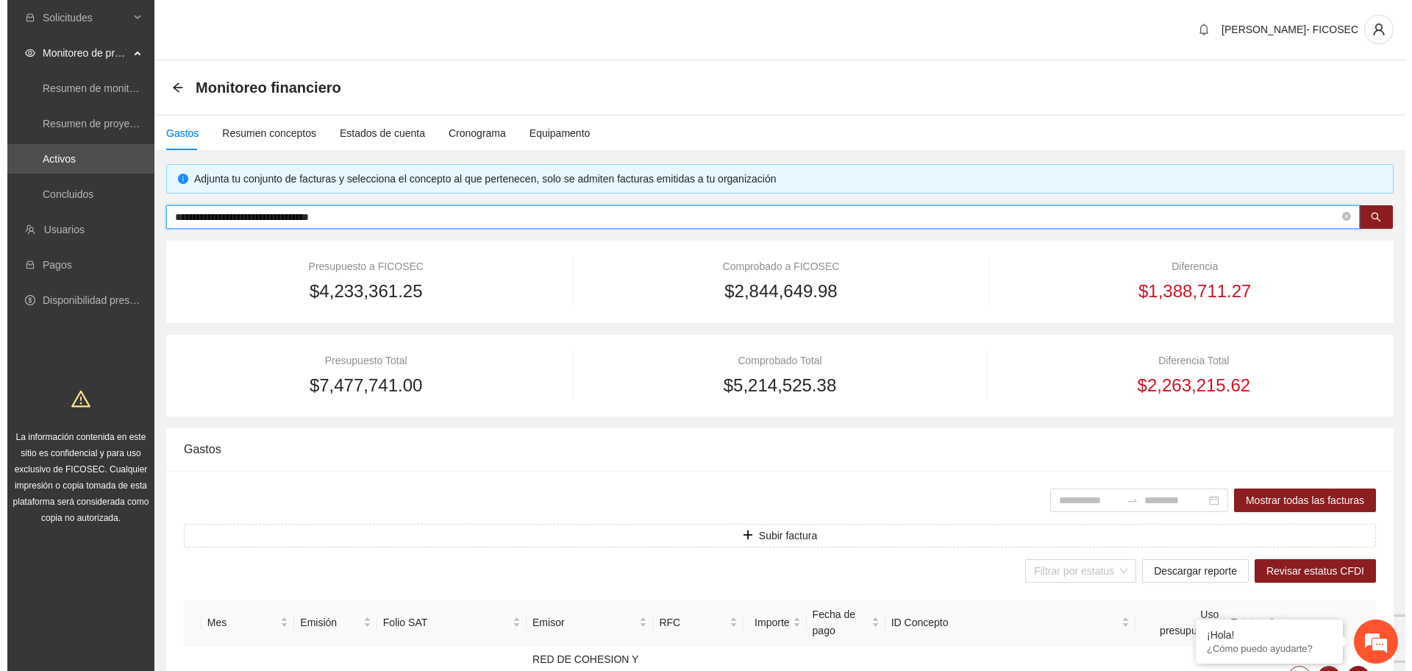
scroll to position [163, 0]
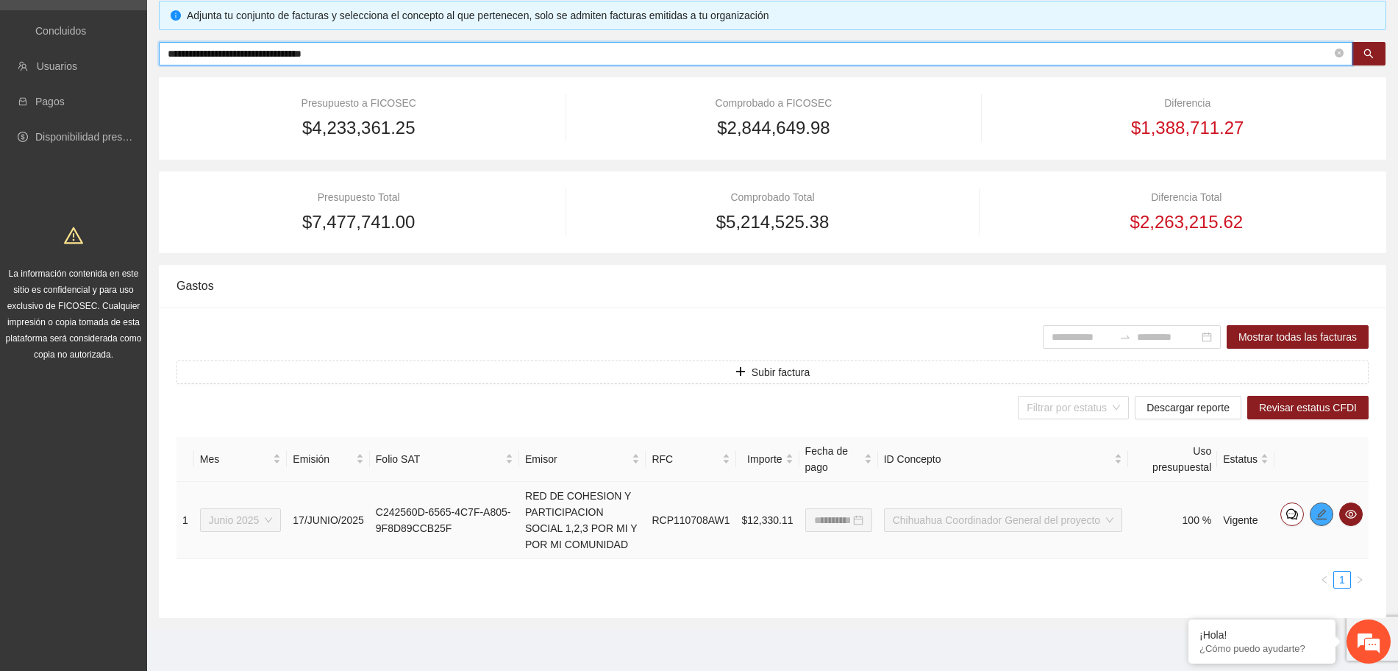
type input "**********"
click at [1315, 515] on icon "edit" at bounding box center [1321, 514] width 12 height 12
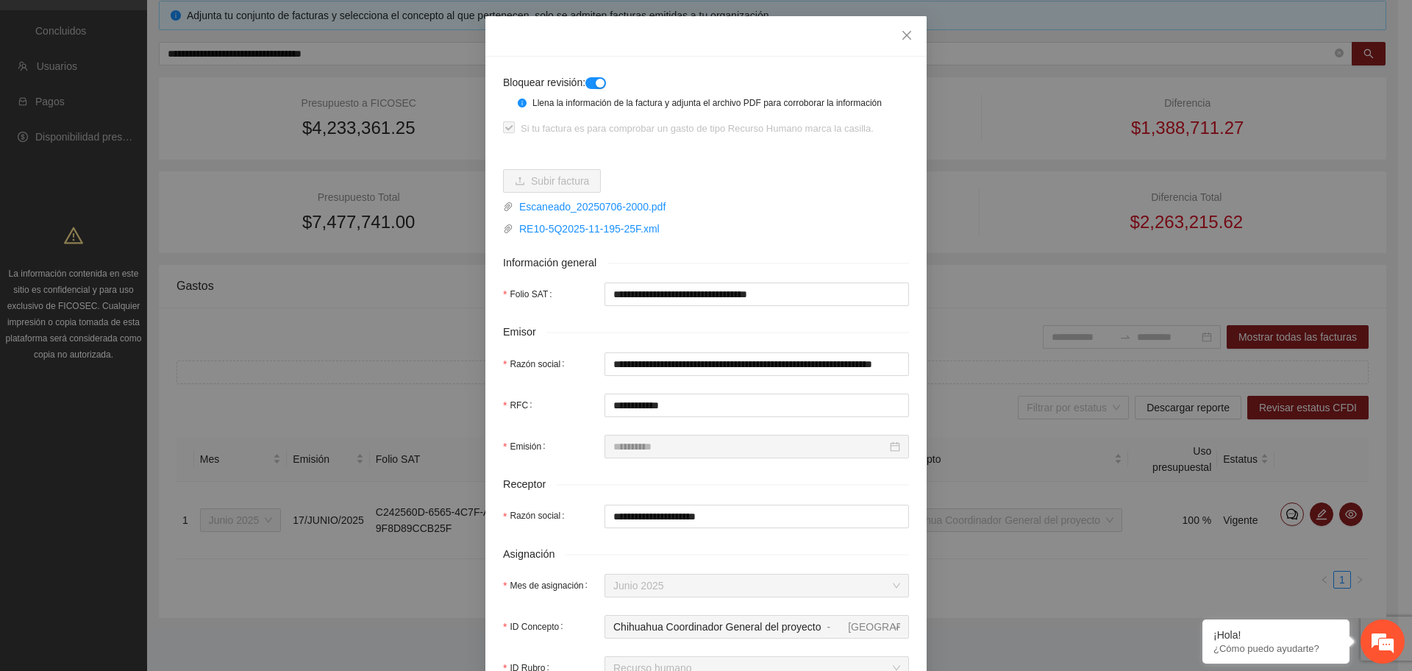
scroll to position [16, 0]
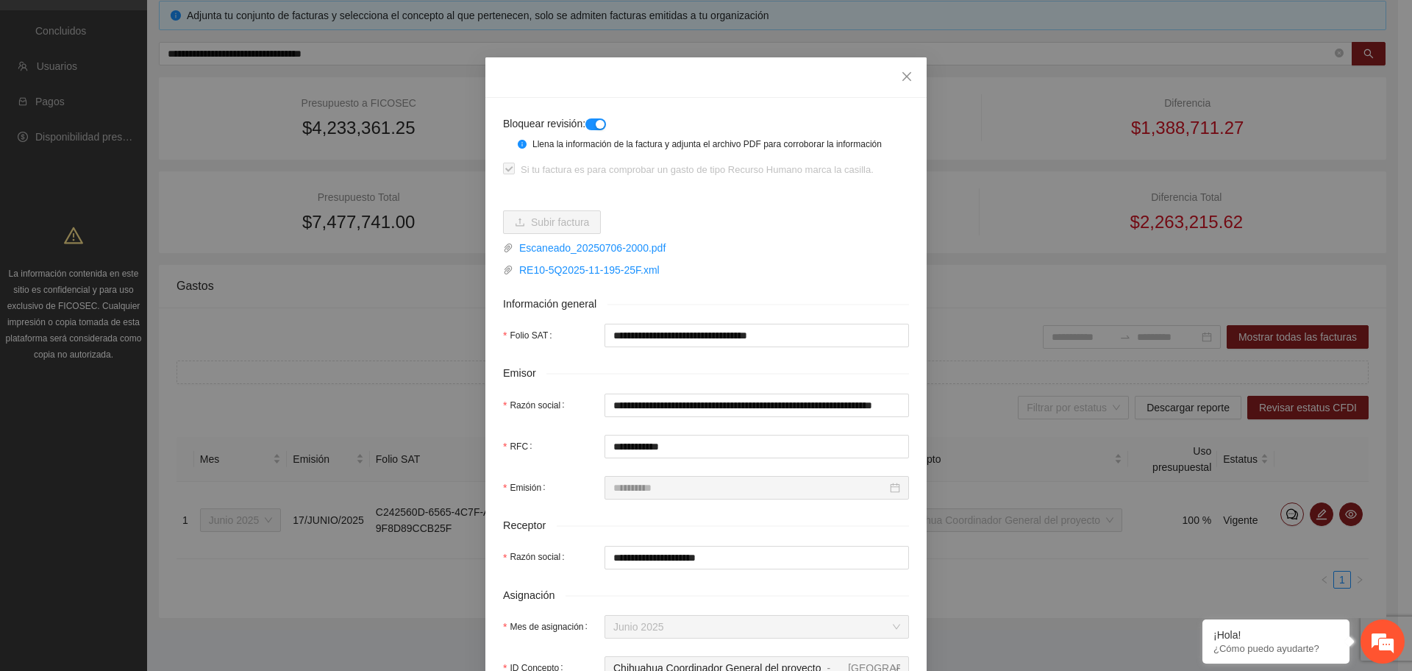
click at [596, 126] on div "button" at bounding box center [600, 124] width 9 height 9
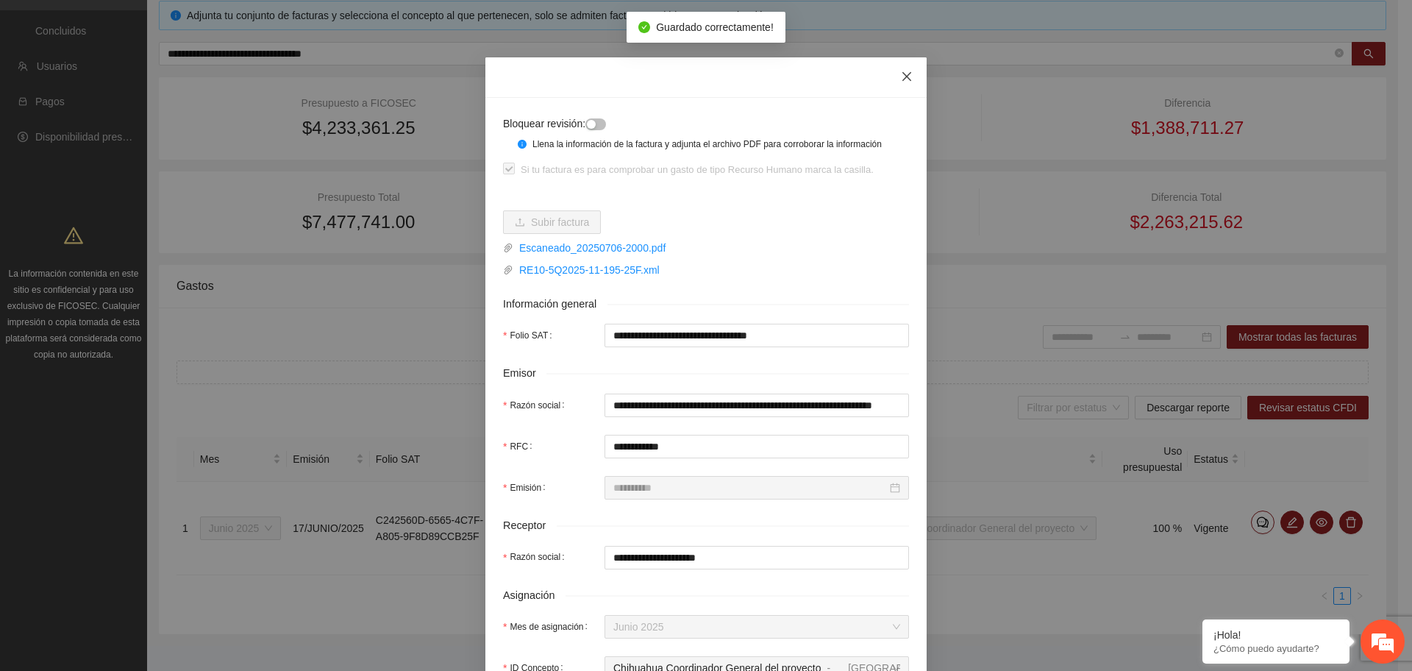
click at [901, 79] on icon "close" at bounding box center [907, 77] width 12 height 12
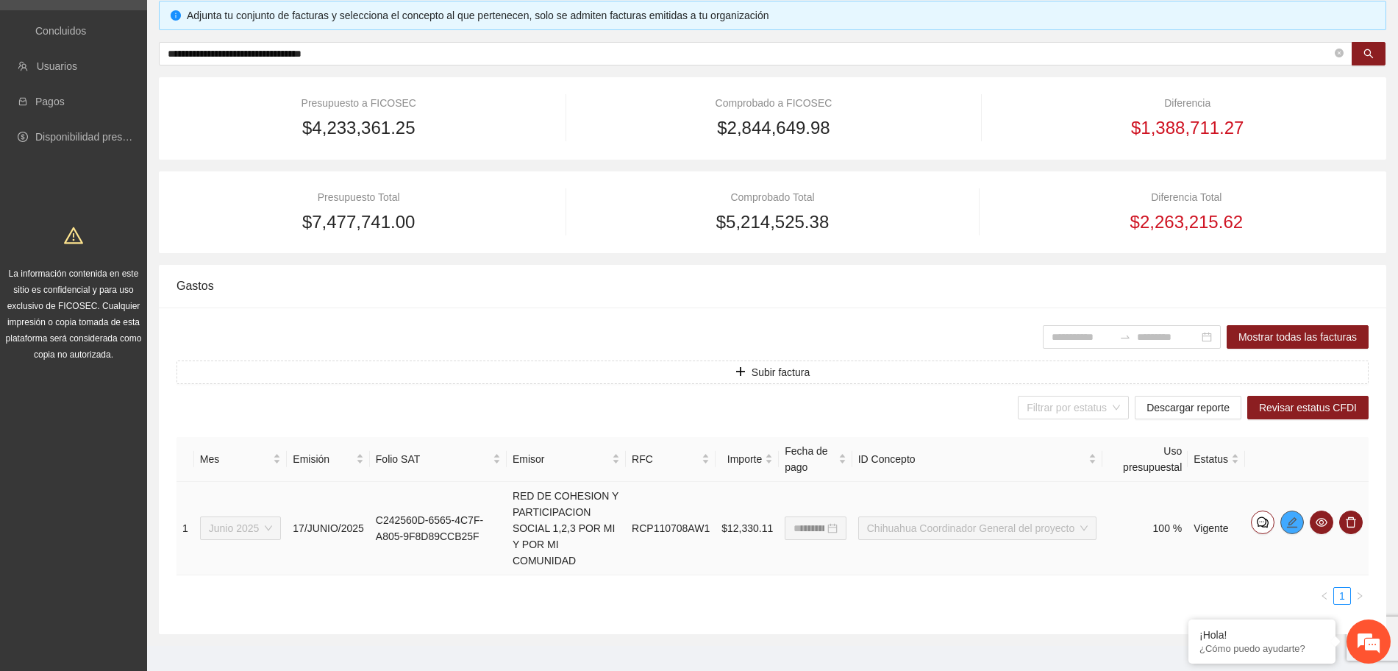
click at [1295, 517] on icon "edit" at bounding box center [1292, 522] width 12 height 12
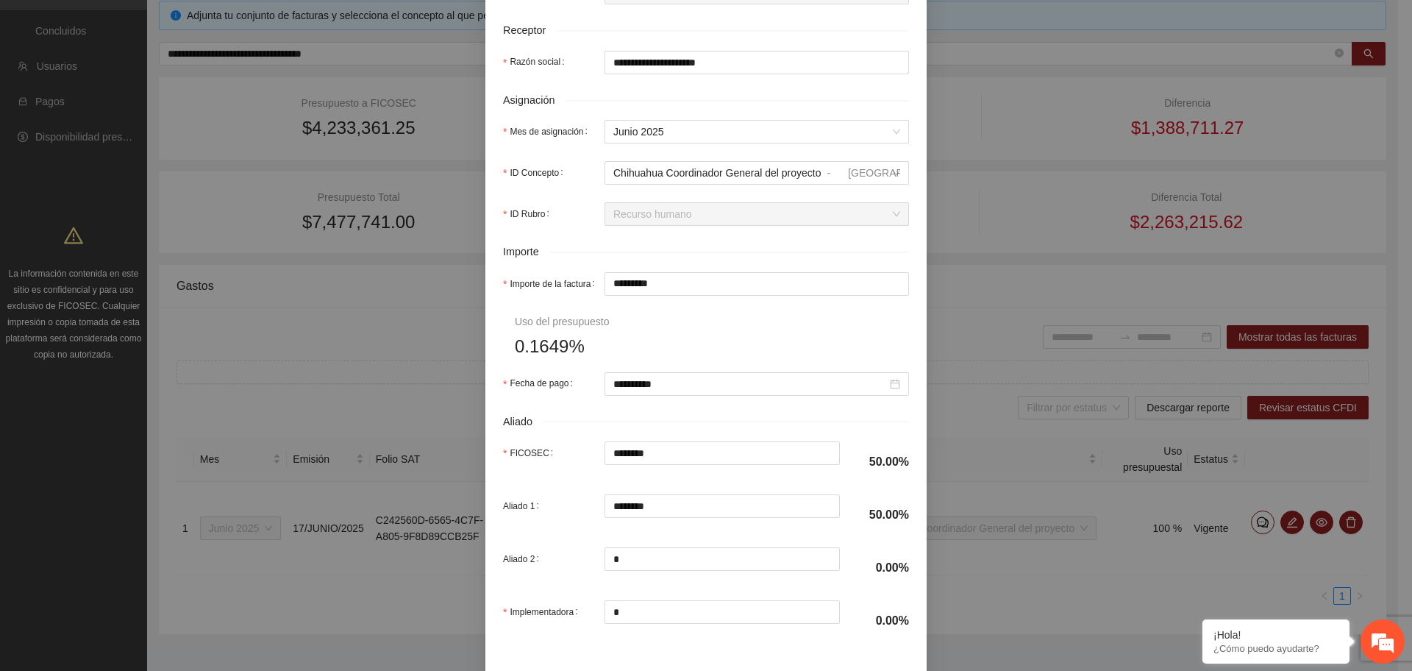
scroll to position [551, 0]
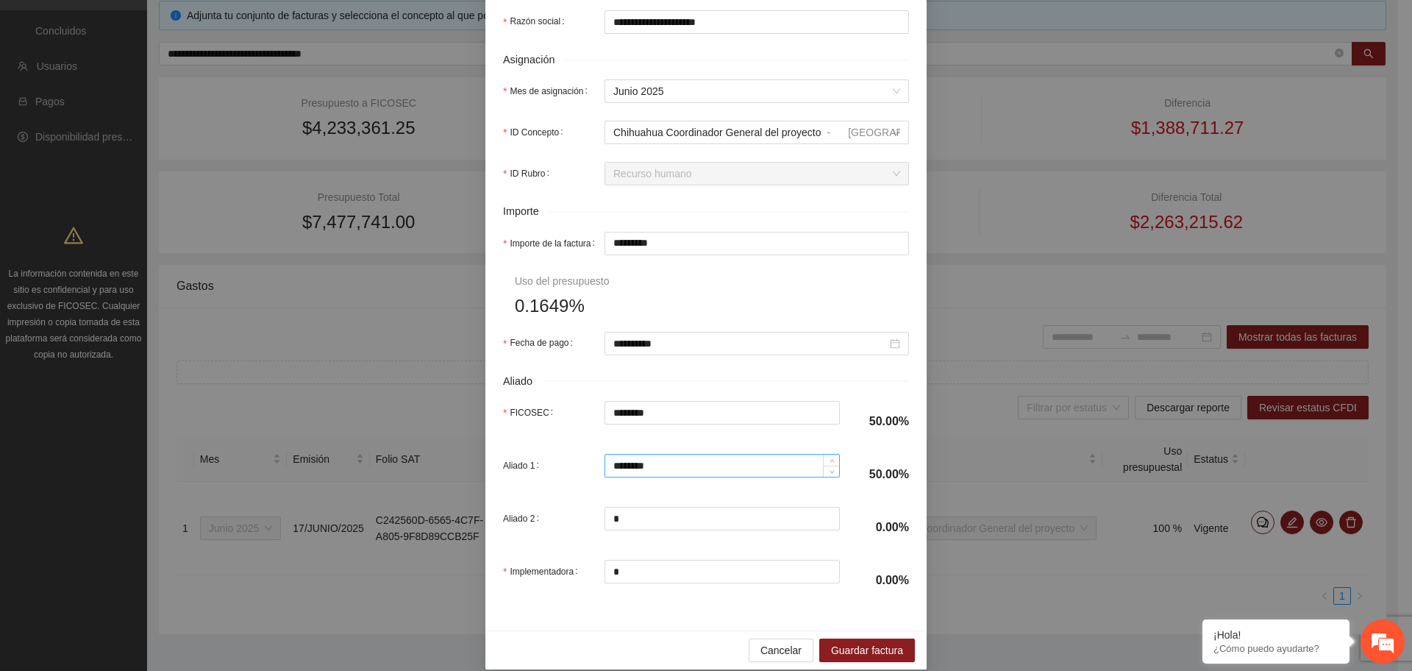
click at [657, 457] on input "********" at bounding box center [722, 465] width 235 height 22
click at [692, 439] on div "FICOSEC ********" at bounding box center [671, 421] width 337 height 41
click at [640, 464] on input "*******" at bounding box center [720, 465] width 232 height 22
type input "********"
click at [745, 417] on input "********" at bounding box center [722, 412] width 235 height 22
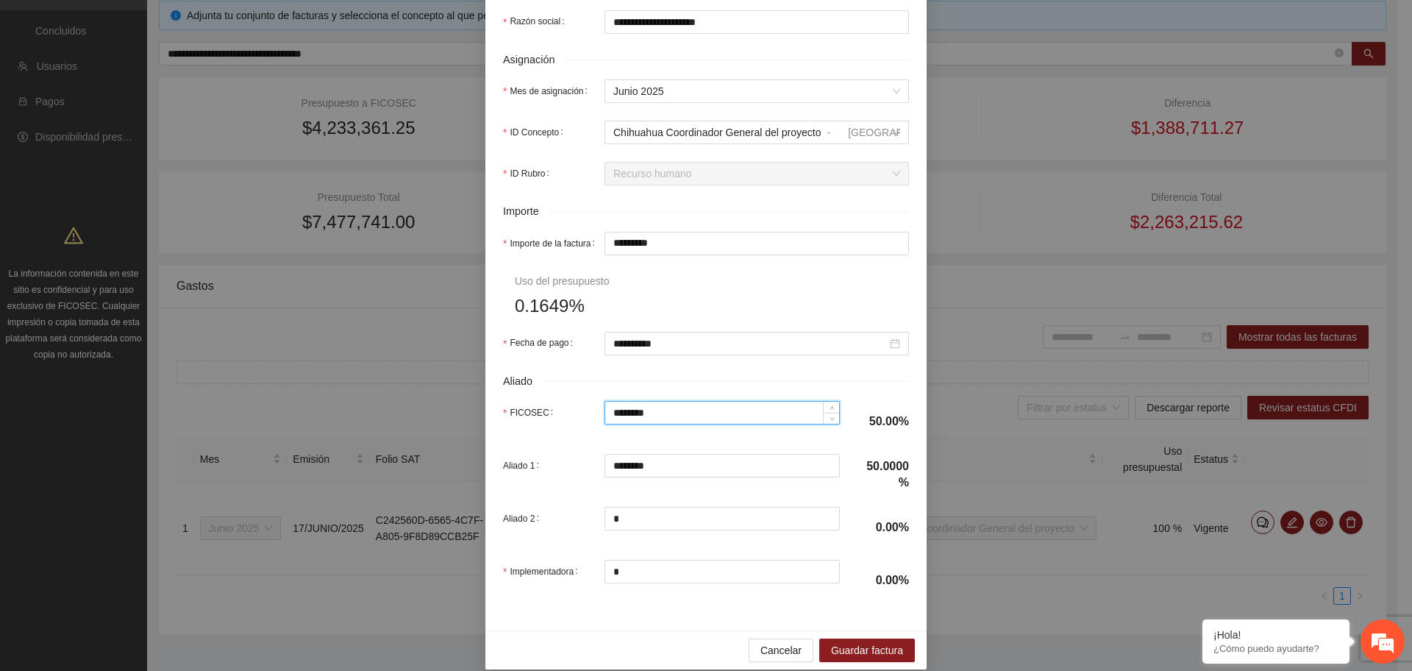
click at [737, 445] on form "**********" at bounding box center [706, 90] width 406 height 1021
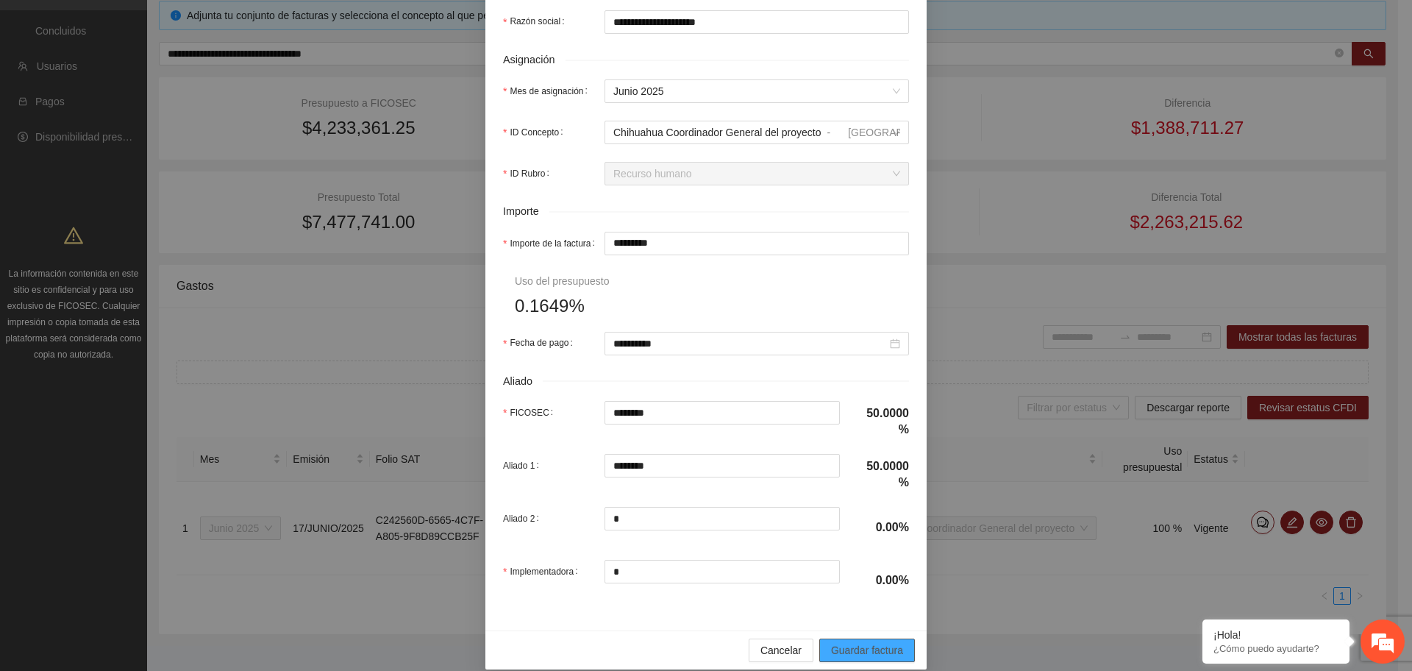
click at [841, 646] on span "Guardar factura" at bounding box center [867, 650] width 72 height 16
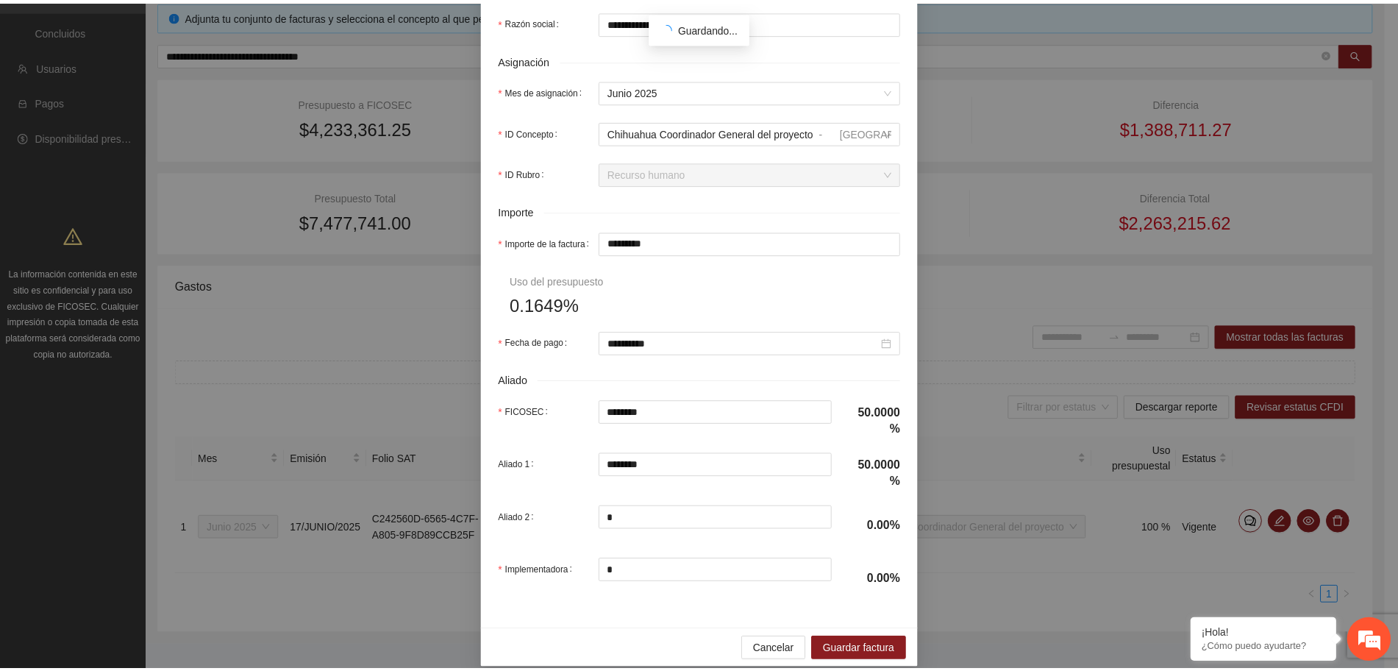
scroll to position [494, 0]
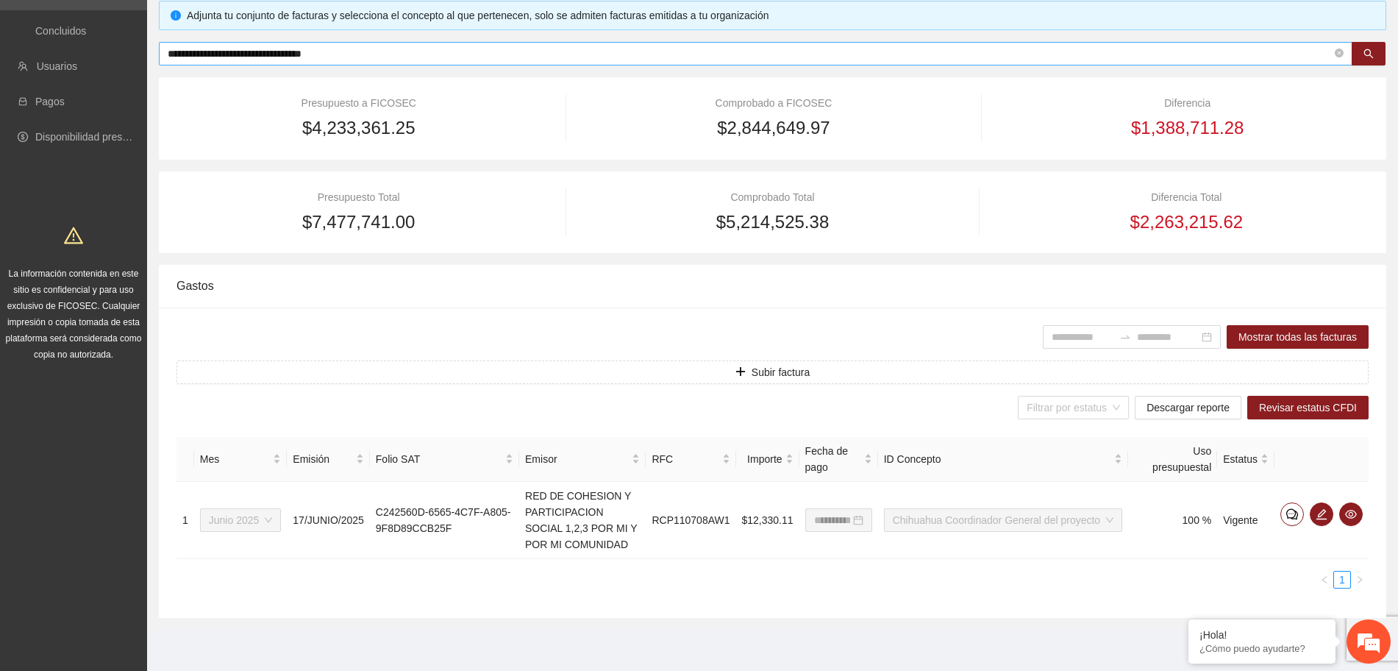
click at [410, 57] on input "**********" at bounding box center [750, 54] width 1164 height 16
paste input "text"
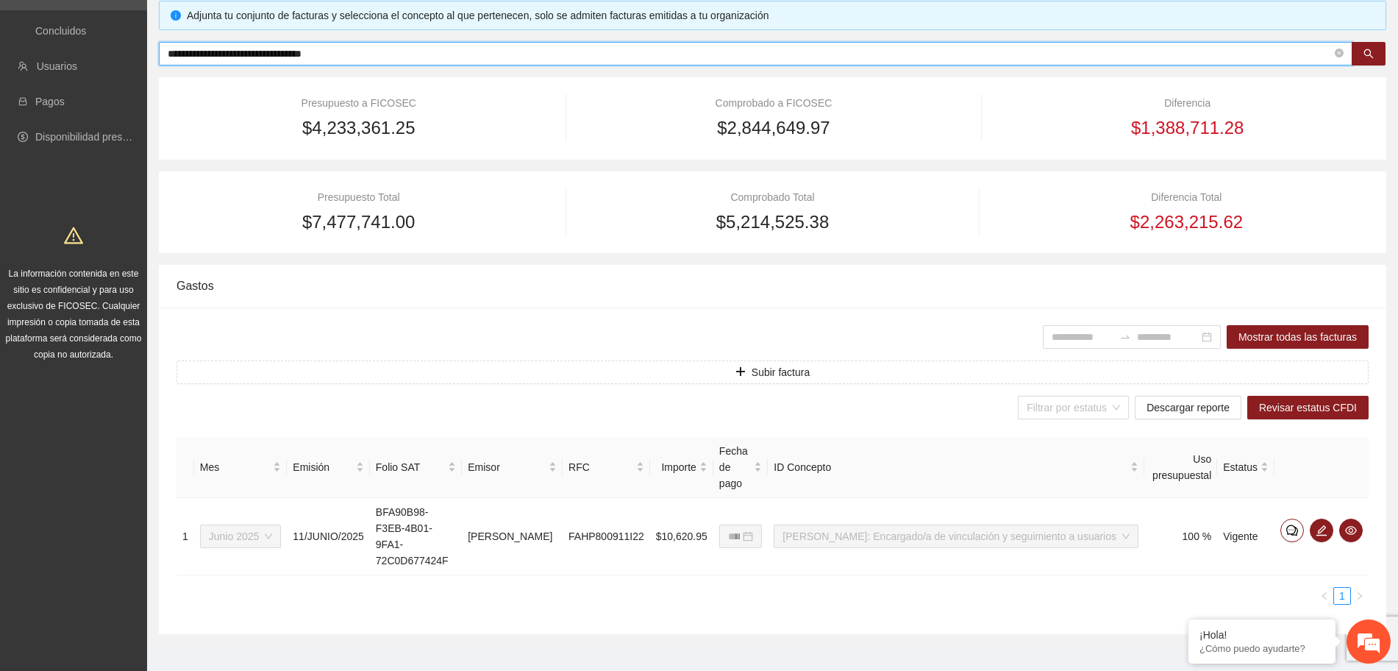
scroll to position [147, 0]
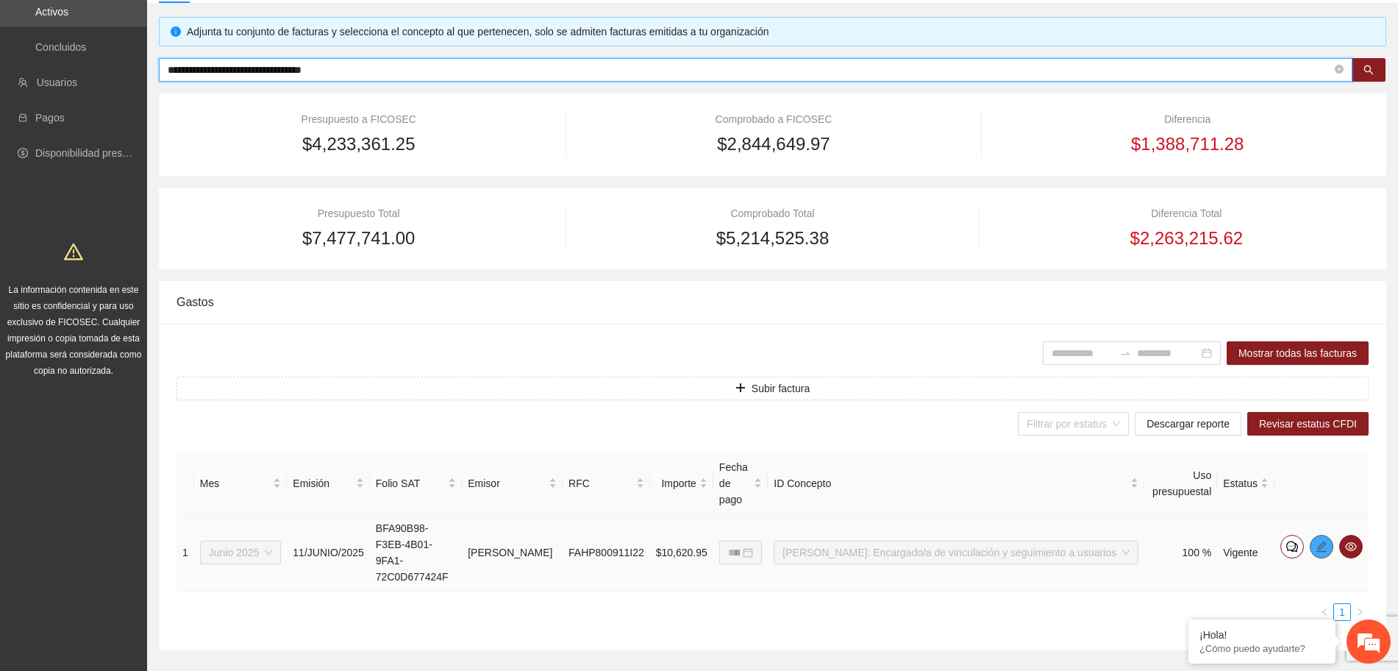
type input "**********"
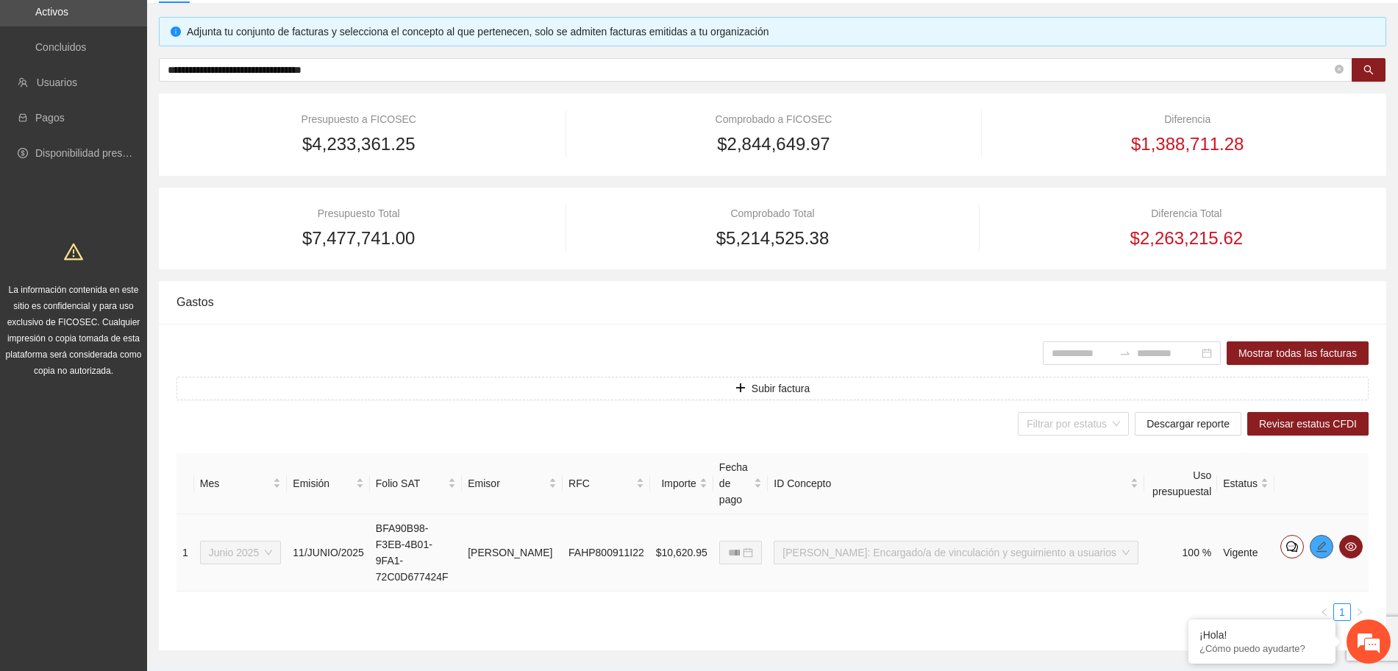
click at [1326, 540] on span "edit" at bounding box center [1321, 546] width 22 height 12
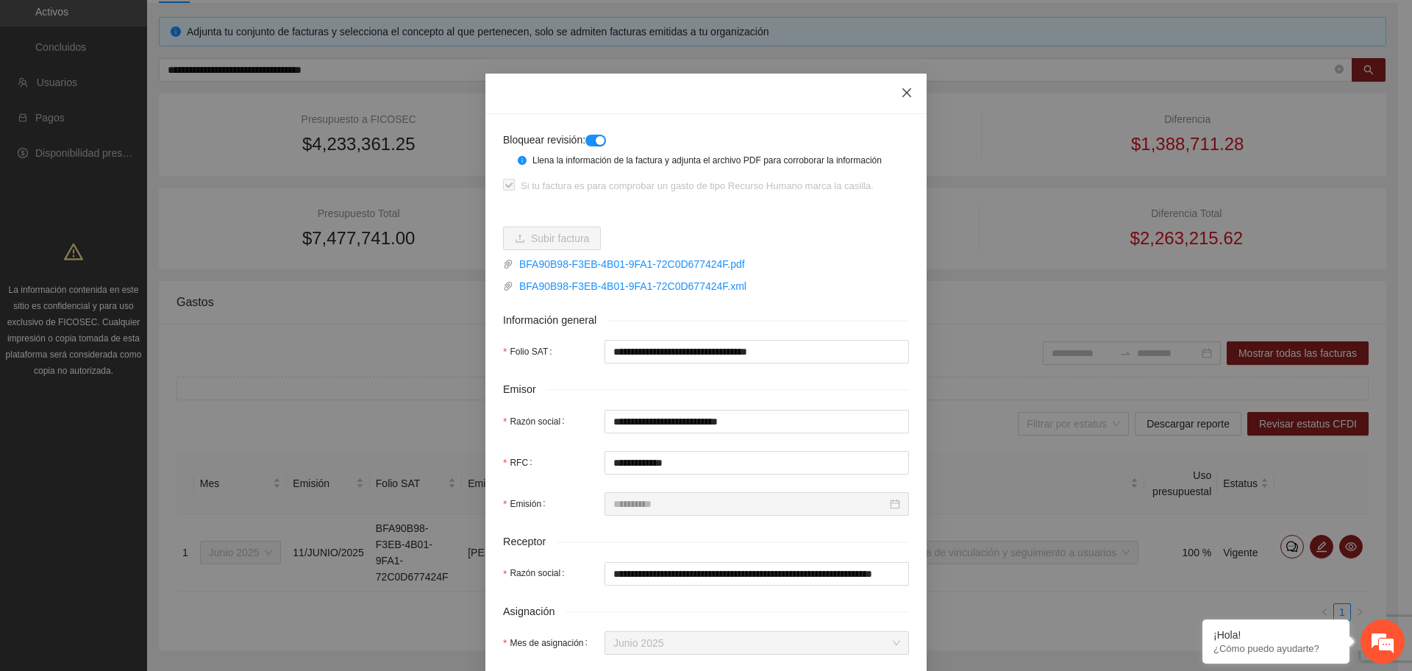
drag, startPoint x: 892, startPoint y: 93, endPoint x: 869, endPoint y: 92, distance: 22.8
click at [893, 93] on span "Close" at bounding box center [907, 94] width 40 height 40
